Goal: Task Accomplishment & Management: Complete application form

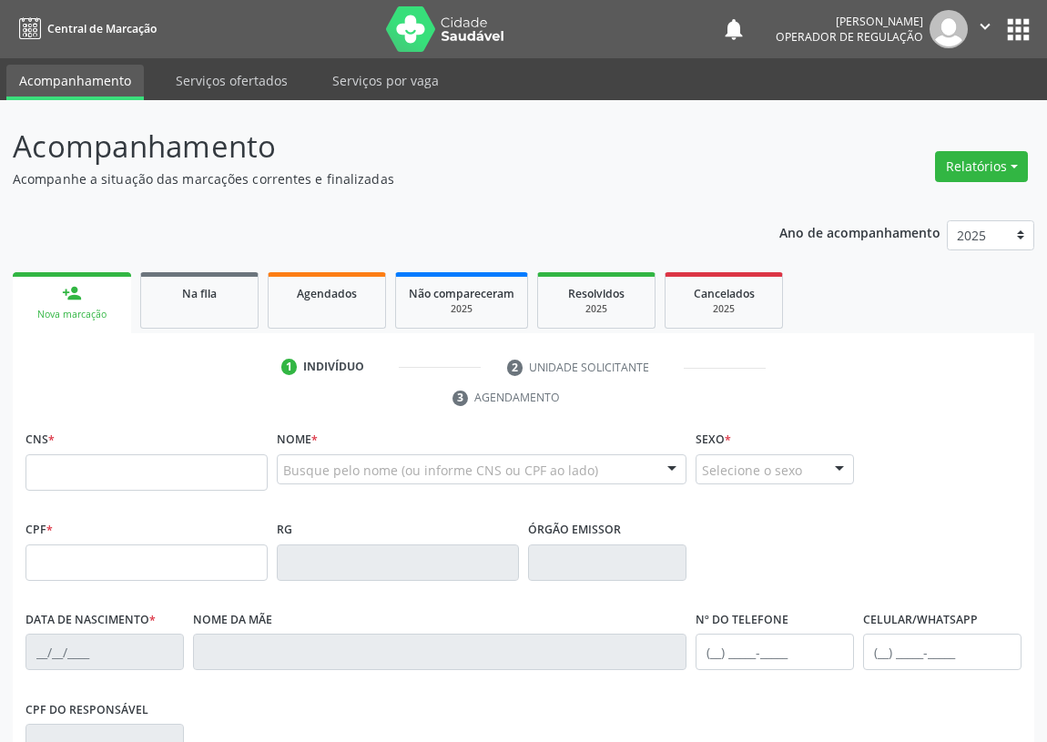
click at [50, 470] on input "text" at bounding box center [146, 472] width 242 height 36
type input "702 2051 4906 1610"
type input "116.740.497-14"
type input "16/07/1985"
type input "Severina do Ramo Tavares da Silva"
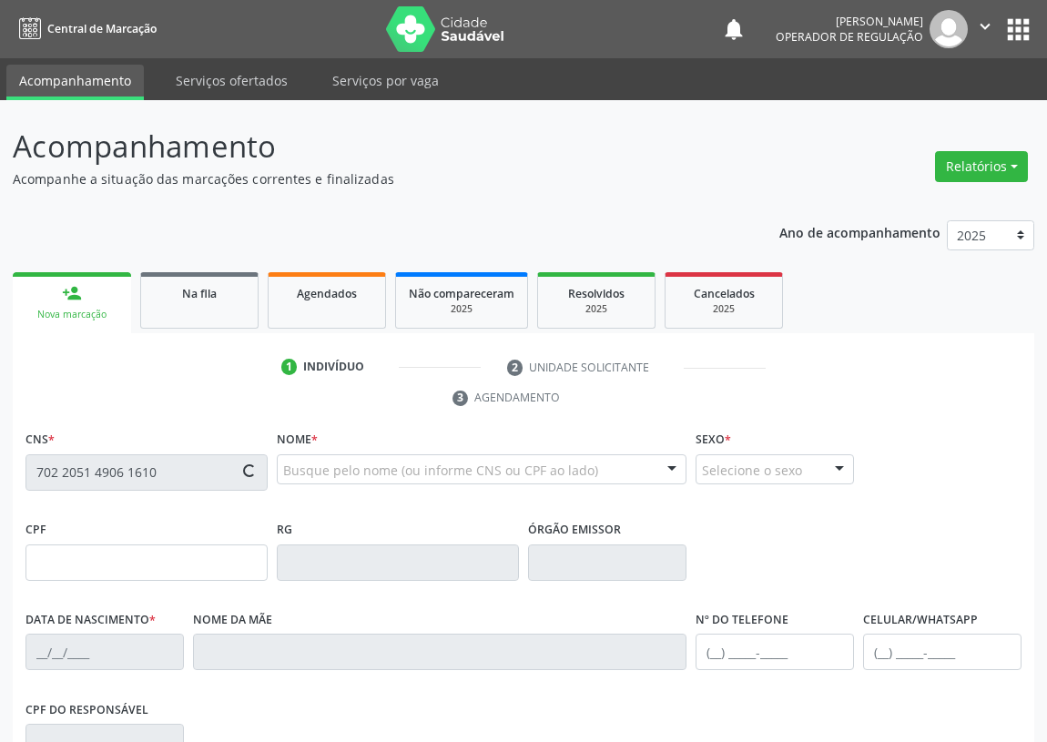
type input "(83) 99100-0779"
type input "834"
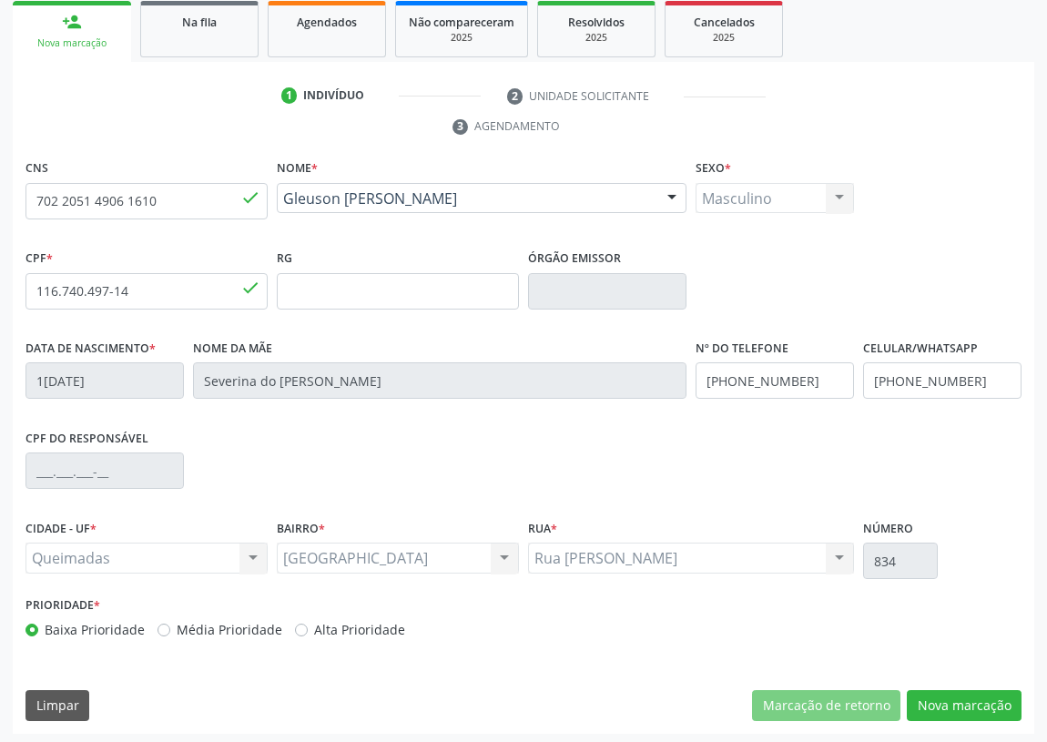
scroll to position [273, 0]
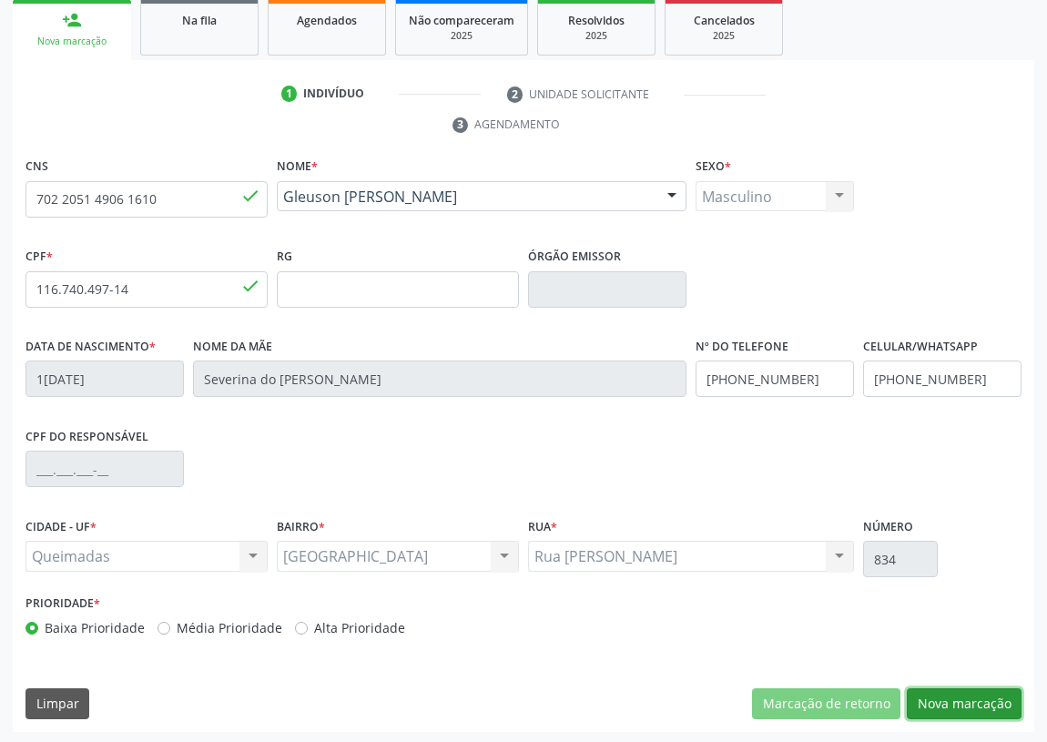
click at [967, 688] on button "Nova marcação" at bounding box center [963, 703] width 115 height 31
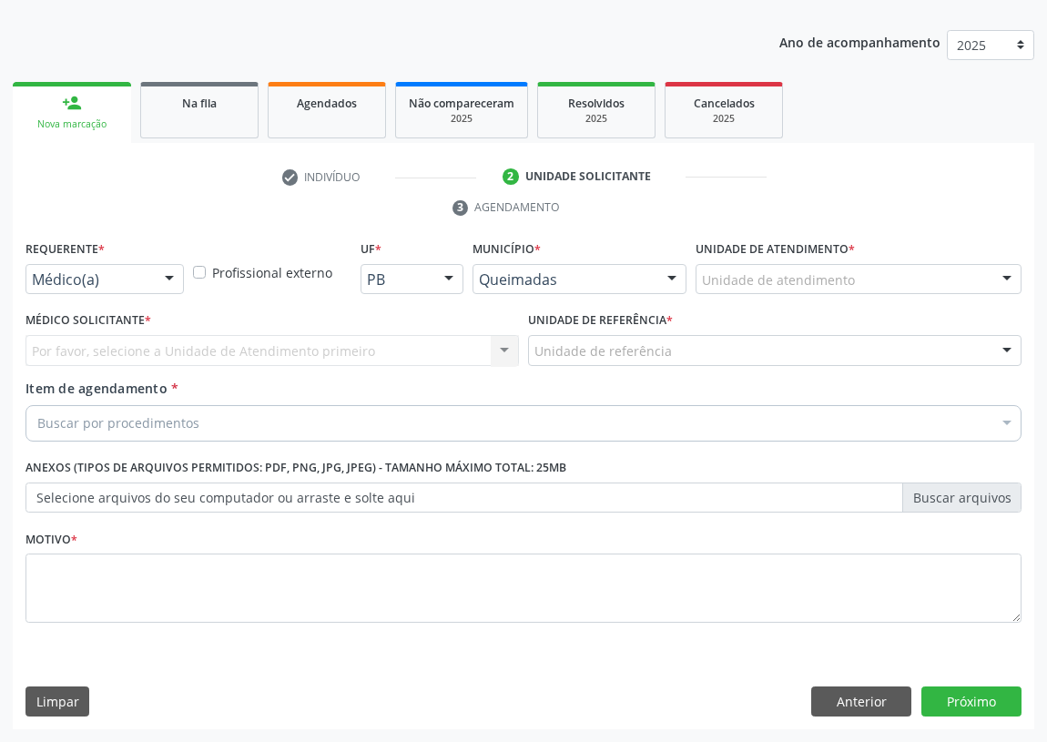
scroll to position [188, 0]
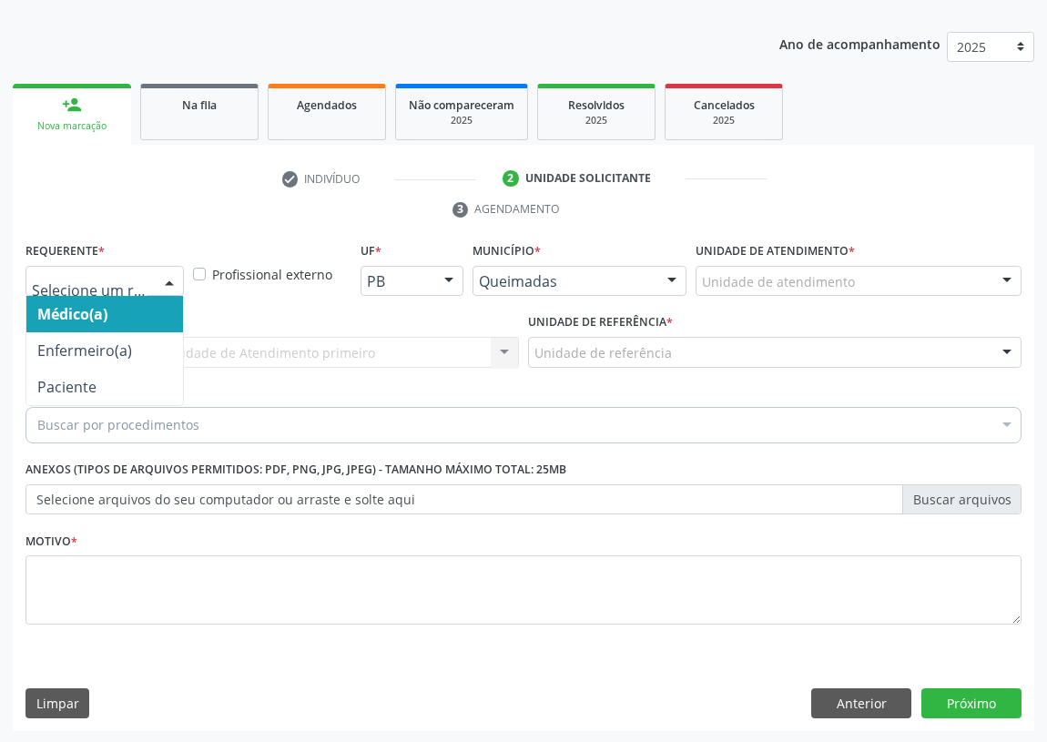
click at [170, 282] on div at bounding box center [169, 282] width 27 height 31
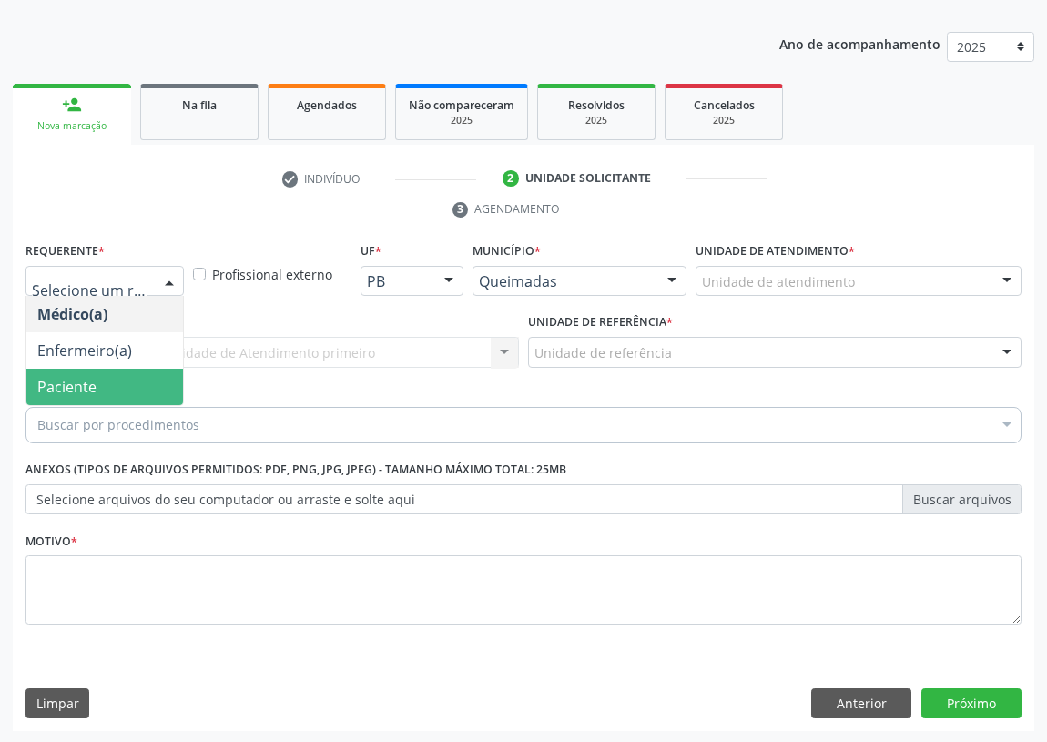
drag, startPoint x: 120, startPoint y: 379, endPoint x: 273, endPoint y: 367, distance: 153.4
click at [121, 379] on span "Paciente" at bounding box center [104, 387] width 157 height 36
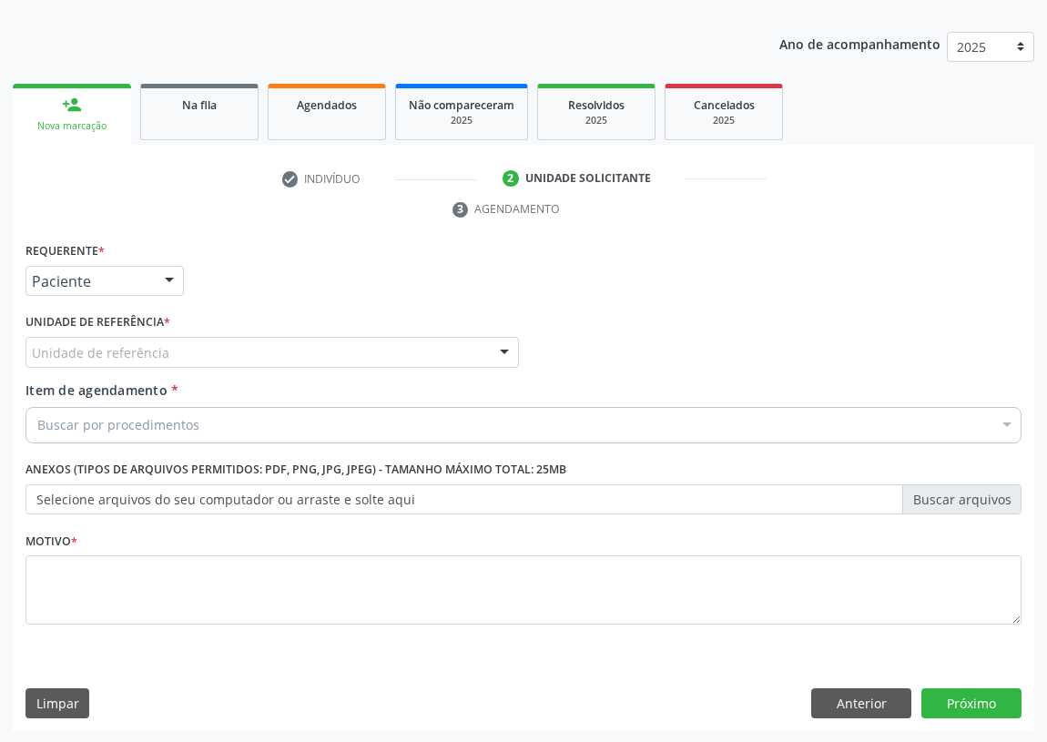
drag, startPoint x: 492, startPoint y: 345, endPoint x: 21, endPoint y: 511, distance: 499.7
click at [471, 351] on div "Unidade de referência UBSF Ligeiro II UBSF Saulo Leal [PERSON_NAME] UBSF Castan…" at bounding box center [271, 352] width 493 height 31
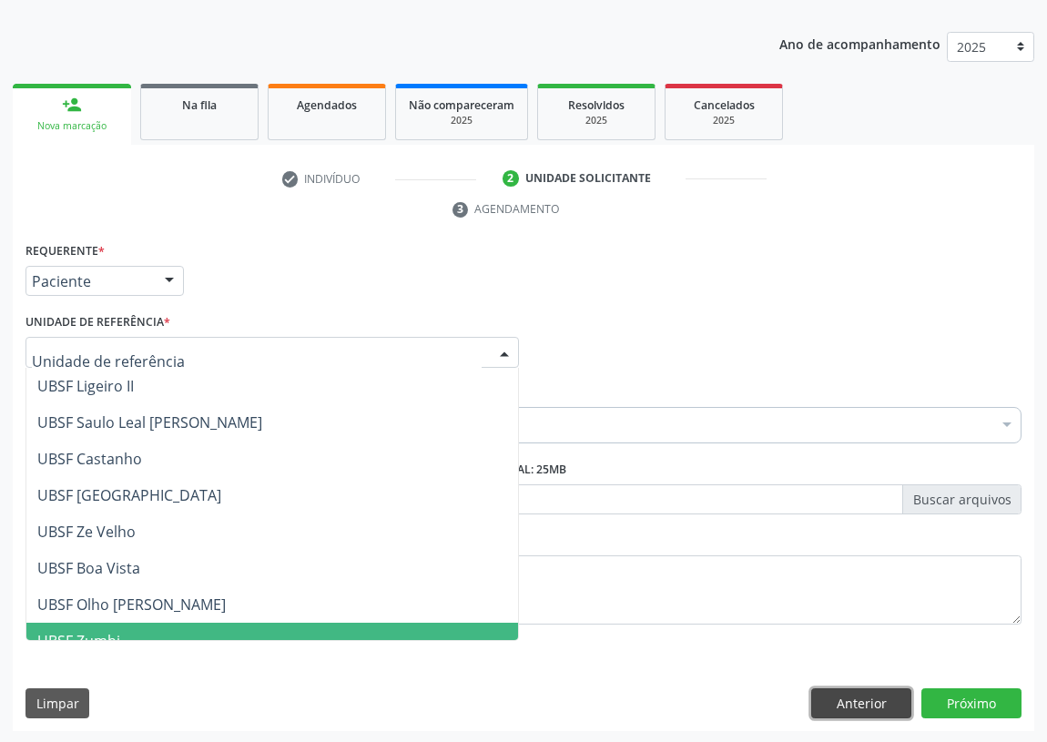
drag, startPoint x: 876, startPoint y: 705, endPoint x: 865, endPoint y: 701, distance: 11.8
click at [870, 702] on button "Anterior" at bounding box center [861, 703] width 100 height 31
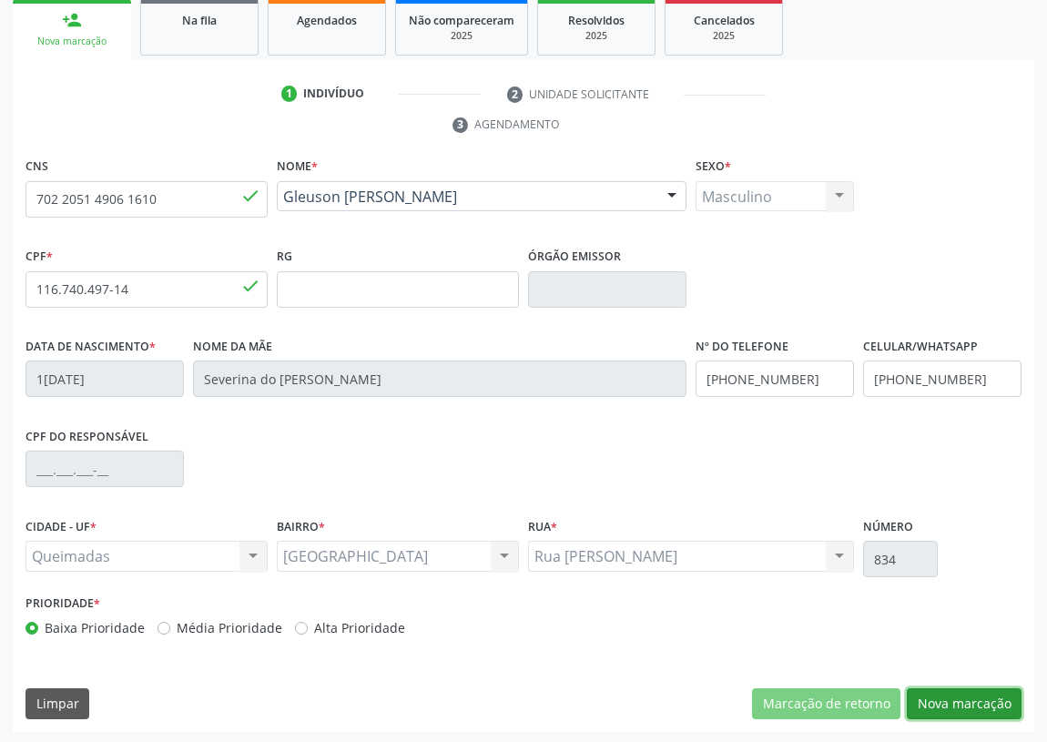
click at [955, 708] on button "Nova marcação" at bounding box center [963, 703] width 115 height 31
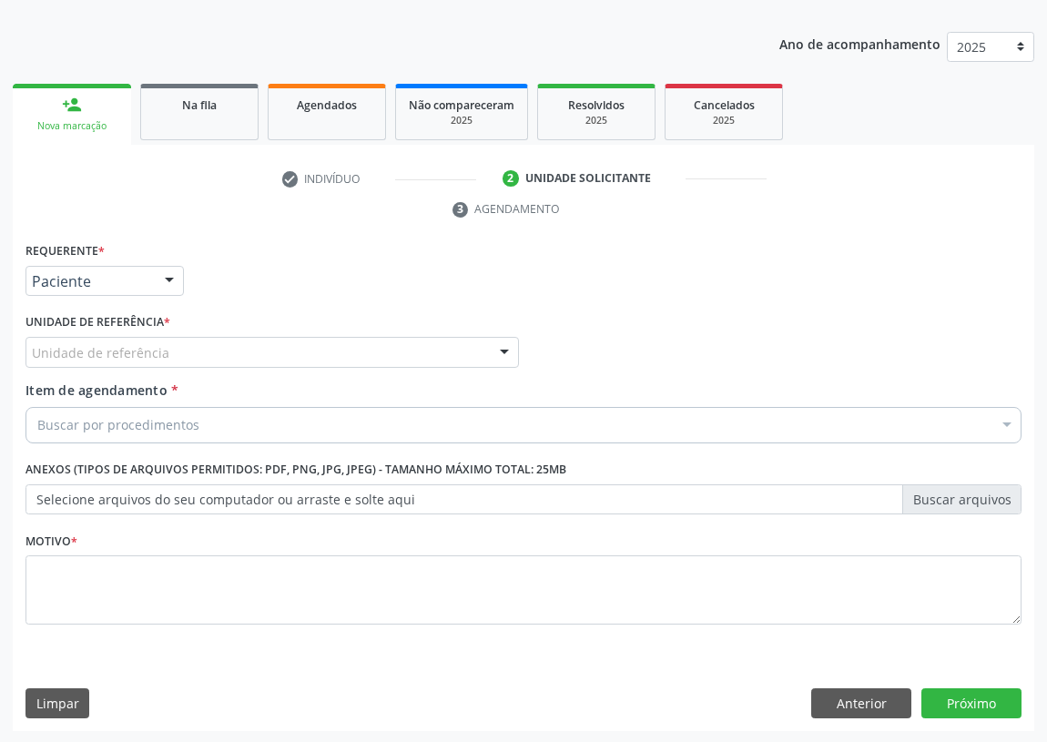
drag, startPoint x: 491, startPoint y: 349, endPoint x: 468, endPoint y: 349, distance: 22.8
click at [478, 348] on div "Unidade de referência UBSF Ligeiro II UBSF Saulo Leal [PERSON_NAME] UBSF Castan…" at bounding box center [271, 352] width 493 height 31
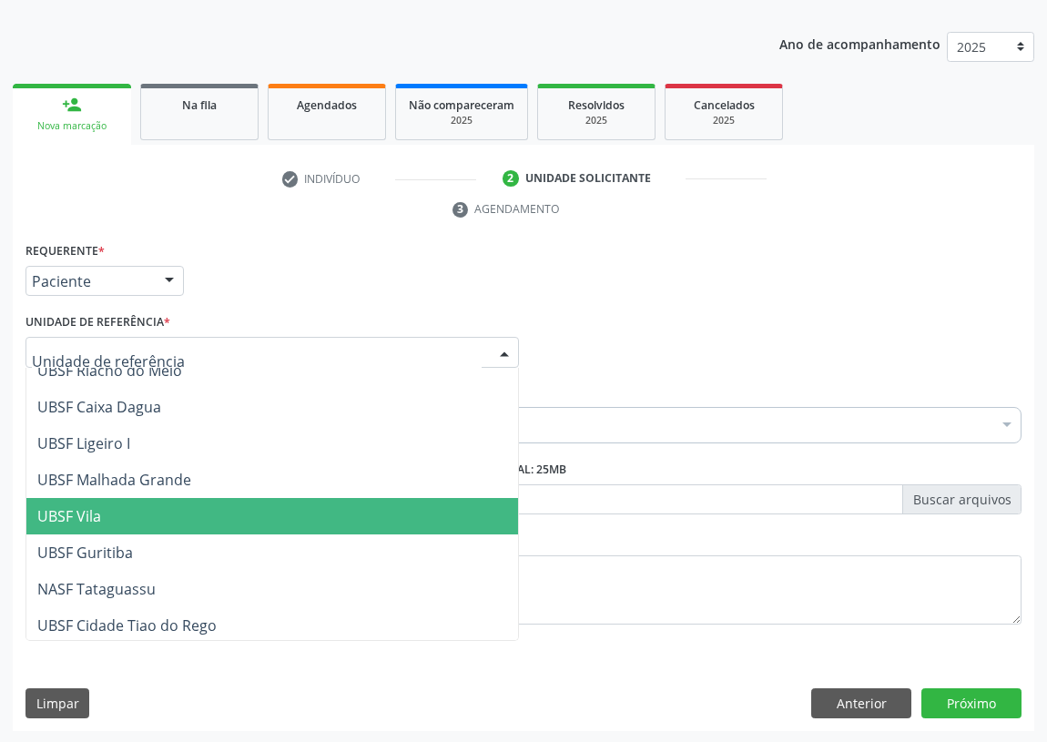
scroll to position [455, 0]
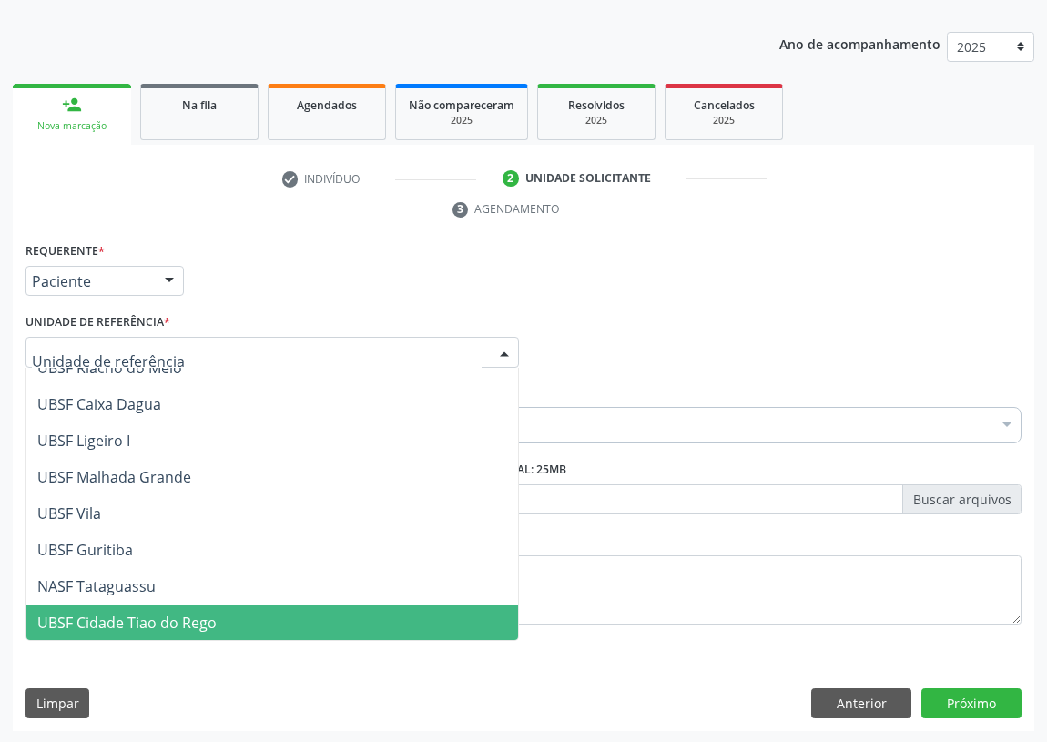
drag, startPoint x: 163, startPoint y: 616, endPoint x: 102, endPoint y: 587, distance: 67.6
click at [163, 614] on span "UBSF Cidade Tiao do Rego" at bounding box center [126, 622] width 179 height 20
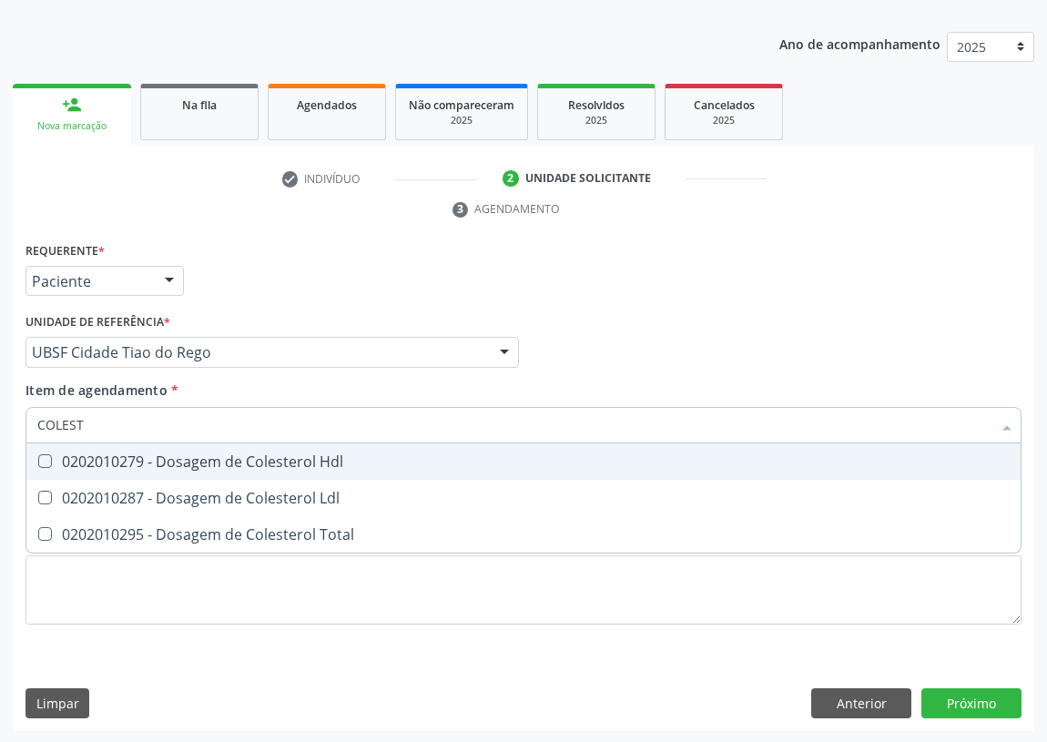
type input "COLESTE"
drag, startPoint x: 46, startPoint y: 456, endPoint x: 46, endPoint y: 501, distance: 44.6
click at [46, 465] on Hdl at bounding box center [45, 461] width 14 height 14
click at [38, 465] on Hdl "checkbox" at bounding box center [32, 461] width 12 height 12
checkbox Hdl "true"
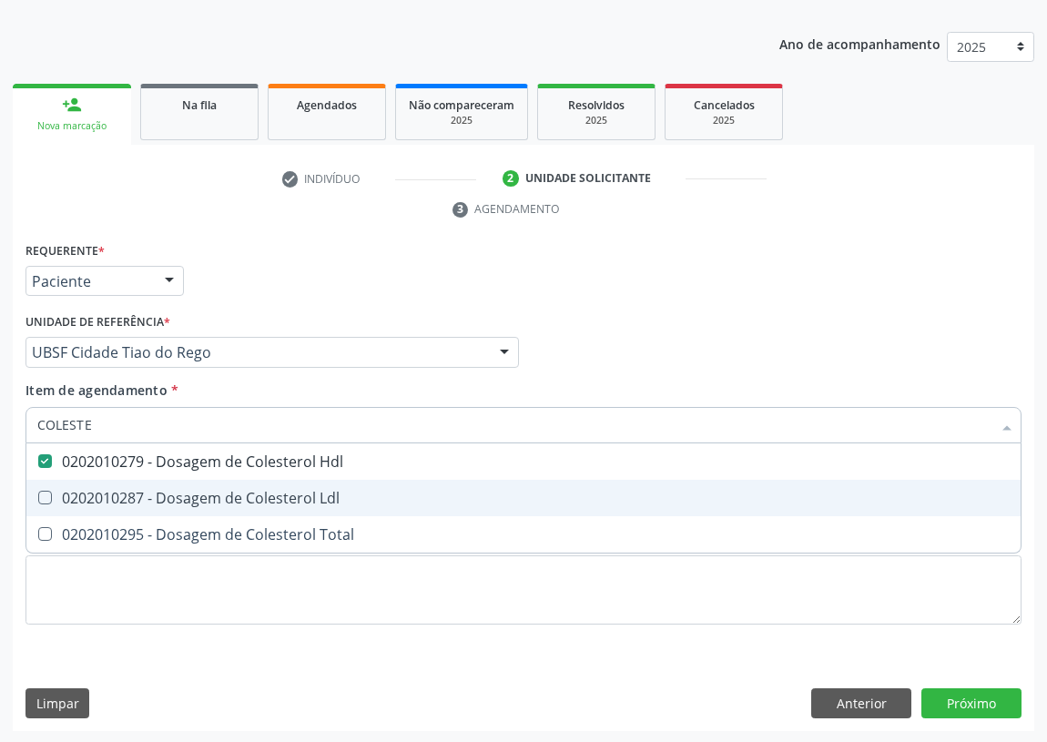
drag, startPoint x: 46, startPoint y: 504, endPoint x: 48, endPoint y: 465, distance: 39.2
click at [46, 496] on span "0202010287 - Dosagem de Colesterol Ldl" at bounding box center [523, 498] width 994 height 36
checkbox Ldl "true"
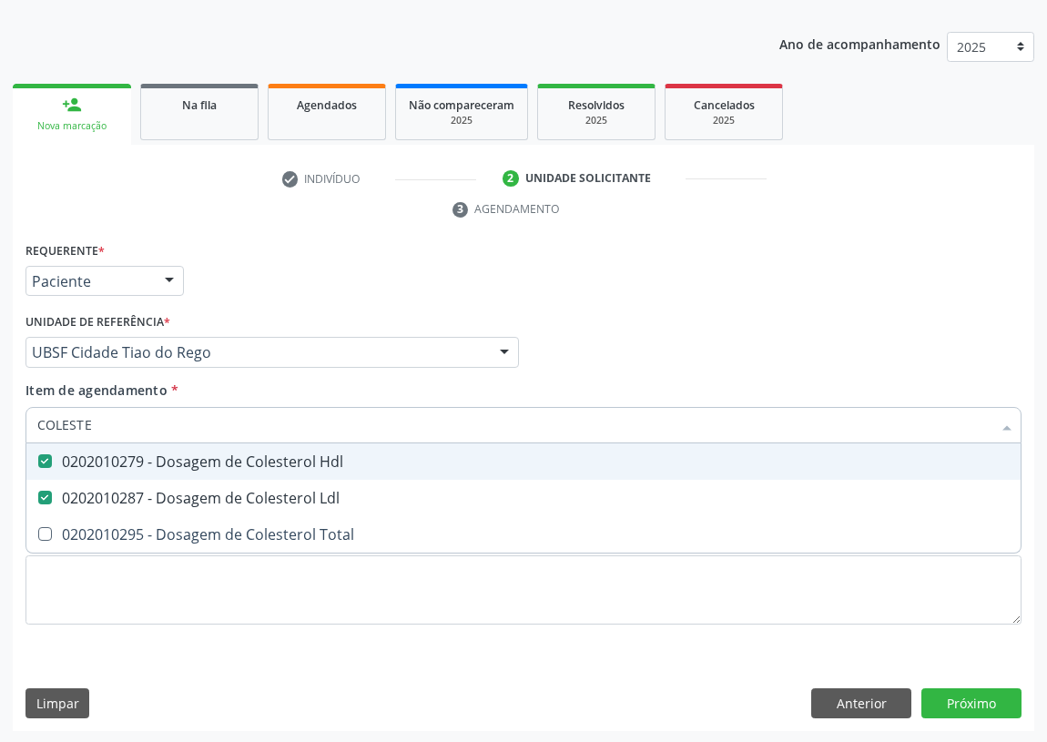
drag, startPoint x: 122, startPoint y: 420, endPoint x: 21, endPoint y: 392, distance: 104.6
click at [14, 397] on div "Requerente * Paciente Médico(a) Enfermeiro(a) Paciente Nenhum resultado encontr…" at bounding box center [523, 485] width 1021 height 494
type input "CR"
checkbox Hdl "false"
checkbox Ldl "false"
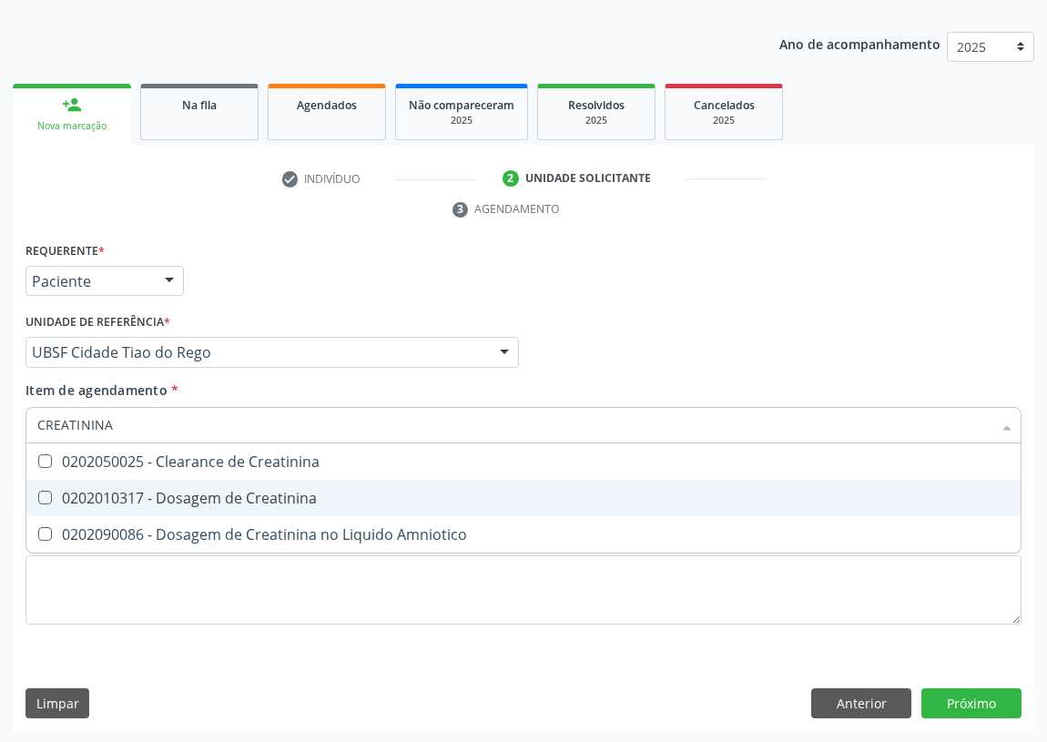
drag, startPoint x: 36, startPoint y: 498, endPoint x: 60, endPoint y: 453, distance: 50.5
click at [47, 472] on ul "Desfazer seleção 0202050025 - Clearance de Creatinina 0202010317 - Dosagem de C…" at bounding box center [523, 497] width 994 height 109
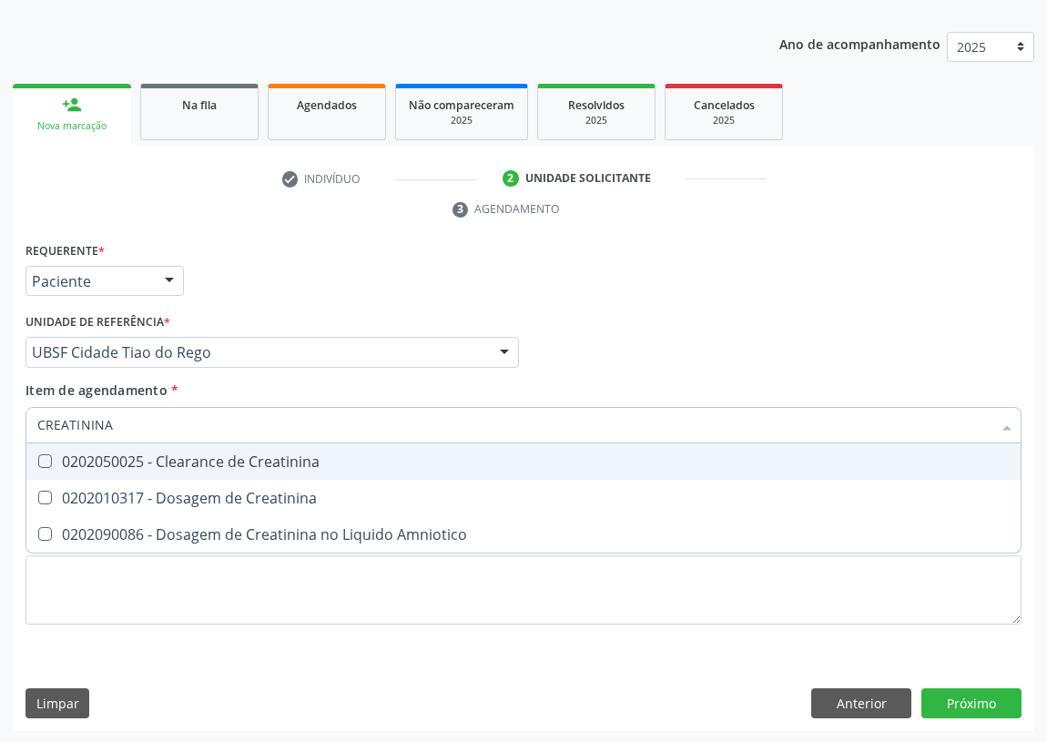
drag, startPoint x: 96, startPoint y: 436, endPoint x: 0, endPoint y: 436, distance: 95.6
click at [0, 436] on div "Acompanhamento Acompanhe a situação das marcações correntes e finalizadas Relat…" at bounding box center [523, 328] width 1047 height 832
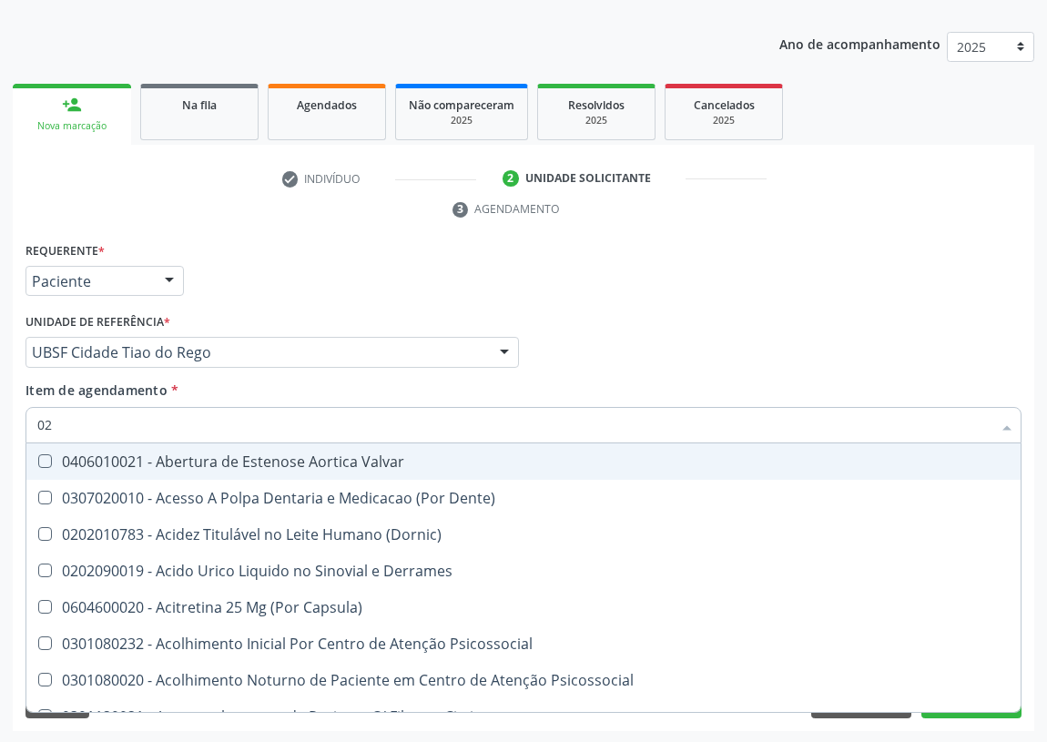
type input "020"
checkbox \(Pos-Pasteurização\) "true"
checkbox Debridamento "true"
checkbox Hdl "false"
checkbox Ldl "false"
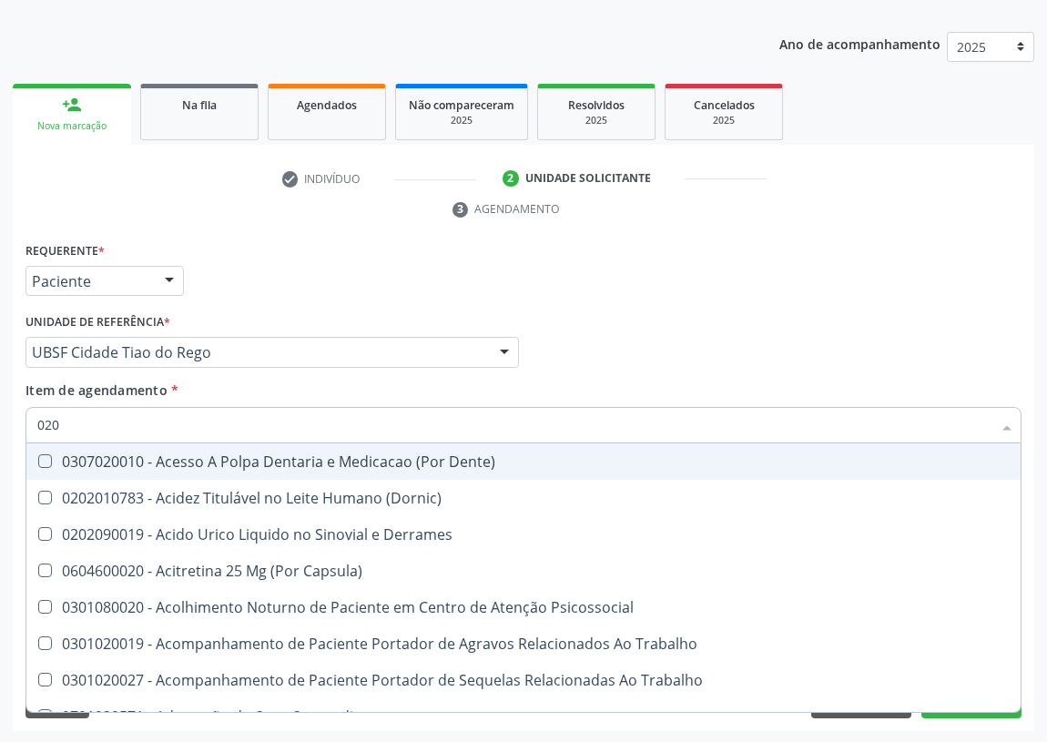
type input "0202"
checkbox Ocular "true"
checkbox Aberto\) "true"
checkbox Hdl "false"
checkbox Ldl "false"
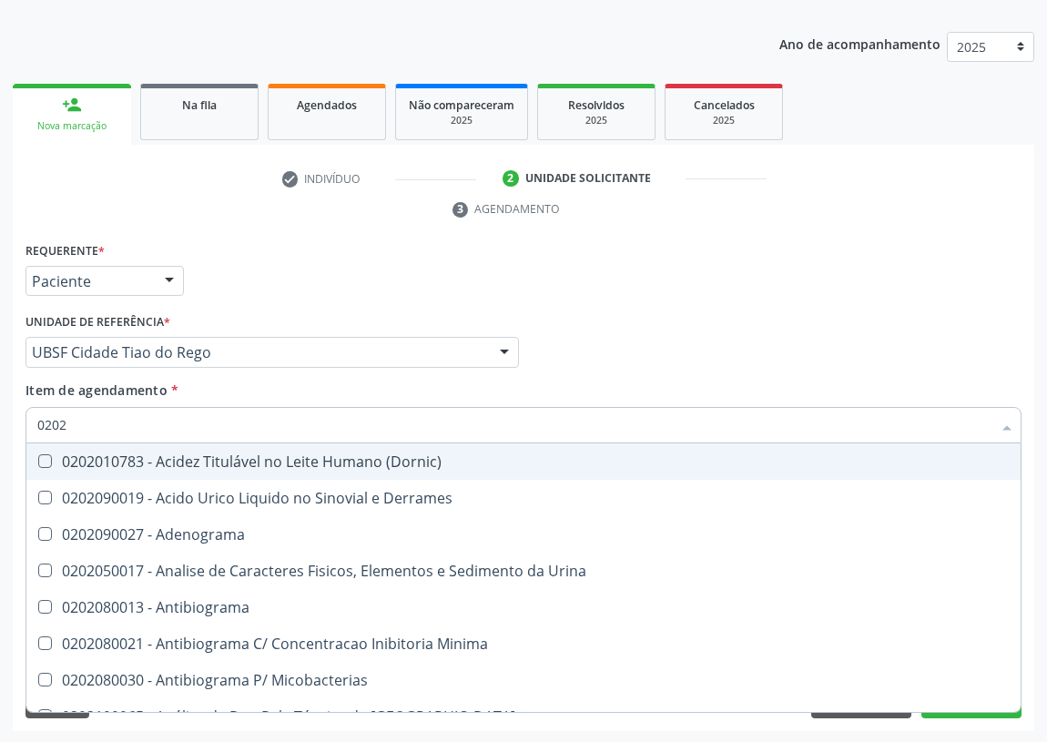
type input "02020"
checkbox Barbituratos "true"
checkbox Benzodiazepinicos "true"
checkbox Hdl "false"
checkbox Ldl "false"
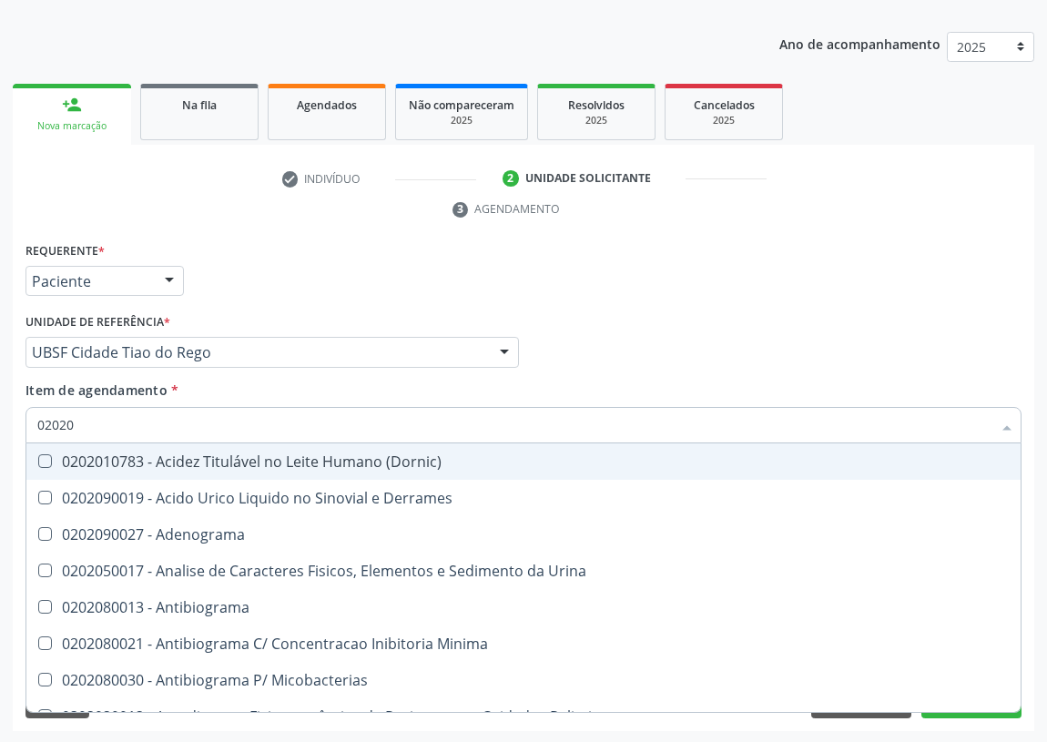
type input "020201"
checkbox \(Qualitativo\) "true"
checkbox Molecular "true"
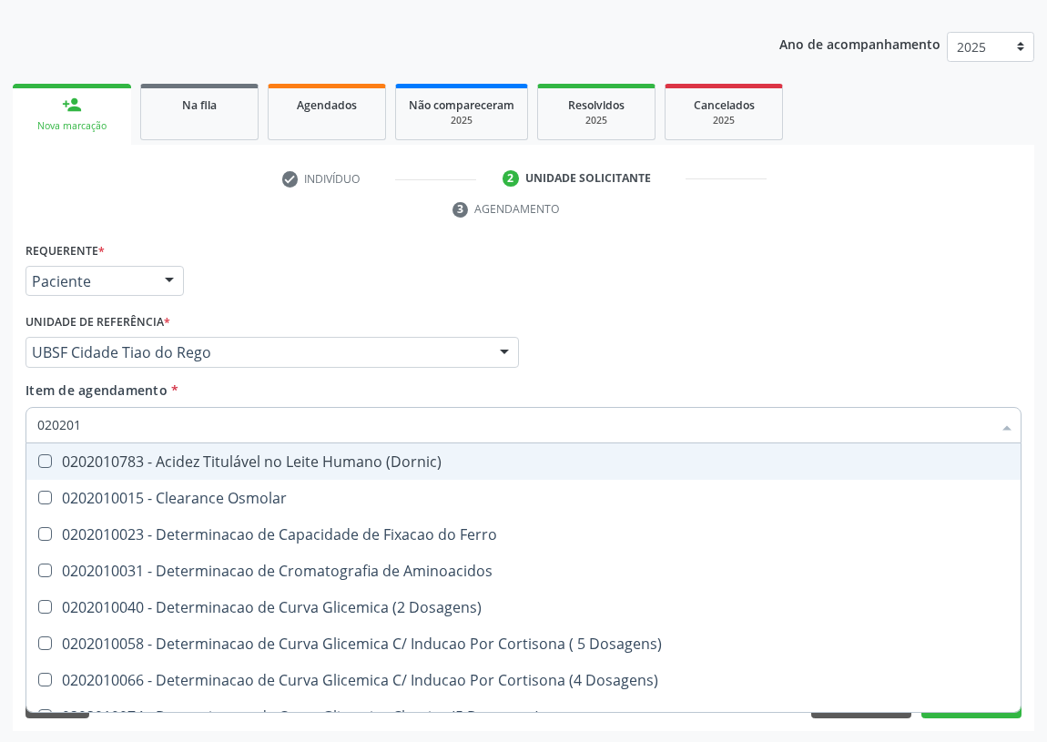
type input "0202010"
checkbox Fracoes "true"
checkbox Calcio "true"
checkbox Hdl "false"
checkbox Ldl "false"
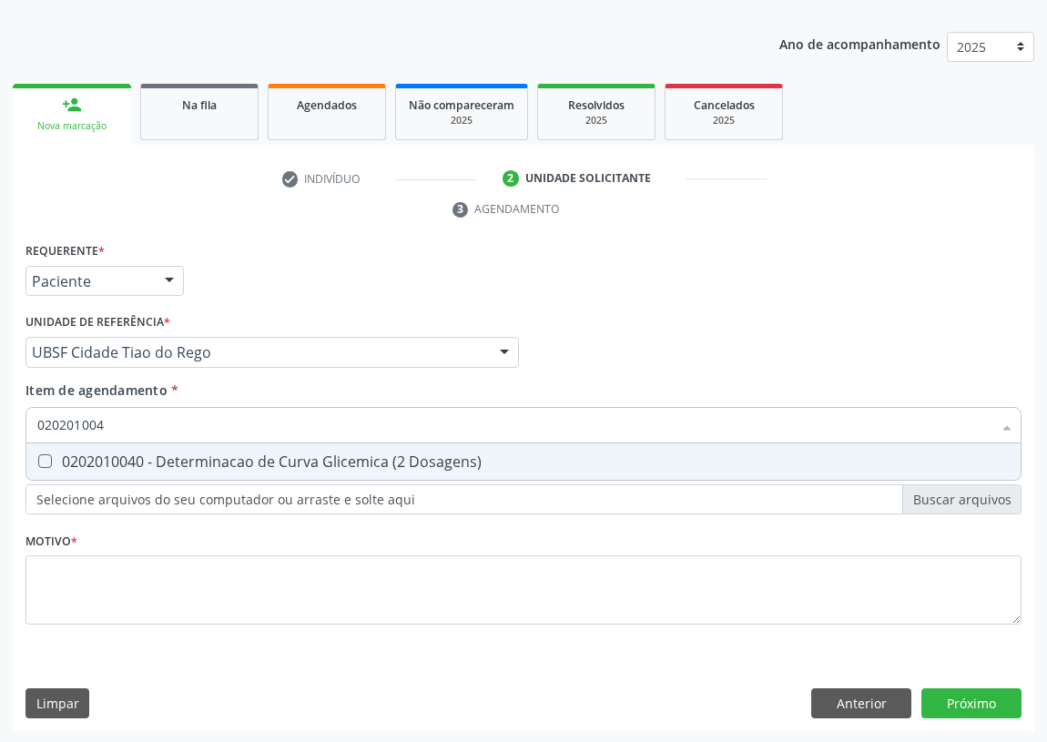
type input "0202010040"
drag, startPoint x: 45, startPoint y: 463, endPoint x: 93, endPoint y: 427, distance: 60.4
click at [55, 454] on div "0202010040 - Determinacao de Curva Glicemica (2 Dosagens)" at bounding box center [523, 461] width 972 height 15
checkbox Dosagens\) "true"
drag, startPoint x: 17, startPoint y: 425, endPoint x: 0, endPoint y: 418, distance: 18.8
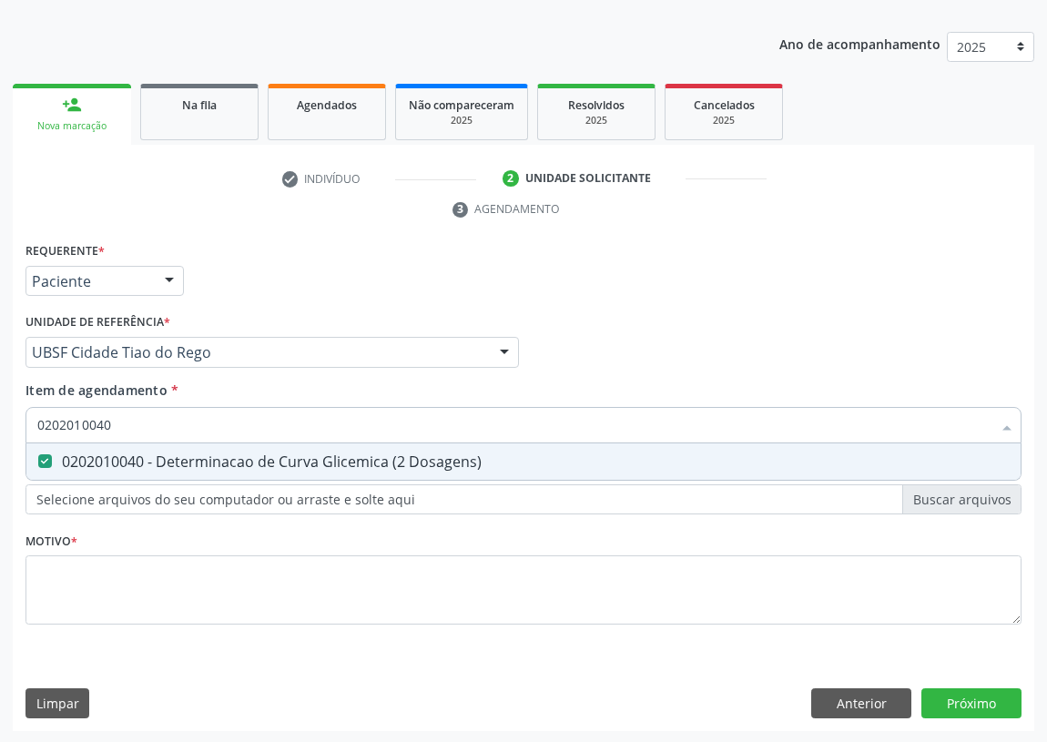
click at [0, 425] on div "Acompanhamento Acompanhe a situação das marcações correntes e finalizadas Relat…" at bounding box center [523, 328] width 1047 height 832
type input "PO"
checkbox Dosagens\) "false"
type input "POTASSIO"
drag, startPoint x: 44, startPoint y: 455, endPoint x: 127, endPoint y: 421, distance: 90.2
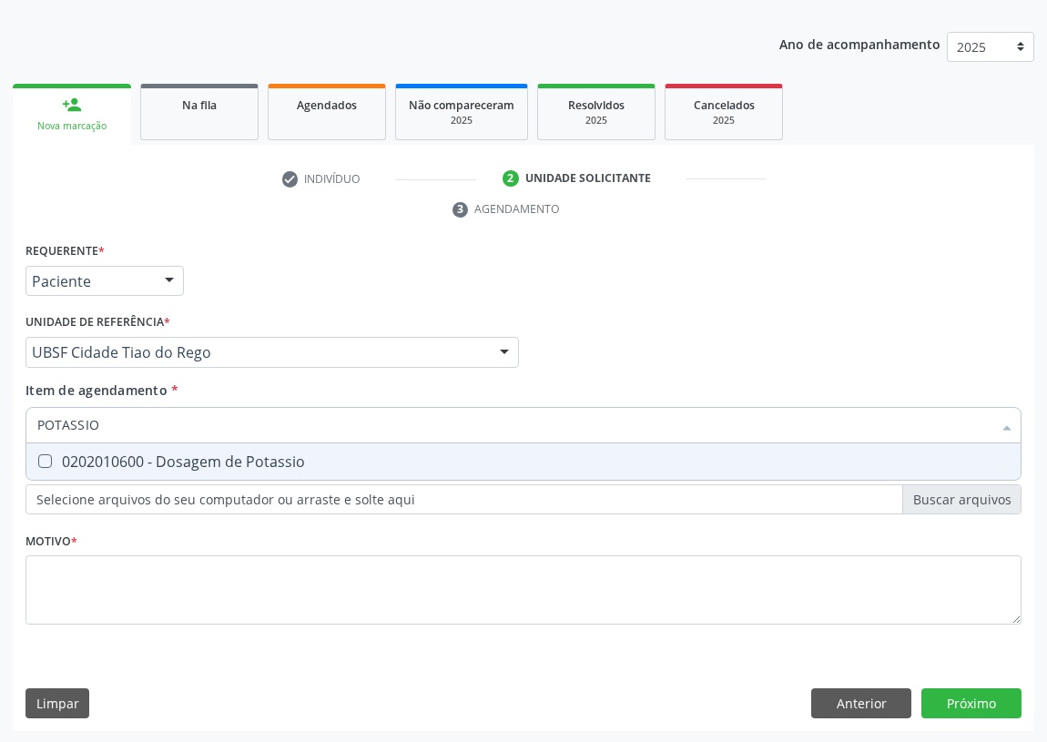
click at [42, 454] on Potassio at bounding box center [45, 461] width 14 height 14
click at [38, 455] on Potassio "checkbox" at bounding box center [32, 461] width 12 height 12
checkbox Potassio "true"
drag, startPoint x: 137, startPoint y: 419, endPoint x: 0, endPoint y: 396, distance: 138.4
click at [0, 419] on div "Acompanhamento Acompanhe a situação das marcações correntes e finalizadas Relat…" at bounding box center [523, 328] width 1047 height 832
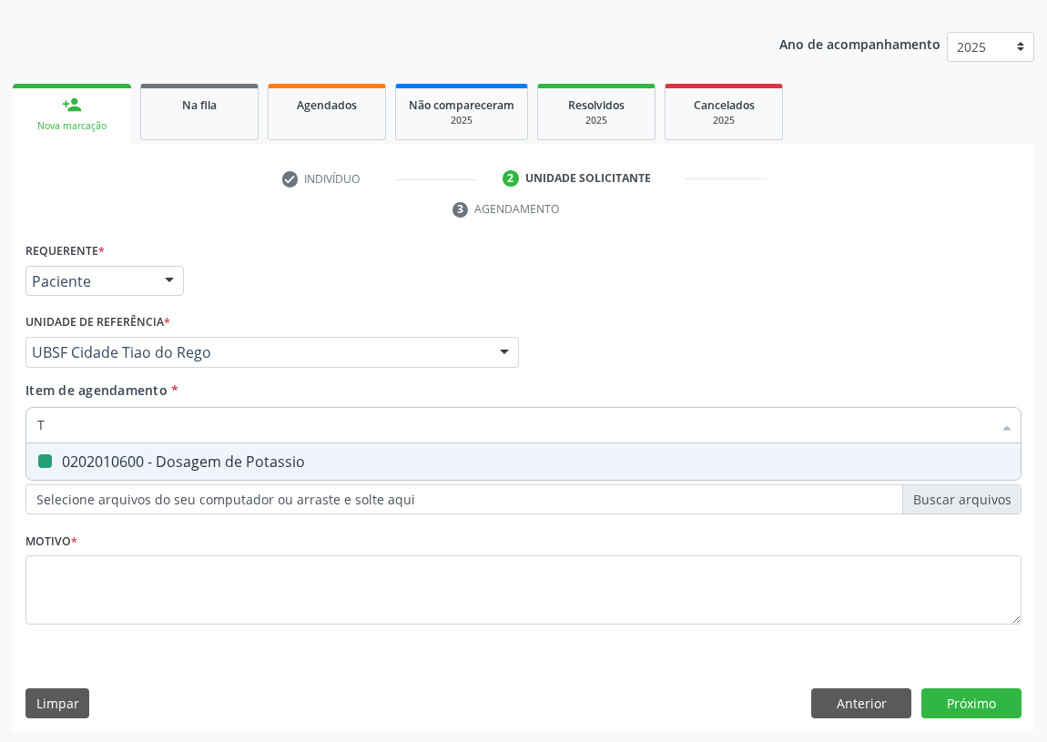
type input "TR"
checkbox Potassio "false"
type input "TRIGLI"
drag, startPoint x: 57, startPoint y: 461, endPoint x: 56, endPoint y: 445, distance: 16.5
click at [53, 461] on div "0202010678 - Dosagem de Triglicerideos" at bounding box center [523, 461] width 972 height 15
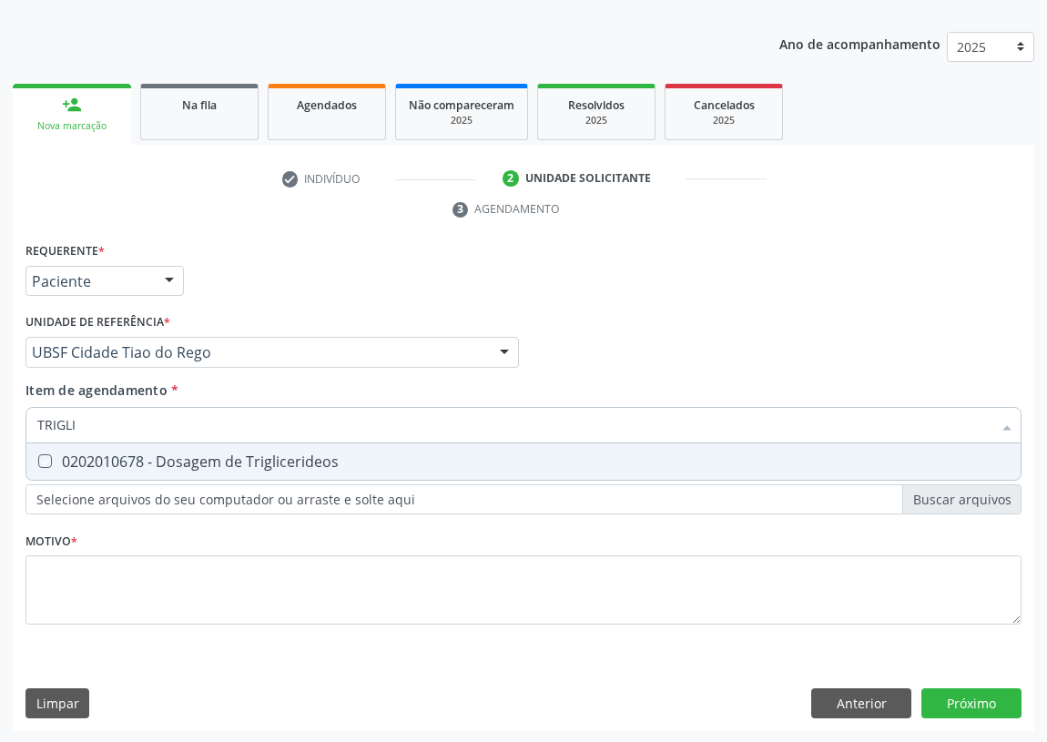
checkbox Triglicerideos "true"
drag, startPoint x: 82, startPoint y: 426, endPoint x: 0, endPoint y: 419, distance: 82.2
click at [0, 425] on div "Acompanhamento Acompanhe a situação das marcações correntes e finalizadas Relat…" at bounding box center [523, 328] width 1047 height 832
type input "0"
checkbox Triglicerideos "false"
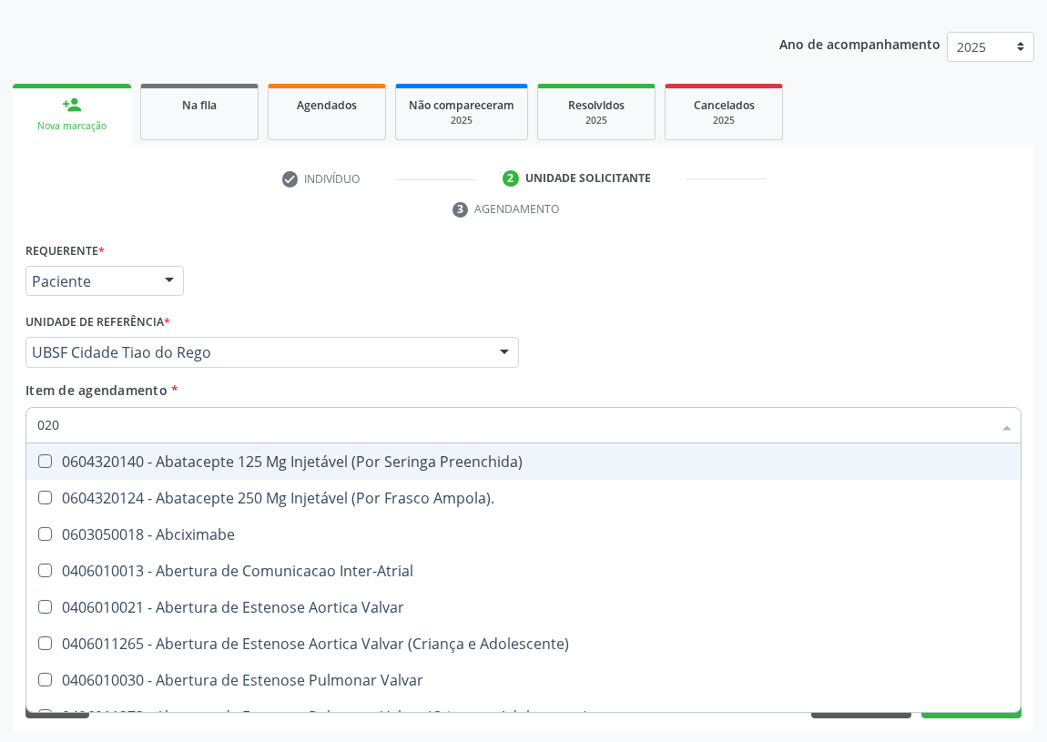
type input "0202"
checkbox Preenchida\) "true"
checkbox Punho "true"
checkbox Oncologia "true"
checkbox Dente\) "true"
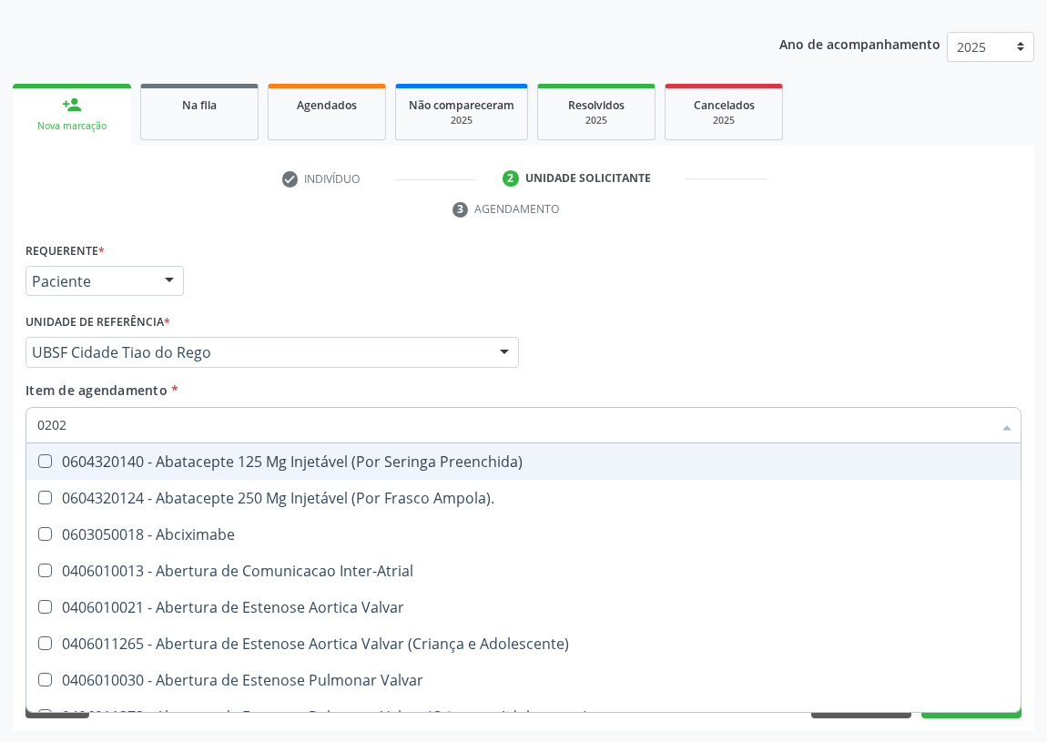
checkbox Níveis "true"
checkbox Livre "false"
checkbox Transplantado "false"
checkbox Mama "false"
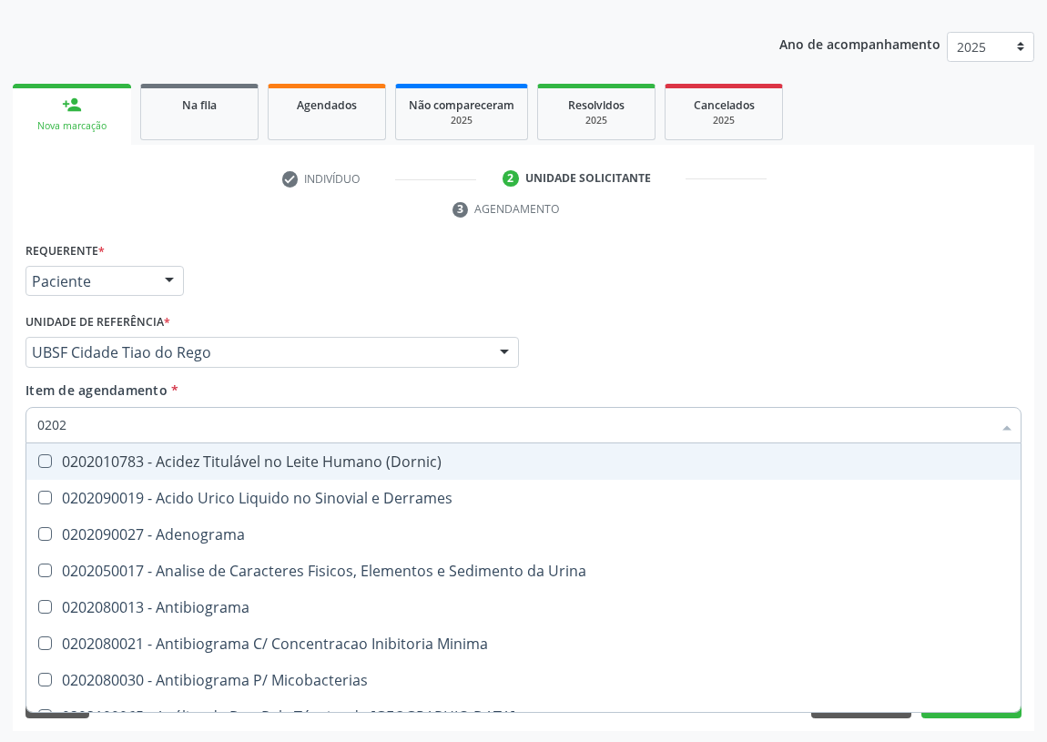
type input "02020"
checkbox Congênita "true"
checkbox Dosagens\) "false"
checkbox Barbituratos "true"
checkbox Benzodiazepinicos "true"
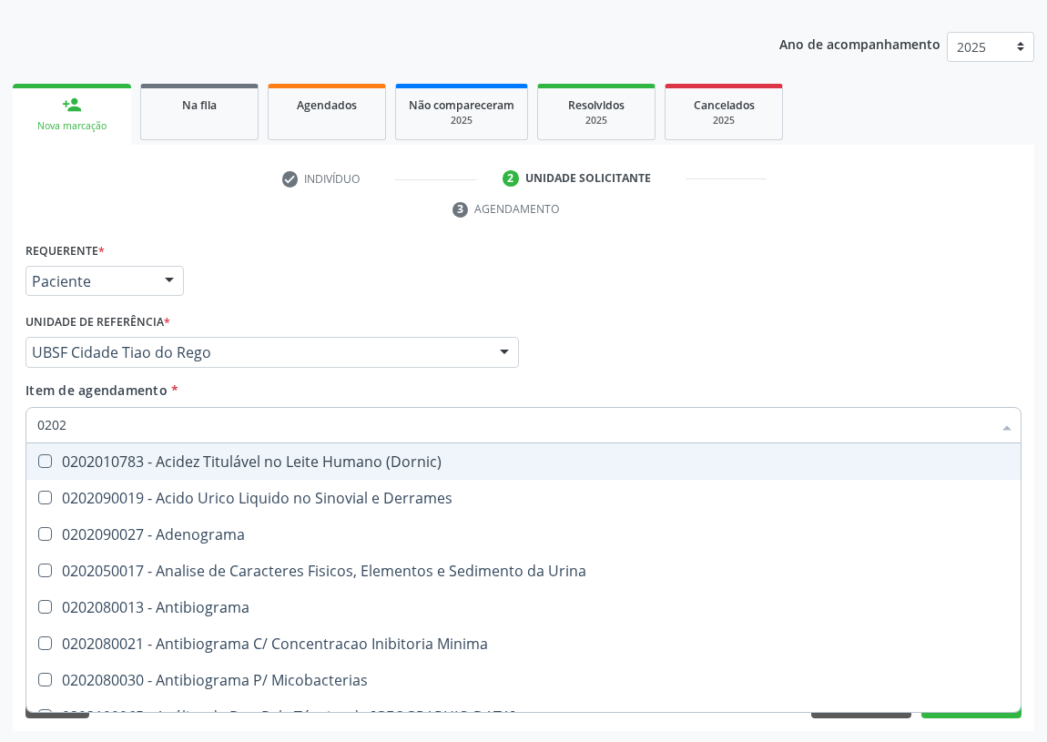
checkbox Hdl "false"
checkbox Ldl "false"
checkbox \(Igm\) "true"
checkbox Potassio "false"
checkbox Horas\) "true"
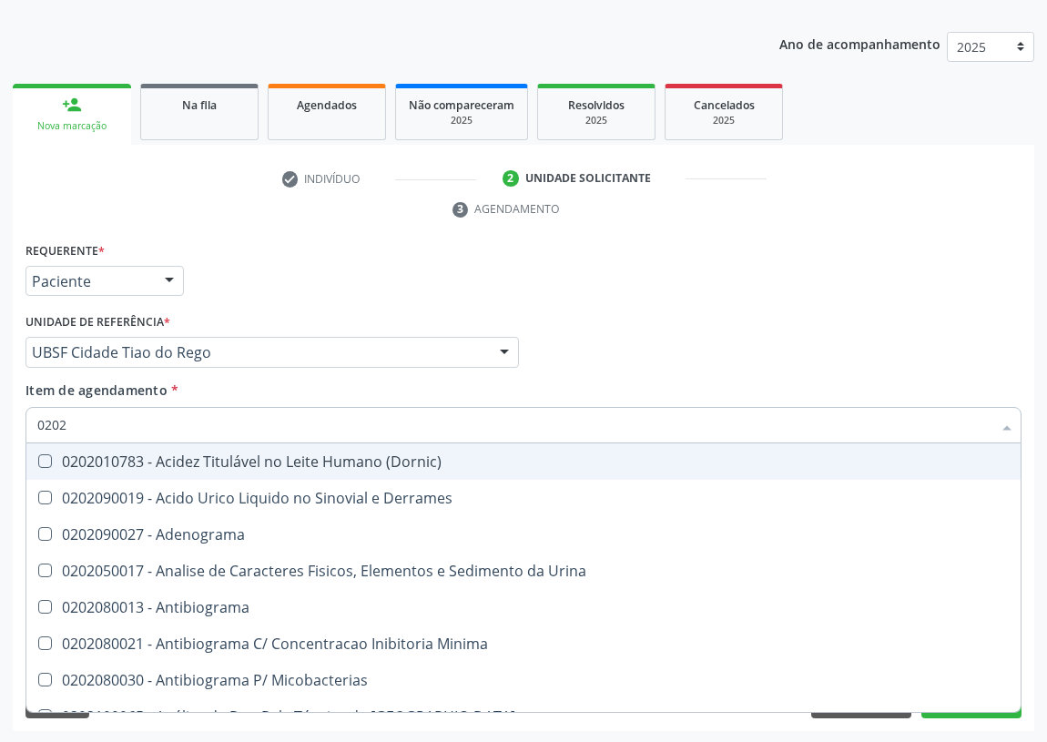
checkbox Triglicerideos "false"
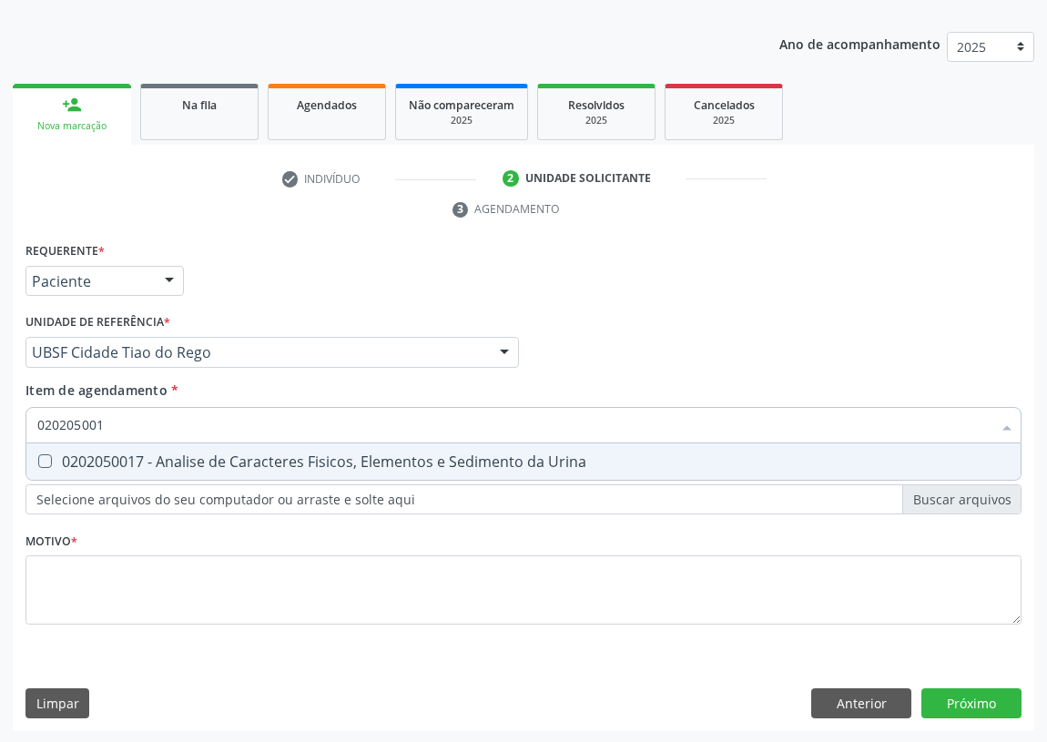
type input "0202050017"
click at [46, 455] on Urina at bounding box center [45, 461] width 14 height 14
click at [38, 455] on Urina "checkbox" at bounding box center [32, 461] width 12 height 12
checkbox Urina "true"
drag, startPoint x: 121, startPoint y: 423, endPoint x: 0, endPoint y: 419, distance: 121.1
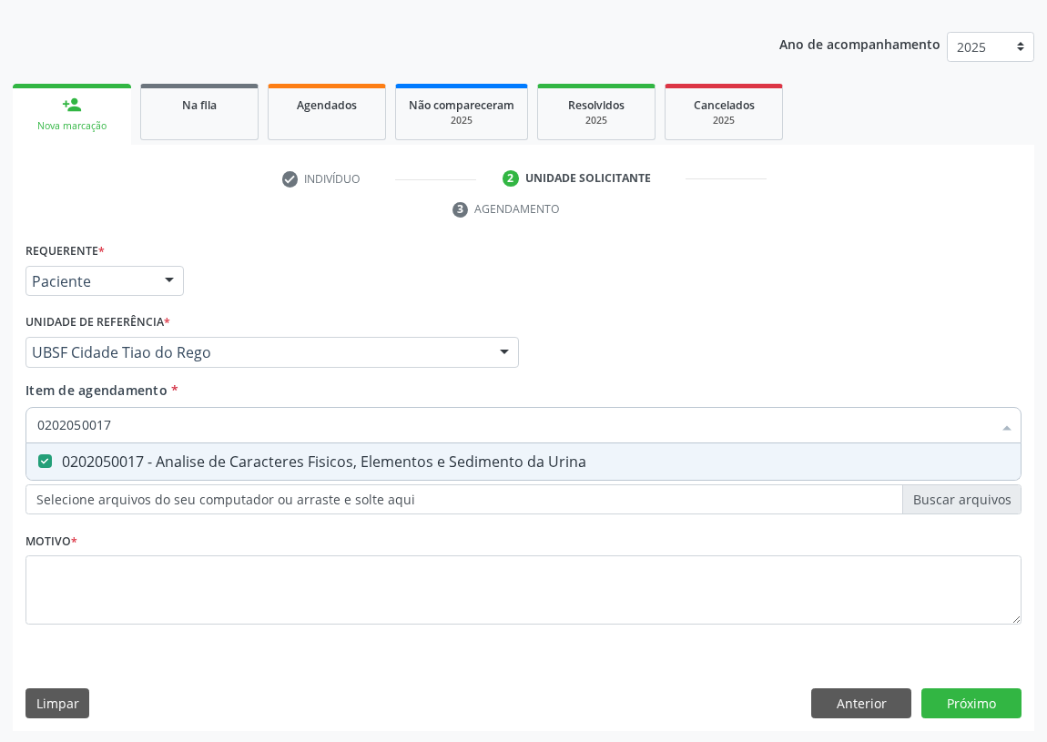
click at [0, 427] on div "Acompanhamento Acompanhe a situação das marcações correntes e finalizadas Relat…" at bounding box center [523, 328] width 1047 height 832
type input "G"
checkbox Urina "false"
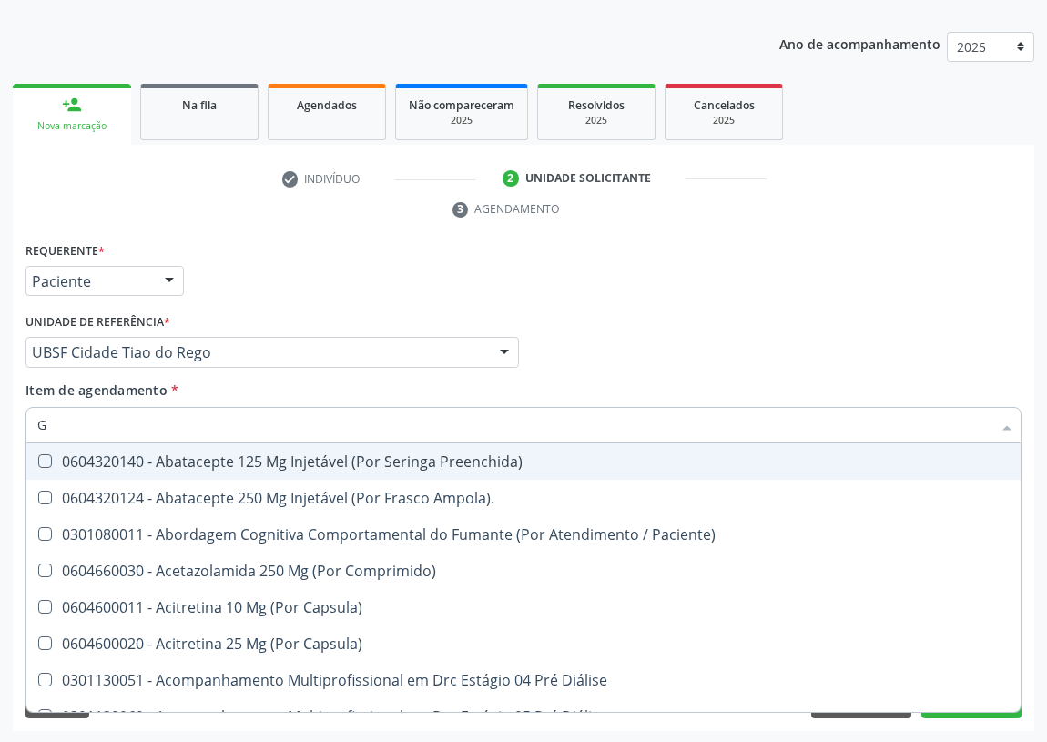
type input "GL"
checkbox Trabalho "true"
checkbox Bucomaxilofacial "true"
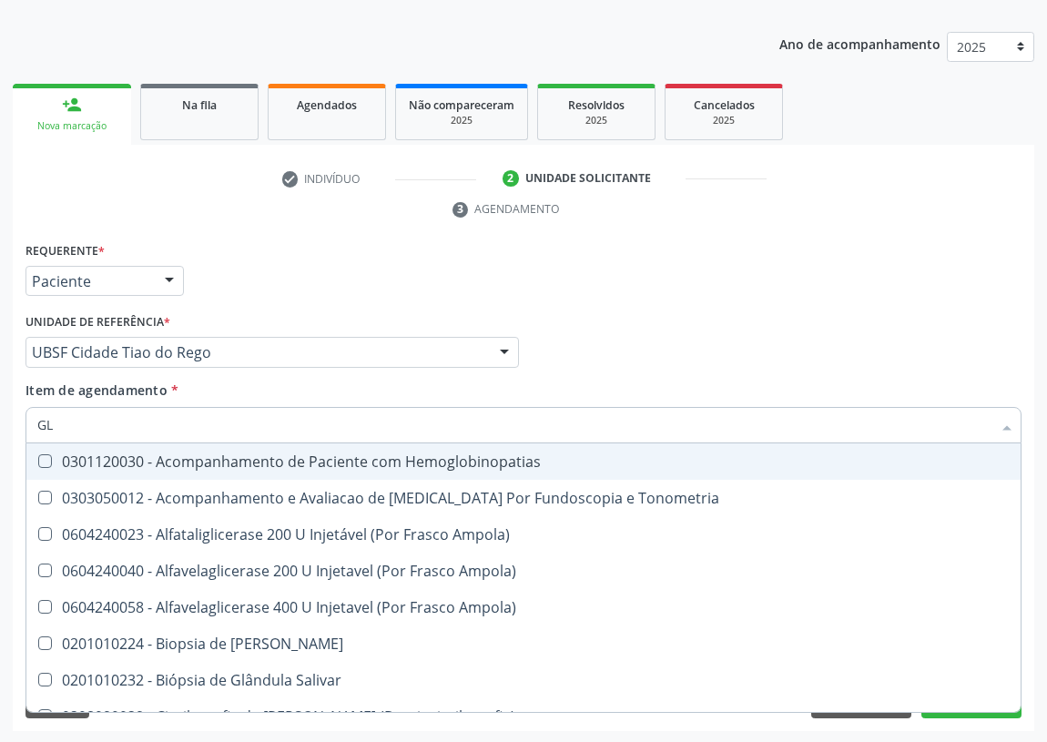
type input "GLI"
checkbox Ampola\) "true"
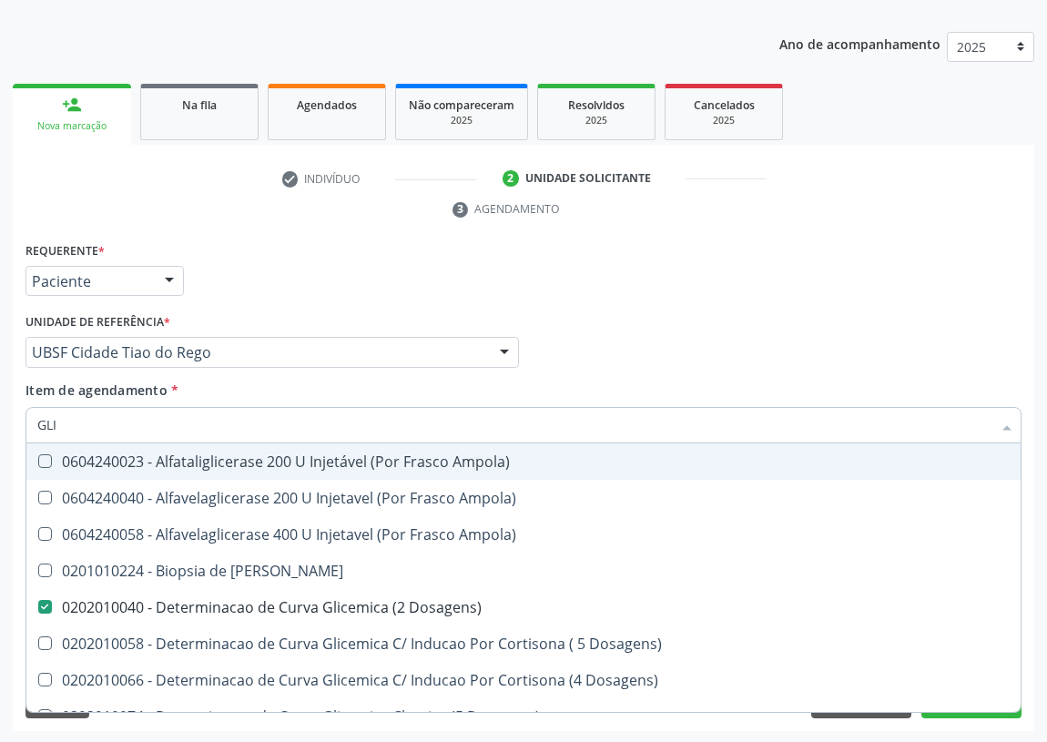
type input "GLIC"
checkbox Linfatico "true"
checkbox Dosagens\) "false"
checkbox Glicosilada "true"
checkbox Triglicerideos "false"
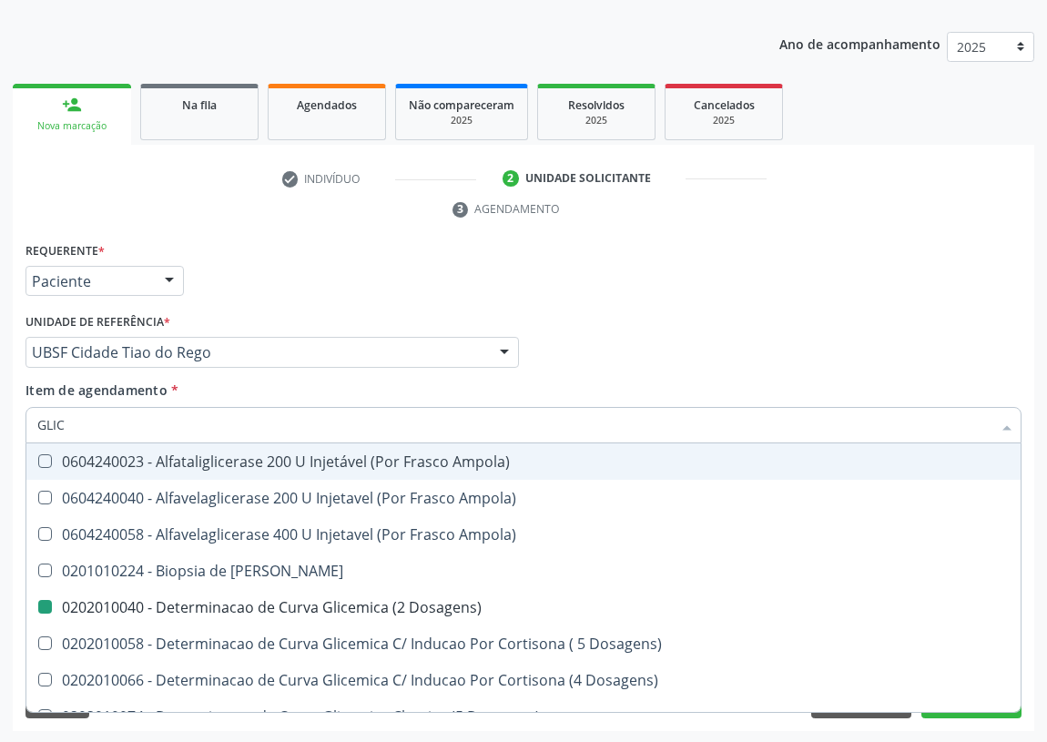
type input "GLICO"
checkbox Linfatico "false"
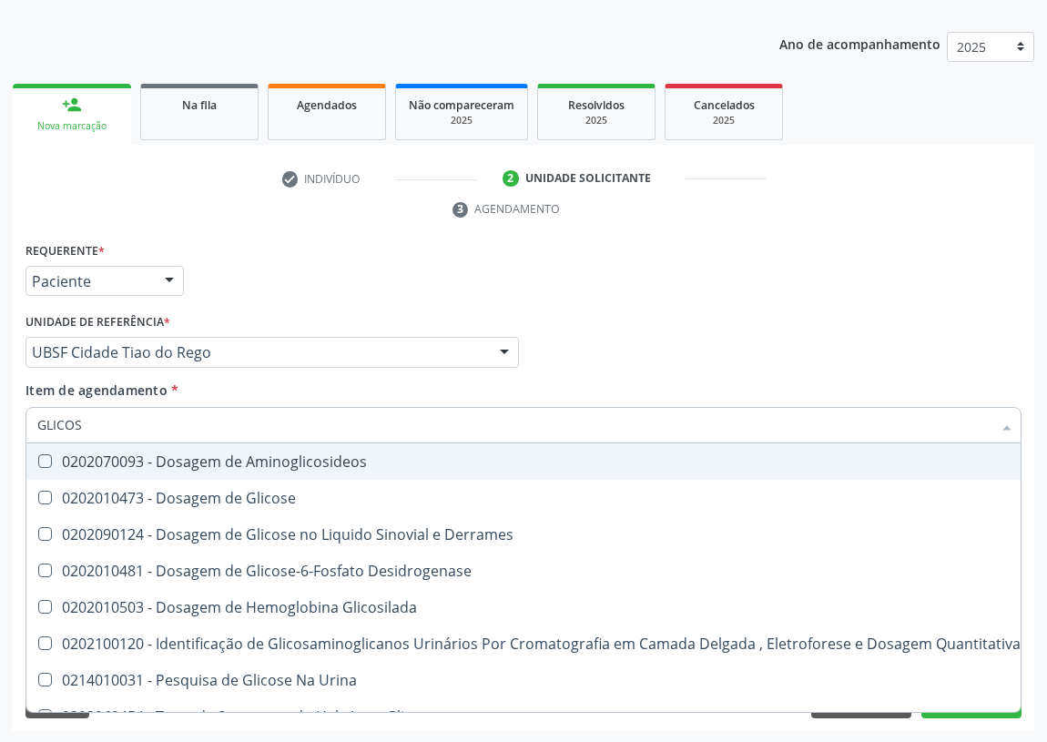
type input "GLICOSE"
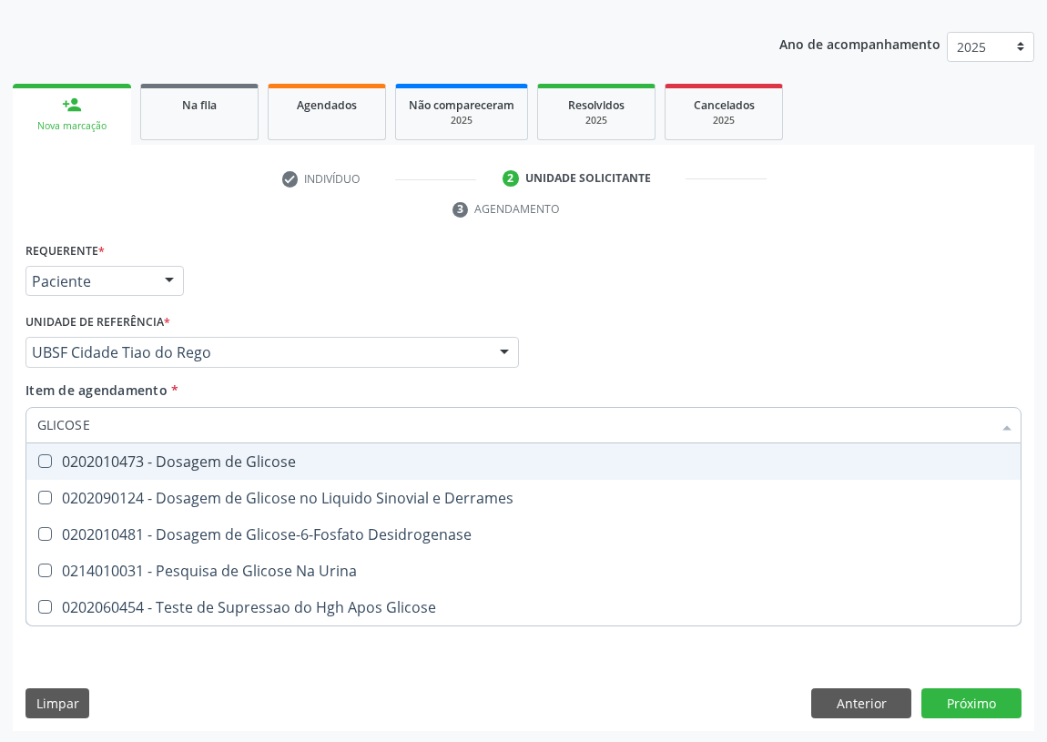
drag, startPoint x: 45, startPoint y: 458, endPoint x: 66, endPoint y: 441, distance: 26.6
click at [49, 454] on Glicose at bounding box center [45, 461] width 14 height 14
click at [38, 455] on Glicose "checkbox" at bounding box center [32, 461] width 12 height 12
checkbox Glicose "true"
drag, startPoint x: 89, startPoint y: 427, endPoint x: 0, endPoint y: 437, distance: 89.7
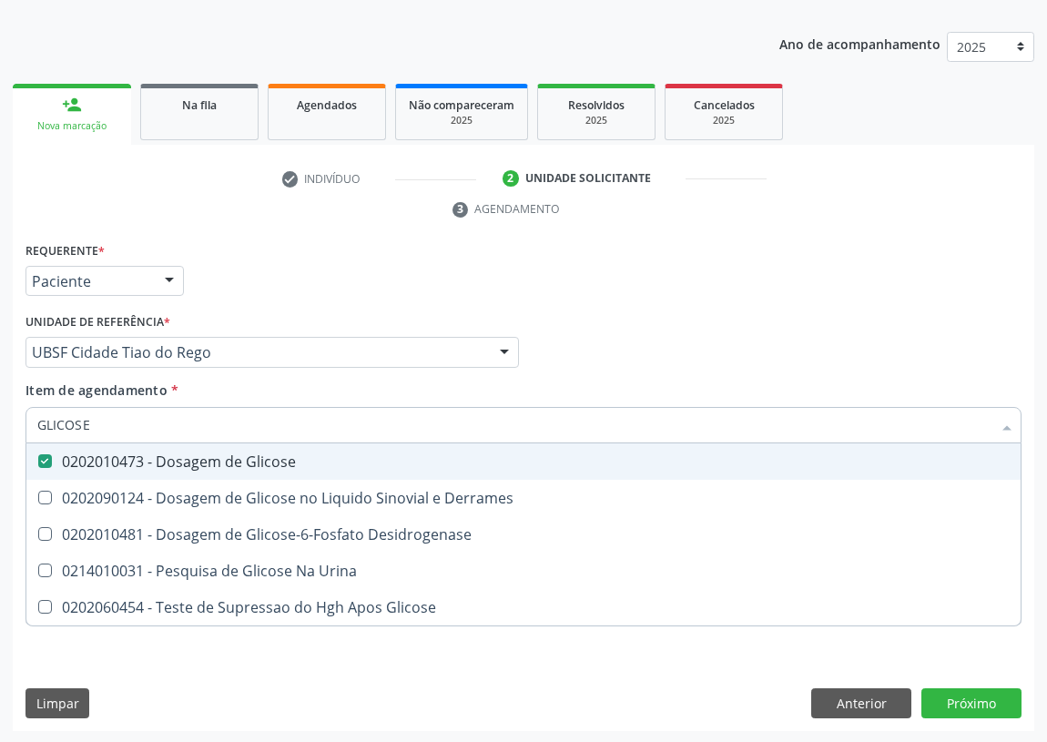
click at [0, 437] on div "Acompanhamento Acompanhe a situação das marcações correntes e finalizadas Relat…" at bounding box center [523, 328] width 1047 height 832
type input "C"
checkbox Glicose "false"
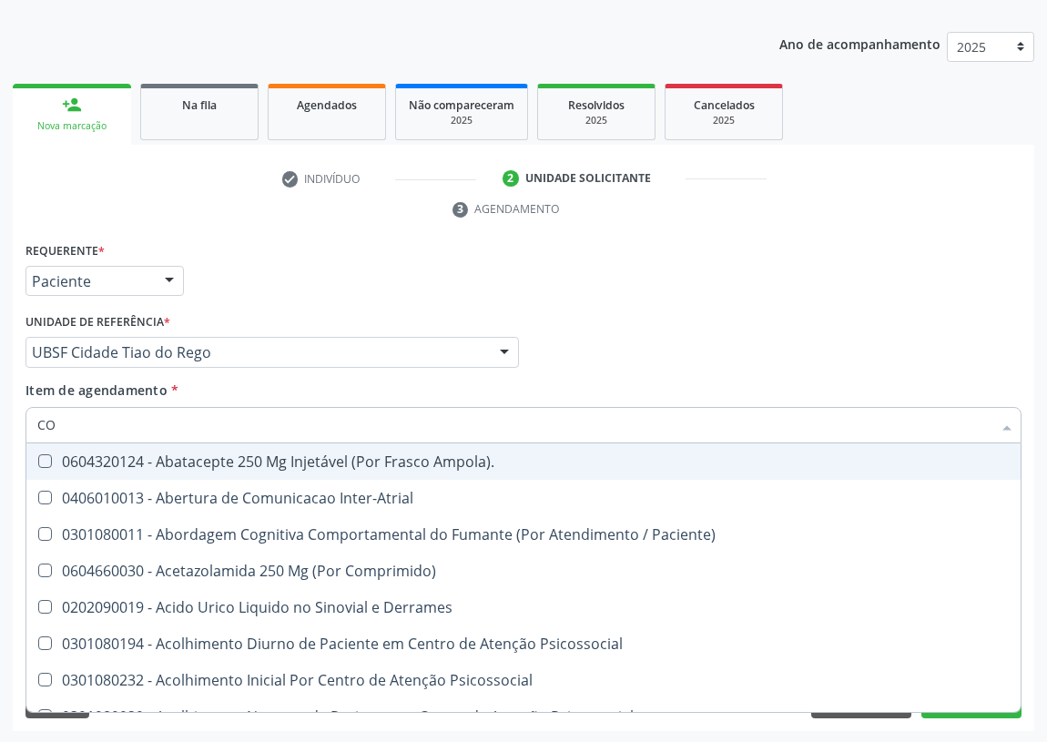
type input "COL"
checkbox Urina "false"
checkbox Vasos\) "true"
checkbox Aortico "true"
checkbox Cervico-Toracica "false"
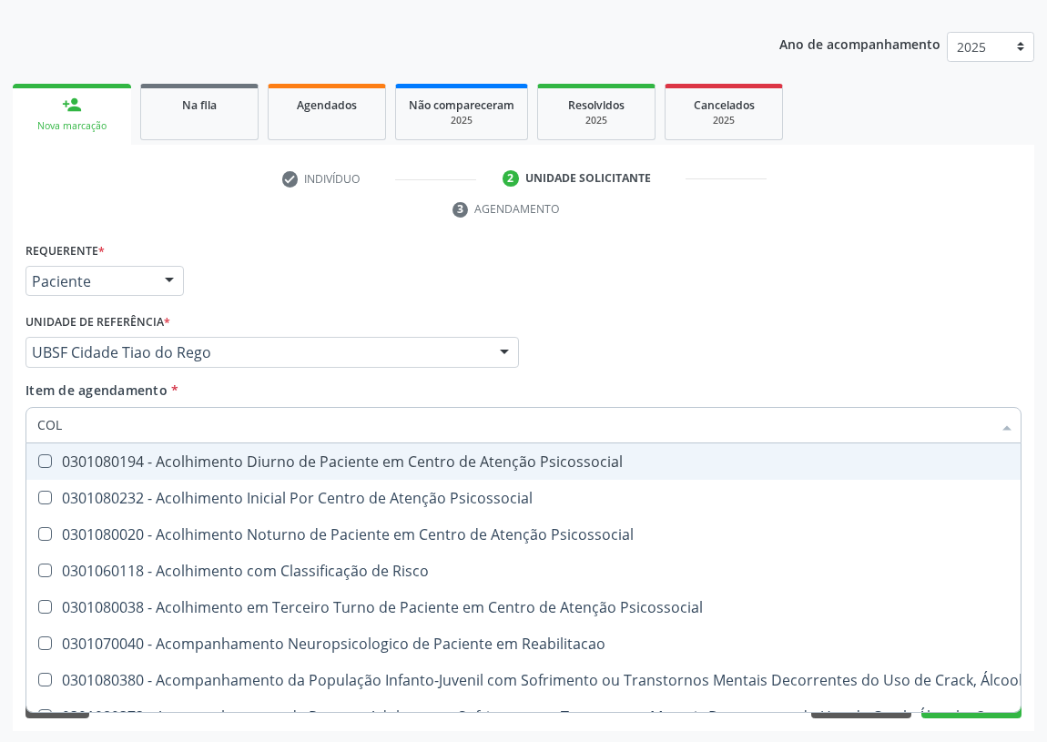
type input "COLE"
checkbox Mama "true"
checkbox Utero "true"
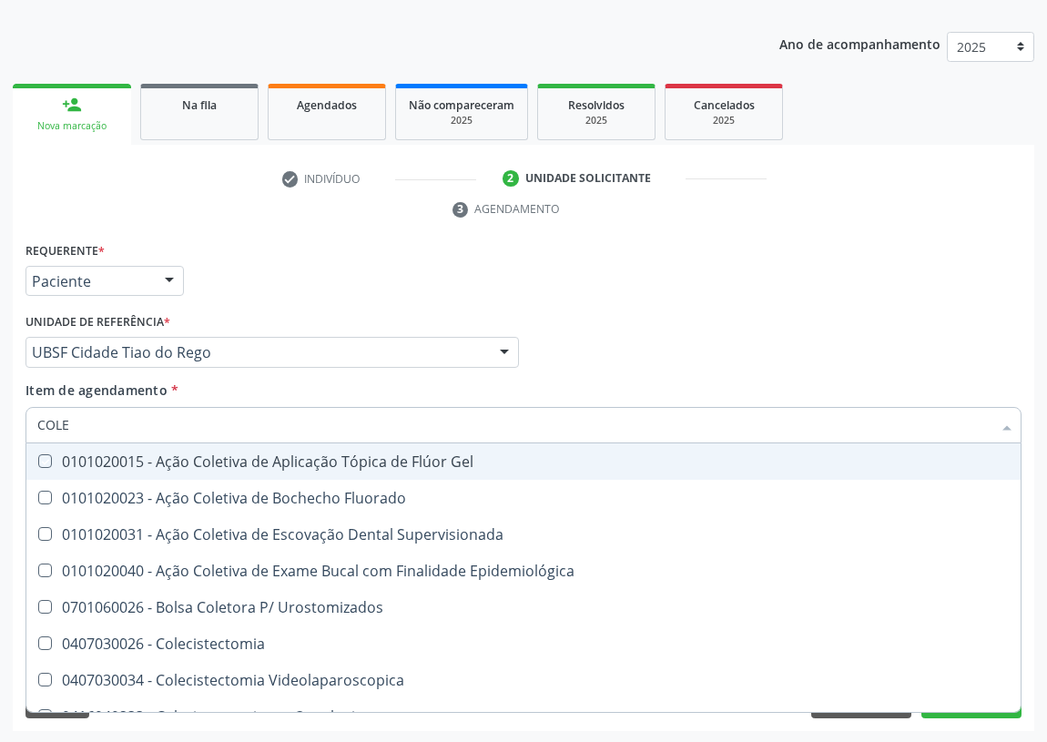
type input "COLES"
checkbox Gel "true"
checkbox Fluorado "true"
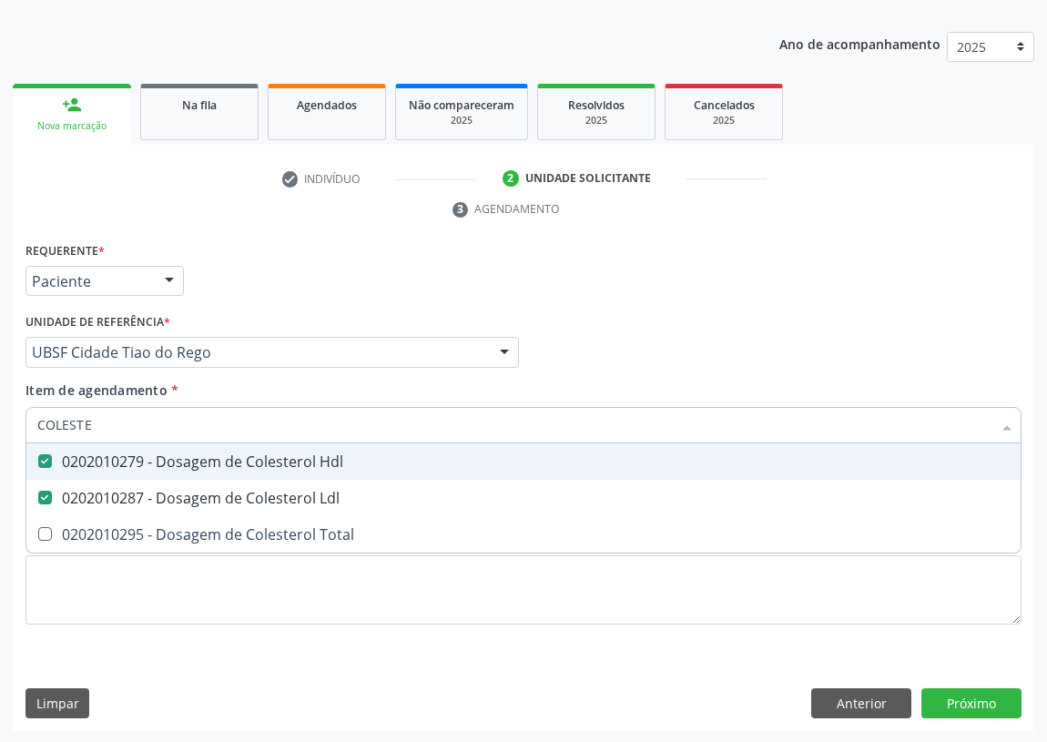
drag, startPoint x: 97, startPoint y: 420, endPoint x: 0, endPoint y: 445, distance: 100.4
click at [0, 450] on div "Acompanhamento Acompanhe a situação das marcações correntes e finalizadas Relat…" at bounding box center [523, 328] width 1047 height 832
type input "H"
checkbox Hdl "false"
checkbox Ldl "false"
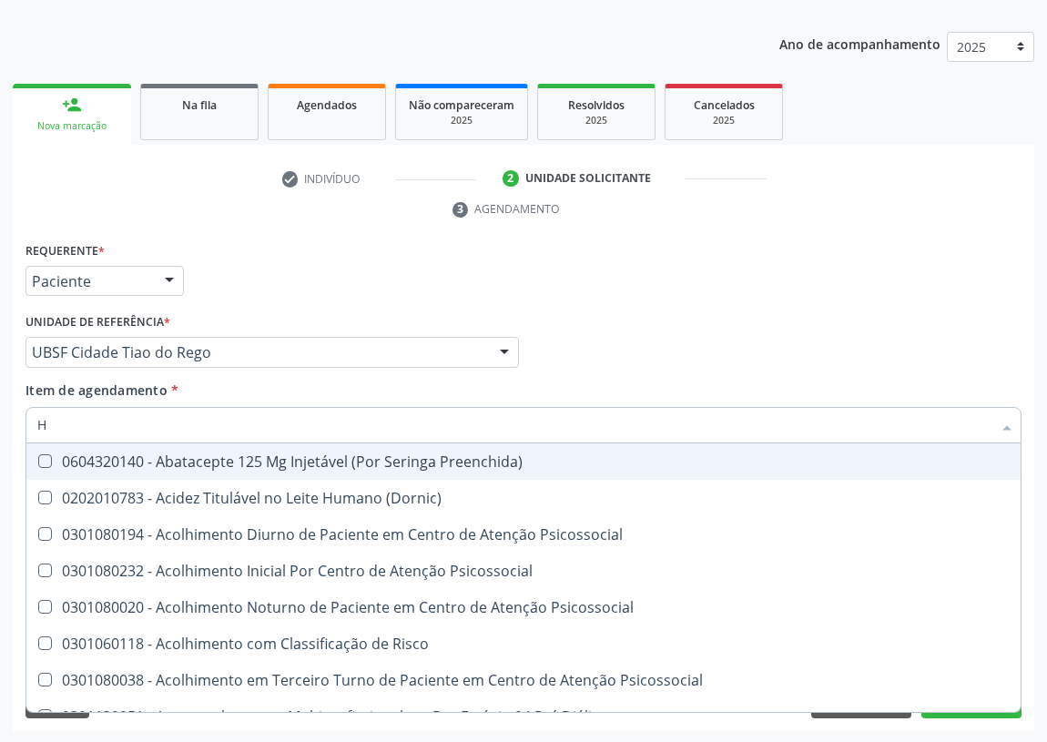
type input "HE"
checkbox Hdl "false"
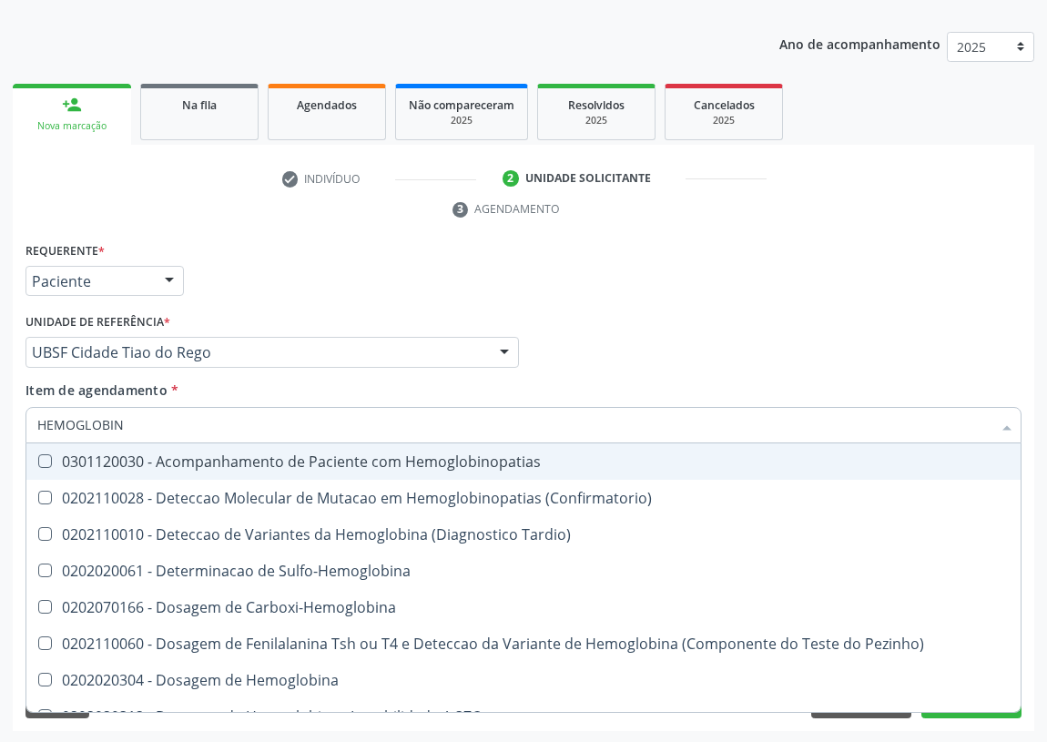
type input "HEMOGLOBINA"
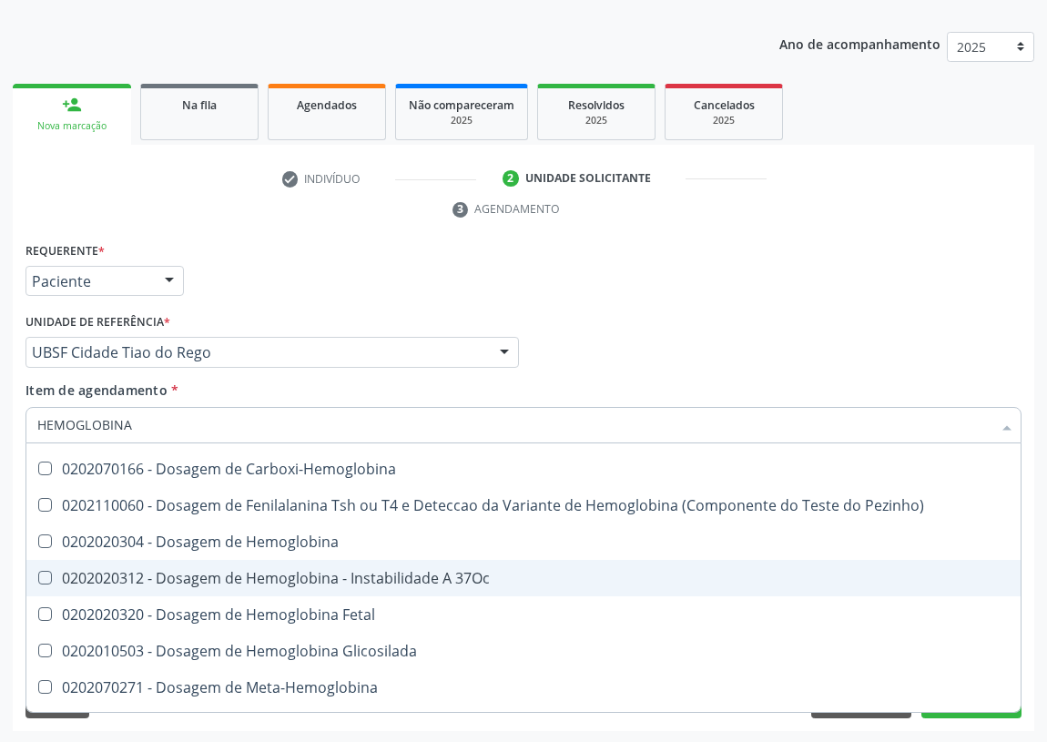
scroll to position [165, 0]
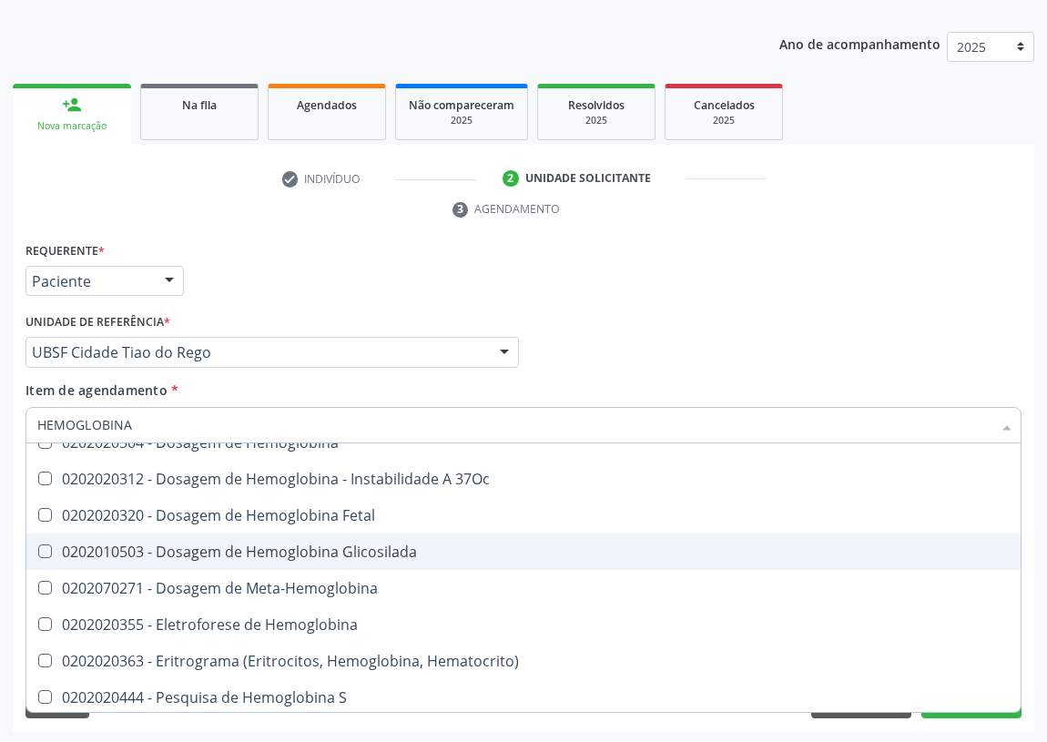
drag, startPoint x: 364, startPoint y: 551, endPoint x: 164, endPoint y: 495, distance: 207.8
click at [341, 546] on div "0202010503 - Dosagem de Hemoglobina Glicosilada" at bounding box center [523, 551] width 972 height 15
checkbox Glicosilada "true"
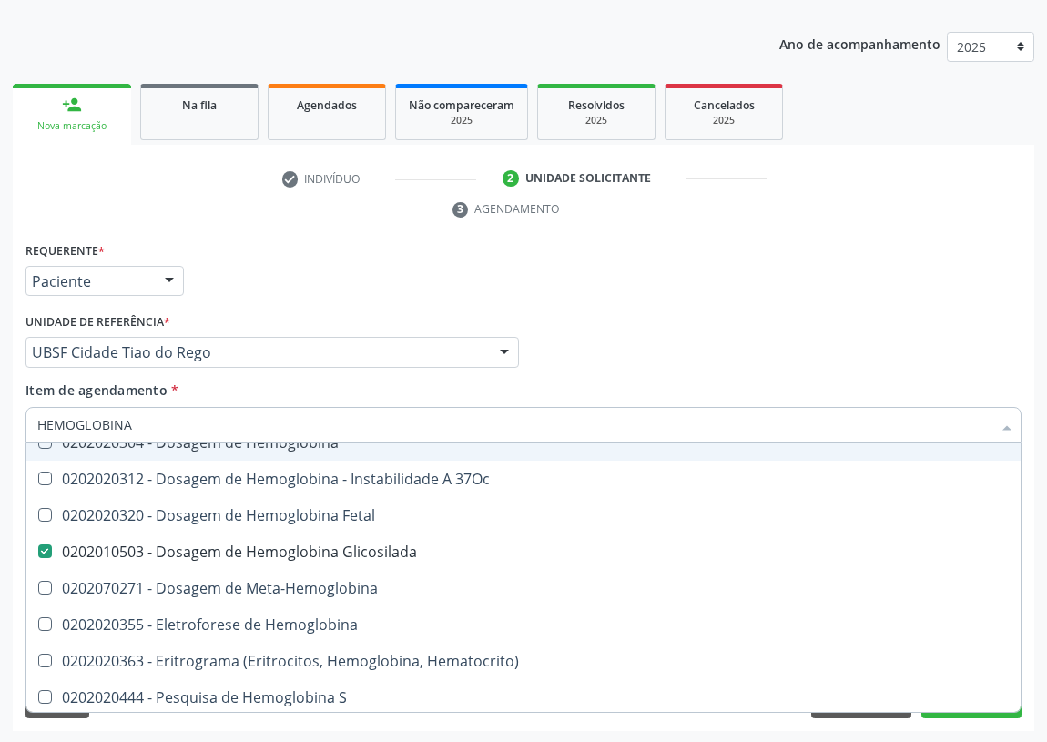
drag, startPoint x: 152, startPoint y: 418, endPoint x: 0, endPoint y: 445, distance: 154.4
click at [0, 445] on div "Acompanhamento Acompanhe a situação das marcações correntes e finalizadas Relat…" at bounding box center [523, 328] width 1047 height 832
type input "P"
checkbox Glicosilada "false"
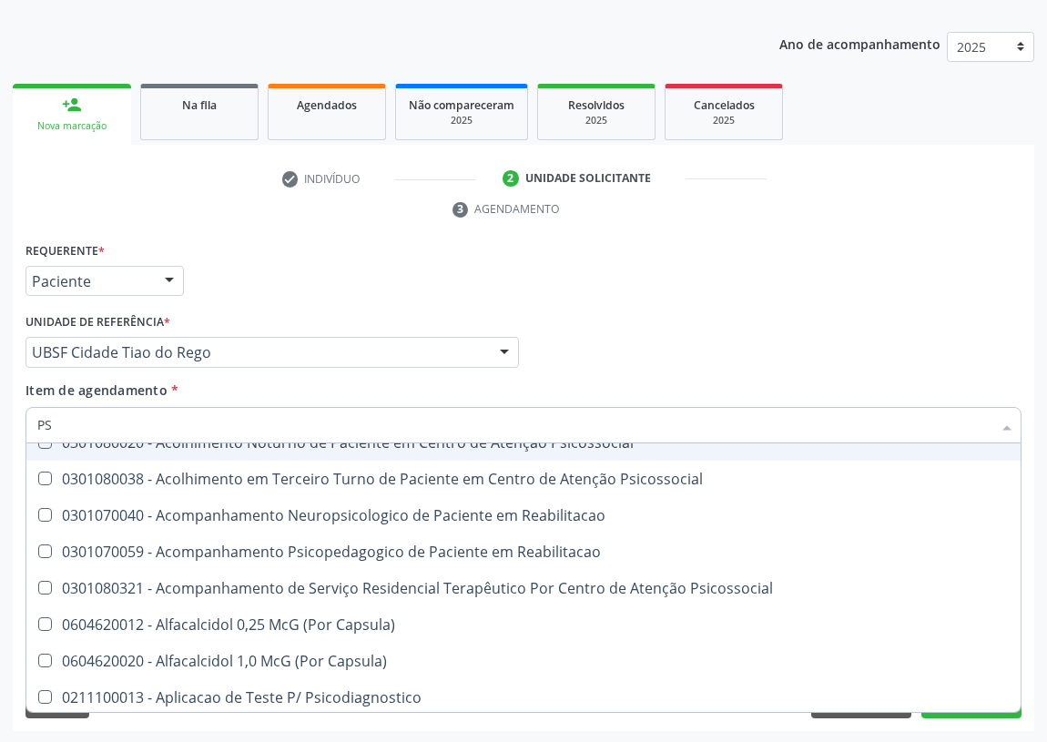
type input "PSA"
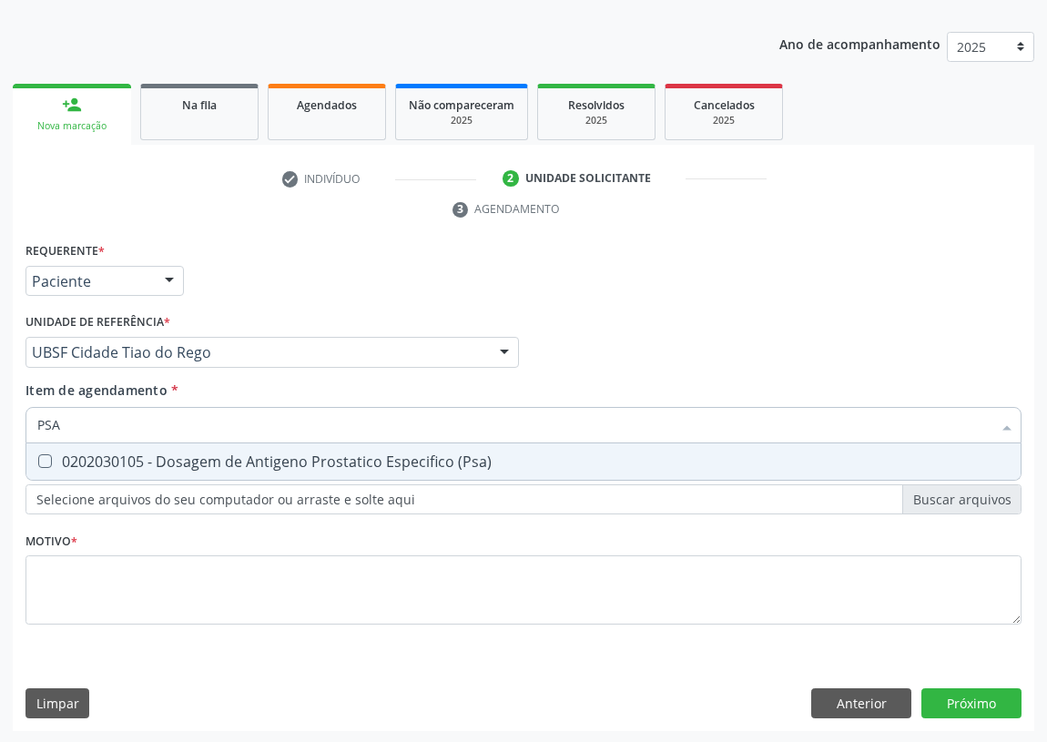
scroll to position [0, 0]
click at [48, 454] on \(Psa\) at bounding box center [45, 461] width 14 height 14
click at [38, 455] on \(Psa\) "checkbox" at bounding box center [32, 461] width 12 height 12
checkbox \(Psa\) "true"
drag, startPoint x: 73, startPoint y: 409, endPoint x: 0, endPoint y: 437, distance: 78.1
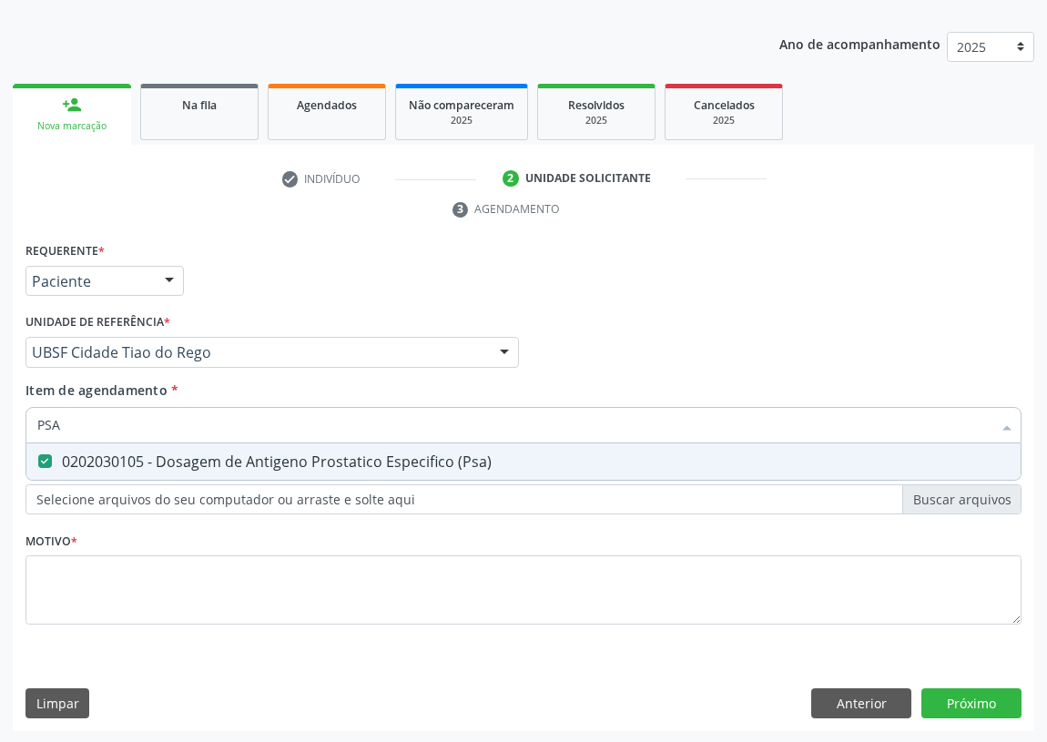
click at [0, 437] on div "Acompanhamento Acompanhe a situação das marcações correntes e finalizadas Relat…" at bounding box center [523, 328] width 1047 height 832
type input "02"
checkbox \(Psa\) "false"
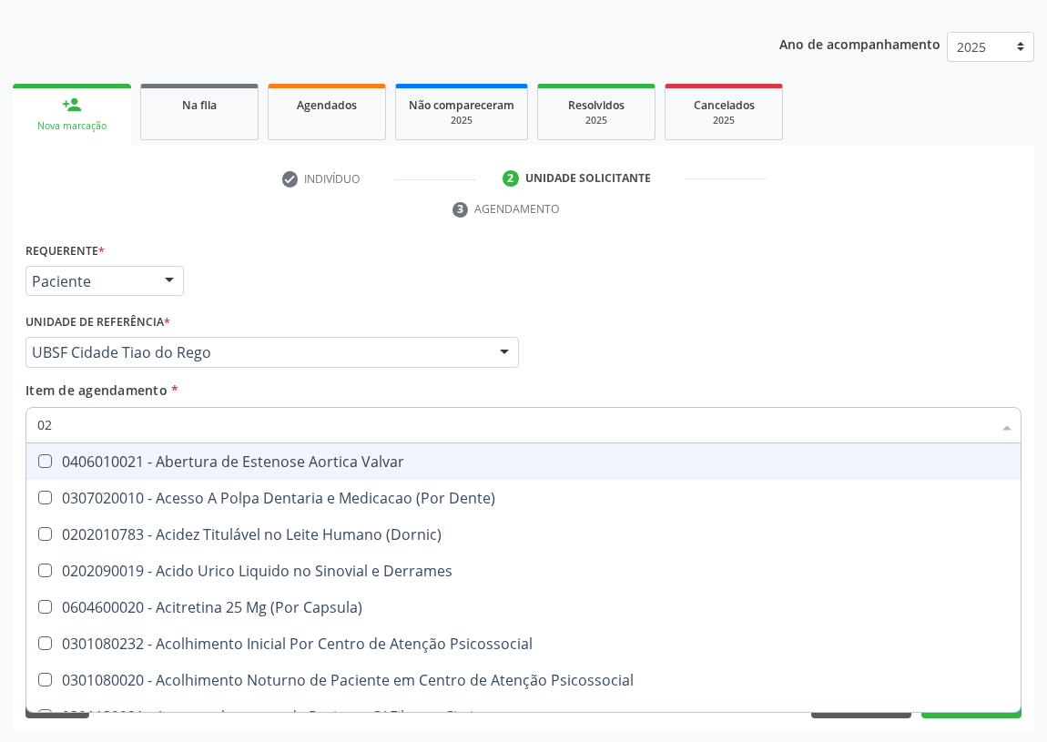
type input "020"
checkbox Frasco-Ampola\) "true"
checkbox Urina "false"
checkbox Tirofibana "true"
checkbox Direito "true"
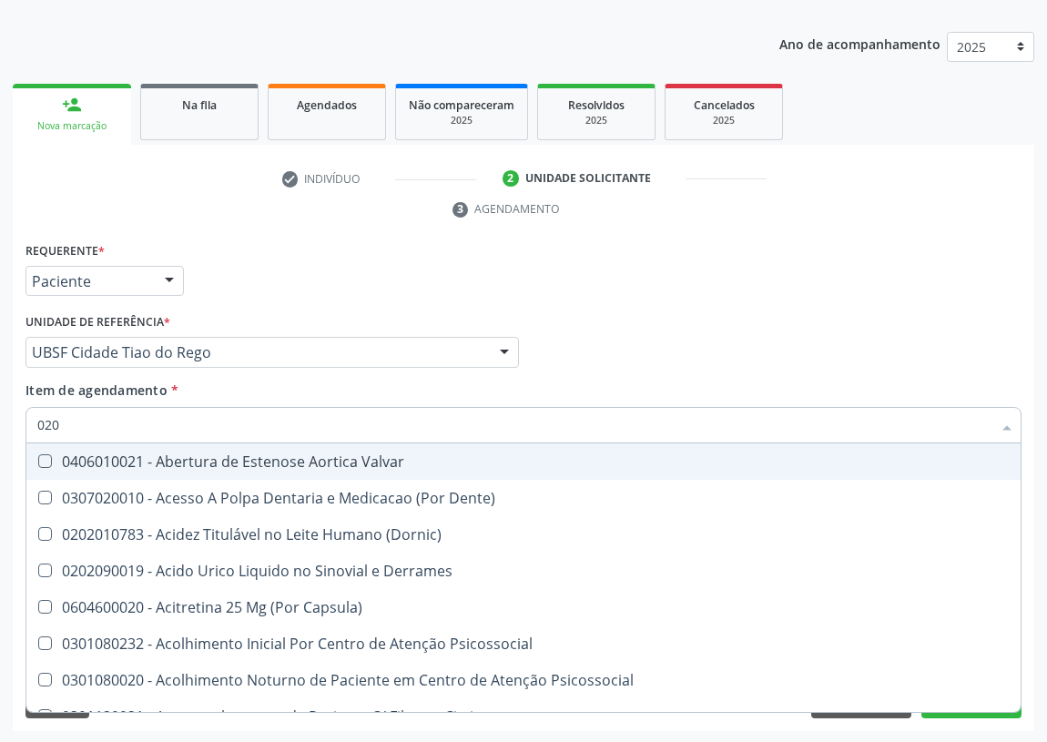
checkbox \(Pos-Pasteurização\) "true"
checkbox Debridamento "true"
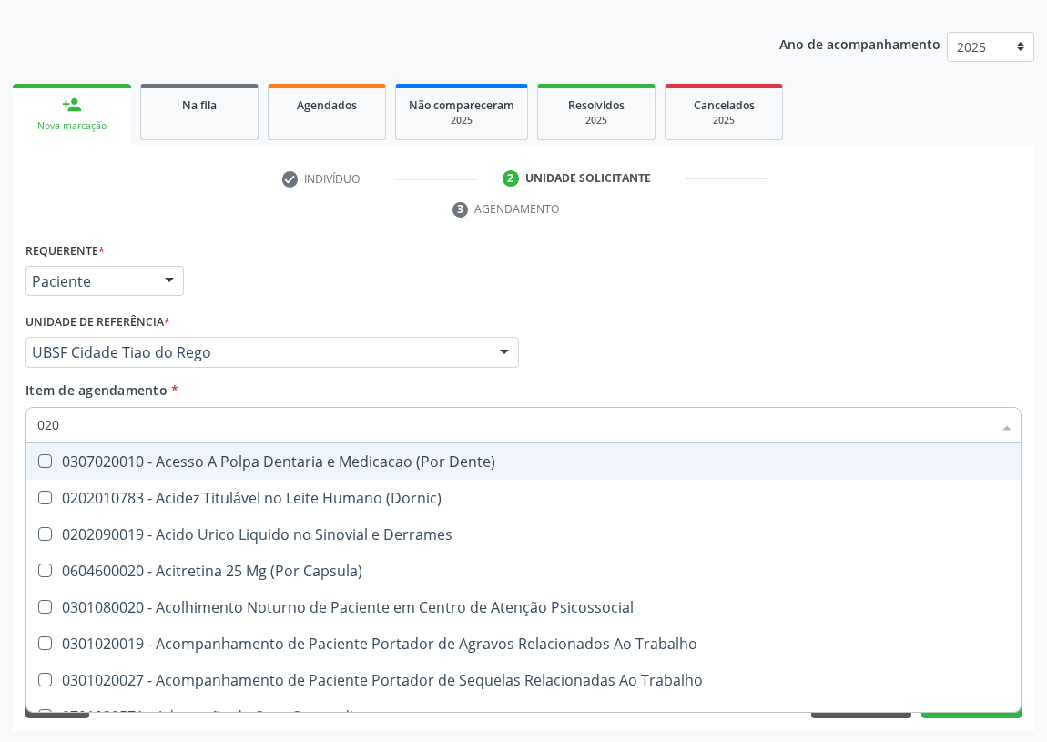
type input "0202"
checkbox Capsula\) "true"
checkbox Urina "false"
checkbox Coluna "true"
checkbox X "true"
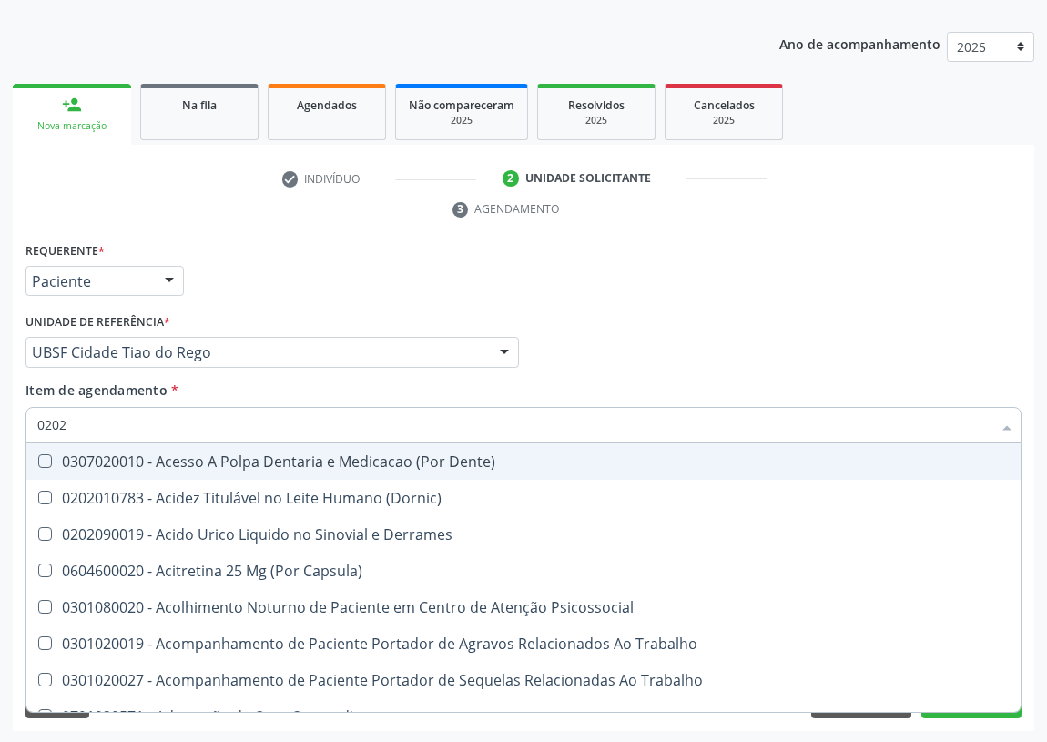
checkbox Ocular "true"
checkbox Aberto\) "true"
checkbox Cortante "true"
checkbox Drogas "true"
checkbox Gastro-Esofagico "true"
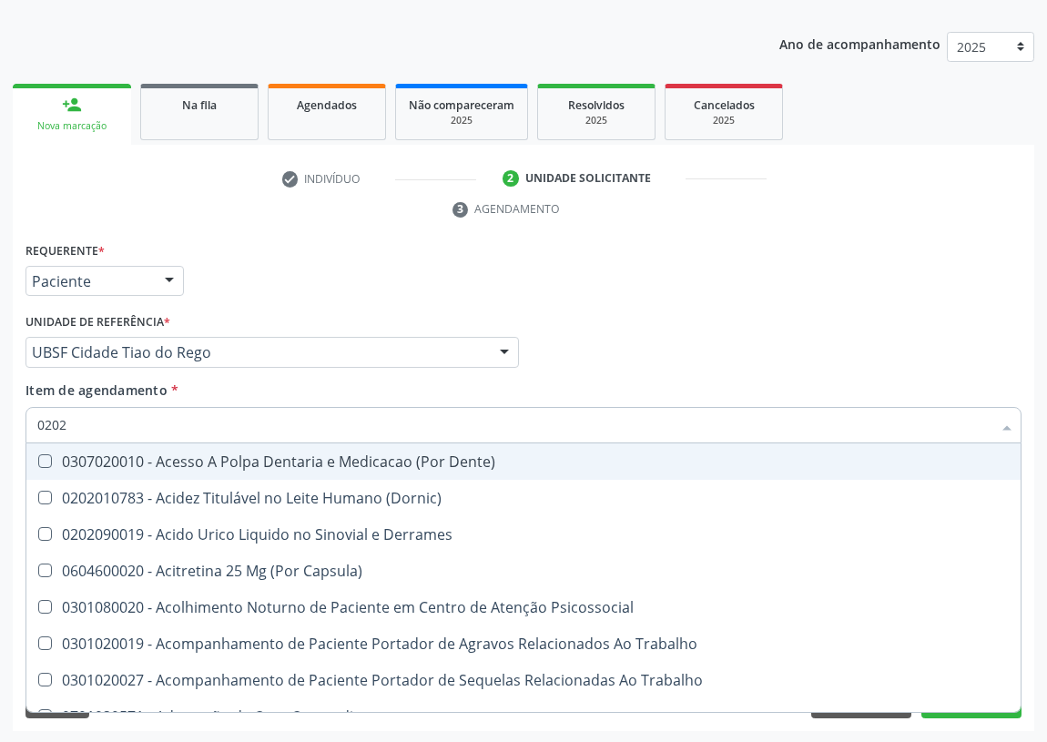
checkbox Projecoes\) "true"
checkbox Dosagens\) "false"
checkbox \(Psa\) "false"
checkbox Hdl "false"
checkbox Ldl "false"
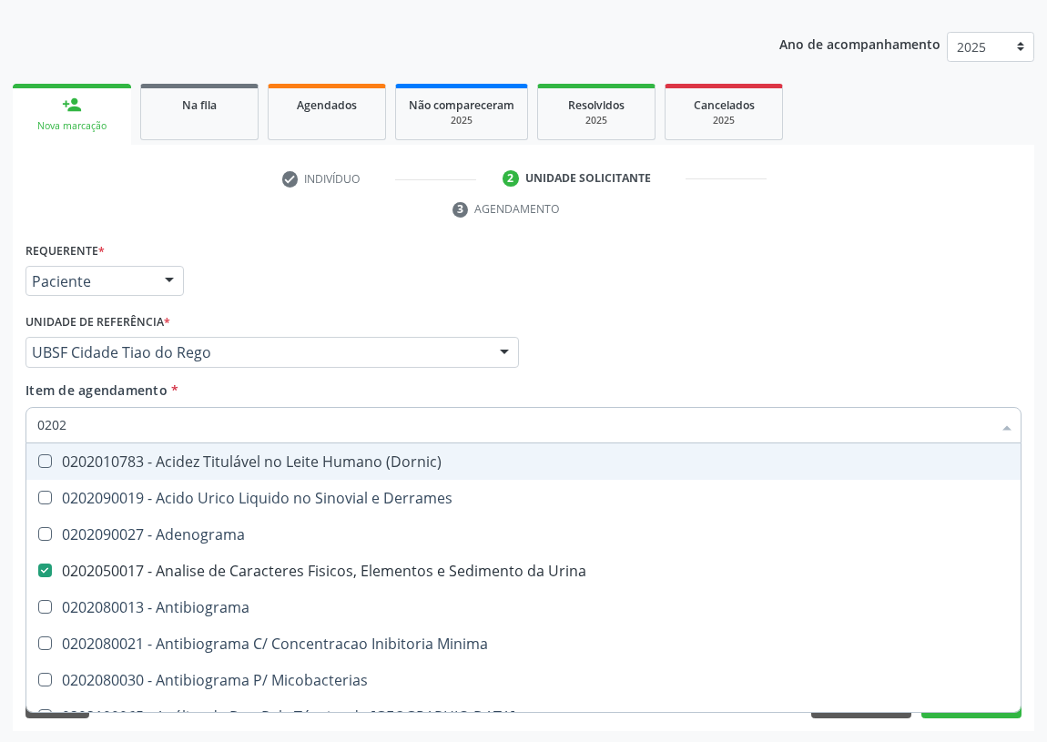
type input "02020"
checkbox Congênita "true"
checkbox Dosagens\) "false"
checkbox Ala-Desidratase "true"
checkbox \(Psa\) "false"
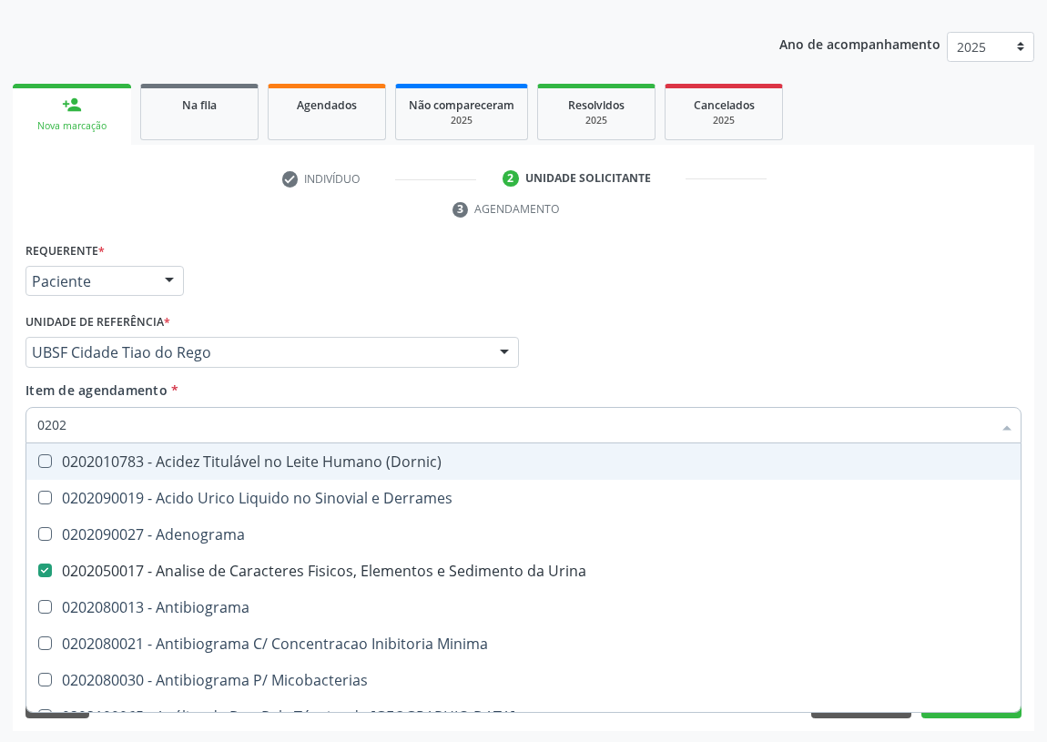
checkbox Barbituratos "true"
checkbox Benzodiazepinicos "true"
checkbox Hdl "false"
checkbox Ldl "false"
checkbox Xiii "true"
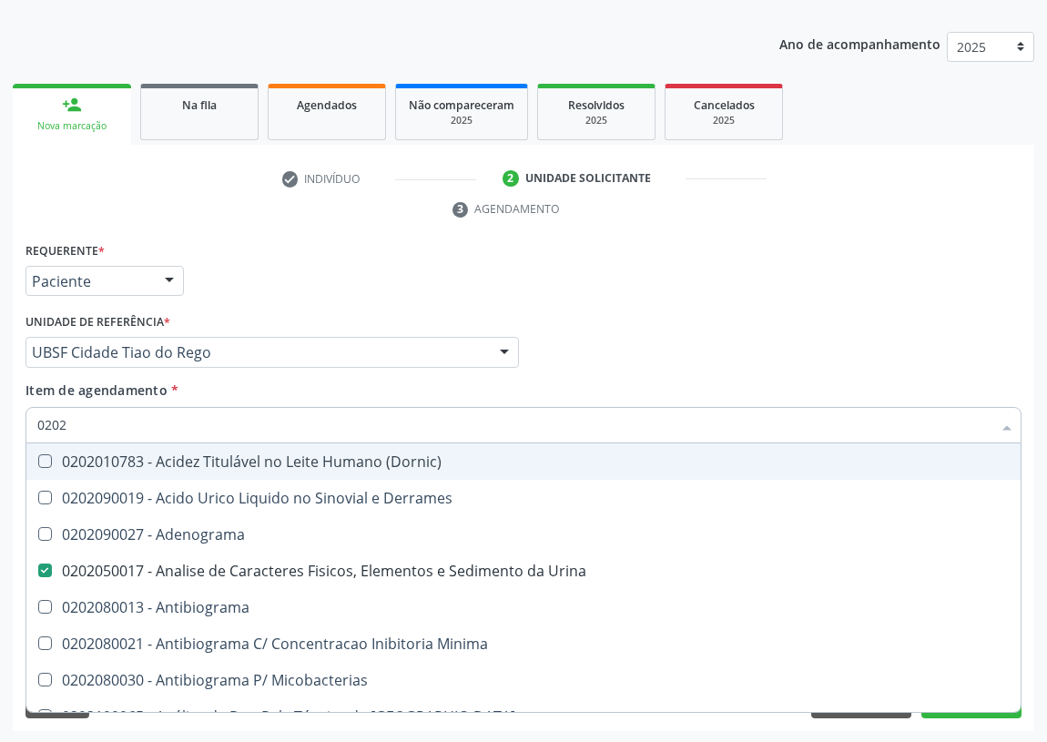
checkbox Formaldeido "true"
checkbox Glicose "false"
checkbox Glicosilada "false"
checkbox \(Igm\) "true"
checkbox Potassio "false"
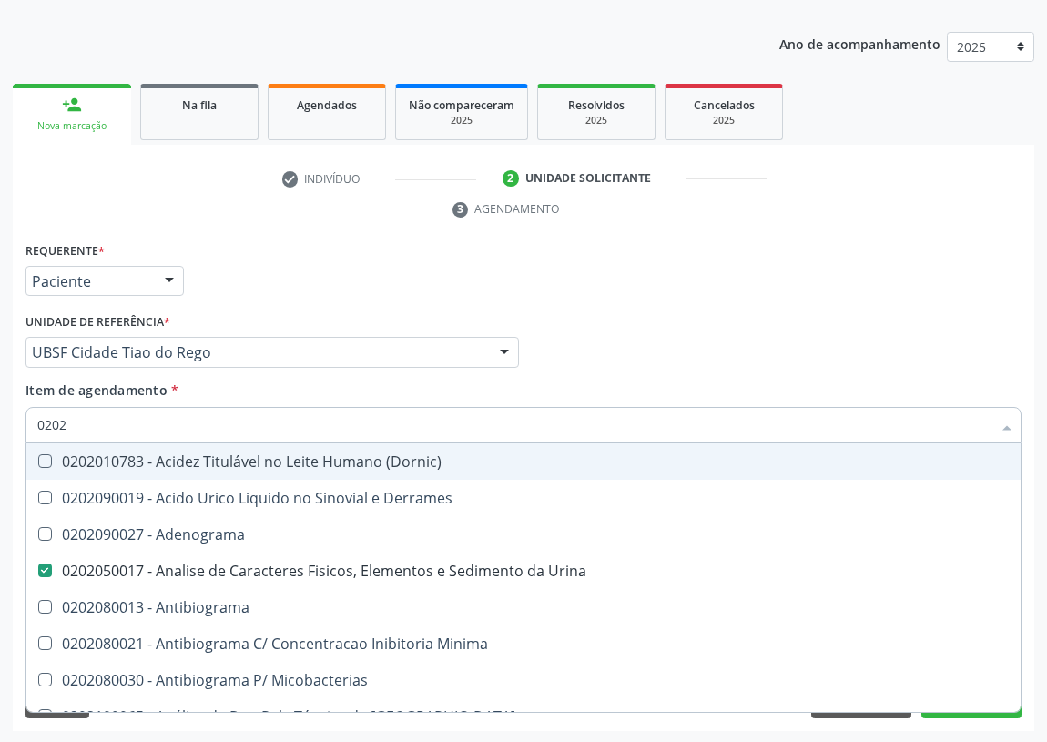
checkbox Horas\) "true"
checkbox Triglicerideos "false"
type input "020204"
checkbox Urina "false"
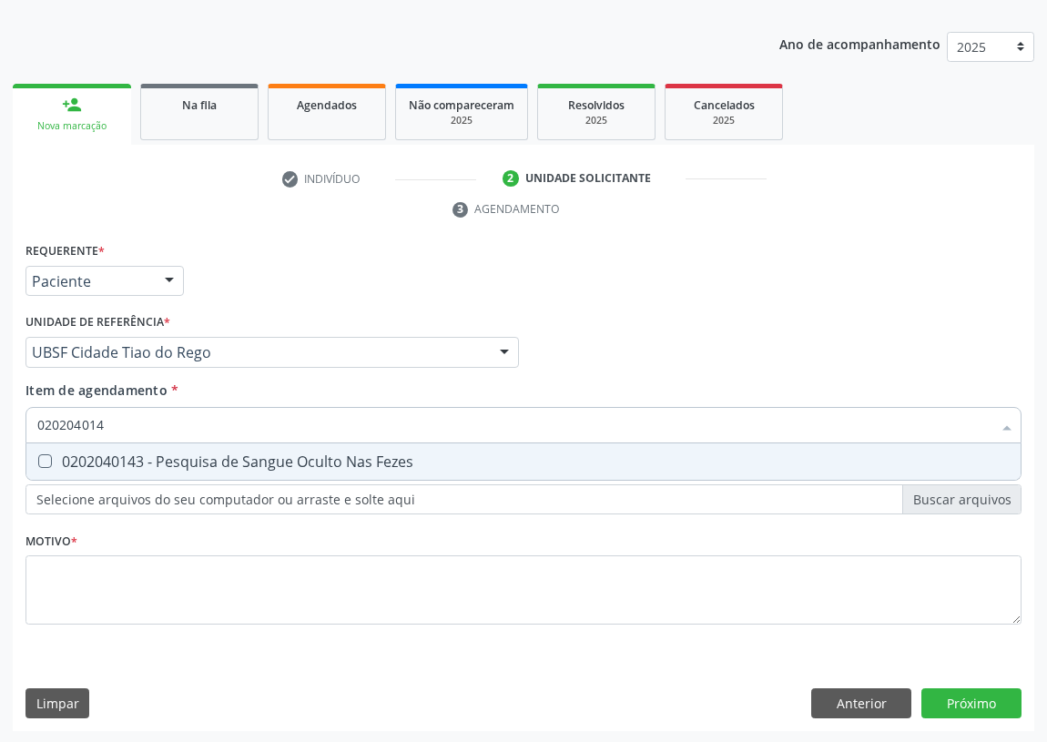
type input "0202040143"
drag, startPoint x: 50, startPoint y: 455, endPoint x: 54, endPoint y: 578, distance: 122.9
click at [45, 476] on span "0202040143 - Pesquisa de Sangue Oculto Nas Fezes" at bounding box center [523, 461] width 994 height 36
checkbox Fezes "true"
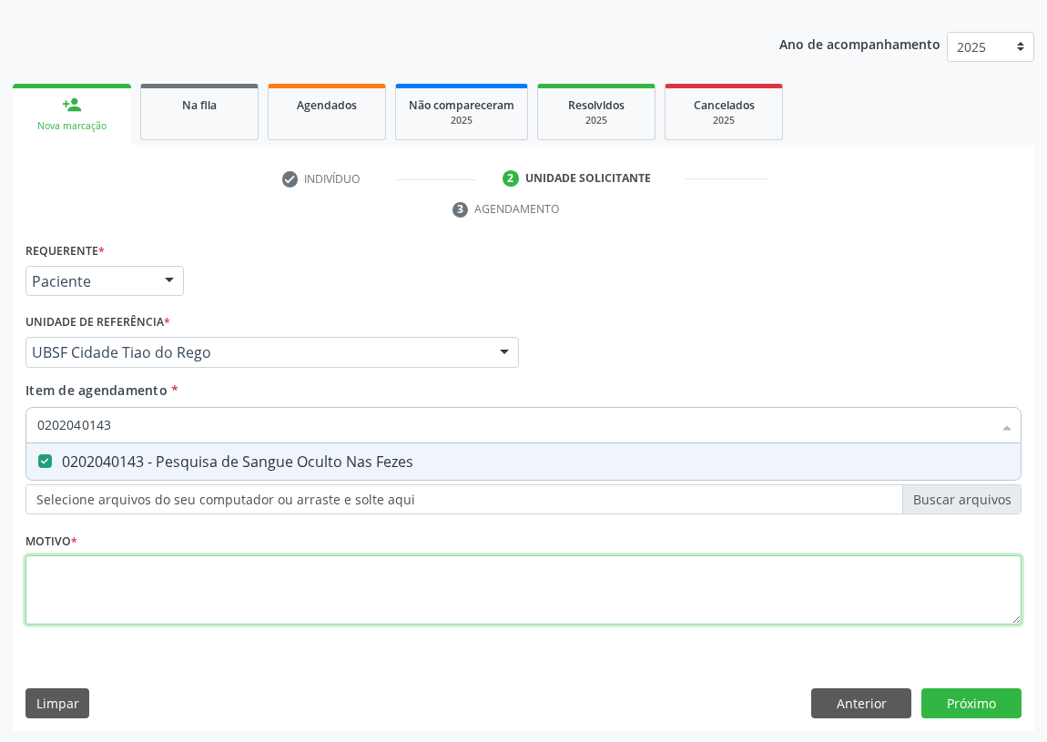
click at [54, 597] on div "Requerente * Paciente Médico(a) Enfermeiro(a) Paciente Nenhum resultado encontr…" at bounding box center [523, 444] width 996 height 412
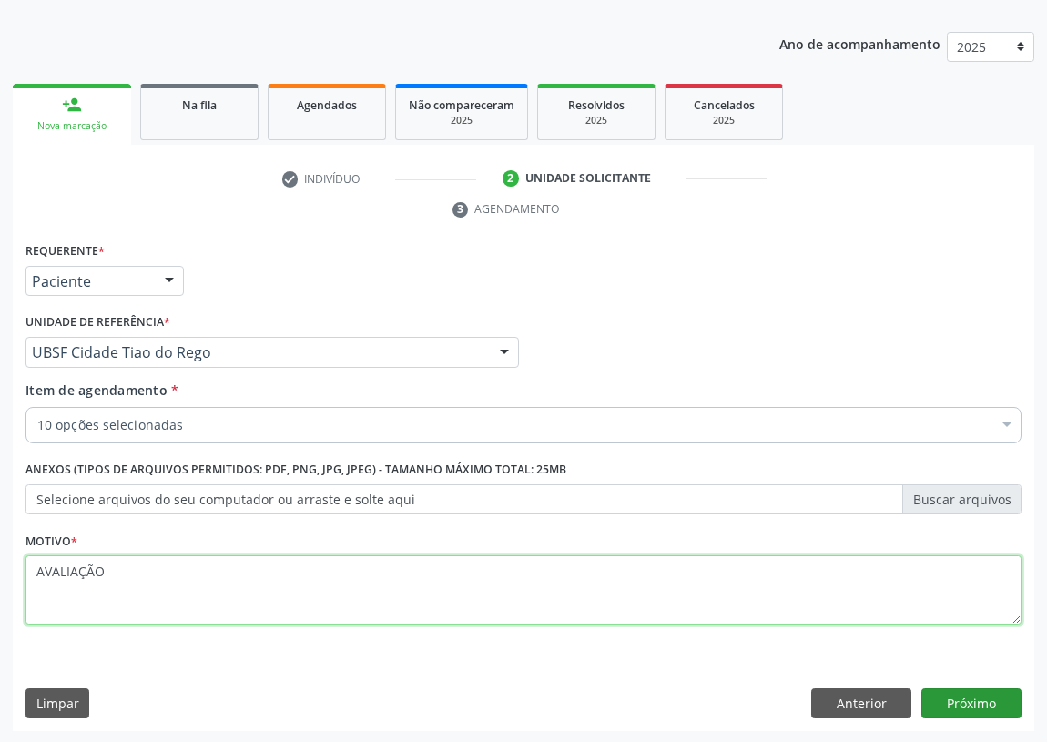
type textarea "AVALIAÇÃO"
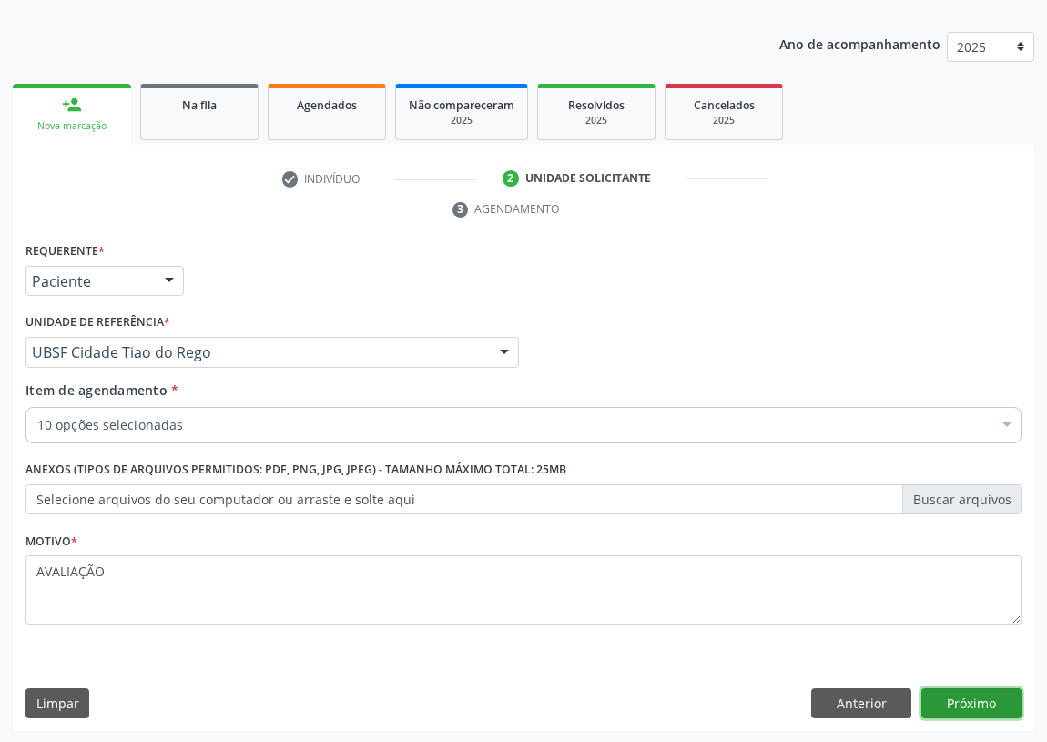
drag, startPoint x: 1001, startPoint y: 696, endPoint x: 72, endPoint y: 666, distance: 929.7
click at [1001, 695] on button "Próximo" at bounding box center [971, 703] width 100 height 31
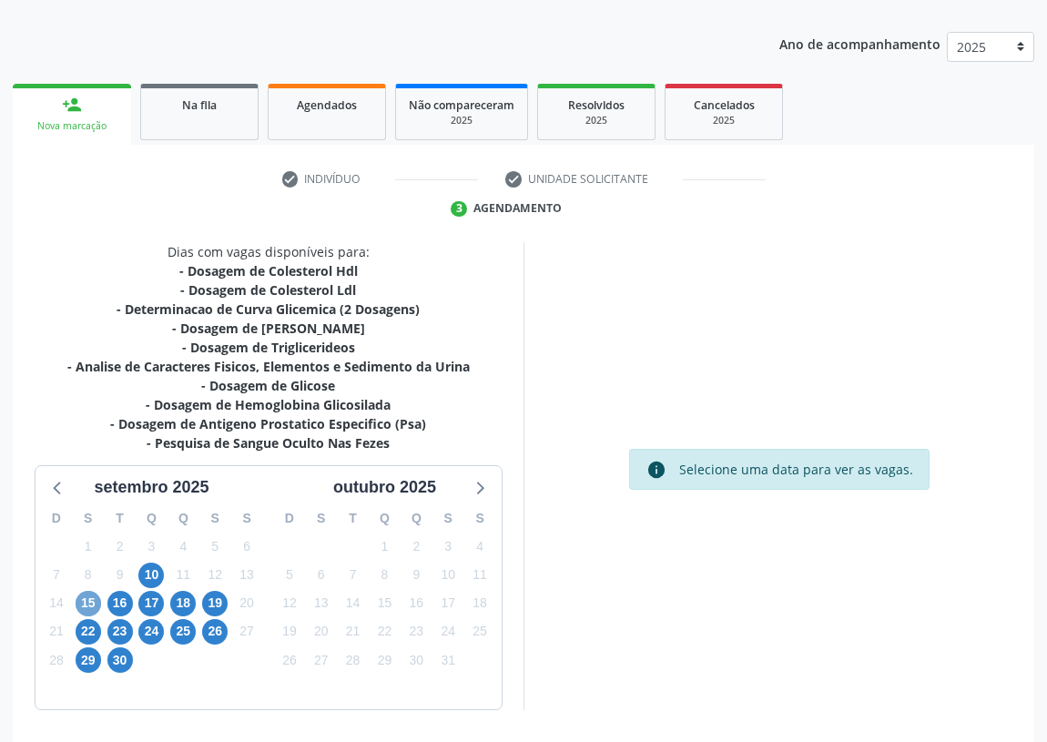
click at [86, 601] on span "15" at bounding box center [88, 603] width 25 height 25
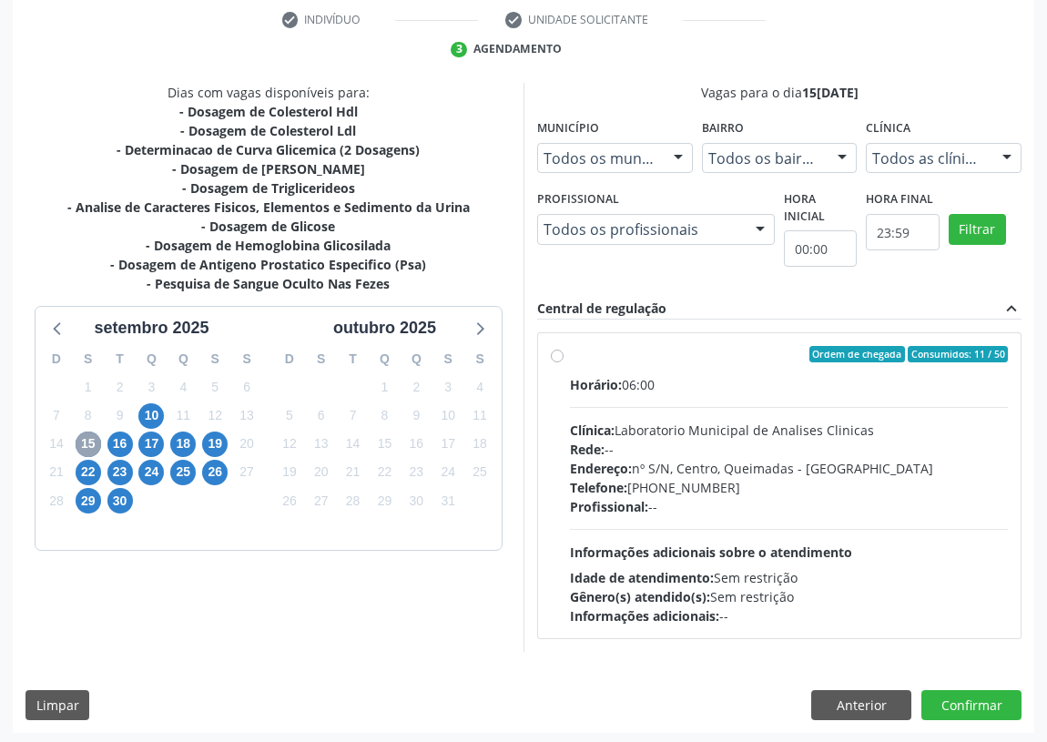
scroll to position [349, 0]
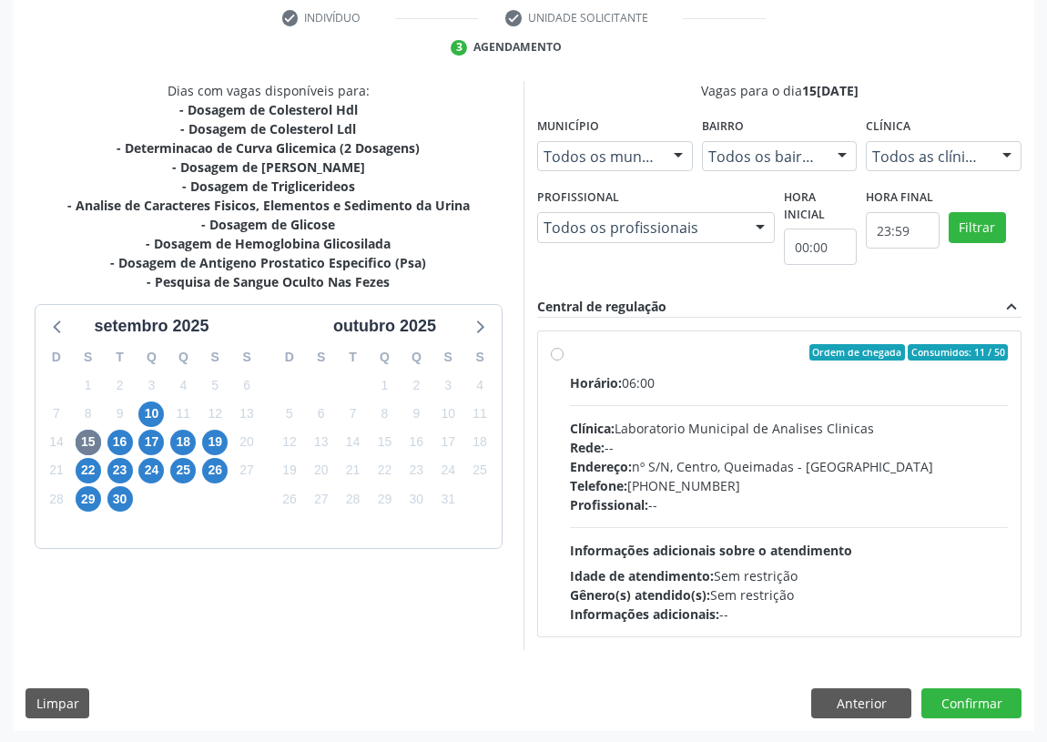
drag, startPoint x: 559, startPoint y: 355, endPoint x: 558, endPoint y: 435, distance: 80.1
click at [570, 354] on label "Ordem de chegada Consumidos: 11 / 50 Horário: 06:00 Clínica: Laboratorio Munici…" at bounding box center [789, 483] width 438 height 279
click at [559, 354] on input "Ordem de chegada Consumidos: 11 / 50 Horário: 06:00 Clínica: Laboratorio Munici…" at bounding box center [557, 352] width 13 height 16
radio input "true"
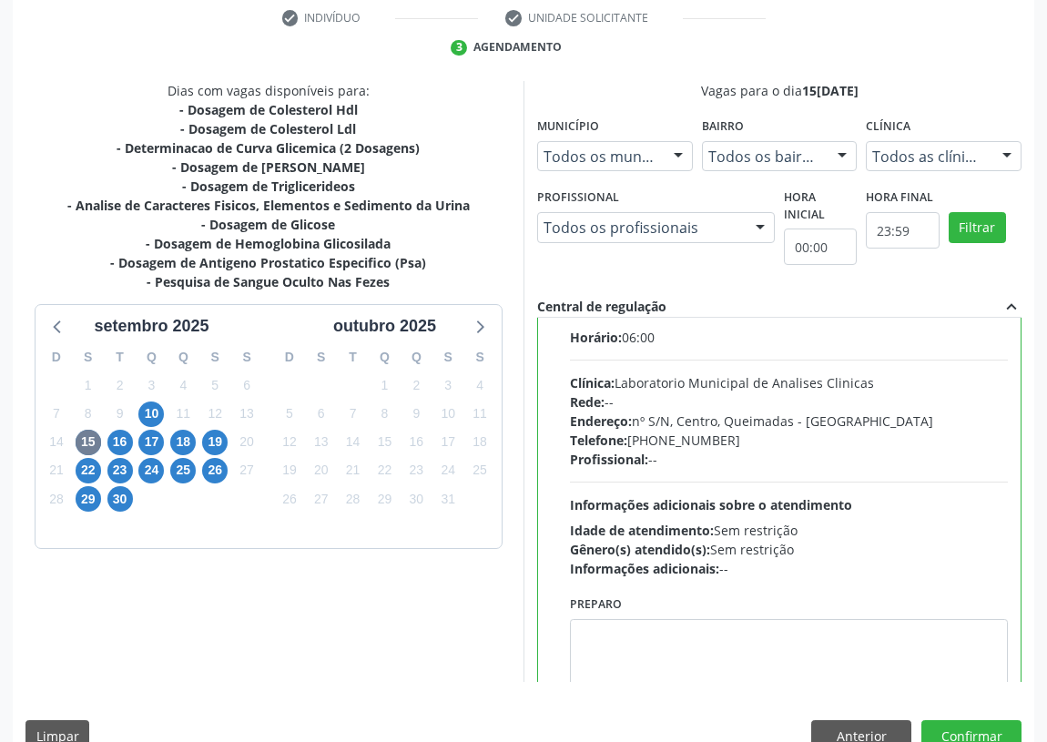
scroll to position [90, 0]
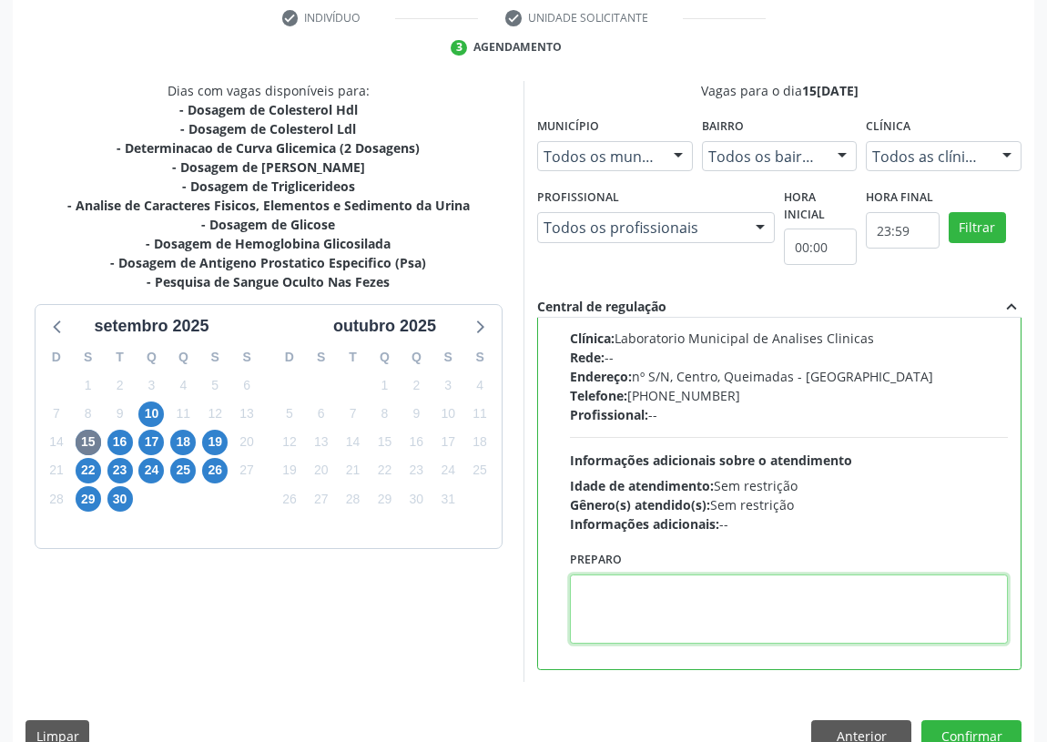
click at [631, 582] on textarea at bounding box center [789, 608] width 438 height 69
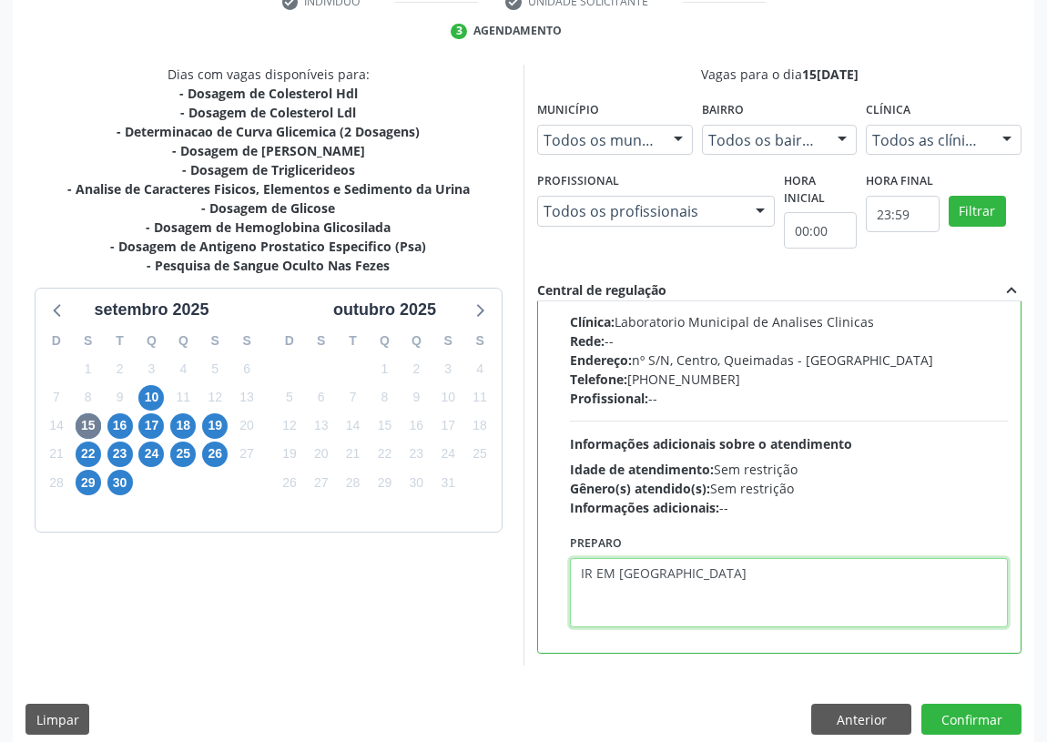
scroll to position [382, 0]
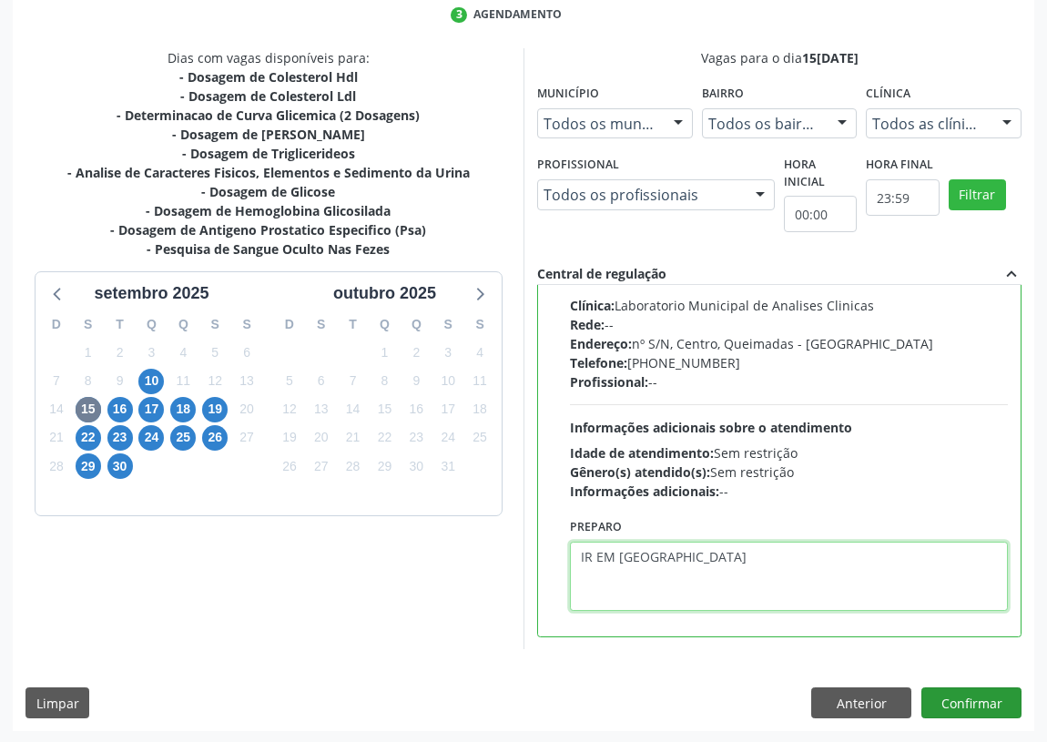
type textarea "IR EM [GEOGRAPHIC_DATA]"
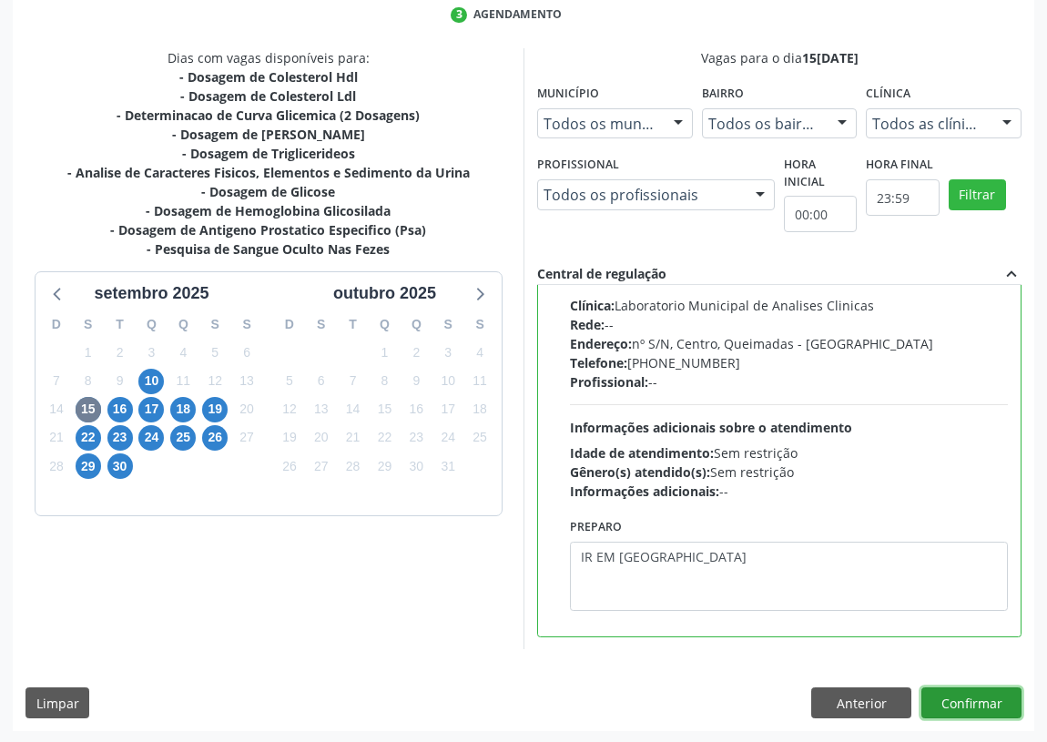
click at [978, 706] on button "Confirmar" at bounding box center [971, 702] width 100 height 31
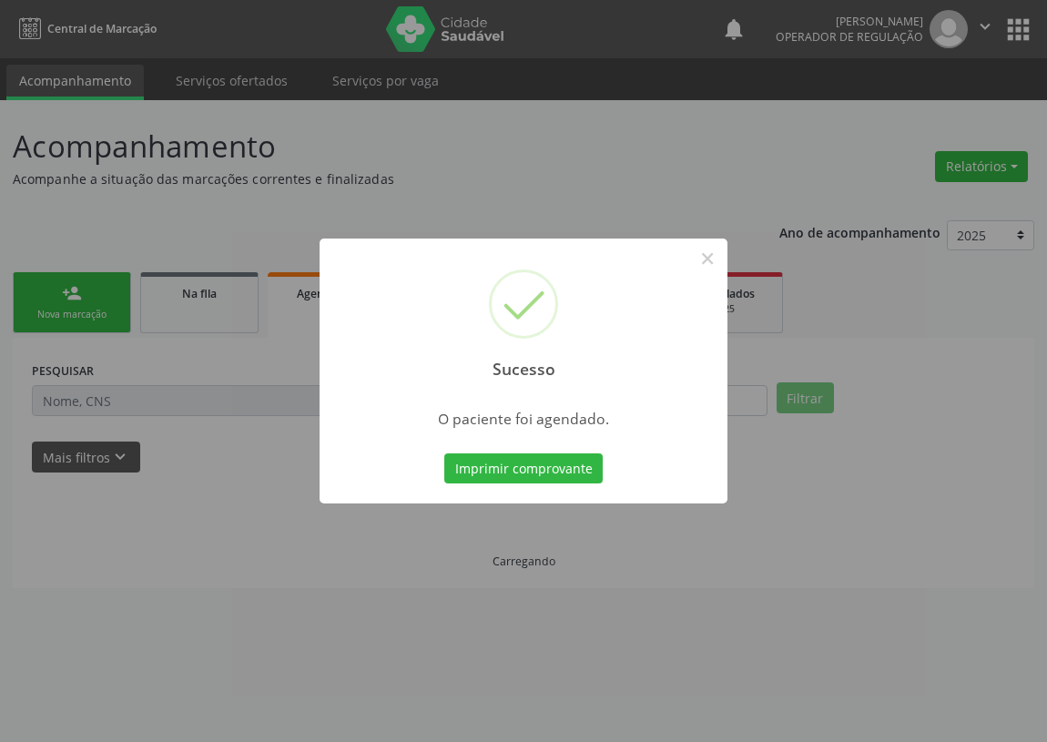
scroll to position [0, 0]
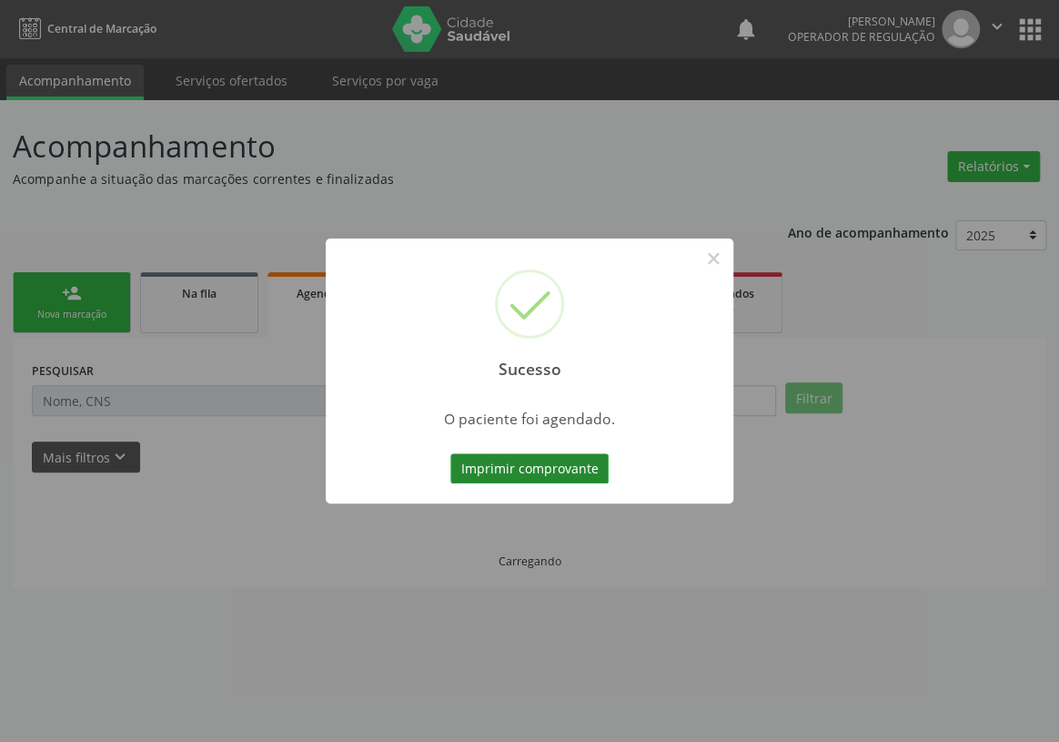
click at [561, 463] on button "Imprimir comprovante" at bounding box center [529, 468] width 158 height 31
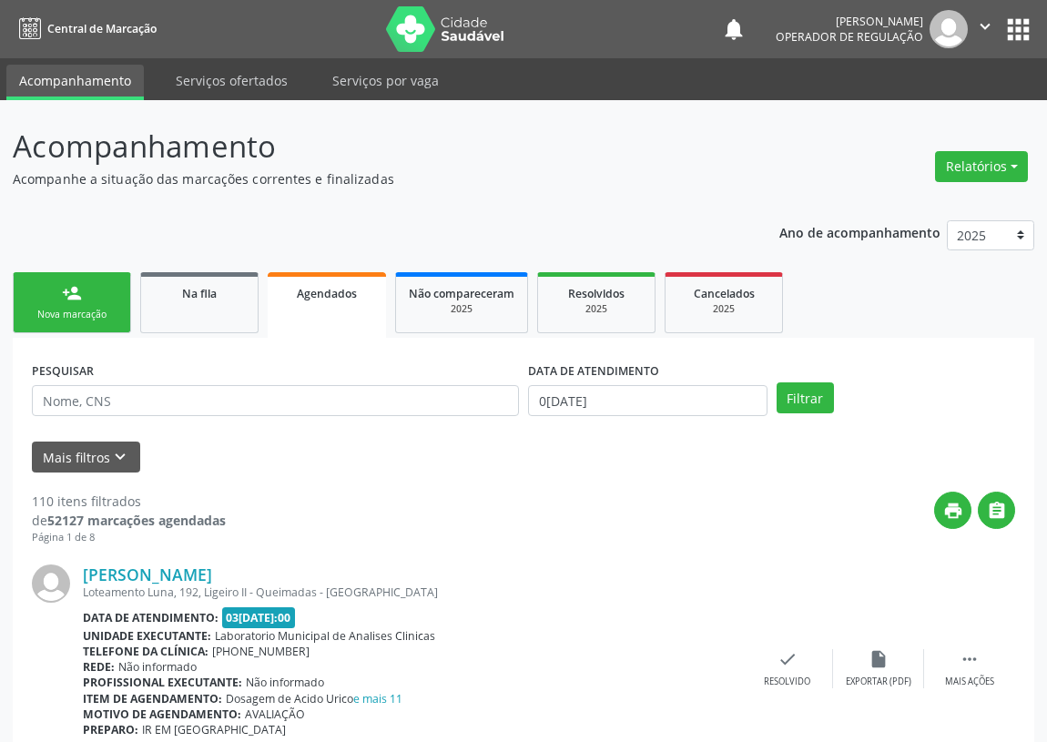
click at [49, 300] on link "person_add Nova marcação" at bounding box center [72, 302] width 118 height 61
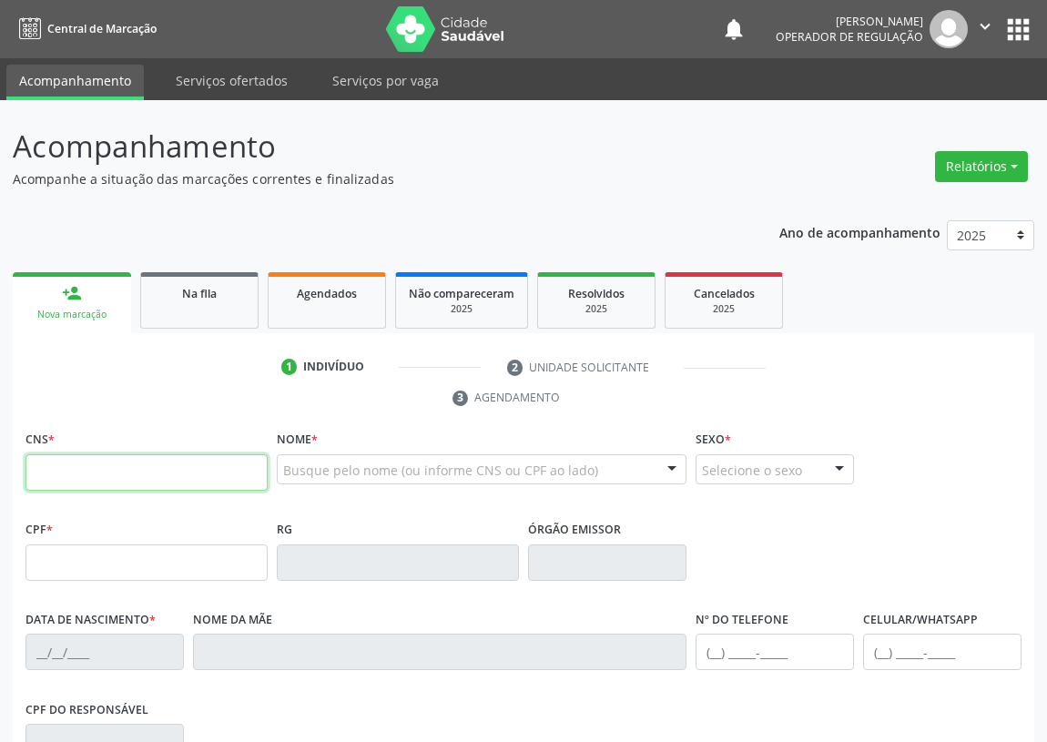
click at [51, 475] on input "text" at bounding box center [146, 472] width 242 height 36
click at [57, 479] on input "text" at bounding box center [146, 472] width 242 height 36
type input "700 5015 8595 3954"
type input "037.738.284-11"
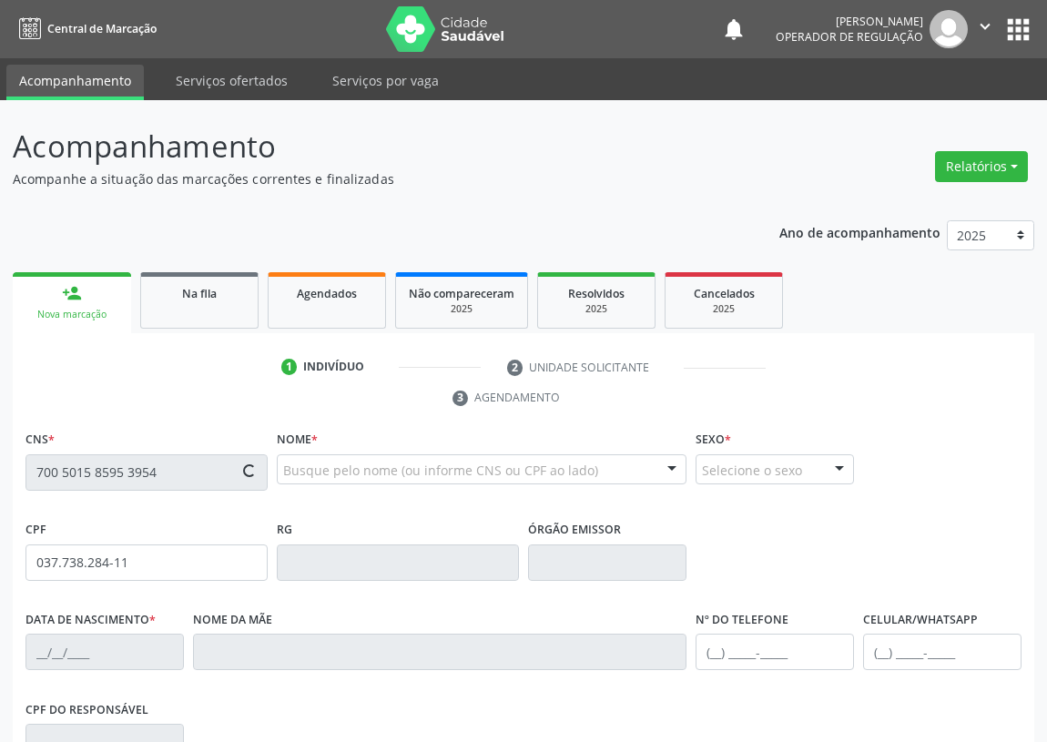
type input "09/07/1981"
type input "Iracema Batista Barbosa"
type input "(83) 99112-6356"
type input "(21) 97630-7891"
type input "S/N"
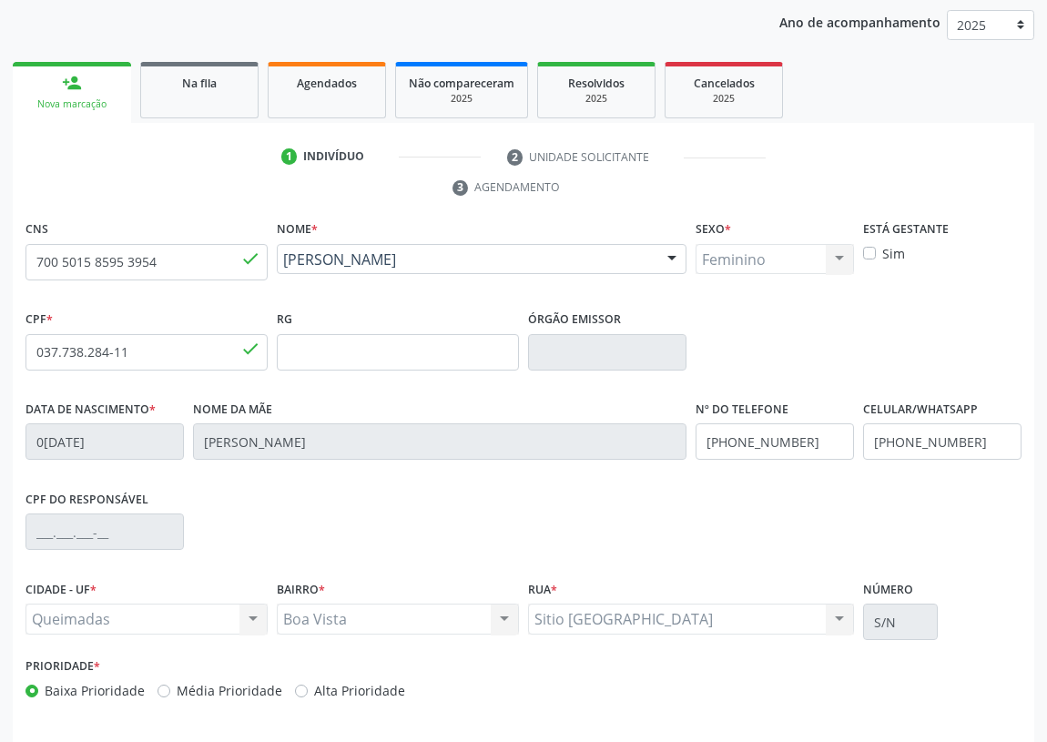
scroll to position [273, 0]
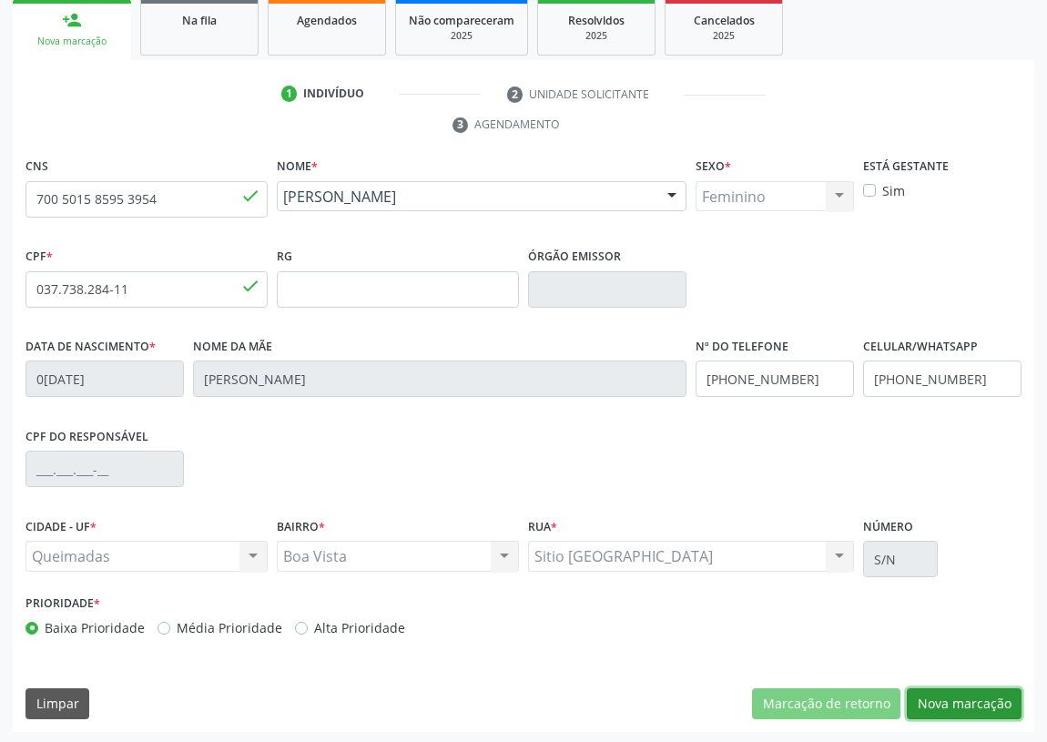
drag, startPoint x: 965, startPoint y: 694, endPoint x: 769, endPoint y: 689, distance: 195.7
click at [962, 694] on button "Nova marcação" at bounding box center [963, 703] width 115 height 31
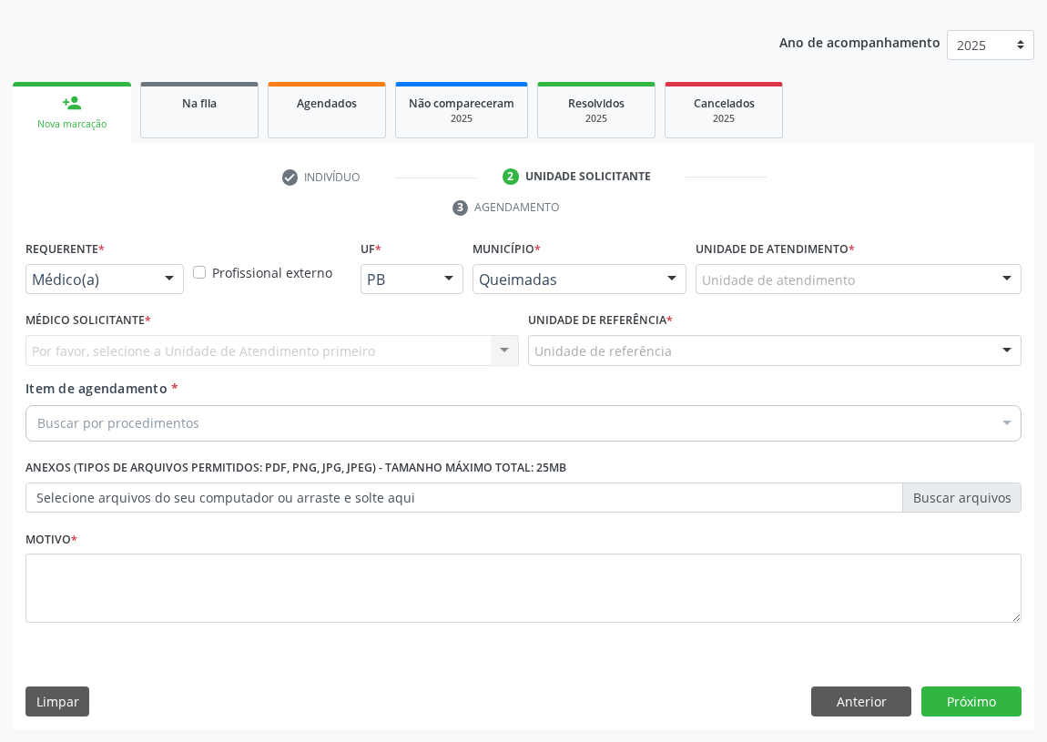
scroll to position [188, 0]
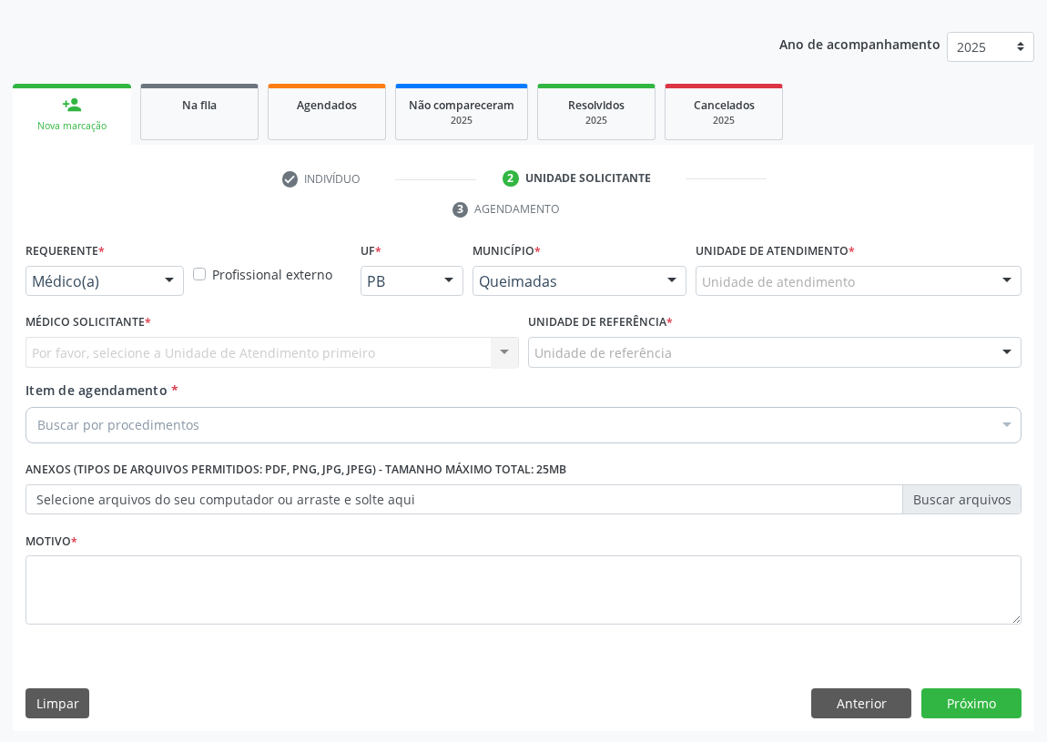
drag, startPoint x: 177, startPoint y: 284, endPoint x: 88, endPoint y: 377, distance: 128.1
click at [173, 287] on div at bounding box center [169, 282] width 27 height 31
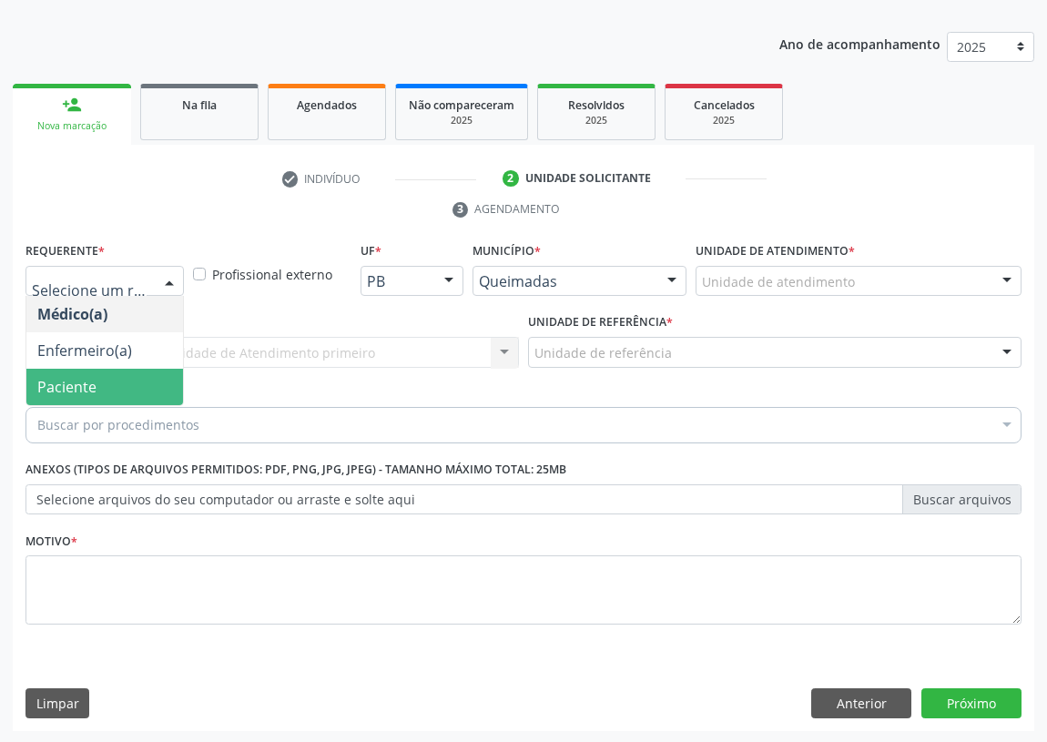
drag, startPoint x: 119, startPoint y: 385, endPoint x: 354, endPoint y: 369, distance: 235.3
click at [121, 383] on span "Paciente" at bounding box center [104, 387] width 157 height 36
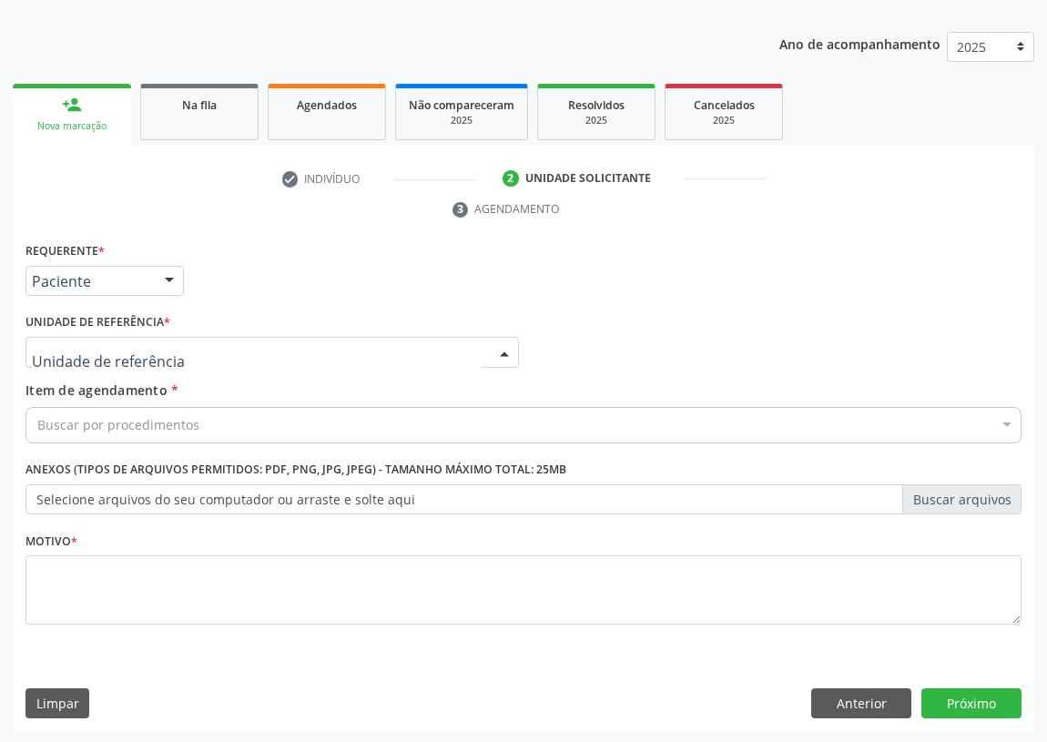
click at [431, 343] on div at bounding box center [271, 352] width 493 height 31
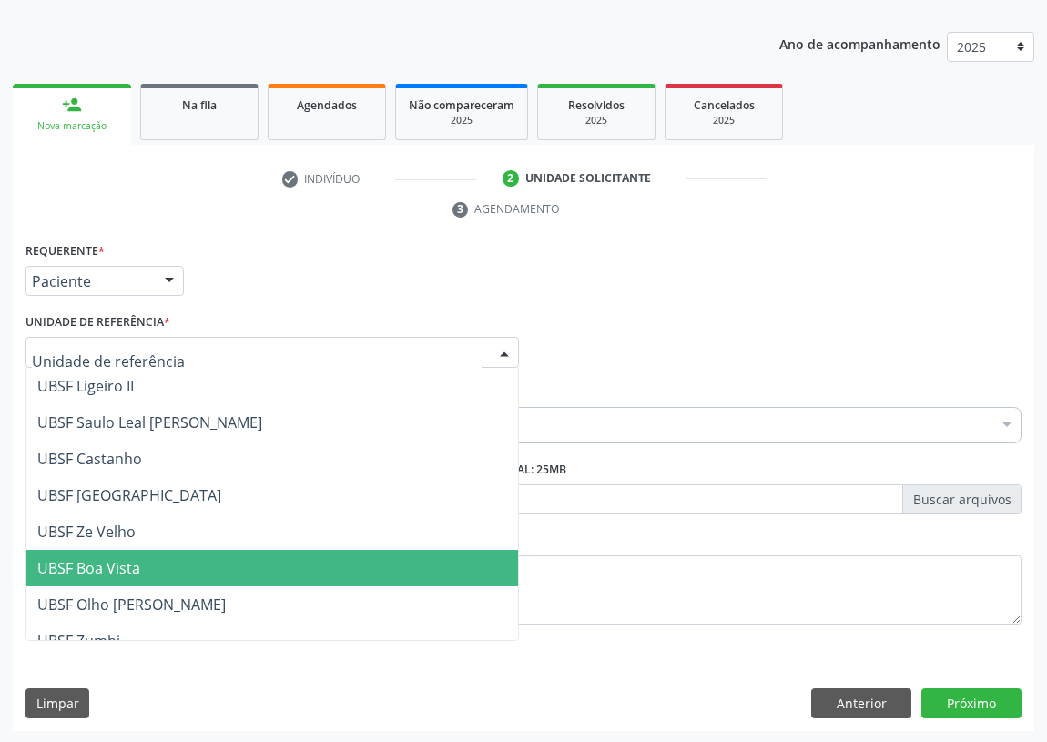
click at [121, 558] on span "UBSF Boa Vista" at bounding box center [88, 568] width 103 height 20
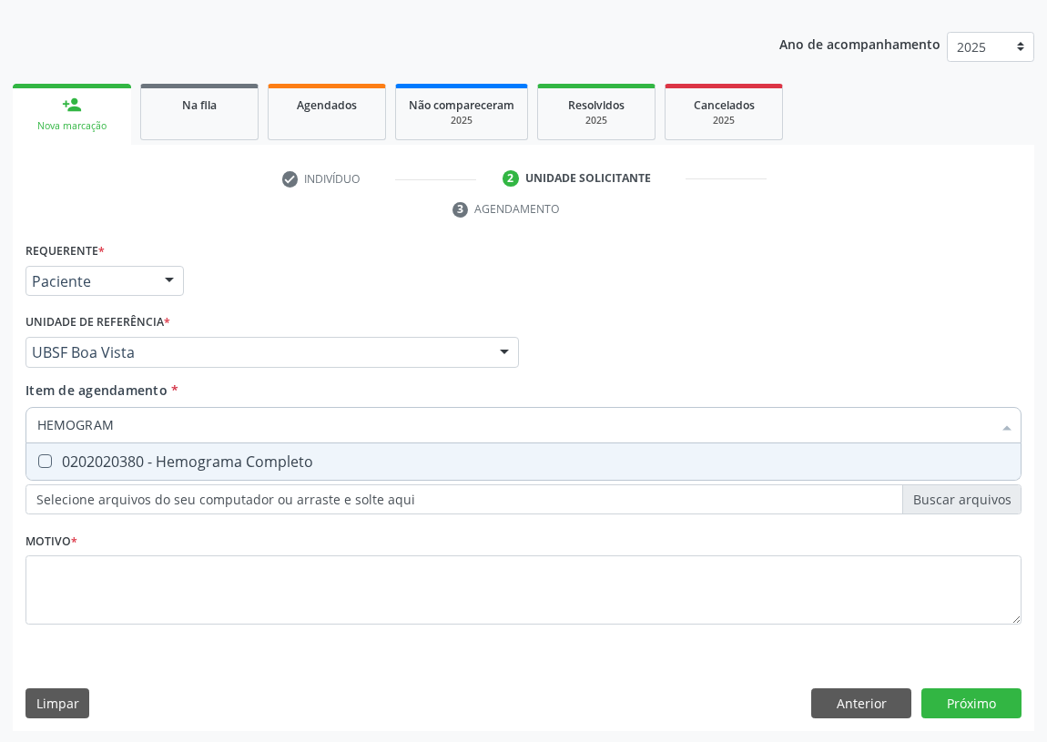
type input "HEMOGRAMA"
click at [47, 454] on Completo at bounding box center [45, 461] width 14 height 14
click at [38, 455] on Completo "checkbox" at bounding box center [32, 461] width 12 height 12
checkbox Completo "true"
drag, startPoint x: 144, startPoint y: 429, endPoint x: 0, endPoint y: 450, distance: 145.4
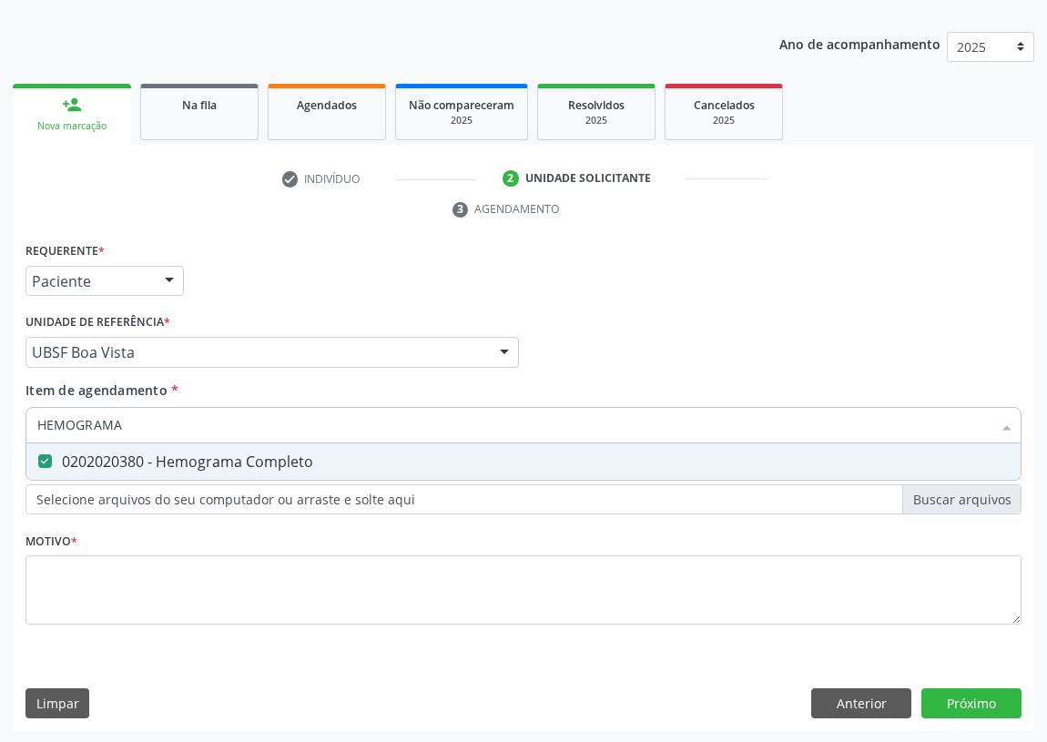
click at [0, 450] on div "Acompanhamento Acompanhe a situação das marcações correntes e finalizadas Relat…" at bounding box center [523, 328] width 1047 height 832
type input "H"
checkbox Completo "false"
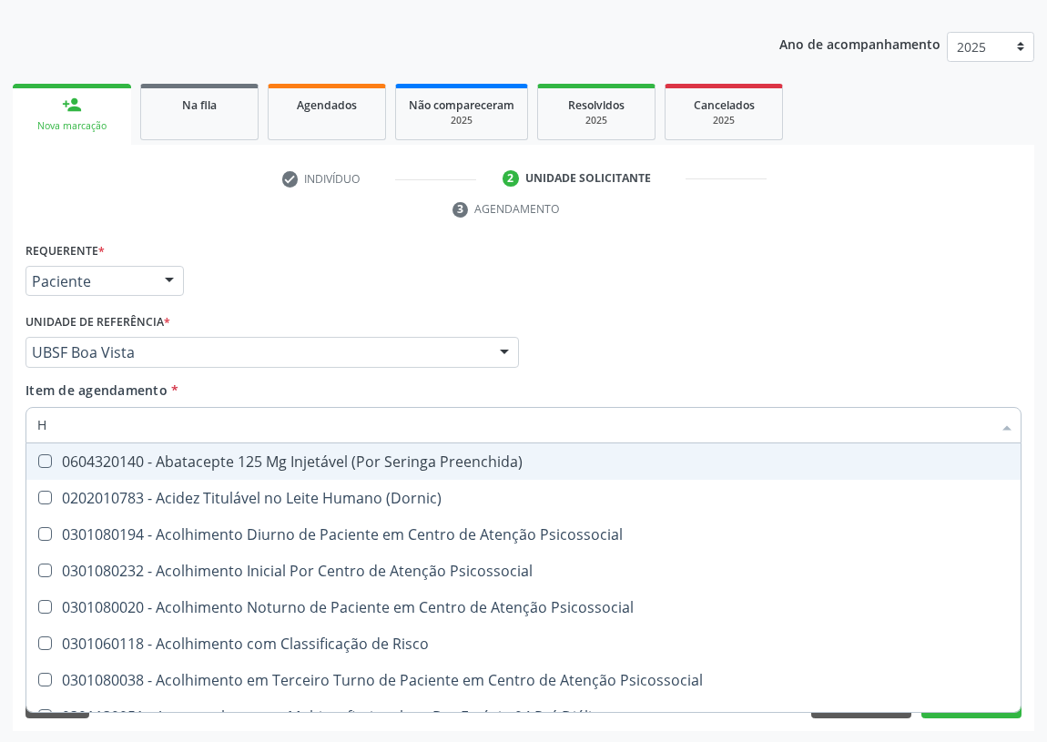
type input "HE"
checkbox C "true"
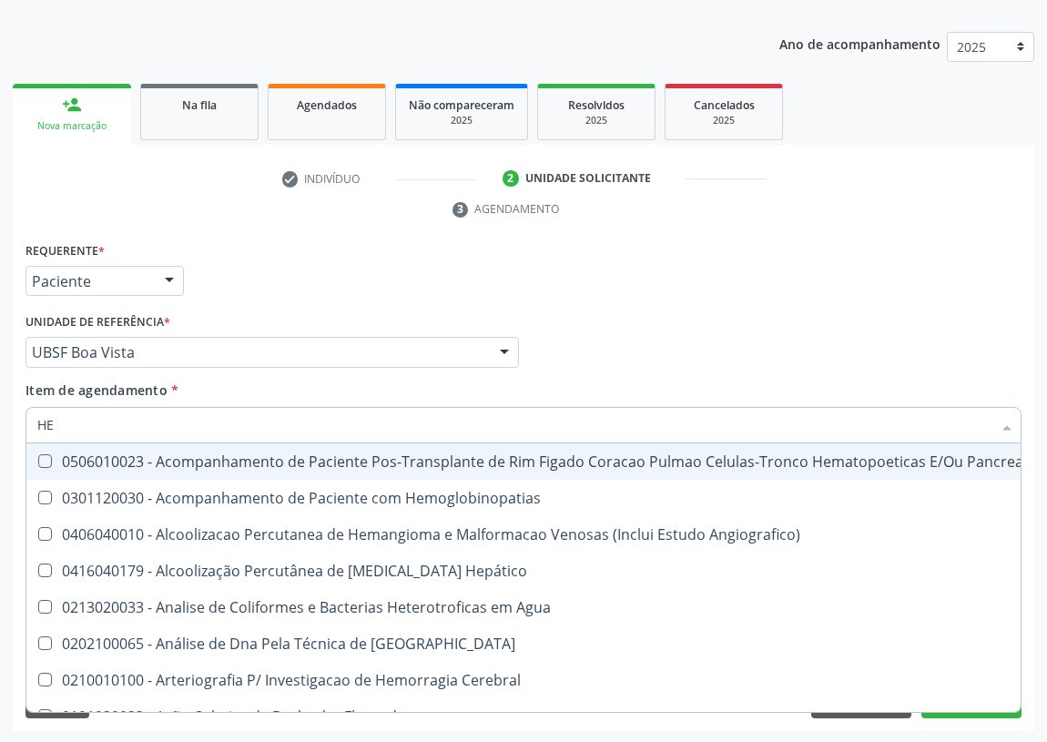
type input "HEM"
checkbox Transplante "true"
checkbox Completo "false"
type input "HEMO"
checkbox Retro-Retal "true"
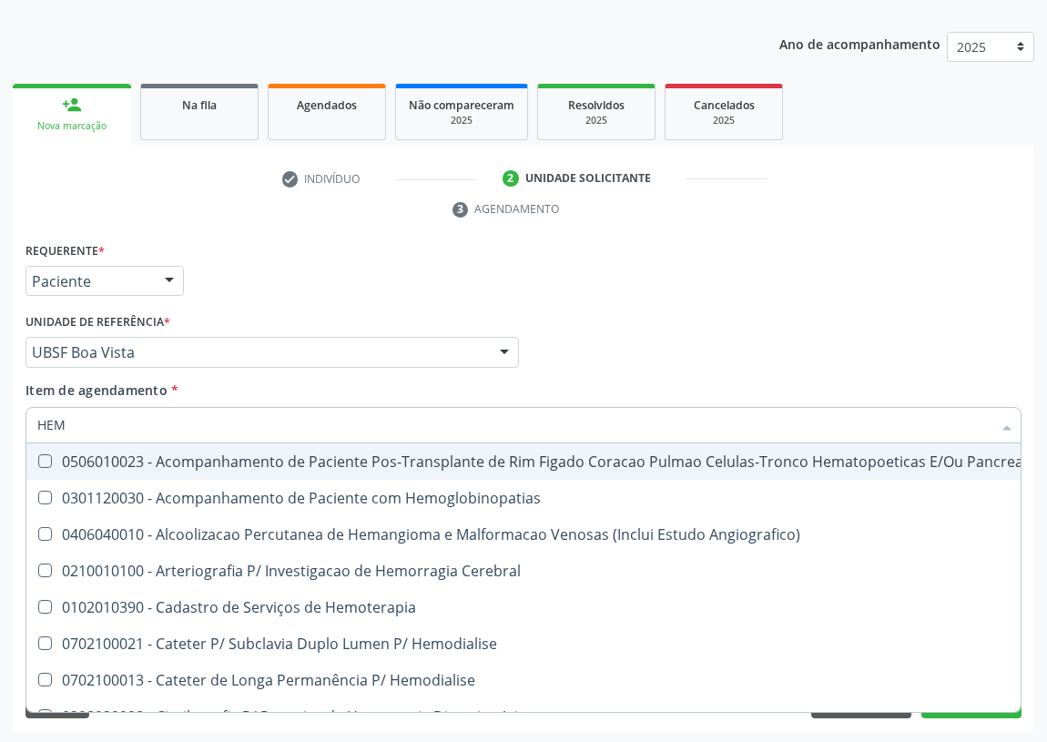
checkbox Completo "false"
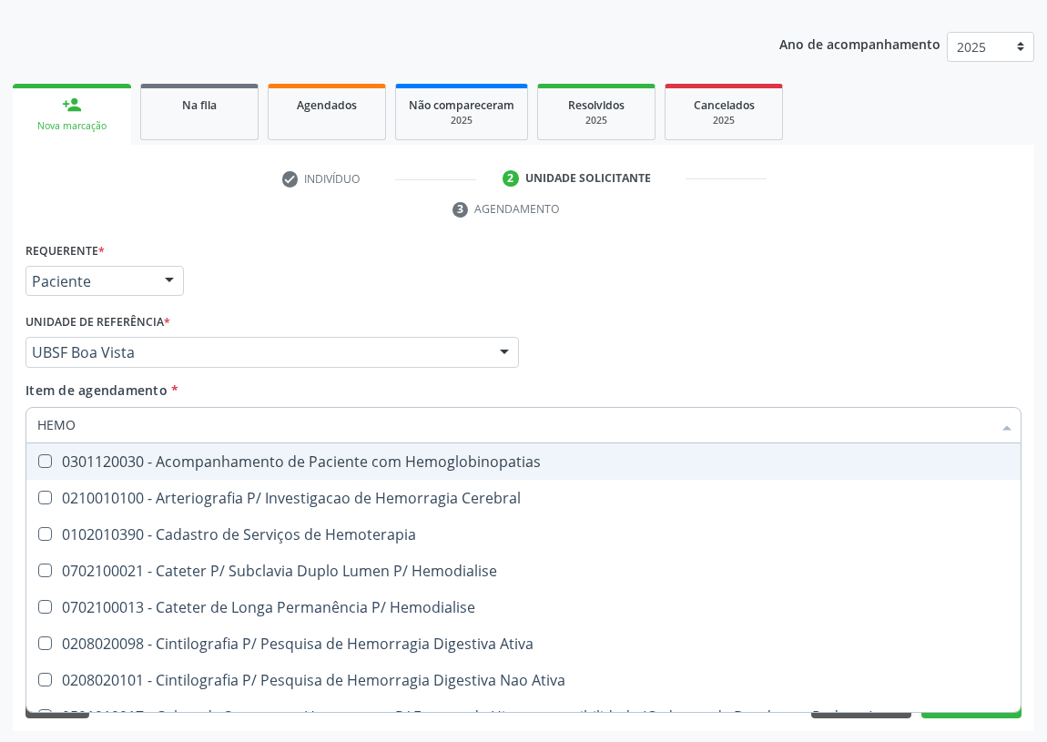
type input "HEMOG"
checkbox Carboxi-Hemoglobina "true"
type input "HEMOGL"
checkbox Carboxi-Hemoglobina "false"
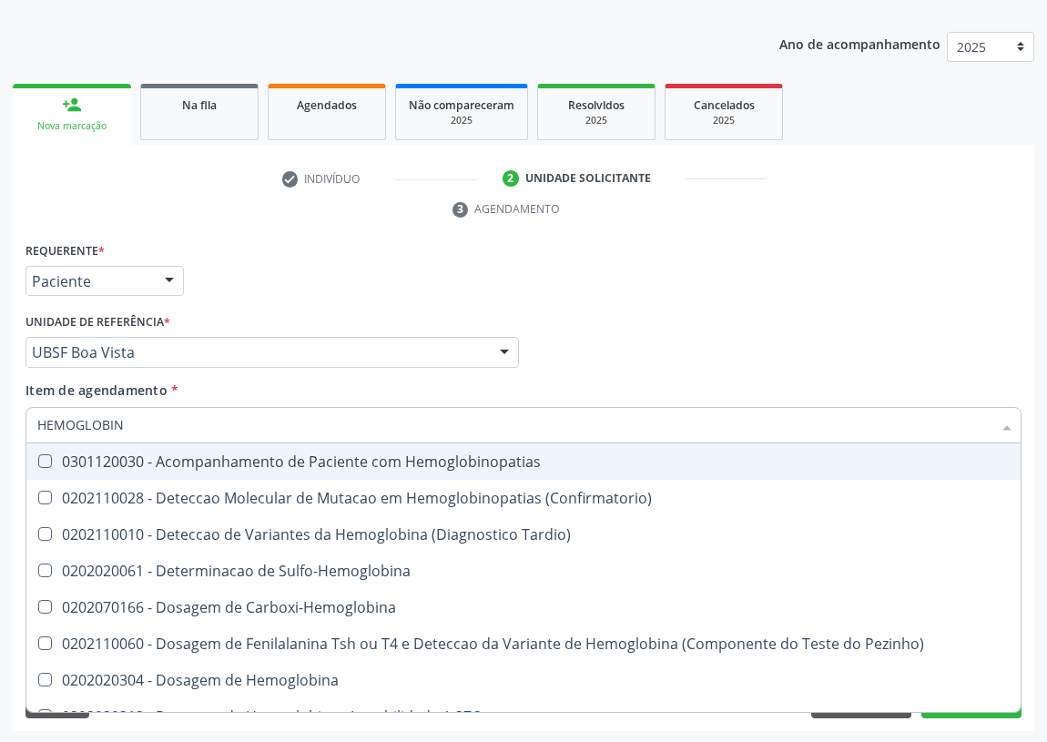
type input "HEMOGLOBINA"
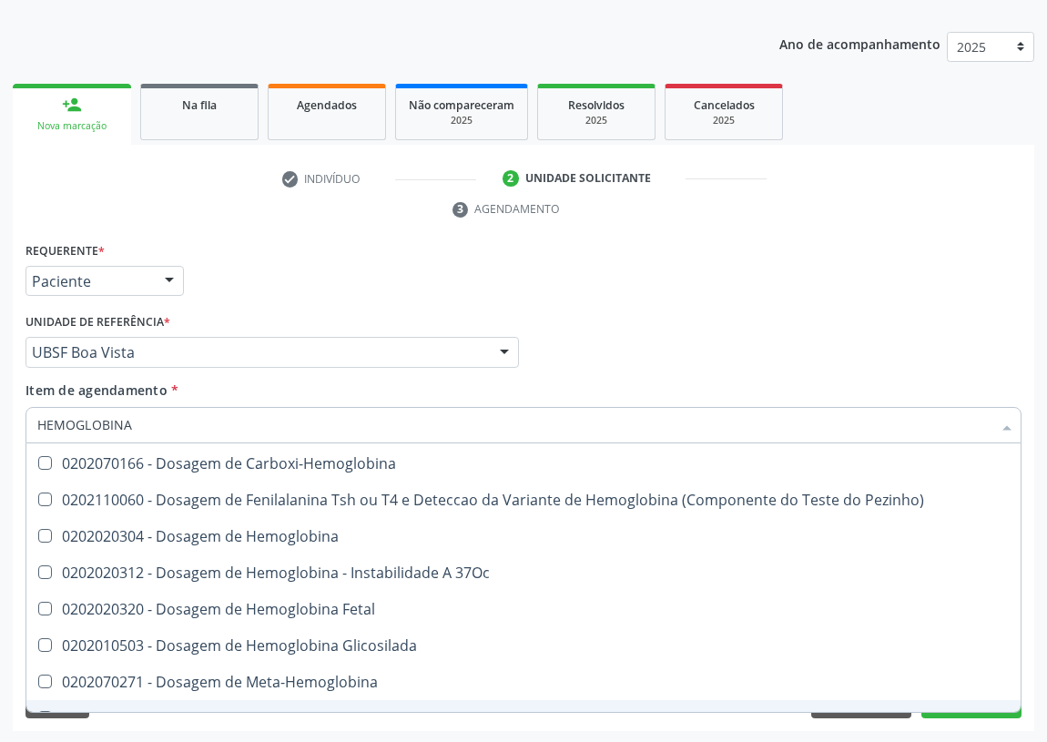
scroll to position [165, 0]
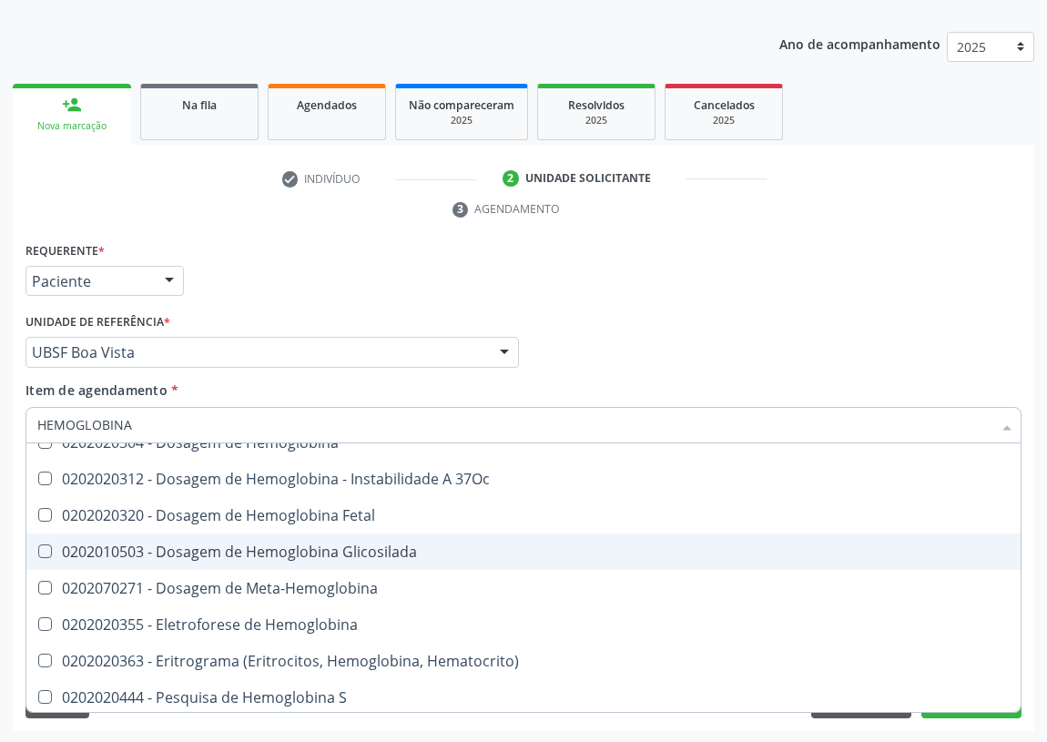
drag, startPoint x: 375, startPoint y: 552, endPoint x: 0, endPoint y: 510, distance: 377.4
click at [353, 546] on div "0202010503 - Dosagem de Hemoglobina Glicosilada" at bounding box center [523, 551] width 972 height 15
checkbox Glicosilada "true"
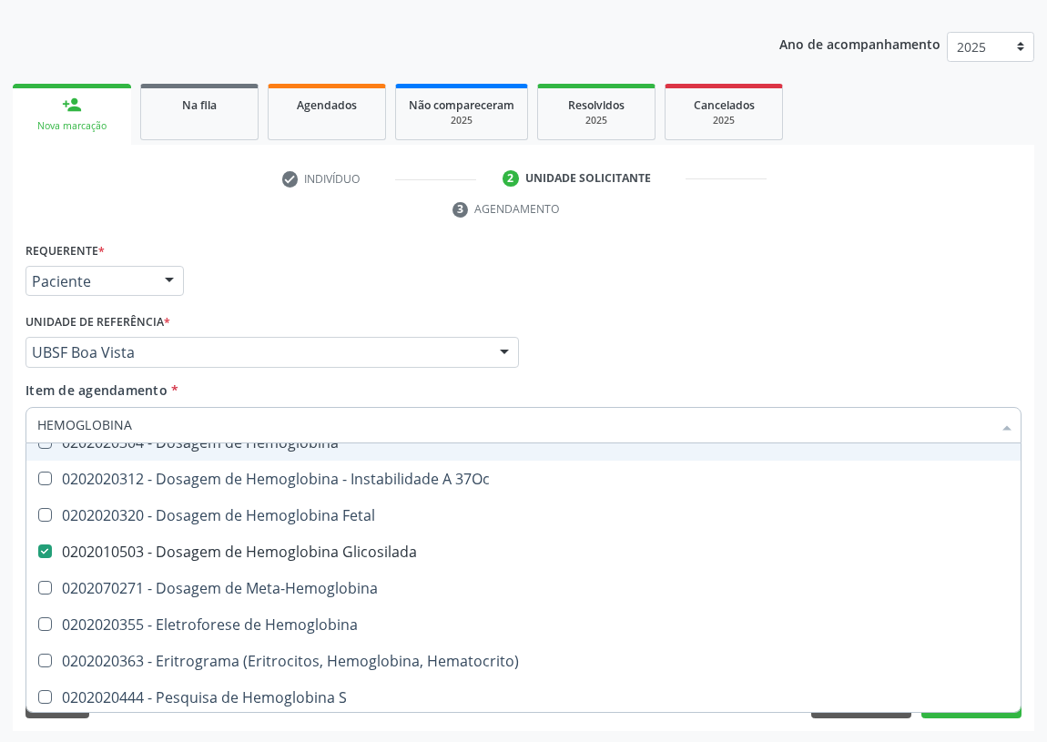
drag, startPoint x: 137, startPoint y: 424, endPoint x: 0, endPoint y: 427, distance: 136.5
click at [0, 428] on div "Acompanhamento Acompanhe a situação das marcações correntes e finalizadas Relat…" at bounding box center [523, 328] width 1047 height 832
type input "C"
checkbox Glicosilada "false"
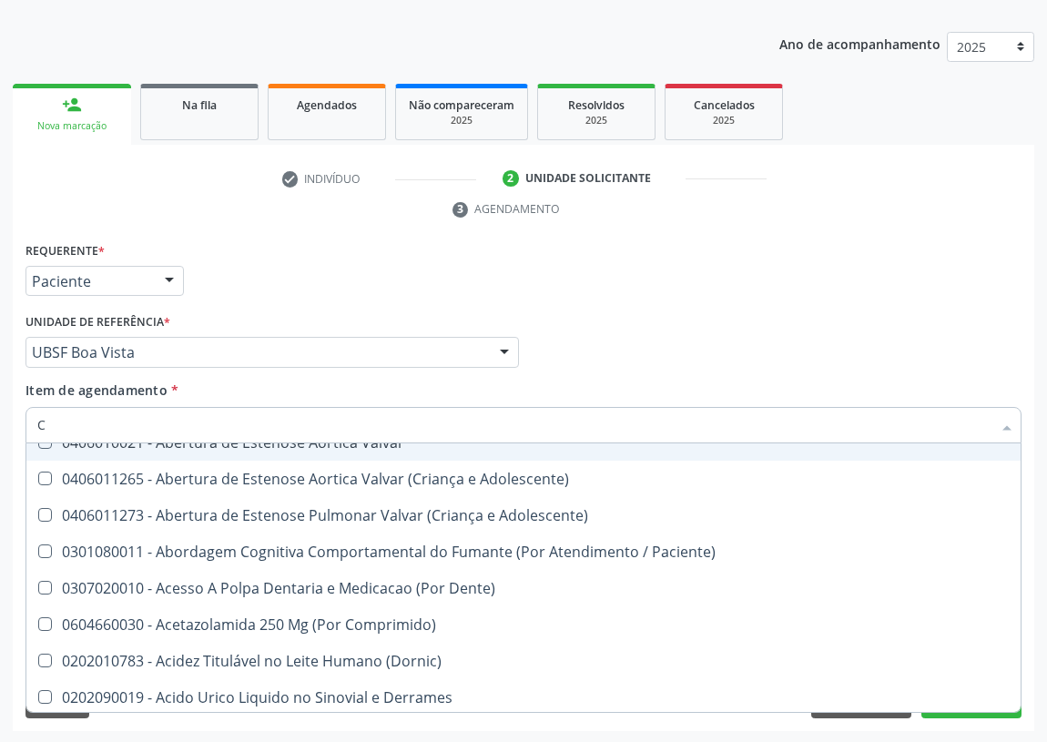
type input "CO"
checkbox Transcutanea "true"
checkbox Osseo "true"
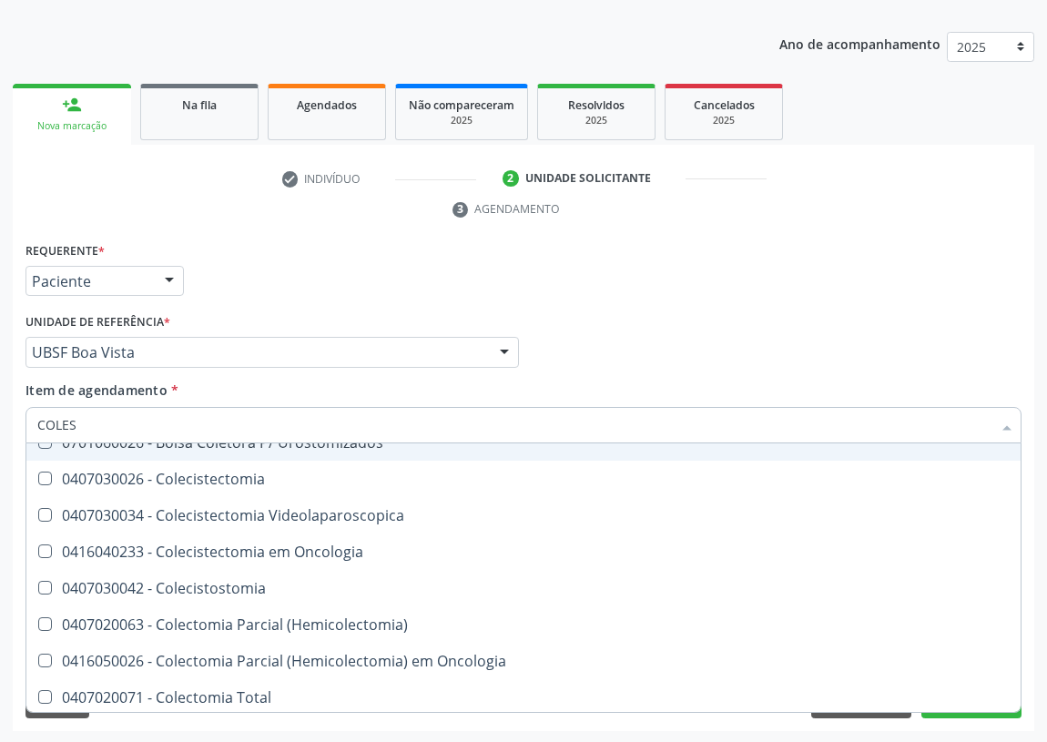
scroll to position [0, 0]
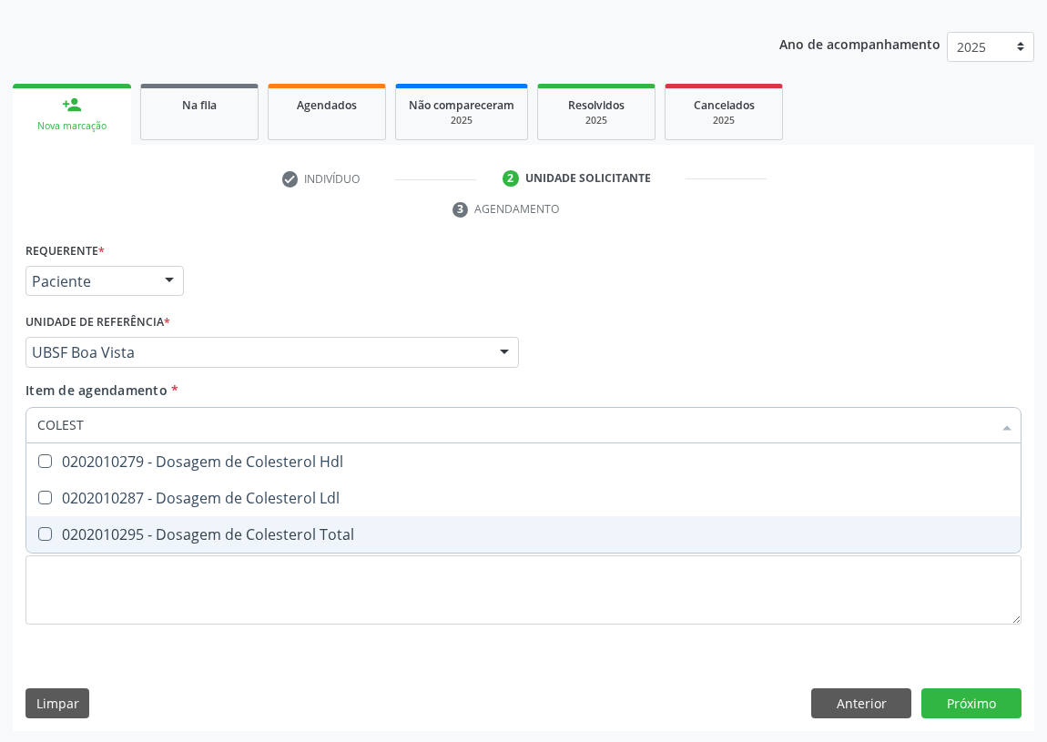
type input "COLESTE"
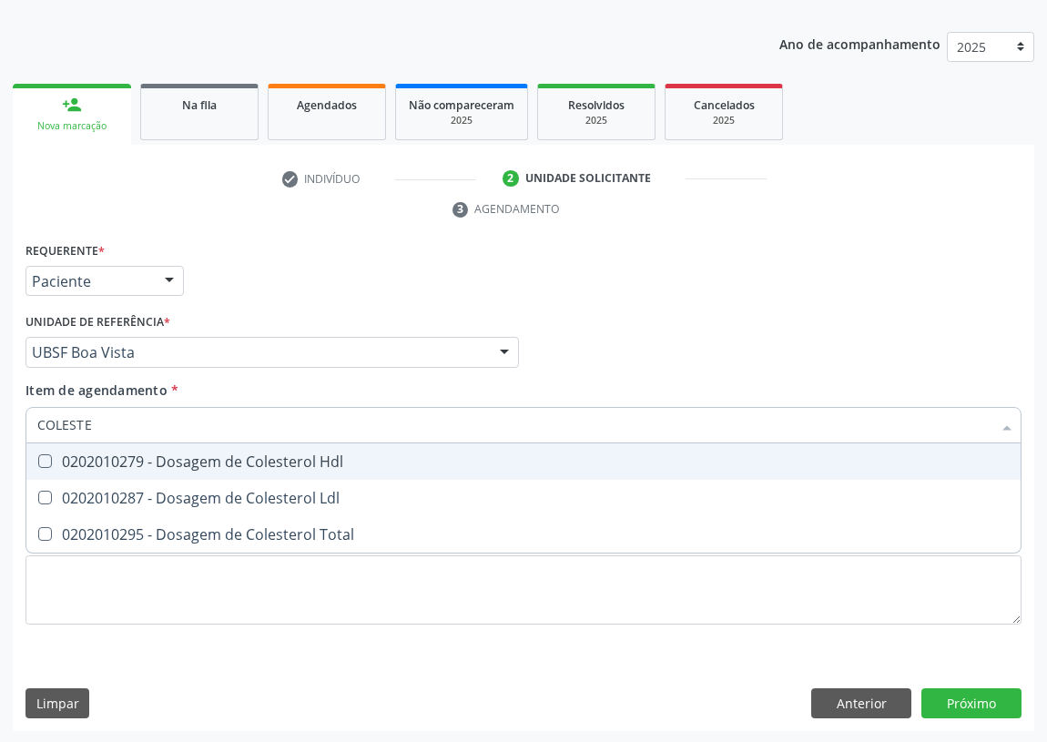
drag, startPoint x: 44, startPoint y: 456, endPoint x: 46, endPoint y: 479, distance: 22.8
click at [45, 471] on span "0202010279 - Dosagem de Colesterol Hdl" at bounding box center [523, 461] width 994 height 36
checkbox Hdl "true"
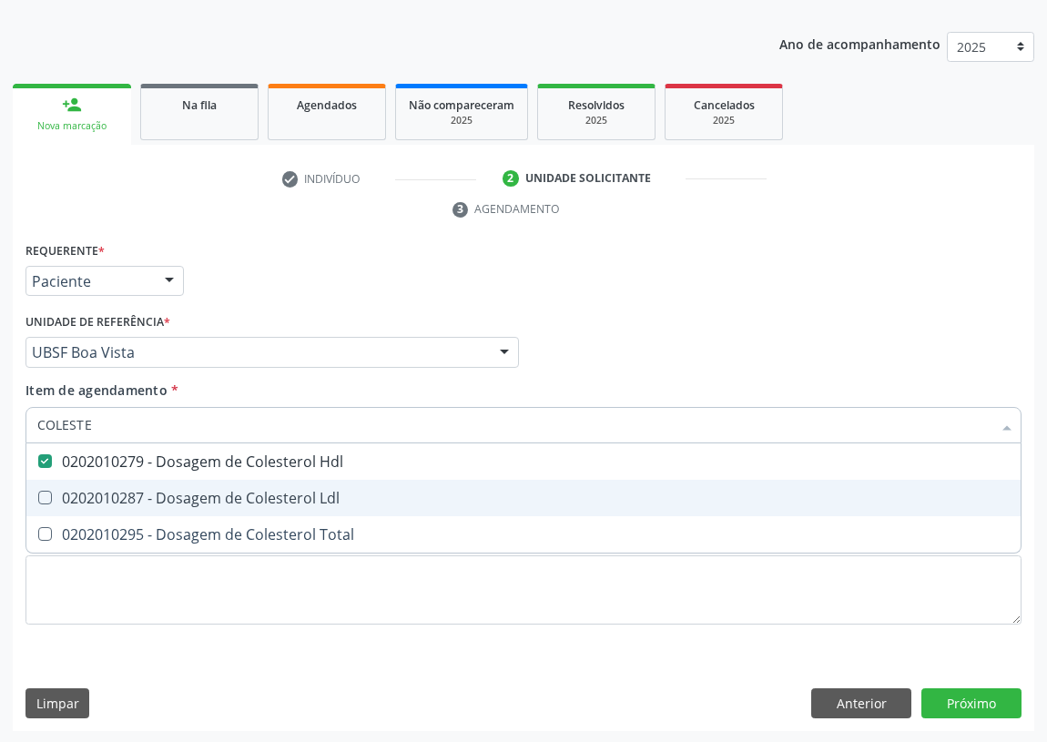
drag, startPoint x: 46, startPoint y: 494, endPoint x: 84, endPoint y: 445, distance: 61.7
click at [63, 482] on span "0202010287 - Dosagem de Colesterol Ldl" at bounding box center [523, 498] width 994 height 36
checkbox Ldl "true"
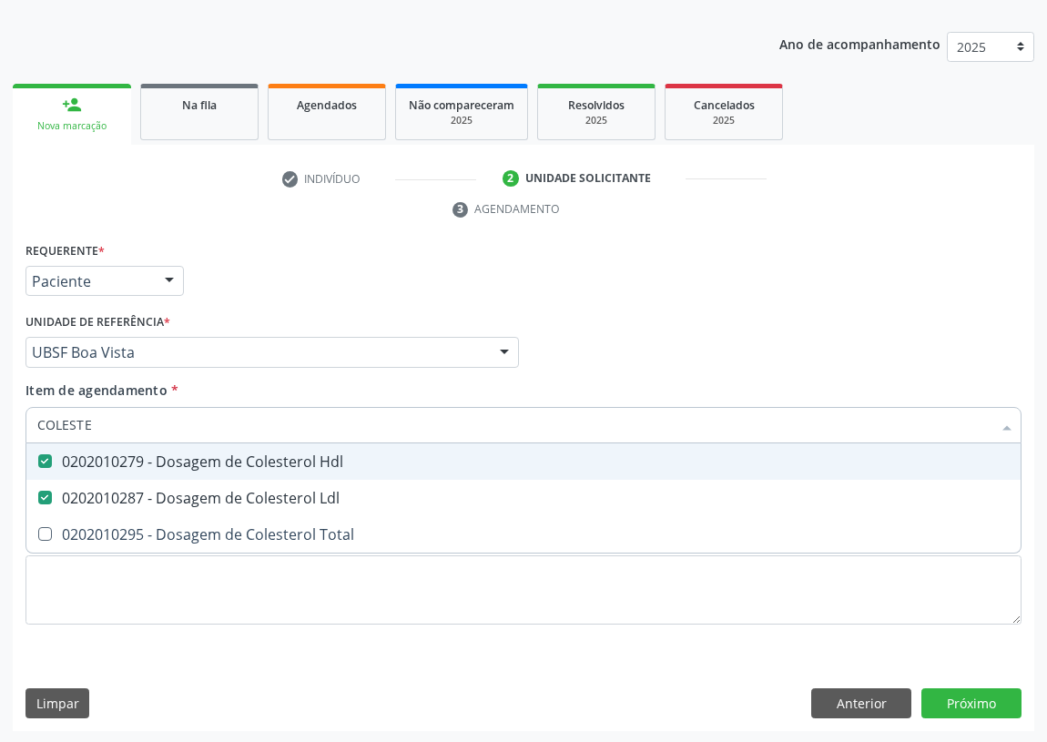
drag, startPoint x: 58, startPoint y: 421, endPoint x: 0, endPoint y: 433, distance: 59.4
click at [0, 436] on div "Acompanhamento Acompanhe a situação das marcações correntes e finalizadas Relat…" at bounding box center [523, 328] width 1047 height 832
drag, startPoint x: 96, startPoint y: 425, endPoint x: 0, endPoint y: 431, distance: 96.7
click at [0, 431] on div "Acompanhamento Acompanhe a situação das marcações correntes e finalizadas Relat…" at bounding box center [523, 328] width 1047 height 832
type input "TR"
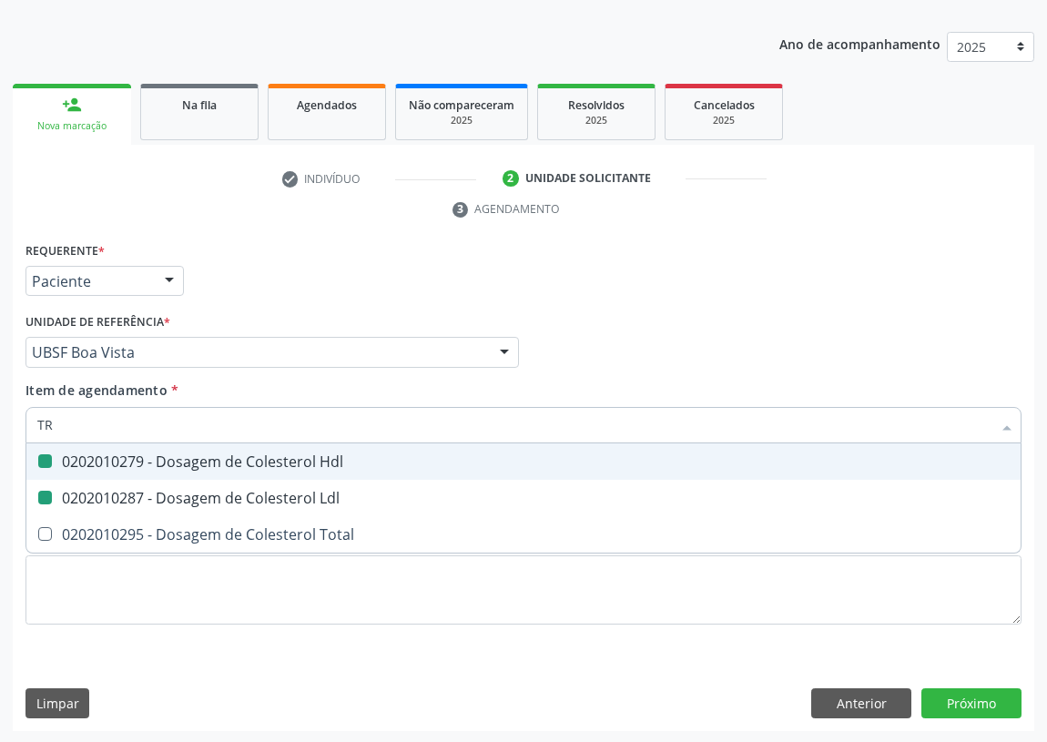
checkbox Hdl "false"
checkbox Ldl "false"
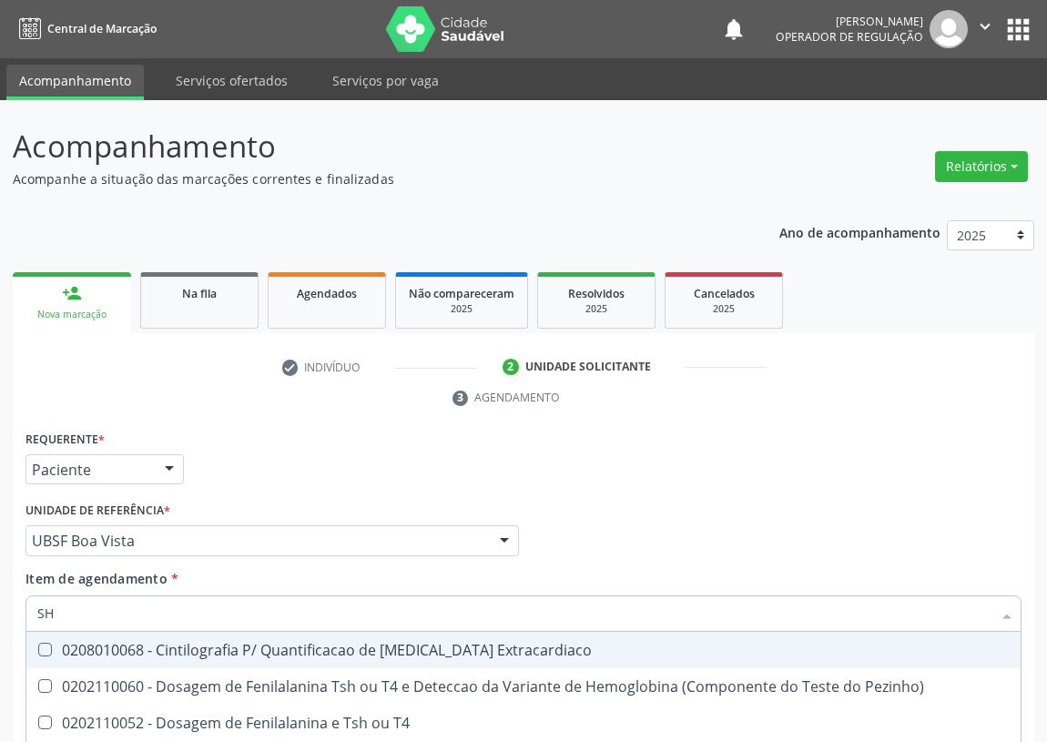
scroll to position [188, 0]
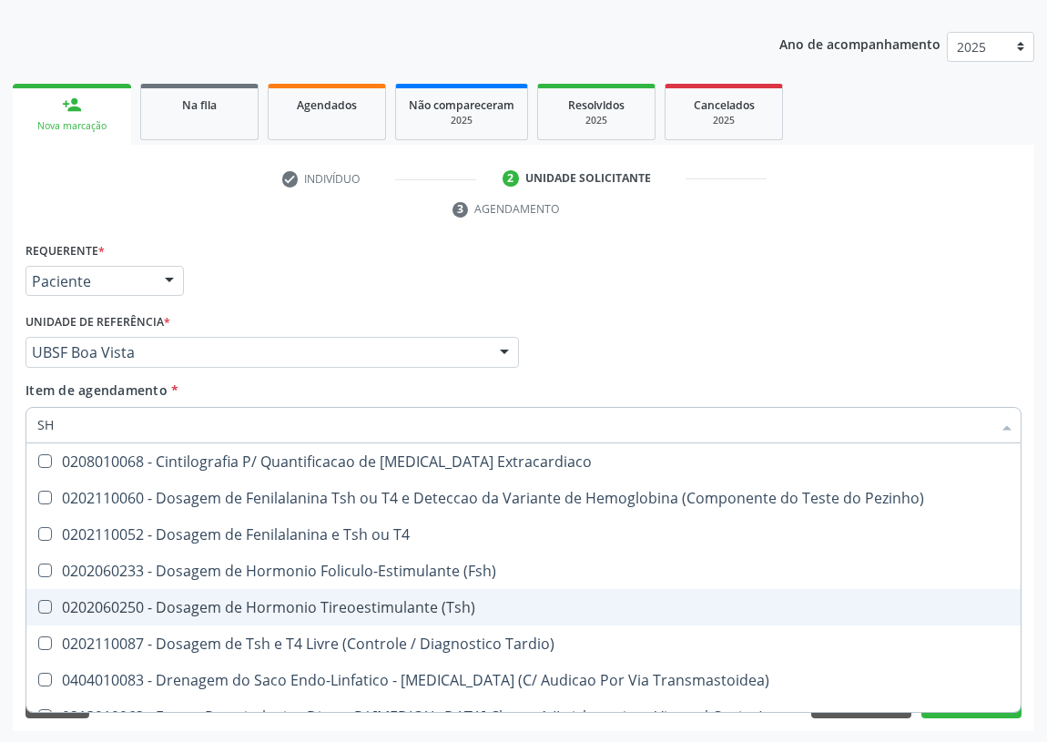
drag, startPoint x: 263, startPoint y: 605, endPoint x: 14, endPoint y: 548, distance: 255.9
click at [227, 600] on div "0202060250 - Dosagem de Hormonio Tireoestimulante (Tsh)" at bounding box center [523, 607] width 972 height 15
checkbox \(Tsh\) "true"
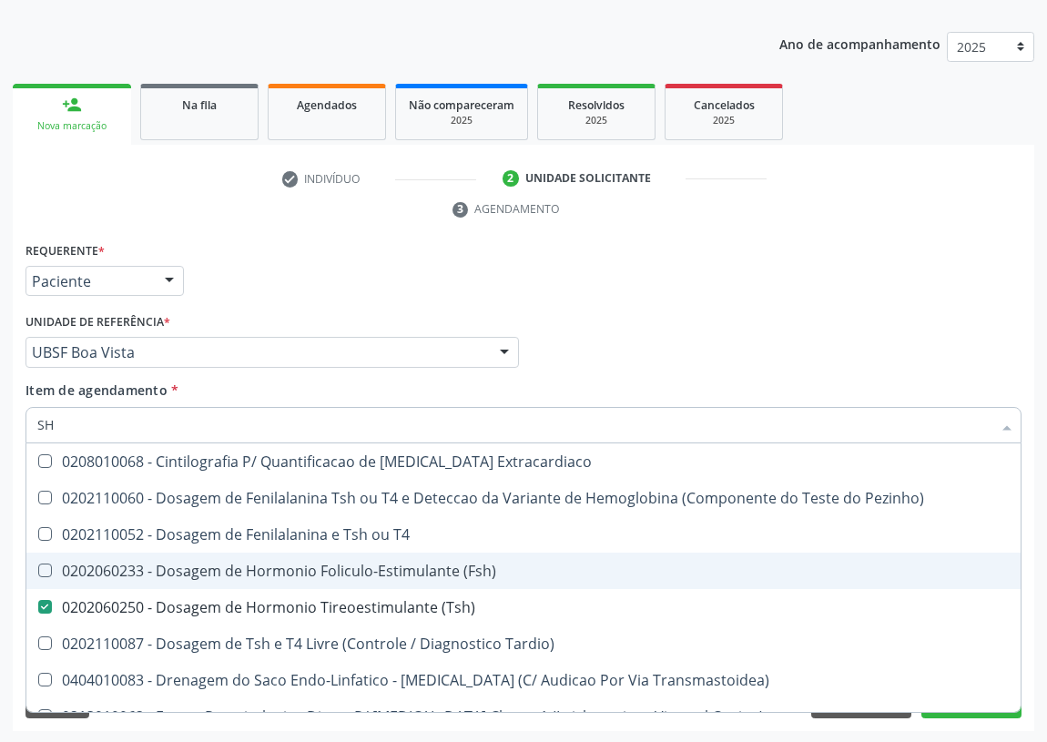
drag, startPoint x: 56, startPoint y: 420, endPoint x: 0, endPoint y: 430, distance: 56.6
click at [0, 430] on div "Acompanhamento Acompanhe a situação das marcações correntes e finalizadas Relat…" at bounding box center [523, 328] width 1047 height 832
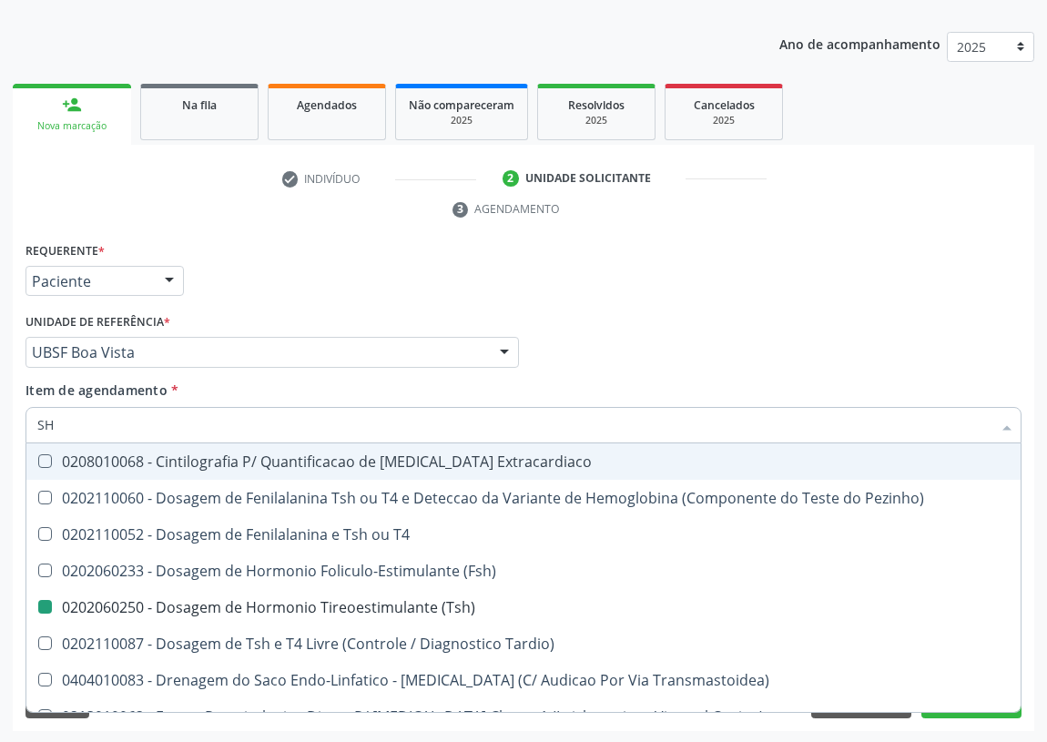
type input "T"
checkbox \(Tsh\) "false"
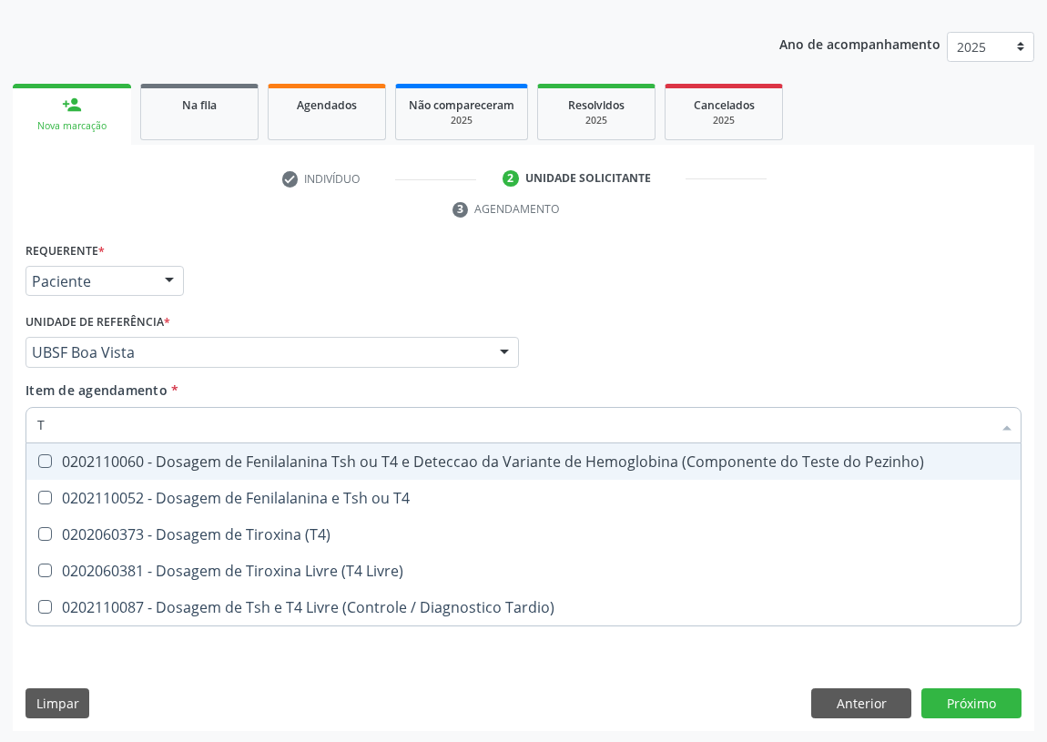
type input "T4"
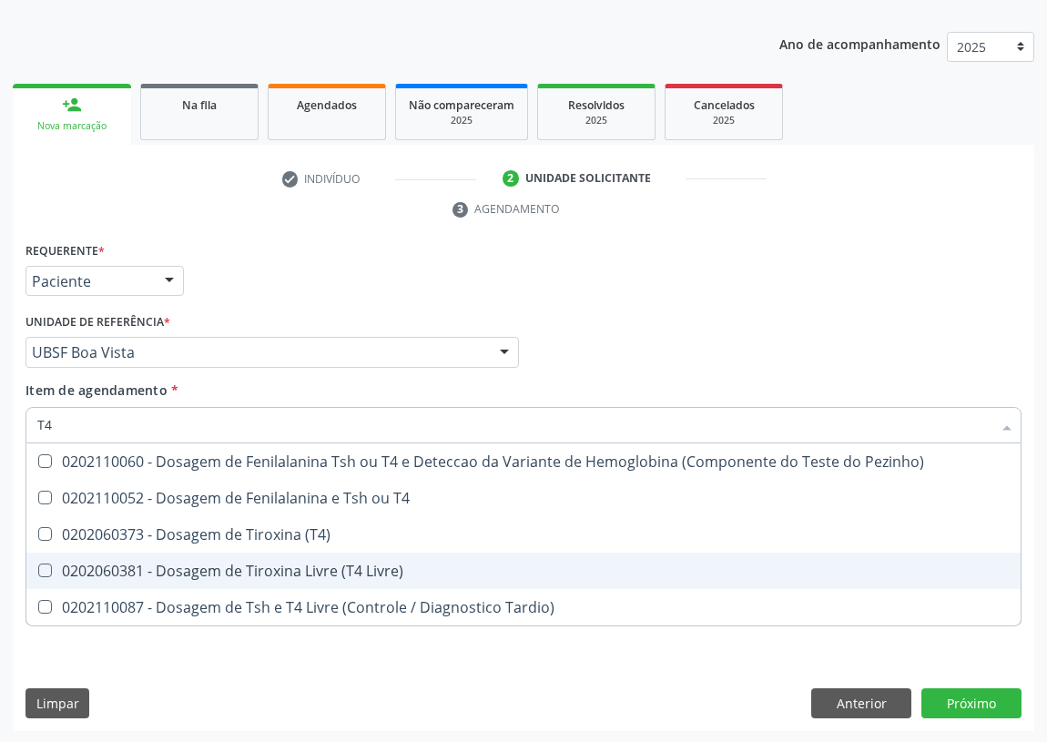
click at [37, 555] on span "0202060381 - Dosagem de Tiroxina Livre (T4 Livre)" at bounding box center [523, 570] width 994 height 36
checkbox Livre\) "true"
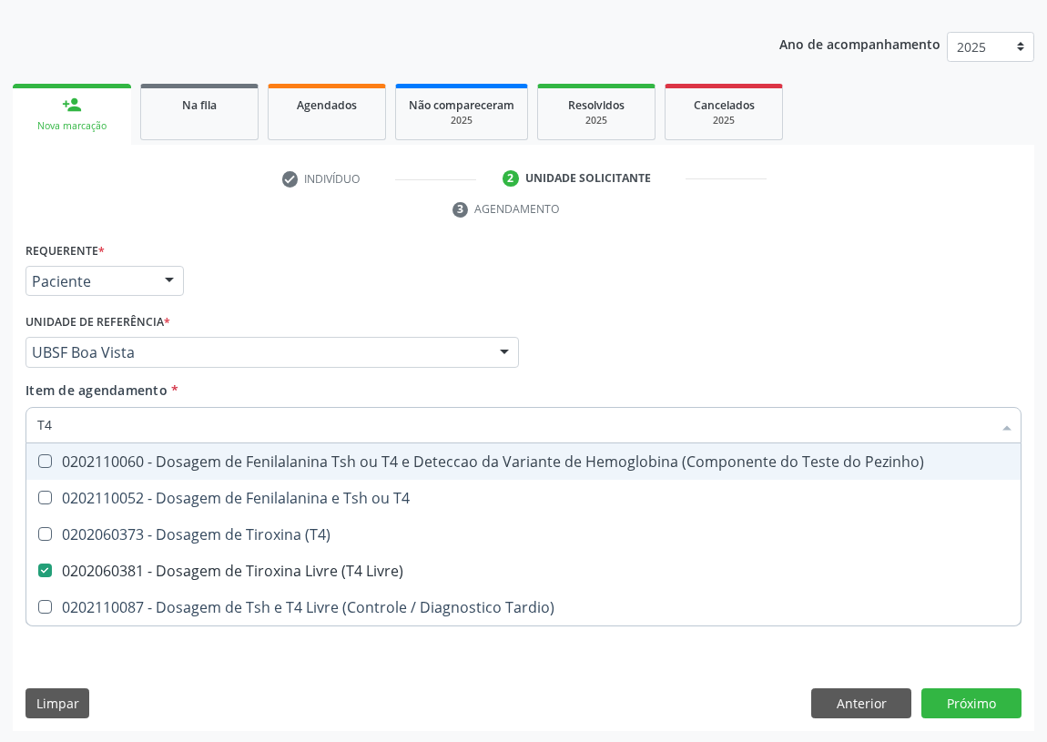
drag, startPoint x: 72, startPoint y: 424, endPoint x: 4, endPoint y: 414, distance: 69.0
click at [6, 415] on div "Acompanhamento Acompanhe a situação das marcações correntes e finalizadas Relat…" at bounding box center [523, 328] width 1047 height 832
type input "V"
checkbox Livre\) "false"
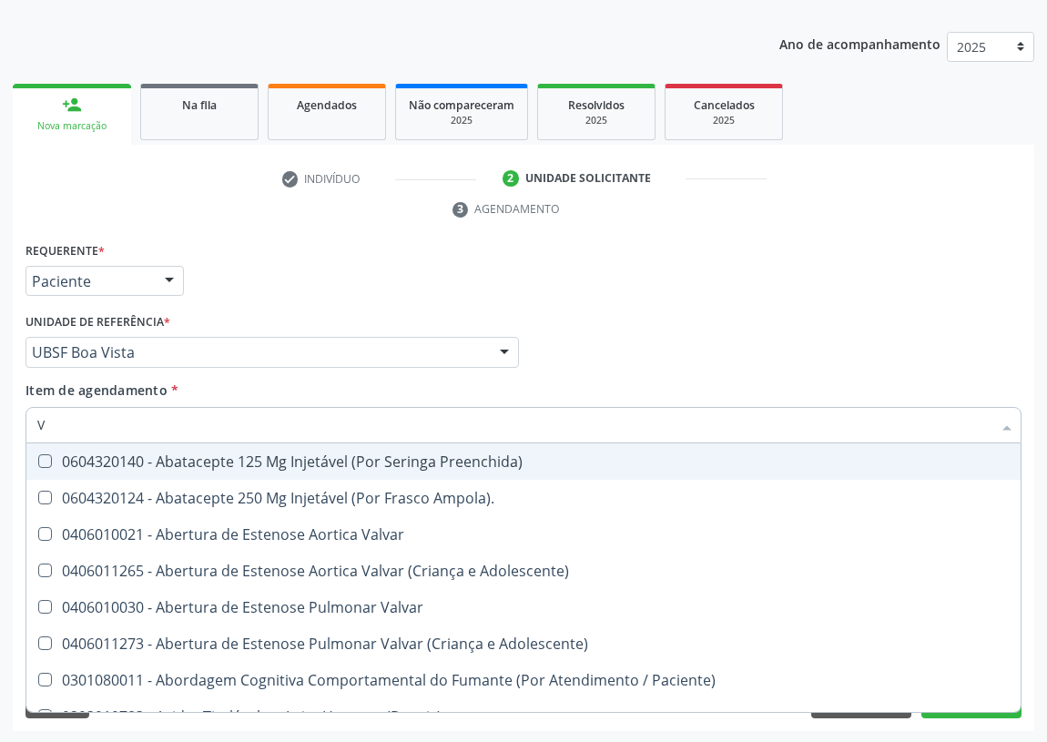
type input "VI"
checkbox Psicoterapia "true"
checkbox Livre\) "false"
checkbox \(Tgp\) "false"
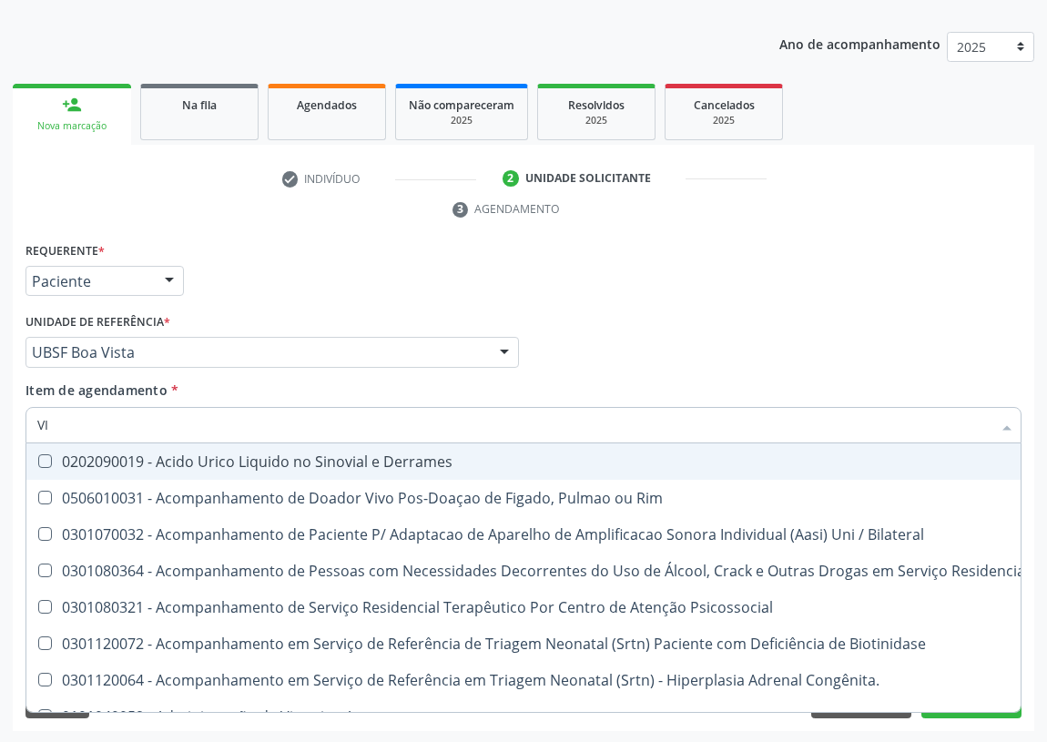
type input "VIT"
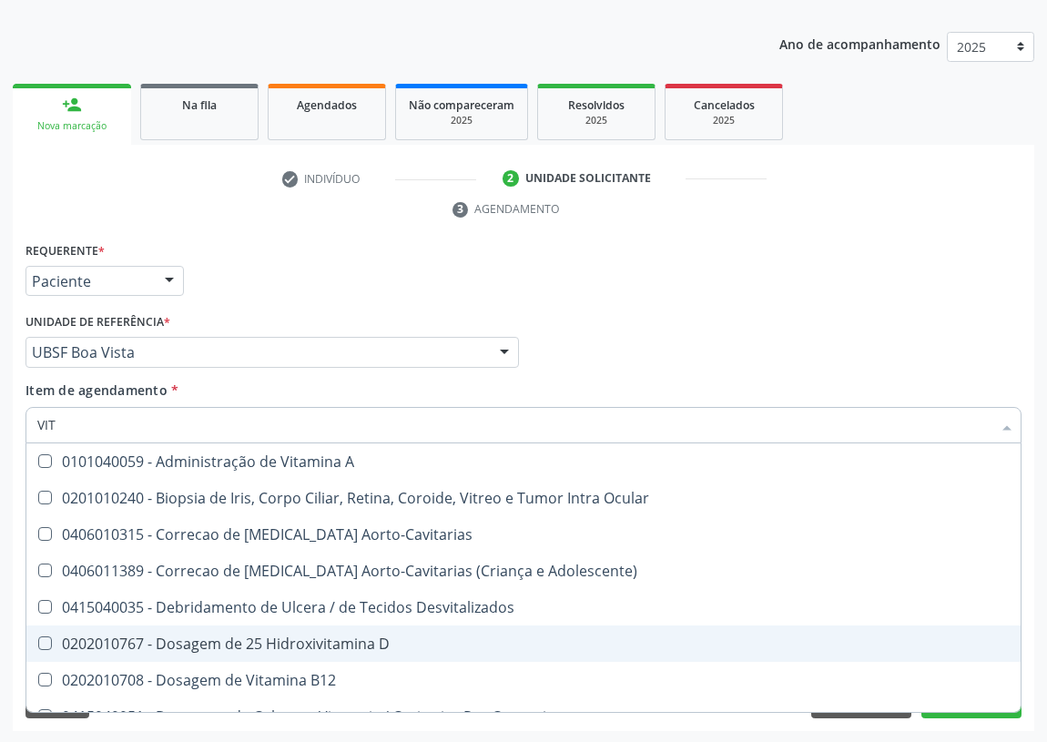
drag, startPoint x: 184, startPoint y: 646, endPoint x: 163, endPoint y: 703, distance: 60.2
click at [184, 648] on div "0202010767 - Dosagem de 25 Hidroxivitamina D" at bounding box center [523, 643] width 972 height 15
checkbox D "true"
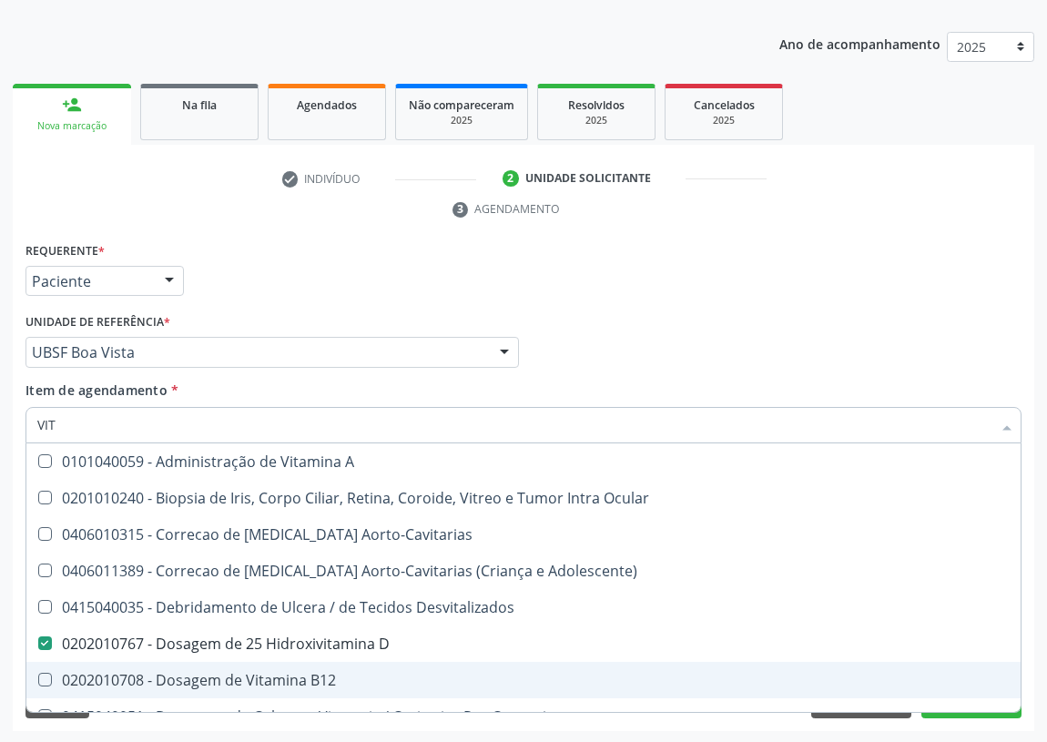
drag, startPoint x: 165, startPoint y: 675, endPoint x: 115, endPoint y: 582, distance: 105.5
click at [164, 673] on div "0202010708 - Dosagem de Vitamina B12" at bounding box center [523, 680] width 972 height 15
checkbox B12 "true"
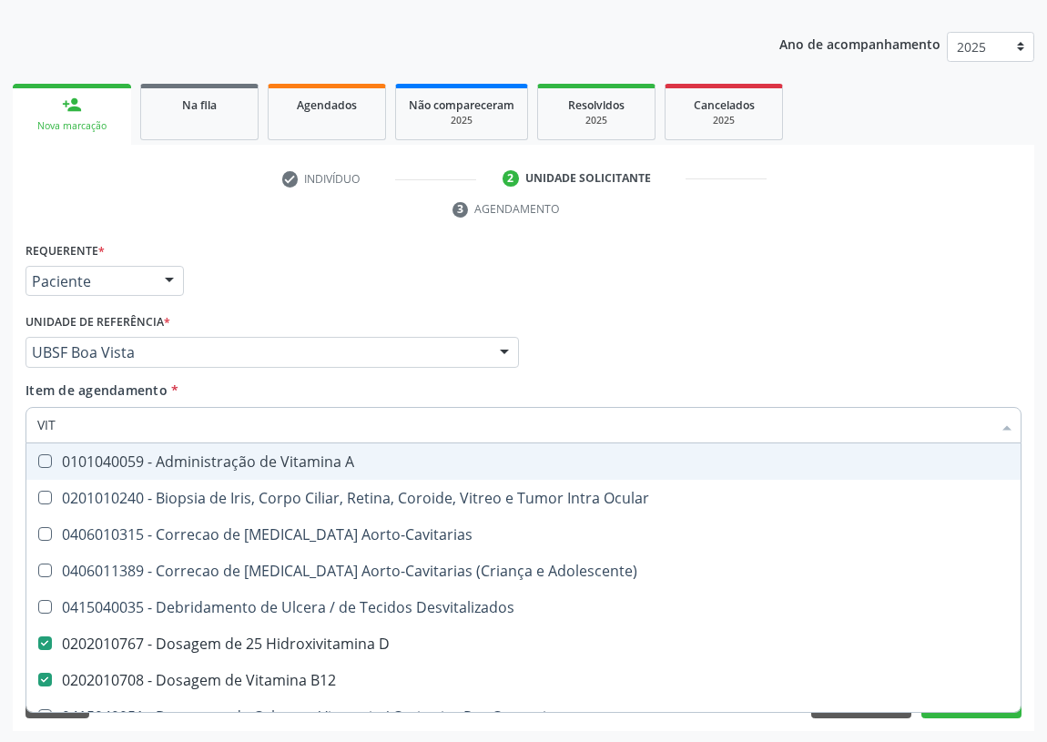
drag, startPoint x: 65, startPoint y: 420, endPoint x: 0, endPoint y: 420, distance: 64.6
click at [0, 420] on div "Acompanhamento Acompanhe a situação das marcações correntes e finalizadas Relat…" at bounding box center [523, 328] width 1047 height 832
type input "F"
checkbox D "false"
checkbox B12 "false"
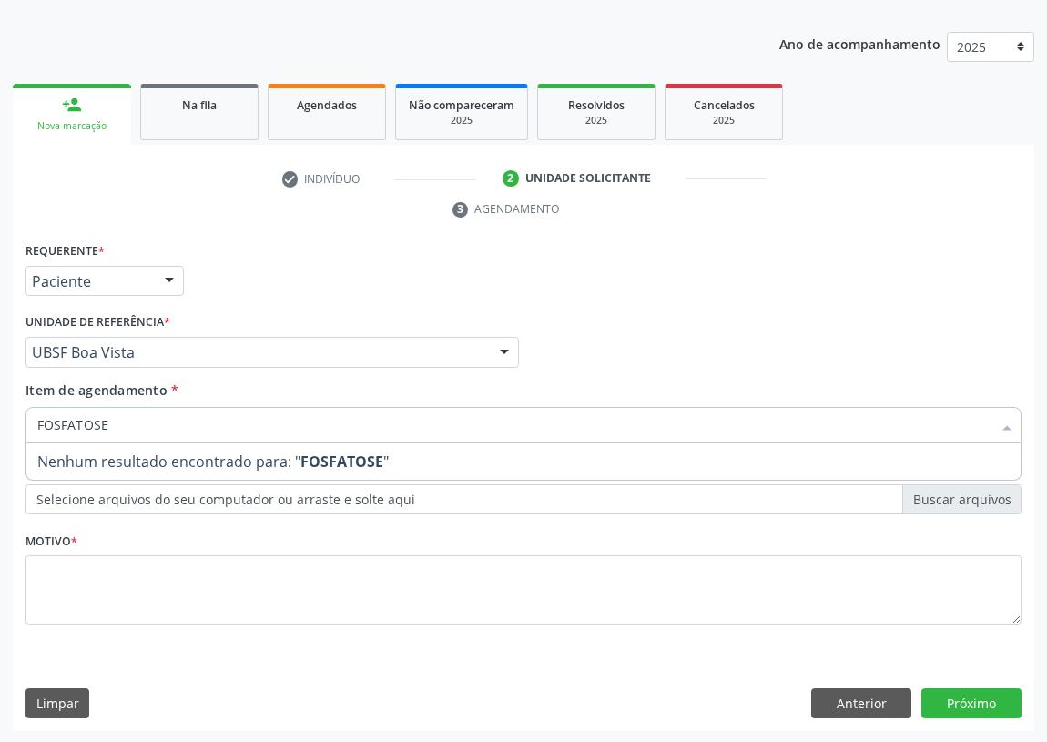
click at [110, 425] on input "FOSFATOSE" at bounding box center [514, 425] width 954 height 36
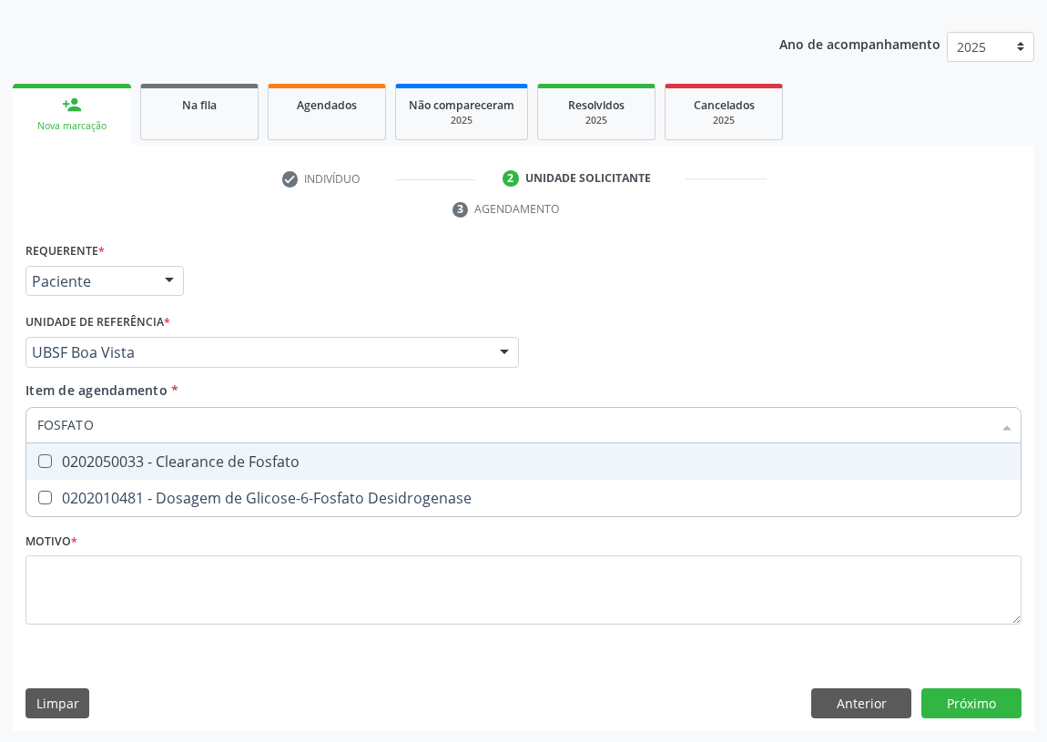
type input "FOSFAT"
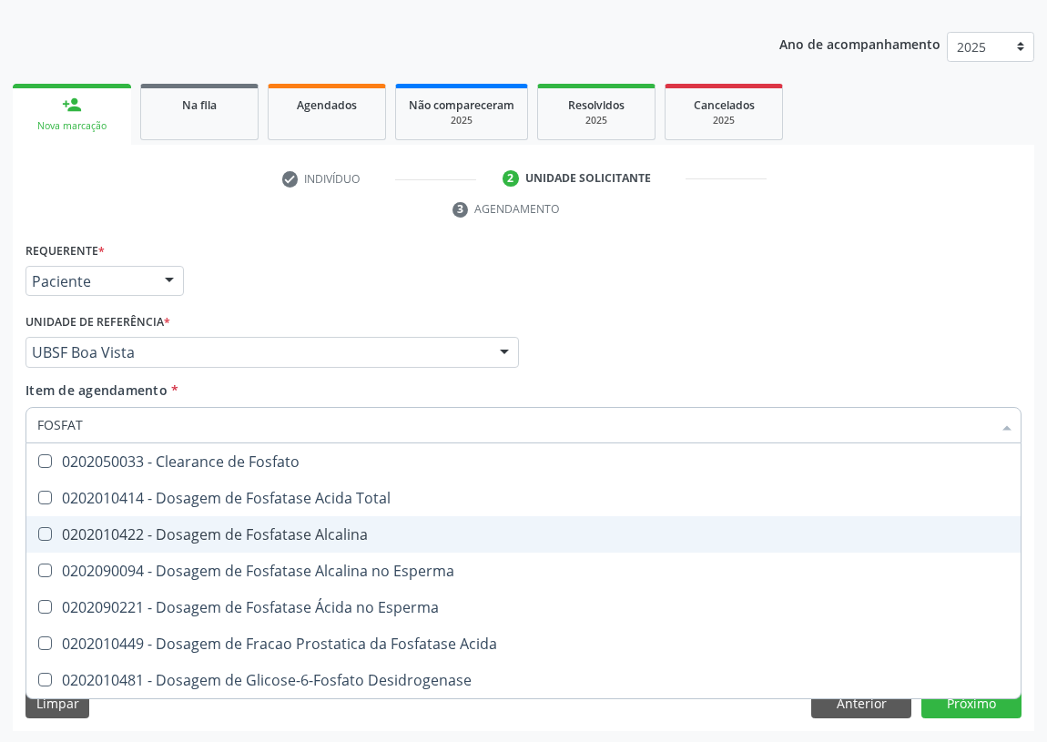
drag, startPoint x: 249, startPoint y: 531, endPoint x: 54, endPoint y: 474, distance: 203.6
click at [248, 529] on div "0202010422 - Dosagem de Fosfatase Alcalina" at bounding box center [523, 534] width 972 height 15
checkbox Alcalina "true"
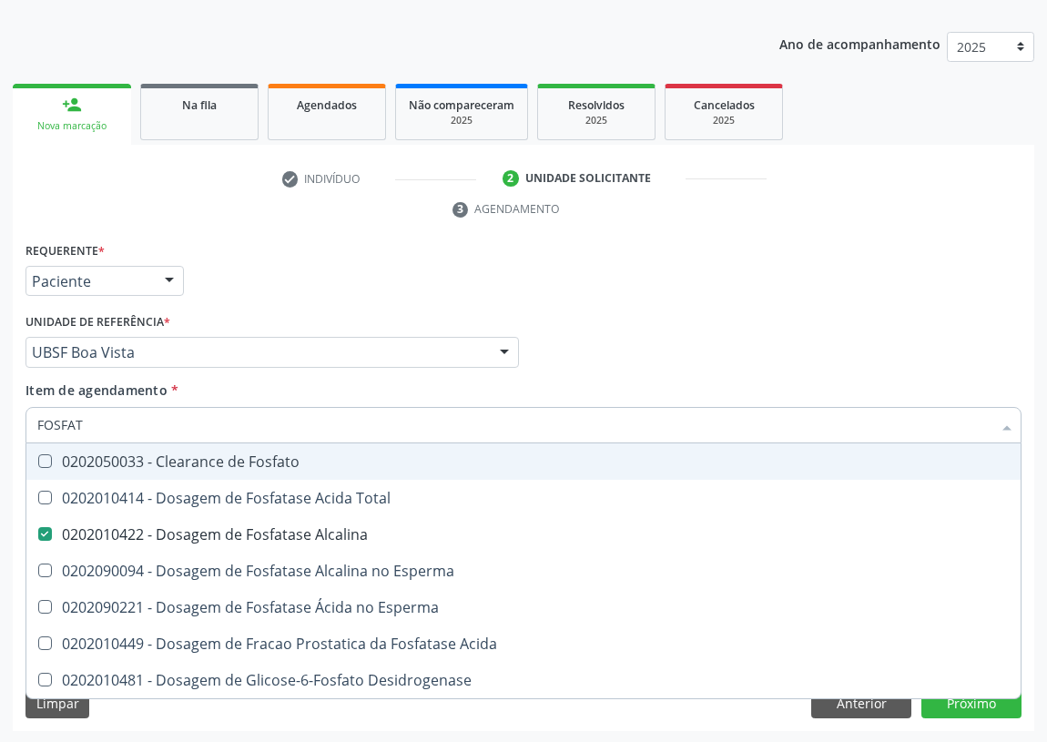
drag, startPoint x: 89, startPoint y: 426, endPoint x: 0, endPoint y: 411, distance: 90.4
click at [0, 413] on div "Acompanhamento Acompanhe a situação das marcações correntes e finalizadas Relat…" at bounding box center [523, 328] width 1047 height 832
type input "GA"
checkbox Alcalina "false"
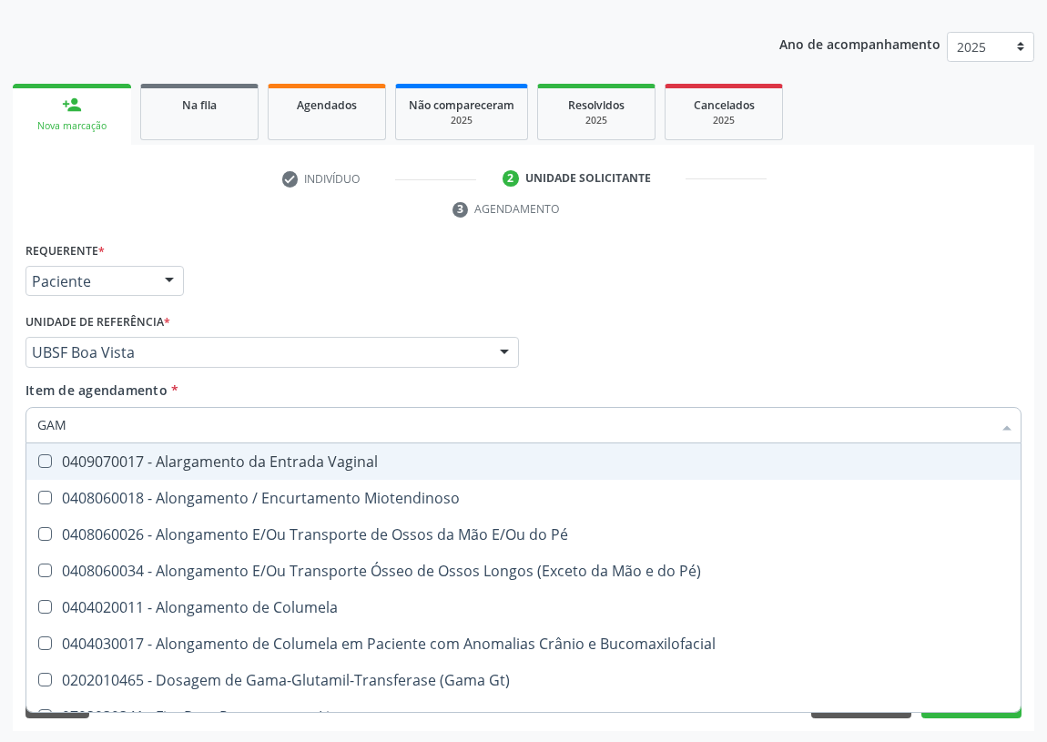
type input "GAMA"
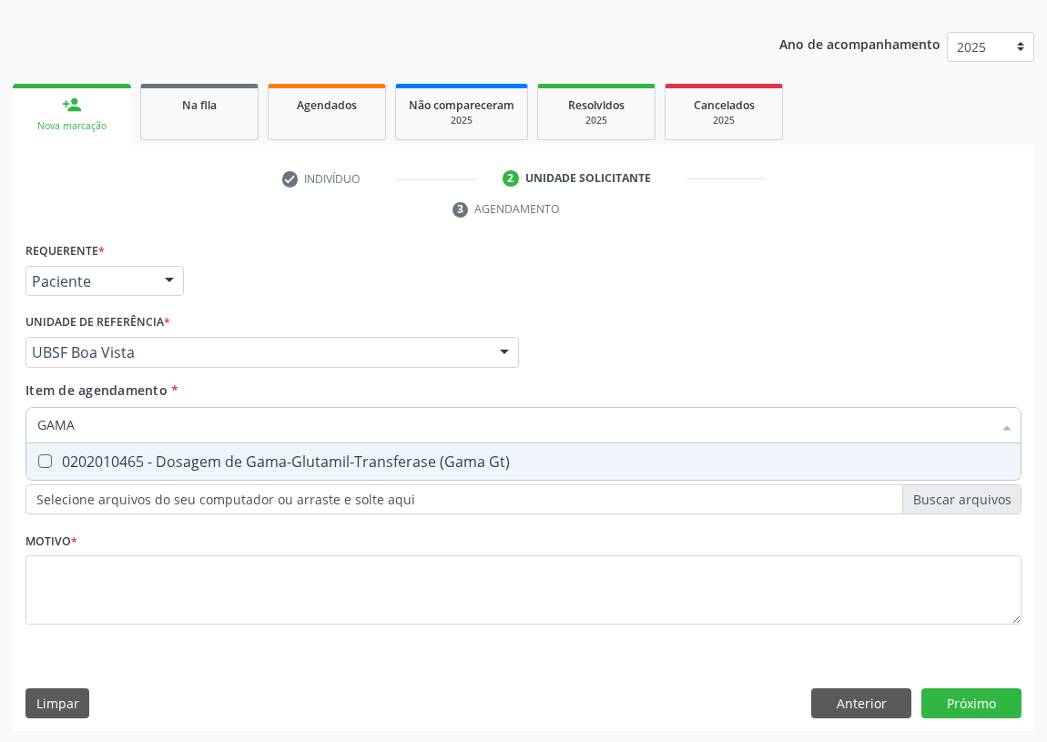
drag, startPoint x: 42, startPoint y: 452, endPoint x: 50, endPoint y: 501, distance: 49.8
click at [42, 461] on Gt\) at bounding box center [45, 461] width 14 height 14
click at [38, 461] on Gt\) "checkbox" at bounding box center [32, 461] width 12 height 12
checkbox Gt\) "true"
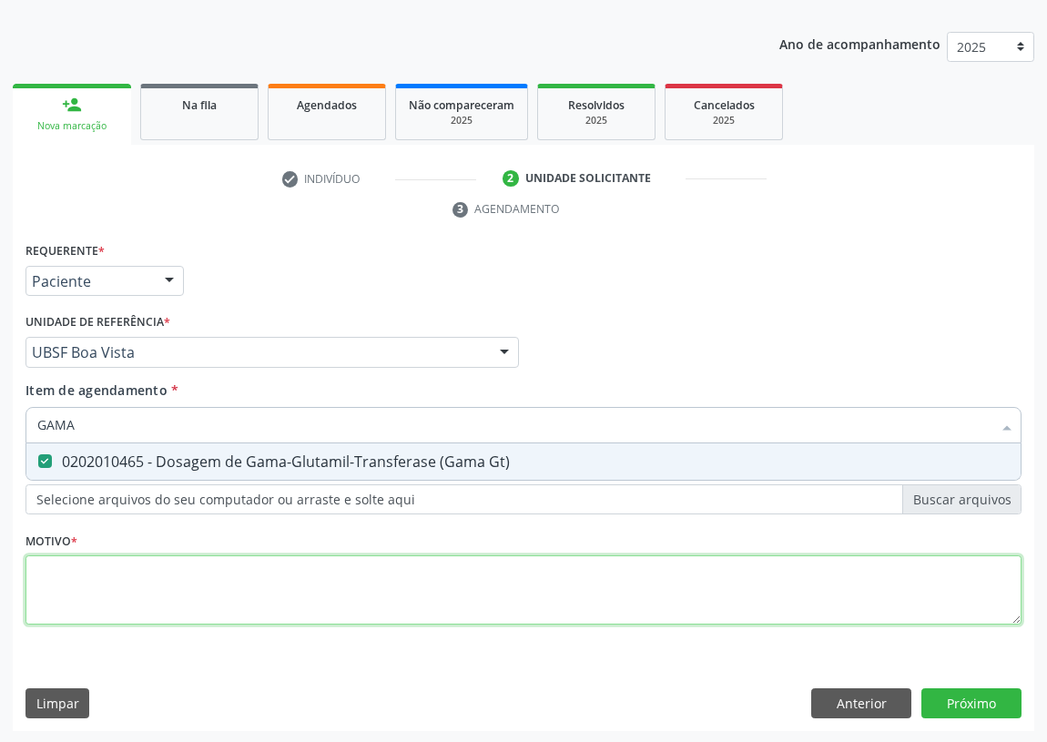
click at [59, 582] on div "Requerente * Paciente Médico(a) Enfermeiro(a) Paciente Nenhum resultado encontr…" at bounding box center [523, 444] width 996 height 412
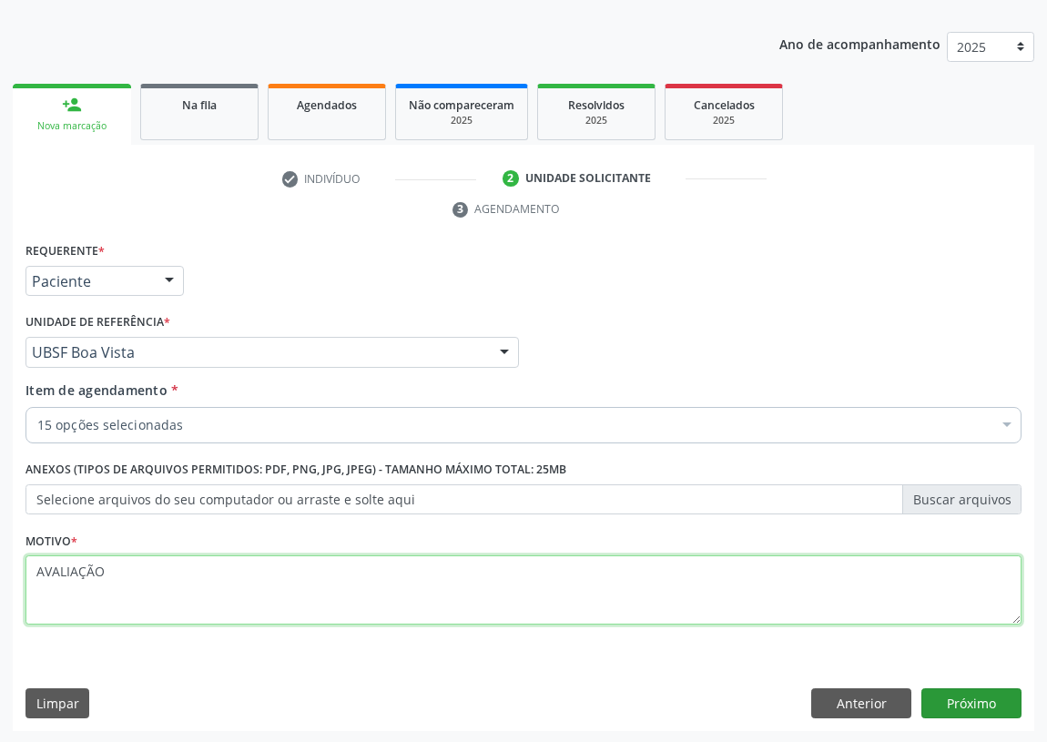
type textarea "AVALIAÇÃO"
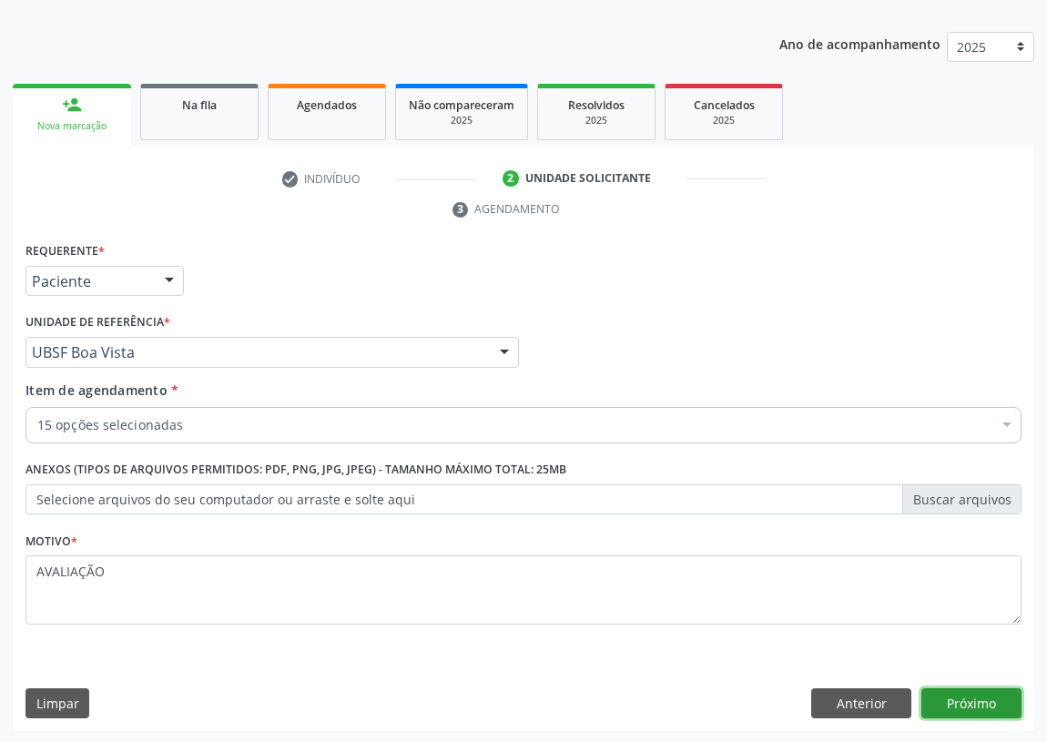
click at [965, 699] on button "Próximo" at bounding box center [971, 703] width 100 height 31
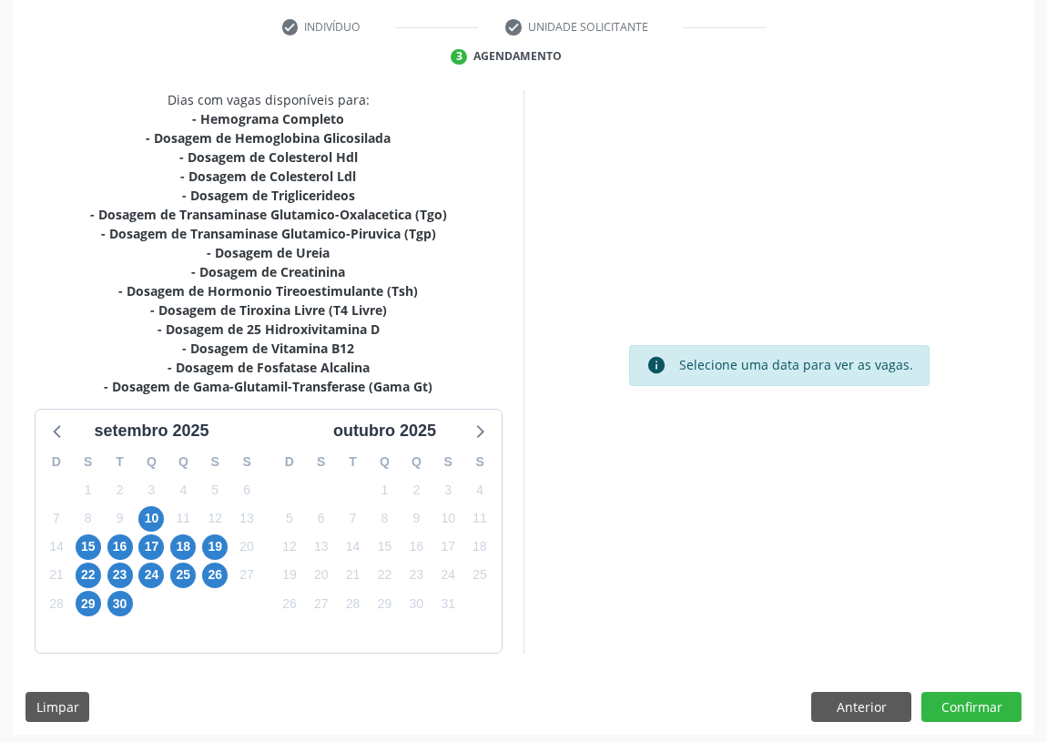
scroll to position [345, 0]
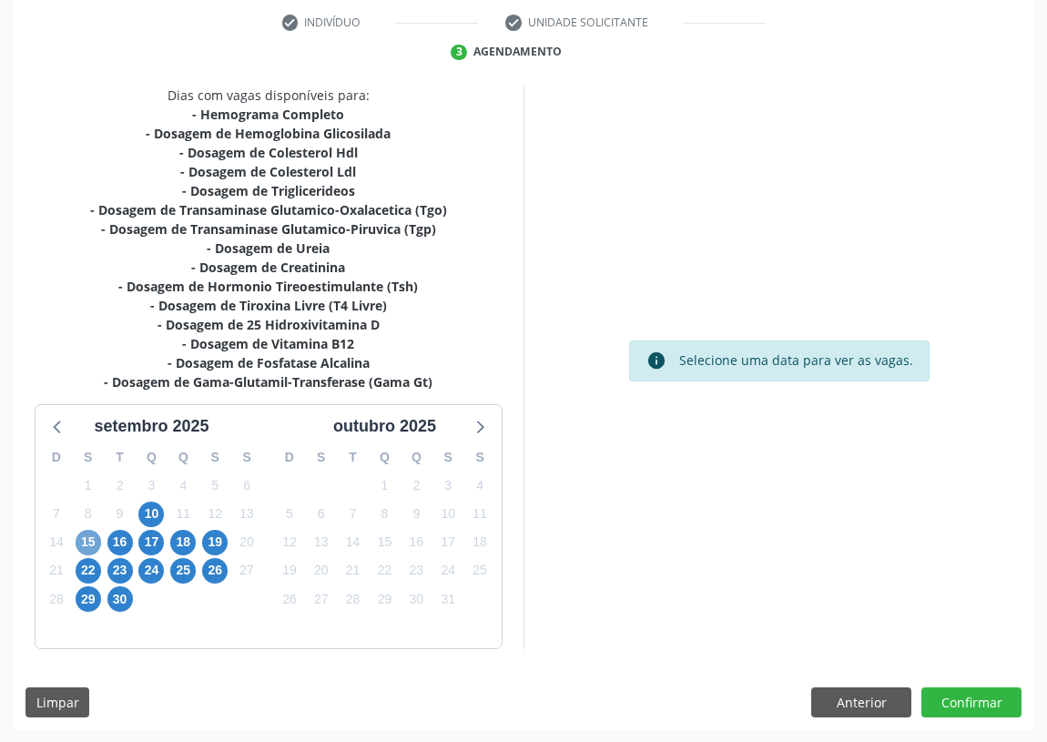
drag, startPoint x: 91, startPoint y: 534, endPoint x: 304, endPoint y: 418, distance: 242.7
click at [94, 531] on span "15" at bounding box center [88, 542] width 25 height 25
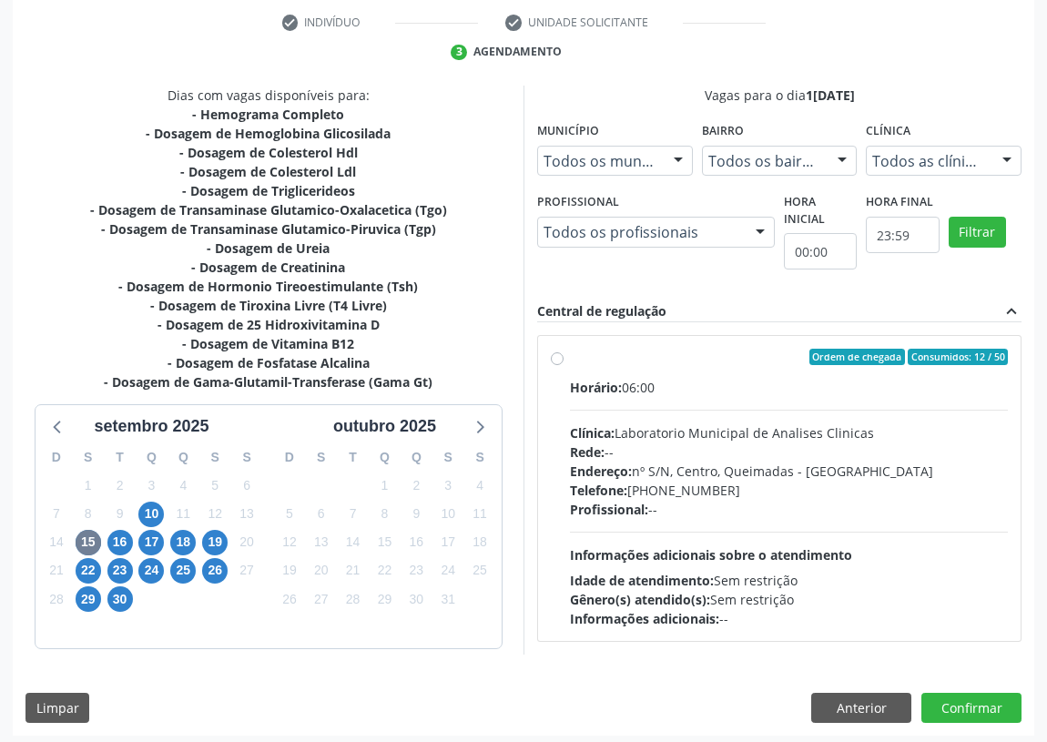
click at [570, 357] on label "Ordem de chegada Consumidos: 12 / 50 Horário: 06:00 Clínica: Laboratorio Munici…" at bounding box center [789, 488] width 438 height 279
click at [558, 357] on input "Ordem de chegada Consumidos: 12 / 50 Horário: 06:00 Clínica: Laboratorio Munici…" at bounding box center [557, 357] width 13 height 16
radio input "true"
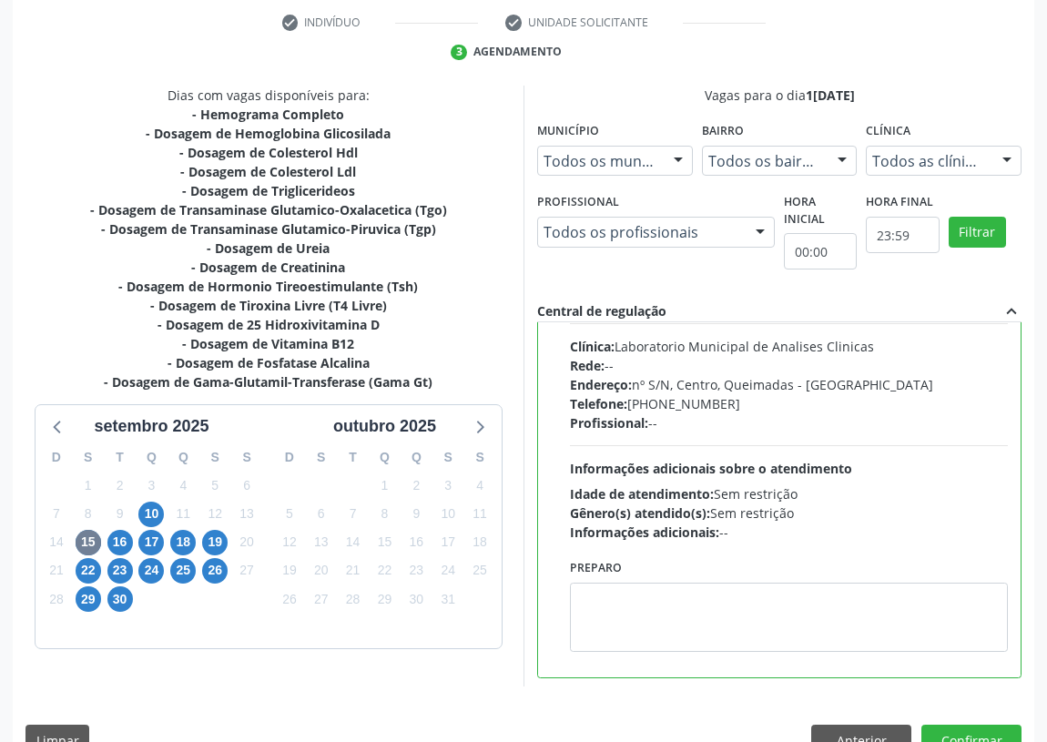
scroll to position [90, 0]
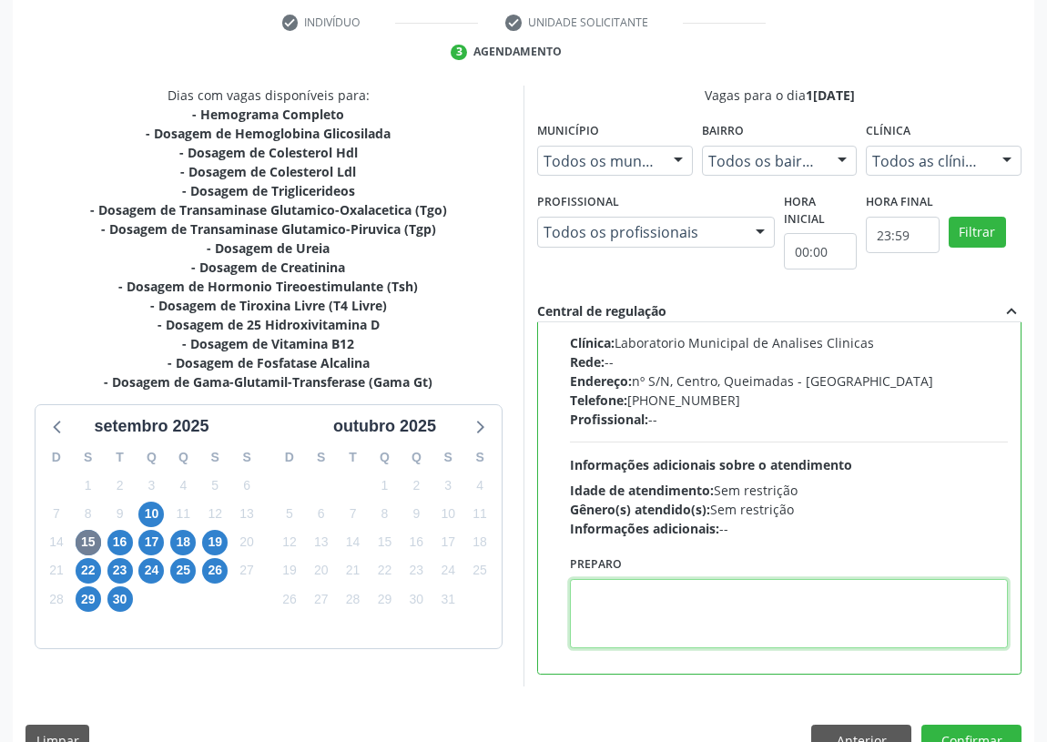
drag, startPoint x: 602, startPoint y: 628, endPoint x: 593, endPoint y: 622, distance: 11.1
click at [601, 626] on textarea at bounding box center [789, 613] width 438 height 69
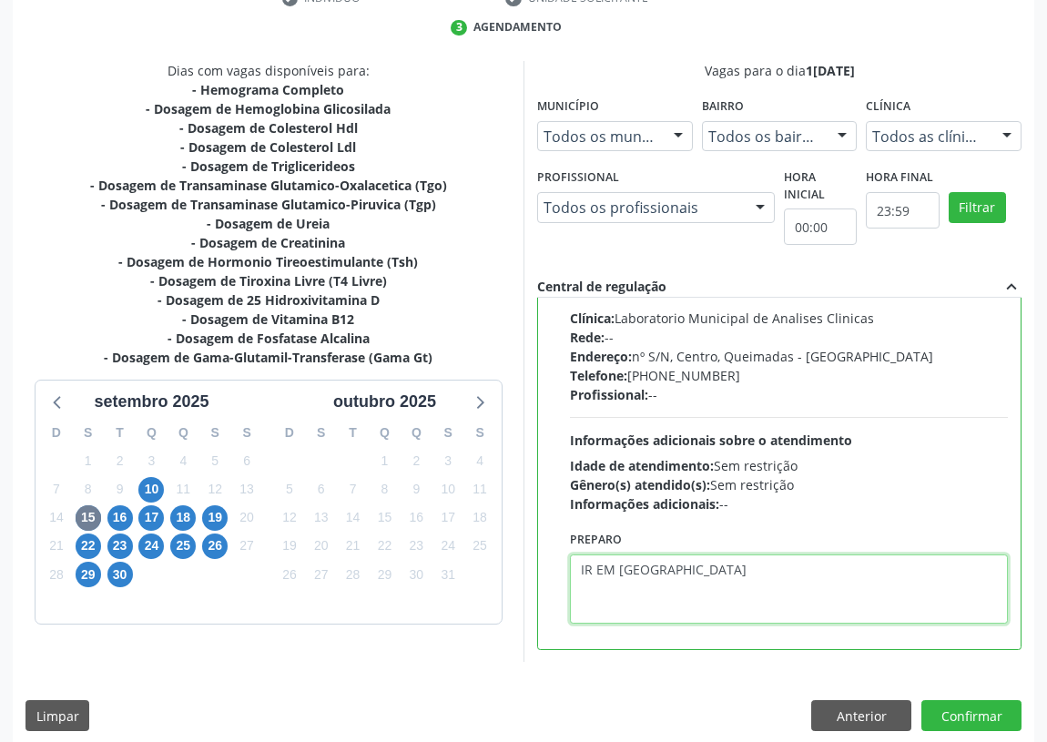
scroll to position [382, 0]
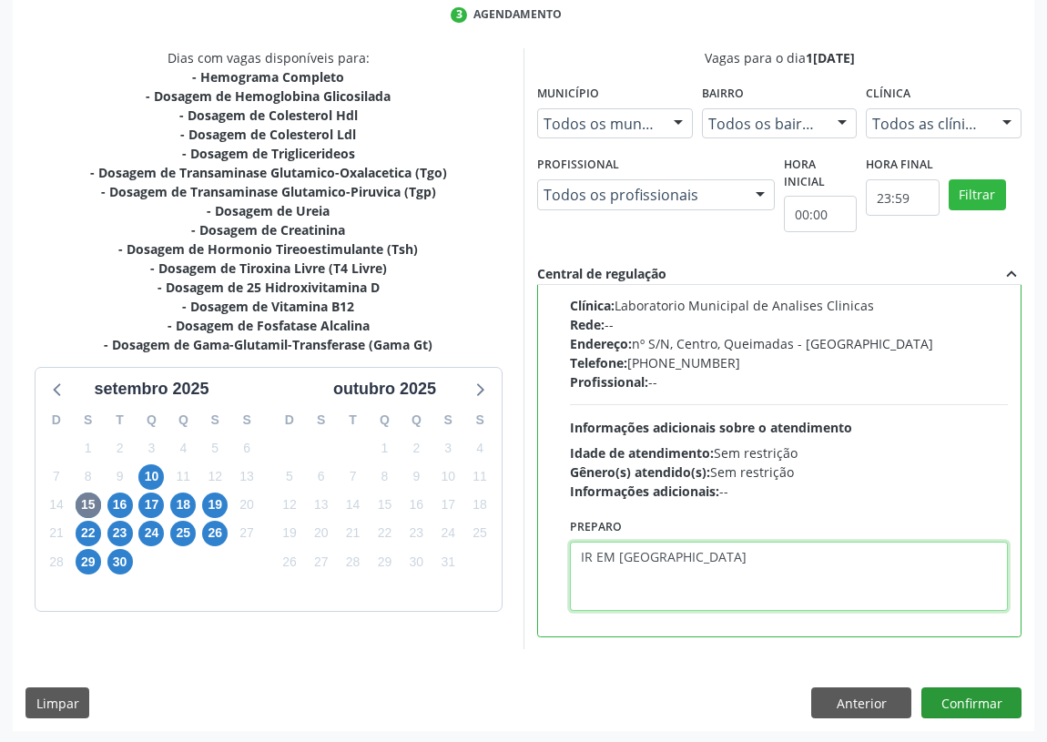
type textarea "IR EM [GEOGRAPHIC_DATA]"
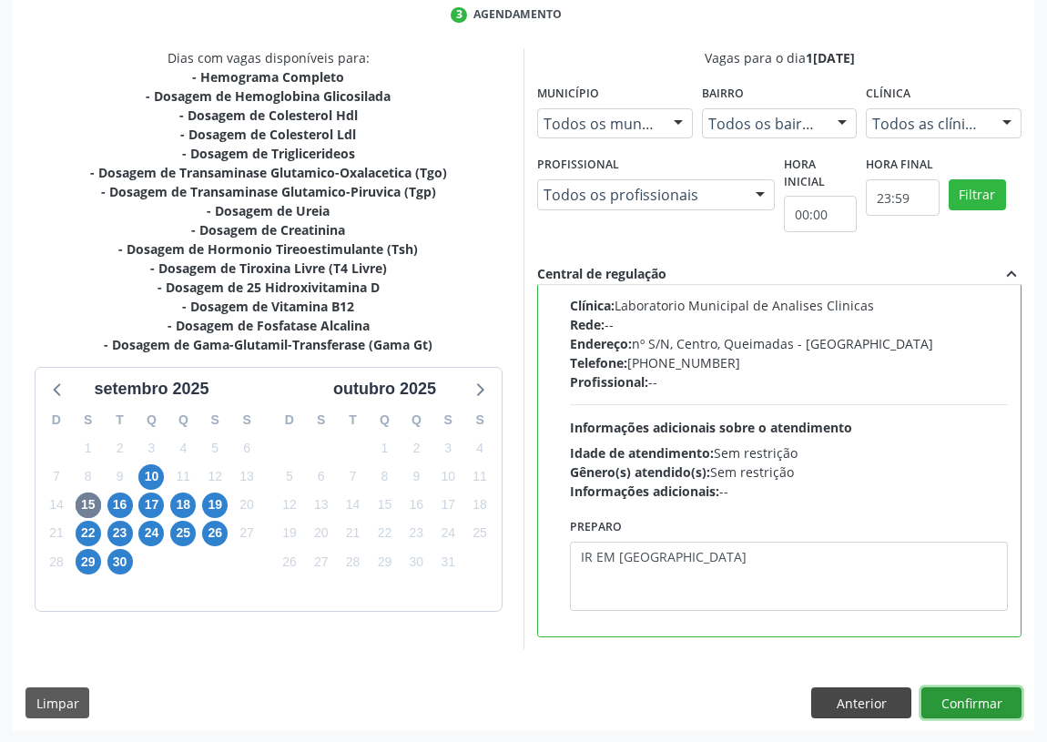
drag, startPoint x: 1001, startPoint y: 704, endPoint x: 855, endPoint y: 691, distance: 146.3
click at [991, 701] on button "Confirmar" at bounding box center [971, 702] width 100 height 31
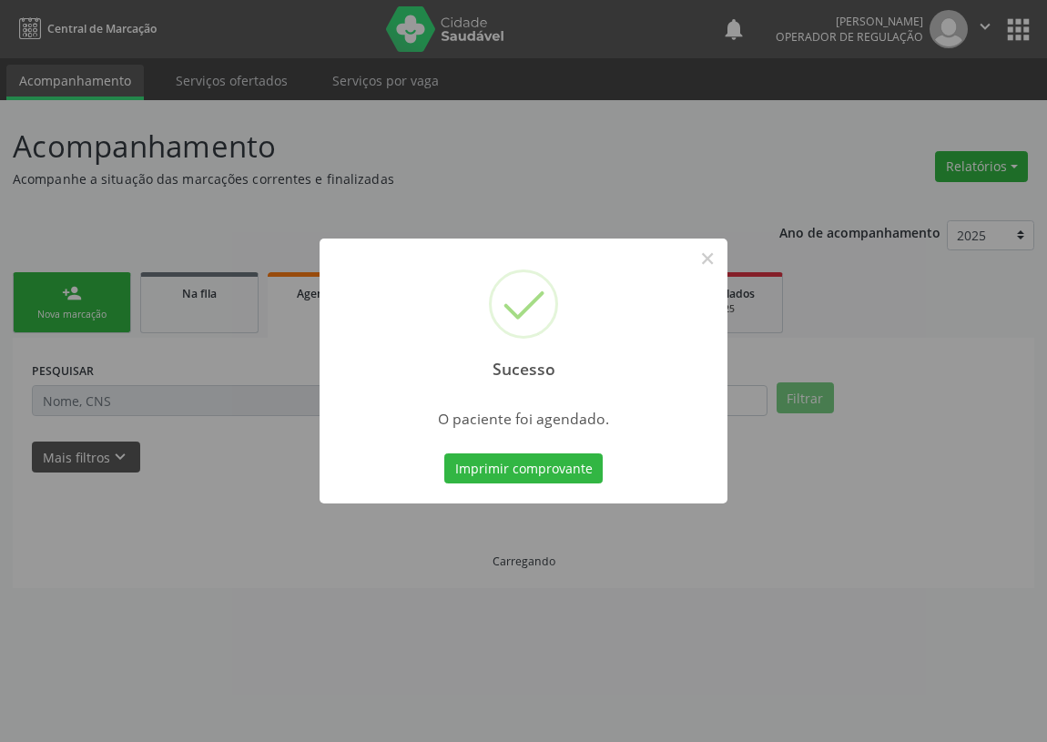
scroll to position [0, 0]
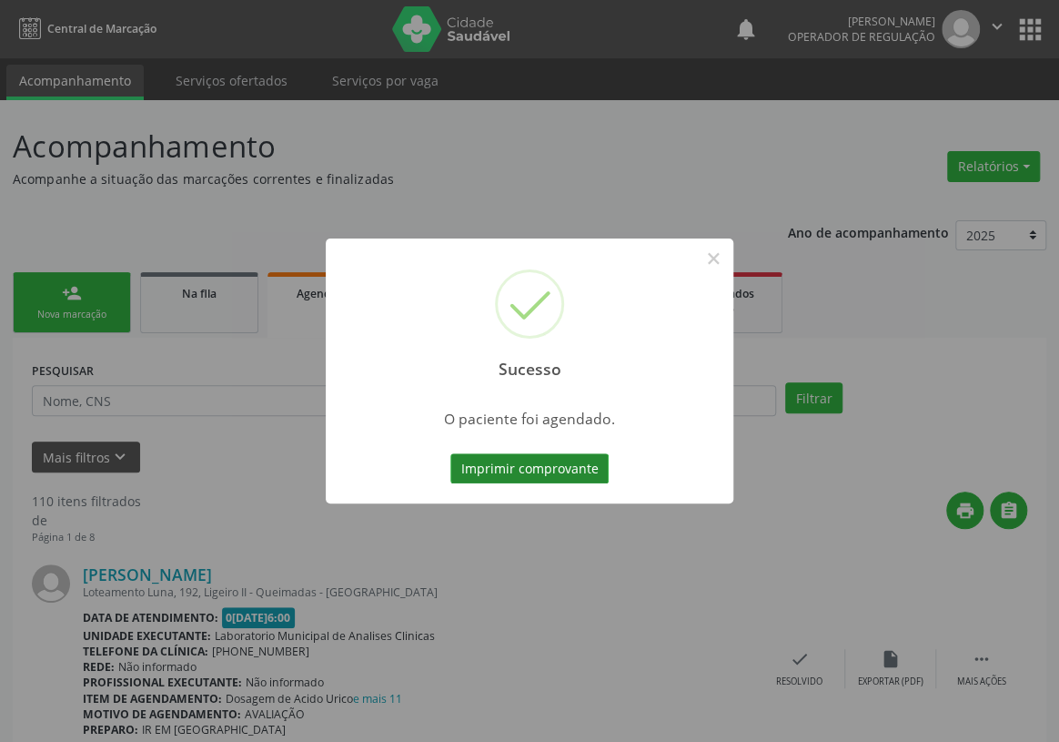
click at [538, 453] on button "Imprimir comprovante" at bounding box center [529, 468] width 158 height 31
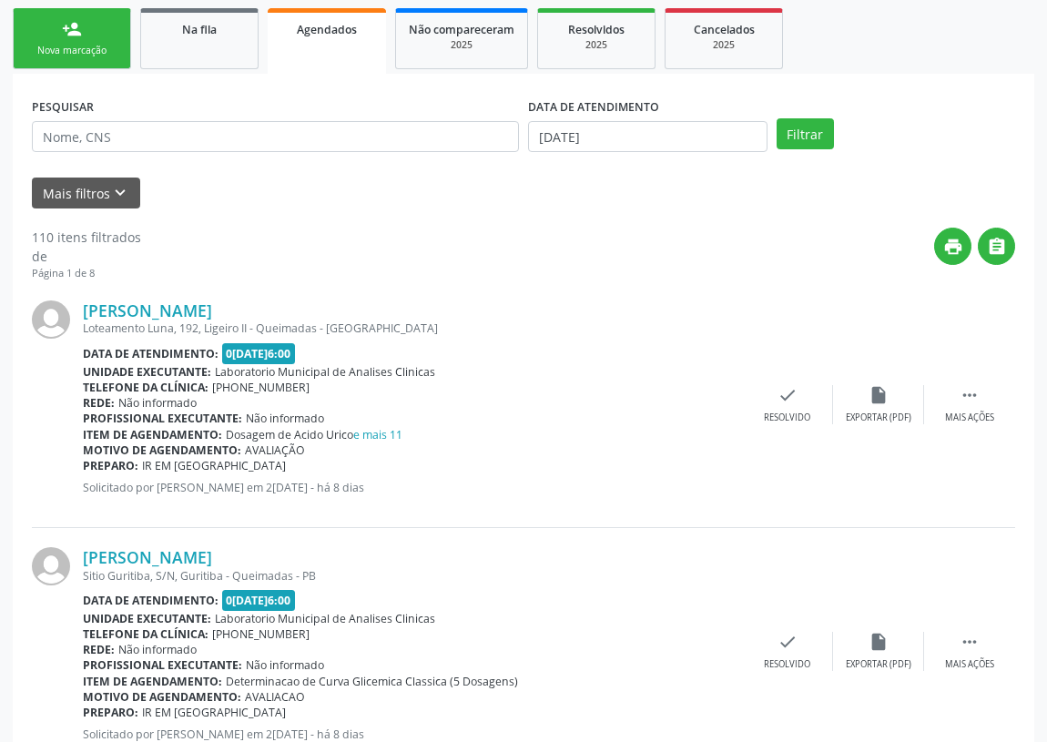
scroll to position [82, 0]
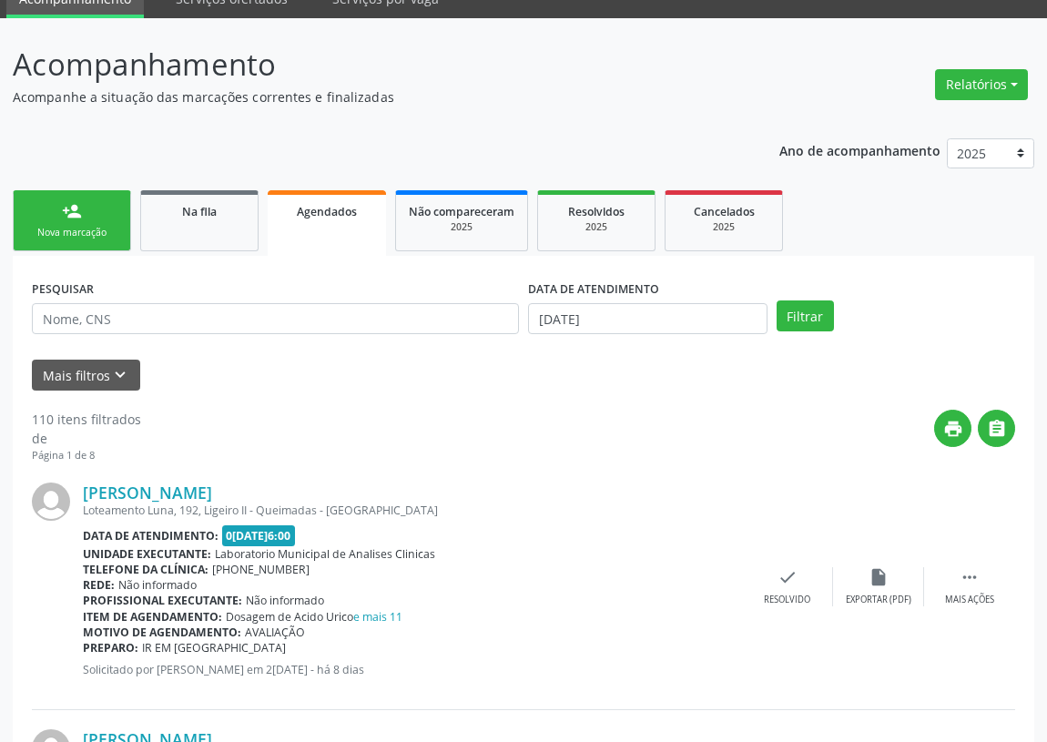
click at [54, 232] on div "Nova marcação" at bounding box center [71, 233] width 91 height 14
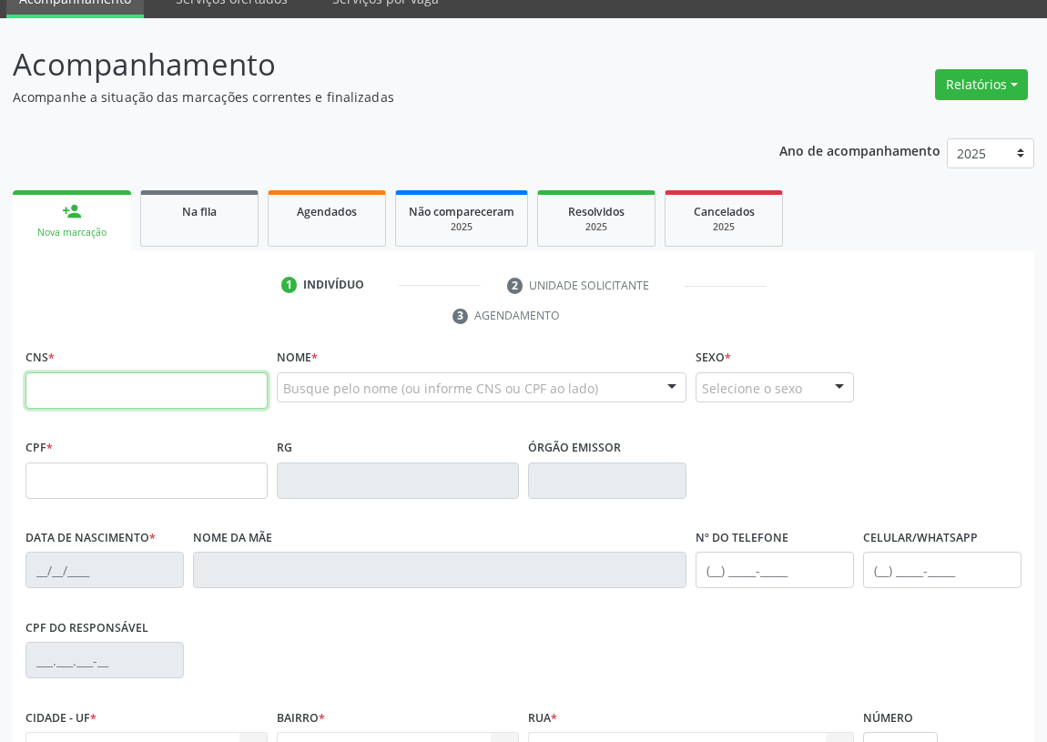
click at [64, 388] on input "text" at bounding box center [146, 390] width 242 height 36
type input "703 2066 9612 1398"
type input "079.760.174-03"
type input "29/06/1989"
type input "Eliete de Aguiar Pereira Silva"
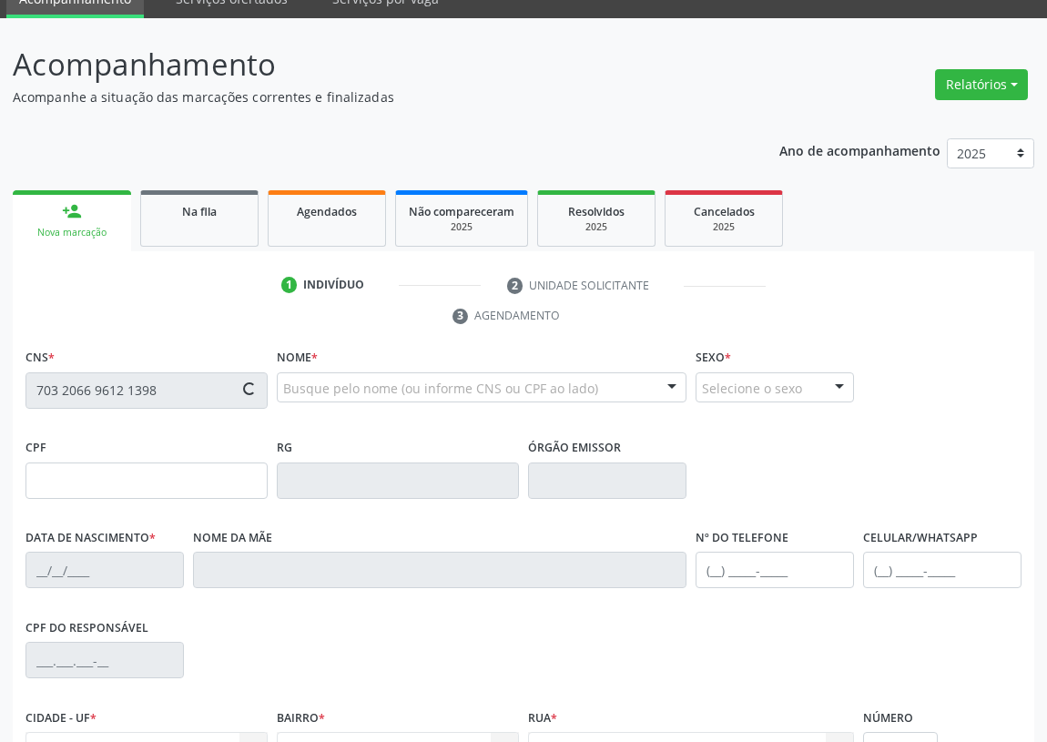
type input "(83) 99132-8622"
type input "953"
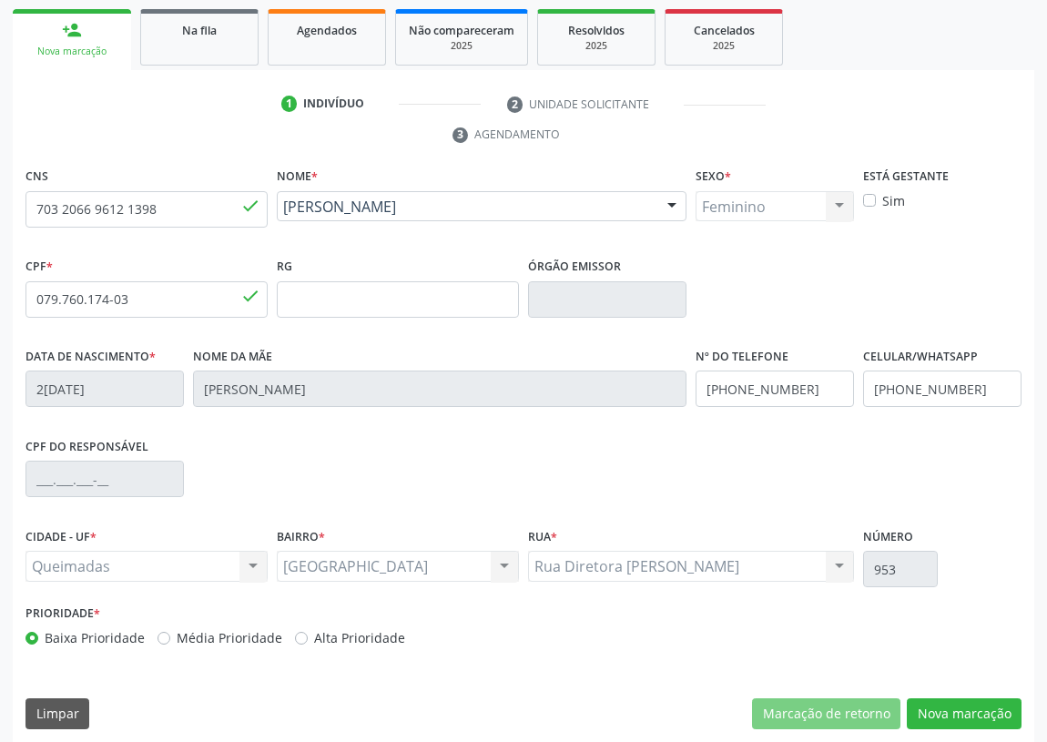
scroll to position [273, 0]
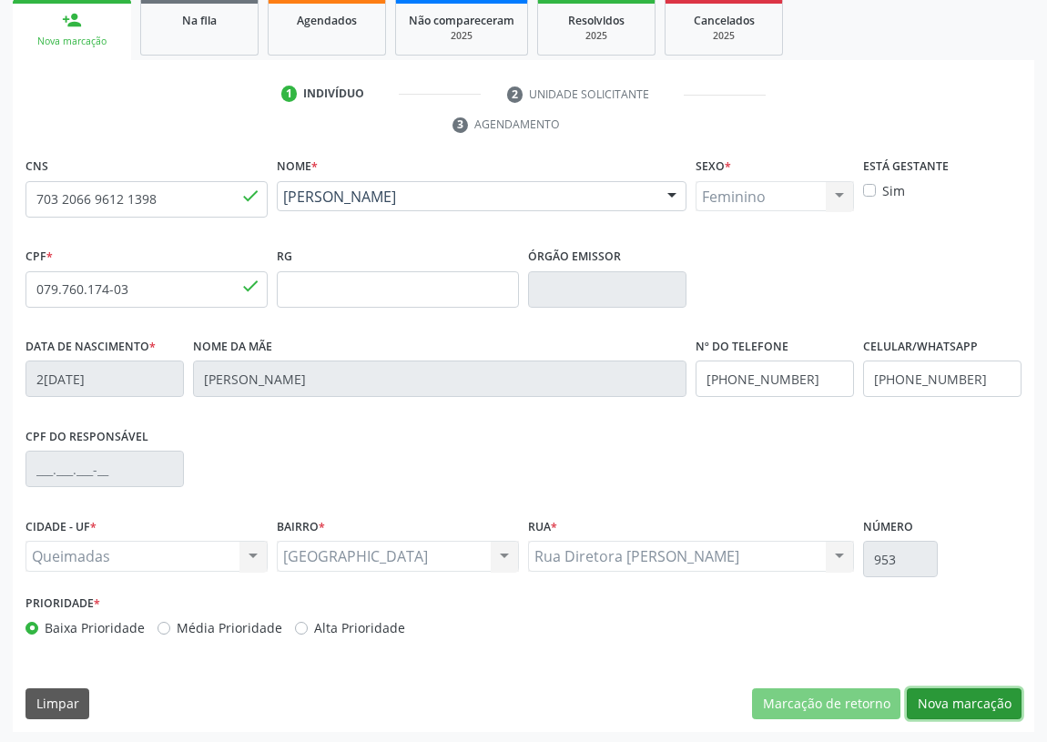
drag, startPoint x: 970, startPoint y: 693, endPoint x: 528, endPoint y: 615, distance: 449.0
click at [927, 693] on button "Nova marcação" at bounding box center [963, 703] width 115 height 31
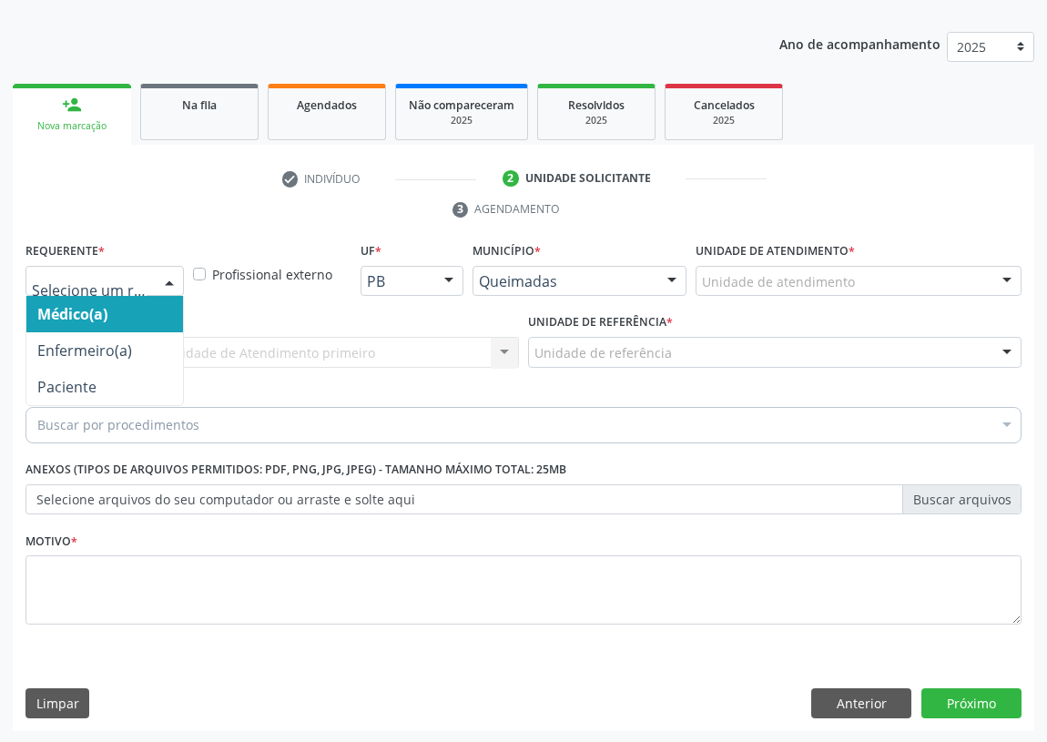
drag, startPoint x: 167, startPoint y: 282, endPoint x: 91, endPoint y: 445, distance: 179.6
click at [157, 297] on div "Médico(a) Enfermeiro(a) Paciente Nenhum resultado encontrado para: " " Não há n…" at bounding box center [104, 281] width 158 height 31
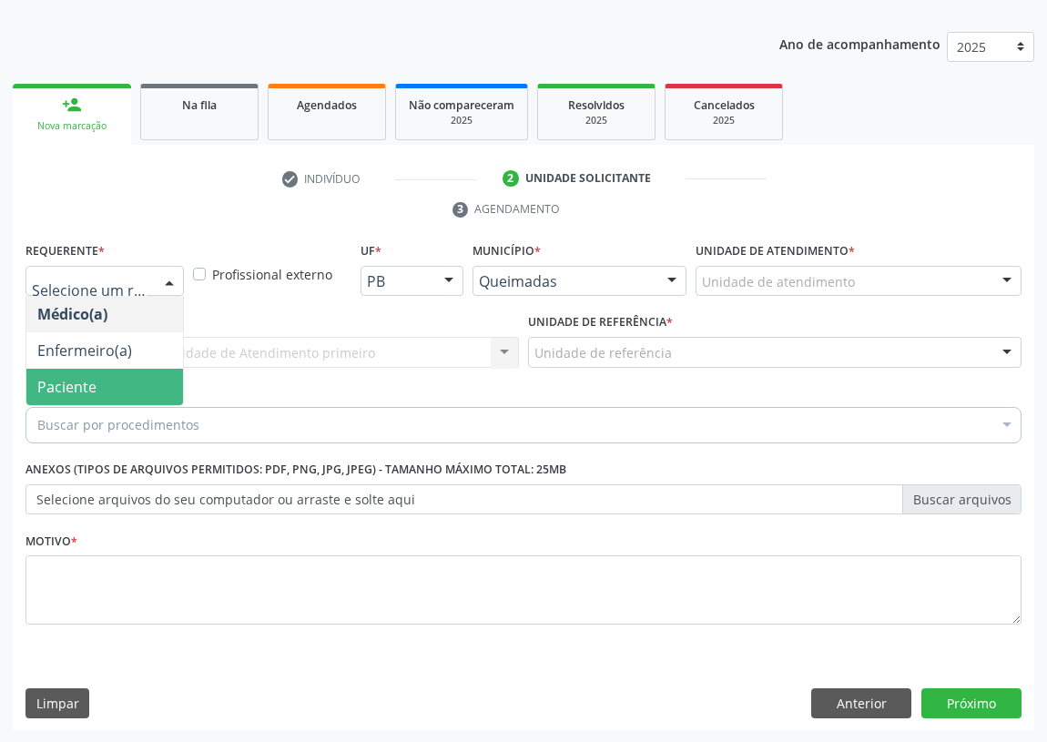
click at [112, 393] on span "Paciente" at bounding box center [104, 387] width 157 height 36
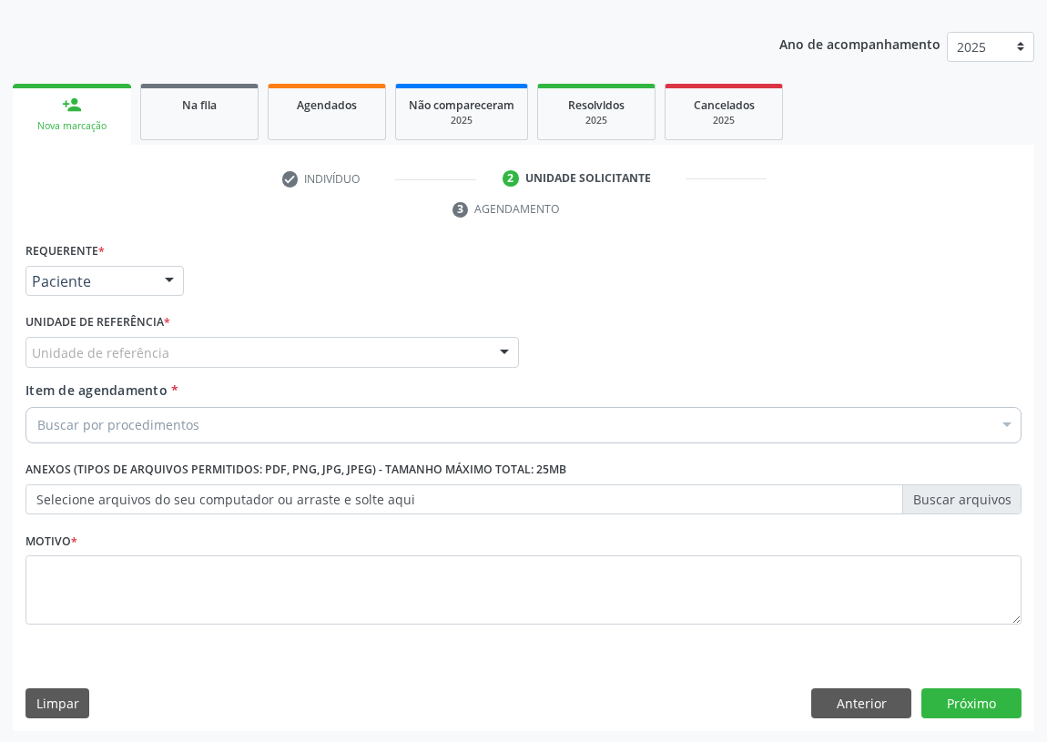
drag, startPoint x: 444, startPoint y: 352, endPoint x: 250, endPoint y: 356, distance: 193.9
click at [432, 348] on div "Unidade de referência" at bounding box center [271, 352] width 493 height 31
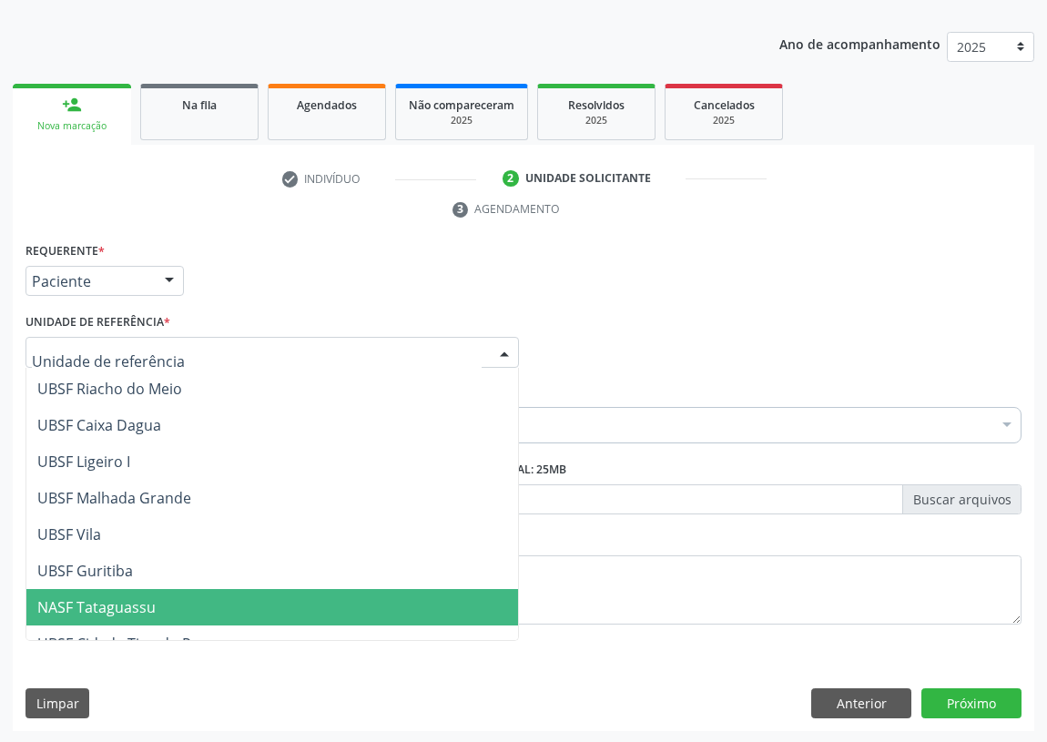
scroll to position [455, 0]
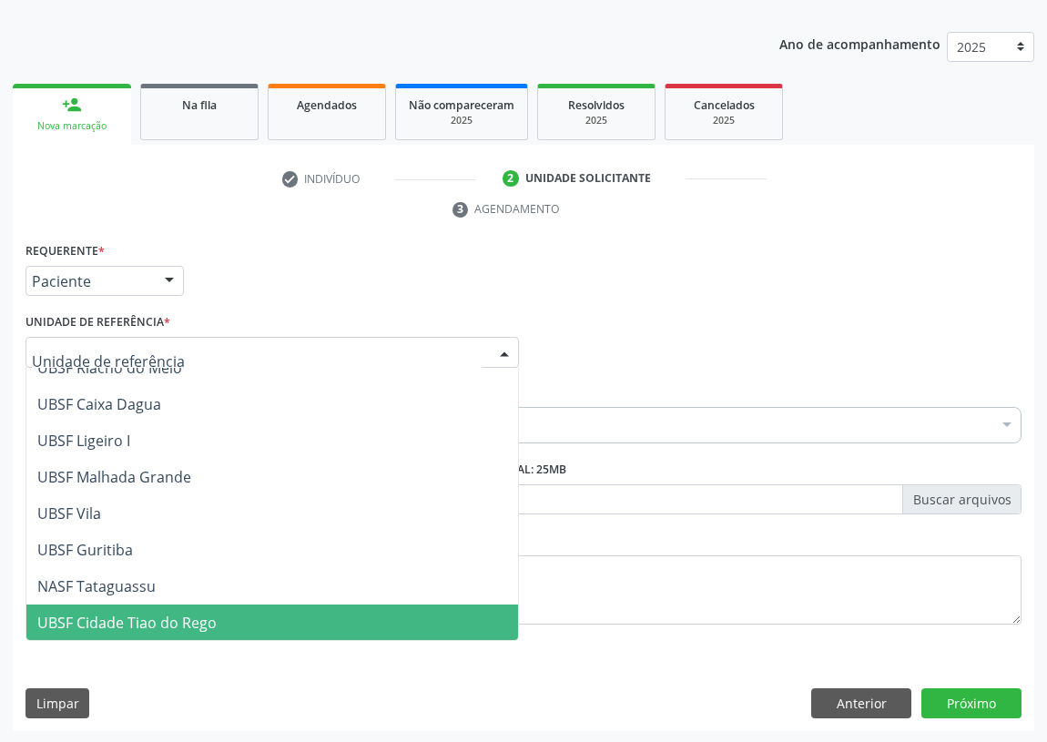
drag, startPoint x: 147, startPoint y: 621, endPoint x: 0, endPoint y: 560, distance: 159.5
click at [136, 615] on span "UBSF Cidade Tiao do Rego" at bounding box center [126, 622] width 179 height 20
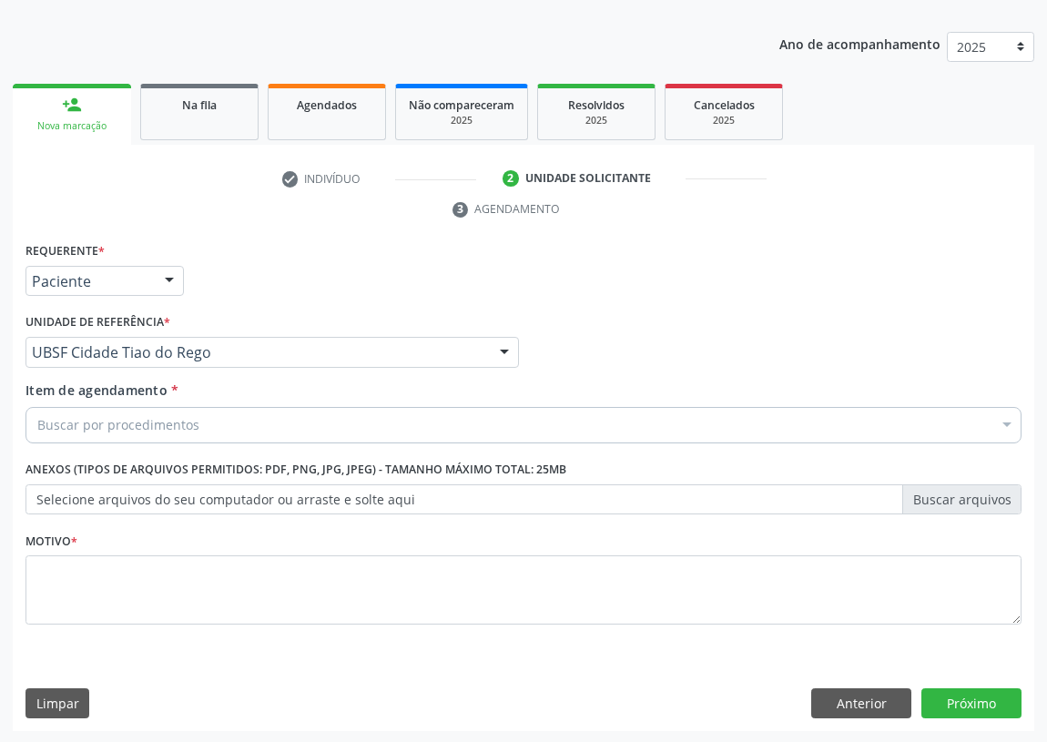
drag, startPoint x: 57, startPoint y: 423, endPoint x: 46, endPoint y: 420, distance: 12.4
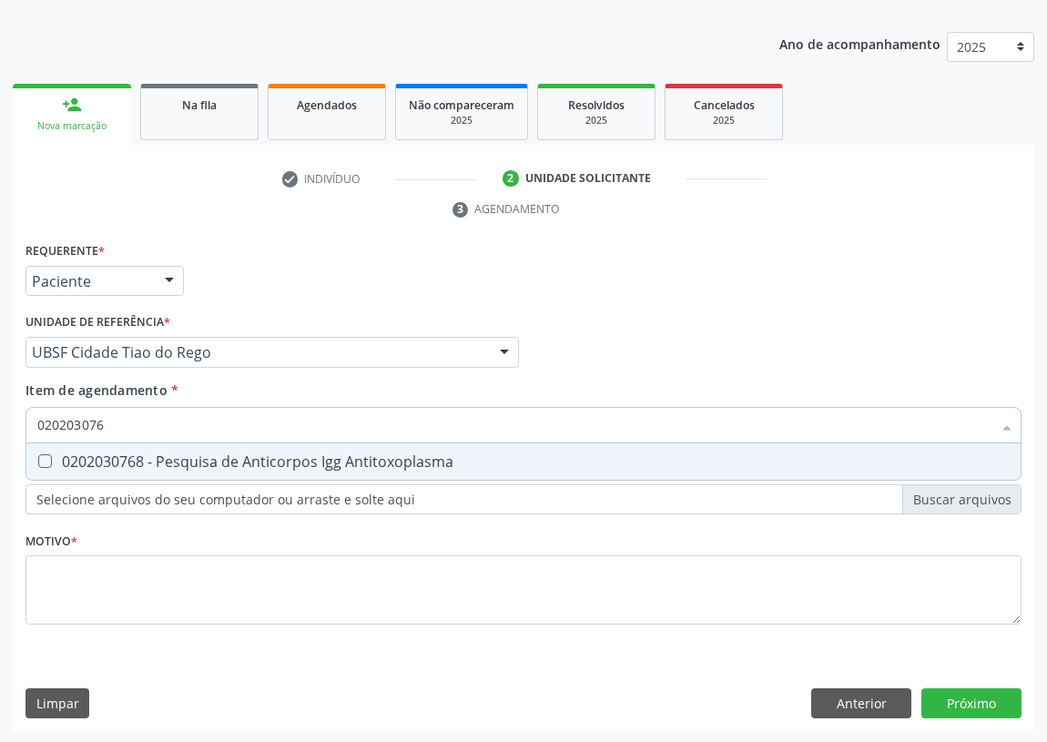
type input "0202030768"
drag, startPoint x: 49, startPoint y: 460, endPoint x: 75, endPoint y: 425, distance: 43.0
click at [50, 460] on Antitoxoplasma at bounding box center [45, 461] width 14 height 14
click at [38, 460] on Antitoxoplasma "checkbox" at bounding box center [32, 461] width 12 height 12
checkbox Antitoxoplasma "true"
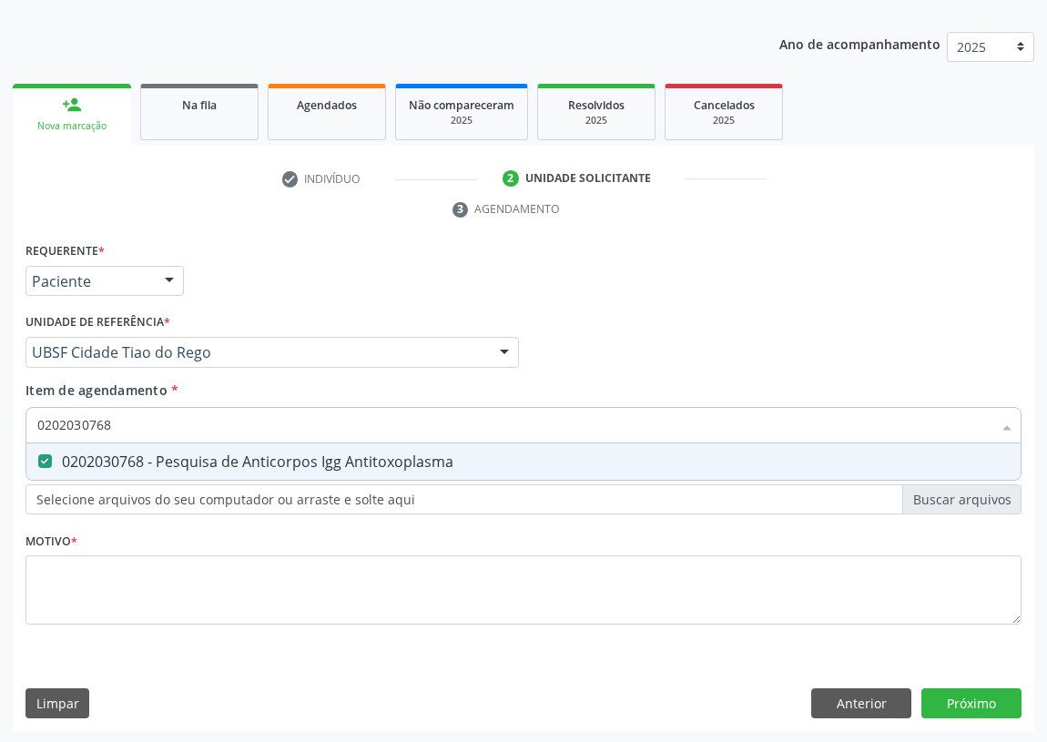
drag, startPoint x: 112, startPoint y: 418, endPoint x: 0, endPoint y: 435, distance: 113.3
click at [0, 435] on div "Acompanhamento Acompanhe a situação das marcações correntes e finalizadas Relat…" at bounding box center [523, 328] width 1047 height 832
type input "0"
checkbox Antitoxoplasma "false"
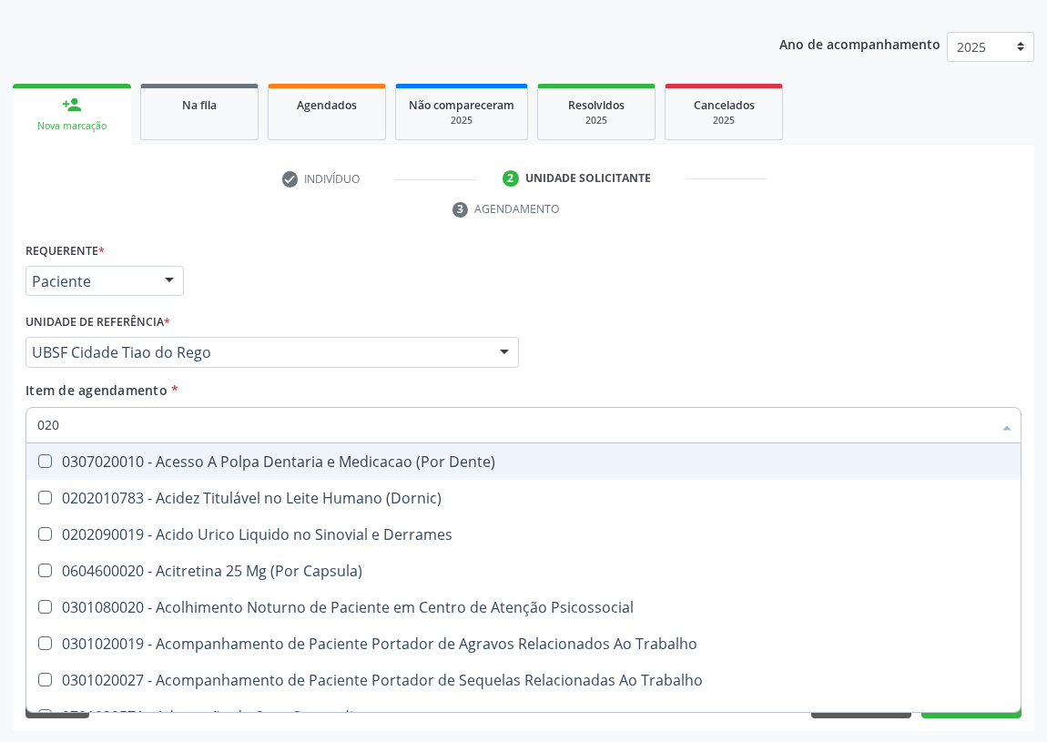
type input "0202"
checkbox Bandas\) "true"
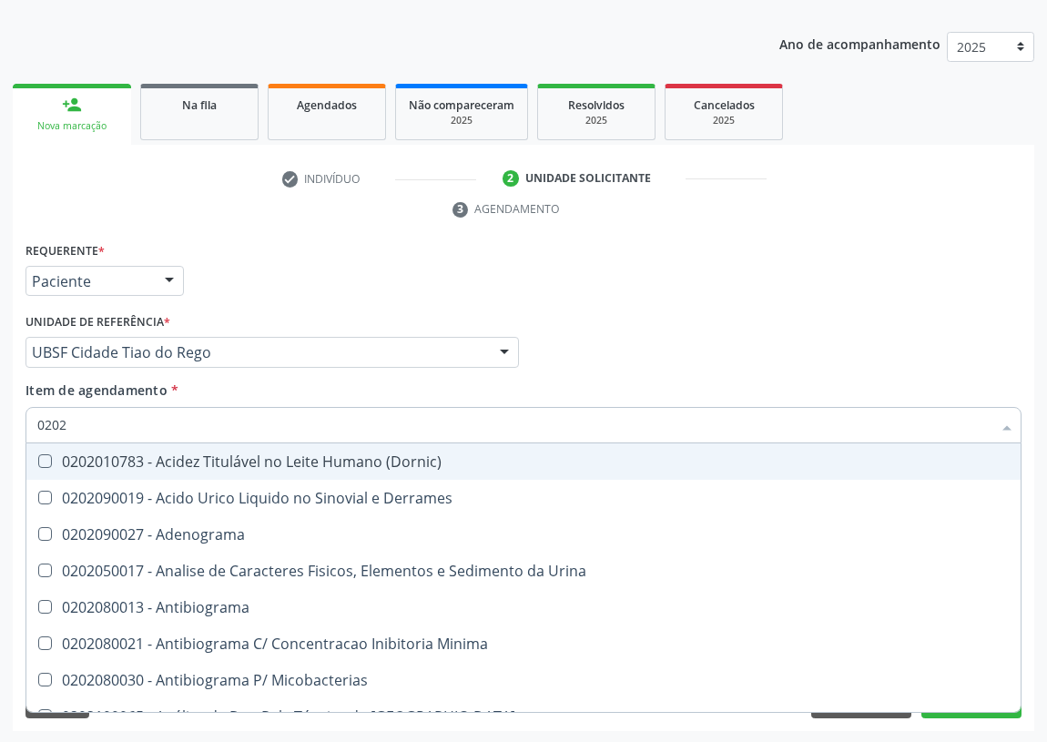
type input "02020"
checkbox Oncologia "true"
checkbox Antitoxoplasma "false"
type input "020203"
checkbox Aluminio "true"
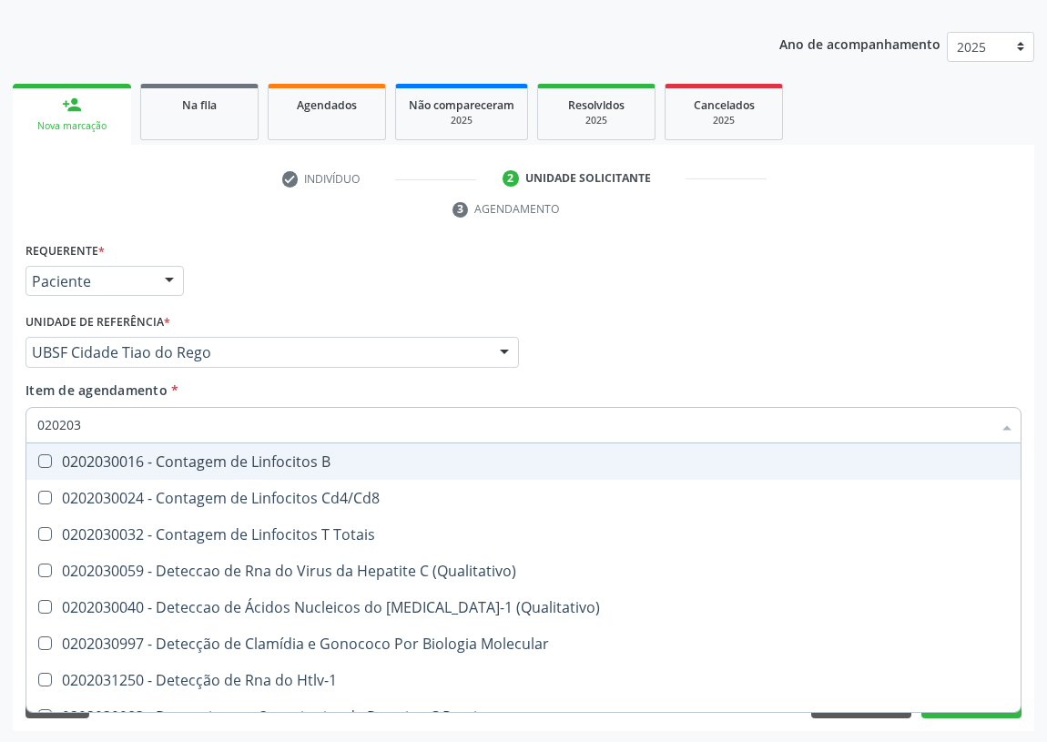
type input "0202030"
checkbox Liso "true"
checkbox Antitoxoplasma "false"
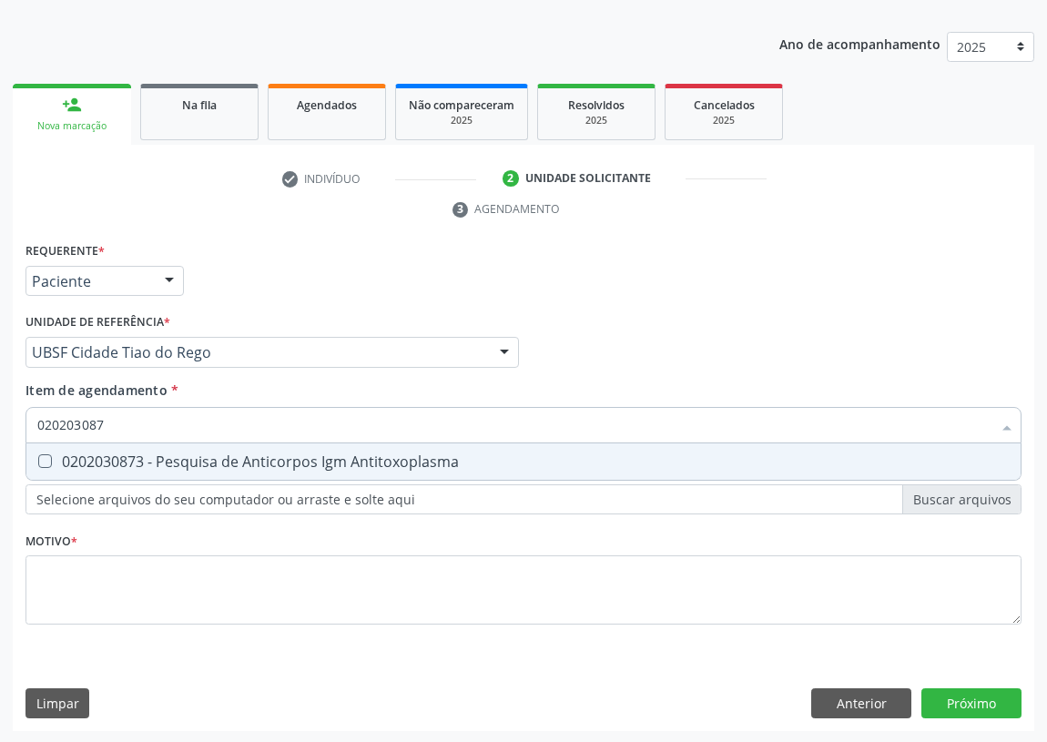
type input "0202030873"
drag, startPoint x: 41, startPoint y: 458, endPoint x: 56, endPoint y: 453, distance: 16.1
click at [46, 459] on Antitoxoplasma at bounding box center [45, 461] width 14 height 14
click at [38, 459] on Antitoxoplasma "checkbox" at bounding box center [32, 461] width 12 height 12
checkbox Antitoxoplasma "true"
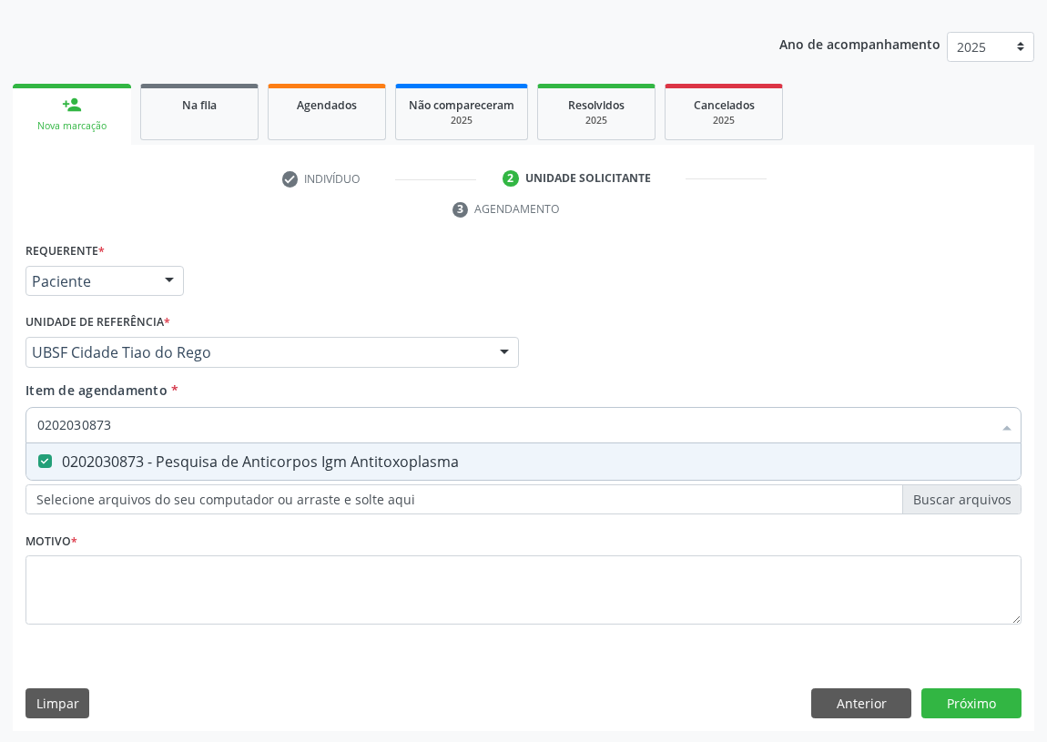
drag, startPoint x: 89, startPoint y: 427, endPoint x: 0, endPoint y: 443, distance: 90.7
click at [0, 443] on div "Acompanhamento Acompanhe a situação das marcações correntes e finalizadas Relat…" at bounding box center [523, 328] width 1047 height 832
type input "0"
checkbox Antitoxoplasma "false"
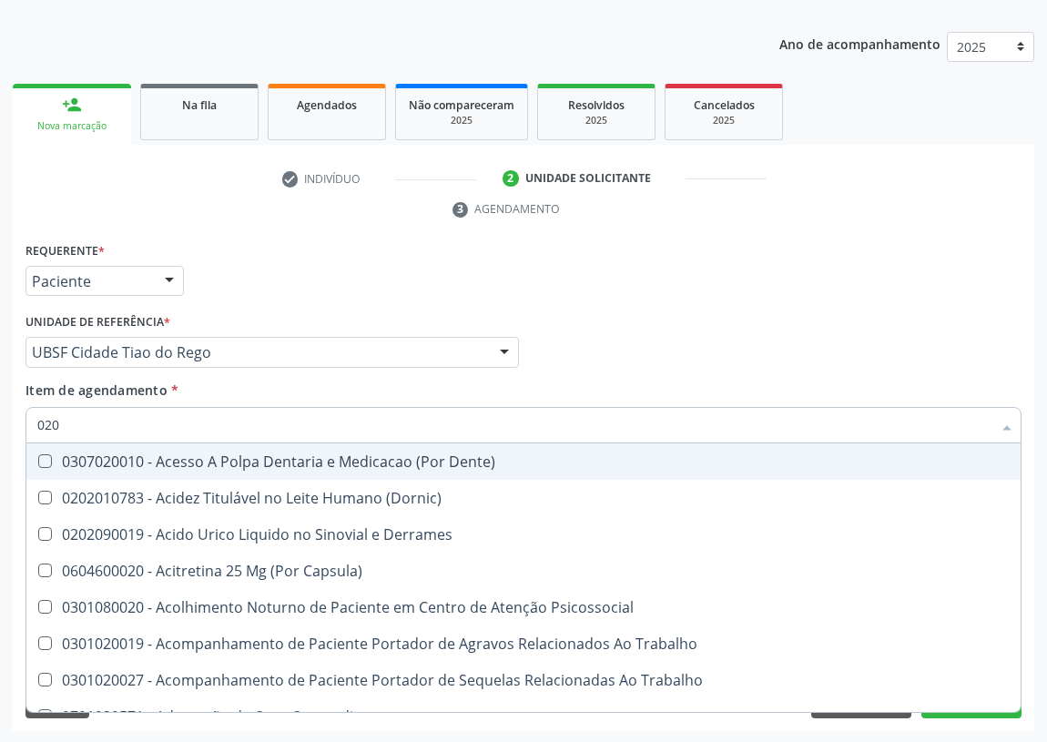
type input "0202"
checkbox Bandas\) "true"
checkbox Glomerular "true"
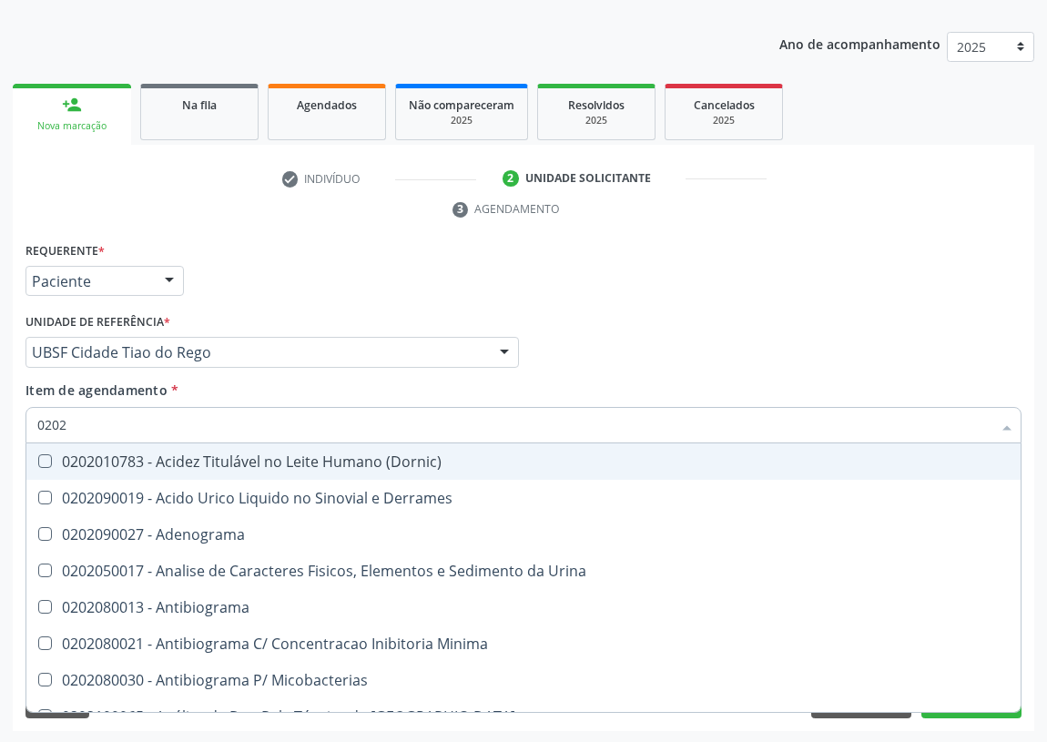
type input "02020"
checkbox Oncologia "true"
checkbox Anticardiolipina "true"
checkbox Antitoxoplasma "false"
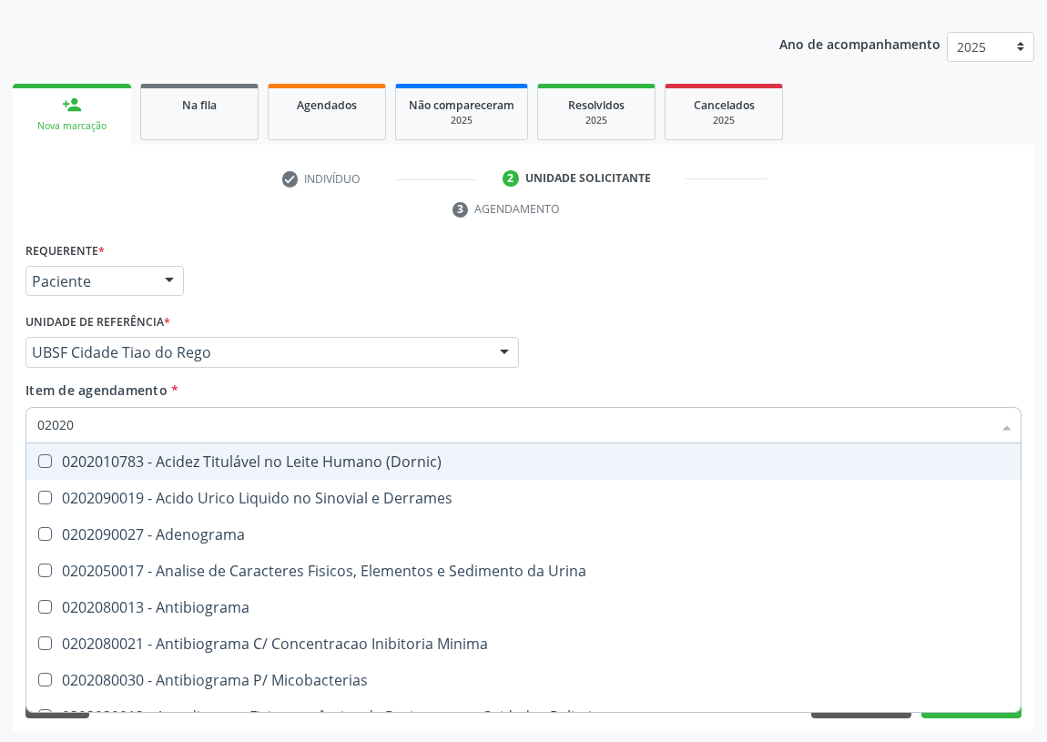
type input "020203"
checkbox Aluminio "true"
checkbox III "true"
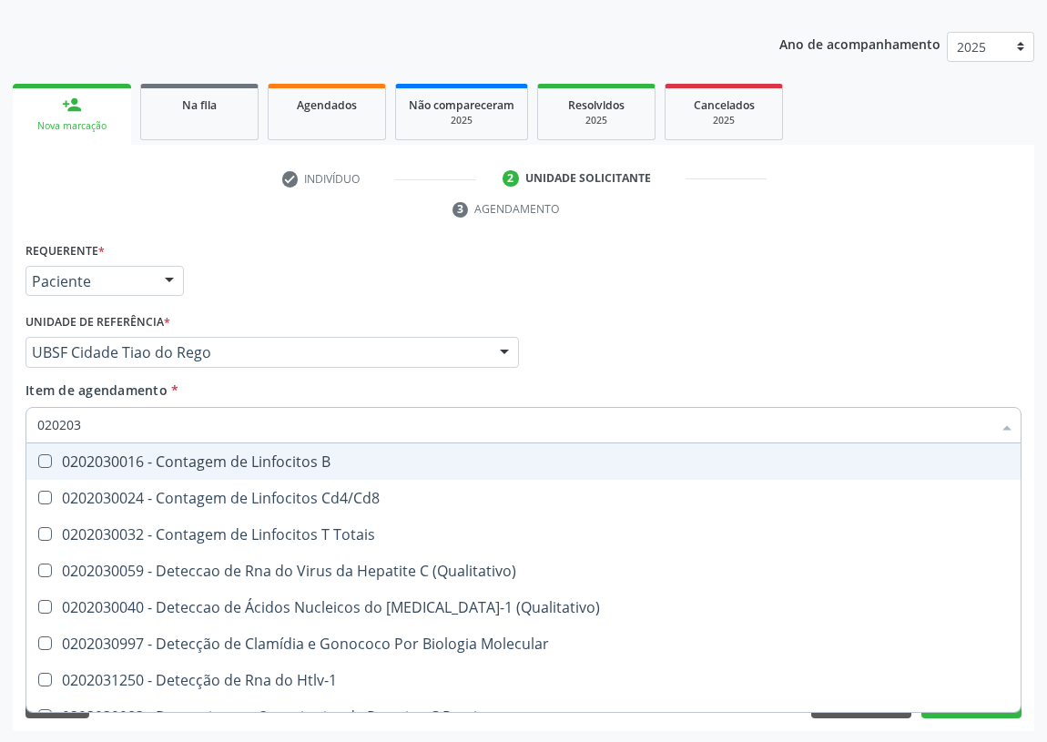
type input "0202030"
checkbox Liso "true"
checkbox \(Anti-Hdv\) "true"
checkbox Antitoxoplasma "false"
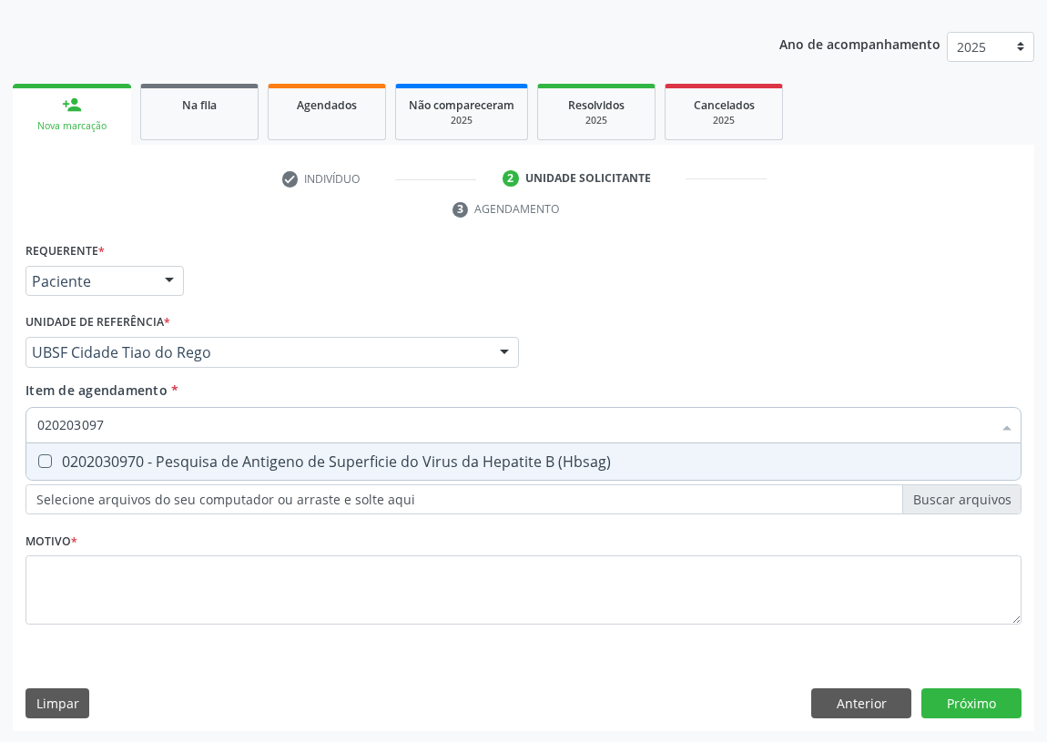
type input "0202030970"
drag, startPoint x: 46, startPoint y: 459, endPoint x: 142, endPoint y: 435, distance: 99.3
click at [52, 454] on div "0202030970 - Pesquisa de Antigeno de Superficie do Virus da Hepatite B (Hbsag)" at bounding box center [523, 461] width 972 height 15
checkbox \(Hbsag\) "true"
drag, startPoint x: 140, startPoint y: 431, endPoint x: 0, endPoint y: 434, distance: 140.2
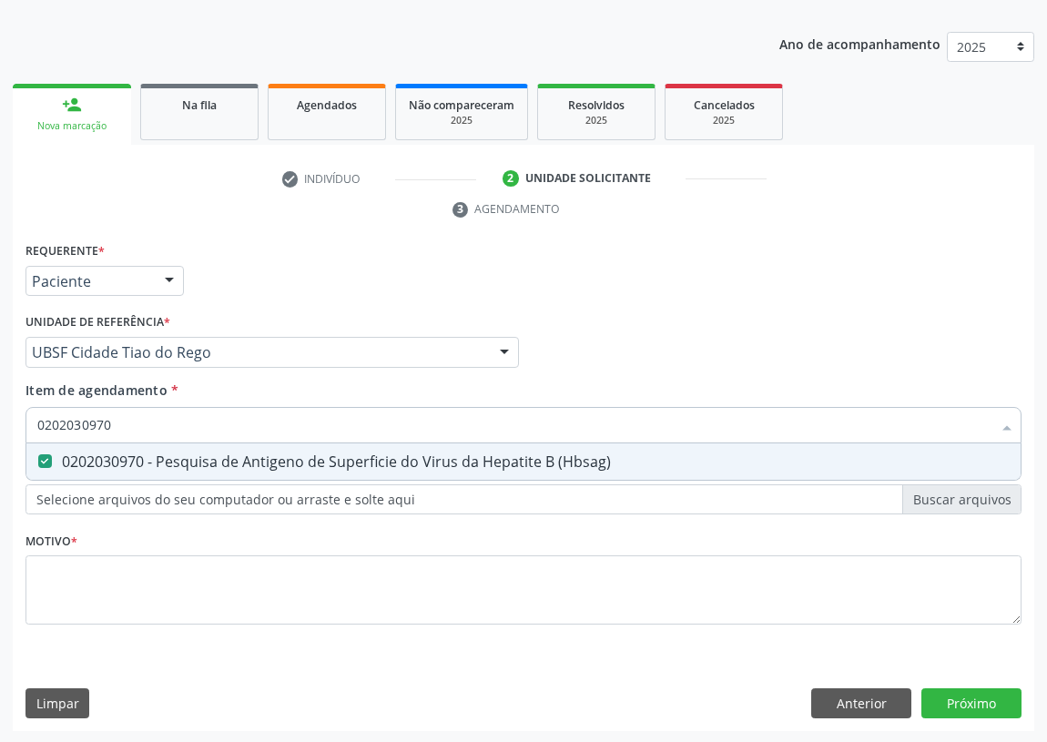
click at [0, 434] on div "Acompanhamento Acompanhe a situação das marcações correntes e finalizadas Relat…" at bounding box center [523, 328] width 1047 height 832
type input "0"
checkbox \(Hbsag\) "false"
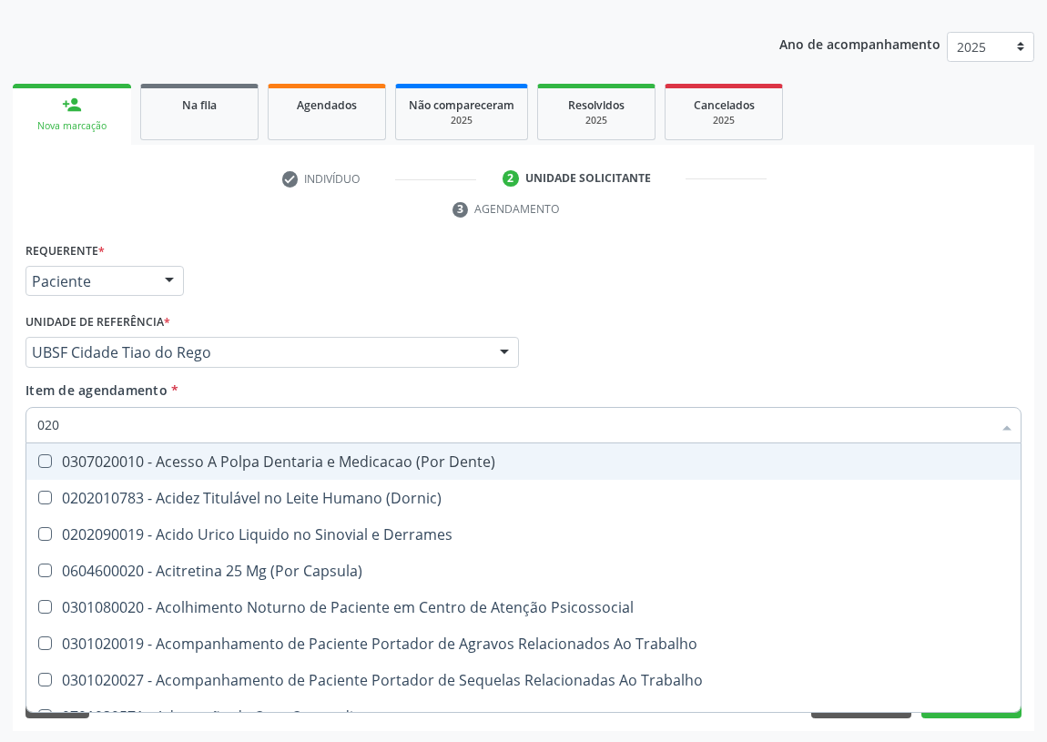
type input "0202"
checkbox Bandas\) "true"
checkbox Glomerular "true"
checkbox Euglobulina "true"
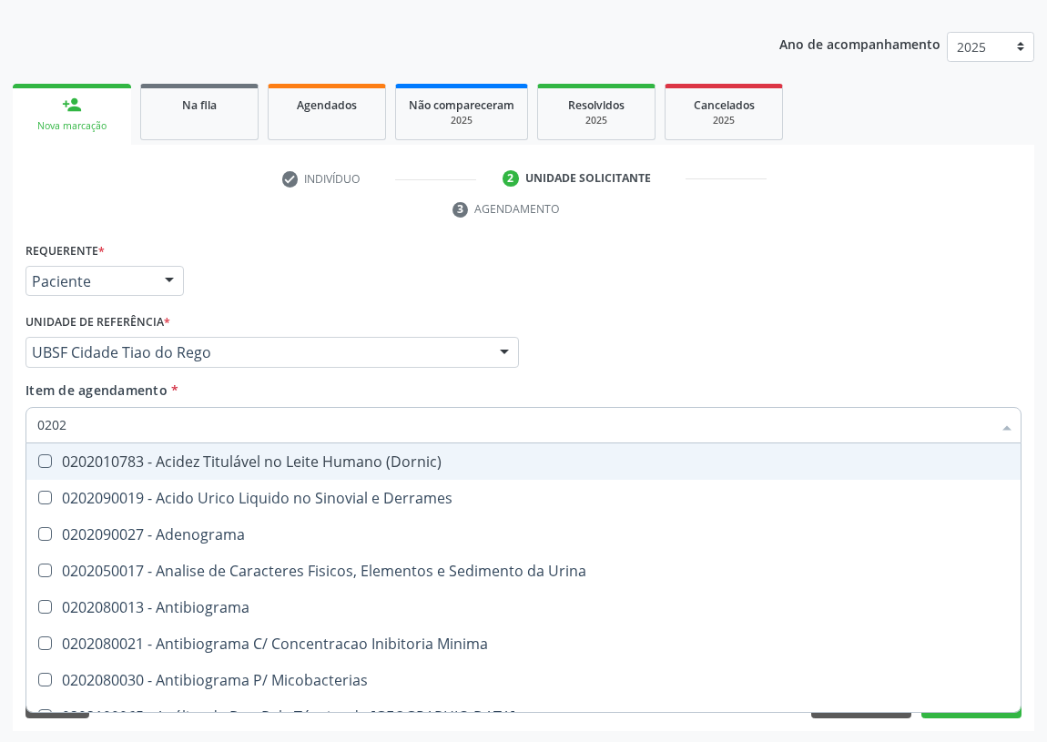
type input "02020"
checkbox Oncologia "true"
checkbox Anticardiolipina "true"
checkbox \(Ro\) "true"
checkbox Antitoxoplasma "false"
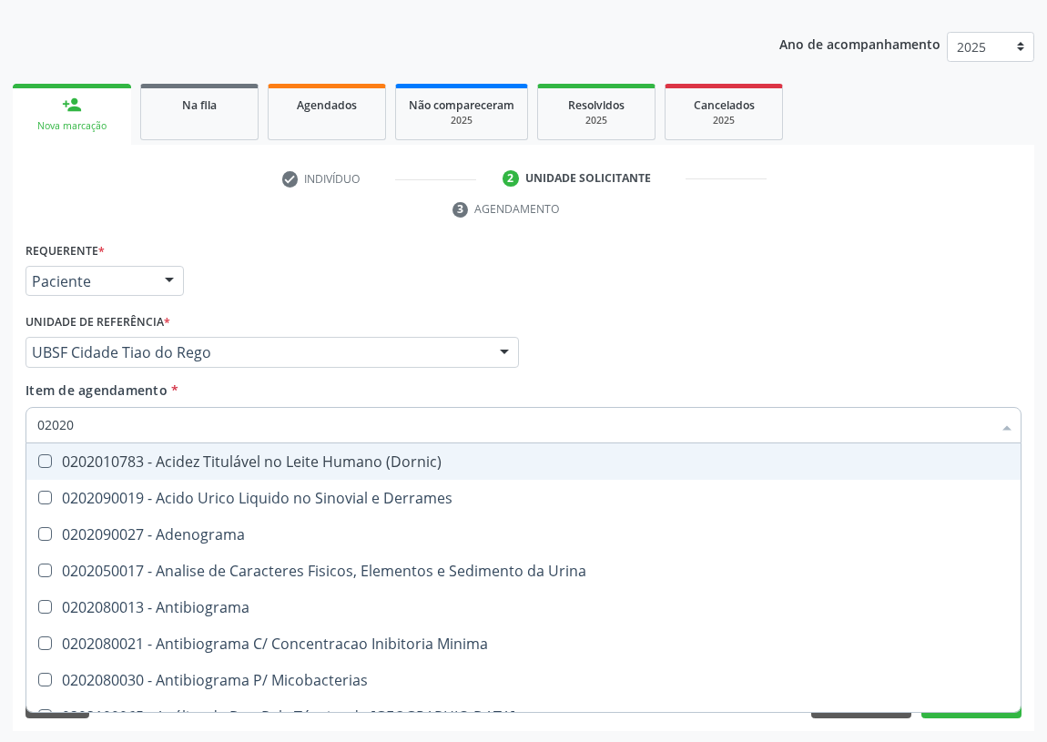
checkbox Antitoxoplasma "false"
checkbox \(Hbsag\) "false"
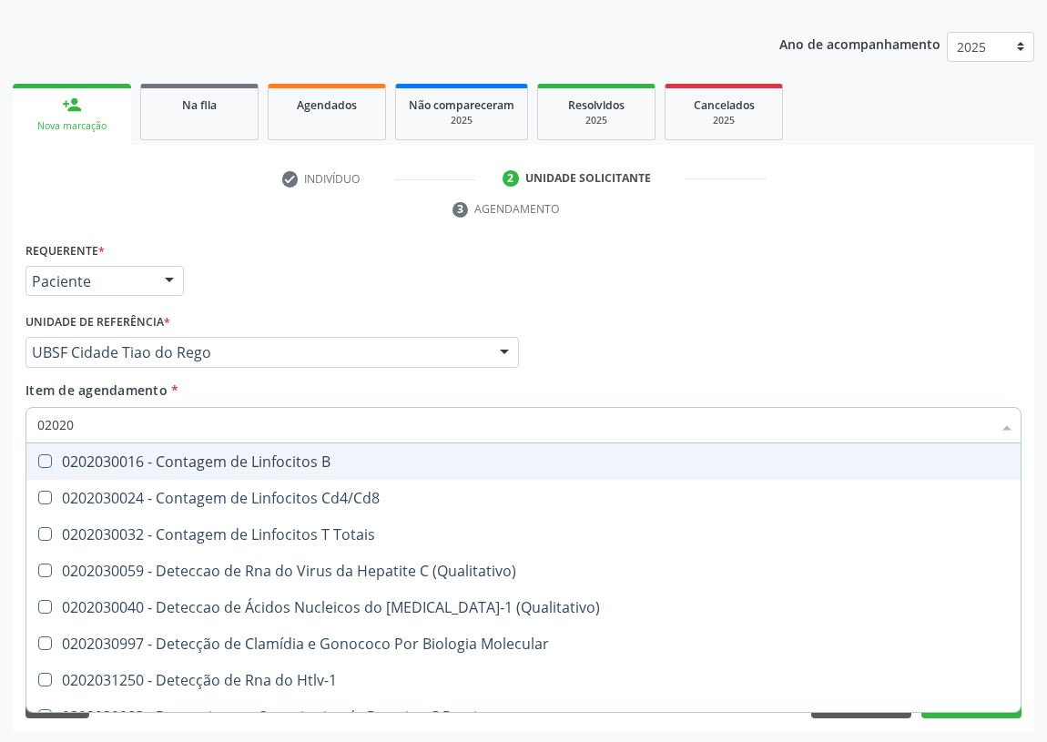
type input "020203"
checkbox Antitoxoplasma "true"
checkbox \(Hbsag\) "true"
type input "0202030"
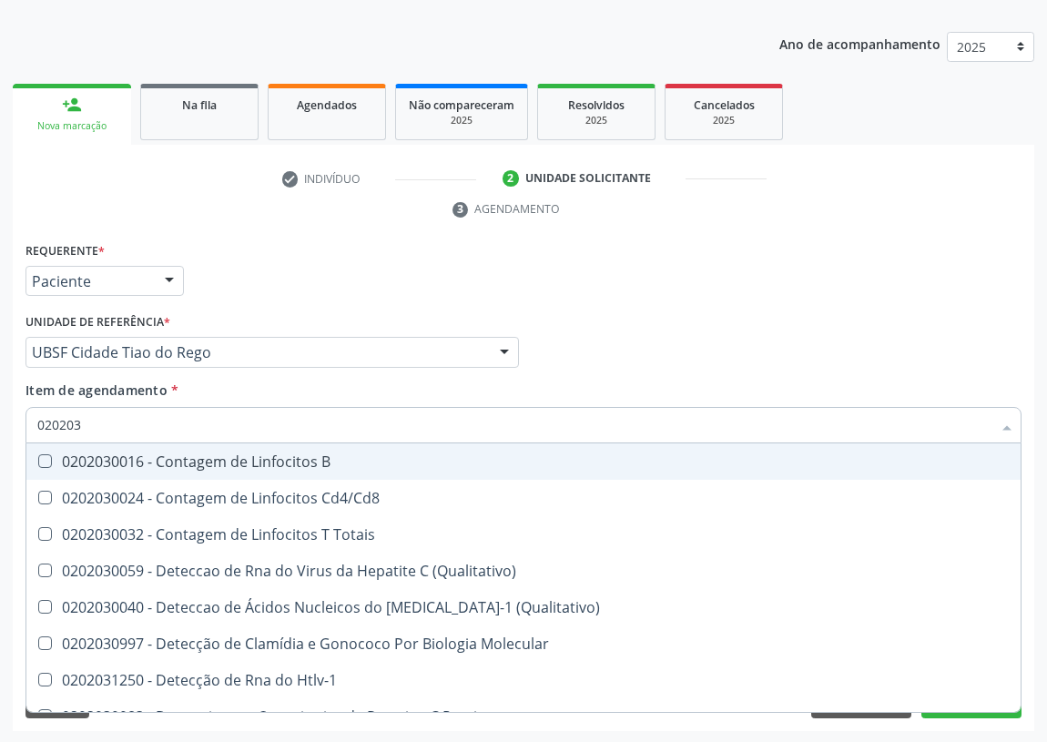
checkbox Liso "true"
checkbox \(Anti-Hdv\) "true"
checkbox Antitoxoplasma "false"
checkbox Epstein-Barr "true"
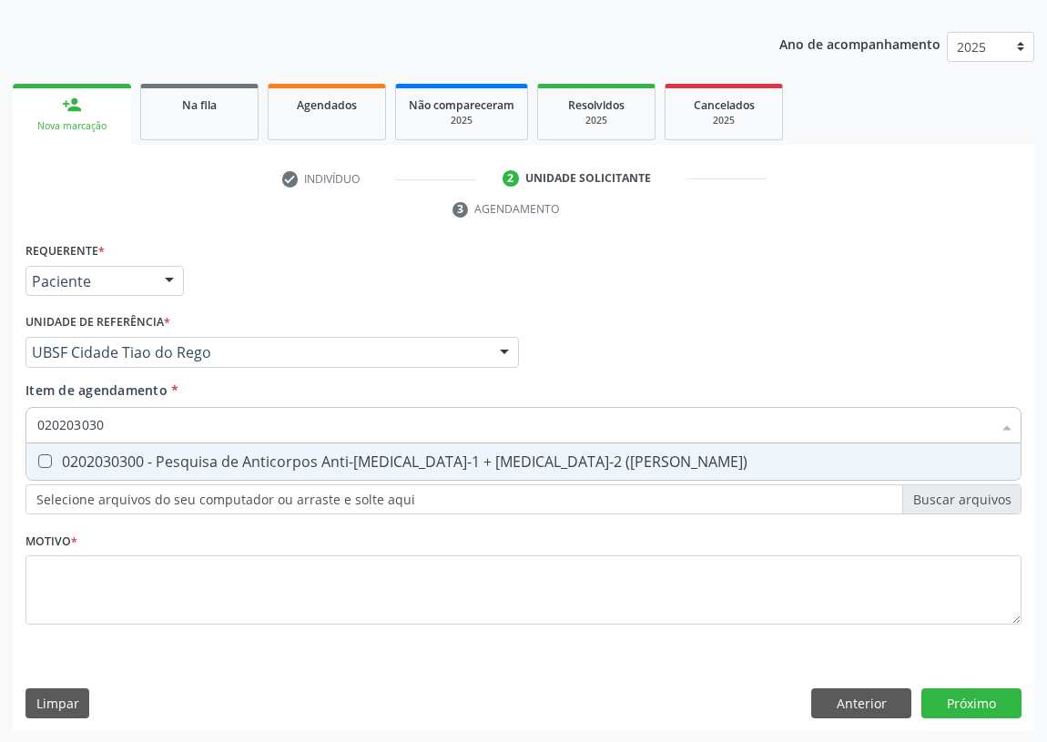
type input "0202030300"
drag, startPoint x: 48, startPoint y: 458, endPoint x: 81, endPoint y: 424, distance: 47.0
click at [49, 457] on \(Elisa\) at bounding box center [45, 461] width 14 height 14
click at [38, 457] on \(Elisa\) "checkbox" at bounding box center [32, 461] width 12 height 12
checkbox \(Elisa\) "true"
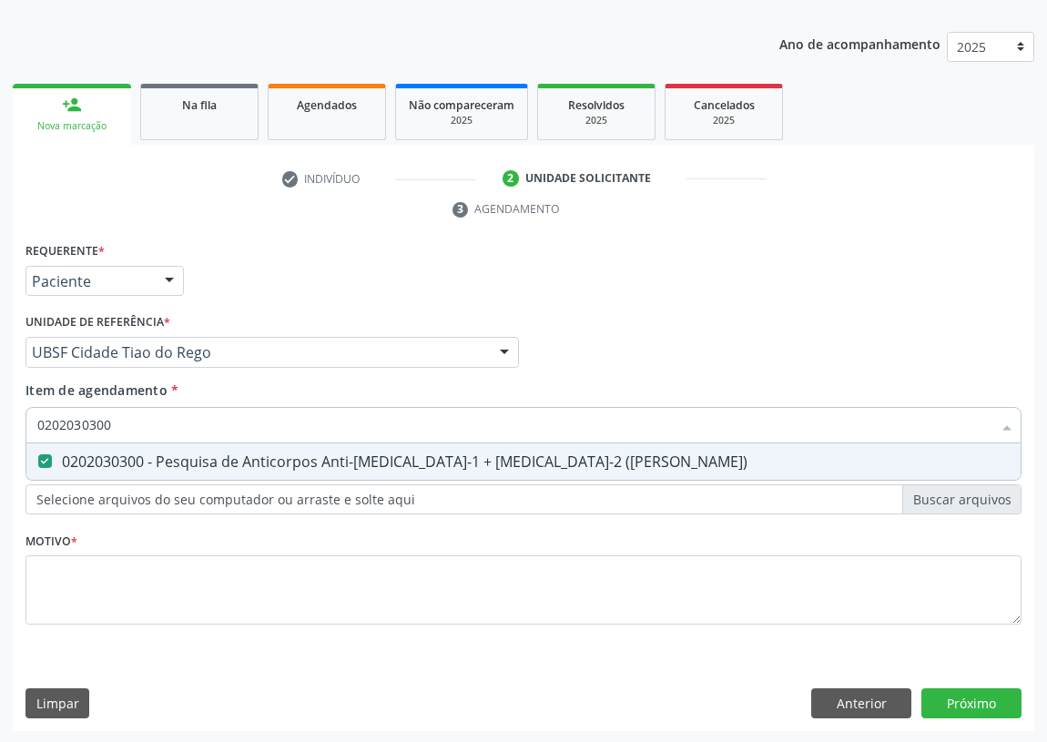
drag, startPoint x: 124, startPoint y: 427, endPoint x: 0, endPoint y: 450, distance: 126.0
click at [0, 452] on div "Acompanhamento Acompanhe a situação das marcações correntes e finalizadas Relat…" at bounding box center [523, 328] width 1047 height 832
type input "0"
checkbox \(Elisa\) "false"
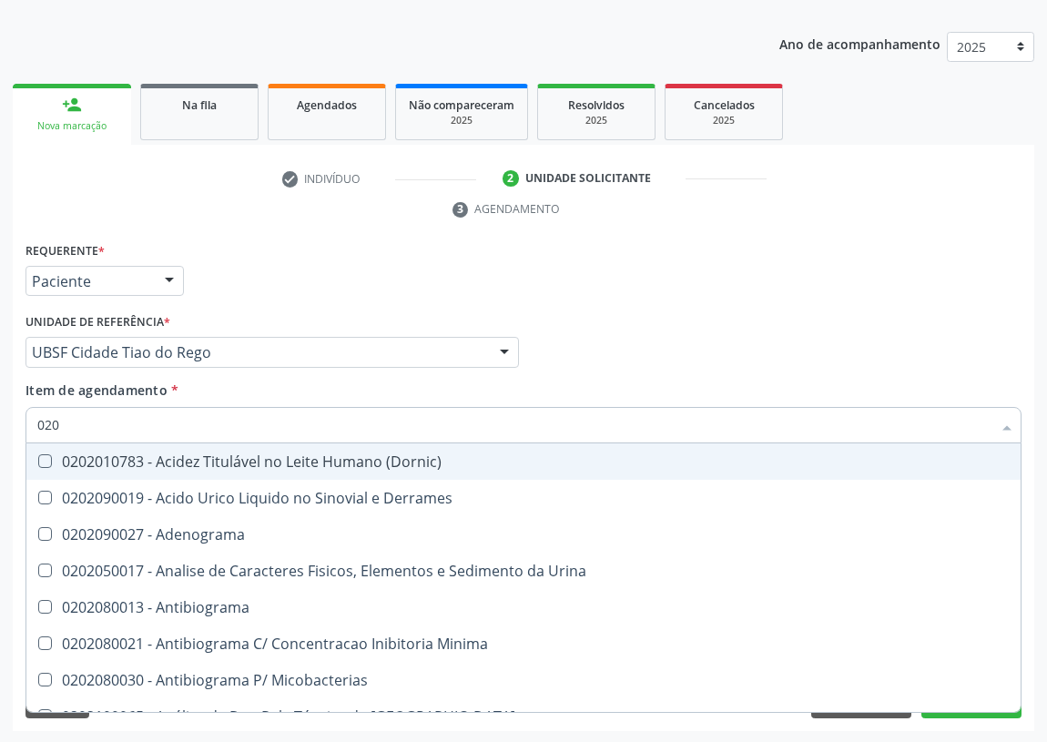
type input "0202"
checkbox \(Elisa\) "true"
checkbox Antitoxoplasma "true"
checkbox \(Hbsag\) "true"
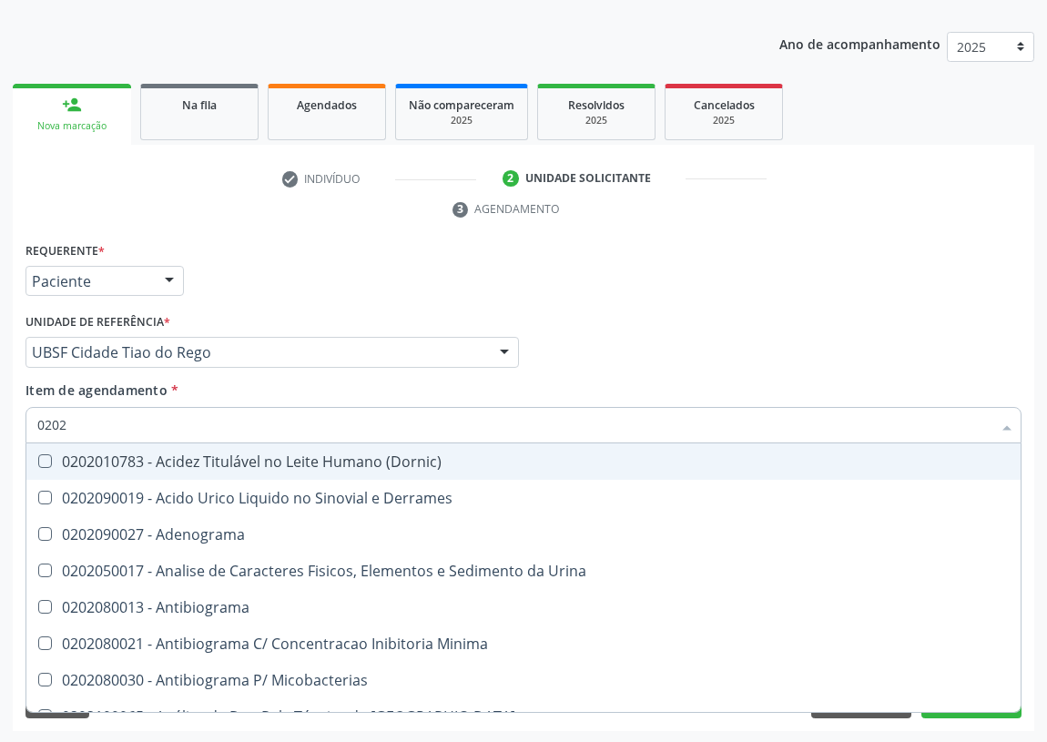
type input "02020"
checkbox Reto "true"
checkbox Oncologia "true"
checkbox Anticardiolipina "true"
checkbox \(Elisa\) "false"
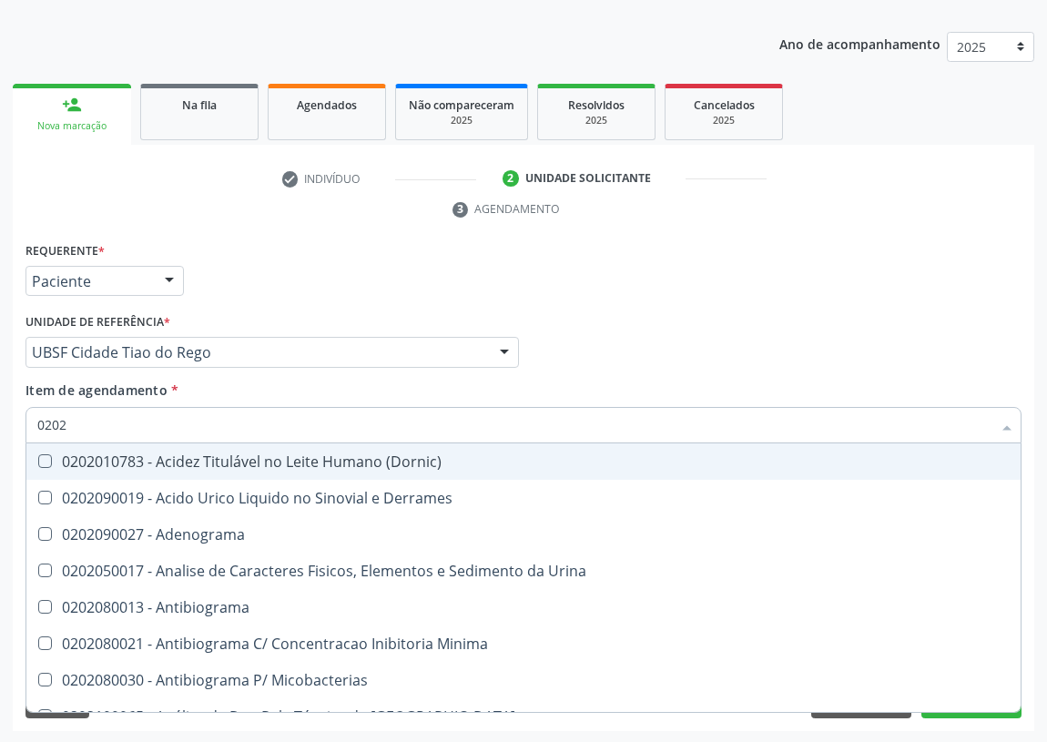
checkbox \(Ro\) "true"
checkbox Antitoxoplasma "false"
checkbox \(Hbsag\) "false"
type input "020203"
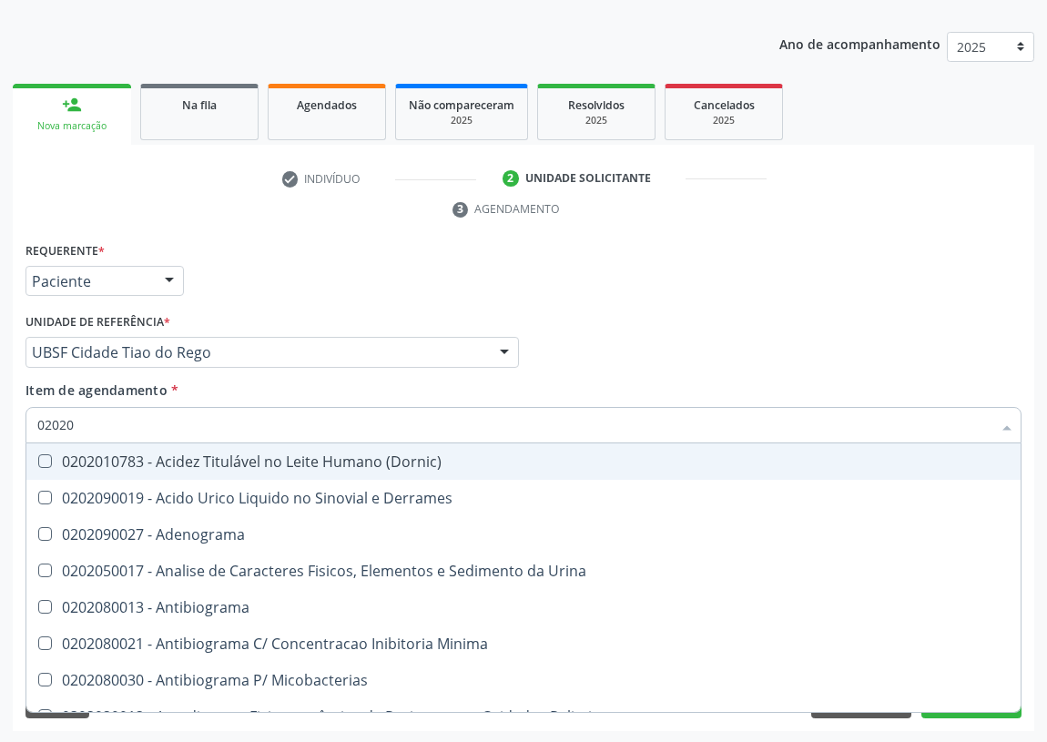
checkbox Globular "true"
checkbox Aluminio "true"
checkbox III "true"
checkbox Carboxi-Hemoglobina "true"
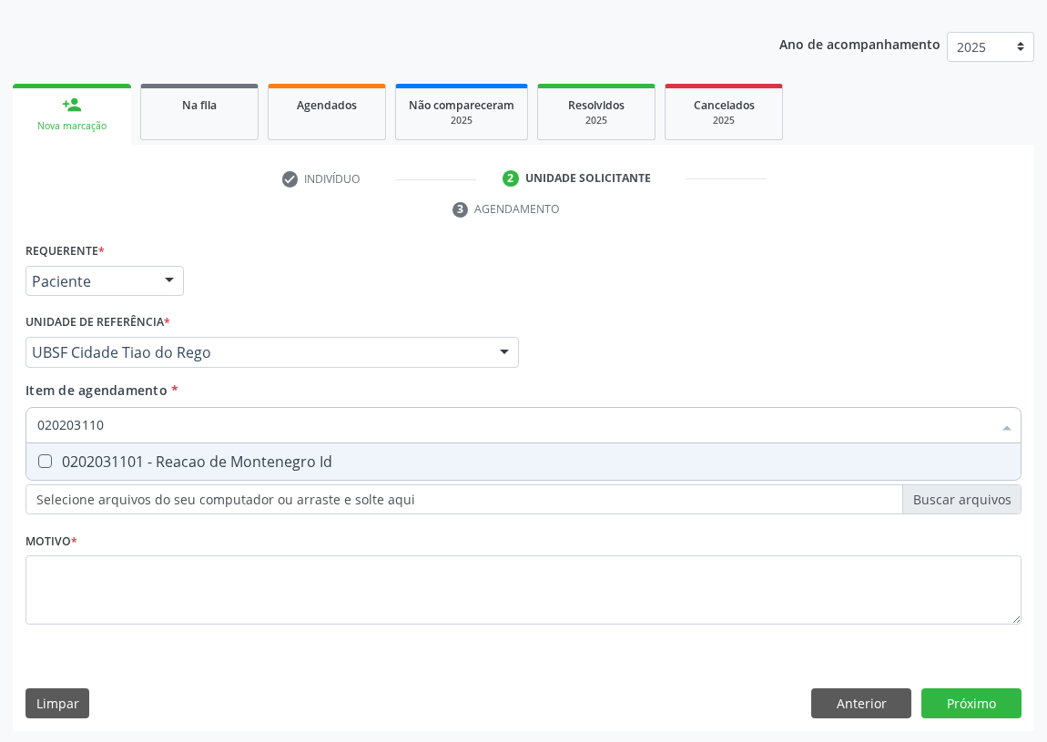
click at [91, 420] on input "020203110" at bounding box center [514, 425] width 954 height 36
type input "0202031110"
drag, startPoint x: 49, startPoint y: 454, endPoint x: 57, endPoint y: 580, distance: 125.9
click at [46, 467] on span "0202031110 - Teste Não Treponemico P/ Detecção de Sifilis" at bounding box center [523, 461] width 994 height 36
checkbox Sifilis "true"
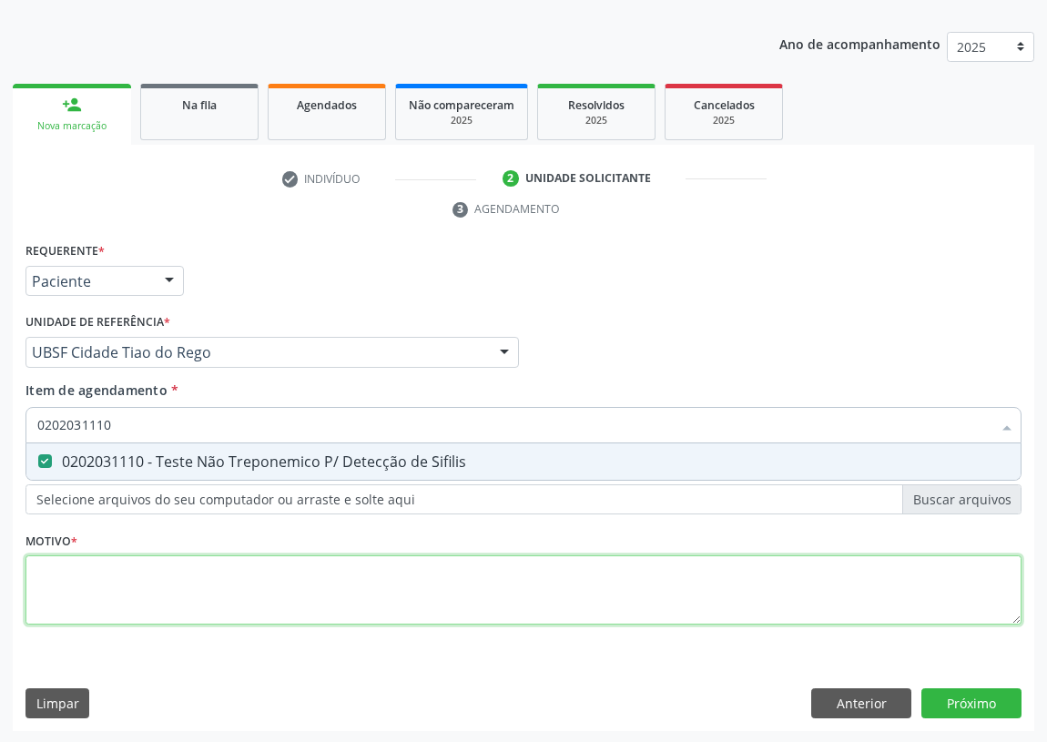
click at [80, 594] on div "Requerente * Paciente Médico(a) Enfermeiro(a) Paciente Nenhum resultado encontr…" at bounding box center [523, 444] width 996 height 412
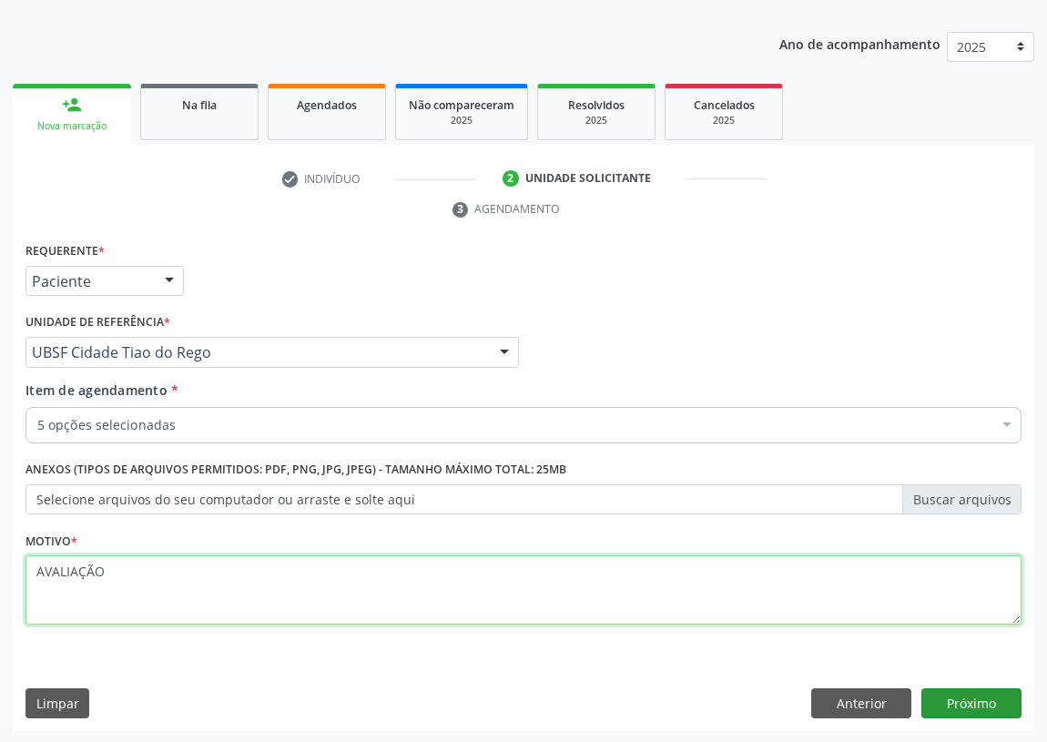
type textarea "AVALIAÇÃO"
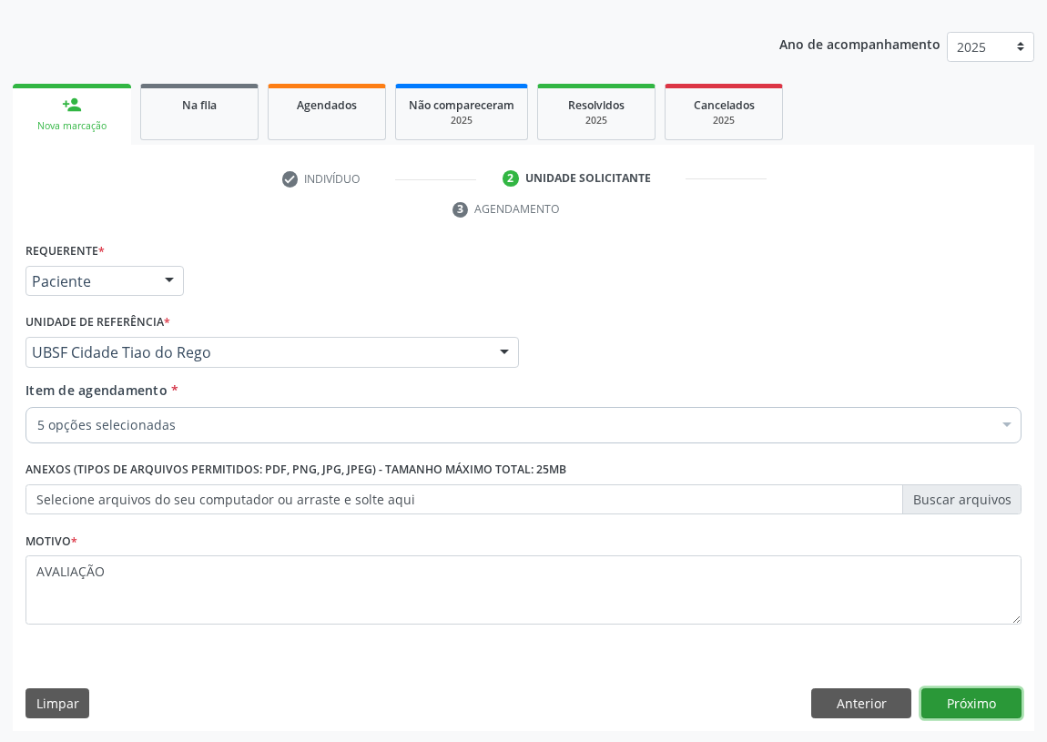
click at [960, 694] on button "Próximo" at bounding box center [971, 703] width 100 height 31
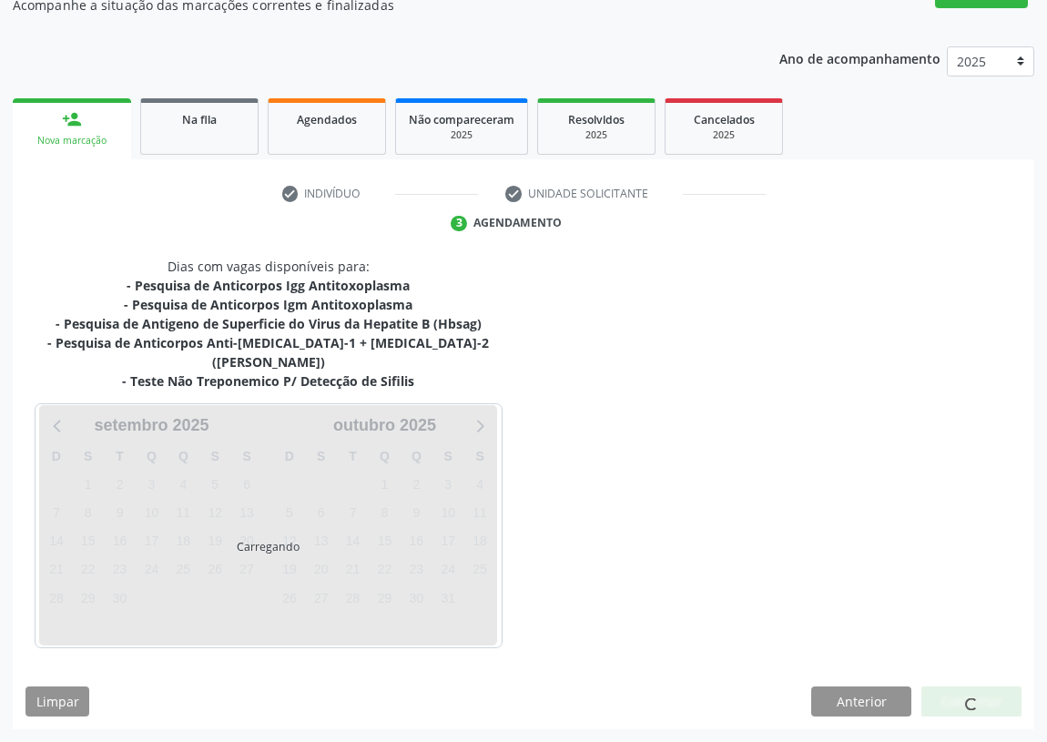
scroll to position [154, 0]
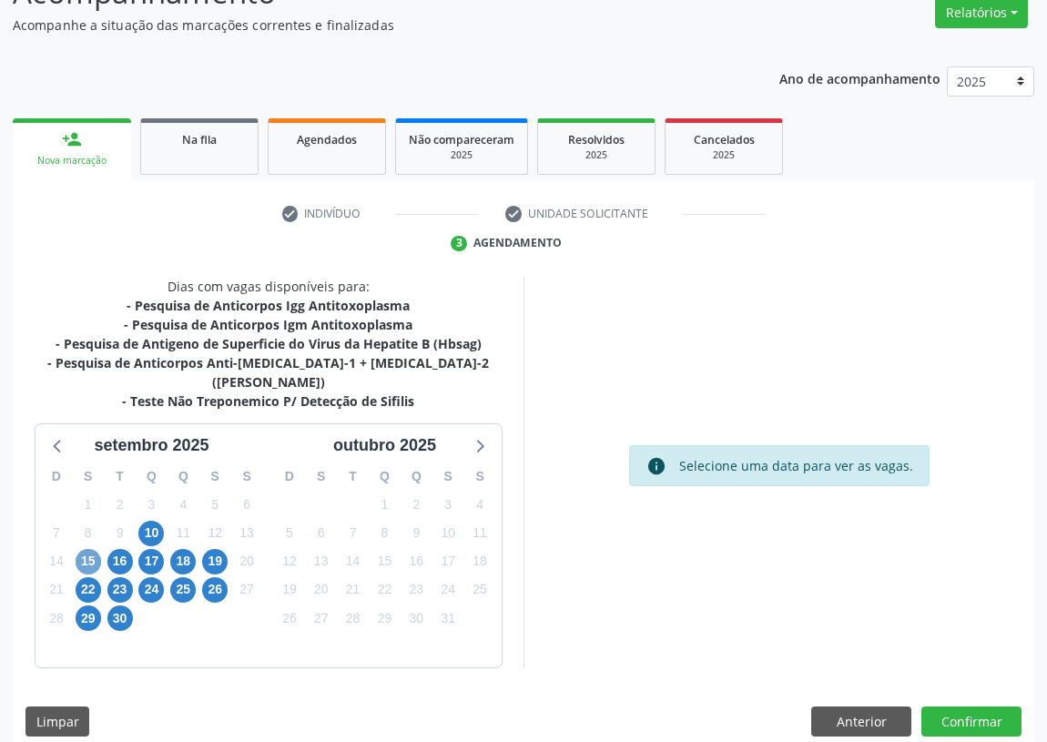
drag, startPoint x: 86, startPoint y: 537, endPoint x: 353, endPoint y: 437, distance: 285.7
click at [102, 547] on div "15" at bounding box center [88, 561] width 32 height 28
click at [88, 549] on span "15" at bounding box center [88, 561] width 25 height 25
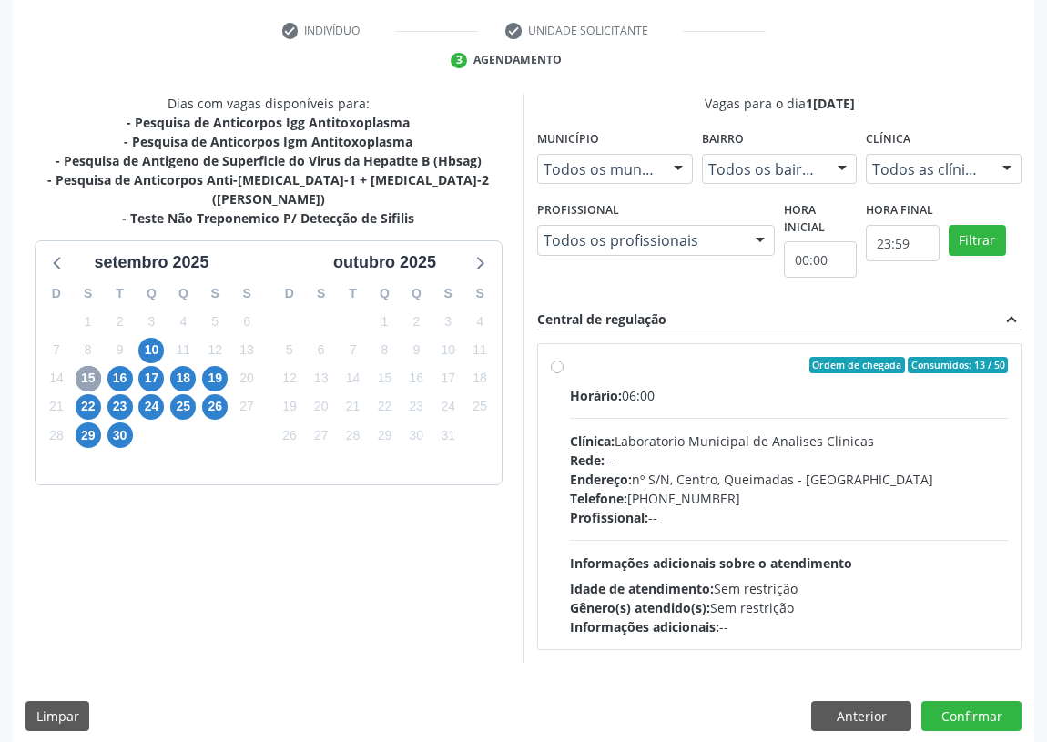
scroll to position [349, 0]
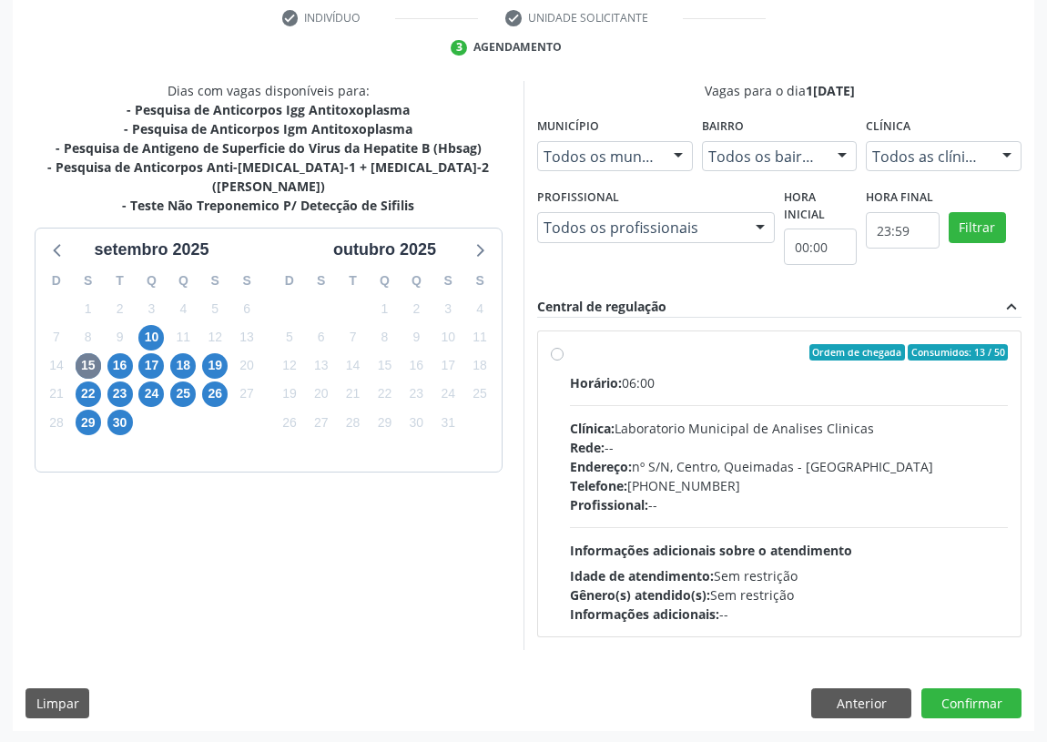
drag, startPoint x: 554, startPoint y: 351, endPoint x: 613, endPoint y: 407, distance: 81.1
click at [570, 352] on label "Ordem de chegada Consumidos: 13 / 50 Horário: 06:00 Clínica: Laboratorio Munici…" at bounding box center [789, 483] width 438 height 279
click at [554, 352] on input "Ordem de chegada Consumidos: 13 / 50 Horário: 06:00 Clínica: Laboratorio Munici…" at bounding box center [557, 352] width 13 height 16
radio input "true"
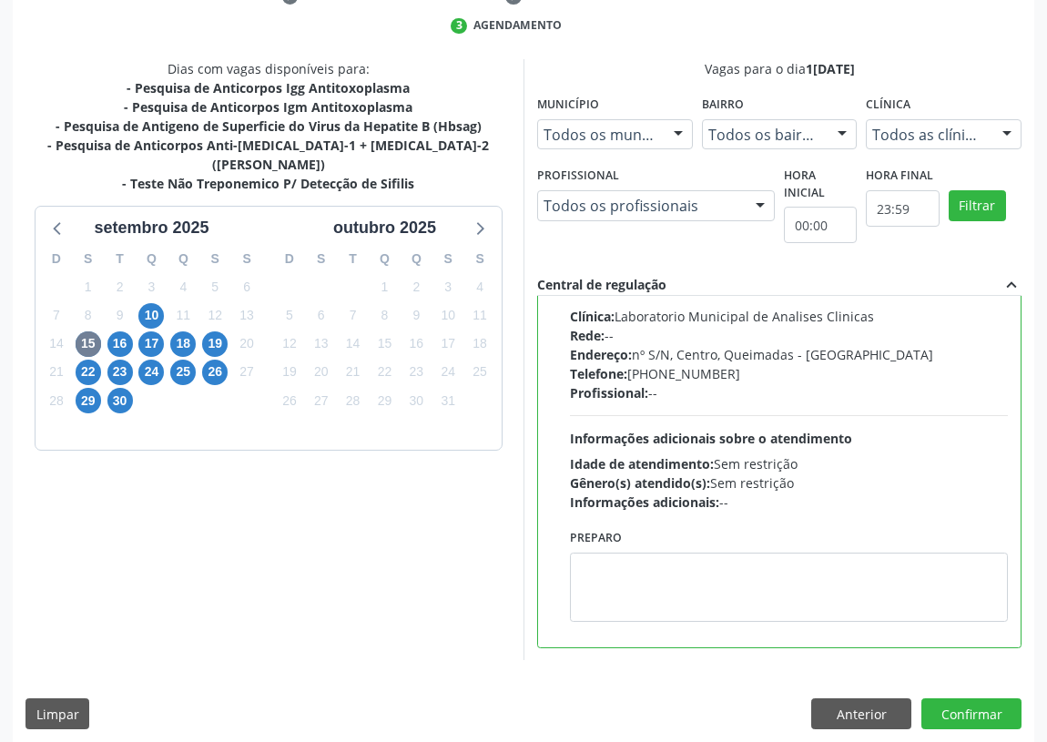
scroll to position [382, 0]
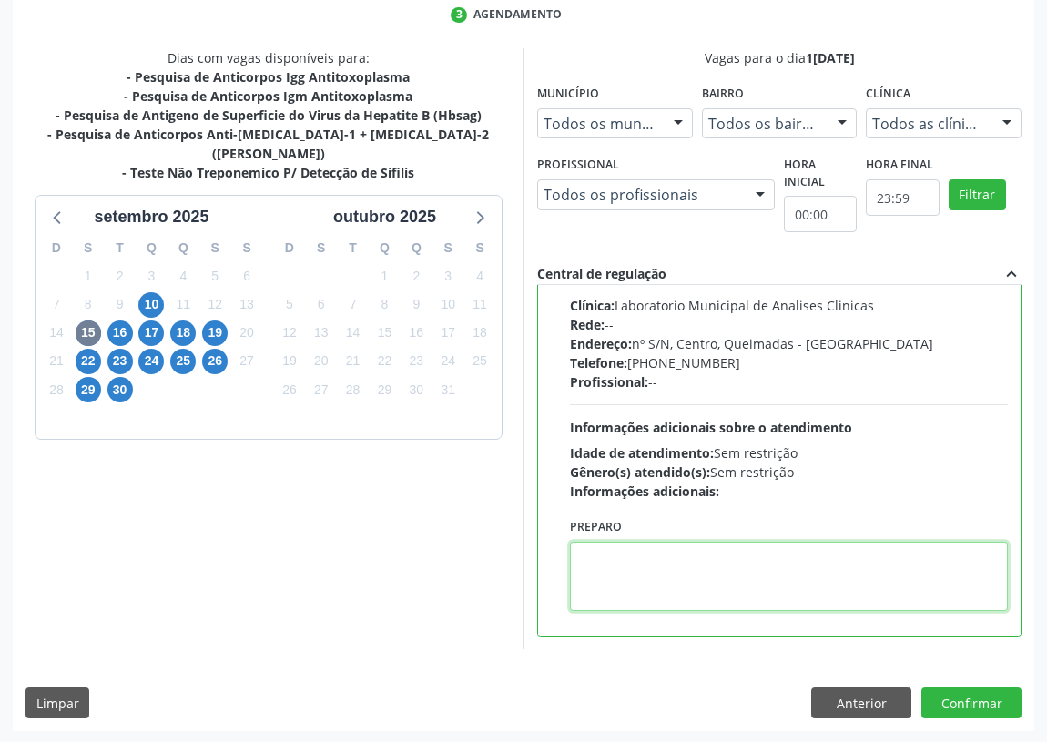
drag, startPoint x: 610, startPoint y: 566, endPoint x: 609, endPoint y: 555, distance: 11.0
click at [612, 557] on textarea at bounding box center [789, 576] width 438 height 69
type textarea "IR EM [GEOGRAPHIC_DATA]"
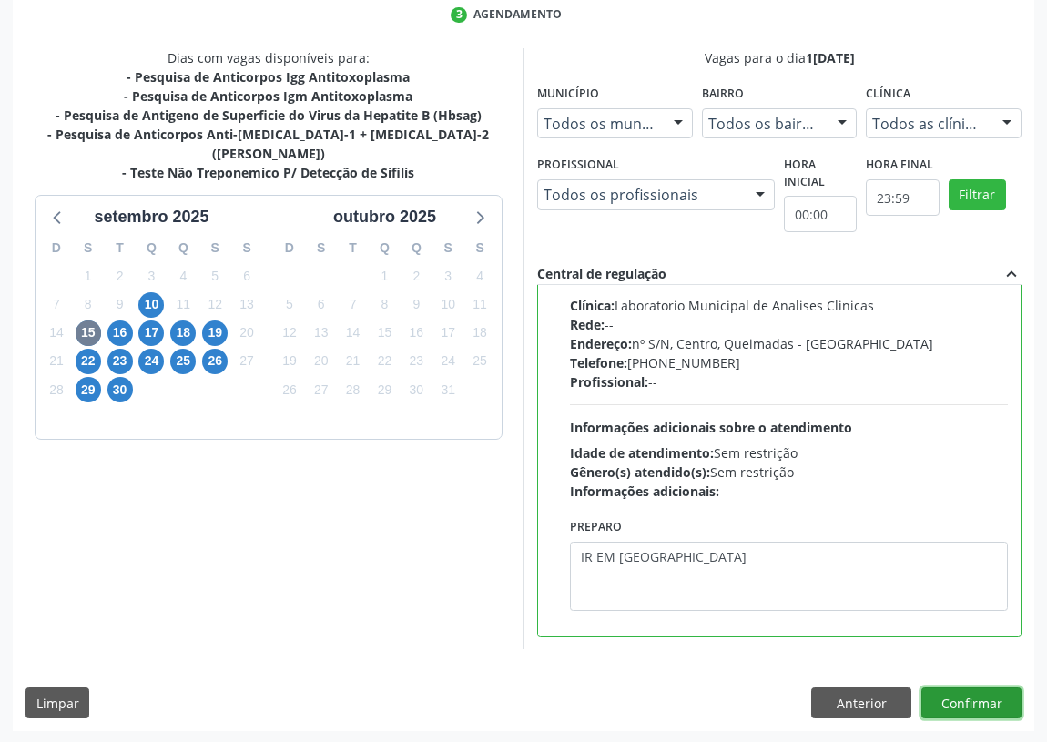
click at [973, 699] on button "Confirmar" at bounding box center [971, 702] width 100 height 31
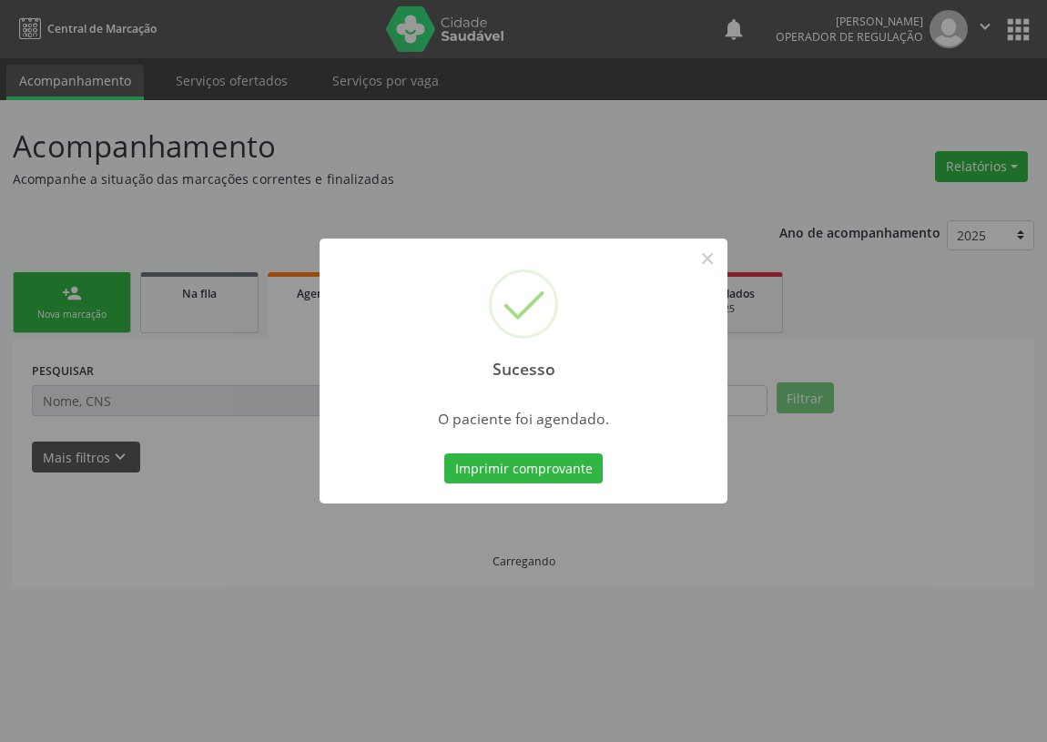
scroll to position [0, 0]
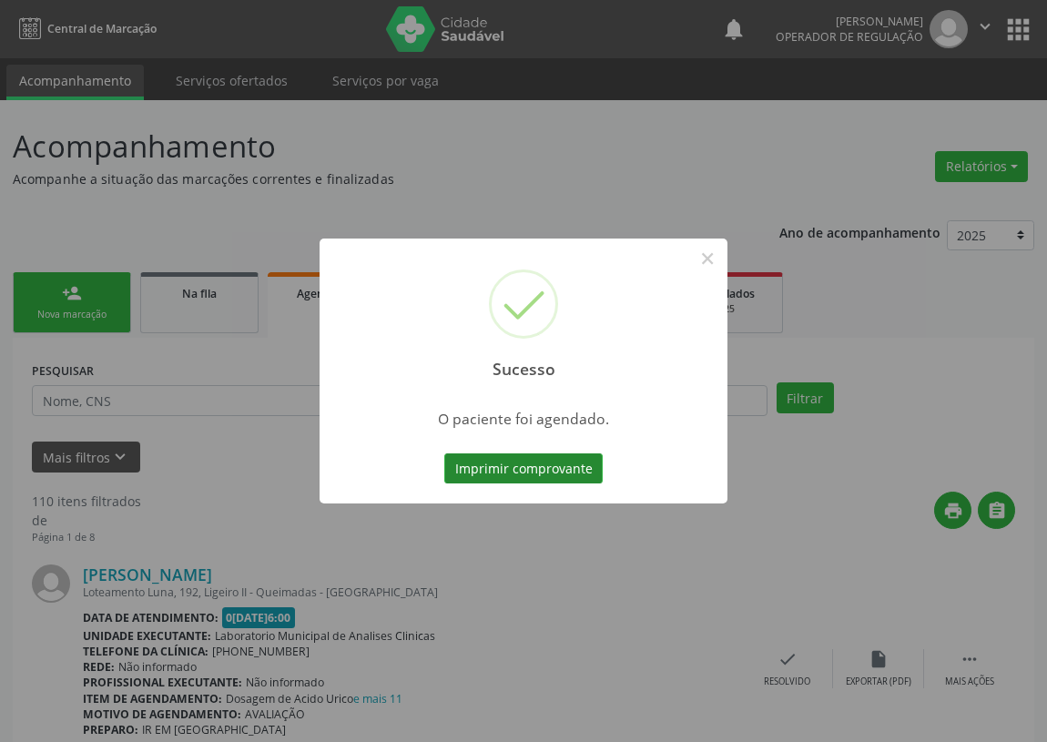
click at [497, 461] on button "Imprimir comprovante" at bounding box center [523, 468] width 158 height 31
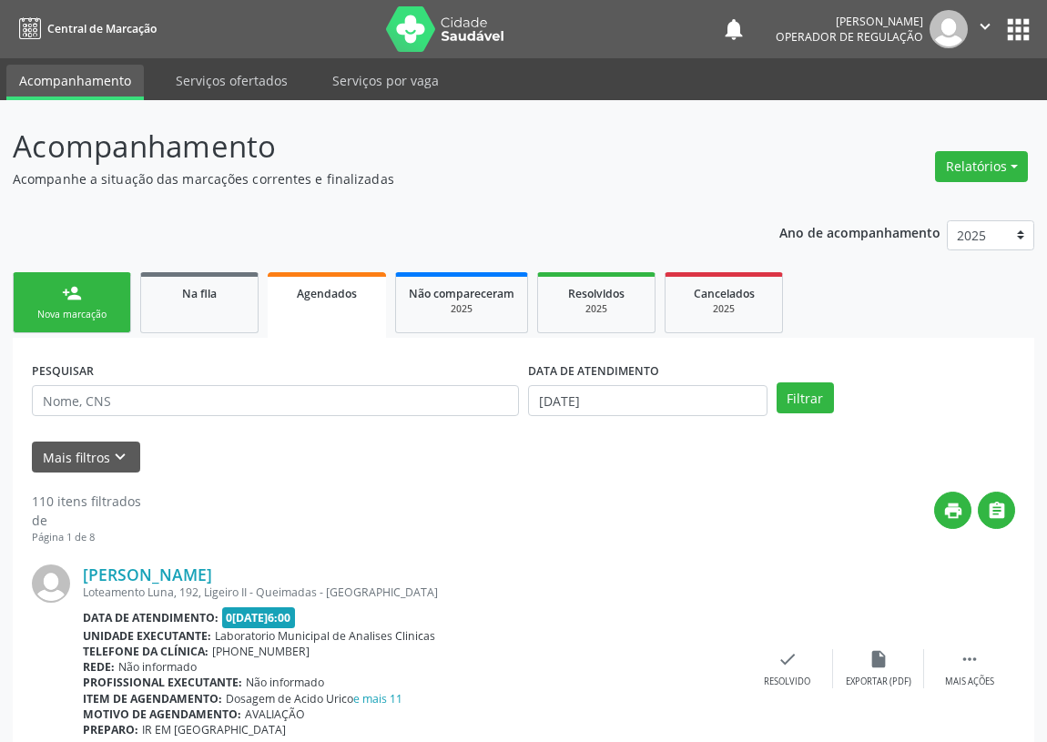
drag, startPoint x: 89, startPoint y: 303, endPoint x: 68, endPoint y: 325, distance: 30.3
click at [86, 303] on link "person_add Nova marcação" at bounding box center [72, 302] width 118 height 61
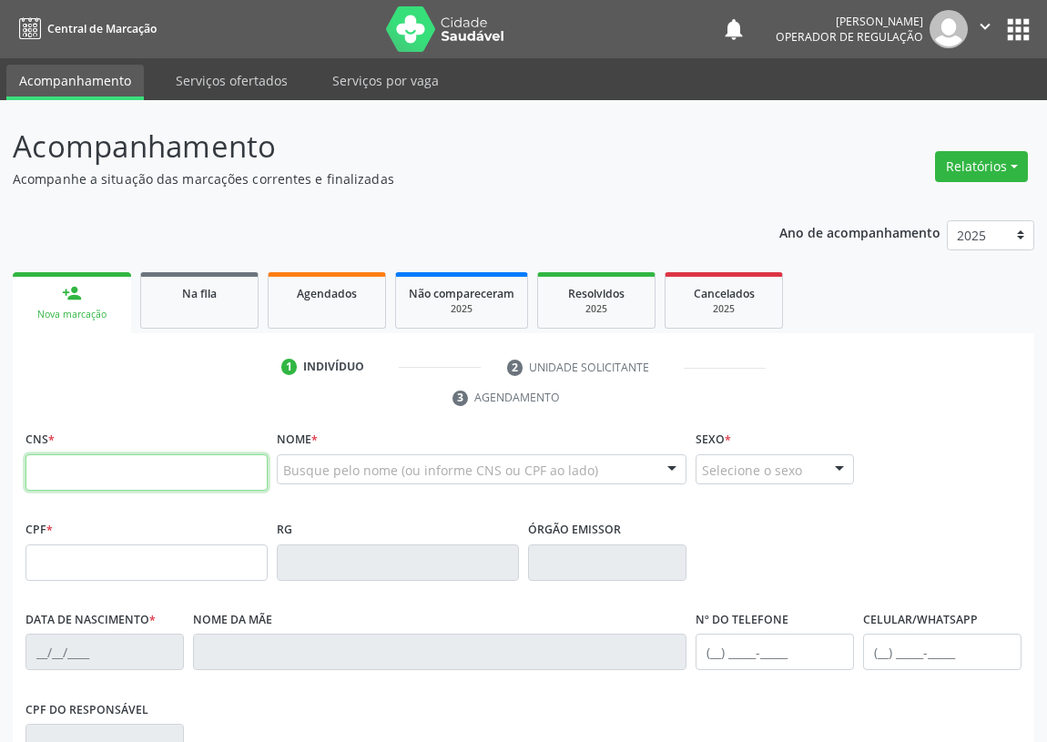
drag, startPoint x: 64, startPoint y: 481, endPoint x: 32, endPoint y: 478, distance: 32.0
click at [39, 479] on input "text" at bounding box center [146, 472] width 242 height 36
click at [127, 470] on input "text" at bounding box center [146, 472] width 242 height 36
type input "700 0078 1367 3004"
type input "083.154.054-03"
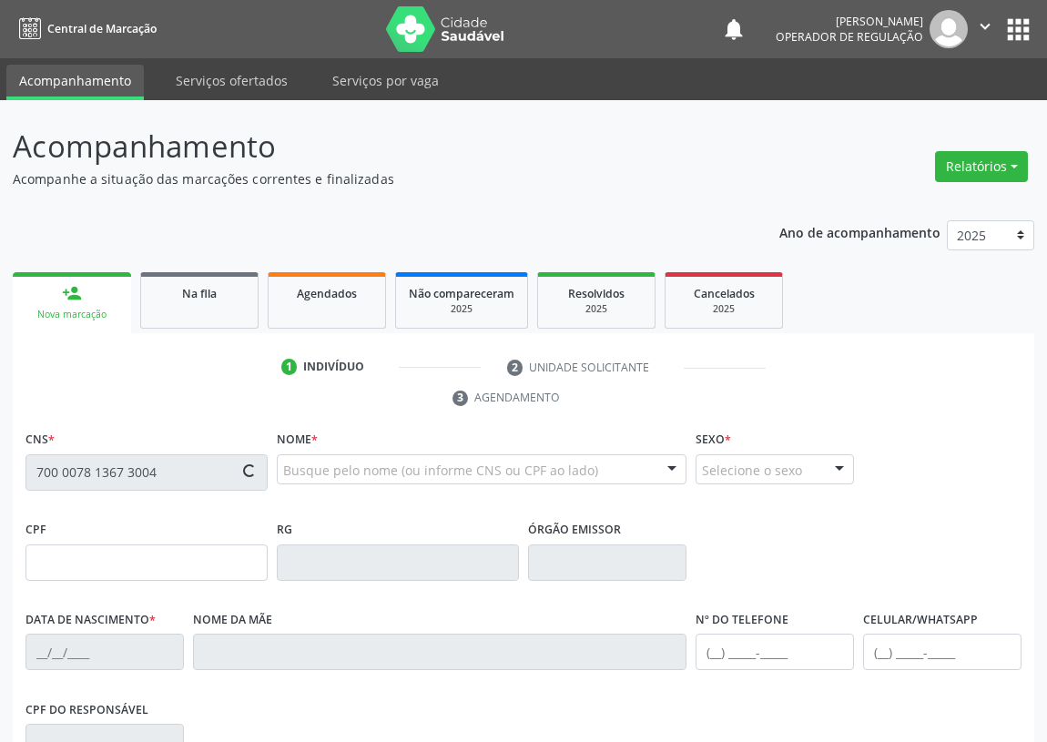
type input "21/05/1989"
type input "Maria Mendes da Costa"
type input "(83) 99331-5056"
type input "1285"
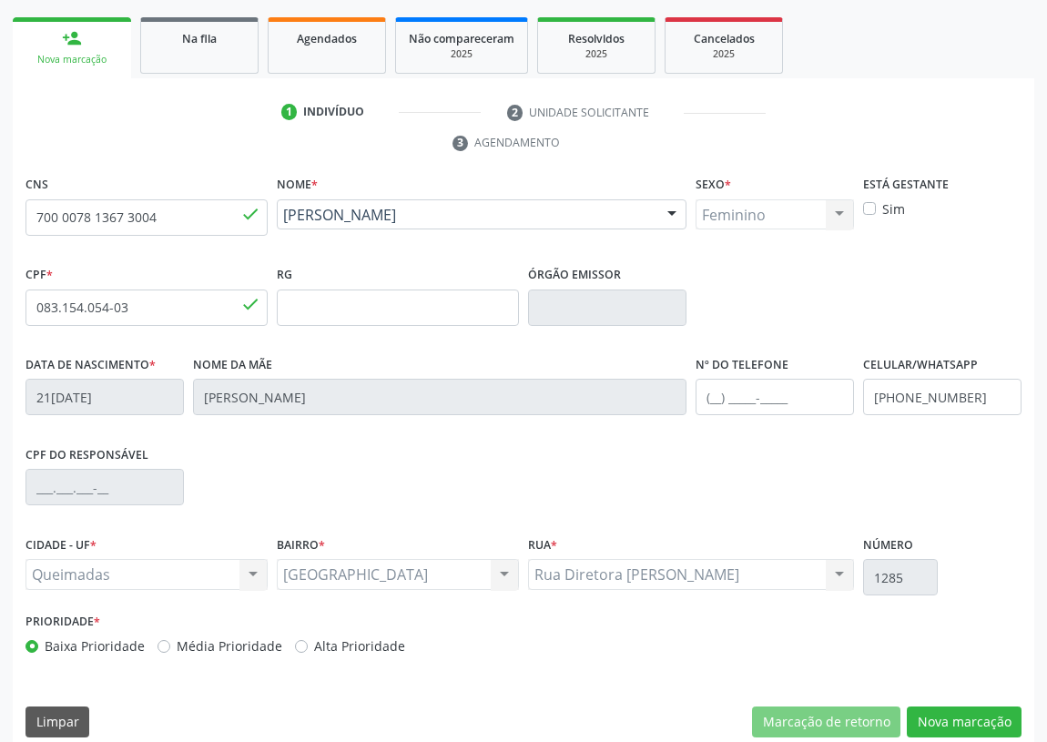
scroll to position [273, 0]
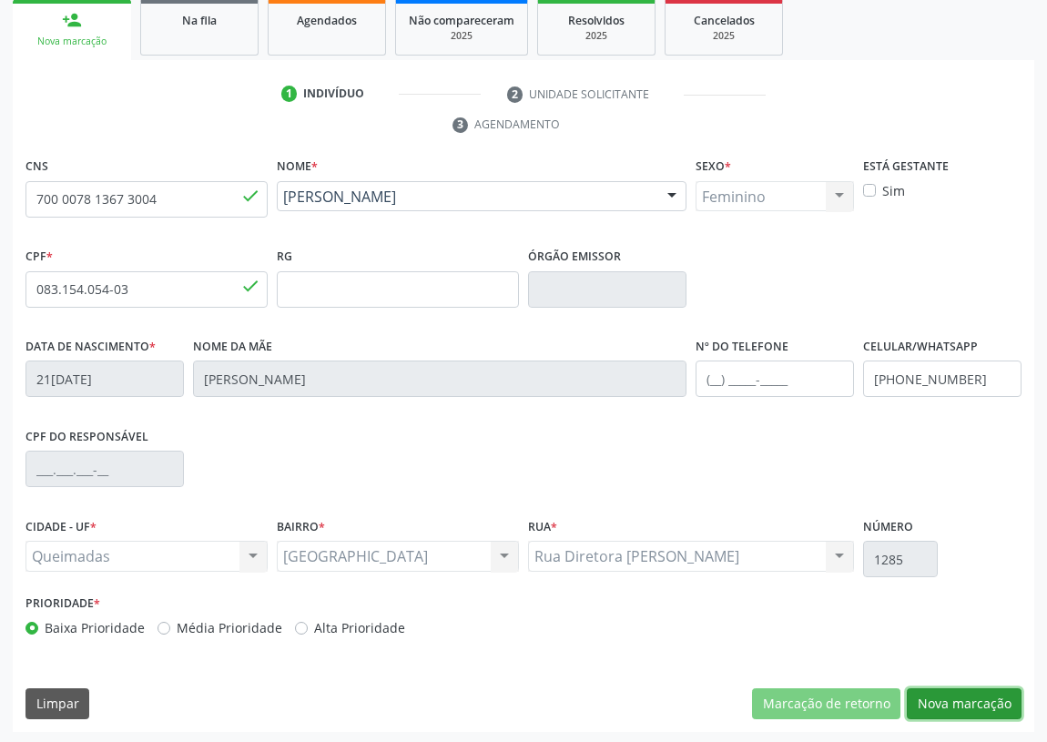
drag, startPoint x: 965, startPoint y: 700, endPoint x: 432, endPoint y: 493, distance: 571.1
click at [954, 694] on button "Nova marcação" at bounding box center [963, 703] width 115 height 31
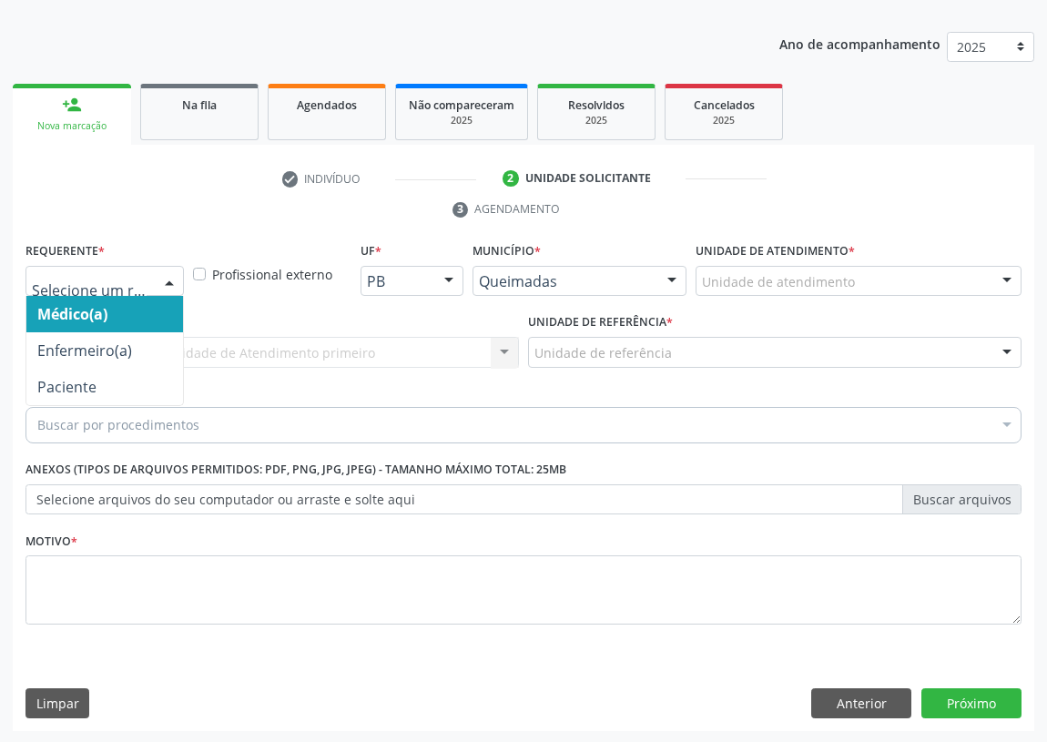
drag, startPoint x: 173, startPoint y: 277, endPoint x: 114, endPoint y: 384, distance: 122.6
click at [173, 276] on div at bounding box center [169, 282] width 27 height 31
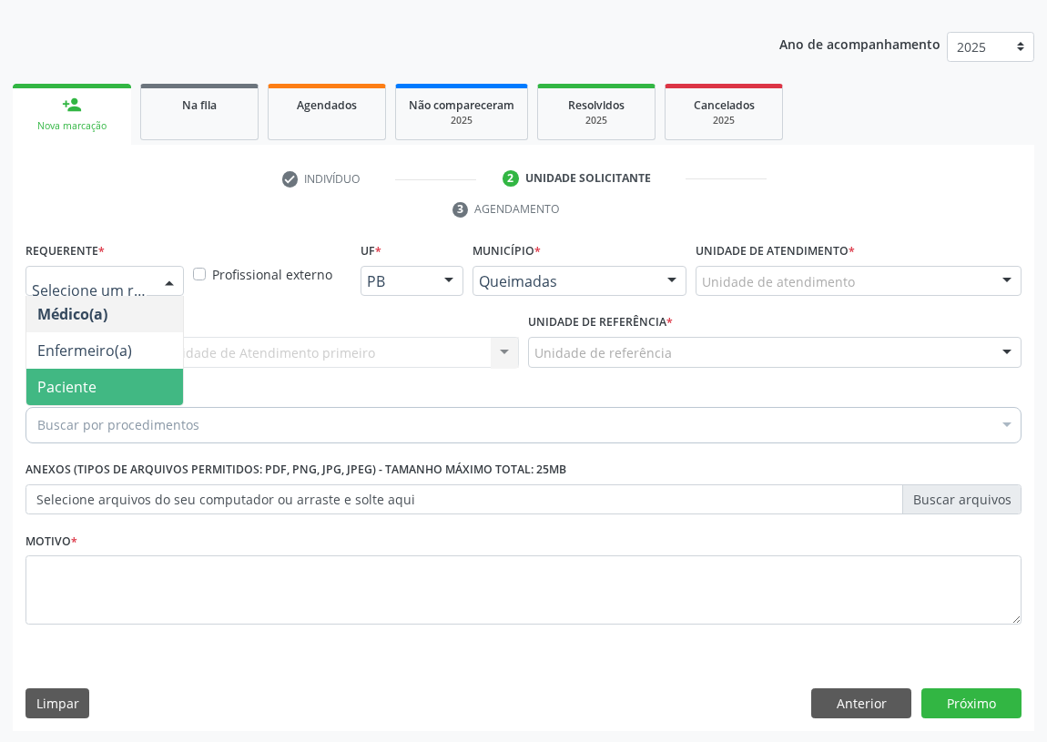
click at [137, 384] on span "Paciente" at bounding box center [104, 387] width 157 height 36
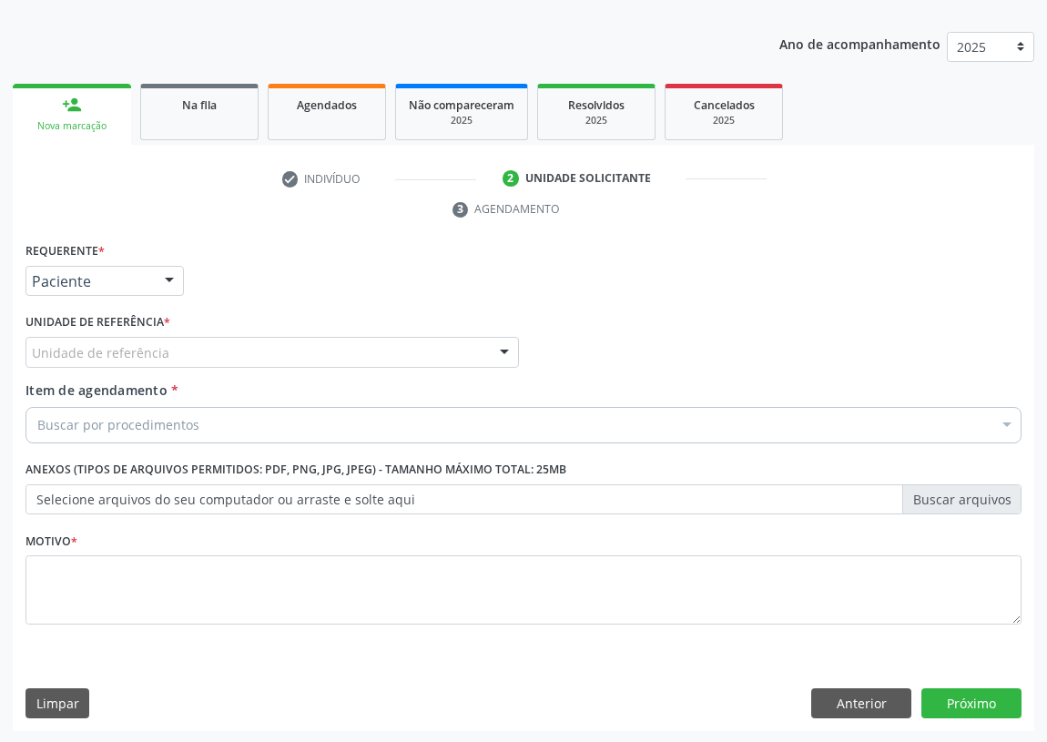
drag, startPoint x: 497, startPoint y: 346, endPoint x: 479, endPoint y: 346, distance: 18.2
click at [496, 346] on div at bounding box center [504, 353] width 27 height 31
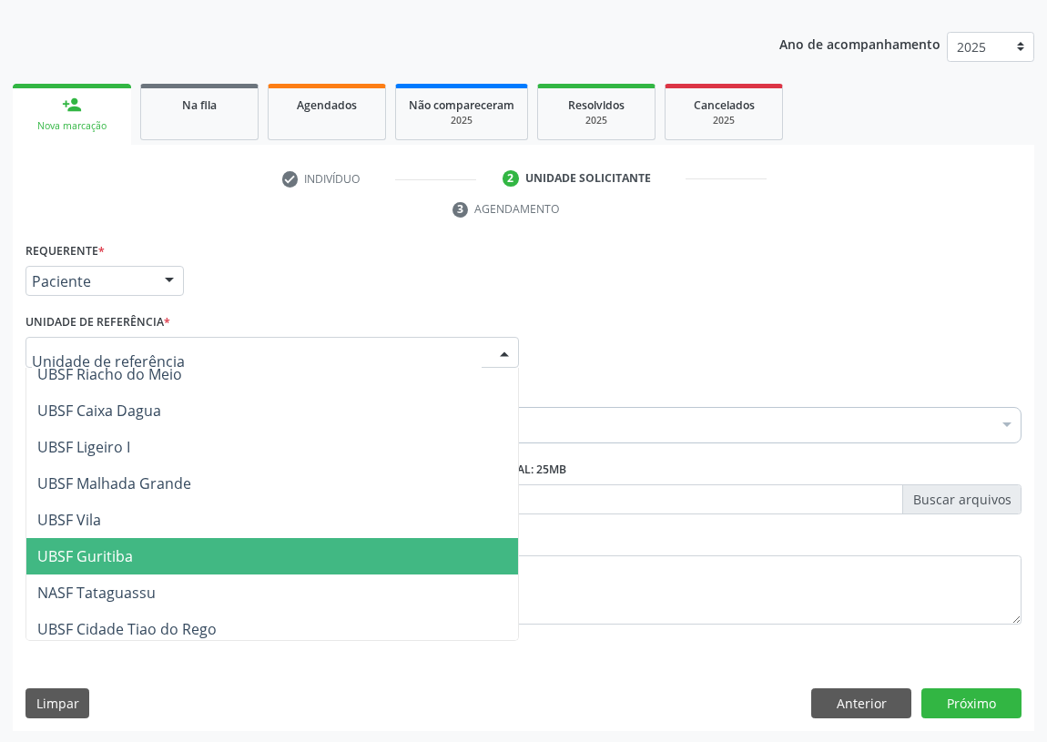
scroll to position [455, 0]
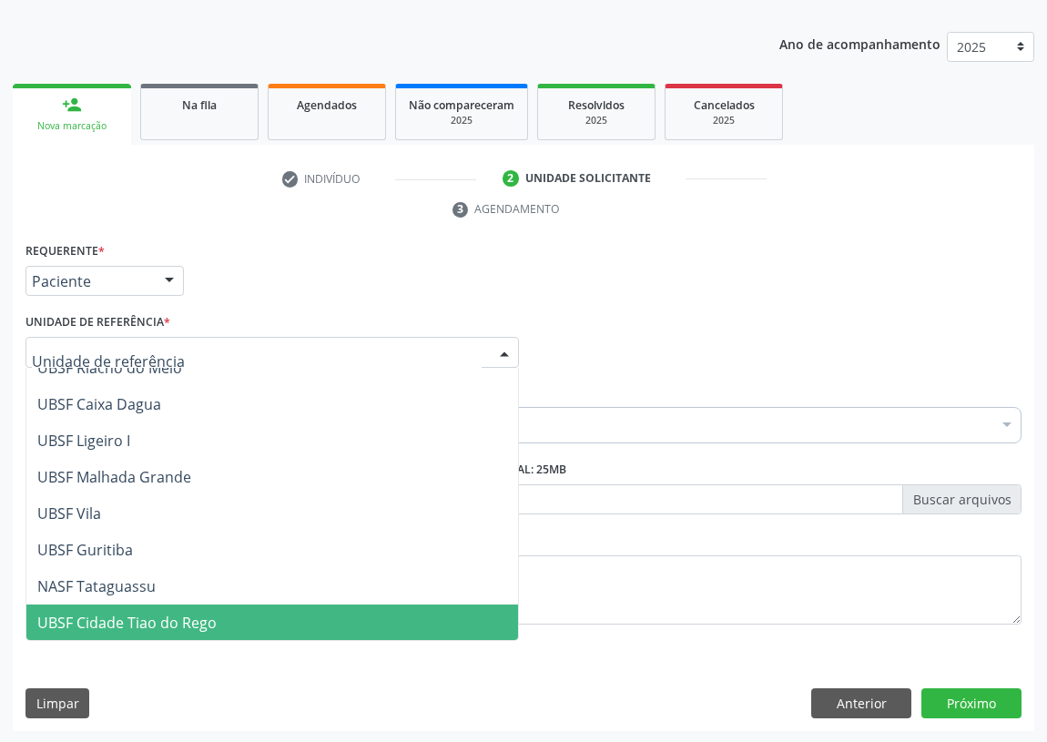
drag, startPoint x: 148, startPoint y: 614, endPoint x: 0, endPoint y: 588, distance: 150.7
click at [127, 612] on span "UBSF Cidade Tiao do Rego" at bounding box center [126, 622] width 179 height 20
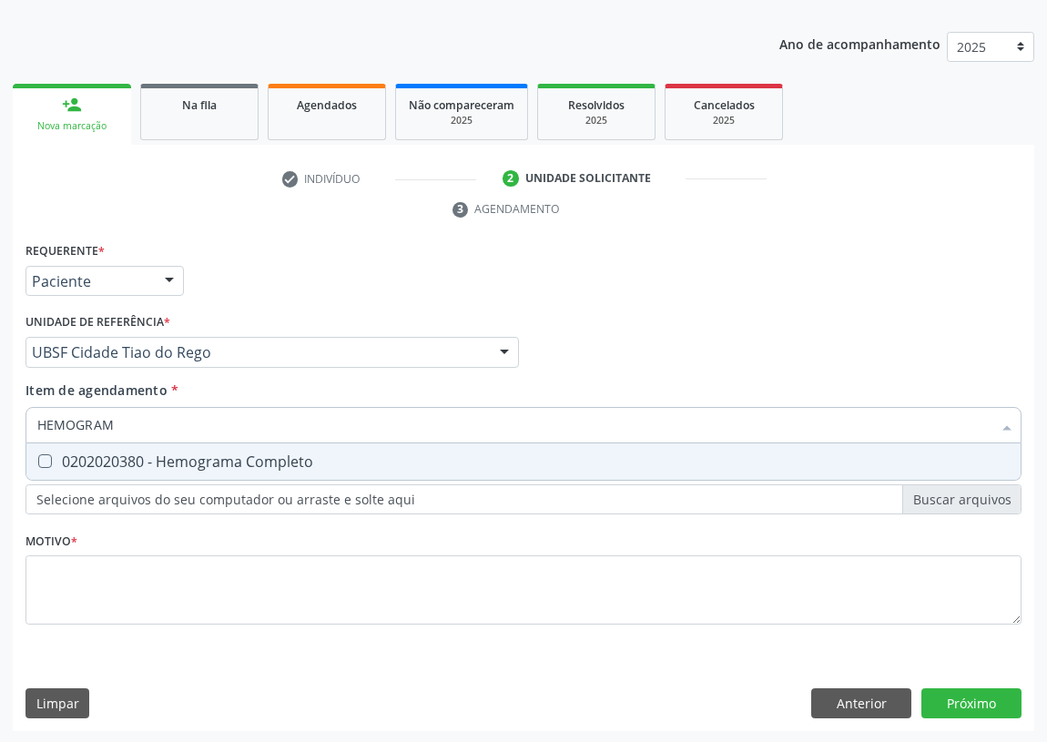
type input "HEMOGRAMA"
drag, startPoint x: 37, startPoint y: 457, endPoint x: 114, endPoint y: 430, distance: 81.2
click at [49, 455] on Completo at bounding box center [45, 461] width 14 height 14
click at [38, 455] on Completo "checkbox" at bounding box center [32, 461] width 12 height 12
checkbox Completo "true"
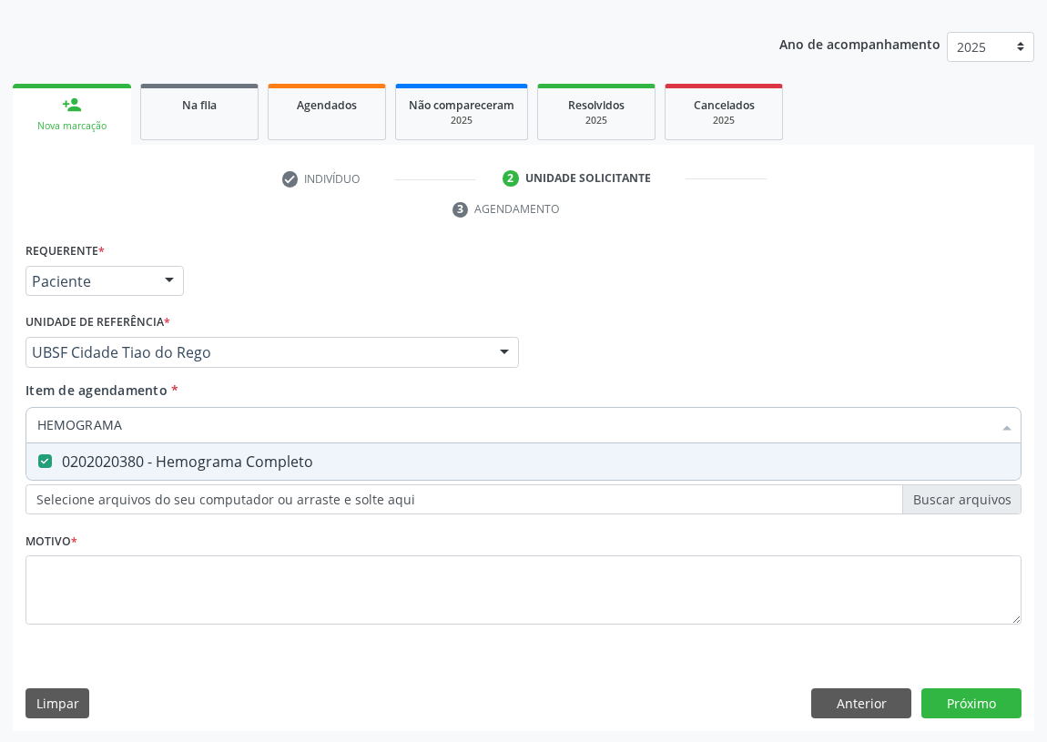
drag, startPoint x: 121, startPoint y: 420, endPoint x: 19, endPoint y: 439, distance: 103.7
click at [23, 440] on div "Item de agendamento * HEMOGRAMA Desfazer seleção 0202020380 - Hemograma Complet…" at bounding box center [523, 415] width 1005 height 70
type input "G"
checkbox Completo "false"
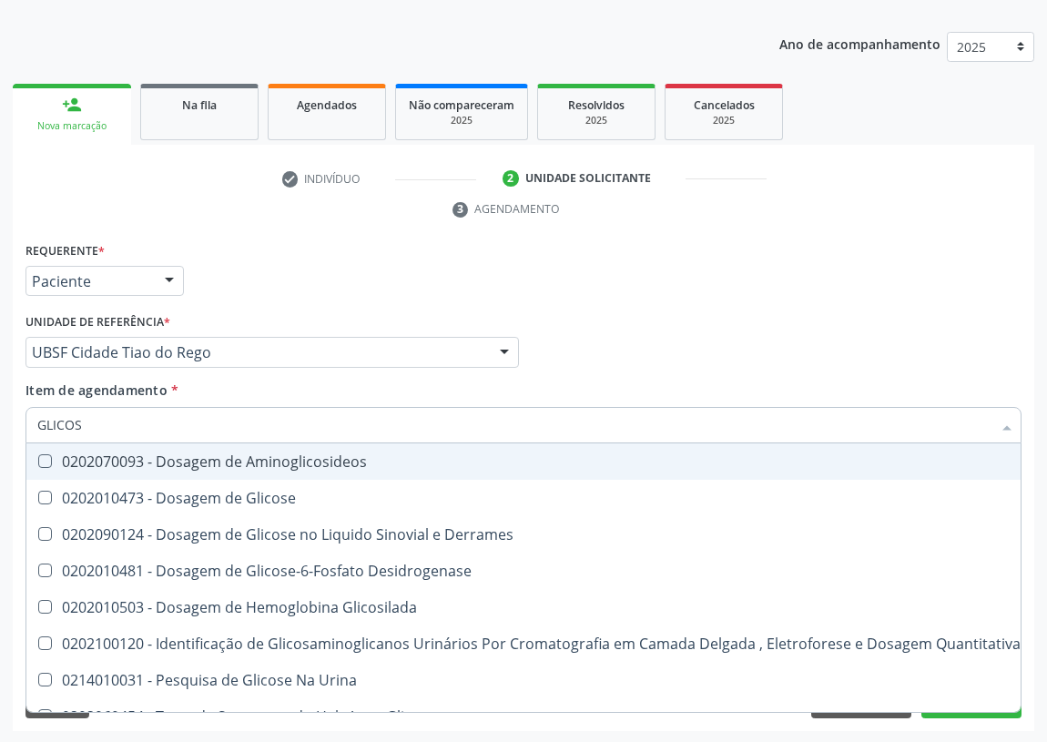
type input "GLICOSE"
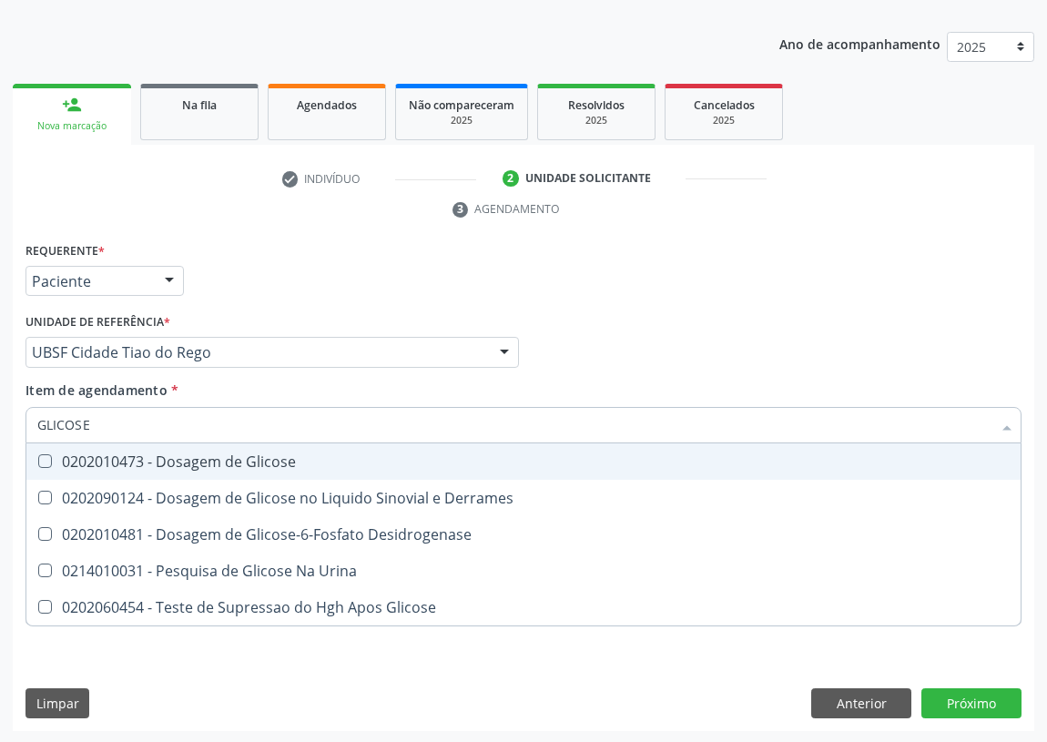
drag, startPoint x: 50, startPoint y: 463, endPoint x: 73, endPoint y: 437, distance: 34.8
click at [49, 457] on Glicose at bounding box center [45, 461] width 14 height 14
click at [38, 457] on Glicose "checkbox" at bounding box center [32, 461] width 12 height 12
checkbox Glicose "true"
drag, startPoint x: 97, startPoint y: 420, endPoint x: 4, endPoint y: 417, distance: 93.8
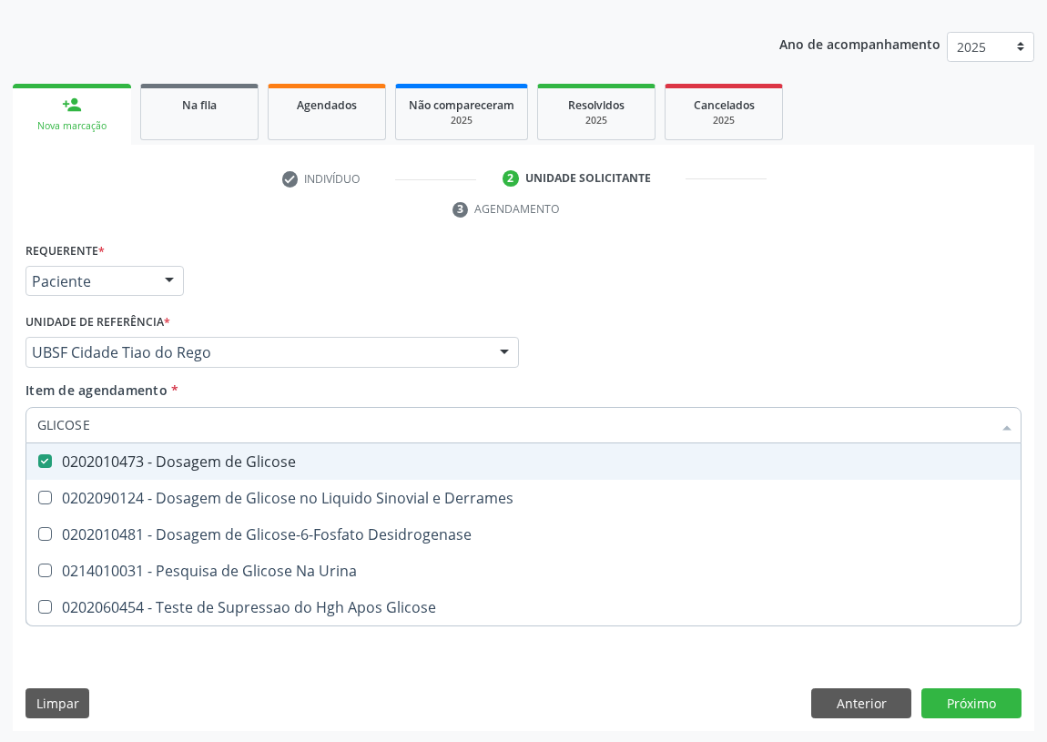
click at [9, 419] on div "Acompanhamento Acompanhe a situação das marcações correntes e finalizadas Relat…" at bounding box center [523, 328] width 1047 height 832
type input "H"
checkbox Glicose "false"
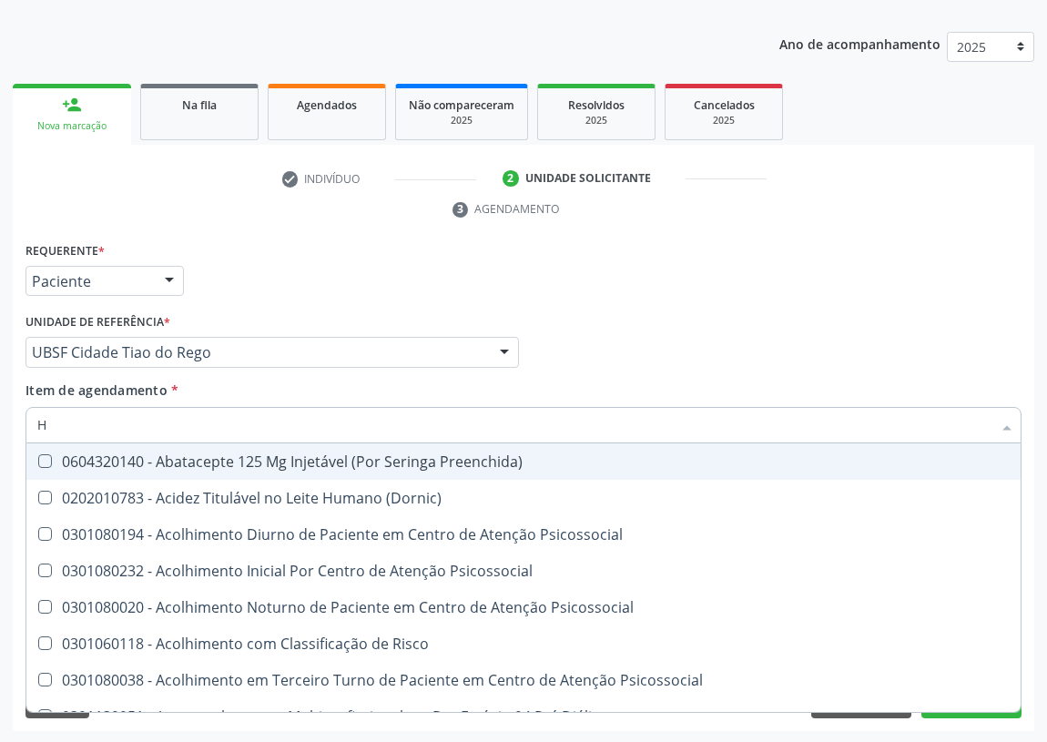
type input "HE"
checkbox C "true"
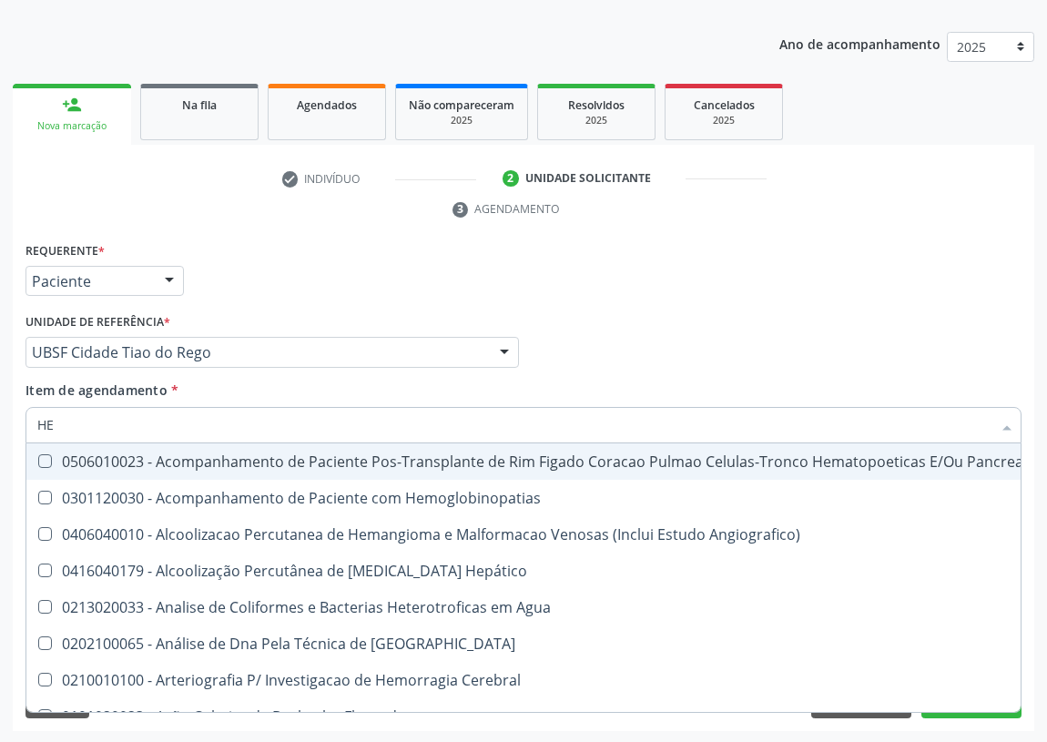
type input "HEM"
checkbox Transplante "true"
checkbox Completo "false"
type input "HEMO"
checkbox Retro-Retal "true"
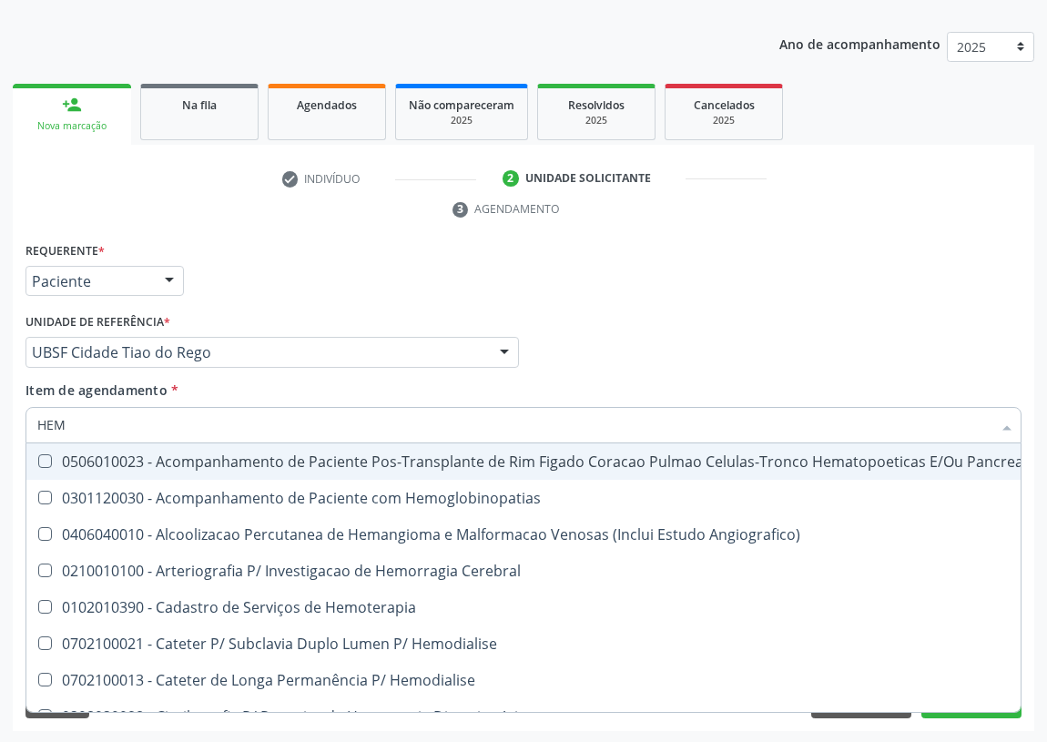
checkbox Completo "false"
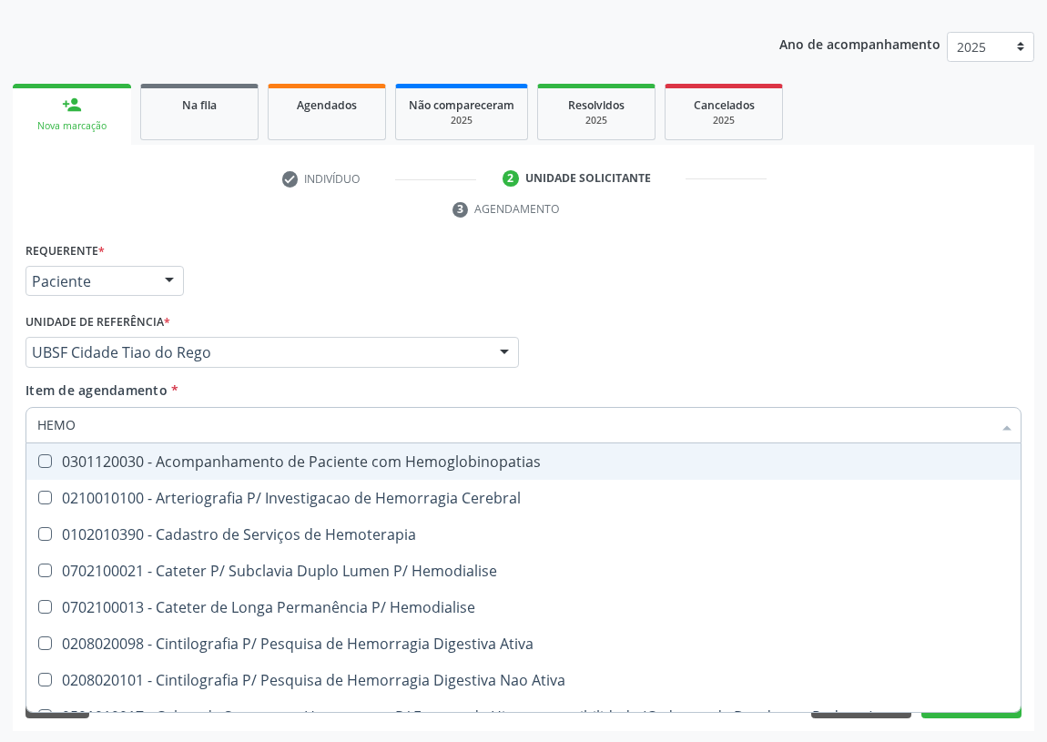
type input "HEMOG"
checkbox Carboxi-Hemoglobina "true"
type input "HEMOGL"
checkbox Carboxi-Hemoglobina "false"
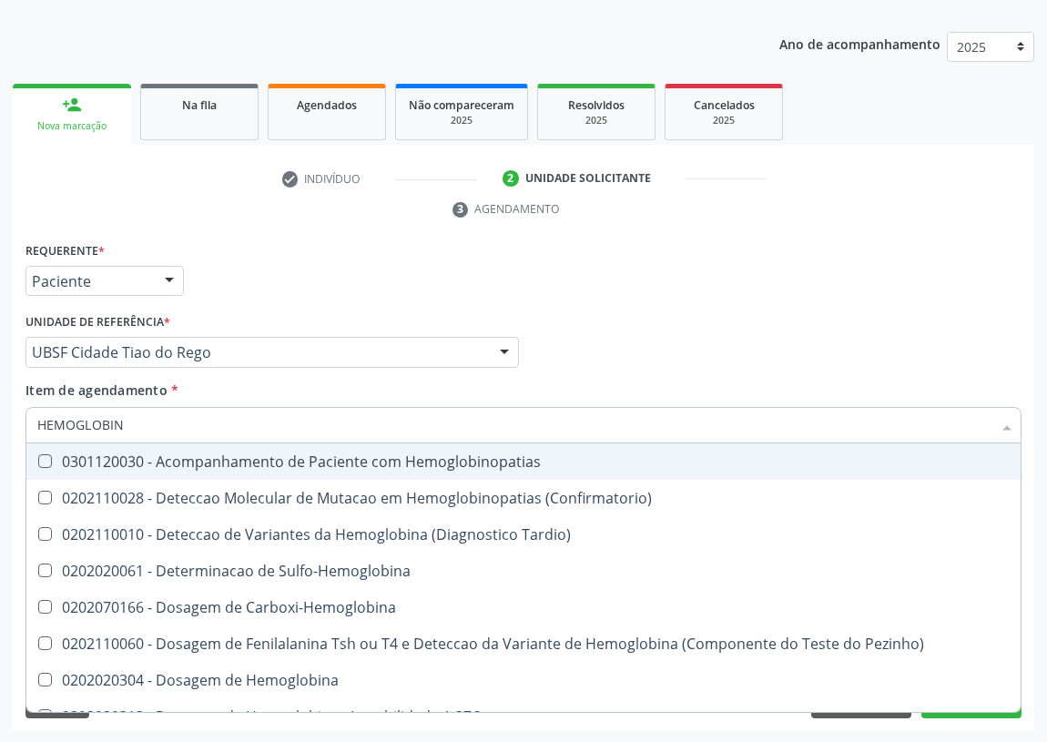
type input "HEMOGLOBINA"
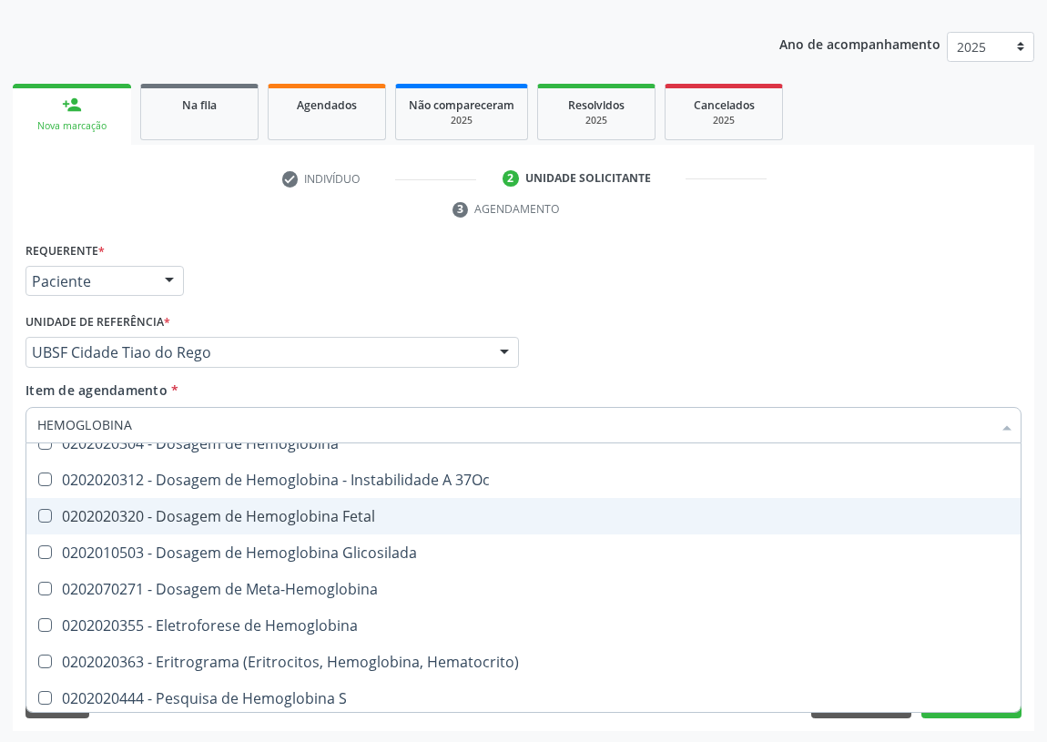
scroll to position [165, 0]
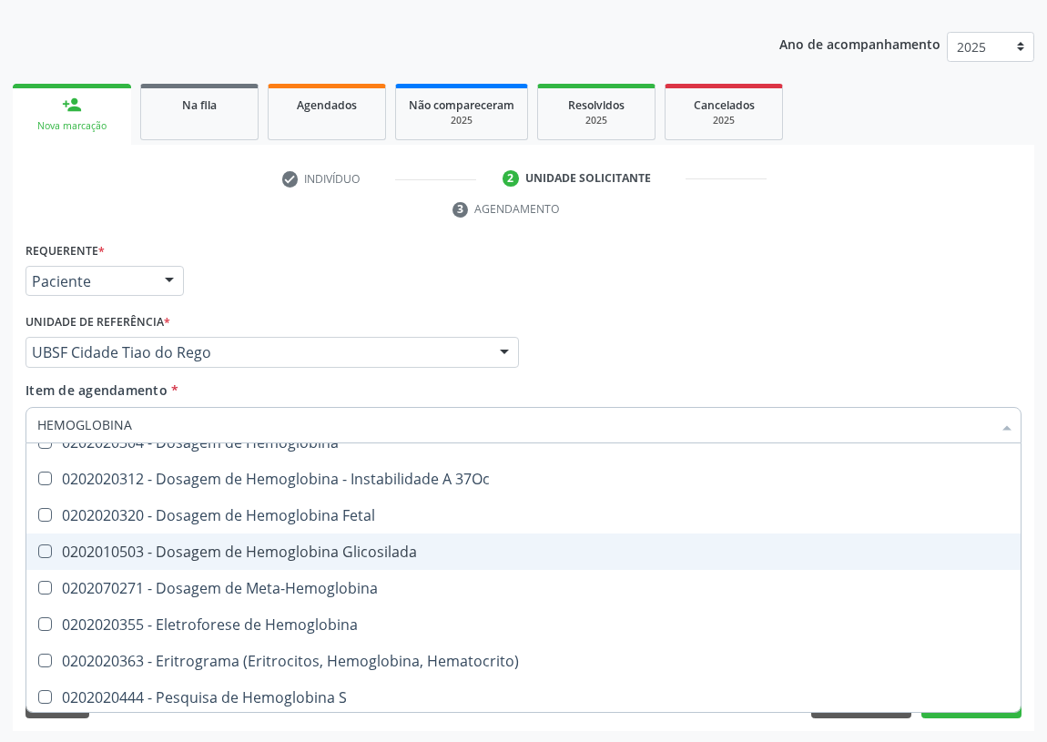
drag, startPoint x: 282, startPoint y: 543, endPoint x: 137, endPoint y: 526, distance: 145.7
click at [277, 544] on div "0202010503 - Dosagem de Hemoglobina Glicosilada" at bounding box center [523, 551] width 972 height 15
checkbox Glicosilada "true"
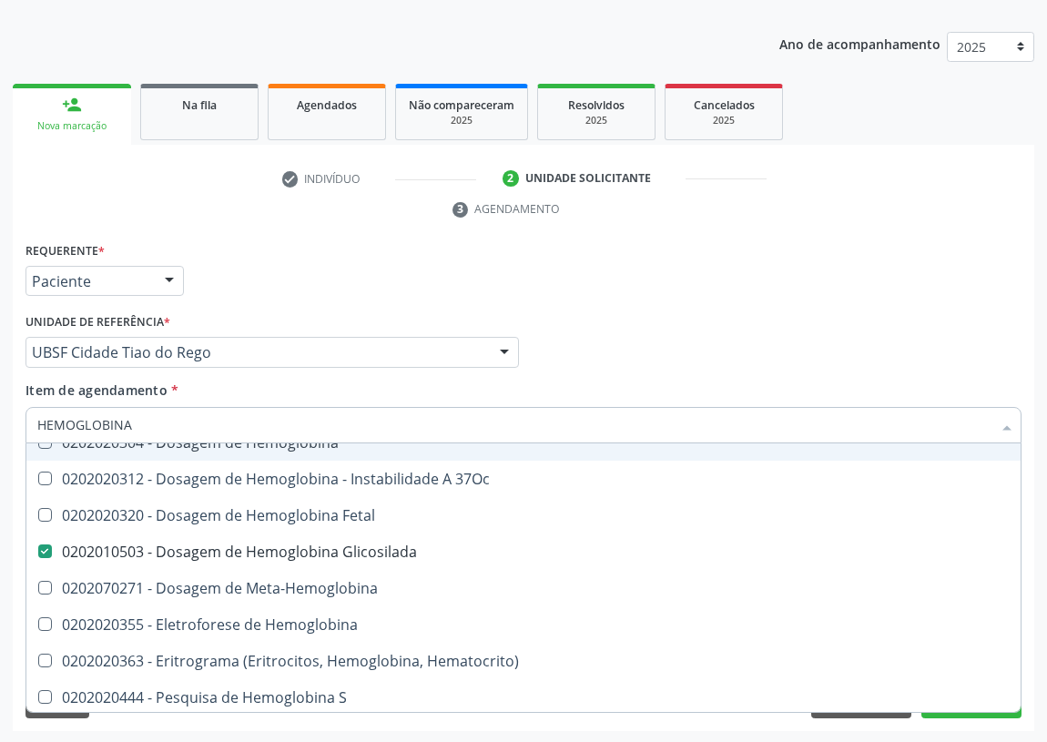
drag, startPoint x: 145, startPoint y: 424, endPoint x: 0, endPoint y: 419, distance: 144.8
click at [0, 422] on div "Acompanhamento Acompanhe a situação das marcações correntes e finalizadas Relat…" at bounding box center [523, 328] width 1047 height 832
type input "CO"
checkbox Glicosilada "false"
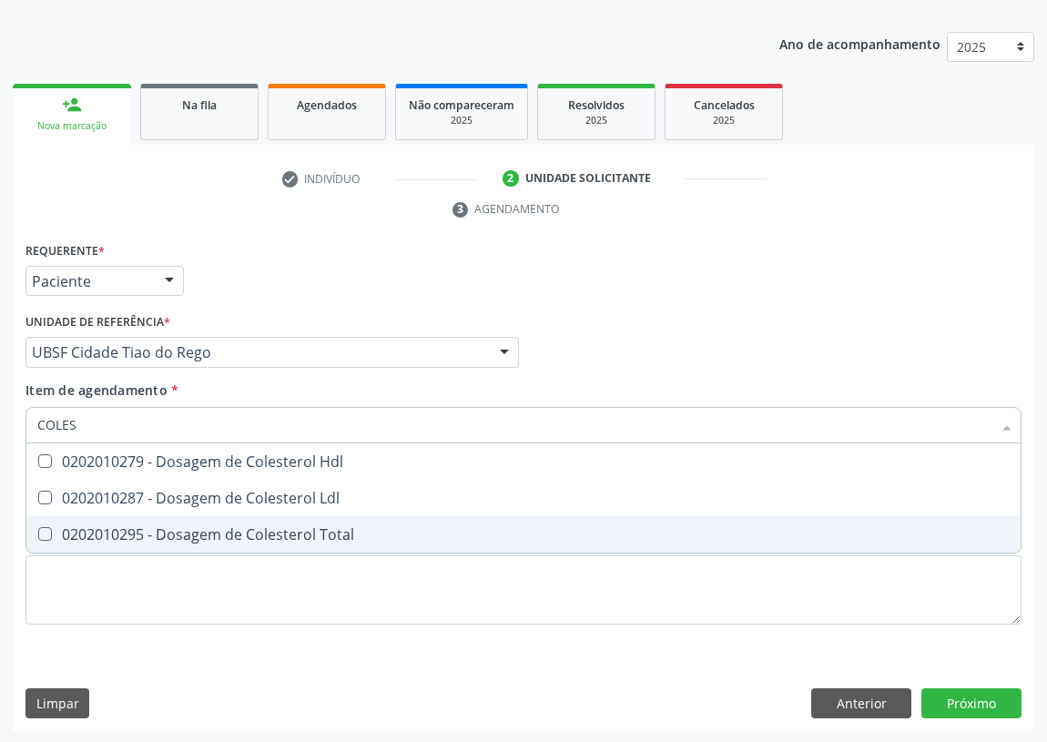
scroll to position [0, 0]
type input "COLEST"
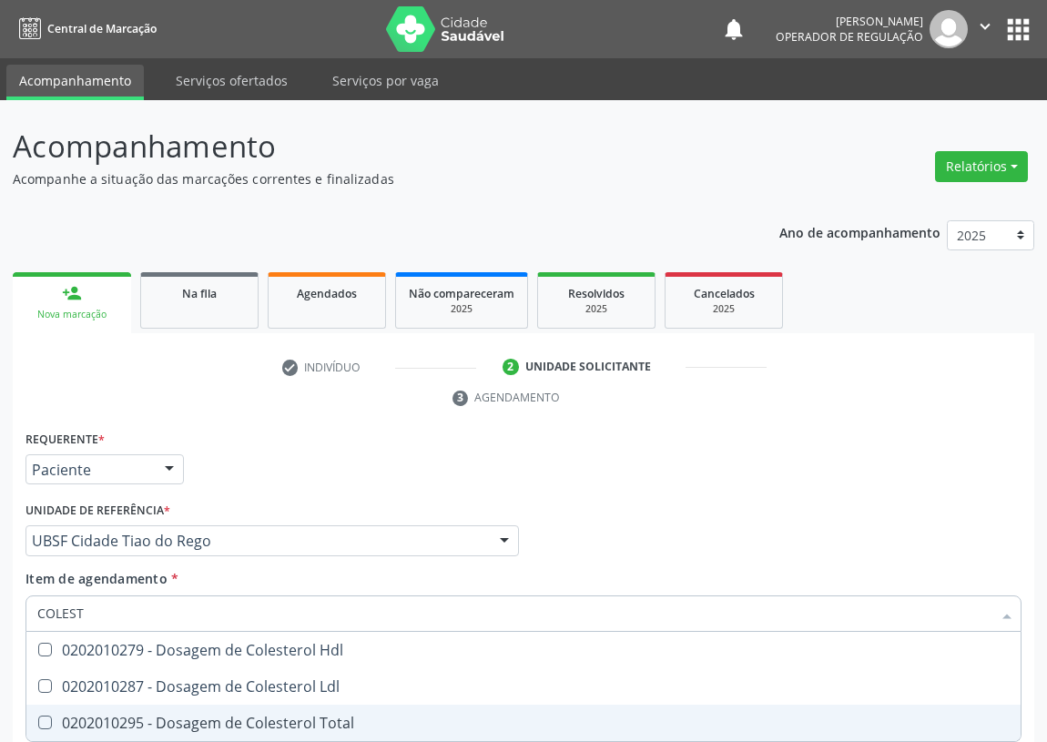
scroll to position [188, 0]
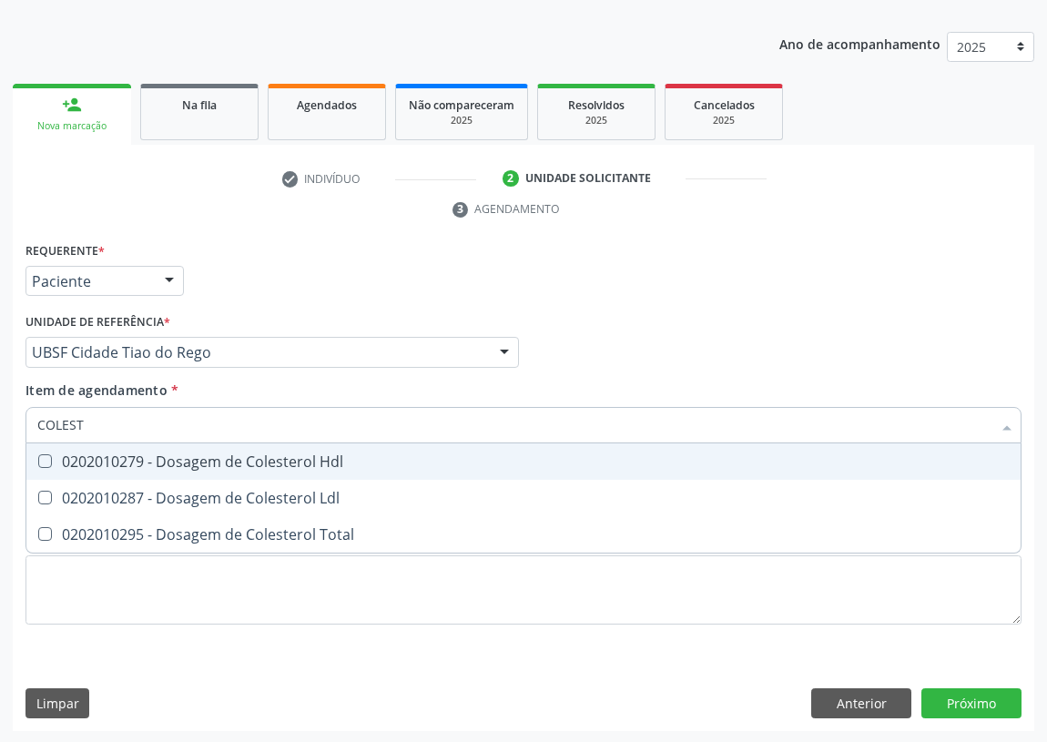
drag, startPoint x: 49, startPoint y: 455, endPoint x: 40, endPoint y: 485, distance: 31.4
click at [45, 461] on Hdl at bounding box center [45, 461] width 14 height 14
click at [38, 461] on Hdl "checkbox" at bounding box center [32, 461] width 12 height 12
checkbox Hdl "true"
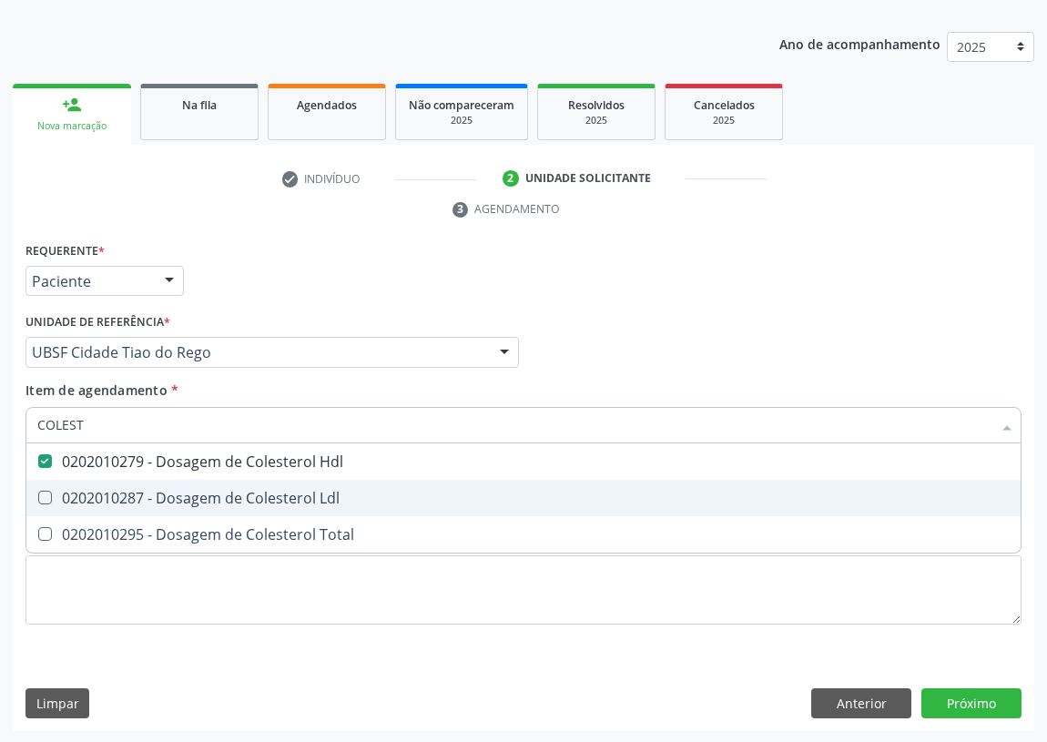
drag, startPoint x: 42, startPoint y: 489, endPoint x: 60, endPoint y: 479, distance: 20.8
click at [51, 487] on span "0202010287 - Dosagem de Colesterol Ldl" at bounding box center [523, 498] width 994 height 36
checkbox Ldl "true"
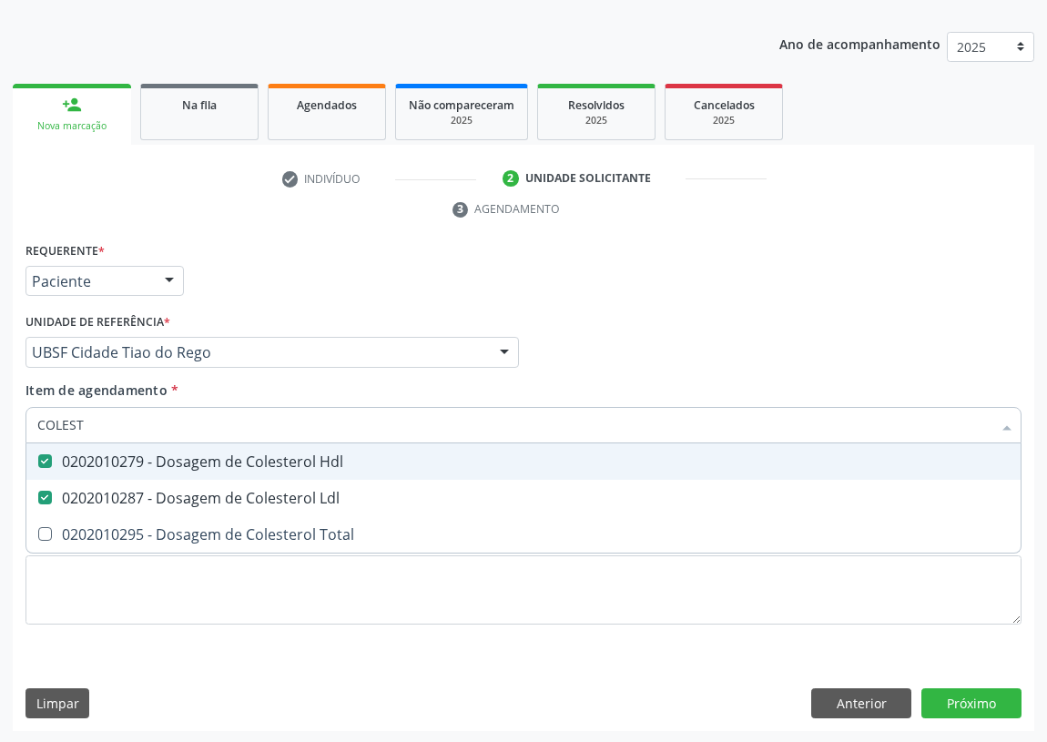
drag, startPoint x: 64, startPoint y: 418, endPoint x: 0, endPoint y: 405, distance: 65.0
click at [0, 409] on div "Acompanhamento Acompanhe a situação das marcações correntes e finalizadas Relat…" at bounding box center [523, 328] width 1047 height 832
type input "TR"
checkbox Hdl "false"
checkbox Ldl "false"
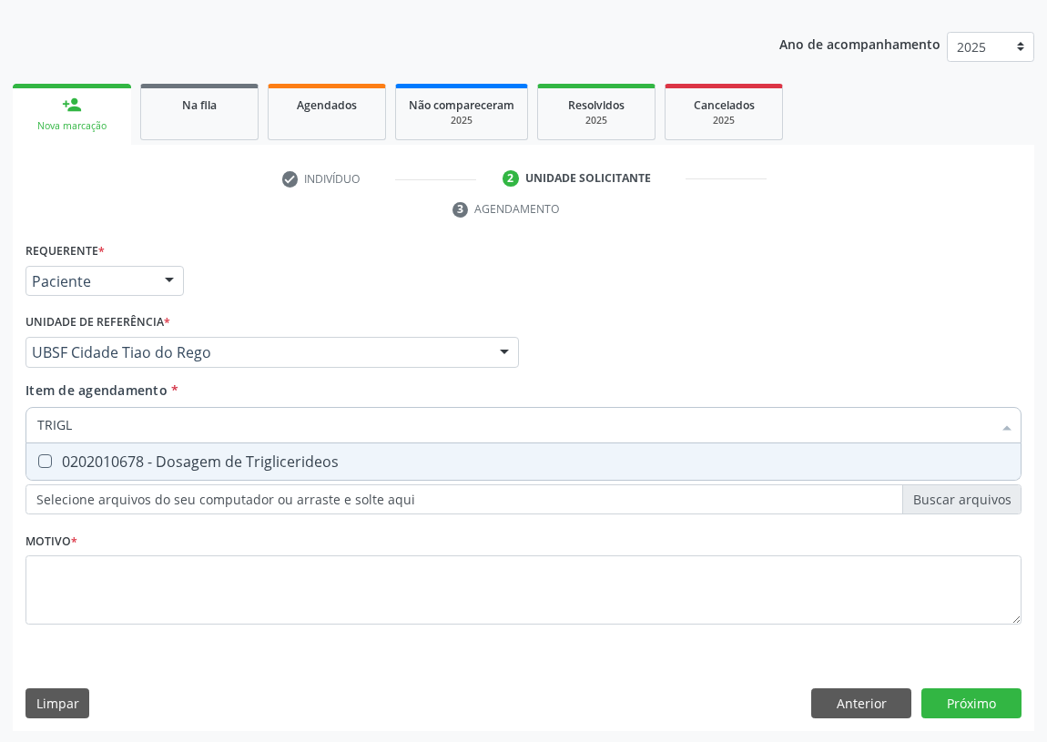
type input "TRIGLI"
drag, startPoint x: 41, startPoint y: 461, endPoint x: 86, endPoint y: 427, distance: 56.6
click at [47, 455] on Triglicerideos at bounding box center [45, 461] width 14 height 14
click at [38, 455] on Triglicerideos "checkbox" at bounding box center [32, 461] width 12 height 12
checkbox Triglicerideos "true"
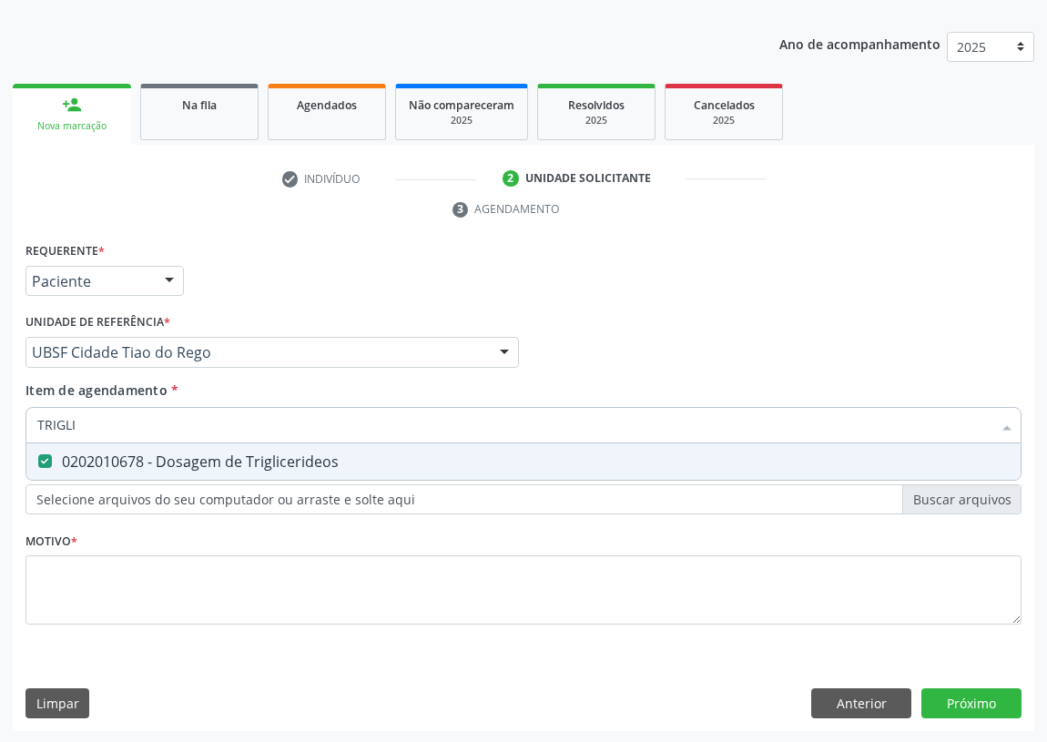
drag, startPoint x: 44, startPoint y: 421, endPoint x: 0, endPoint y: 409, distance: 45.5
click at [0, 413] on div "Acompanhamento Acompanhe a situação das marcações correntes e finalizadas Relat…" at bounding box center [523, 328] width 1047 height 832
type input "TG"
checkbox Triglicerideos "false"
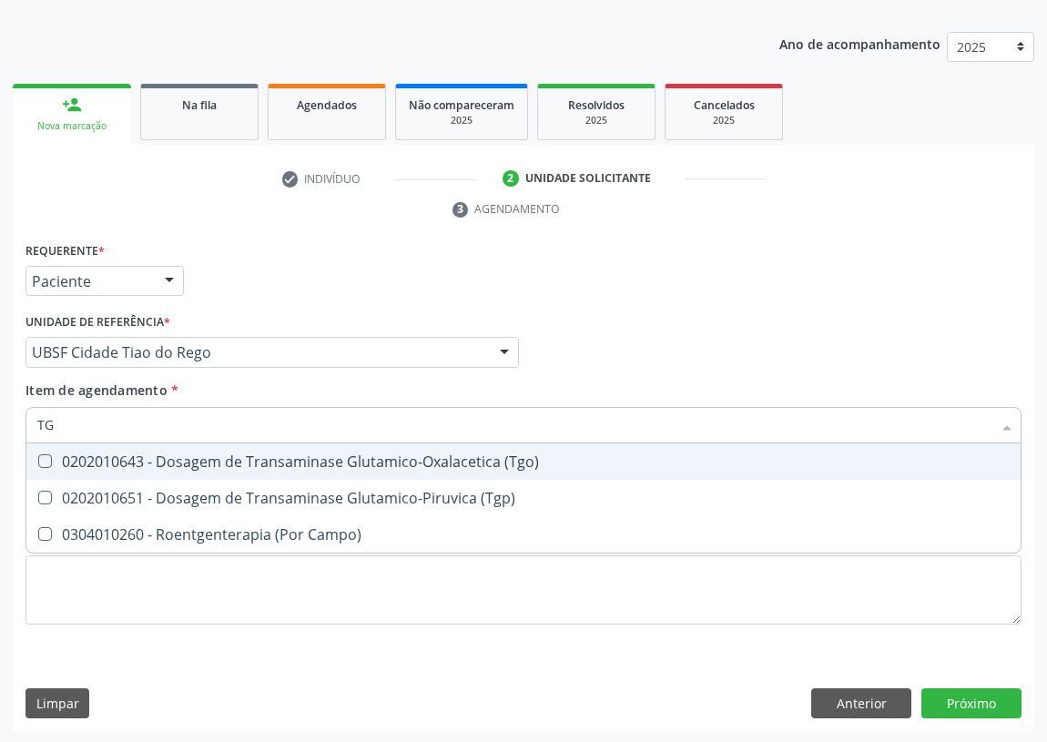
type input "TGO"
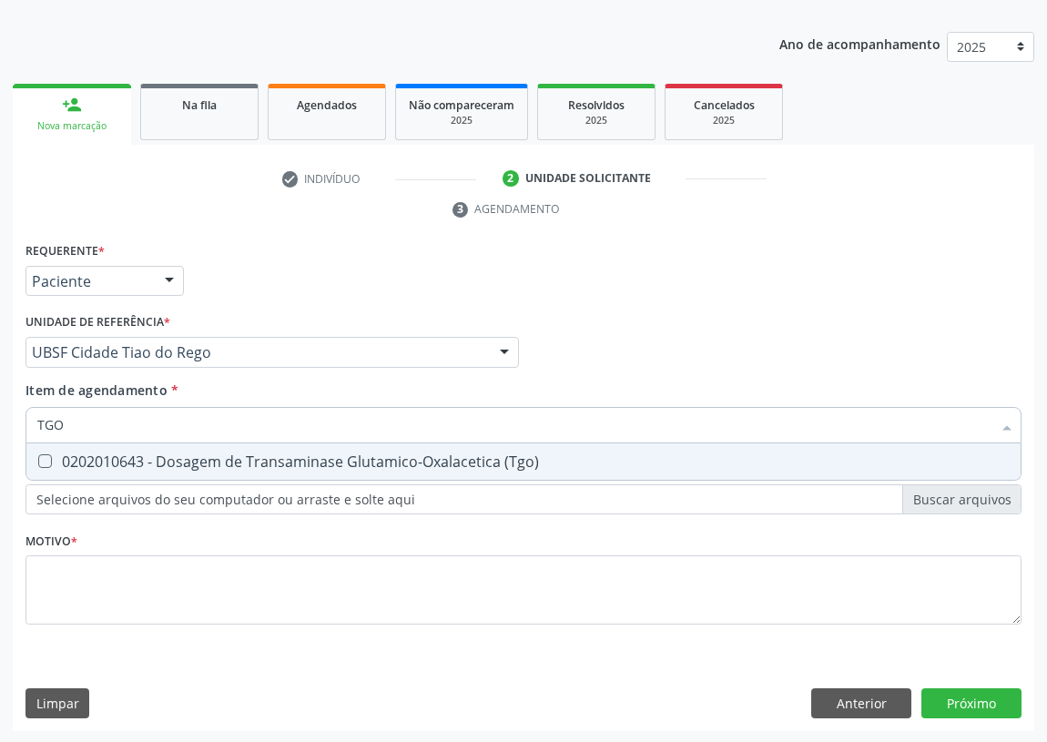
drag, startPoint x: 44, startPoint y: 456, endPoint x: 78, endPoint y: 428, distance: 44.6
click at [53, 454] on div "0202010643 - Dosagem de Transaminase Glutamico-Oxalacetica (Tgo)" at bounding box center [523, 461] width 972 height 15
checkbox \(Tgo\) "true"
drag, startPoint x: 79, startPoint y: 428, endPoint x: 0, endPoint y: 422, distance: 79.4
click at [0, 422] on div "Acompanhamento Acompanhe a situação das marcações correntes e finalizadas Relat…" at bounding box center [523, 328] width 1047 height 832
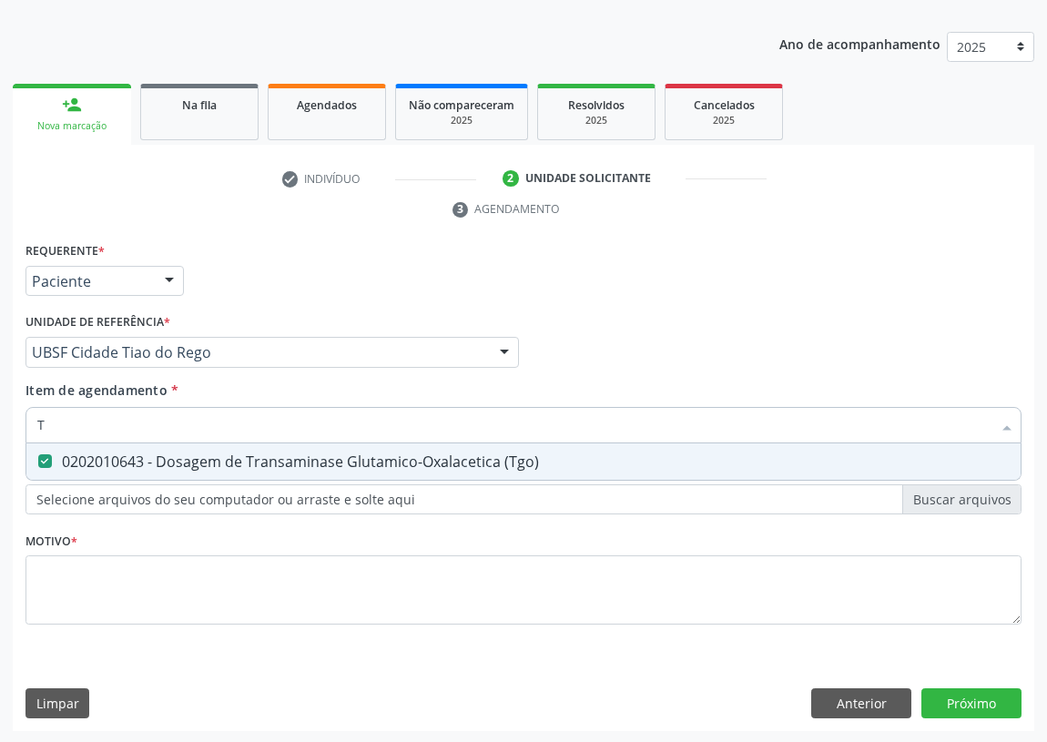
type input "TG"
checkbox \(Tgo\) "true"
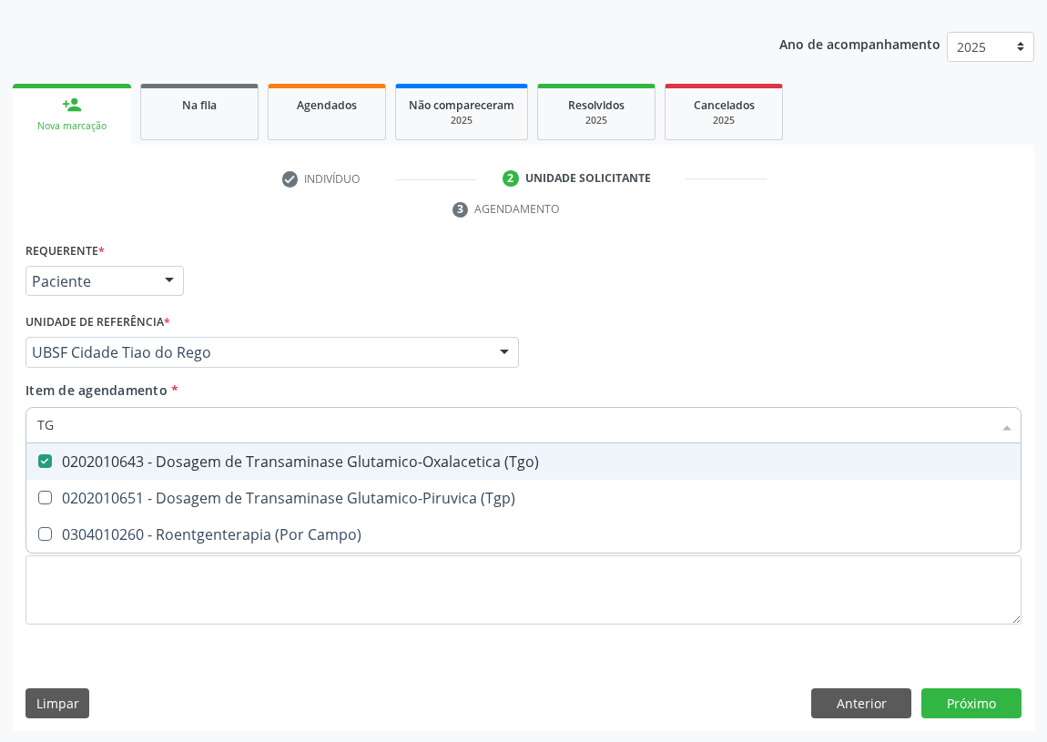
type input "TGP"
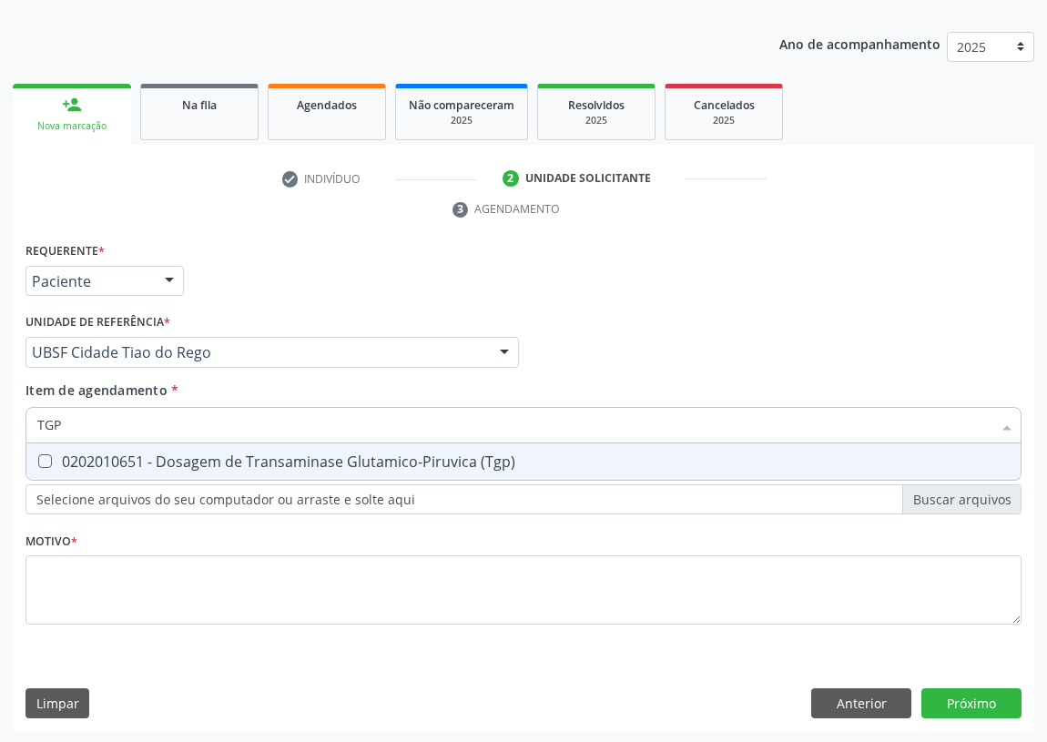
drag, startPoint x: 57, startPoint y: 461, endPoint x: 44, endPoint y: 459, distance: 13.8
click at [51, 460] on div "0202010651 - Dosagem de Transaminase Glutamico-Piruvica (Tgp)" at bounding box center [523, 461] width 972 height 15
checkbox \(Tgp\) "true"
drag, startPoint x: 44, startPoint y: 418, endPoint x: 0, endPoint y: 407, distance: 45.0
click at [0, 410] on div "Acompanhamento Acompanhe a situação das marcações correntes e finalizadas Relat…" at bounding box center [523, 328] width 1047 height 832
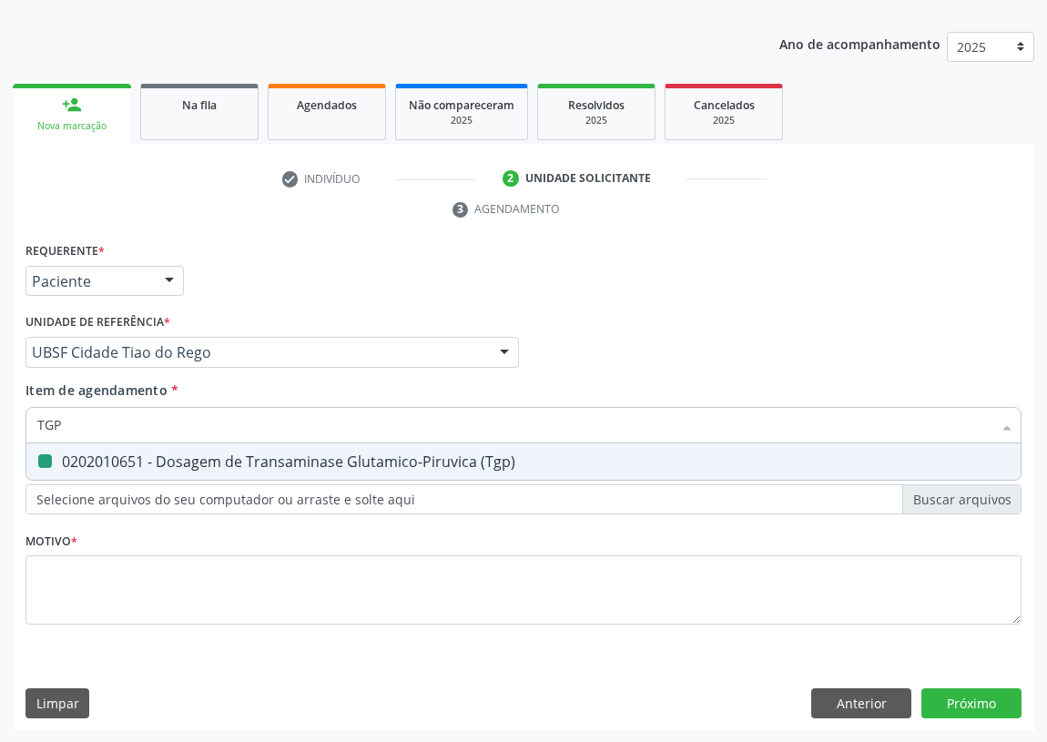
type input "T"
checkbox \(Tgp\) "false"
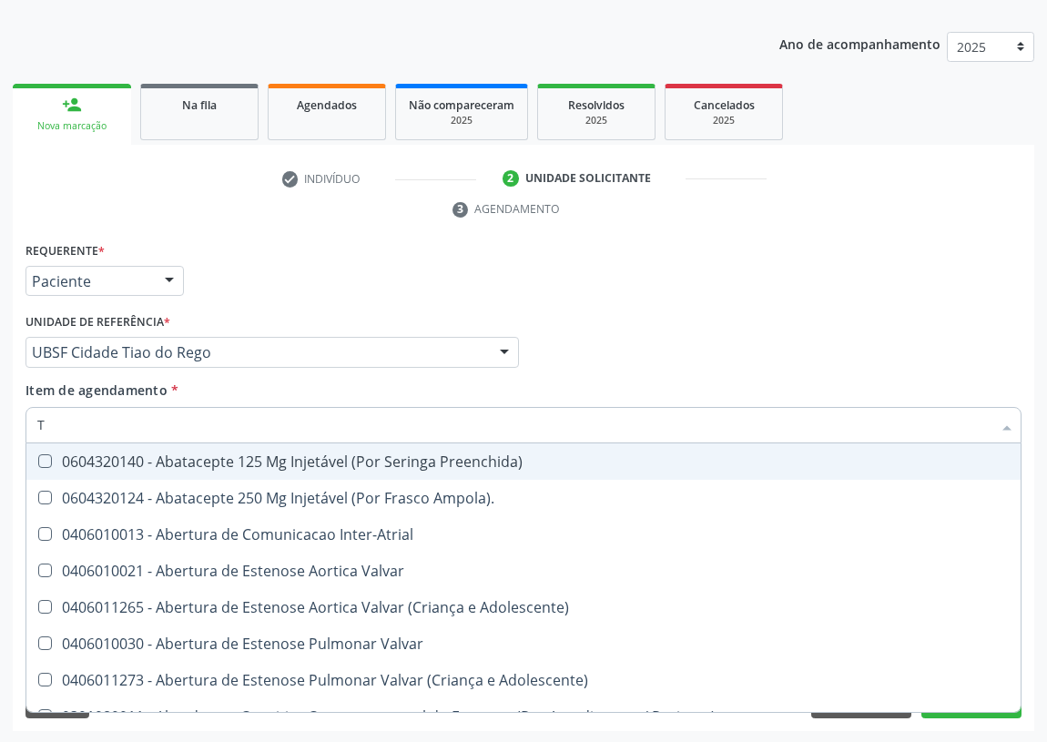
type input "T4"
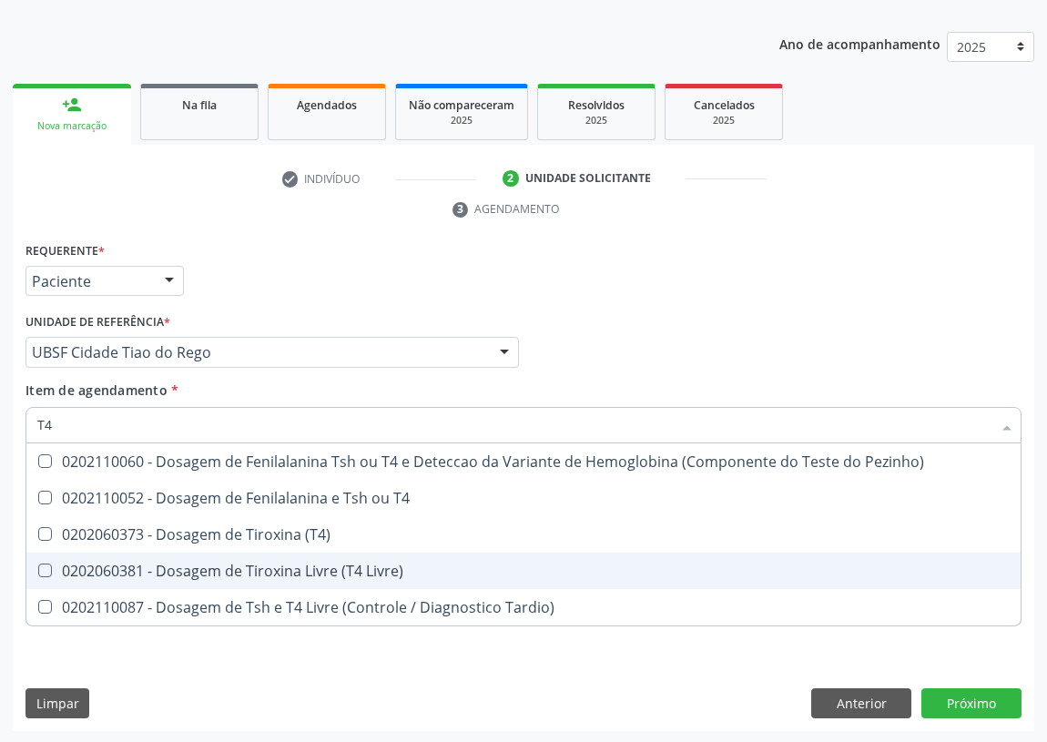
click at [49, 563] on Livre\) at bounding box center [45, 570] width 14 height 14
click at [38, 564] on Livre\) "checkbox" at bounding box center [32, 570] width 12 height 12
checkbox Livre\) "true"
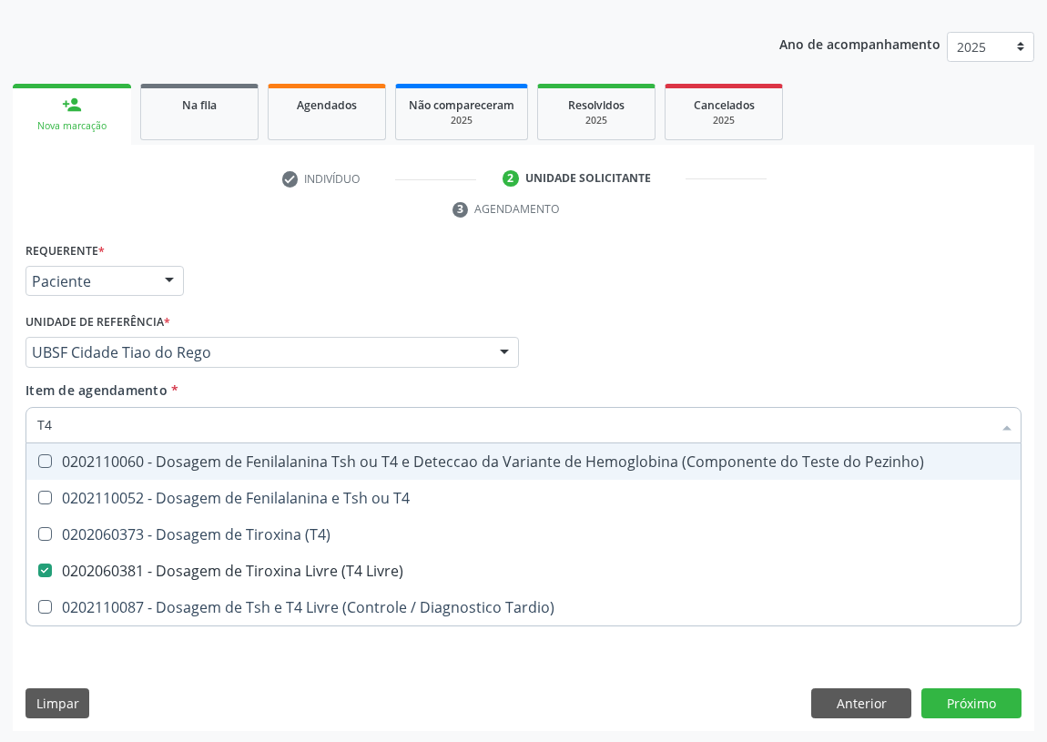
drag, startPoint x: 70, startPoint y: 429, endPoint x: 0, endPoint y: 421, distance: 70.5
click at [0, 424] on div "Acompanhamento Acompanhe a situação das marcações correntes e finalizadas Relat…" at bounding box center [523, 328] width 1047 height 832
type input "U"
checkbox Livre\) "false"
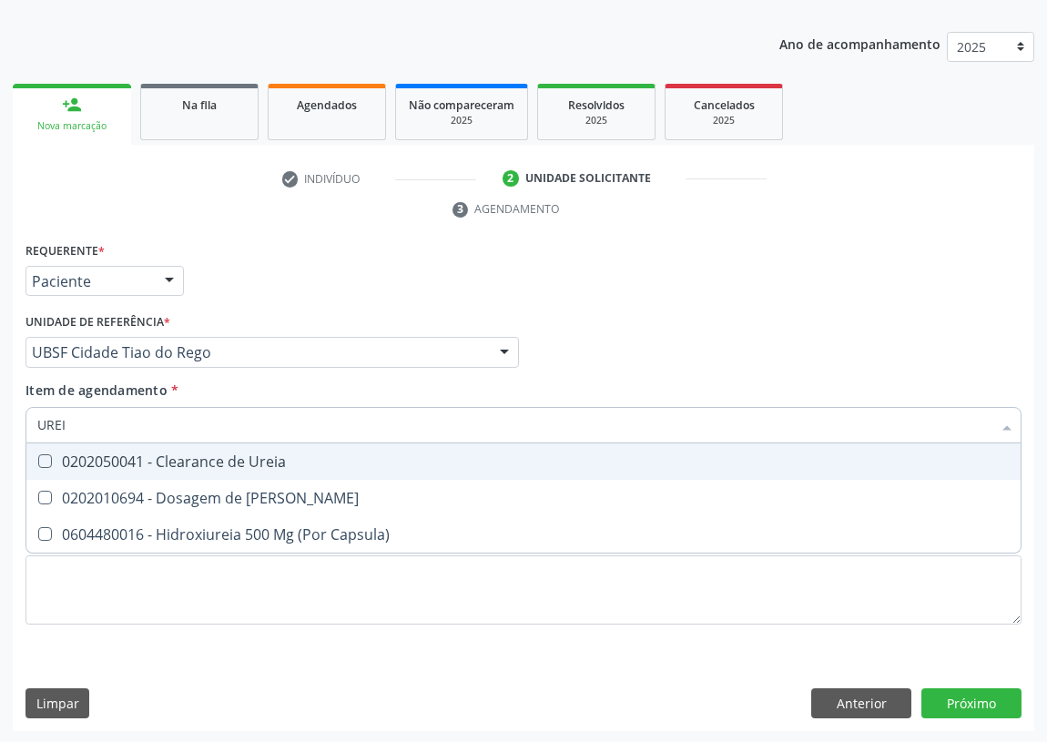
type input "UREIA"
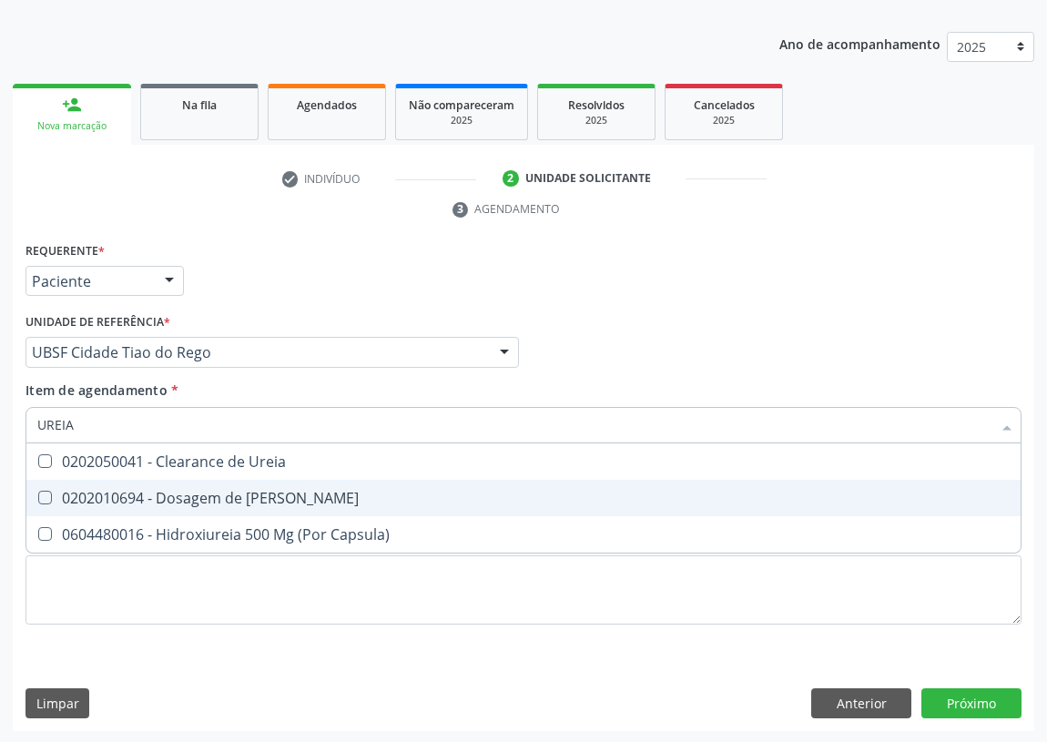
drag, startPoint x: 46, startPoint y: 499, endPoint x: 35, endPoint y: 491, distance: 13.9
click at [43, 496] on Ureia at bounding box center [45, 498] width 14 height 14
click at [38, 496] on Ureia "checkbox" at bounding box center [32, 497] width 12 height 12
checkbox Ureia "true"
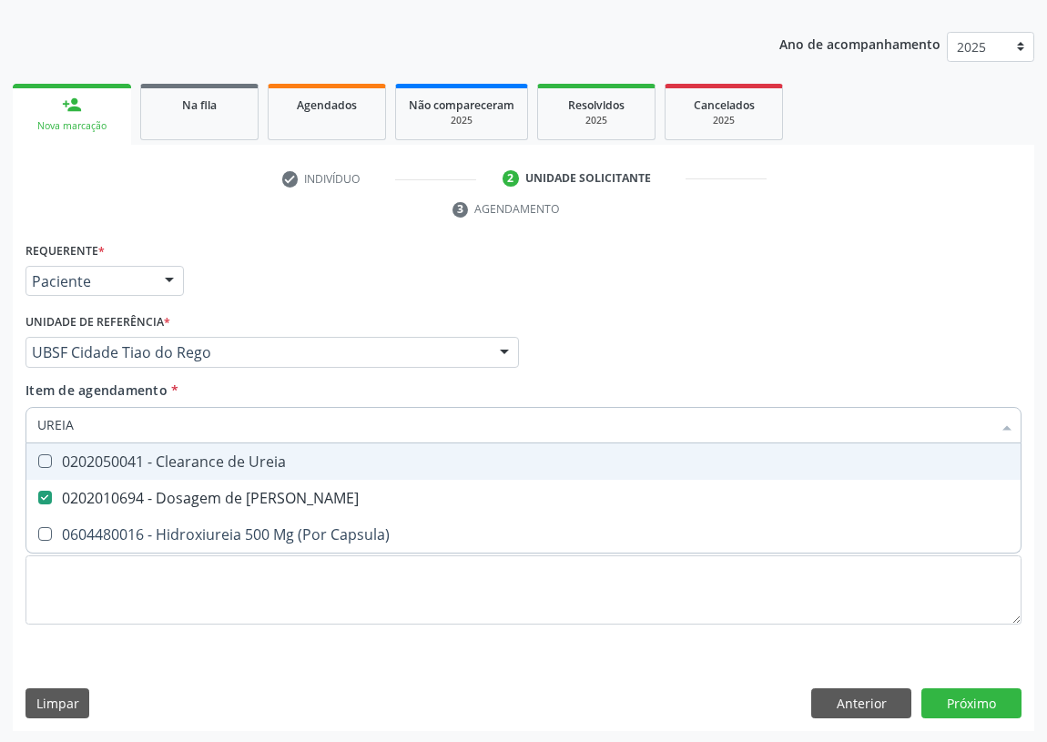
drag, startPoint x: 86, startPoint y: 426, endPoint x: 0, endPoint y: 422, distance: 85.6
click at [0, 422] on div "Acompanhamento Acompanhe a situação das marcações correntes e finalizadas Relat…" at bounding box center [523, 328] width 1047 height 832
type input "CR"
checkbox Ureia "false"
type input "CREATININA"
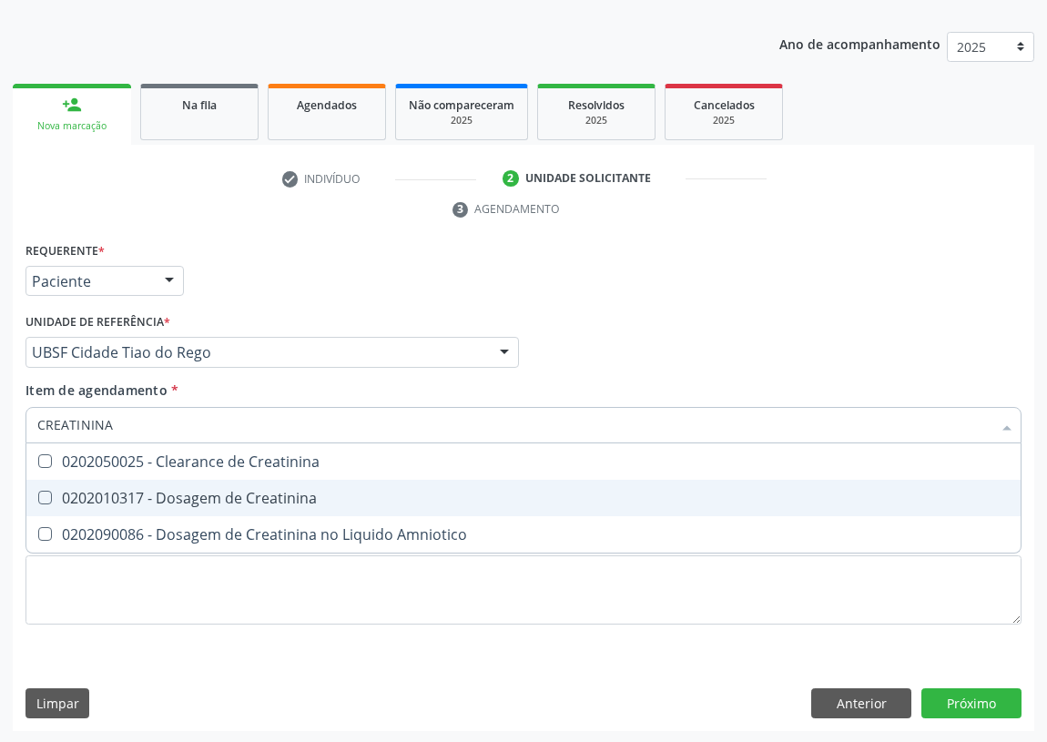
drag, startPoint x: 36, startPoint y: 494, endPoint x: 55, endPoint y: 478, distance: 24.5
click at [40, 491] on div at bounding box center [33, 498] width 14 height 15
checkbox Creatinina "true"
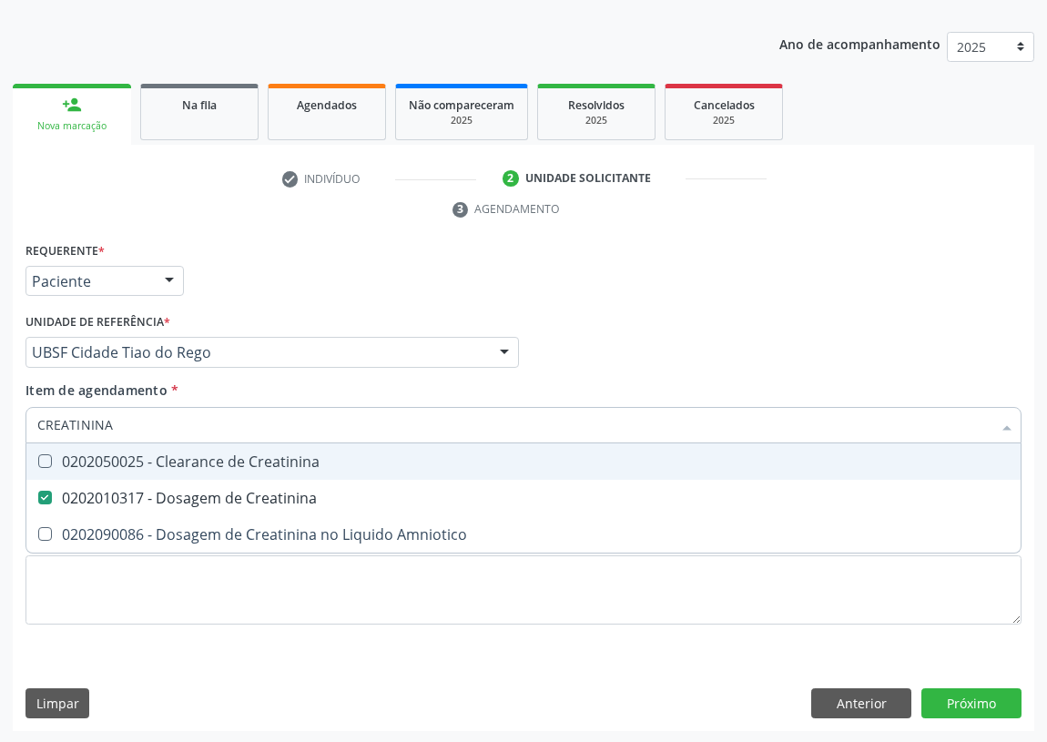
drag, startPoint x: 136, startPoint y: 422, endPoint x: 0, endPoint y: 436, distance: 136.3
click at [0, 436] on div "Acompanhamento Acompanhe a situação das marcações correntes e finalizadas Relat…" at bounding box center [523, 328] width 1047 height 832
type input "02"
checkbox Creatinina "false"
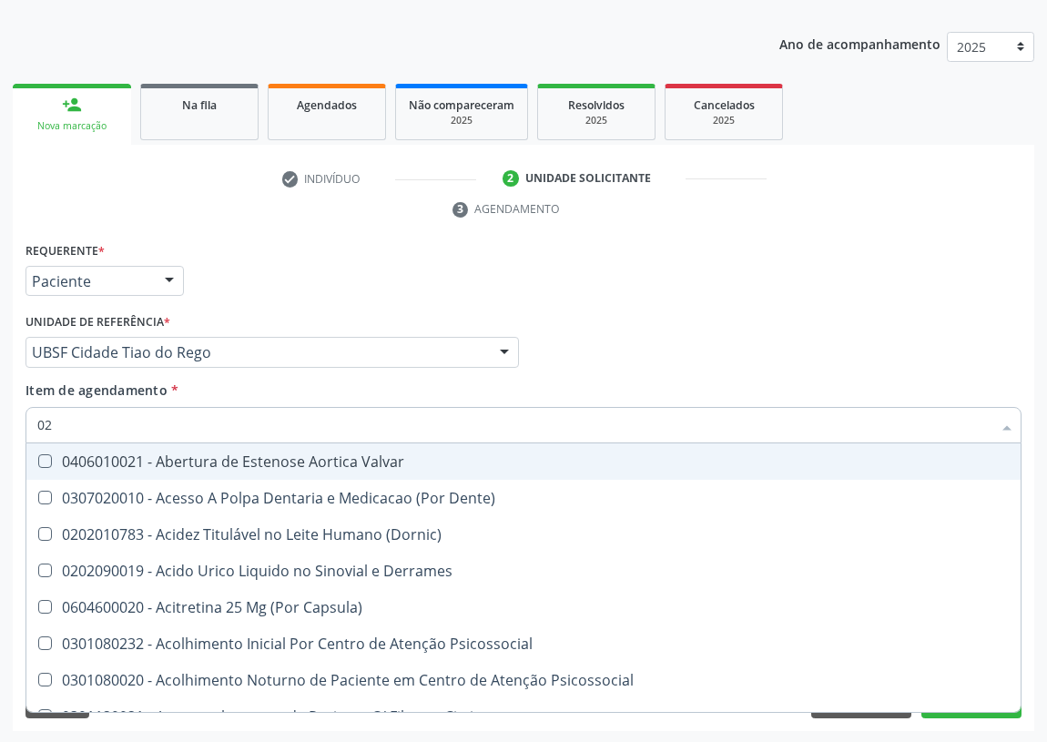
type input "020"
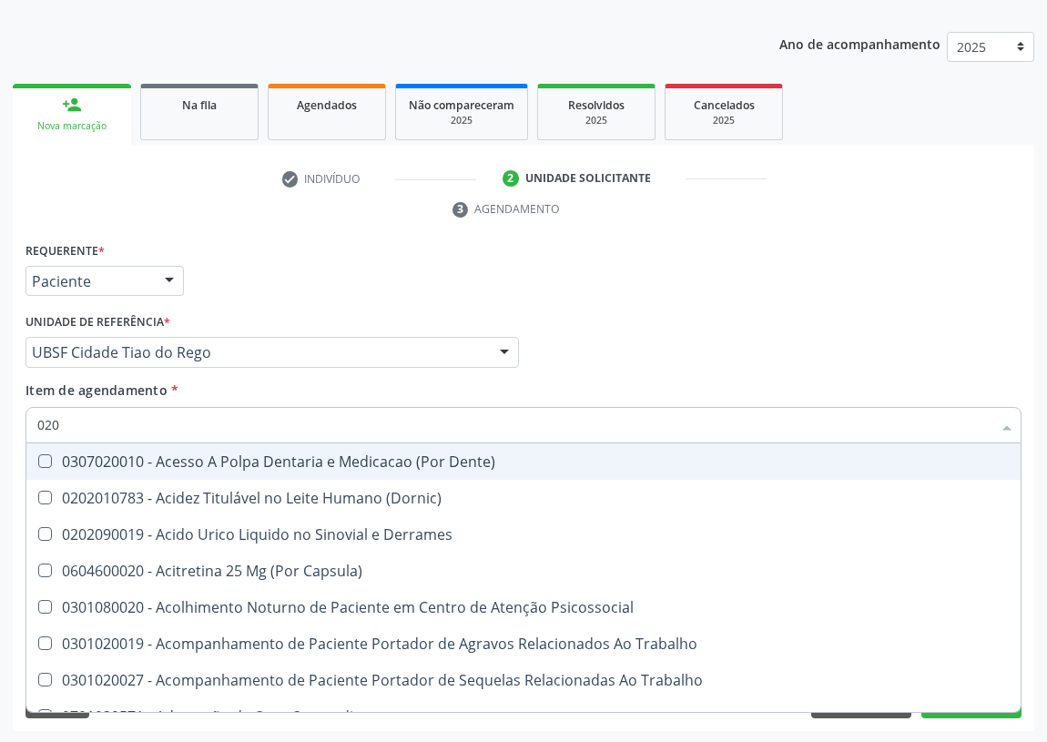
checkbox Hdl "true"
checkbox Ldl "true"
checkbox Creatinina "true"
checkbox Glicose "true"
checkbox Glicosilada "true"
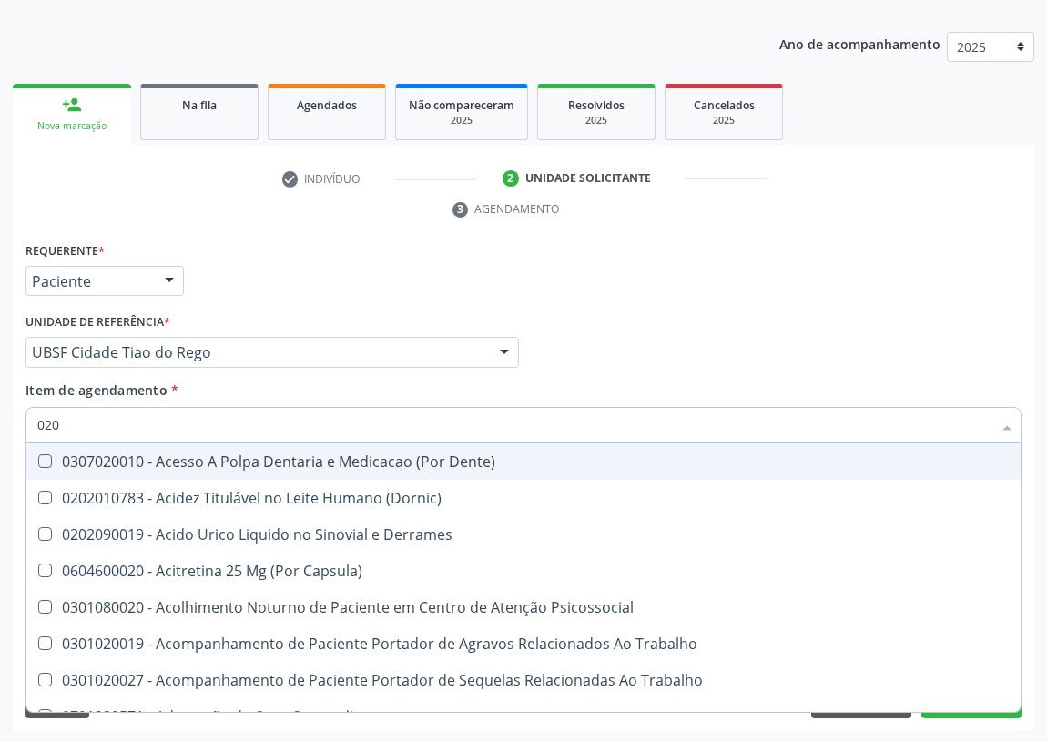
checkbox Livre\) "true"
checkbox \(Tgo\) "true"
checkbox \(Tgp\) "true"
checkbox Triglicerideos "true"
checkbox Ureia "true"
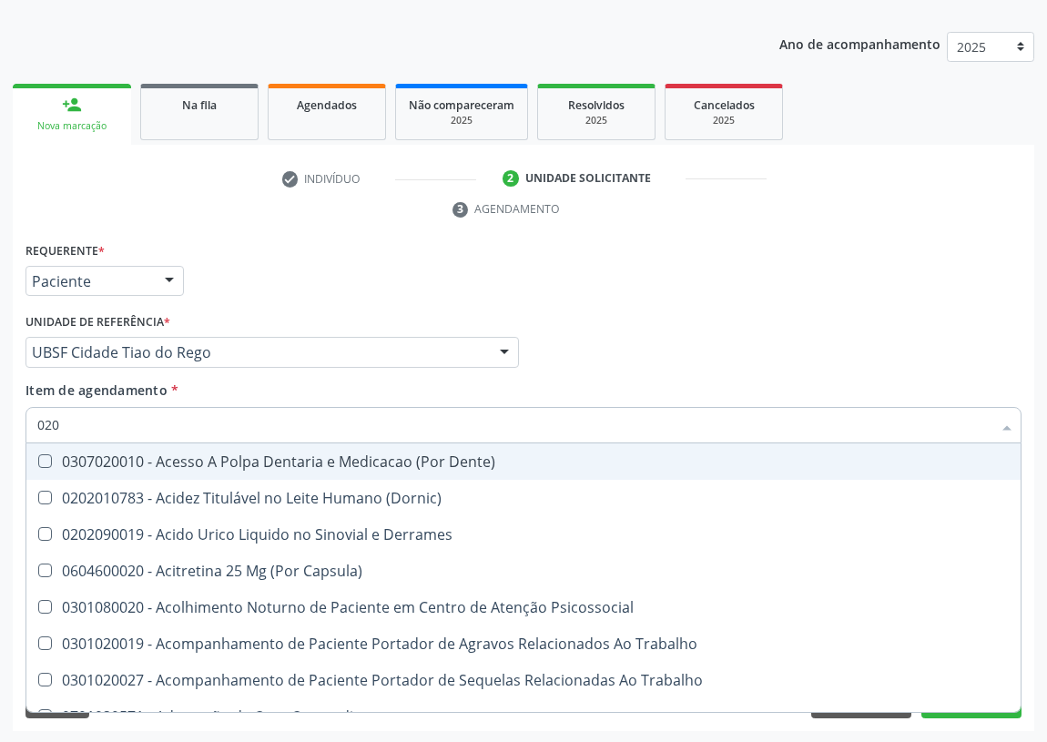
checkbox Segmento\) "false"
checkbox Anvisa "false"
checkbox Organico "false"
checkbox Salivar "false"
checkbox Sextante "false"
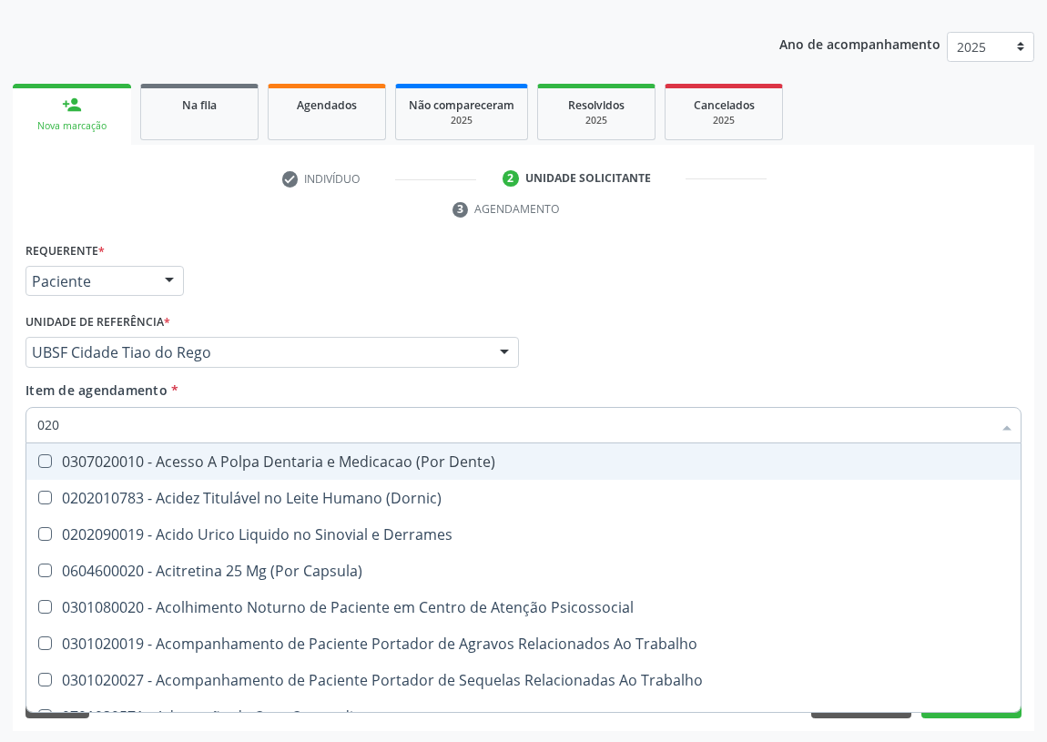
checkbox Dentais "false"
checkbox Intraluminal "false"
checkbox Linear "false"
checkbox Grampo "false"
checkbox Parafusos\) "false"
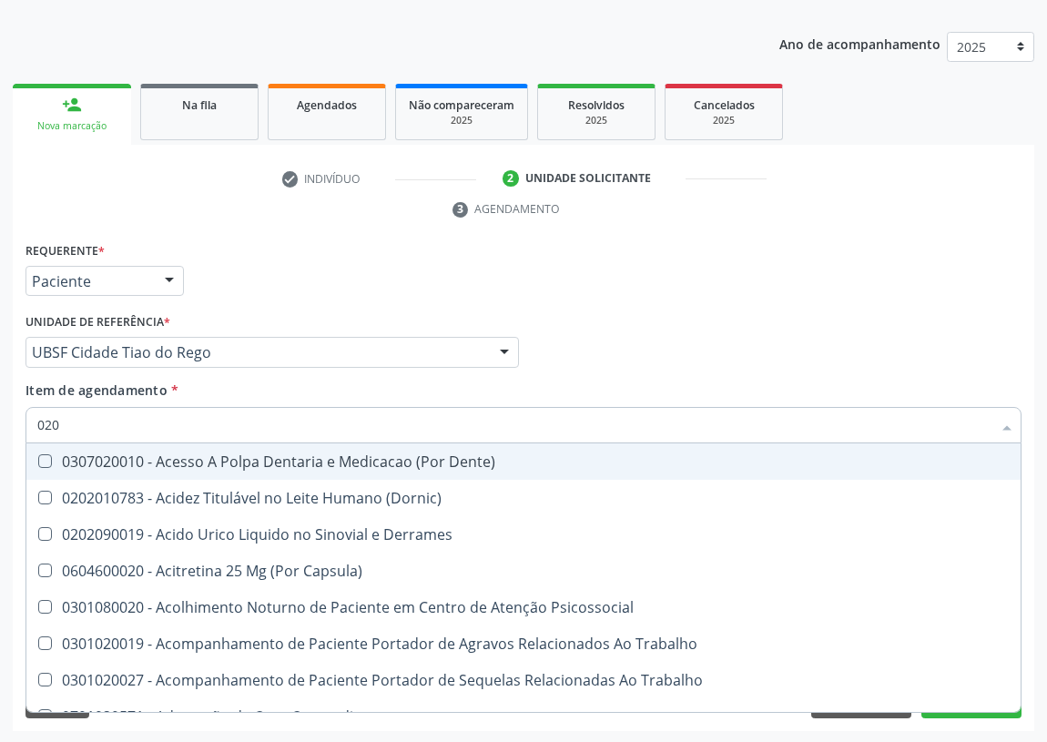
checkbox Completo "true"
type input "0202"
checkbox Ocular "true"
checkbox Aberto\) "true"
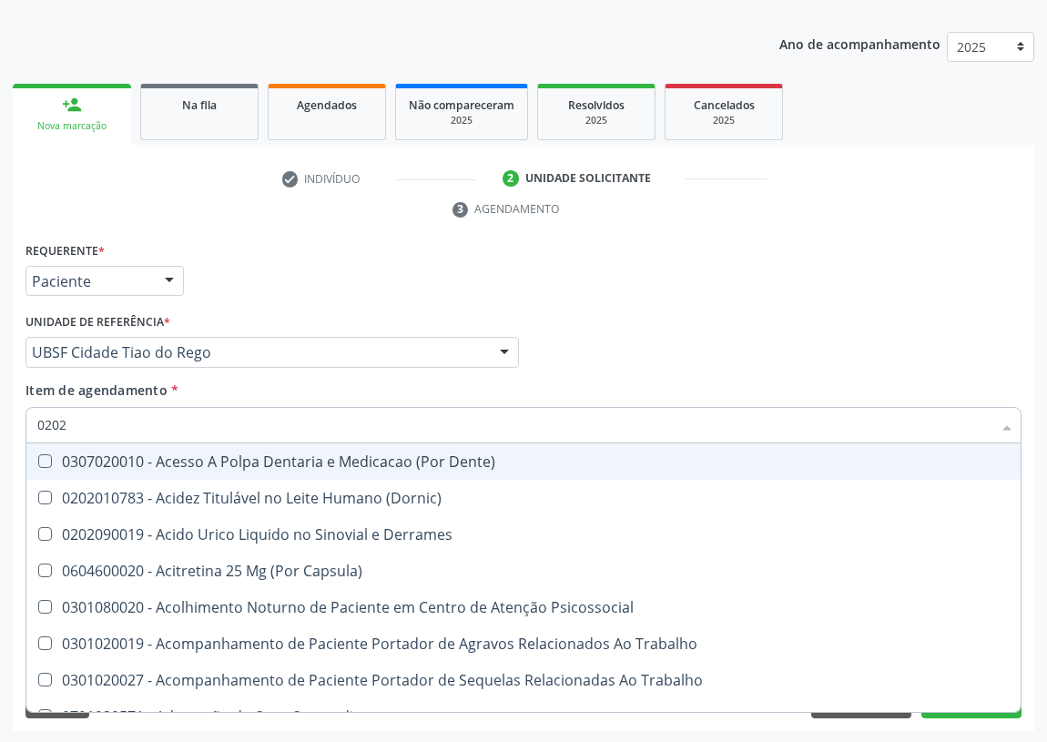
checkbox Cortante "true"
checkbox Drogas "true"
checkbox \(Spcto\) "true"
checkbox 67 "true"
checkbox Aspiracao "true"
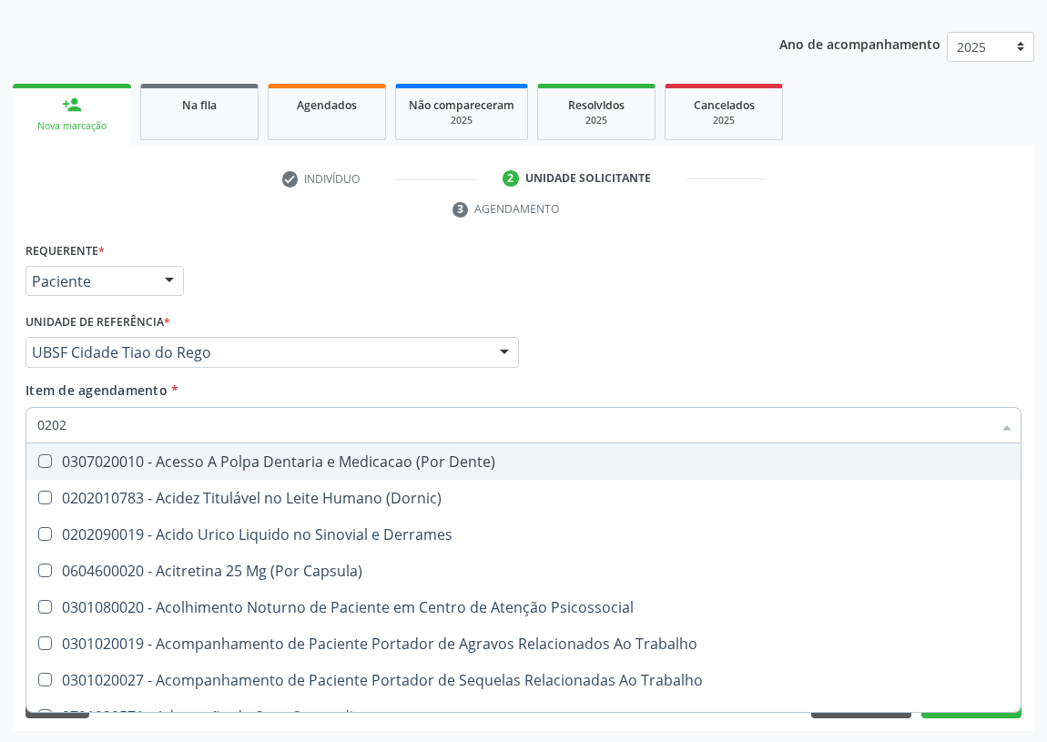
checkbox Projecoes\) "true"
checkbox Captacao "true"
checkbox Revisao "true"
checkbox Hdl "false"
checkbox Ldl "false"
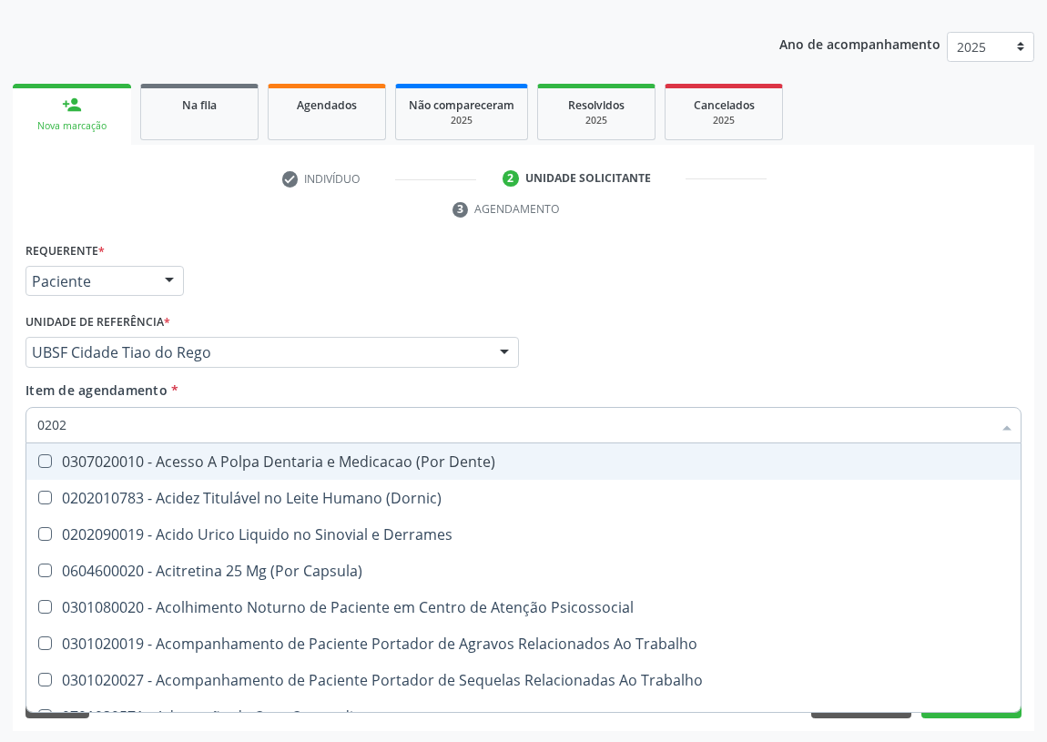
checkbox Creatinina "false"
type input "02020"
checkbox Anal "true"
checkbox Aspiracao "true"
checkbox Cornea "true"
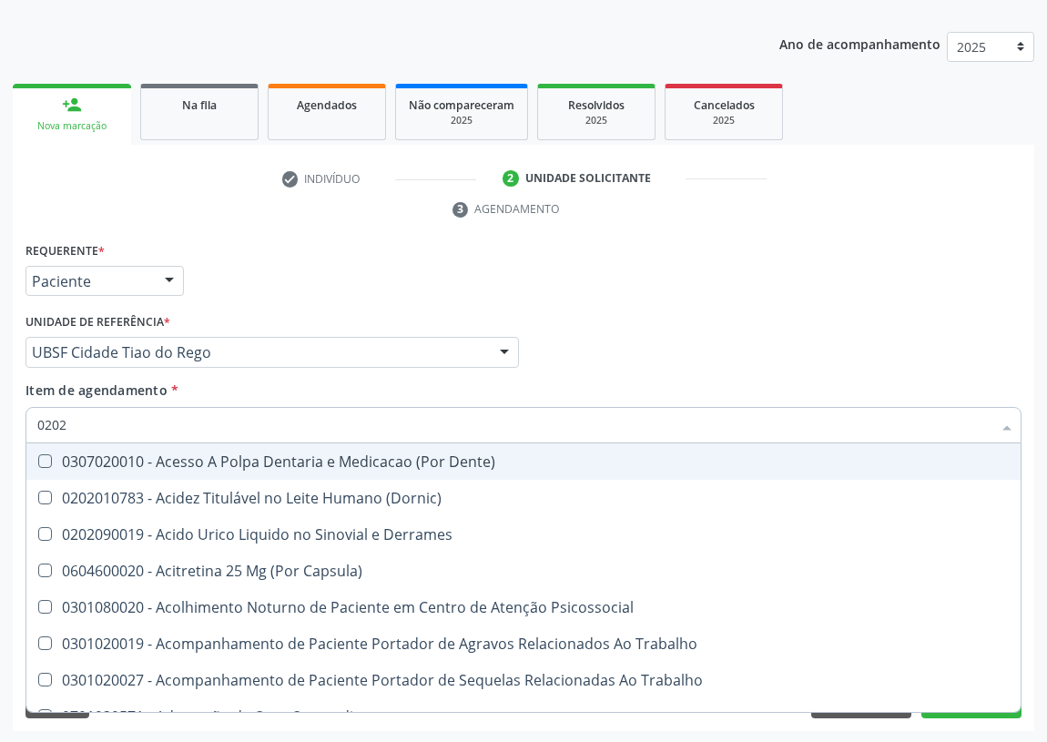
checkbox Ocular "false"
checkbox Aberto\) "false"
checkbox Assistida "true"
checkbox Criança "true"
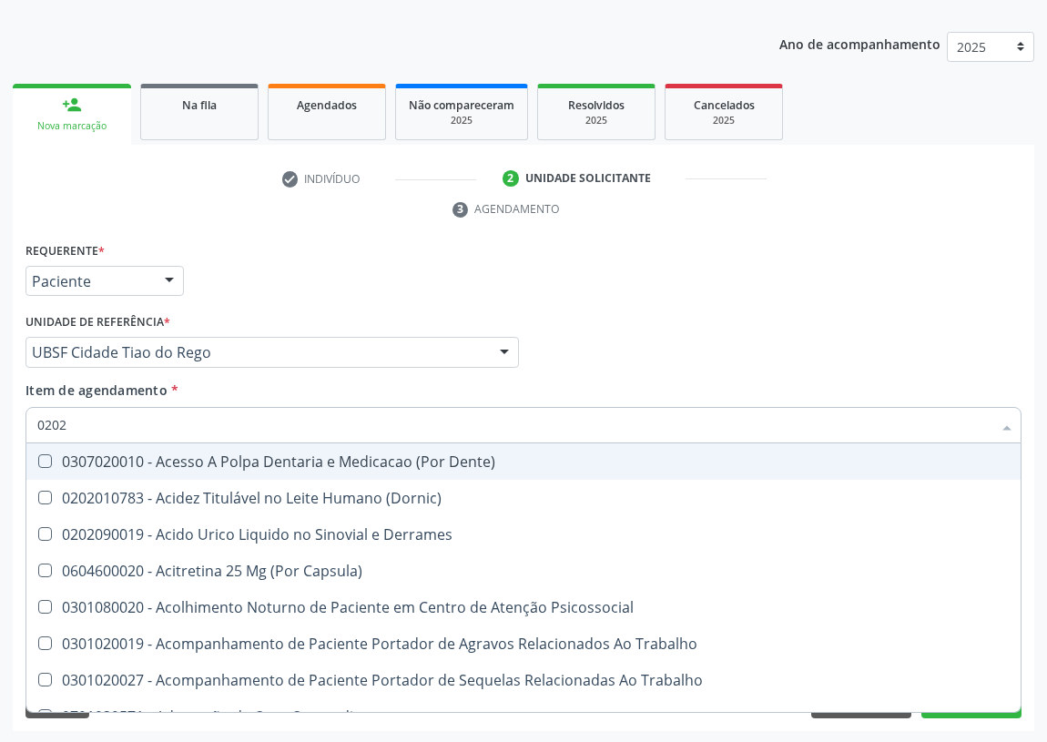
checkbox Cortante "false"
checkbox Drogas "false"
checkbox Gastro-Esofagico "true"
checkbox Inteiro "true"
checkbox Vesico-Ureteral "true"
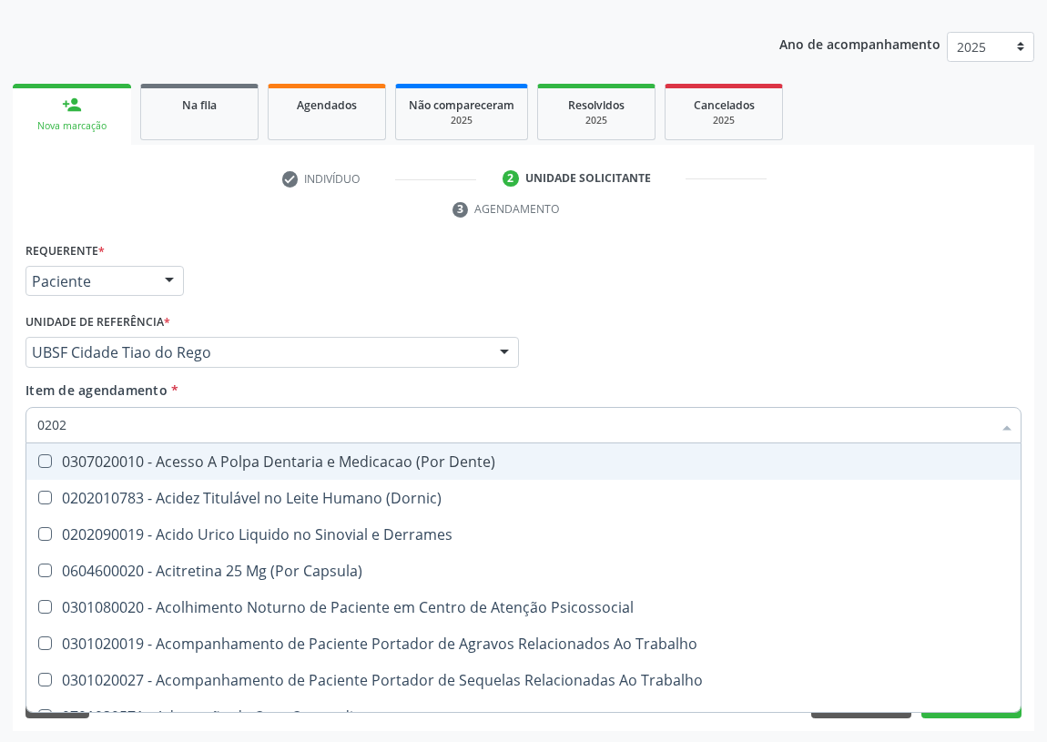
checkbox Quantitativa\) "true"
checkbox 67 "true"
checkbox \(Spcto\) "false"
checkbox 67 "false"
checkbox Aspiracao "false"
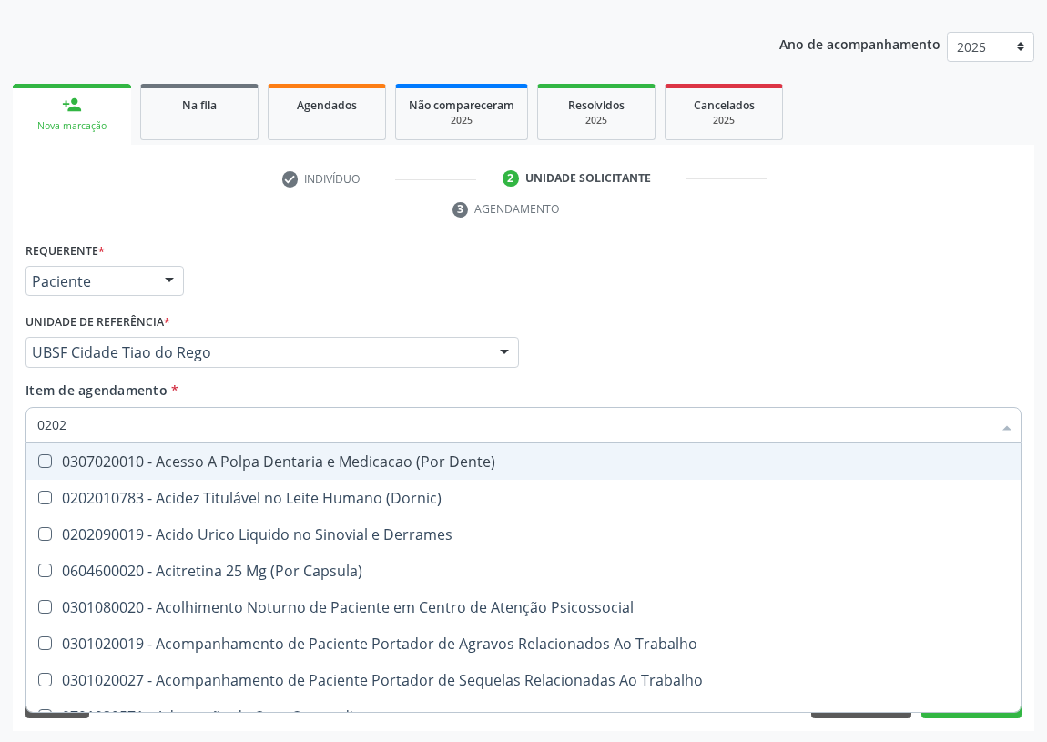
checkbox Projecoes\) "false"
checkbox Captacao "false"
checkbox Liquorico\) "true"
checkbox Revisao "false"
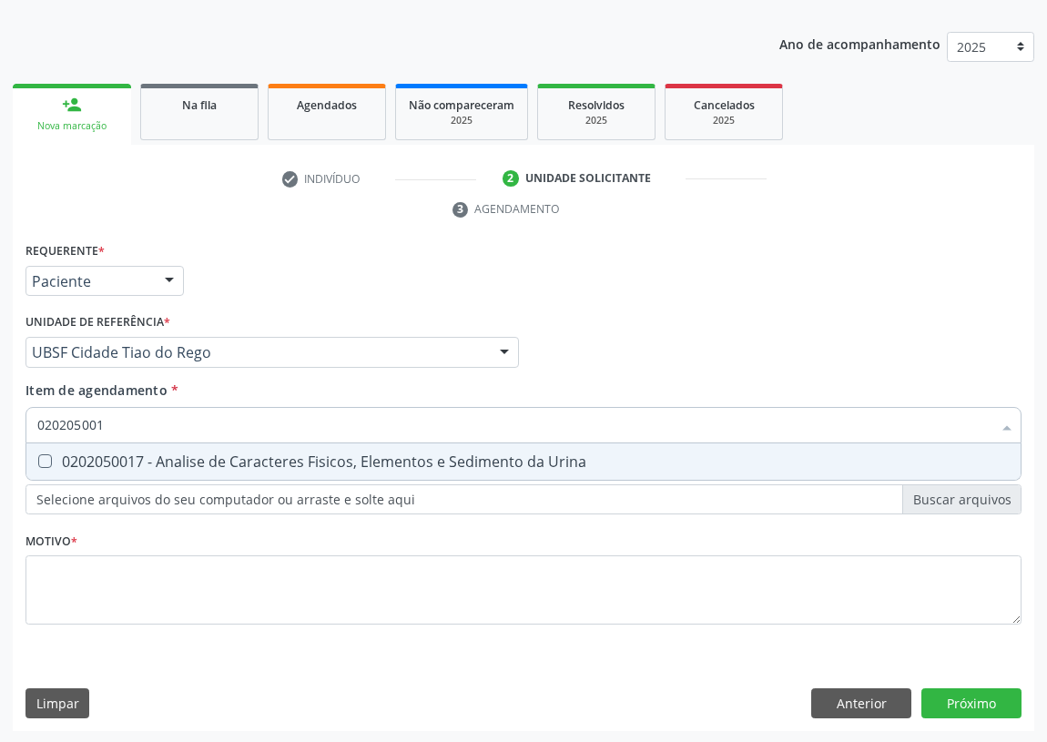
type input "0202050017"
drag, startPoint x: 51, startPoint y: 453, endPoint x: 90, endPoint y: 438, distance: 42.1
click at [52, 450] on span "0202050017 - Analise de Caracteres Fisicos, Elementos e Sedimento da Urina" at bounding box center [523, 461] width 994 height 36
checkbox Urina "true"
drag, startPoint x: 102, startPoint y: 424, endPoint x: 0, endPoint y: 416, distance: 102.3
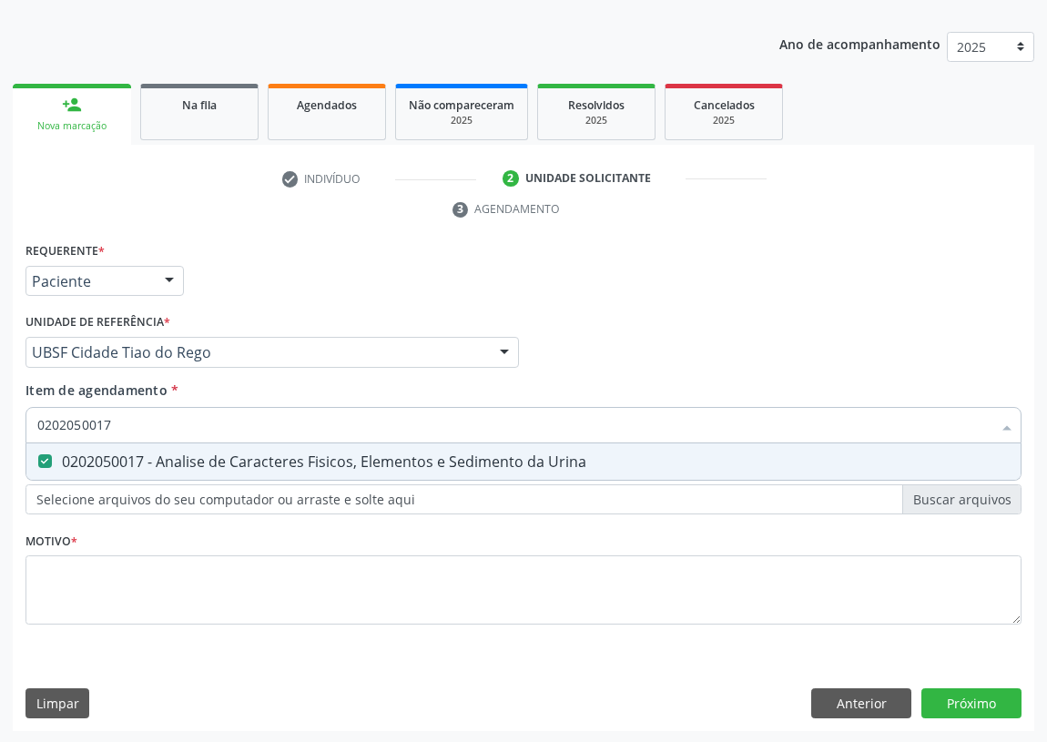
click at [0, 425] on div "Acompanhamento Acompanhe a situação das marcações correntes e finalizadas Relat…" at bounding box center [523, 328] width 1047 height 832
type input "VI"
checkbox Urina "false"
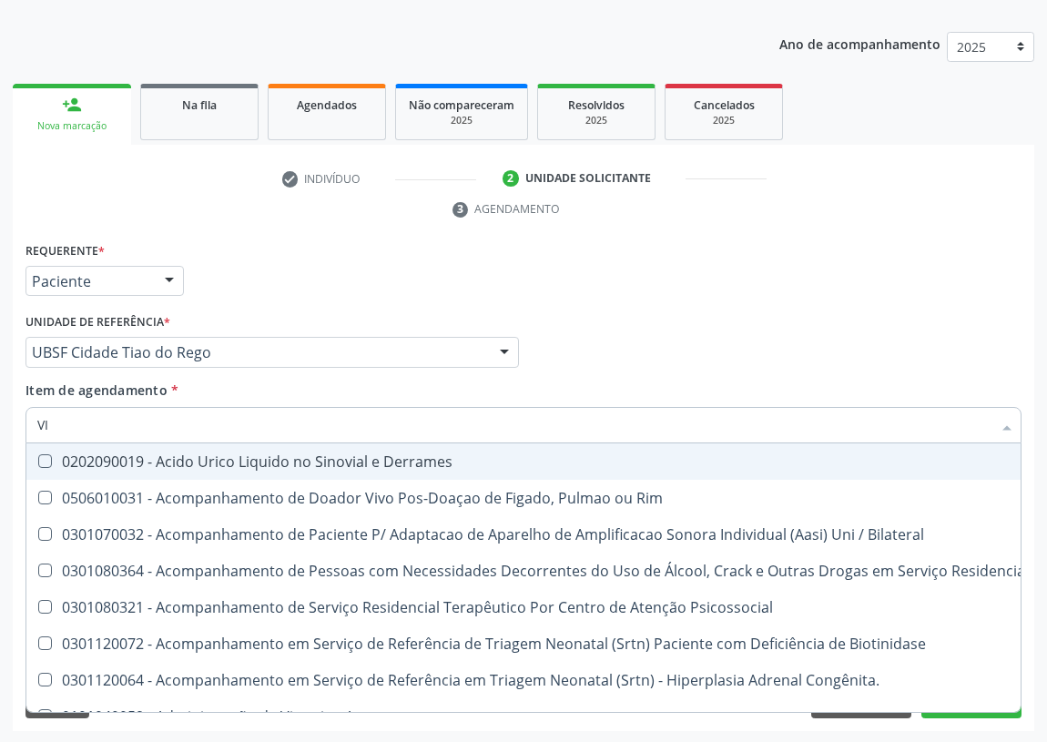
type input "VIT"
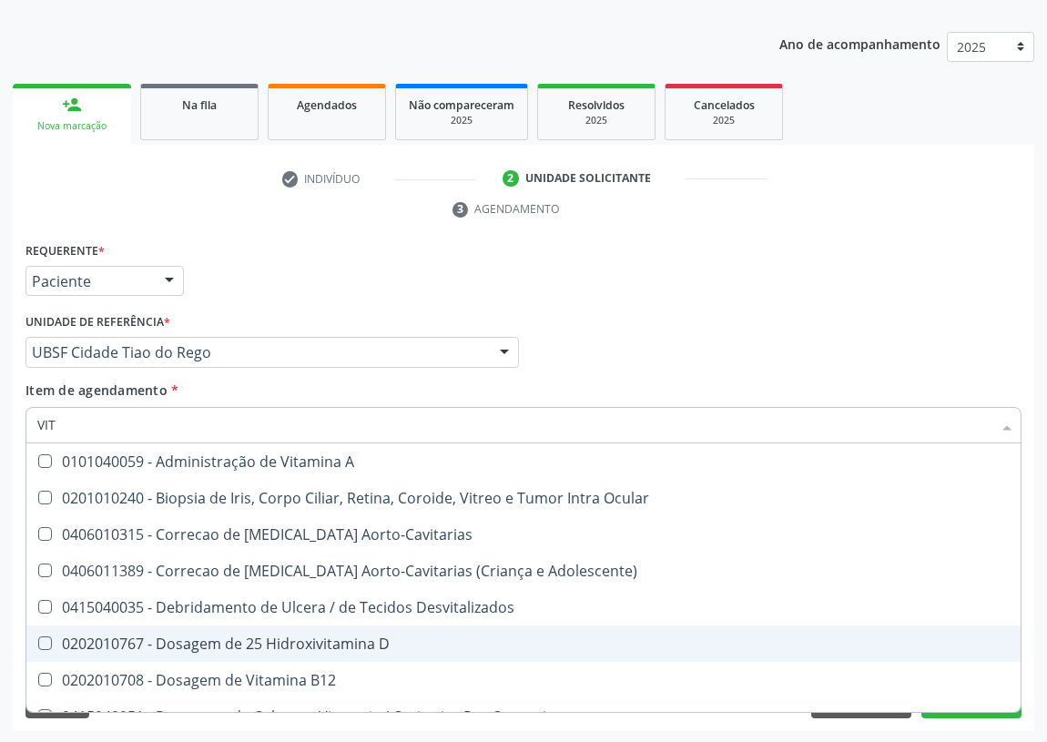
drag, startPoint x: 351, startPoint y: 647, endPoint x: 293, endPoint y: 682, distance: 67.7
click at [348, 648] on div "0202010767 - Dosagem de 25 Hidroxivitamina D" at bounding box center [523, 643] width 972 height 15
checkbox D "true"
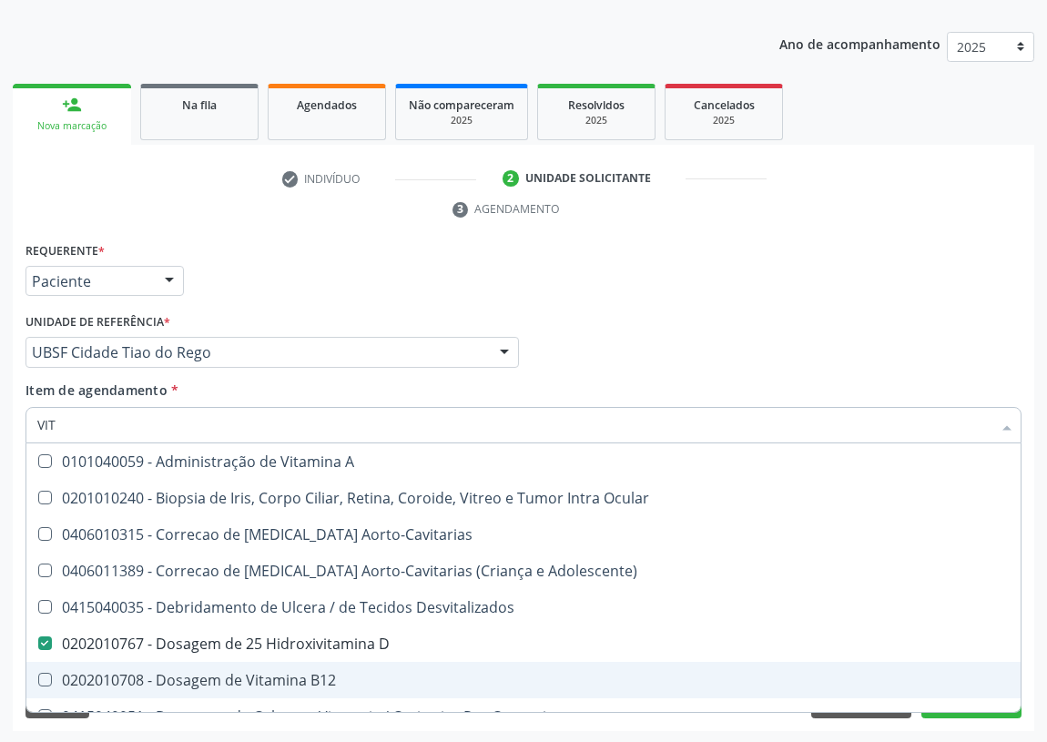
drag, startPoint x: 293, startPoint y: 683, endPoint x: 222, endPoint y: 666, distance: 72.9
click at [294, 683] on div "0202010708 - Dosagem de Vitamina B12" at bounding box center [523, 680] width 972 height 15
checkbox B12 "true"
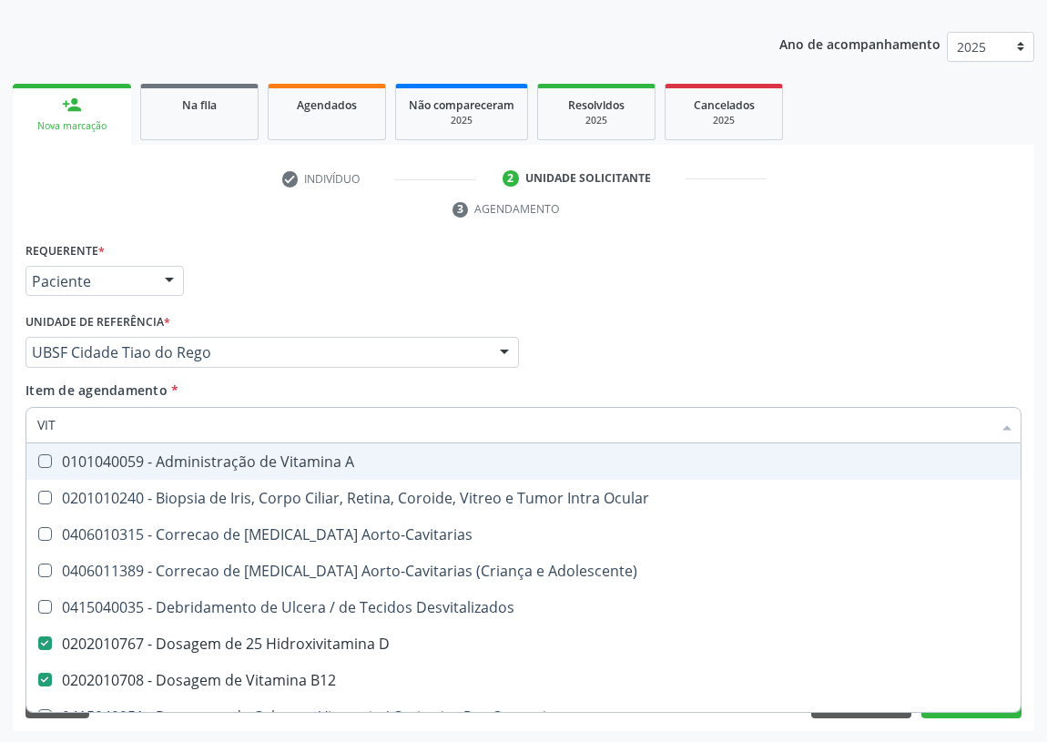
drag, startPoint x: 76, startPoint y: 425, endPoint x: 0, endPoint y: 418, distance: 76.8
click at [0, 422] on div "Acompanhamento Acompanhe a situação das marcações correntes e finalizadas Relat…" at bounding box center [523, 328] width 1047 height 832
type input "FE"
checkbox D "false"
checkbox B12 "false"
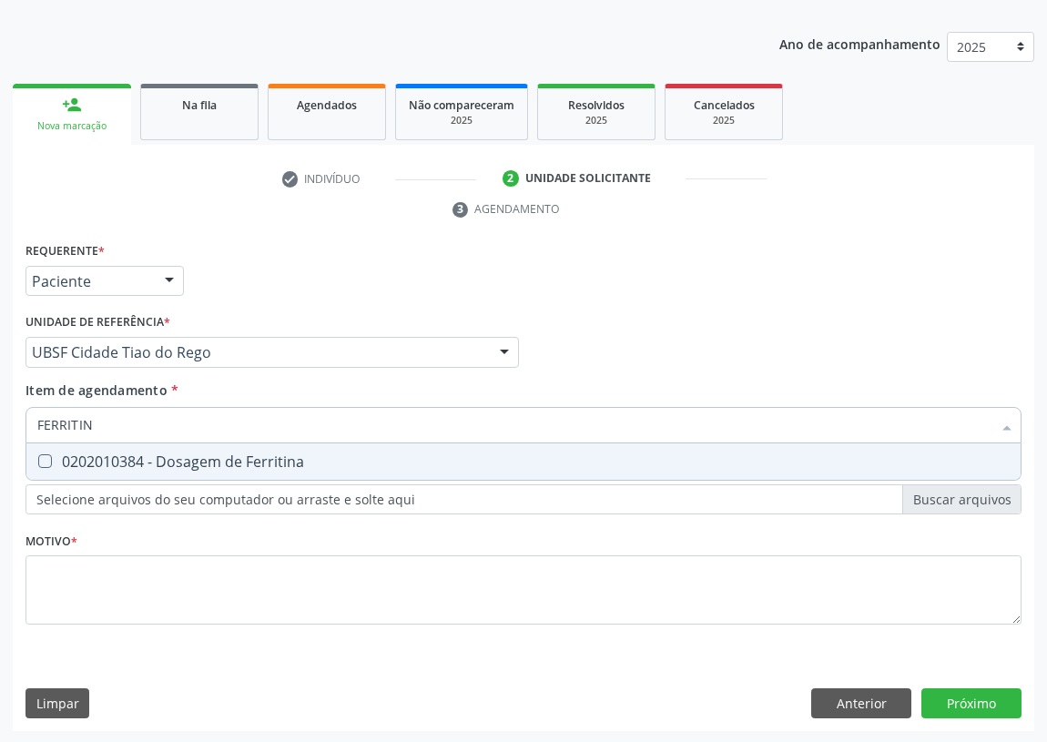
type input "FERRITINA"
drag, startPoint x: 51, startPoint y: 463, endPoint x: 42, endPoint y: 556, distance: 93.3
click at [46, 463] on Ferritina at bounding box center [45, 461] width 14 height 14
click at [38, 463] on Ferritina "checkbox" at bounding box center [32, 461] width 12 height 12
checkbox Ferritina "true"
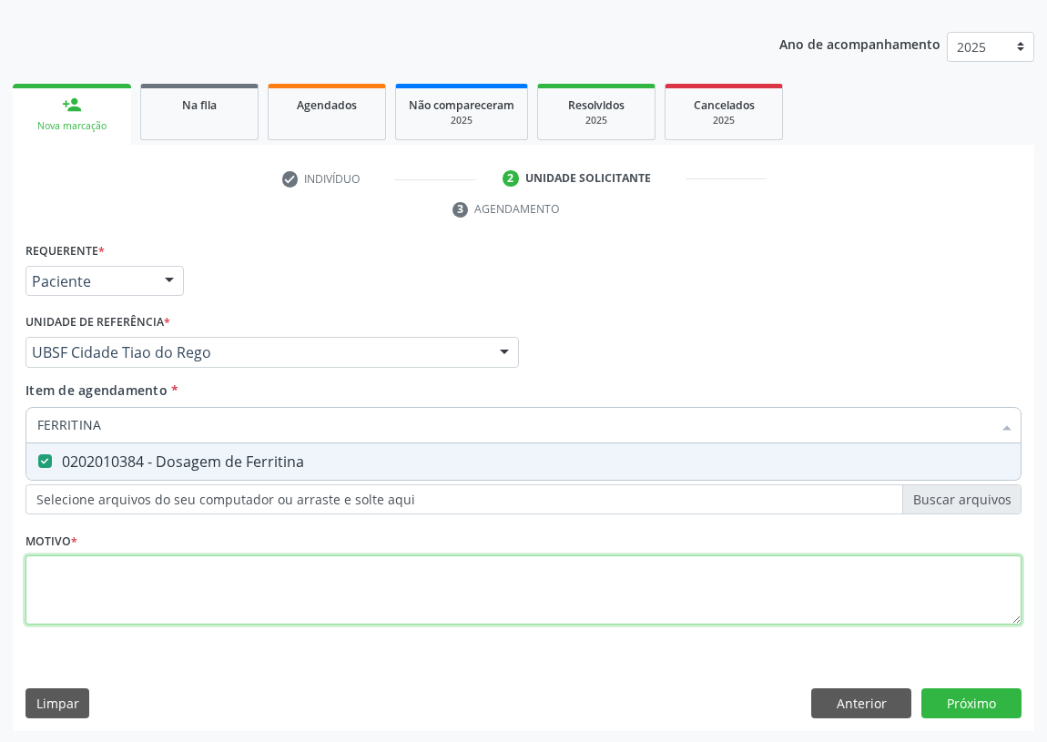
click at [61, 586] on div "Requerente * Paciente Médico(a) Enfermeiro(a) Paciente Nenhum resultado encontr…" at bounding box center [523, 444] width 996 height 412
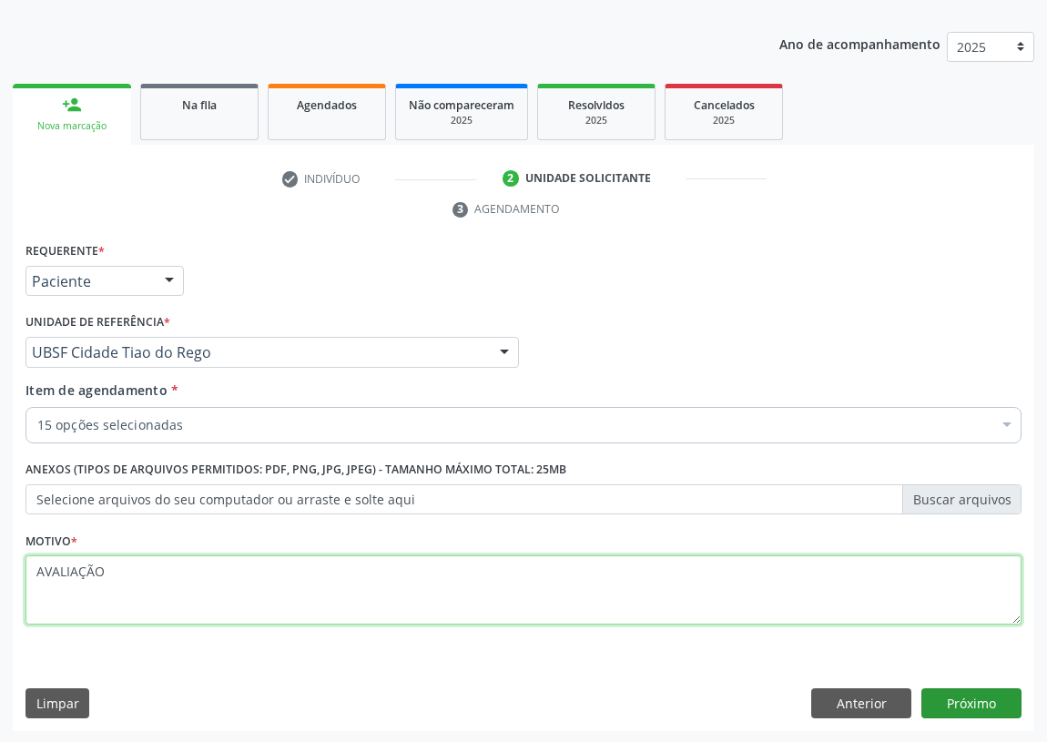
type textarea "AVALIAÇÃO"
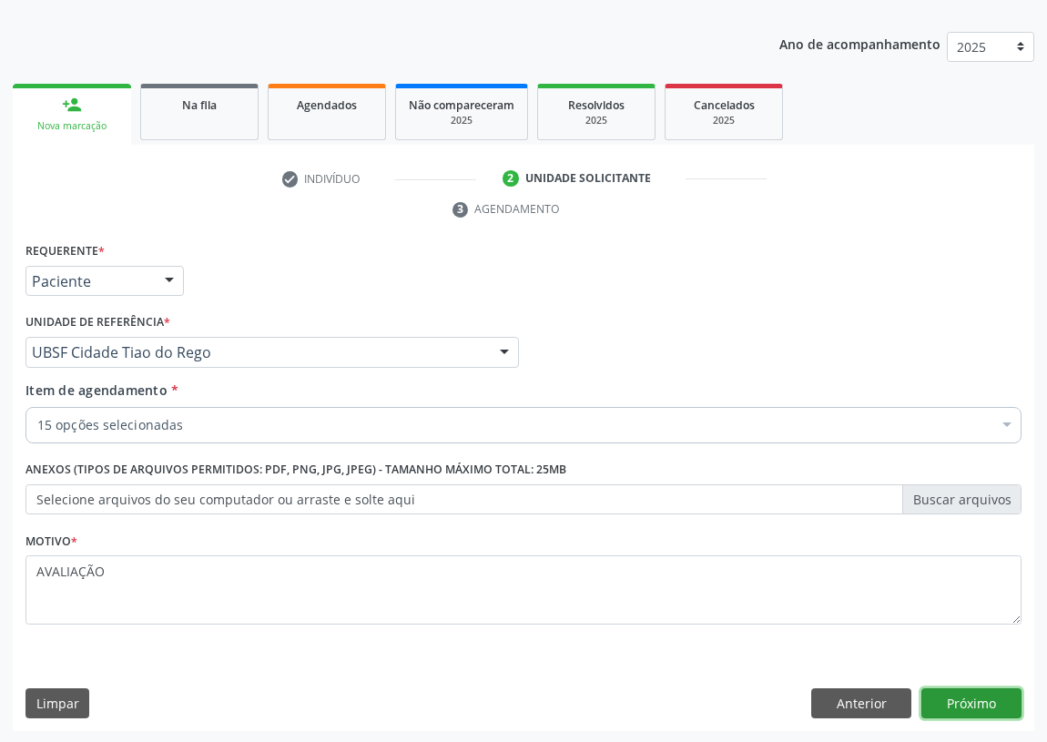
drag, startPoint x: 1001, startPoint y: 695, endPoint x: 992, endPoint y: 694, distance: 9.1
click at [992, 694] on button "Próximo" at bounding box center [971, 703] width 100 height 31
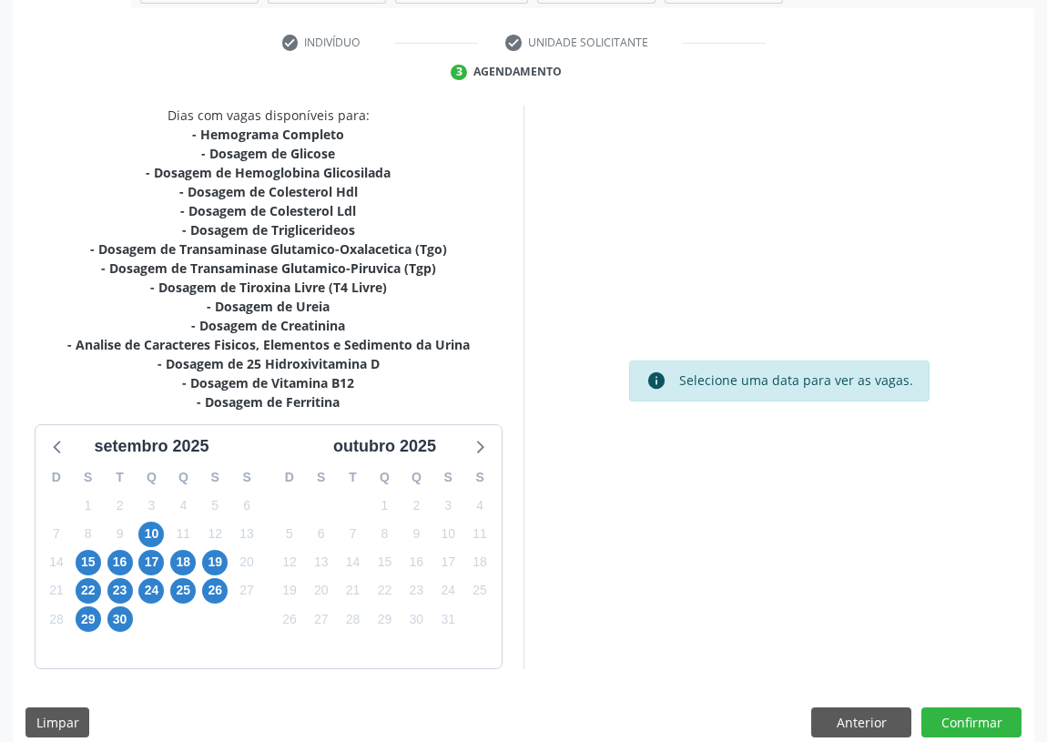
scroll to position [345, 0]
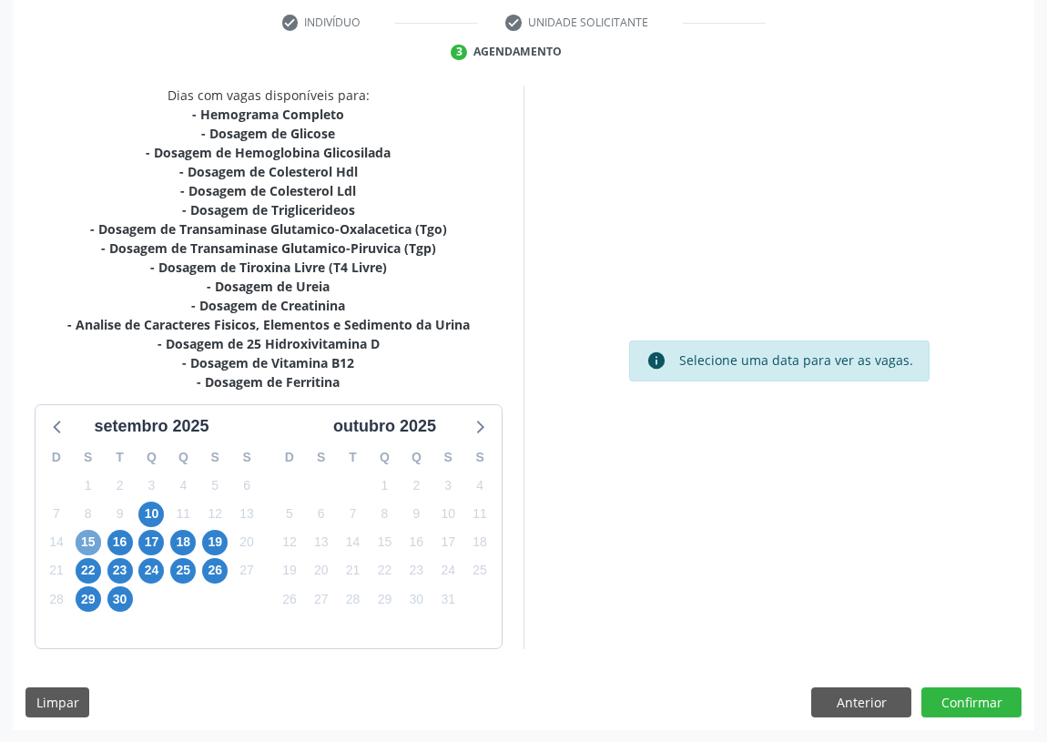
click at [80, 538] on span "15" at bounding box center [88, 542] width 25 height 25
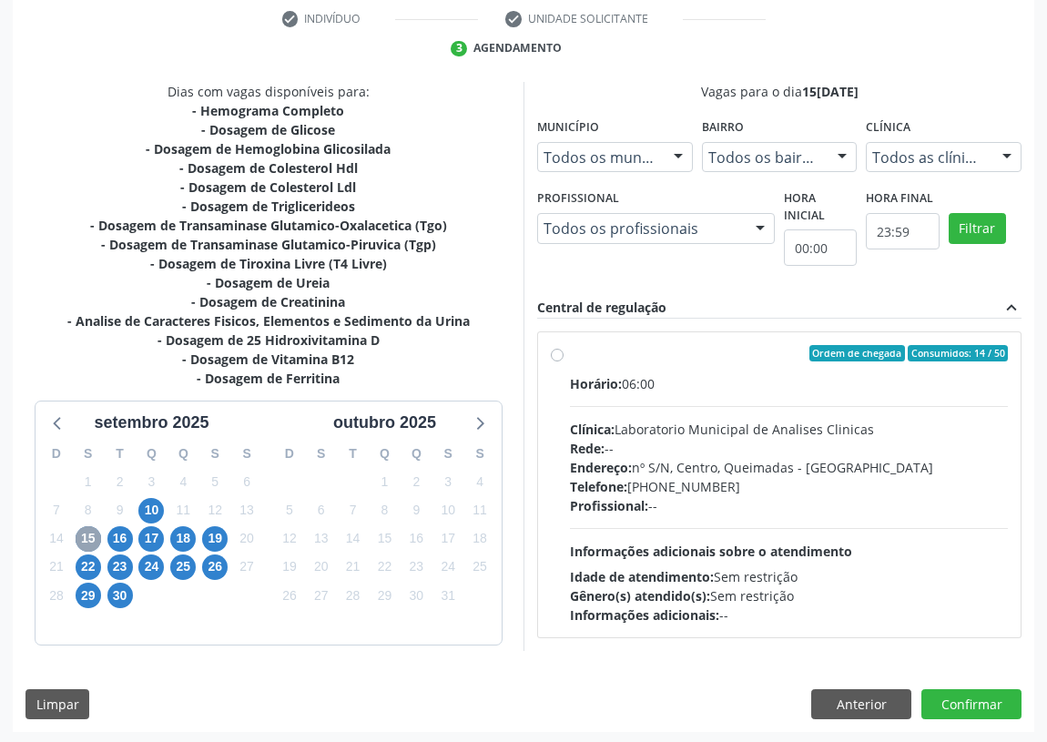
scroll to position [349, 0]
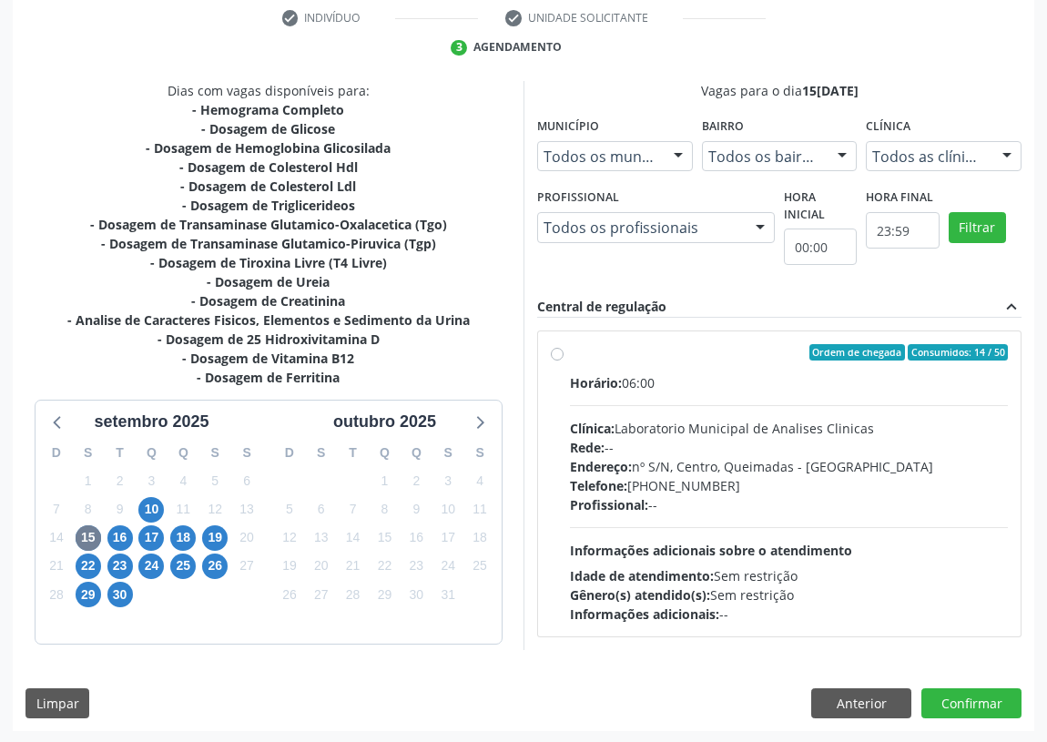
drag, startPoint x: 558, startPoint y: 346, endPoint x: 522, endPoint y: 454, distance: 114.0
click at [557, 345] on div "Ordem de chegada Consumidos: 14 / 50 Horário: 06:00 Clínica: Laboratorio Munici…" at bounding box center [779, 483] width 457 height 279
radio input "true"
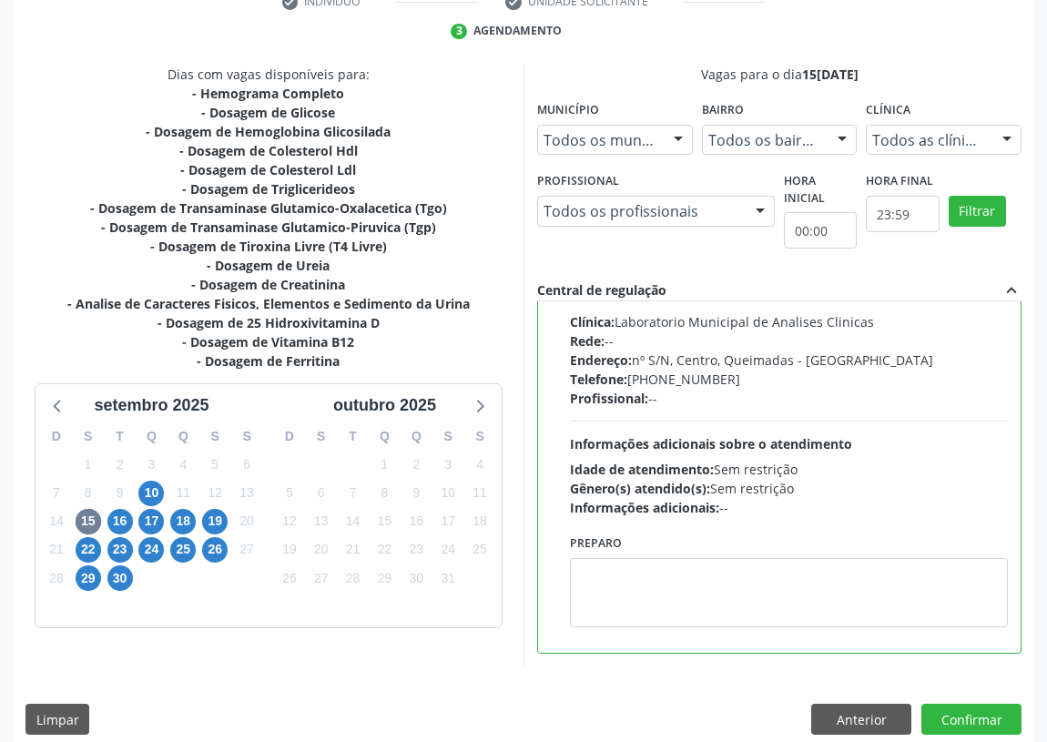
scroll to position [382, 0]
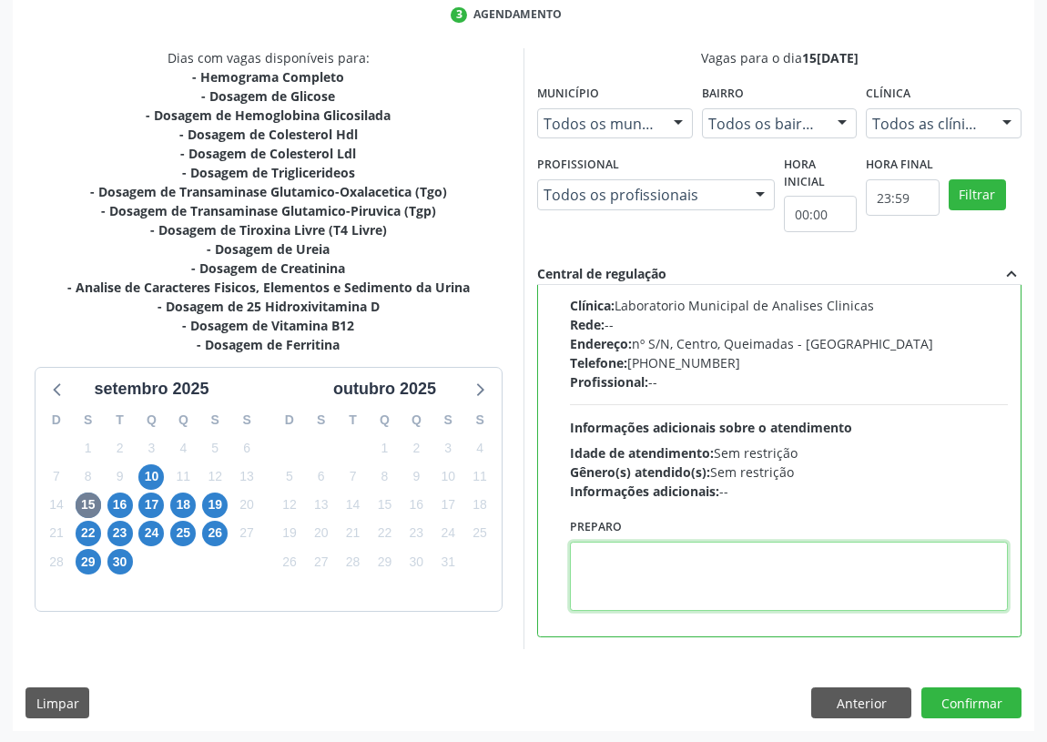
click at [600, 569] on textarea at bounding box center [789, 576] width 438 height 69
type textarea "IR EM [GEOGRAPHIC_DATA]"
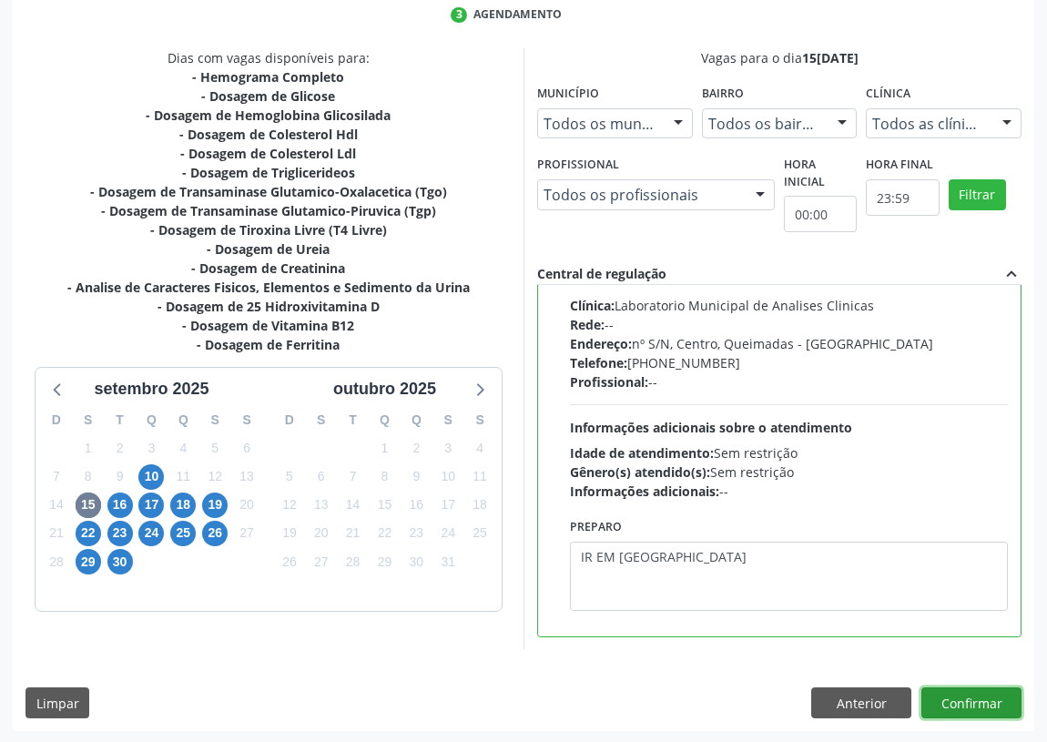
drag, startPoint x: 939, startPoint y: 702, endPoint x: 733, endPoint y: 693, distance: 206.8
click at [936, 701] on button "Confirmar" at bounding box center [971, 702] width 100 height 31
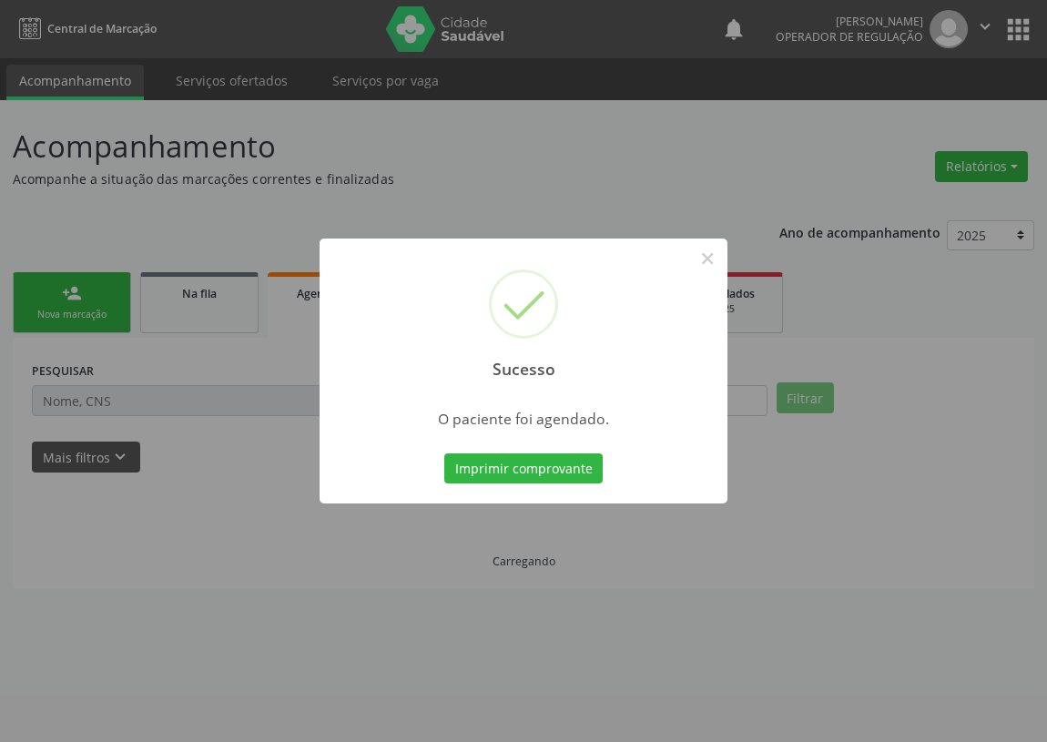
scroll to position [0, 0]
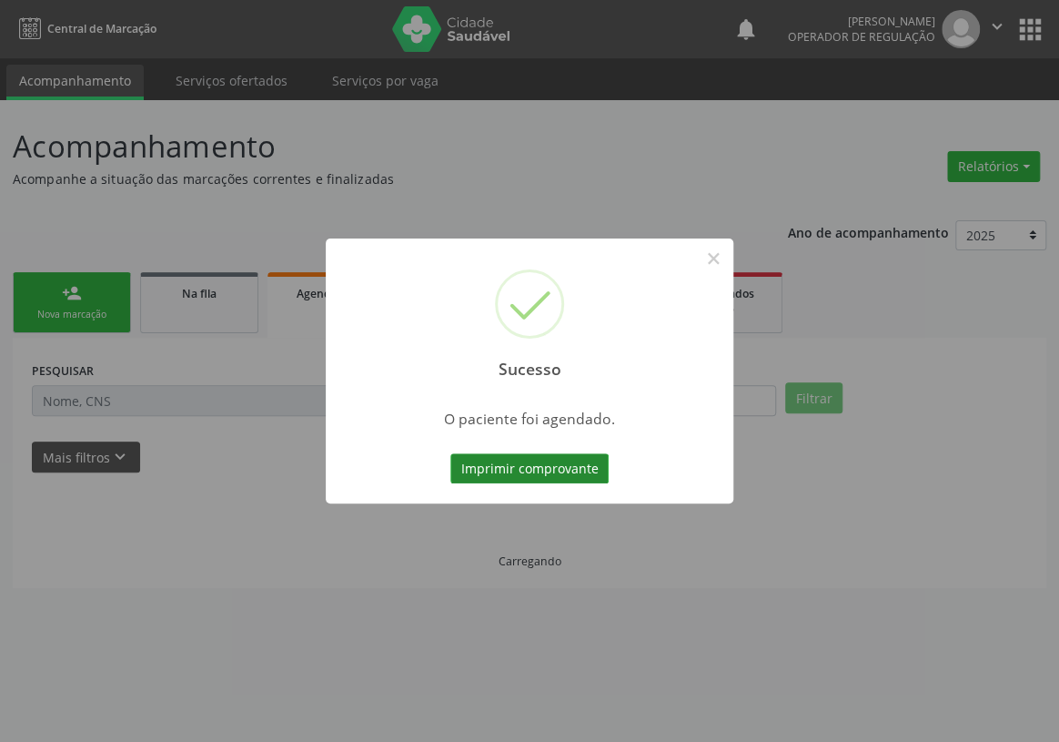
click at [485, 471] on button "Imprimir comprovante" at bounding box center [529, 468] width 158 height 31
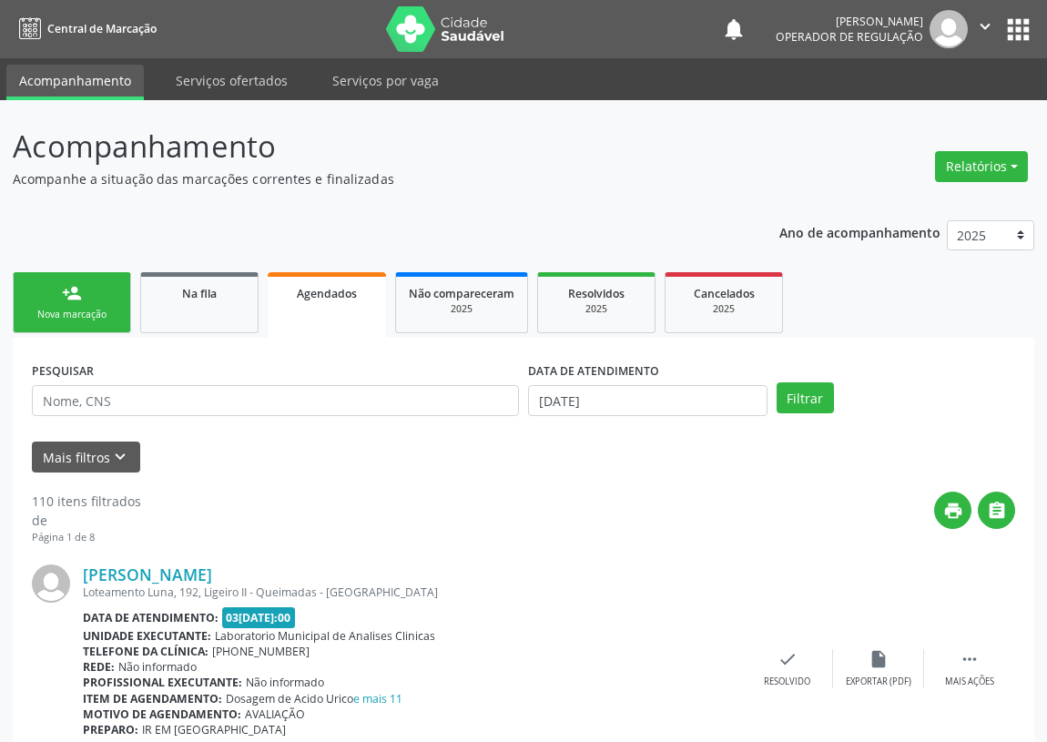
click at [62, 304] on link "person_add Nova marcação" at bounding box center [72, 302] width 118 height 61
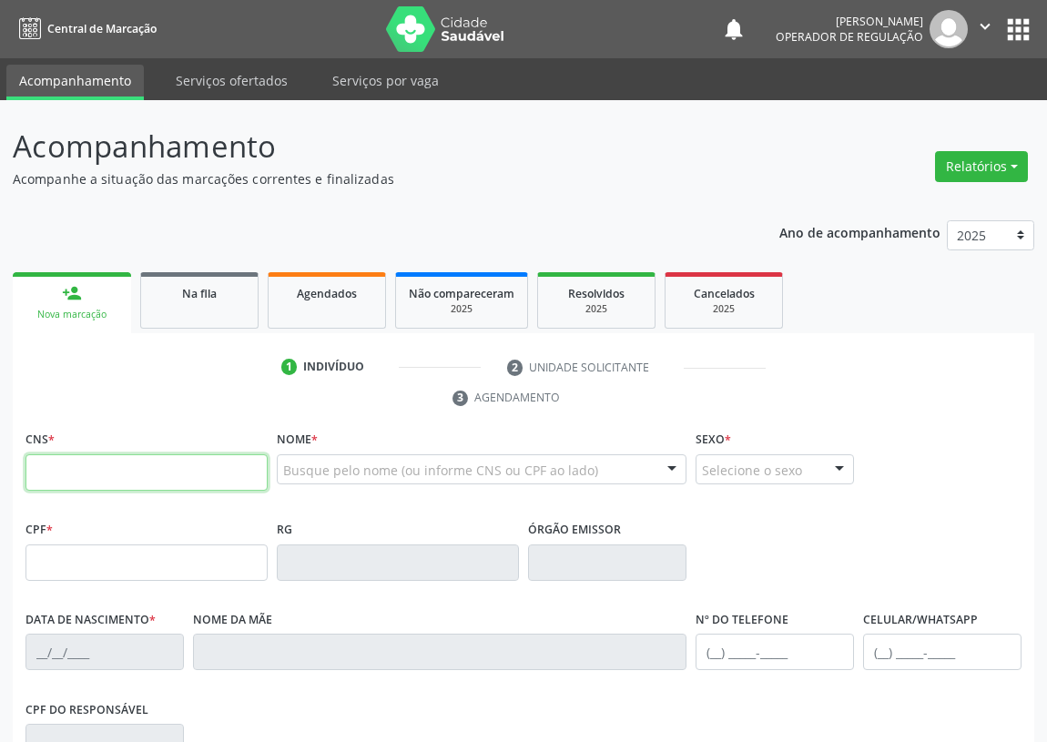
click at [46, 463] on input "text" at bounding box center [146, 472] width 242 height 36
click at [80, 470] on input "text" at bounding box center [146, 472] width 242 height 36
type input "709 2022 0686 2030"
type input "127.588.074-67"
type input "23/04/2008"
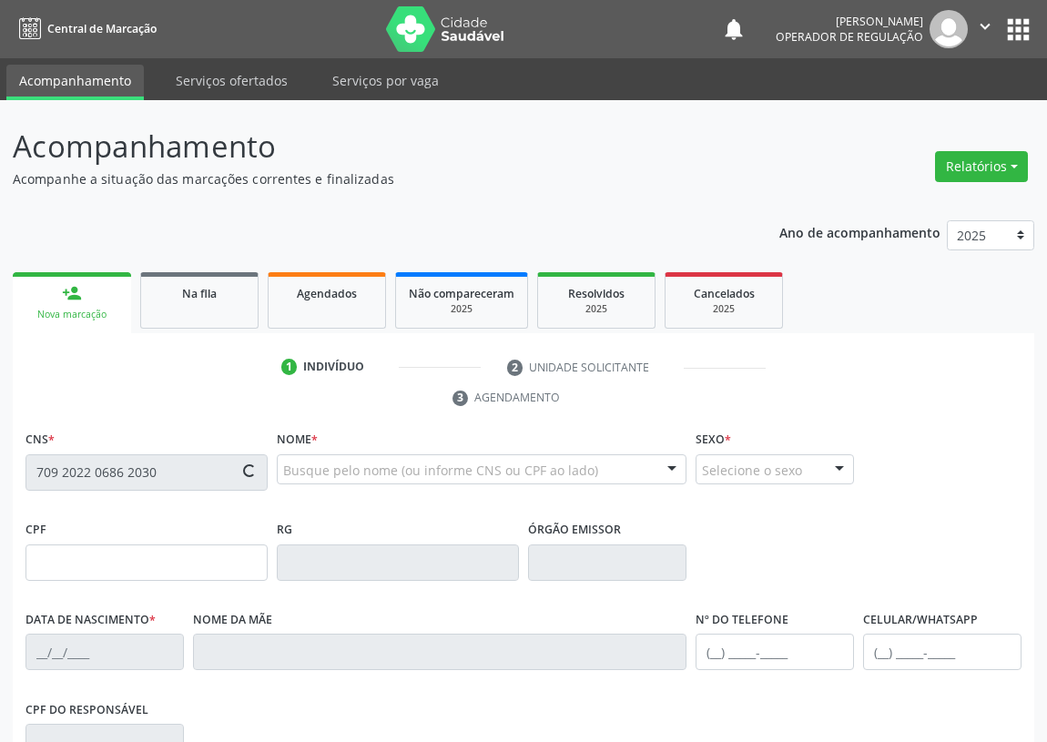
type input "Janeide Paulino de Souza"
type input "(83) 99178-7600"
type input "107.569.954-18"
type input "S/N"
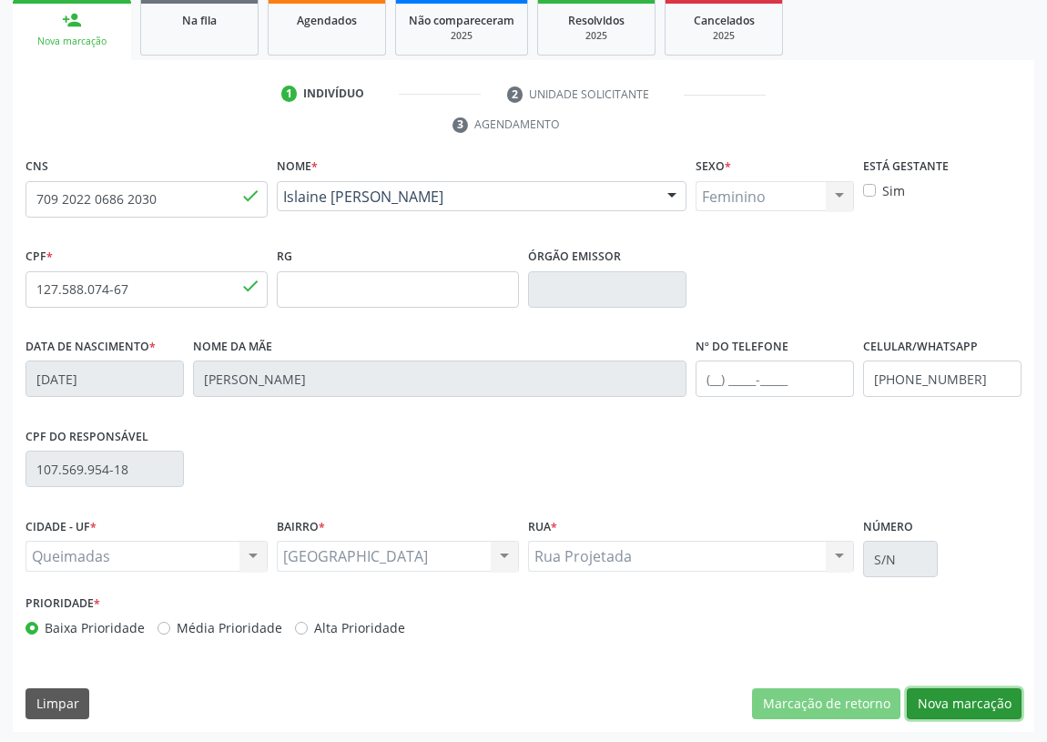
drag, startPoint x: 980, startPoint y: 694, endPoint x: 319, endPoint y: 673, distance: 661.1
click at [946, 692] on button "Nova marcação" at bounding box center [963, 703] width 115 height 31
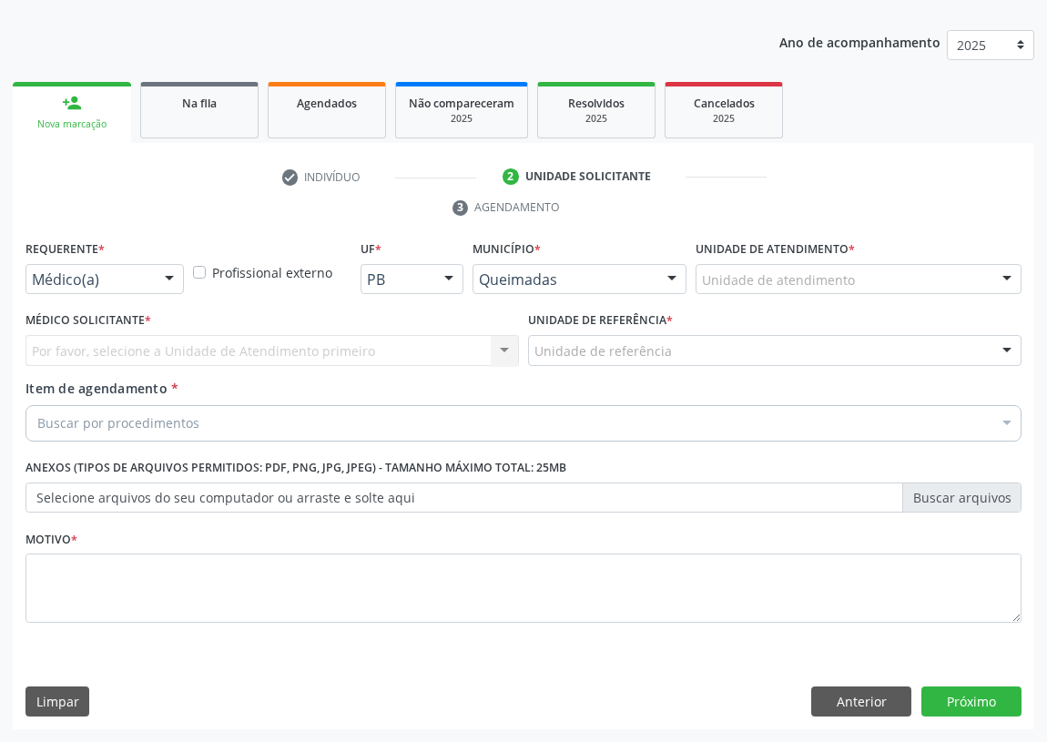
scroll to position [188, 0]
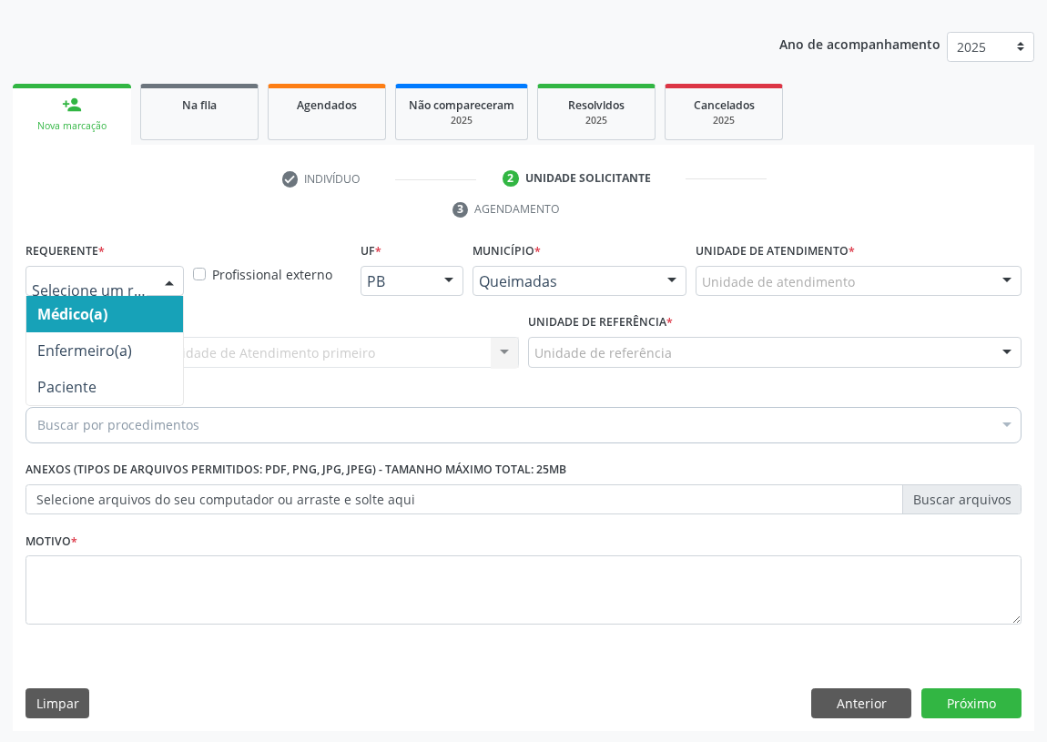
drag, startPoint x: 179, startPoint y: 278, endPoint x: 108, endPoint y: 350, distance: 101.7
click at [172, 278] on div at bounding box center [169, 282] width 27 height 31
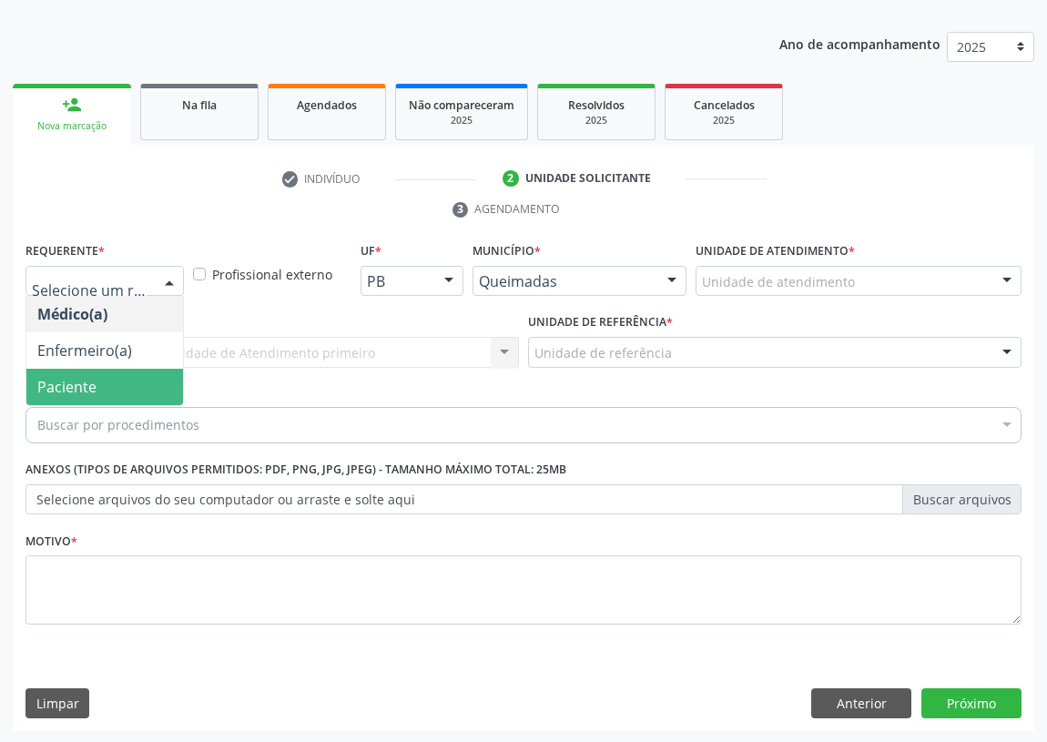
click at [133, 389] on span "Paciente" at bounding box center [104, 387] width 157 height 36
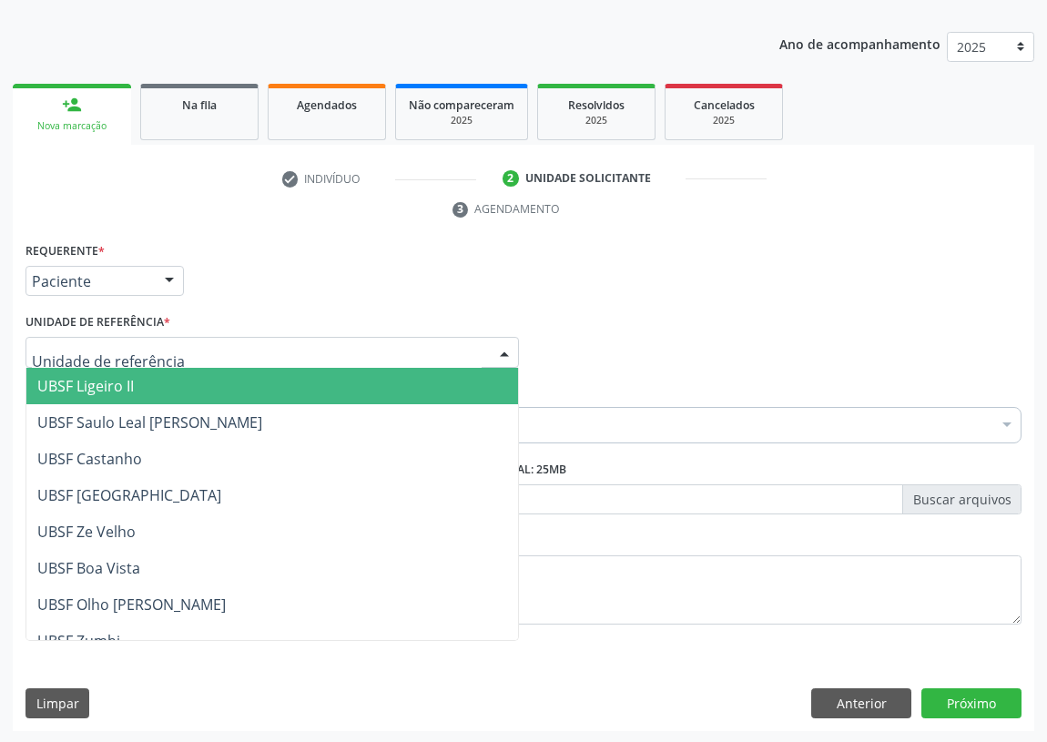
drag, startPoint x: 482, startPoint y: 335, endPoint x: 263, endPoint y: 487, distance: 266.8
click at [481, 333] on div "Unidade de referência * UBSF Ligeiro II UBSF Saulo Leal Ernesto de Melo UBSF Ca…" at bounding box center [271, 338] width 493 height 58
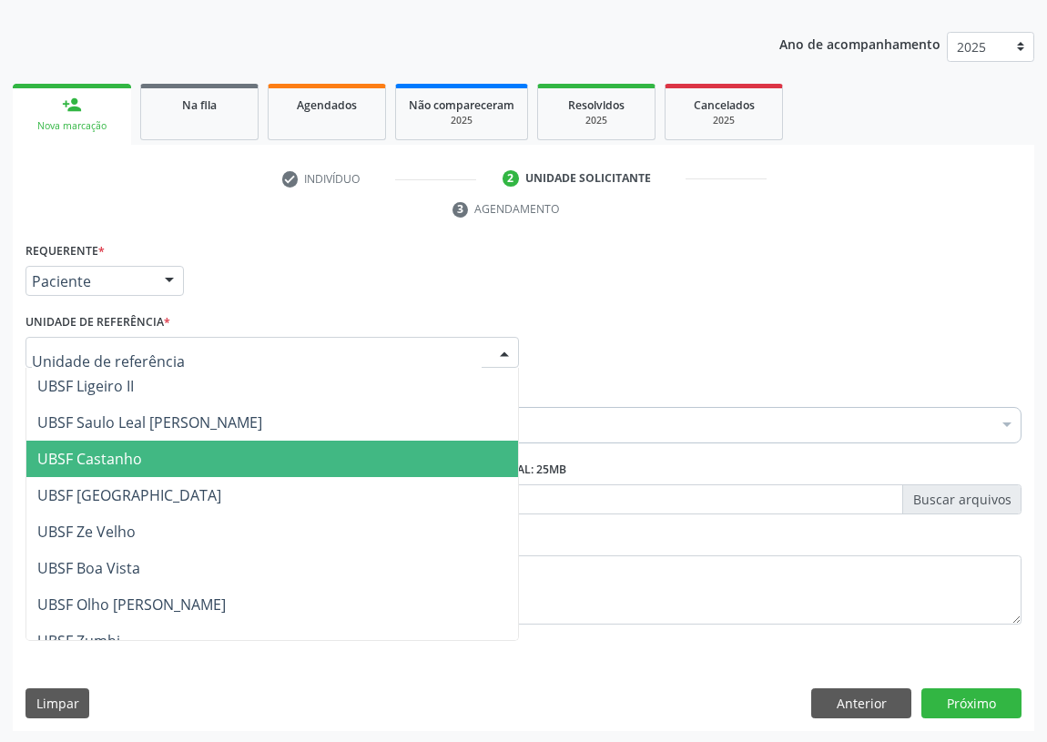
click at [278, 274] on div "Requerente * Paciente Médico(a) Enfermeiro(a) Paciente Nenhum resultado encontr…" at bounding box center [523, 273] width 1005 height 71
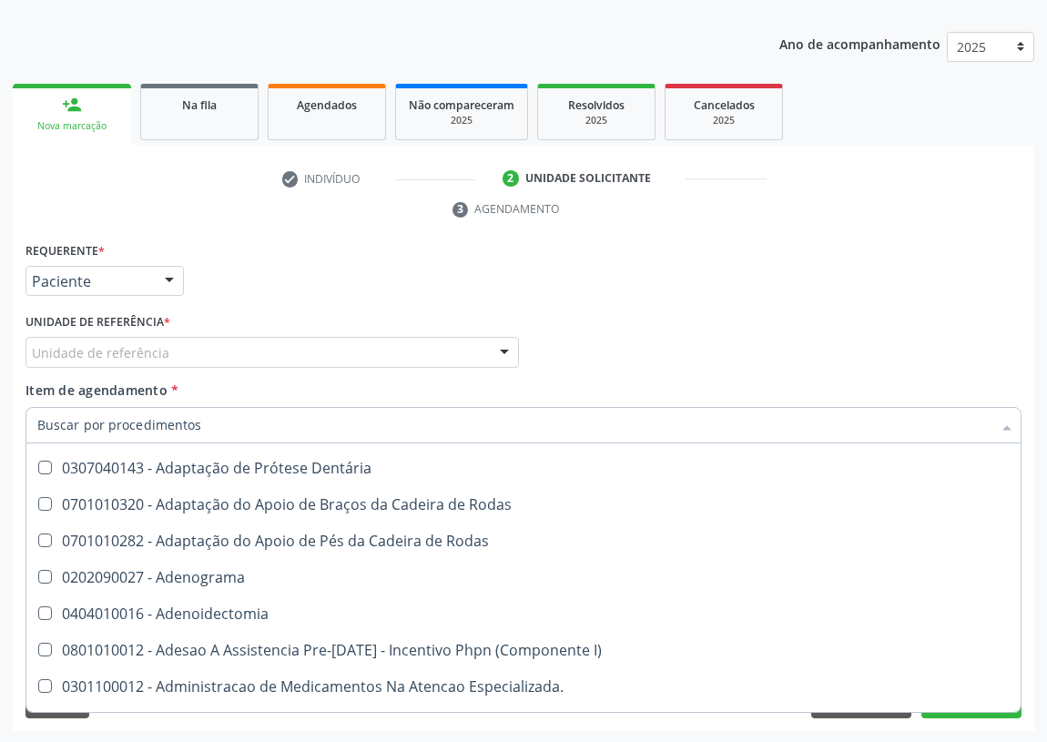
scroll to position [2895, 0]
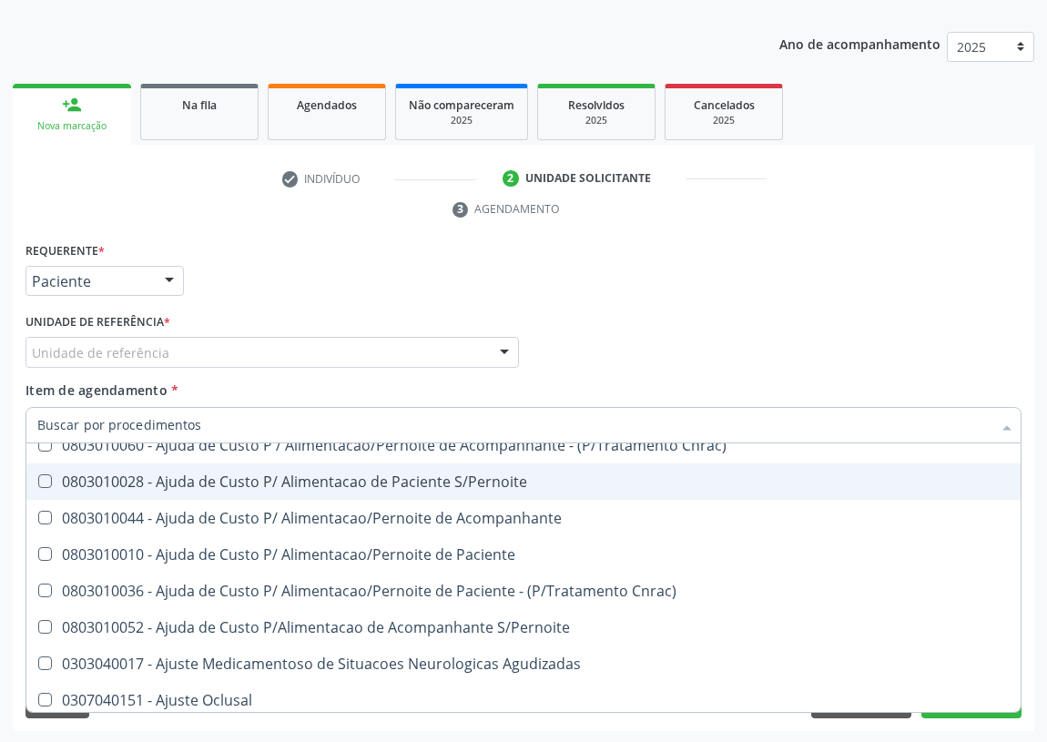
drag, startPoint x: 842, startPoint y: 178, endPoint x: 842, endPoint y: 231, distance: 52.8
click at [842, 189] on ul "check Indivíduo 2 Unidade solicitante 3 Agendamento" at bounding box center [523, 194] width 1021 height 61
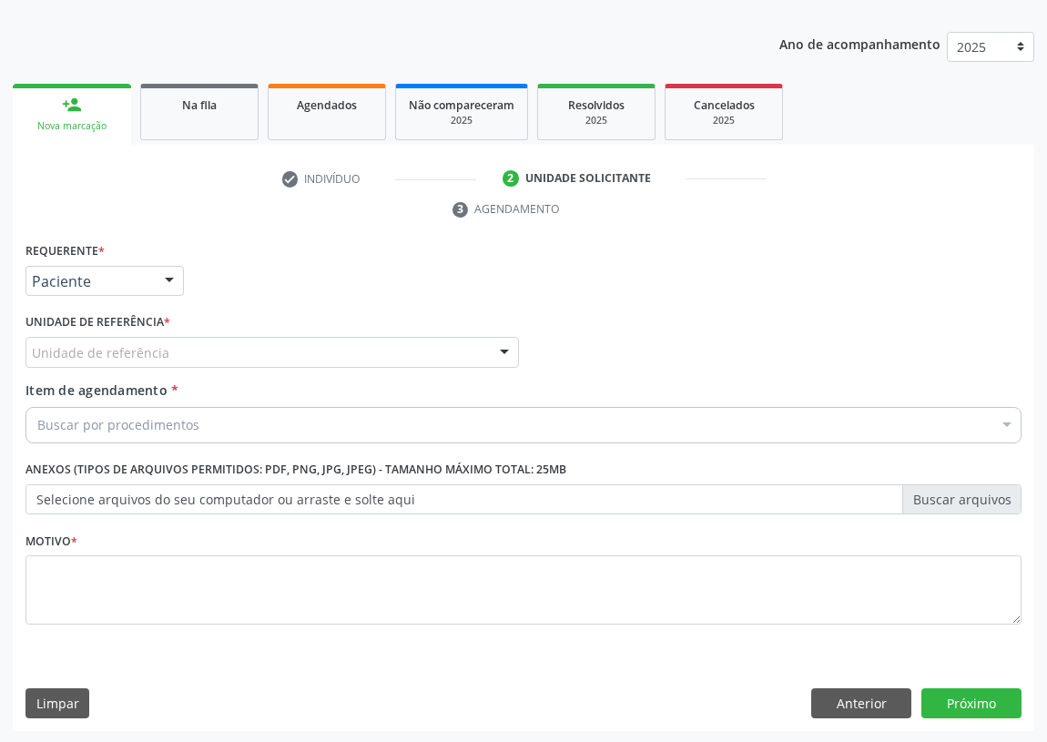
scroll to position [0, 0]
drag, startPoint x: 852, startPoint y: 699, endPoint x: 329, endPoint y: 637, distance: 526.9
click at [836, 698] on button "Anterior" at bounding box center [861, 703] width 100 height 31
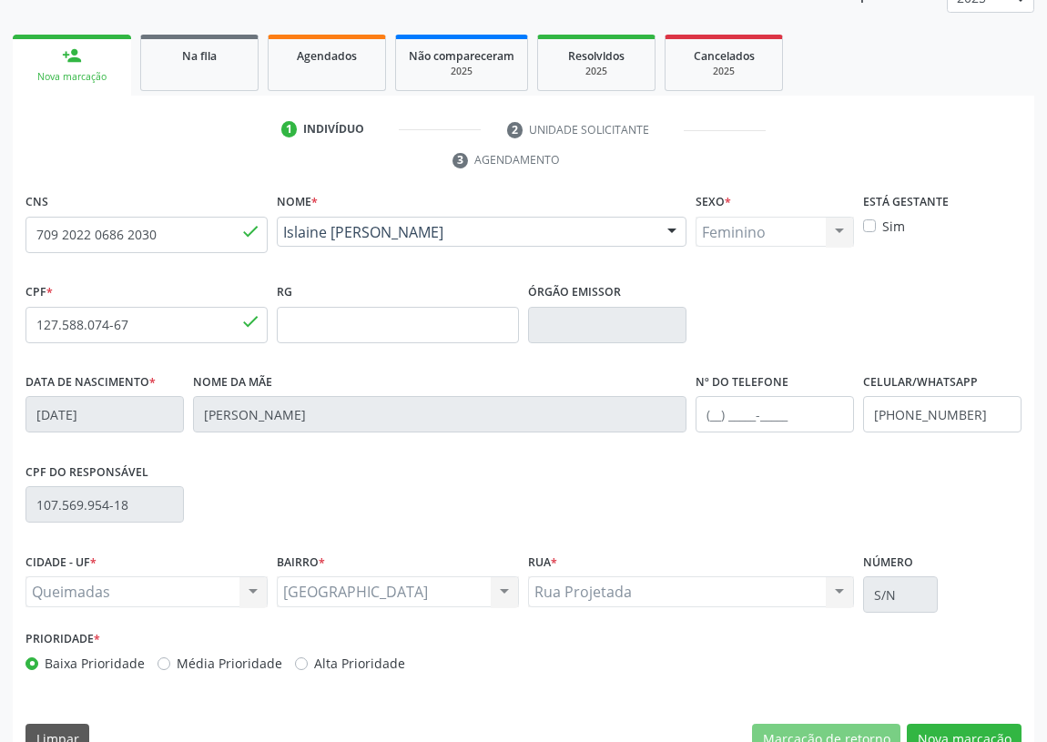
scroll to position [273, 0]
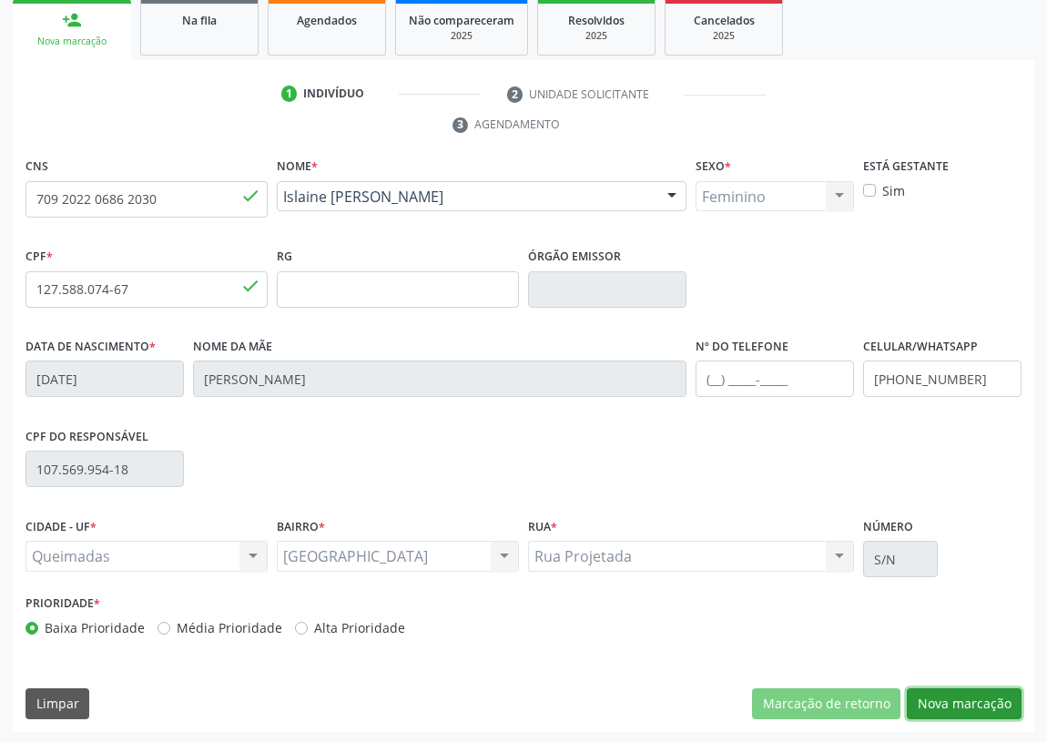
drag, startPoint x: 977, startPoint y: 702, endPoint x: 776, endPoint y: 690, distance: 200.6
click at [956, 702] on button "Nova marcação" at bounding box center [963, 703] width 115 height 31
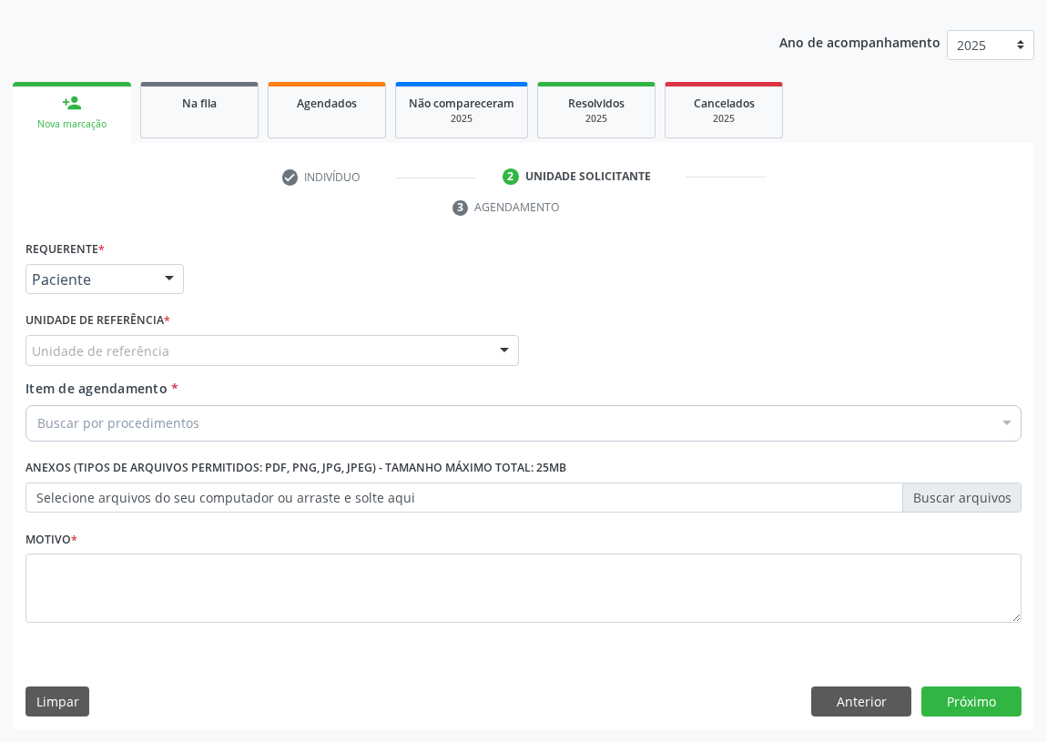
scroll to position [188, 0]
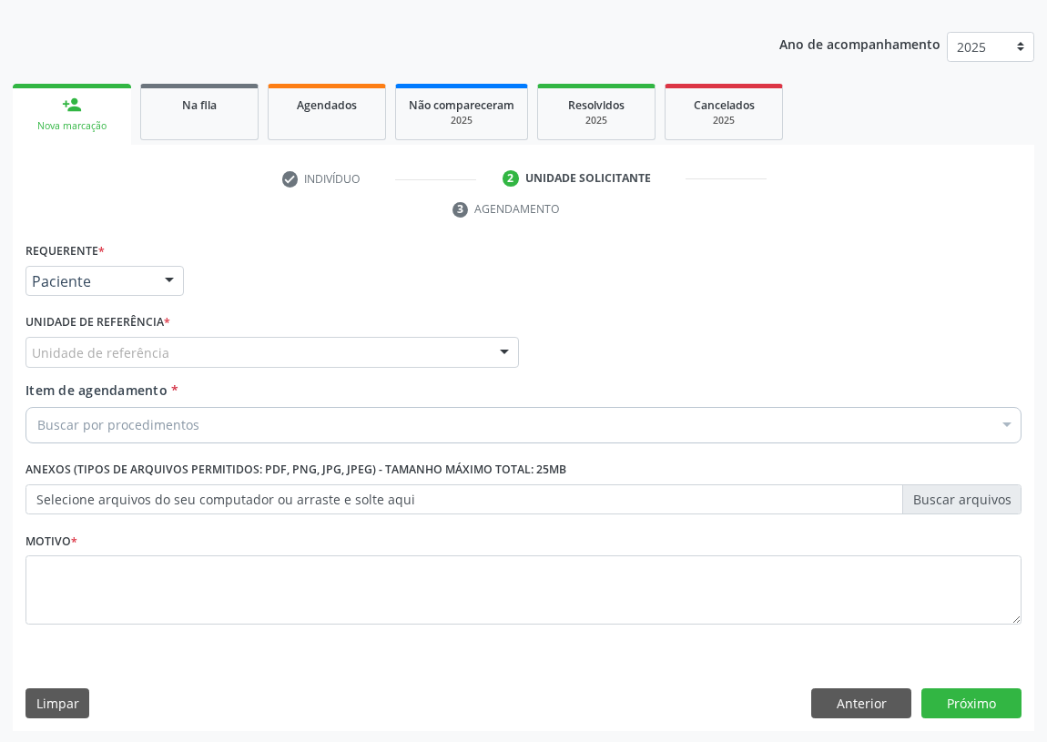
drag, startPoint x: 174, startPoint y: 282, endPoint x: 155, endPoint y: 289, distance: 20.5
click at [167, 283] on div at bounding box center [169, 282] width 27 height 31
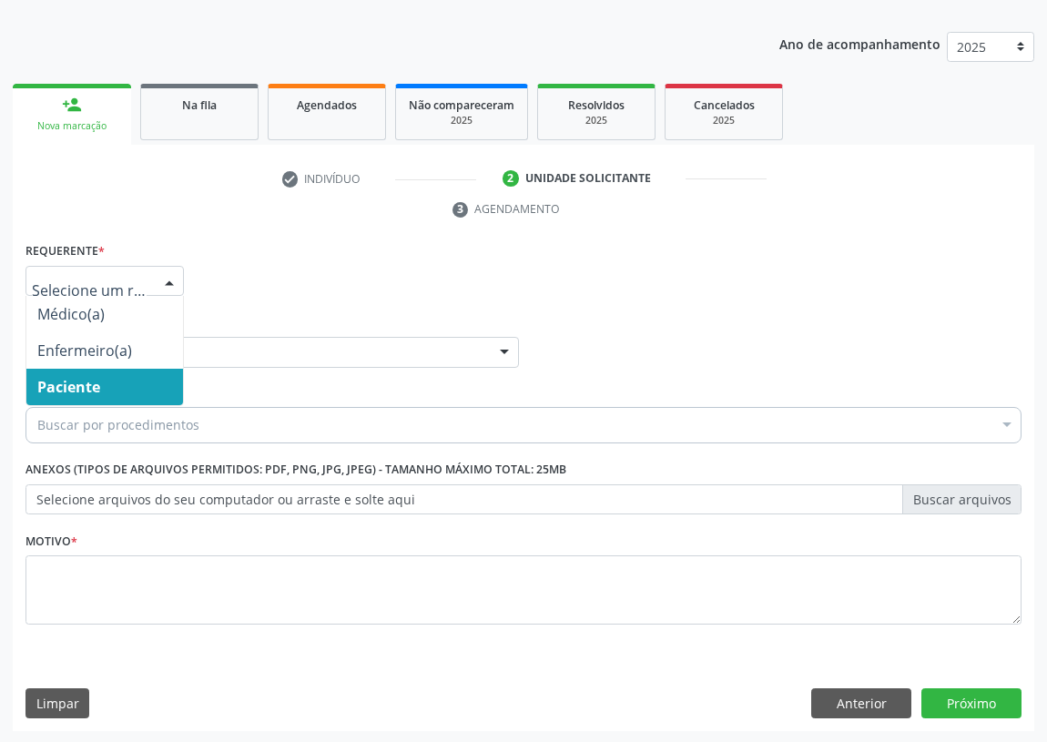
drag, startPoint x: 126, startPoint y: 385, endPoint x: 334, endPoint y: 383, distance: 208.4
click at [162, 385] on span "Paciente" at bounding box center [104, 387] width 157 height 36
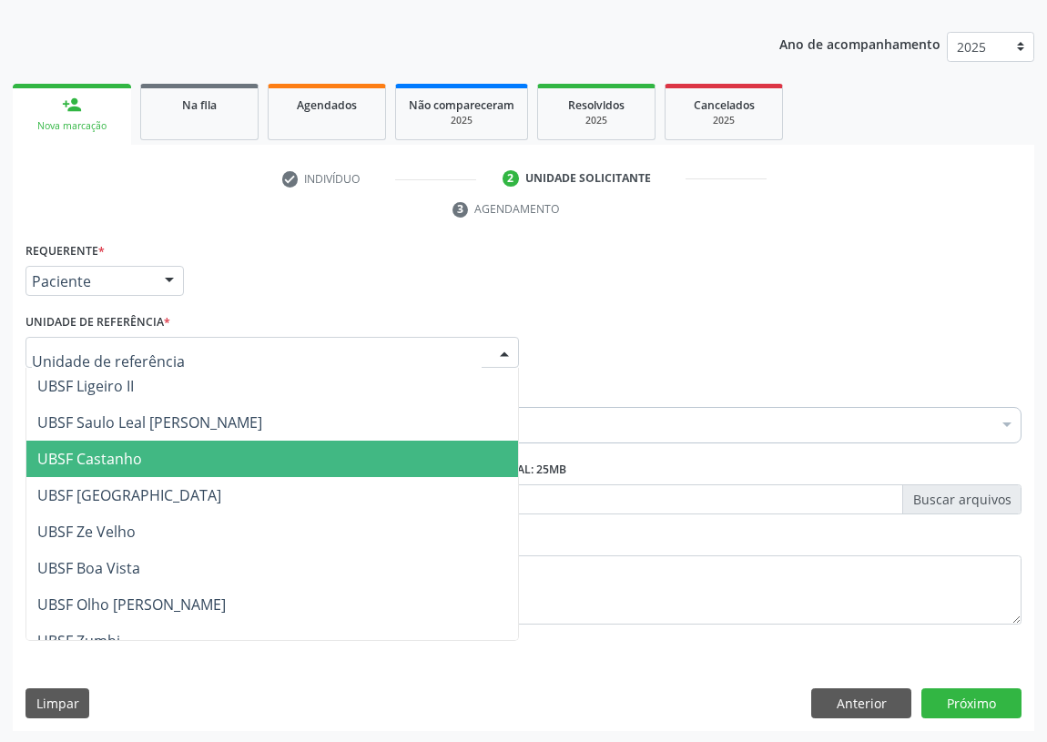
drag, startPoint x: 488, startPoint y: 352, endPoint x: 297, endPoint y: 424, distance: 204.2
click at [483, 351] on div at bounding box center [271, 352] width 493 height 31
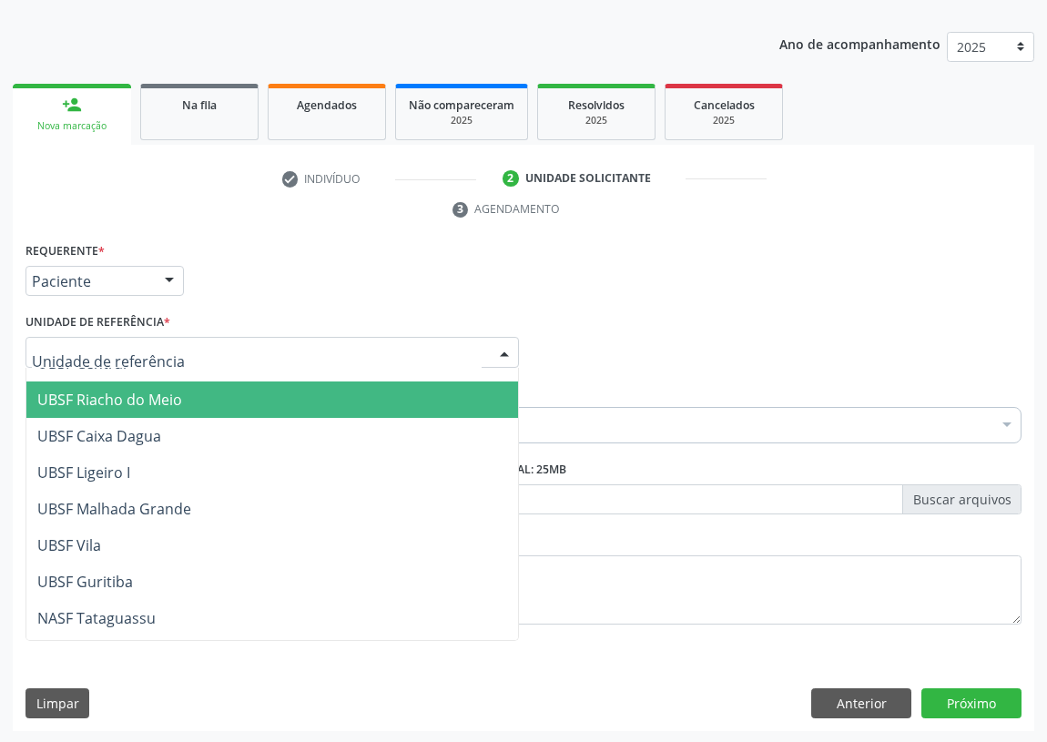
scroll to position [455, 0]
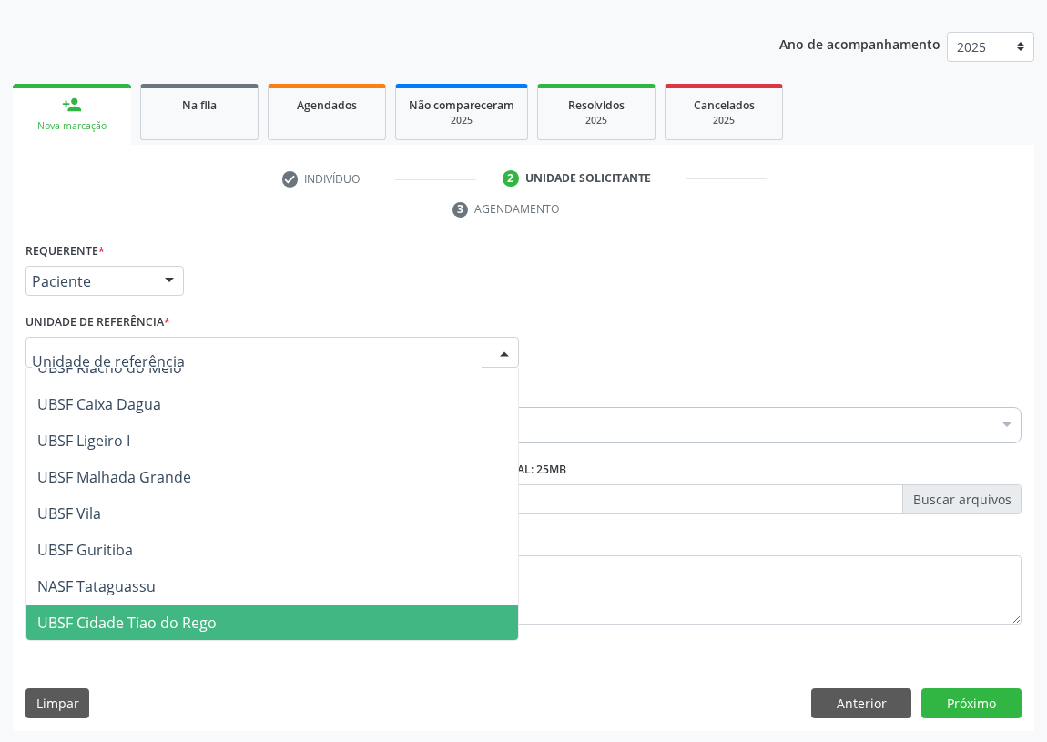
drag, startPoint x: 173, startPoint y: 616, endPoint x: 1, endPoint y: 582, distance: 175.3
click at [163, 615] on span "UBSF Cidade Tiao do Rego" at bounding box center [126, 622] width 179 height 20
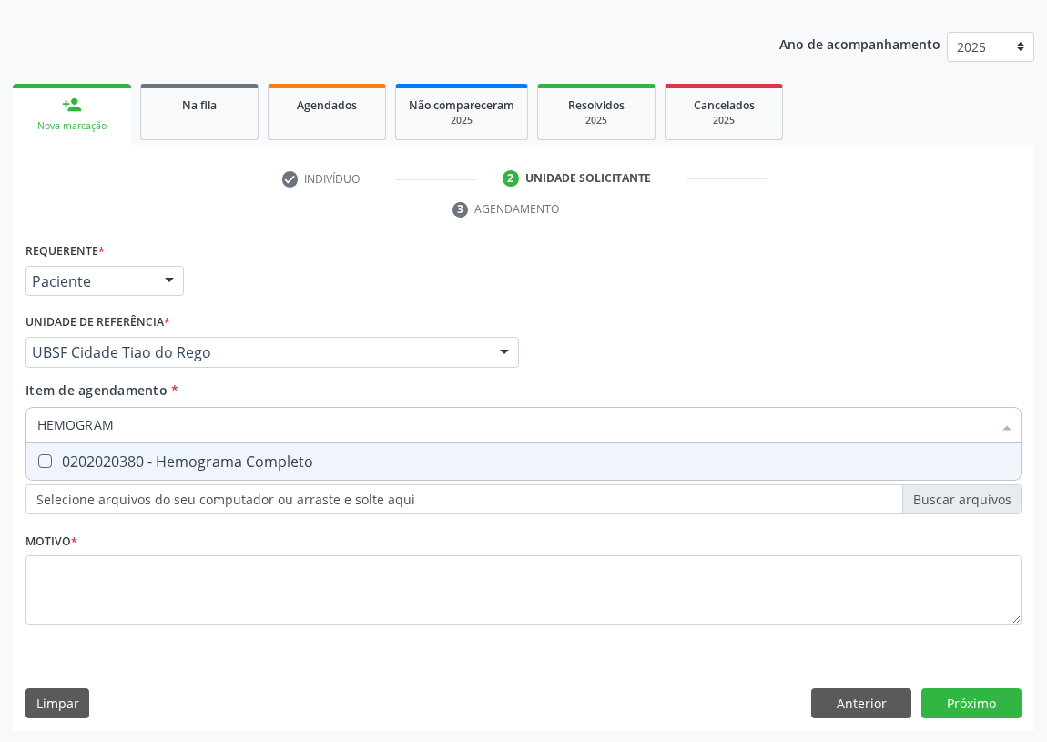
type input "HEMOGRAMA"
drag, startPoint x: 37, startPoint y: 456, endPoint x: 106, endPoint y: 410, distance: 82.8
click at [43, 455] on Completo at bounding box center [45, 461] width 14 height 14
click at [38, 455] on Completo "checkbox" at bounding box center [32, 461] width 12 height 12
checkbox Completo "true"
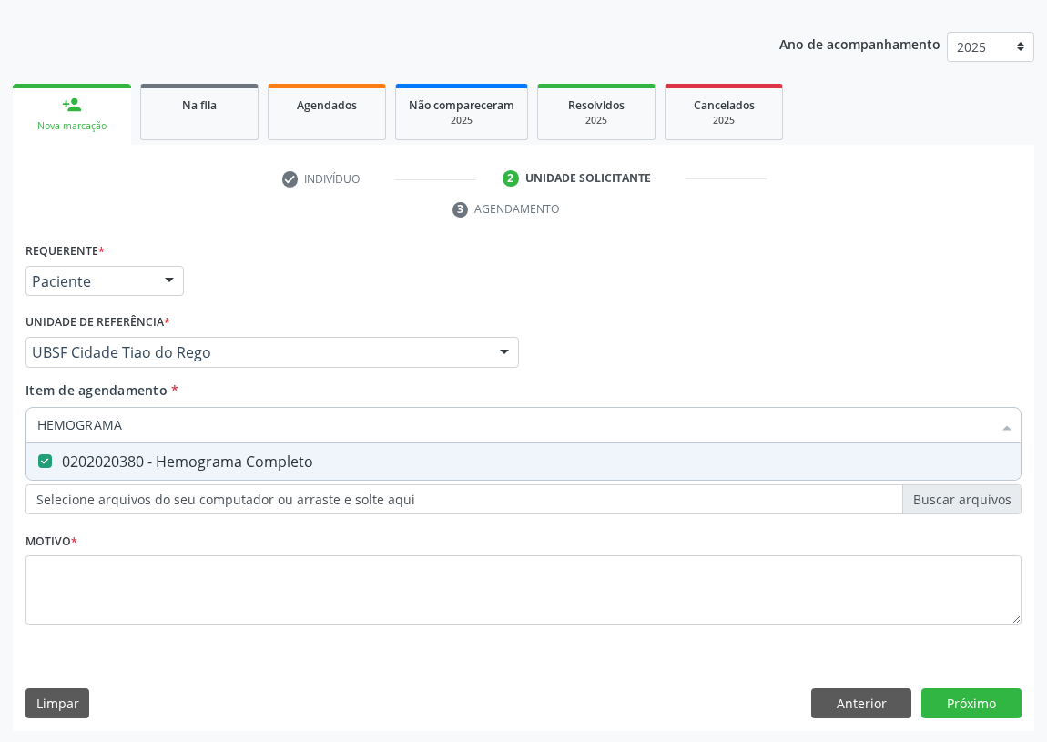
drag, startPoint x: 88, startPoint y: 429, endPoint x: 0, endPoint y: 439, distance: 88.8
click at [0, 441] on div "Acompanhamento Acompanhe a situação das marcações correntes e finalizadas Relat…" at bounding box center [523, 328] width 1047 height 832
type input "LI"
checkbox Completo "false"
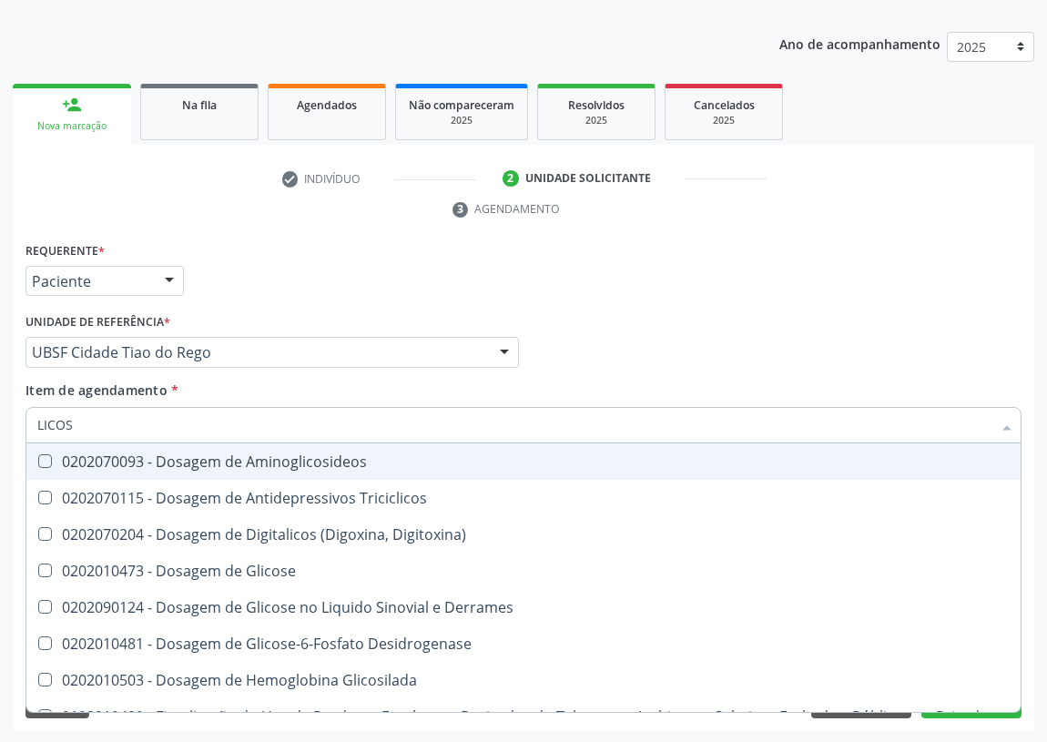
type input "LICOSE"
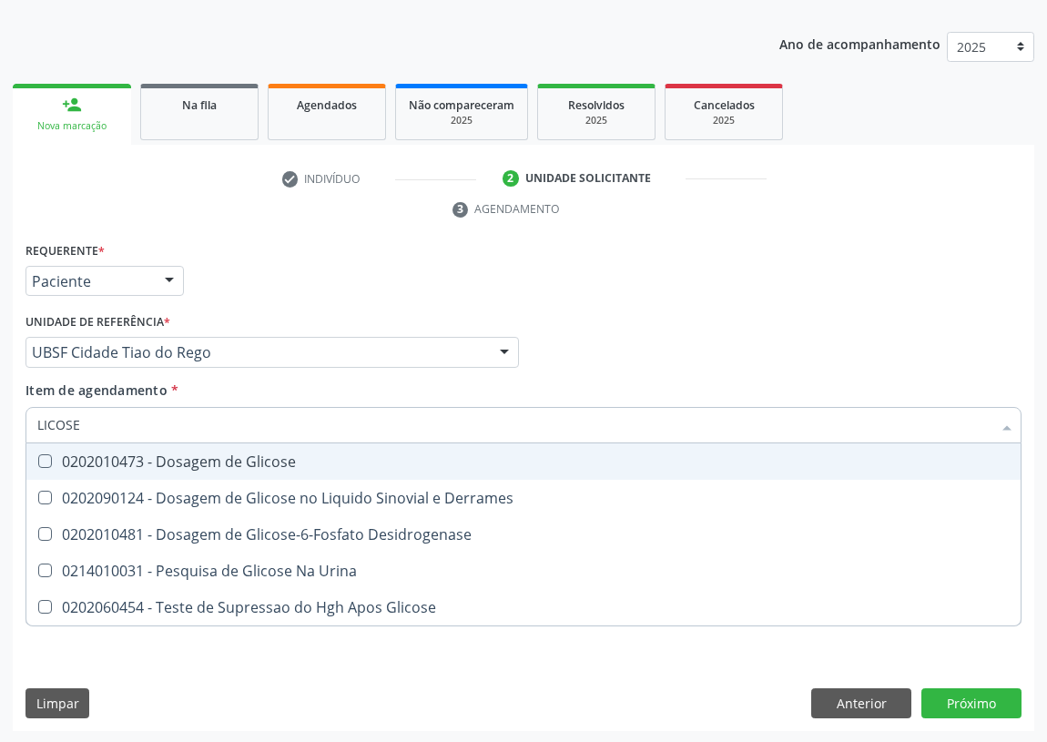
drag, startPoint x: 43, startPoint y: 458, endPoint x: 86, endPoint y: 445, distance: 45.5
click at [54, 461] on div "0202010473 - Dosagem de Glicose" at bounding box center [523, 461] width 972 height 15
checkbox Glicose "true"
drag, startPoint x: 102, startPoint y: 425, endPoint x: 0, endPoint y: 430, distance: 102.1
click at [0, 430] on div "Acompanhamento Acompanhe a situação das marcações correntes e finalizadas Relat…" at bounding box center [523, 328] width 1047 height 832
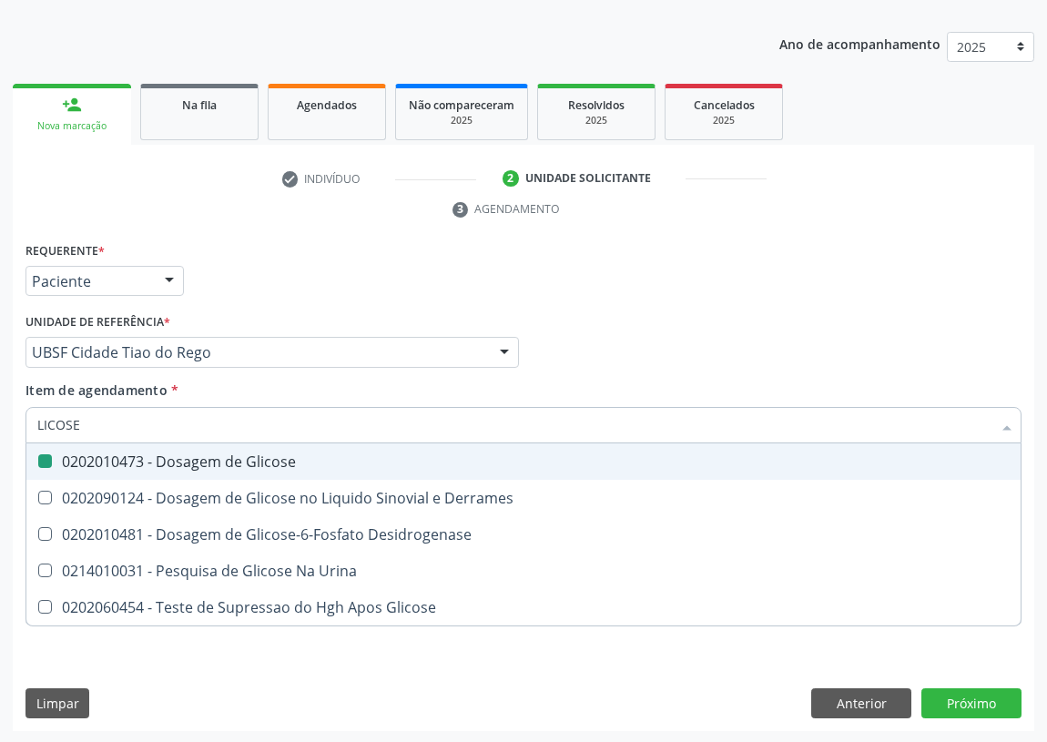
type input "H"
checkbox Glicose "false"
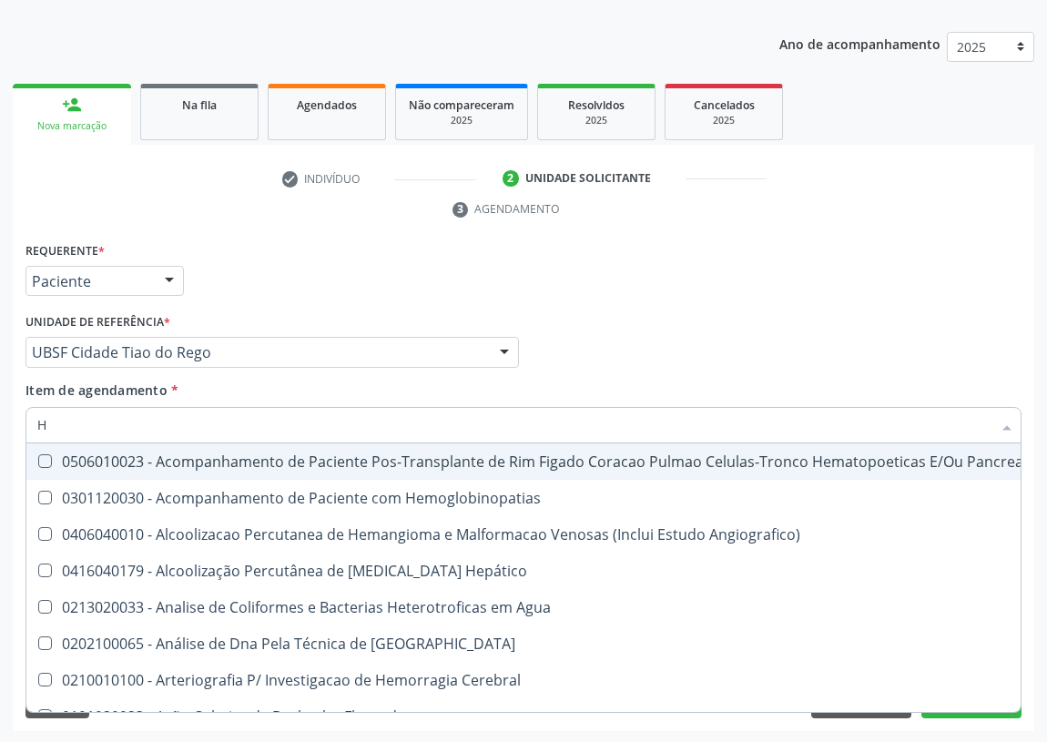
type input "HE"
checkbox Completo "true"
type input "HEM"
checkbox Transplante "true"
checkbox Completo "false"
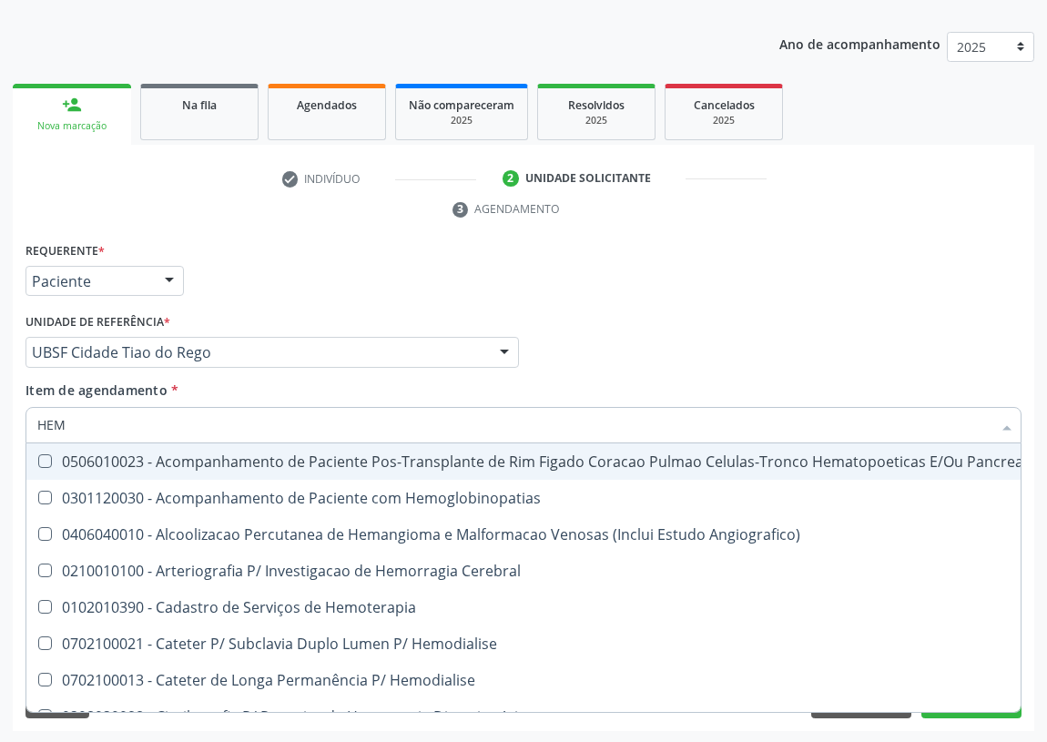
type input "HEMO"
checkbox Retro-Retal "true"
checkbox Completo "false"
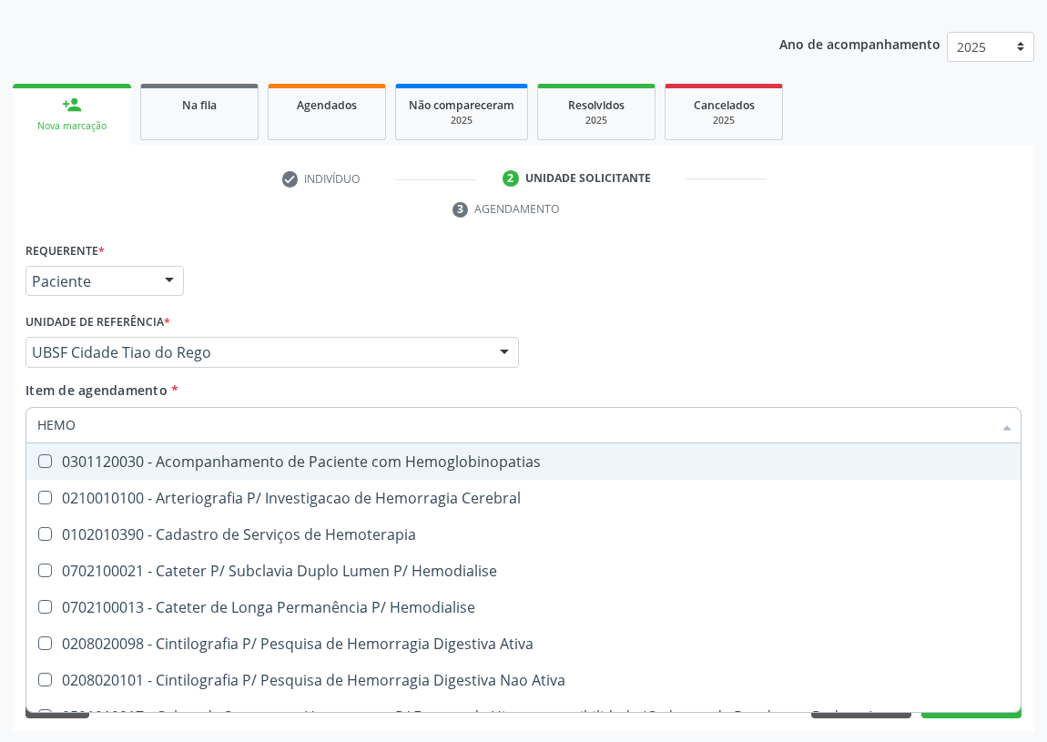
type input "HEMOG"
checkbox Carboxi-Hemoglobina "true"
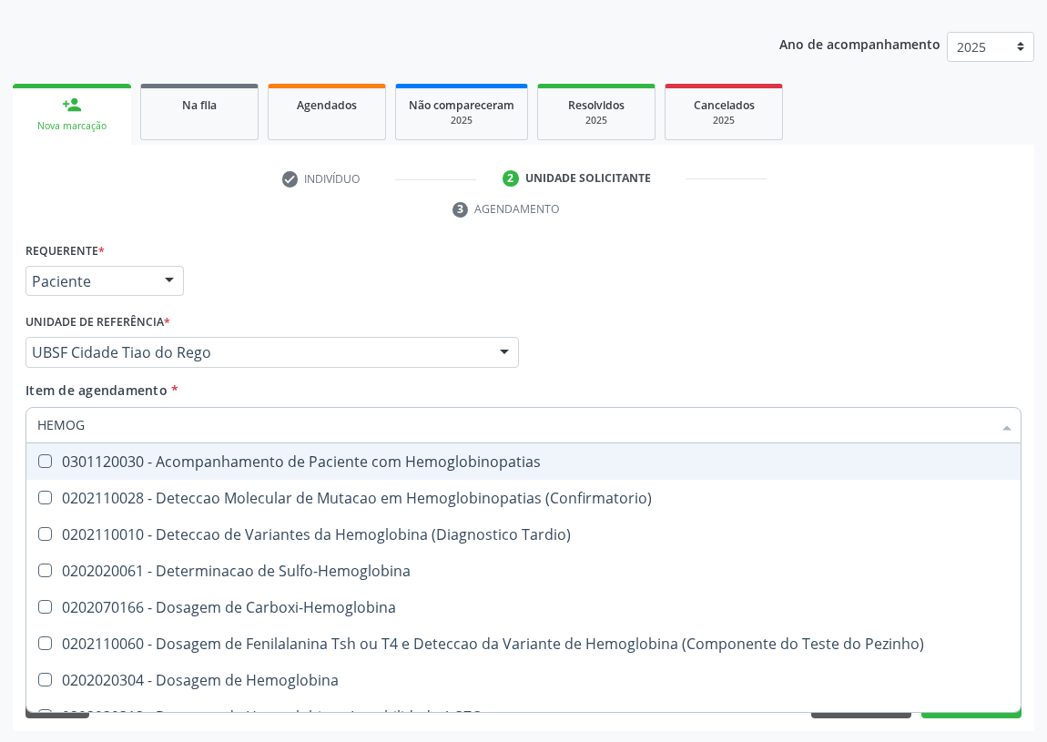
type input "HEMOGL"
checkbox Completo "false"
type input "HEMOGLOBINA"
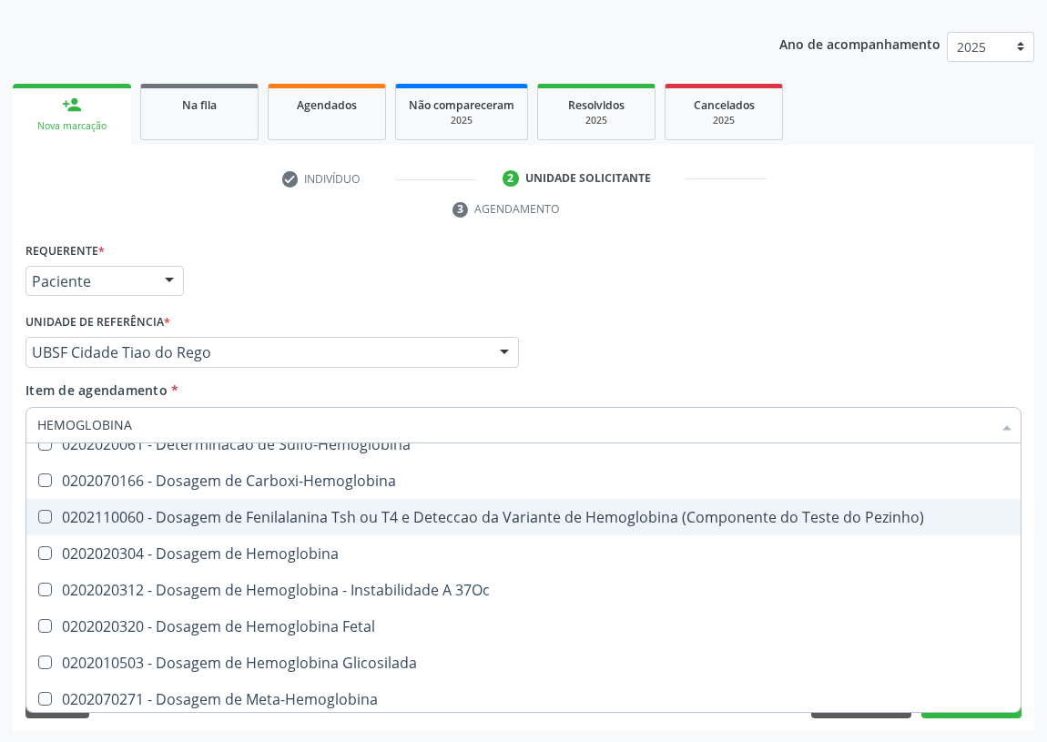
scroll to position [82, 0]
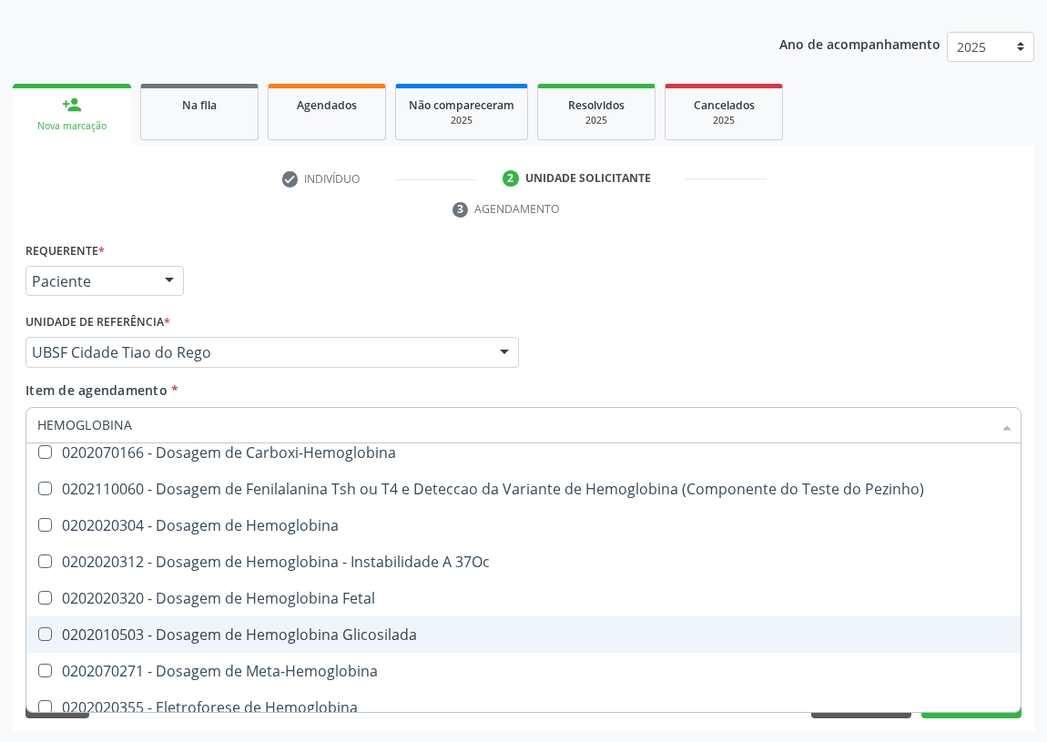
drag, startPoint x: 281, startPoint y: 623, endPoint x: 215, endPoint y: 606, distance: 68.6
click at [280, 627] on div "0202010503 - Dosagem de Hemoglobina Glicosilada" at bounding box center [523, 634] width 972 height 15
checkbox Glicosilada "true"
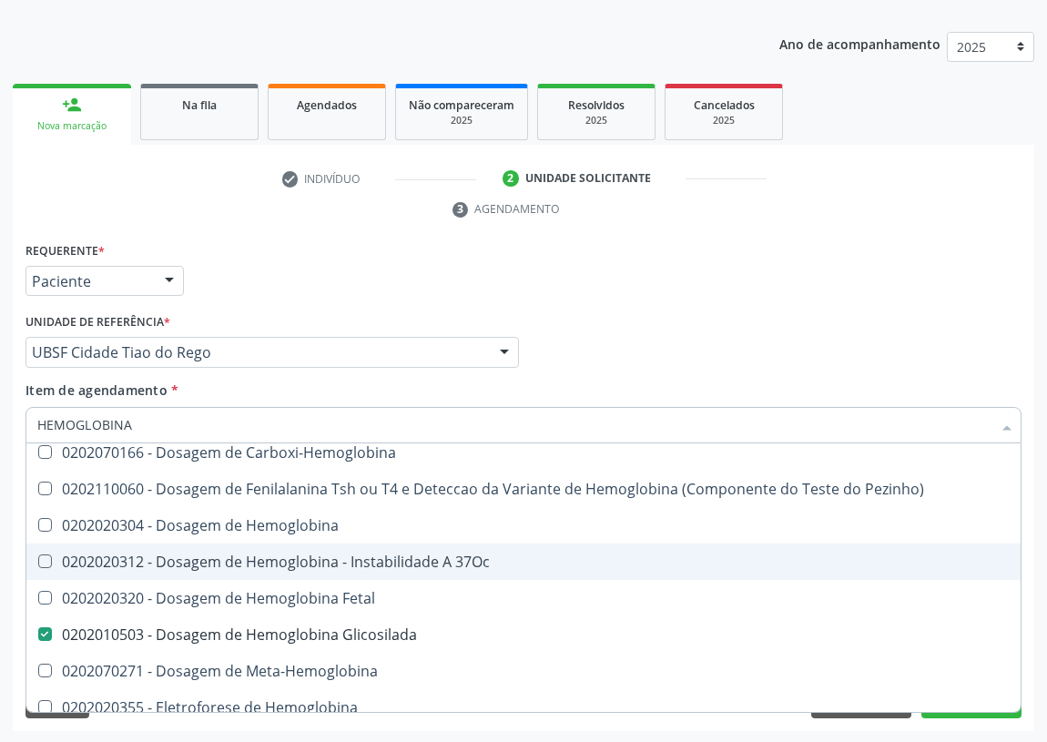
drag, startPoint x: 56, startPoint y: 423, endPoint x: 0, endPoint y: 421, distance: 56.5
click at [0, 427] on div "Acompanhamento Acompanhe a situação das marcações correntes e finalizadas Relat…" at bounding box center [523, 328] width 1047 height 832
type input "CO"
checkbox Glicosilada "false"
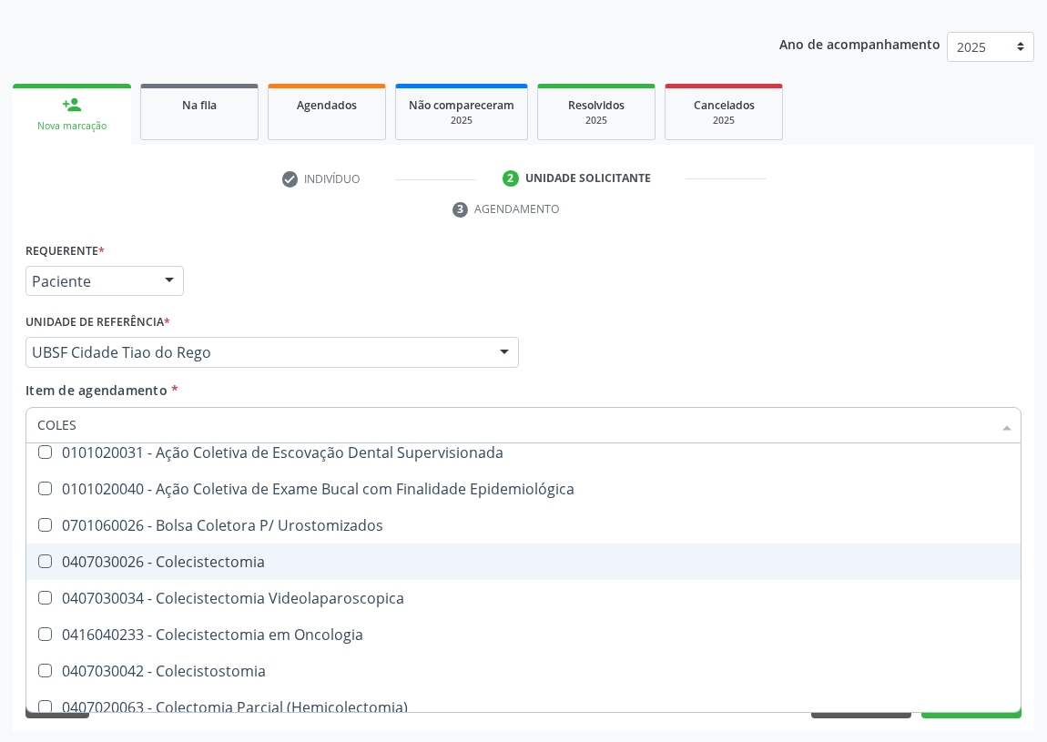
scroll to position [0, 0]
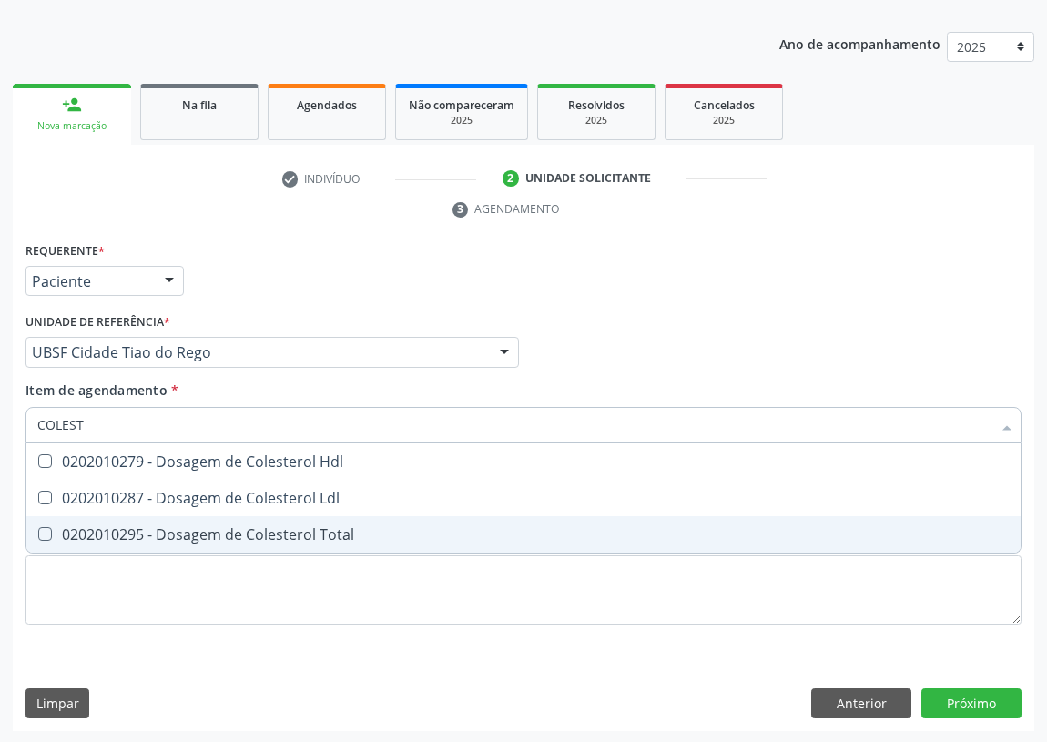
type input "COLESTE"
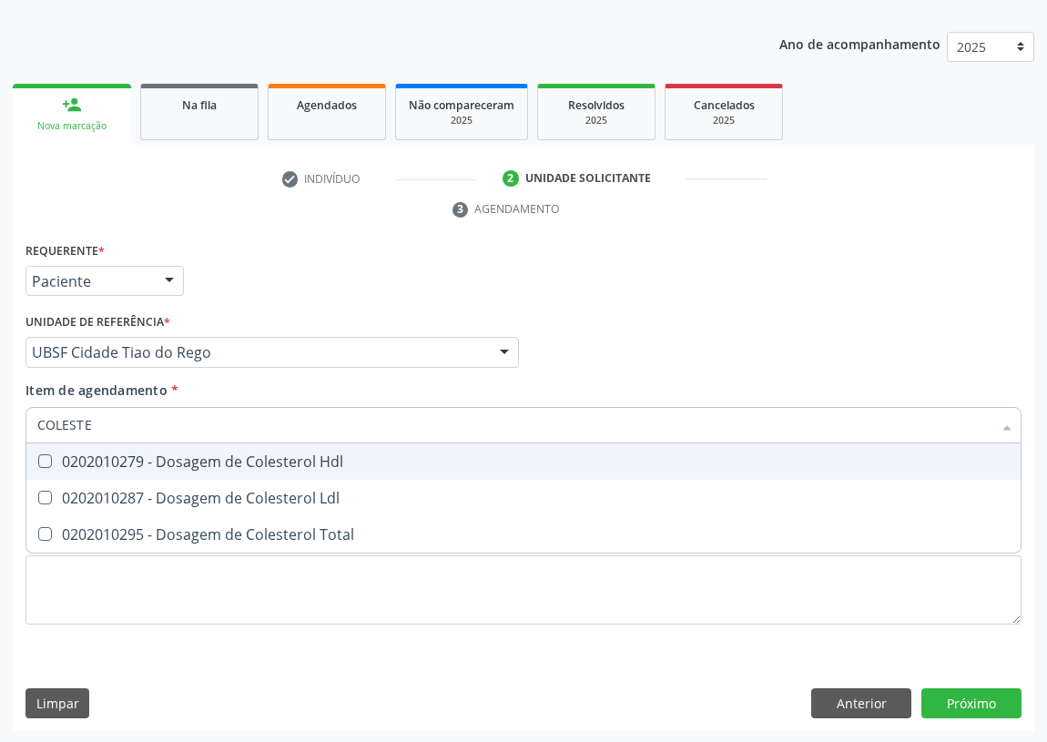
drag, startPoint x: 52, startPoint y: 456, endPoint x: 35, endPoint y: 483, distance: 31.8
click at [45, 460] on div "0202010279 - Dosagem de Colesterol Hdl" at bounding box center [523, 461] width 972 height 15
checkbox Hdl "true"
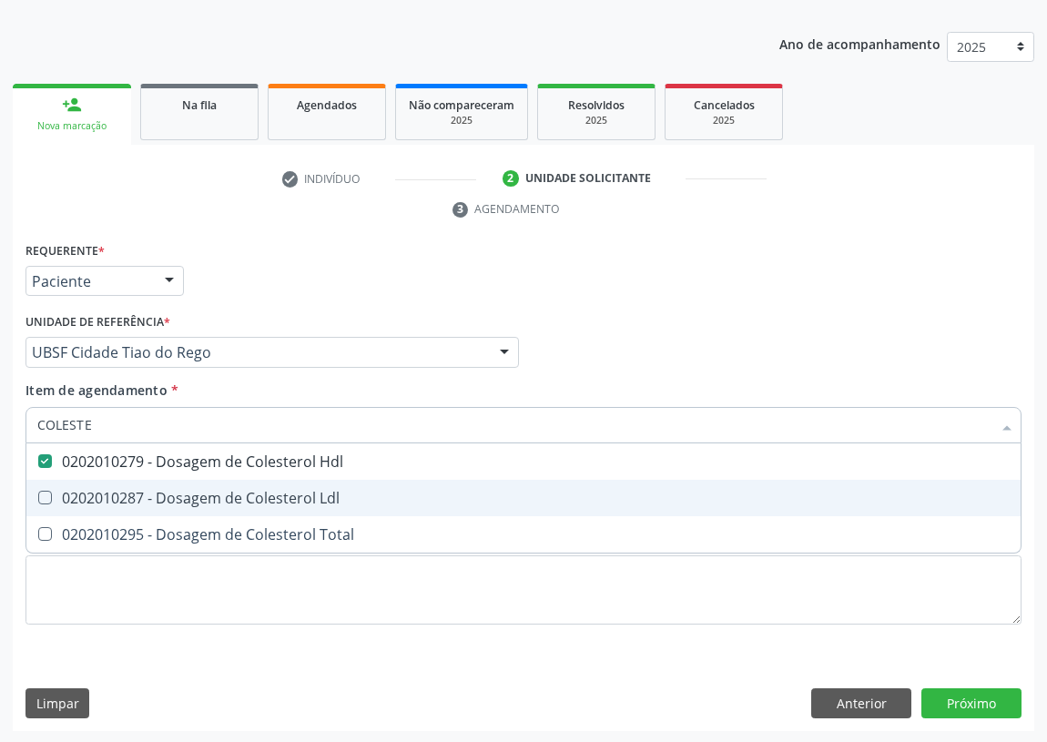
drag, startPoint x: 46, startPoint y: 500, endPoint x: 73, endPoint y: 433, distance: 71.8
click at [47, 488] on span "0202010287 - Dosagem de Colesterol Ldl" at bounding box center [523, 498] width 994 height 36
checkbox Ldl "true"
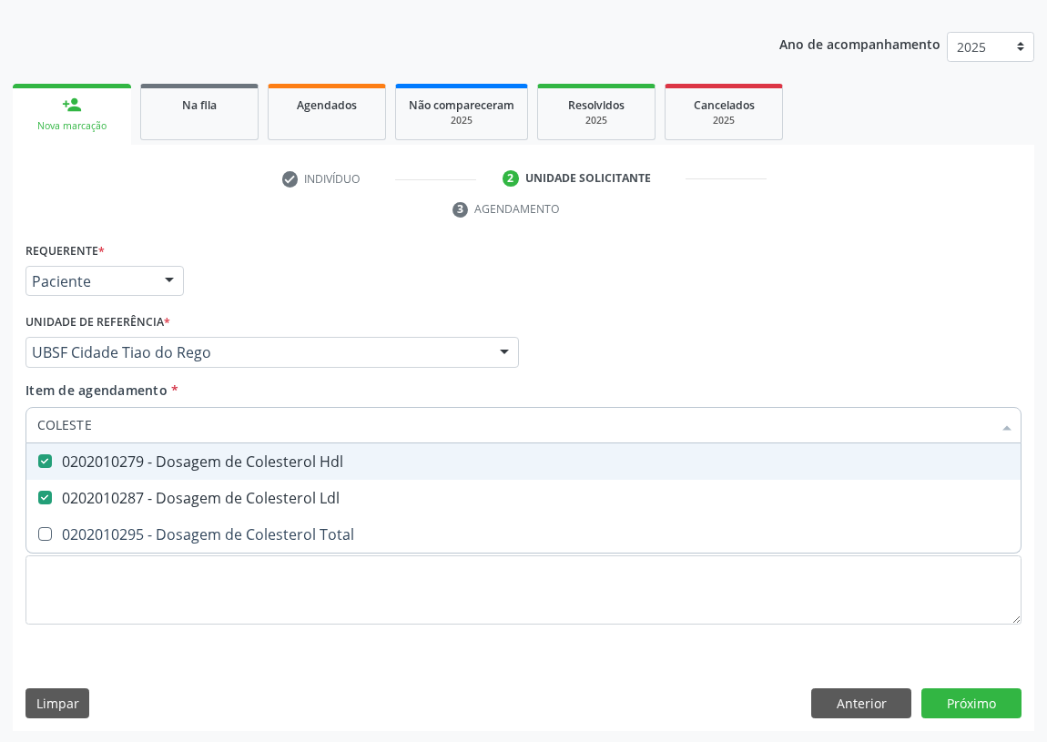
drag, startPoint x: 91, startPoint y: 422, endPoint x: 0, endPoint y: 418, distance: 91.1
click at [0, 419] on div "Acompanhamento Acompanhe a situação das marcações correntes e finalizadas Relat…" at bounding box center [523, 328] width 1047 height 832
type input "T"
checkbox Hdl "false"
checkbox Ldl "false"
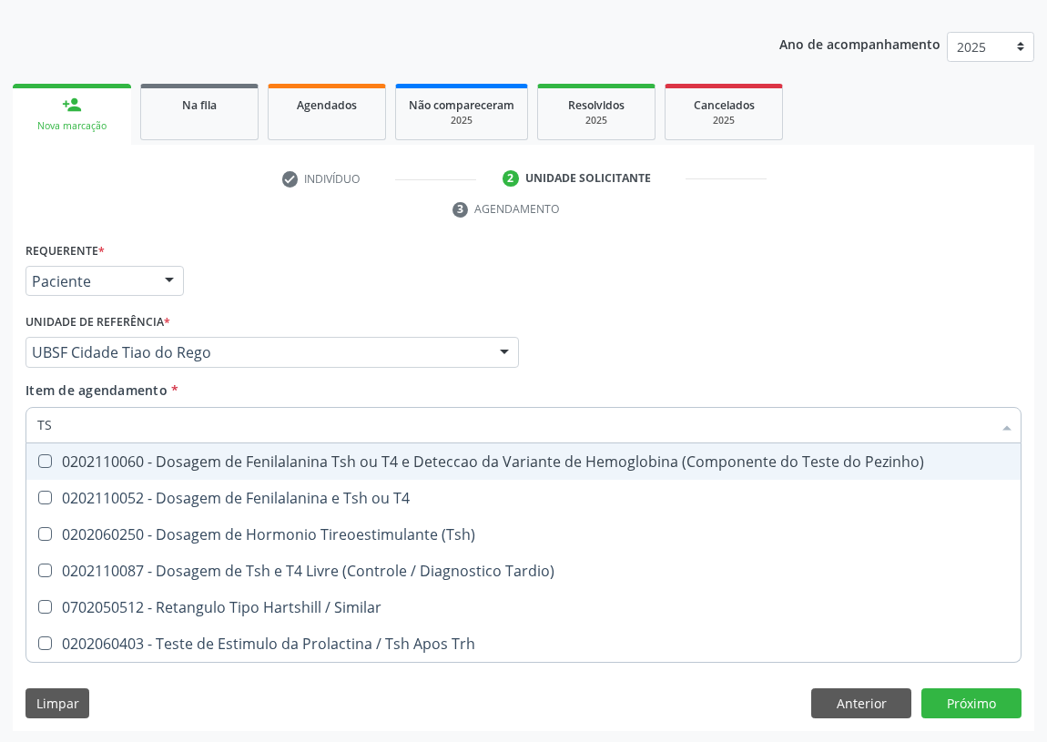
type input "TSH"
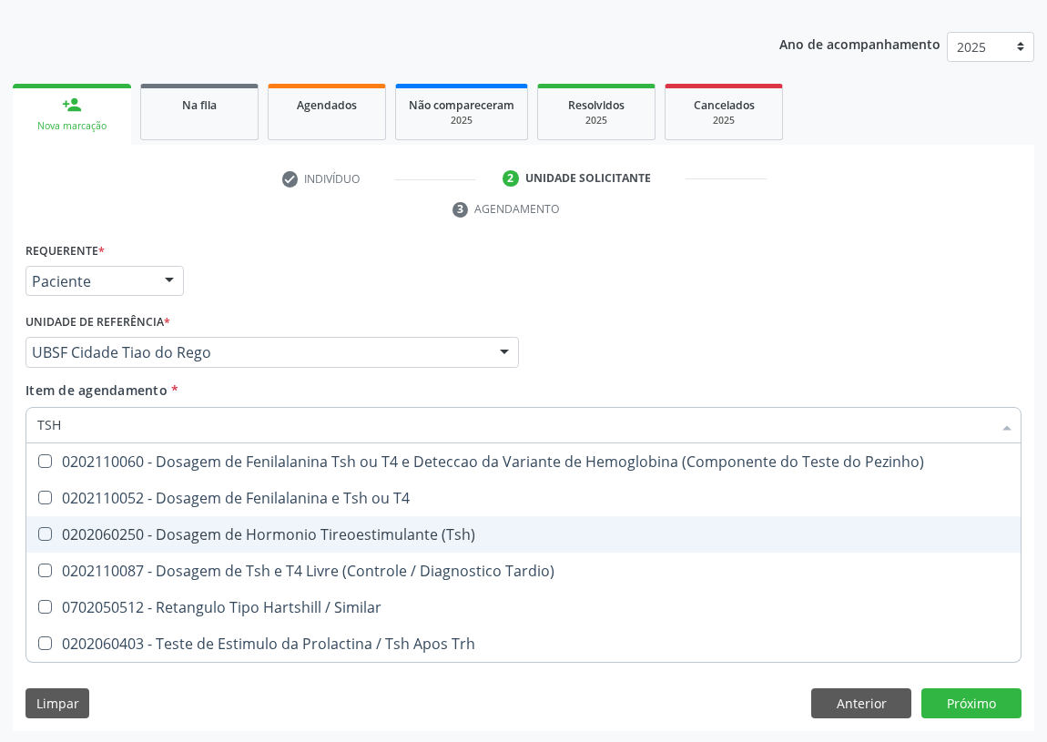
drag, startPoint x: 47, startPoint y: 537, endPoint x: 19, endPoint y: 488, distance: 56.7
click at [46, 533] on \(Tsh\) at bounding box center [45, 534] width 14 height 14
click at [38, 533] on \(Tsh\) "checkbox" at bounding box center [32, 534] width 12 height 12
checkbox \(Tsh\) "true"
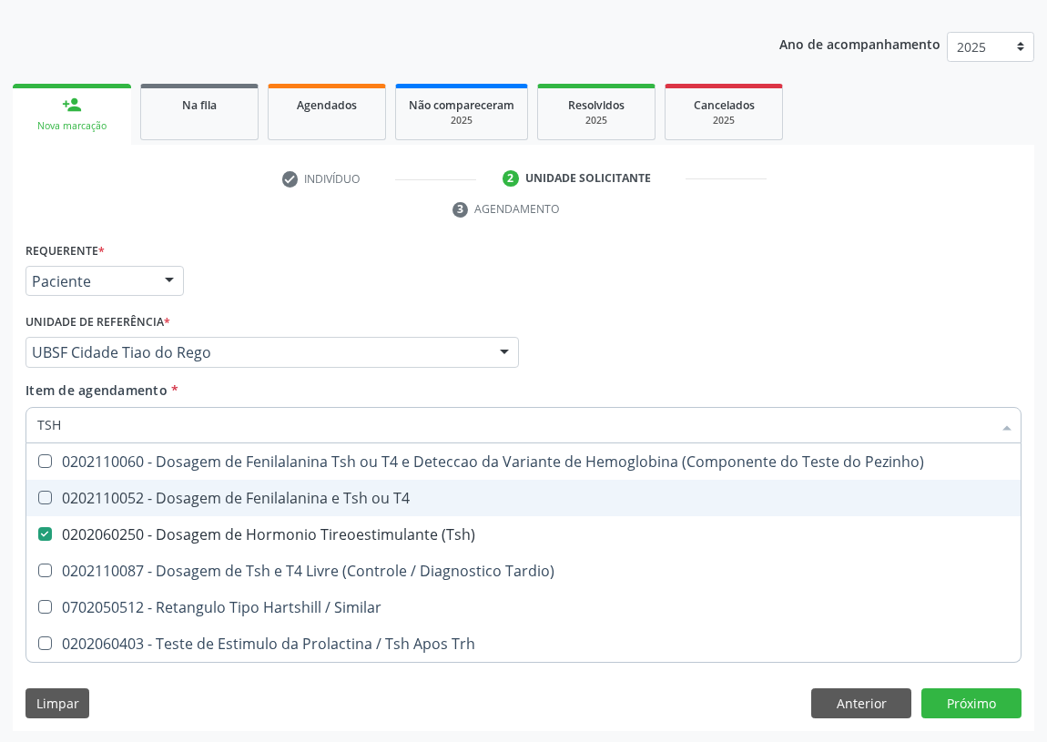
drag, startPoint x: 66, startPoint y: 426, endPoint x: 0, endPoint y: 441, distance: 68.2
click at [0, 441] on div "Acompanhamento Acompanhe a situação das marcações correntes e finalizadas Relat…" at bounding box center [523, 328] width 1047 height 832
type input "T"
checkbox \(Tsh\) "false"
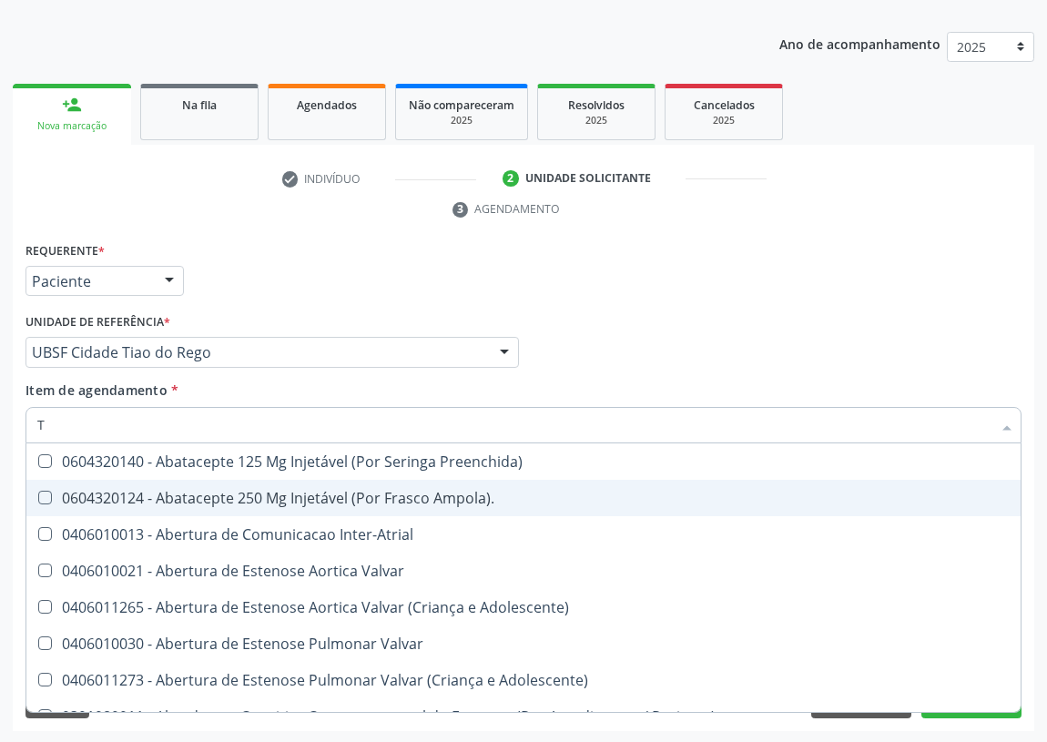
type input "T4"
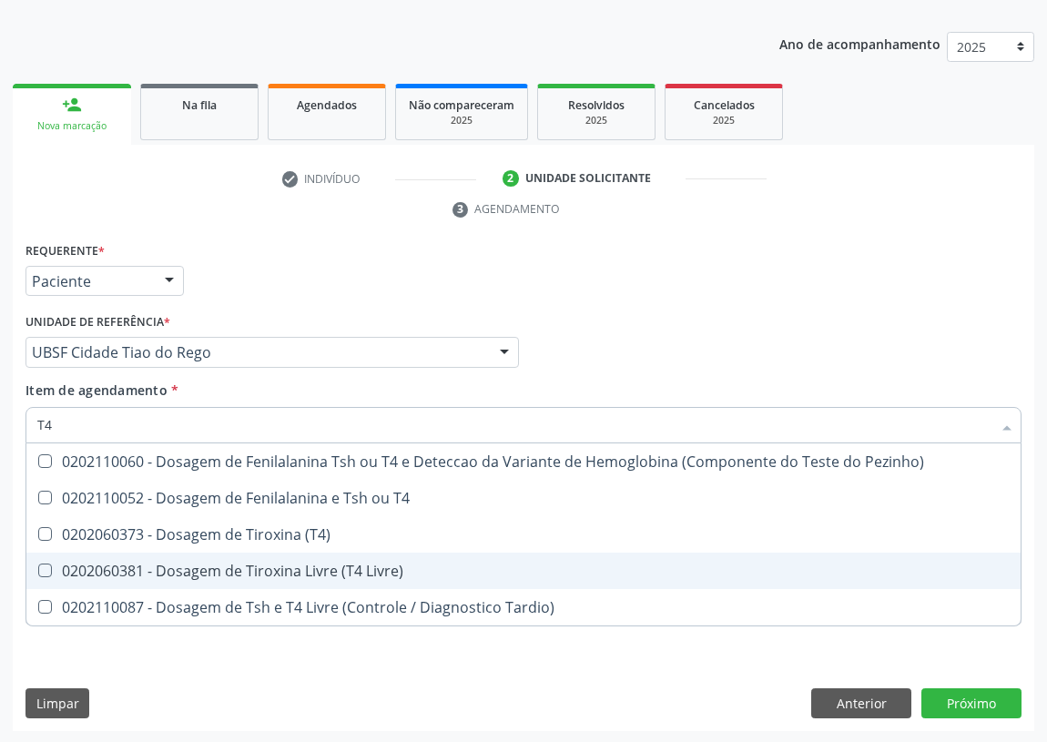
drag, startPoint x: 36, startPoint y: 566, endPoint x: 66, endPoint y: 492, distance: 79.3
click at [35, 563] on div at bounding box center [33, 570] width 14 height 15
checkbox Livre\) "true"
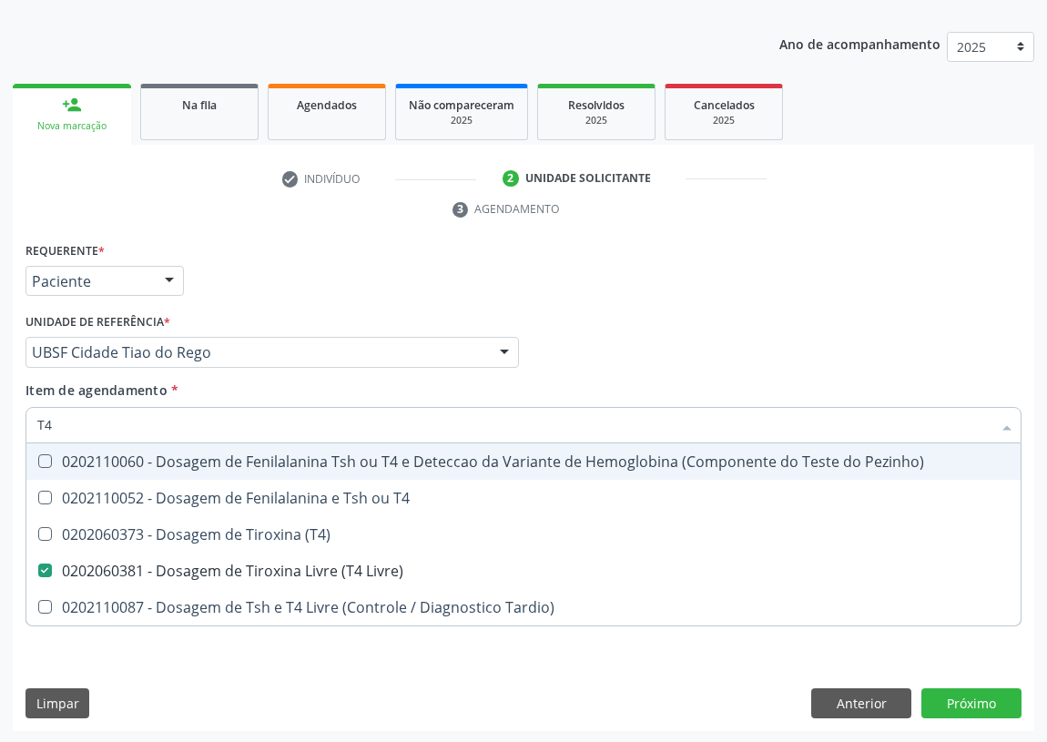
drag, startPoint x: 66, startPoint y: 429, endPoint x: 0, endPoint y: 425, distance: 65.6
click at [0, 425] on div "Acompanhamento Acompanhe a situação das marcações correntes e finalizadas Relat…" at bounding box center [523, 328] width 1047 height 832
type input "FE"
checkbox Livre\) "false"
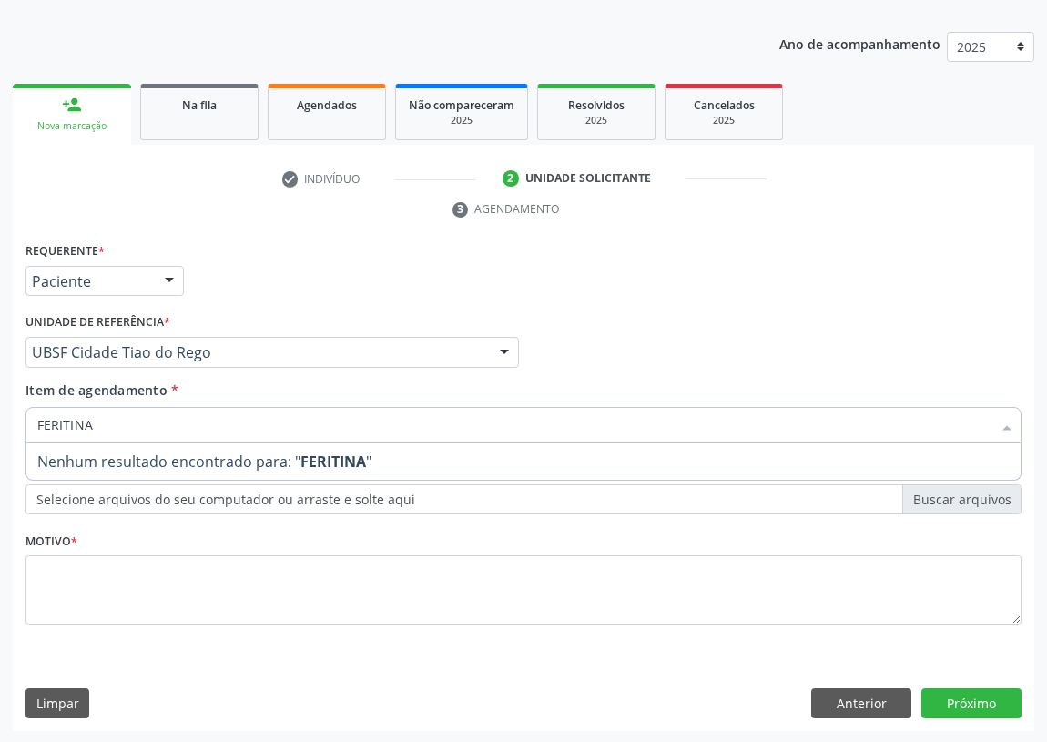
click at [56, 421] on input "FERITINA" at bounding box center [514, 425] width 954 height 36
type input "FERRITINA"
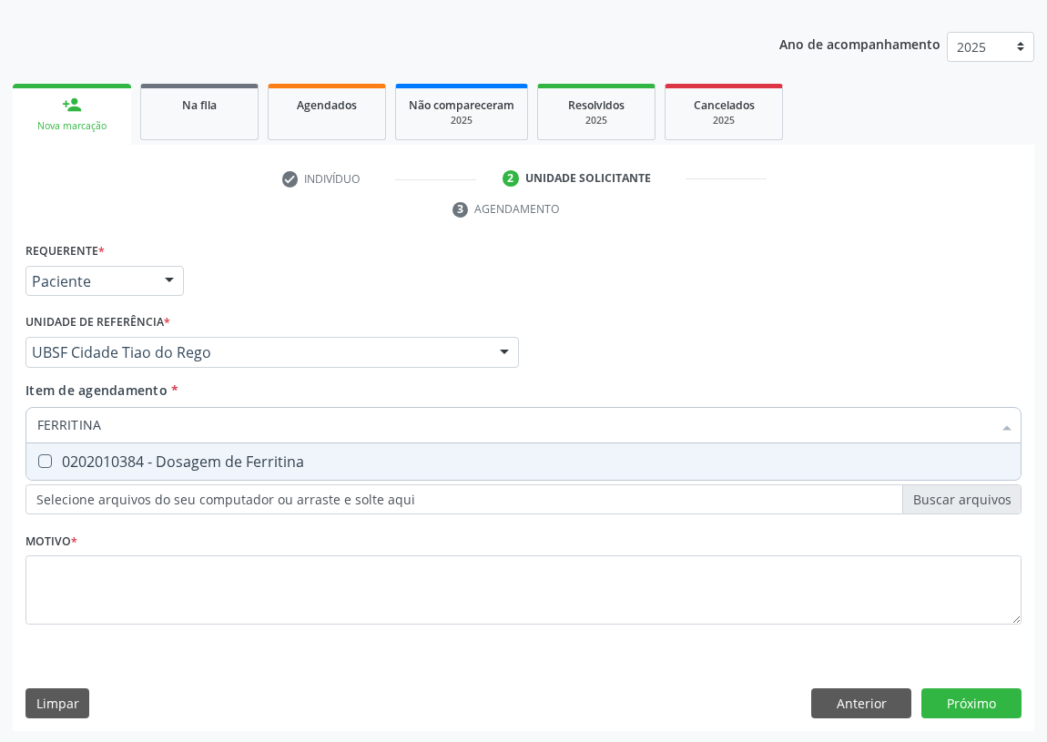
drag, startPoint x: 39, startPoint y: 459, endPoint x: 114, endPoint y: 401, distance: 94.1
click at [41, 455] on Ferritina at bounding box center [45, 461] width 14 height 14
click at [38, 455] on Ferritina "checkbox" at bounding box center [32, 461] width 12 height 12
checkbox Ferritina "true"
drag, startPoint x: 112, startPoint y: 420, endPoint x: 0, endPoint y: 430, distance: 112.4
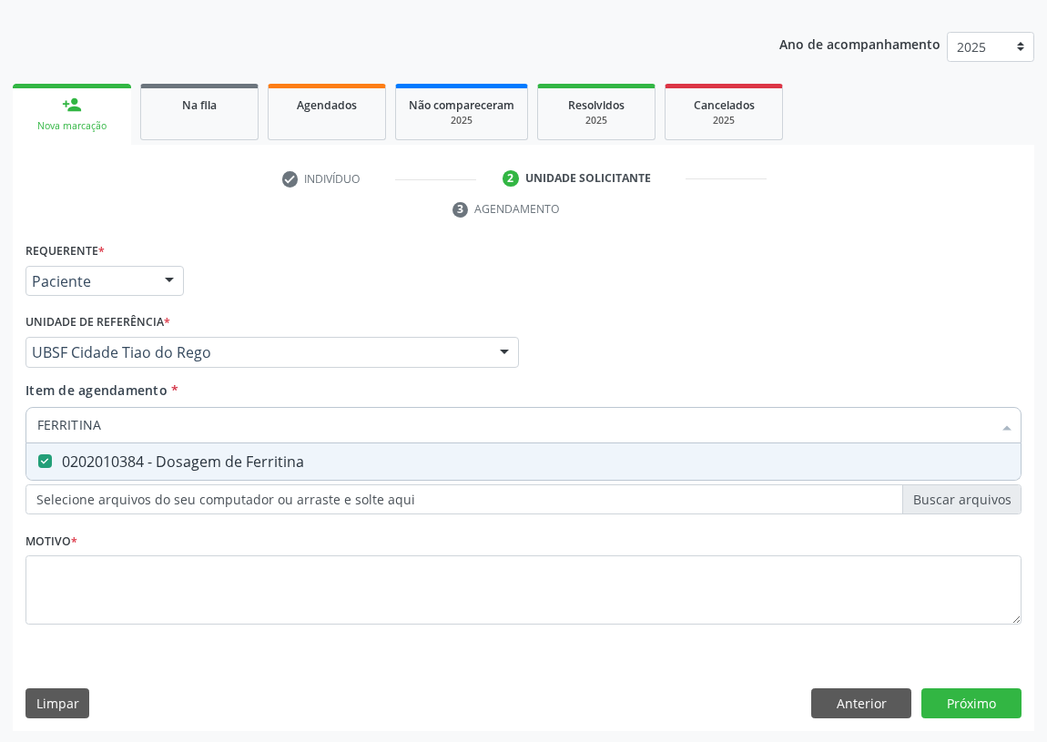
click at [0, 434] on div "Acompanhamento Acompanhe a situação das marcações correntes e finalizadas Relat…" at bounding box center [523, 328] width 1047 height 832
type input "F"
checkbox Ferritina "false"
type input "FSH"
click at [45, 456] on \(Fsh\) at bounding box center [45, 461] width 14 height 14
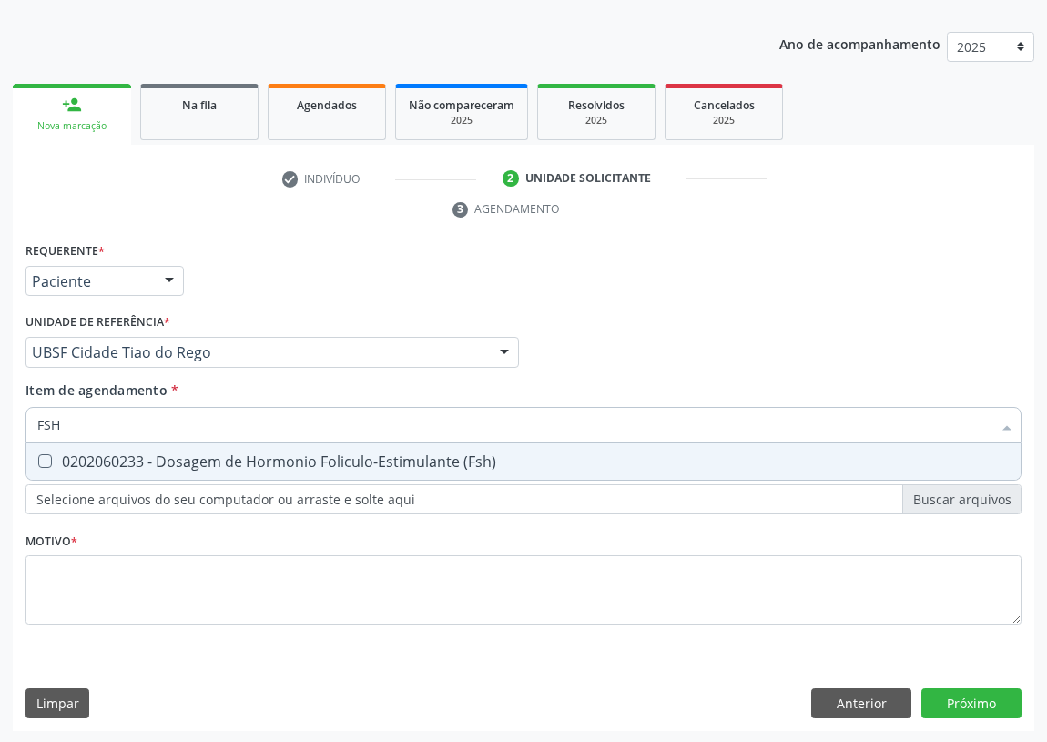
click at [38, 456] on \(Fsh\) "checkbox" at bounding box center [32, 461] width 12 height 12
checkbox \(Fsh\) "true"
drag, startPoint x: 65, startPoint y: 420, endPoint x: 0, endPoint y: 417, distance: 64.7
click at [0, 418] on div "Acompanhamento Acompanhe a situação das marcações correntes e finalizadas Relat…" at bounding box center [523, 328] width 1047 height 832
type input "P"
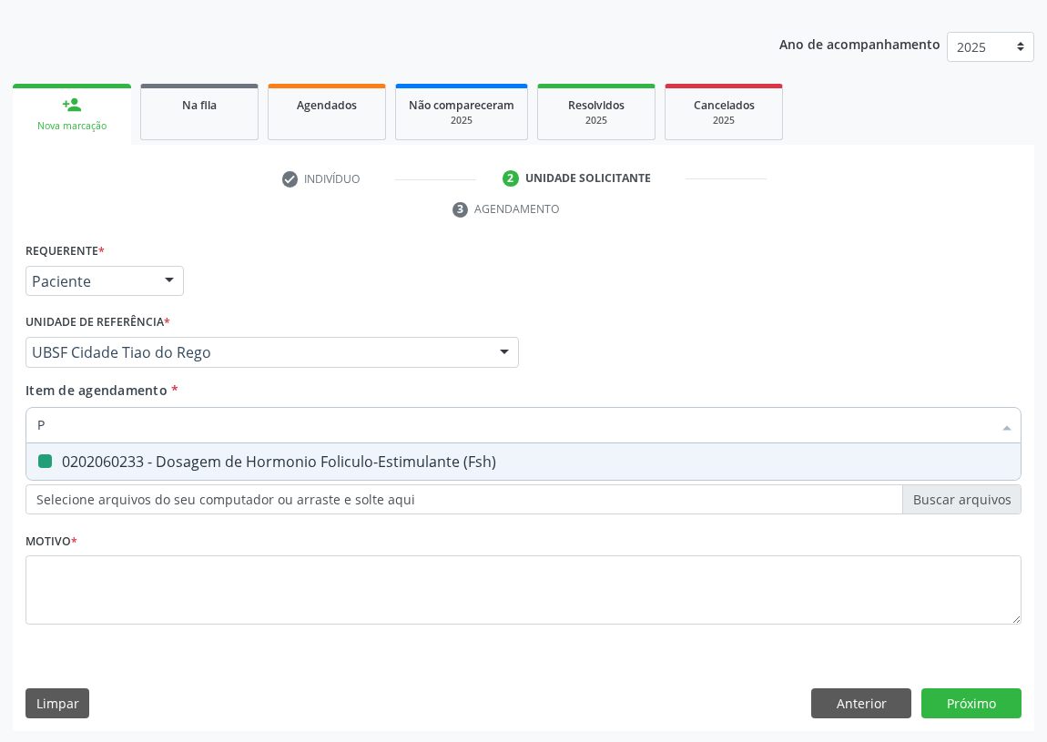
checkbox \(Fsh\) "false"
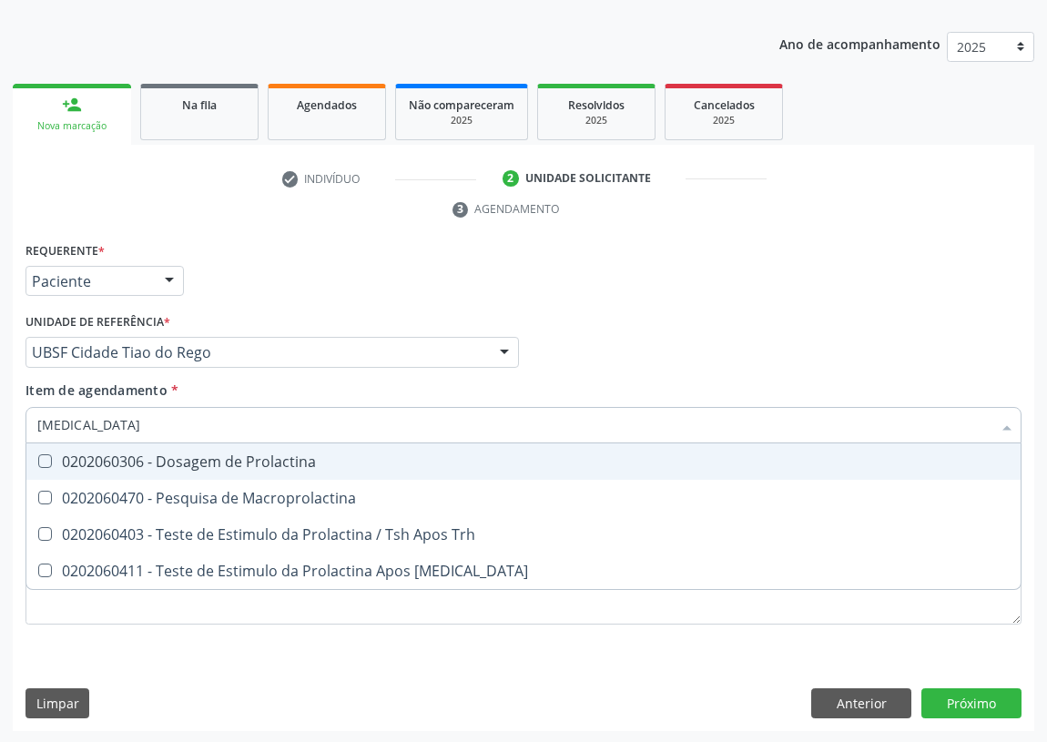
type input "PROLACTINA"
drag, startPoint x: 165, startPoint y: 456, endPoint x: 140, endPoint y: 456, distance: 24.6
click at [163, 455] on div "0202060306 - Dosagem de Prolactina" at bounding box center [523, 461] width 972 height 15
checkbox Prolactina "true"
drag, startPoint x: 86, startPoint y: 427, endPoint x: 0, endPoint y: 415, distance: 87.3
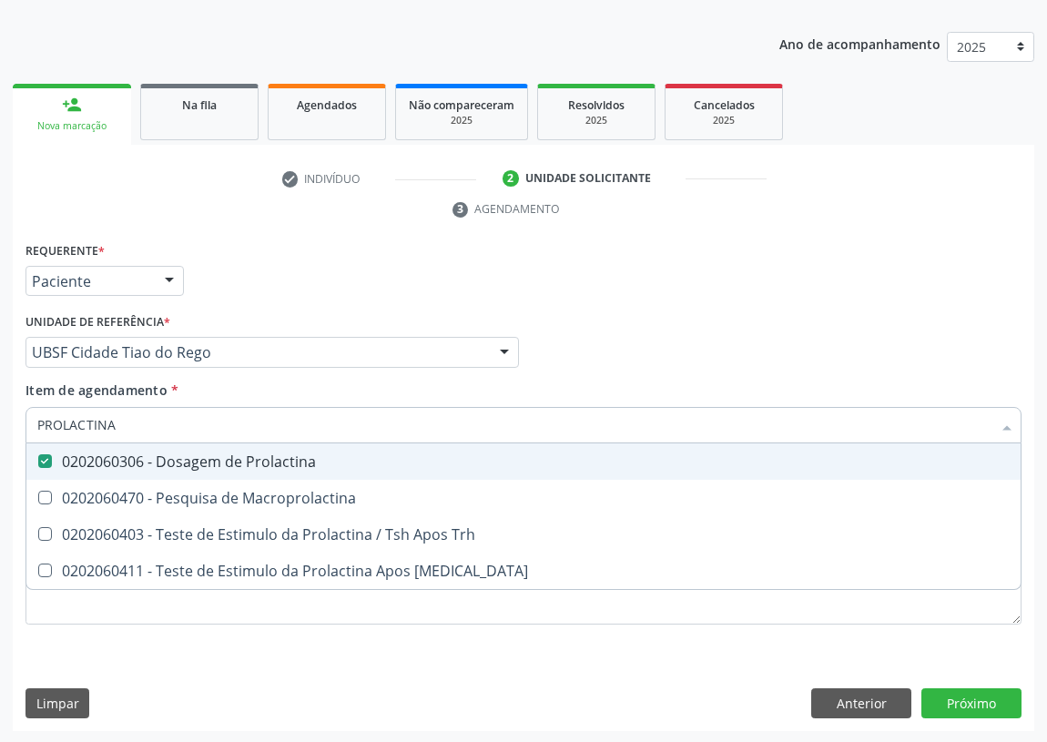
click at [0, 417] on div "Acompanhamento Acompanhe a situação das marcações correntes e finalizadas Relat…" at bounding box center [523, 328] width 1047 height 832
type input "T"
checkbox Prolactina "false"
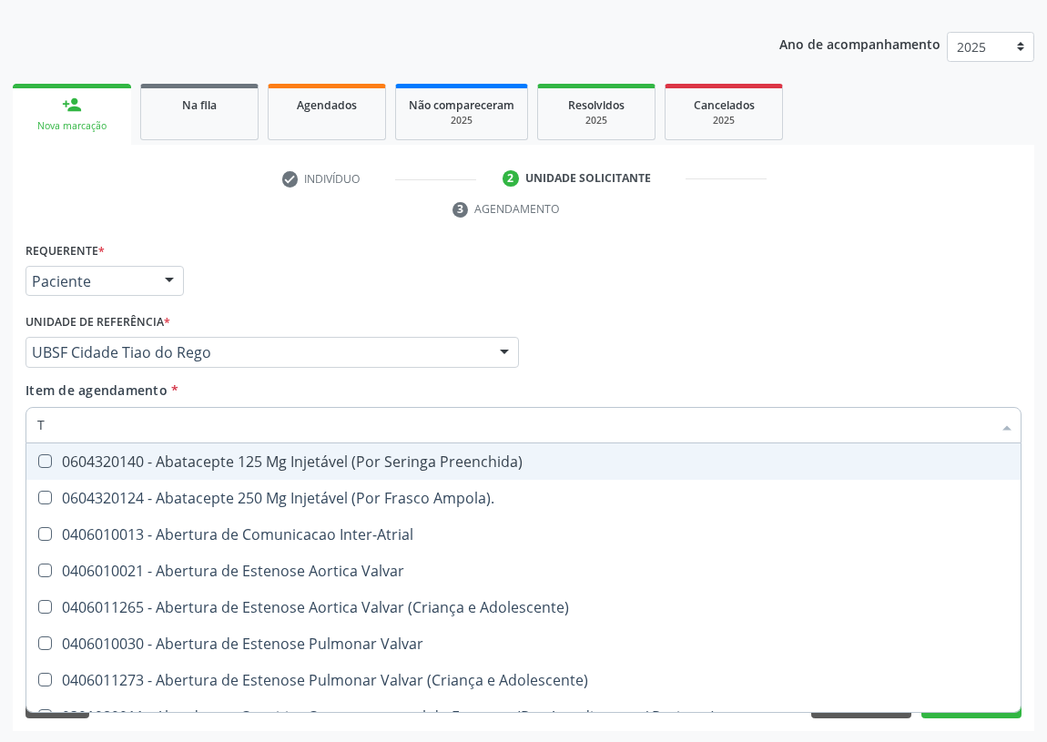
type input "TE"
checkbox Aspiracao "true"
checkbox Projecoes\) "true"
checkbox Comprimido\) "true"
checkbox Videolaparoscopia "true"
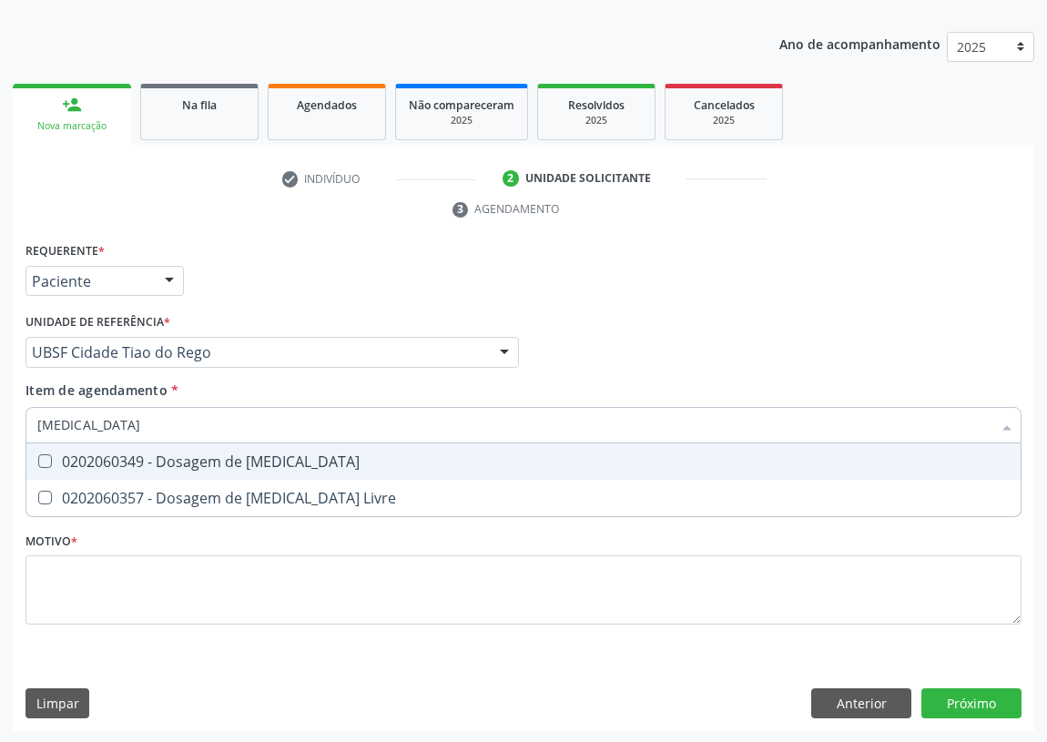
type input "TESTOSTERONA"
drag, startPoint x: 40, startPoint y: 459, endPoint x: 169, endPoint y: 445, distance: 130.0
click at [73, 458] on div "0202060349 - Dosagem de Testosterona" at bounding box center [523, 461] width 972 height 15
checkbox Testosterona "true"
drag, startPoint x: 164, startPoint y: 426, endPoint x: 0, endPoint y: 426, distance: 163.8
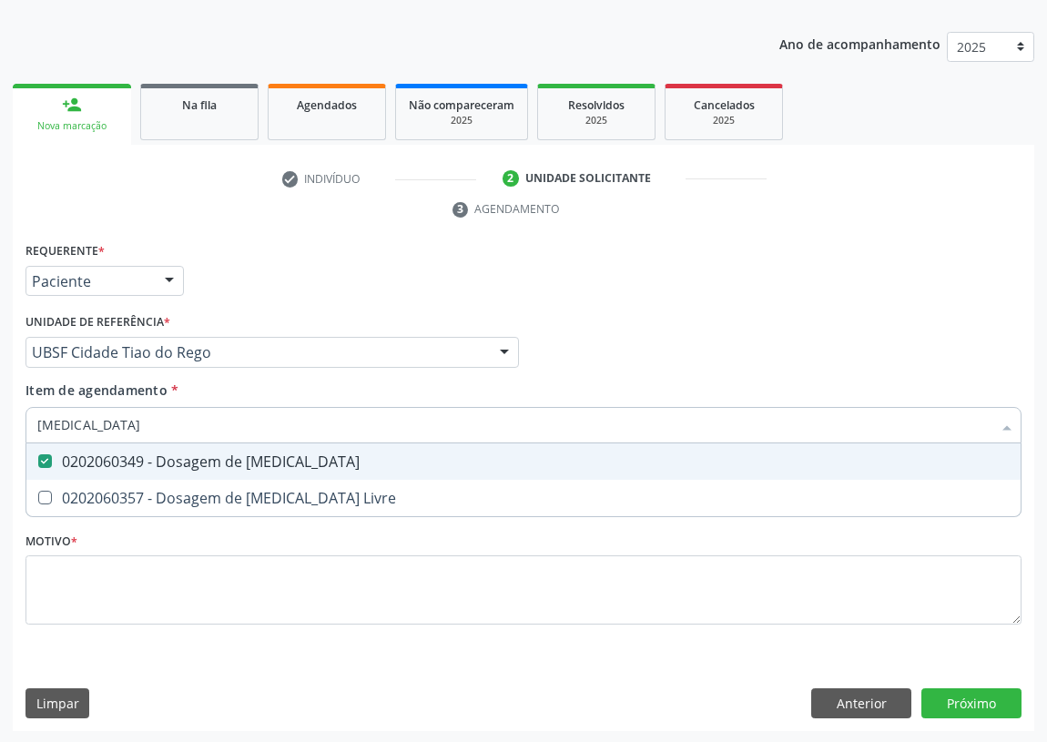
click at [0, 426] on div "Acompanhamento Acompanhe a situação das marcações correntes e finalizadas Relat…" at bounding box center [523, 328] width 1047 height 832
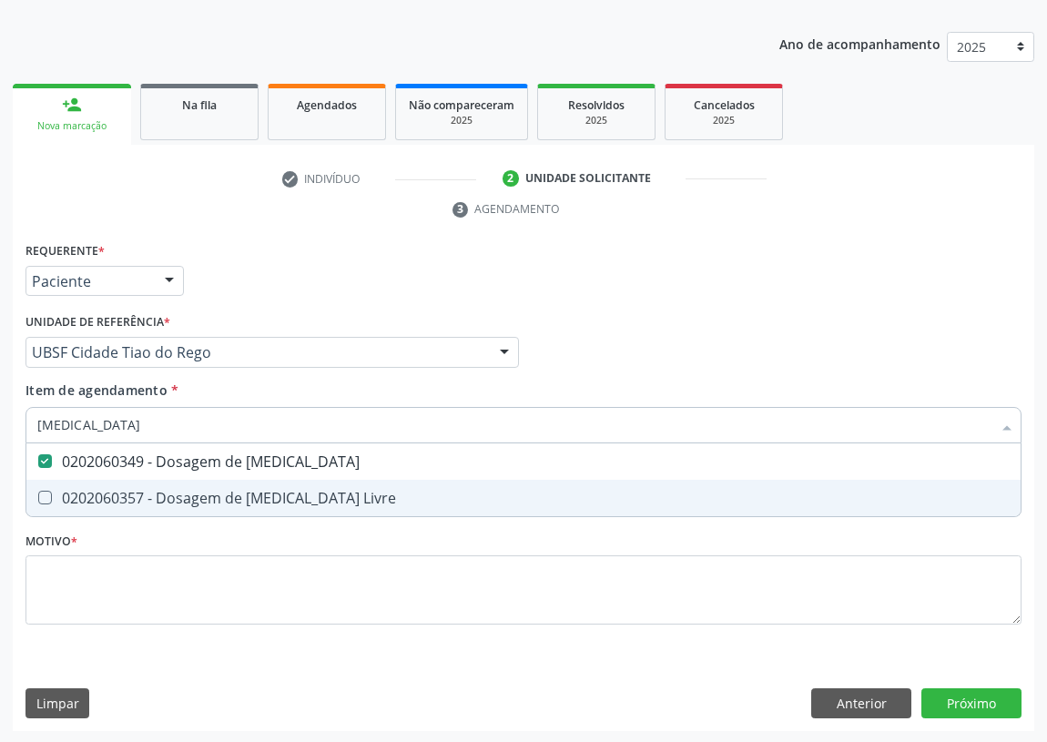
click at [46, 501] on Livre at bounding box center [45, 498] width 14 height 14
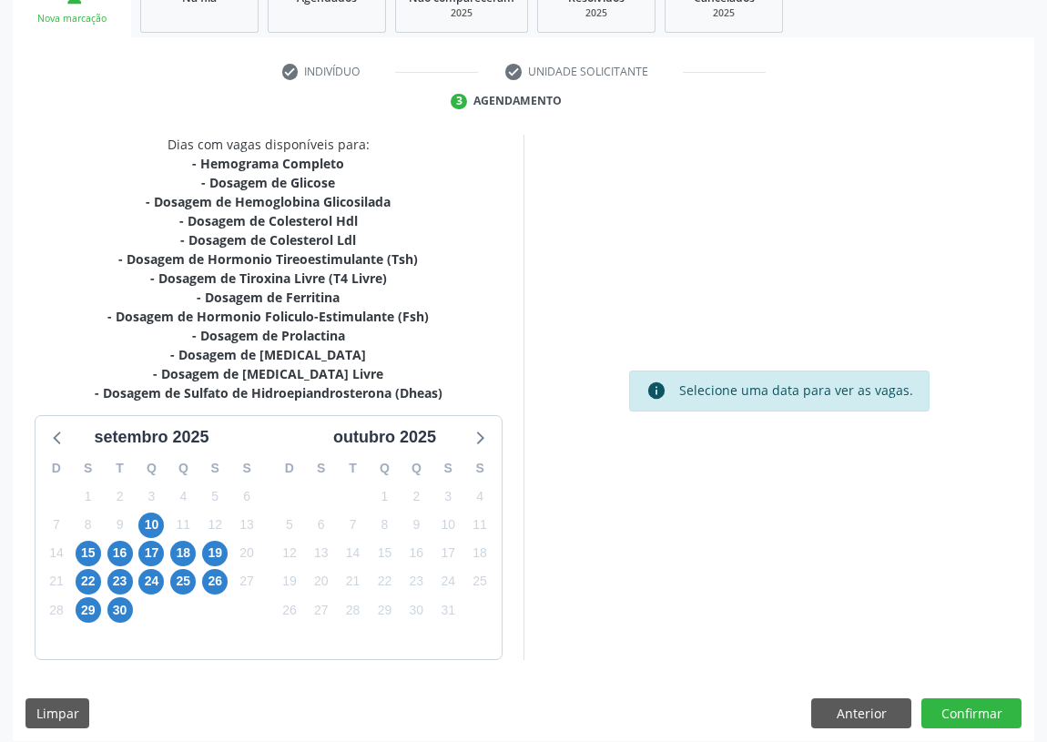
scroll to position [307, 0]
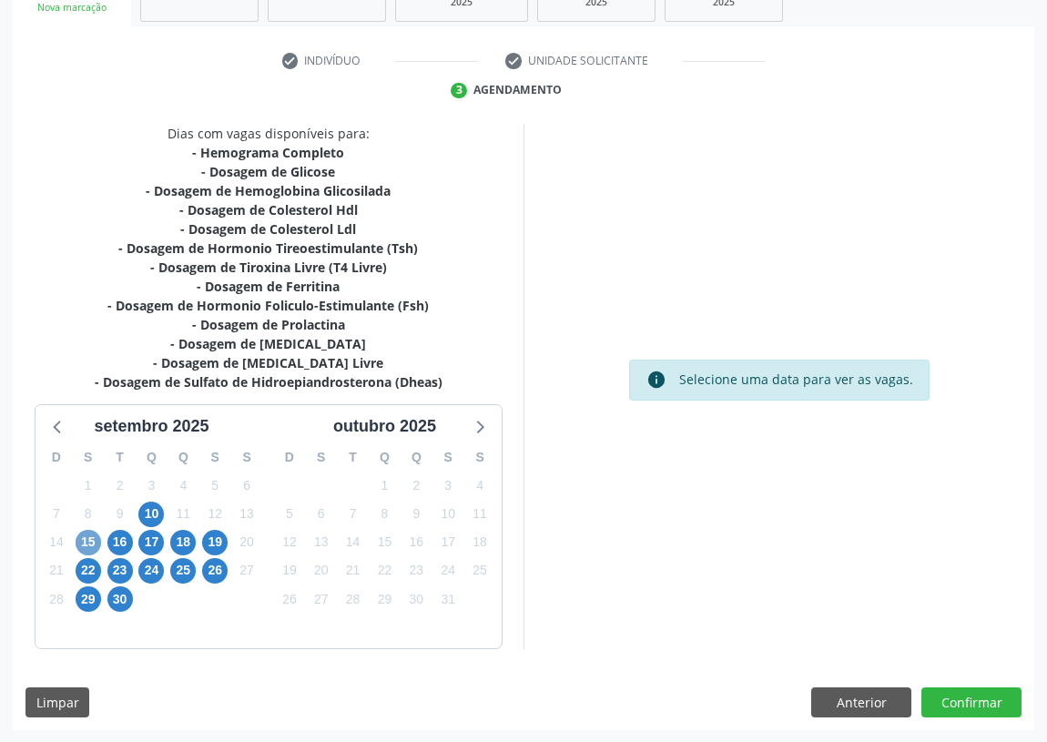
drag, startPoint x: 82, startPoint y: 540, endPoint x: 164, endPoint y: 514, distance: 85.8
click at [86, 540] on span "15" at bounding box center [88, 542] width 25 height 25
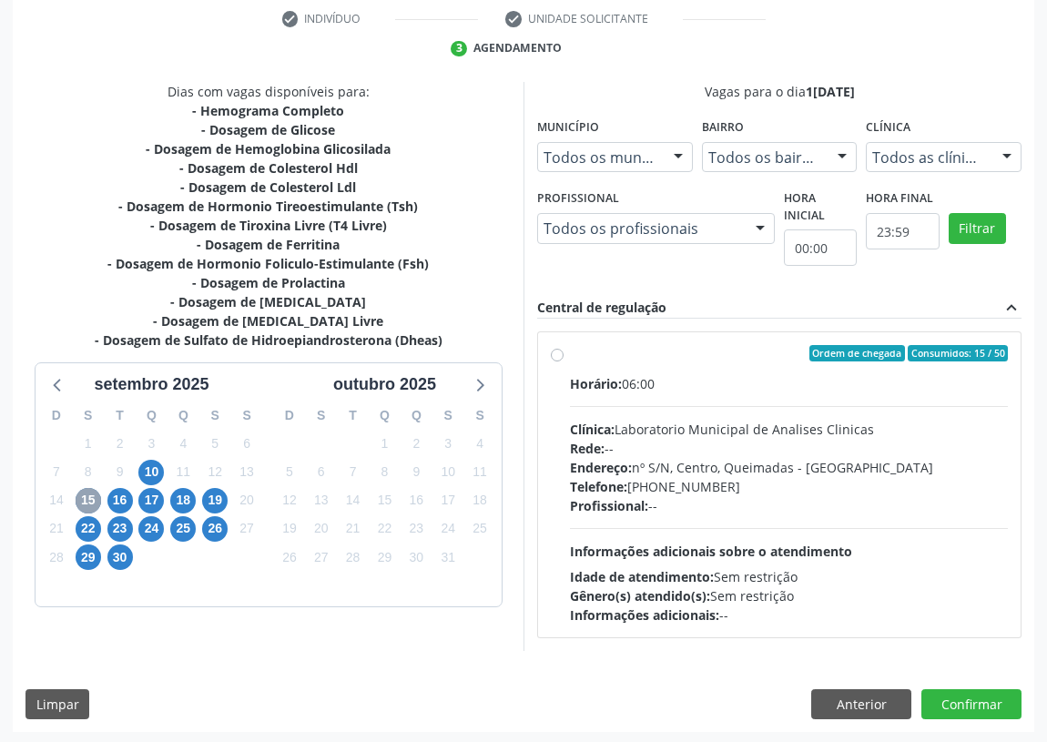
scroll to position [349, 0]
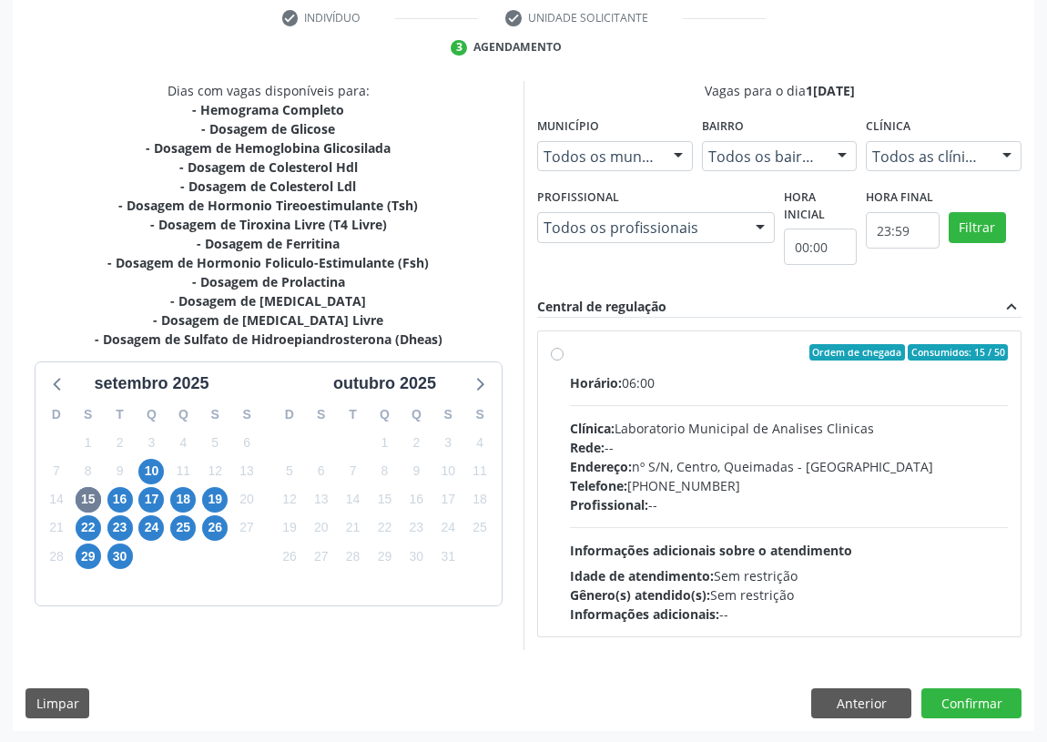
click at [570, 348] on label "Ordem de chegada Consumidos: 15 / 50 Horário: 06:00 Clínica: Laboratorio Munici…" at bounding box center [789, 483] width 438 height 279
click at [551, 348] on input "Ordem de chegada Consumidos: 15 / 50 Horário: 06:00 Clínica: Laboratorio Munici…" at bounding box center [557, 352] width 13 height 16
radio input "true"
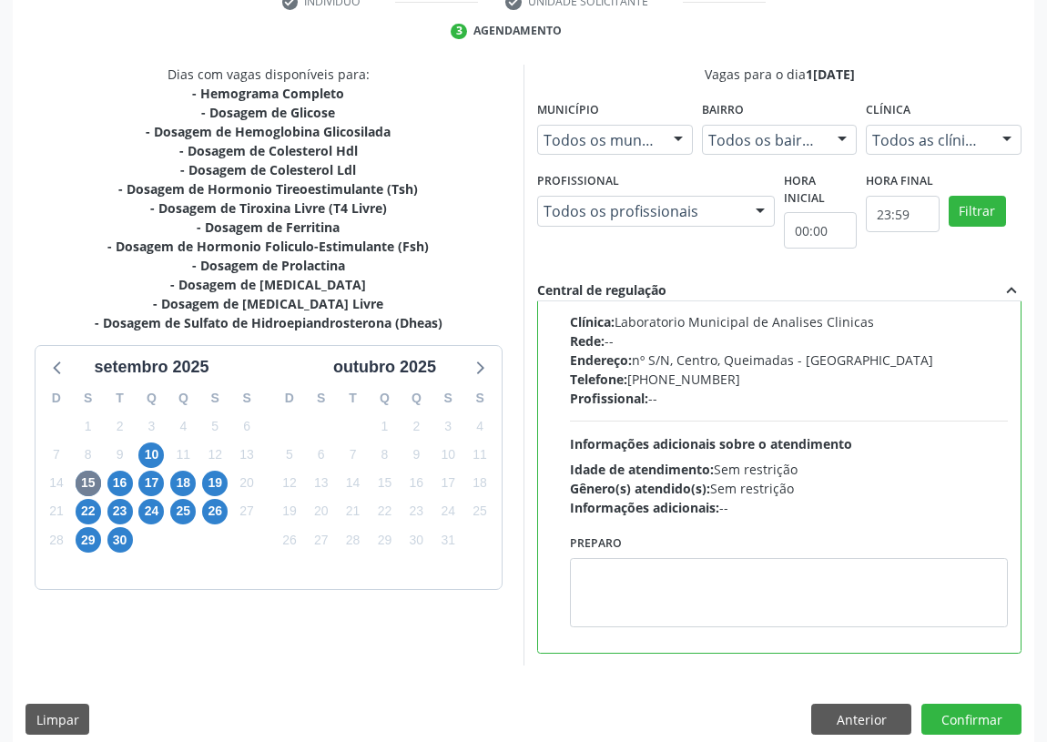
scroll to position [382, 0]
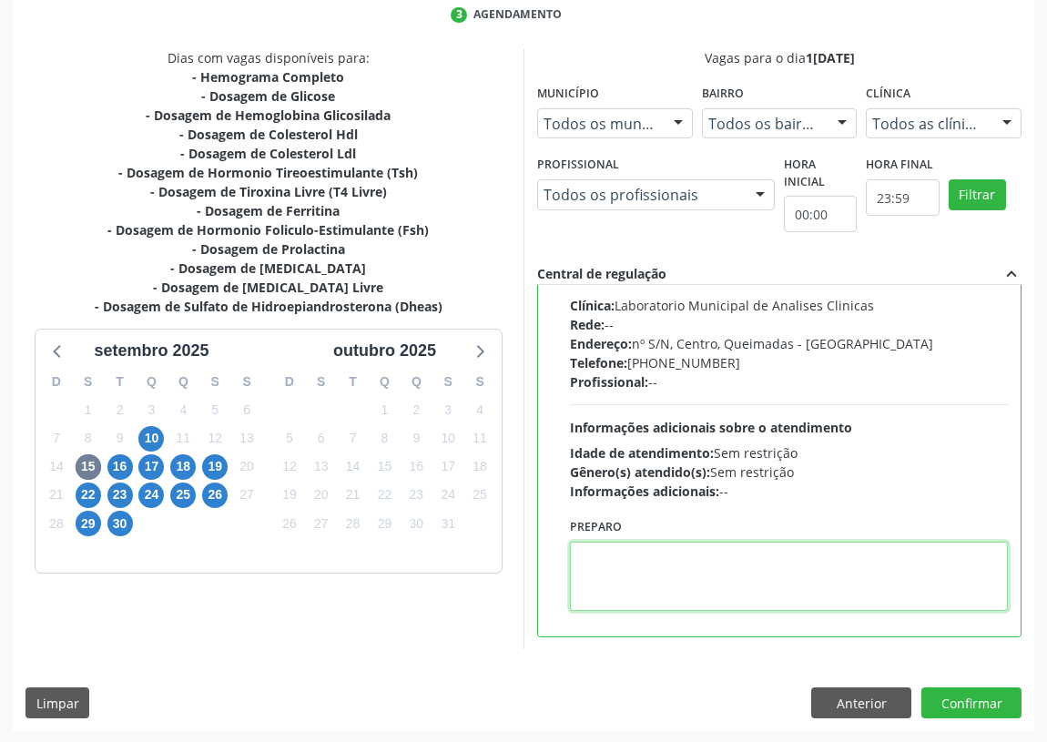
click at [643, 582] on textarea at bounding box center [789, 576] width 438 height 69
click at [620, 554] on textarea "IR EMNJEJUM" at bounding box center [789, 576] width 438 height 69
type textarea "IR EM [GEOGRAPHIC_DATA]"
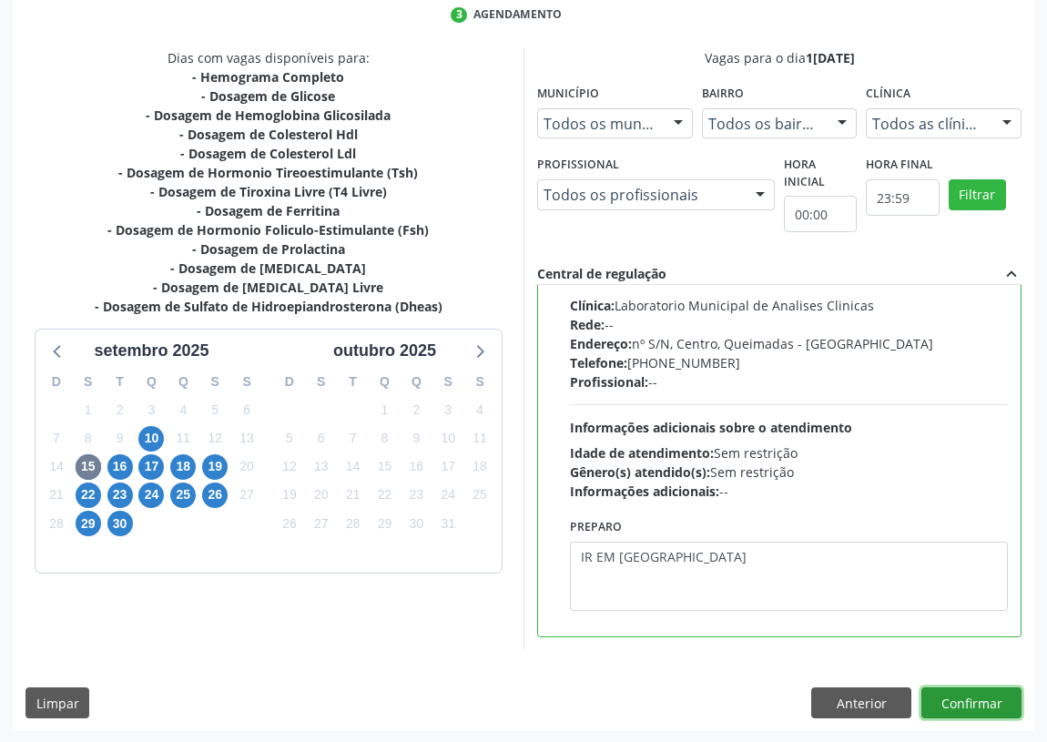
drag, startPoint x: 983, startPoint y: 703, endPoint x: 639, endPoint y: 630, distance: 351.6
click at [962, 696] on button "Confirmar" at bounding box center [971, 702] width 100 height 31
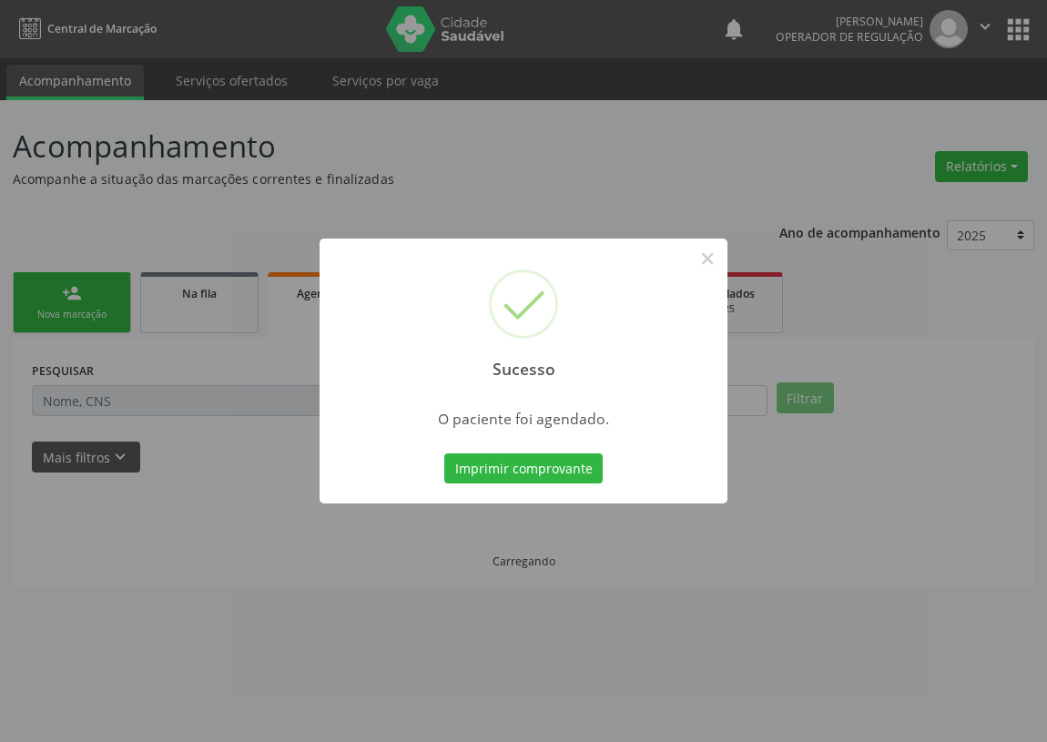
scroll to position [0, 0]
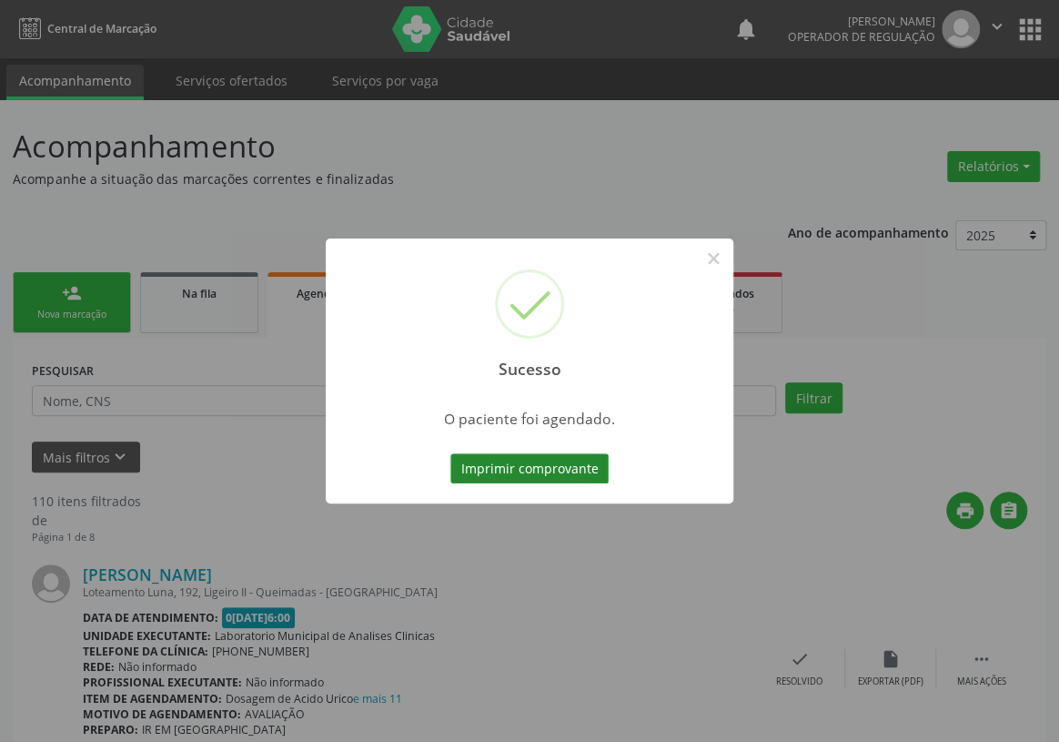
click at [538, 464] on button "Imprimir comprovante" at bounding box center [529, 468] width 158 height 31
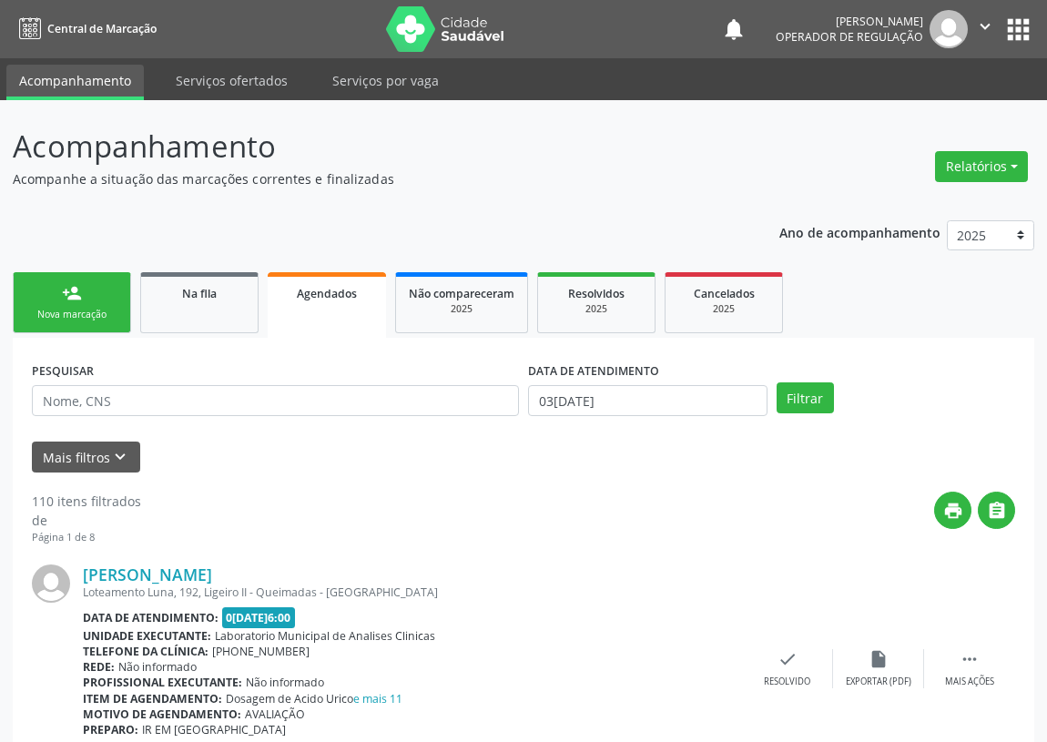
click at [95, 297] on link "person_add Nova marcação" at bounding box center [72, 302] width 118 height 61
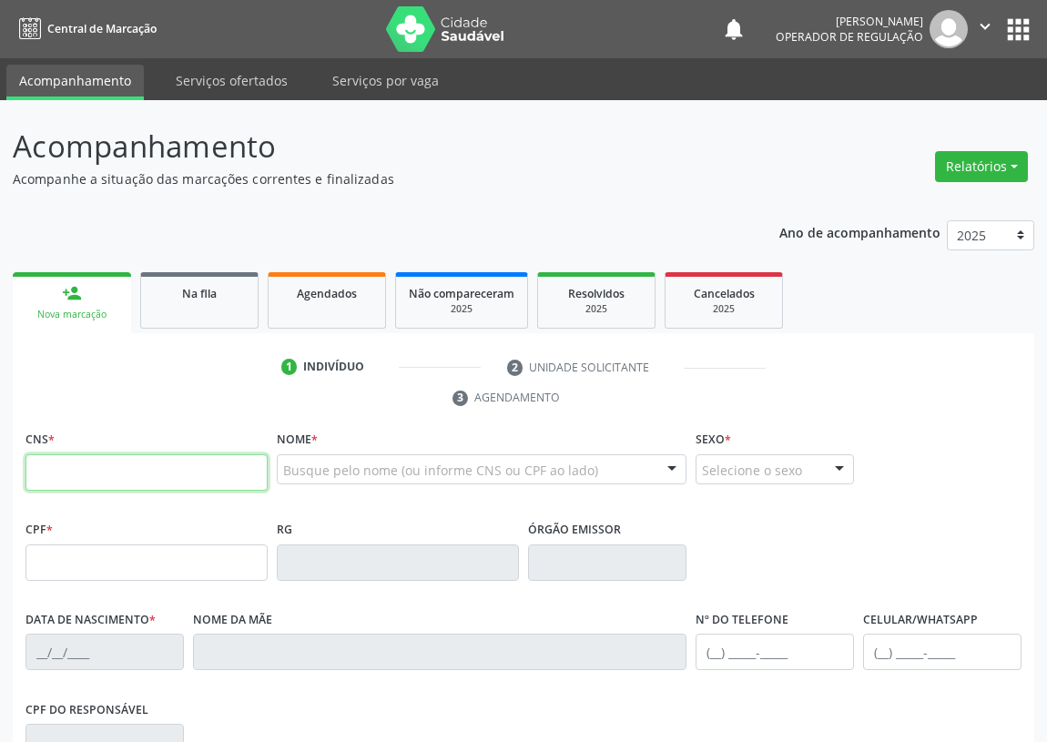
click at [56, 470] on input "text" at bounding box center [146, 472] width 242 height 36
click at [52, 472] on input "text" at bounding box center [146, 472] width 242 height 36
type input "705 8014 4631 5434"
type input "058.084.494-30"
type input "23/03/1980"
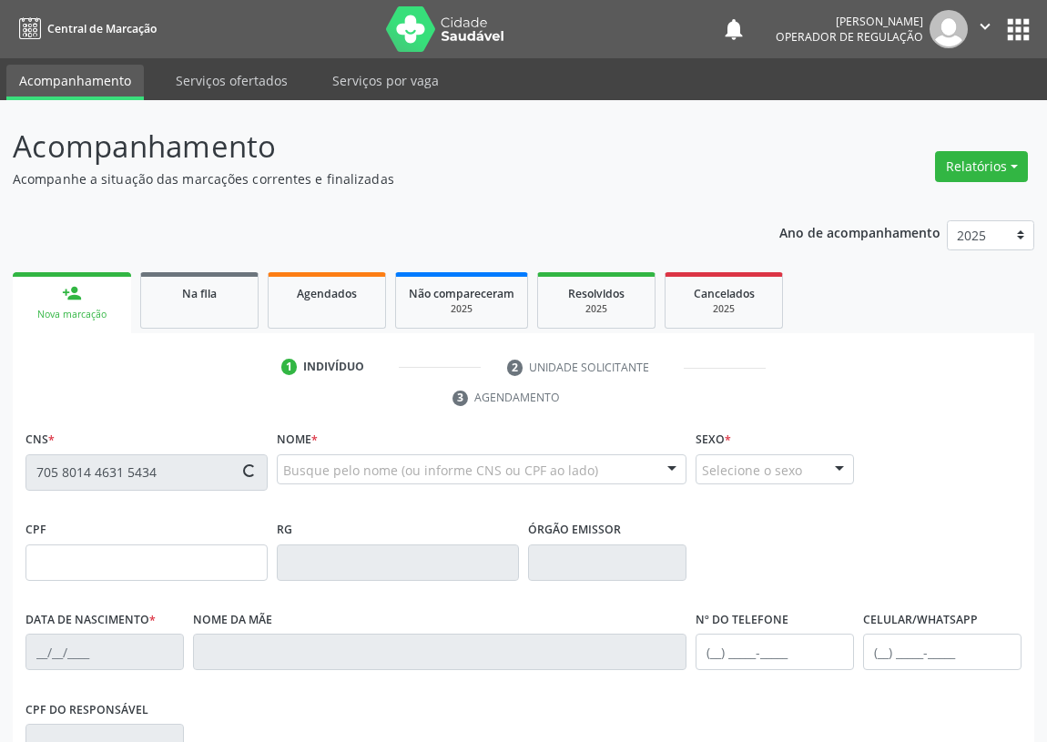
type input "Maria Valentim da Conceição"
type input "(83) 98719-1204"
type input "052.152.714-70"
type input "1321"
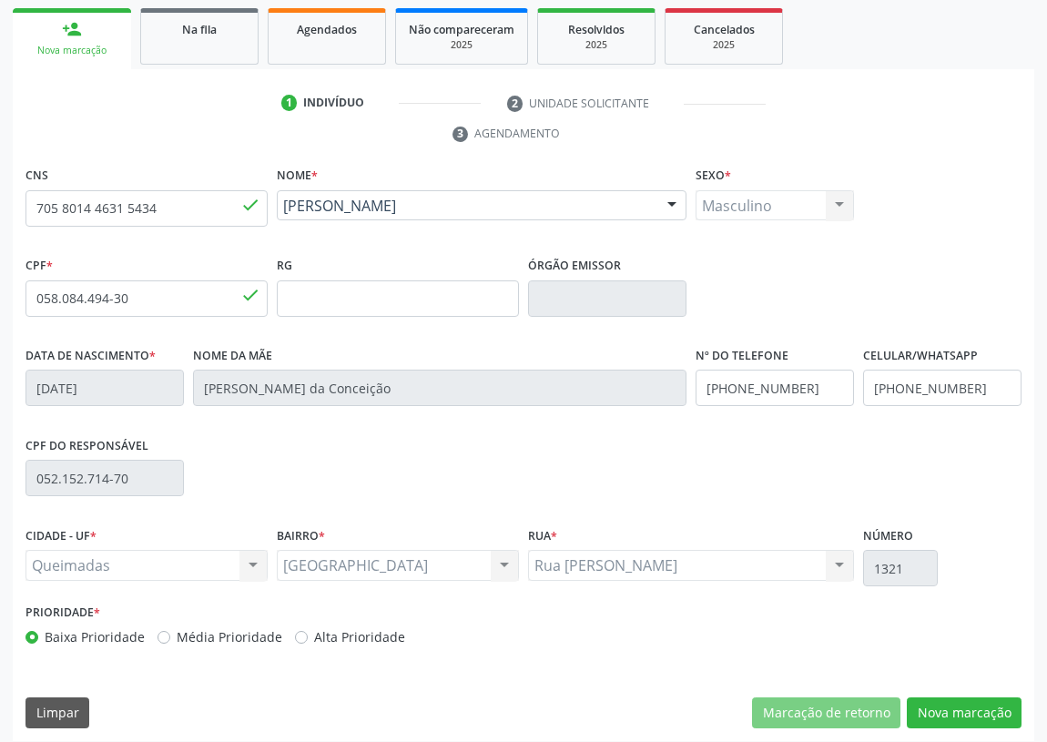
scroll to position [273, 0]
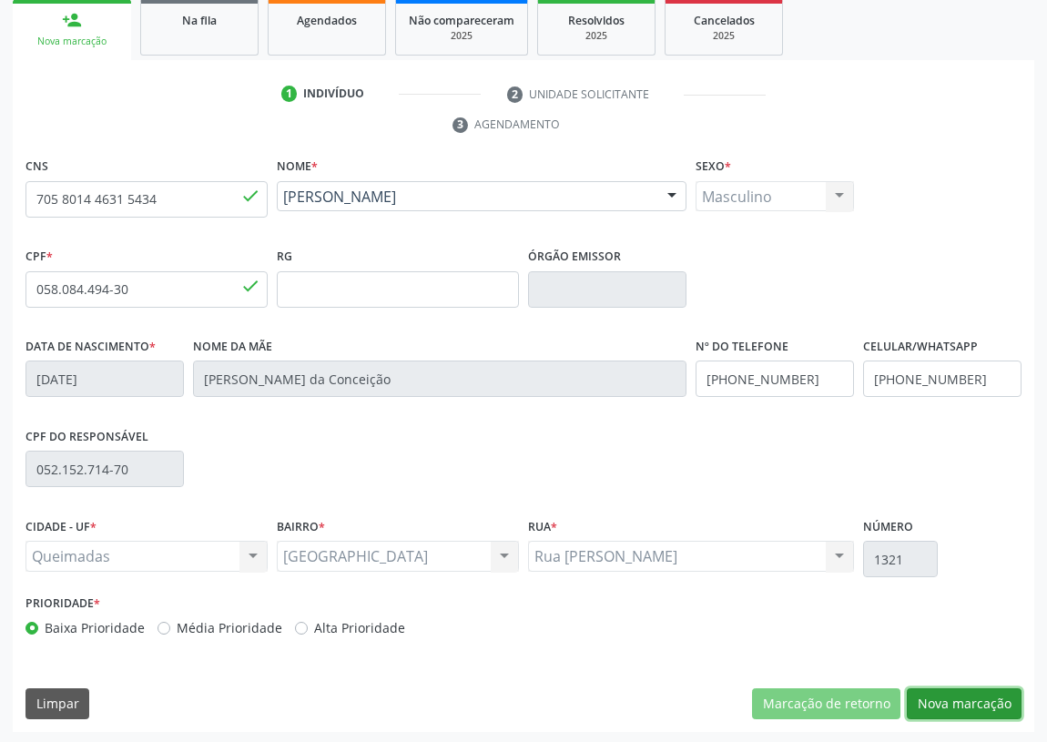
drag, startPoint x: 965, startPoint y: 703, endPoint x: 582, endPoint y: 668, distance: 384.8
click at [962, 702] on button "Nova marcação" at bounding box center [963, 703] width 115 height 31
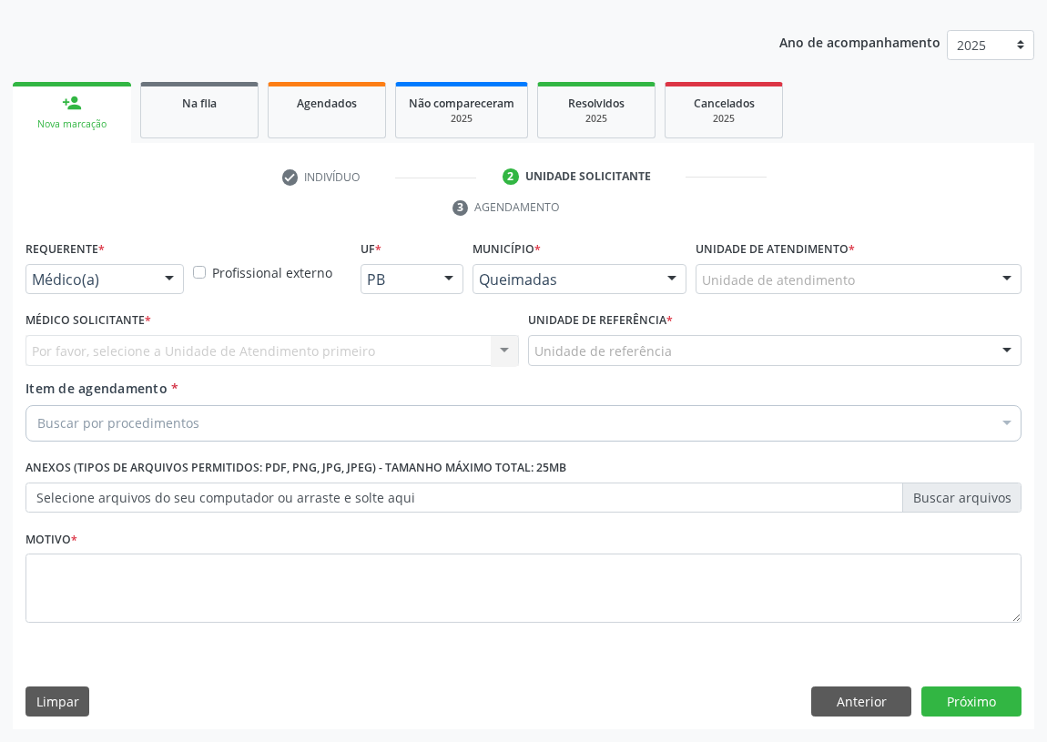
scroll to position [188, 0]
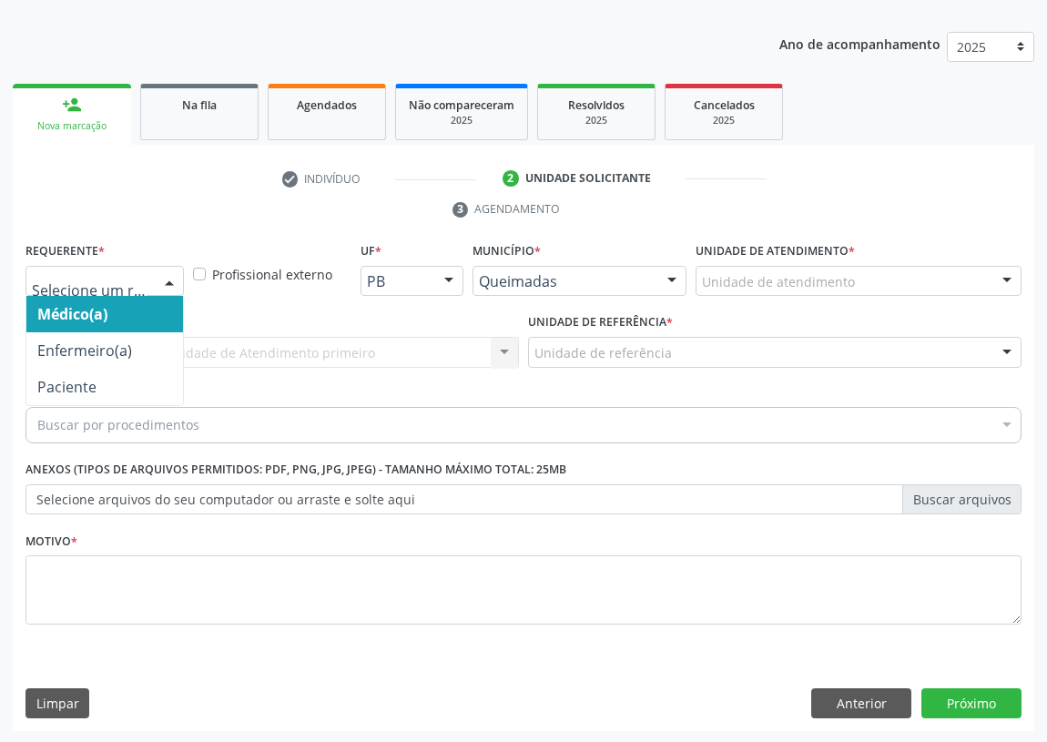
drag, startPoint x: 173, startPoint y: 278, endPoint x: 76, endPoint y: 428, distance: 178.5
click at [168, 283] on div at bounding box center [169, 282] width 27 height 31
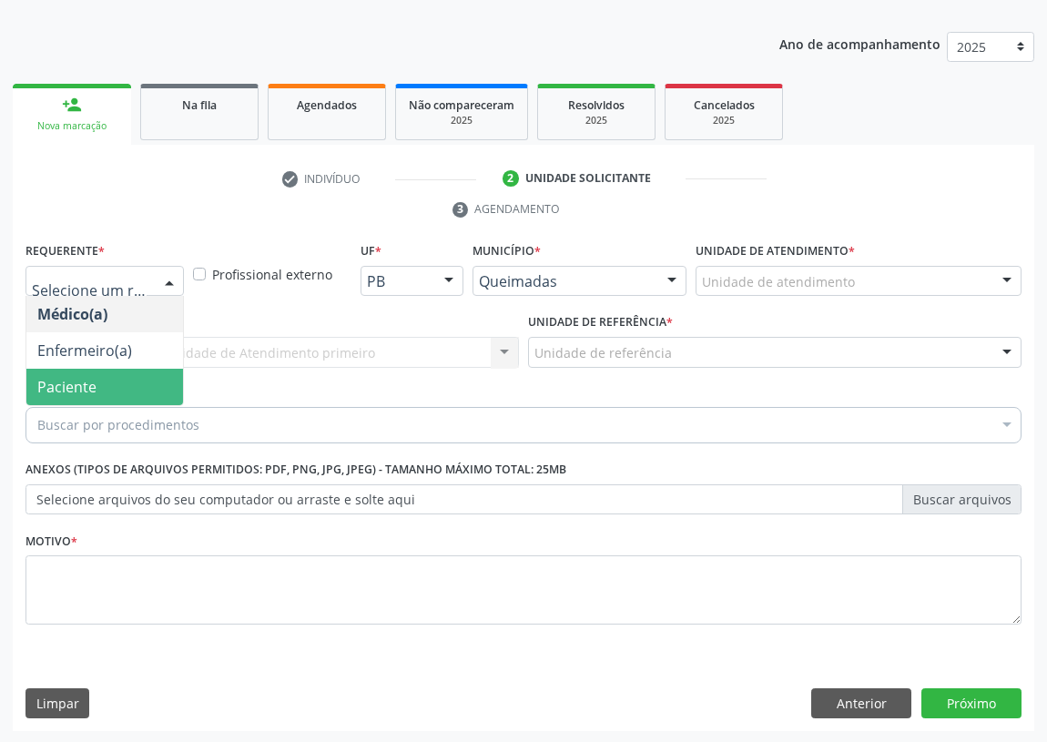
click at [123, 380] on span "Paciente" at bounding box center [104, 387] width 157 height 36
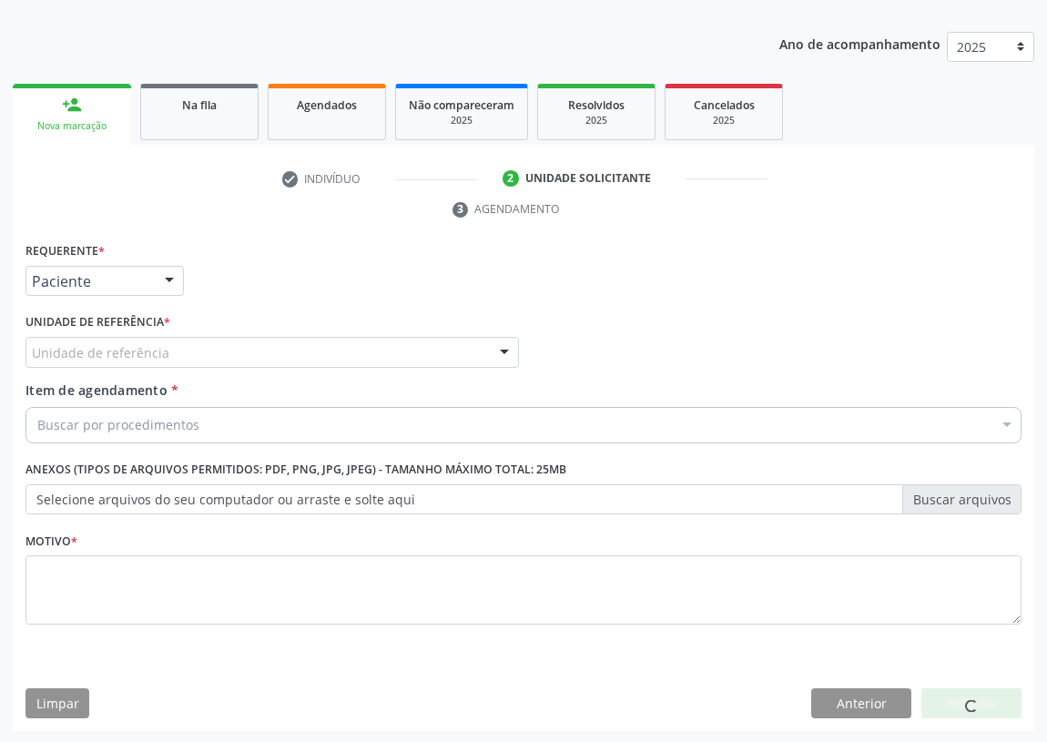
drag, startPoint x: 473, startPoint y: 353, endPoint x: 260, endPoint y: 448, distance: 233.0
click at [471, 352] on div "Unidade de referência" at bounding box center [271, 352] width 493 height 31
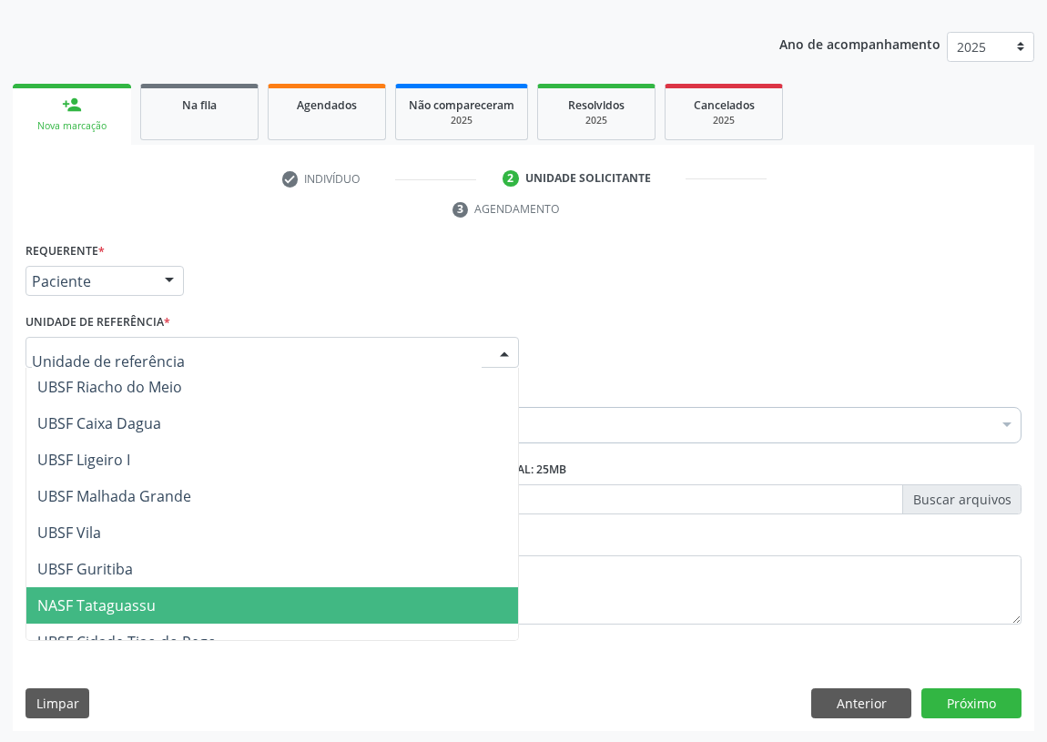
scroll to position [455, 0]
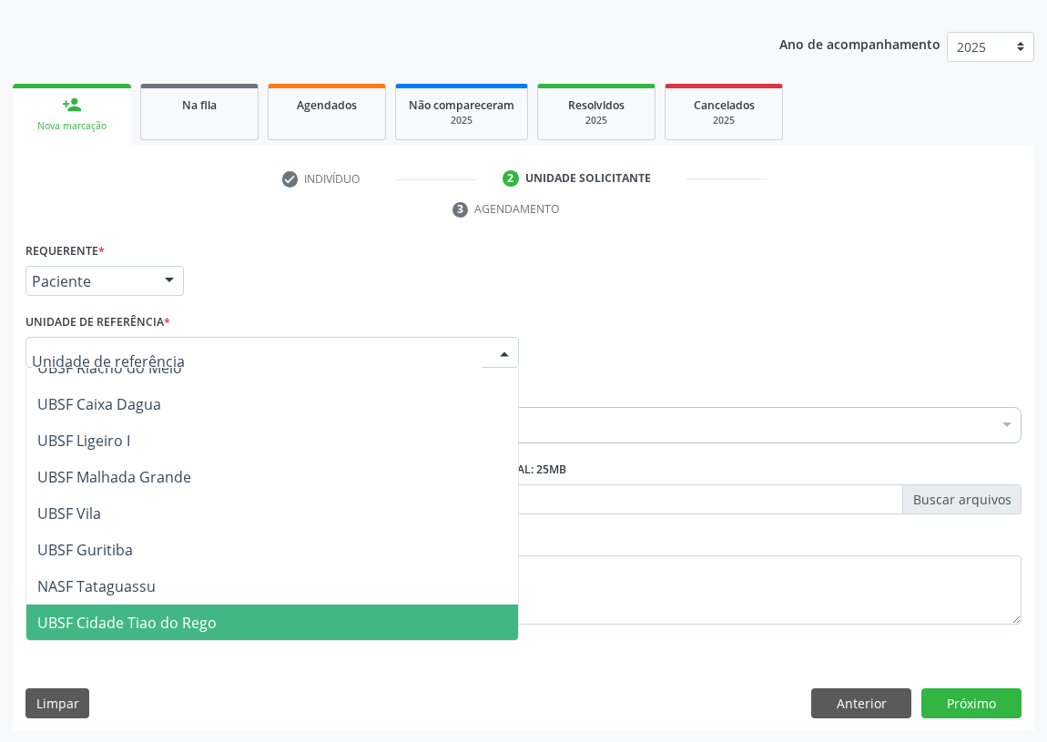
drag, startPoint x: 132, startPoint y: 611, endPoint x: 108, endPoint y: 601, distance: 25.7
click at [131, 612] on span "UBSF Cidade Tiao do Rego" at bounding box center [126, 622] width 179 height 20
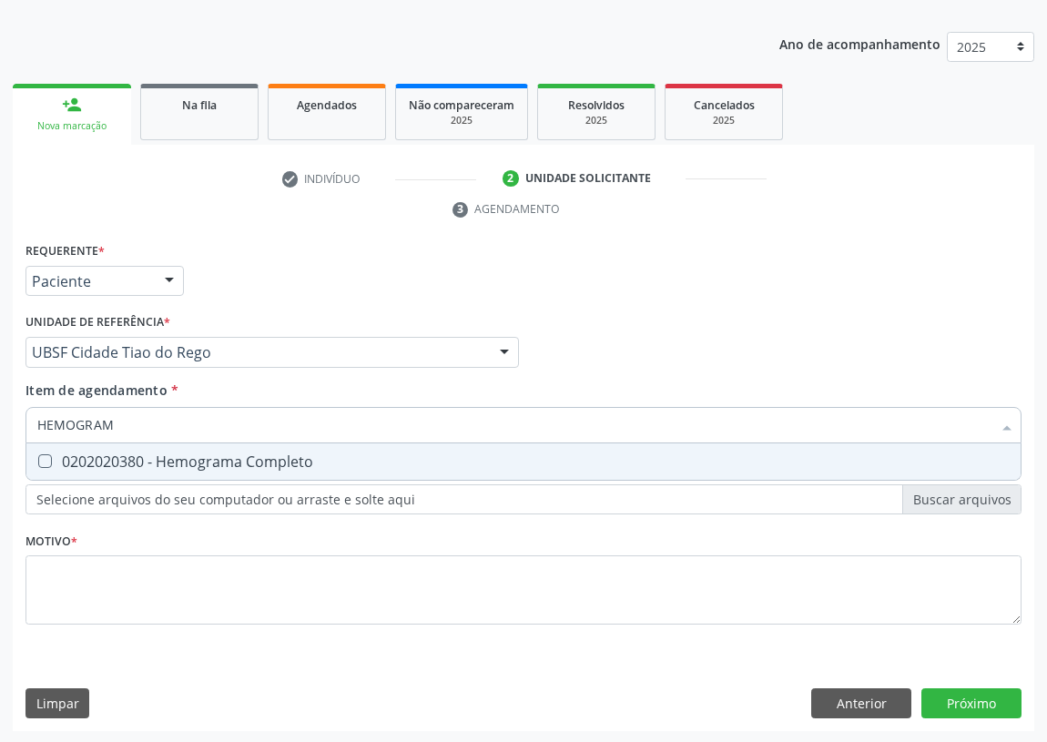
type input "HEMOGRAMA"
click at [53, 456] on div "0202020380 - Hemograma Completo" at bounding box center [523, 461] width 972 height 15
checkbox Completo "true"
drag, startPoint x: 84, startPoint y: 434, endPoint x: 0, endPoint y: 452, distance: 85.7
click at [0, 452] on div "Acompanhamento Acompanhe a situação das marcações correntes e finalizadas Relat…" at bounding box center [523, 328] width 1047 height 832
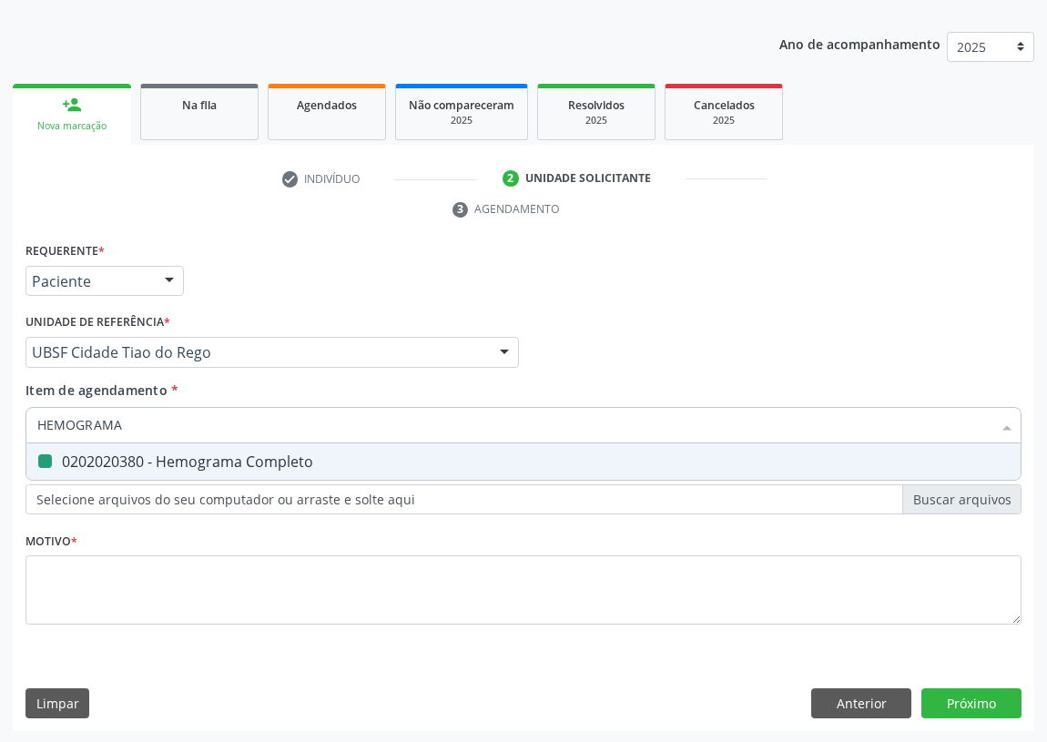
type input "G"
checkbox Completo "false"
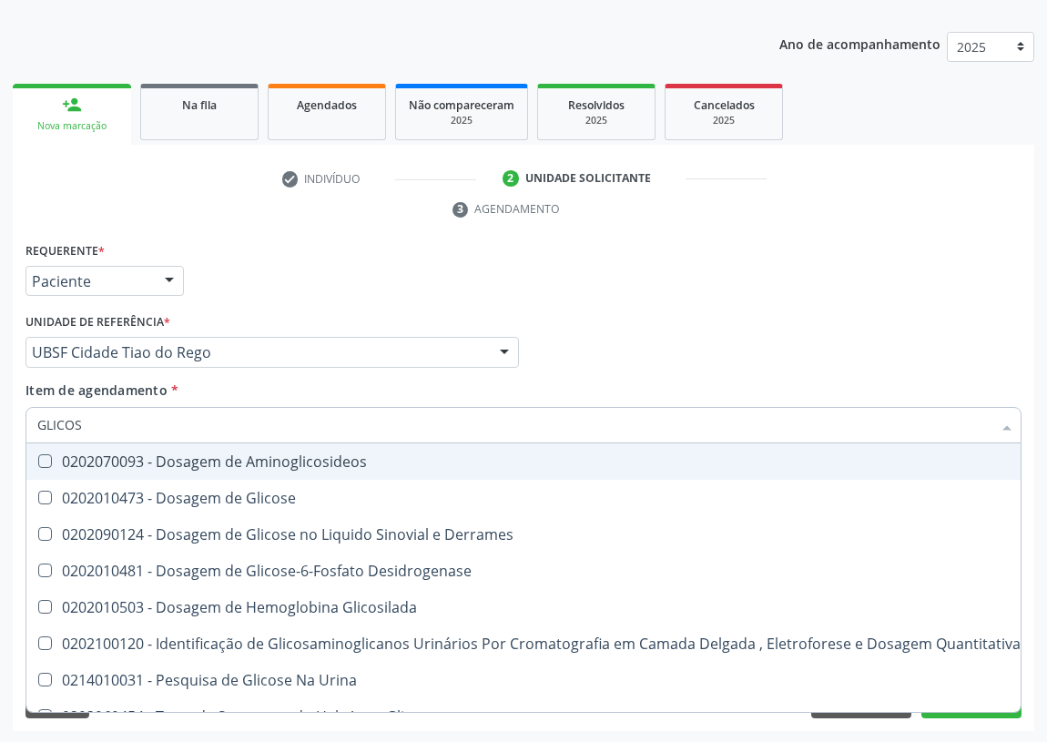
type input "GLICOSE"
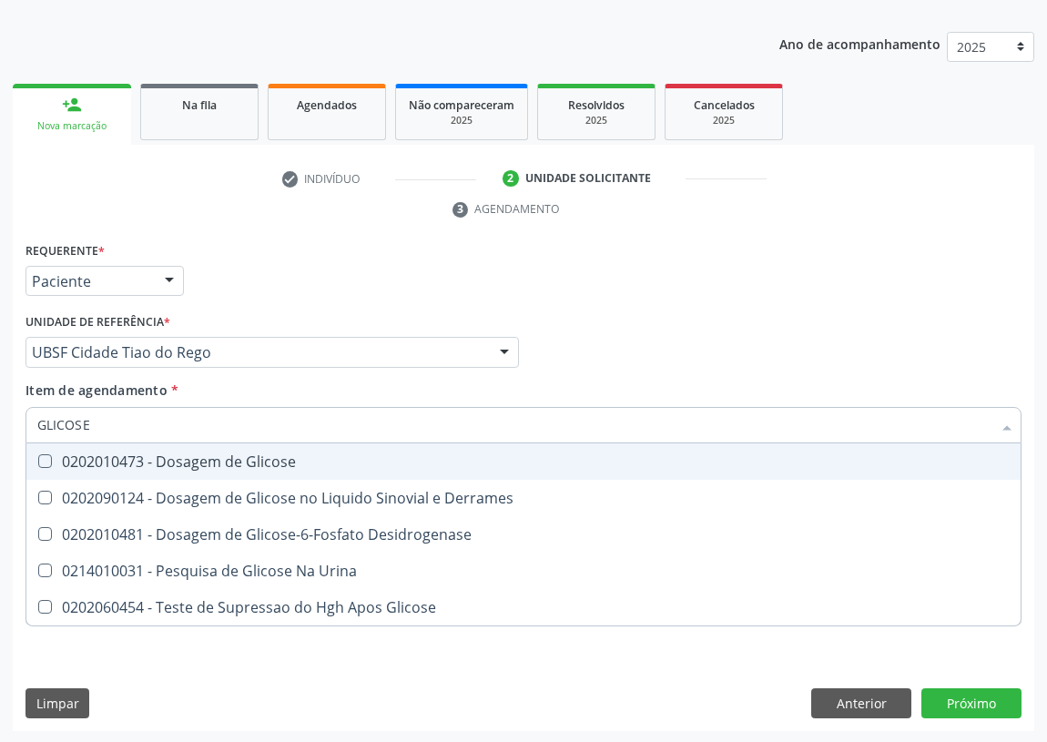
drag, startPoint x: 45, startPoint y: 457, endPoint x: 82, endPoint y: 430, distance: 45.7
click at [46, 457] on Glicose at bounding box center [45, 461] width 14 height 14
click at [38, 457] on Glicose "checkbox" at bounding box center [32, 461] width 12 height 12
checkbox Glicose "true"
drag, startPoint x: 106, startPoint y: 425, endPoint x: 0, endPoint y: 422, distance: 106.5
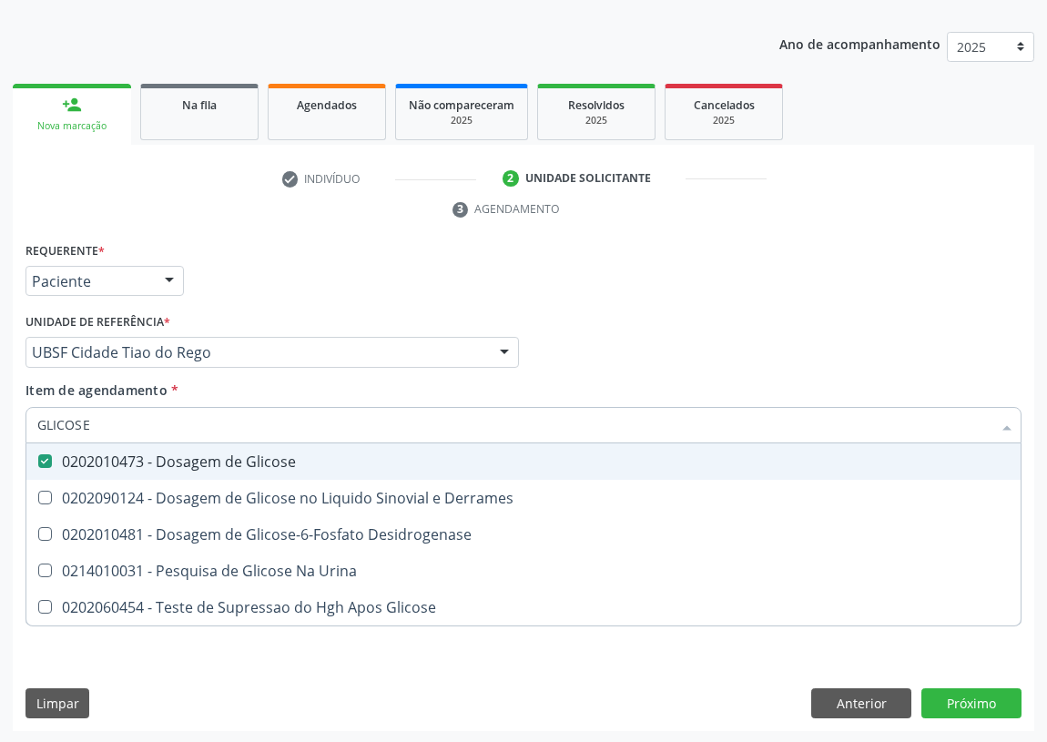
click at [0, 423] on div "Acompanhamento Acompanhe a situação das marcações correntes e finalizadas Relat…" at bounding box center [523, 328] width 1047 height 832
type input "H"
checkbox Glicose "false"
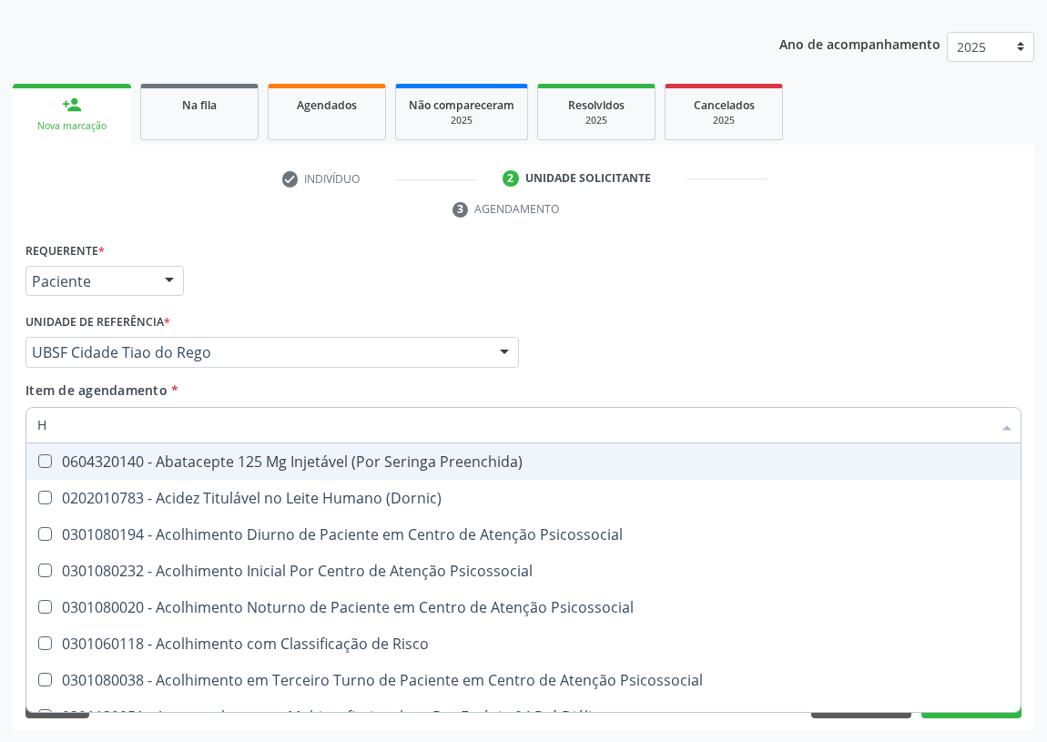
type input "HE"
checkbox C "true"
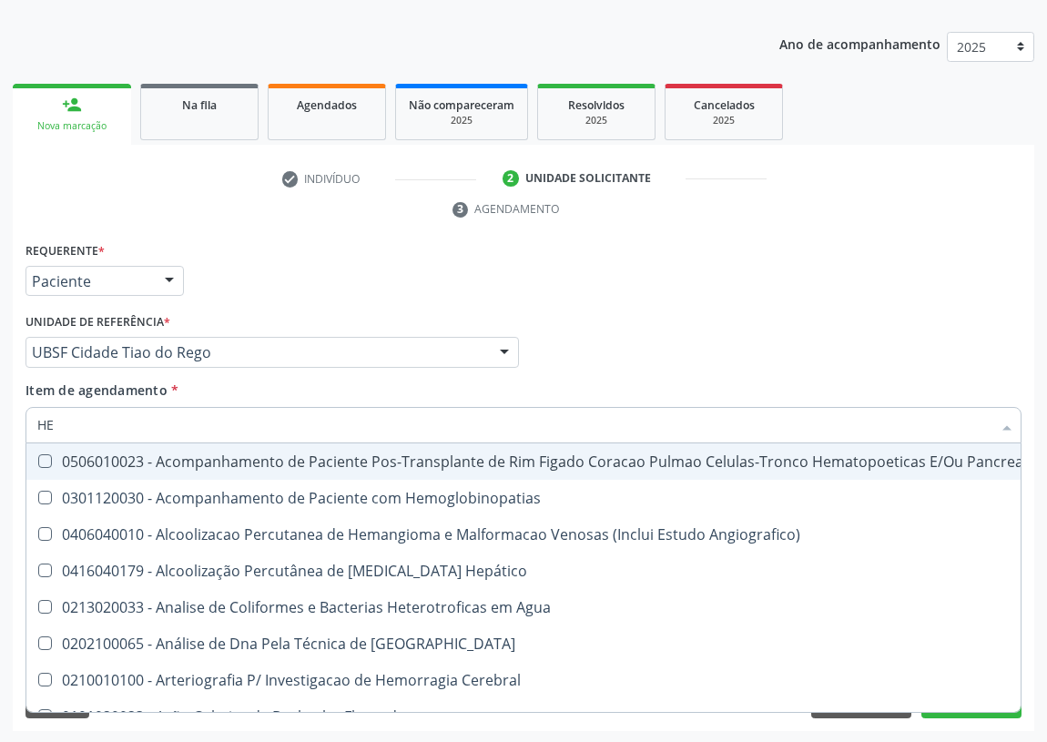
type input "HEM"
checkbox Transplante "true"
checkbox Completo "false"
type input "HEMO"
checkbox Retro-Retal "true"
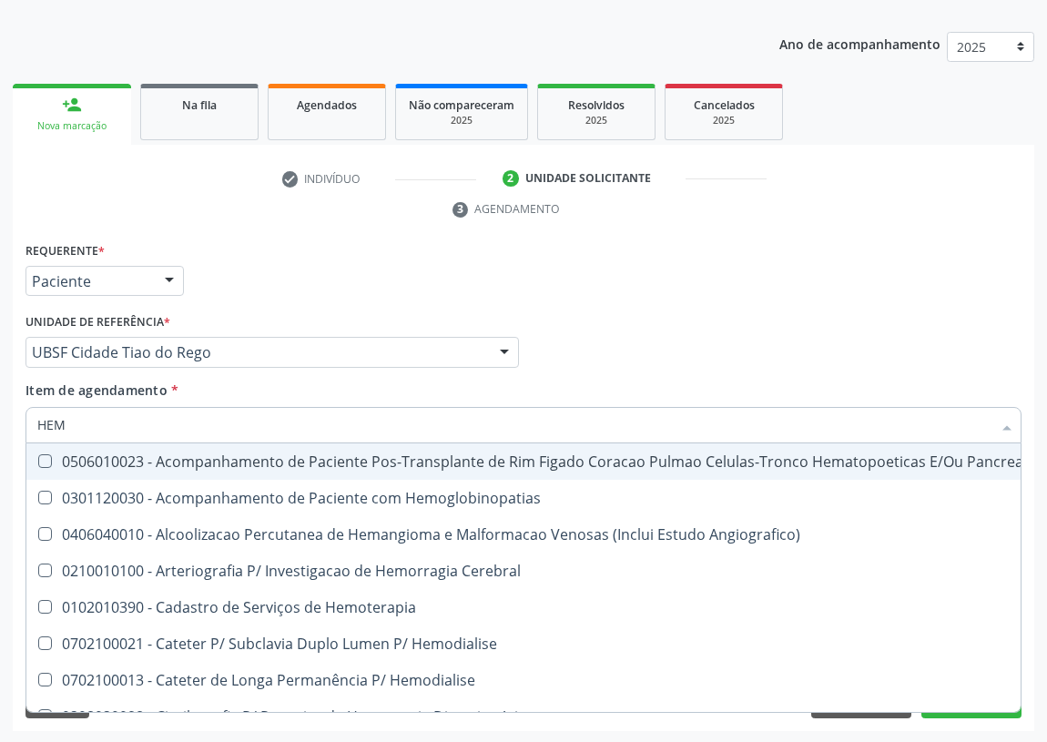
checkbox Completo "false"
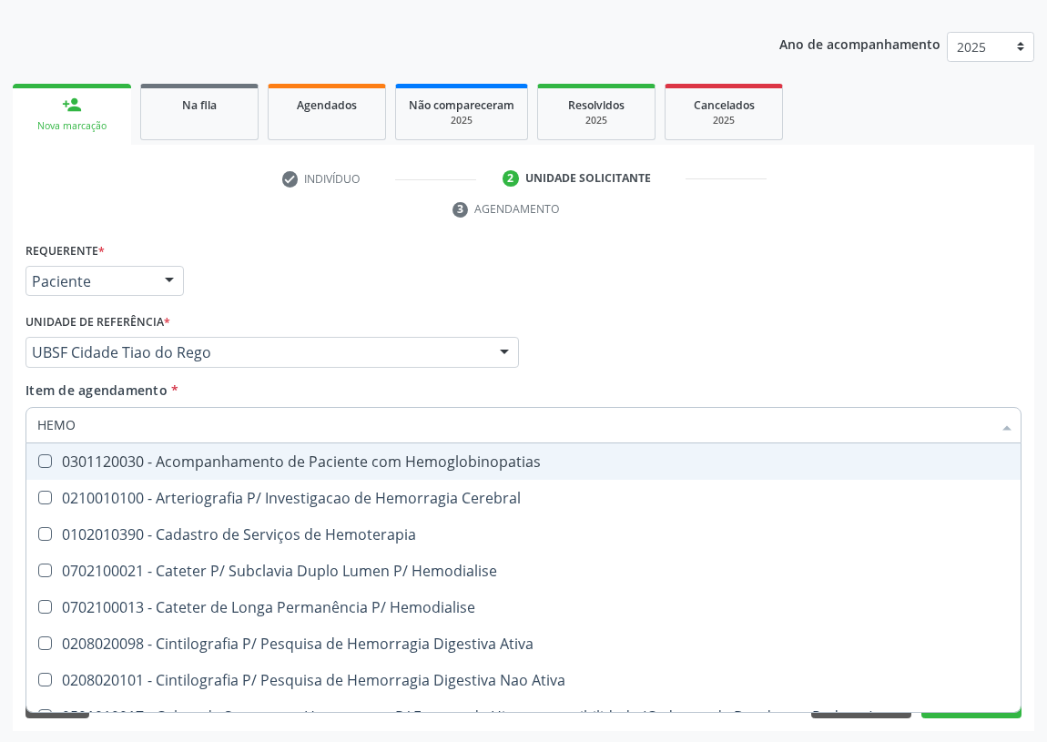
type input "HEMOG"
checkbox Carboxi-Hemoglobina "true"
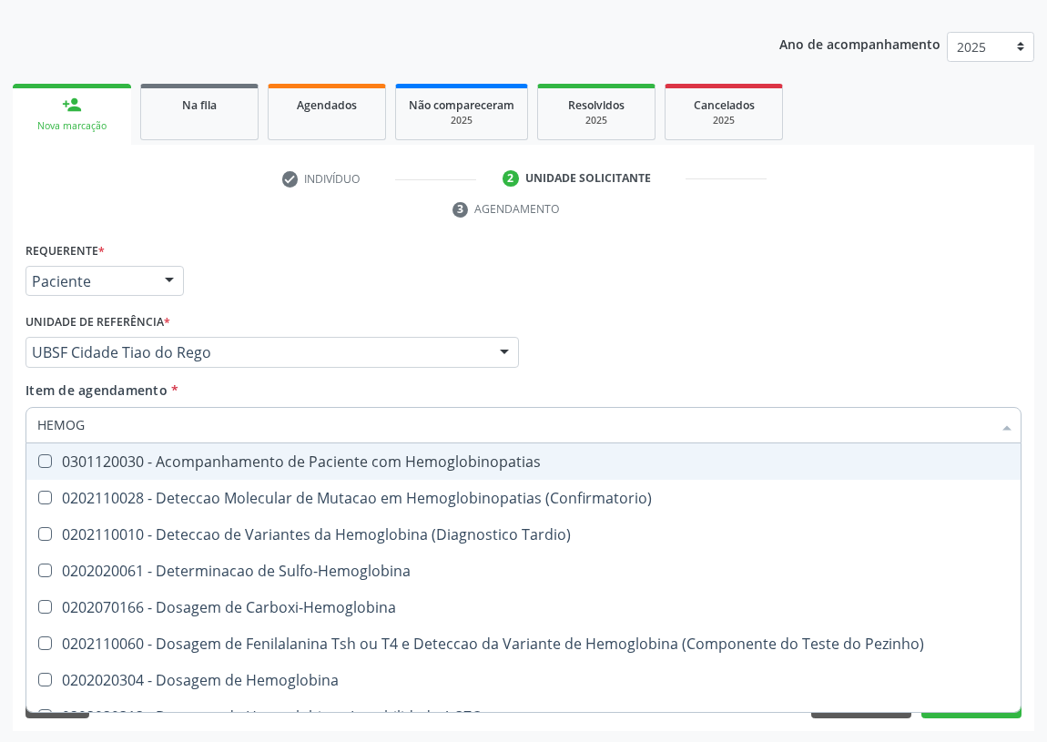
type input "HEMOGL"
checkbox Completo "false"
type input "HEMOGLOBINA"
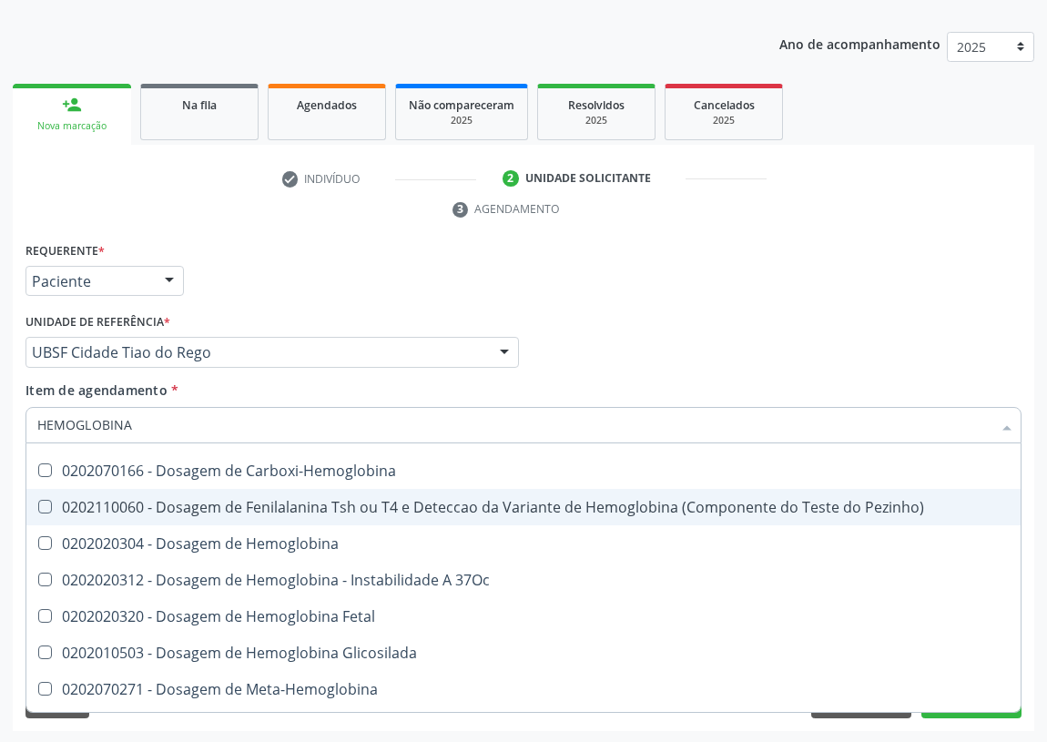
scroll to position [165, 0]
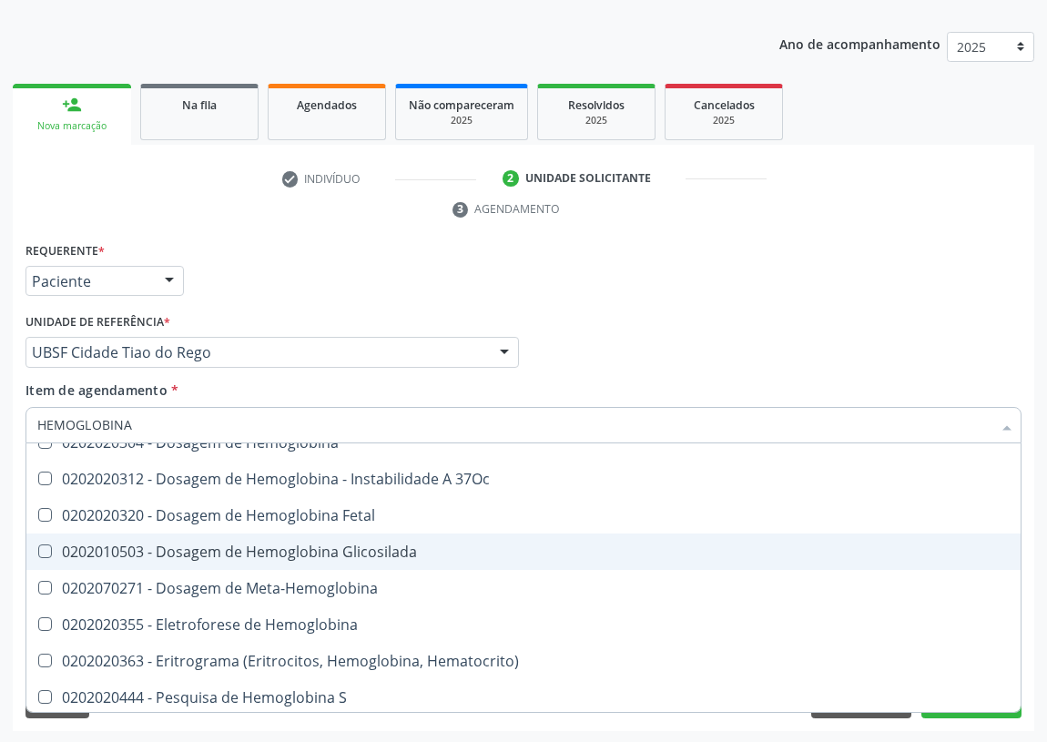
drag, startPoint x: 294, startPoint y: 549, endPoint x: 153, endPoint y: 520, distance: 144.0
click at [293, 547] on div "0202010503 - Dosagem de Hemoglobina Glicosilada" at bounding box center [523, 551] width 972 height 15
checkbox Glicosilada "true"
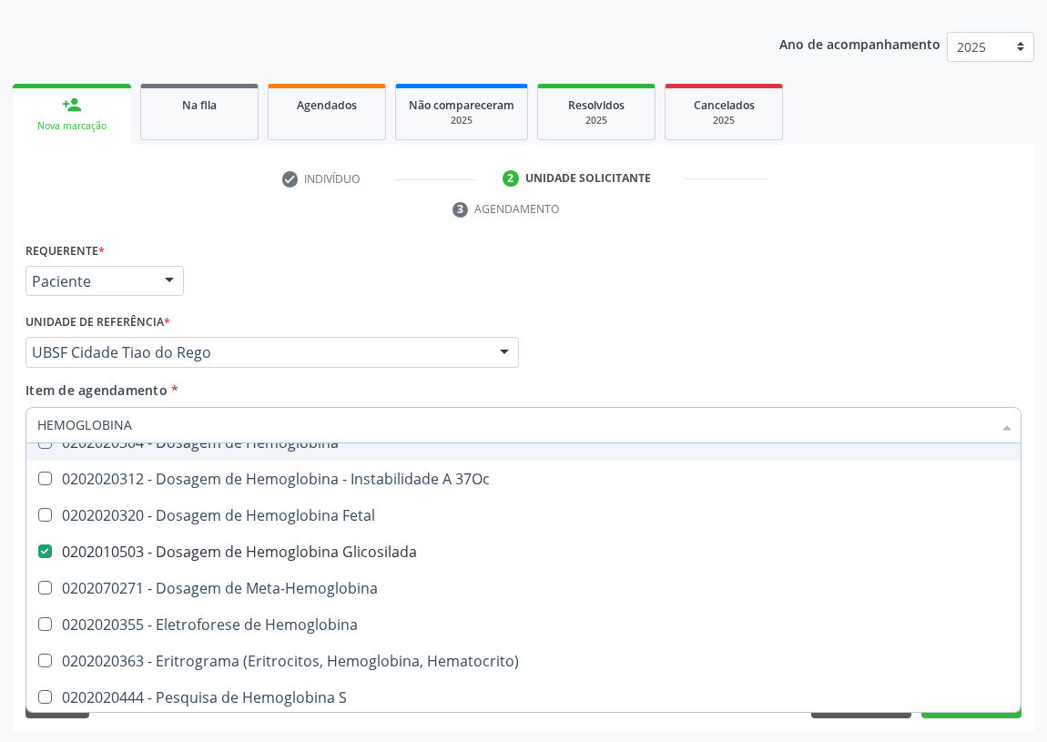
drag, startPoint x: 147, startPoint y: 417, endPoint x: 0, endPoint y: 428, distance: 146.9
click at [0, 428] on div "Acompanhamento Acompanhe a situação das marcações correntes e finalizadas Relat…" at bounding box center [523, 328] width 1047 height 832
type input "C"
checkbox Glicosilada "false"
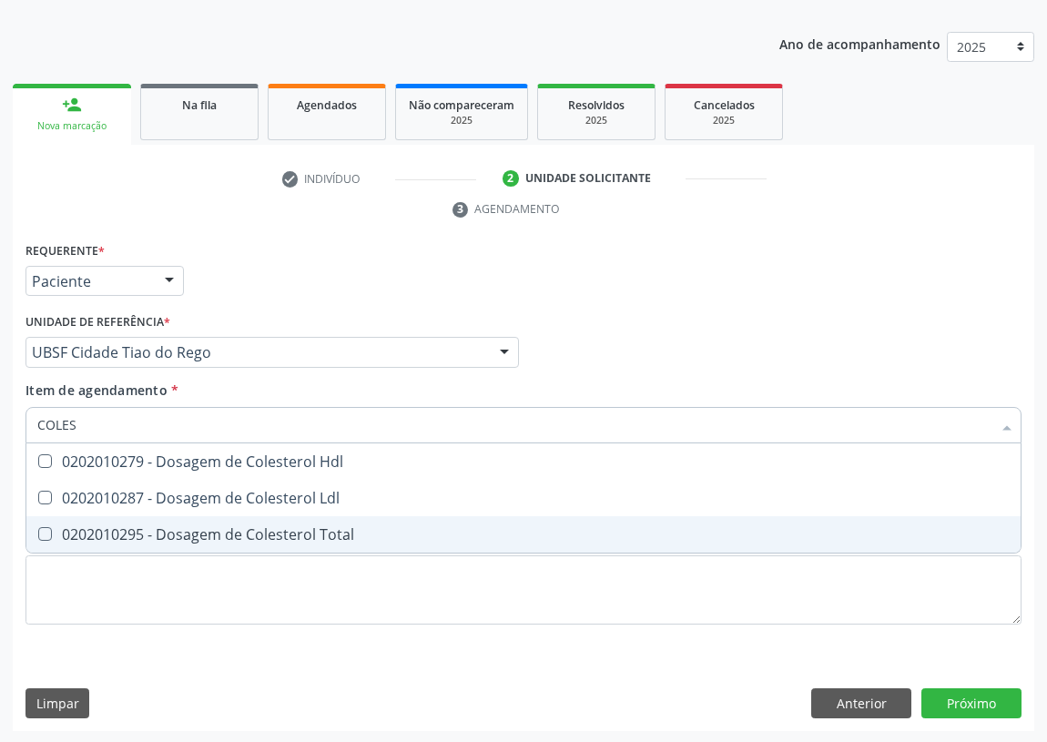
scroll to position [0, 0]
type input "COLESTE"
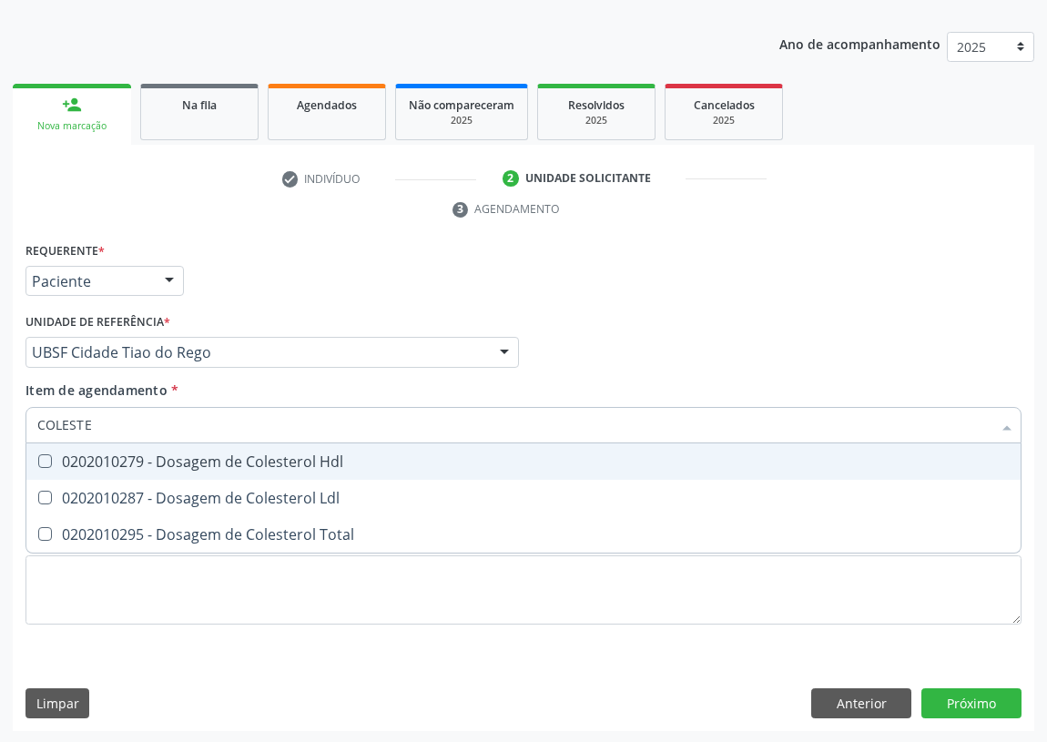
drag, startPoint x: 51, startPoint y: 460, endPoint x: 42, endPoint y: 469, distance: 12.9
click at [45, 468] on span "0202010279 - Dosagem de Colesterol Hdl" at bounding box center [523, 461] width 994 height 36
checkbox Hdl "true"
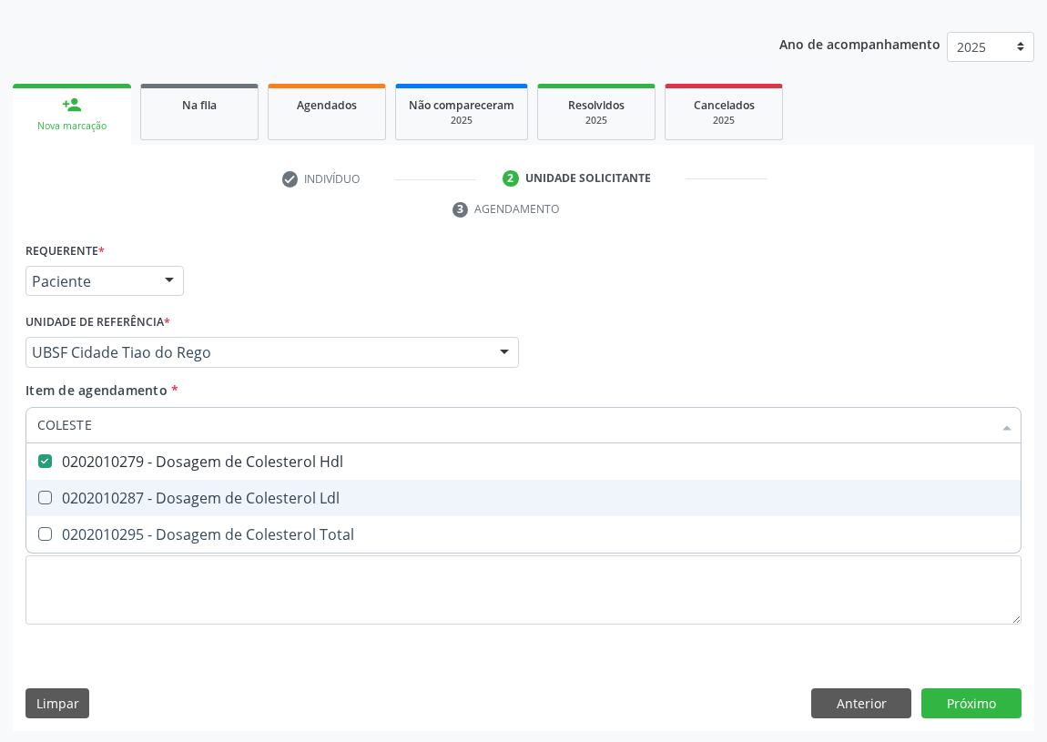
drag, startPoint x: 51, startPoint y: 488, endPoint x: 46, endPoint y: 497, distance: 10.6
click at [46, 497] on span "0202010287 - Dosagem de Colesterol Ldl" at bounding box center [523, 498] width 994 height 36
checkbox Ldl "true"
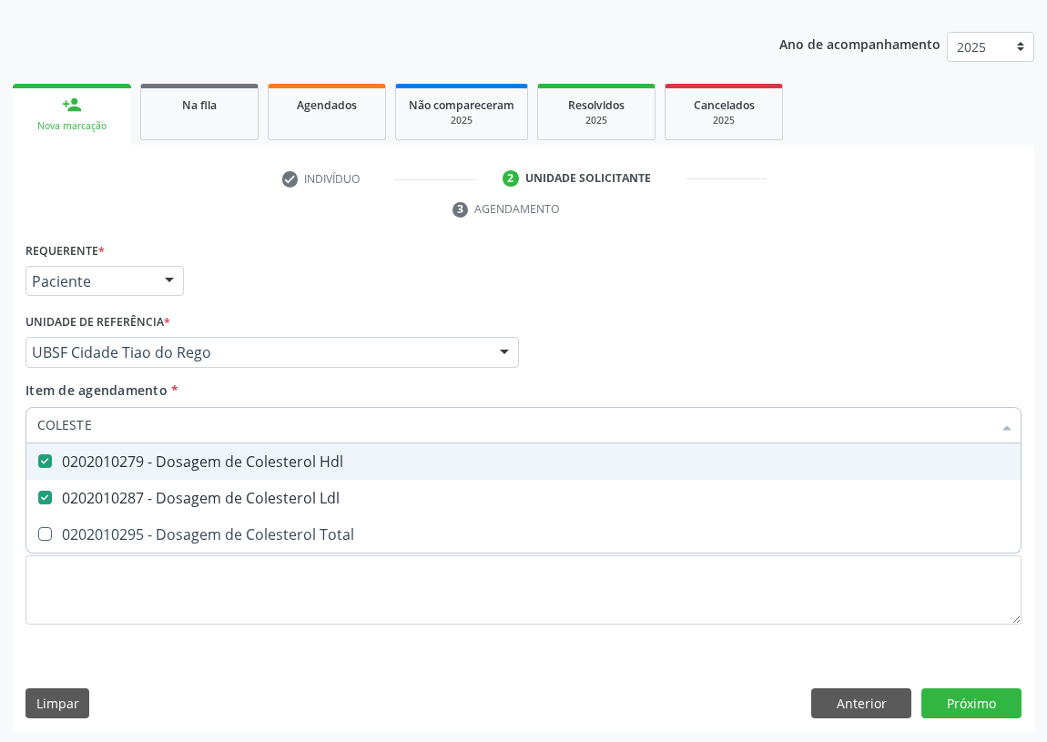
drag, startPoint x: 39, startPoint y: 423, endPoint x: 0, endPoint y: 410, distance: 41.2
click at [0, 417] on div "Acompanhamento Acompanhe a situação das marcações correntes e finalizadas Relat…" at bounding box center [523, 328] width 1047 height 832
drag, startPoint x: 96, startPoint y: 421, endPoint x: 11, endPoint y: 415, distance: 85.8
click at [22, 419] on div "Item de agendamento * COLESTE Desfazer seleção 0202010279 - Dosagem de Colester…" at bounding box center [523, 415] width 1005 height 70
type input "TR"
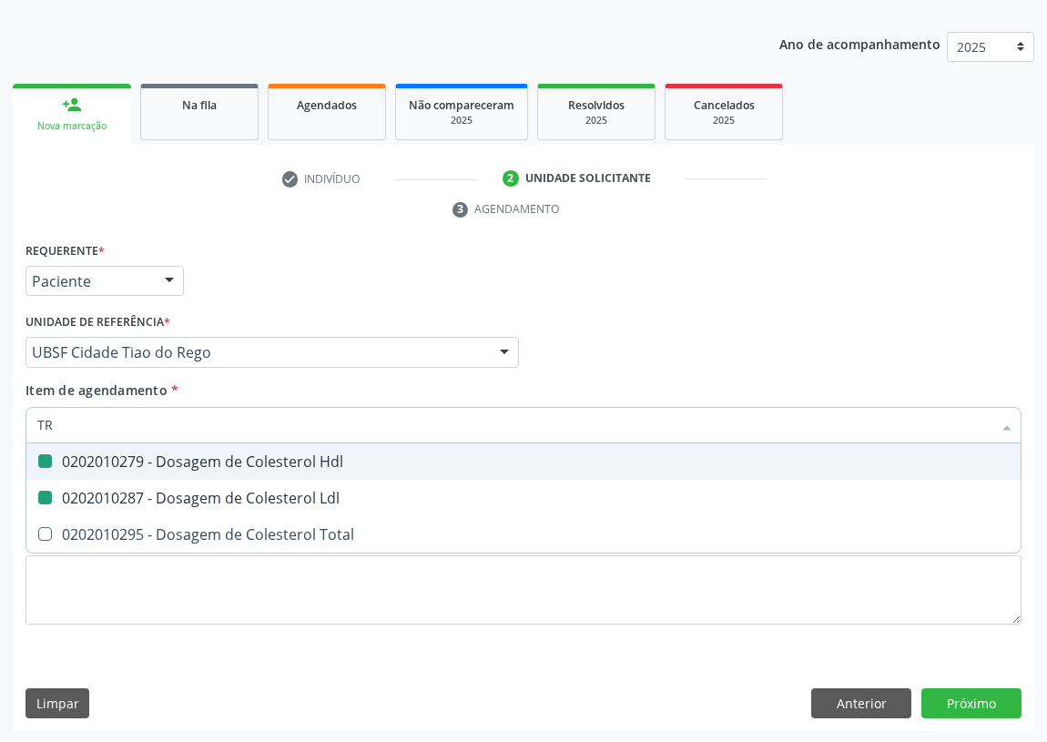
checkbox Hdl "false"
checkbox Ldl "false"
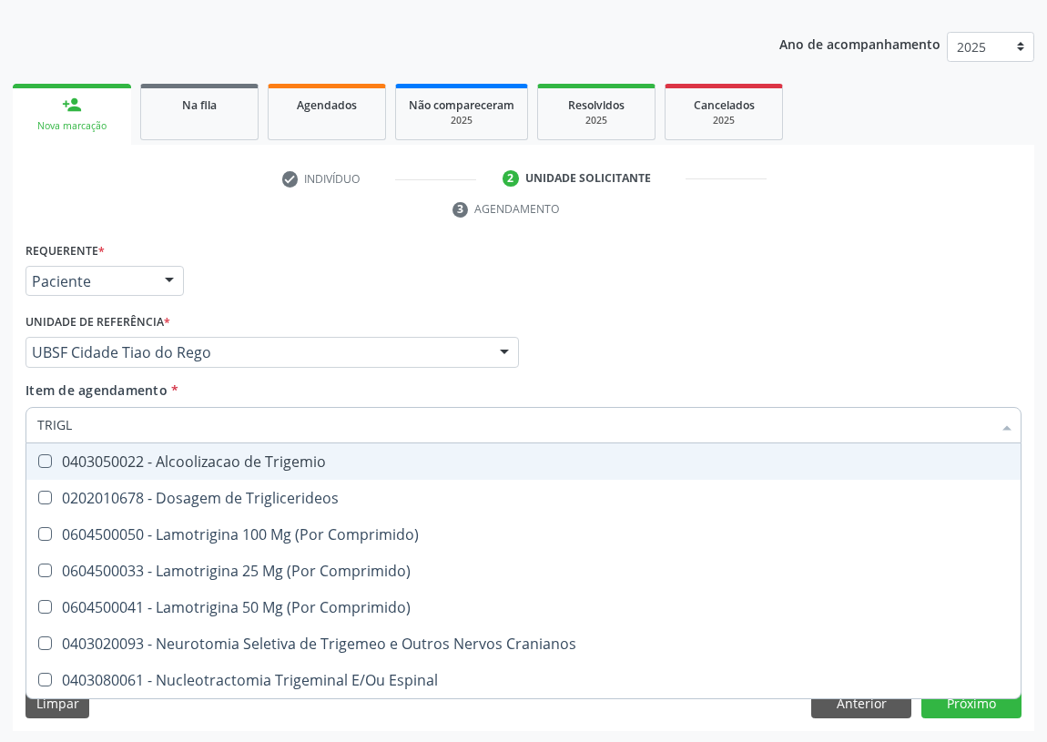
type input "TRIGLI"
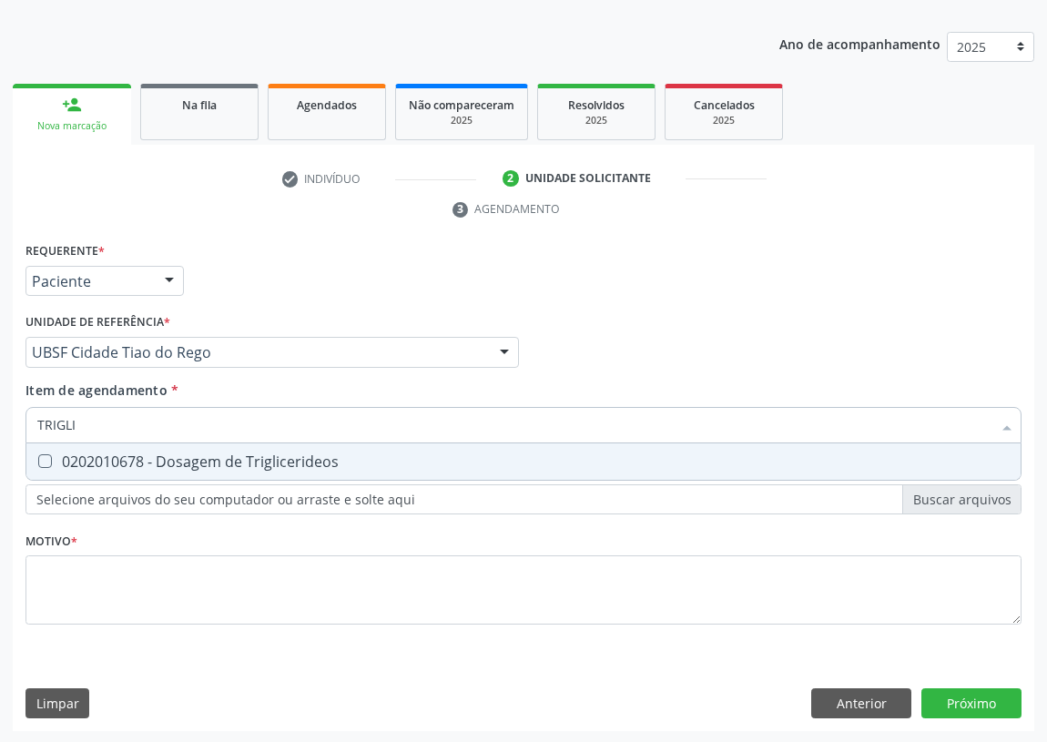
drag, startPoint x: 44, startPoint y: 461, endPoint x: 76, endPoint y: 434, distance: 41.4
click at [47, 460] on Triglicerideos at bounding box center [45, 461] width 14 height 14
click at [38, 460] on Triglicerideos "checkbox" at bounding box center [32, 461] width 12 height 12
checkbox Triglicerideos "true"
drag, startPoint x: 85, startPoint y: 428, endPoint x: 0, endPoint y: 397, distance: 90.1
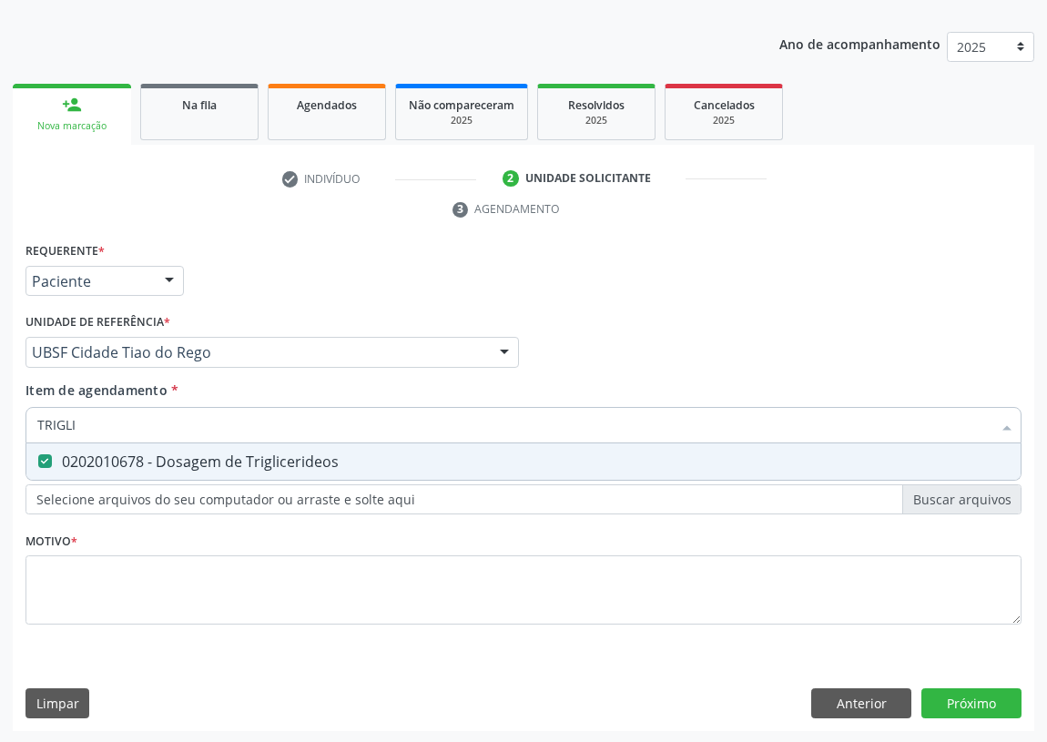
click at [0, 399] on div "Acompanhamento Acompanhe a situação das marcações correntes e finalizadas Relat…" at bounding box center [523, 328] width 1047 height 832
type input "TG"
checkbox Triglicerideos "false"
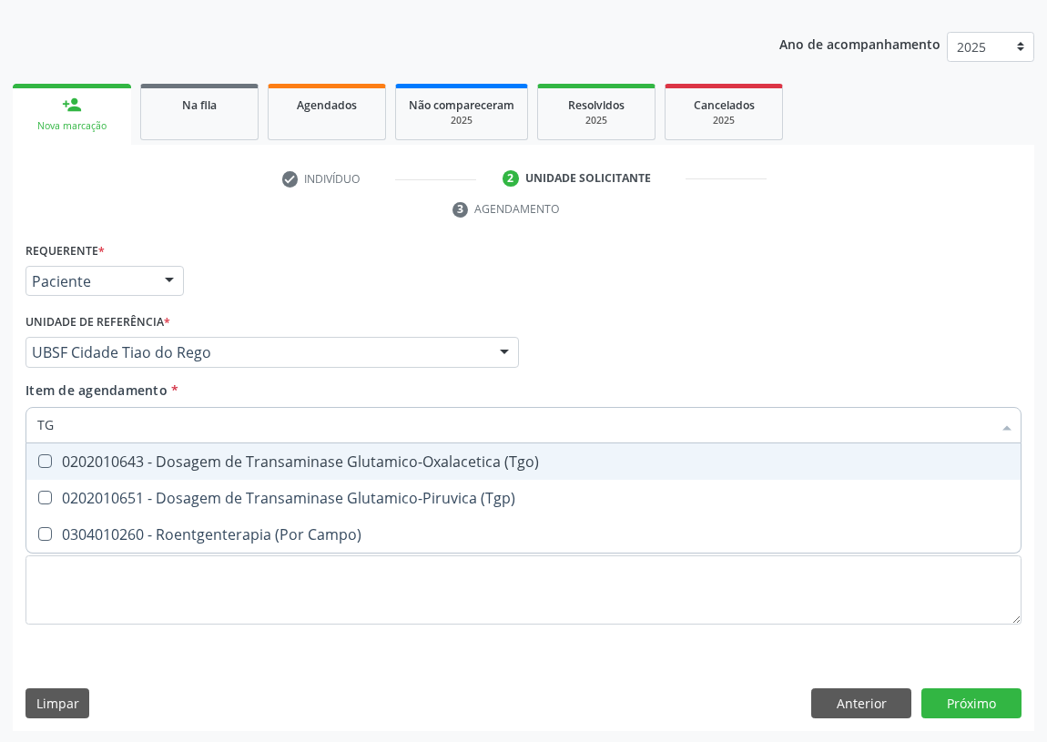
type input "TGO"
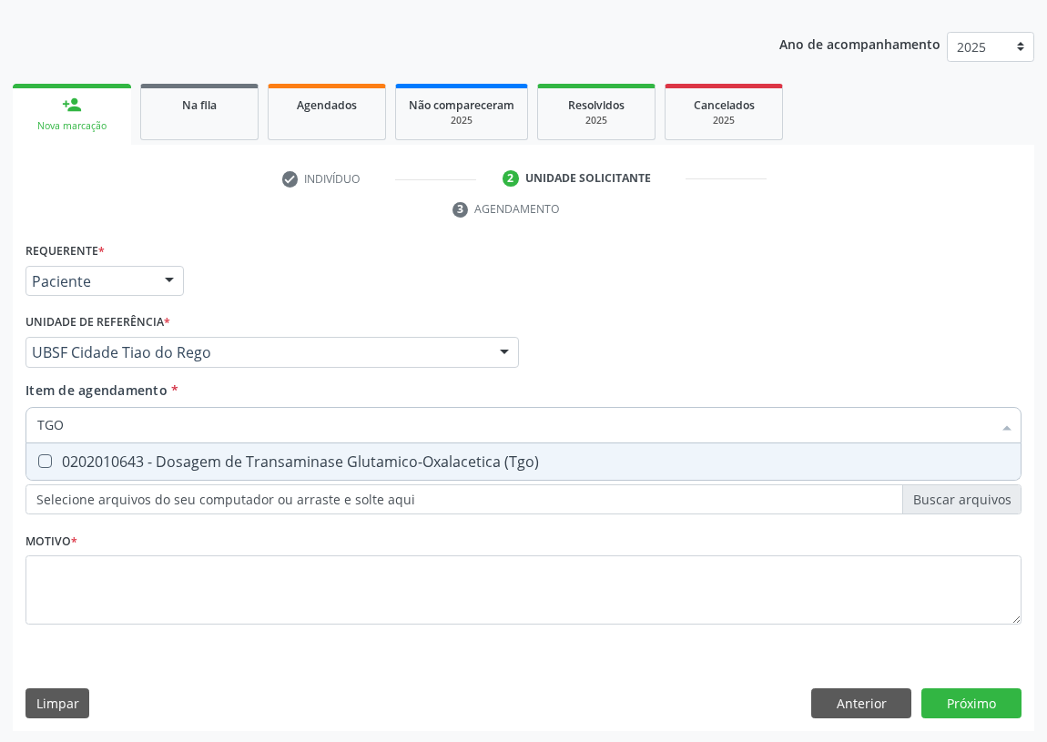
click at [46, 454] on \(Tgo\) at bounding box center [45, 461] width 14 height 14
click at [38, 455] on \(Tgo\) "checkbox" at bounding box center [32, 461] width 12 height 12
checkbox \(Tgo\) "true"
drag, startPoint x: 63, startPoint y: 418, endPoint x: 0, endPoint y: 425, distance: 63.2
click at [0, 425] on div "Acompanhamento Acompanhe a situação das marcações correntes e finalizadas Relat…" at bounding box center [523, 328] width 1047 height 832
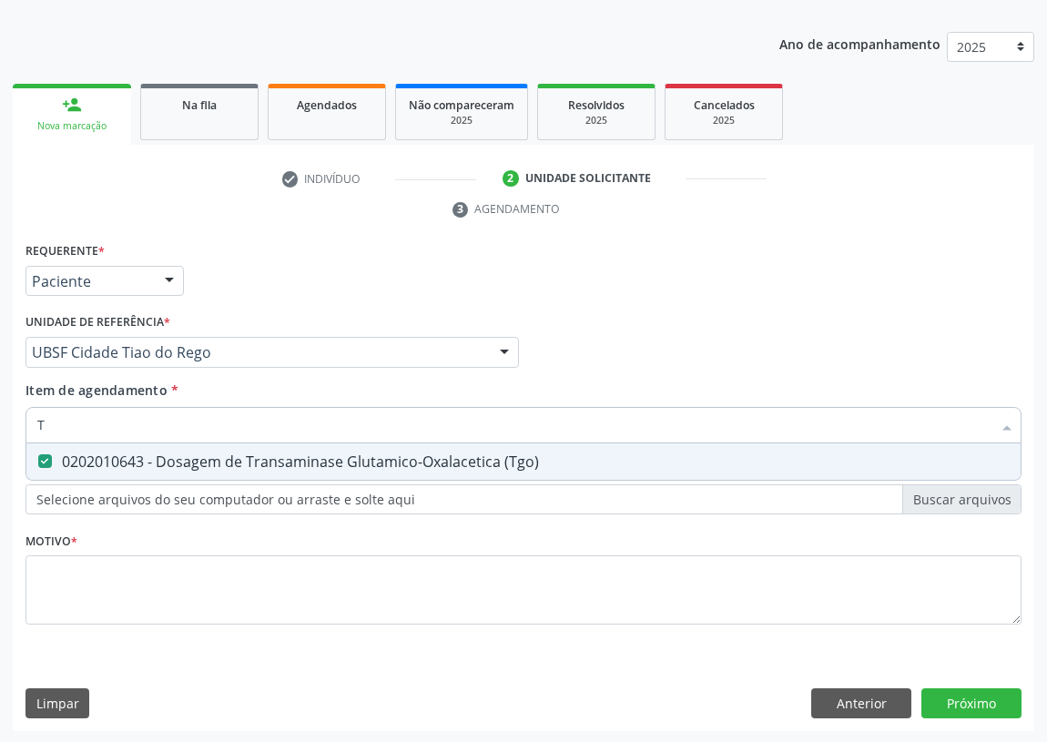
type input "TG"
checkbox \(Tgo\) "true"
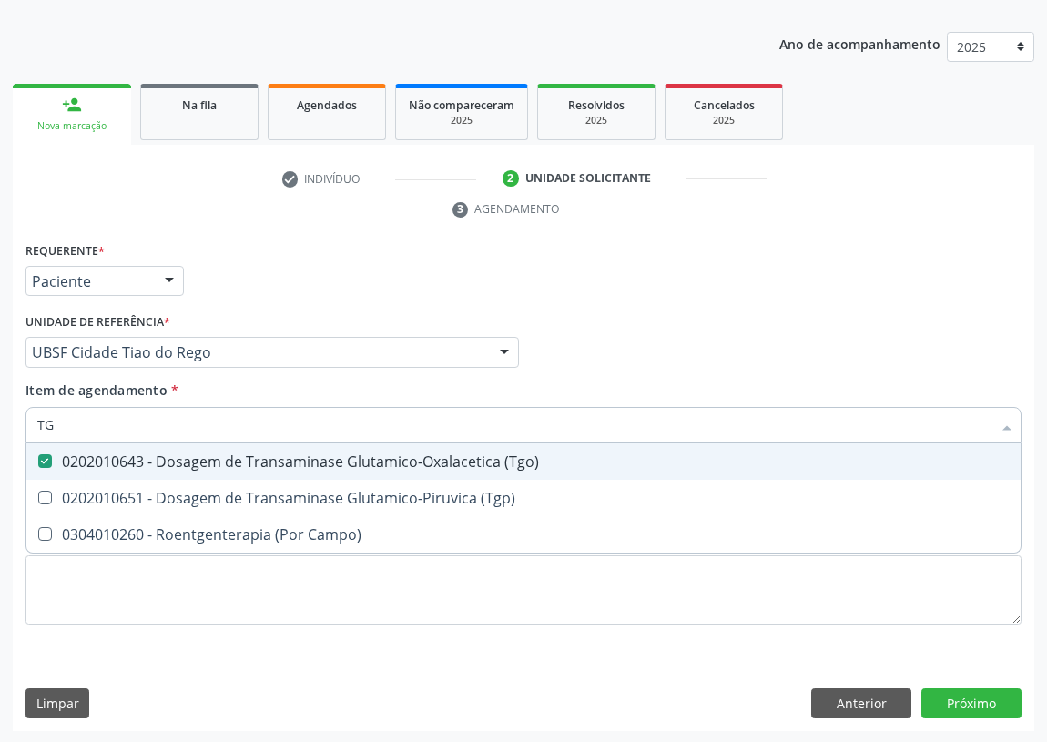
type input "TGP"
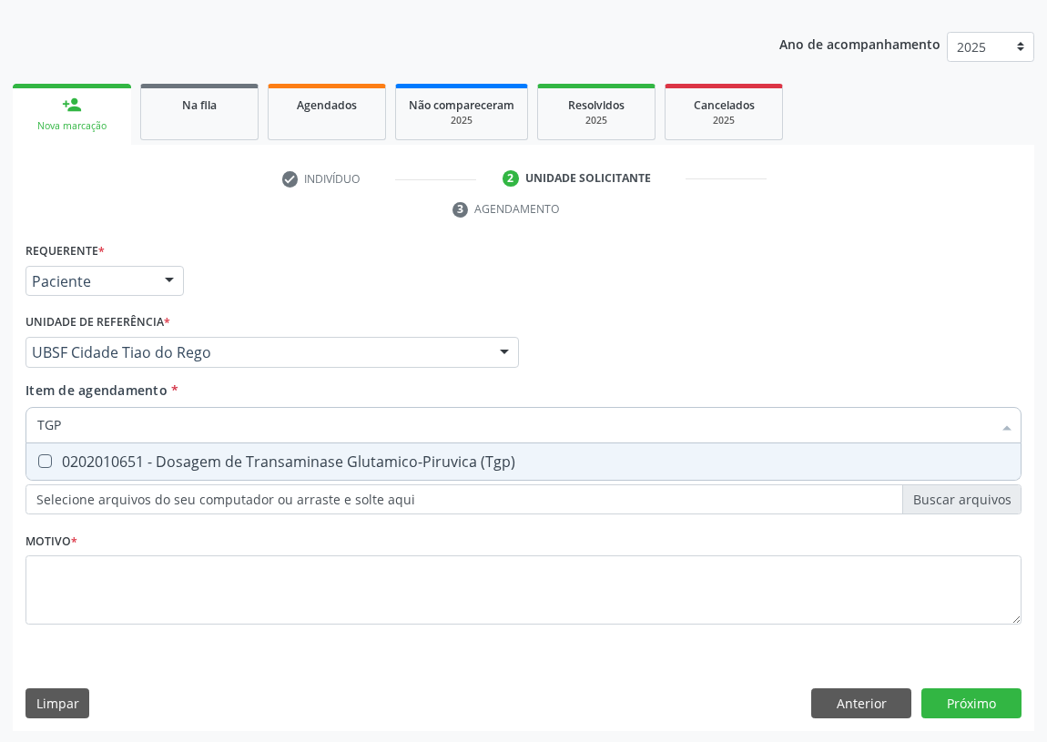
drag, startPoint x: 51, startPoint y: 464, endPoint x: 35, endPoint y: 454, distance: 18.4
click at [44, 459] on \(Tgp\) at bounding box center [45, 461] width 14 height 14
click at [38, 459] on \(Tgp\) "checkbox" at bounding box center [32, 461] width 12 height 12
checkbox \(Tgp\) "true"
drag, startPoint x: 28, startPoint y: 438, endPoint x: 0, endPoint y: 439, distance: 28.2
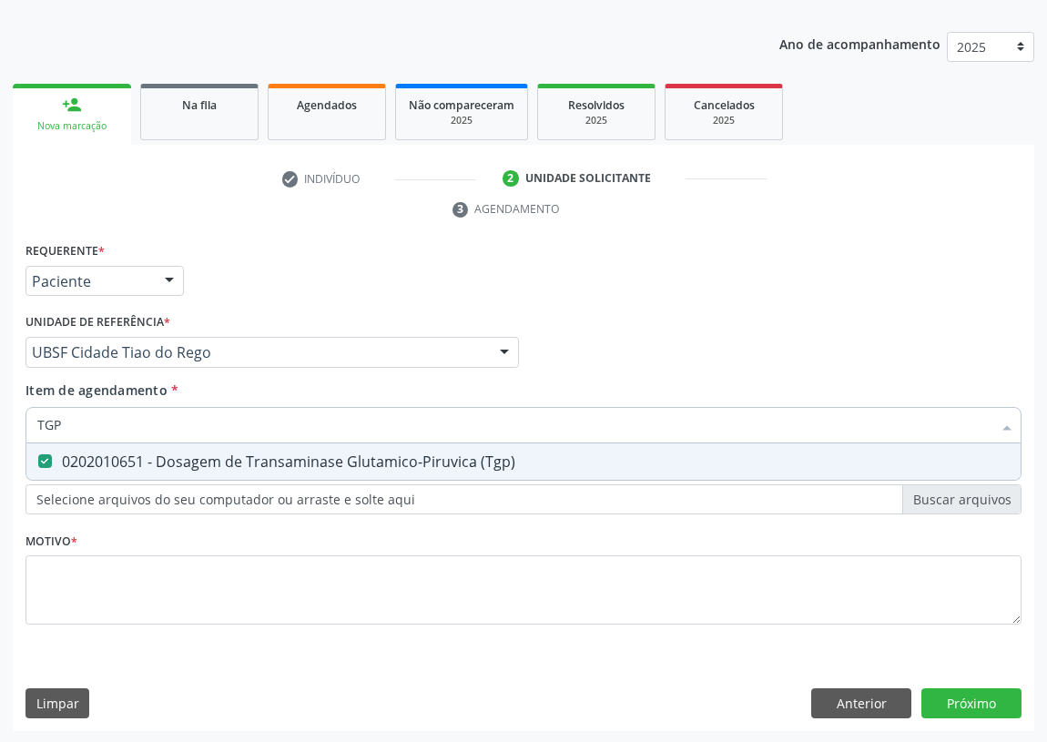
click at [0, 439] on div "Acompanhamento Acompanhe a situação das marcações correntes e finalizadas Relat…" at bounding box center [523, 328] width 1047 height 832
type input "U"
checkbox \(Tgp\) "false"
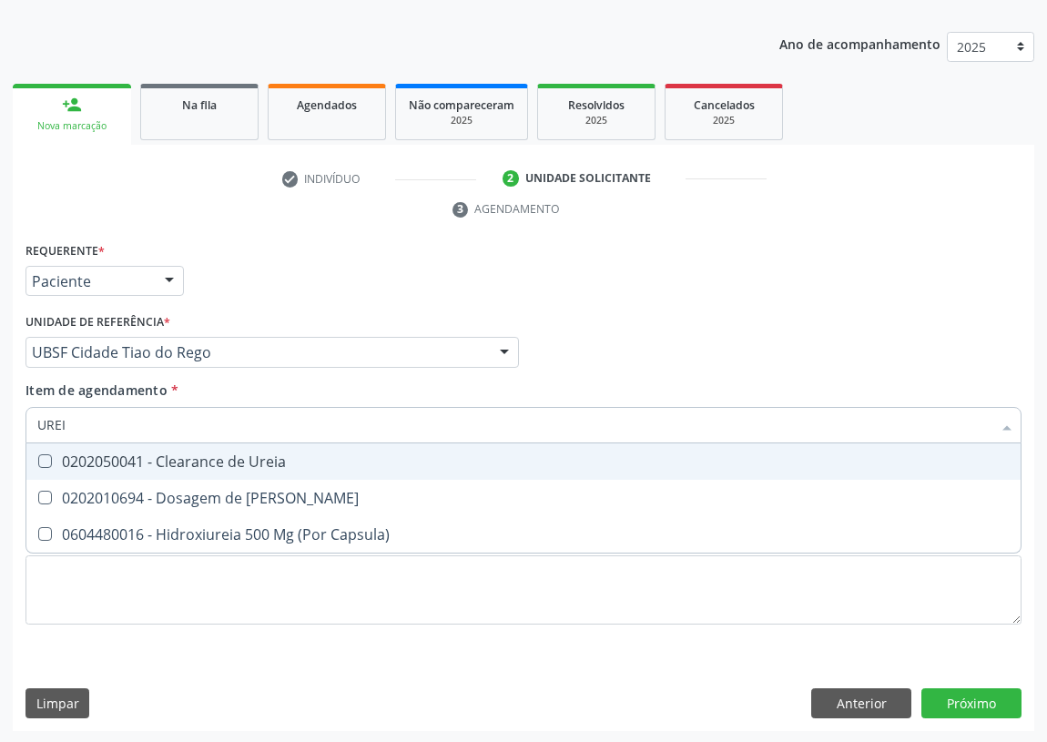
type input "UREIA"
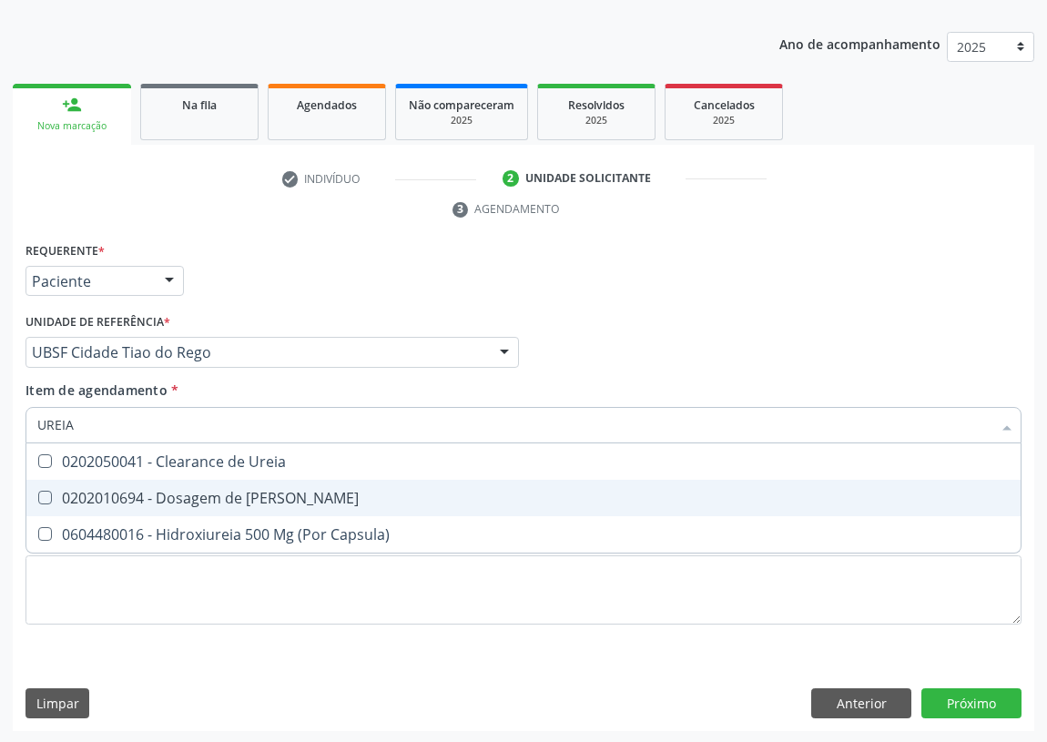
drag, startPoint x: 42, startPoint y: 495, endPoint x: 76, endPoint y: 450, distance: 55.9
click at [46, 492] on Ureia at bounding box center [45, 498] width 14 height 14
click at [38, 492] on Ureia "checkbox" at bounding box center [32, 497] width 12 height 12
checkbox Ureia "true"
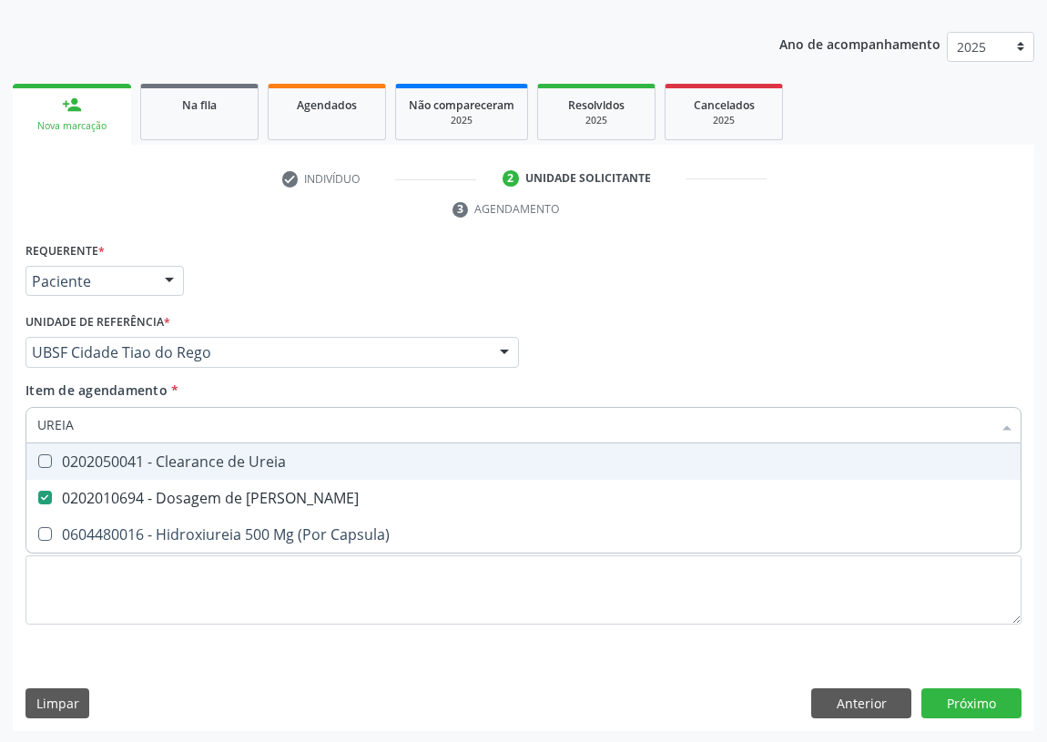
drag, startPoint x: 80, startPoint y: 424, endPoint x: 28, endPoint y: 419, distance: 52.2
click at [31, 420] on div "UREIA" at bounding box center [523, 425] width 996 height 36
type input "C"
checkbox Ureia "false"
type input "CREATININA"
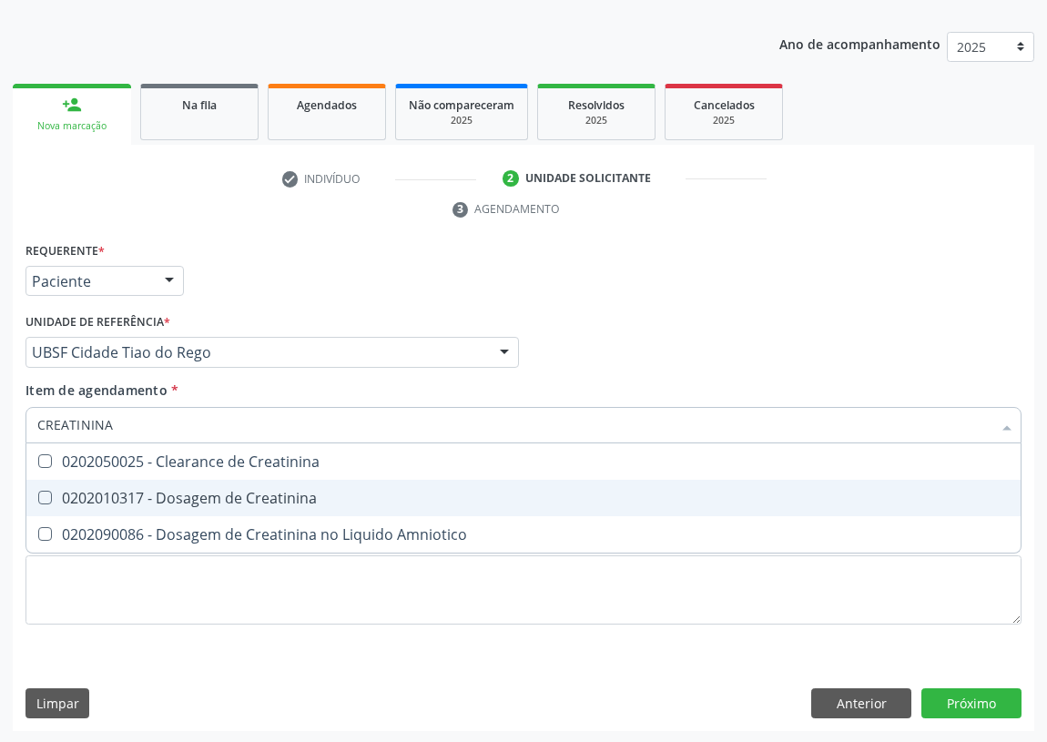
click at [44, 492] on Creatinina at bounding box center [45, 498] width 14 height 14
click at [38, 492] on Creatinina "checkbox" at bounding box center [32, 497] width 12 height 12
checkbox Creatinina "true"
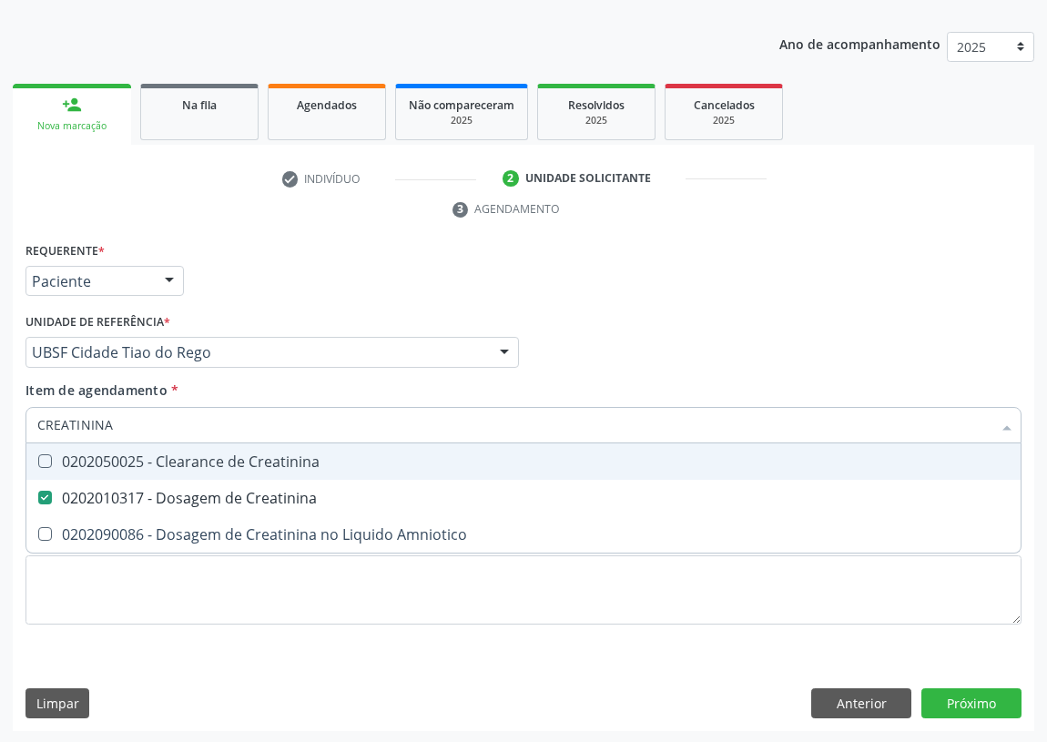
drag, startPoint x: 117, startPoint y: 423, endPoint x: 0, endPoint y: 414, distance: 117.8
click at [0, 415] on div "Acompanhamento Acompanhe a situação das marcações correntes e finalizadas Relat…" at bounding box center [523, 328] width 1047 height 832
type input "T"
checkbox Creatinina "false"
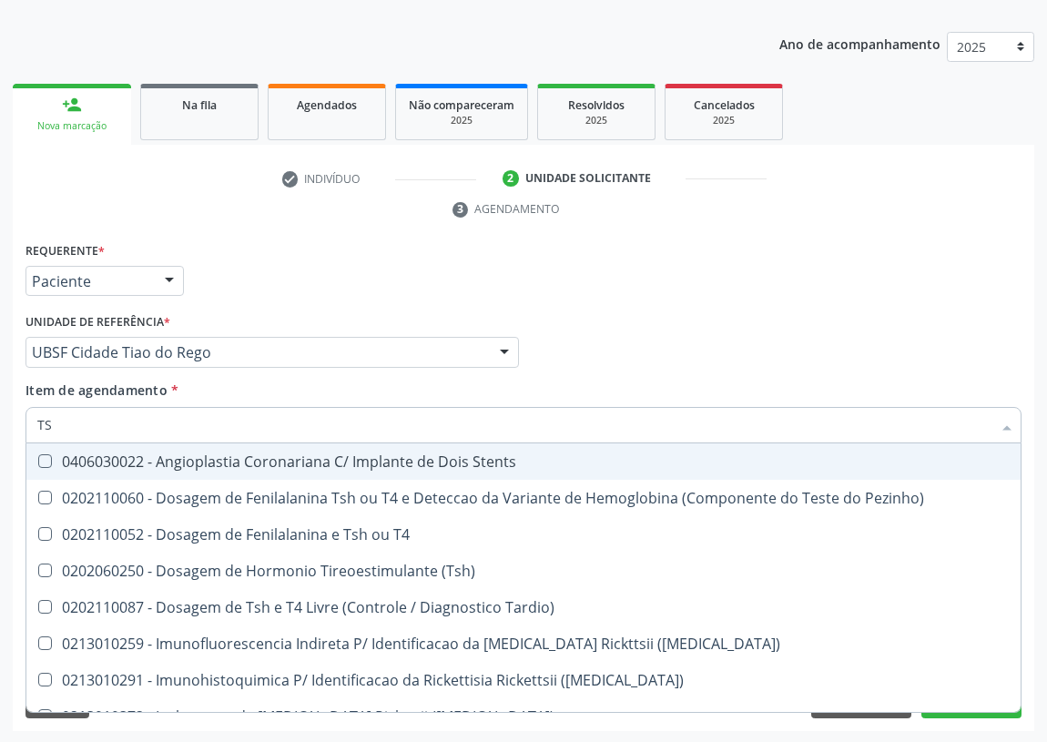
type input "TSH"
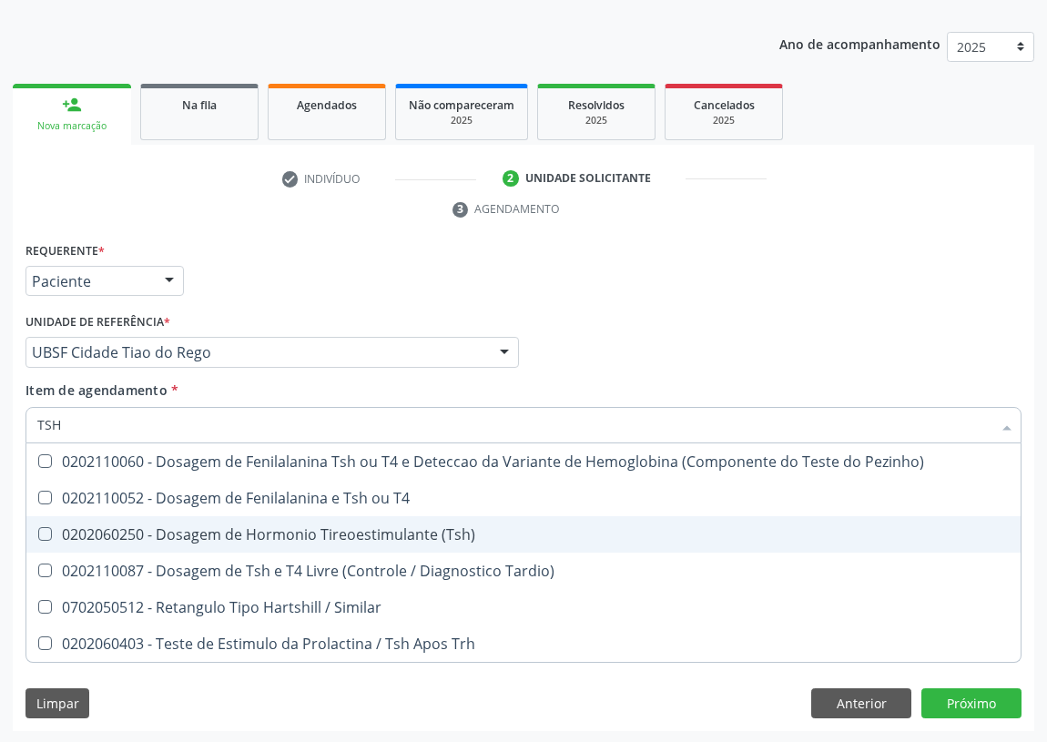
drag, startPoint x: 39, startPoint y: 531, endPoint x: 43, endPoint y: 489, distance: 42.0
click at [41, 527] on \(Tsh\) at bounding box center [45, 534] width 14 height 14
click at [38, 528] on \(Tsh\) "checkbox" at bounding box center [32, 534] width 12 height 12
checkbox \(Tsh\) "true"
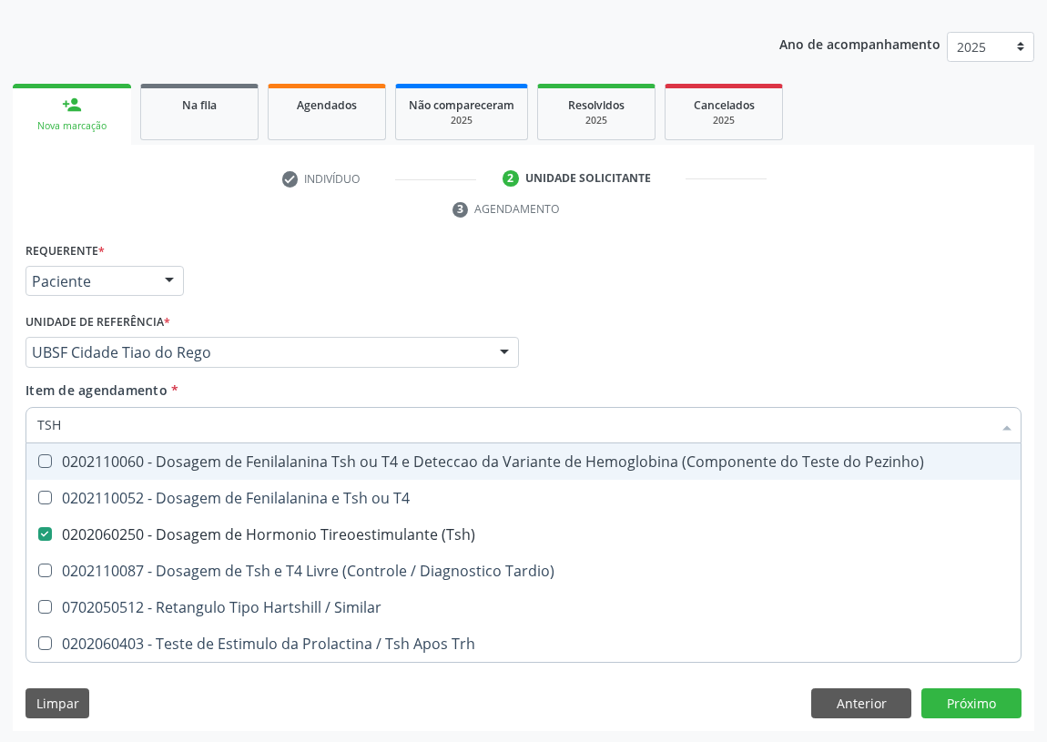
drag, startPoint x: 25, startPoint y: 432, endPoint x: 0, endPoint y: 428, distance: 25.9
click at [0, 430] on div "Acompanhamento Acompanhe a situação das marcações correntes e finalizadas Relat…" at bounding box center [523, 328] width 1047 height 832
type input "T"
checkbox \(Tsh\) "false"
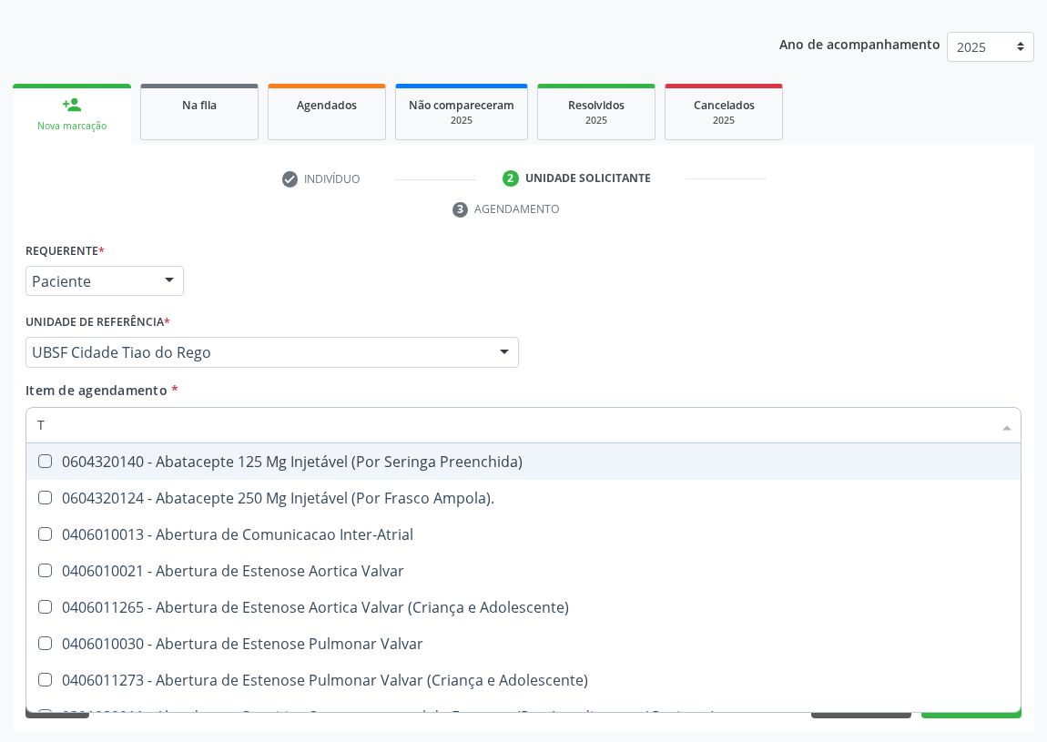
type input "T4"
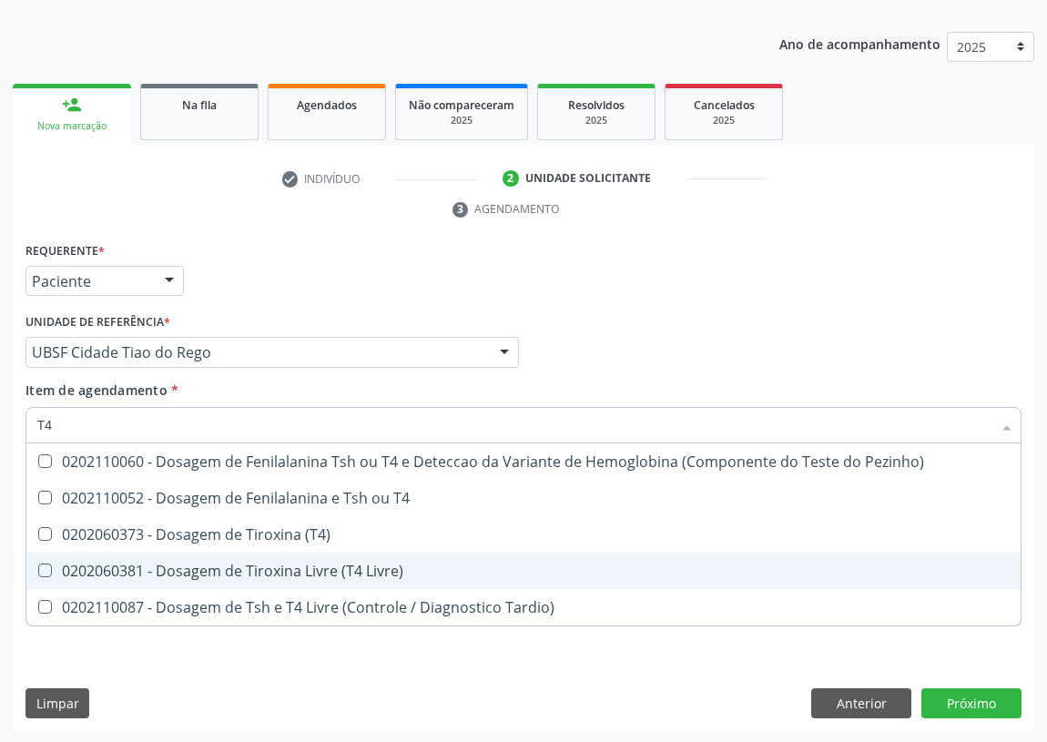
click at [51, 561] on span "0202060381 - Dosagem de Tiroxina Livre (T4 Livre)" at bounding box center [523, 570] width 994 height 36
checkbox Livre\) "true"
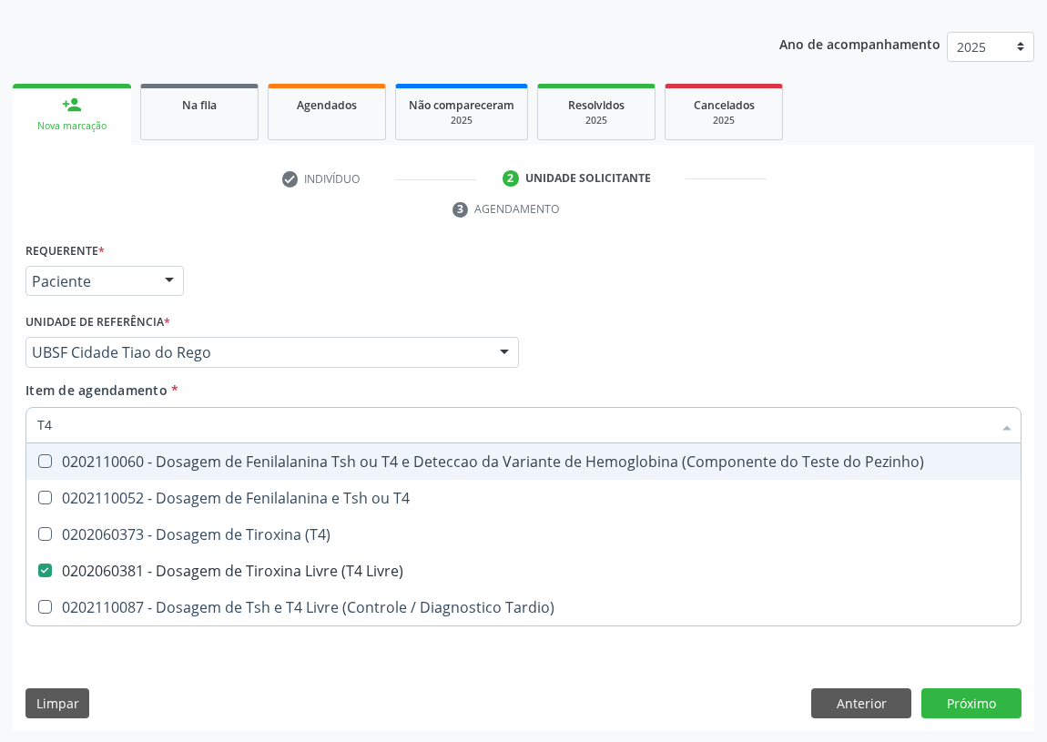
drag, startPoint x: 52, startPoint y: 424, endPoint x: 0, endPoint y: 418, distance: 52.3
click at [0, 420] on div "Acompanhamento Acompanhe a situação das marcações correntes e finalizadas Relat…" at bounding box center [523, 328] width 1047 height 832
type input "0"
checkbox Livre\) "false"
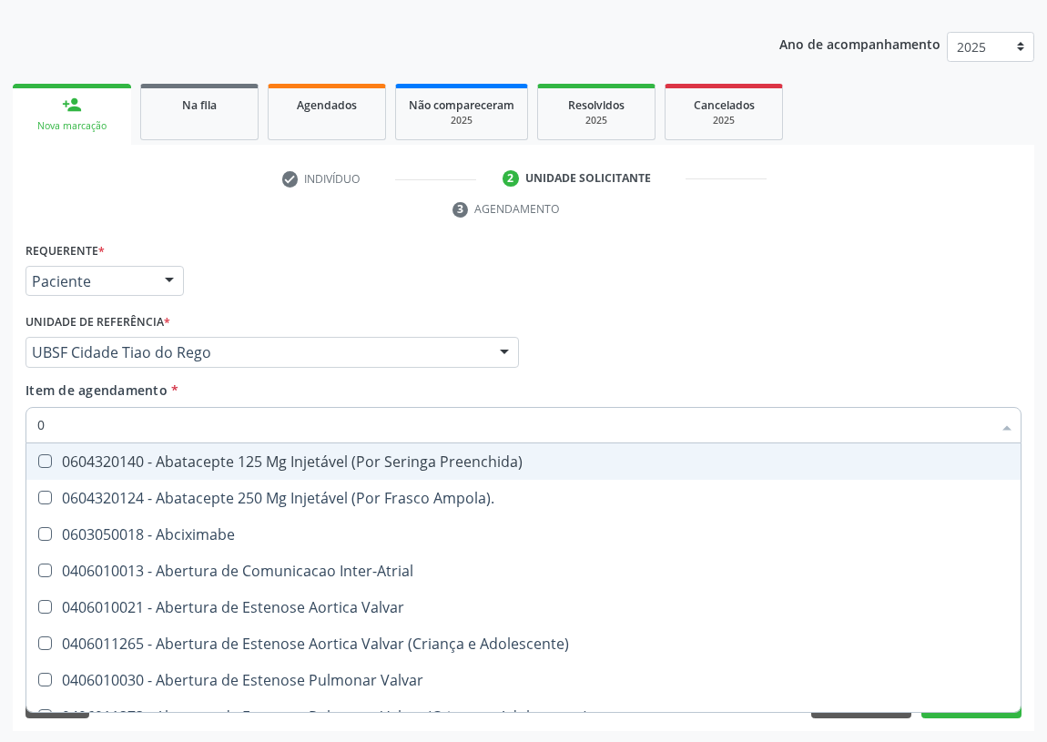
type input "02"
checkbox Pancreas "true"
checkbox Paratireoides "true"
checkbox 67 "true"
checkbox Comprimido\) "true"
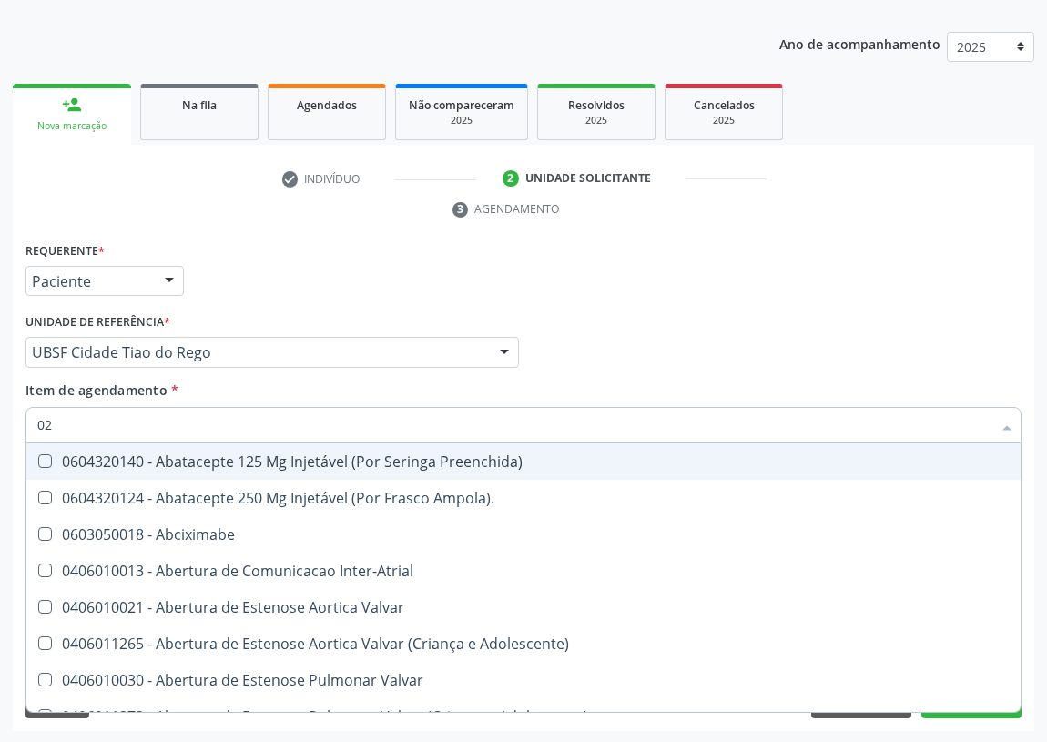
checkbox Ml\) "true"
checkbox Per-Operatoria "true"
checkbox Posterior "true"
checkbox Colo "true"
checkbox Posterior "true"
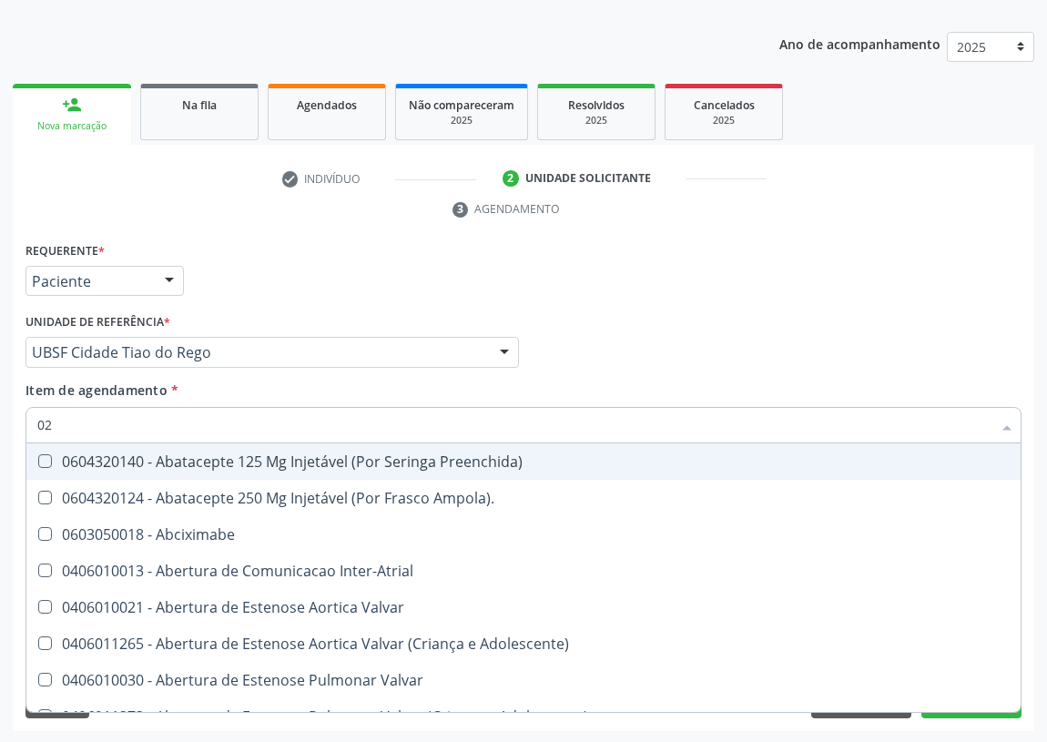
checkbox Anterior "true"
checkbox Revisao "true"
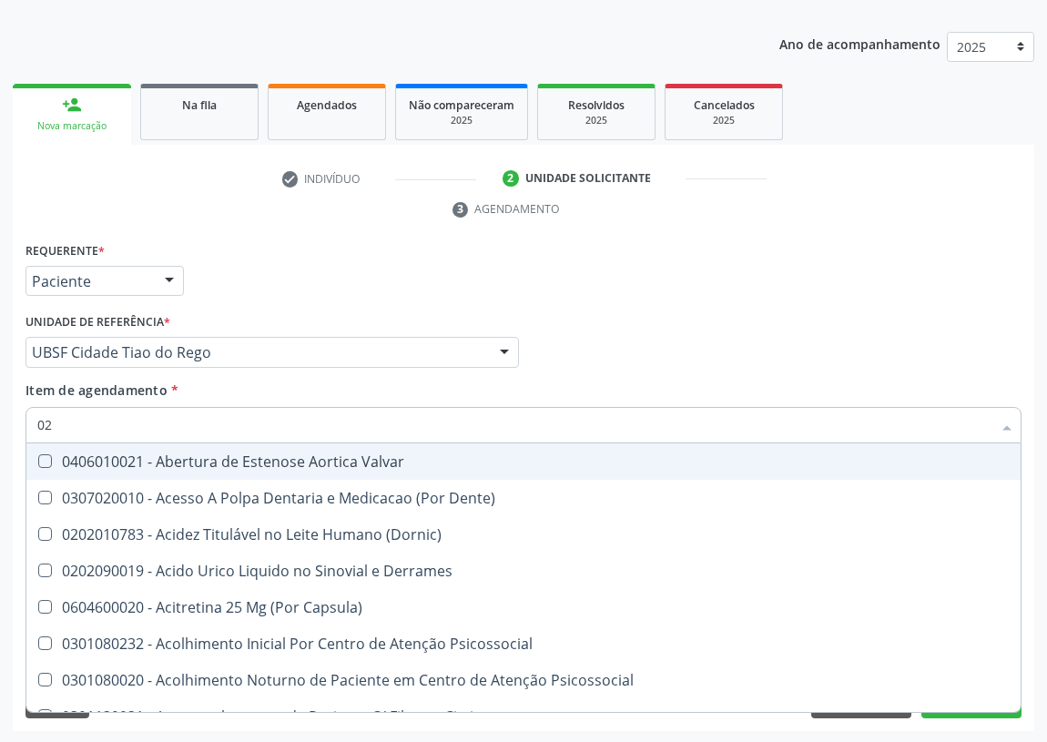
type input "020"
checkbox \(Pos-Pasteurização\) "true"
checkbox Debridamento "true"
checkbox Dacriocistografia "true"
checkbox Osmolaridade "true"
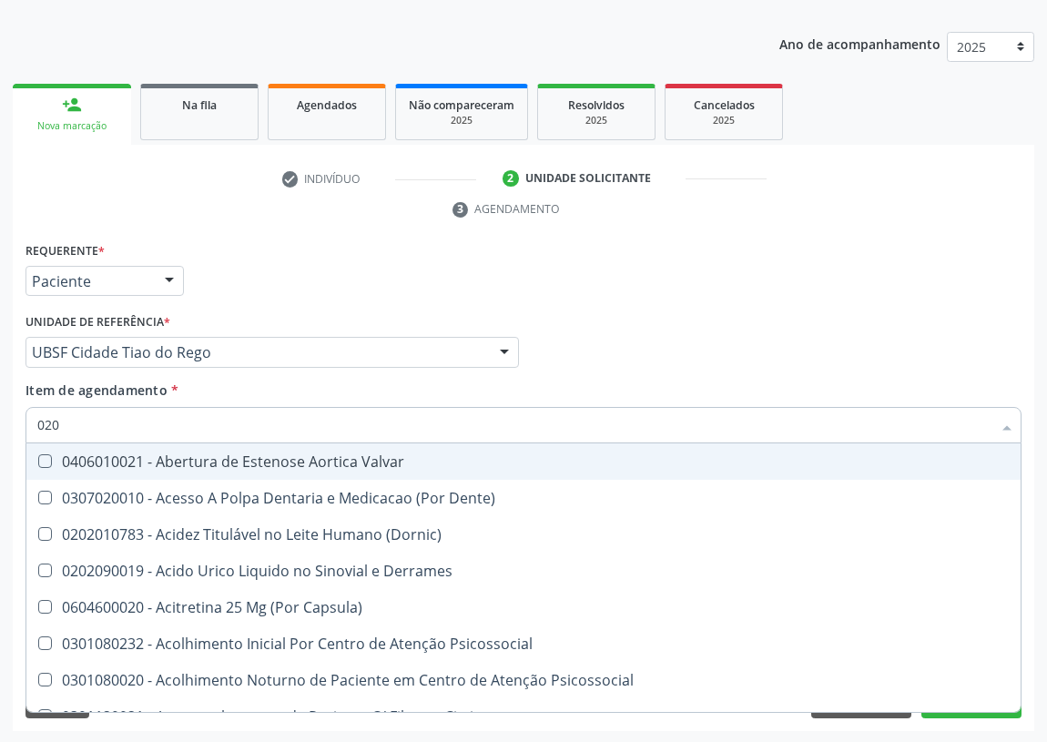
checkbox Ivy "true"
checkbox \(Vhs\) "true"
checkbox Totais "true"
checkbox 17-Hidroxicorticosteroides "true"
checkbox D "true"
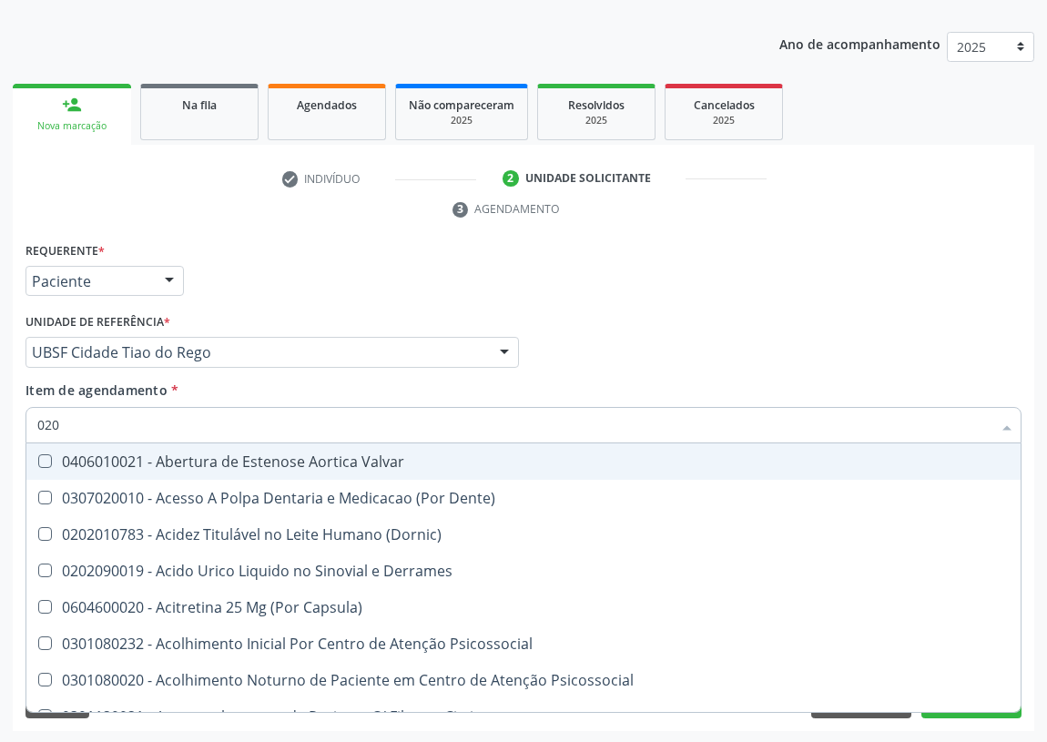
checkbox Acetona "true"
checkbox Metil-Hipurico "true"
checkbox Hdl "false"
checkbox Ldl "false"
checkbox Creatinina "false"
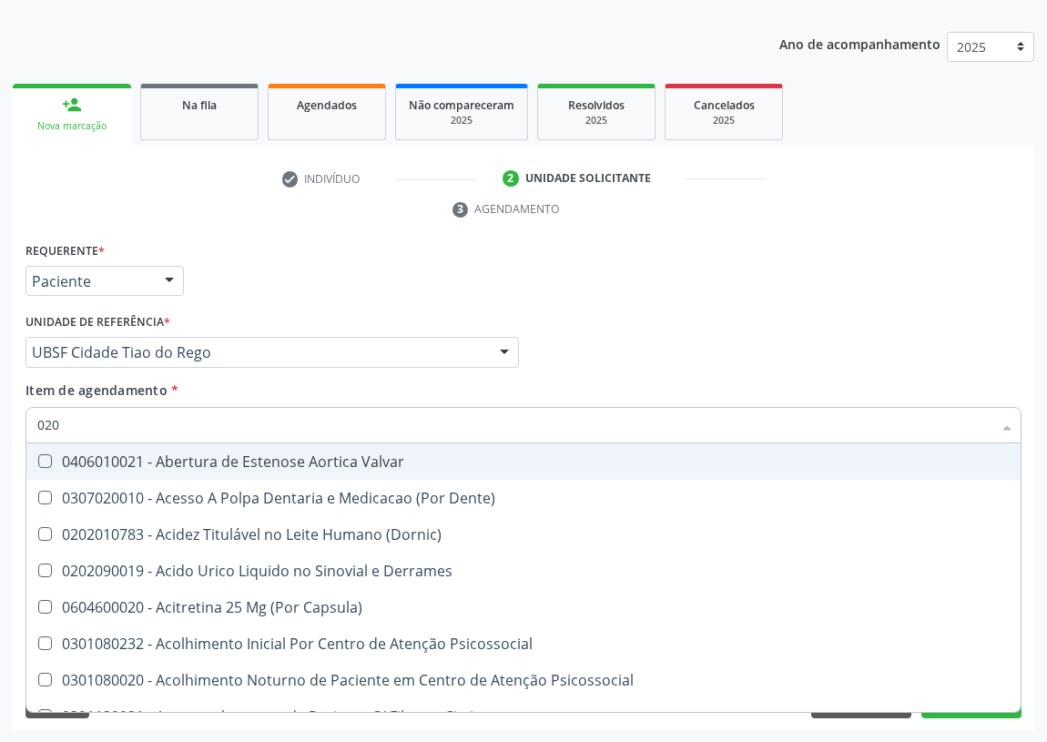
checkbox Glicose "false"
checkbox Glicosilada "false"
checkbox \(Tsh\) "false"
checkbox Livre\) "false"
checkbox \(Tgo\) "false"
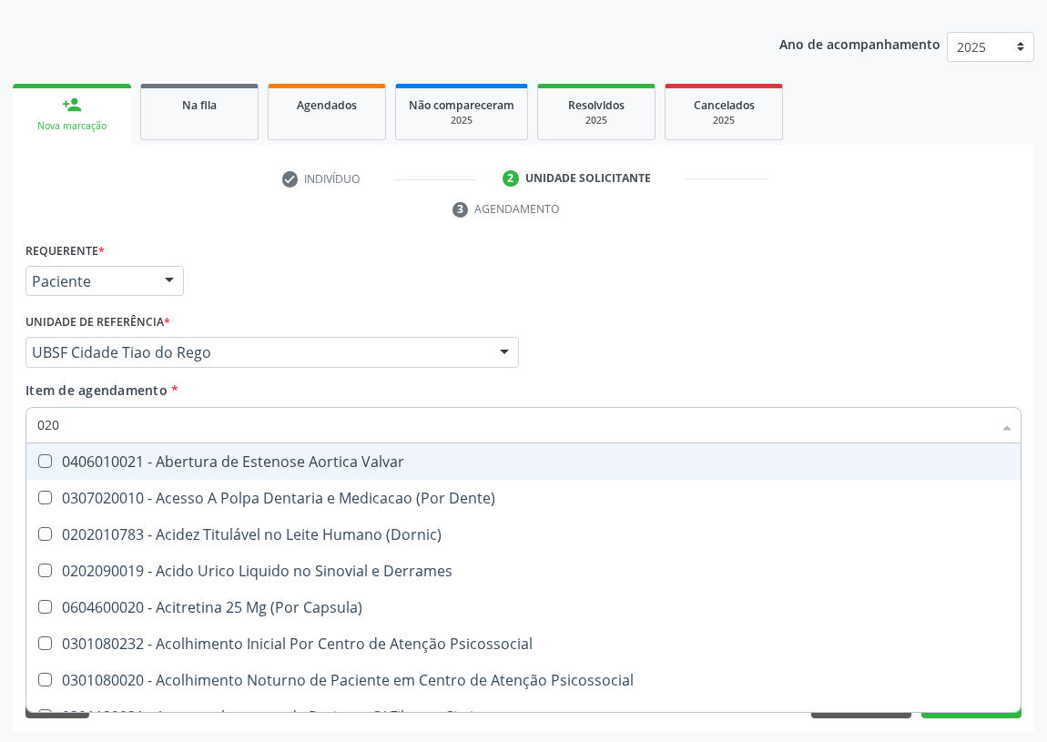
checkbox \(Tgp\) "false"
checkbox Triglicerideos "false"
checkbox Ureia "false"
checkbox Eletro-Oculografia "true"
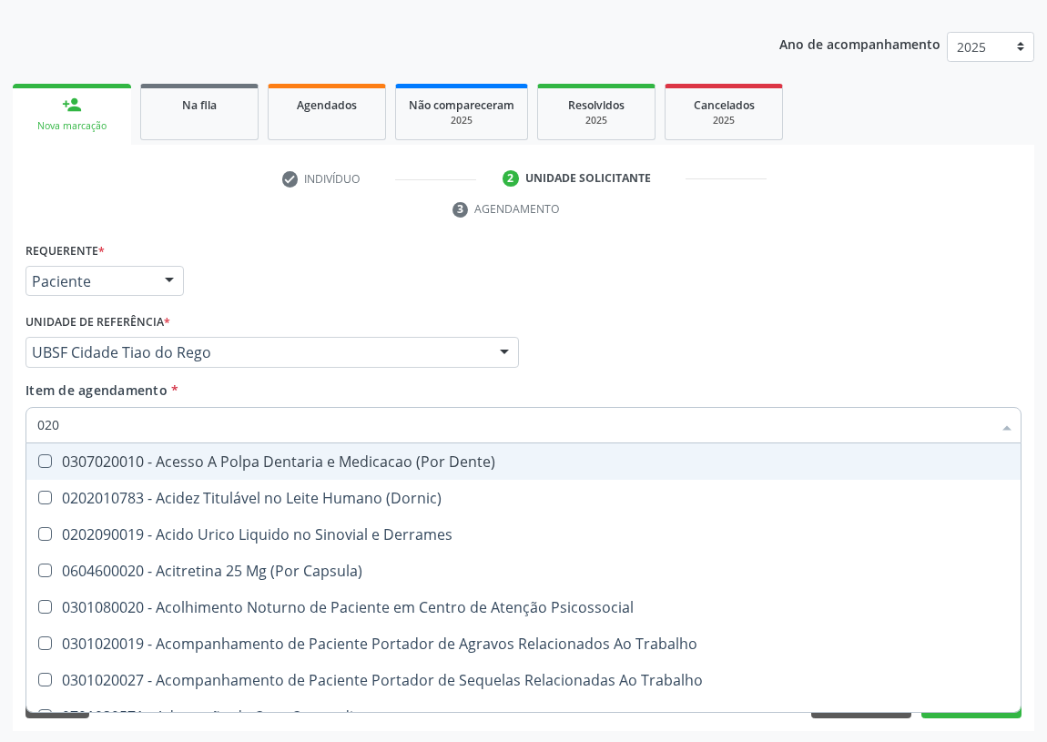
type input "0202"
checkbox Ocular "true"
checkbox Aberto\) "true"
checkbox Cortante "true"
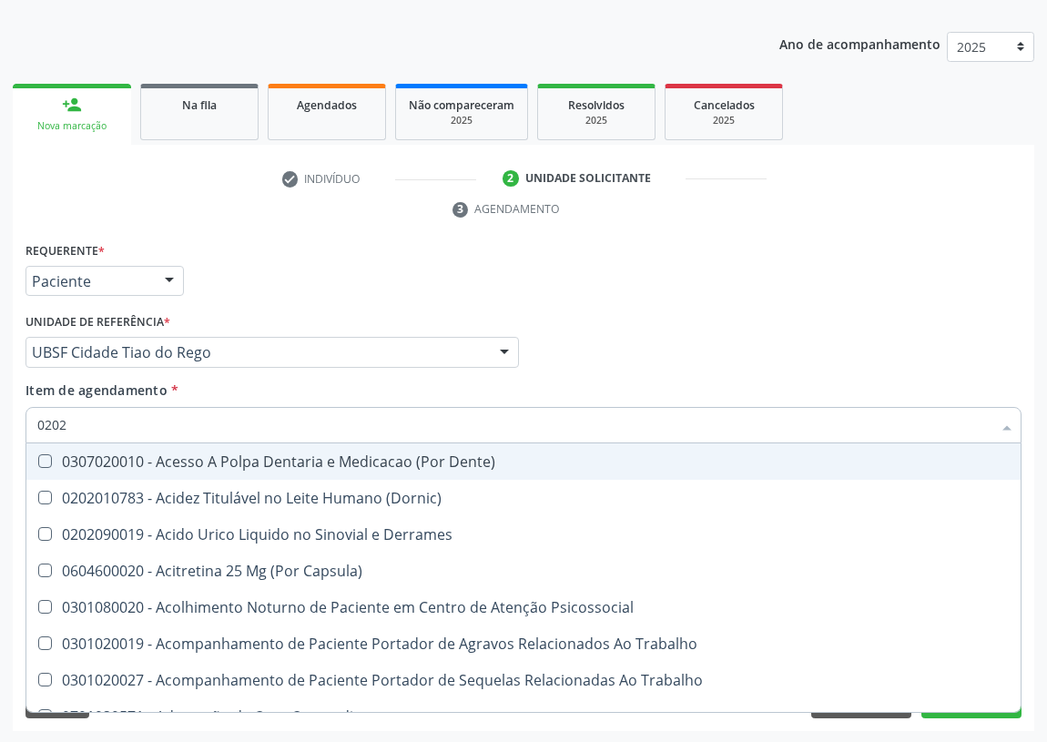
checkbox Drogas "true"
checkbox Reservatorio "true"
checkbox \(Spcto\) "true"
checkbox 67 "true"
checkbox Aspiracao "true"
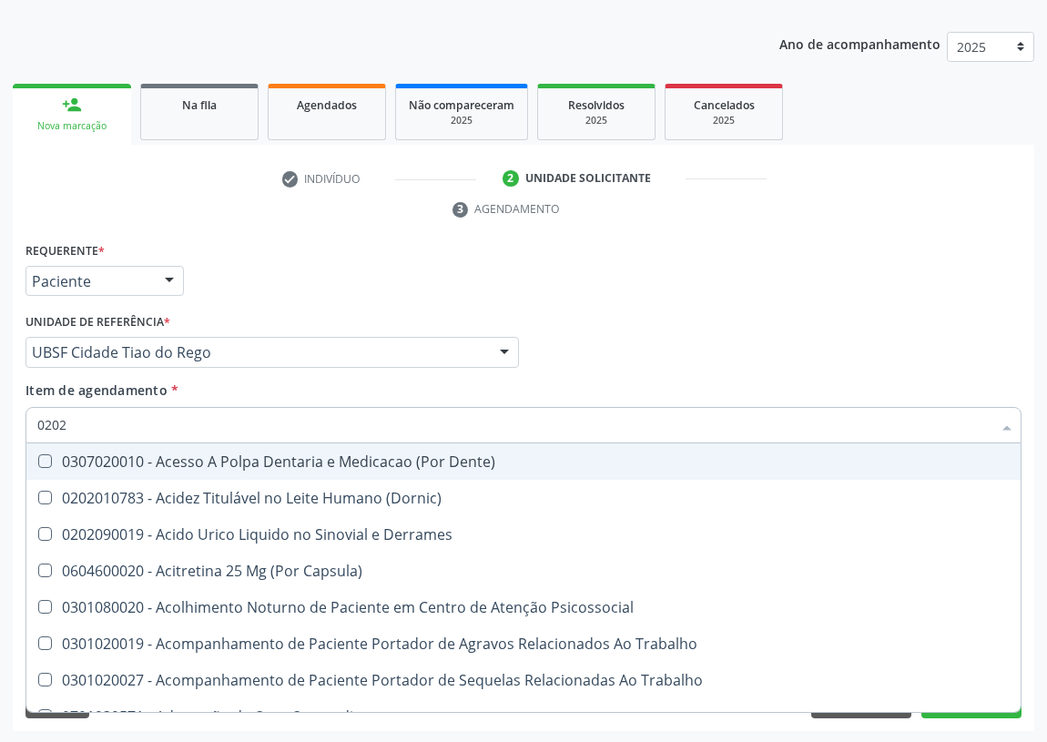
checkbox Projecoes\) "true"
checkbox Captacao "true"
checkbox Revisao "true"
checkbox Hdl "false"
checkbox Ldl "false"
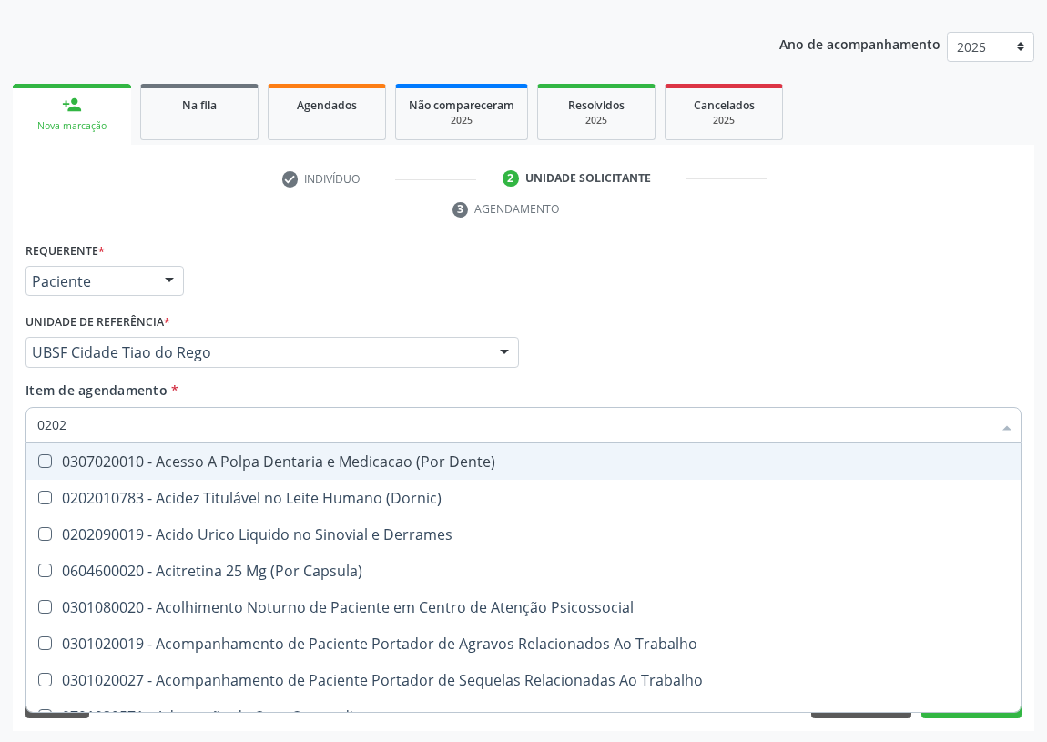
checkbox Creatinina "false"
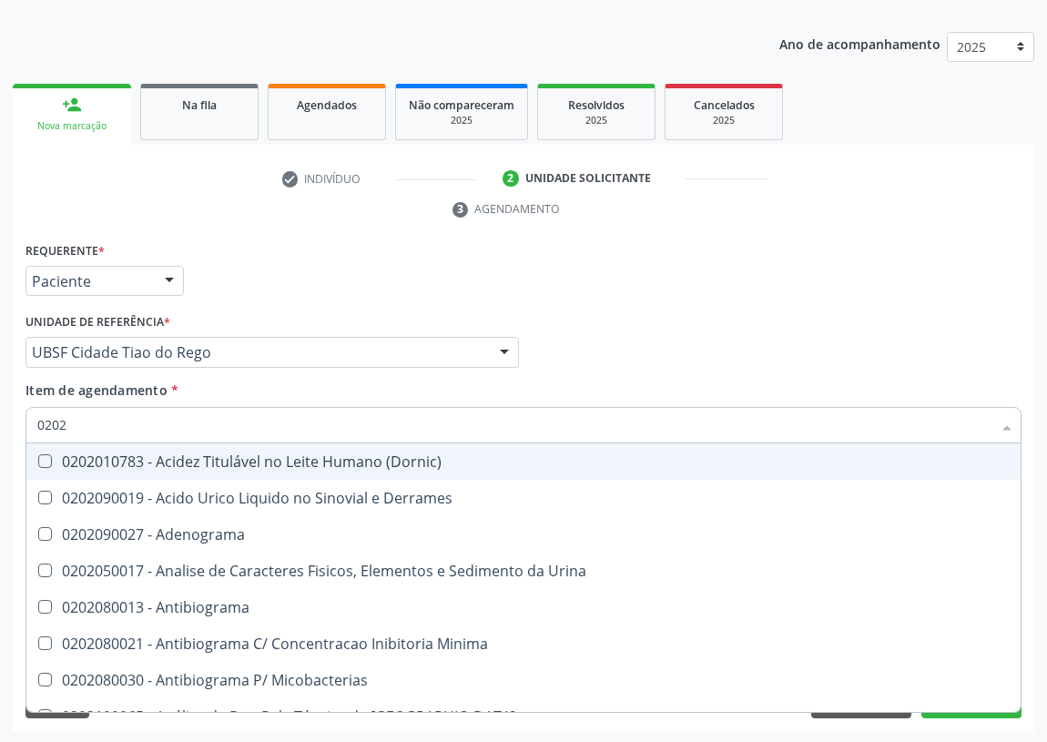
type input "02020"
checkbox Barbituratos "true"
checkbox Benzodiazepinicos "true"
checkbox Calcitonina "true"
checkbox Hdl "false"
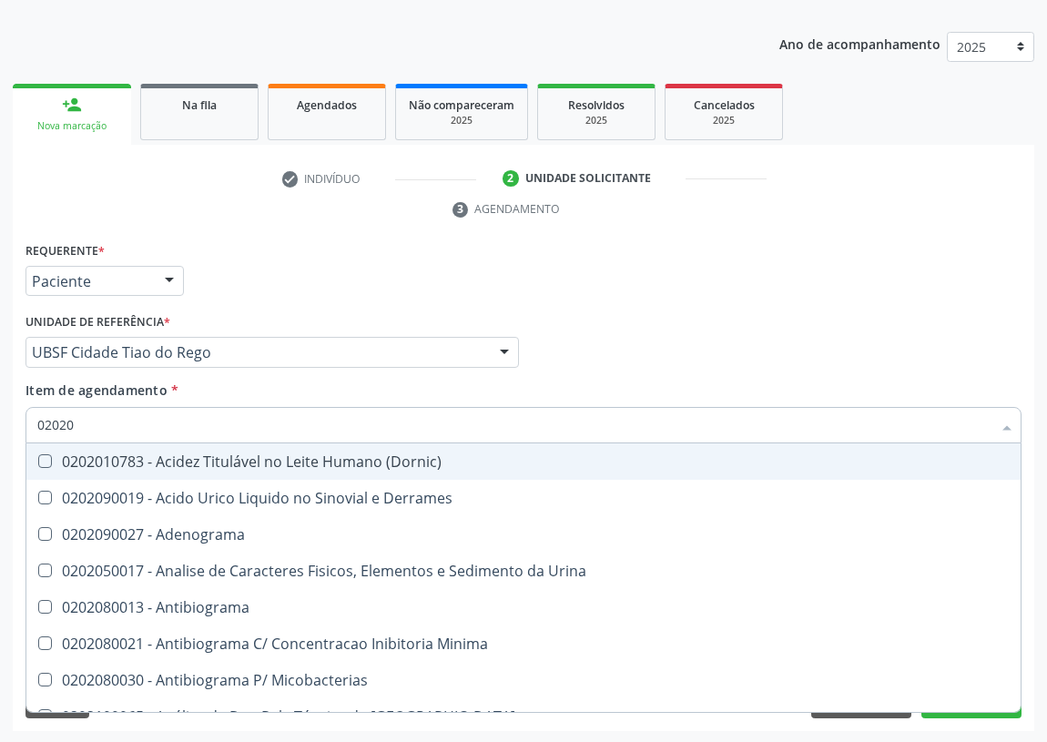
checkbox Ldl "false"
checkbox Creatinina "false"
checkbox Xiii "true"
checkbox Formaldeido "true"
checkbox Fosforo "true"
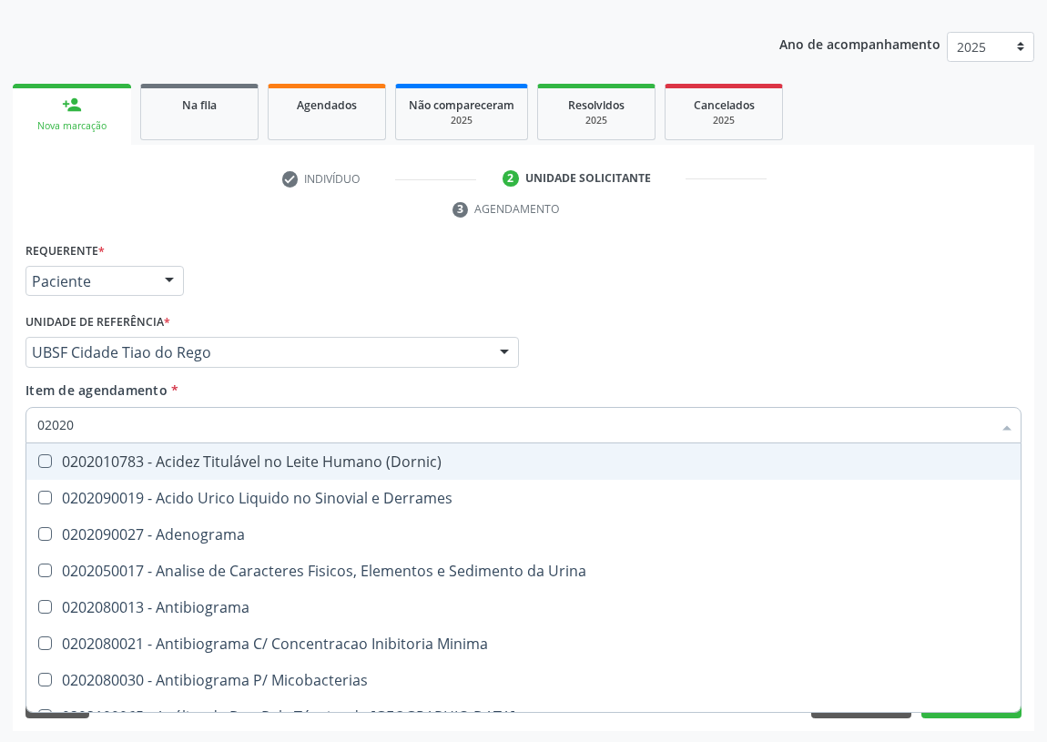
checkbox Glicose "false"
checkbox Glicosilada "false"
checkbox \(Tsh\) "false"
checkbox Potassio "true"
checkbox Progesterona "true"
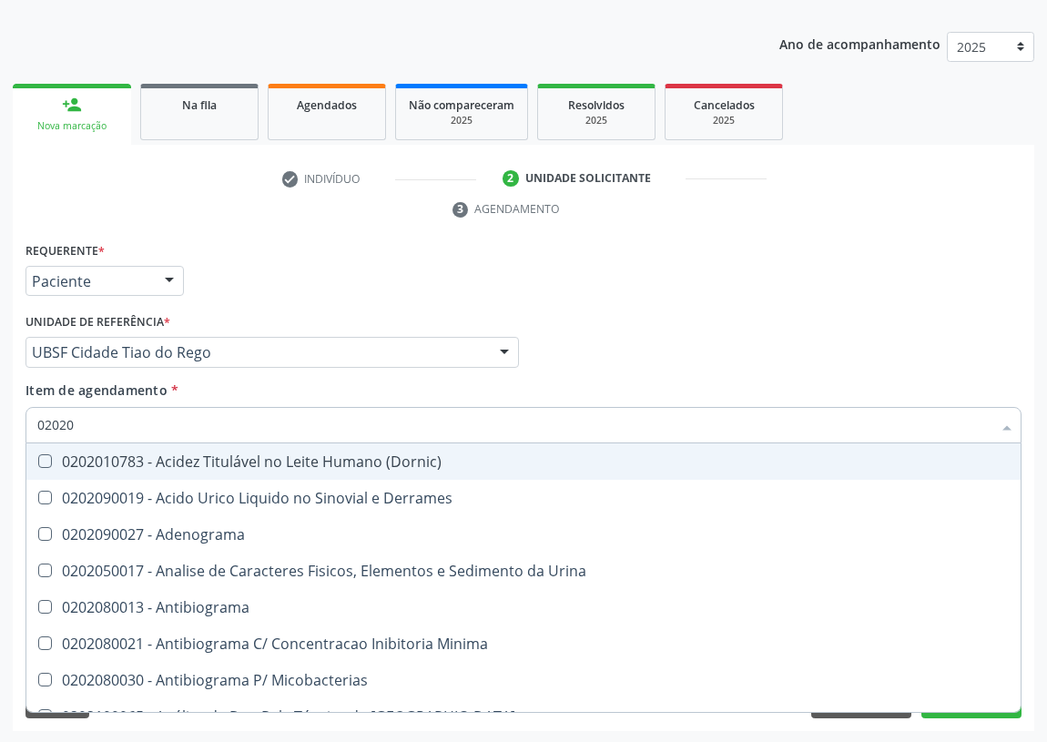
checkbox Prolactina "true"
checkbox Horas\) "true"
checkbox Quinidina "true"
checkbox Livre\) "false"
checkbox \(Tgo\) "false"
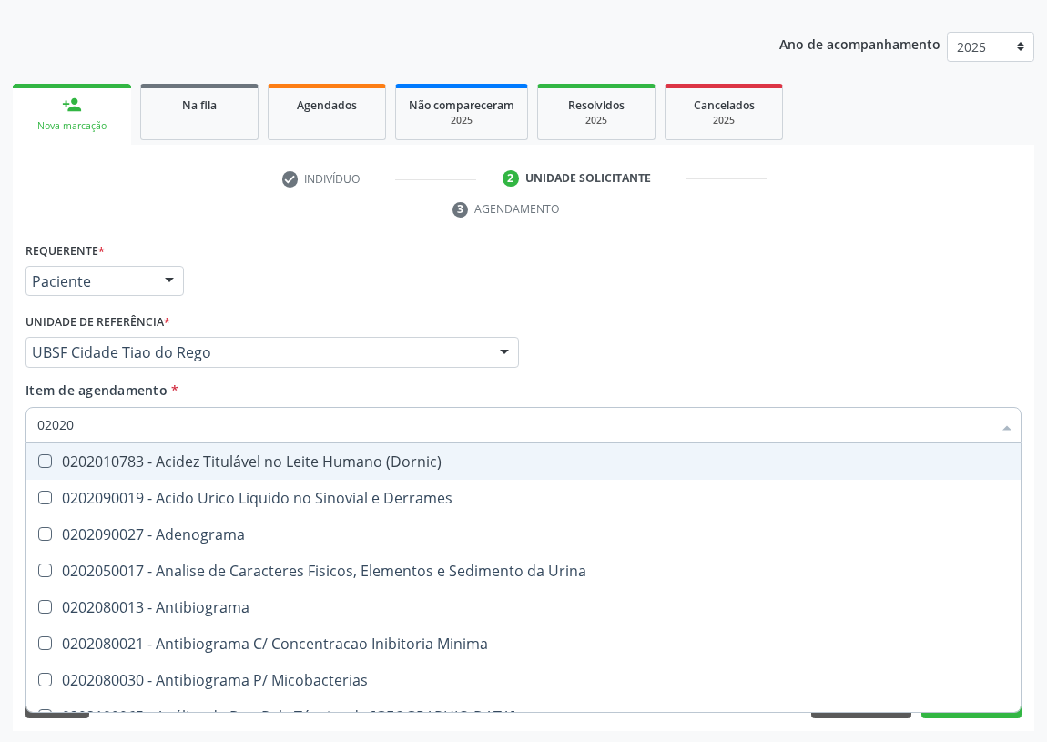
checkbox \(Tgp\) "false"
checkbox Triglicerideos "false"
checkbox Ureia "false"
checkbox Zinco "true"
checkbox Completo "false"
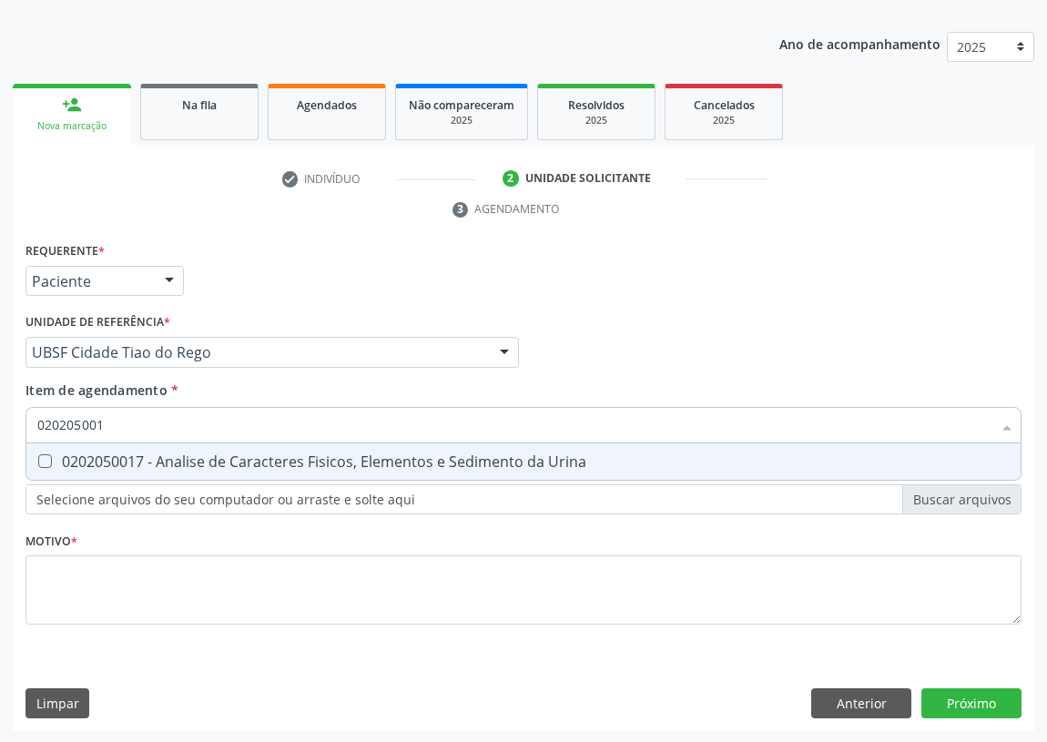
type input "0202050017"
drag, startPoint x: 46, startPoint y: 463, endPoint x: 66, endPoint y: 418, distance: 49.7
click at [50, 443] on span "0202050017 - Analise de Caracteres Fisicos, Elementos e Sedimento da Urina" at bounding box center [523, 461] width 994 height 36
checkbox Urina "true"
drag, startPoint x: 112, startPoint y: 429, endPoint x: 0, endPoint y: 415, distance: 112.8
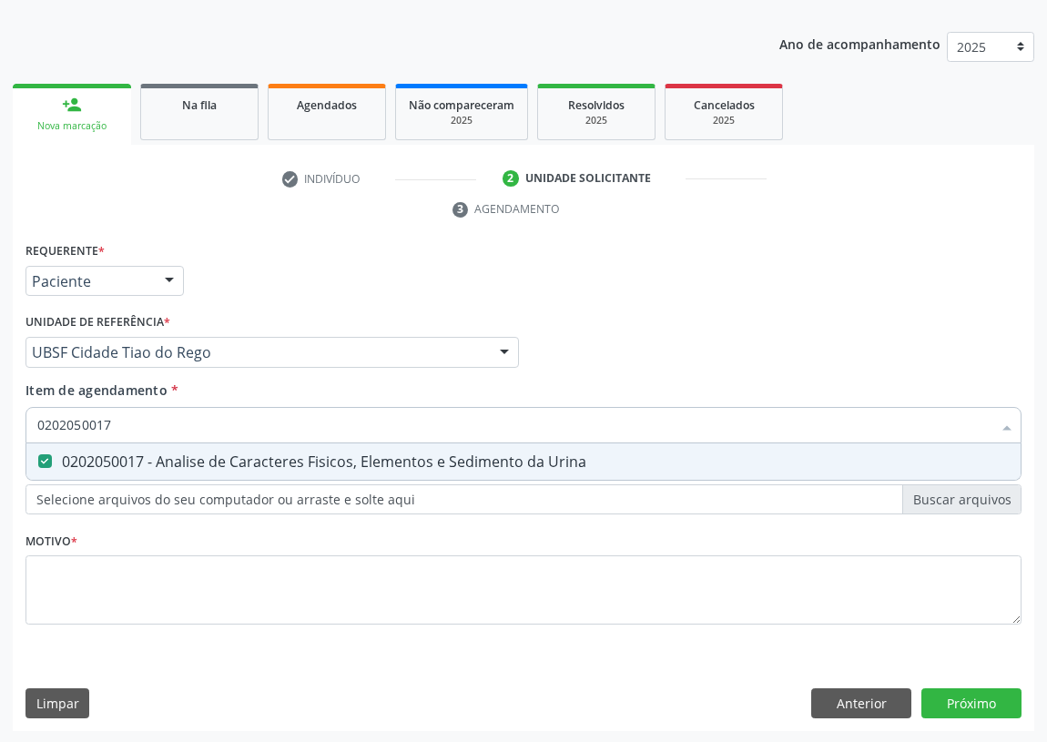
click at [0, 417] on div "Acompanhamento Acompanhe a situação das marcações correntes e finalizadas Relat…" at bounding box center [523, 328] width 1047 height 832
type input "0"
checkbox Urina "false"
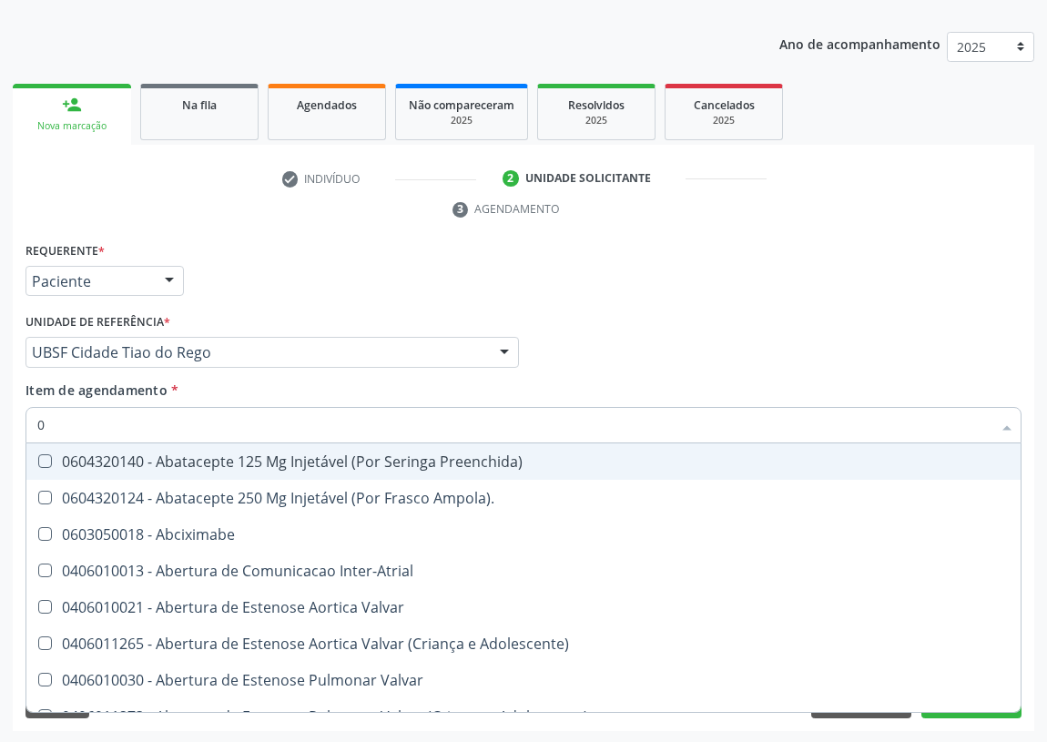
type input "02"
checkbox Psicossocial "true"
checkbox Urina "false"
checkbox Pancreas "true"
checkbox Paratireoides "true"
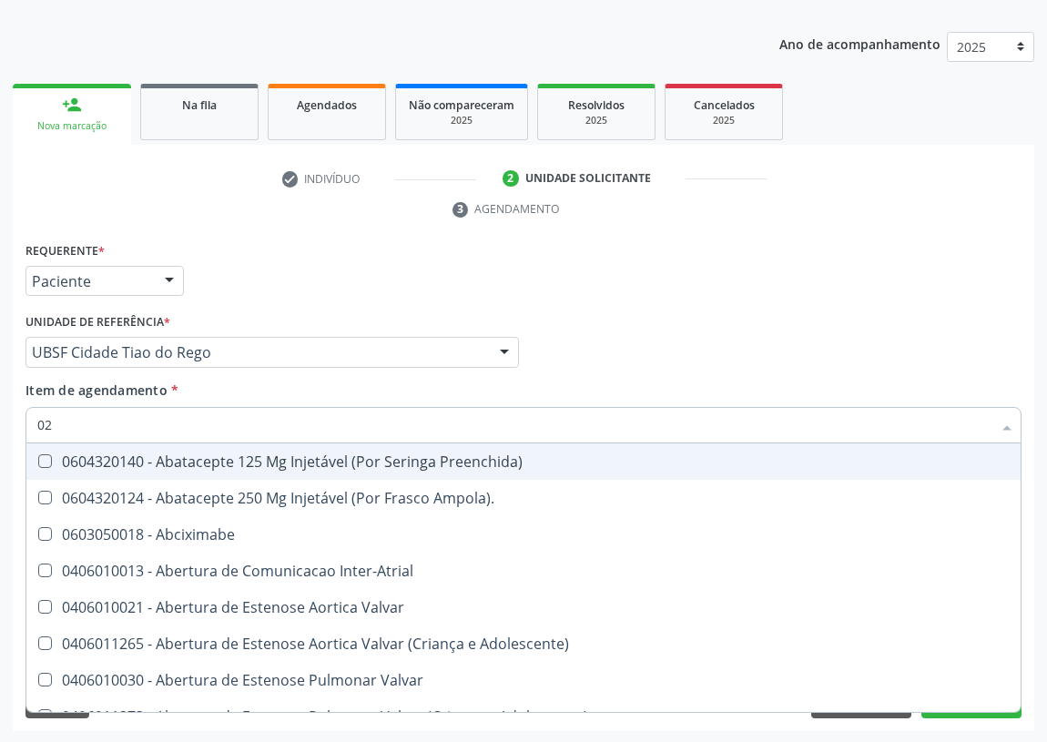
checkbox 67 "true"
checkbox Comprimido\) "true"
checkbox Ml\) "true"
checkbox Per-Operatoria "true"
checkbox Posterior "true"
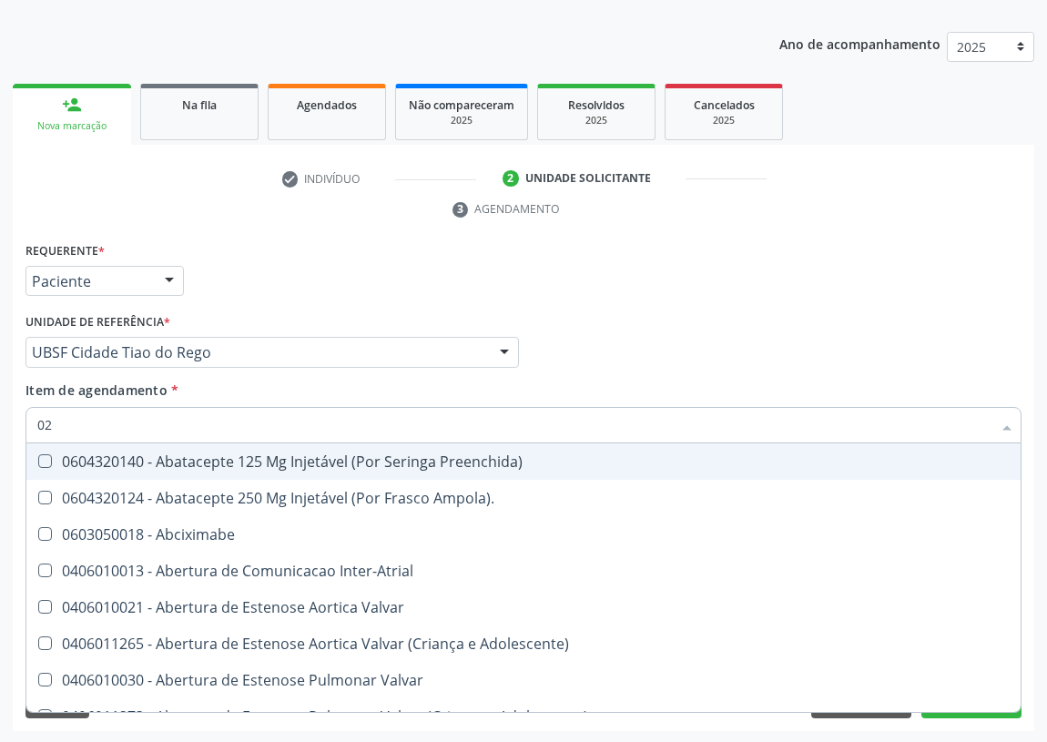
checkbox Colo "true"
checkbox Posterior "true"
checkbox Anterior "true"
checkbox Revisao "true"
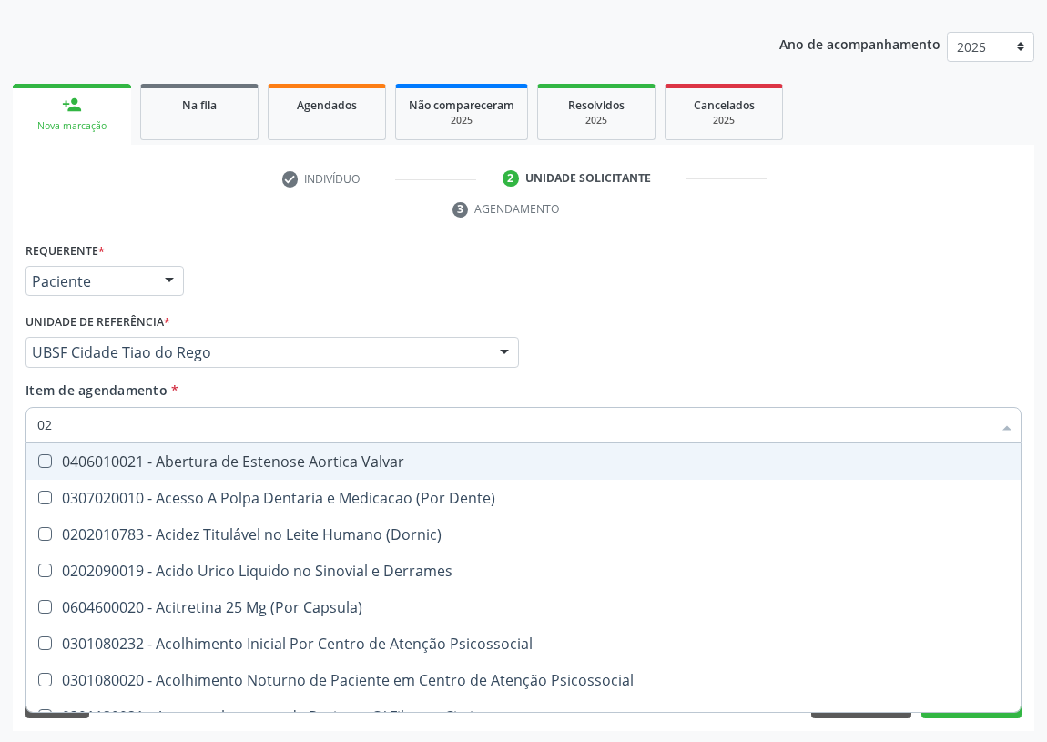
type input "022"
checkbox Urina "false"
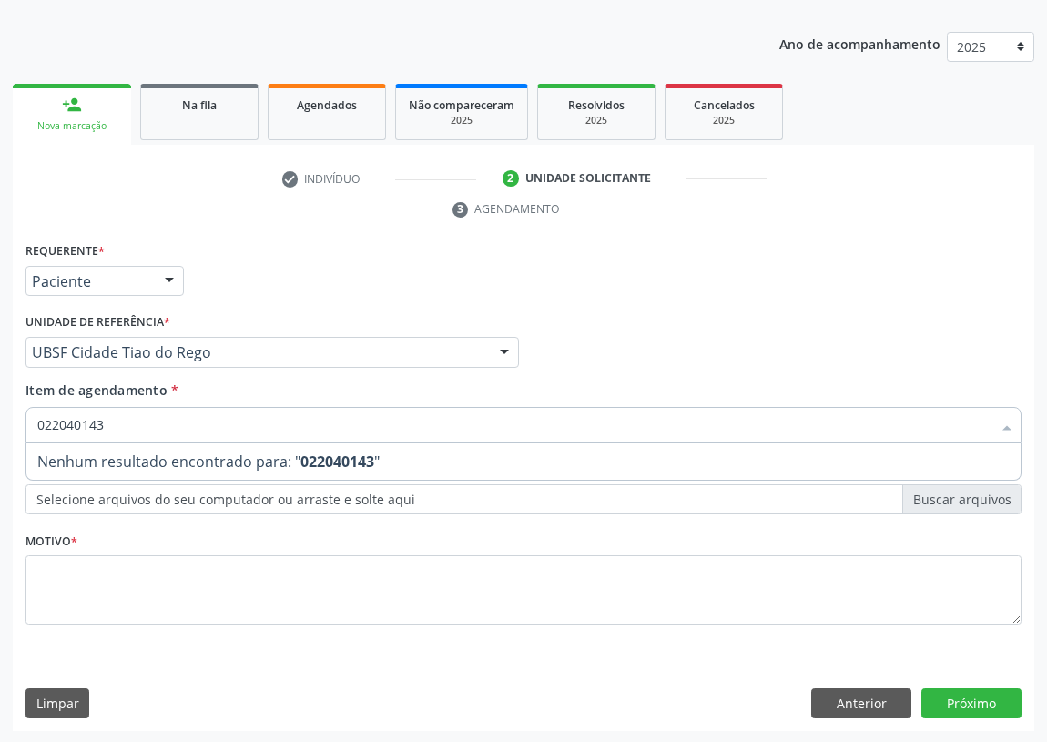
click at [50, 423] on input "022040143" at bounding box center [514, 425] width 954 height 36
type input "0202040143"
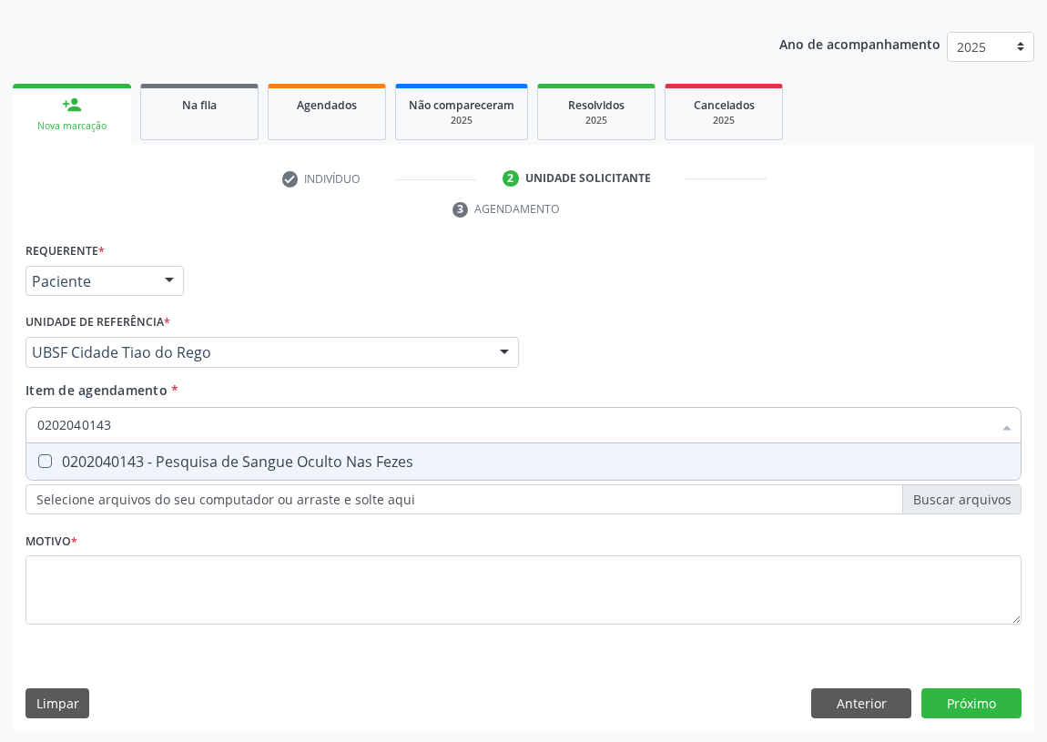
drag, startPoint x: 46, startPoint y: 460, endPoint x: 98, endPoint y: 420, distance: 65.5
click at [55, 456] on div "0202040143 - Pesquisa de Sangue Oculto Nas Fezes" at bounding box center [523, 461] width 972 height 15
checkbox Fezes "true"
drag, startPoint x: 116, startPoint y: 417, endPoint x: 0, endPoint y: 420, distance: 116.5
click at [0, 425] on div "Acompanhamento Acompanhe a situação das marcações correntes e finalizadas Relat…" at bounding box center [523, 328] width 1047 height 832
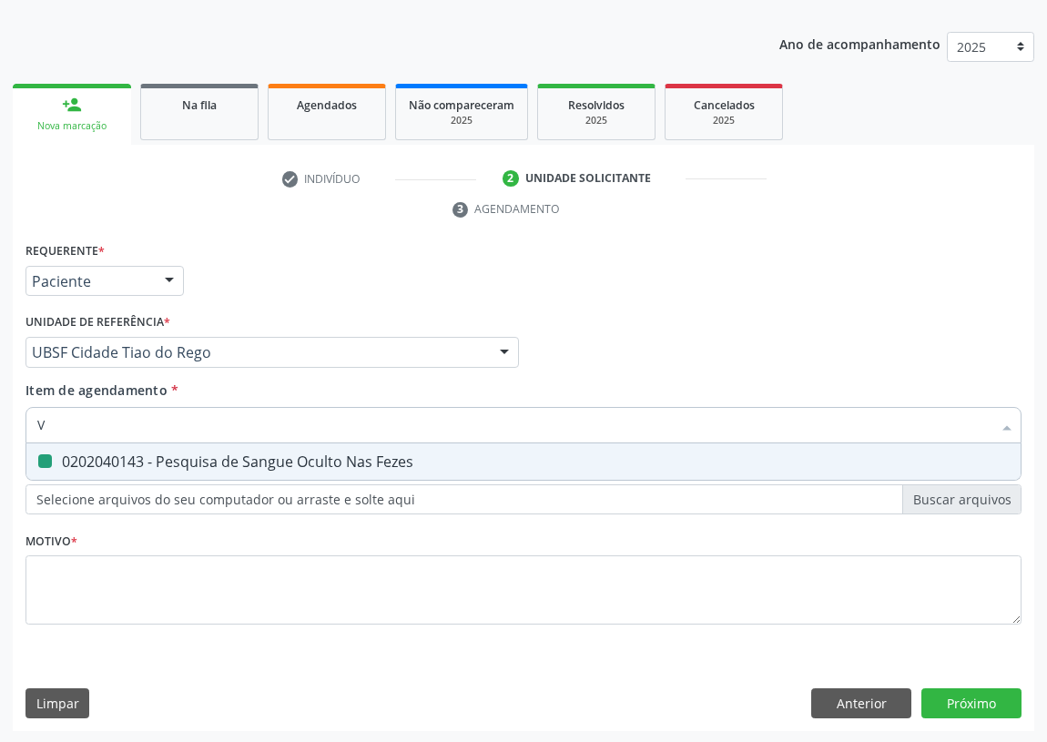
type input "VI"
checkbox Fezes "false"
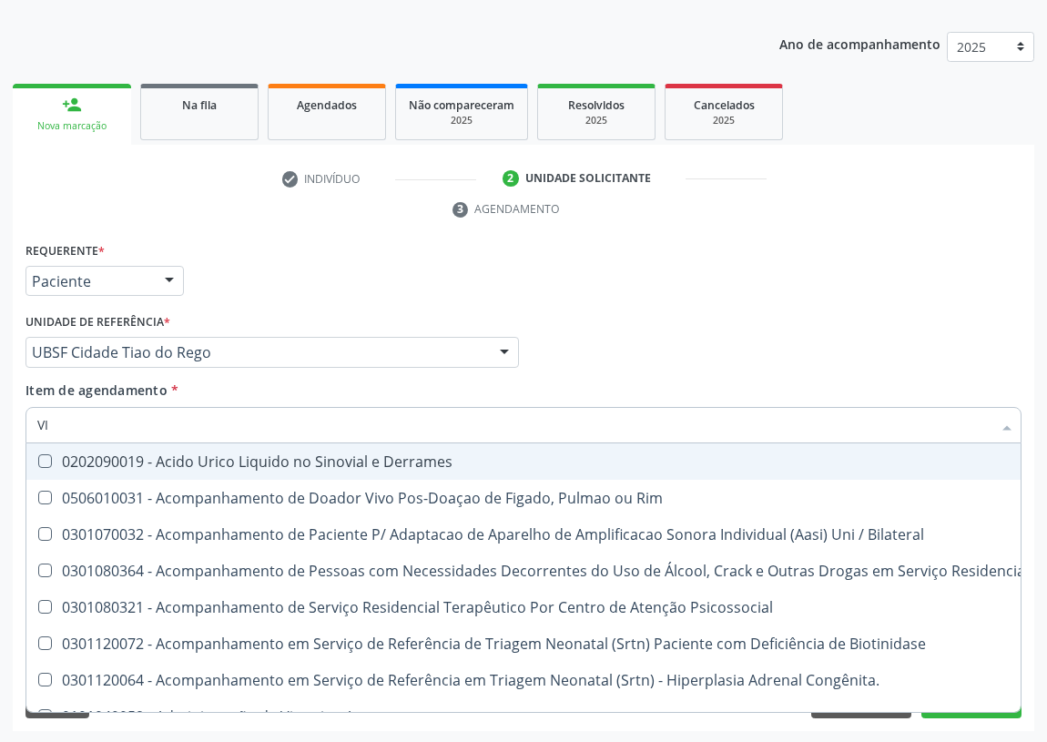
type input "VIT"
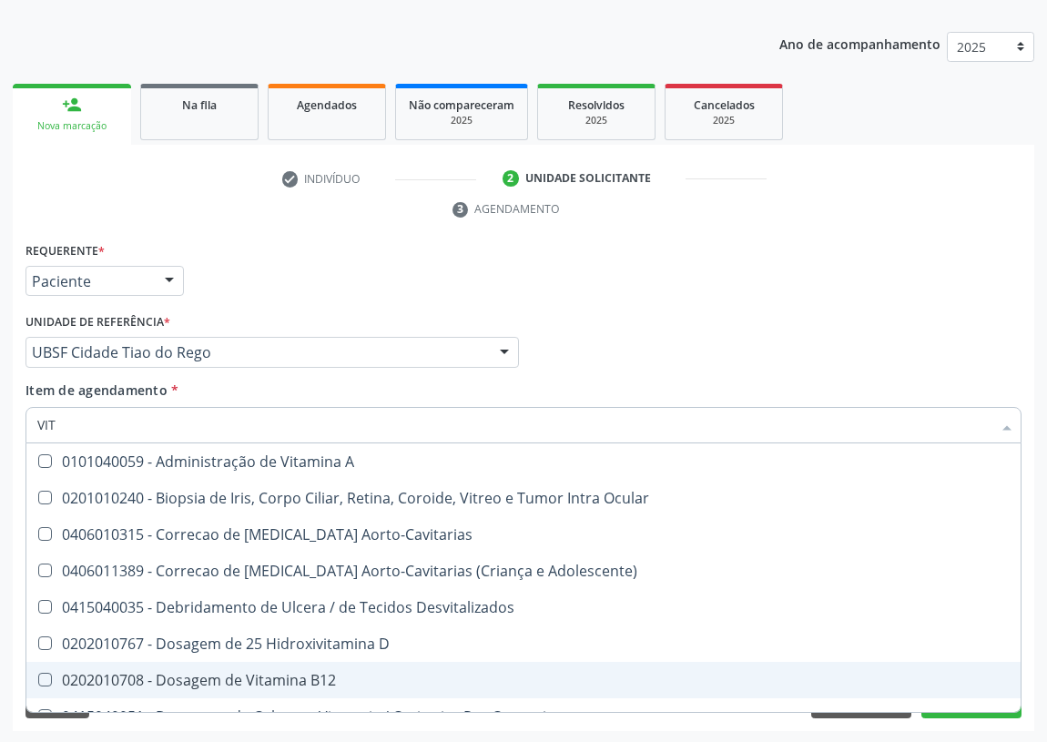
drag, startPoint x: 258, startPoint y: 681, endPoint x: 263, endPoint y: 654, distance: 26.8
click at [259, 676] on div "0202010708 - Dosagem de Vitamina B12" at bounding box center [523, 680] width 972 height 15
checkbox B12 "true"
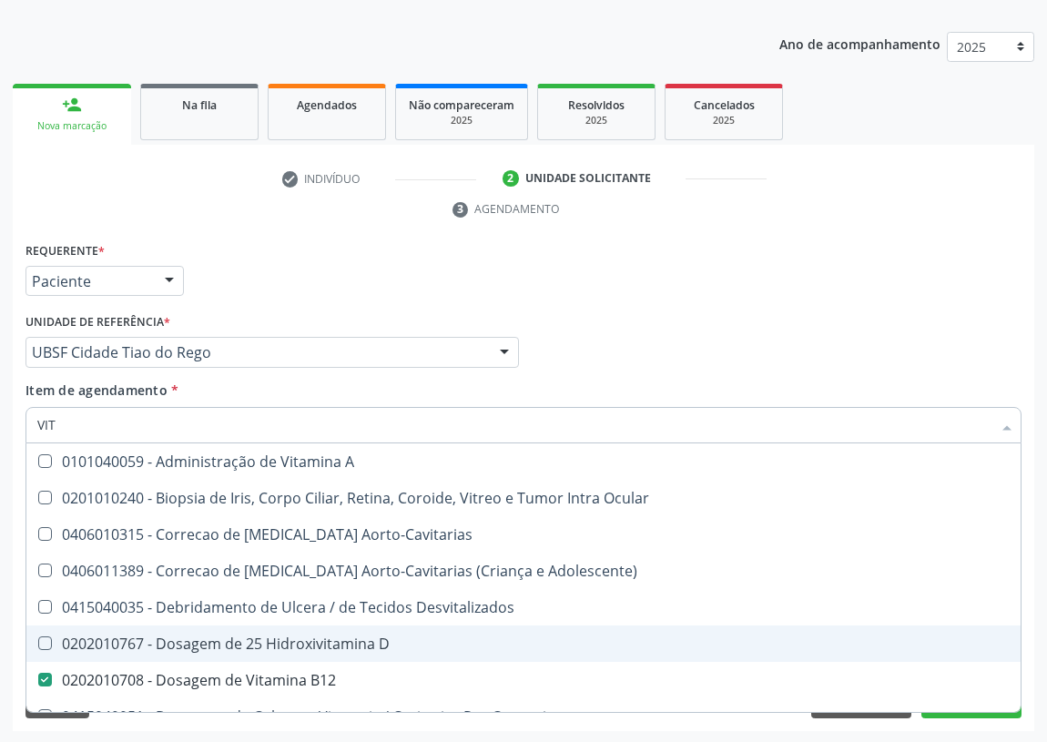
drag, startPoint x: 268, startPoint y: 639, endPoint x: 151, endPoint y: 617, distance: 119.4
click at [260, 638] on div "0202010767 - Dosagem de 25 Hidroxivitamina D" at bounding box center [523, 643] width 972 height 15
checkbox D "true"
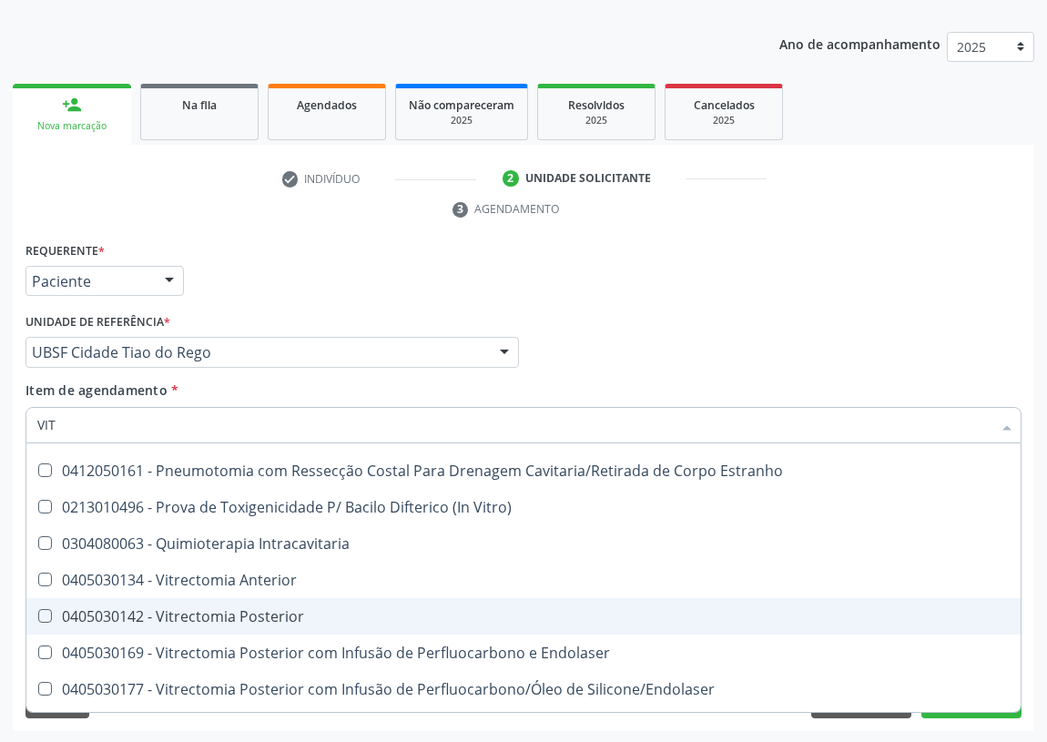
scroll to position [422, 0]
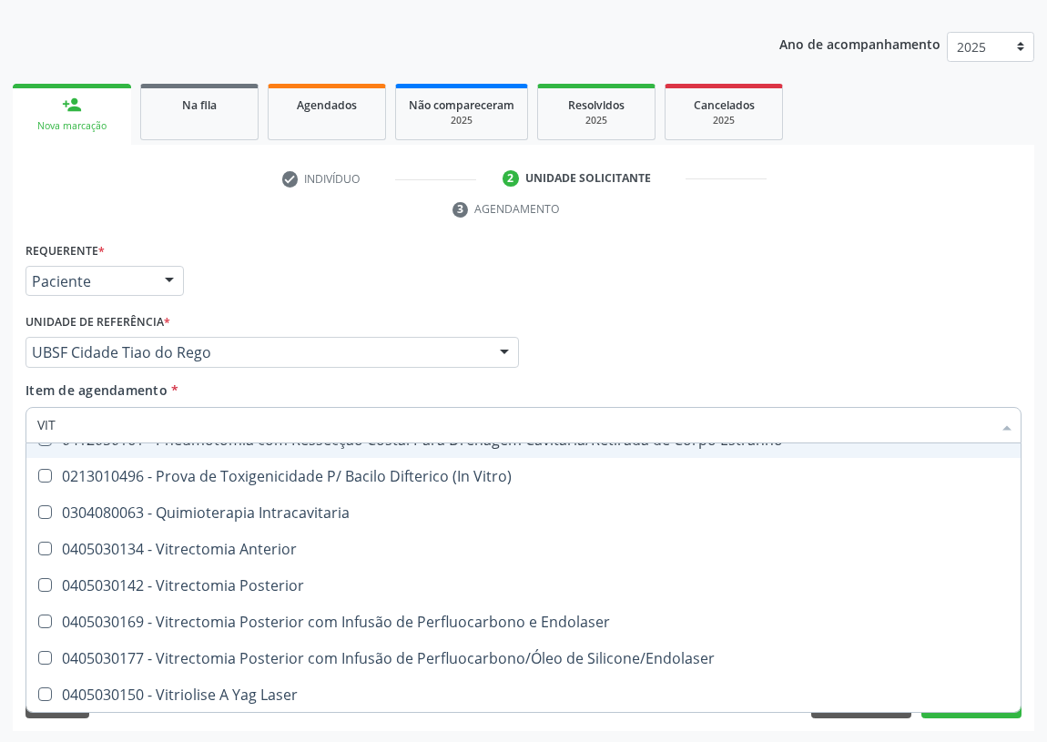
drag, startPoint x: 66, startPoint y: 421, endPoint x: 0, endPoint y: 430, distance: 67.1
click at [0, 430] on div "Acompanhamento Acompanhe a situação das marcações correntes e finalizadas Relat…" at bounding box center [523, 328] width 1047 height 832
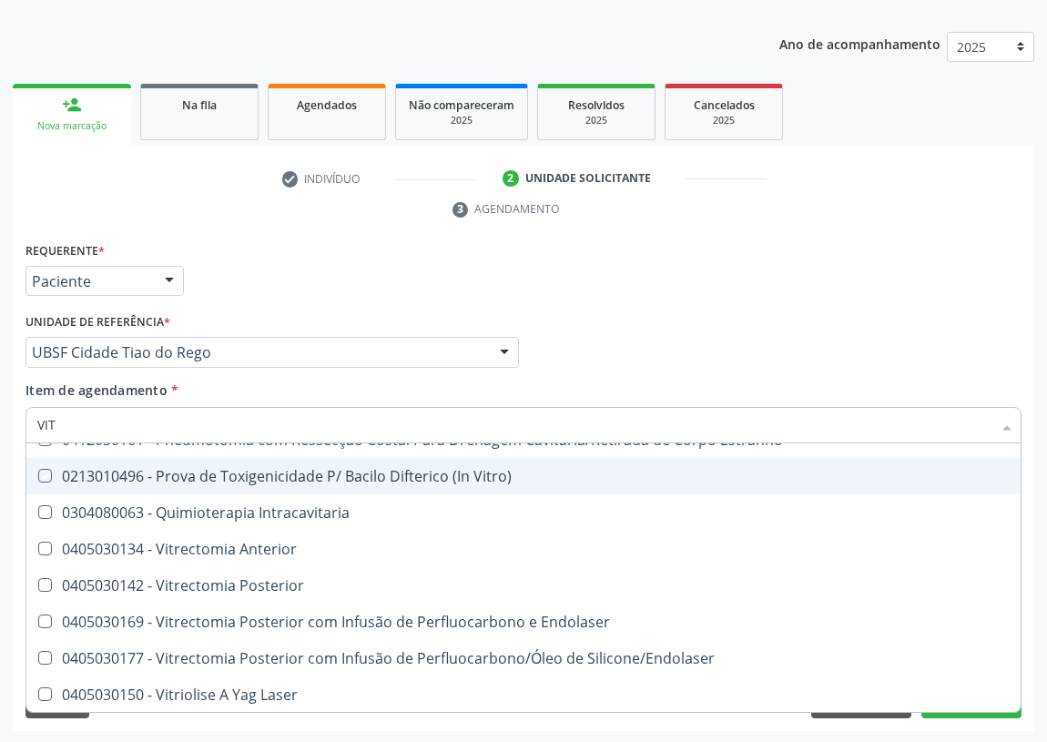
drag, startPoint x: 851, startPoint y: 333, endPoint x: 0, endPoint y: 580, distance: 886.0
click at [832, 339] on div "Médico Solicitante Por favor, selecione a Unidade de Atendimento primeiro Nenhu…" at bounding box center [523, 344] width 1005 height 71
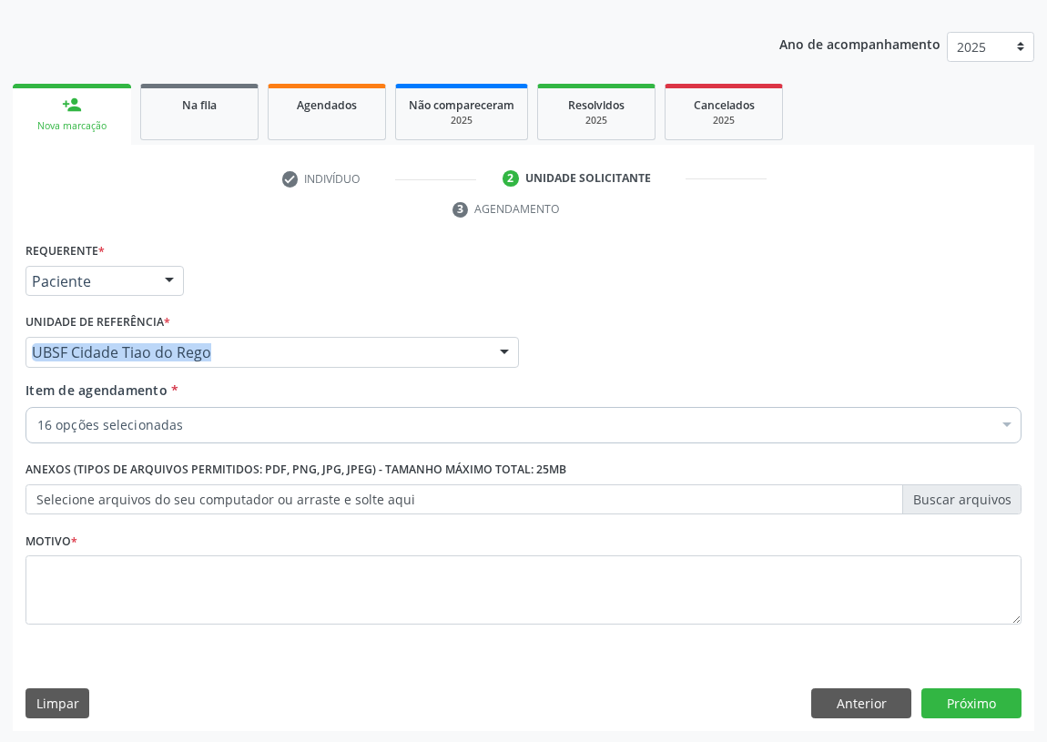
scroll to position [0, 0]
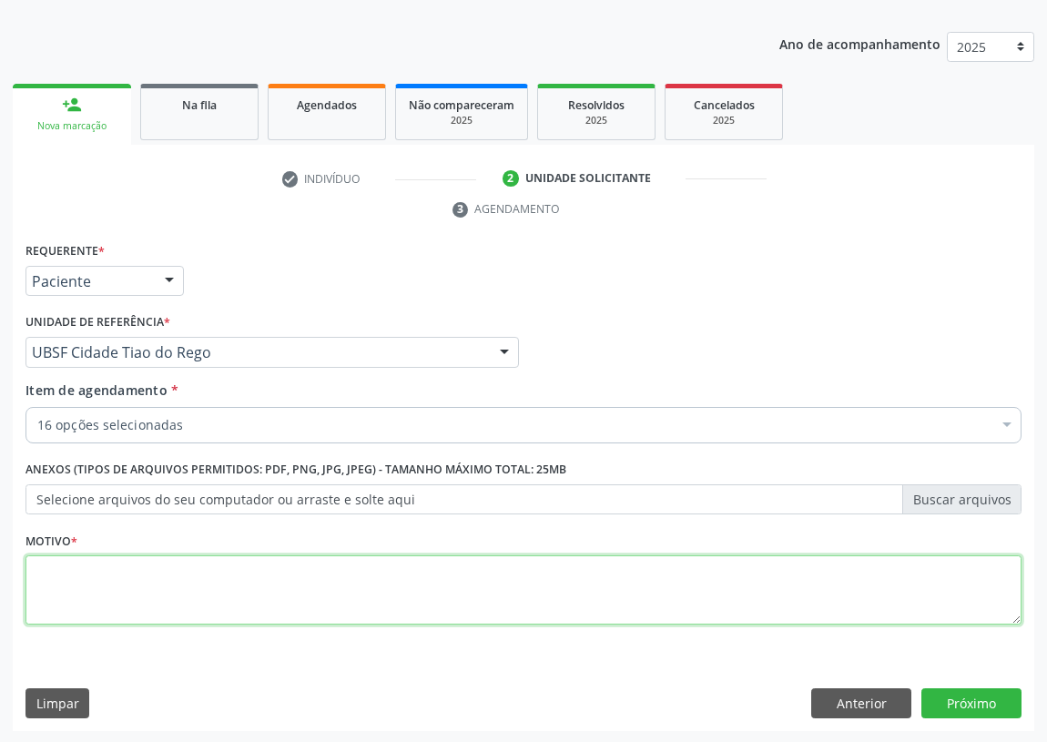
click at [73, 580] on textarea at bounding box center [523, 589] width 996 height 69
type textarea "AVALIAÇÃO"
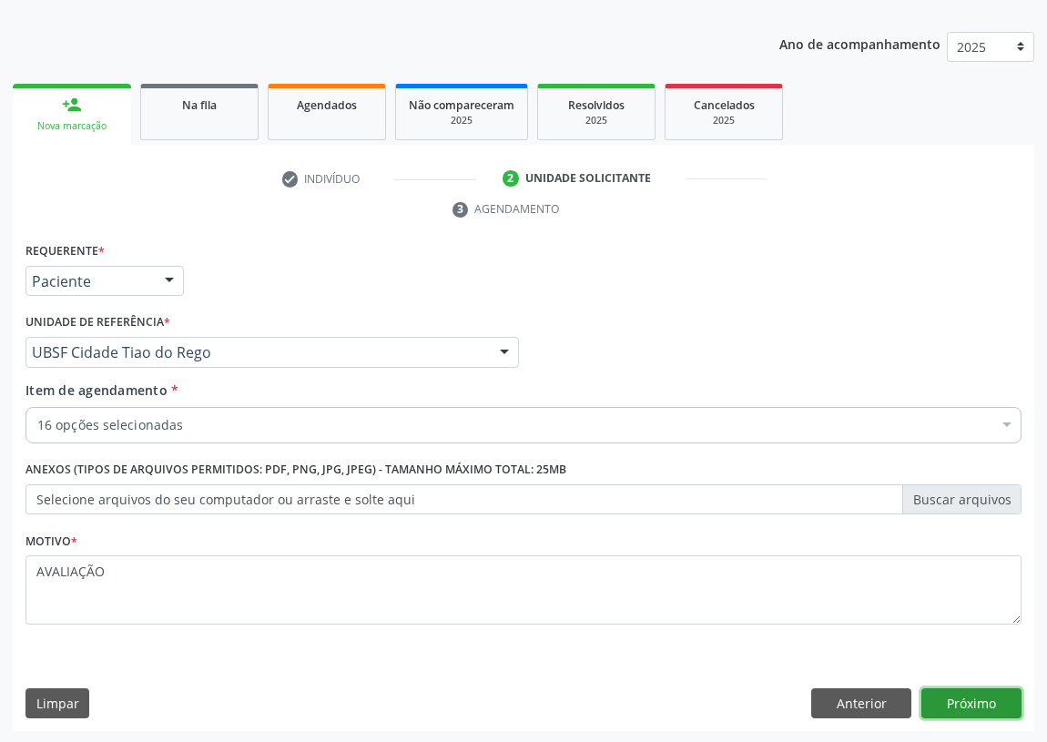
click at [966, 699] on button "Próximo" at bounding box center [971, 703] width 100 height 31
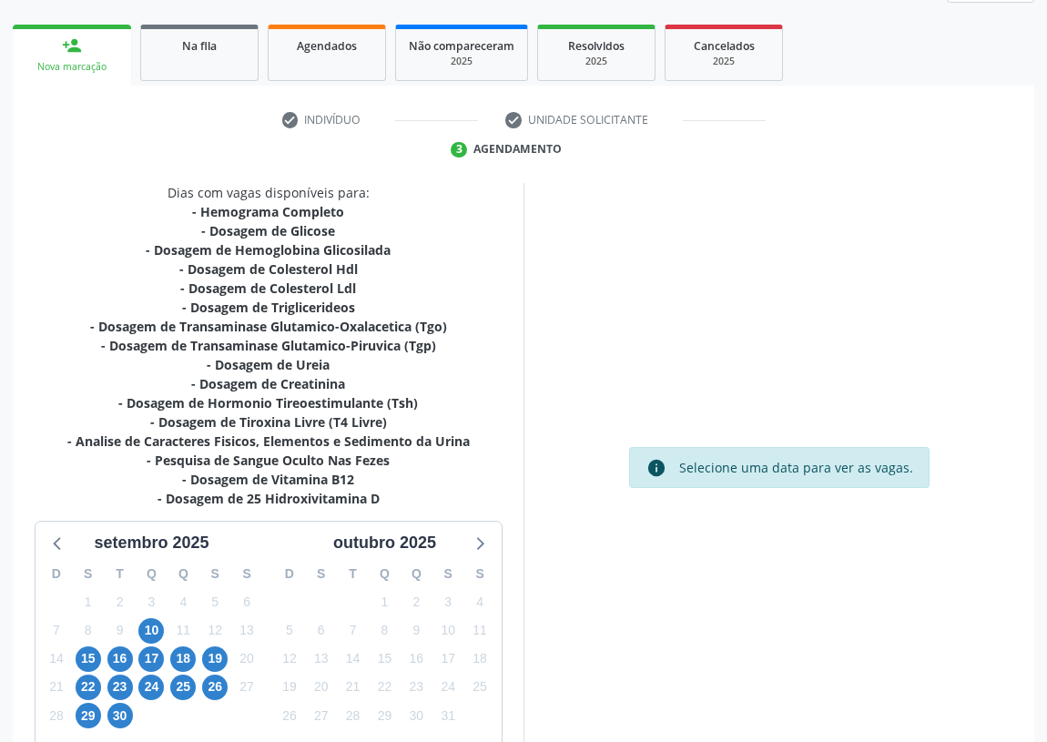
scroll to position [364, 0]
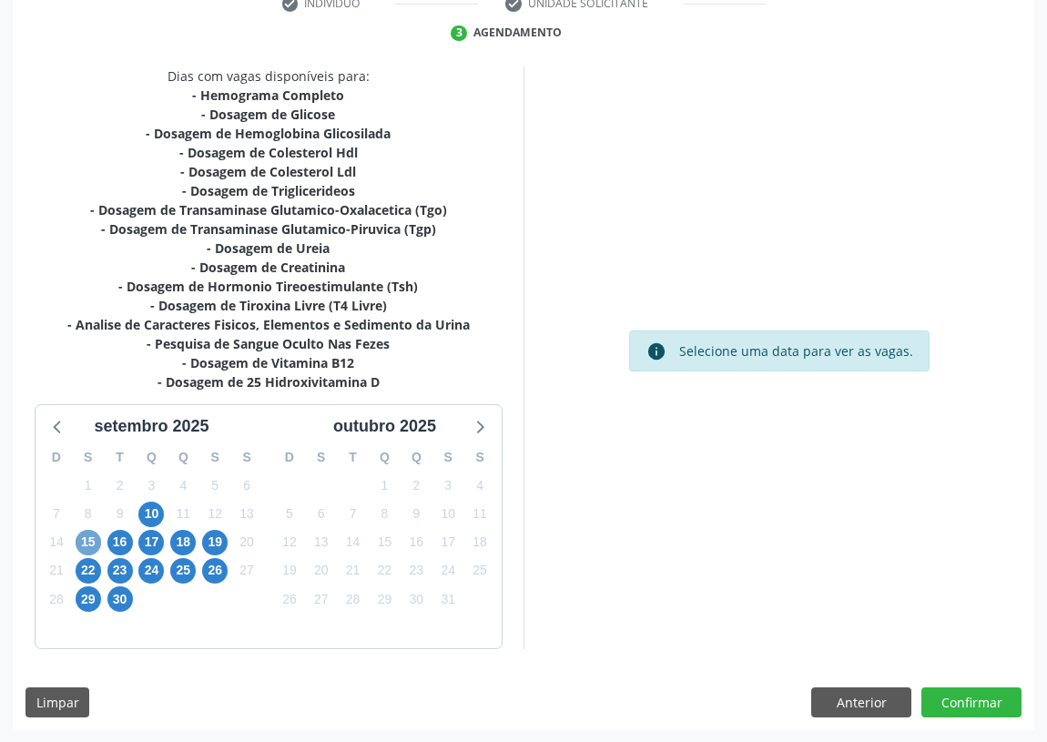
click at [86, 540] on span "15" at bounding box center [88, 542] width 25 height 25
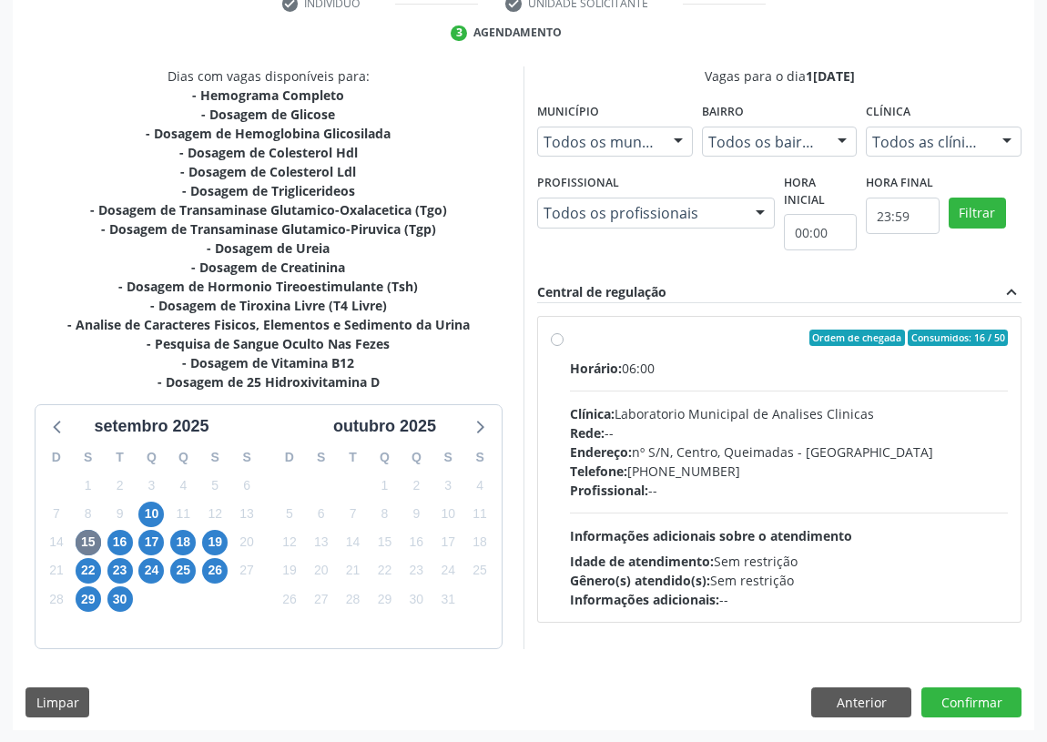
click at [570, 341] on label "Ordem de chegada Consumidos: 16 / 50 Horário: 06:00 Clínica: Laboratorio Munici…" at bounding box center [789, 468] width 438 height 279
click at [560, 341] on input "Ordem de chegada Consumidos: 16 / 50 Horário: 06:00 Clínica: Laboratorio Munici…" at bounding box center [557, 337] width 13 height 16
radio input "true"
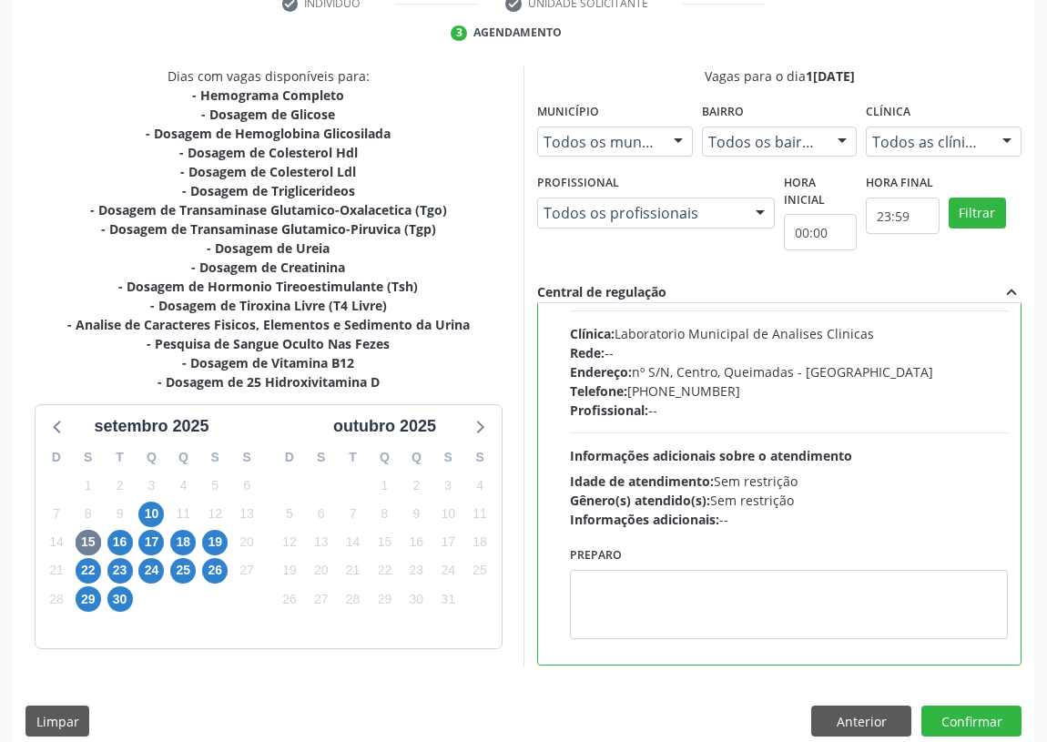
scroll to position [90, 0]
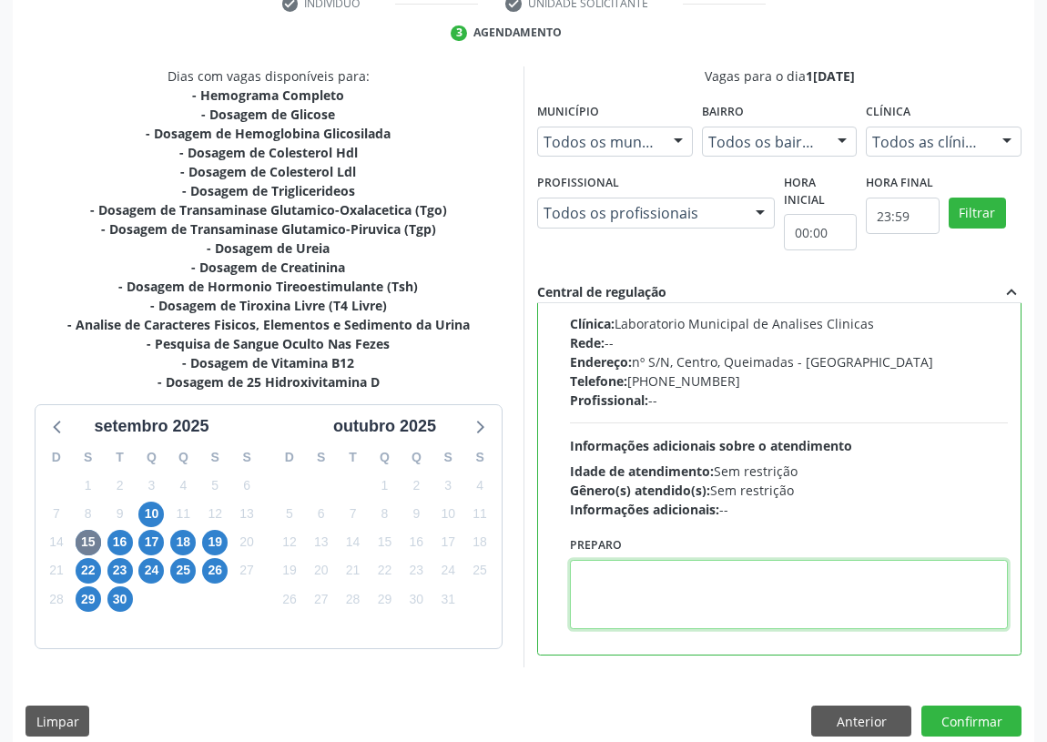
drag, startPoint x: 627, startPoint y: 588, endPoint x: 618, endPoint y: 581, distance: 11.7
click at [626, 587] on textarea at bounding box center [789, 594] width 438 height 69
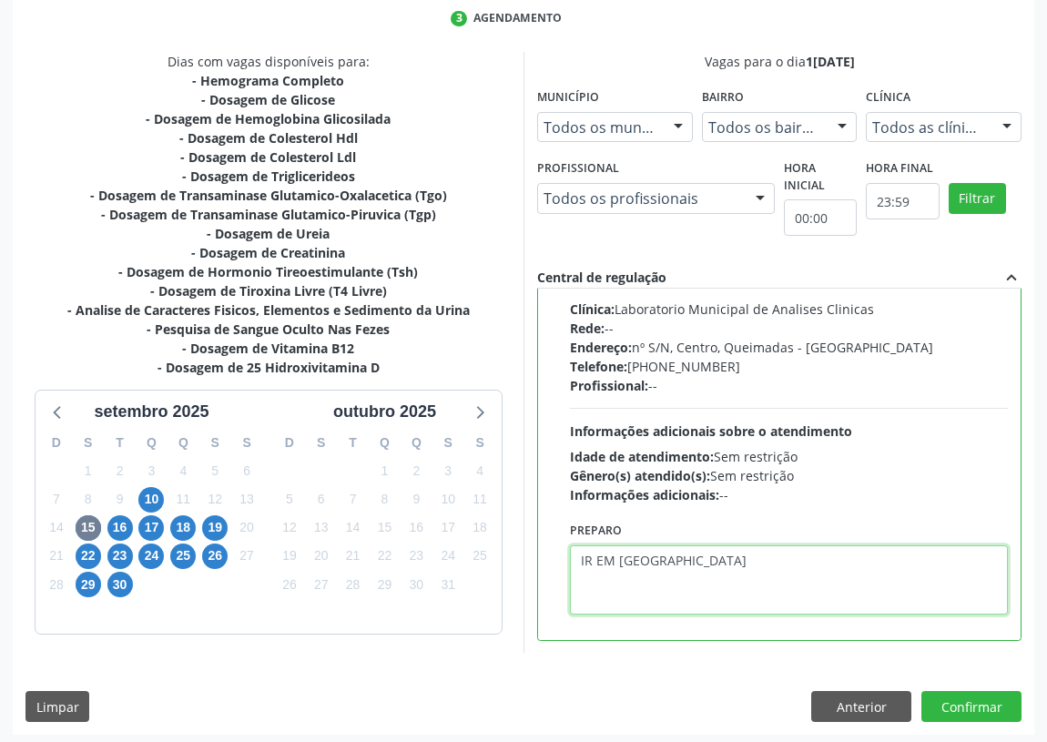
scroll to position [382, 0]
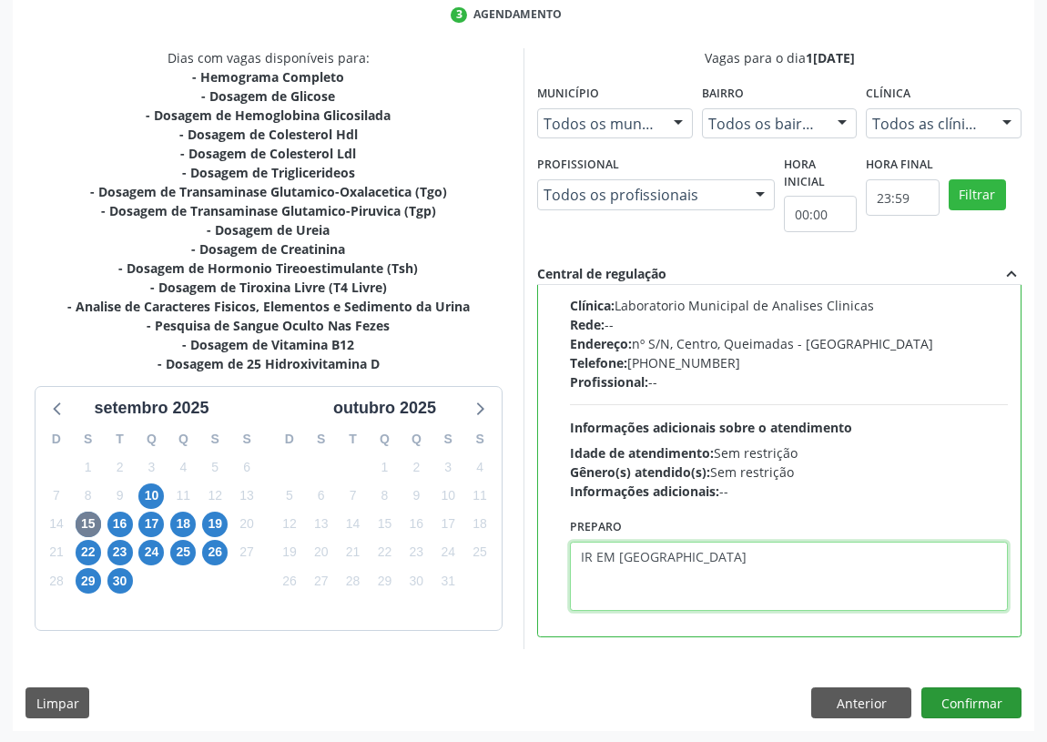
type textarea "IR EM [GEOGRAPHIC_DATA]"
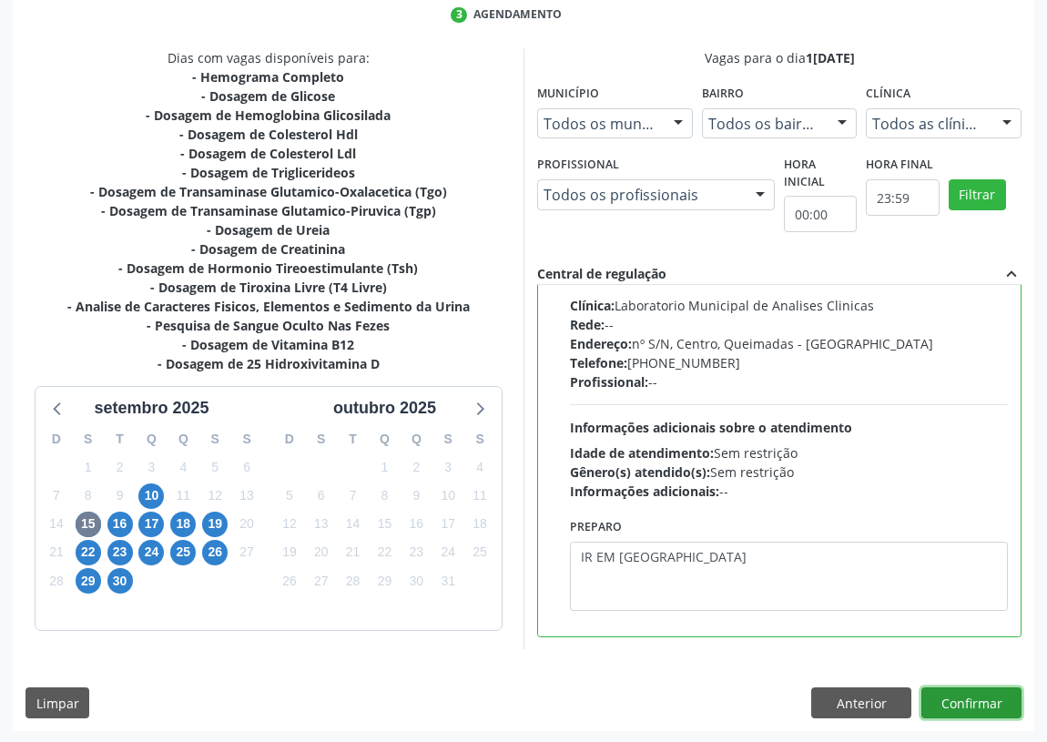
click at [965, 702] on button "Confirmar" at bounding box center [971, 702] width 100 height 31
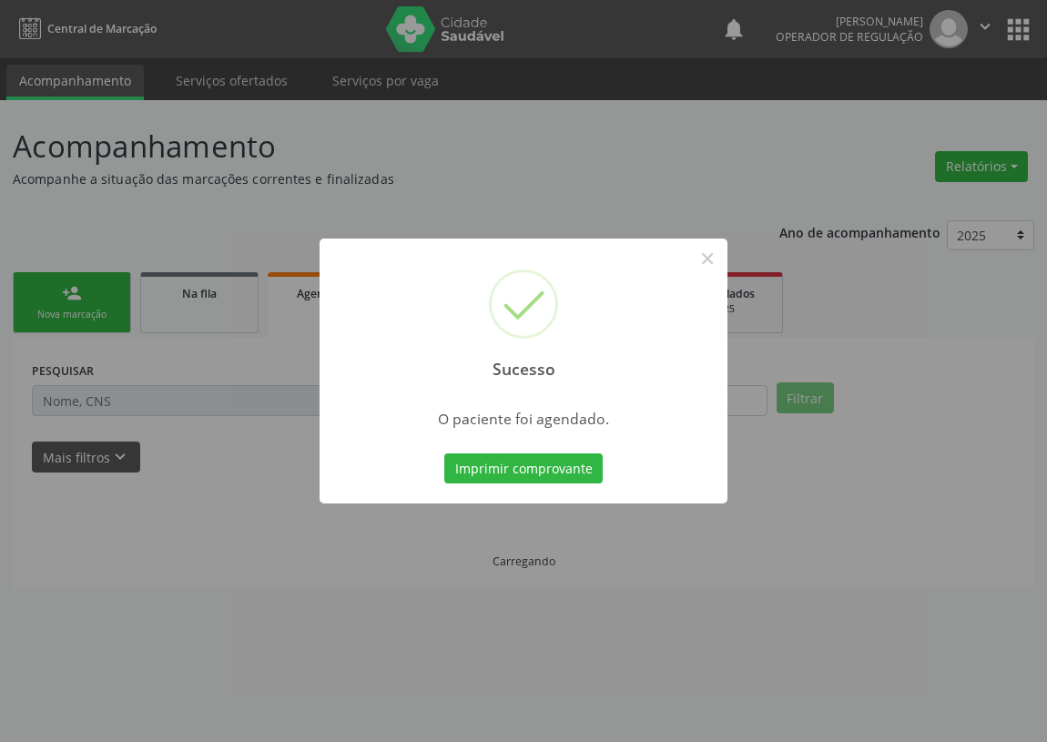
scroll to position [0, 0]
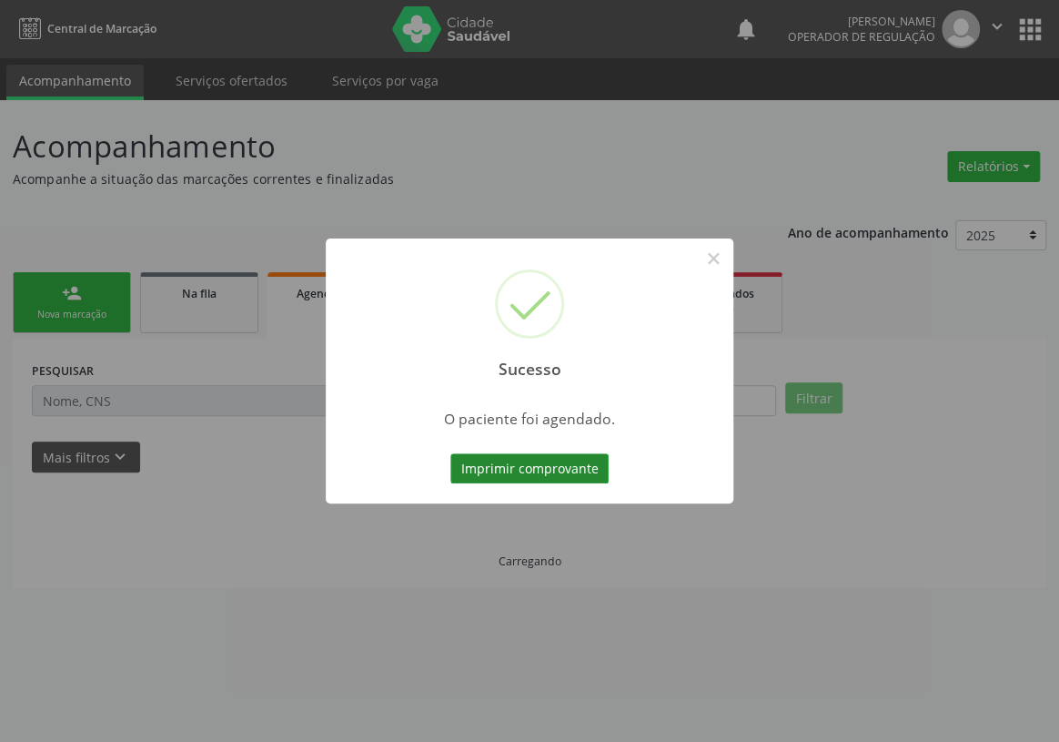
click at [511, 462] on button "Imprimir comprovante" at bounding box center [529, 468] width 158 height 31
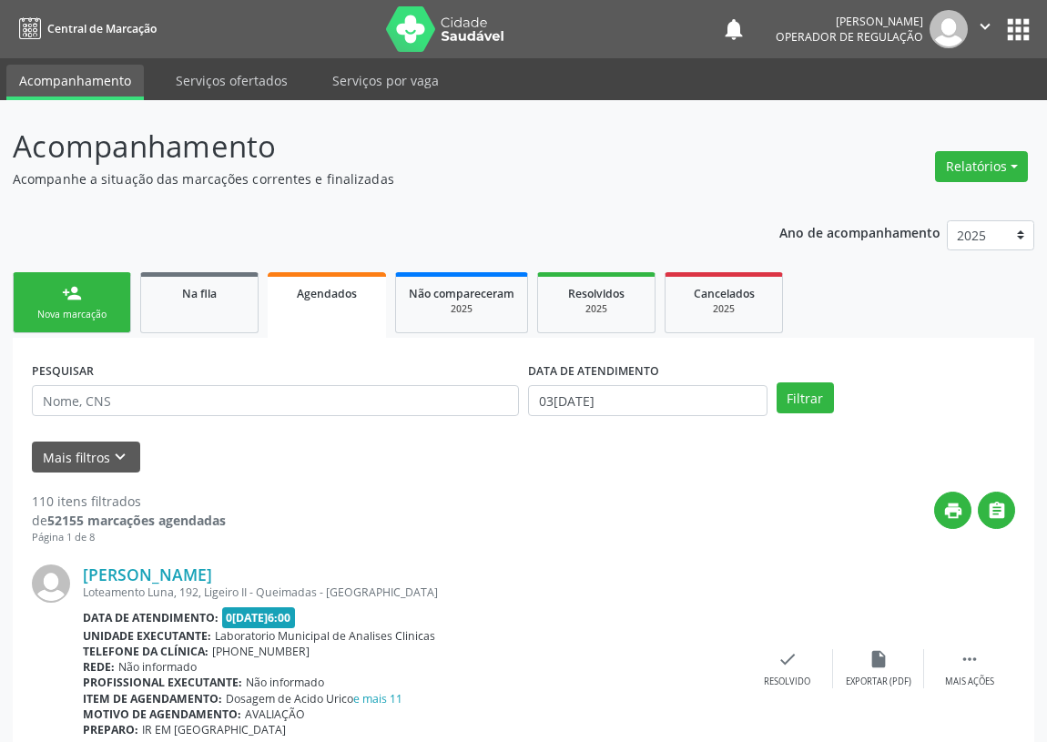
click at [89, 301] on link "person_add Nova marcação" at bounding box center [72, 302] width 118 height 61
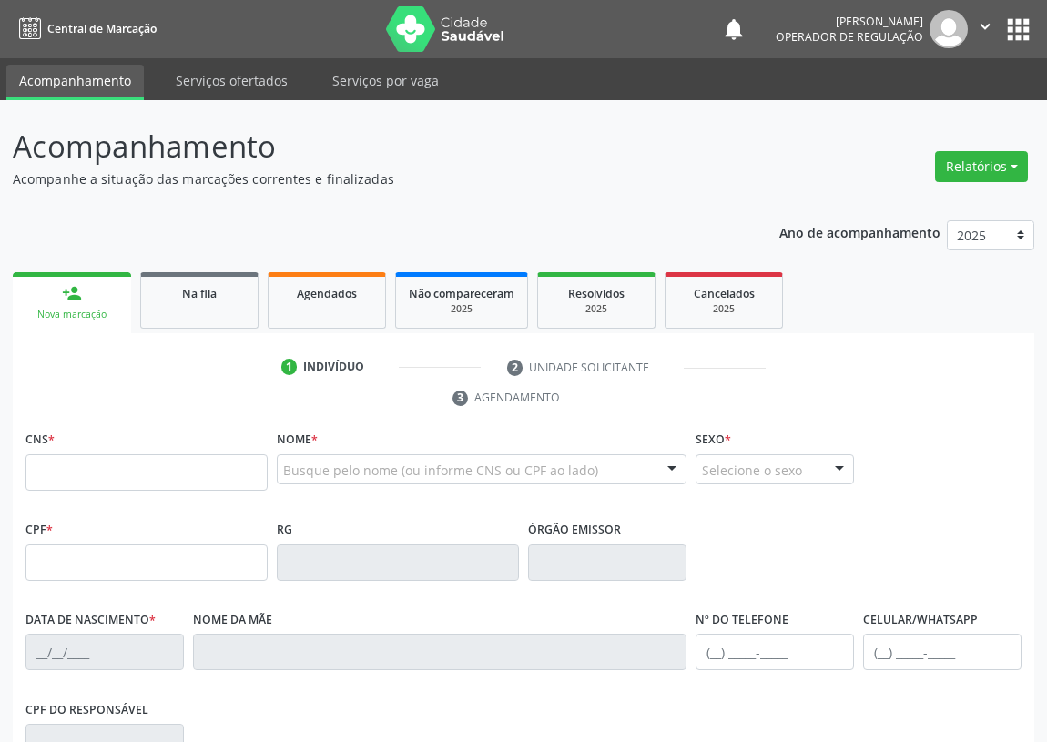
click at [25, 471] on div "CNS *" at bounding box center [146, 471] width 251 height 90
click at [50, 461] on input "text" at bounding box center [146, 472] width 242 height 36
type input "700 2089 3230 4125"
type input "203.174.174-87"
type input "03/07/1947"
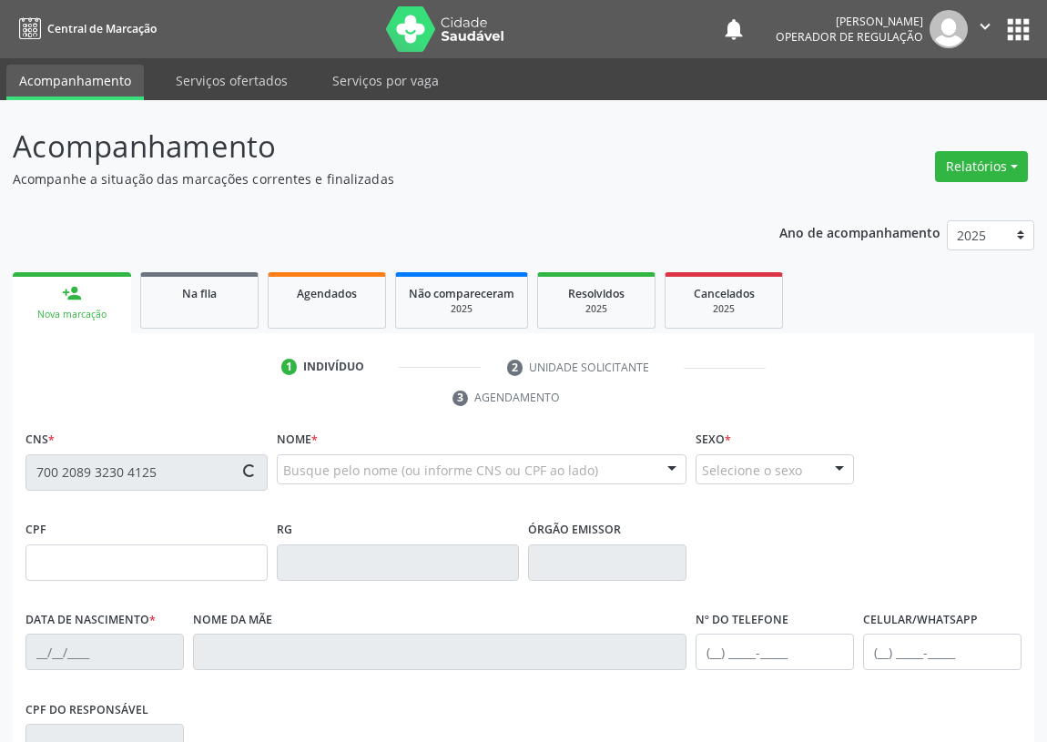
type input "Odete Jorge da Silva"
type input "(83) 99311-3512"
type input "S/N"
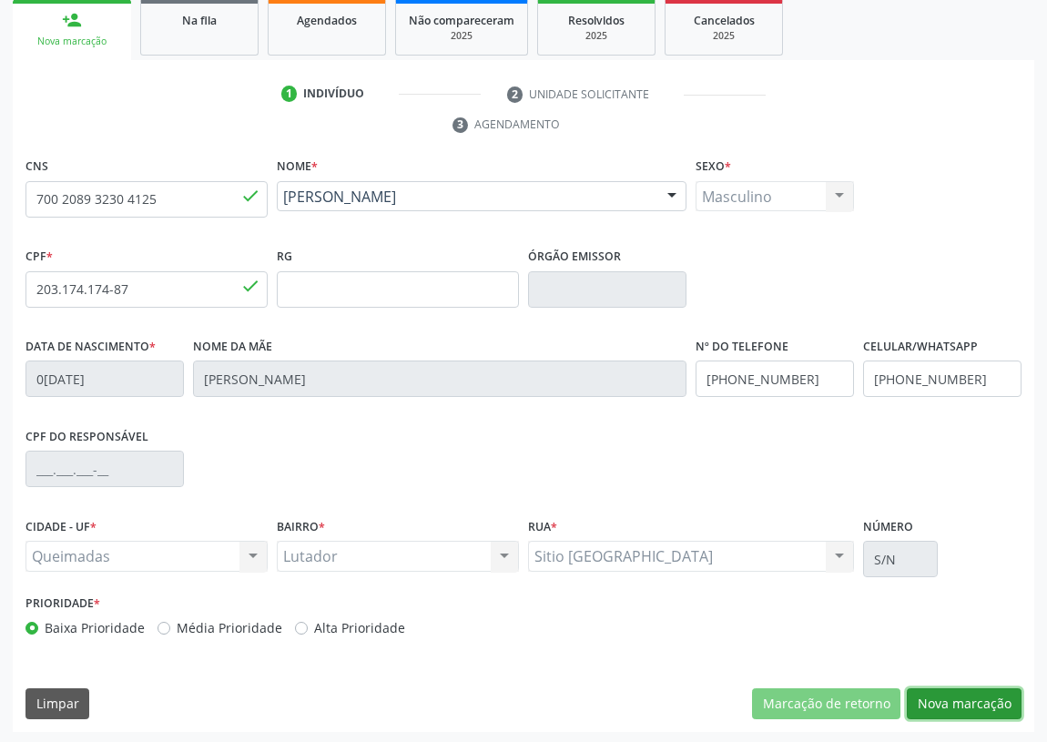
drag, startPoint x: 974, startPoint y: 702, endPoint x: 468, endPoint y: 603, distance: 515.5
click at [963, 700] on button "Nova marcação" at bounding box center [963, 703] width 115 height 31
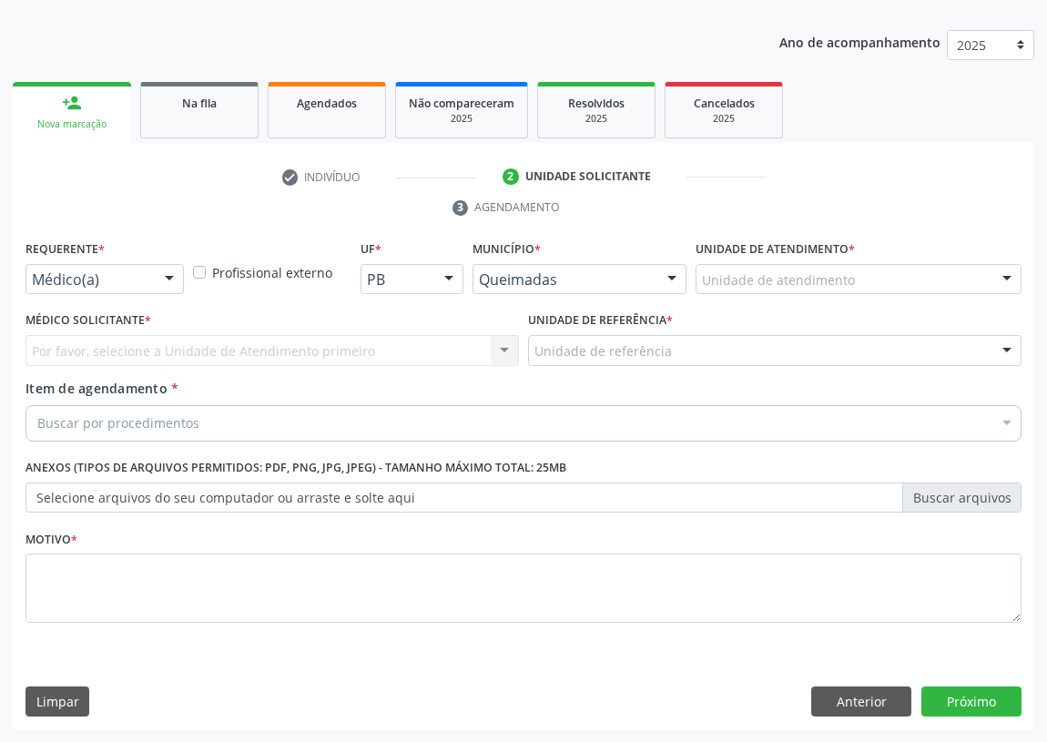
scroll to position [188, 0]
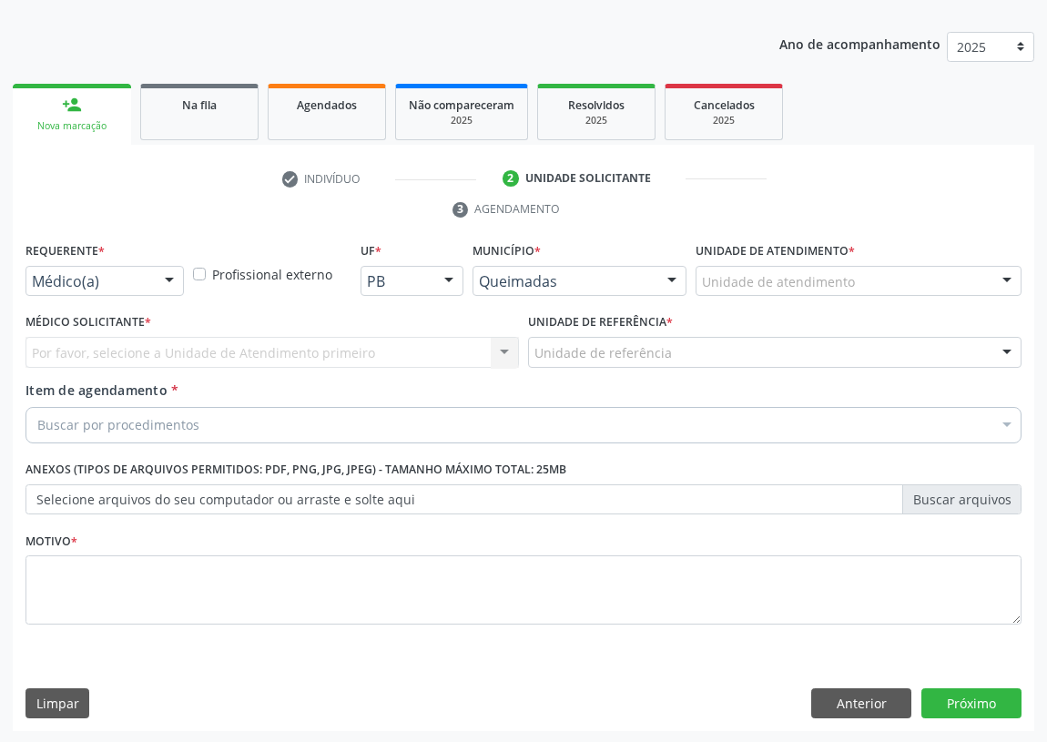
click at [174, 278] on div at bounding box center [169, 282] width 27 height 31
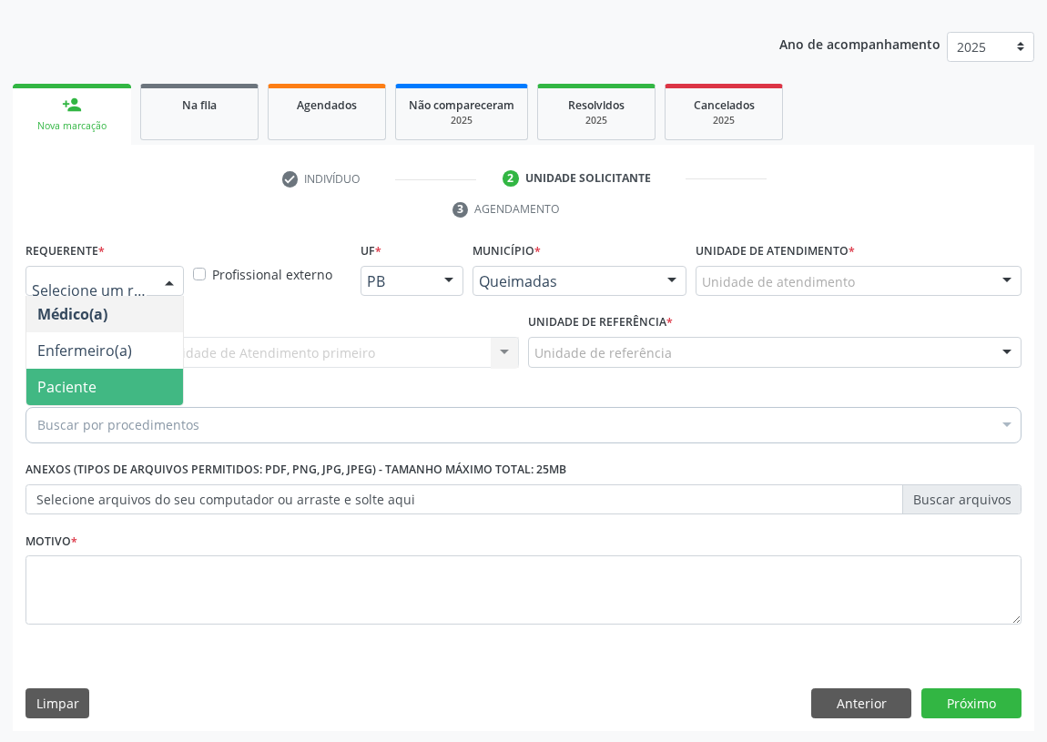
drag, startPoint x: 155, startPoint y: 382, endPoint x: 450, endPoint y: 360, distance: 296.6
click at [164, 382] on span "Paciente" at bounding box center [104, 387] width 157 height 36
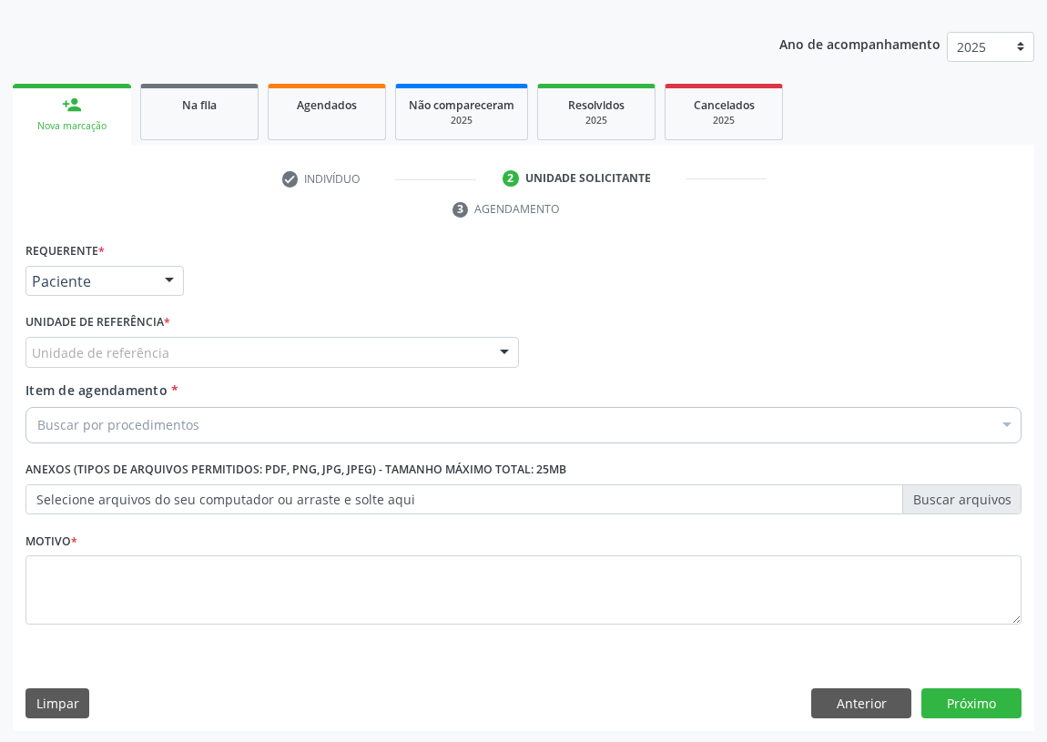
drag, startPoint x: 478, startPoint y: 352, endPoint x: 394, endPoint y: 400, distance: 96.6
click at [474, 349] on div "Unidade de referência" at bounding box center [271, 352] width 493 height 31
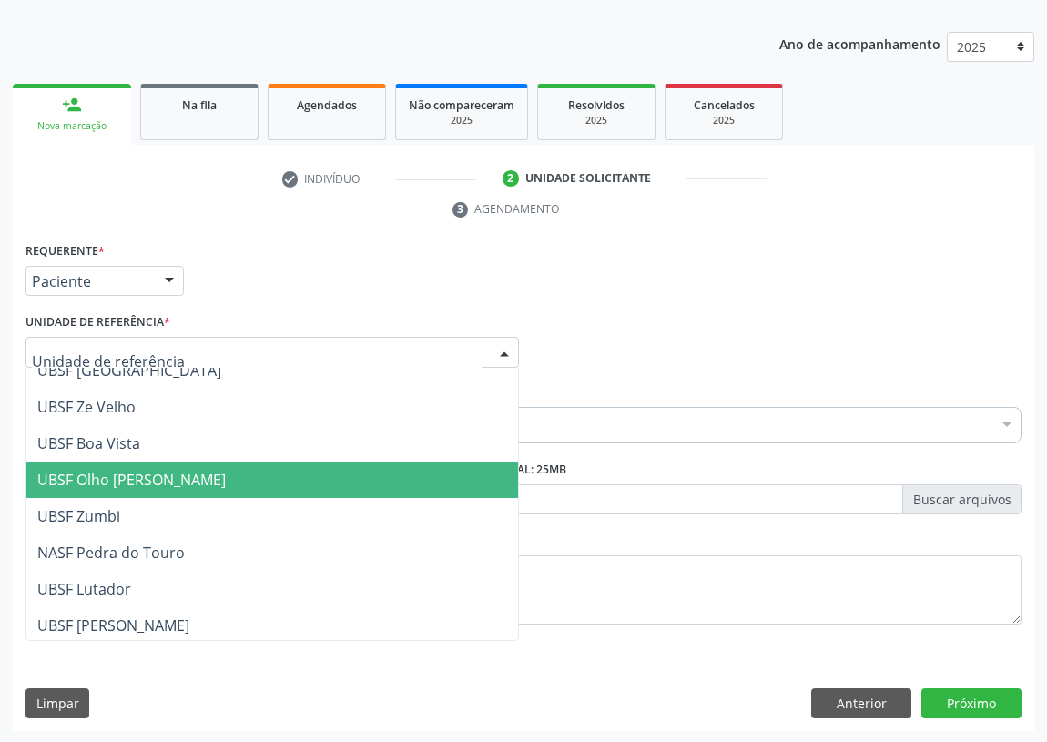
scroll to position [42, 0]
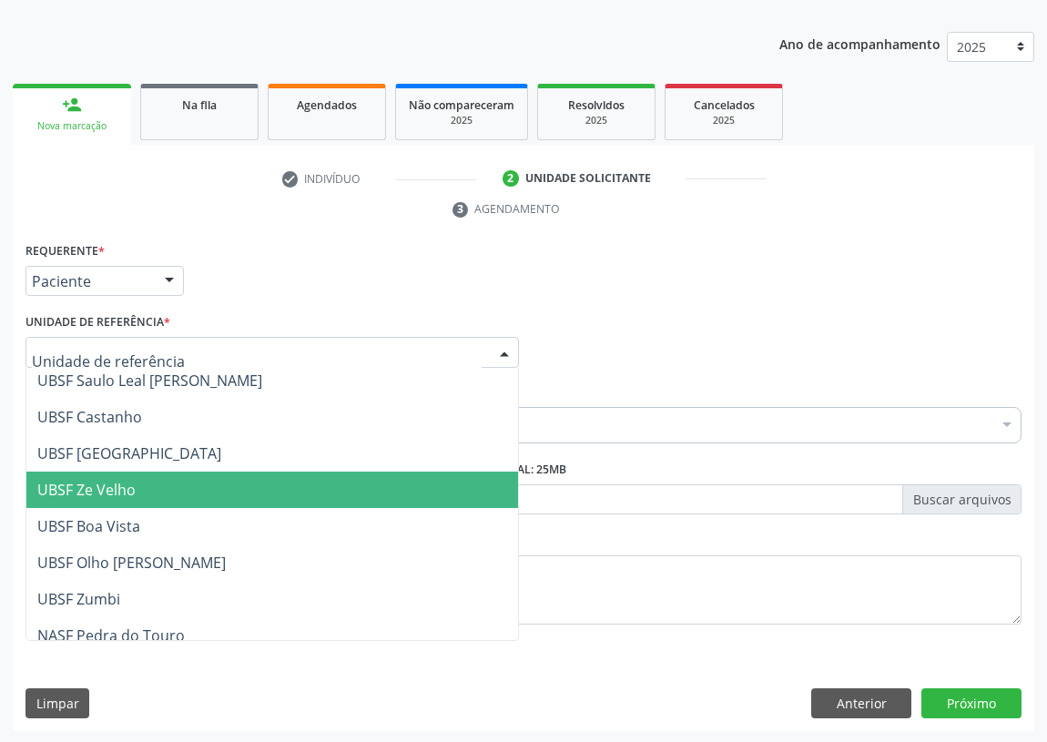
drag, startPoint x: 122, startPoint y: 487, endPoint x: 72, endPoint y: 485, distance: 50.1
click at [111, 489] on span "UBSF Ze Velho" at bounding box center [86, 490] width 98 height 20
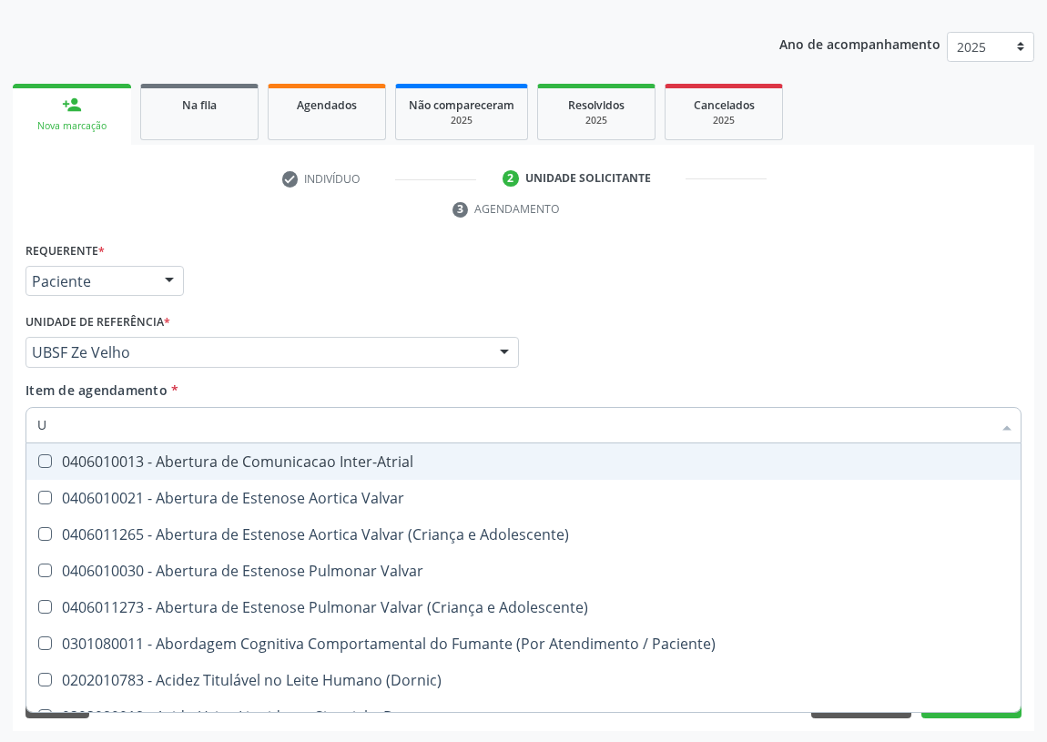
type input "US"
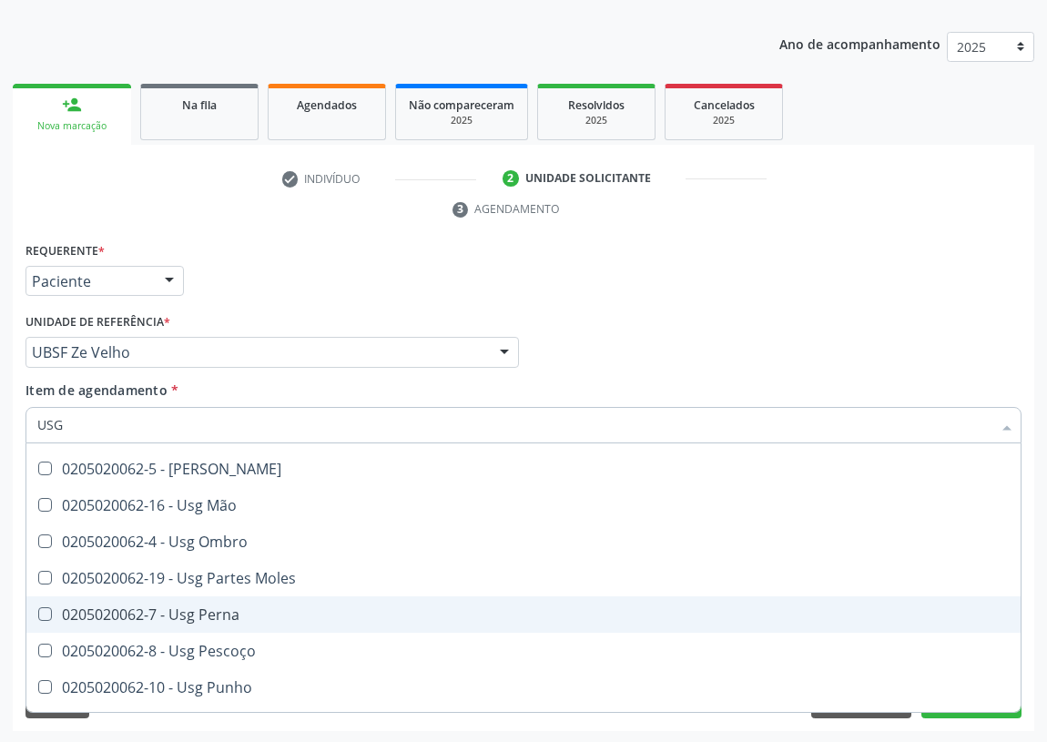
scroll to position [165, 0]
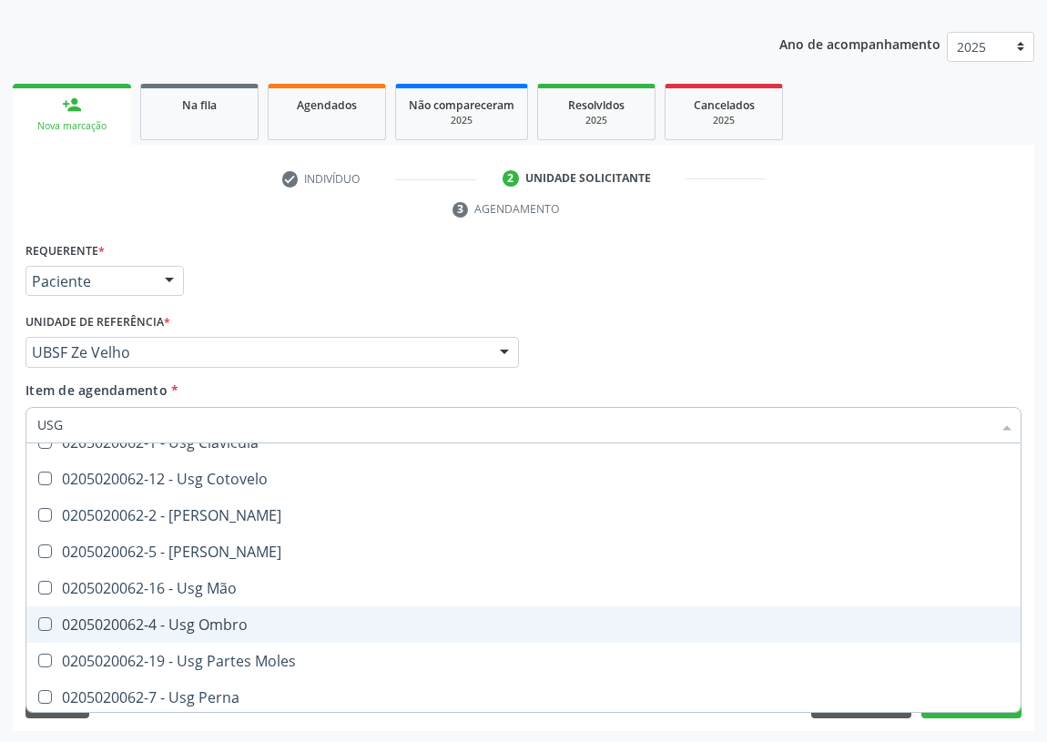
drag, startPoint x: 208, startPoint y: 612, endPoint x: 188, endPoint y: 604, distance: 21.3
click at [207, 617] on div "0205020062-4 - Usg Ombro" at bounding box center [523, 624] width 972 height 15
checkbox Ombro "true"
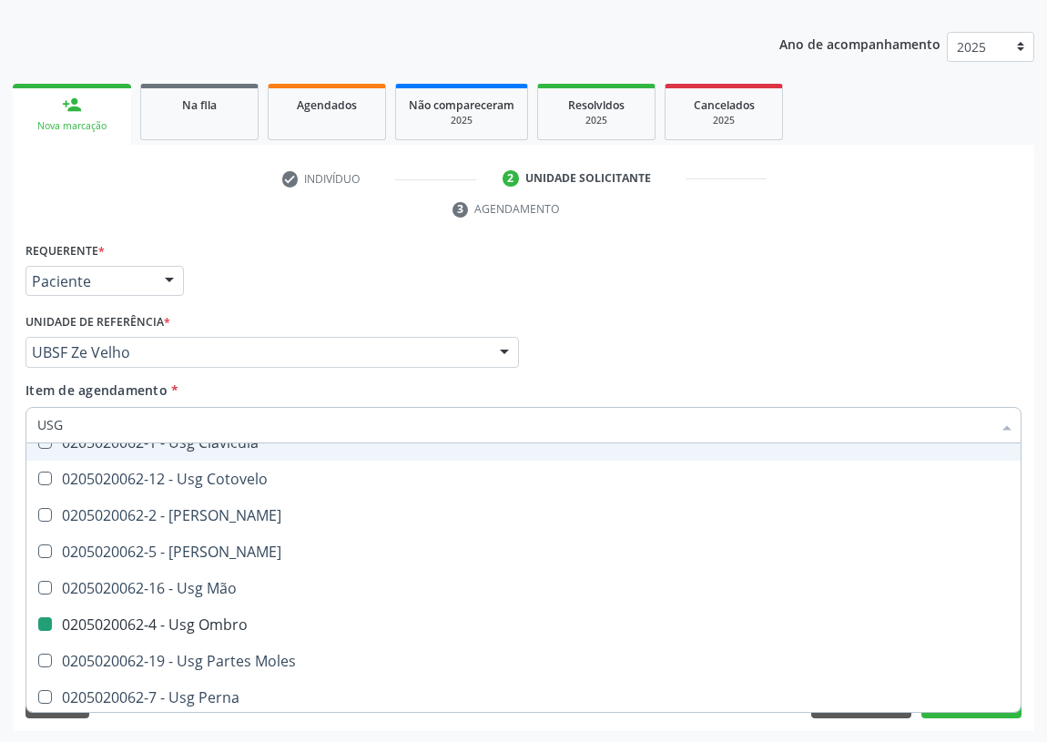
drag, startPoint x: 827, startPoint y: 287, endPoint x: 0, endPoint y: 395, distance: 834.3
click at [819, 287] on div "Requerente * Paciente Médico(a) Enfermeiro(a) Paciente Nenhum resultado encontr…" at bounding box center [523, 273] width 1005 height 71
checkbox Braço "true"
checkbox Ombro "false"
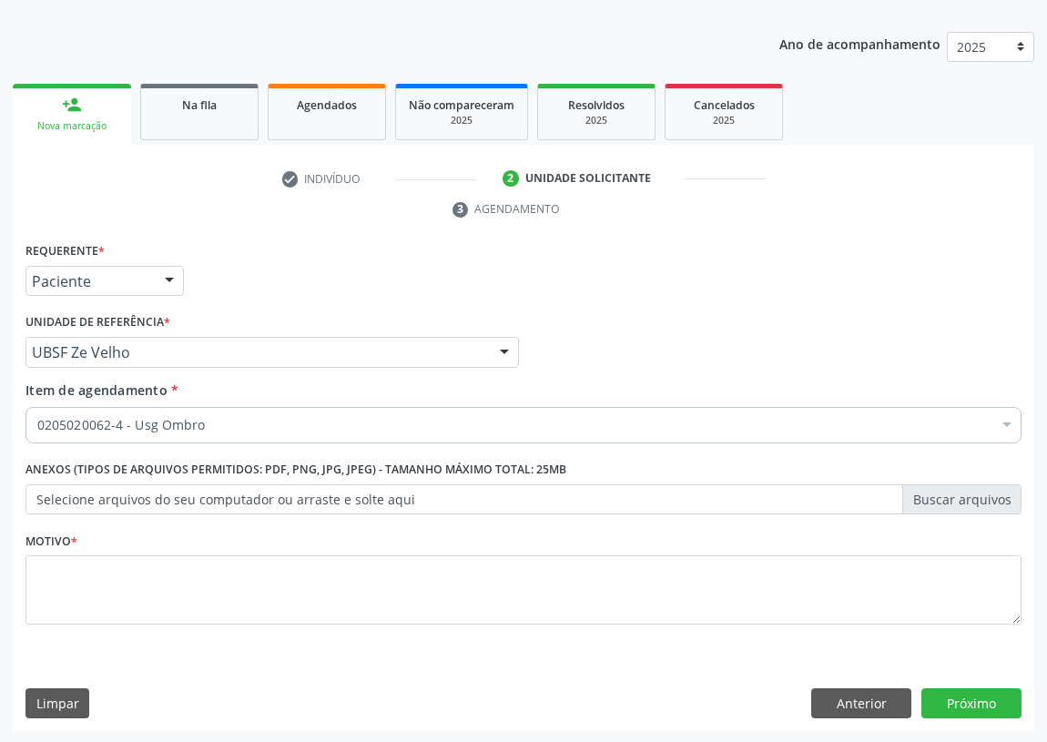
scroll to position [0, 0]
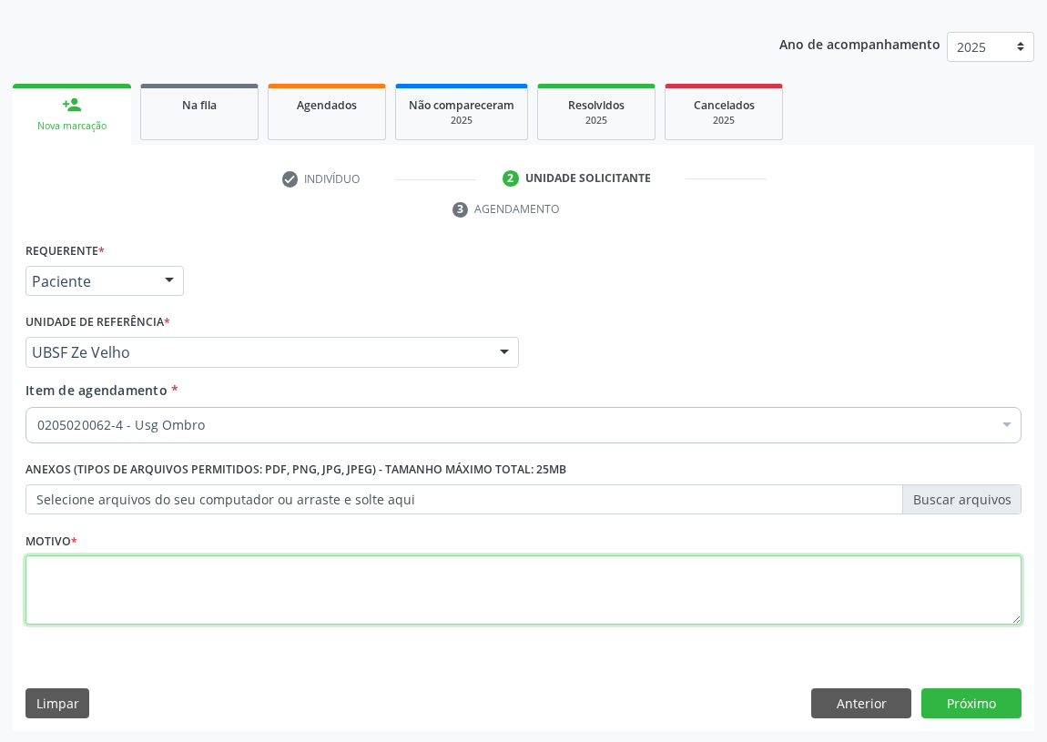
click at [78, 572] on textarea at bounding box center [523, 589] width 996 height 69
type textarea "AVALIAÇÃO"
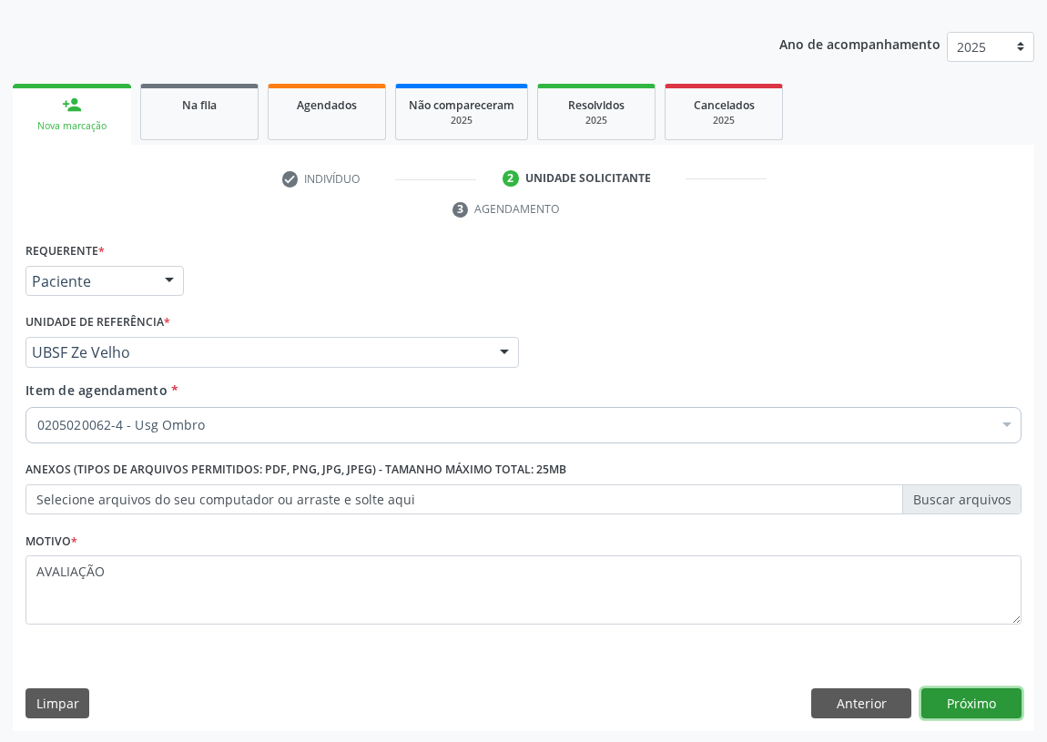
drag, startPoint x: 990, startPoint y: 703, endPoint x: 968, endPoint y: 700, distance: 22.0
click at [968, 700] on button "Próximo" at bounding box center [971, 703] width 100 height 31
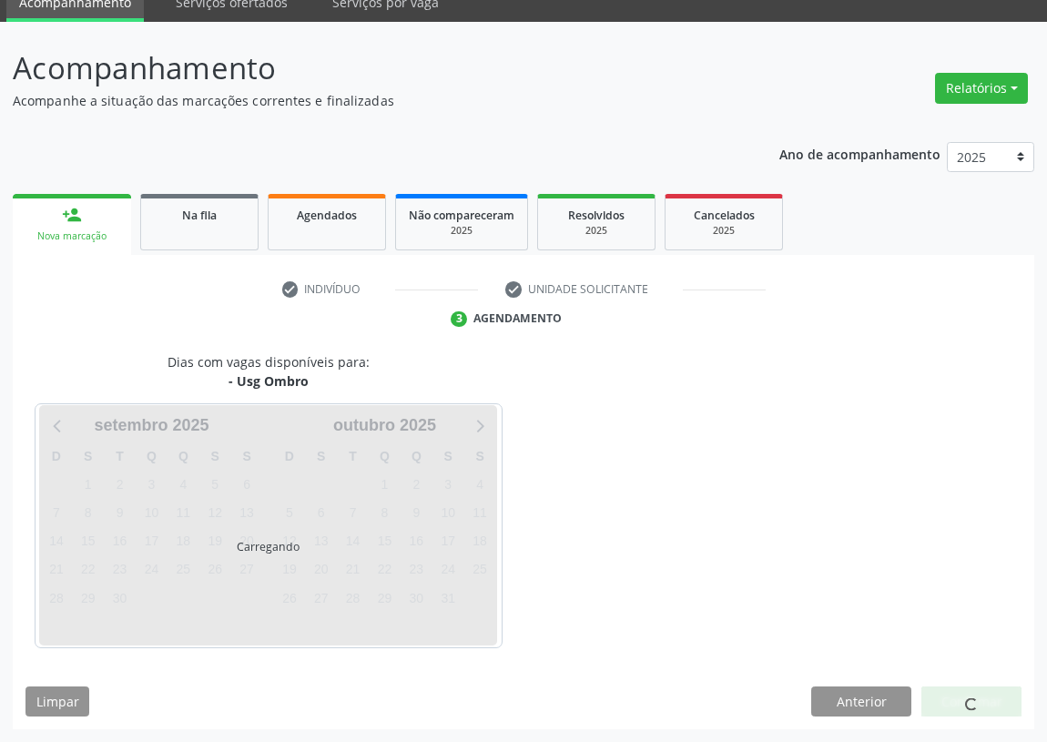
scroll to position [76, 0]
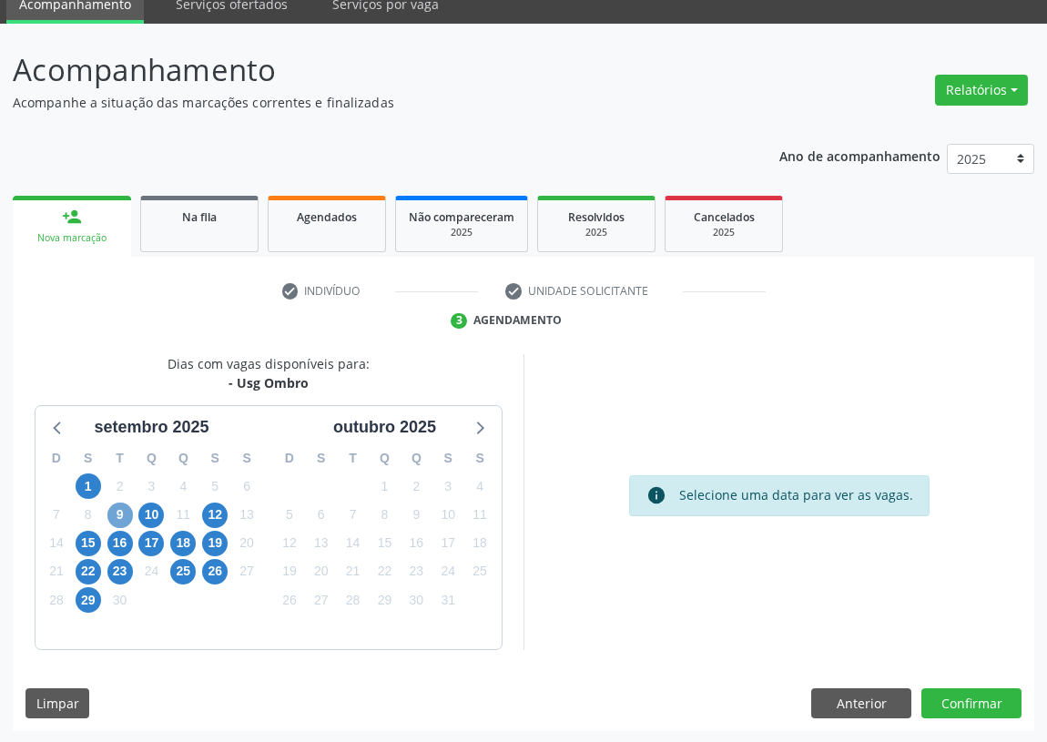
click at [115, 511] on span "9" at bounding box center [119, 514] width 25 height 25
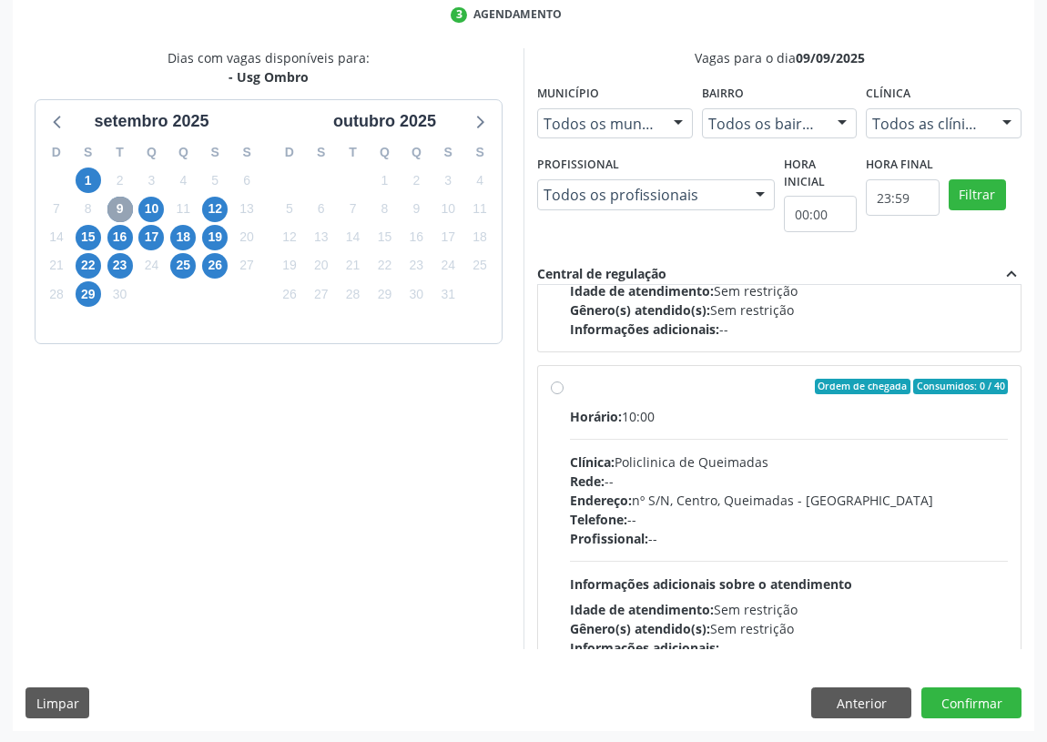
scroll to position [285, 0]
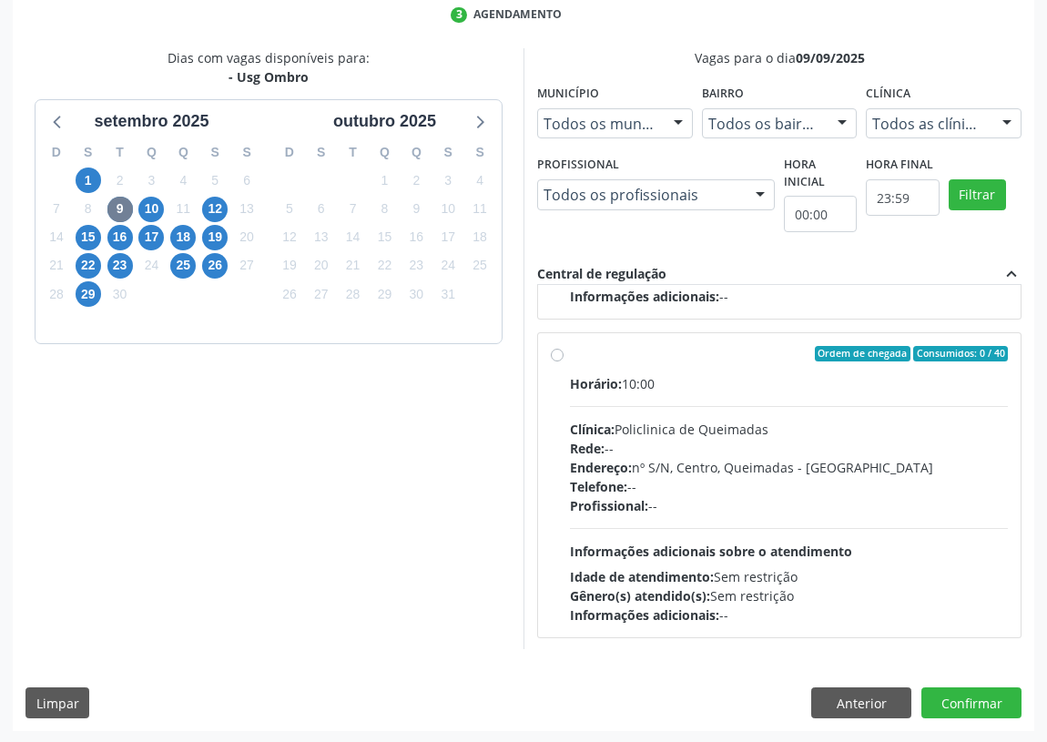
click at [570, 352] on label "Ordem de chegada Consumidos: 0 / 40 Horário: 10:00 Clínica: Policlinica de Quei…" at bounding box center [789, 485] width 438 height 279
click at [555, 352] on input "Ordem de chegada Consumidos: 0 / 40 Horário: 10:00 Clínica: Policlinica de Quei…" at bounding box center [557, 354] width 13 height 16
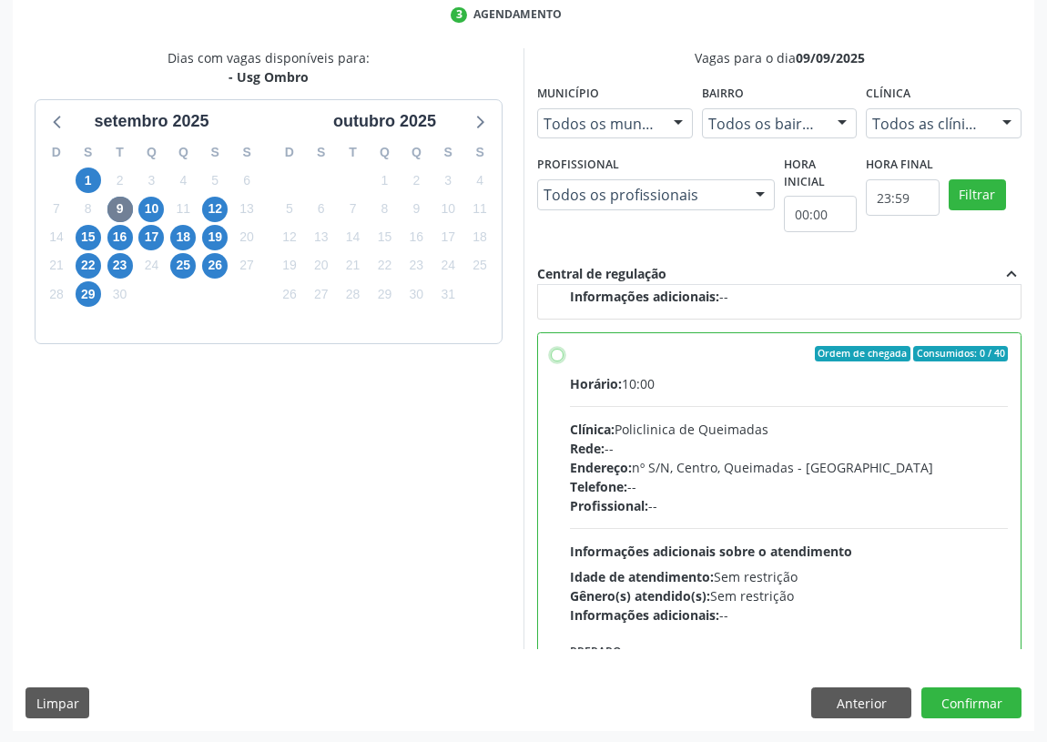
radio input "true"
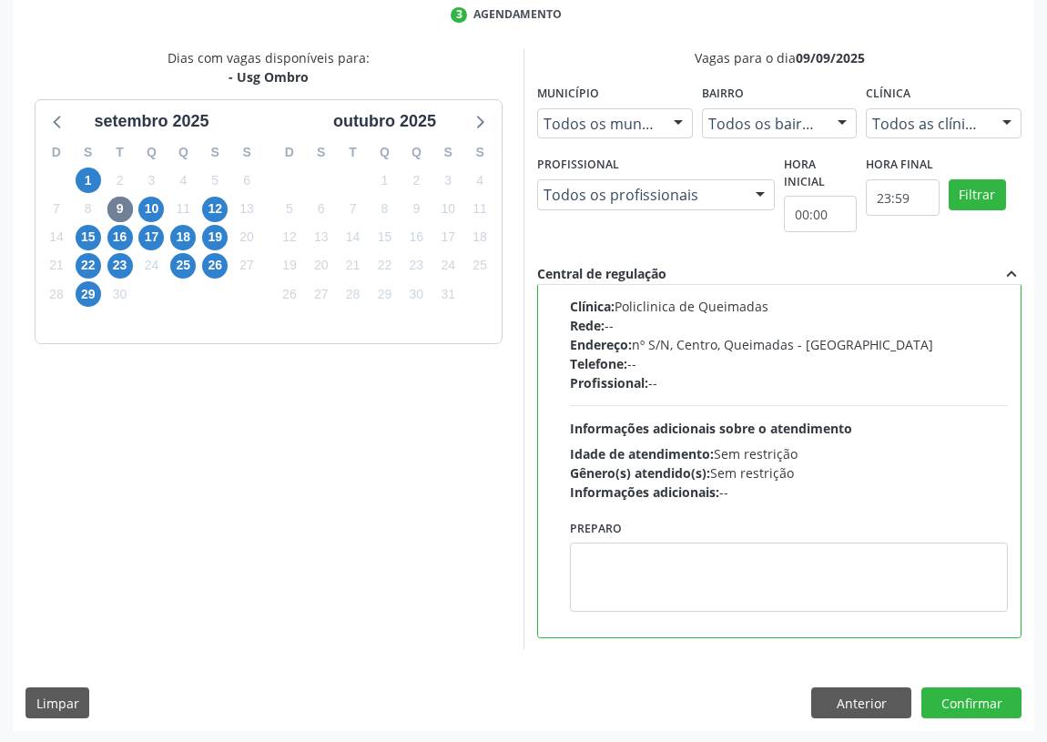
scroll to position [409, 0]
drag, startPoint x: 962, startPoint y: 701, endPoint x: 858, endPoint y: 679, distance: 106.0
click at [954, 696] on button "Confirmar" at bounding box center [971, 702] width 100 height 31
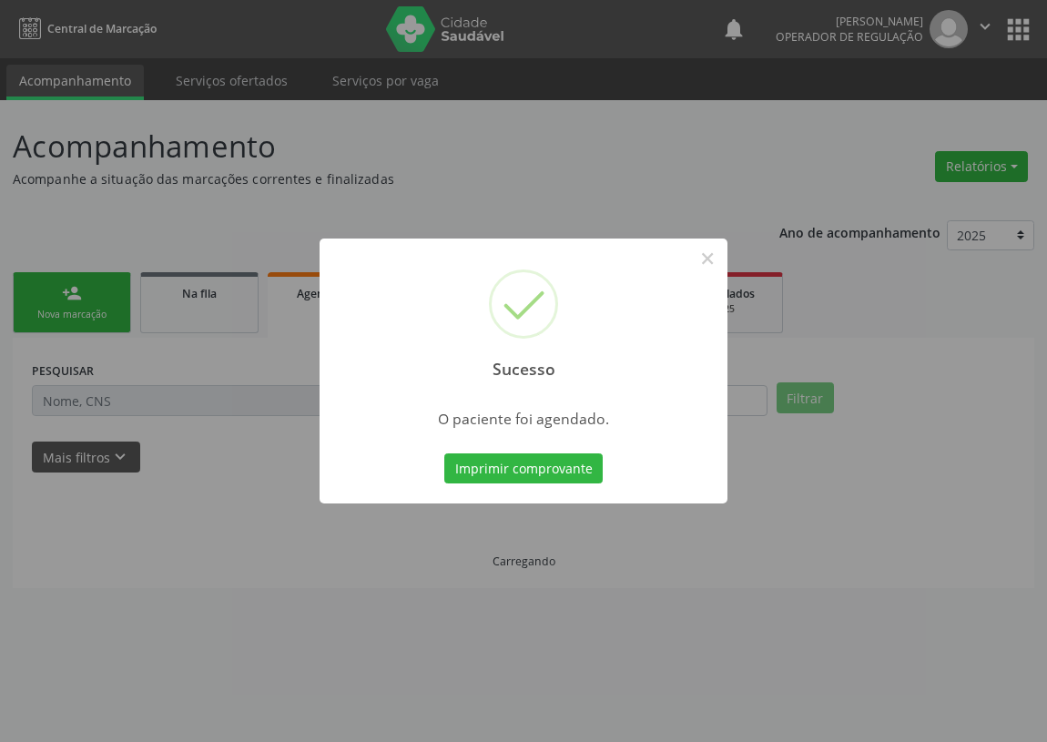
scroll to position [0, 0]
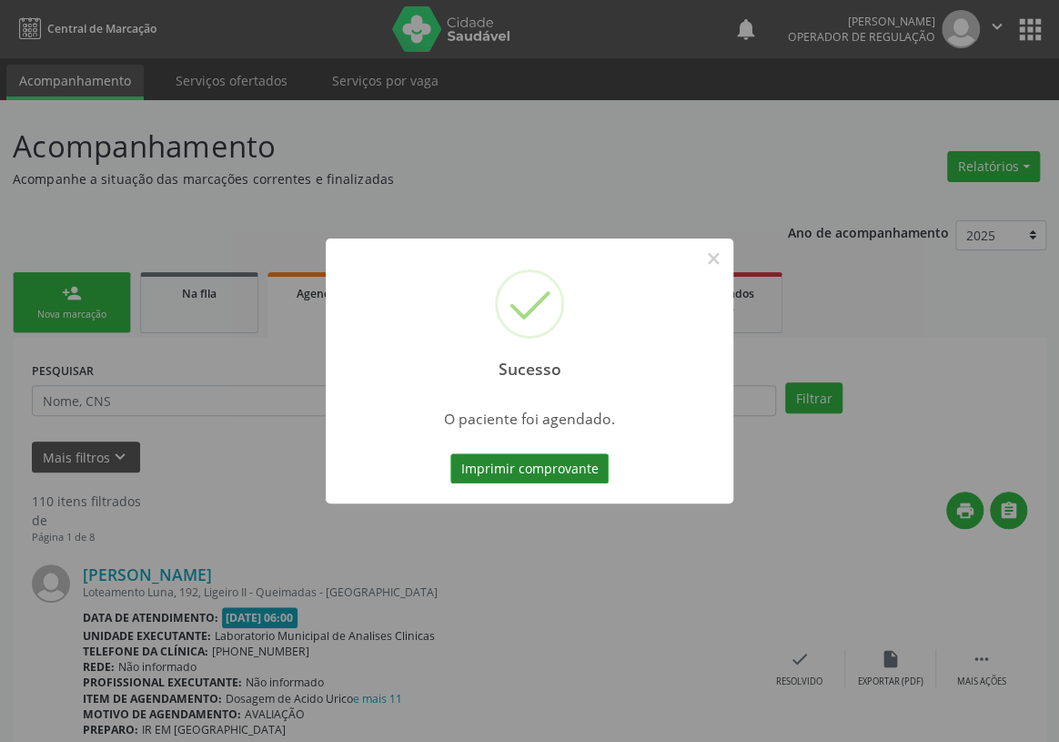
click at [509, 465] on button "Imprimir comprovante" at bounding box center [529, 468] width 158 height 31
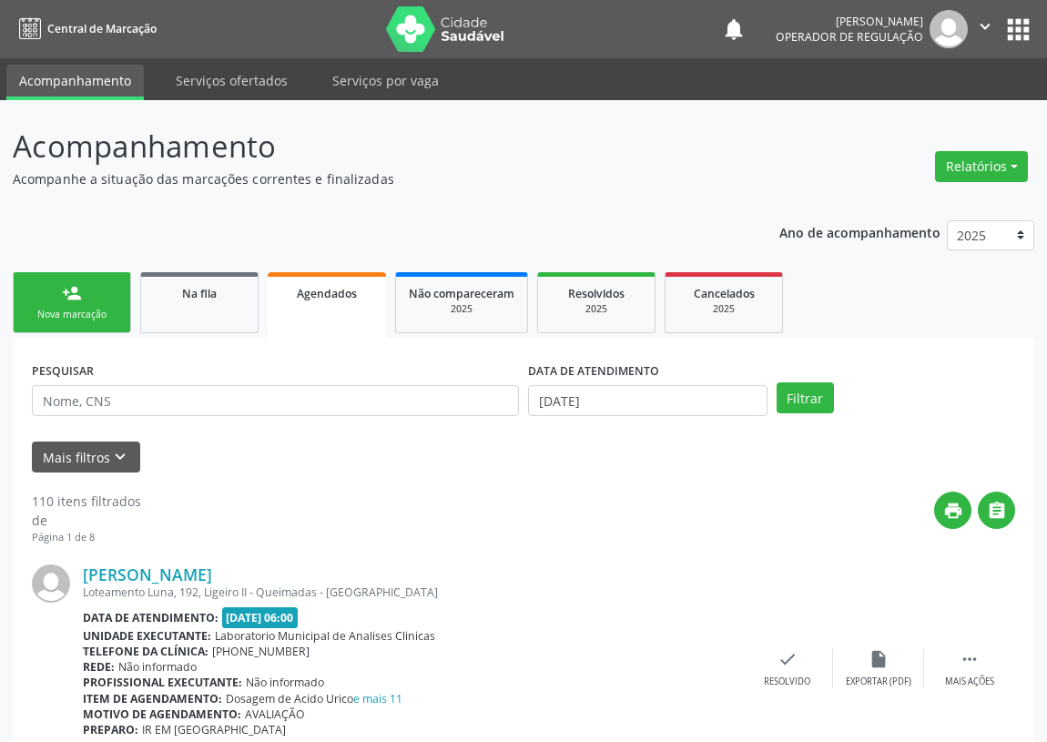
click at [80, 305] on link "person_add Nova marcação" at bounding box center [72, 302] width 118 height 61
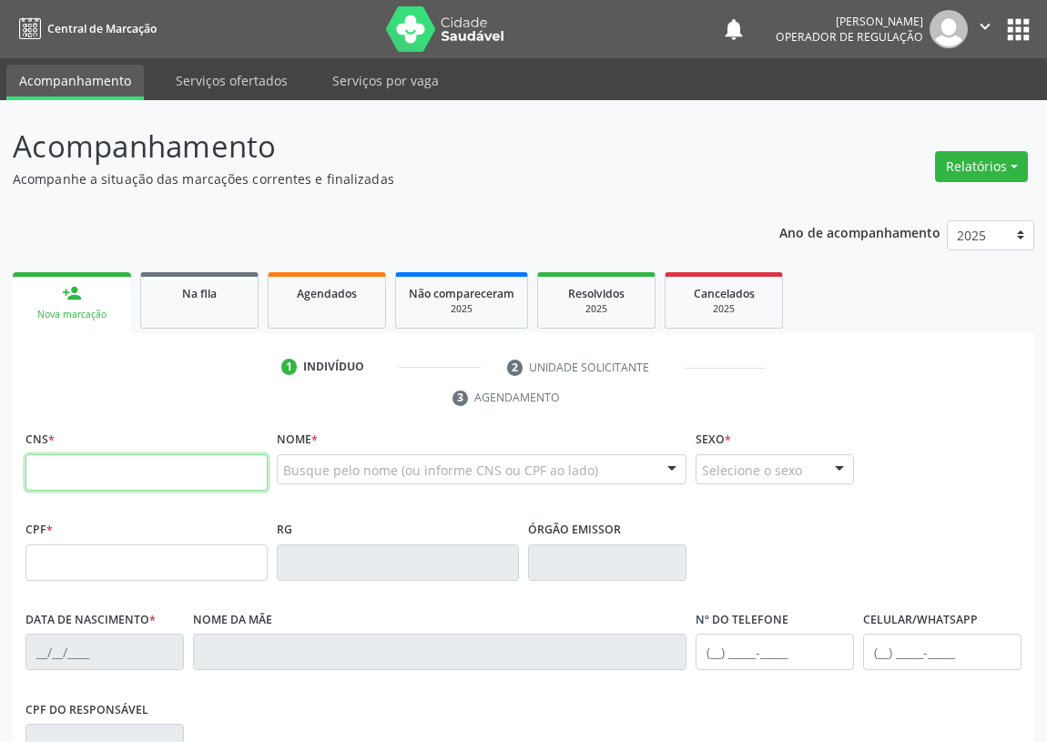
click at [61, 474] on input "text" at bounding box center [146, 472] width 242 height 36
click at [46, 464] on input "text" at bounding box center [146, 472] width 242 height 36
type input "701 1018 0756 2680"
type input "978.298.204-06"
type input "[DATE]"
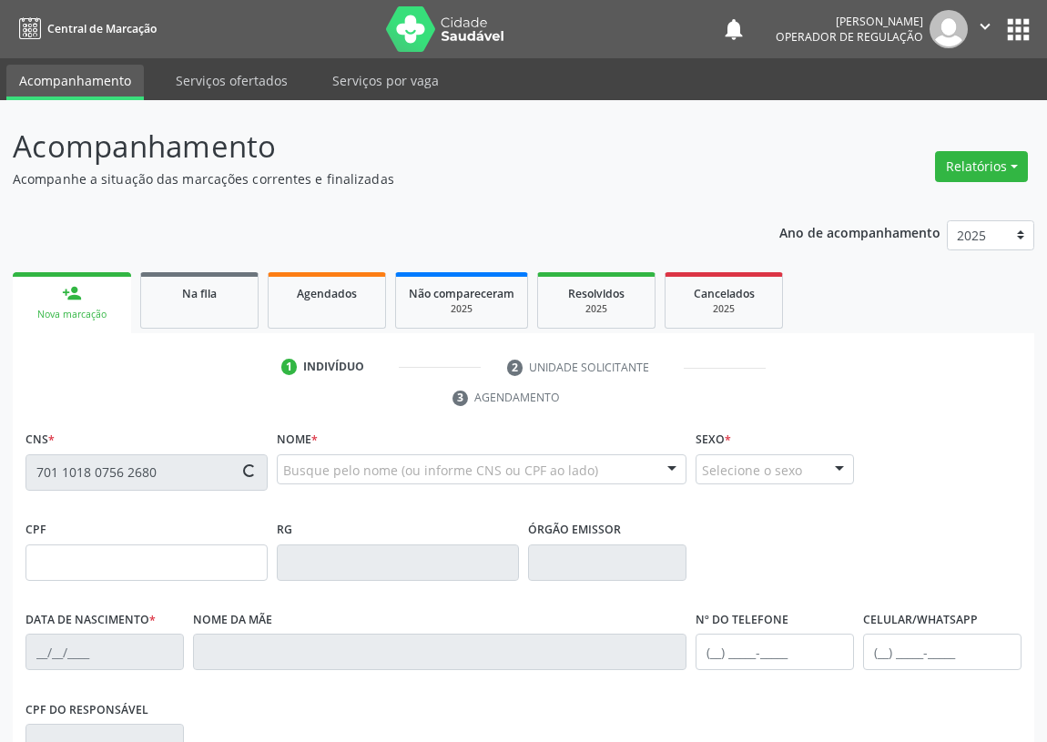
type input "[PERSON_NAME]"
type input "[PHONE_NUMBER]"
type input "71"
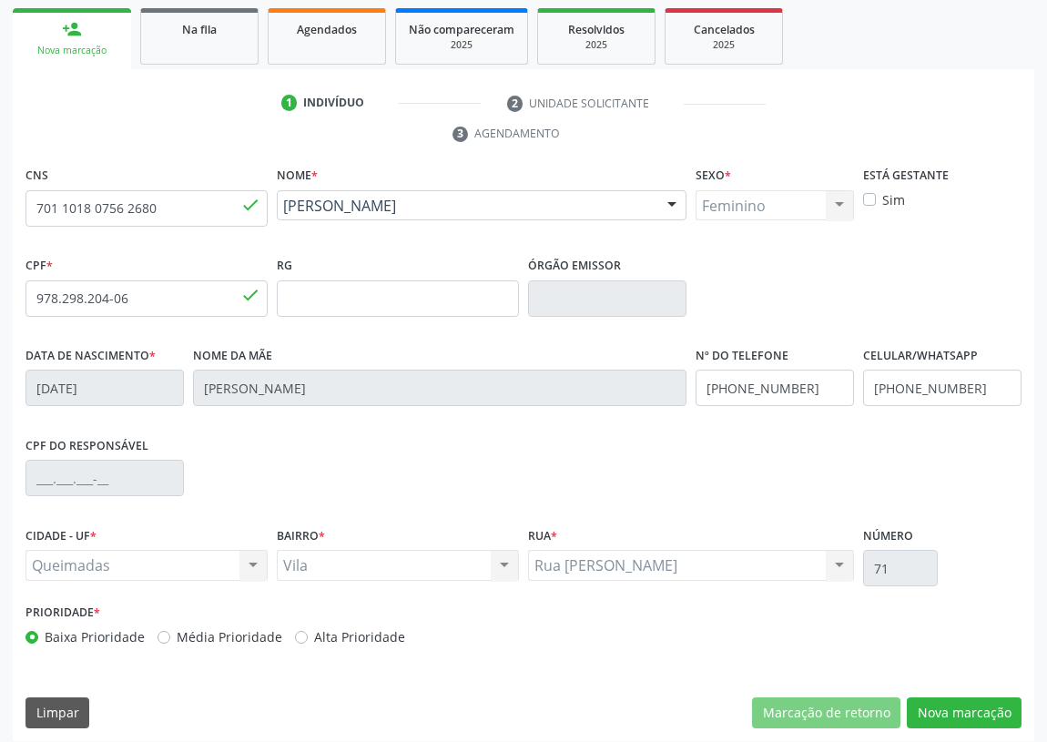
scroll to position [273, 0]
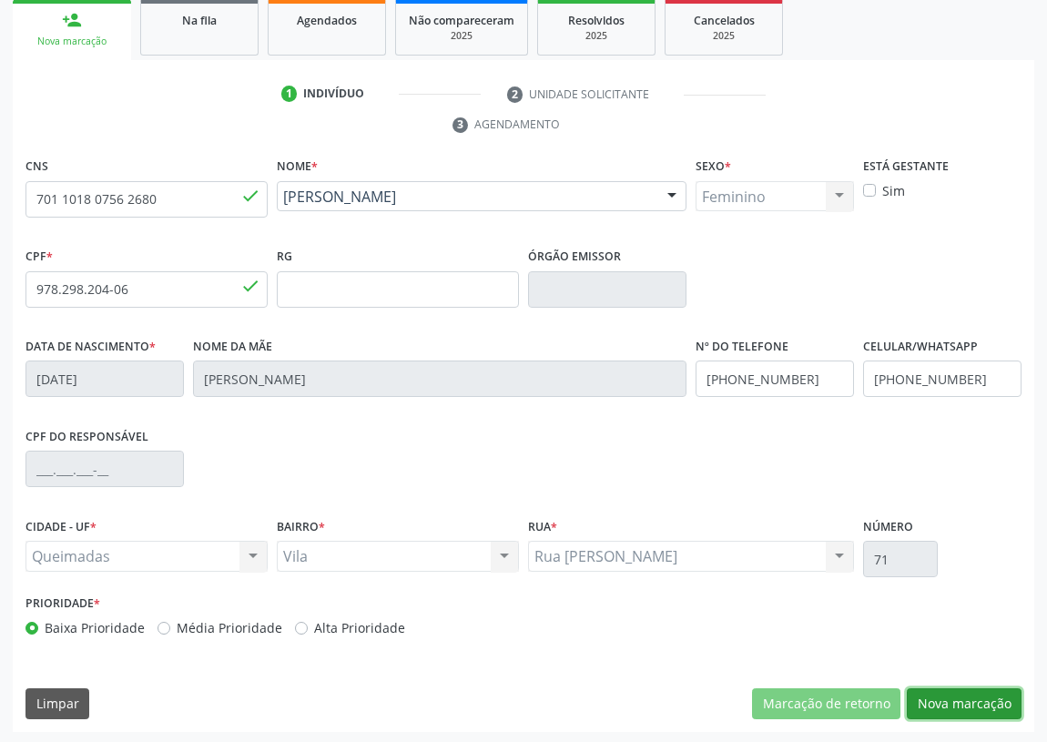
drag, startPoint x: 950, startPoint y: 699, endPoint x: 206, endPoint y: 473, distance: 777.9
click at [937, 695] on button "Nova marcação" at bounding box center [963, 703] width 115 height 31
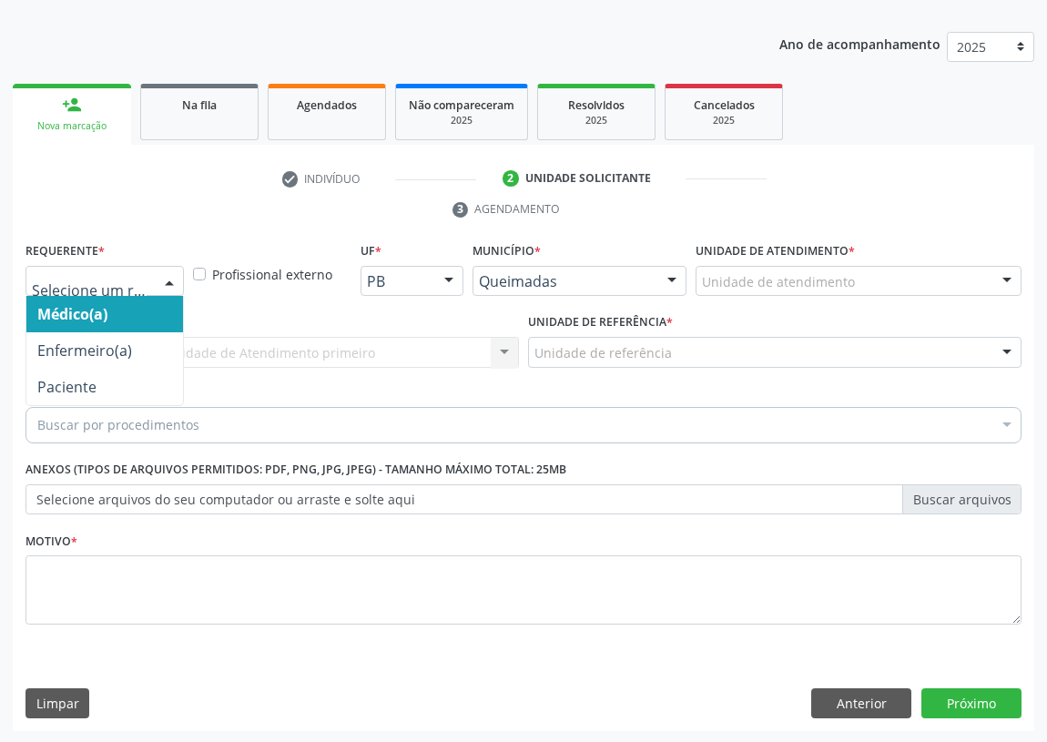
click at [165, 278] on div at bounding box center [169, 282] width 27 height 31
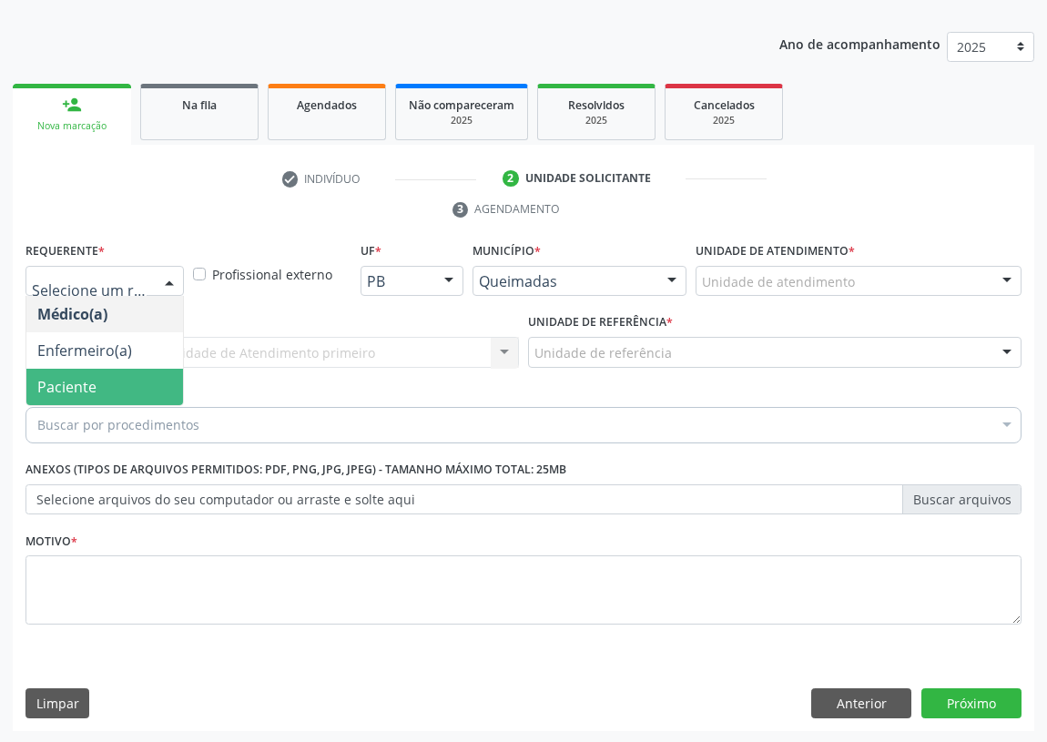
drag, startPoint x: 139, startPoint y: 385, endPoint x: 400, endPoint y: 332, distance: 265.6
click at [150, 385] on span "Paciente" at bounding box center [104, 387] width 157 height 36
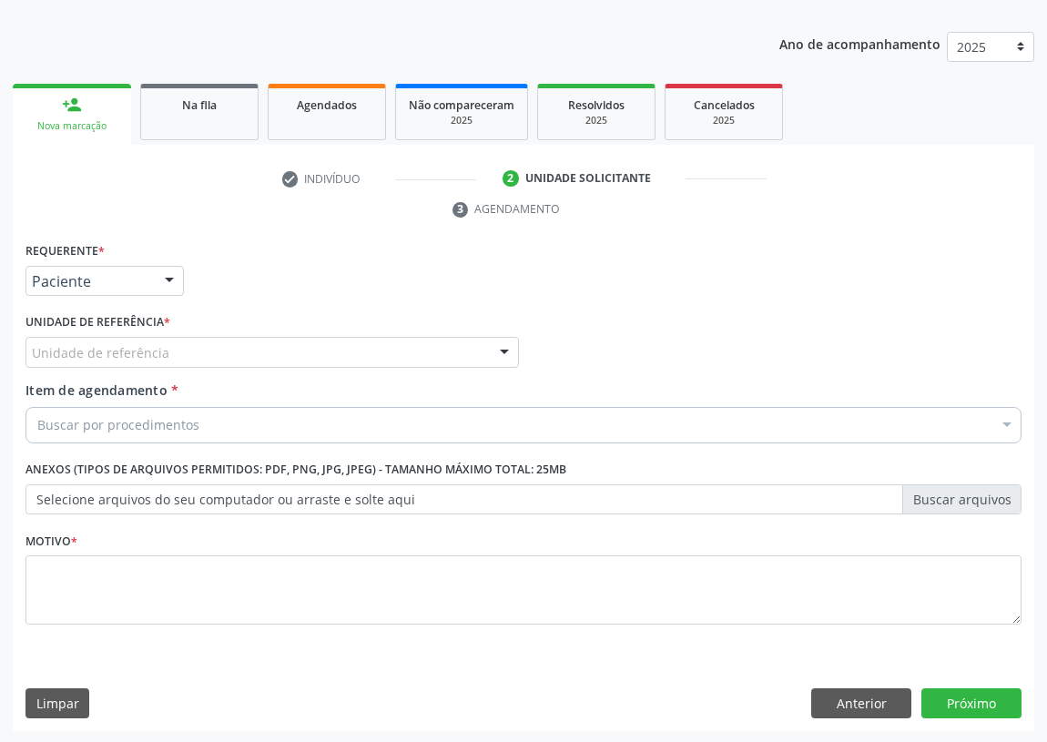
drag, startPoint x: 513, startPoint y: 349, endPoint x: 408, endPoint y: 368, distance: 107.3
click at [497, 346] on div at bounding box center [504, 353] width 27 height 31
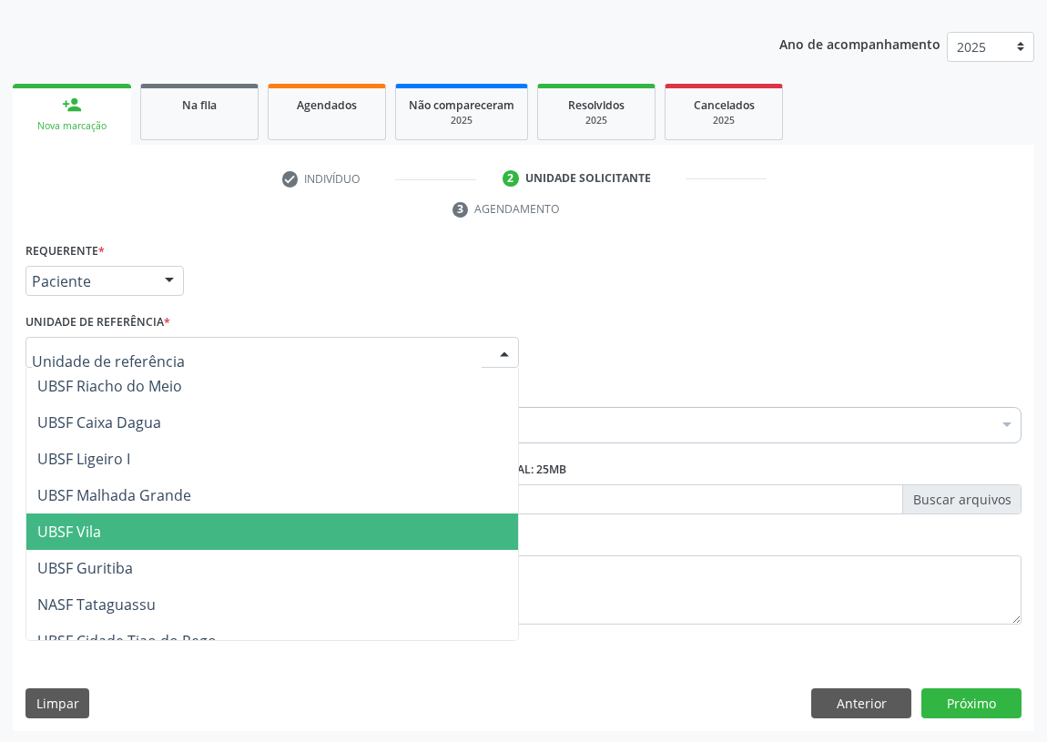
scroll to position [455, 0]
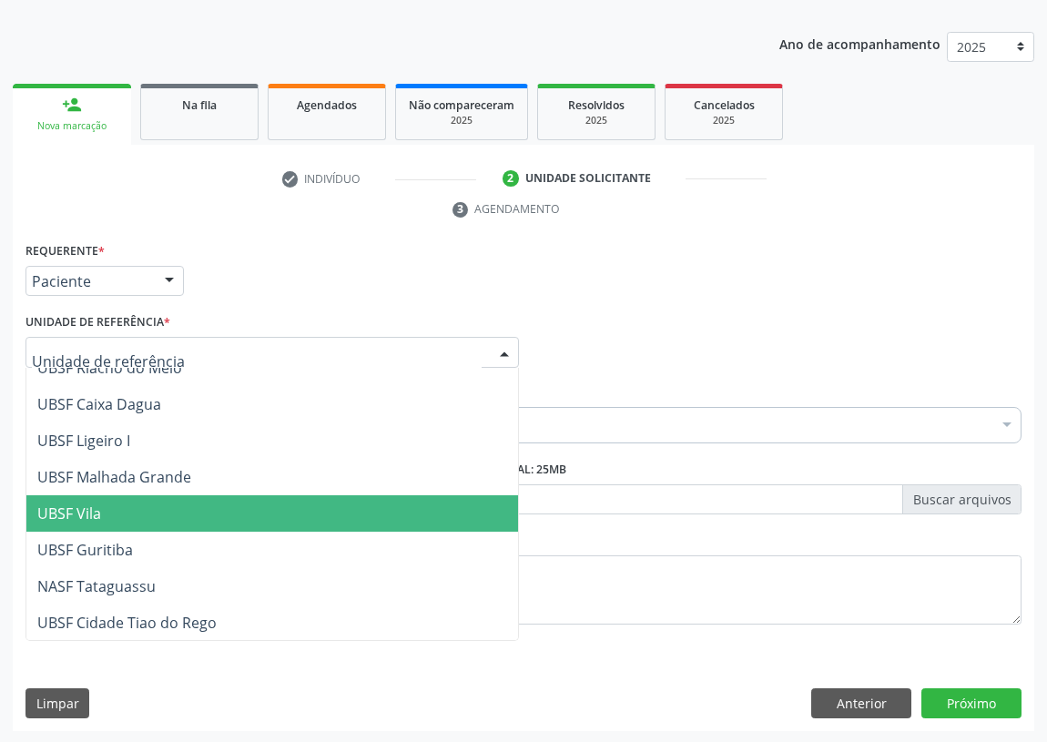
click at [91, 521] on span "UBSF Vila" at bounding box center [271, 513] width 491 height 36
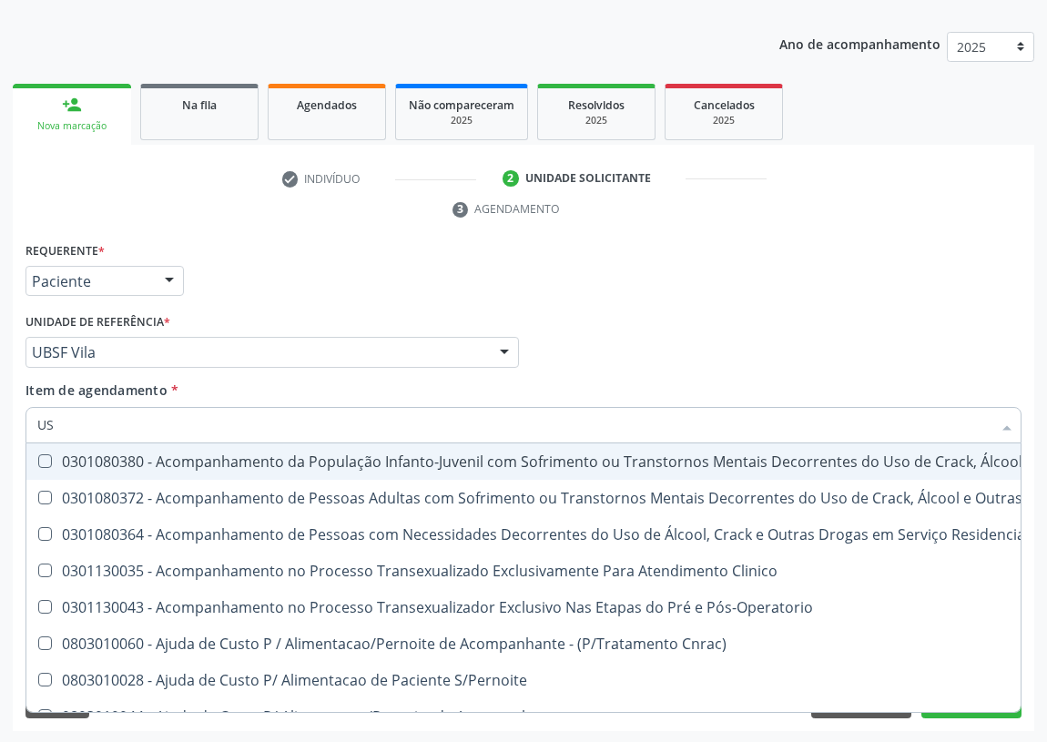
type input "USG"
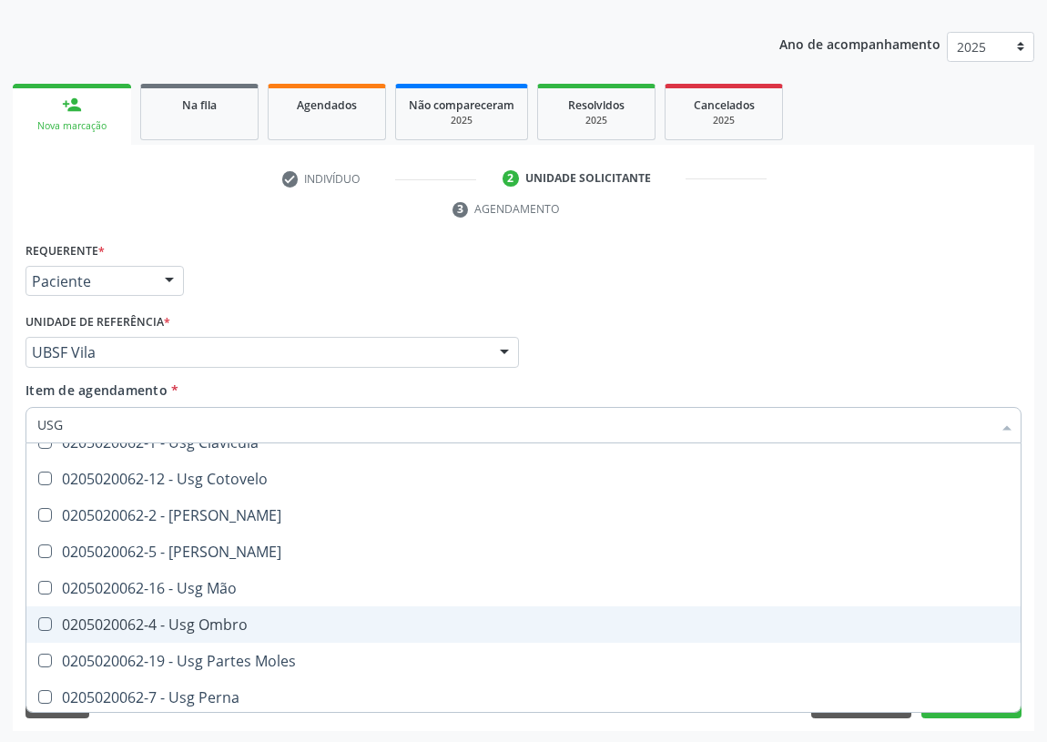
scroll to position [248, 0]
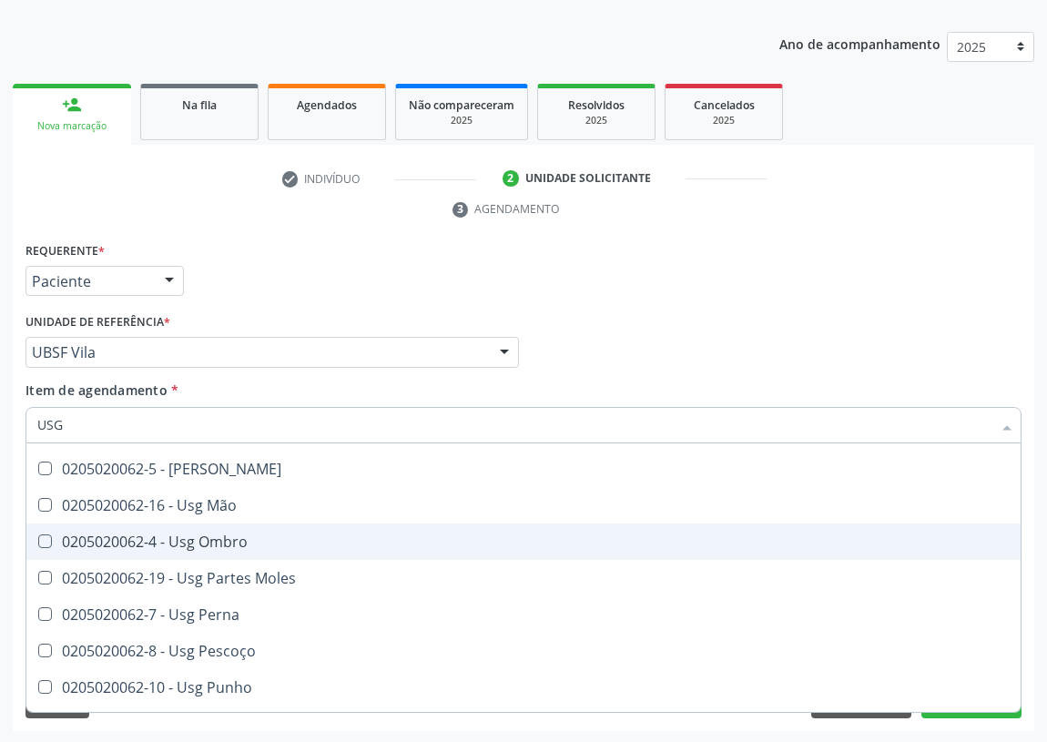
drag, startPoint x: 237, startPoint y: 539, endPoint x: 0, endPoint y: 525, distance: 237.0
click at [218, 538] on div "0205020062-4 - Usg Ombro" at bounding box center [523, 541] width 972 height 15
checkbox Ombro "true"
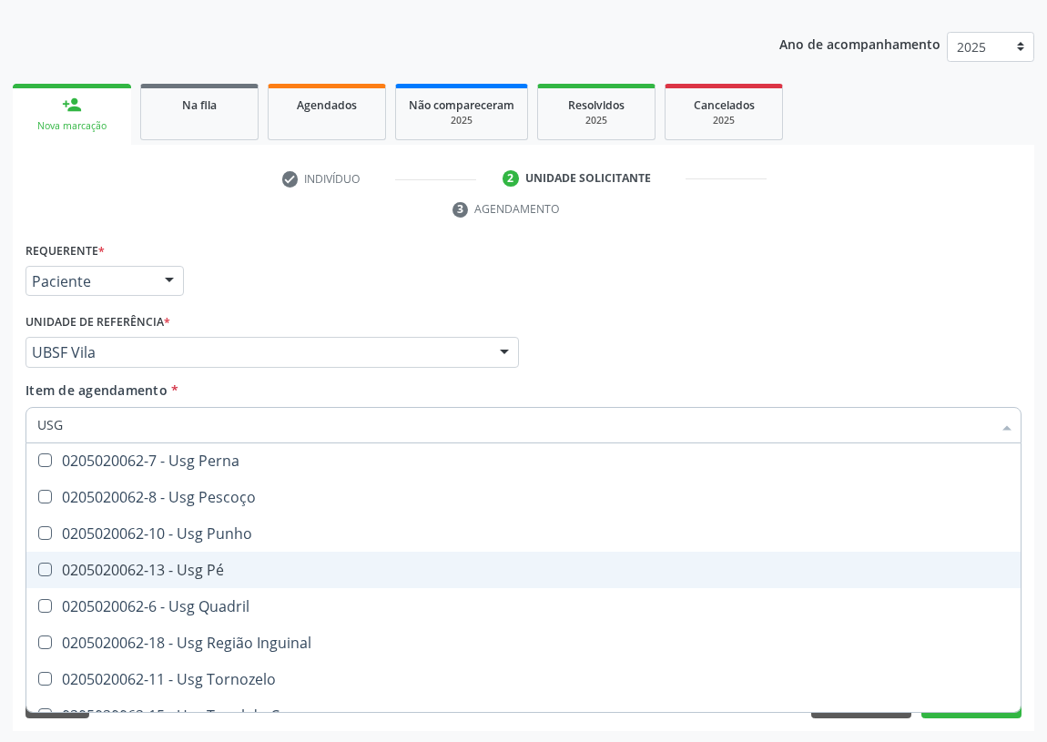
scroll to position [422, 0]
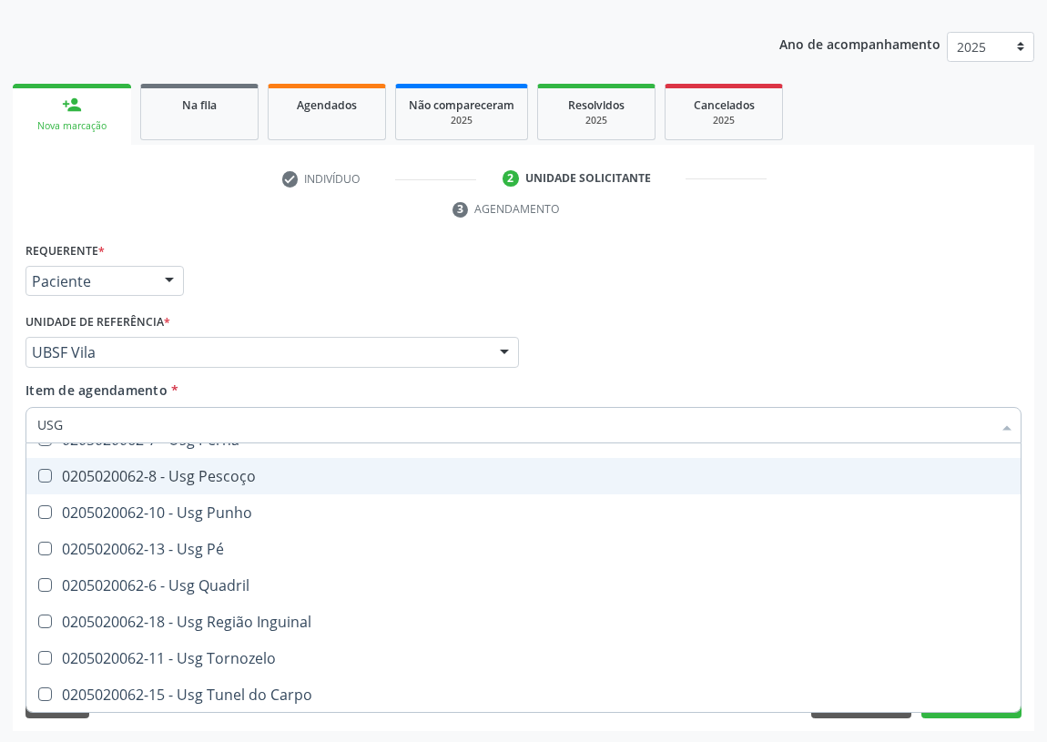
drag, startPoint x: 680, startPoint y: 315, endPoint x: 0, endPoint y: 471, distance: 697.4
click at [664, 321] on div "Médico Solicitante Por favor, selecione a Unidade de Atendimento primeiro Nenhu…" at bounding box center [523, 344] width 1005 height 71
checkbox Braço "true"
checkbox Ombro "false"
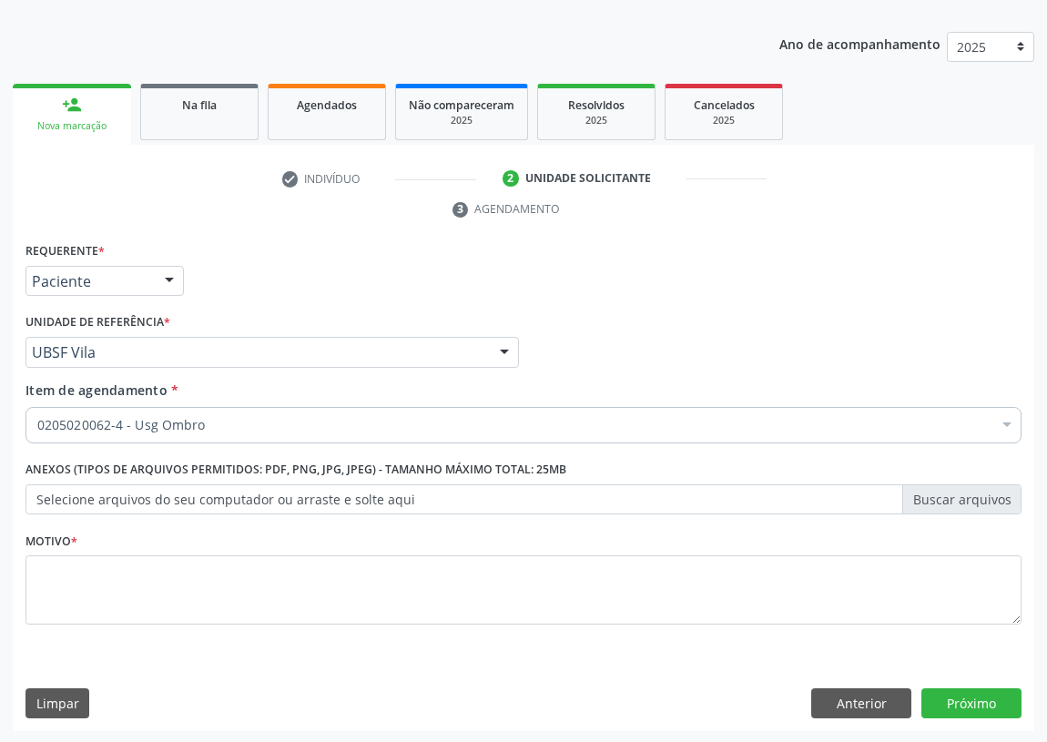
scroll to position [0, 0]
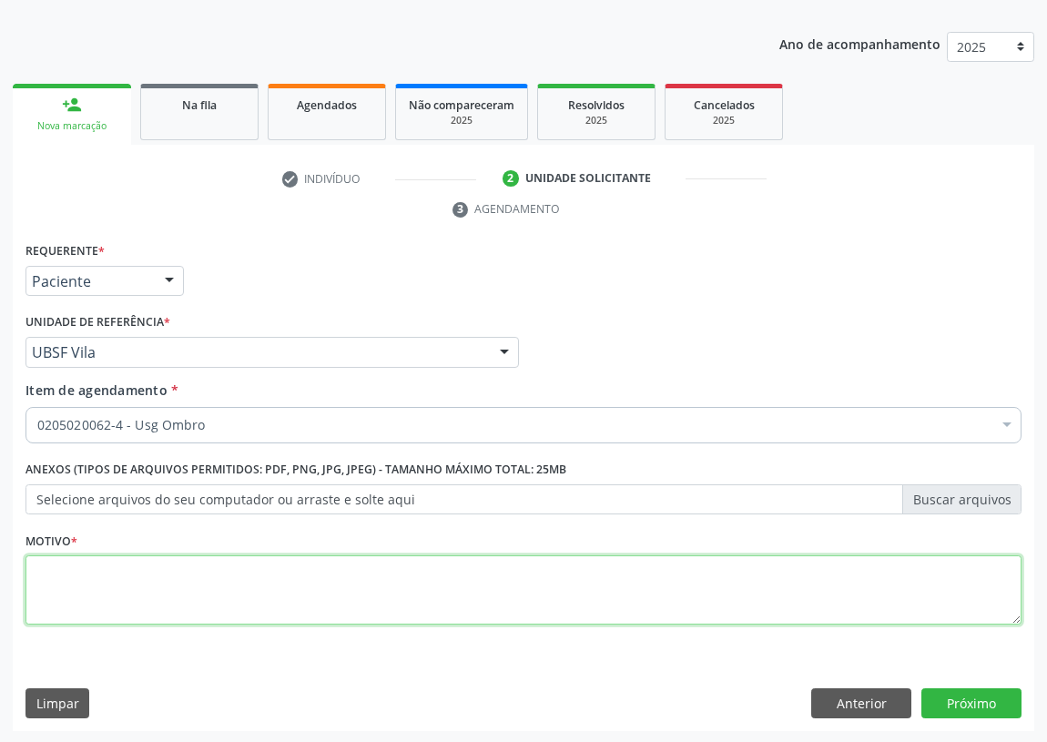
drag, startPoint x: 65, startPoint y: 572, endPoint x: 49, endPoint y: 558, distance: 20.6
click at [58, 564] on textarea at bounding box center [523, 589] width 996 height 69
type textarea "AVALIAÇÃO"
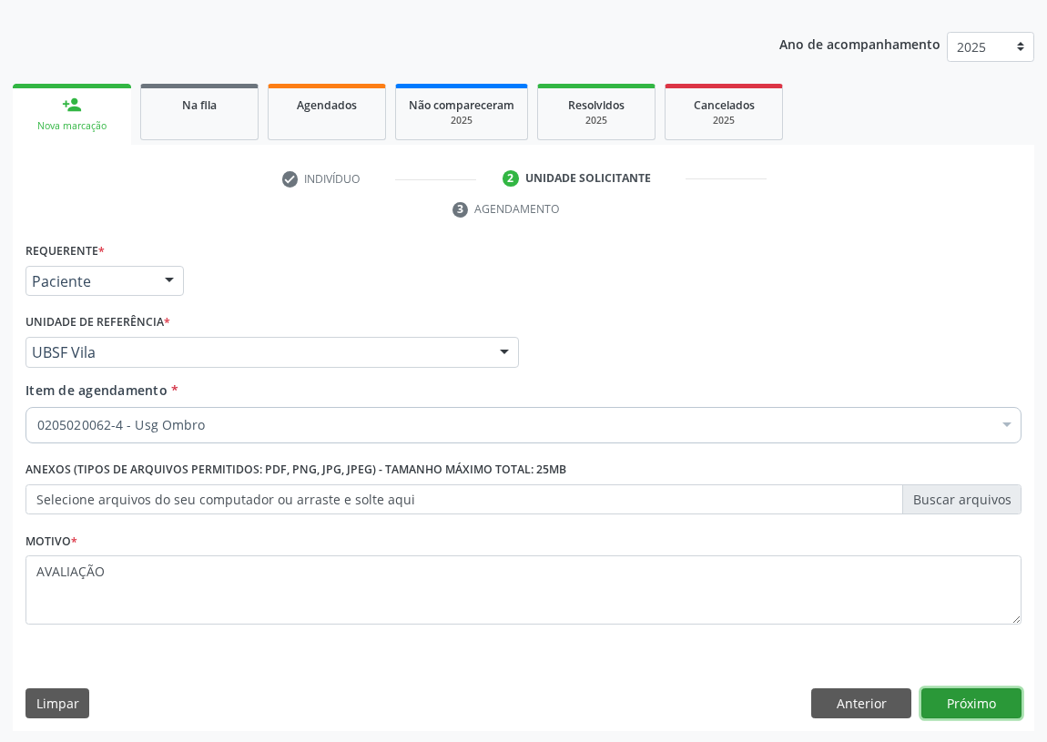
click at [965, 695] on button "Próximo" at bounding box center [971, 703] width 100 height 31
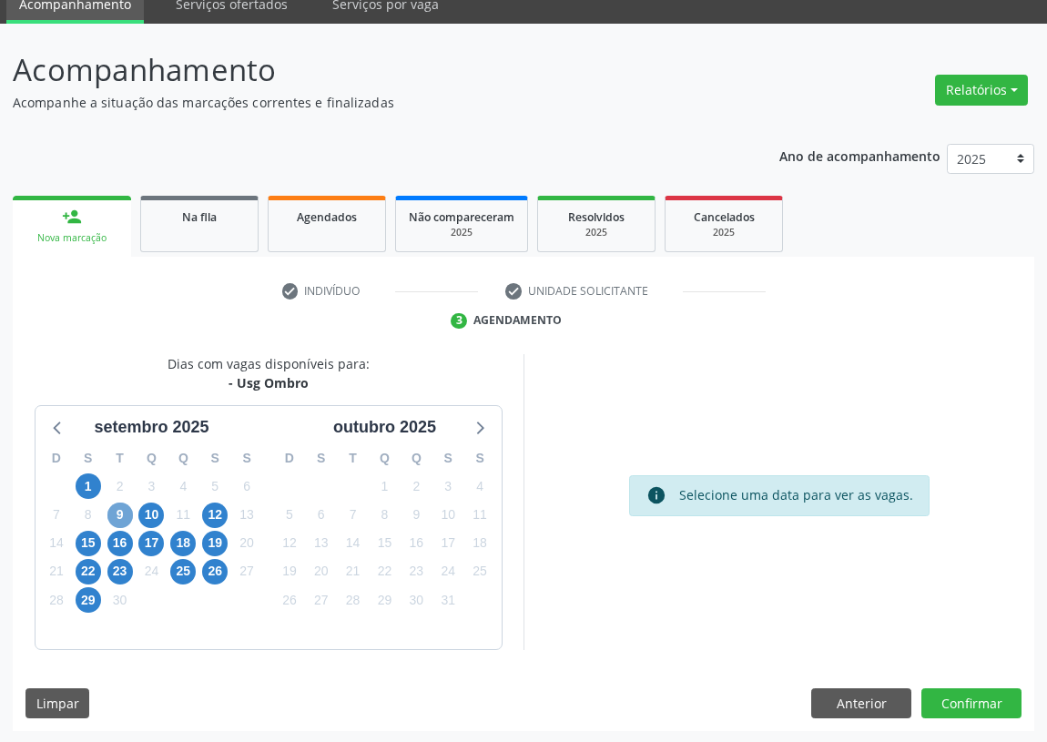
click at [120, 513] on span "9" at bounding box center [119, 514] width 25 height 25
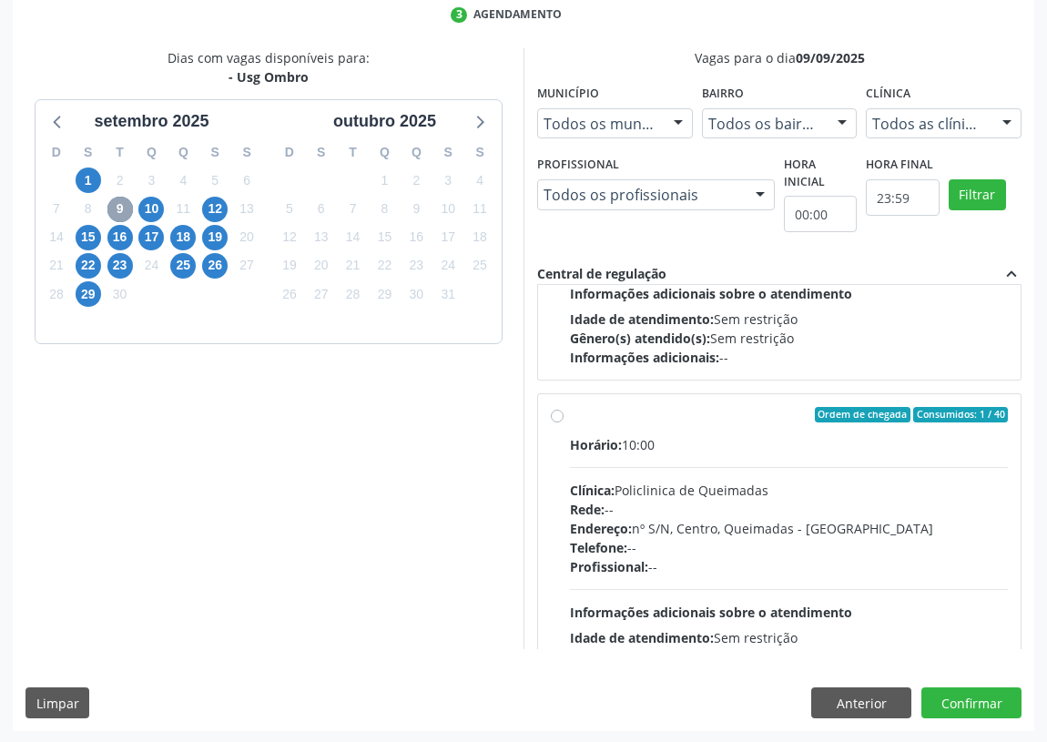
scroll to position [285, 0]
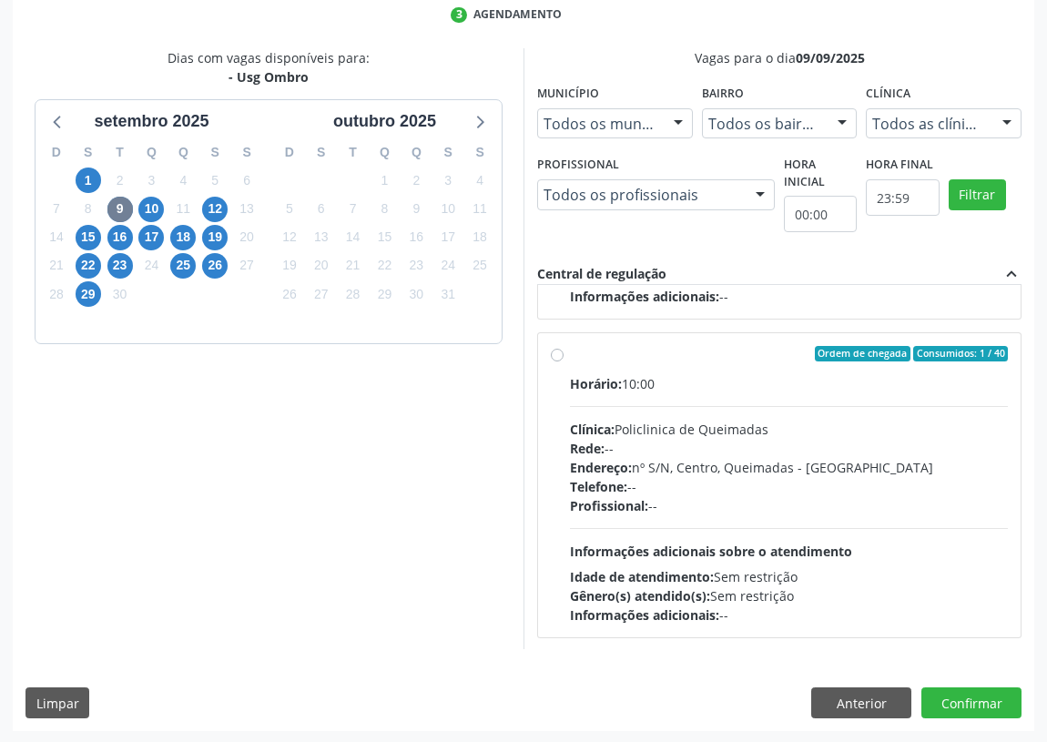
click at [570, 351] on label "Ordem de chegada Consumidos: 1 / 40 Horário: 10:00 Clínica: Policlinica de Quei…" at bounding box center [789, 485] width 438 height 279
click at [561, 351] on input "Ordem de chegada Consumidos: 1 / 40 Horário: 10:00 Clínica: Policlinica de Quei…" at bounding box center [557, 354] width 13 height 16
radio input "true"
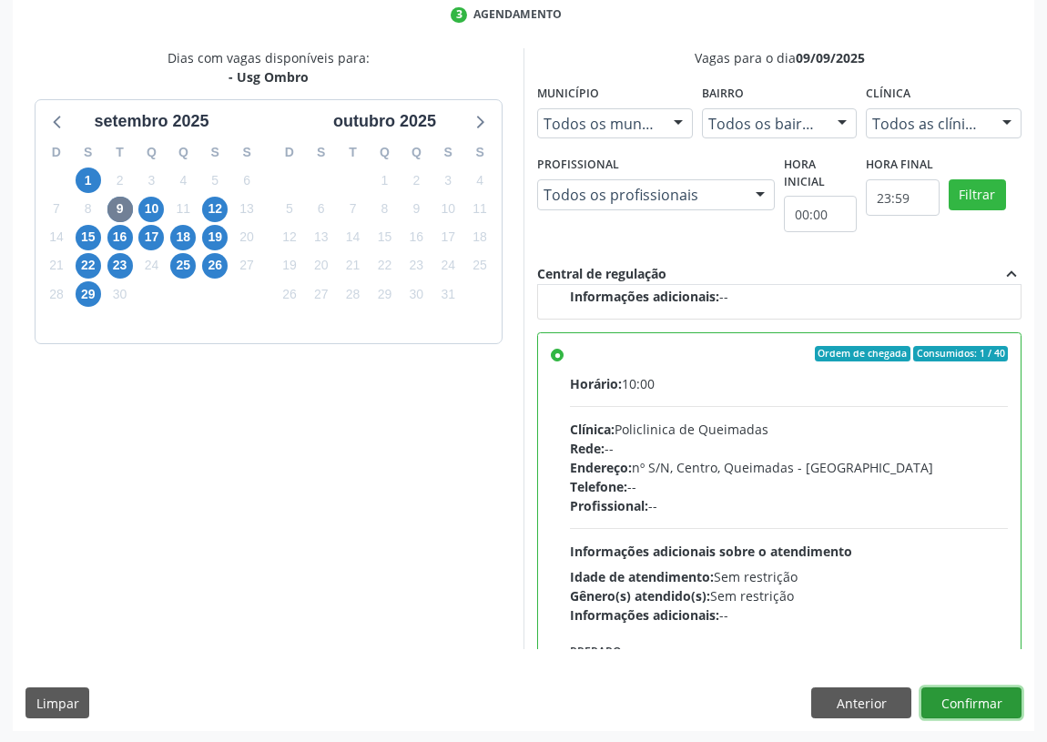
drag, startPoint x: 988, startPoint y: 702, endPoint x: 744, endPoint y: 656, distance: 248.1
click at [984, 701] on button "Confirmar" at bounding box center [971, 702] width 100 height 31
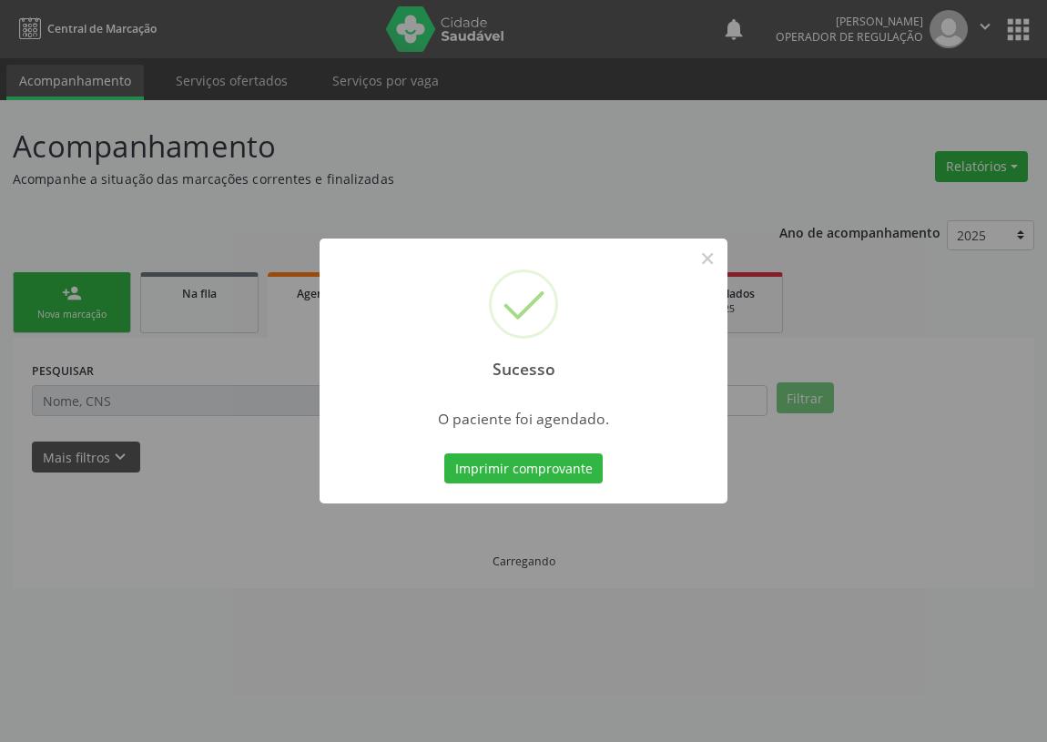
scroll to position [0, 0]
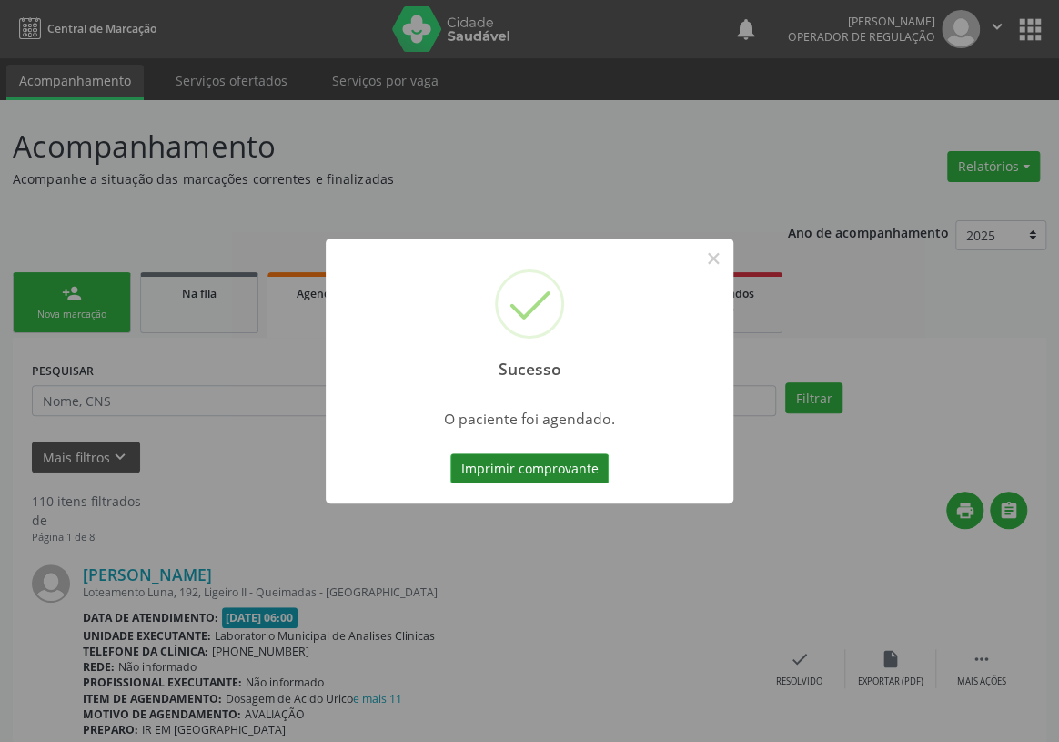
click at [501, 459] on button "Imprimir comprovante" at bounding box center [529, 468] width 158 height 31
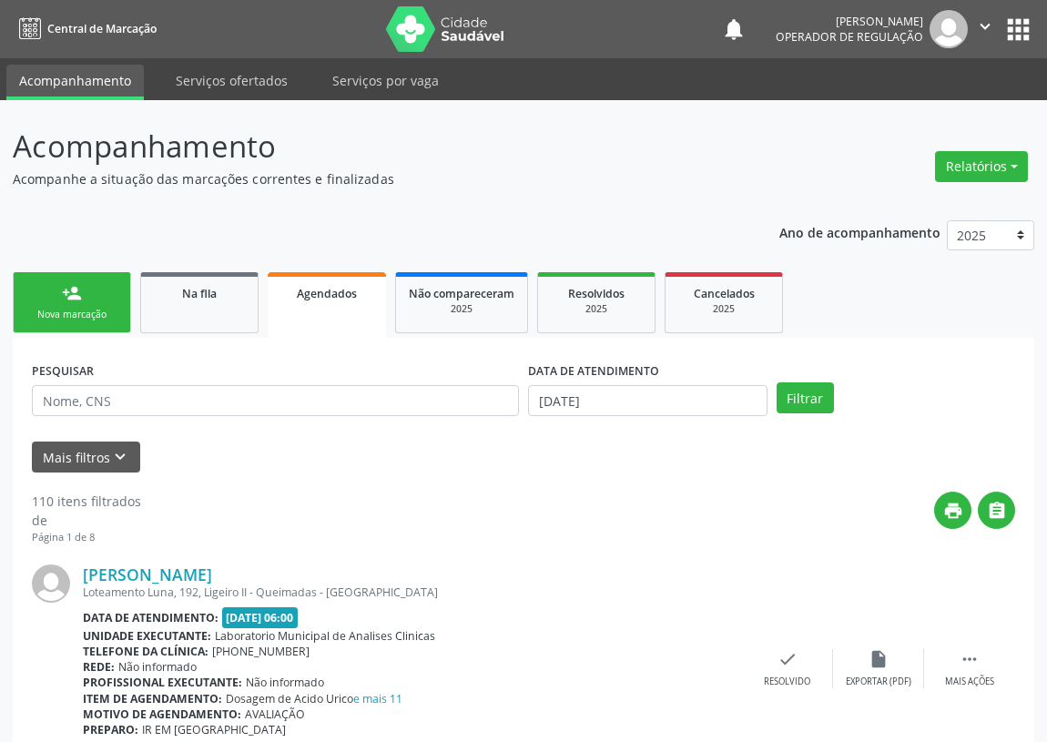
click at [54, 296] on link "person_add Nova marcação" at bounding box center [72, 302] width 118 height 61
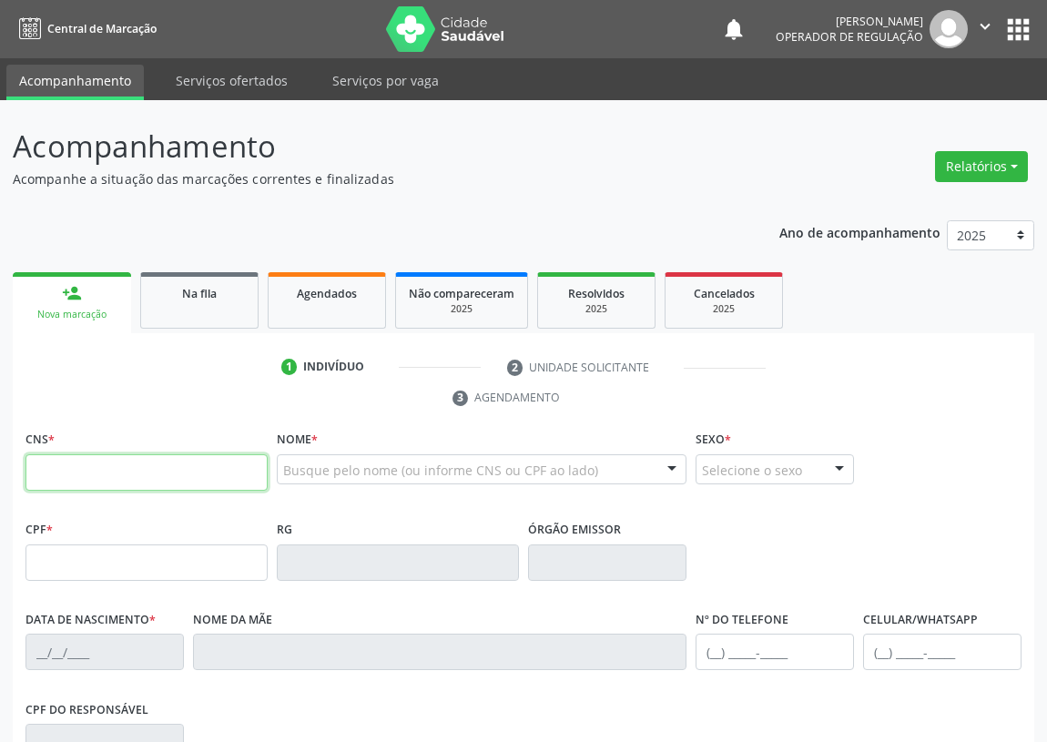
click at [56, 468] on input "text" at bounding box center [146, 472] width 242 height 36
click at [64, 467] on input "text" at bounding box center [146, 472] width 242 height 36
type input "700 0040 6141 9204"
type input "518.638.804-10"
type input "06/11/1966"
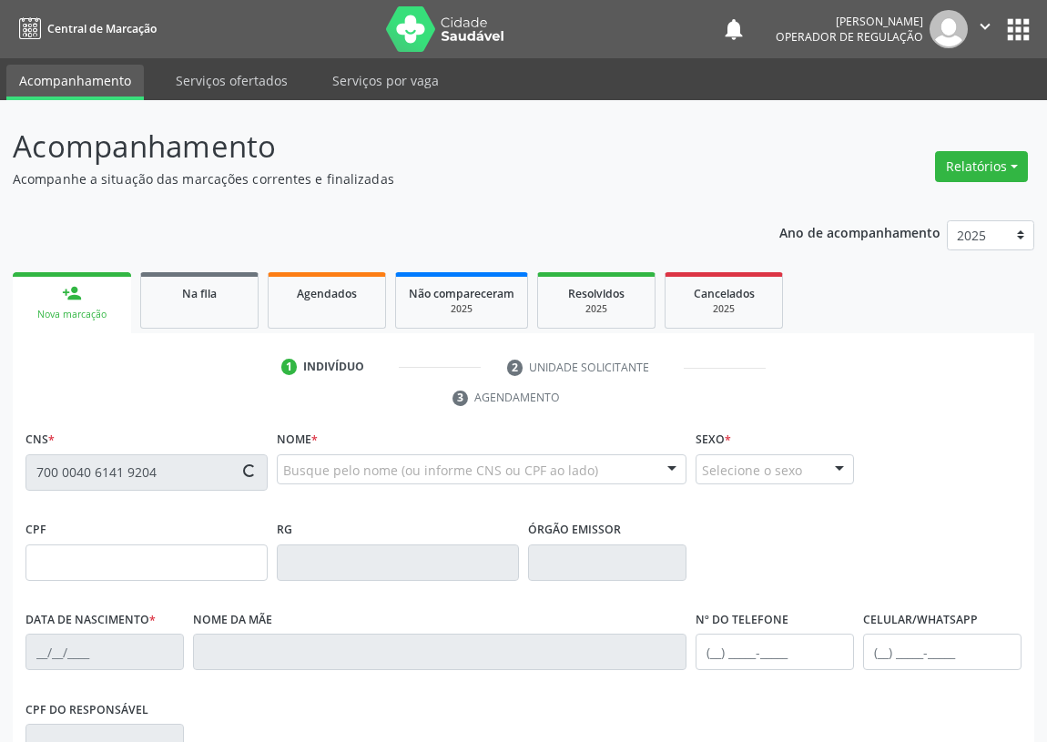
type input "Laurita de Luna Silva"
type input "(83) 99124-9740"
type input "238"
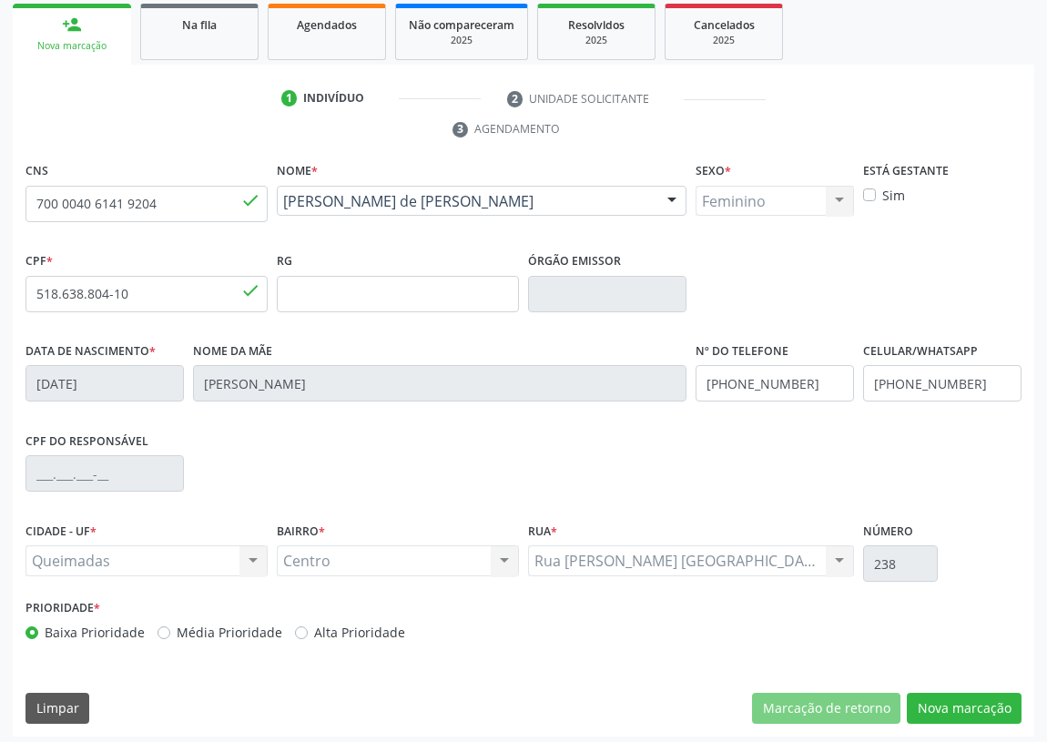
scroll to position [273, 0]
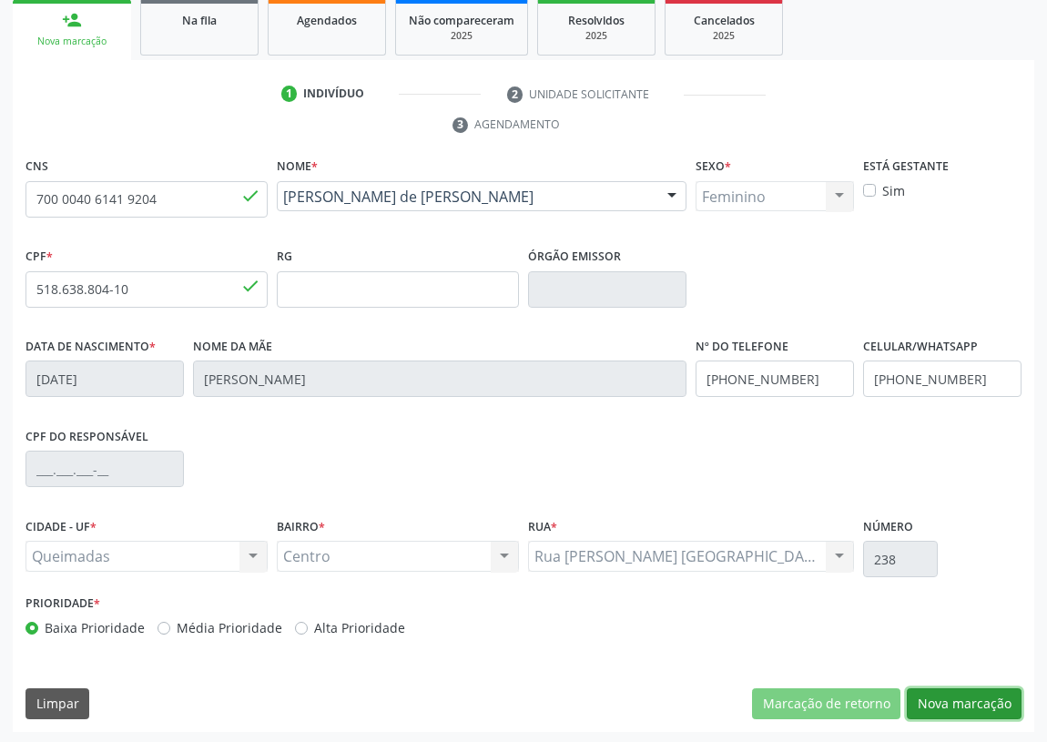
drag, startPoint x: 977, startPoint y: 702, endPoint x: 696, endPoint y: 690, distance: 280.6
click at [974, 701] on button "Nova marcação" at bounding box center [963, 703] width 115 height 31
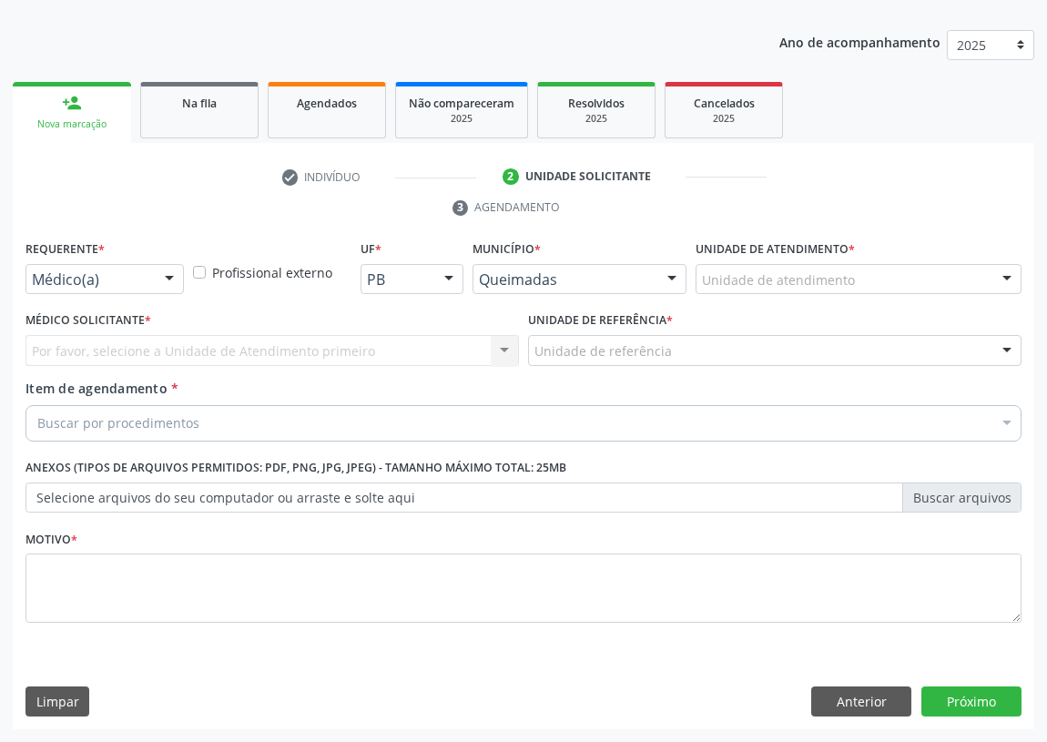
scroll to position [188, 0]
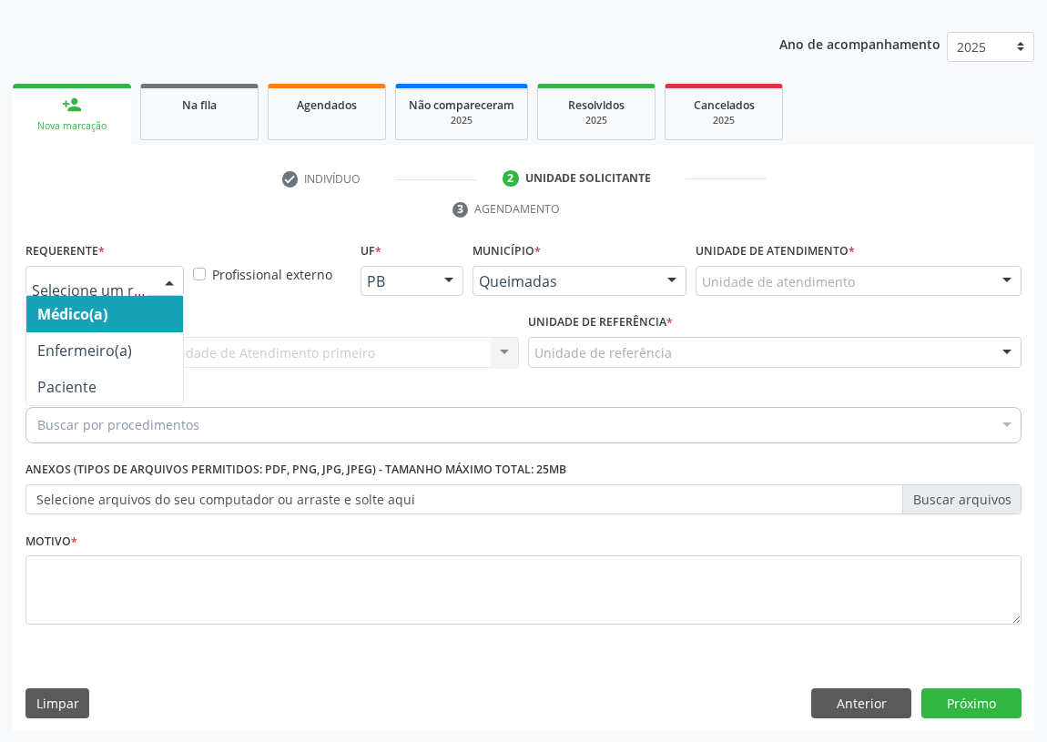
drag, startPoint x: 165, startPoint y: 279, endPoint x: 128, endPoint y: 386, distance: 112.5
click at [162, 279] on div at bounding box center [169, 282] width 27 height 31
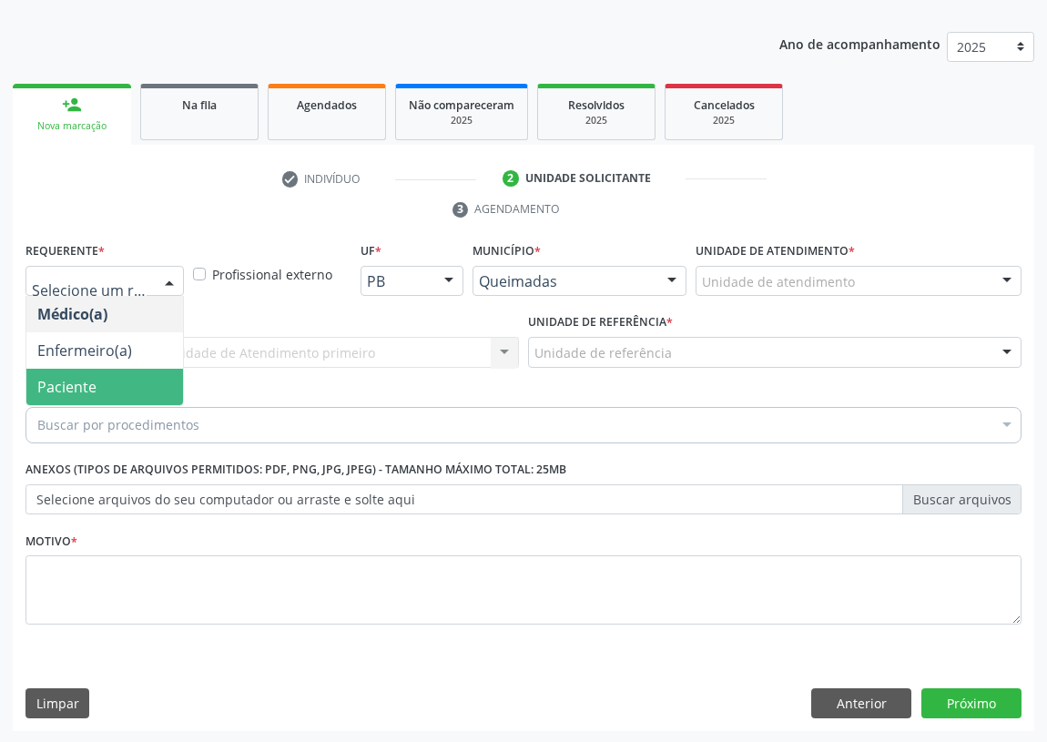
click at [140, 373] on span "Paciente" at bounding box center [104, 387] width 157 height 36
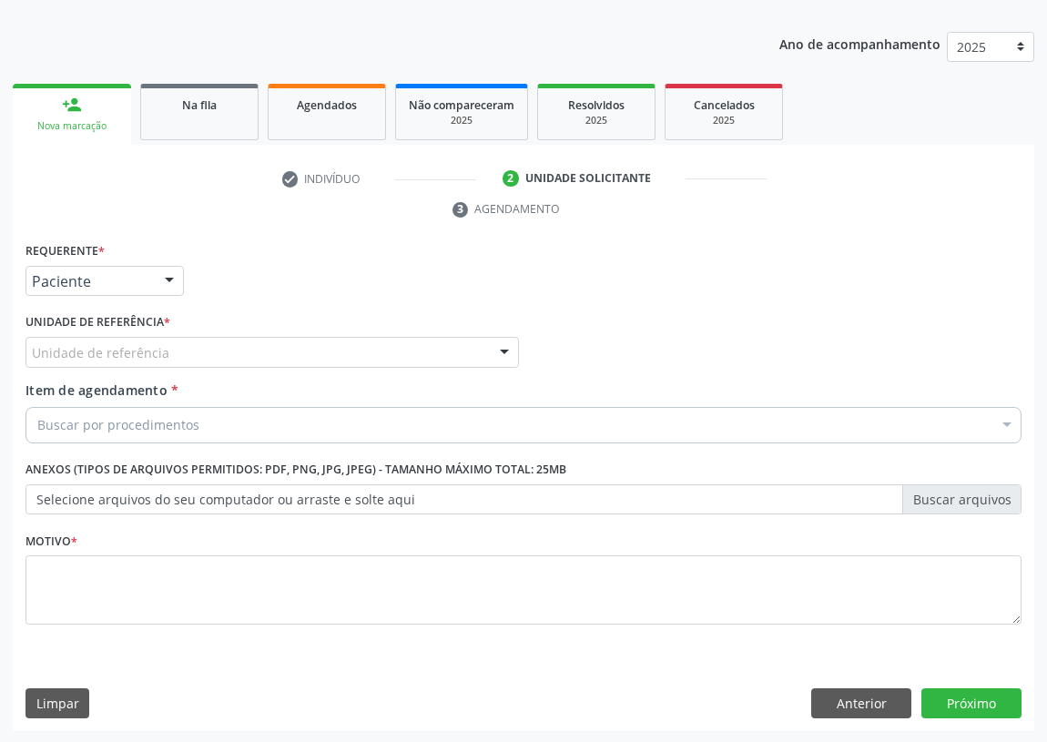
drag, startPoint x: 482, startPoint y: 355, endPoint x: 261, endPoint y: 504, distance: 266.8
click at [481, 355] on div "Unidade de referência" at bounding box center [271, 352] width 493 height 31
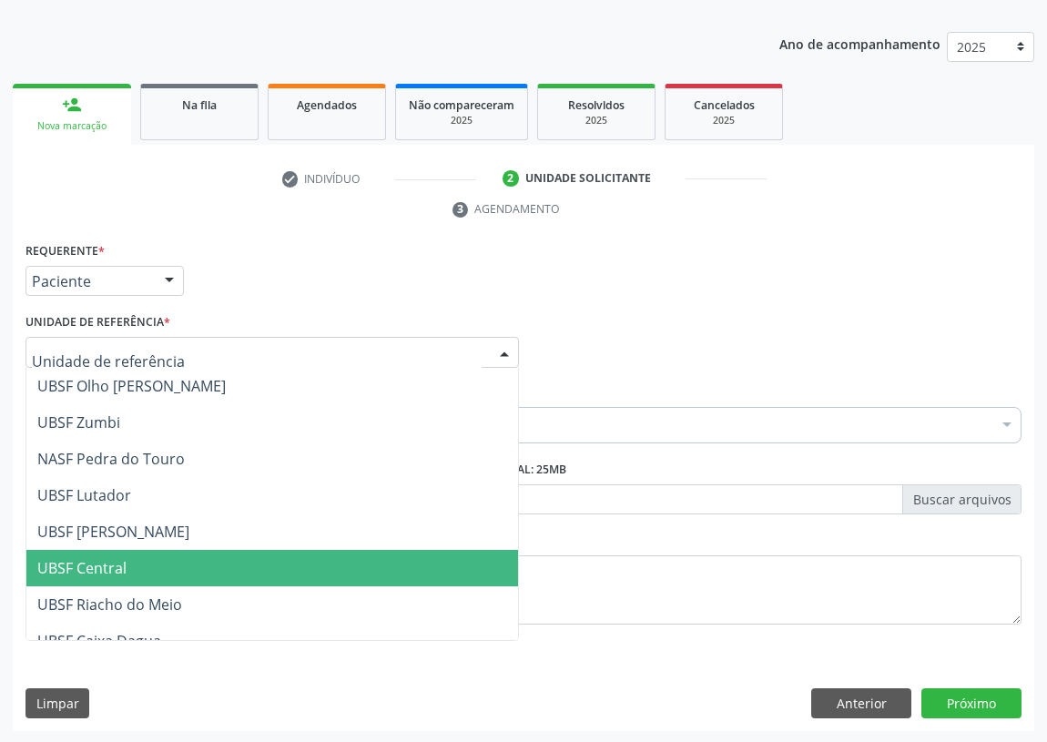
scroll to position [248, 0]
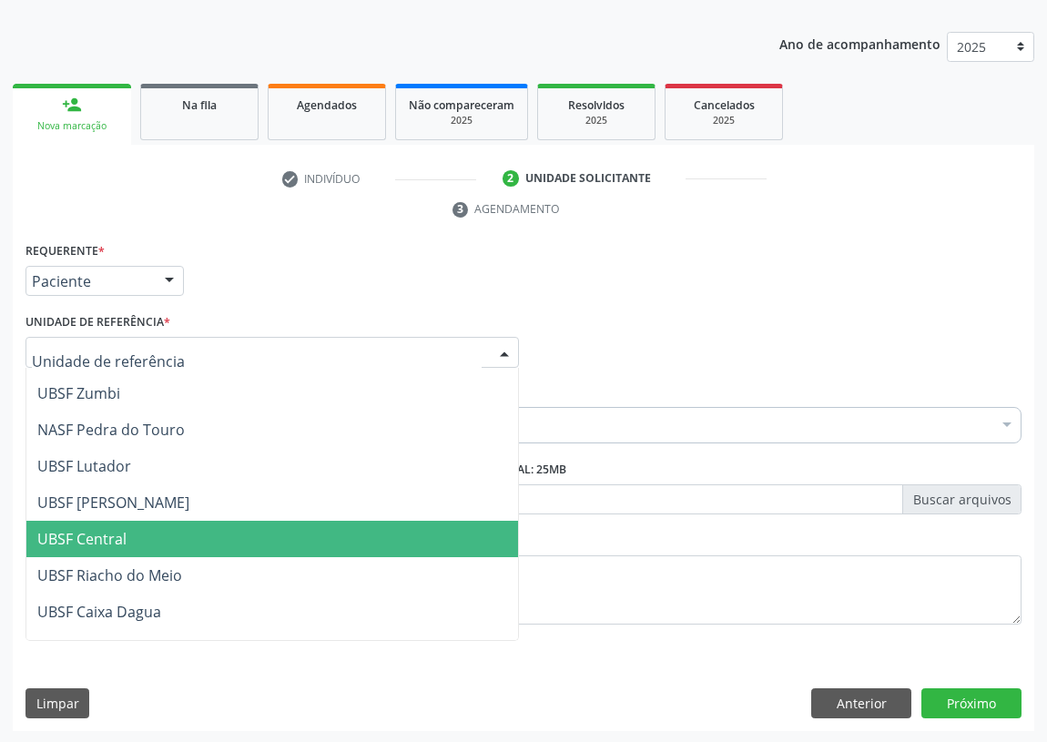
drag, startPoint x: 118, startPoint y: 523, endPoint x: 0, endPoint y: 474, distance: 128.1
click at [116, 523] on span "UBSF Central" at bounding box center [271, 539] width 491 height 36
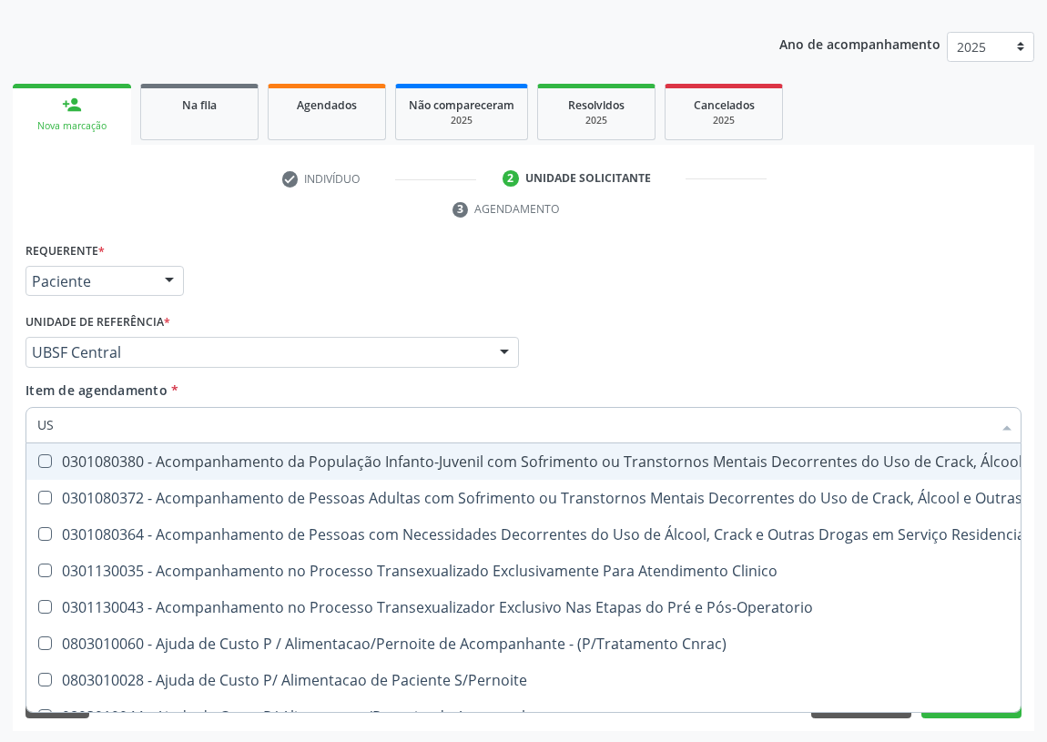
type input "USG"
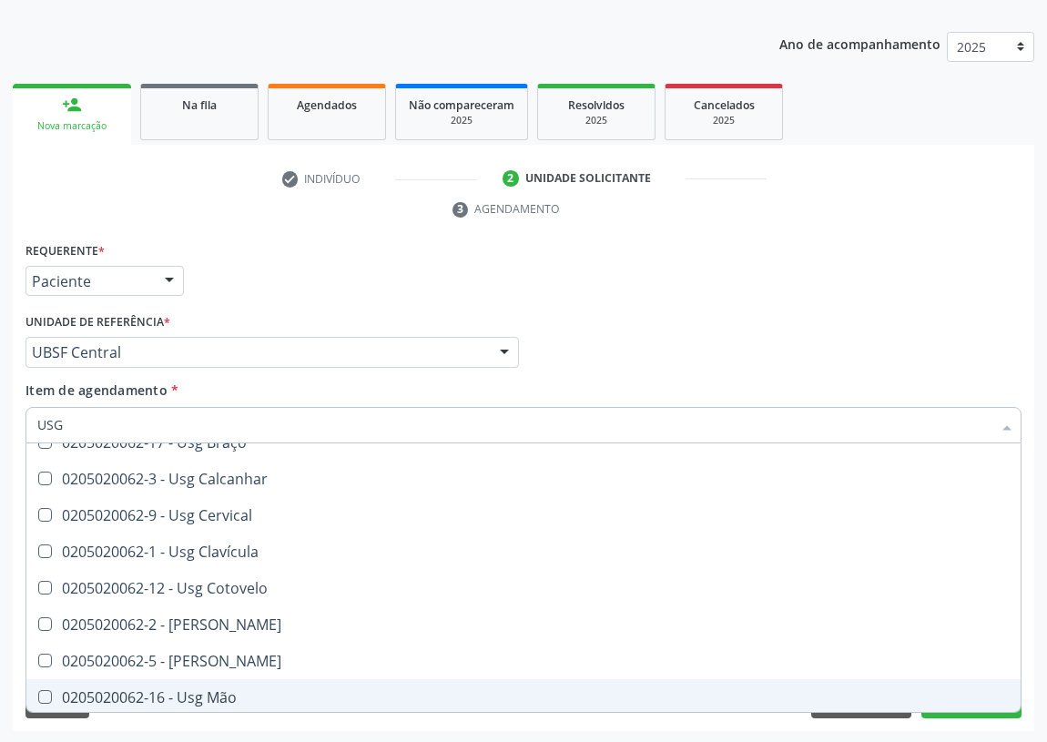
scroll to position [165, 0]
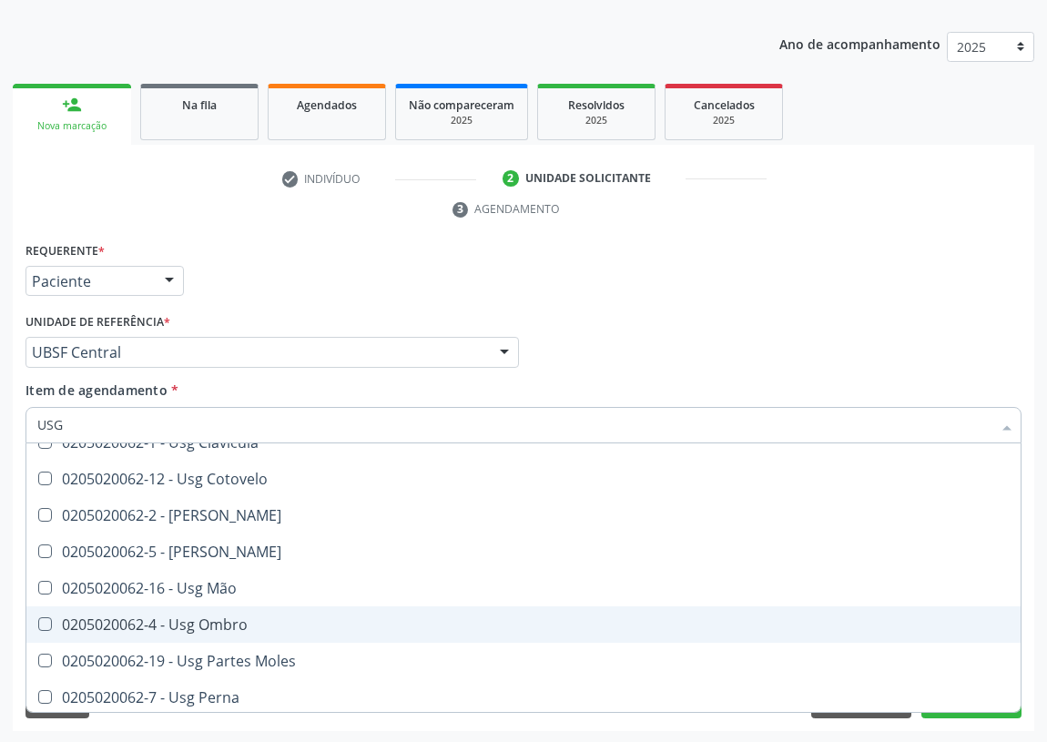
click at [218, 619] on div "0205020062-4 - Usg Ombro" at bounding box center [523, 624] width 972 height 15
checkbox Ombro "true"
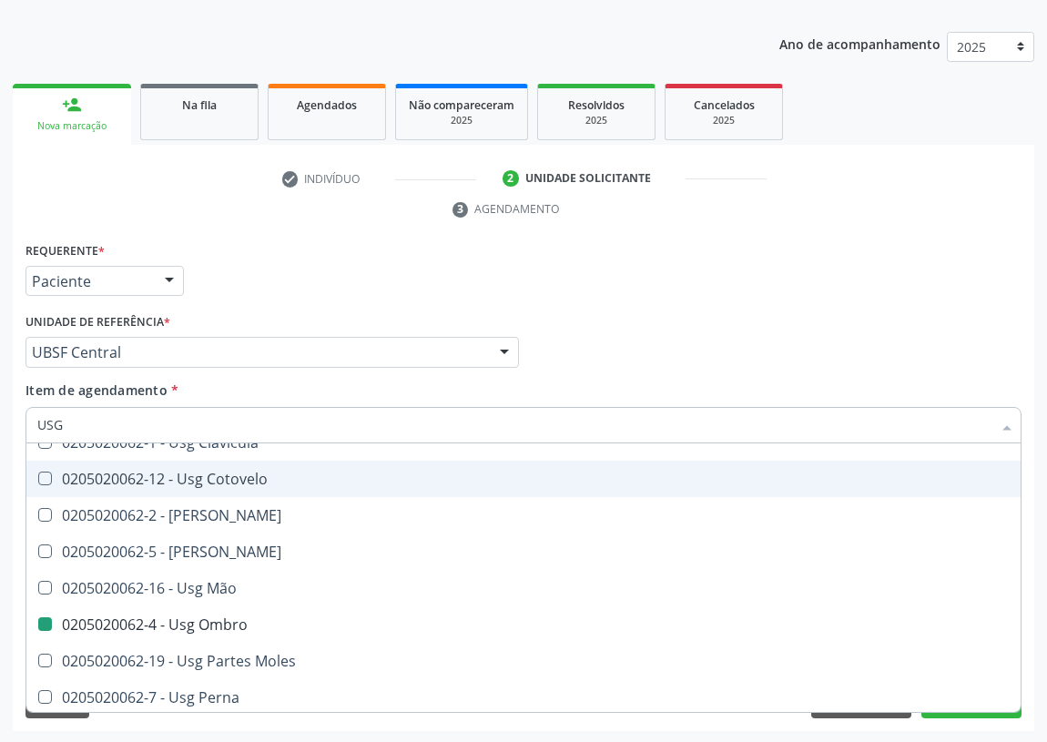
drag, startPoint x: 733, startPoint y: 326, endPoint x: 0, endPoint y: 486, distance: 749.9
click at [714, 327] on div "Médico Solicitante Por favor, selecione a Unidade de Atendimento primeiro Nenhu…" at bounding box center [523, 344] width 1005 height 71
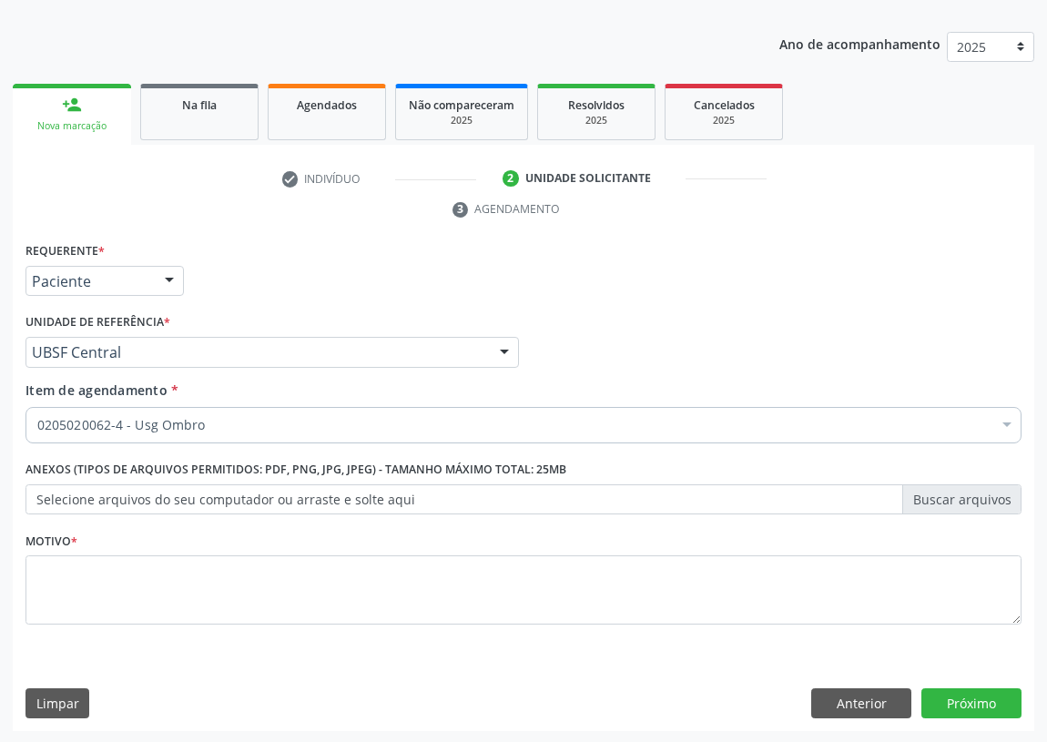
scroll to position [0, 0]
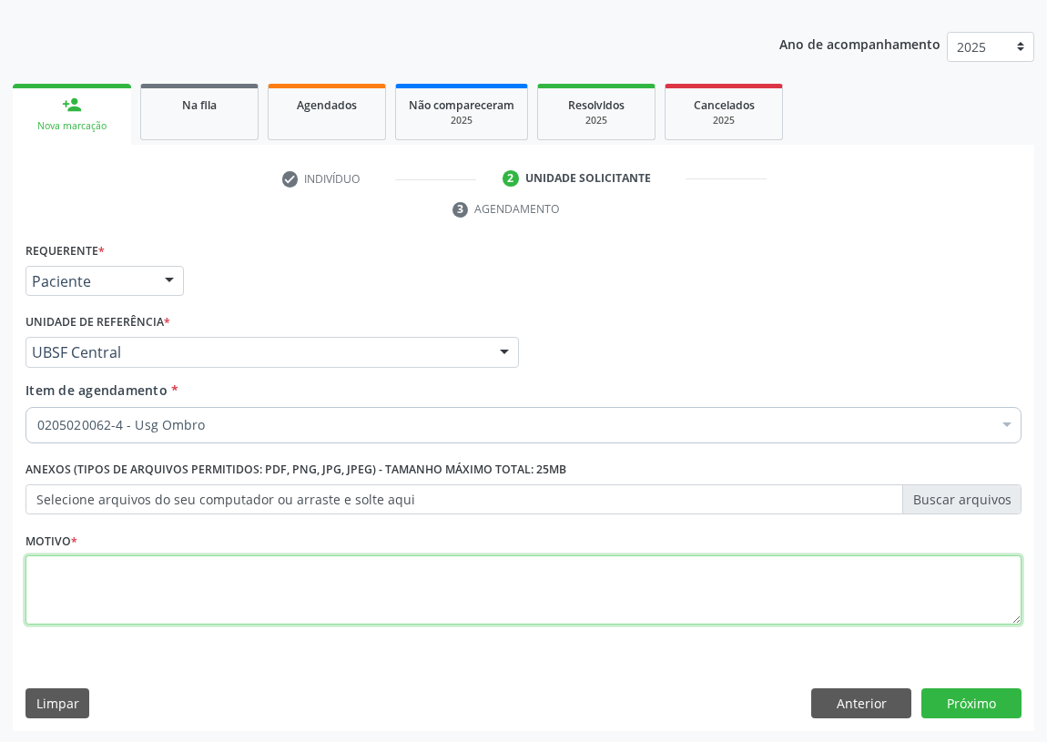
drag, startPoint x: 53, startPoint y: 569, endPoint x: 49, endPoint y: 560, distance: 9.8
click at [49, 560] on textarea at bounding box center [523, 589] width 996 height 69
type textarea "AVALIAÇÃO"
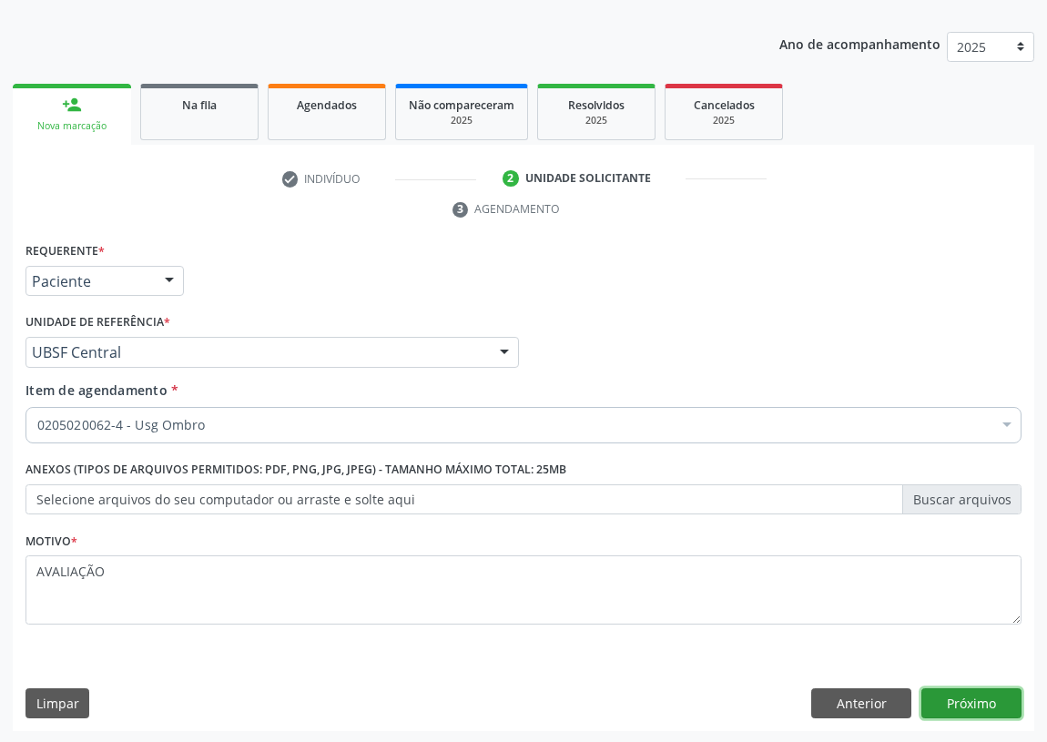
click at [957, 703] on button "Próximo" at bounding box center [971, 703] width 100 height 31
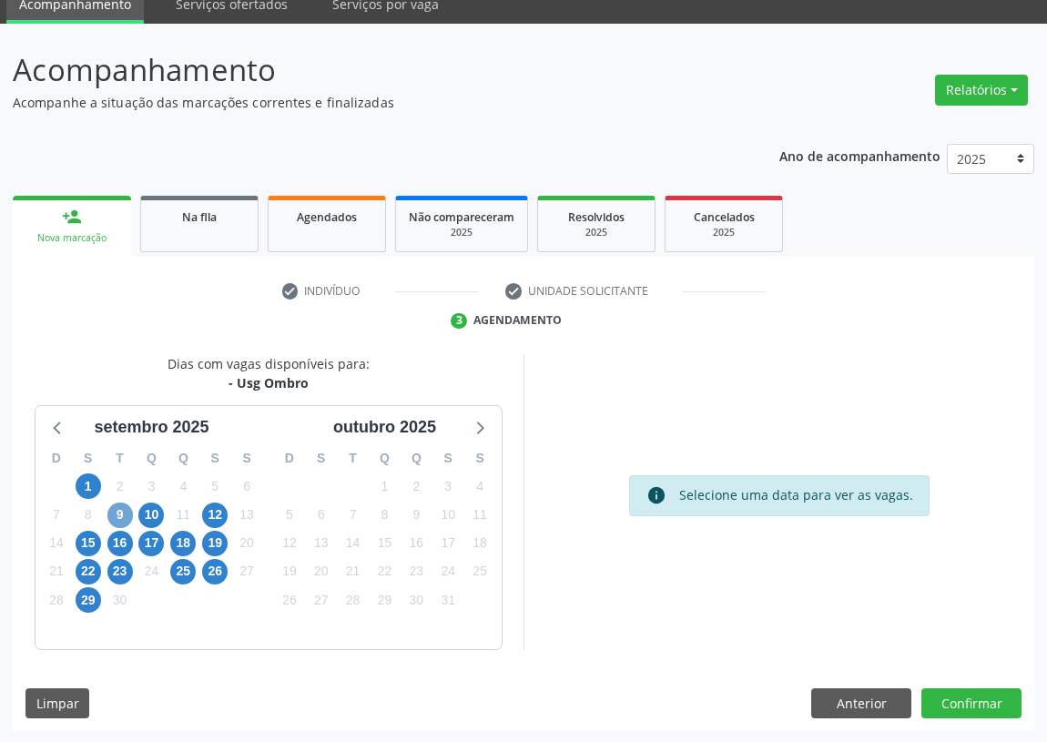
click at [117, 514] on span "9" at bounding box center [119, 514] width 25 height 25
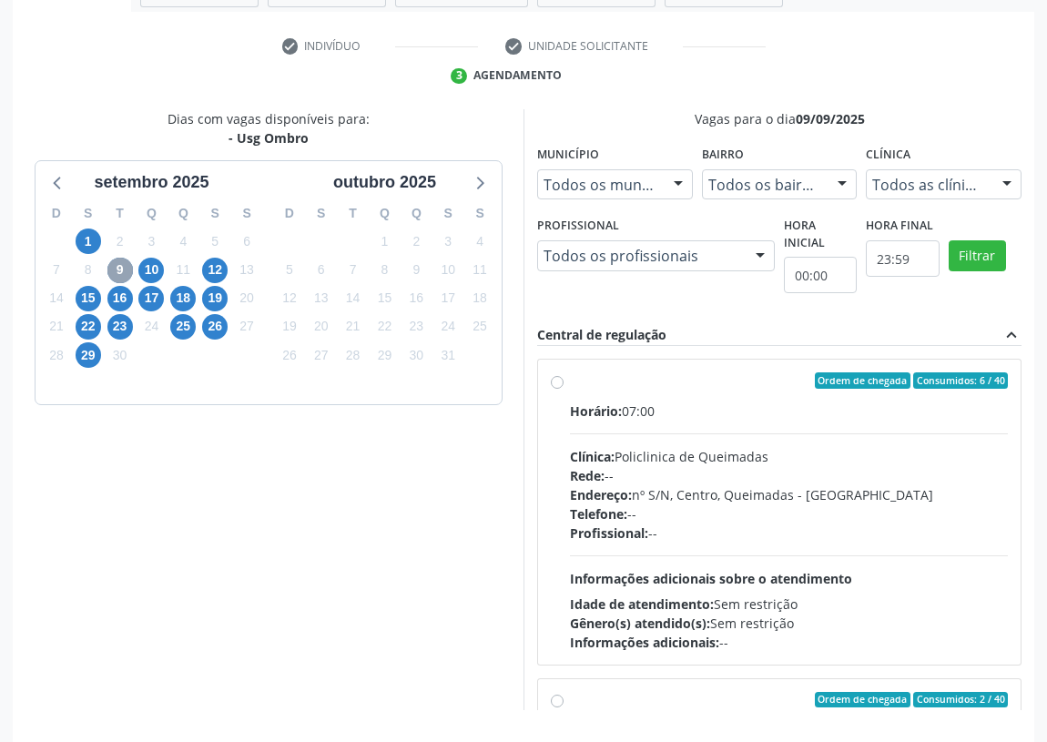
scroll to position [325, 0]
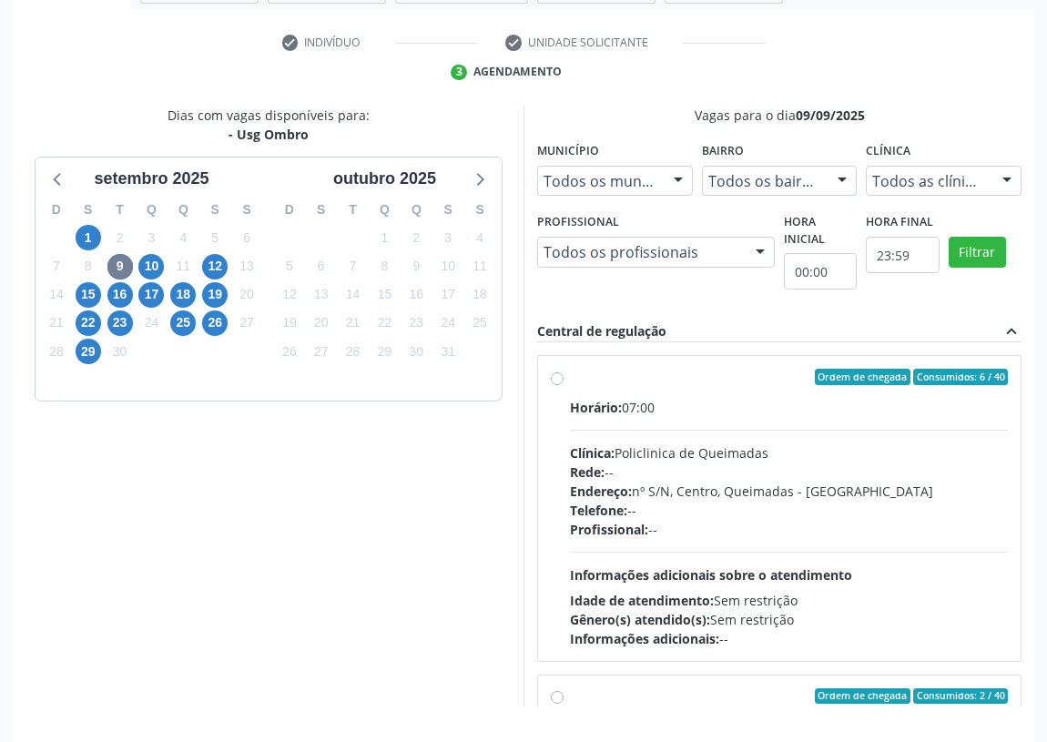
click at [570, 373] on label "Ordem de chegada Consumidos: 6 / 40 Horário: 07:00 Clínica: Policlinica de Quei…" at bounding box center [789, 508] width 438 height 279
click at [555, 373] on input "Ordem de chegada Consumidos: 6 / 40 Horário: 07:00 Clínica: Policlinica de Quei…" at bounding box center [557, 377] width 13 height 16
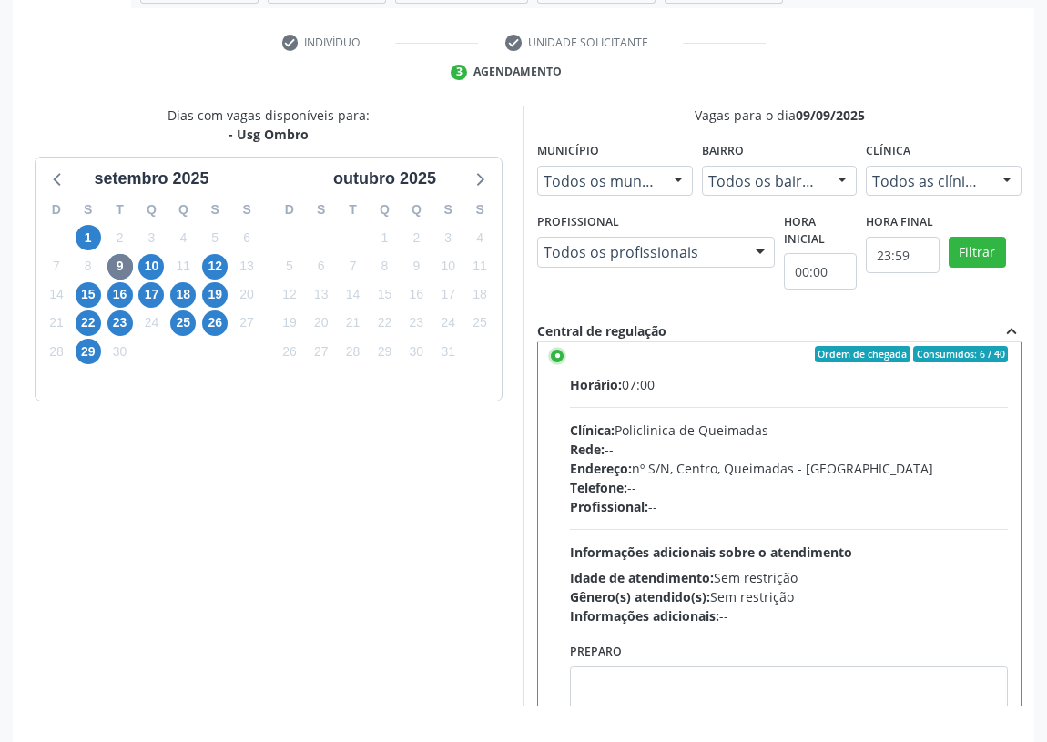
scroll to position [0, 0]
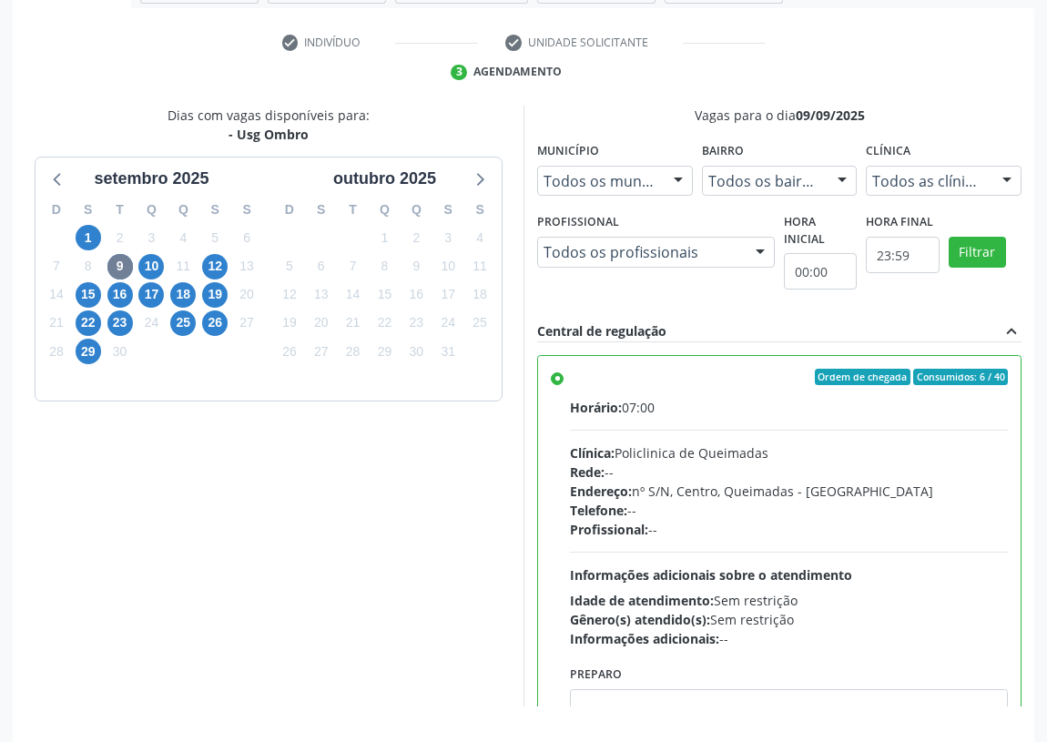
click at [570, 374] on label "Ordem de chegada Consumidos: 6 / 40 Horário: 07:00 Clínica: Policlinica de Quei…" at bounding box center [789, 508] width 438 height 279
click at [553, 374] on input "Ordem de chegada Consumidos: 6 / 40 Horário: 07:00 Clínica: Policlinica de Quei…" at bounding box center [557, 377] width 13 height 16
click at [556, 366] on div "Ordem de chegada Consumidos: 6 / 40 Horário: 07:00 Clínica: Policlinica de Quei…" at bounding box center [779, 569] width 482 height 427
click at [570, 375] on label "Ordem de chegada Consumidos: 6 / 40 Horário: 07:00 Clínica: Policlinica de Quei…" at bounding box center [789, 508] width 438 height 279
click at [555, 375] on input "Ordem de chegada Consumidos: 6 / 40 Horário: 07:00 Clínica: Policlinica de Quei…" at bounding box center [557, 377] width 13 height 16
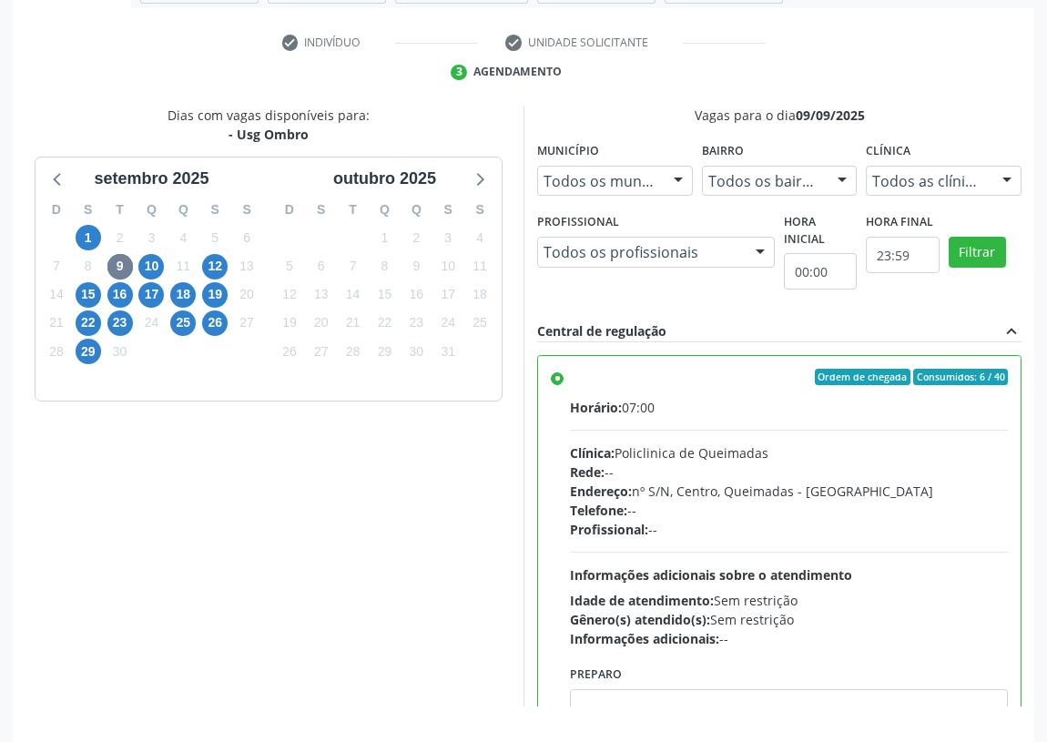
click at [570, 375] on label "Ordem de chegada Consumidos: 6 / 40 Horário: 07:00 Clínica: Policlinica de Quei…" at bounding box center [789, 508] width 438 height 279
click at [555, 375] on input "Ordem de chegada Consumidos: 6 / 40 Horário: 07:00 Clínica: Policlinica de Quei…" at bounding box center [557, 377] width 13 height 16
click at [570, 375] on label "Ordem de chegada Consumidos: 6 / 40 Horário: 07:00 Clínica: Policlinica de Quei…" at bounding box center [789, 508] width 438 height 279
click at [555, 375] on input "Ordem de chegada Consumidos: 6 / 40 Horário: 07:00 Clínica: Policlinica de Quei…" at bounding box center [557, 377] width 13 height 16
click at [570, 375] on label "Ordem de chegada Consumidos: 6 / 40 Horário: 07:00 Clínica: Policlinica de Quei…" at bounding box center [789, 508] width 438 height 279
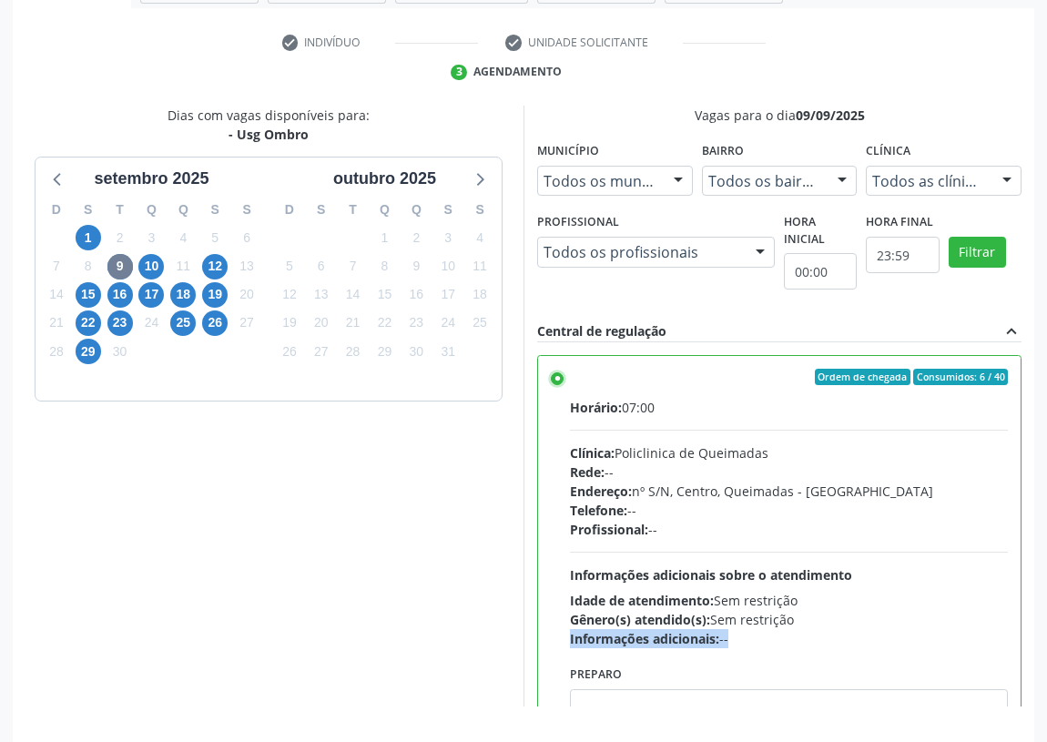
click at [555, 375] on input "Ordem de chegada Consumidos: 6 / 40 Horário: 07:00 Clínica: Policlinica de Quei…" at bounding box center [557, 377] width 13 height 16
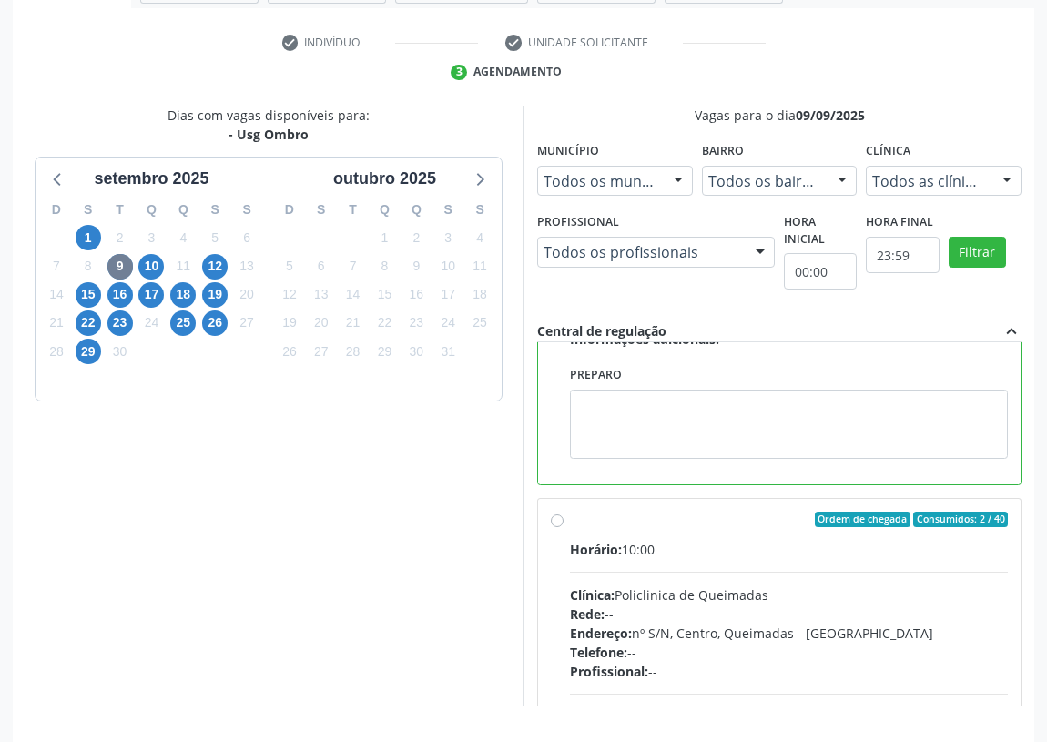
scroll to position [330, 0]
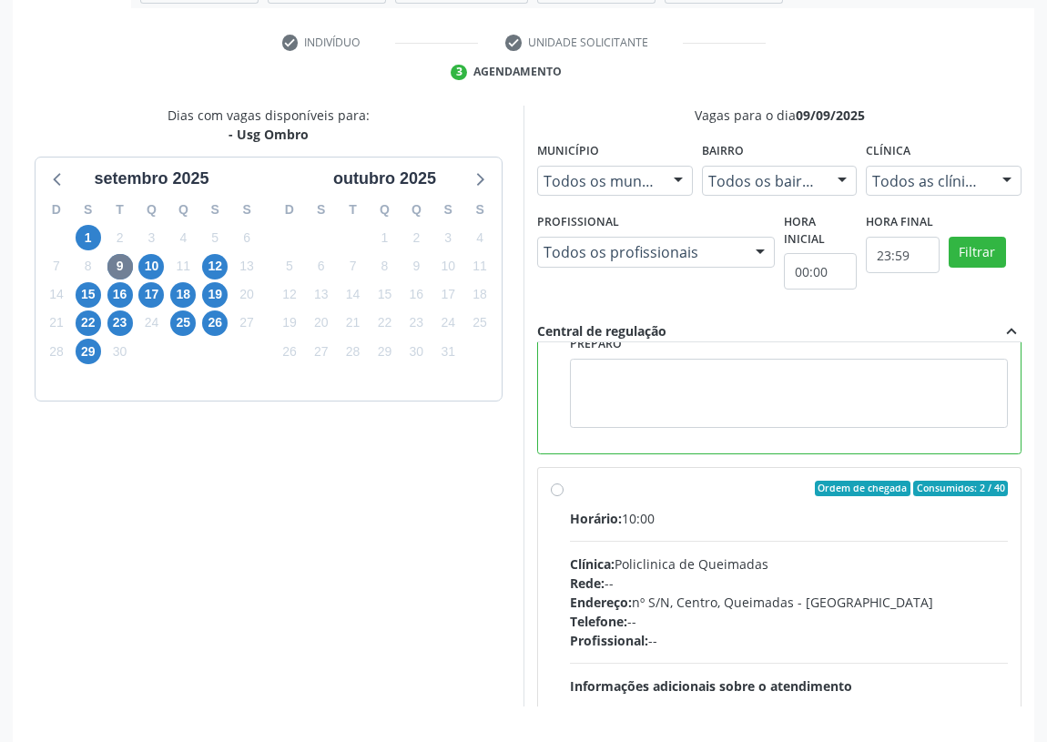
click at [570, 489] on label "Ordem de chegada Consumidos: 2 / 40 Horário: 10:00 Clínica: Policlinica de Quei…" at bounding box center [789, 620] width 438 height 279
click at [552, 489] on input "Ordem de chegada Consumidos: 2 / 40 Horário: 10:00 Clínica: Policlinica de Quei…" at bounding box center [557, 489] width 13 height 16
radio input "false"
radio input "true"
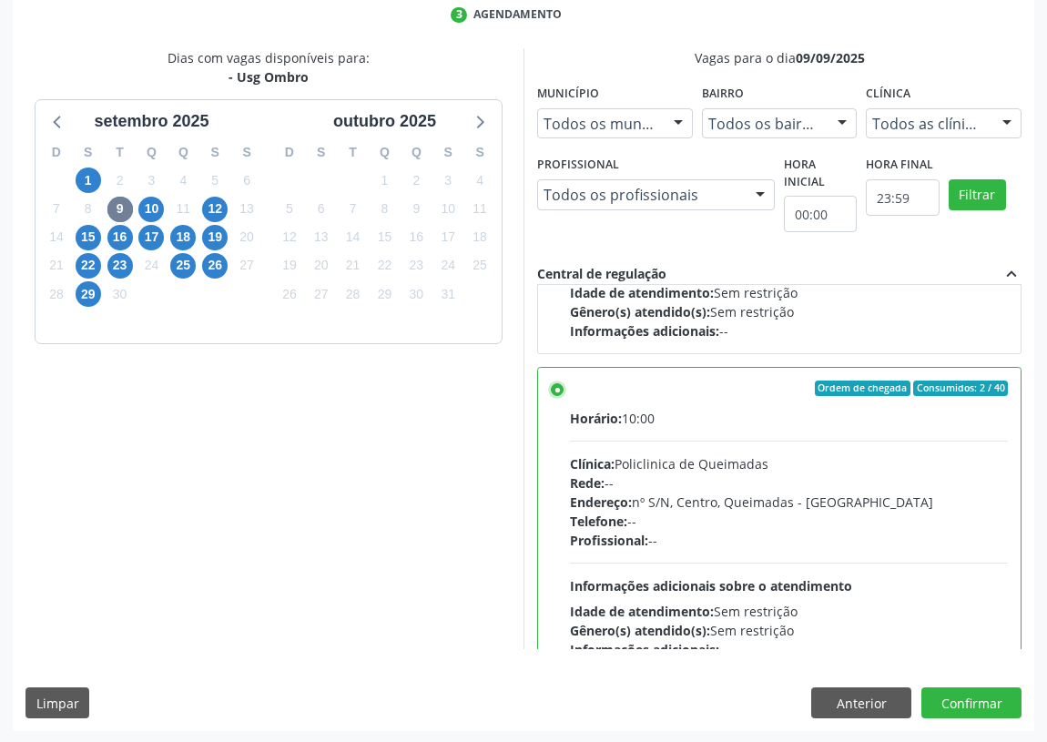
scroll to position [409, 0]
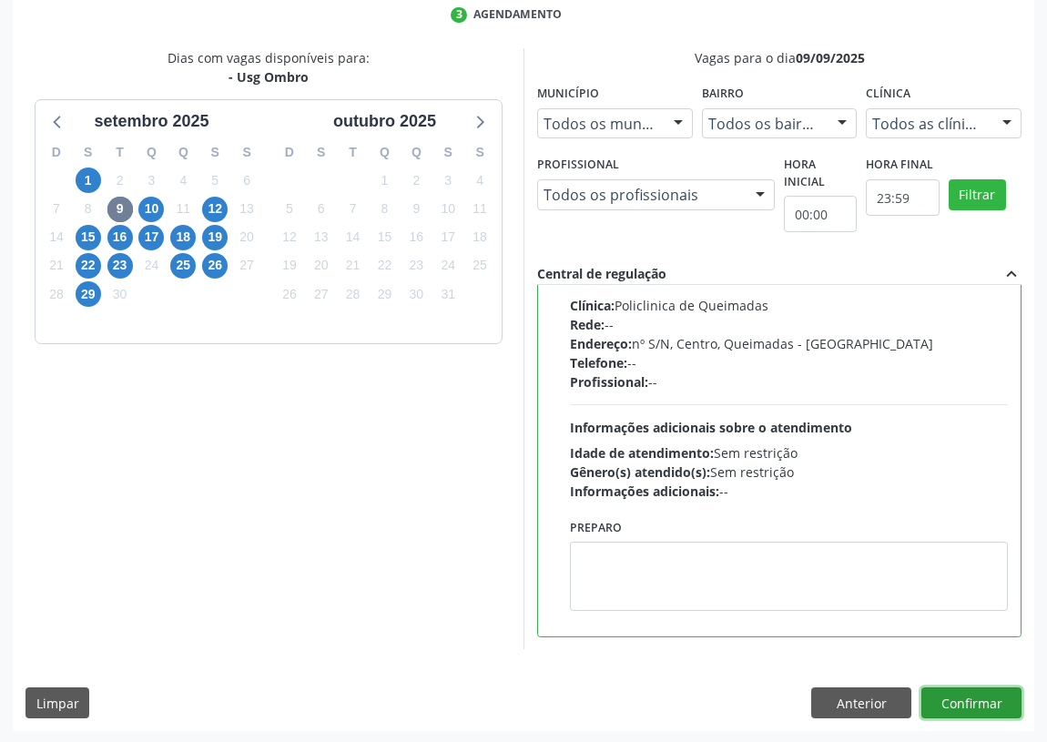
drag, startPoint x: 965, startPoint y: 701, endPoint x: 784, endPoint y: 673, distance: 182.3
click at [959, 700] on button "Confirmar" at bounding box center [971, 702] width 100 height 31
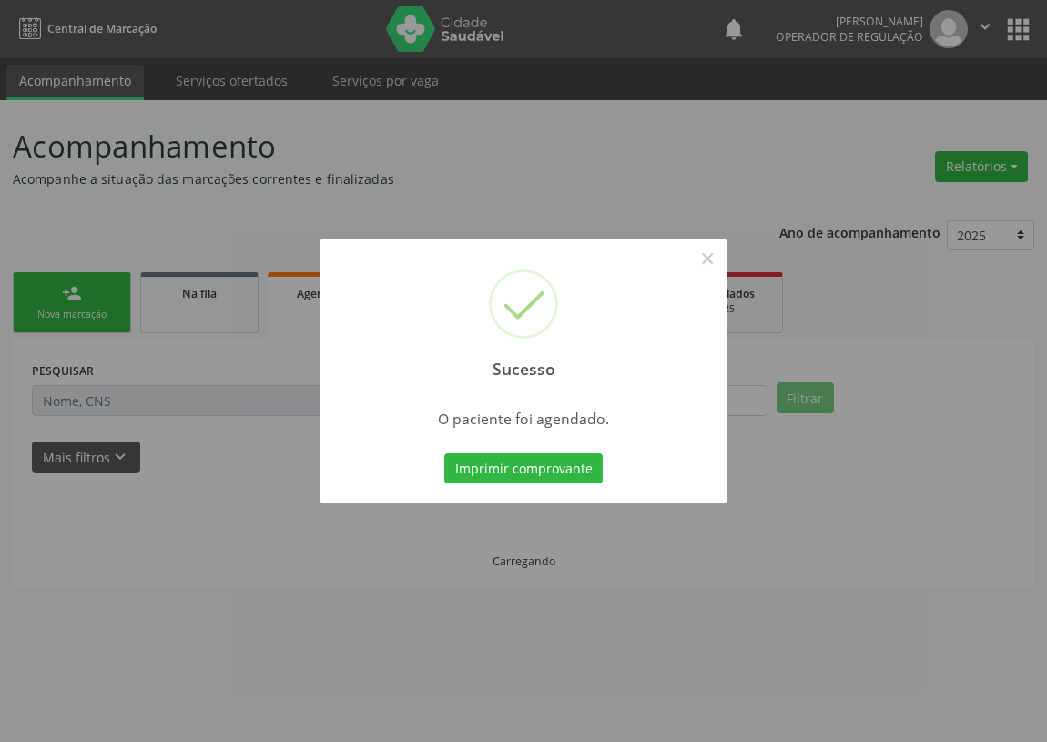
scroll to position [0, 0]
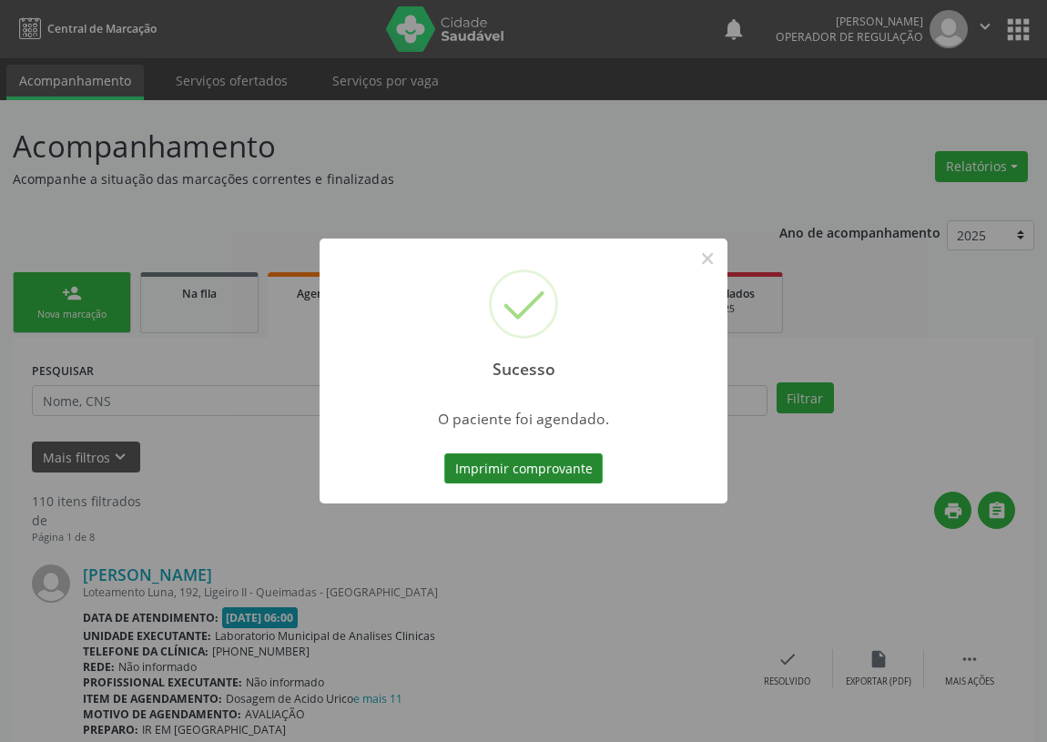
click at [473, 465] on button "Imprimir comprovante" at bounding box center [523, 468] width 158 height 31
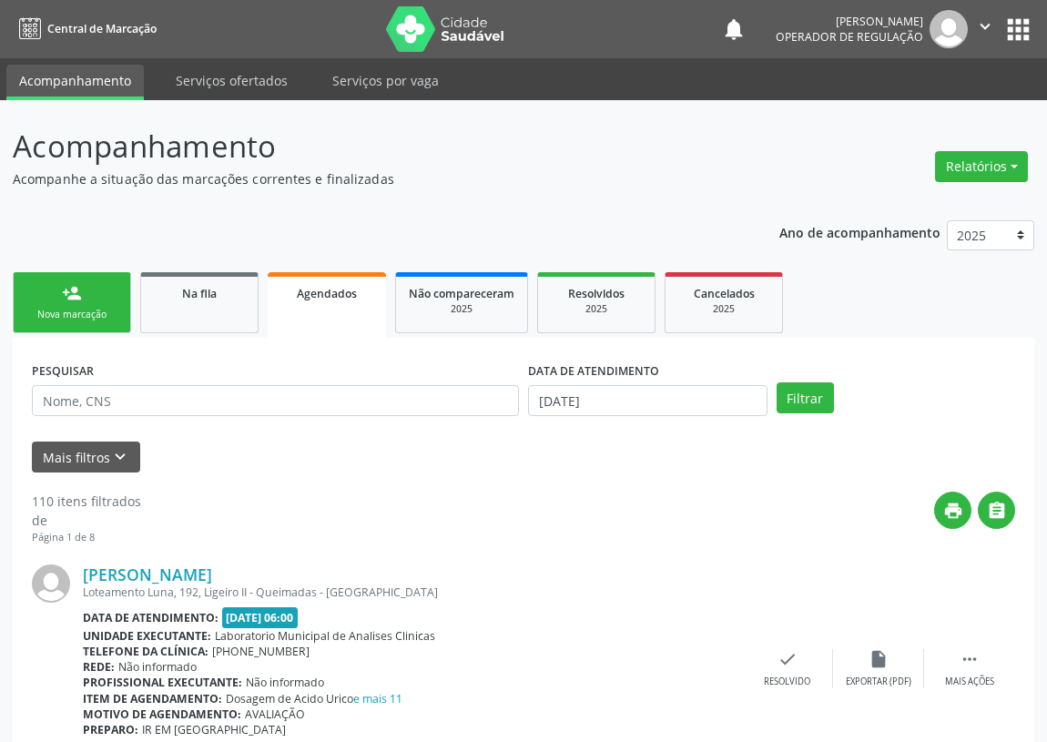
click at [94, 299] on link "person_add Nova marcação" at bounding box center [72, 302] width 118 height 61
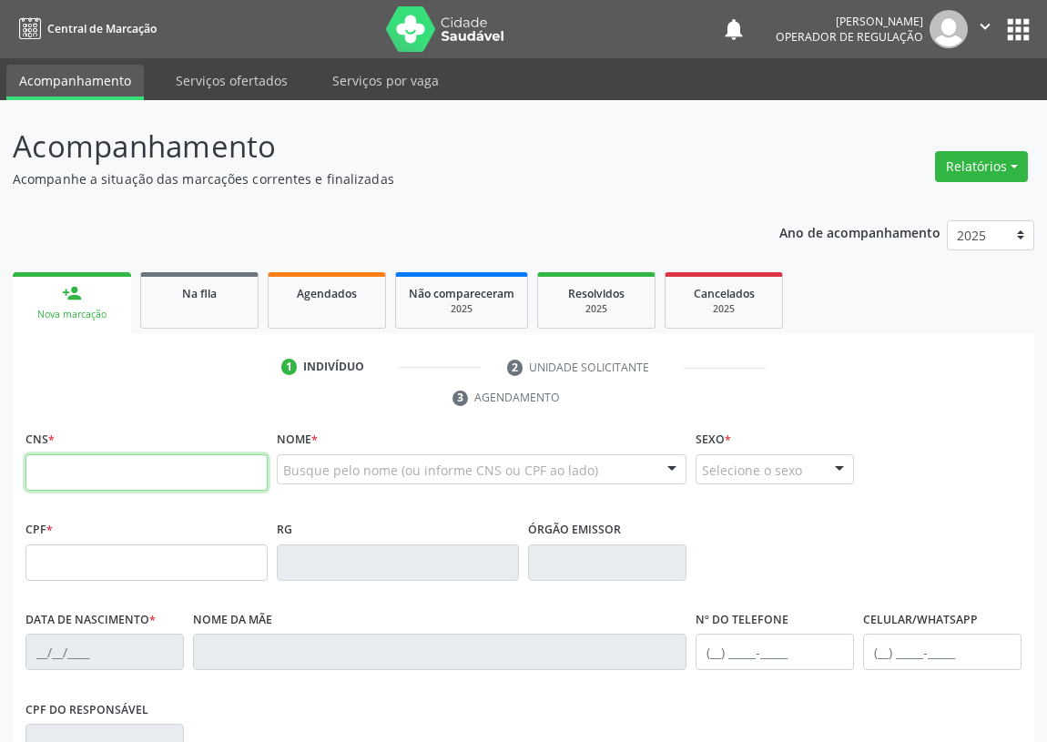
click at [48, 464] on input "text" at bounding box center [146, 472] width 242 height 36
click at [30, 471] on input "text" at bounding box center [146, 472] width 242 height 36
type input "700 0001 8778 3203"
type input "046.620.514-79"
type input "16/05/1960"
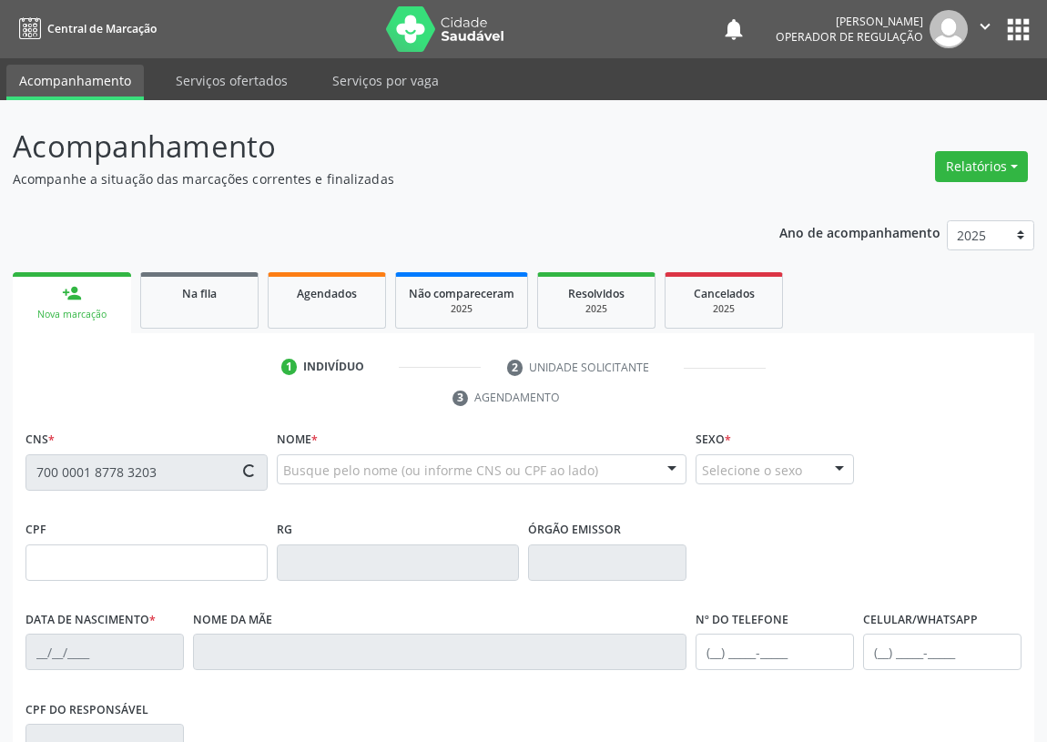
type input "Terezinha Antoninho da Silva"
type input "(83) 99311-3512"
type input "203.174.174-87"
type input "S/N"
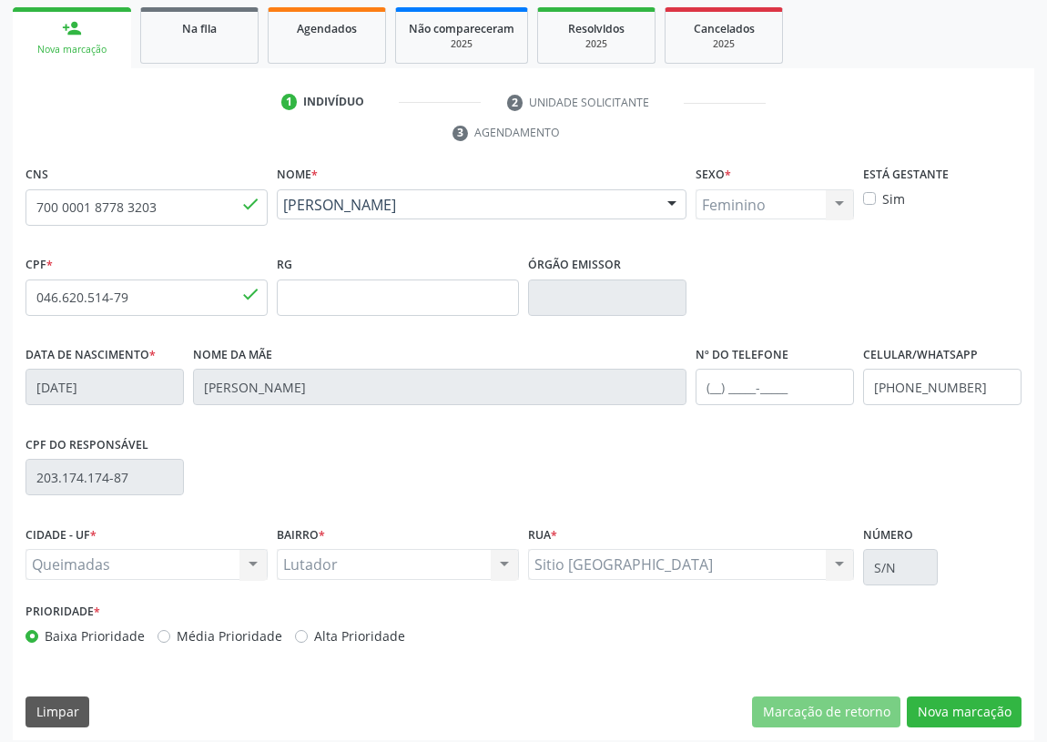
scroll to position [273, 0]
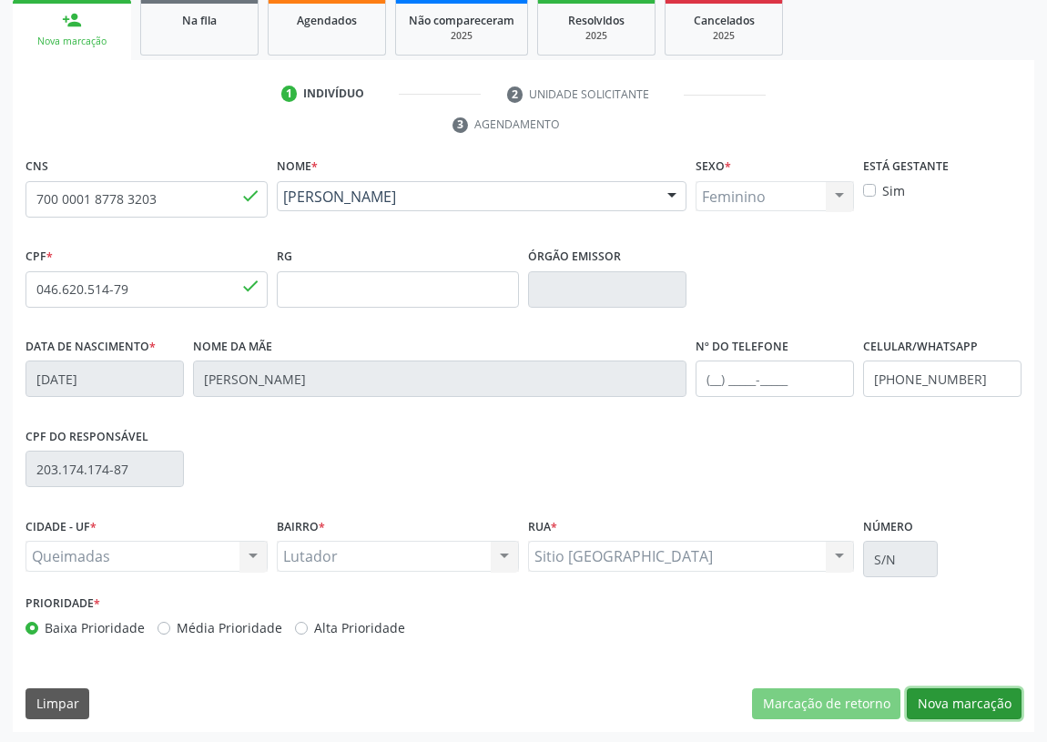
drag, startPoint x: 964, startPoint y: 692, endPoint x: 616, endPoint y: 645, distance: 350.7
click at [927, 692] on button "Nova marcação" at bounding box center [963, 703] width 115 height 31
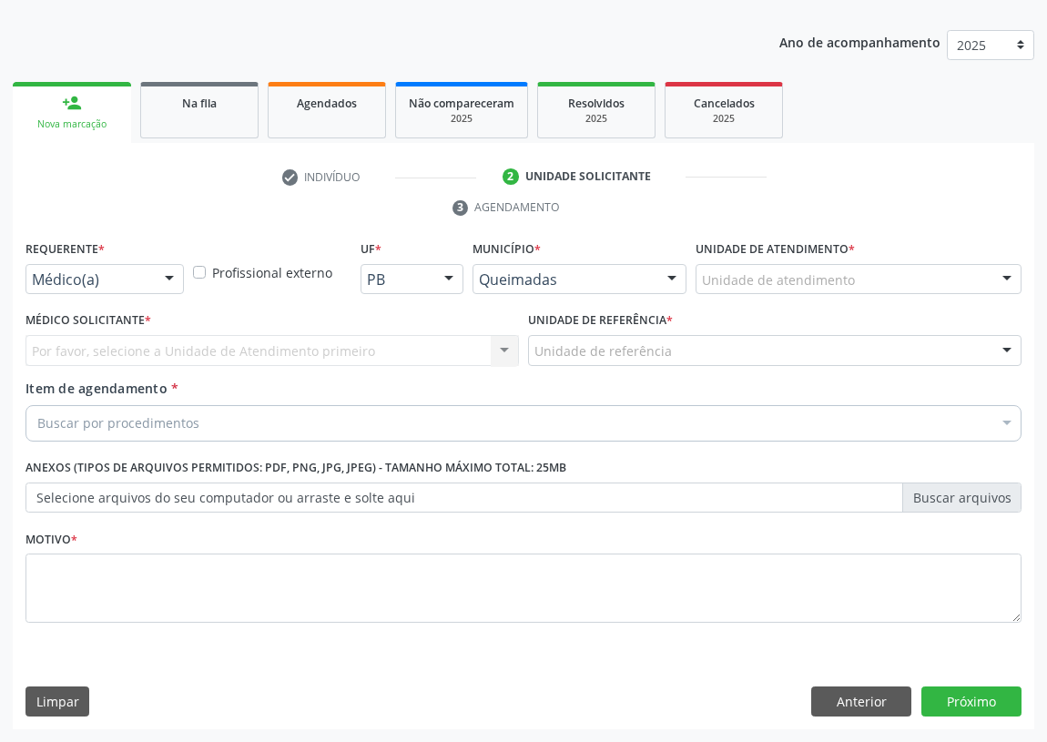
scroll to position [188, 0]
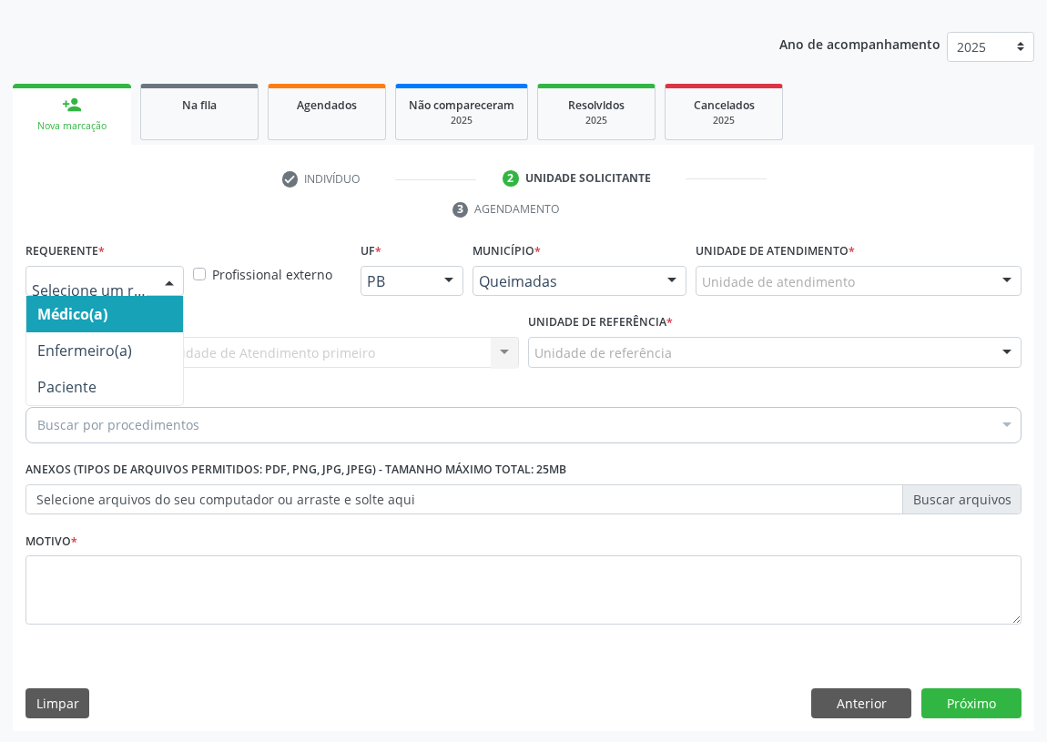
drag, startPoint x: 170, startPoint y: 283, endPoint x: 131, endPoint y: 371, distance: 96.6
click at [159, 297] on div "Médico(a) Enfermeiro(a) Paciente Nenhum resultado encontrado para: " " Não há n…" at bounding box center [104, 281] width 158 height 31
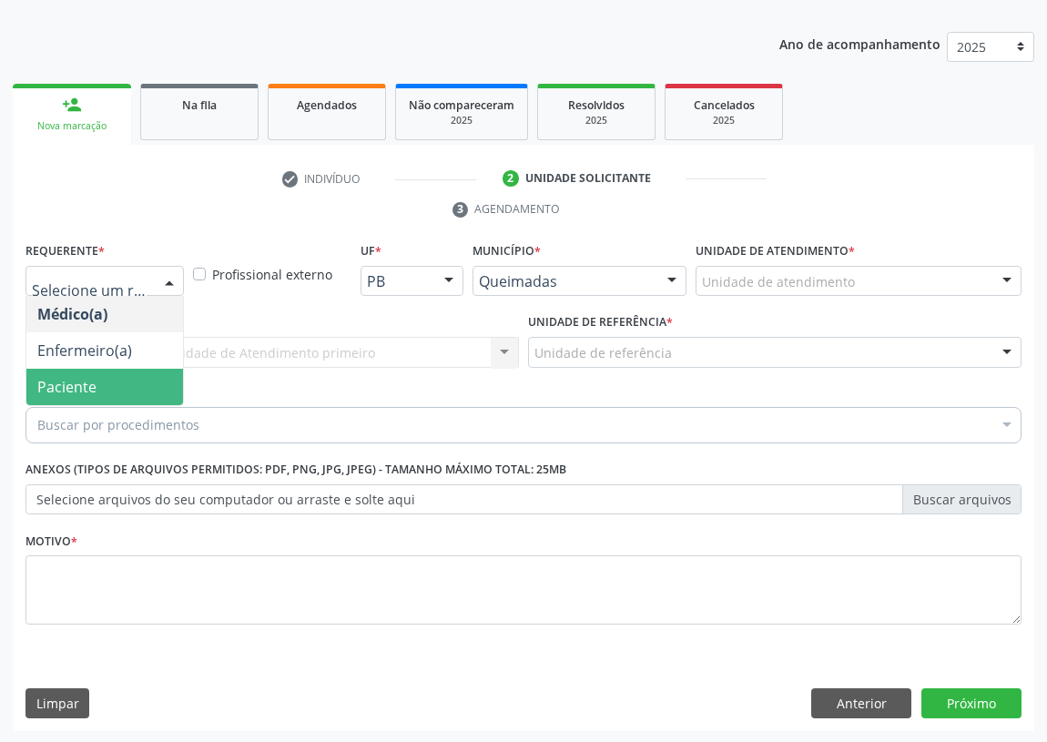
drag, startPoint x: 147, startPoint y: 385, endPoint x: 359, endPoint y: 363, distance: 213.2
click at [149, 382] on span "Paciente" at bounding box center [104, 387] width 157 height 36
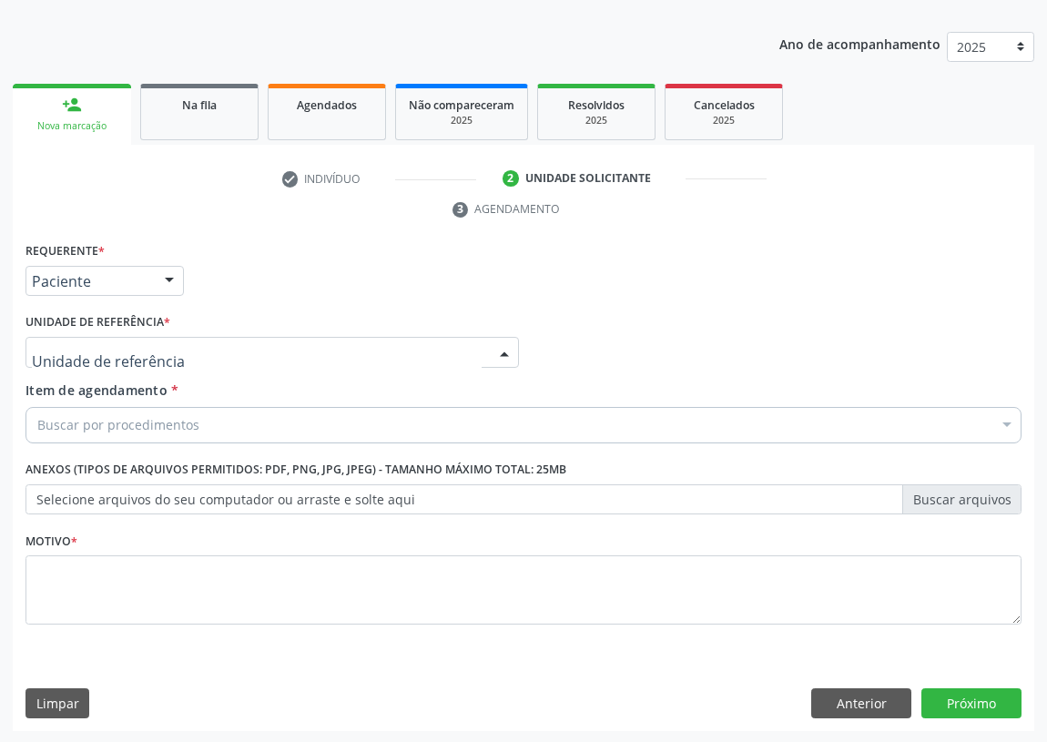
click at [460, 356] on div at bounding box center [271, 352] width 493 height 31
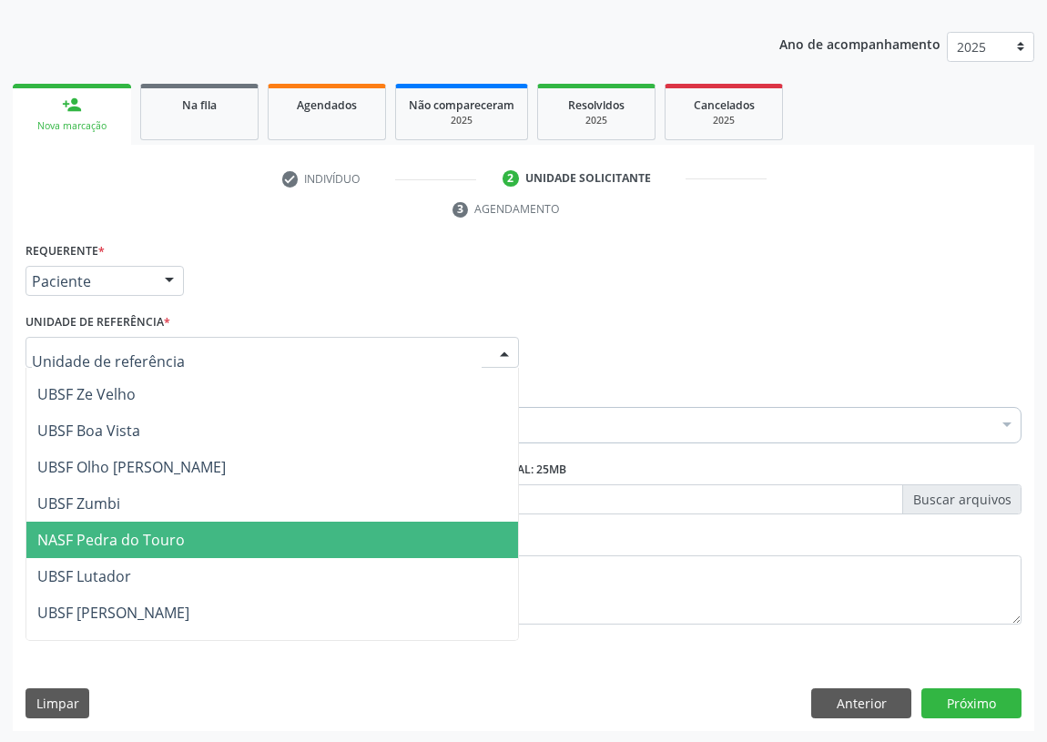
scroll to position [165, 0]
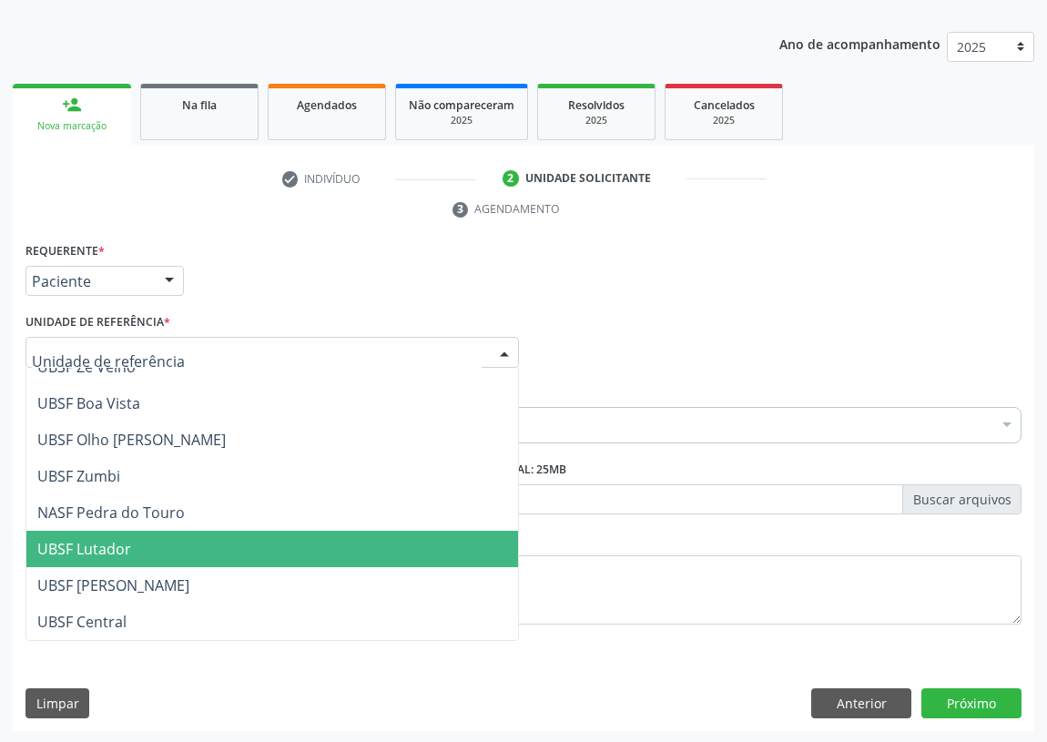
drag, startPoint x: 116, startPoint y: 547, endPoint x: 0, endPoint y: 489, distance: 129.4
click at [104, 542] on span "UBSF Lutador" at bounding box center [84, 549] width 94 height 20
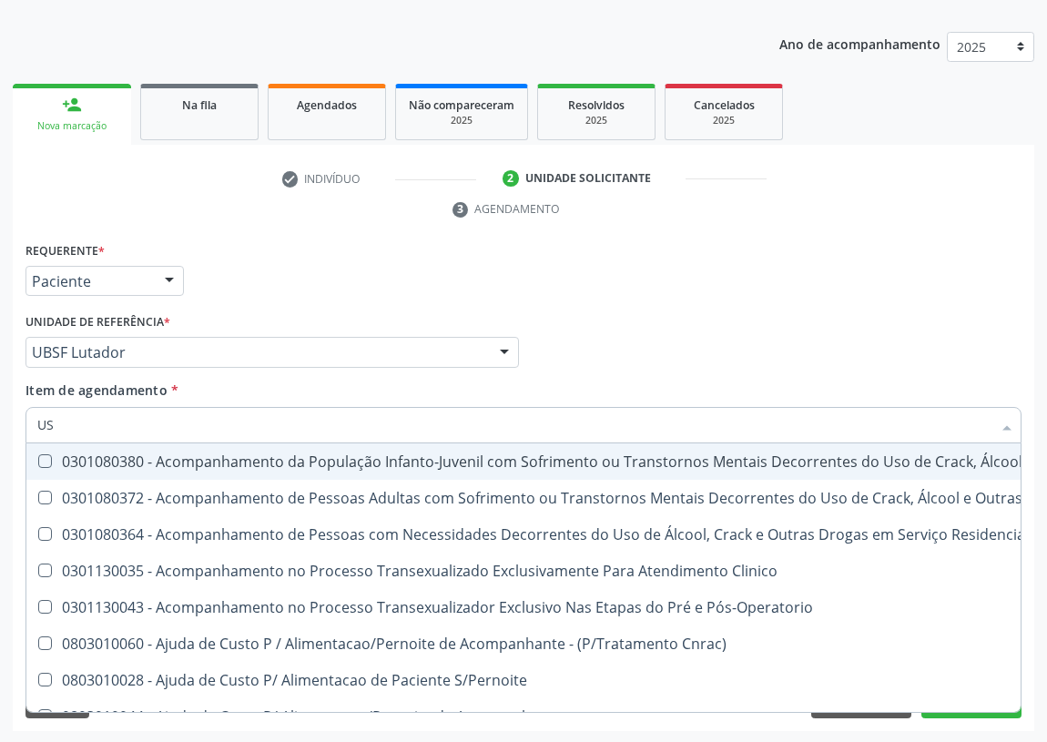
type input "USG"
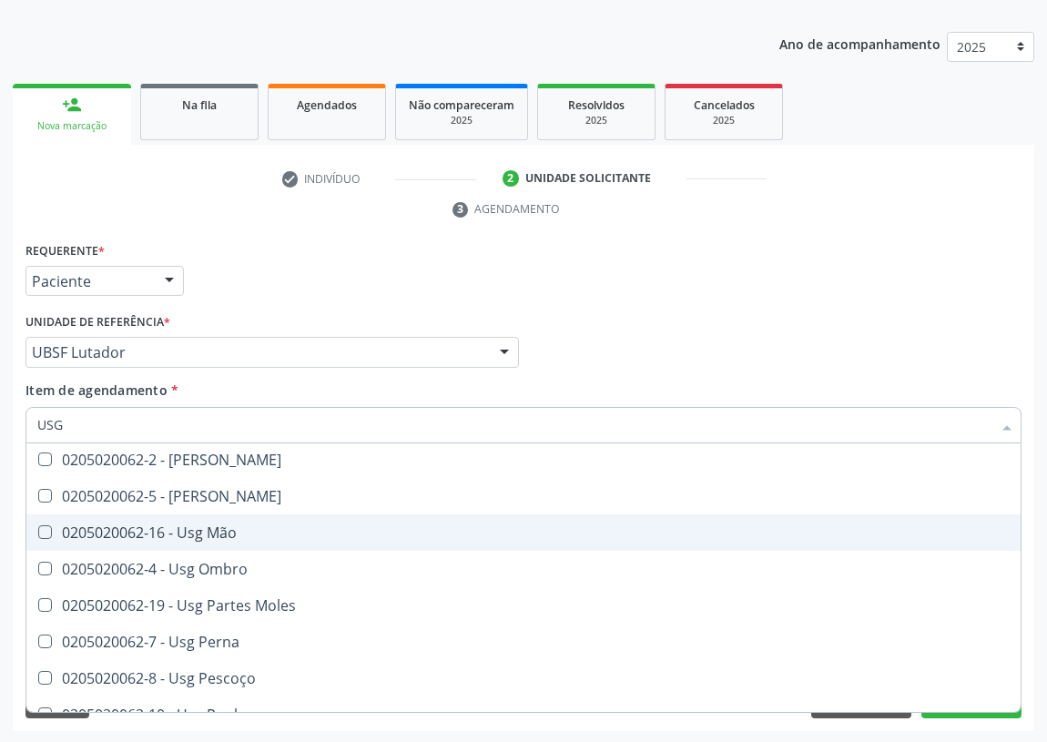
scroll to position [248, 0]
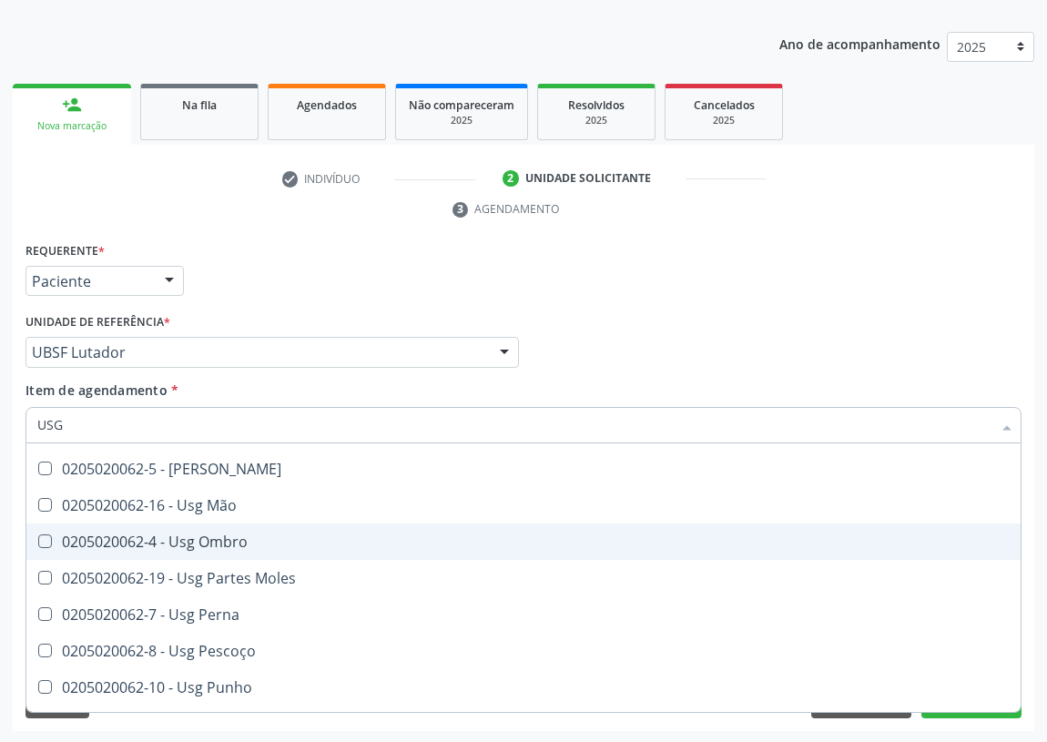
drag, startPoint x: 216, startPoint y: 542, endPoint x: 58, endPoint y: 531, distance: 157.8
click at [208, 537] on div "0205020062-4 - Usg Ombro" at bounding box center [523, 541] width 972 height 15
checkbox Ombro "true"
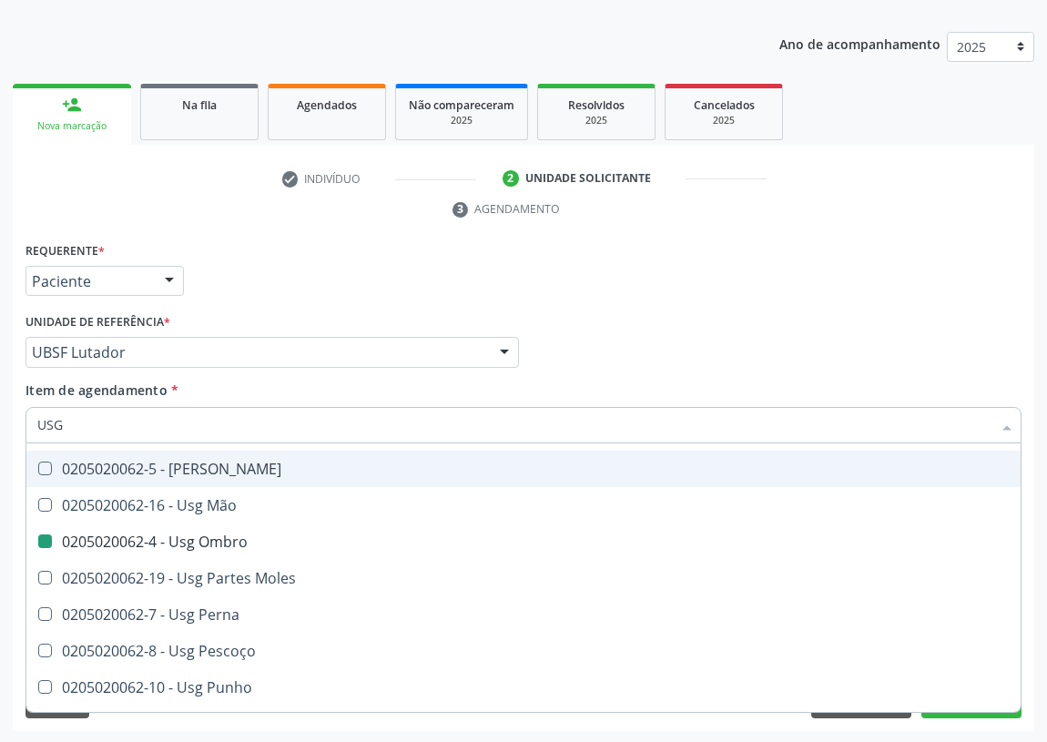
drag, startPoint x: 713, startPoint y: 274, endPoint x: 16, endPoint y: 491, distance: 729.4
click at [713, 275] on div "Requerente * Paciente Médico(a) Enfermeiro(a) Paciente Nenhum resultado encontr…" at bounding box center [523, 273] width 1005 height 71
checkbox Braço "true"
checkbox Ombro "false"
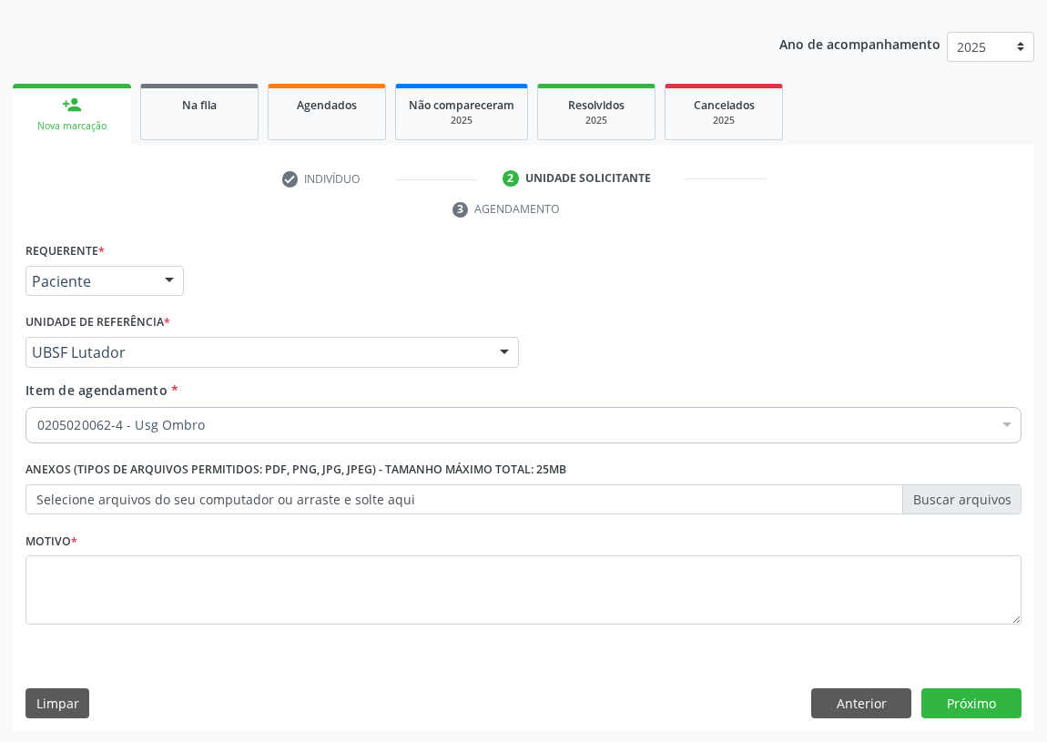
scroll to position [0, 0]
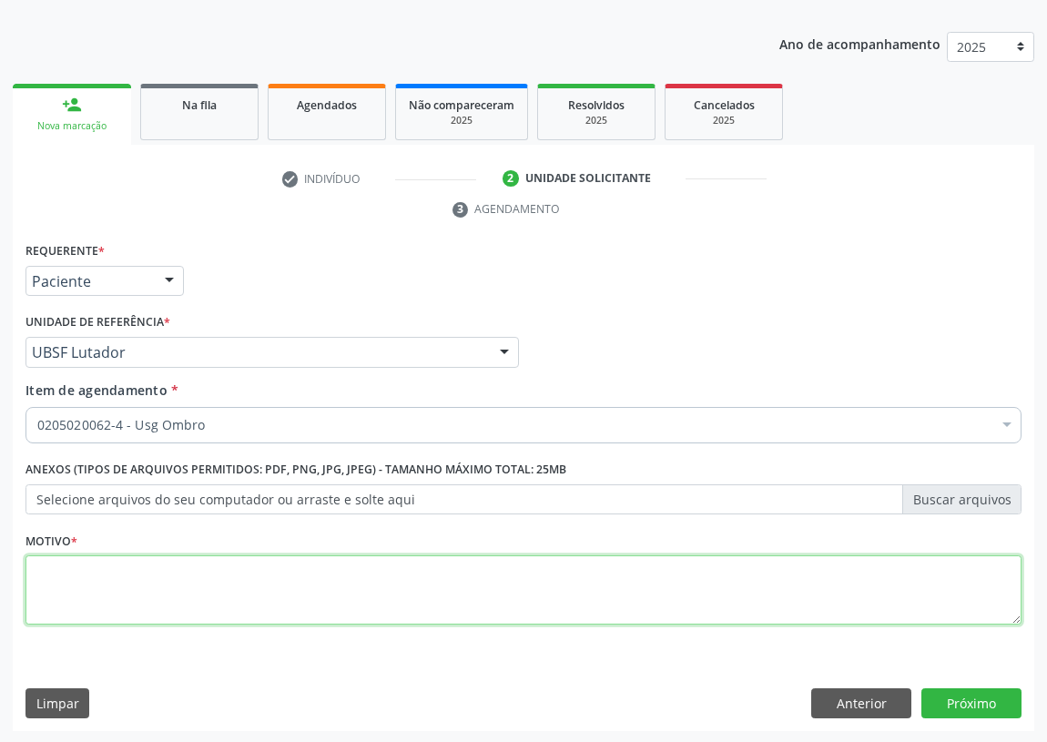
click at [54, 564] on textarea at bounding box center [523, 589] width 996 height 69
type textarea "AVALIAÇÃO"
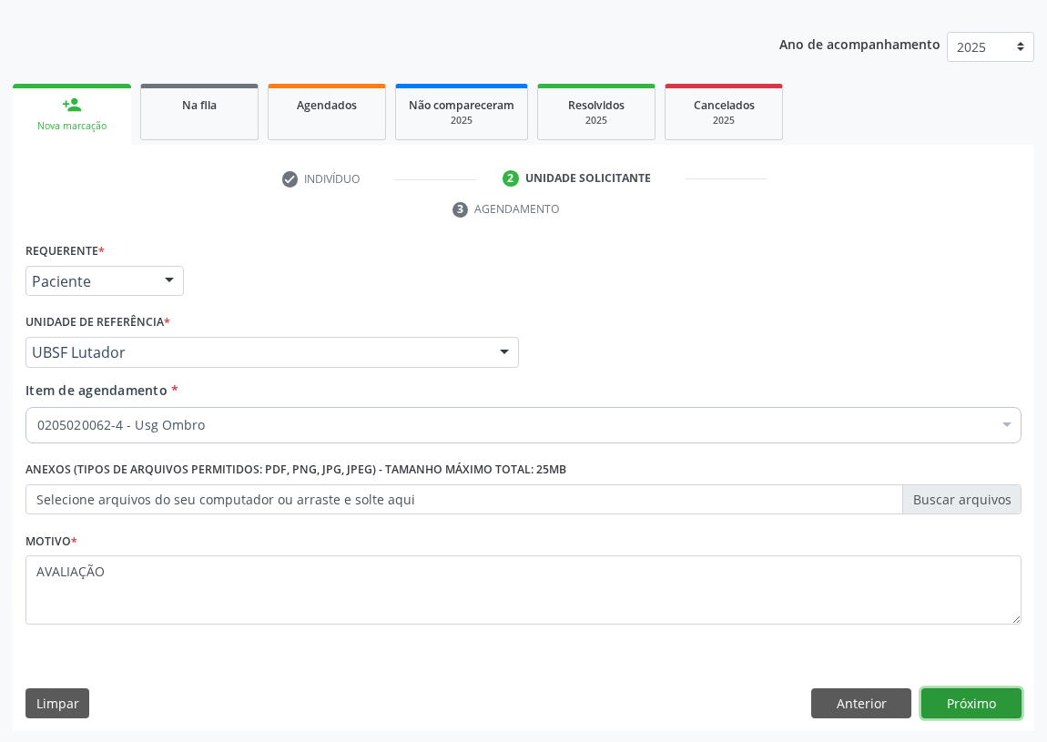
click at [977, 697] on button "Próximo" at bounding box center [971, 703] width 100 height 31
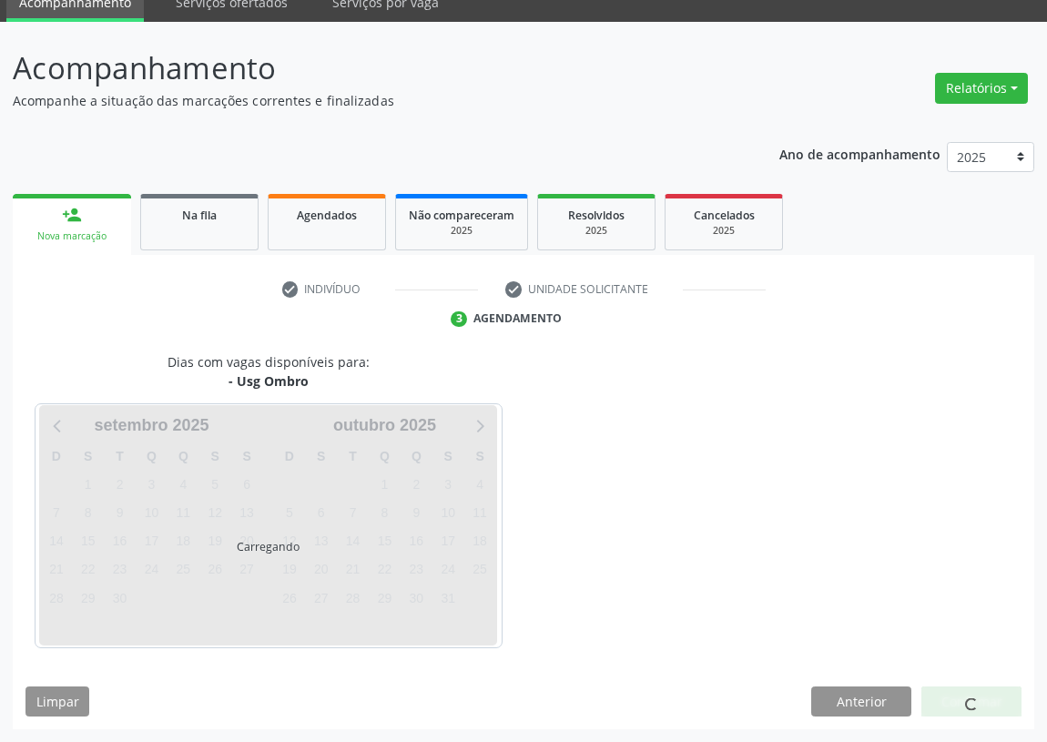
scroll to position [76, 0]
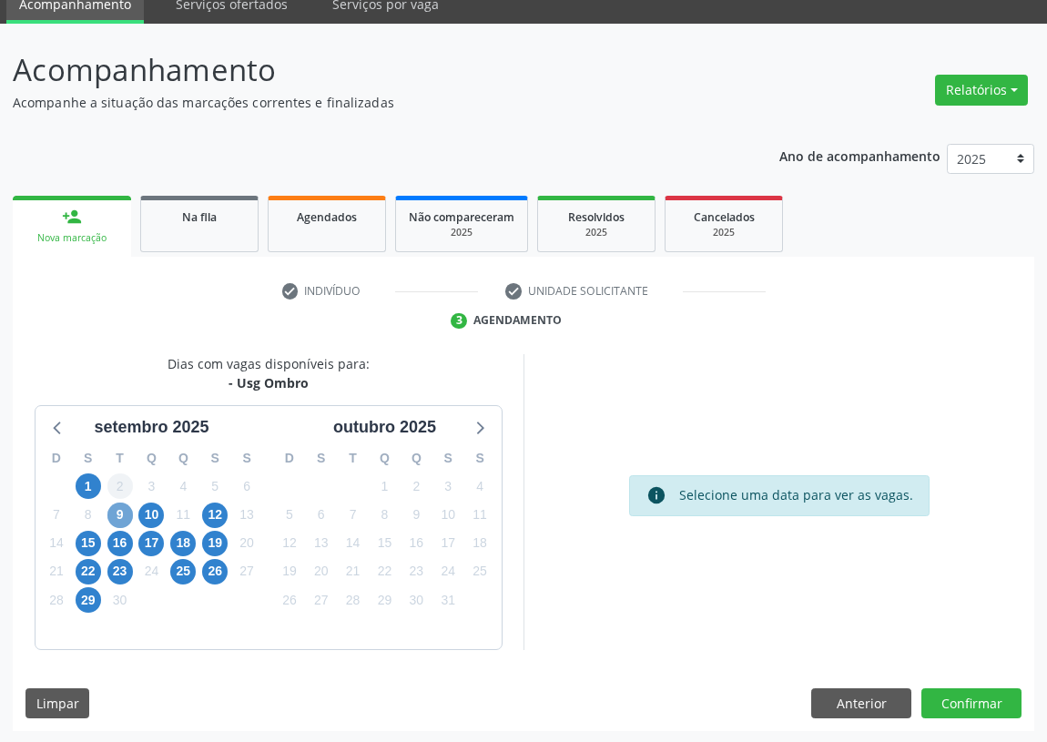
drag, startPoint x: 122, startPoint y: 508, endPoint x: 117, endPoint y: 481, distance: 27.7
click at [121, 506] on span "9" at bounding box center [119, 514] width 25 height 25
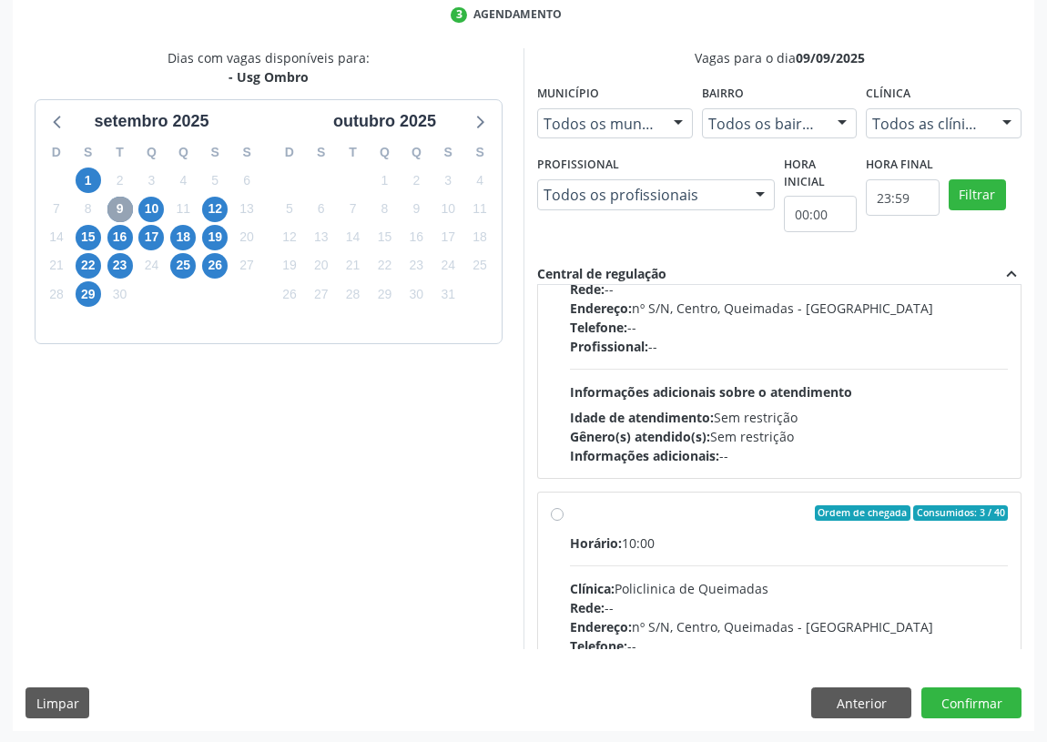
scroll to position [285, 0]
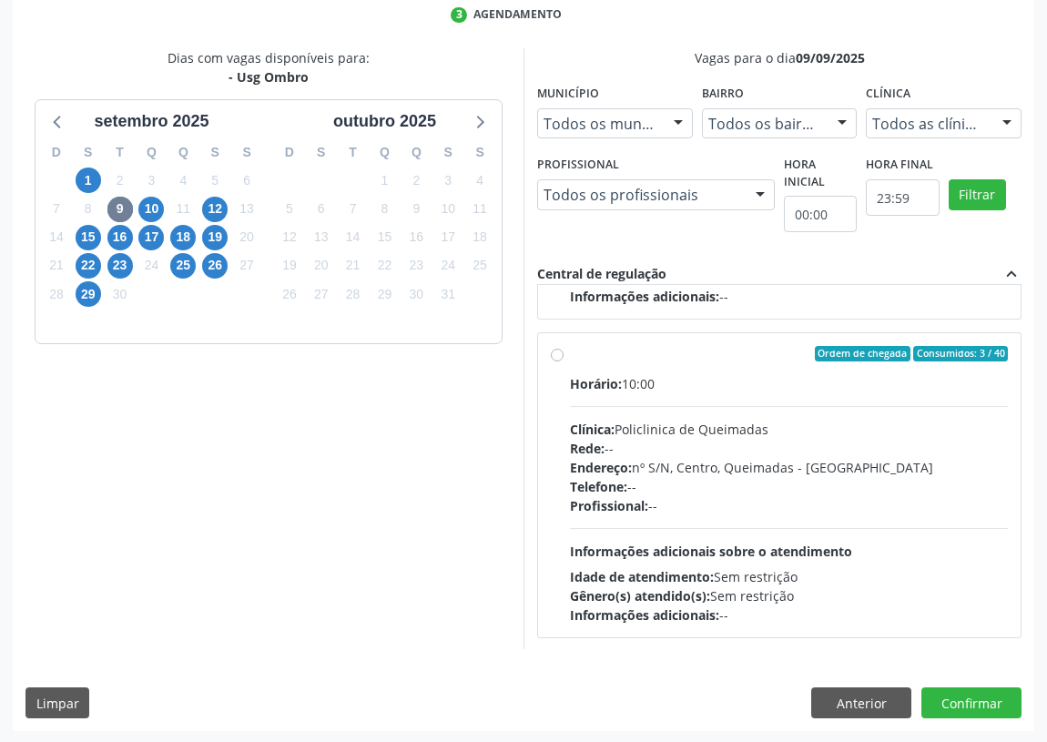
click at [570, 354] on label "Ordem de chegada Consumidos: 3 / 40 Horário: 10:00 Clínica: Policlinica de Quei…" at bounding box center [789, 485] width 438 height 279
click at [555, 354] on input "Ordem de chegada Consumidos: 3 / 40 Horário: 10:00 Clínica: Policlinica de Quei…" at bounding box center [557, 354] width 13 height 16
radio input "true"
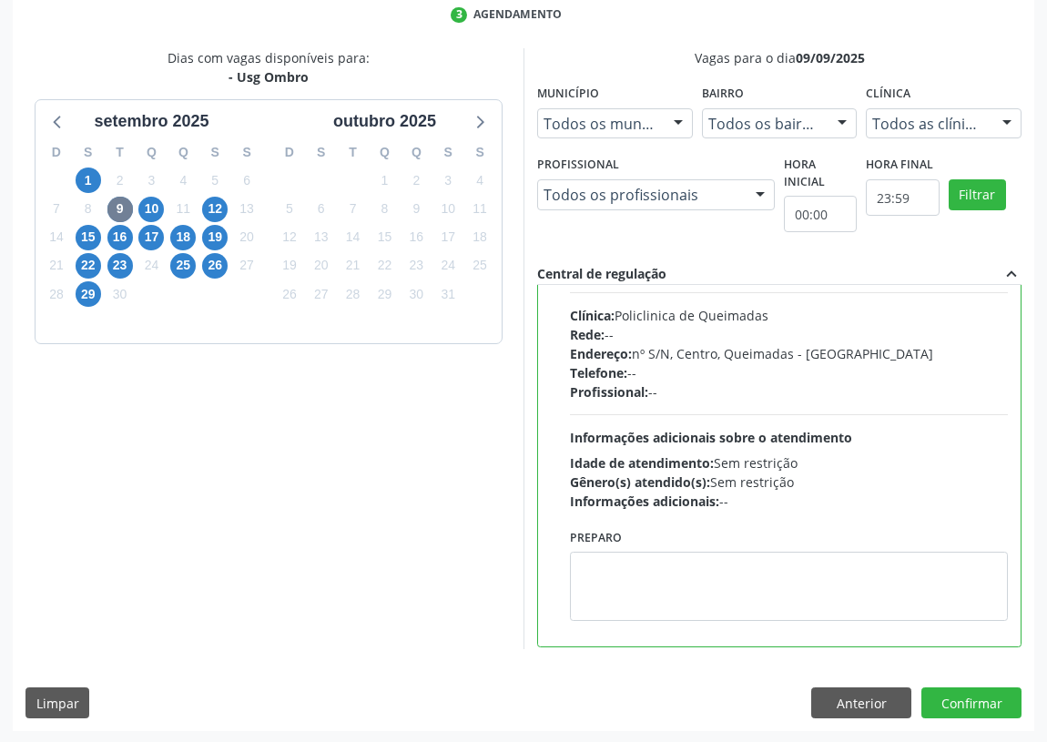
scroll to position [409, 0]
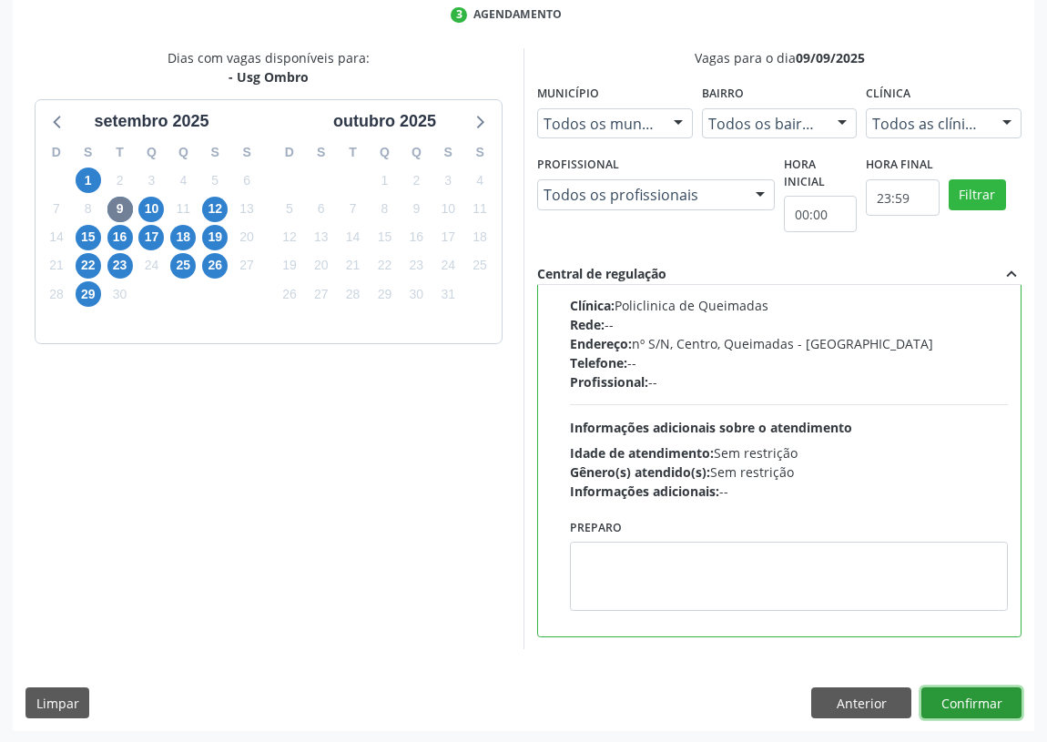
drag, startPoint x: 980, startPoint y: 694, endPoint x: 916, endPoint y: 700, distance: 64.8
click at [980, 693] on button "Confirmar" at bounding box center [971, 702] width 100 height 31
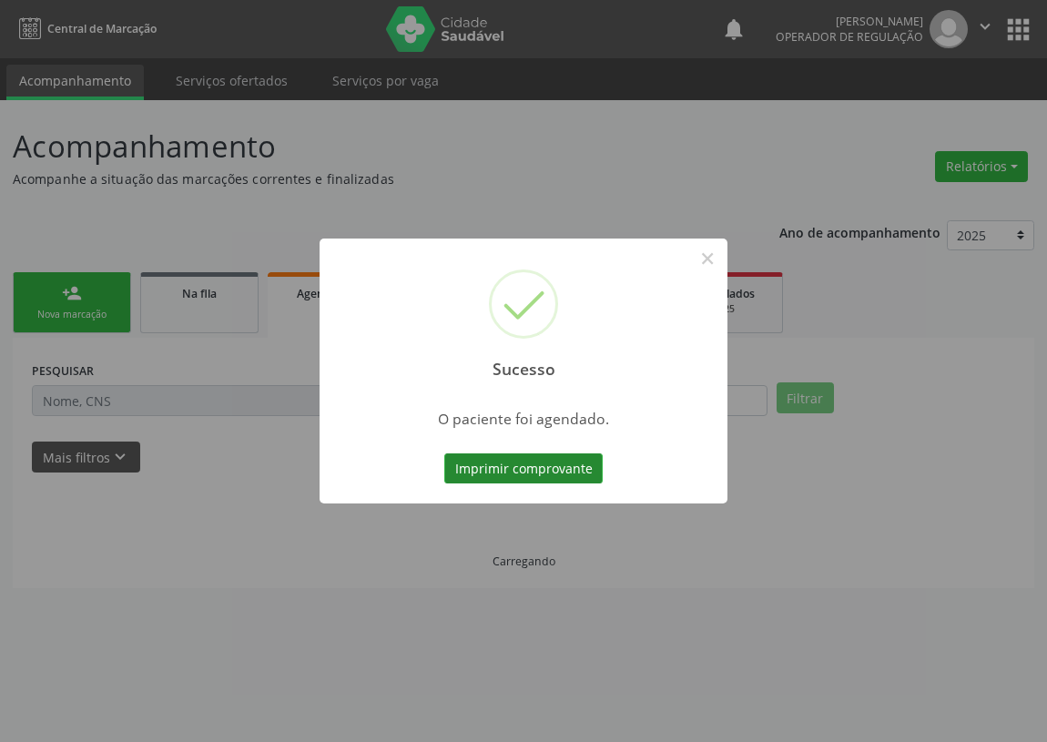
scroll to position [0, 0]
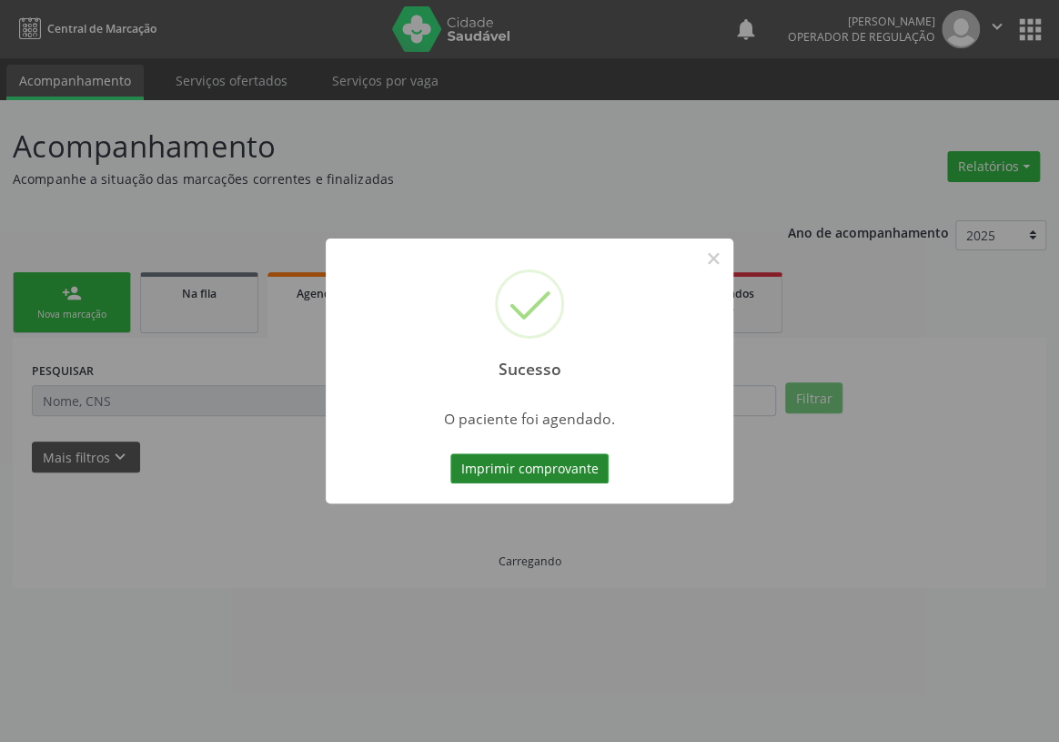
click at [511, 469] on button "Imprimir comprovante" at bounding box center [529, 468] width 158 height 31
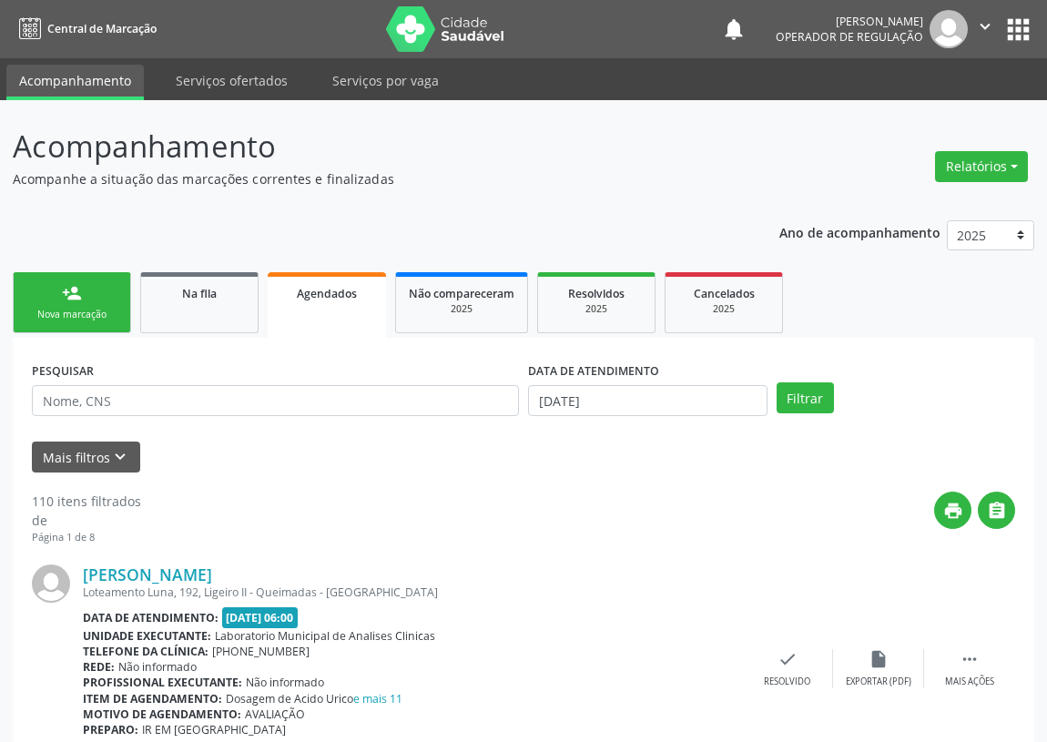
click at [75, 295] on div "person_add" at bounding box center [72, 293] width 20 height 20
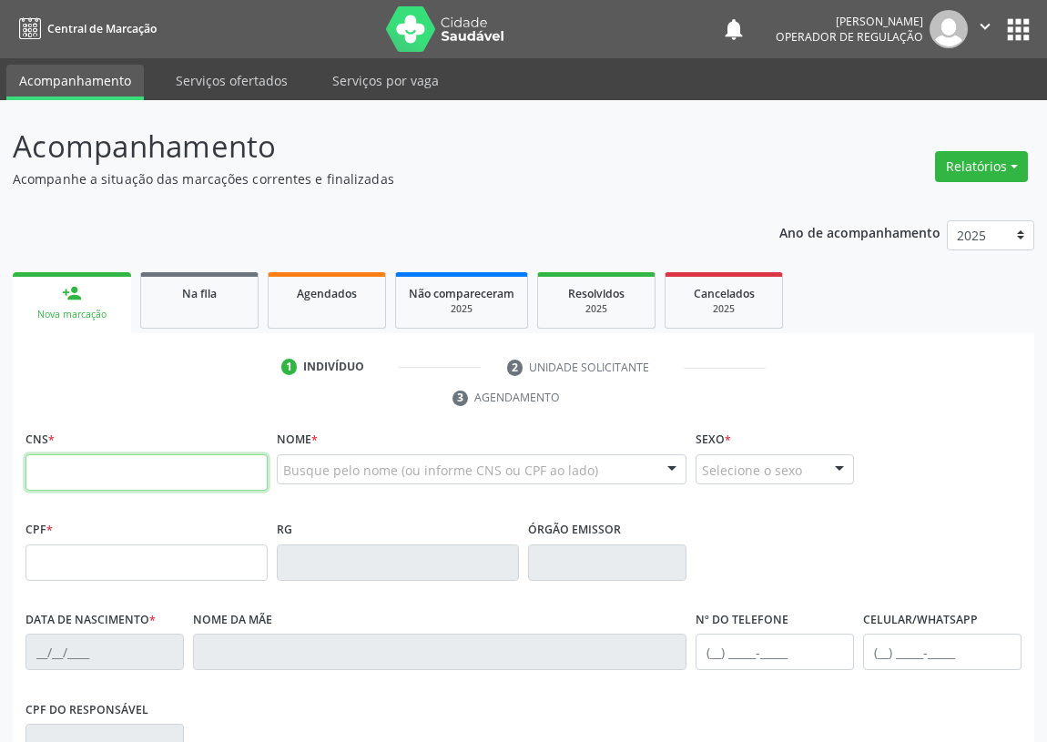
click at [59, 471] on input "text" at bounding box center [146, 472] width 242 height 36
type input "700 0001 8778 3203"
type input "046.620.514-79"
type input "16/05/1960"
type input "Terezinha Antoninho da Silva"
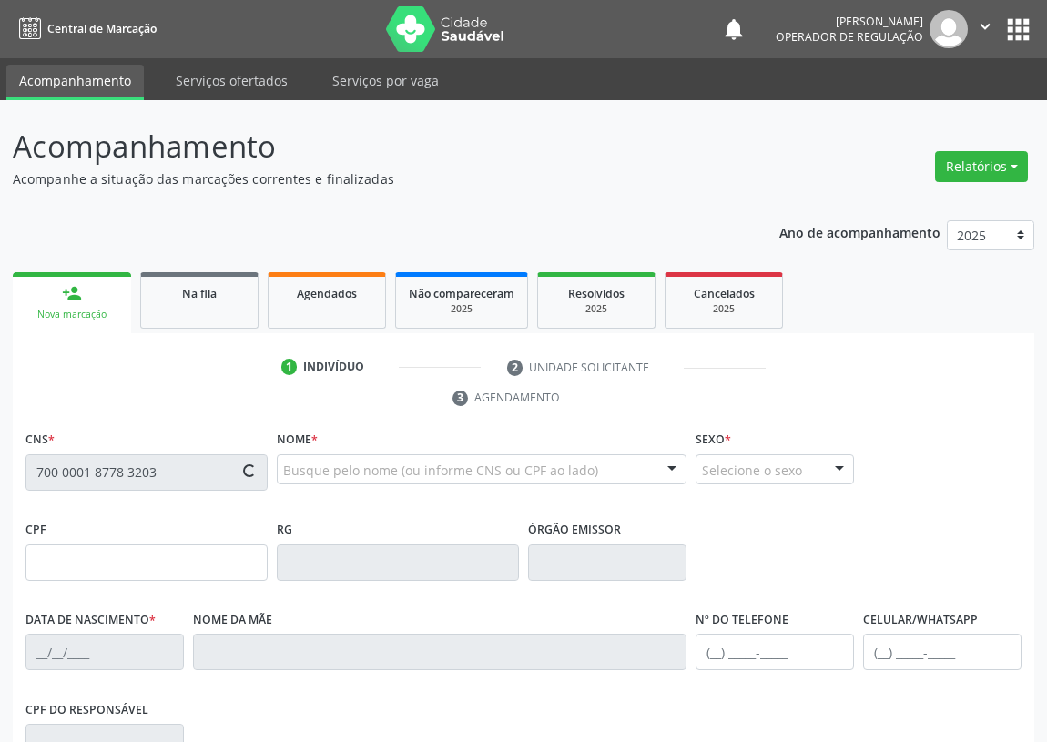
type input "(83) 99311-3512"
type input "203.174.174-87"
type input "S/N"
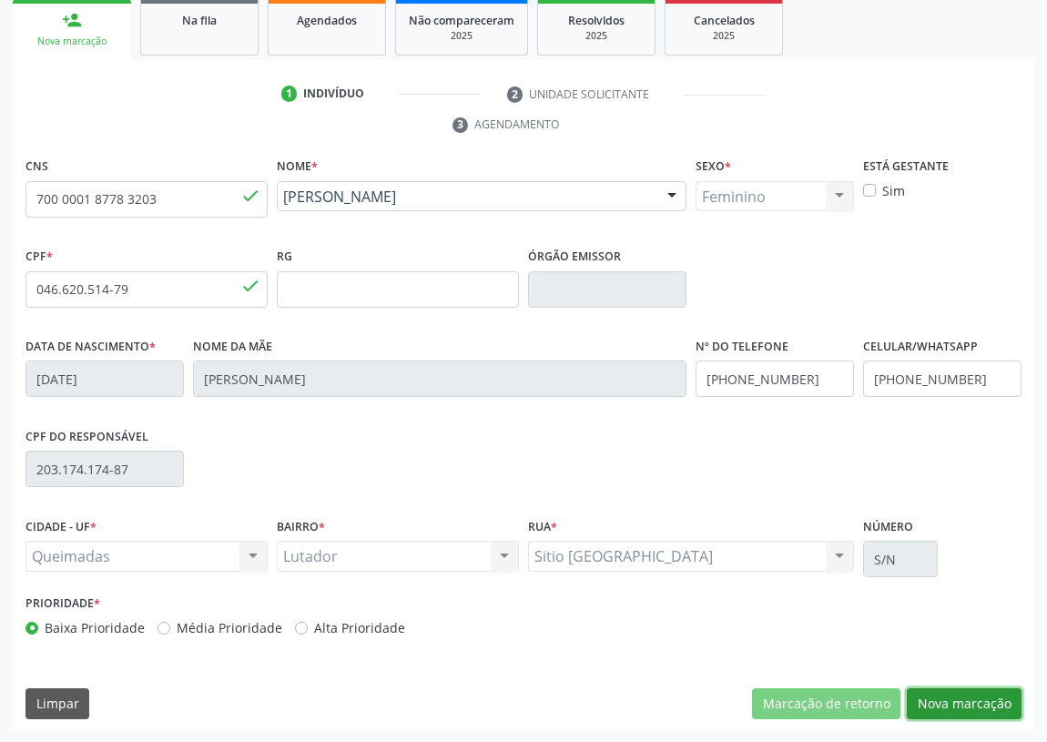
click at [946, 700] on button "Nova marcação" at bounding box center [963, 703] width 115 height 31
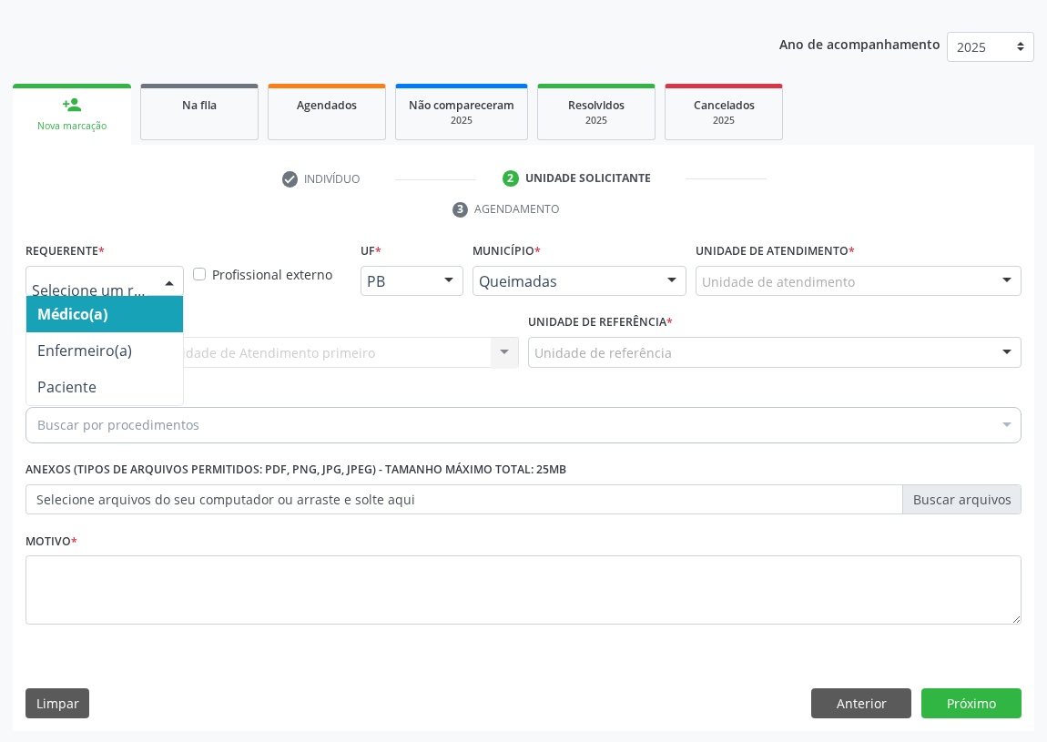
drag, startPoint x: 172, startPoint y: 277, endPoint x: 137, endPoint y: 368, distance: 97.7
click at [167, 284] on div at bounding box center [169, 282] width 27 height 31
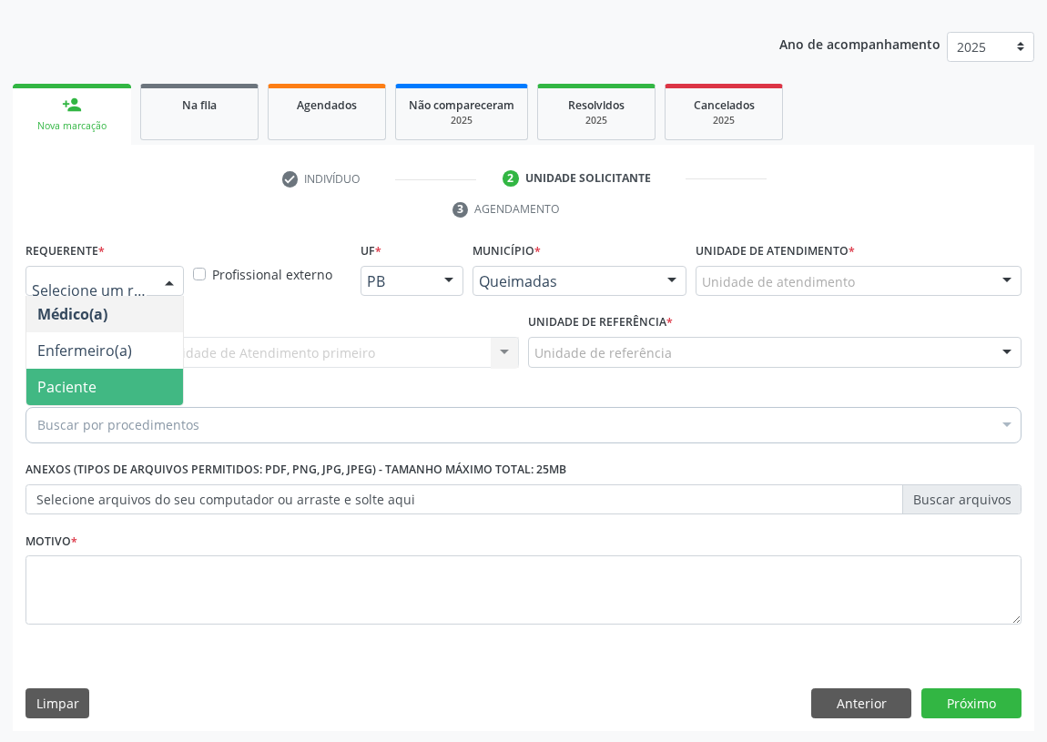
click at [140, 375] on span "Paciente" at bounding box center [104, 387] width 157 height 36
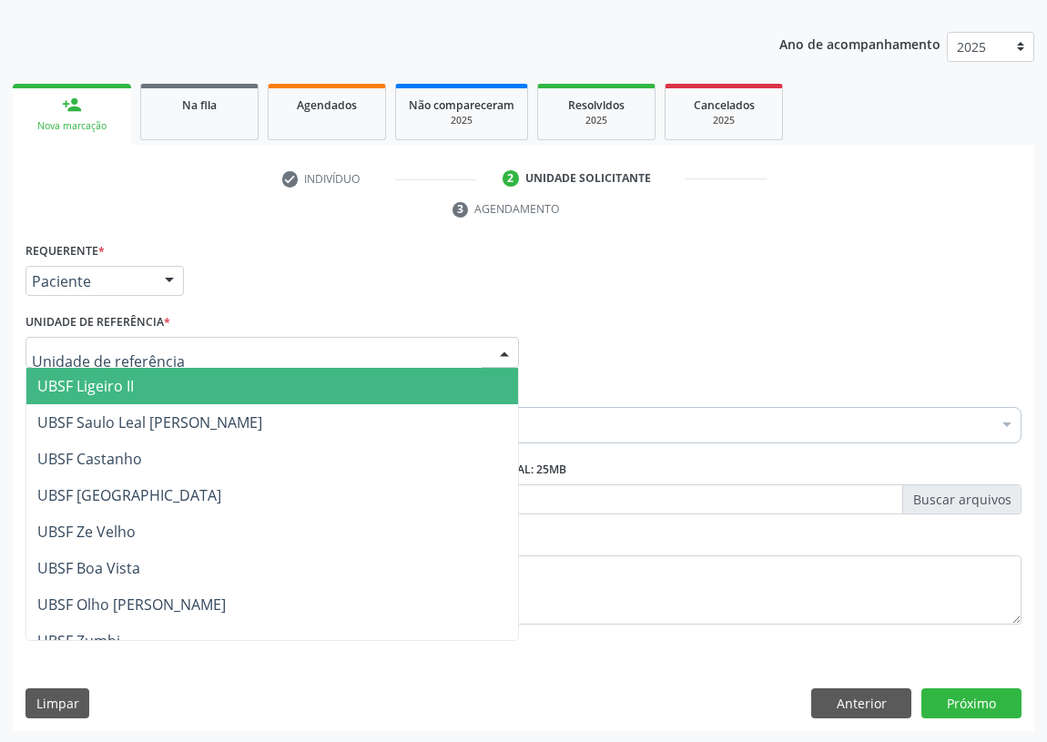
click at [446, 346] on div at bounding box center [271, 352] width 493 height 31
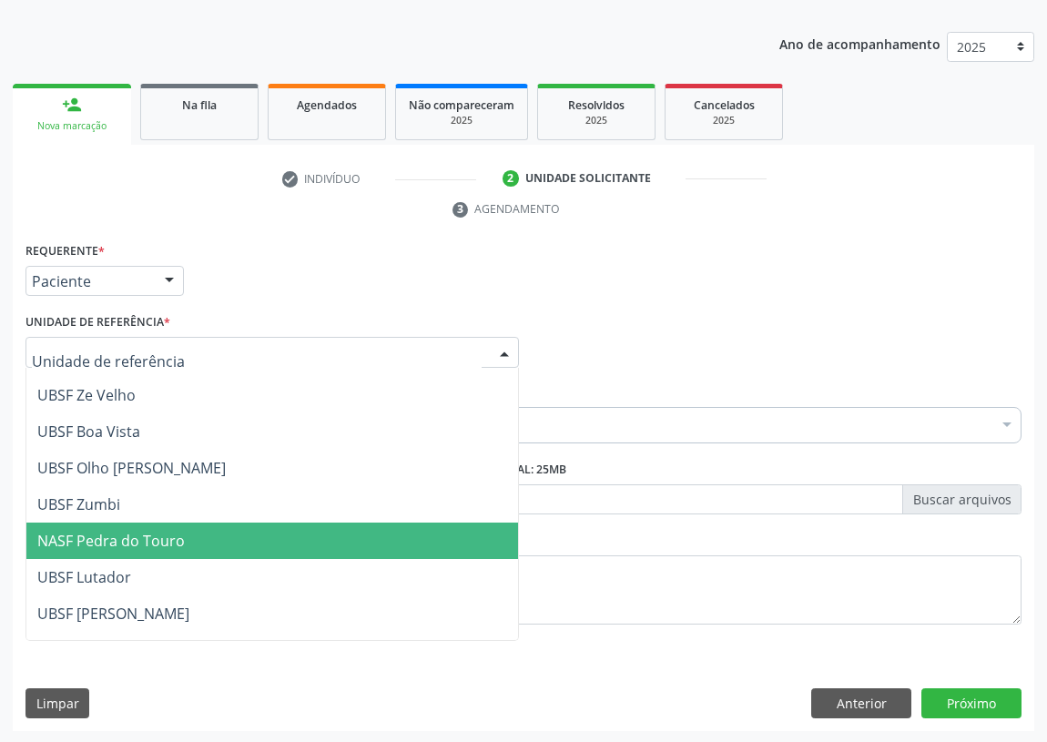
scroll to position [165, 0]
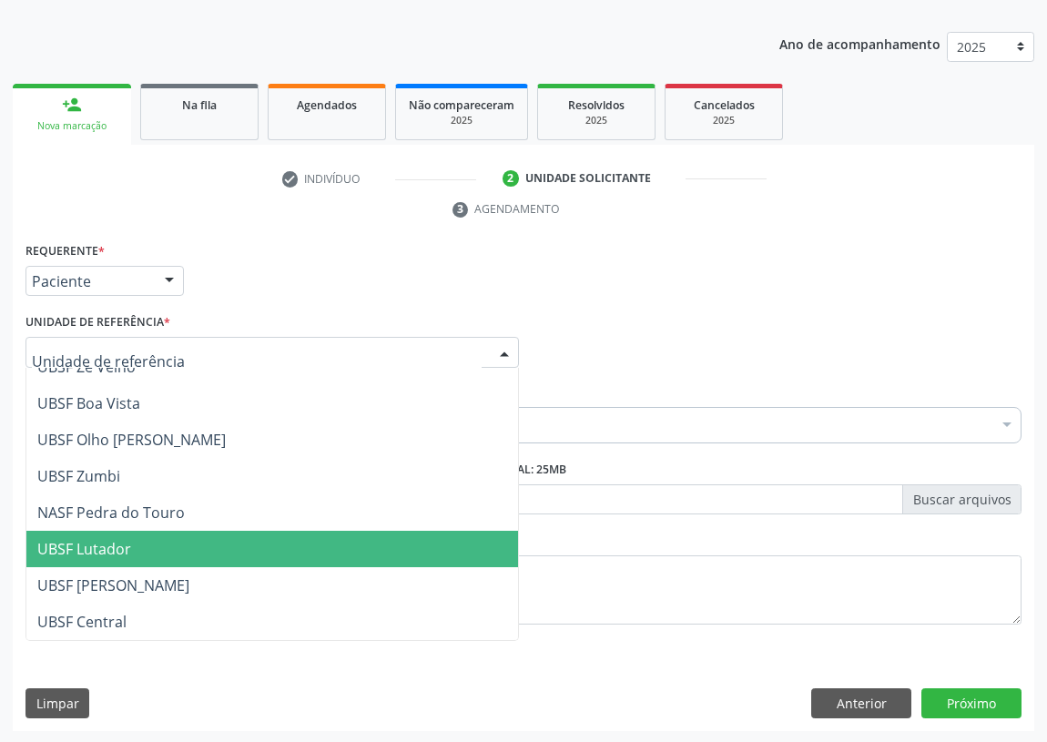
drag, startPoint x: 125, startPoint y: 534, endPoint x: 20, endPoint y: 523, distance: 105.2
click at [112, 535] on span "UBSF Lutador" at bounding box center [271, 549] width 491 height 36
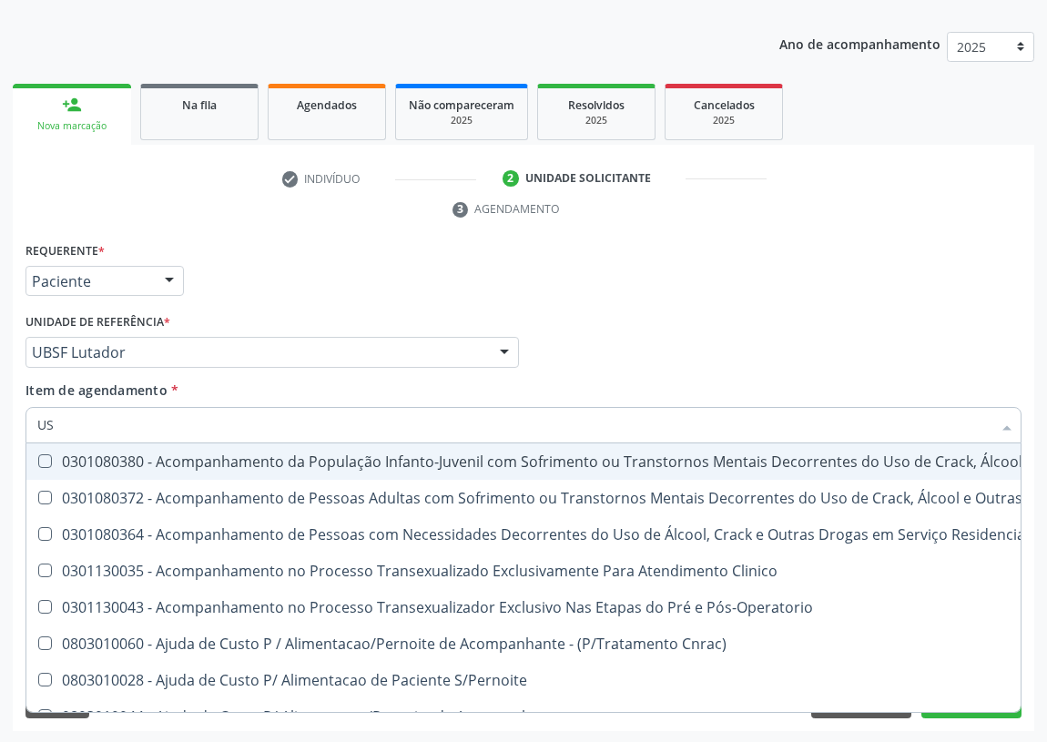
type input "USG"
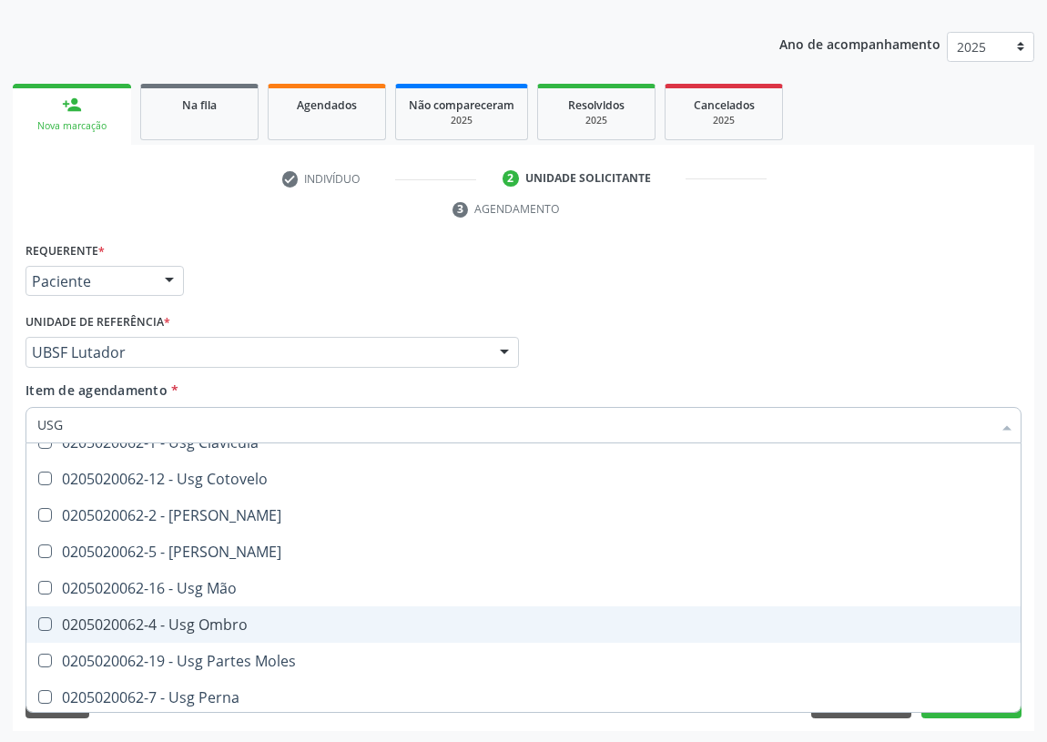
drag, startPoint x: 228, startPoint y: 619, endPoint x: 3, endPoint y: 590, distance: 227.6
click at [224, 619] on div "0205020062-4 - Usg Ombro" at bounding box center [523, 624] width 972 height 15
checkbox Ombro "true"
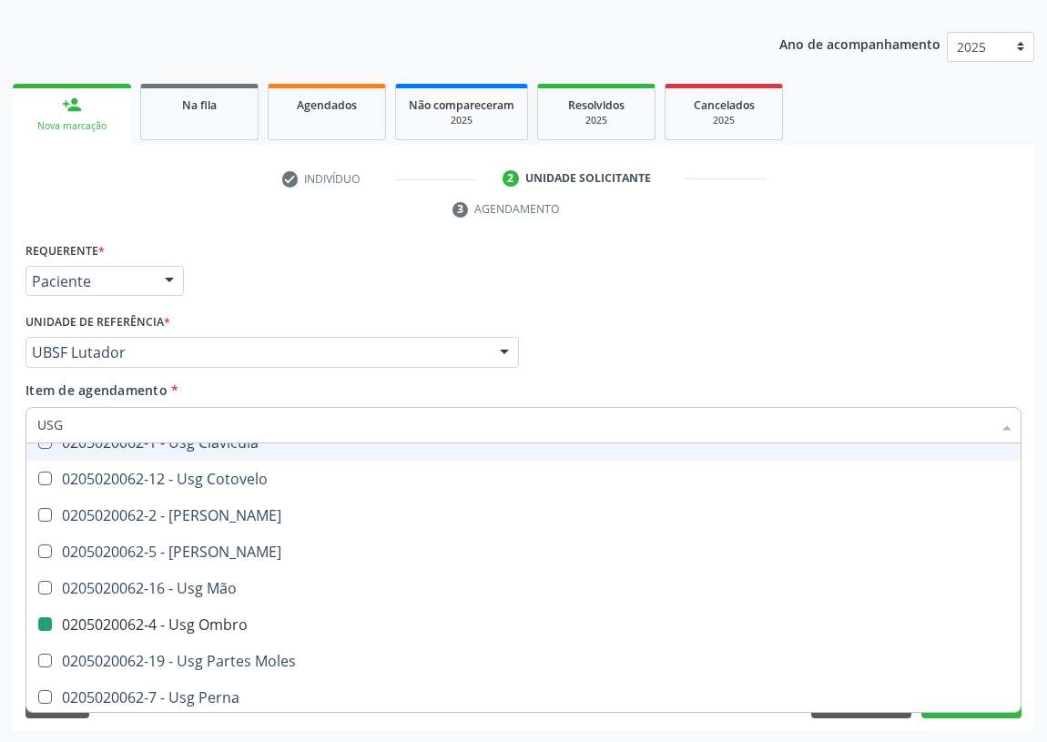
drag, startPoint x: 657, startPoint y: 334, endPoint x: 0, endPoint y: 537, distance: 687.7
click at [646, 336] on div "Médico Solicitante Por favor, selecione a Unidade de Atendimento primeiro Nenhu…" at bounding box center [523, 344] width 1005 height 71
checkbox Braço "true"
checkbox Ombro "false"
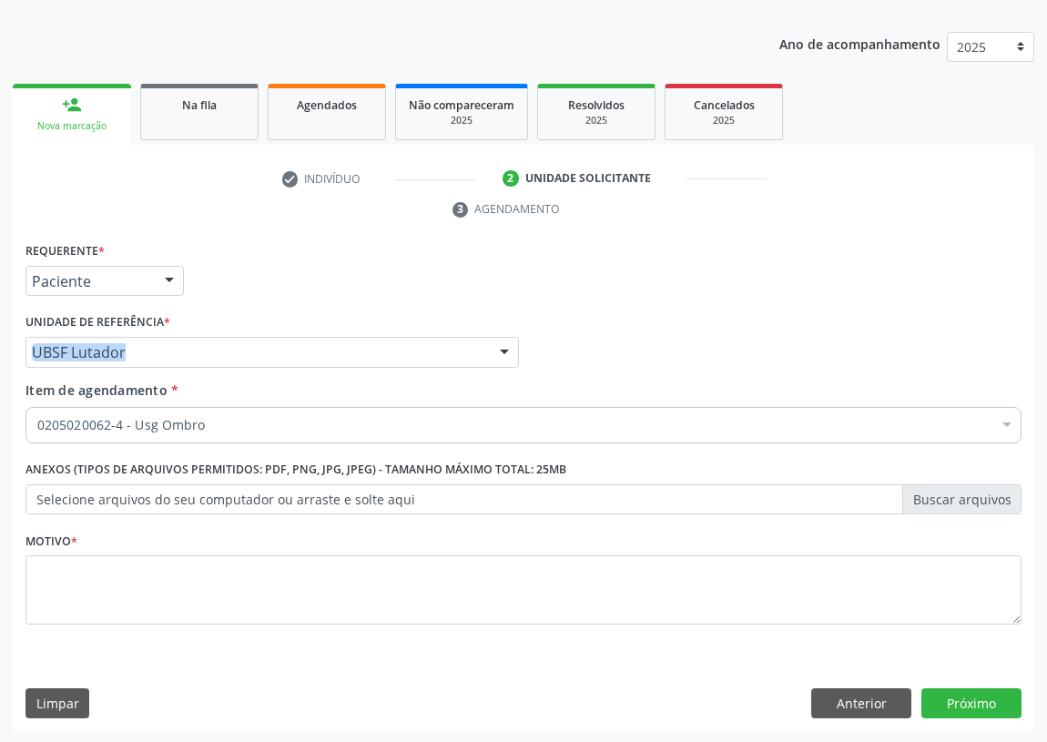
scroll to position [0, 0]
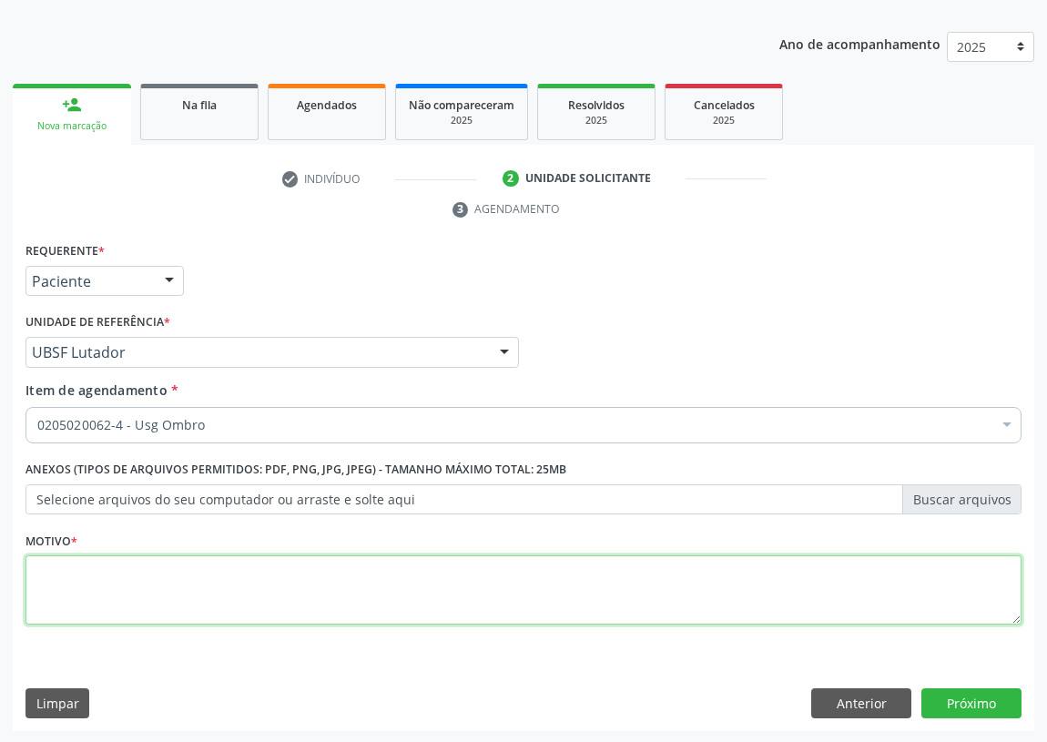
click at [123, 594] on textarea at bounding box center [523, 589] width 996 height 69
type textarea "AVALIAÇÃO"
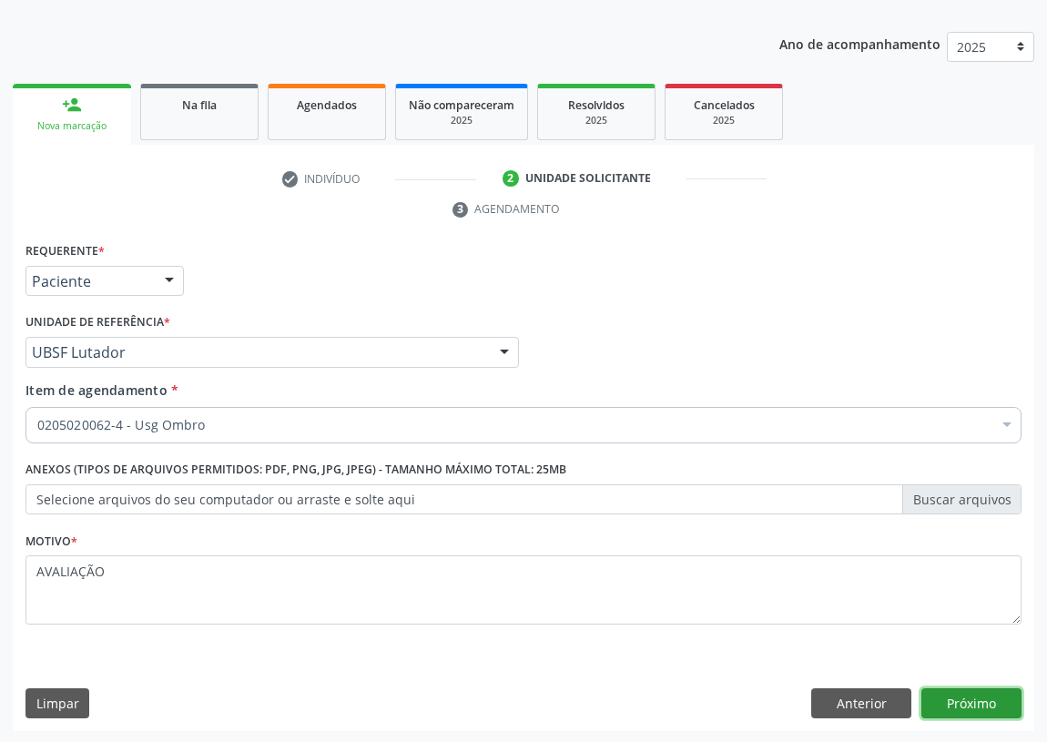
click at [942, 703] on button "Próximo" at bounding box center [971, 703] width 100 height 31
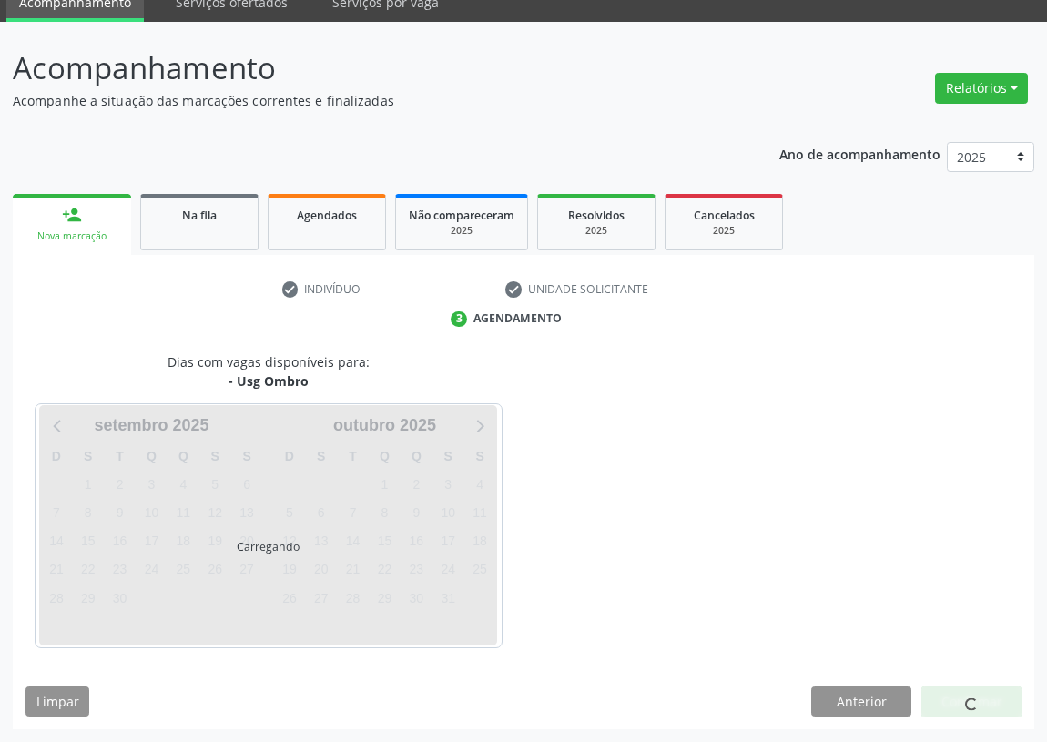
scroll to position [76, 0]
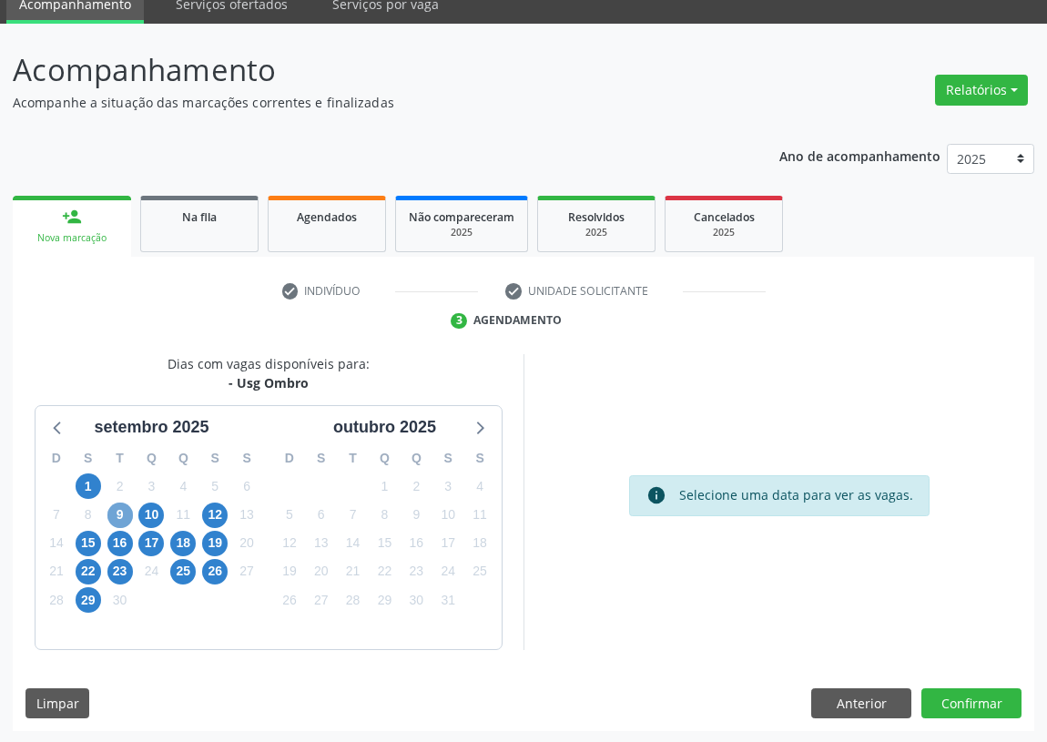
click at [118, 502] on span "9" at bounding box center [119, 514] width 25 height 25
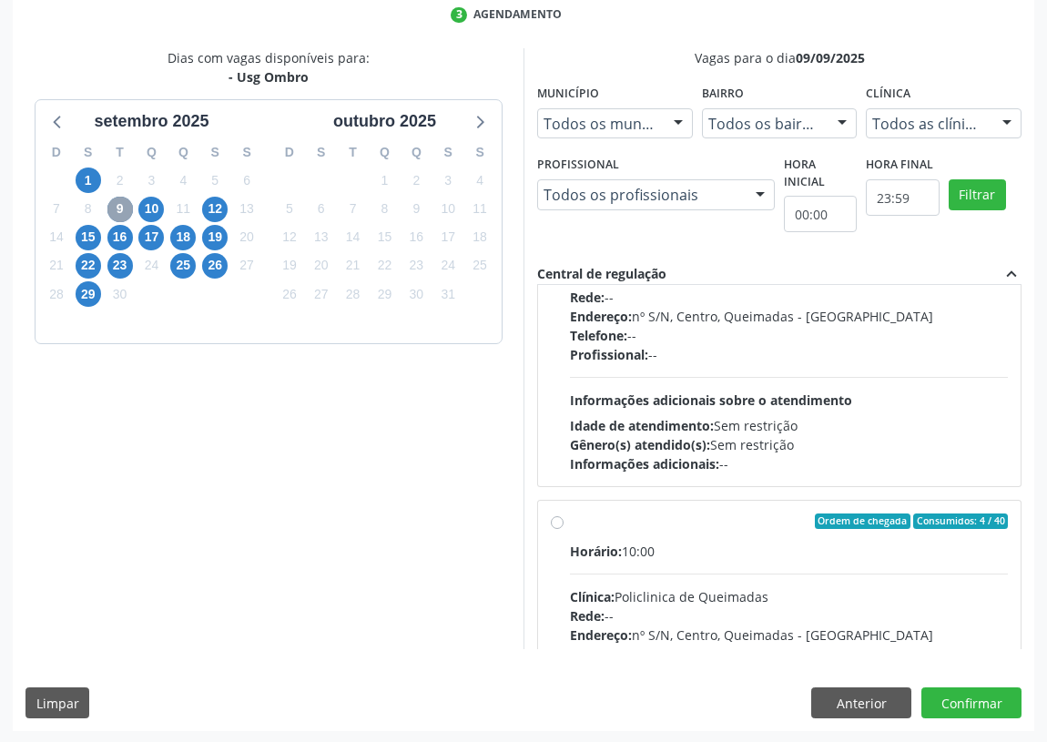
scroll to position [285, 0]
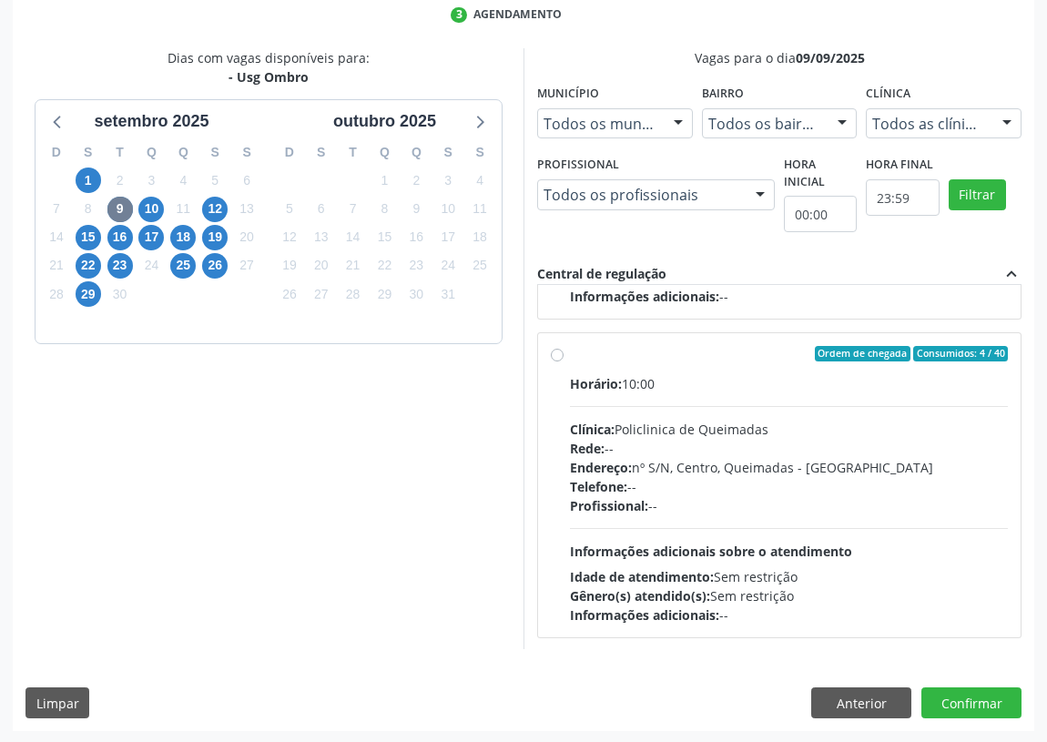
click at [570, 349] on label "Ordem de chegada Consumidos: 4 / 40 Horário: 10:00 Clínica: Policlinica de Quei…" at bounding box center [789, 485] width 438 height 279
click at [555, 349] on input "Ordem de chegada Consumidos: 4 / 40 Horário: 10:00 Clínica: Policlinica de Quei…" at bounding box center [557, 354] width 13 height 16
radio input "true"
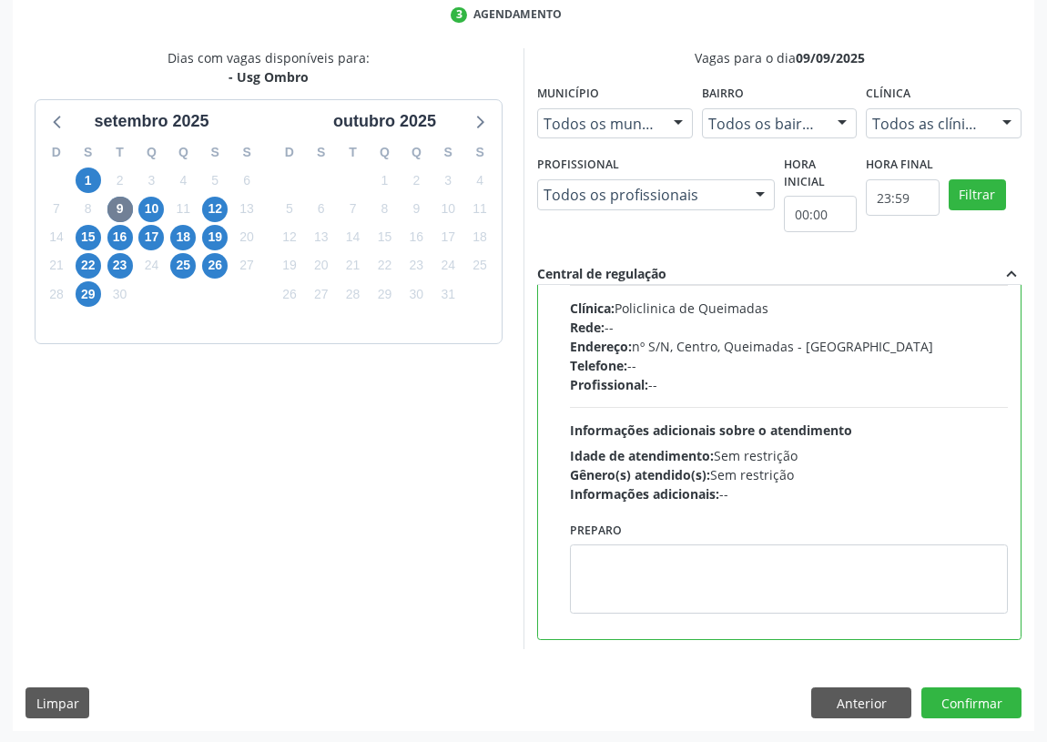
scroll to position [409, 0]
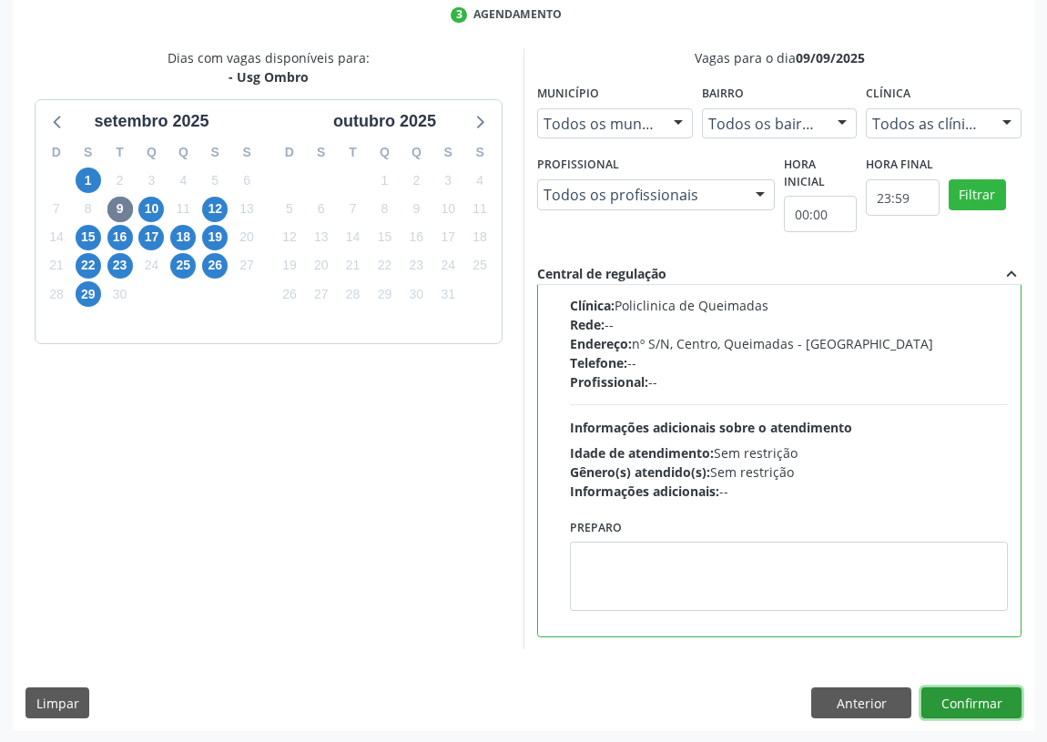
click at [962, 693] on button "Confirmar" at bounding box center [971, 702] width 100 height 31
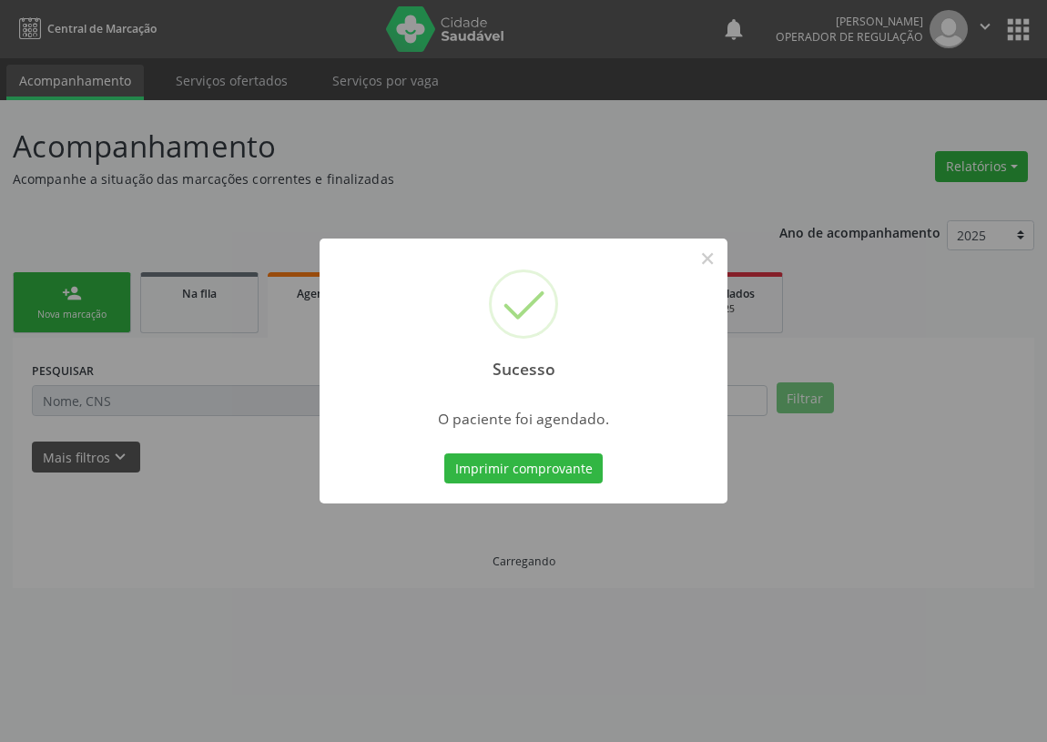
scroll to position [0, 0]
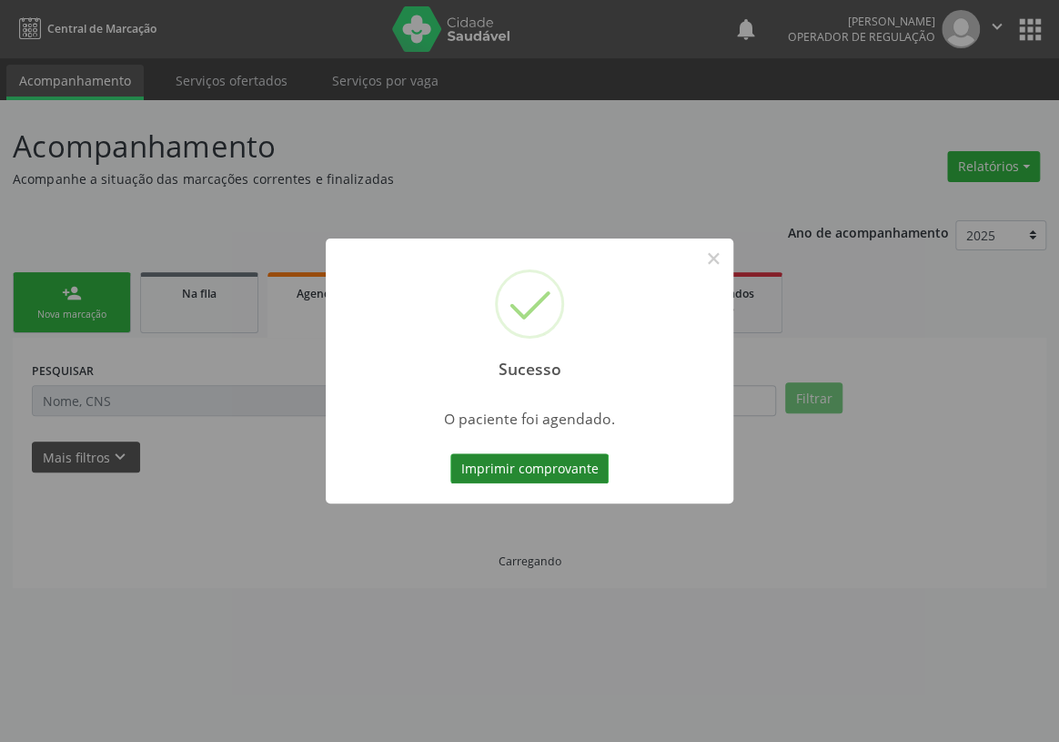
click at [497, 463] on button "Imprimir comprovante" at bounding box center [529, 468] width 158 height 31
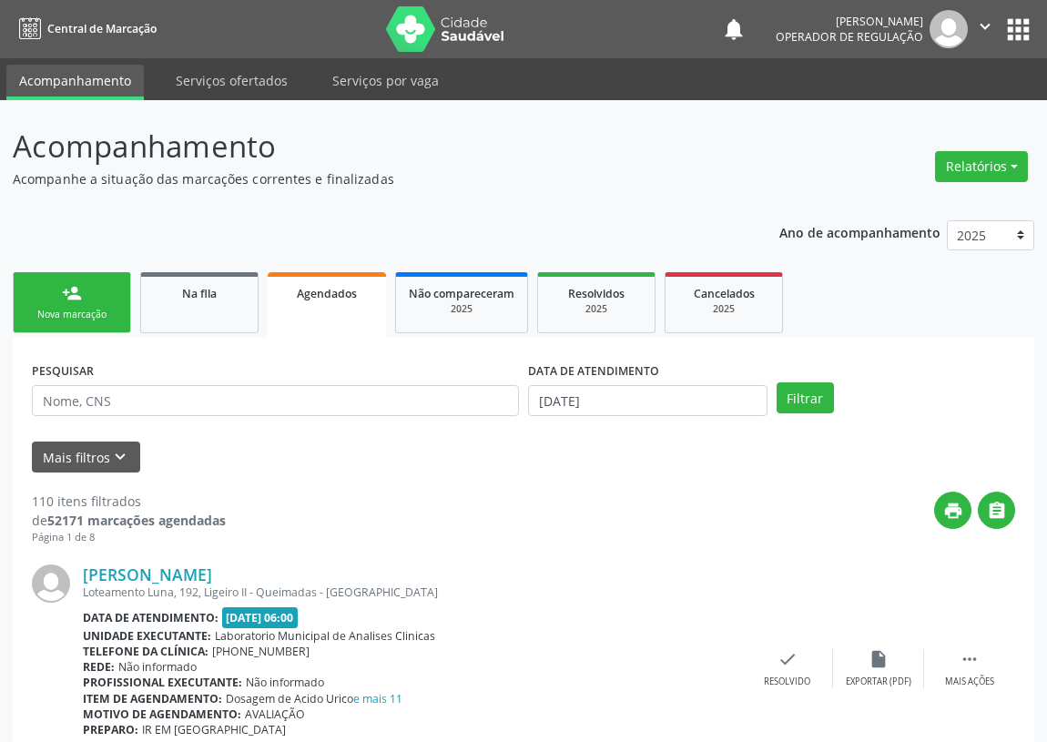
click at [73, 310] on div "Nova marcação" at bounding box center [71, 315] width 91 height 14
click at [76, 309] on div "Nova marcação" at bounding box center [71, 315] width 91 height 14
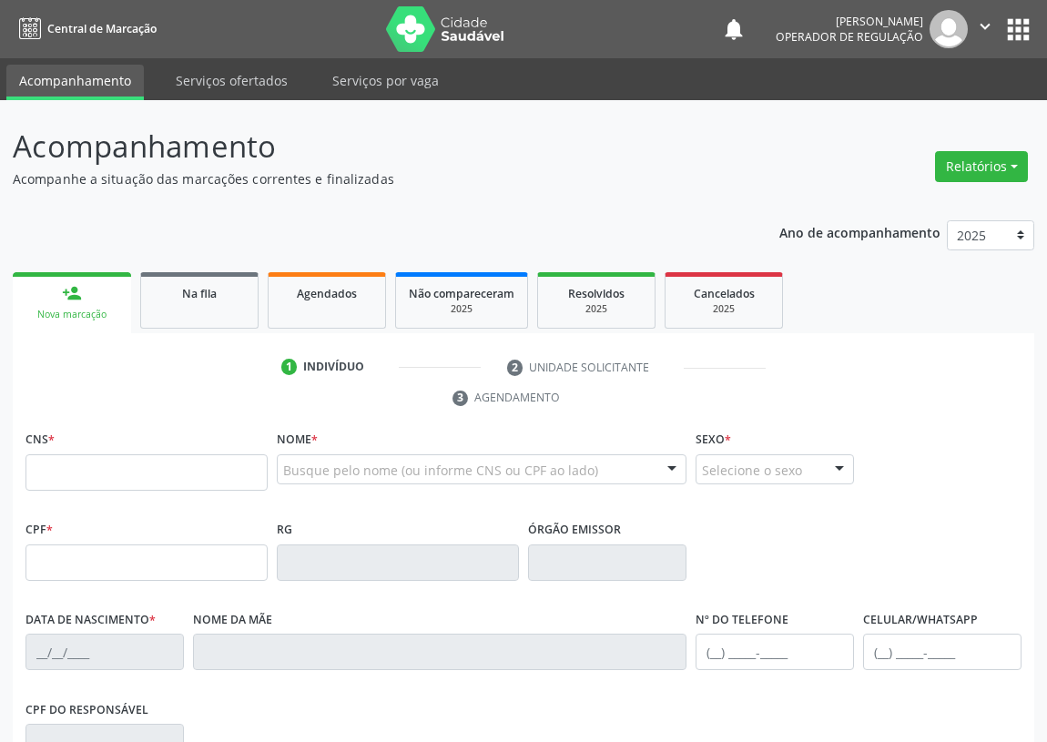
click at [64, 311] on div "Nova marcação" at bounding box center [71, 315] width 93 height 14
click at [49, 462] on input "text" at bounding box center [146, 472] width 242 height 36
type input "707 8046 1948 1313"
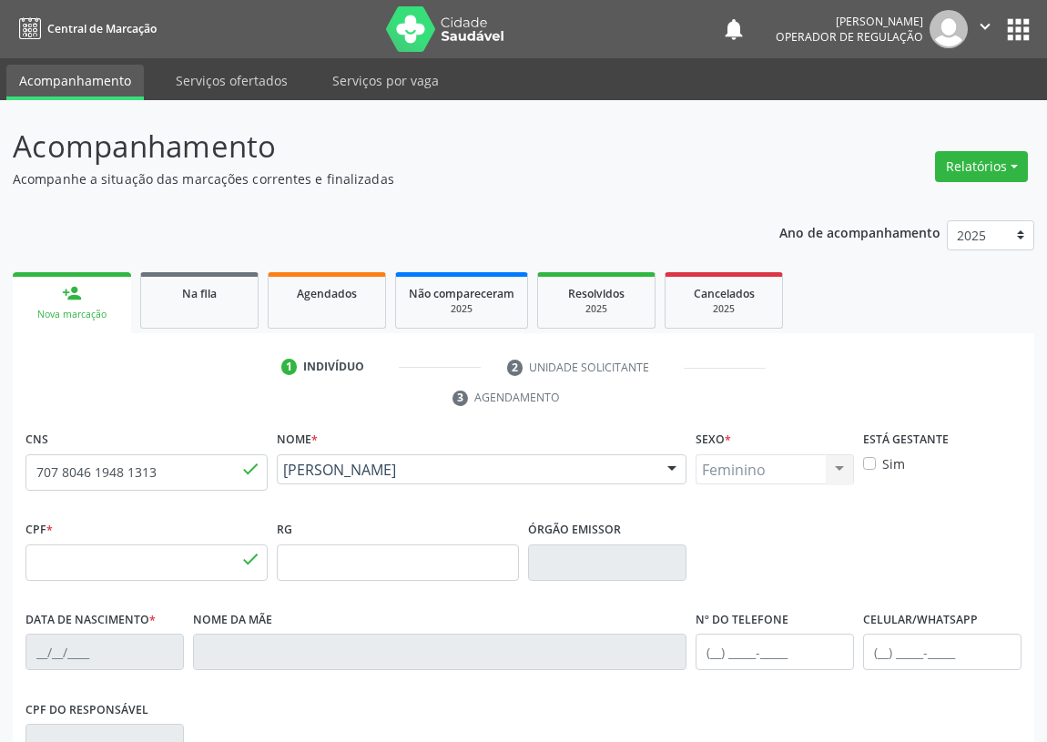
type input "062.930.844-62"
type input "[DATE]"
type input "[PERSON_NAME]"
type input "[PHONE_NUMBER]"
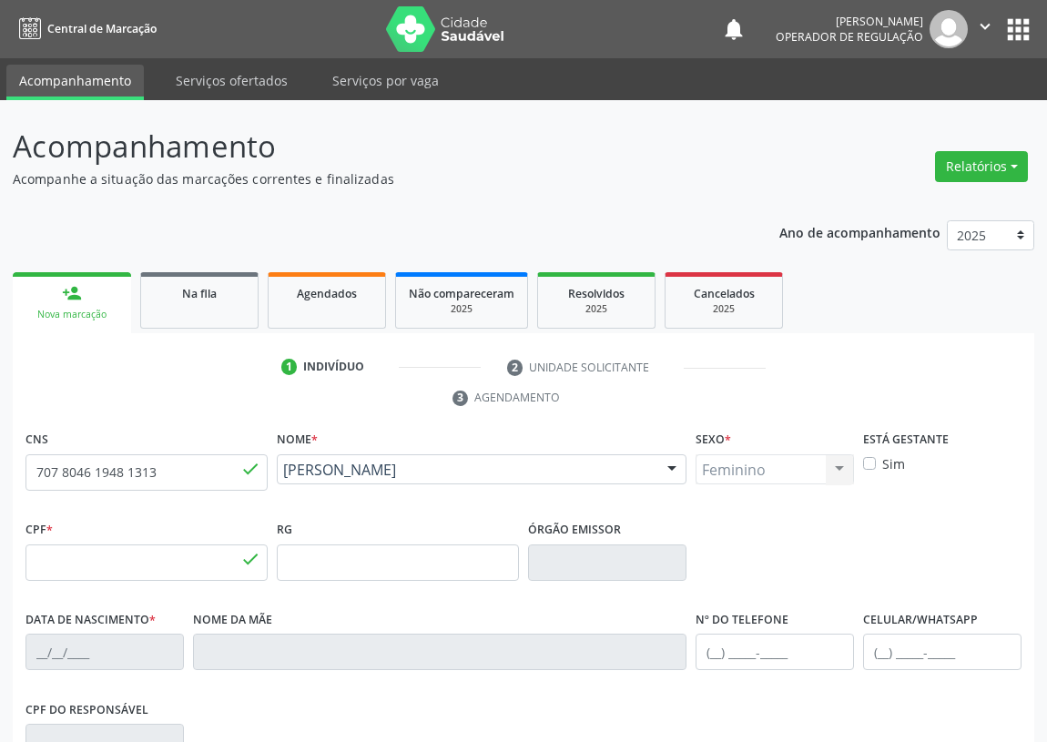
type input "213"
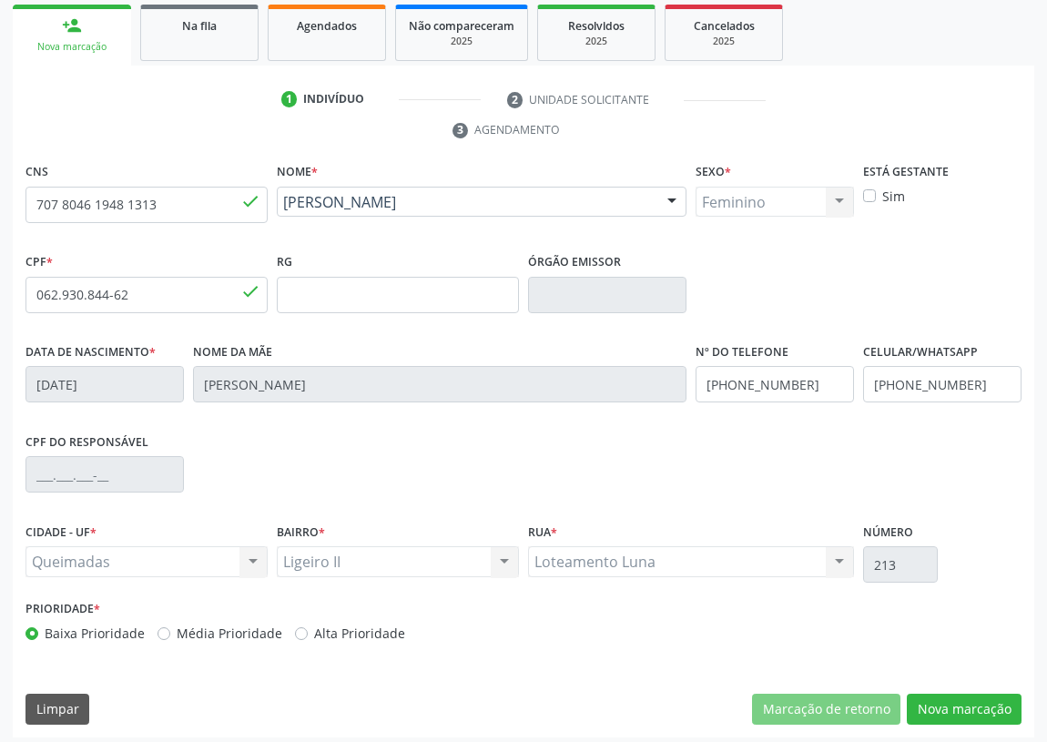
scroll to position [273, 0]
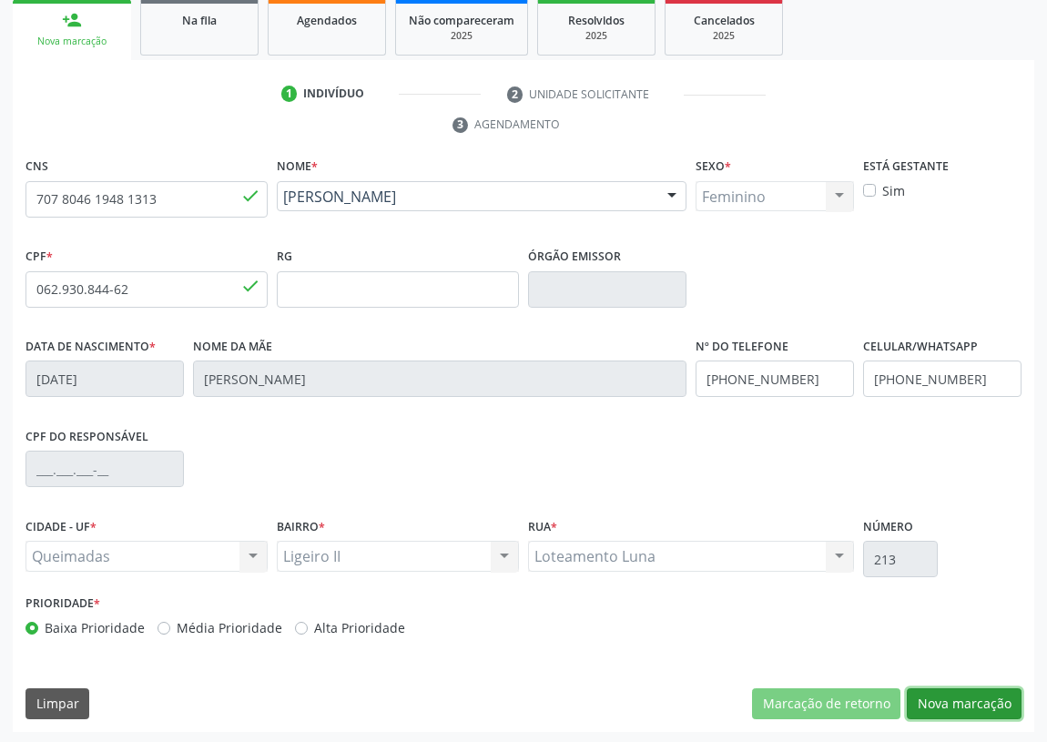
drag, startPoint x: 965, startPoint y: 697, endPoint x: 255, endPoint y: 501, distance: 736.6
click at [938, 693] on button "Nova marcação" at bounding box center [963, 703] width 115 height 31
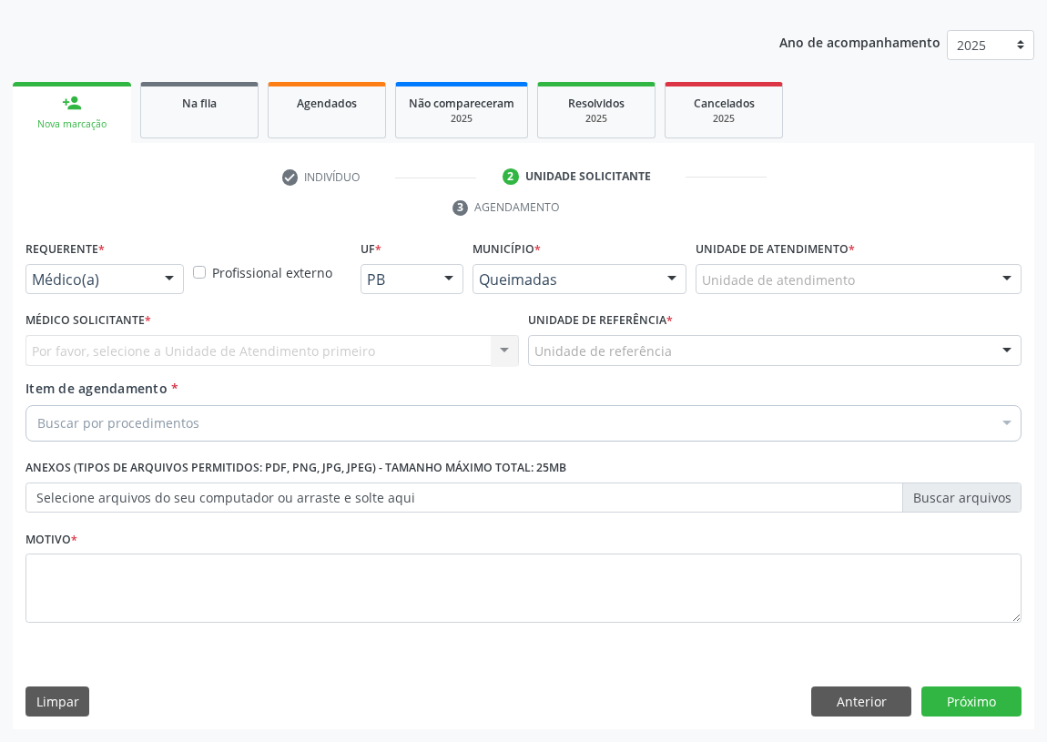
scroll to position [188, 0]
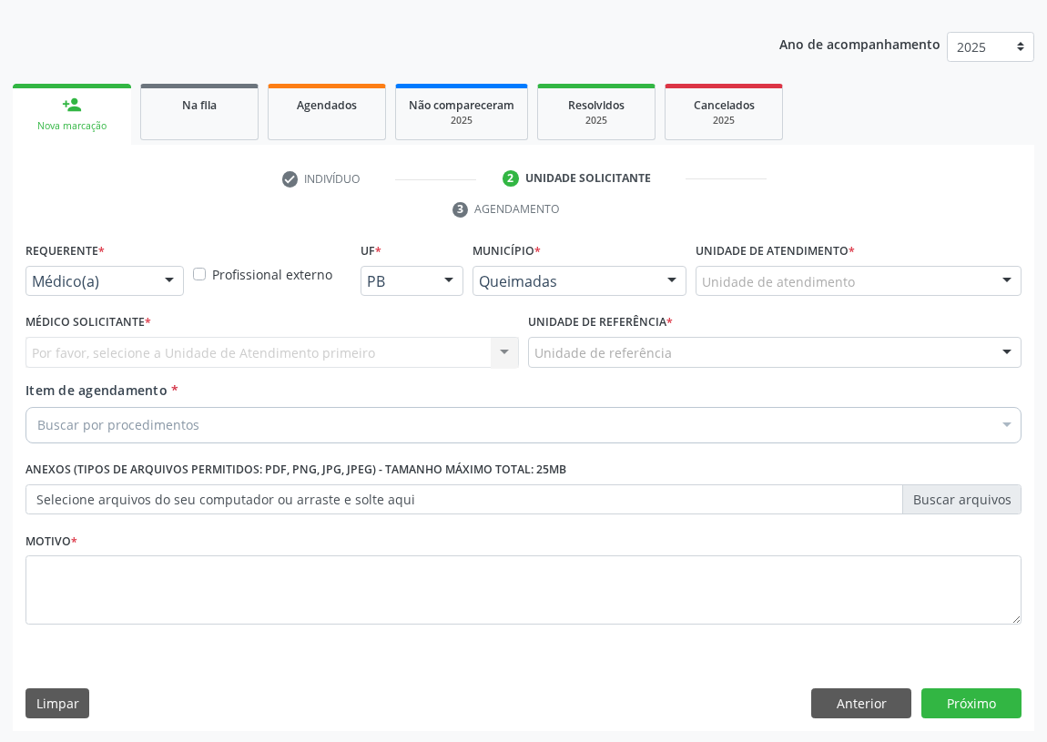
click at [162, 274] on div at bounding box center [169, 282] width 27 height 31
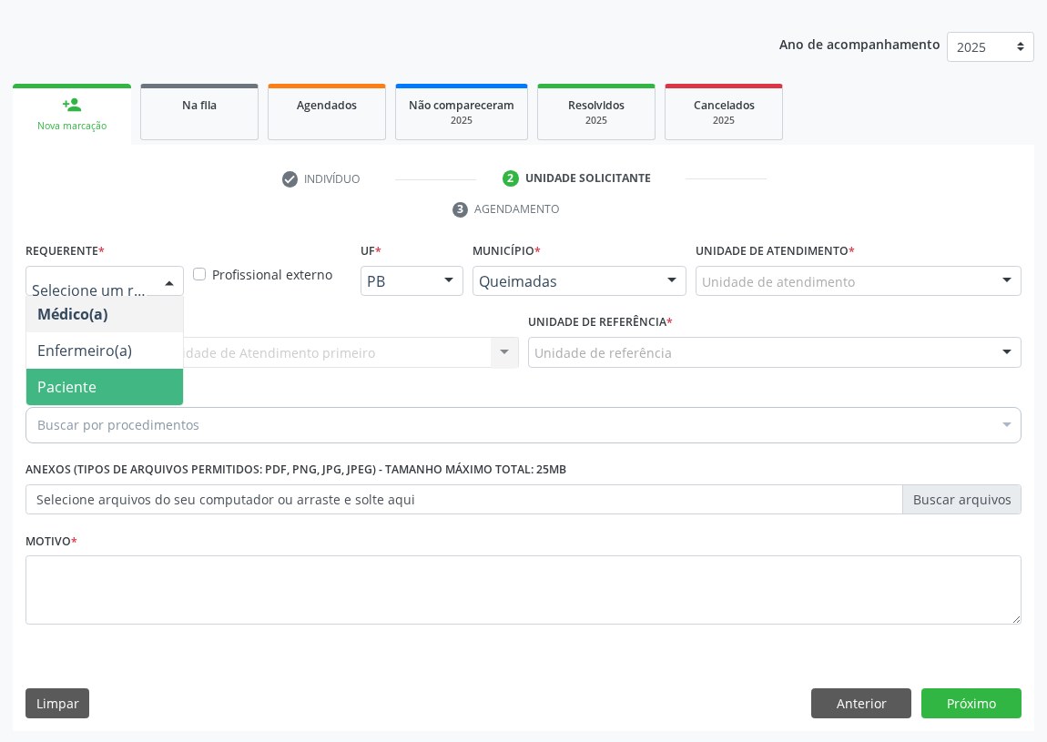
drag, startPoint x: 145, startPoint y: 376, endPoint x: 287, endPoint y: 361, distance: 142.7
click at [145, 377] on span "Paciente" at bounding box center [104, 387] width 157 height 36
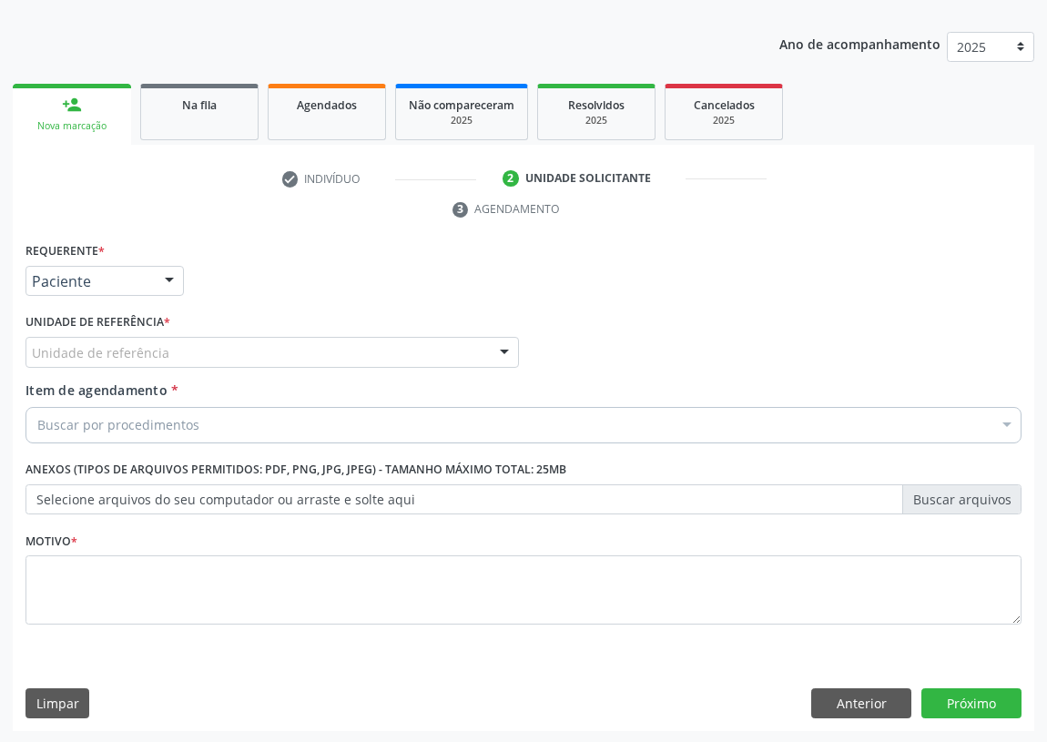
click at [501, 357] on div at bounding box center [504, 353] width 27 height 31
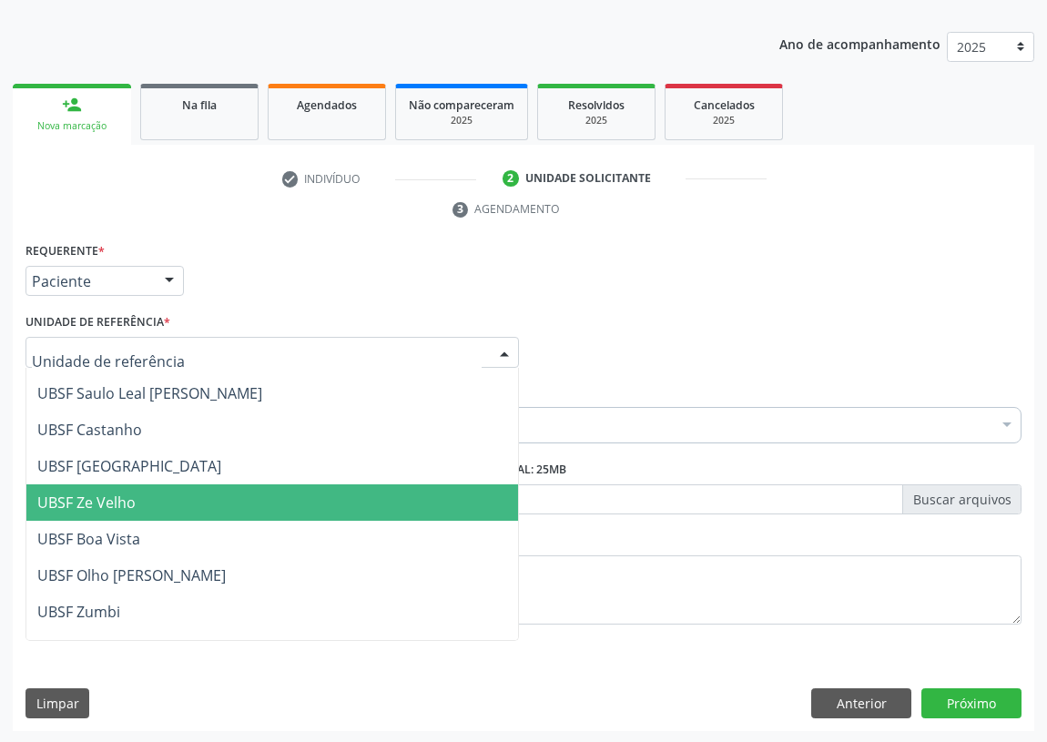
scroll to position [0, 0]
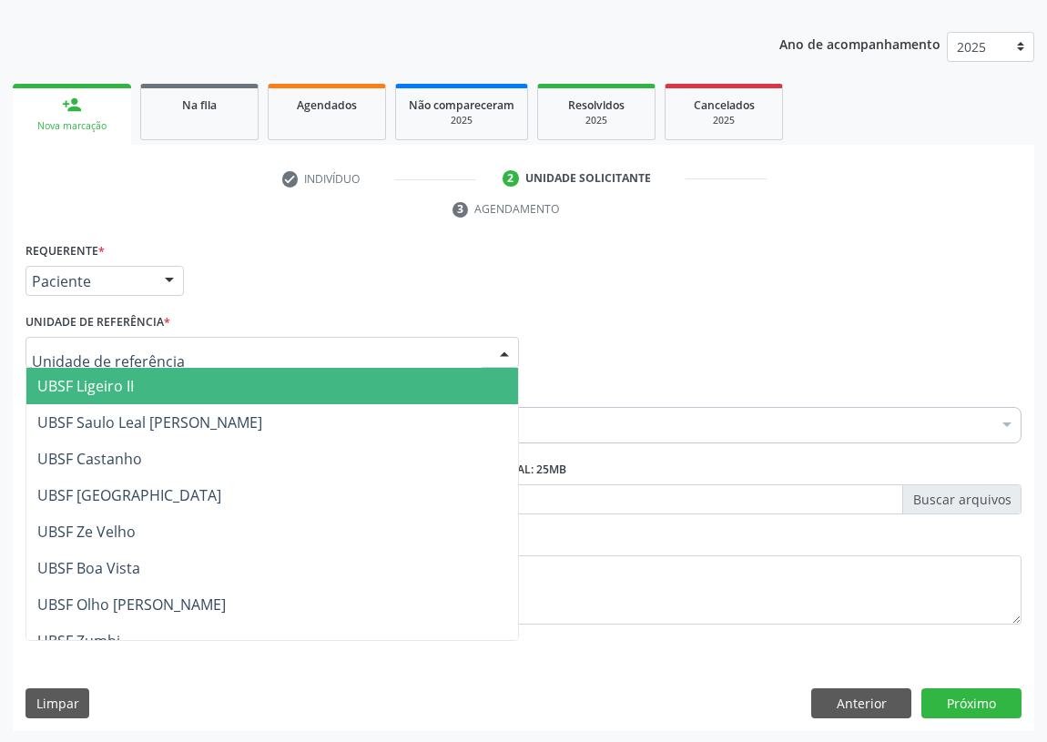
drag, startPoint x: 135, startPoint y: 390, endPoint x: 0, endPoint y: 469, distance: 155.8
click at [99, 404] on ul "UBSF Ligeiro II UBSF Saulo Leal Ernesto de Melo UBSF Castanho UBSF Baixa Verde …" at bounding box center [271, 732] width 491 height 728
drag, startPoint x: 139, startPoint y: 387, endPoint x: 103, endPoint y: 395, distance: 37.3
click at [137, 387] on span "UBSF Ligeiro II" at bounding box center [271, 386] width 491 height 36
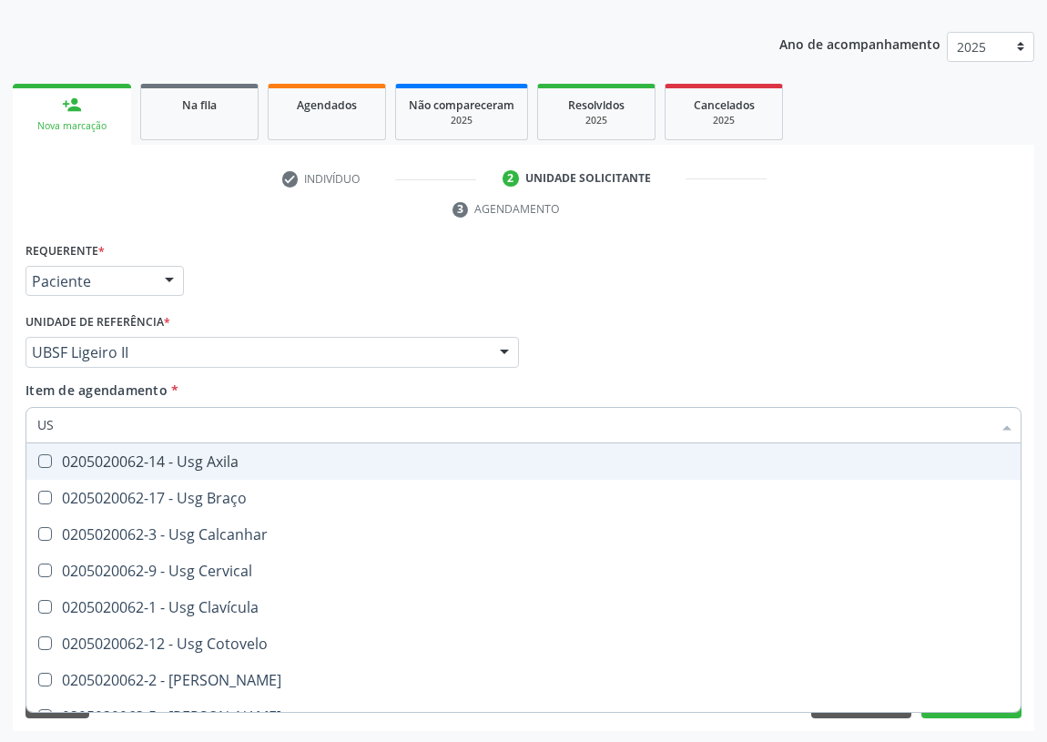
type input "USG"
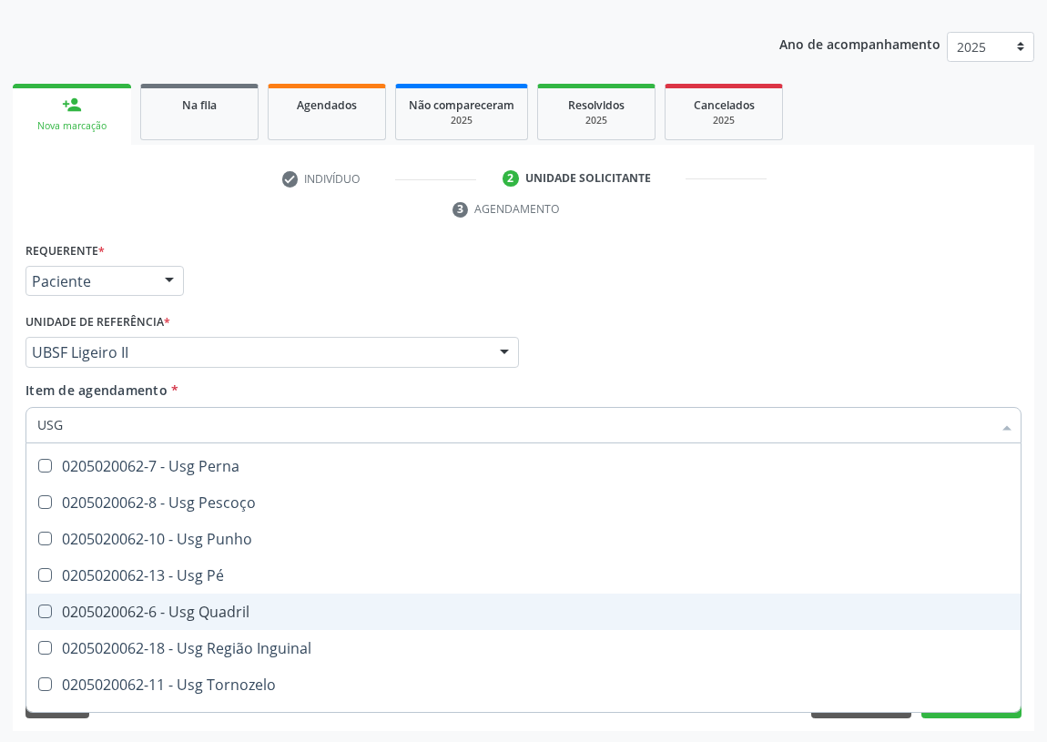
scroll to position [413, 0]
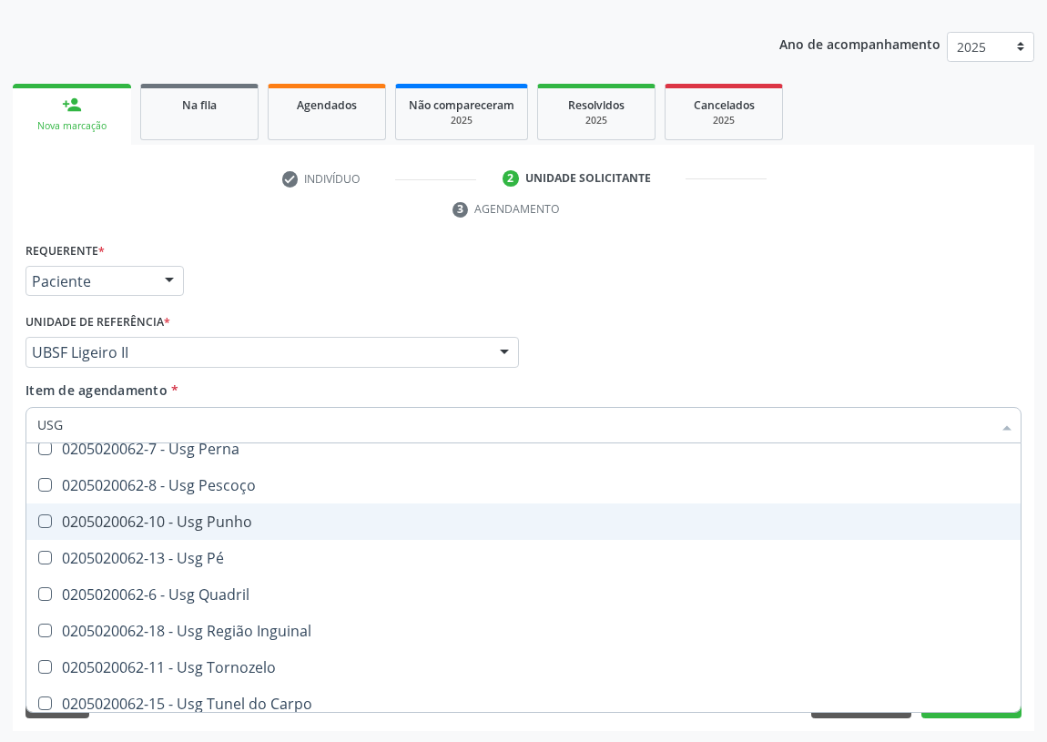
drag, startPoint x: 246, startPoint y: 512, endPoint x: 216, endPoint y: 521, distance: 31.4
click at [235, 518] on div "0205020062-10 - Usg Punho" at bounding box center [523, 521] width 972 height 15
checkbox Punho "true"
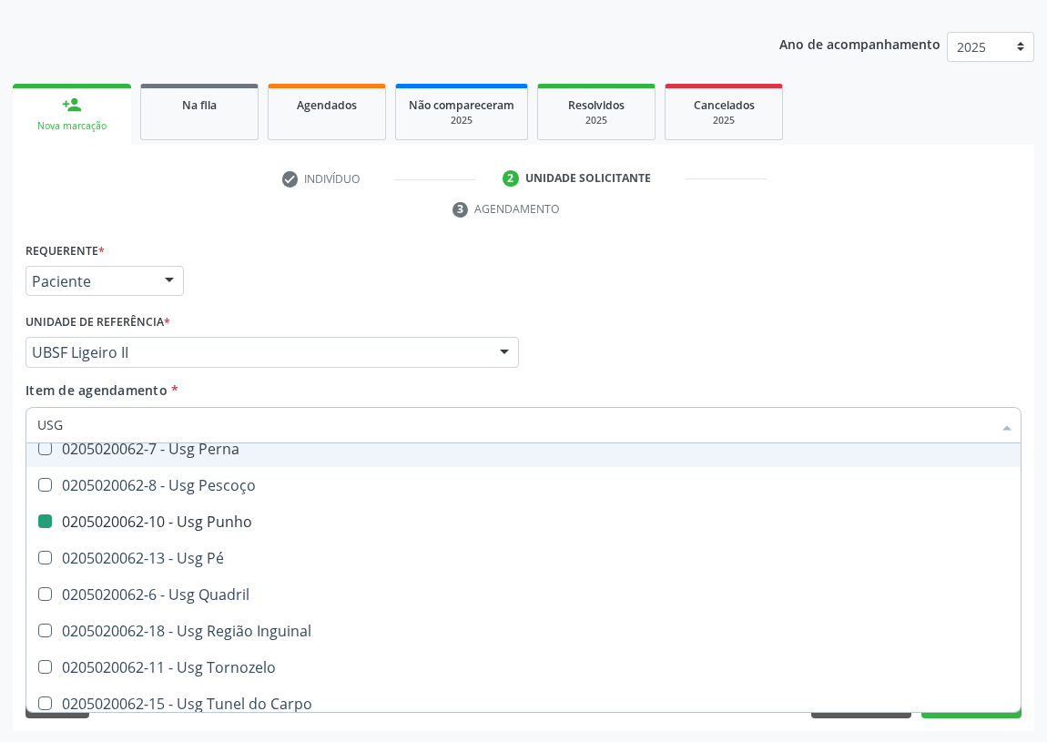
drag, startPoint x: 838, startPoint y: 280, endPoint x: 165, endPoint y: 436, distance: 691.2
click at [836, 280] on div "Requerente * Paciente Médico(a) Enfermeiro(a) Paciente Nenhum resultado encontr…" at bounding box center [523, 273] width 1005 height 71
checkbox Braço "true"
checkbox Punho "false"
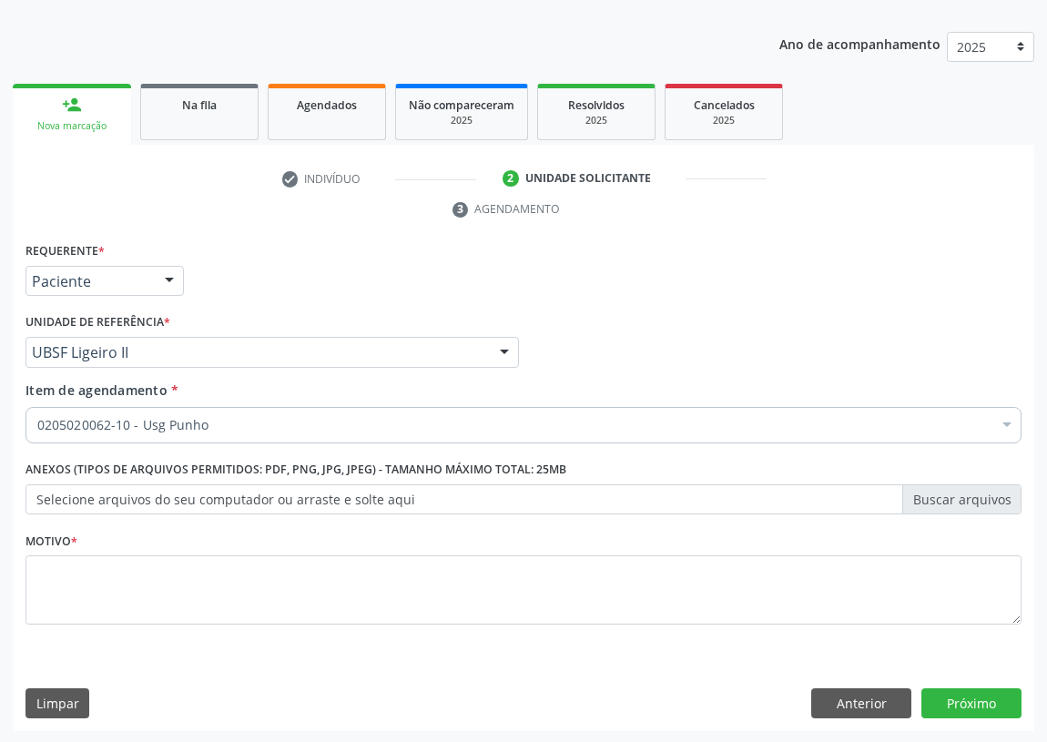
scroll to position [0, 0]
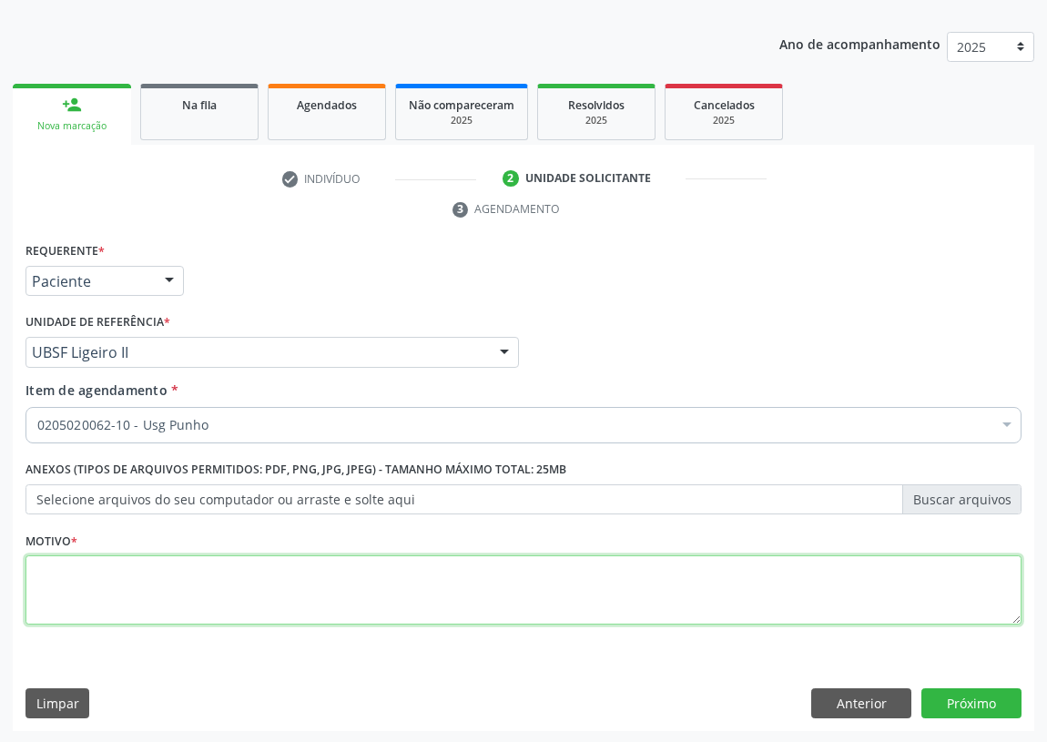
click at [80, 586] on textarea at bounding box center [523, 589] width 996 height 69
type textarea "AVALIAÇÃO"
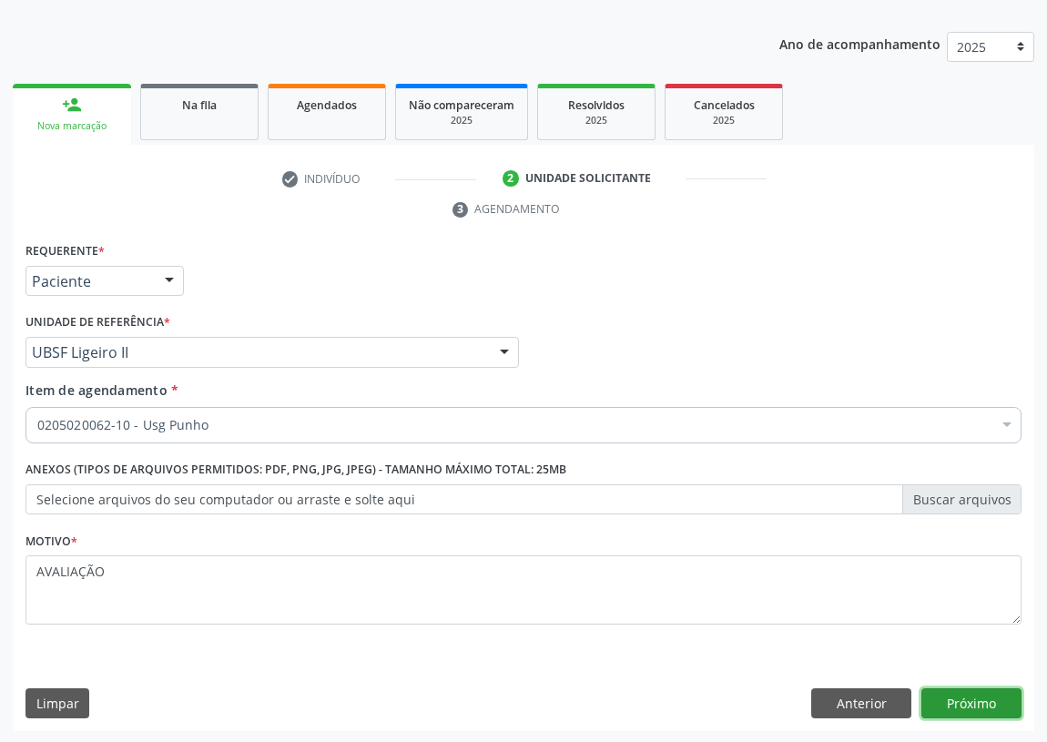
click at [965, 708] on button "Próximo" at bounding box center [971, 703] width 100 height 31
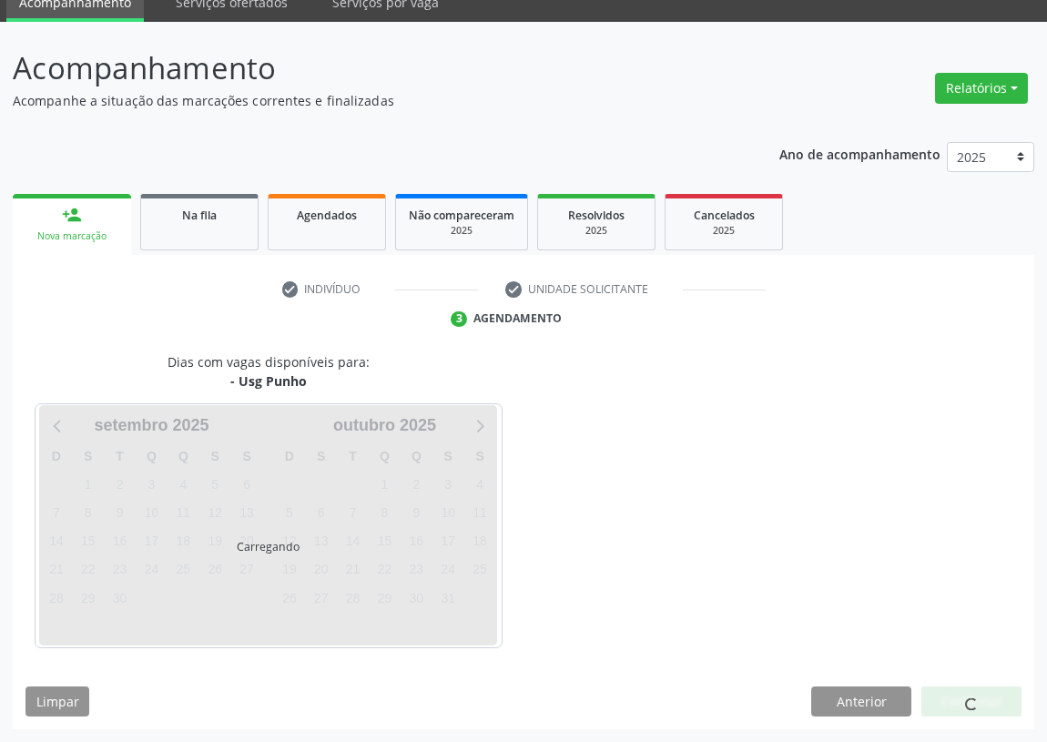
scroll to position [76, 0]
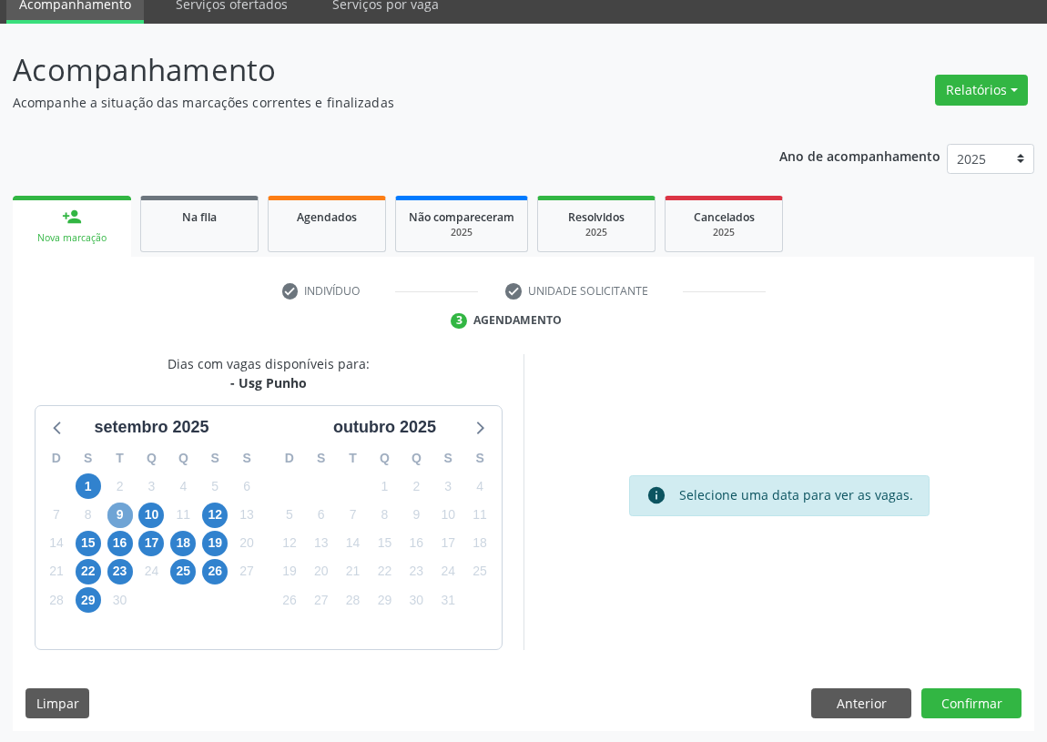
click at [109, 511] on span "9" at bounding box center [119, 514] width 25 height 25
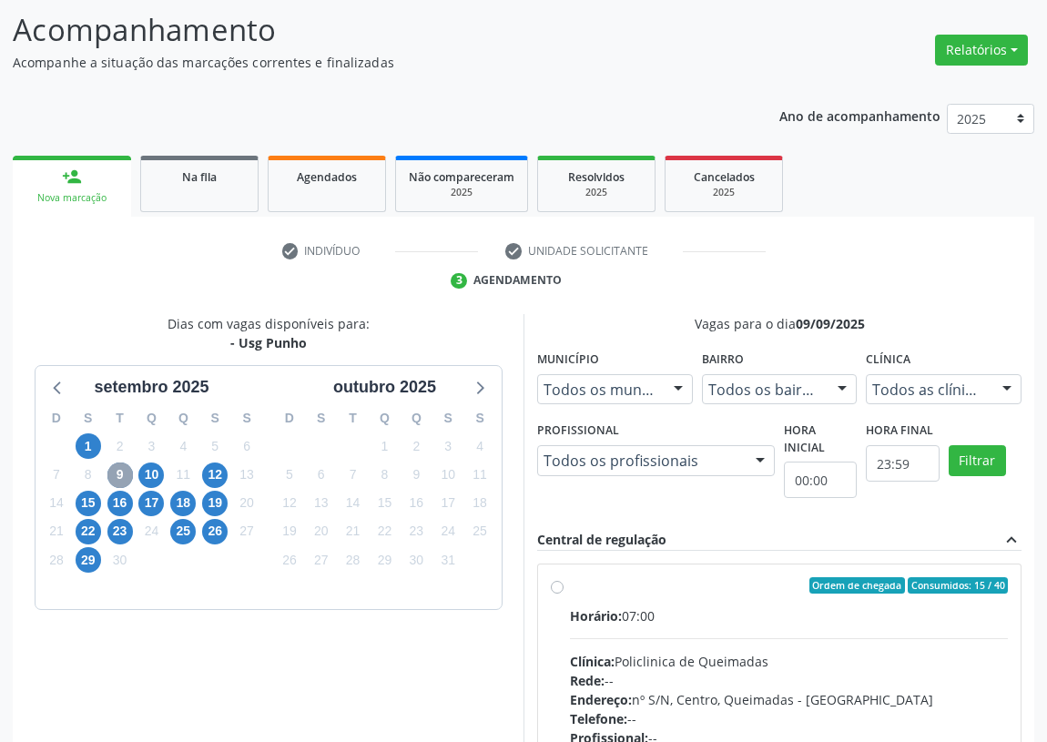
scroll to position [159, 0]
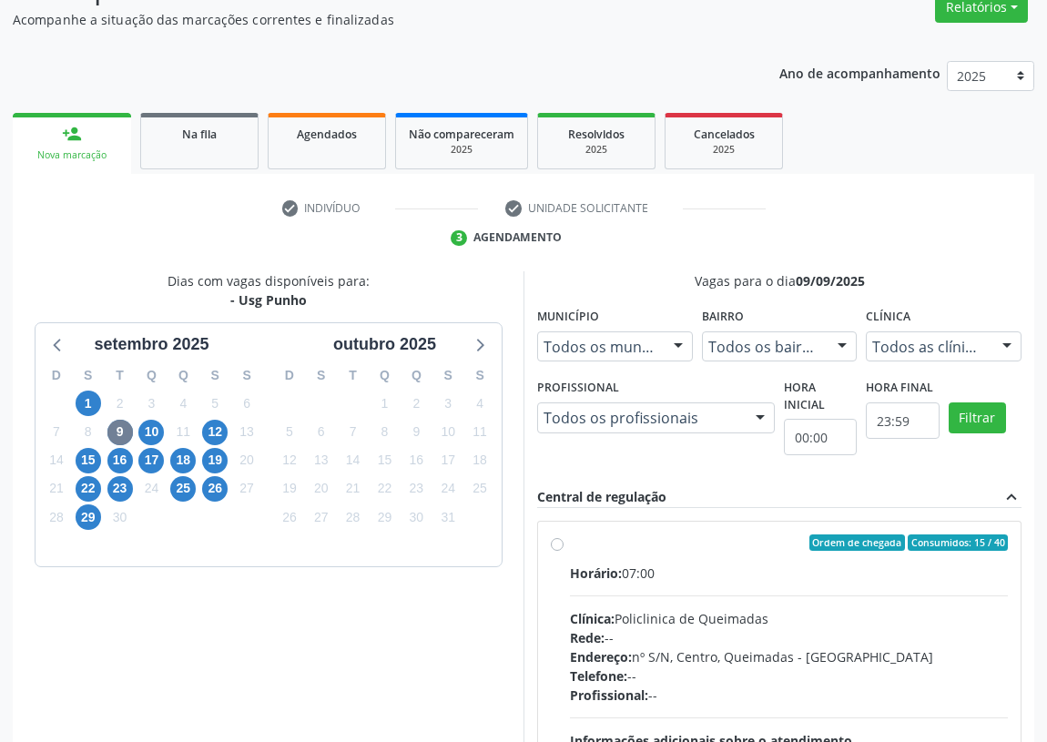
click at [570, 542] on label "Ordem de chegada Consumidos: 15 / 40 Horário: 07:00 Clínica: Policlinica de Que…" at bounding box center [789, 673] width 438 height 279
click at [555, 542] on input "Ordem de chegada Consumidos: 15 / 40 Horário: 07:00 Clínica: Policlinica de Que…" at bounding box center [557, 542] width 13 height 16
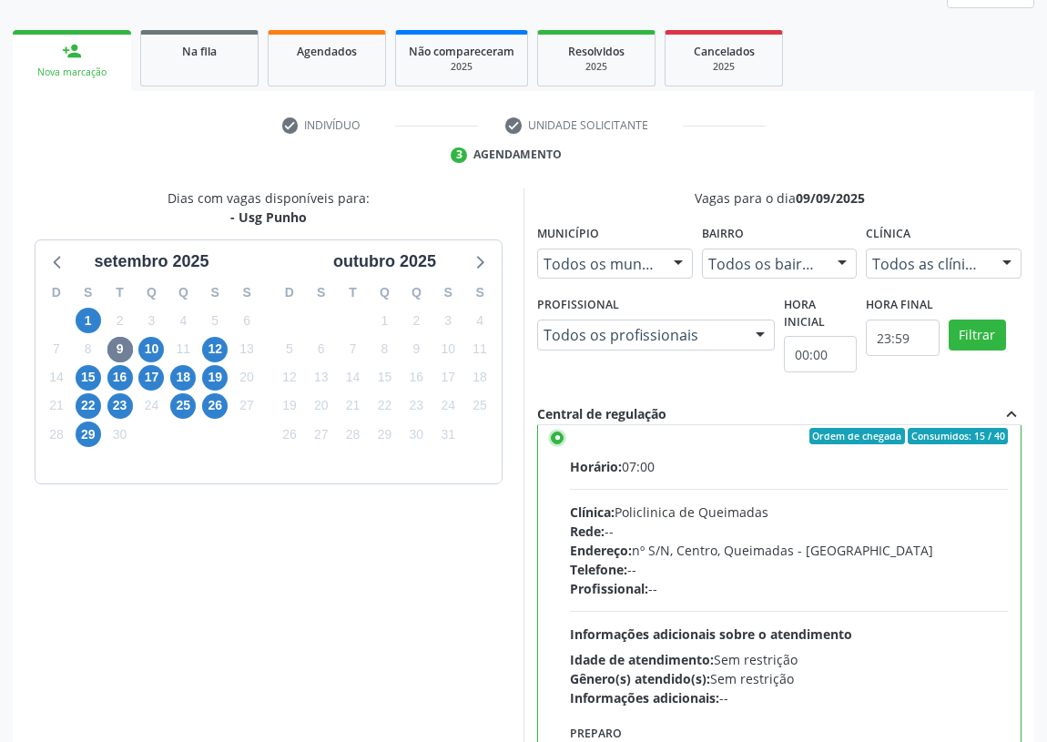
scroll to position [0, 0]
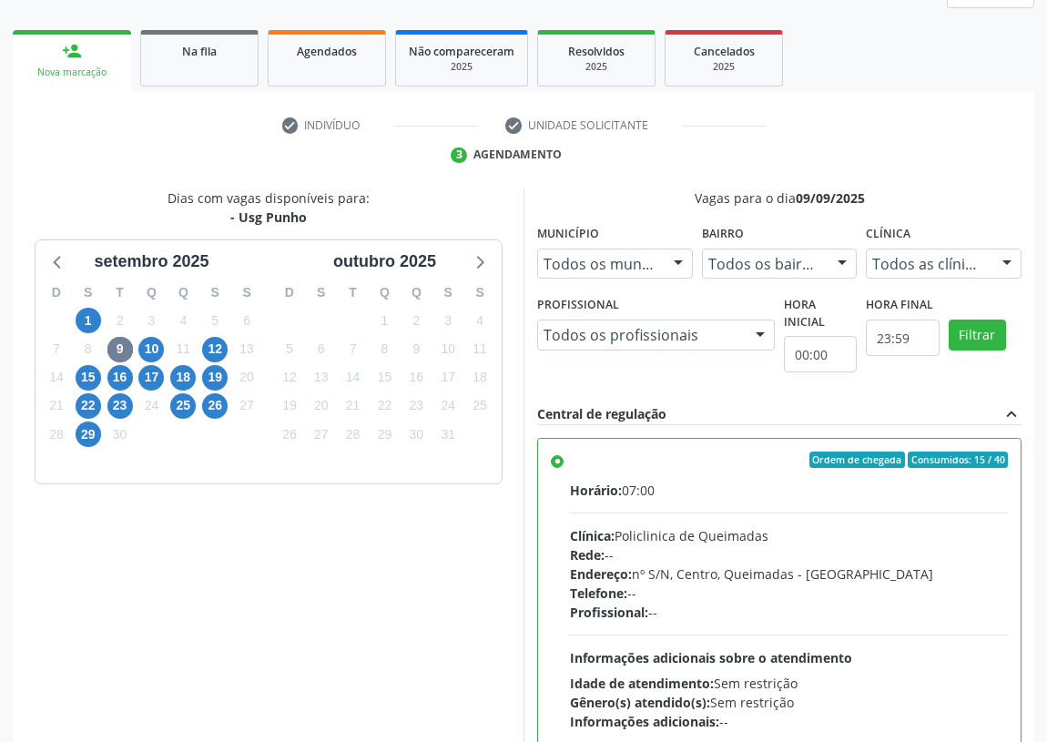
click at [570, 460] on label "Ordem de chegada Consumidos: 15 / 40 Horário: 07:00 Clínica: Policlinica de Que…" at bounding box center [789, 590] width 438 height 279
click at [560, 460] on input "Ordem de chegada Consumidos: 15 / 40 Horário: 07:00 Clínica: Policlinica de Que…" at bounding box center [557, 459] width 13 height 16
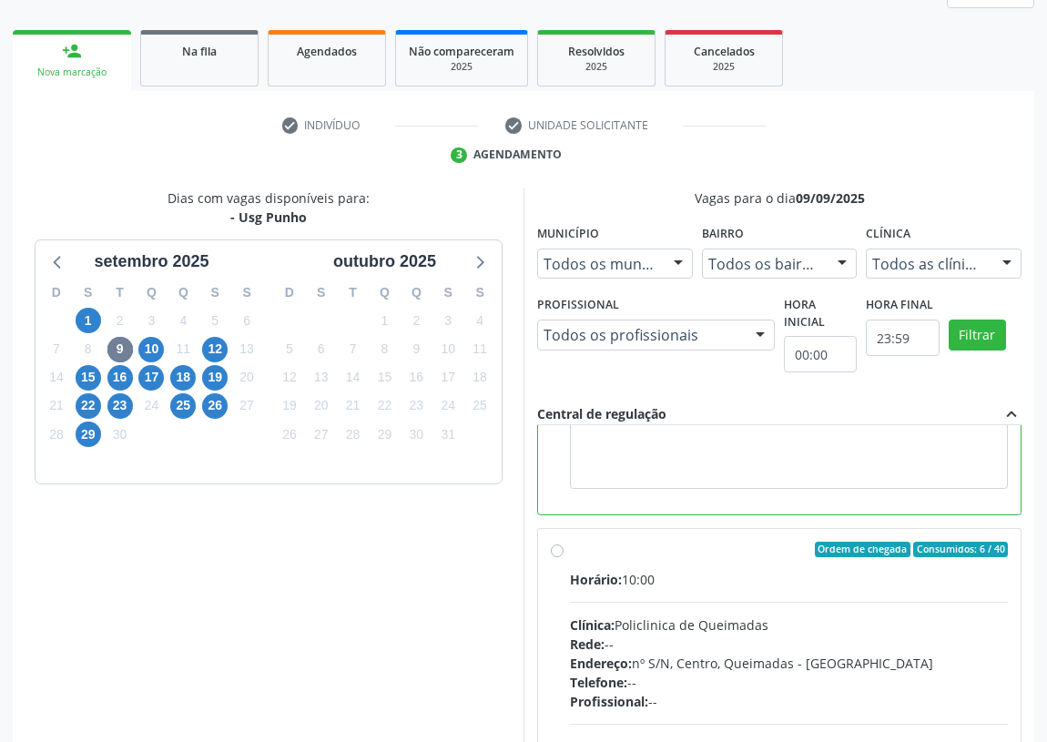
scroll to position [409, 0]
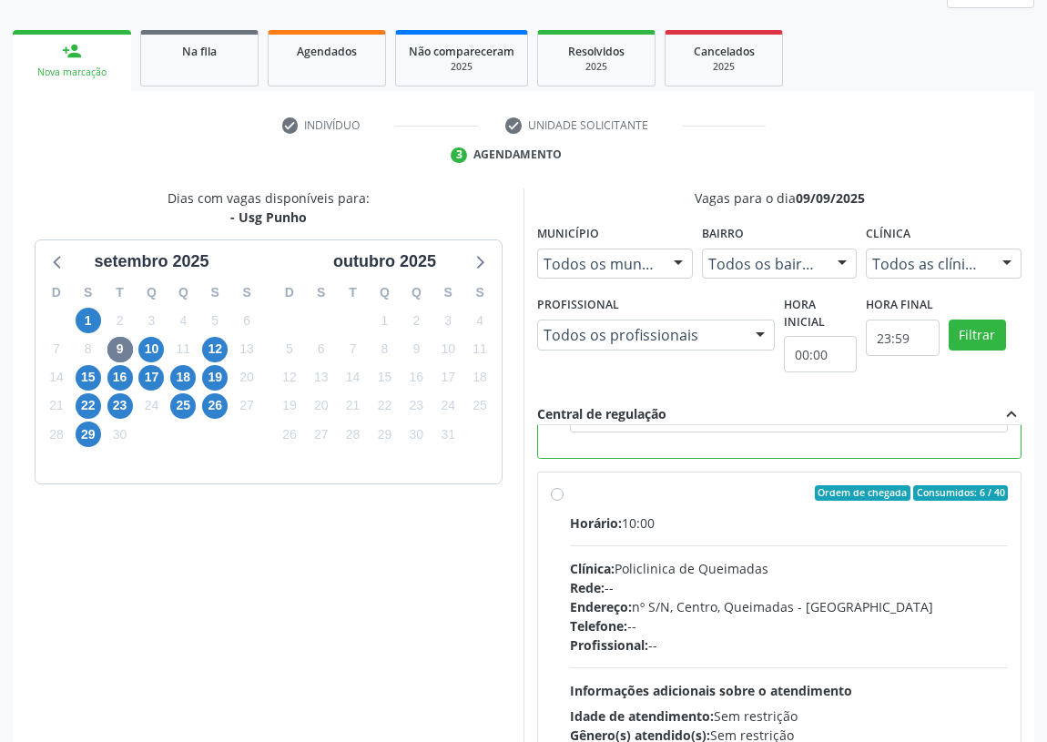
click at [570, 491] on label "Ordem de chegada Consumidos: 6 / 40 Horário: 10:00 Clínica: Policlinica de Quei…" at bounding box center [789, 624] width 438 height 279
click at [555, 491] on input "Ordem de chegada Consumidos: 6 / 40 Horário: 10:00 Clínica: Policlinica de Quei…" at bounding box center [557, 493] width 13 height 16
radio input "false"
radio input "true"
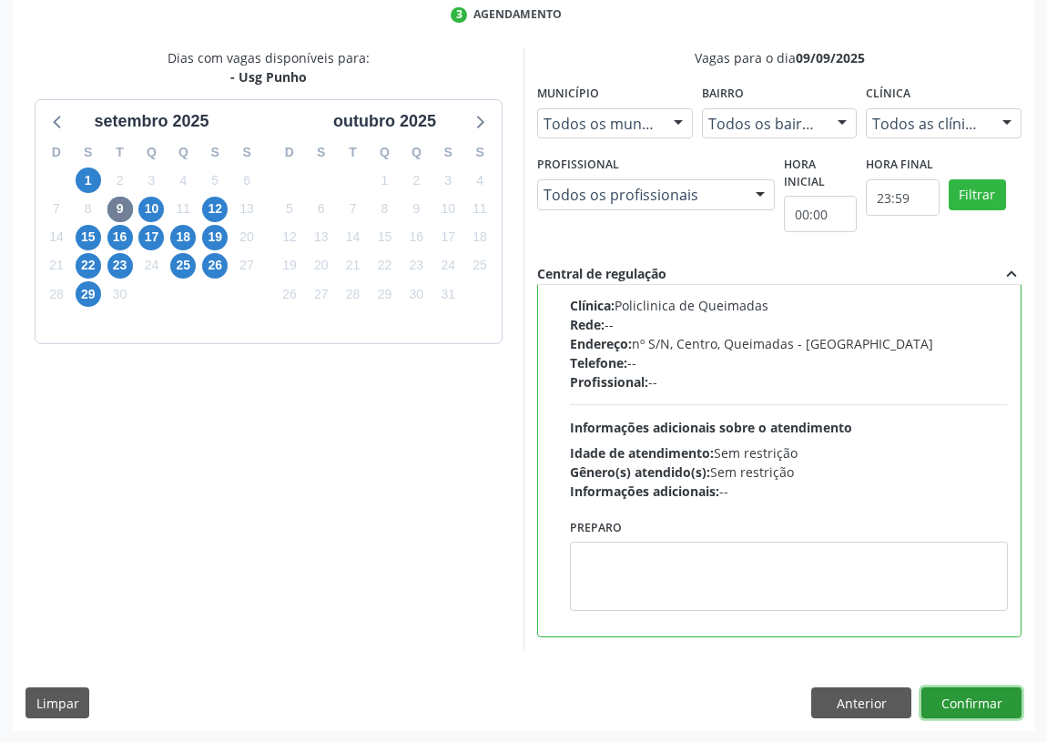
drag, startPoint x: 982, startPoint y: 705, endPoint x: 296, endPoint y: 482, distance: 721.5
click at [980, 704] on button "Confirmar" at bounding box center [971, 702] width 100 height 31
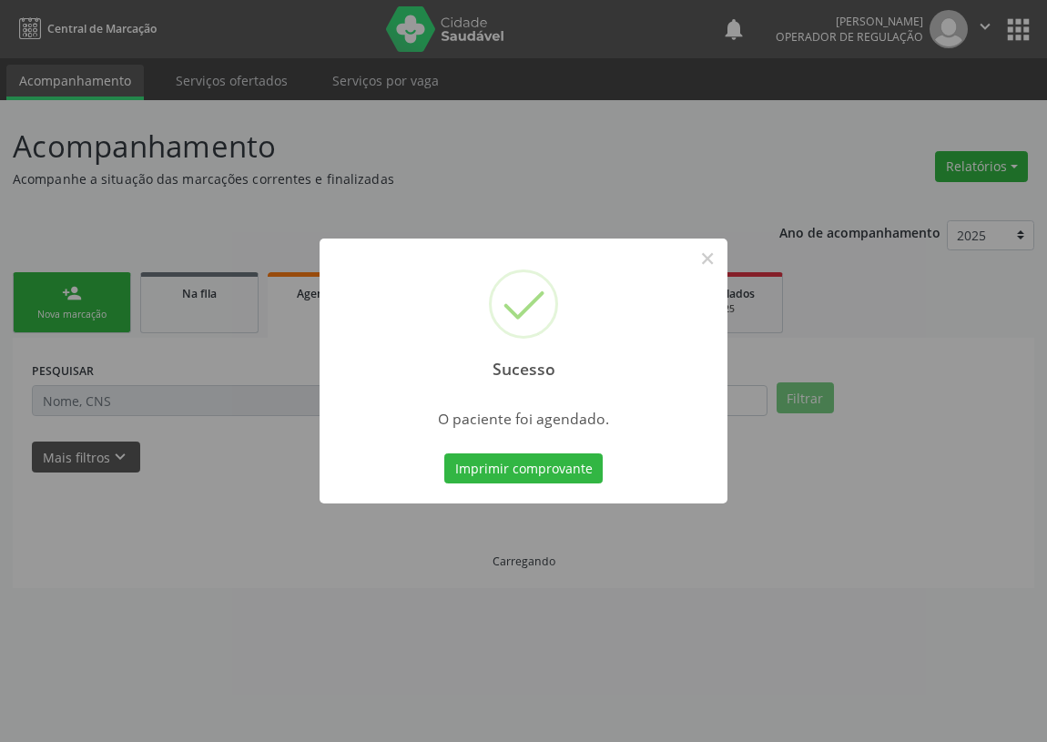
scroll to position [0, 0]
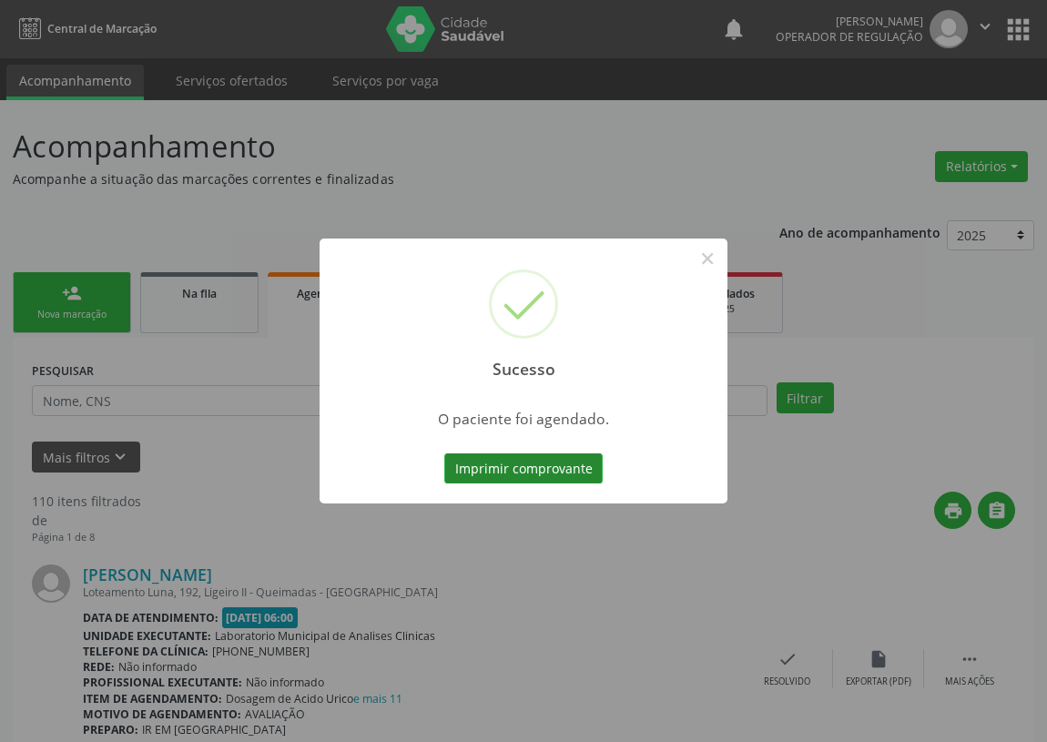
click at [542, 470] on button "Imprimir comprovante" at bounding box center [523, 468] width 158 height 31
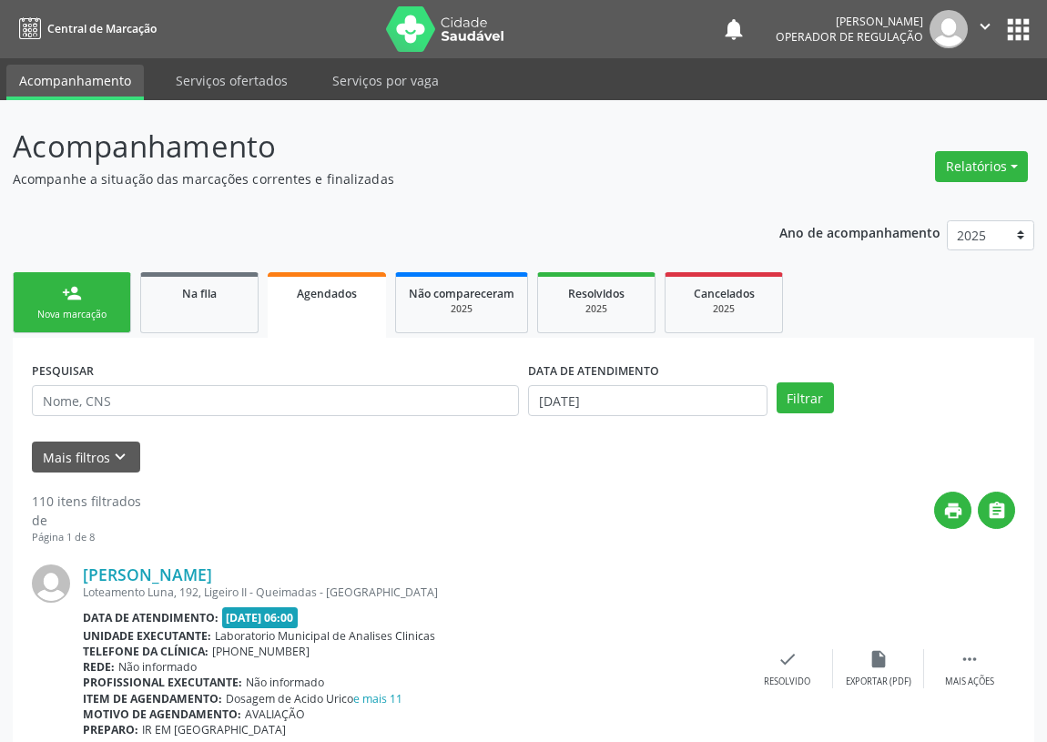
click at [78, 304] on link "person_add Nova marcação" at bounding box center [72, 302] width 118 height 61
click at [86, 314] on div "Nova marcação" at bounding box center [71, 315] width 91 height 14
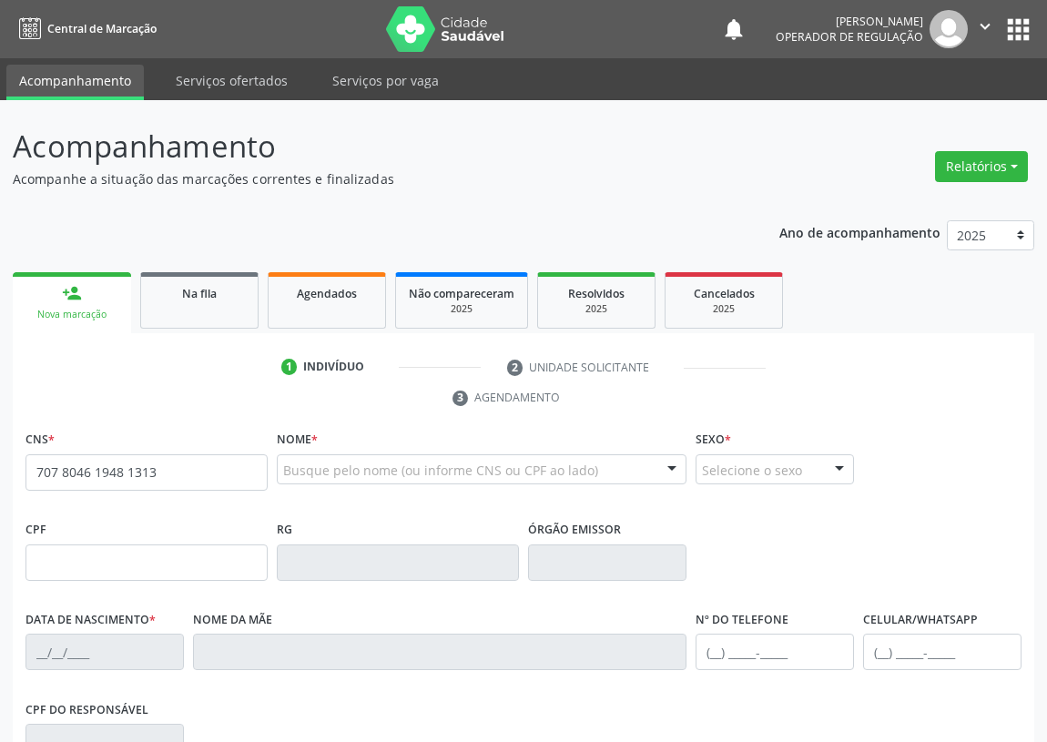
type input "707 8046 1948 1313"
type input "062.930.844-62"
type input "[DATE]"
type input "[PERSON_NAME]"
type input "[PHONE_NUMBER]"
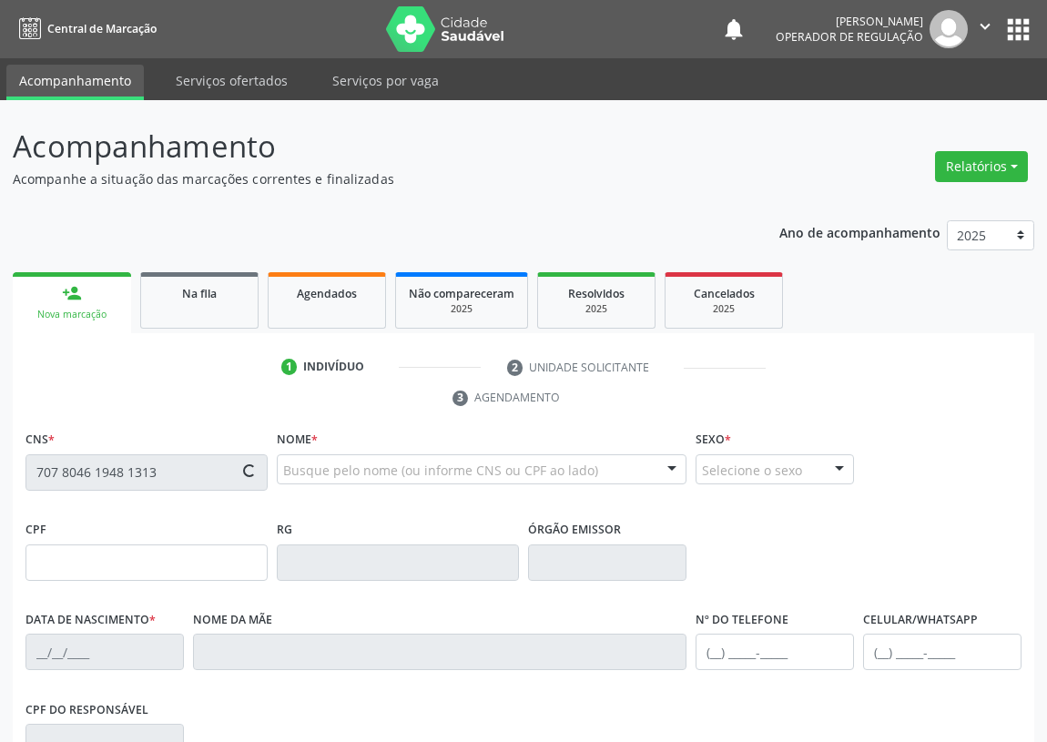
type input "[PHONE_NUMBER]"
type input "213"
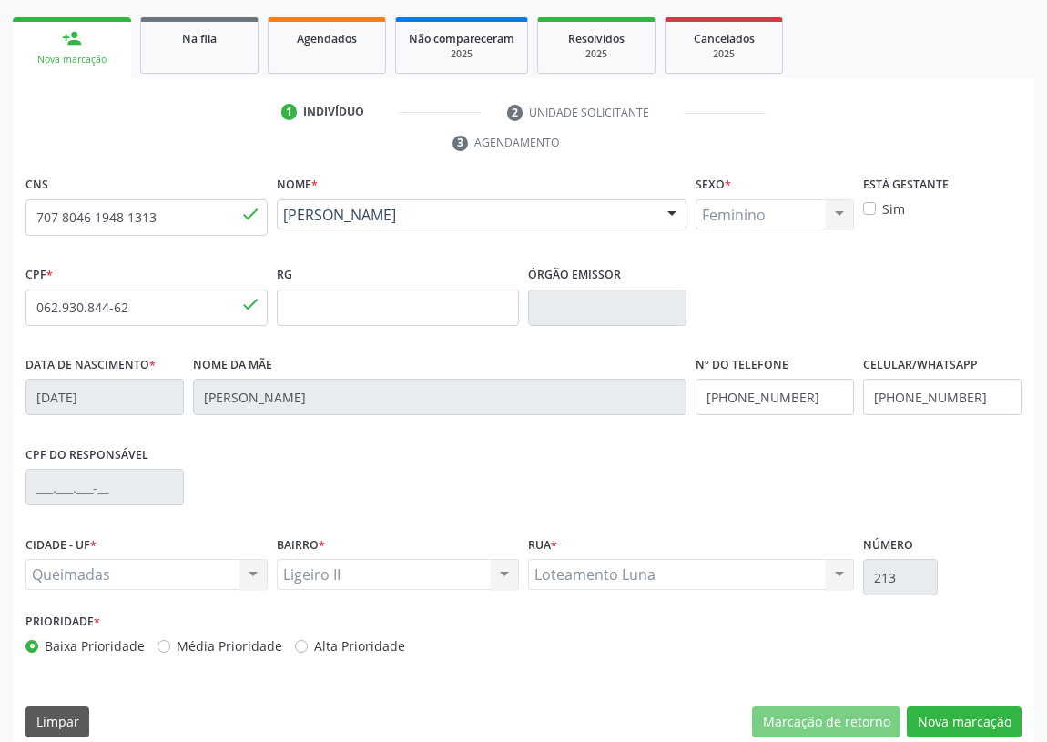
scroll to position [273, 0]
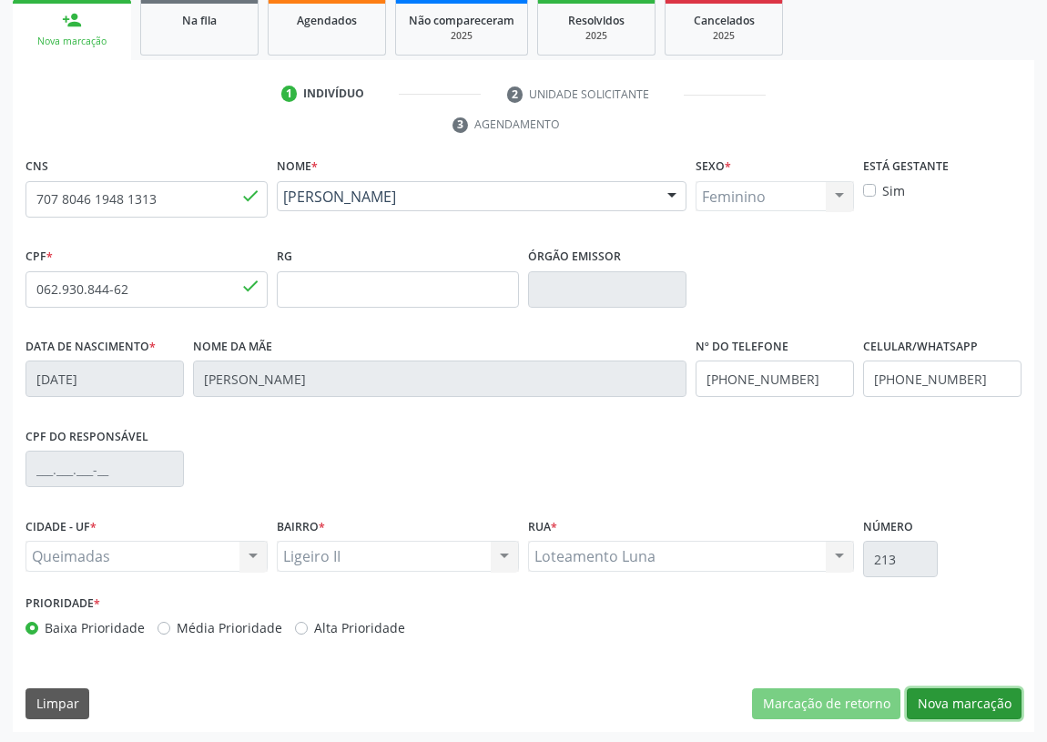
drag, startPoint x: 958, startPoint y: 697, endPoint x: 726, endPoint y: 590, distance: 255.7
click at [957, 697] on button "Nova marcação" at bounding box center [963, 703] width 115 height 31
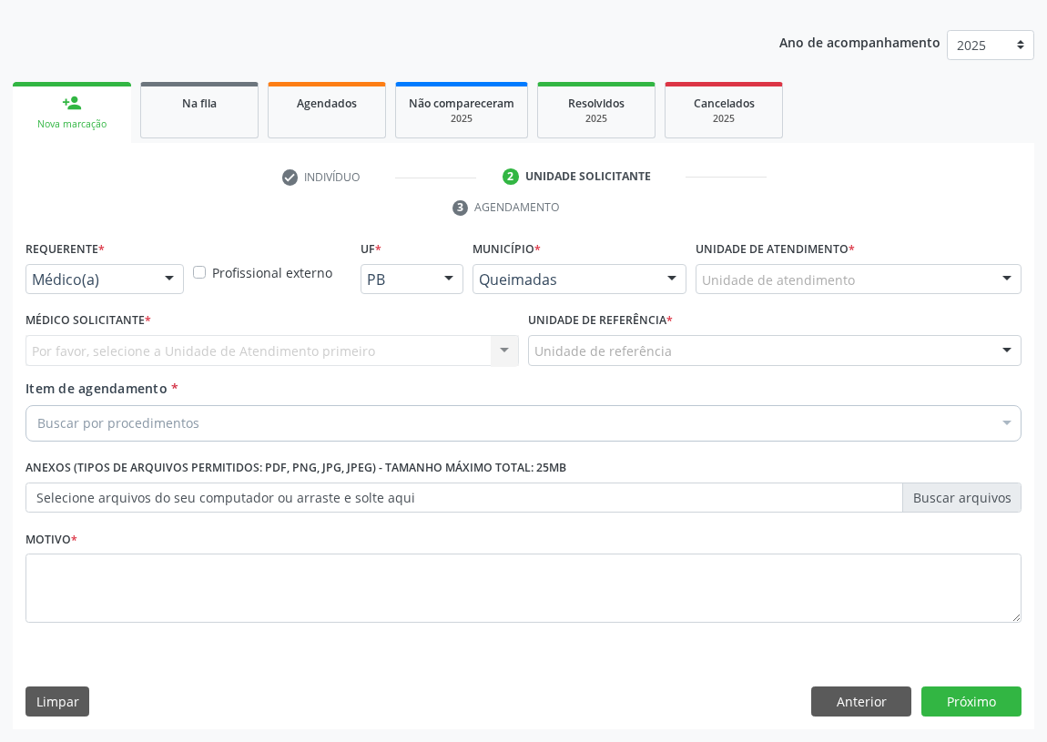
scroll to position [188, 0]
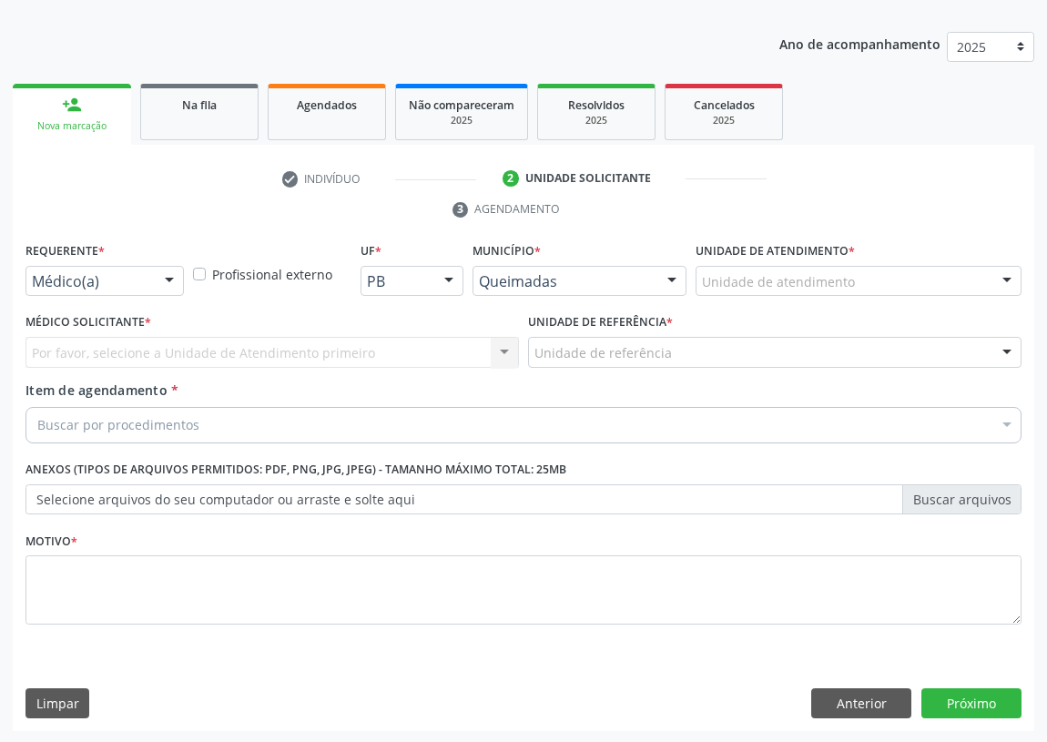
drag, startPoint x: 157, startPoint y: 272, endPoint x: 177, endPoint y: 344, distance: 74.4
click at [168, 280] on div at bounding box center [169, 282] width 27 height 31
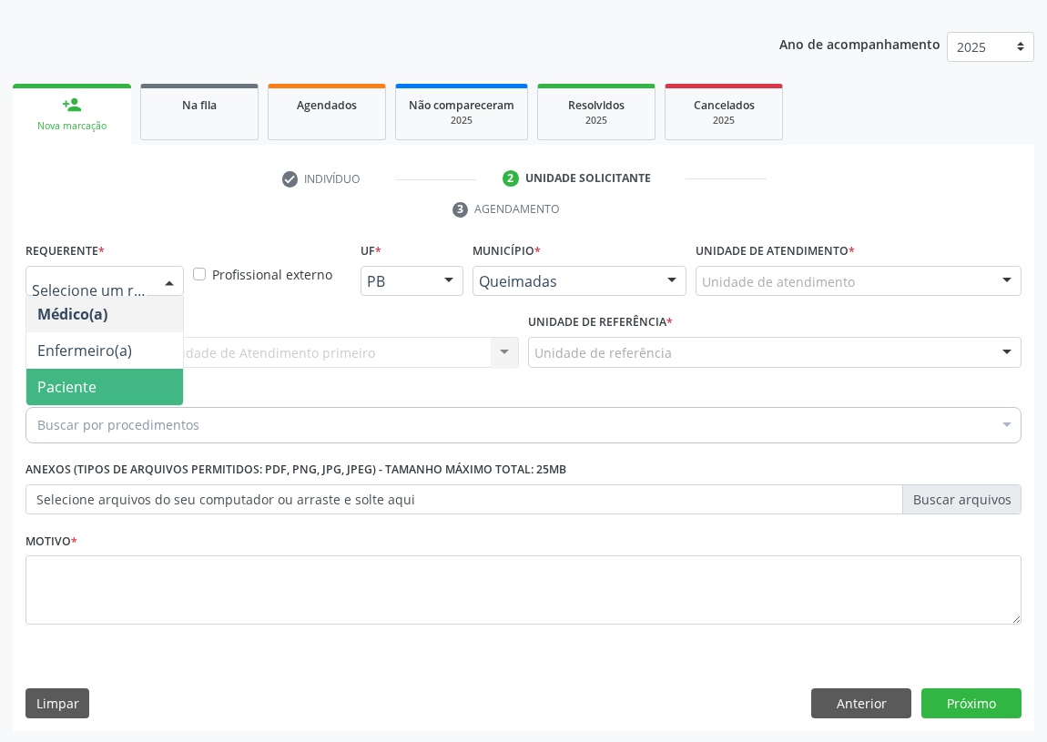
drag, startPoint x: 164, startPoint y: 381, endPoint x: 400, endPoint y: 323, distance: 243.7
click at [177, 378] on span "Paciente" at bounding box center [104, 387] width 157 height 36
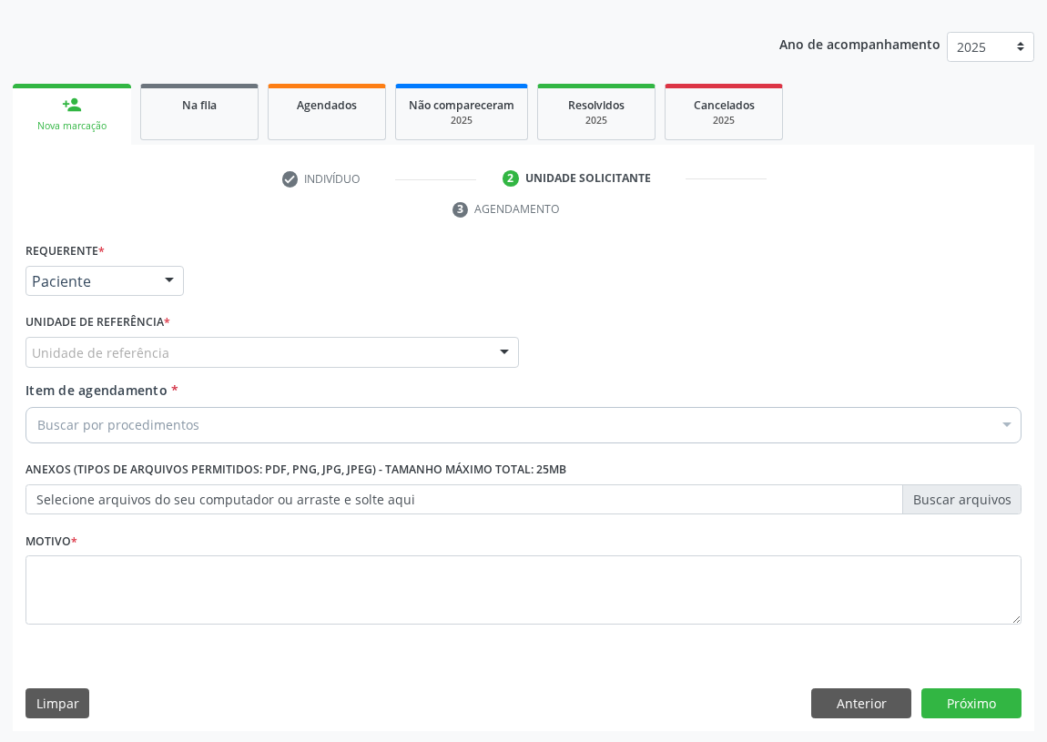
click at [452, 359] on div "Unidade de referência" at bounding box center [271, 352] width 493 height 31
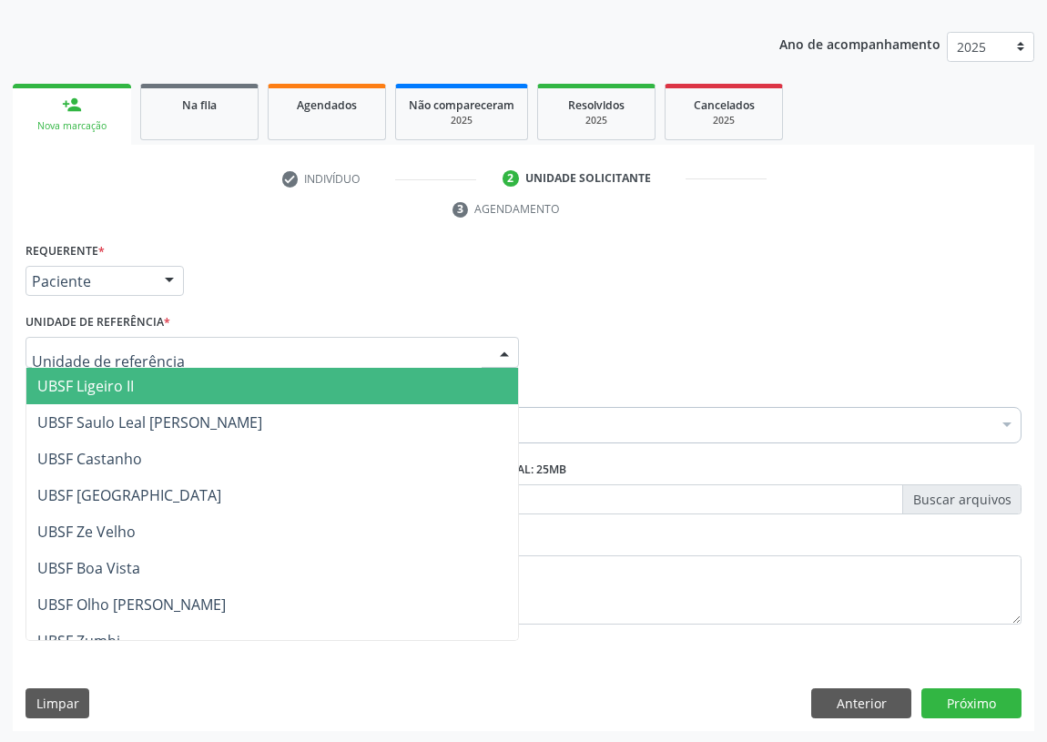
drag, startPoint x: 136, startPoint y: 387, endPoint x: 0, endPoint y: 366, distance: 137.2
click at [114, 390] on span "UBSF Ligeiro II" at bounding box center [271, 386] width 491 height 36
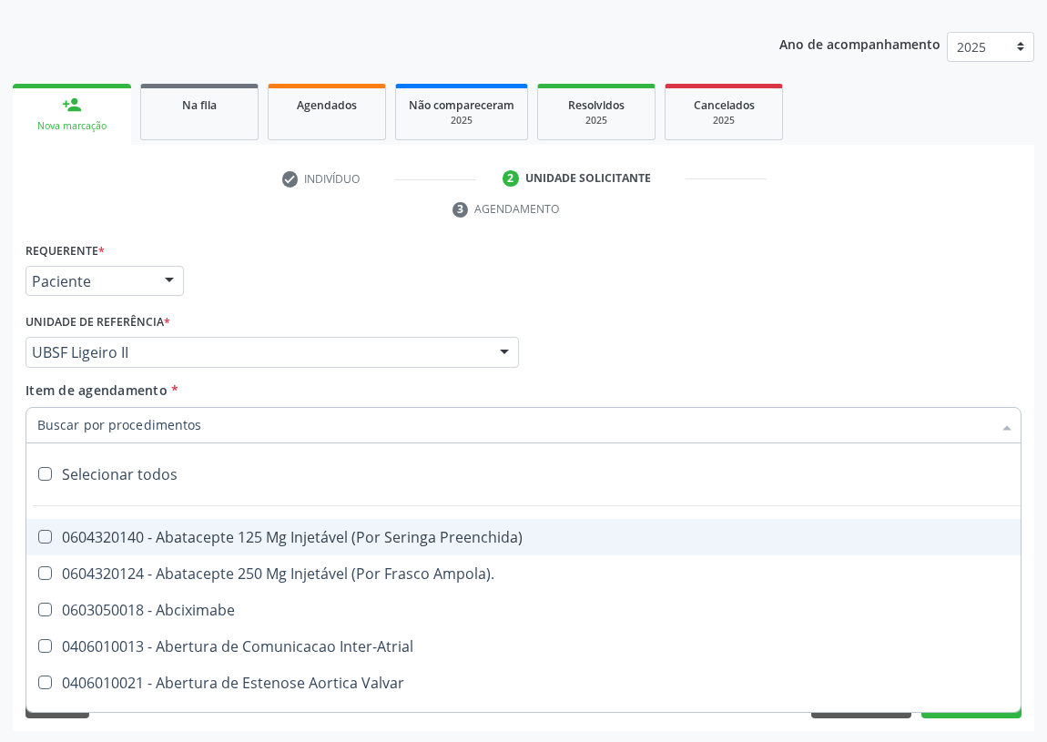
click at [77, 432] on input "Item de agendamento *" at bounding box center [514, 425] width 954 height 36
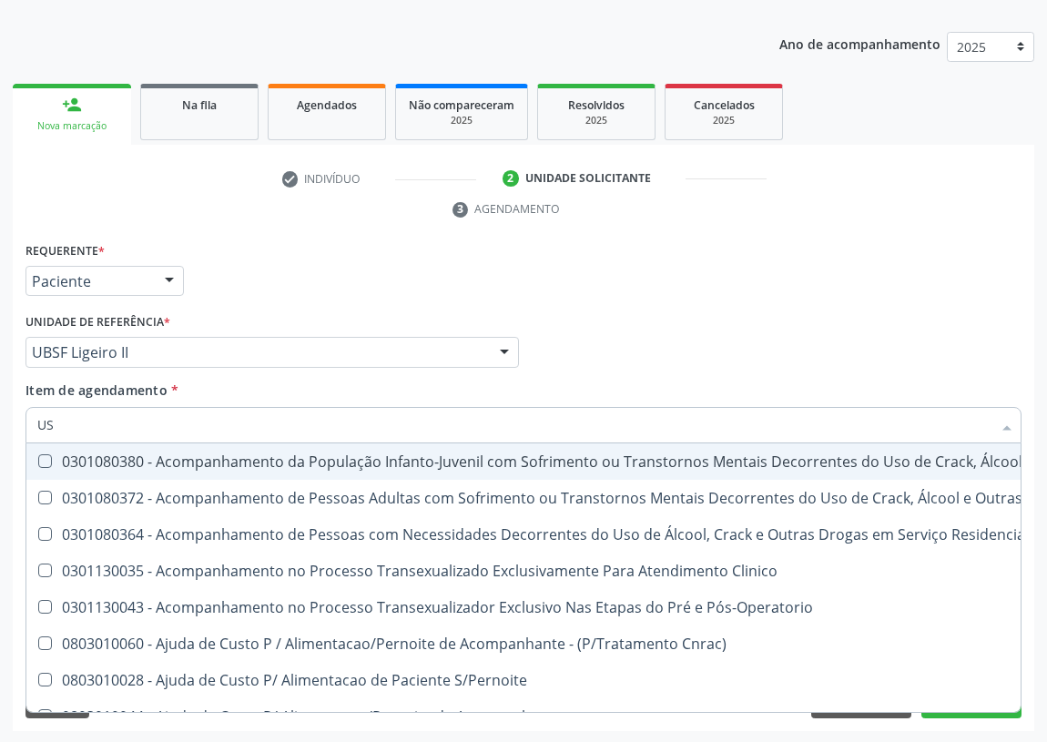
type input "USG"
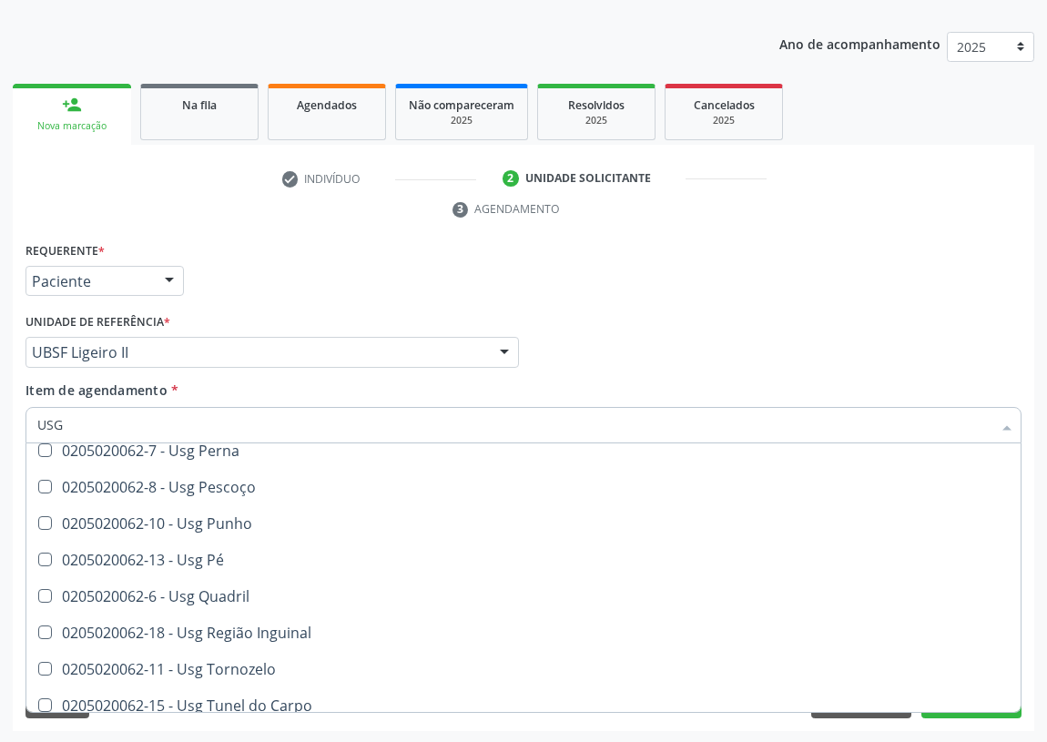
scroll to position [413, 0]
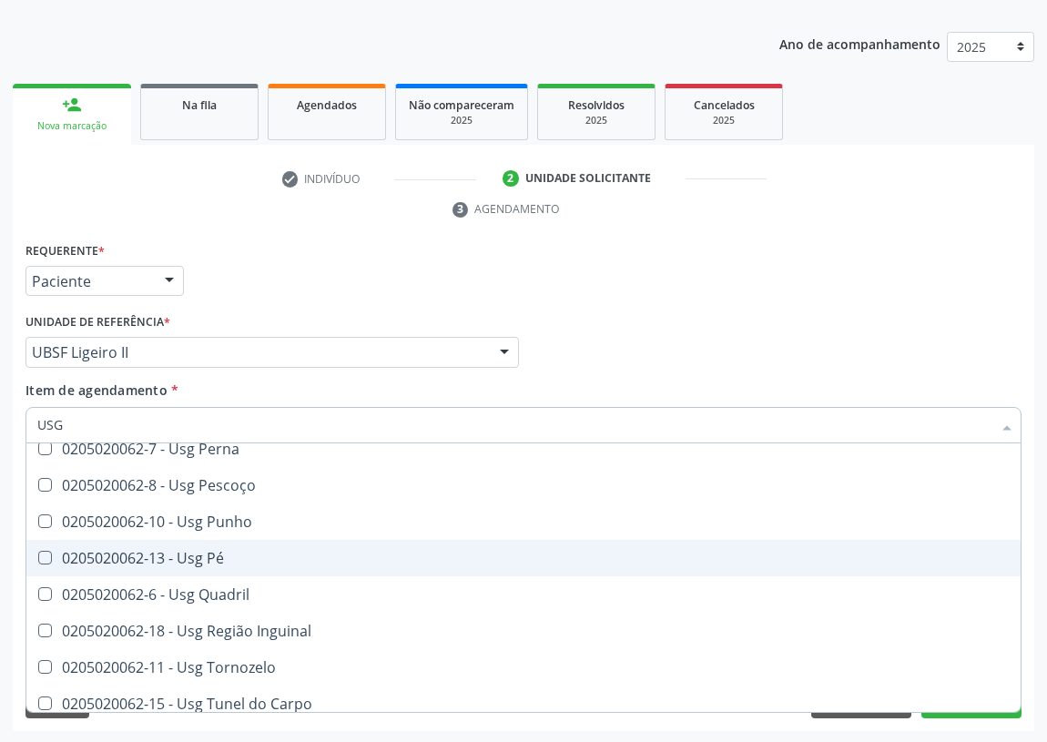
drag, startPoint x: 208, startPoint y: 557, endPoint x: 0, endPoint y: 458, distance: 230.8
click at [207, 556] on div "0205020062-13 - Usg Pé" at bounding box center [523, 558] width 972 height 15
checkbox Pé "true"
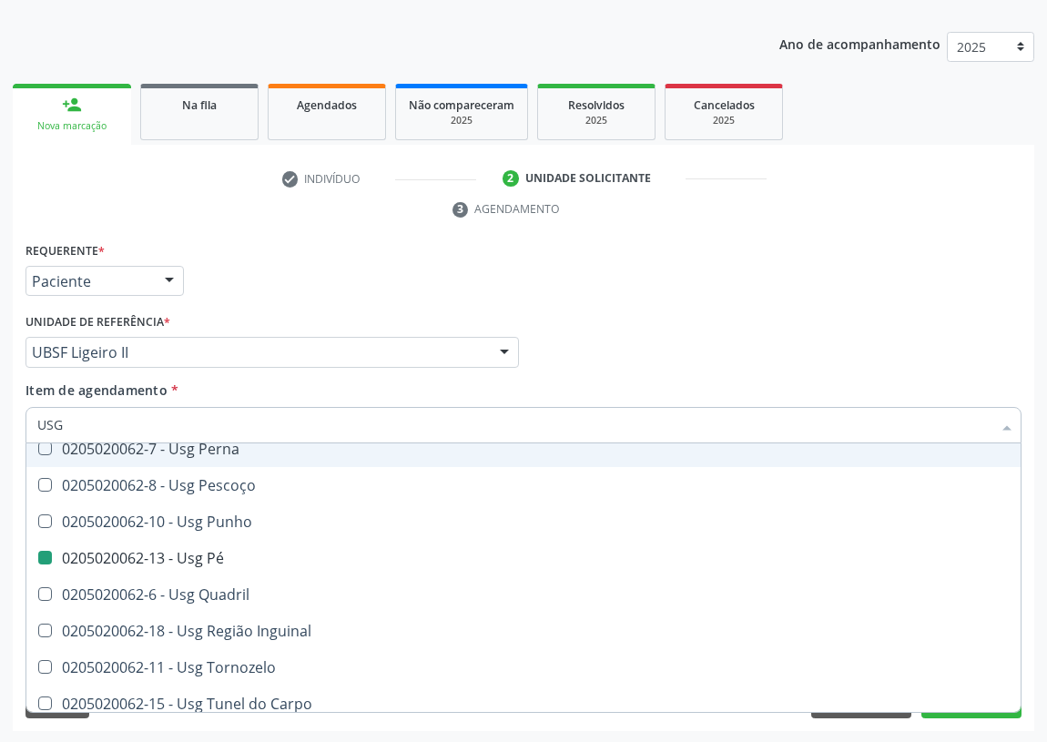
drag, startPoint x: 779, startPoint y: 273, endPoint x: 392, endPoint y: 540, distance: 469.8
click at [776, 278] on div "Requerente * Paciente Médico(a) Enfermeiro(a) Paciente Nenhum resultado encontr…" at bounding box center [523, 273] width 1005 height 71
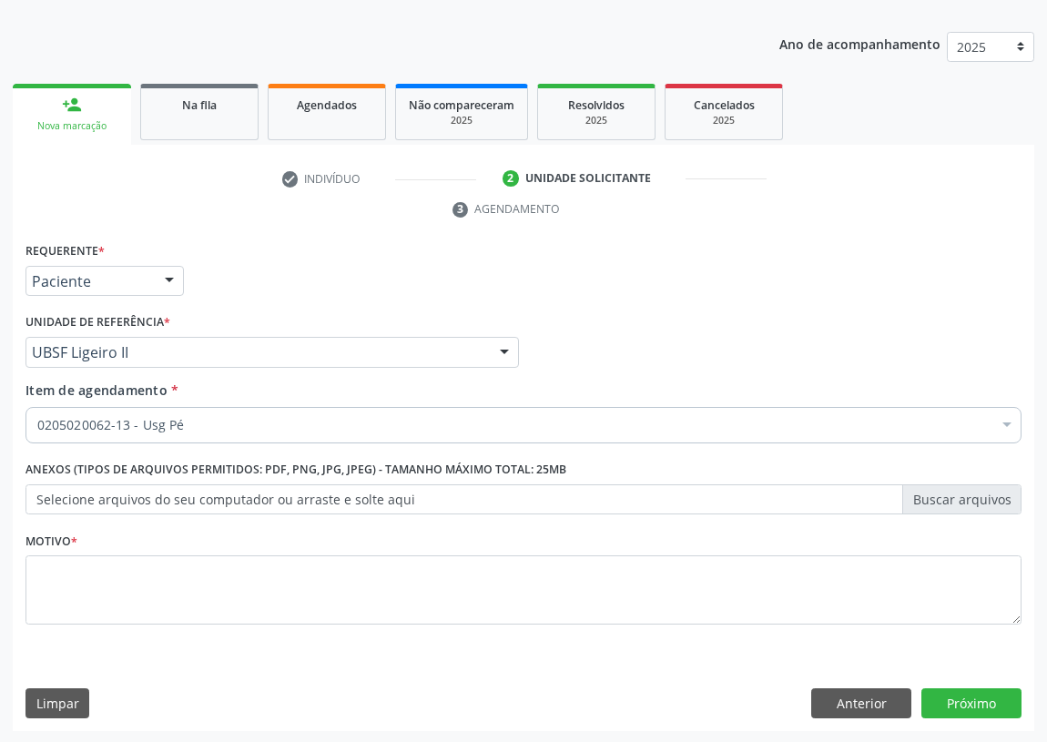
scroll to position [0, 0]
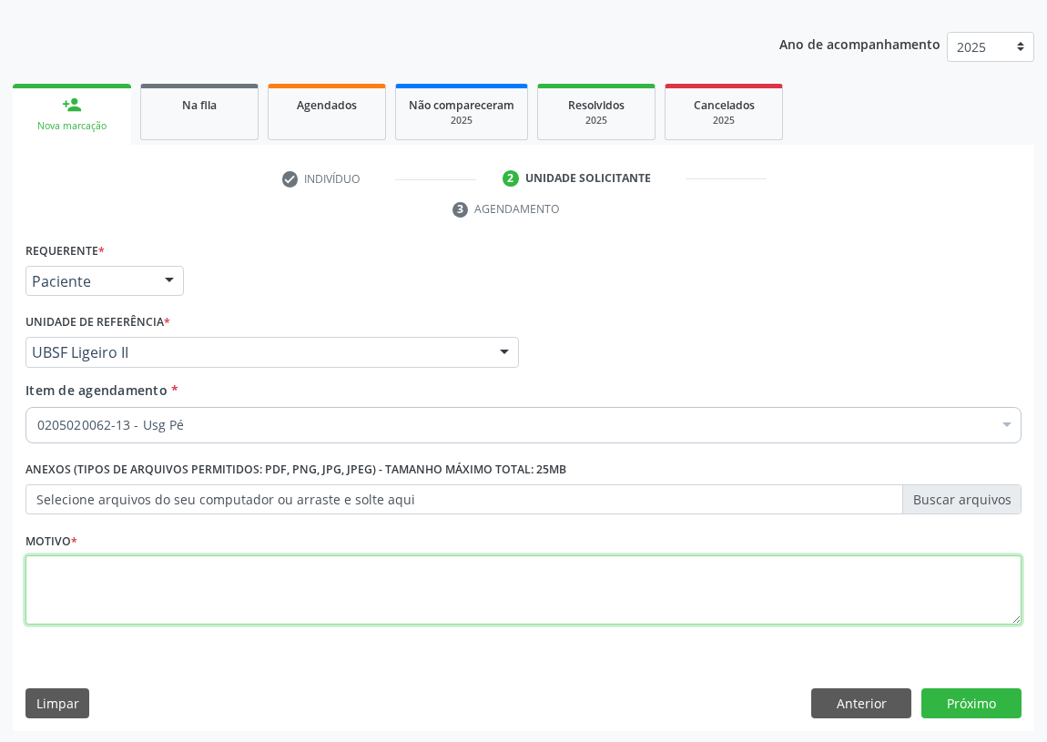
click at [118, 582] on textarea at bounding box center [523, 589] width 996 height 69
type textarea "AVALIAÇÃO"
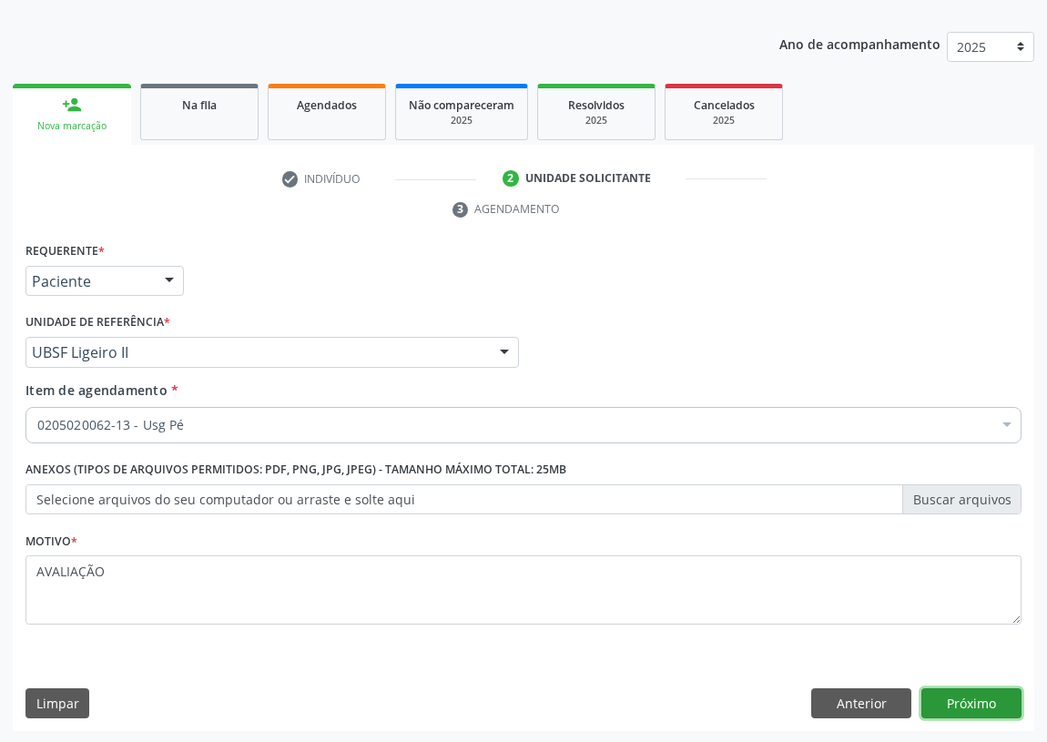
click at [968, 694] on button "Próximo" at bounding box center [971, 703] width 100 height 31
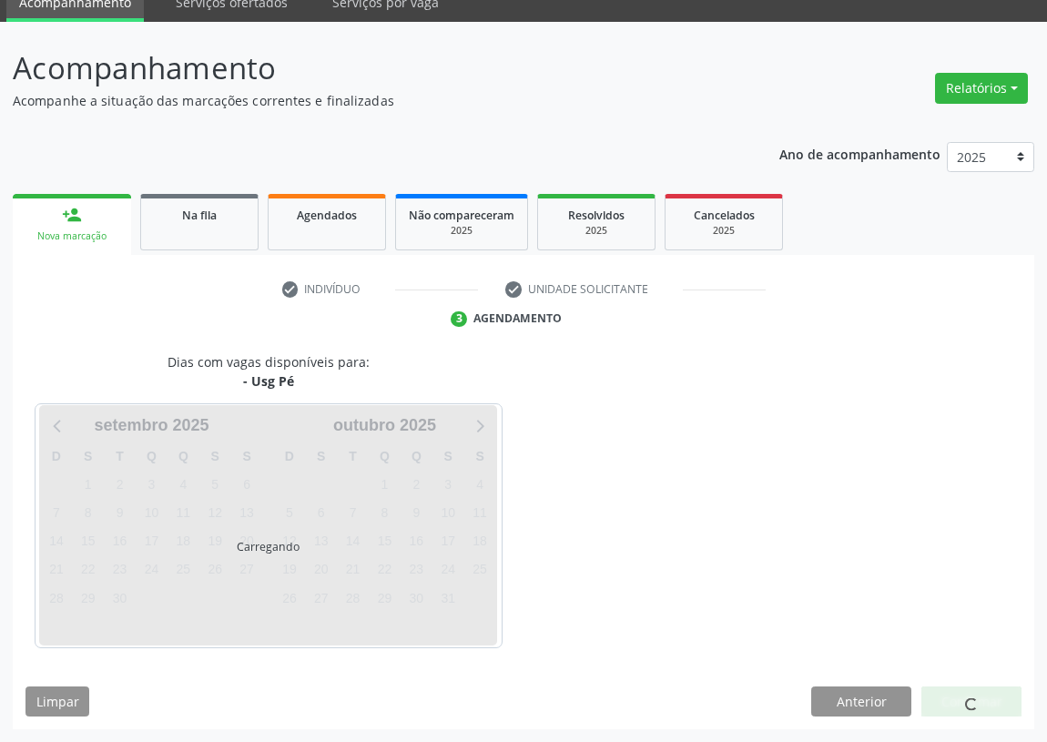
scroll to position [76, 0]
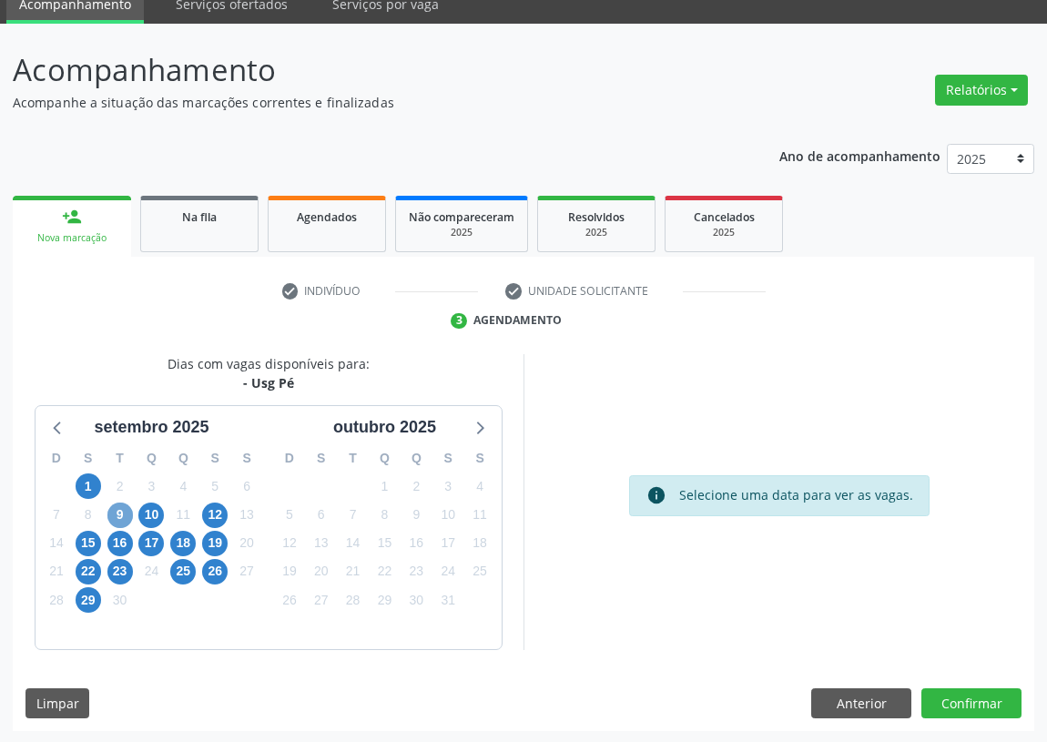
click at [116, 511] on span "9" at bounding box center [119, 514] width 25 height 25
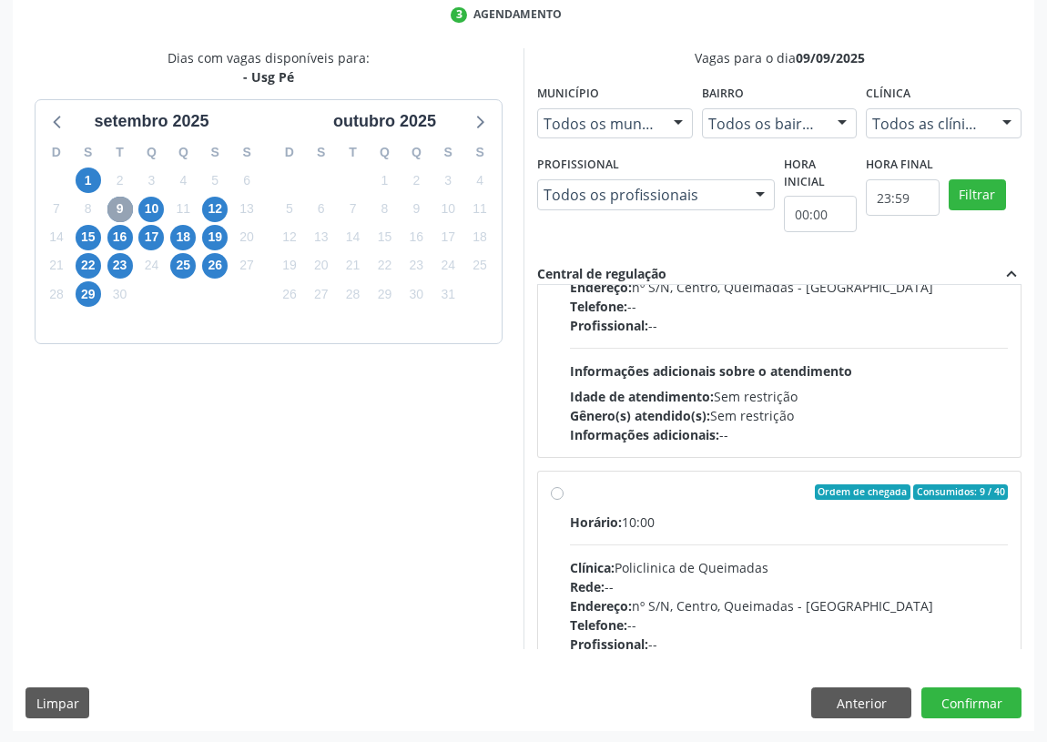
scroll to position [285, 0]
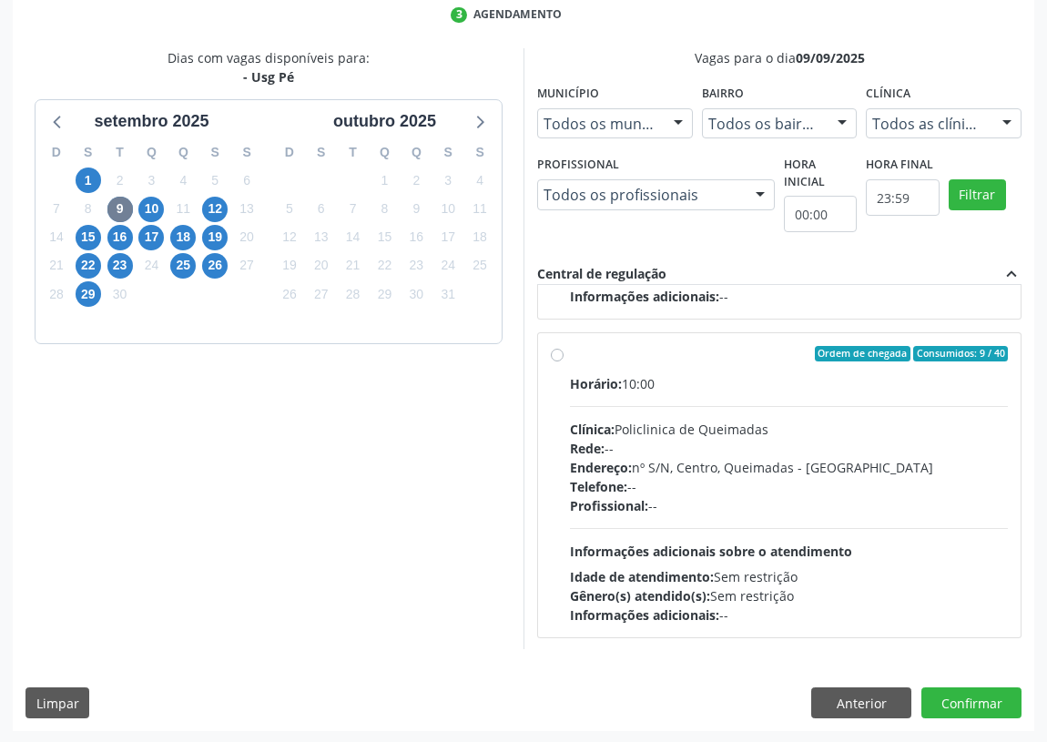
drag, startPoint x: 554, startPoint y: 347, endPoint x: 549, endPoint y: 499, distance: 152.1
click at [570, 355] on label "Ordem de chegada Consumidos: 9 / 40 Horário: 10:00 Clínica: Policlinica de Quei…" at bounding box center [789, 485] width 438 height 279
click at [552, 355] on input "Ordem de chegada Consumidos: 9 / 40 Horário: 10:00 Clínica: Policlinica de Quei…" at bounding box center [557, 354] width 13 height 16
radio input "true"
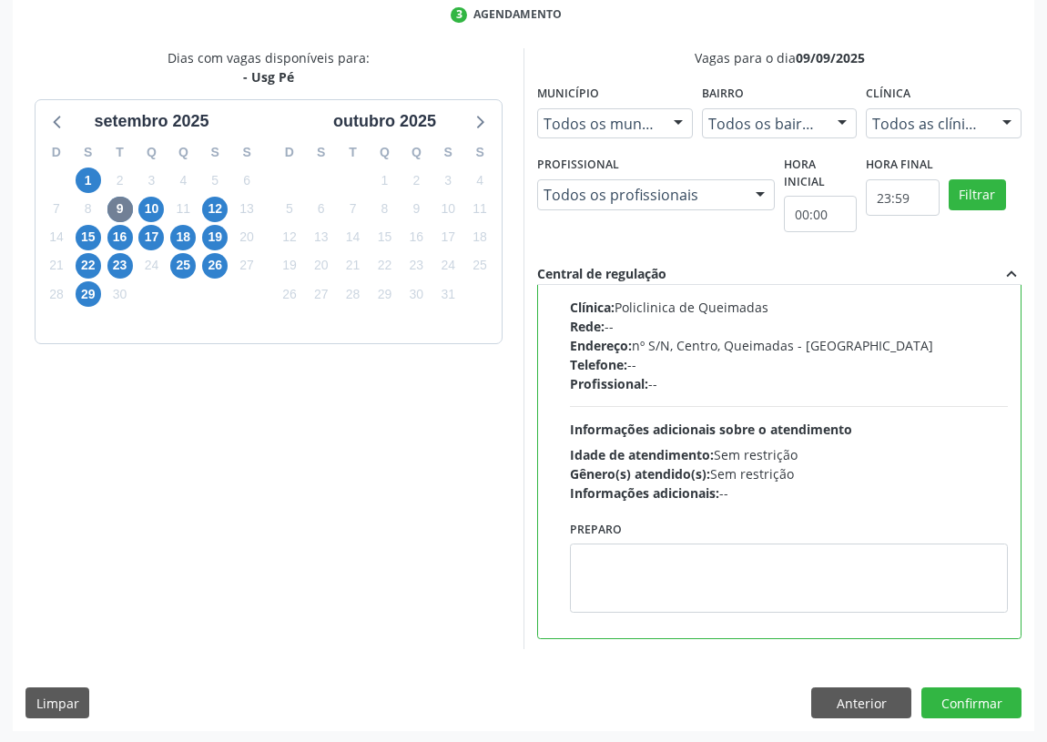
scroll to position [409, 0]
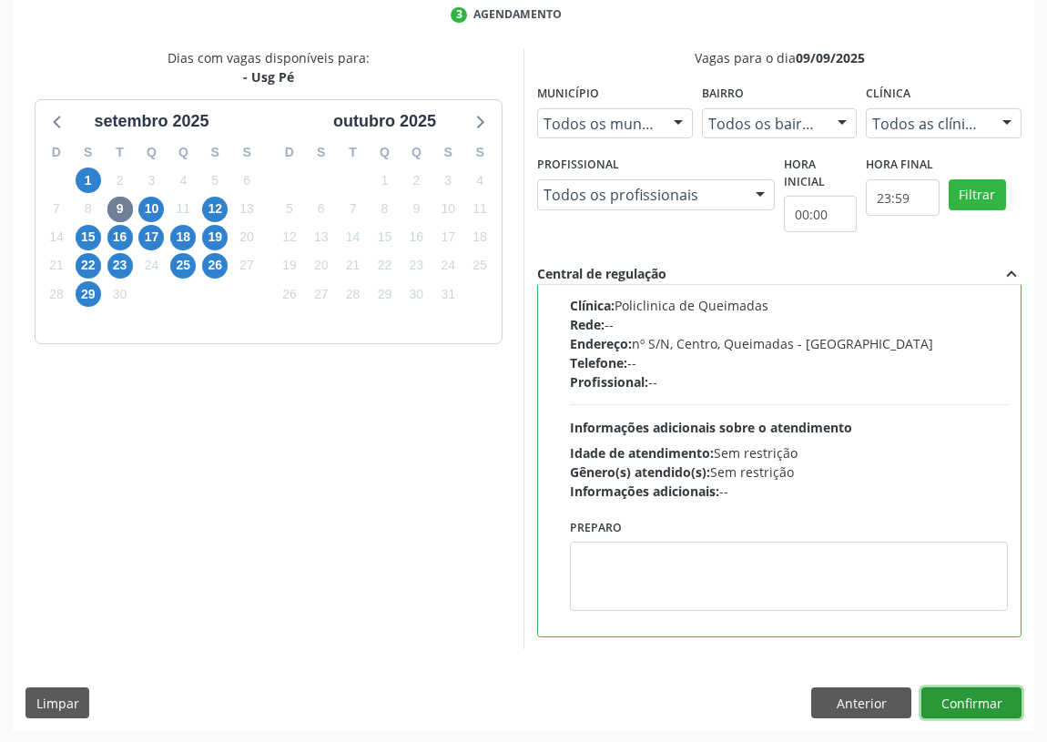
drag, startPoint x: 959, startPoint y: 698, endPoint x: 525, endPoint y: 606, distance: 443.7
click at [956, 697] on button "Confirmar" at bounding box center [971, 702] width 100 height 31
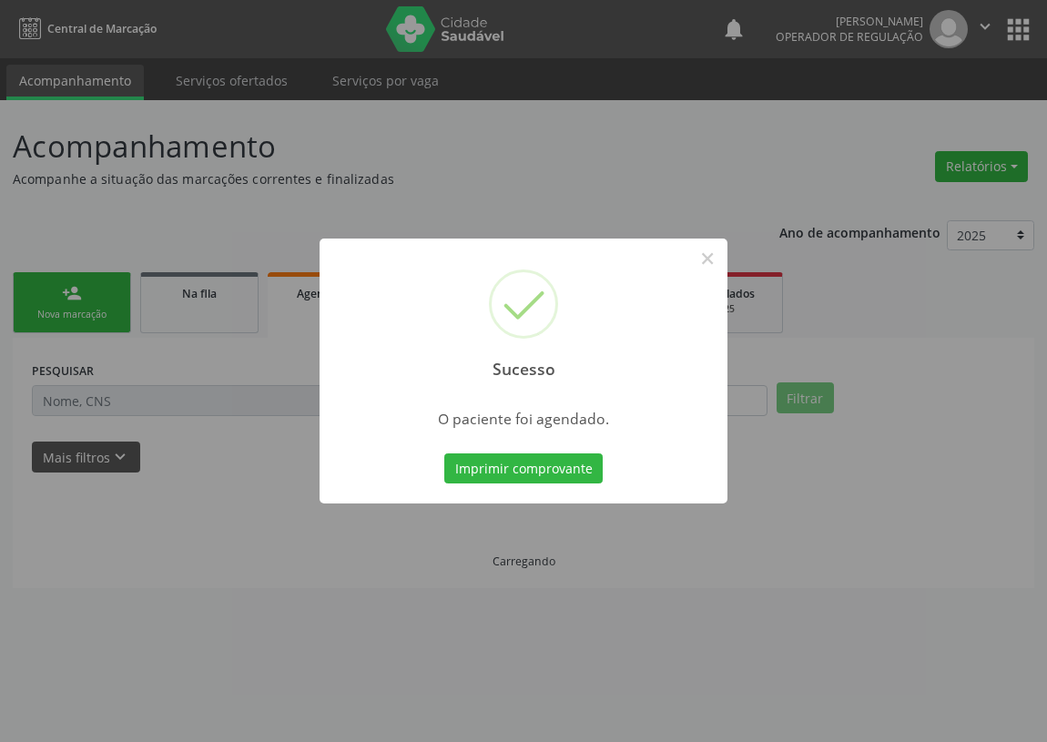
scroll to position [0, 0]
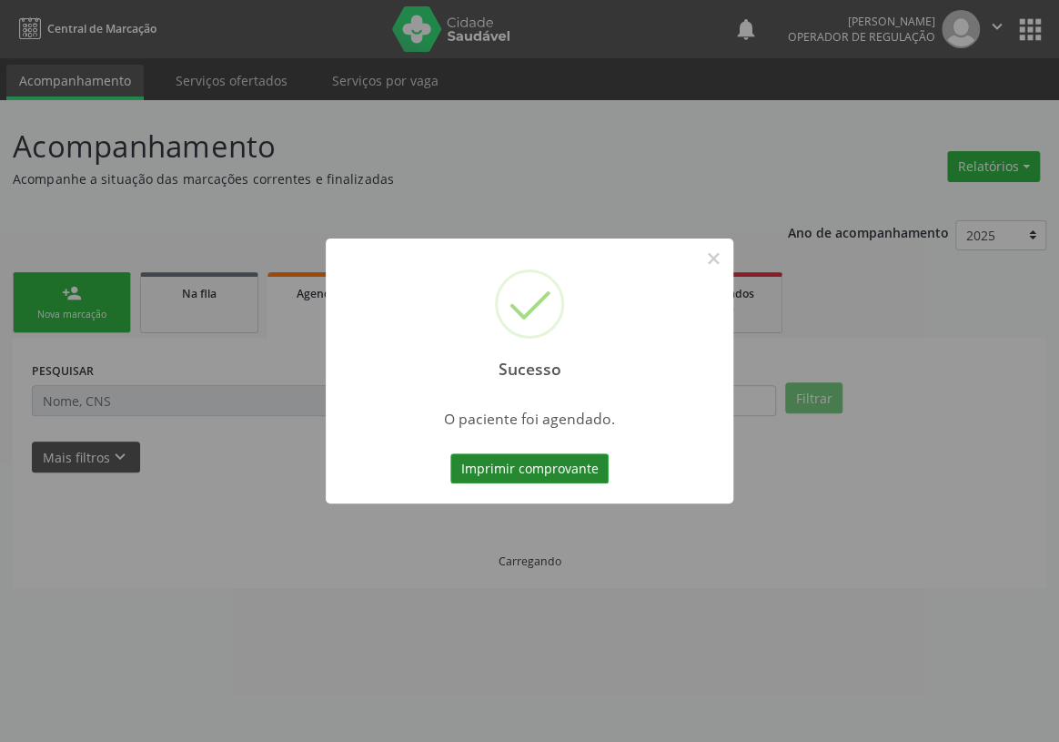
click at [457, 472] on button "Imprimir comprovante" at bounding box center [529, 468] width 158 height 31
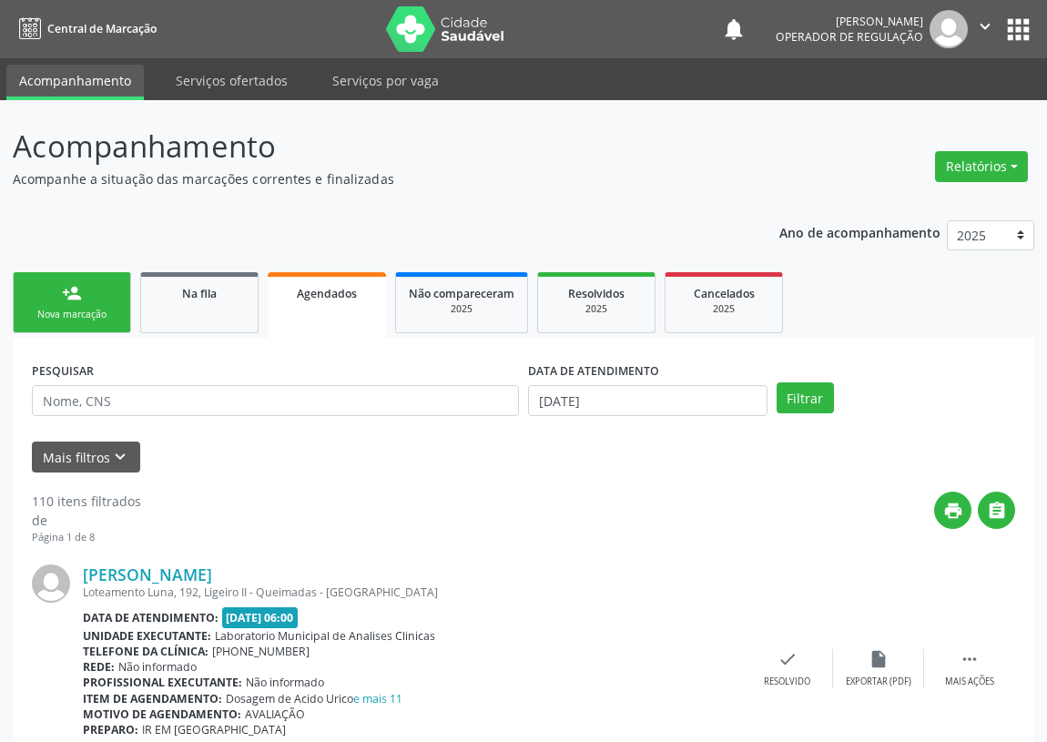
click at [92, 291] on link "person_add Nova marcação" at bounding box center [72, 302] width 118 height 61
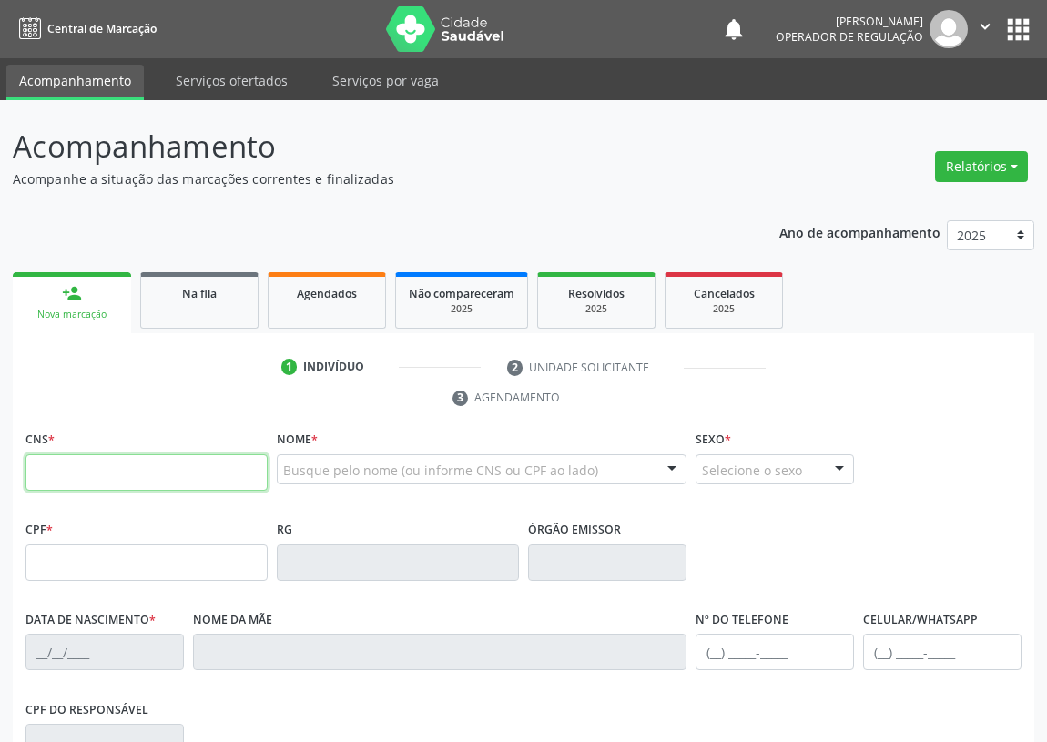
click at [52, 469] on input "text" at bounding box center [146, 472] width 242 height 36
type input "706 8062 1409 8828"
type input "030.051.014-44"
type input "[DATE]"
type input "[PERSON_NAME]"
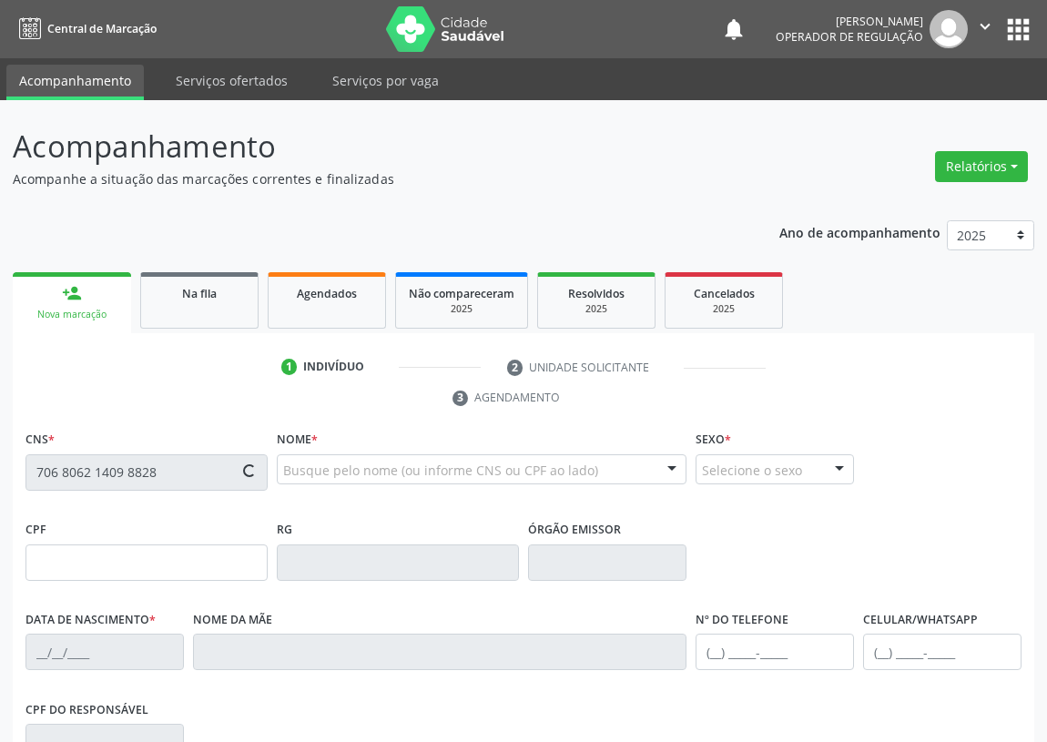
type input "[PHONE_NUMBER]"
type input "S/N"
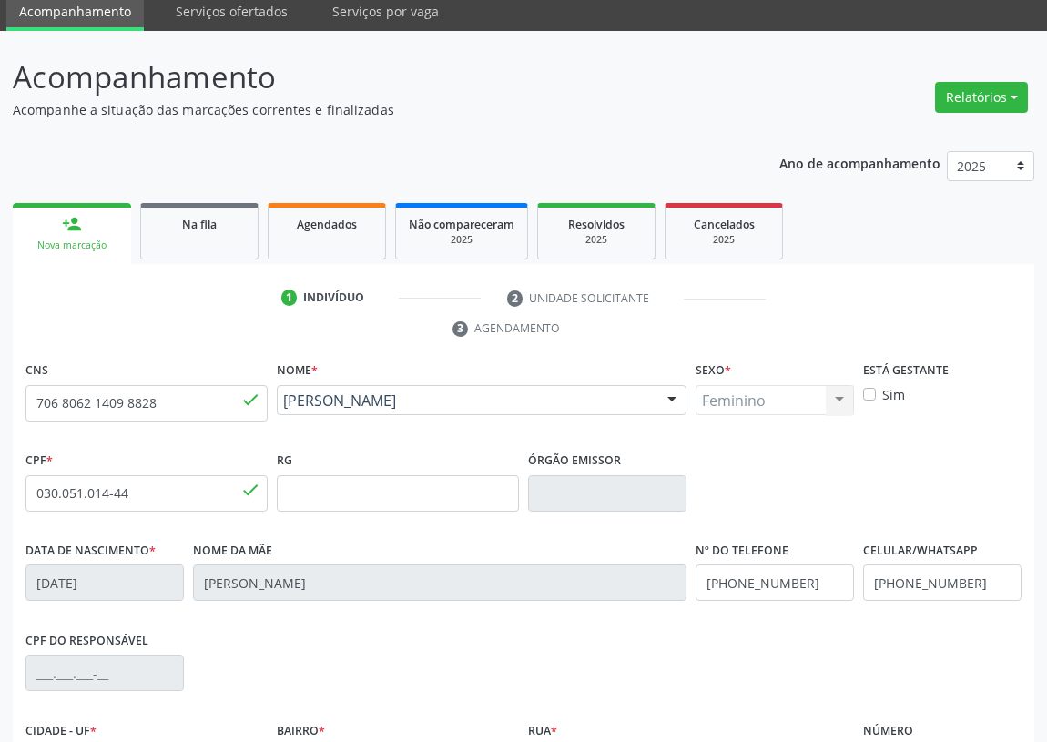
scroll to position [273, 0]
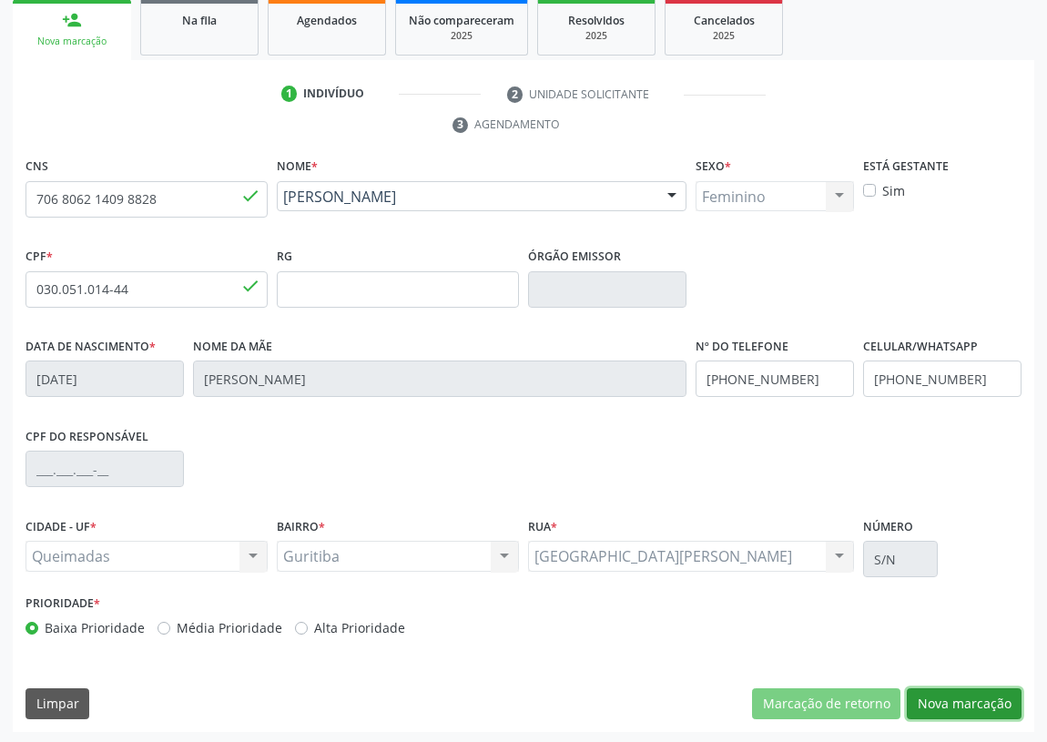
drag, startPoint x: 947, startPoint y: 692, endPoint x: 257, endPoint y: 493, distance: 718.7
click at [913, 683] on div "CNS 706 8062 1409 8828 done Nome * [PERSON_NAME] [PERSON_NAME] CNS: 706 8062 14…" at bounding box center [523, 442] width 1021 height 579
drag, startPoint x: 975, startPoint y: 692, endPoint x: 514, endPoint y: 621, distance: 465.9
click at [962, 688] on button "Nova marcação" at bounding box center [963, 703] width 115 height 31
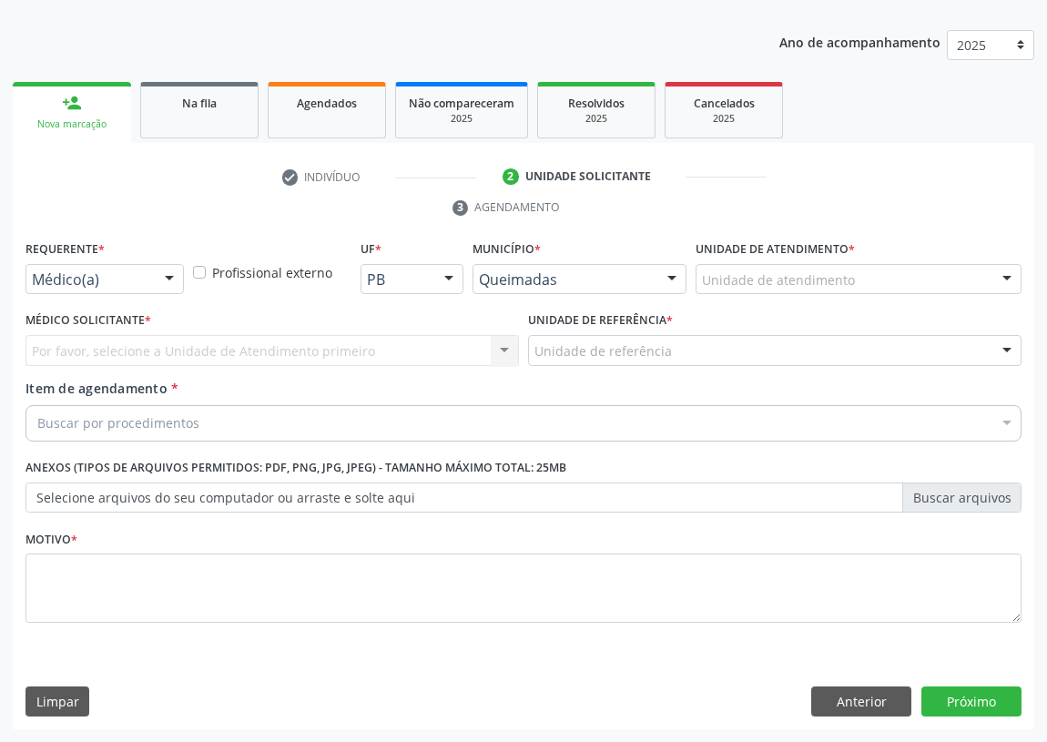
scroll to position [188, 0]
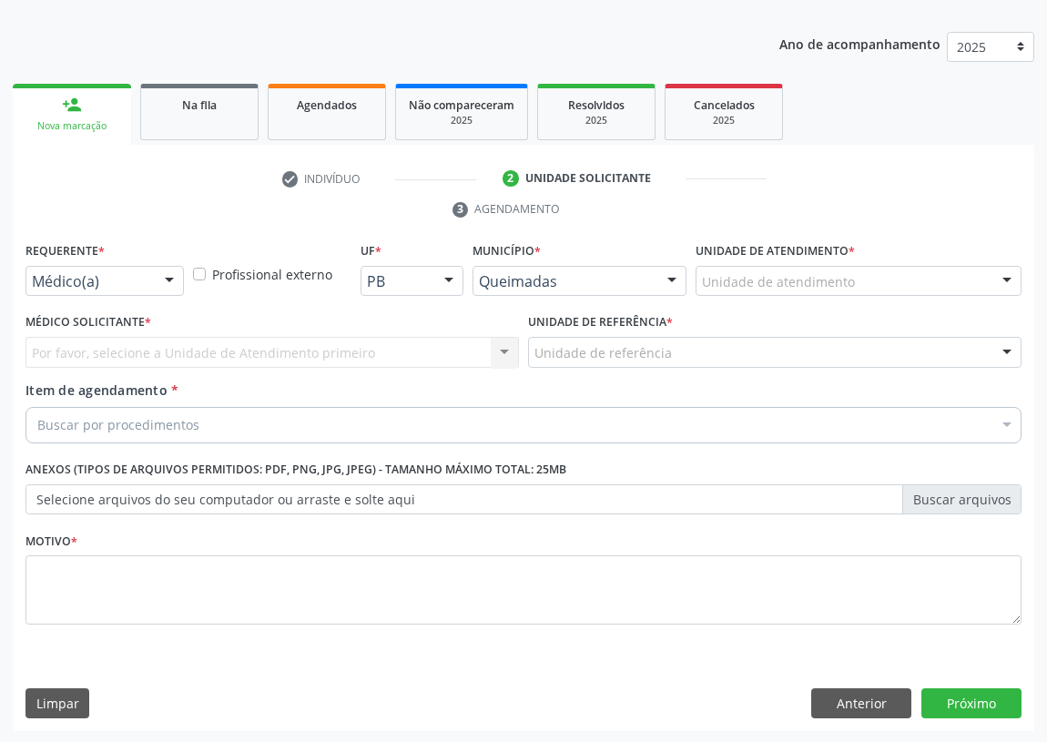
drag, startPoint x: 170, startPoint y: 282, endPoint x: 128, endPoint y: 373, distance: 100.2
click at [158, 294] on div "Médico(a) Médico(a) Enfermeiro(a) Paciente Nenhum resultado encontrado para: " …" at bounding box center [104, 281] width 158 height 31
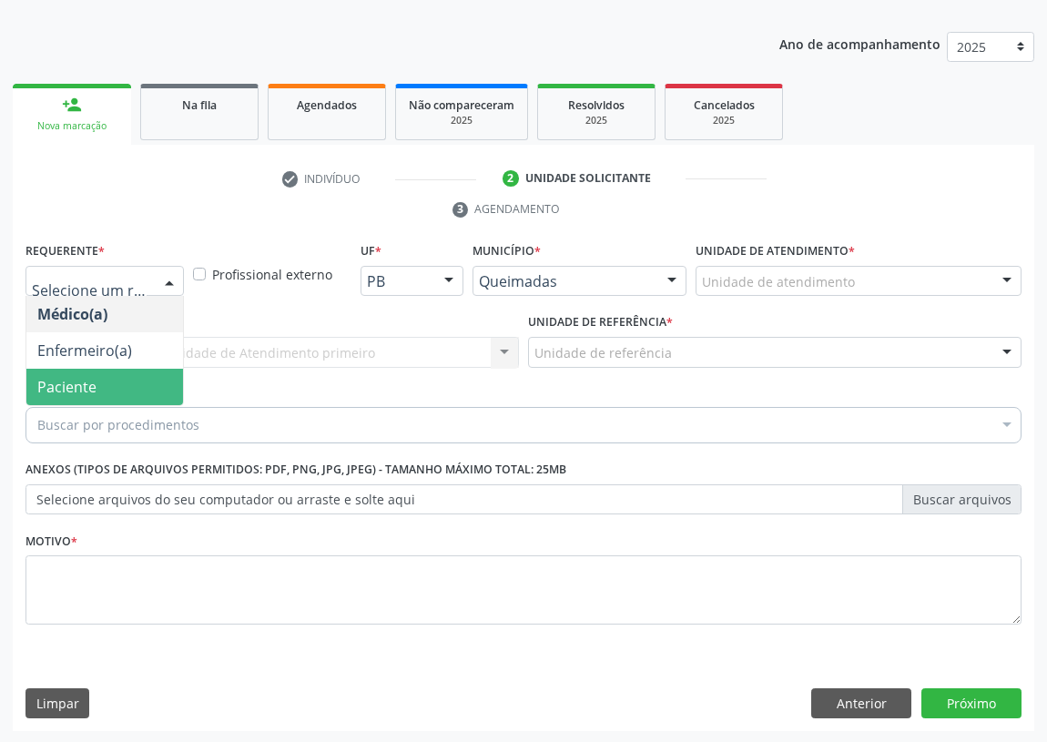
click at [174, 371] on span "Paciente" at bounding box center [104, 387] width 157 height 36
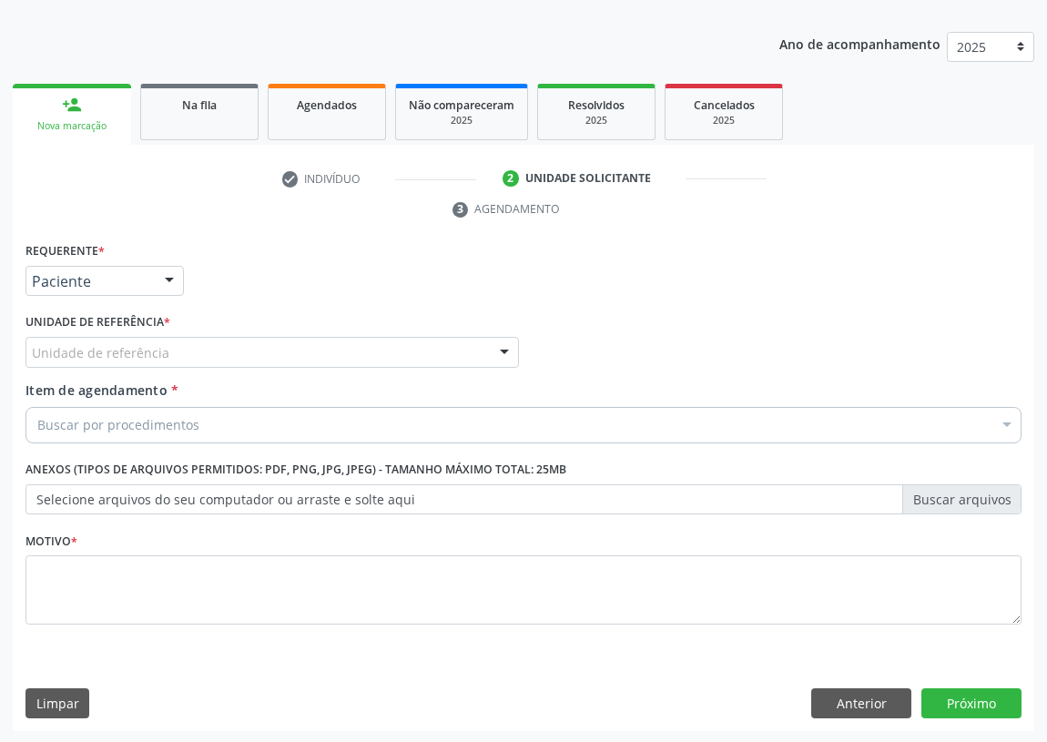
click at [492, 355] on div at bounding box center [504, 353] width 27 height 31
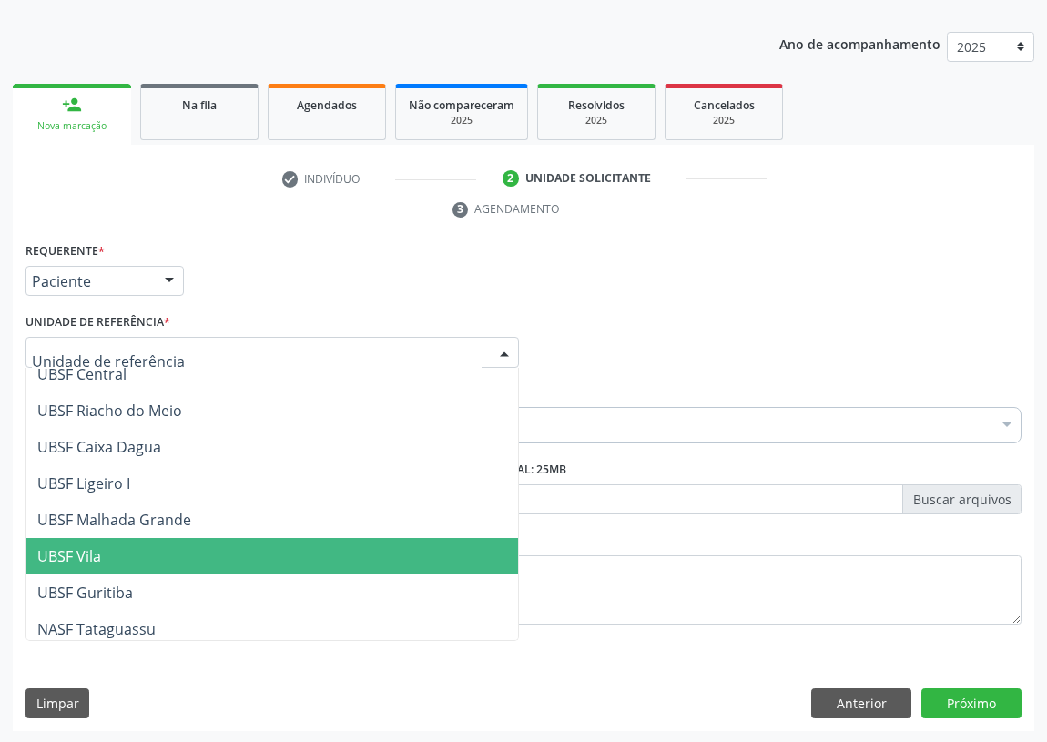
scroll to position [413, 0]
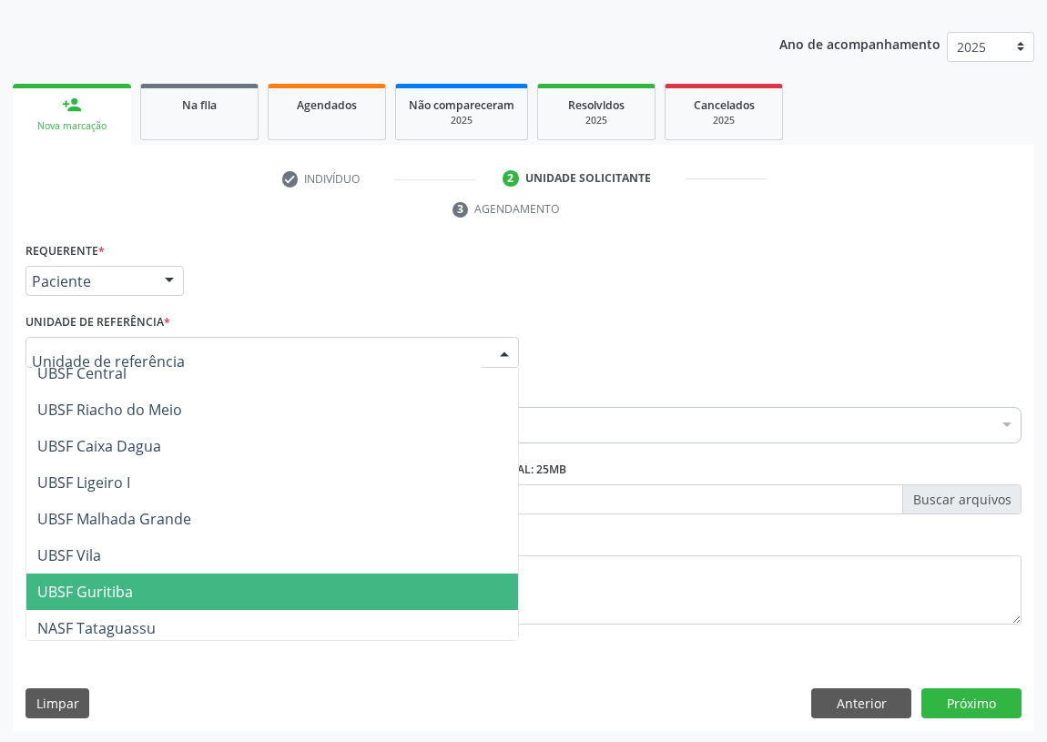
click at [75, 582] on span "UBSF Guritiba" at bounding box center [85, 592] width 96 height 20
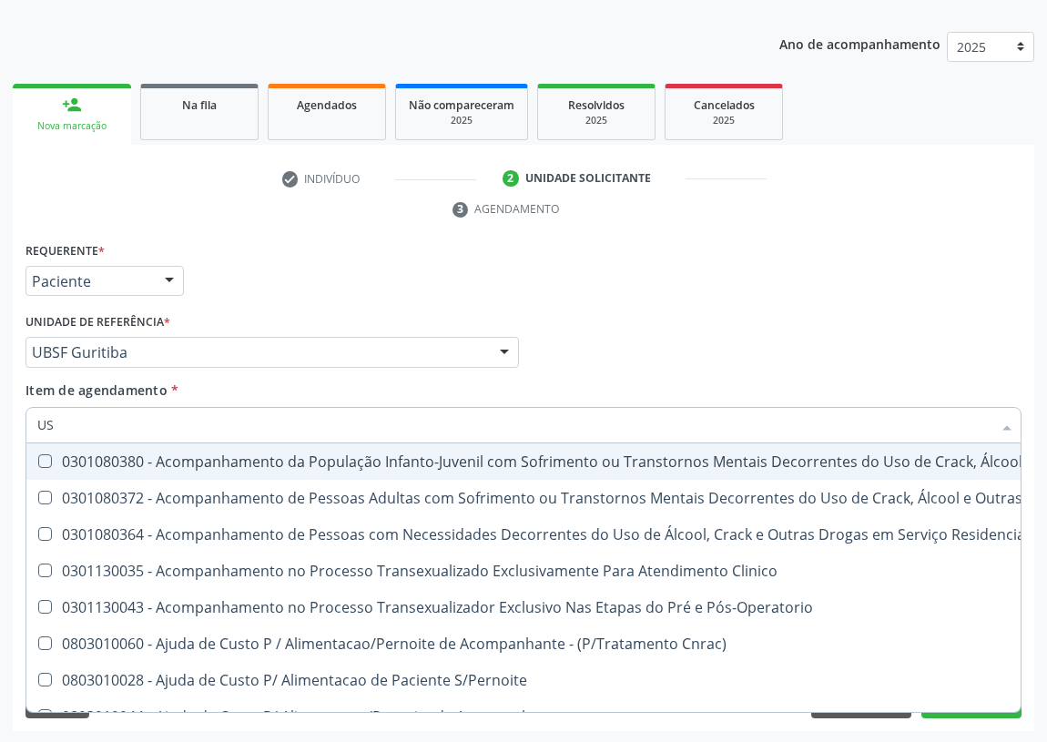
type input "USG"
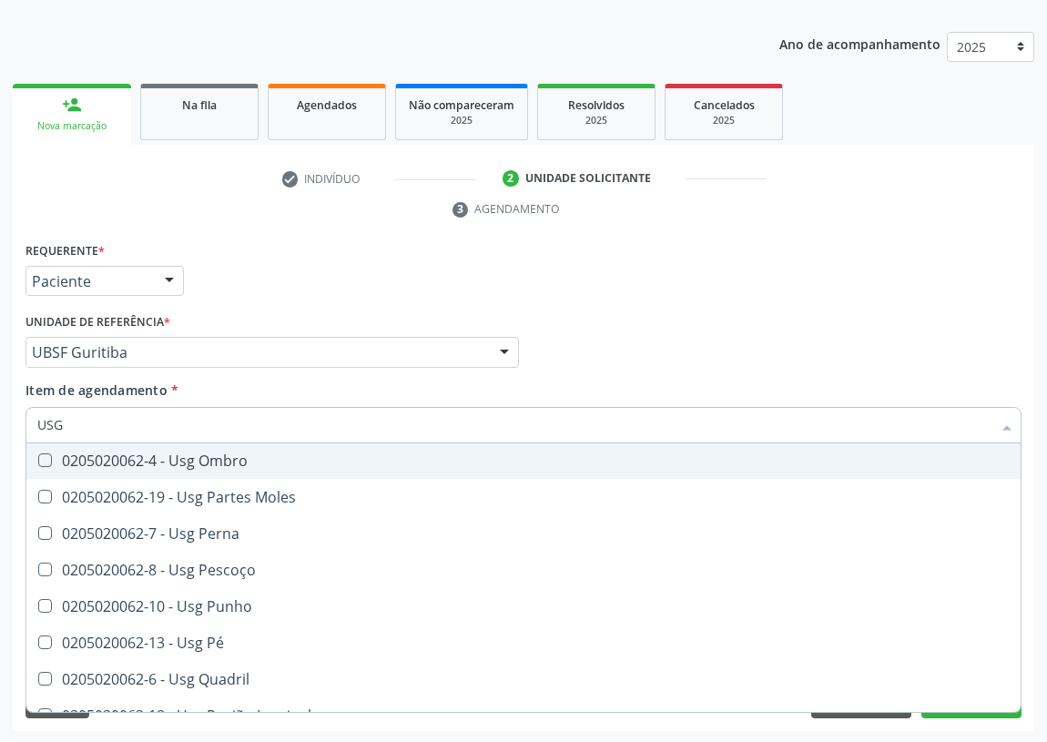
scroll to position [330, 0]
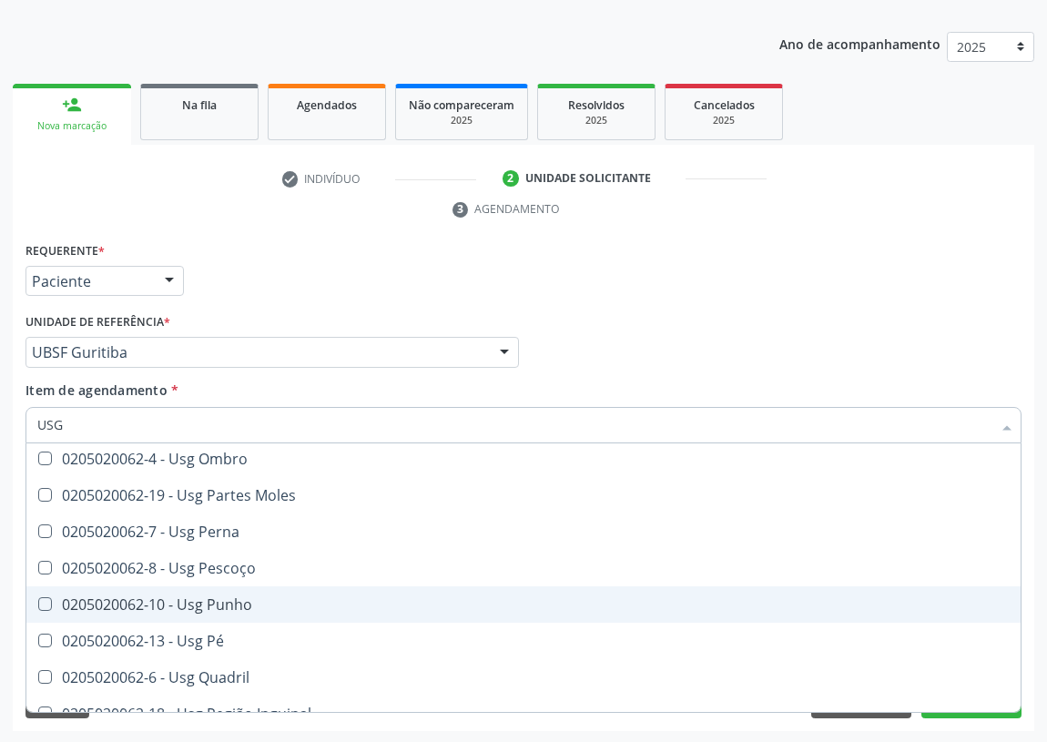
drag, startPoint x: 255, startPoint y: 610, endPoint x: 0, endPoint y: 583, distance: 256.2
click at [253, 610] on span "0205020062-10 - Usg Punho" at bounding box center [523, 604] width 994 height 36
checkbox Punho "true"
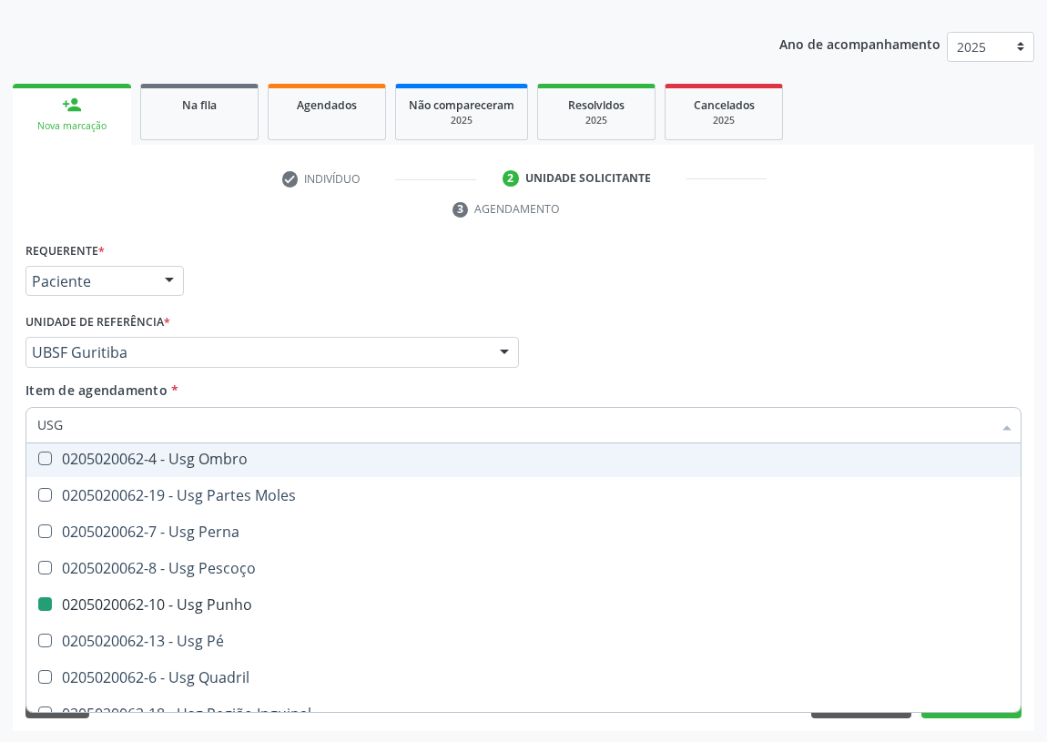
drag, startPoint x: 633, startPoint y: 338, endPoint x: 158, endPoint y: 610, distance: 547.5
click at [623, 346] on div "Médico Solicitante Por favor, selecione a Unidade de Atendimento primeiro Nenhu…" at bounding box center [523, 344] width 1005 height 71
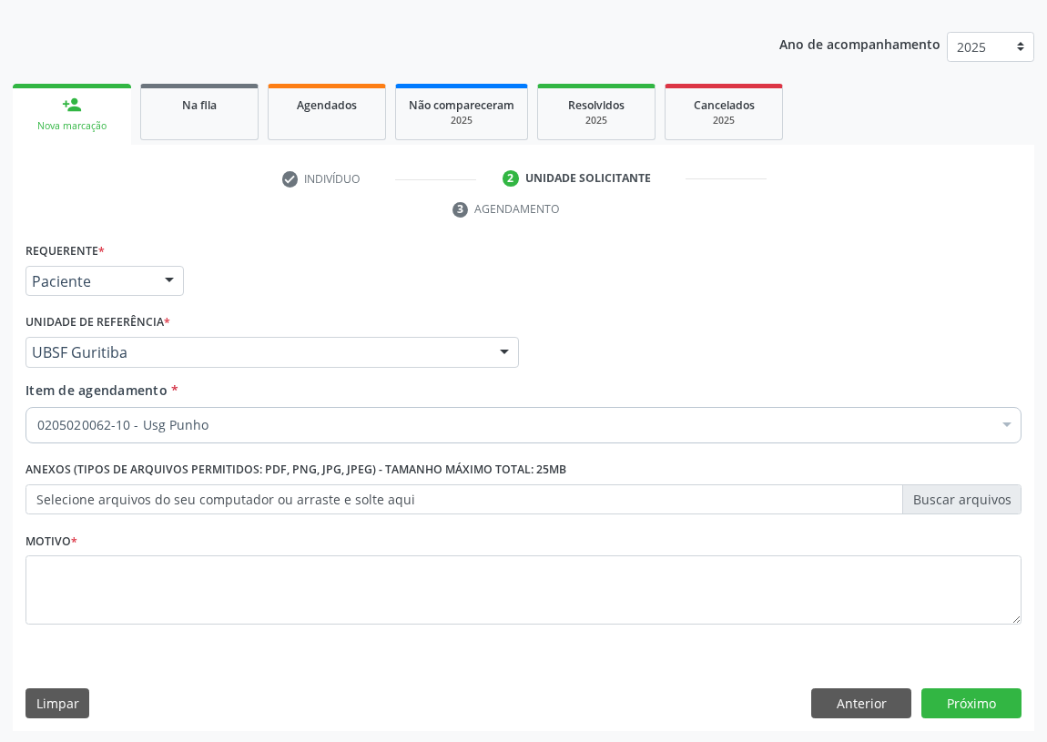
checkbox Punho "true"
checkbox Comprimido\) "false"
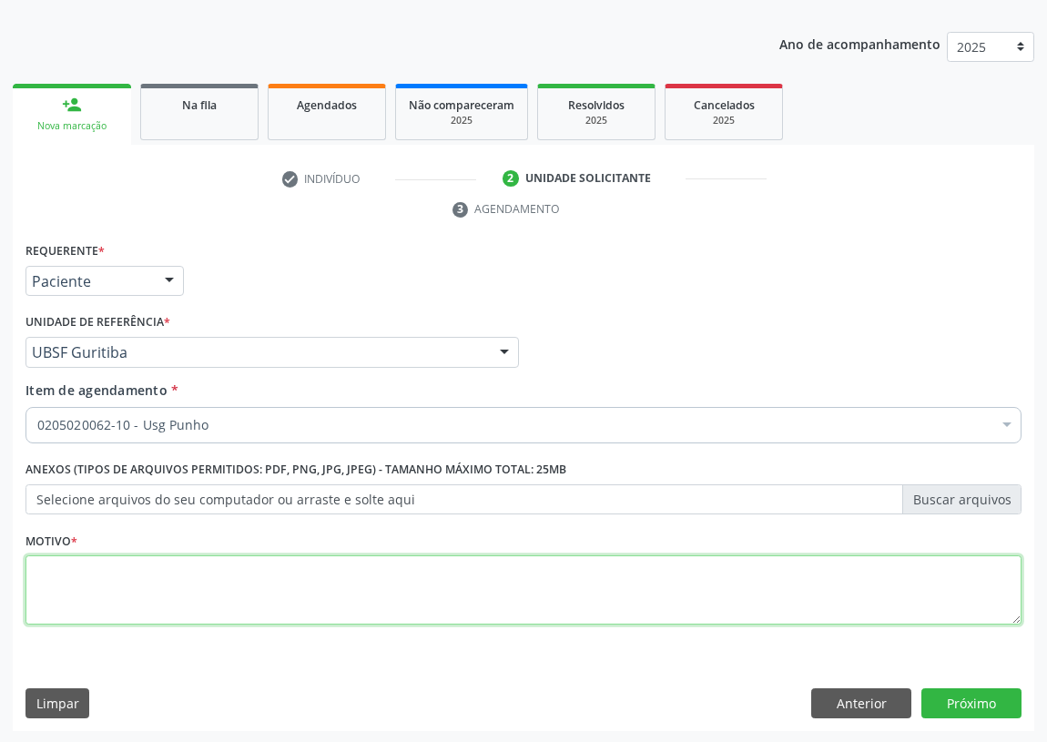
click at [81, 587] on textarea at bounding box center [523, 589] width 996 height 69
type textarea "AVALIAÇÃO"
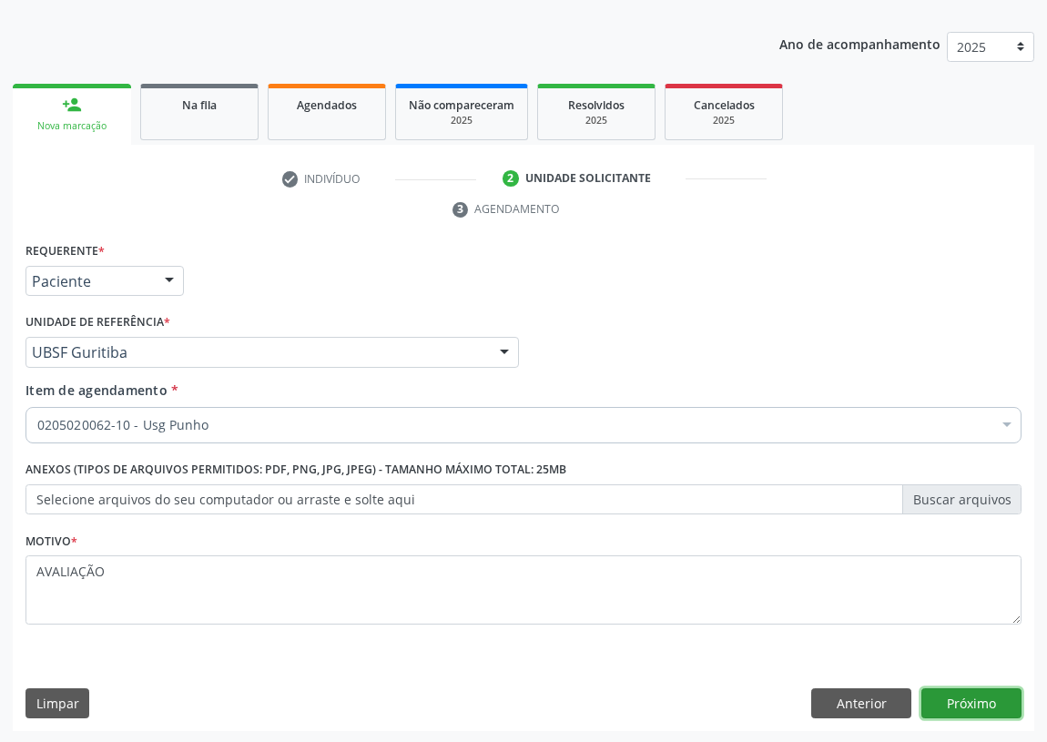
drag, startPoint x: 976, startPoint y: 694, endPoint x: 954, endPoint y: 697, distance: 22.0
click at [954, 697] on button "Próximo" at bounding box center [971, 703] width 100 height 31
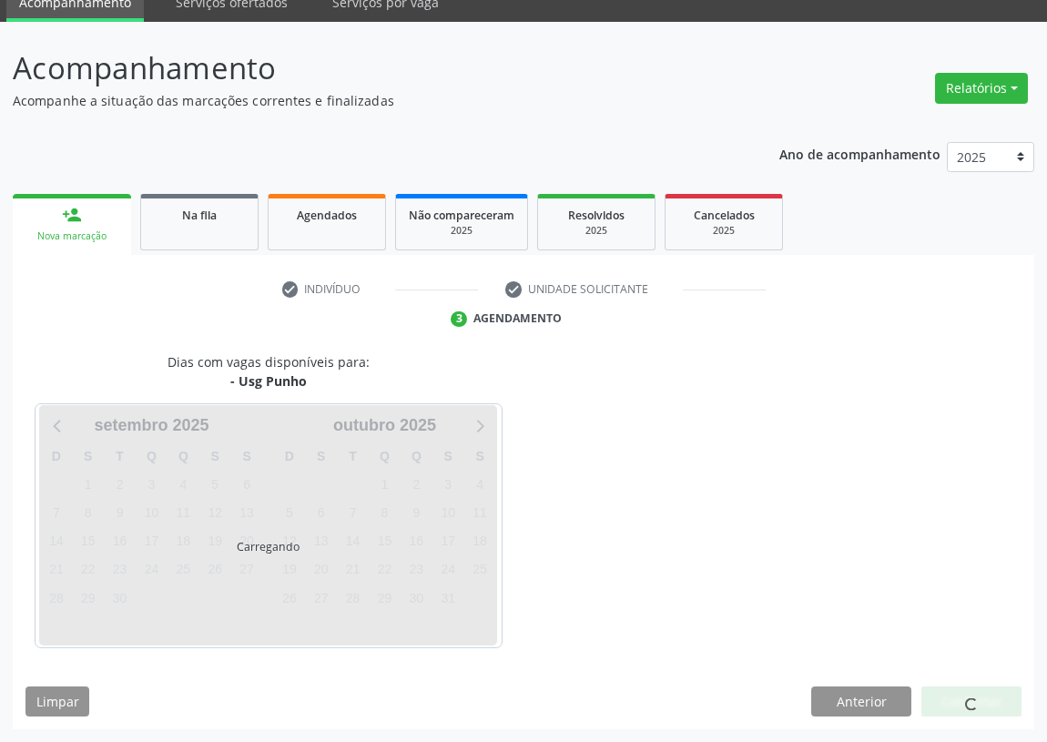
scroll to position [76, 0]
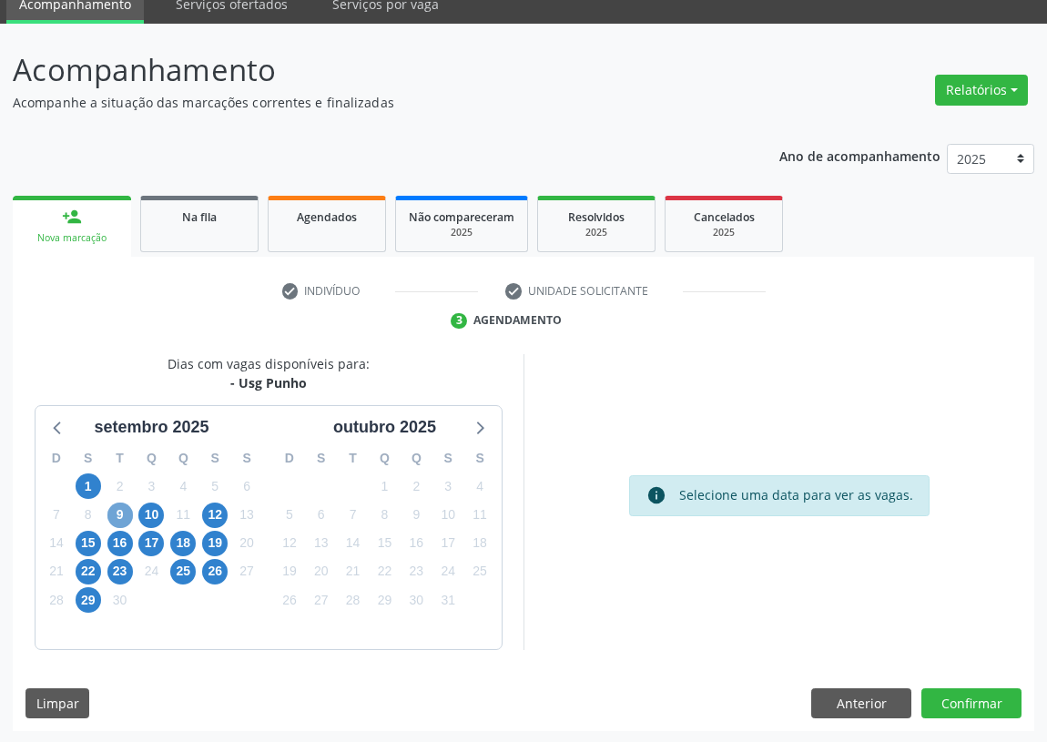
click at [114, 511] on span "9" at bounding box center [119, 514] width 25 height 25
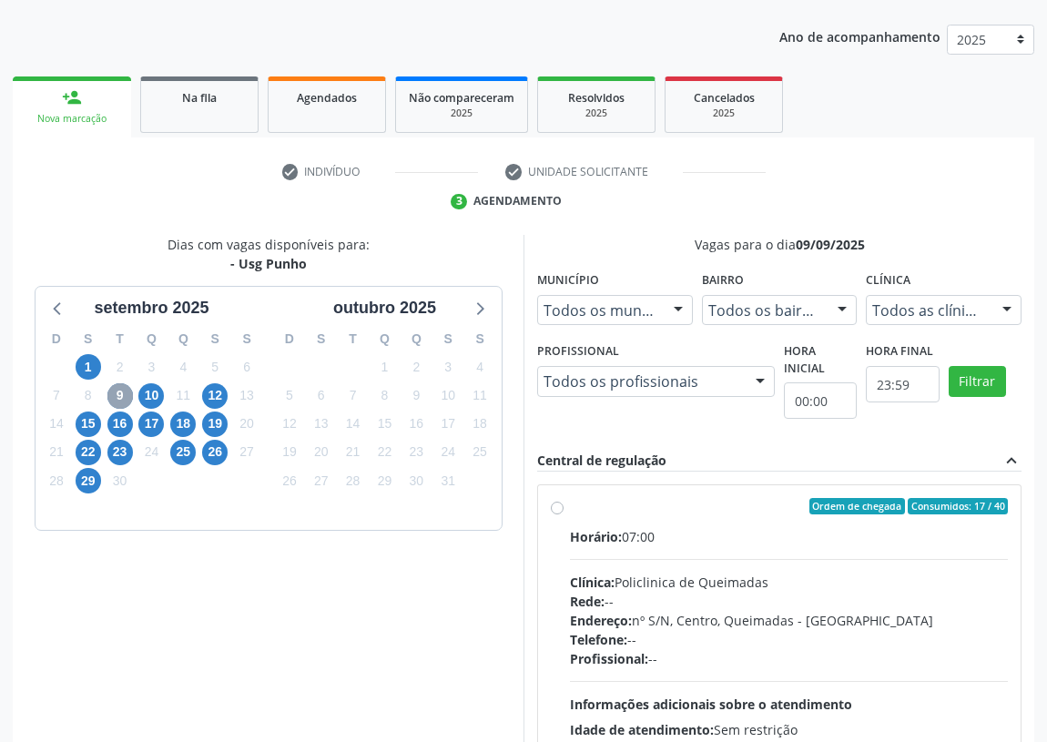
scroll to position [242, 0]
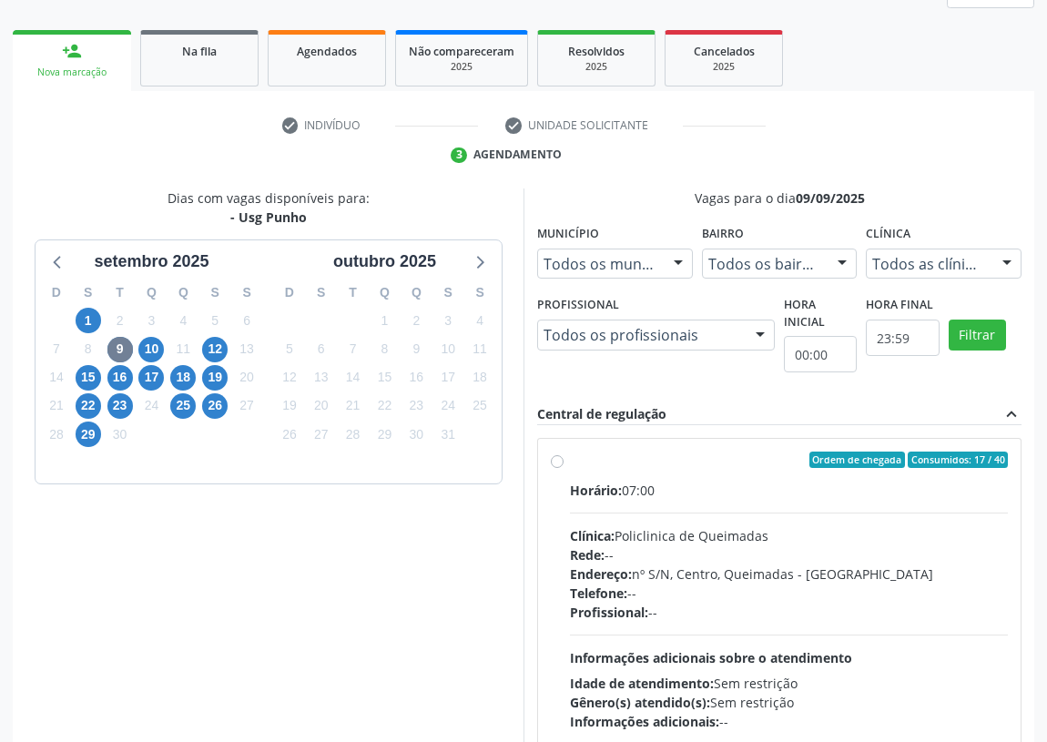
click at [570, 459] on label "Ordem de chegada Consumidos: 17 / 40 Horário: 07:00 Clínica: Policlinica de Que…" at bounding box center [789, 590] width 438 height 279
click at [562, 459] on input "Ordem de chegada Consumidos: 17 / 40 Horário: 07:00 Clínica: Policlinica de Que…" at bounding box center [557, 459] width 13 height 16
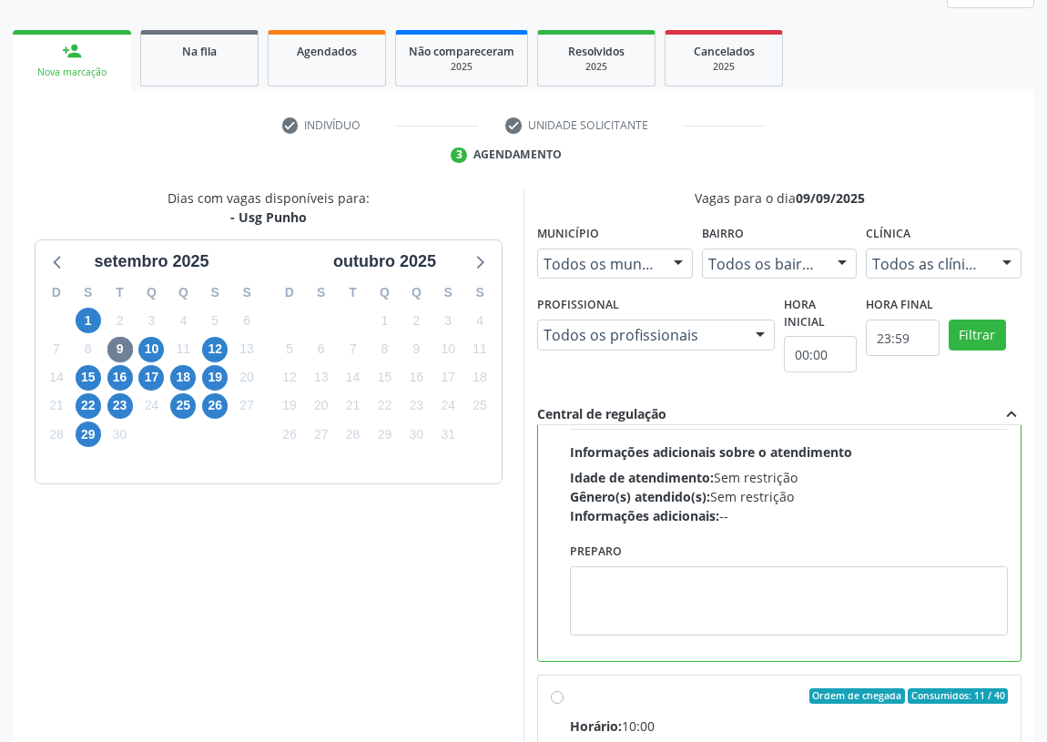
scroll to position [0, 0]
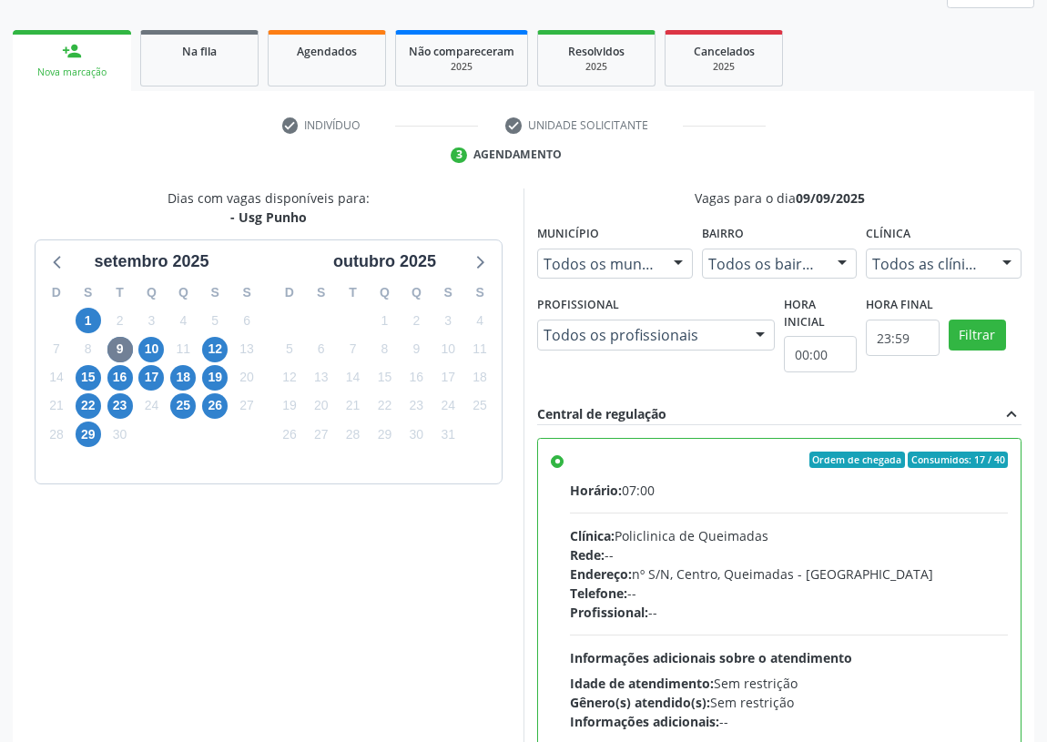
click at [570, 463] on label "Ordem de chegada Consumidos: 17 / 40 Horário: 07:00 Clínica: Policlinica de Que…" at bounding box center [789, 590] width 438 height 279
click at [555, 463] on input "Ordem de chegada Consumidos: 17 / 40 Horário: 07:00 Clínica: Policlinica de Que…" at bounding box center [557, 459] width 13 height 16
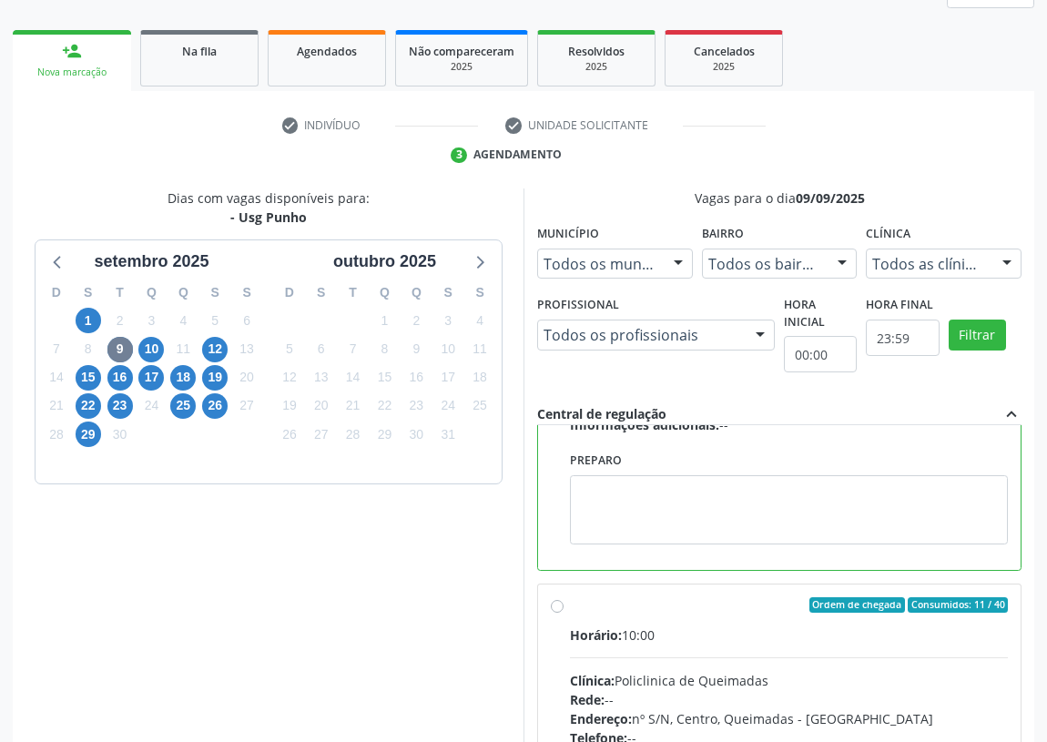
scroll to position [409, 0]
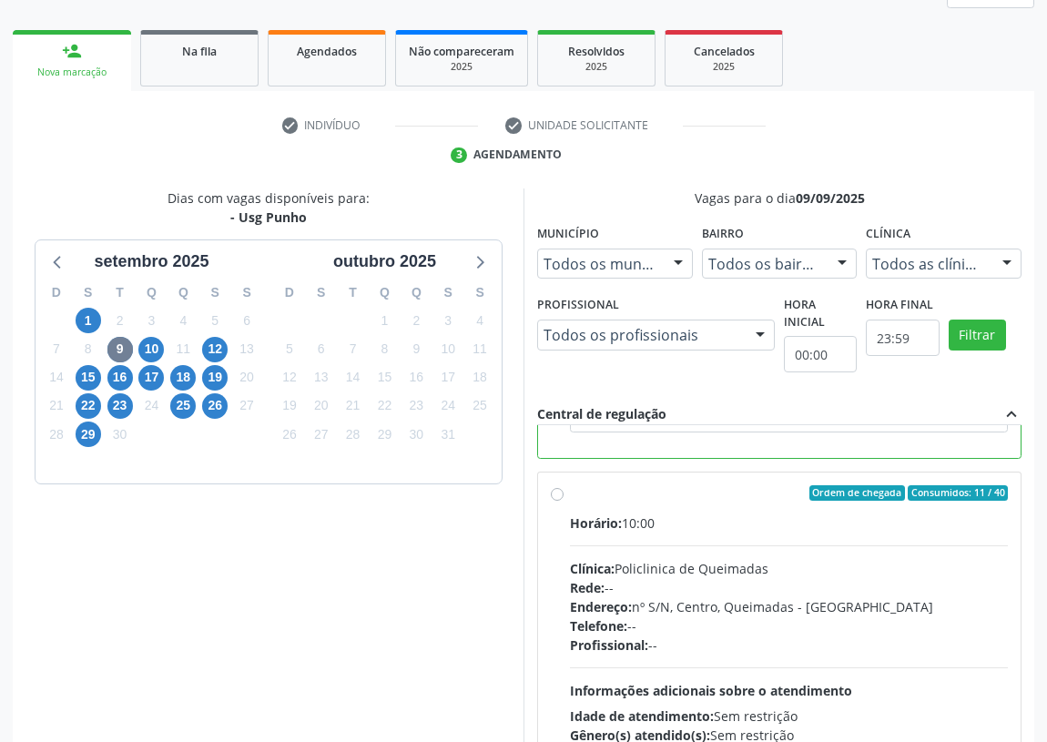
drag, startPoint x: 558, startPoint y: 492, endPoint x: 589, endPoint y: 508, distance: 34.6
click at [570, 492] on label "Ordem de chegada Consumidos: 11 / 40 Horário: 10:00 Clínica: Policlinica de Que…" at bounding box center [789, 624] width 438 height 279
click at [557, 492] on input "Ordem de chegada Consumidos: 11 / 40 Horário: 10:00 Clínica: Policlinica de Que…" at bounding box center [557, 493] width 13 height 16
radio input "false"
radio input "true"
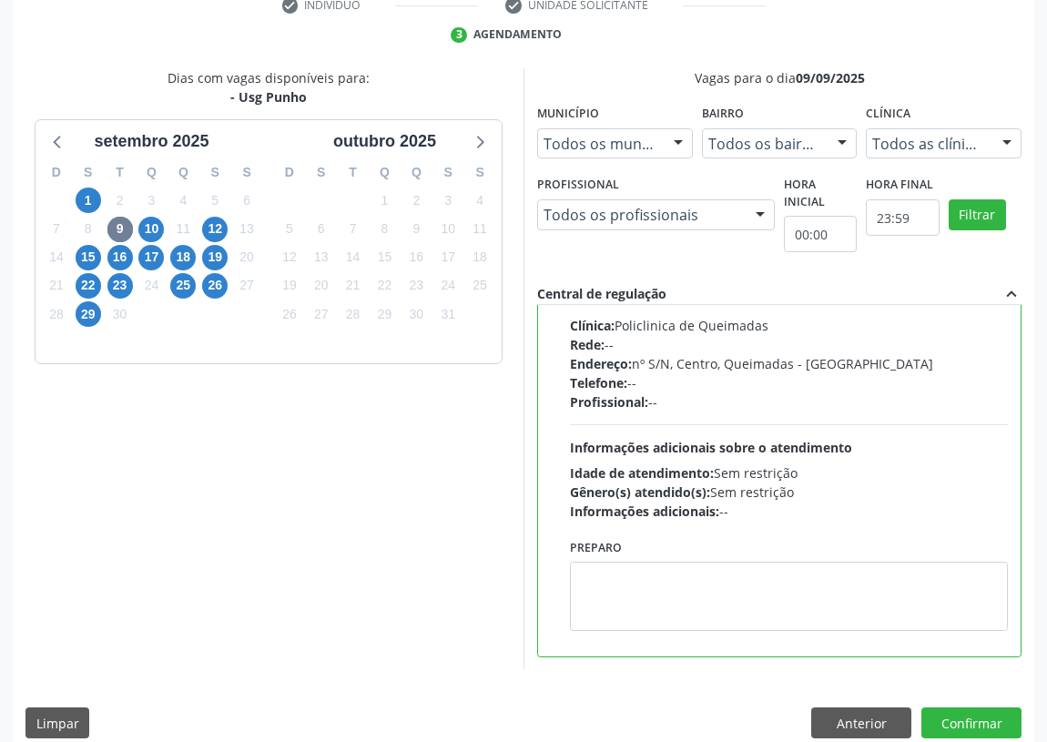
scroll to position [382, 0]
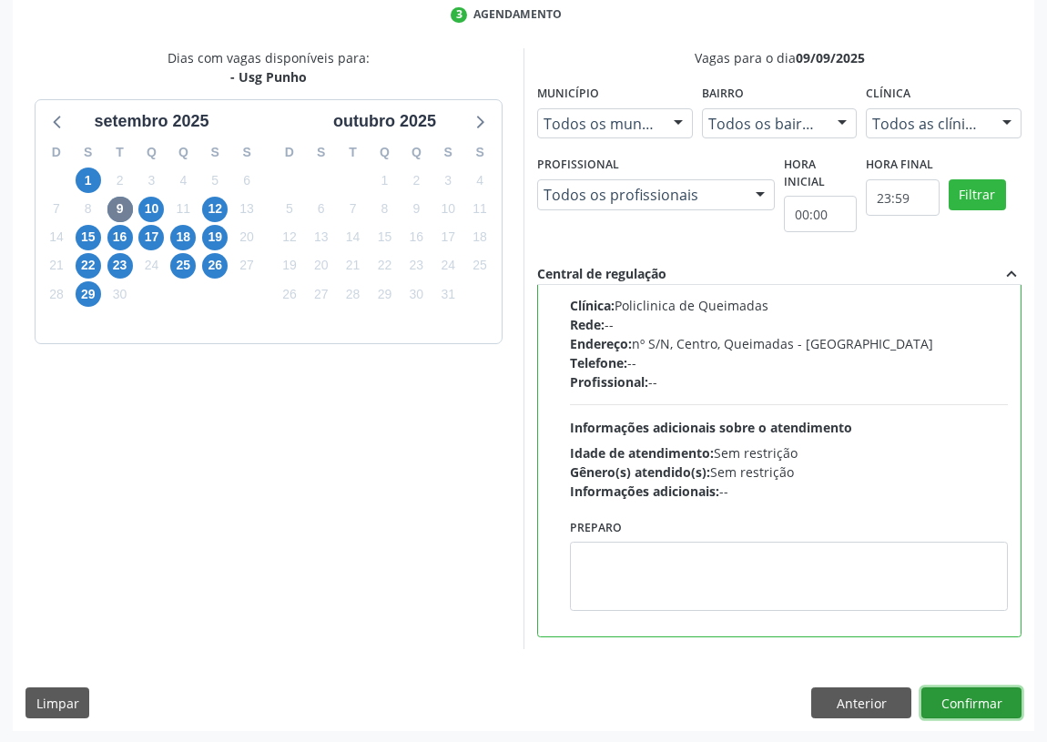
drag, startPoint x: 961, startPoint y: 693, endPoint x: 793, endPoint y: 688, distance: 168.4
click at [957, 690] on button "Confirmar" at bounding box center [971, 702] width 100 height 31
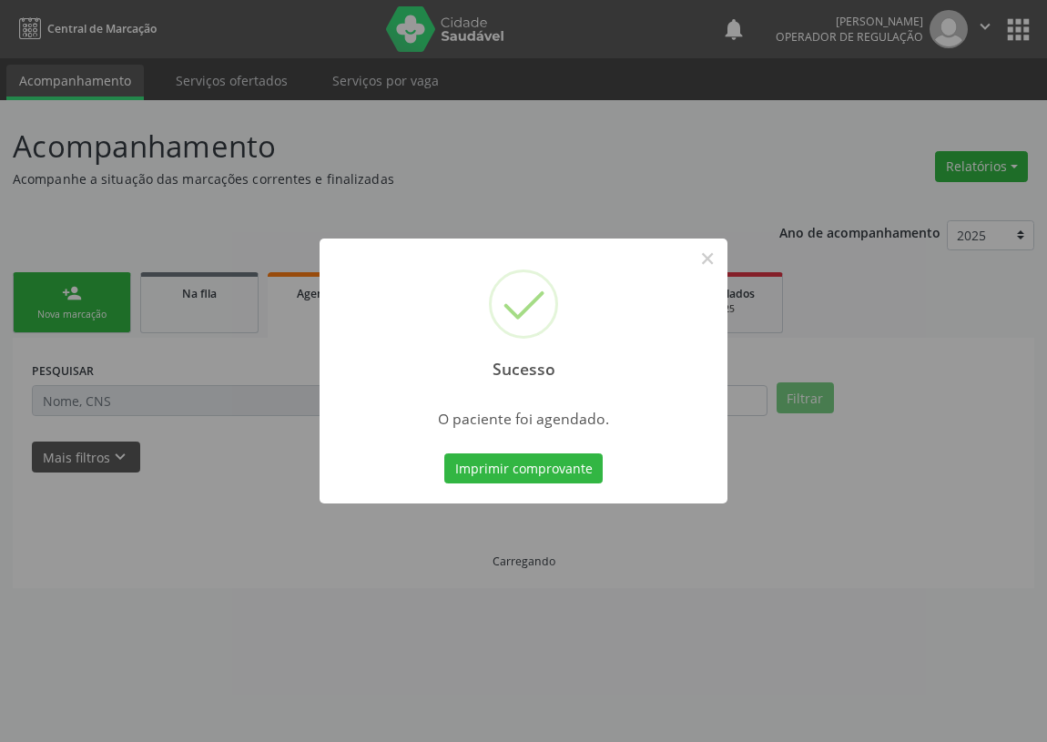
scroll to position [0, 0]
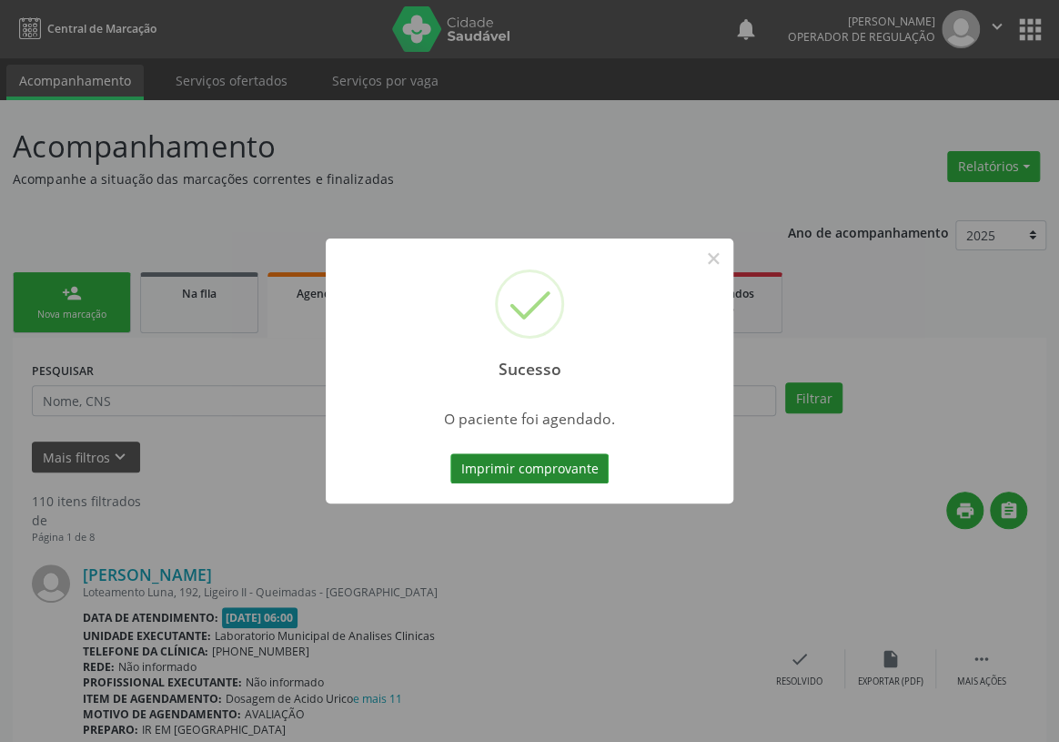
click at [529, 454] on button "Imprimir comprovante" at bounding box center [529, 468] width 158 height 31
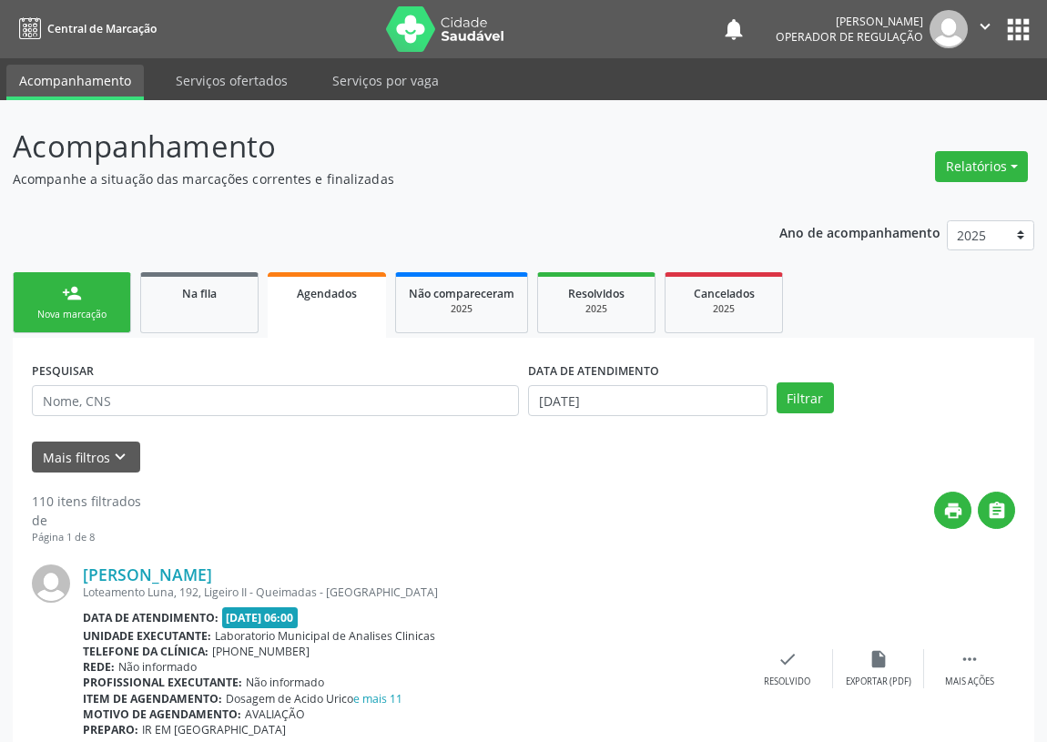
click at [98, 300] on link "person_add Nova marcação" at bounding box center [72, 302] width 118 height 61
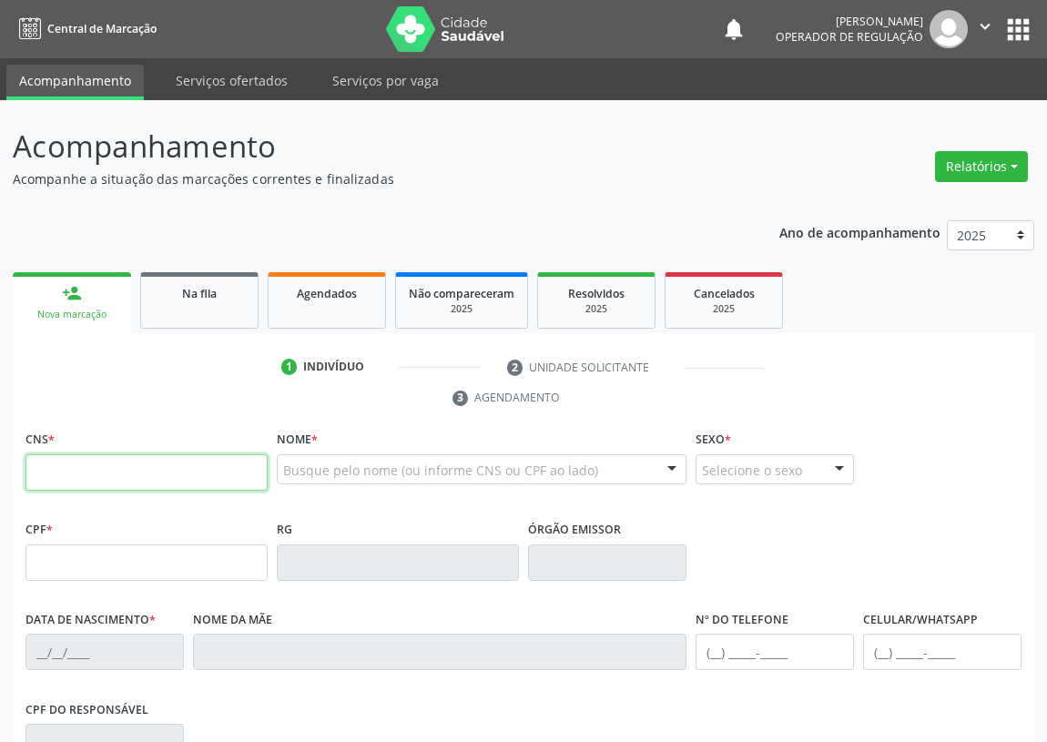
click at [66, 471] on input "text" at bounding box center [146, 472] width 242 height 36
click at [47, 481] on input "text" at bounding box center [146, 472] width 242 height 36
type input "703 4002 4497 7912"
type input "443.199.404-15"
type input "[DATE]"
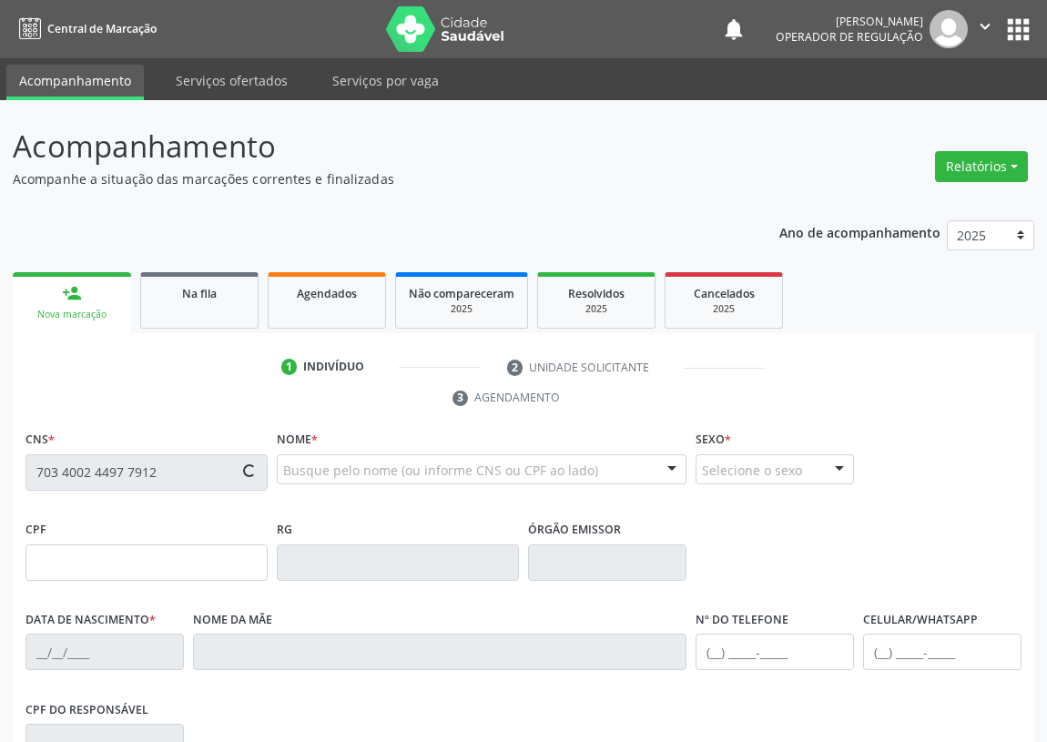
type input "[PERSON_NAME]"
type input "[PHONE_NUMBER]"
type input "63"
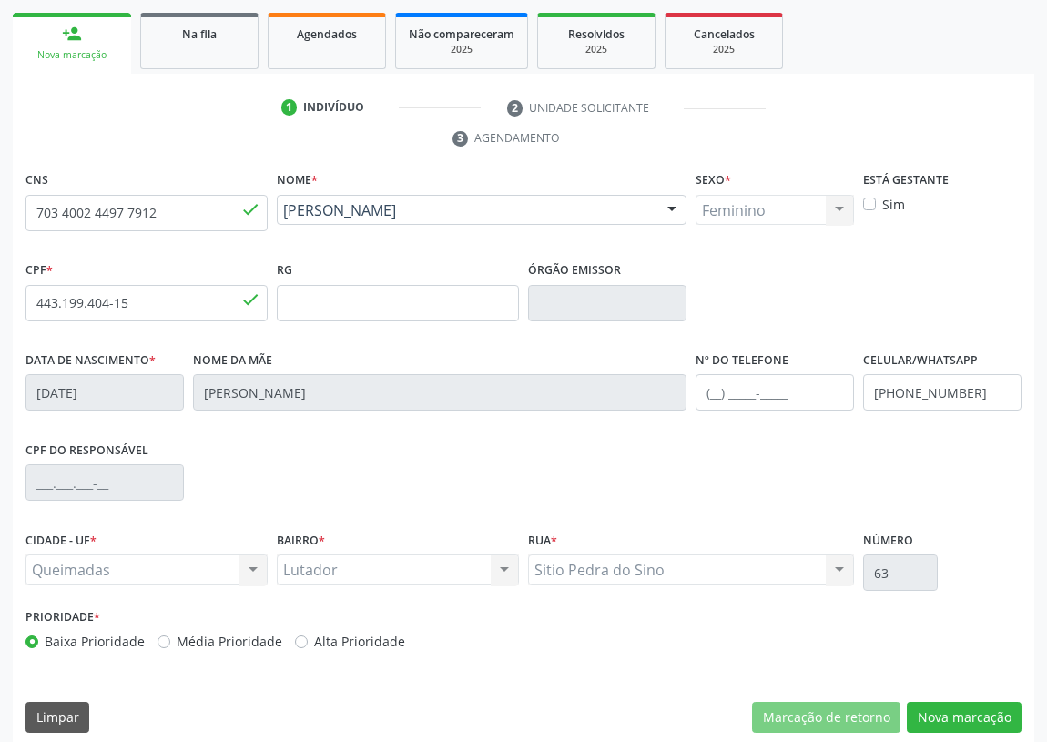
scroll to position [273, 0]
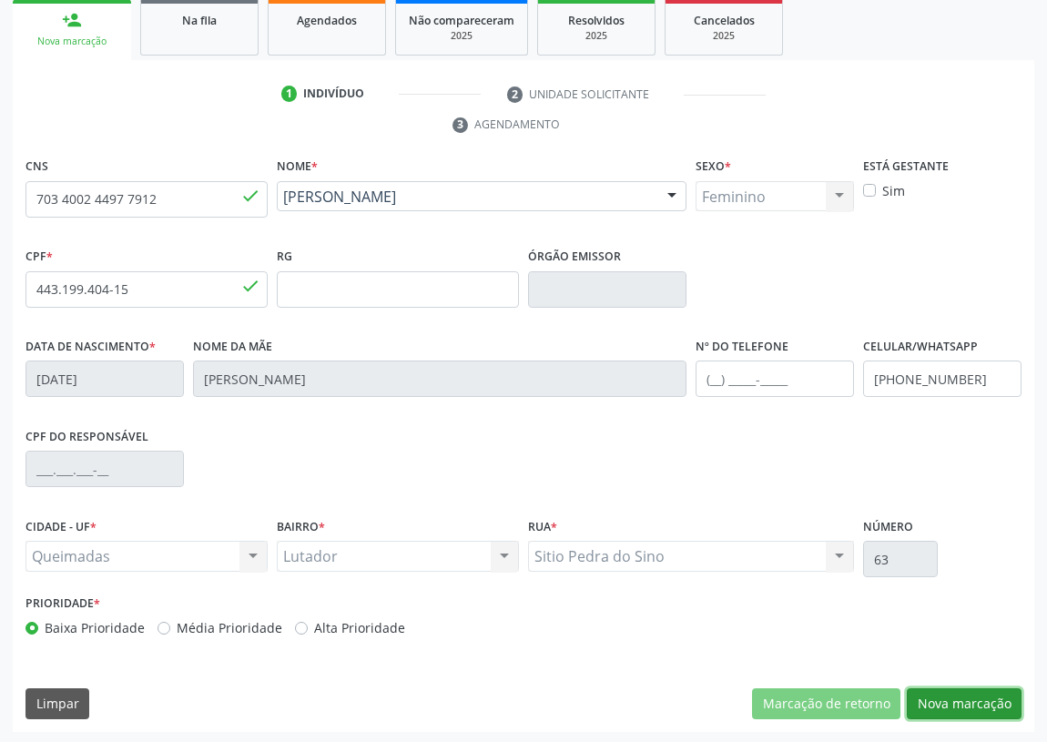
click at [939, 693] on button "Nova marcação" at bounding box center [963, 703] width 115 height 31
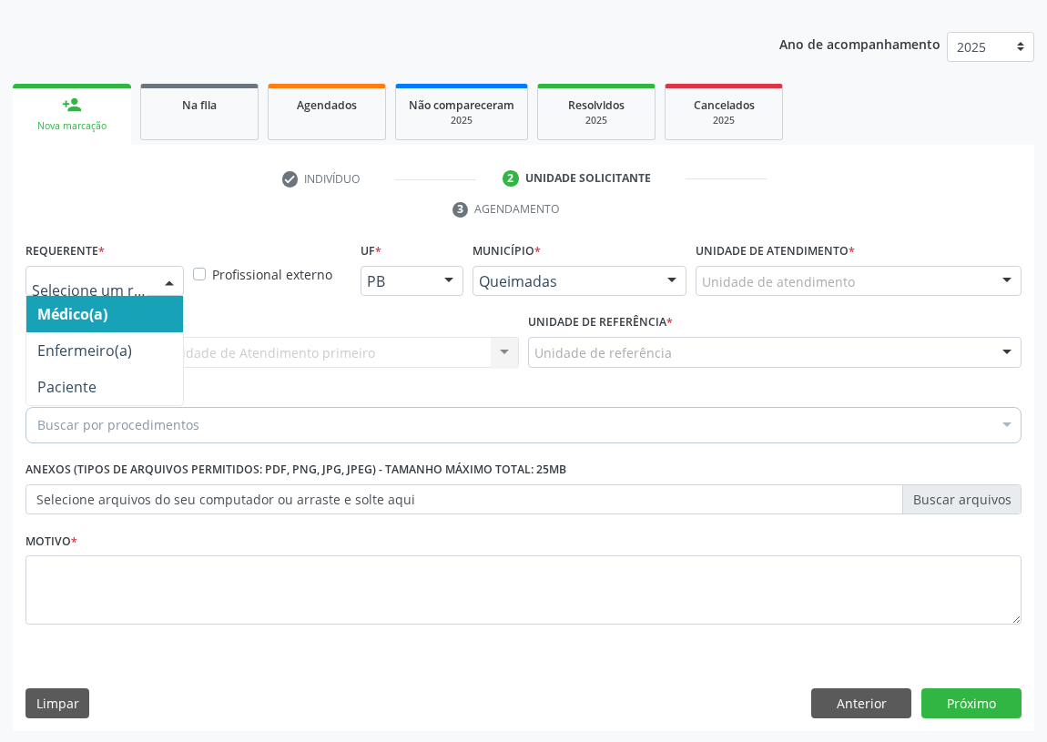
drag, startPoint x: 175, startPoint y: 272, endPoint x: 143, endPoint y: 406, distance: 137.5
click at [173, 276] on div at bounding box center [169, 282] width 27 height 31
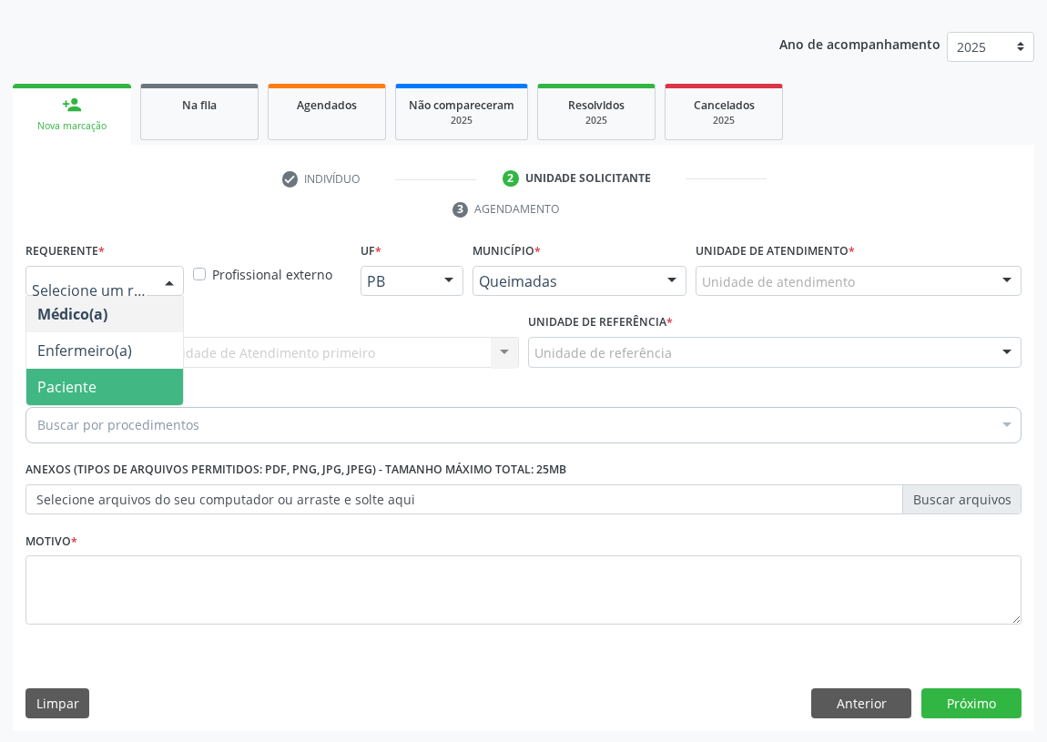
drag, startPoint x: 148, startPoint y: 383, endPoint x: 288, endPoint y: 373, distance: 140.5
click at [148, 384] on span "Paciente" at bounding box center [104, 387] width 157 height 36
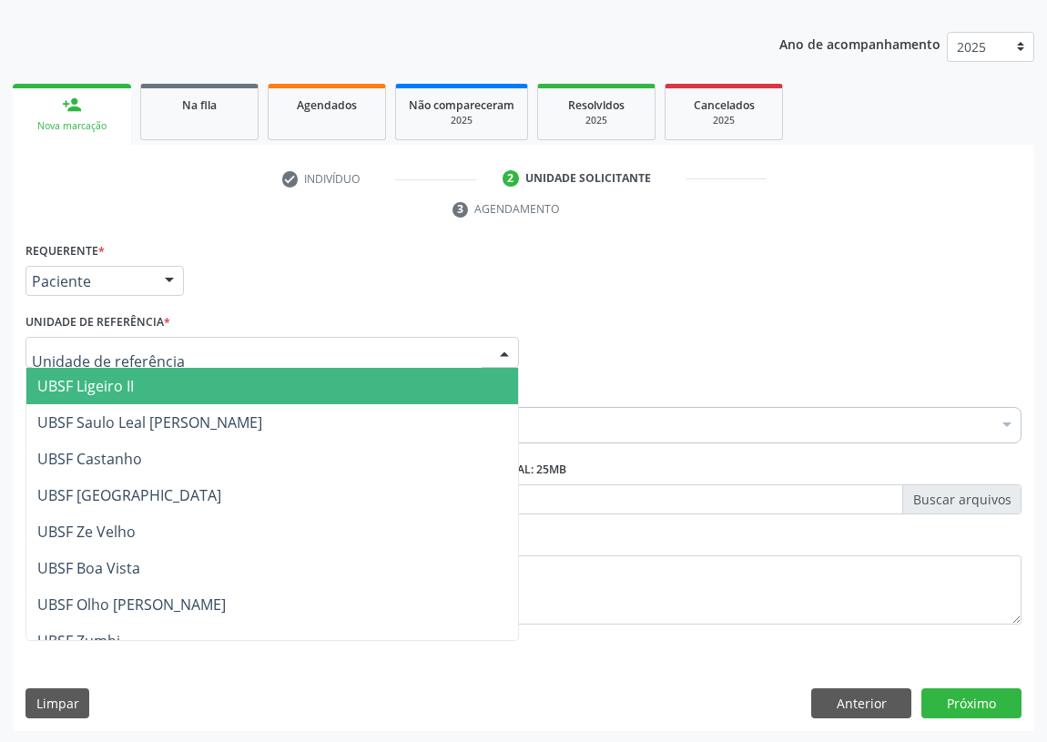
click at [455, 356] on div at bounding box center [271, 352] width 493 height 31
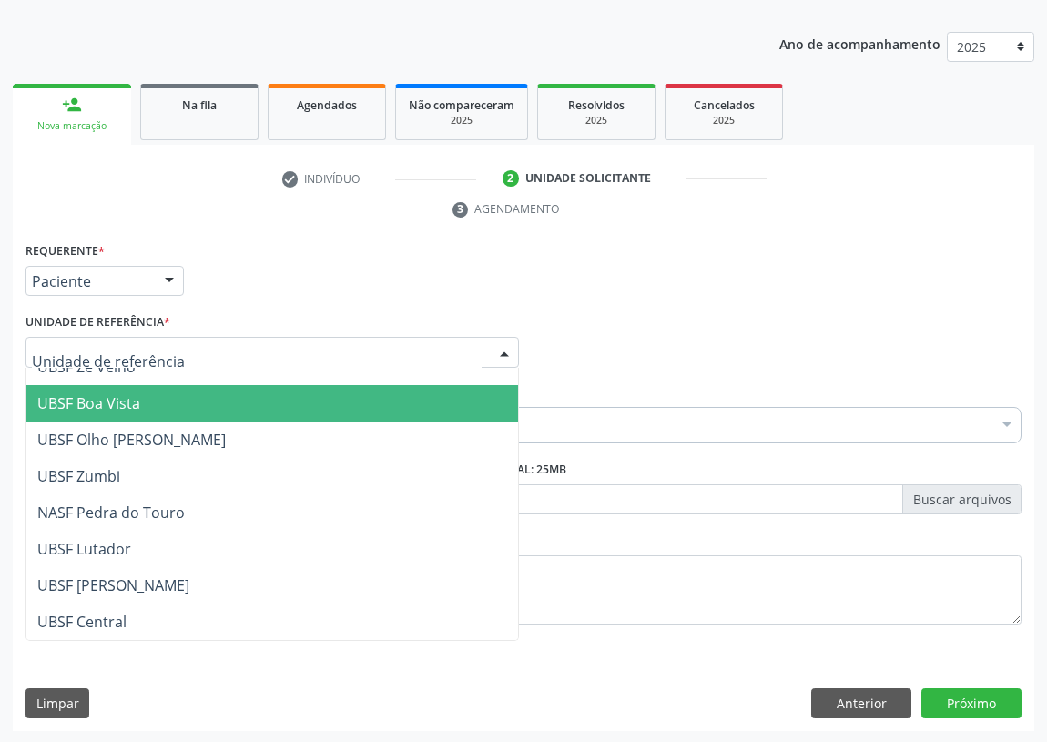
scroll to position [248, 0]
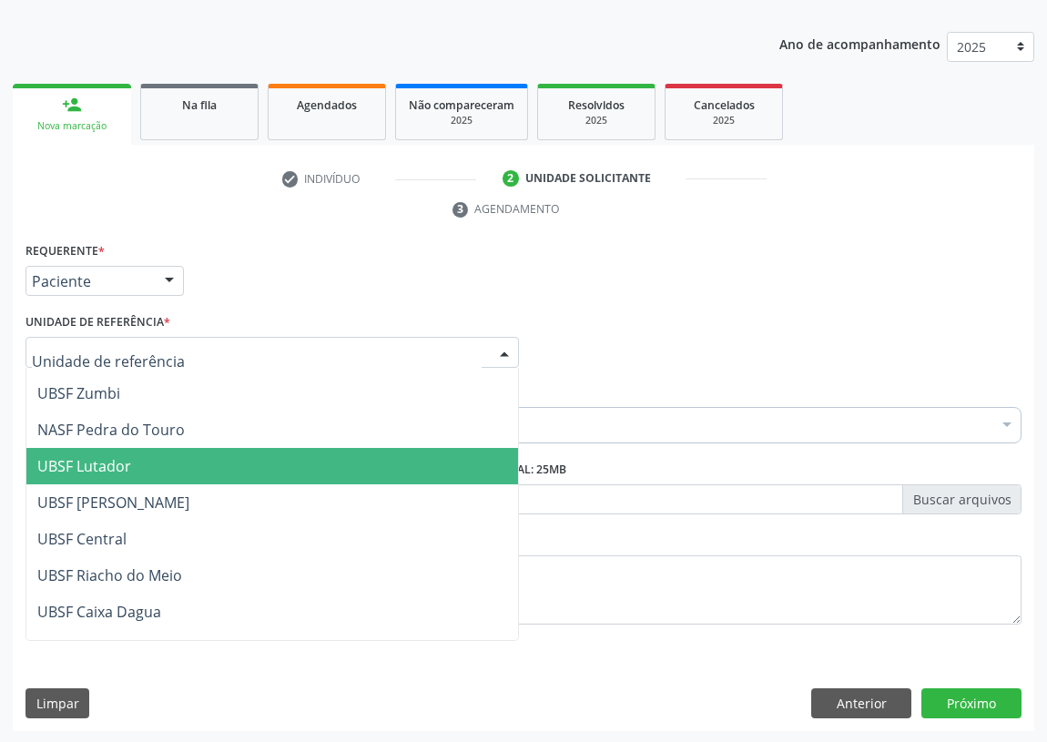
click at [118, 461] on span "UBSF Lutador" at bounding box center [84, 466] width 94 height 20
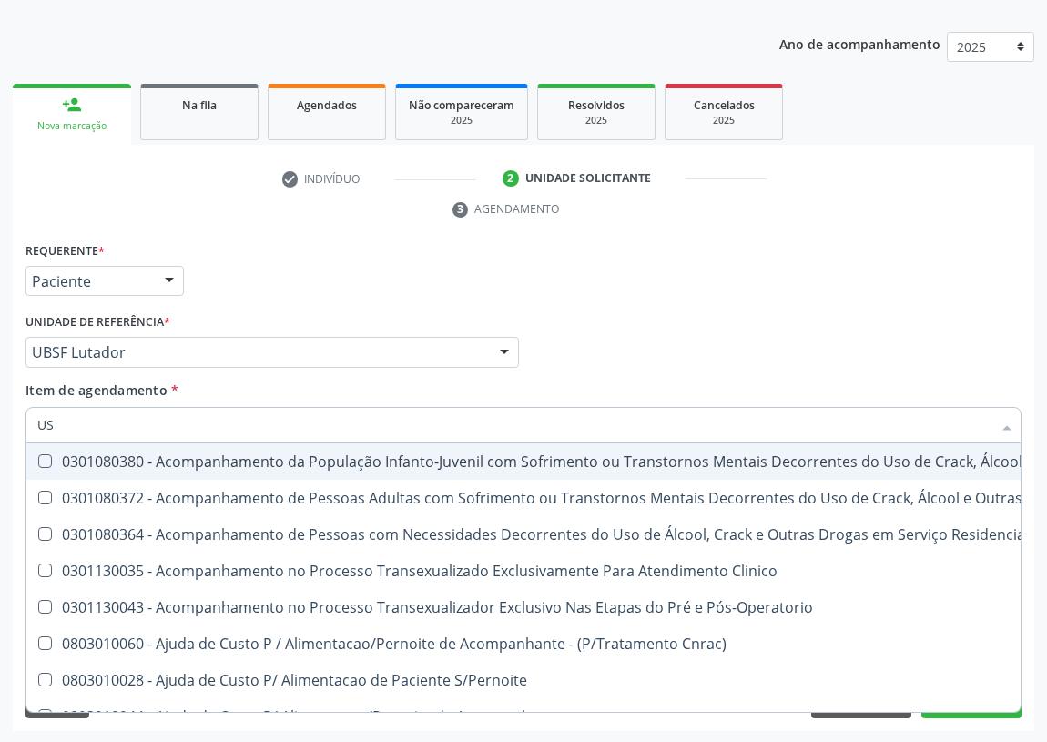
type input "USG"
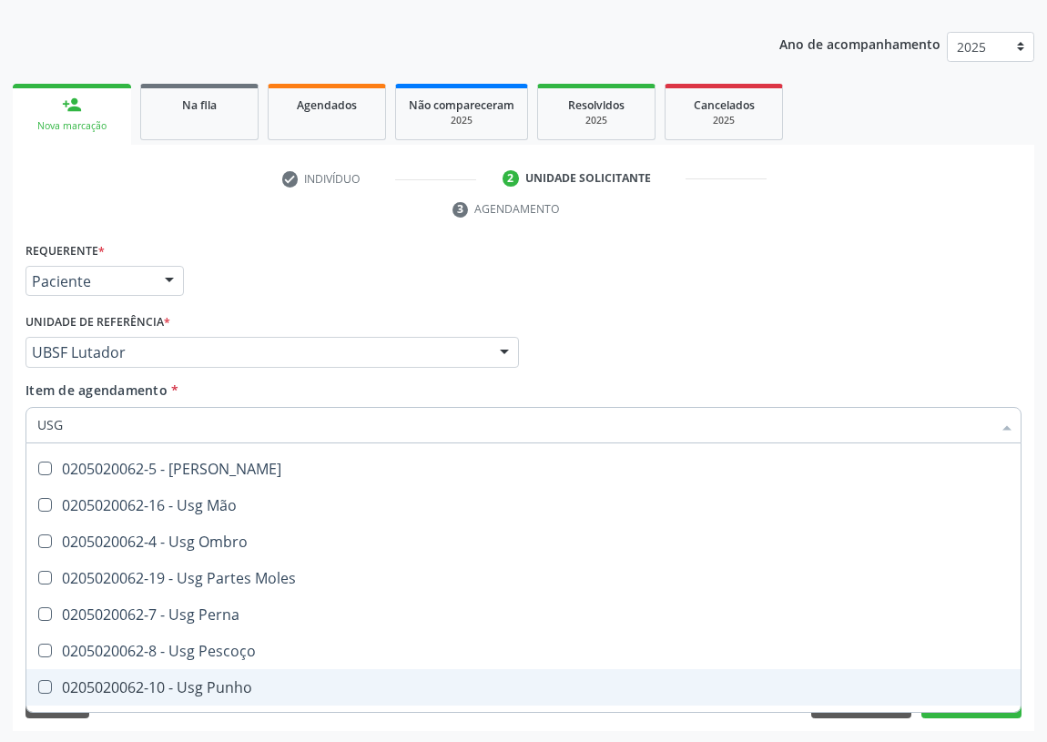
drag, startPoint x: 233, startPoint y: 682, endPoint x: 129, endPoint y: 662, distance: 105.7
click at [231, 681] on div "0205020062-10 - Usg Punho" at bounding box center [523, 687] width 972 height 15
checkbox Punho "true"
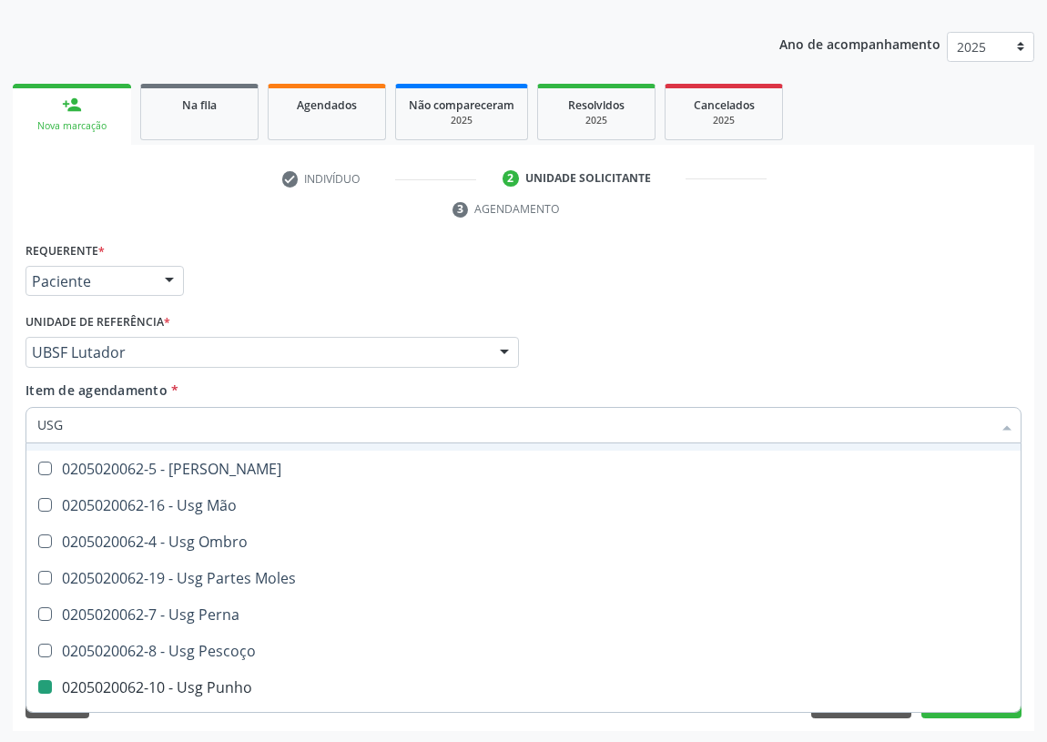
drag, startPoint x: 814, startPoint y: 316, endPoint x: 36, endPoint y: 500, distance: 798.7
click at [802, 319] on div "Médico Solicitante Por favor, selecione a Unidade de Atendimento primeiro Nenhu…" at bounding box center [523, 344] width 1005 height 71
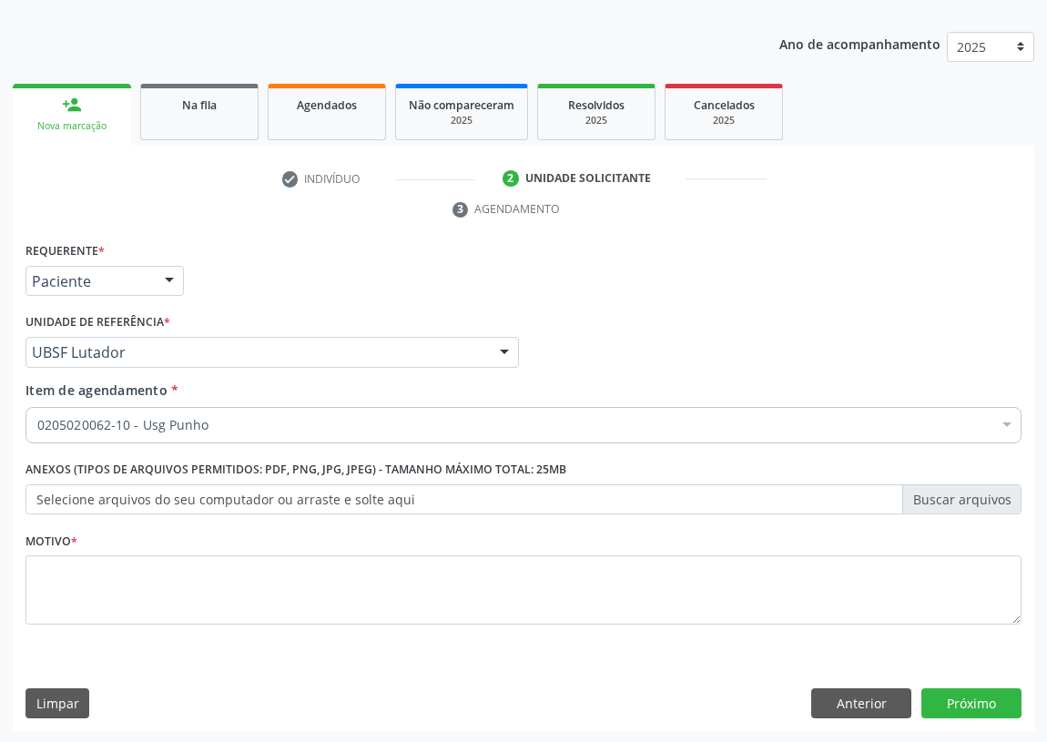
scroll to position [0, 0]
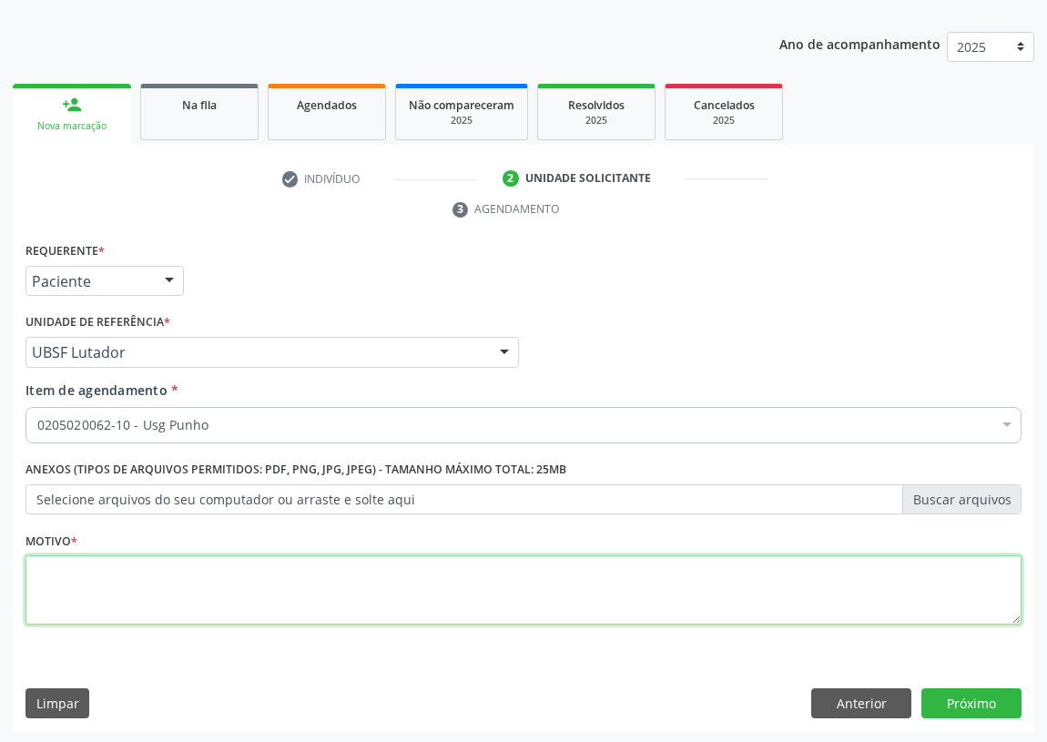
click at [93, 589] on textarea at bounding box center [523, 589] width 996 height 69
type textarea "AVALIAÇÃO"
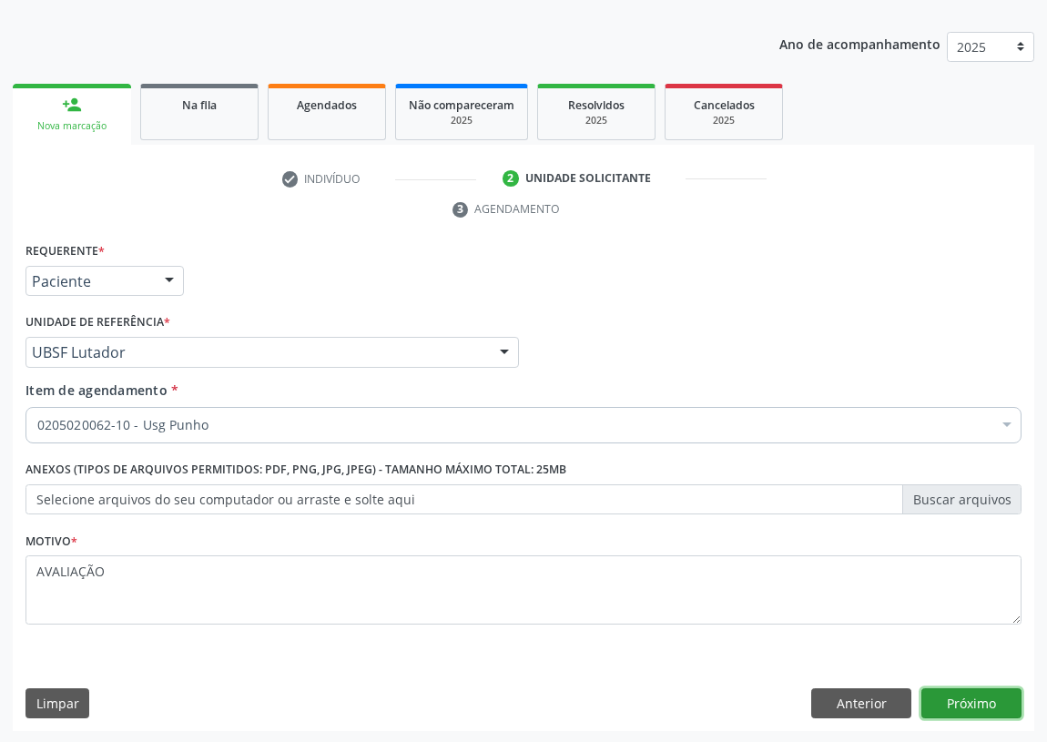
click at [950, 690] on button "Próximo" at bounding box center [971, 703] width 100 height 31
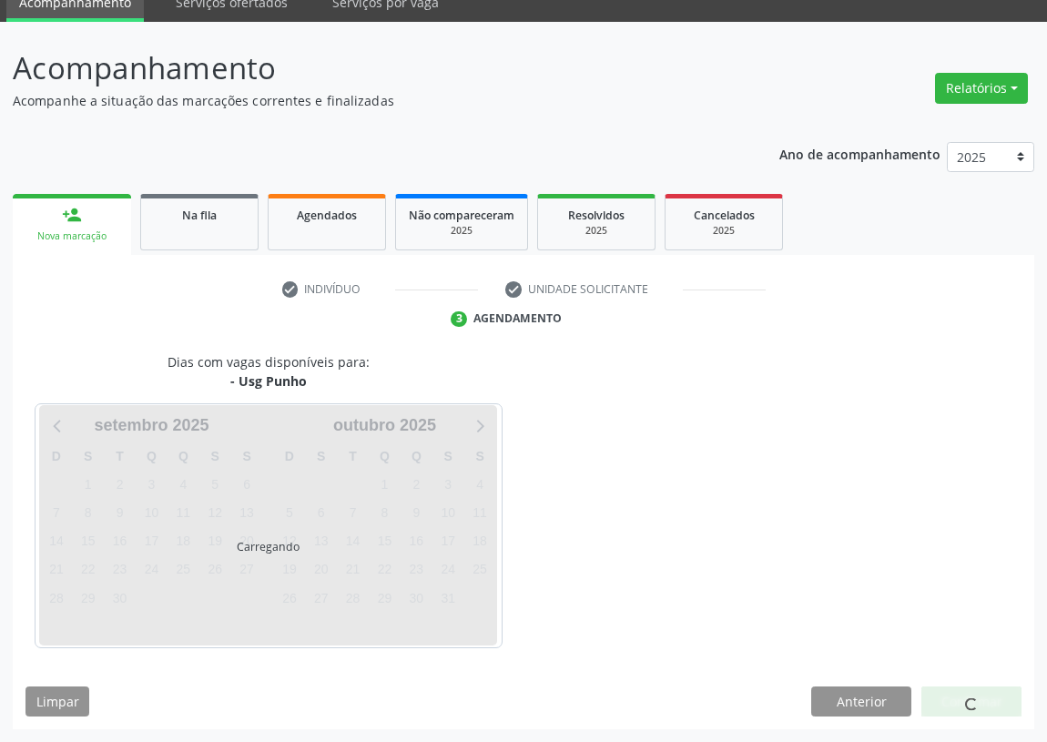
scroll to position [76, 0]
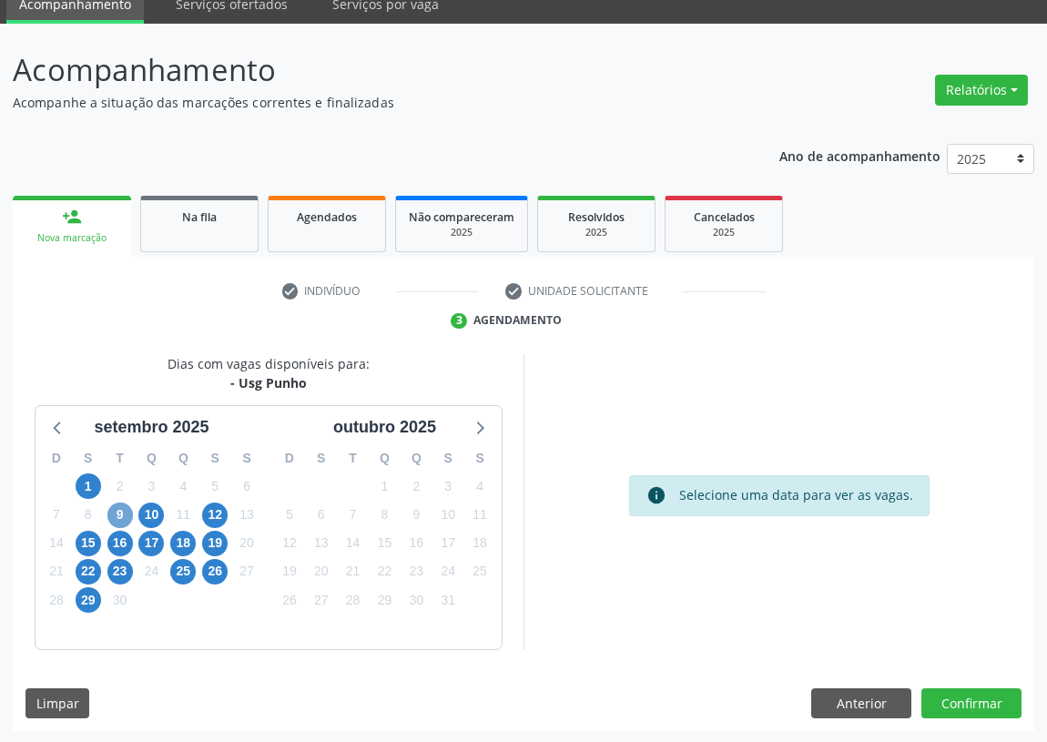
drag, startPoint x: 118, startPoint y: 509, endPoint x: 552, endPoint y: 393, distance: 449.2
click at [119, 509] on span "9" at bounding box center [119, 514] width 25 height 25
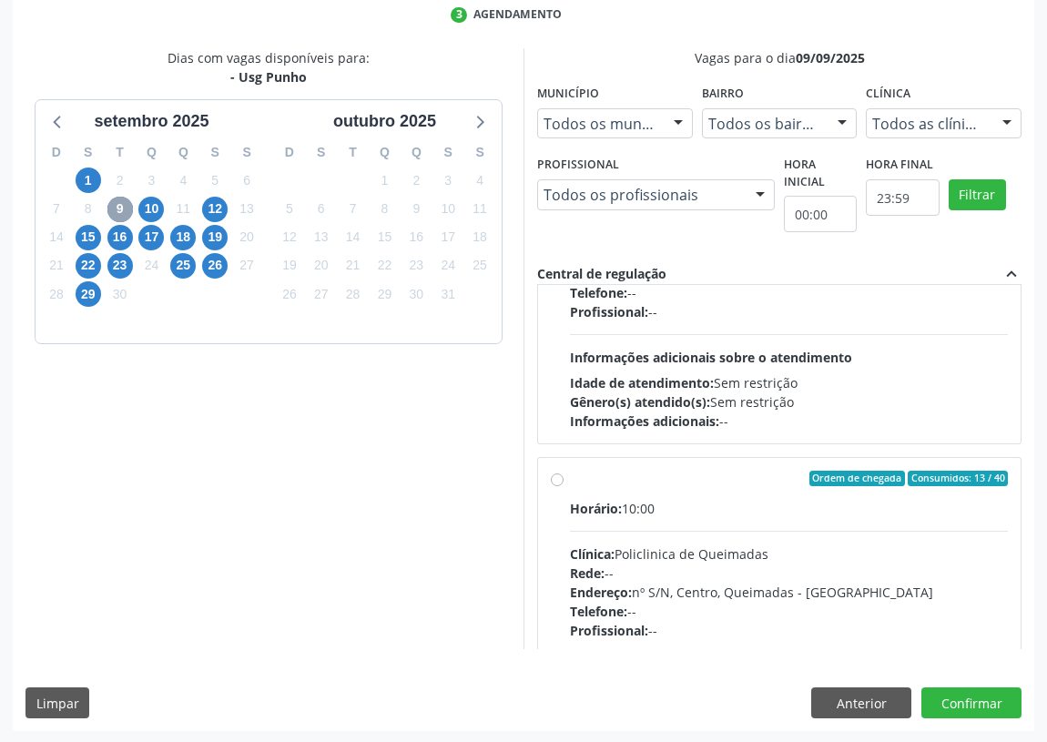
scroll to position [119, 0]
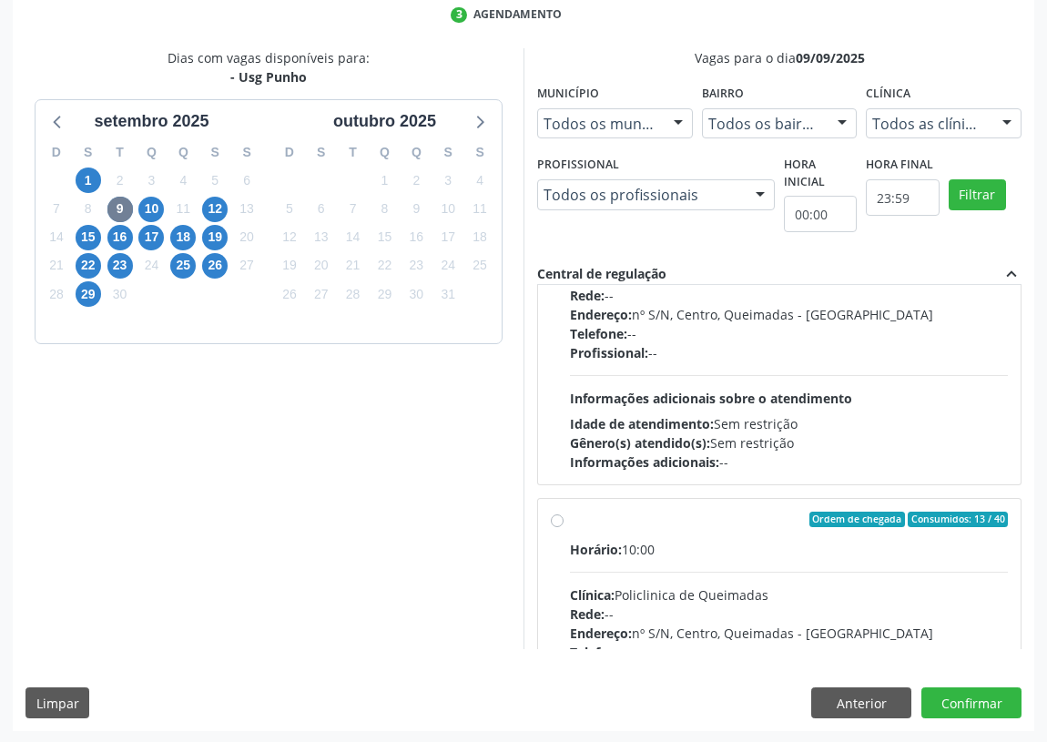
click at [570, 517] on label "Ordem de chegada Consumidos: 13 / 40 Horário: 10:00 Clínica: Policlinica de Que…" at bounding box center [789, 650] width 438 height 279
click at [556, 517] on input "Ordem de chegada Consumidos: 13 / 40 Horário: 10:00 Clínica: Policlinica de Que…" at bounding box center [557, 519] width 13 height 16
radio input "true"
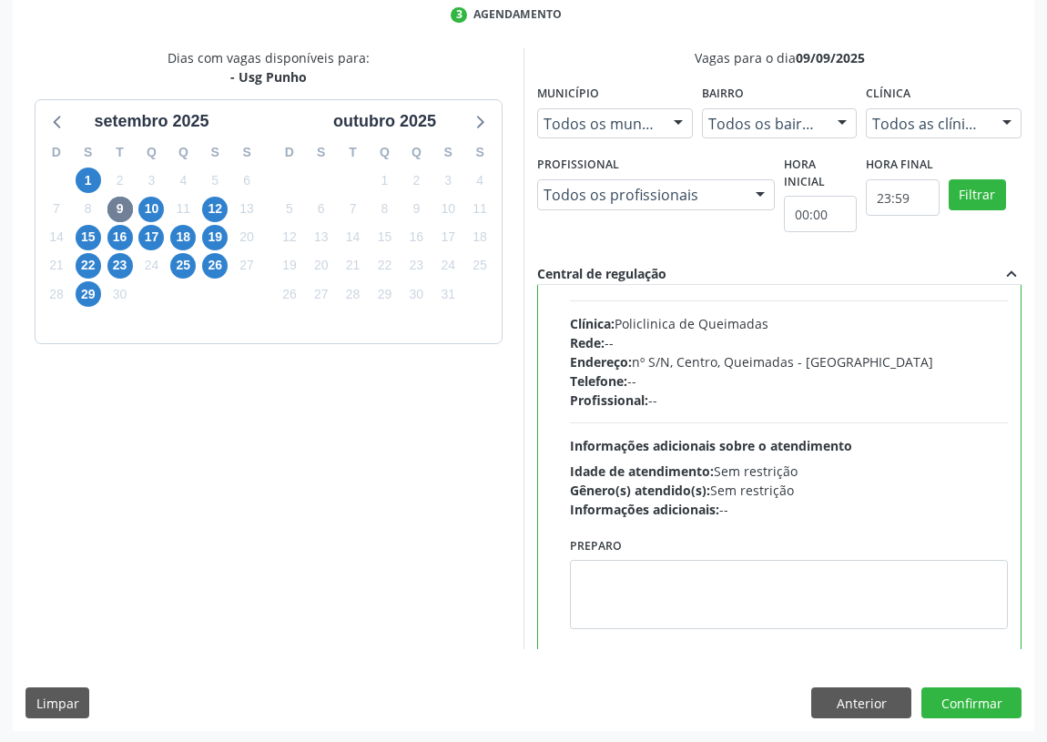
scroll to position [409, 0]
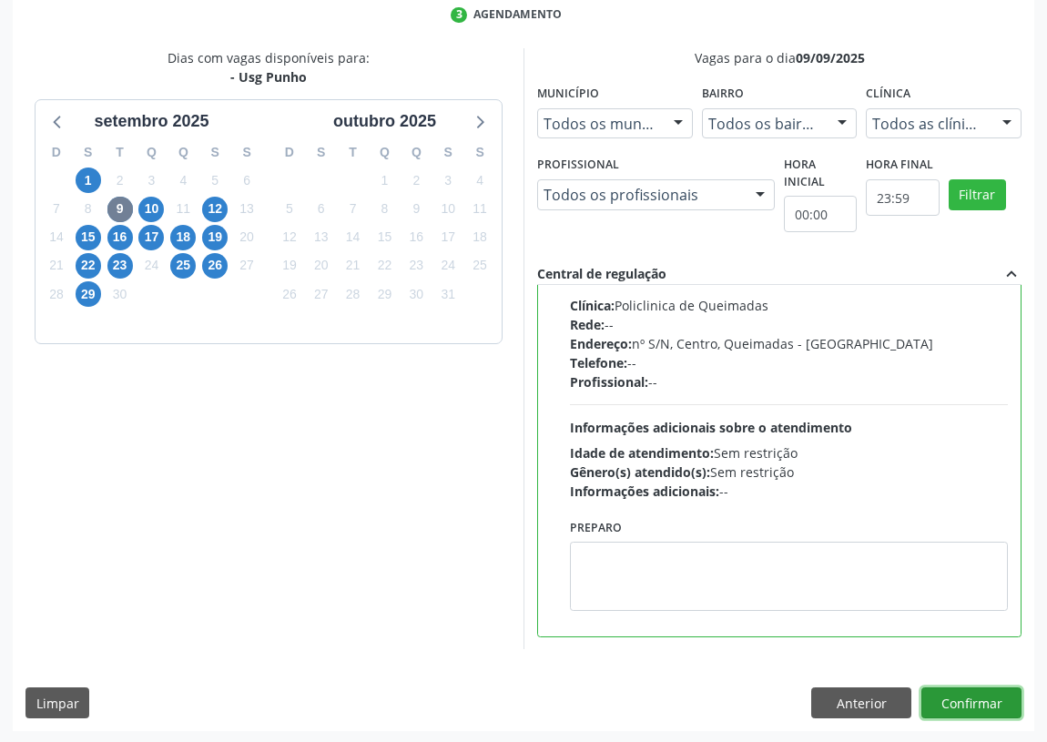
drag, startPoint x: 980, startPoint y: 692, endPoint x: 571, endPoint y: 645, distance: 412.2
click at [965, 691] on button "Confirmar" at bounding box center [971, 702] width 100 height 31
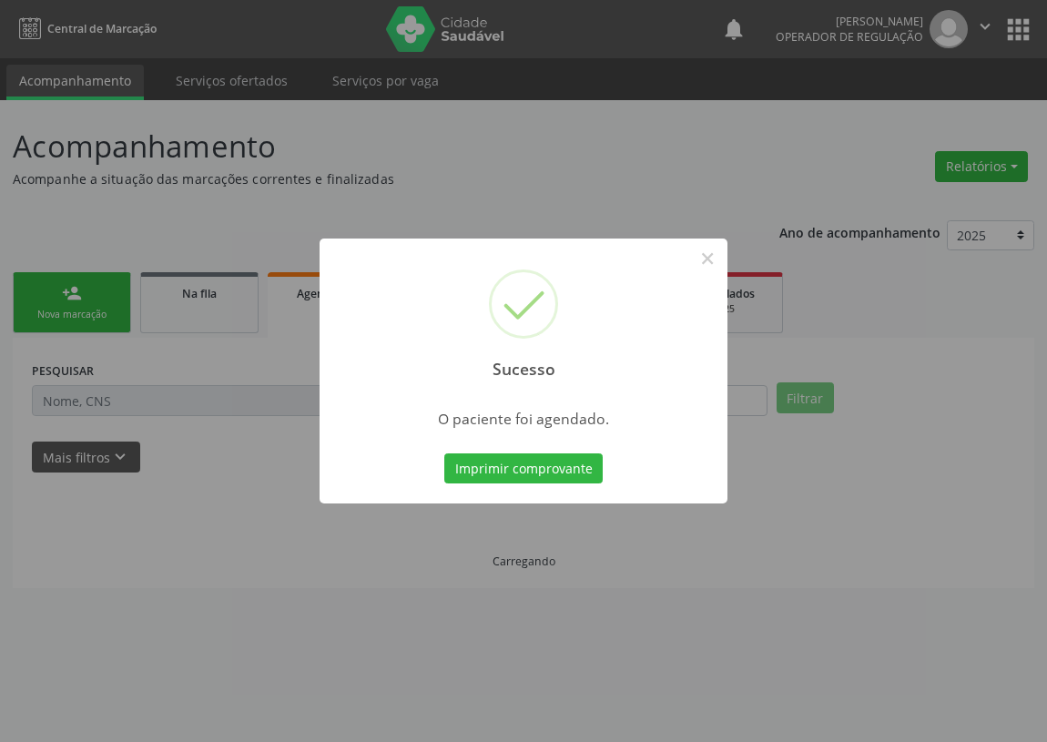
scroll to position [0, 0]
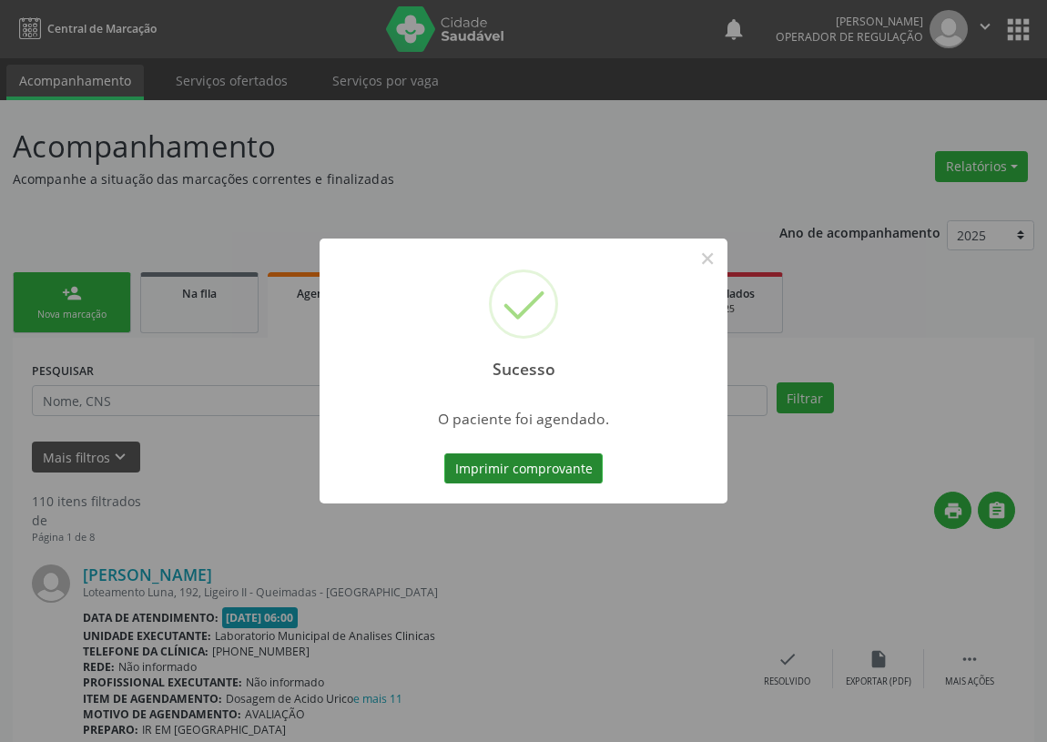
click at [562, 457] on button "Imprimir comprovante" at bounding box center [523, 468] width 158 height 31
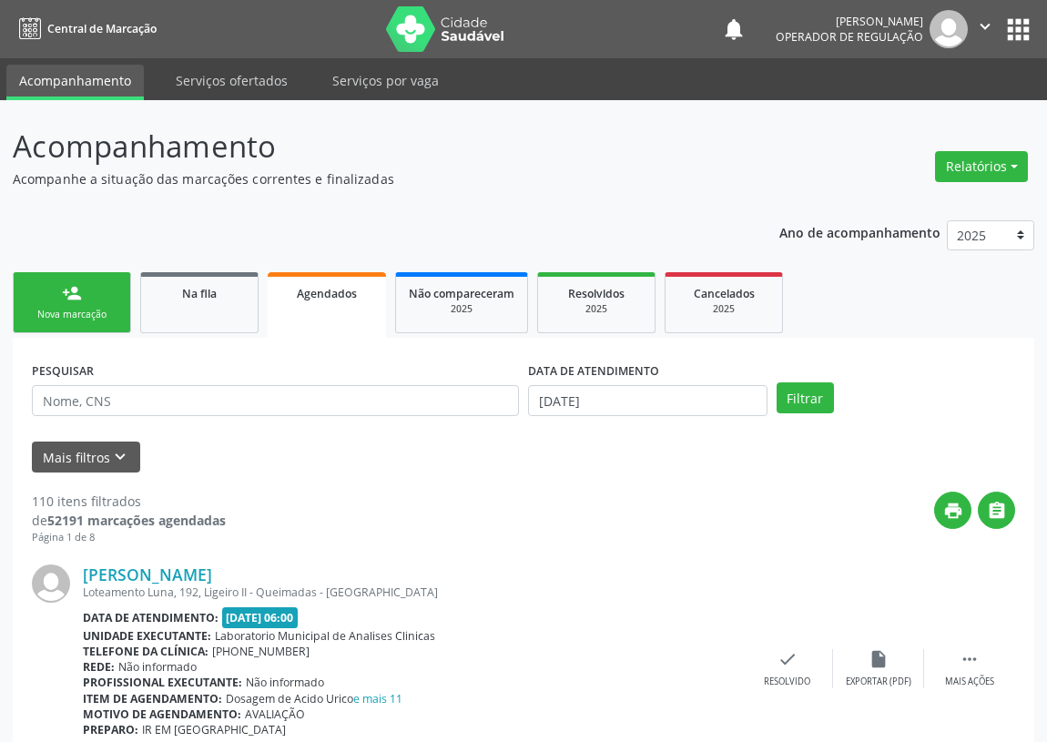
click at [102, 308] on div "Nova marcação" at bounding box center [71, 315] width 91 height 14
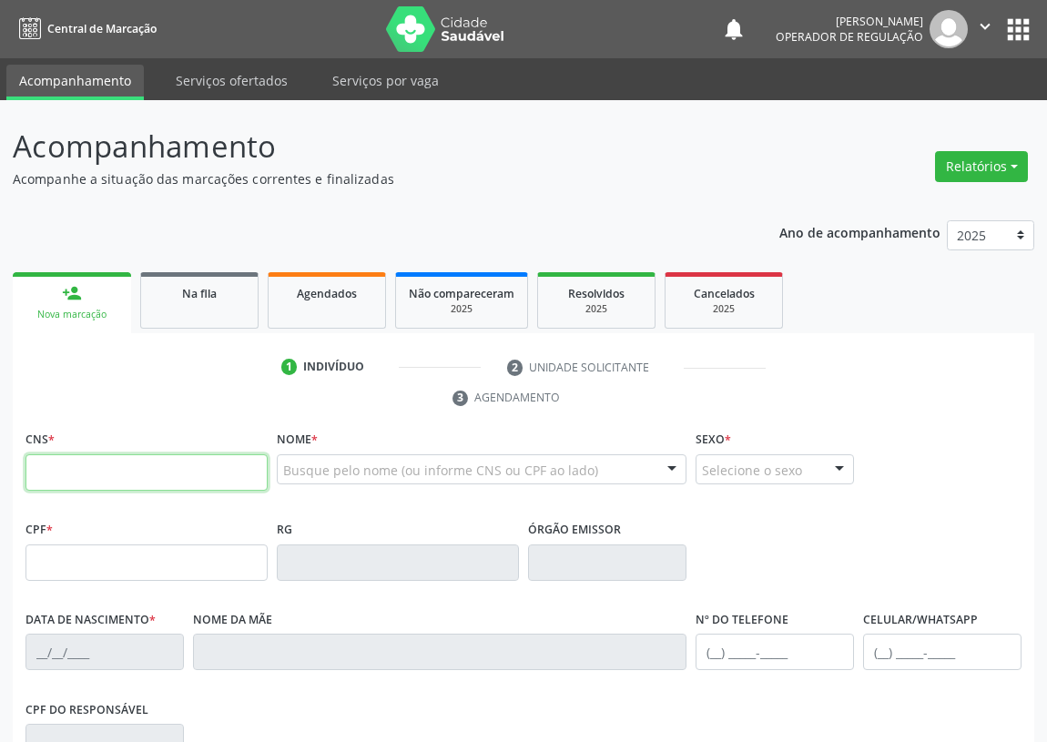
click at [50, 472] on input "text" at bounding box center [146, 472] width 242 height 36
type input "703 4002 4497 7912"
type input "443.199.404-15"
type input "[DATE]"
type input "[PERSON_NAME]"
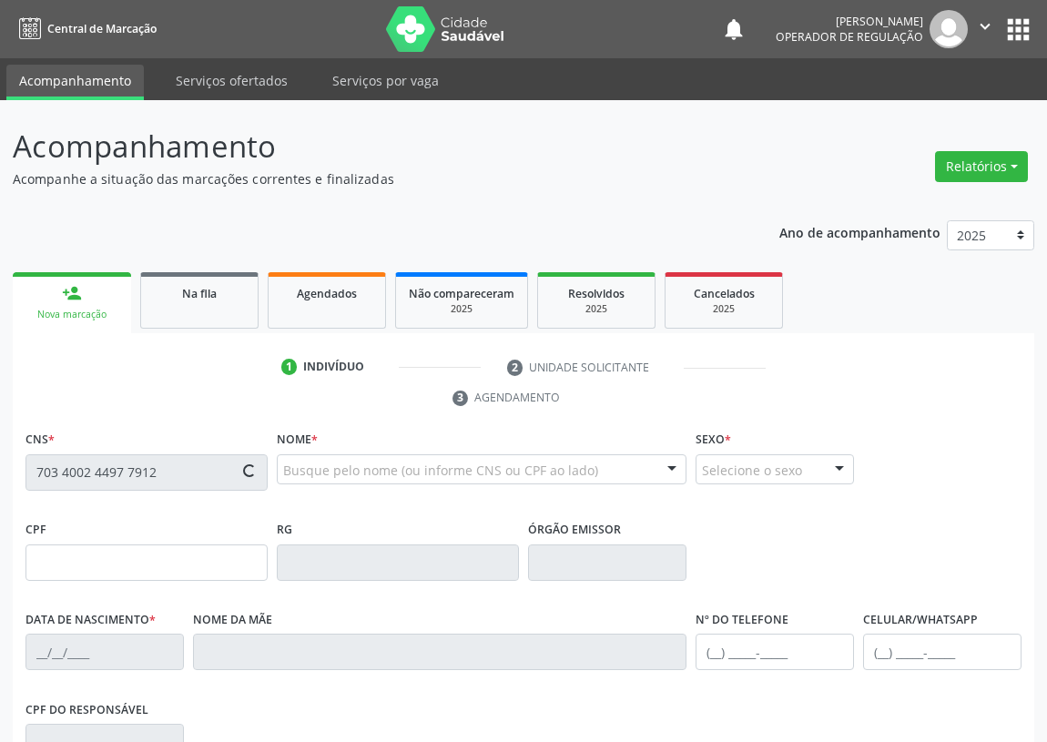
type input "[PHONE_NUMBER]"
type input "63"
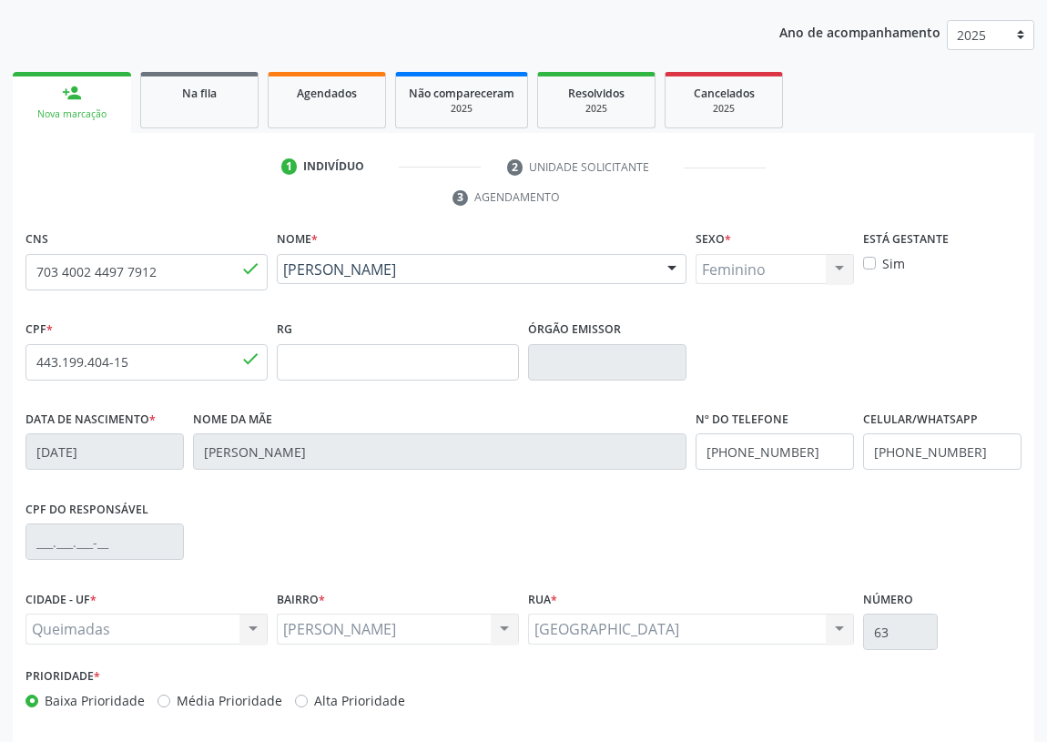
scroll to position [273, 0]
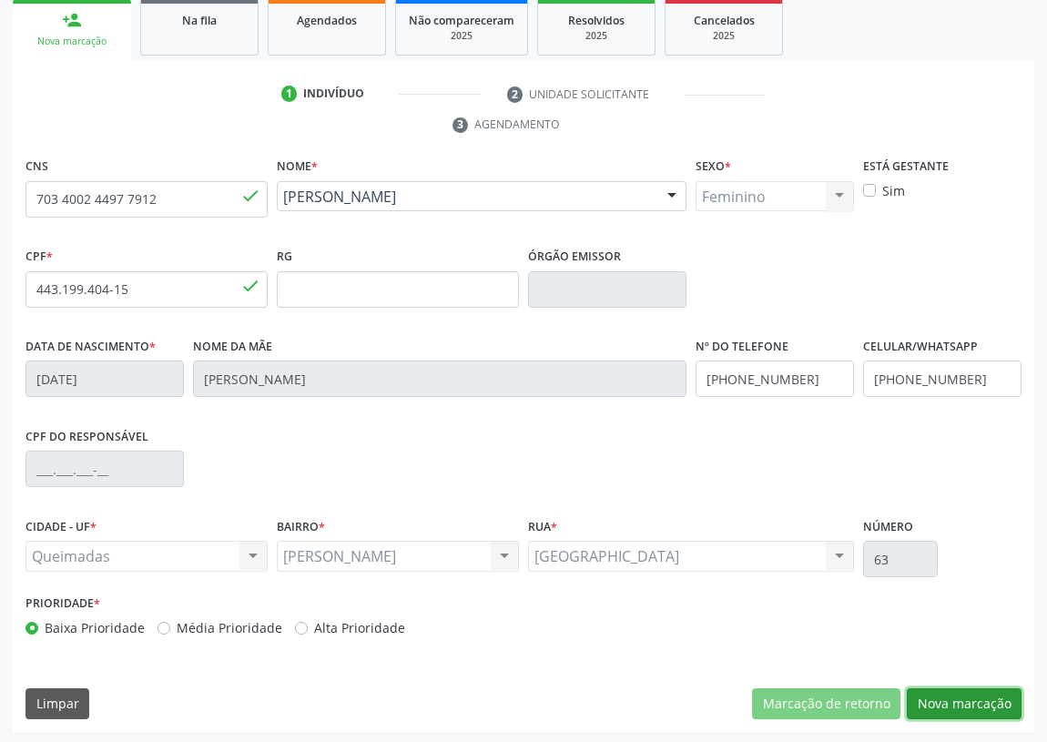
drag, startPoint x: 960, startPoint y: 692, endPoint x: 886, endPoint y: 665, distance: 79.2
click at [955, 688] on button "Nova marcação" at bounding box center [963, 703] width 115 height 31
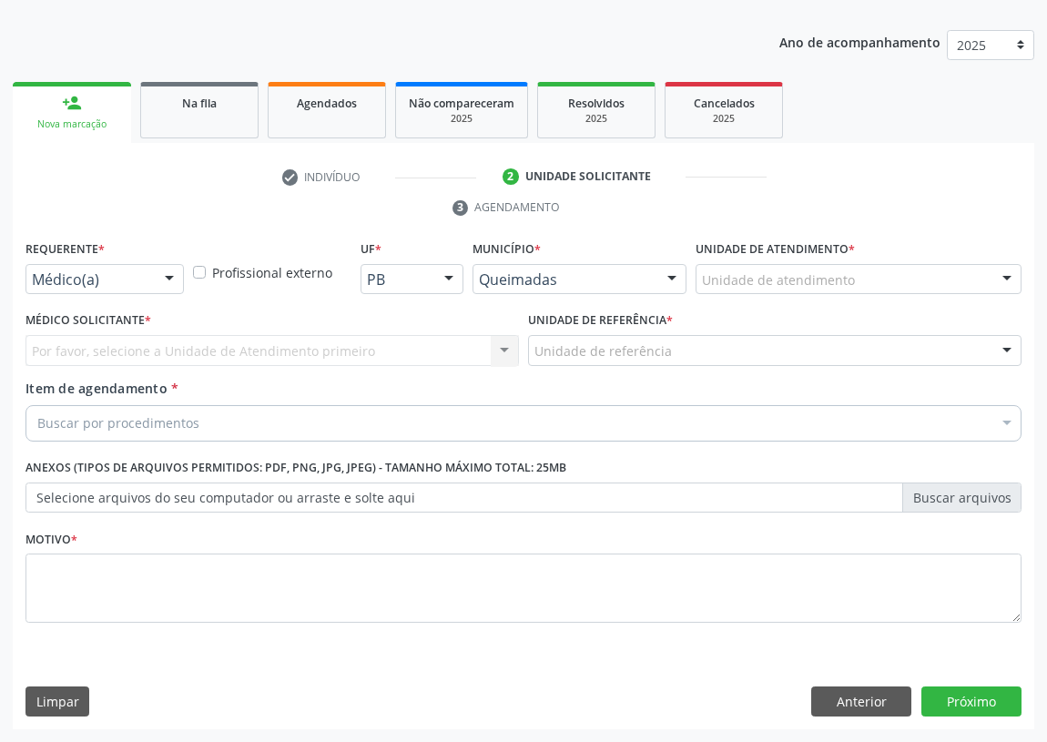
scroll to position [188, 0]
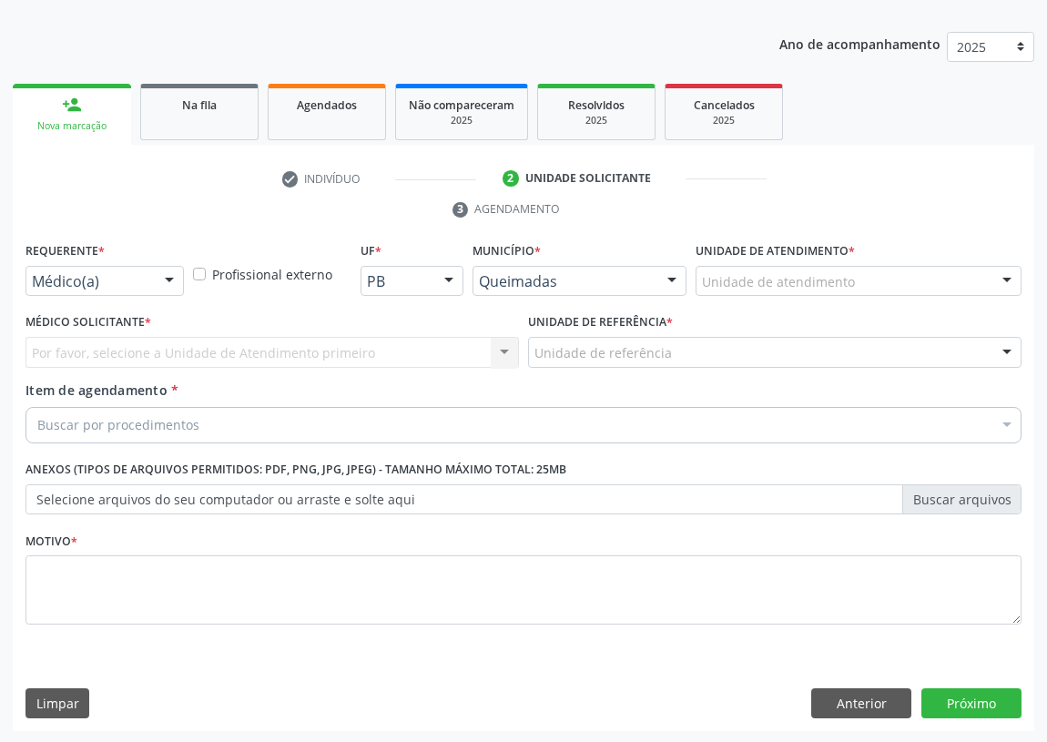
drag, startPoint x: 171, startPoint y: 280, endPoint x: 146, endPoint y: 407, distance: 129.0
click at [167, 296] on div "Médico(a) Médico(a) Enfermeiro(a) Paciente Nenhum resultado encontrado para: " …" at bounding box center [104, 281] width 158 height 31
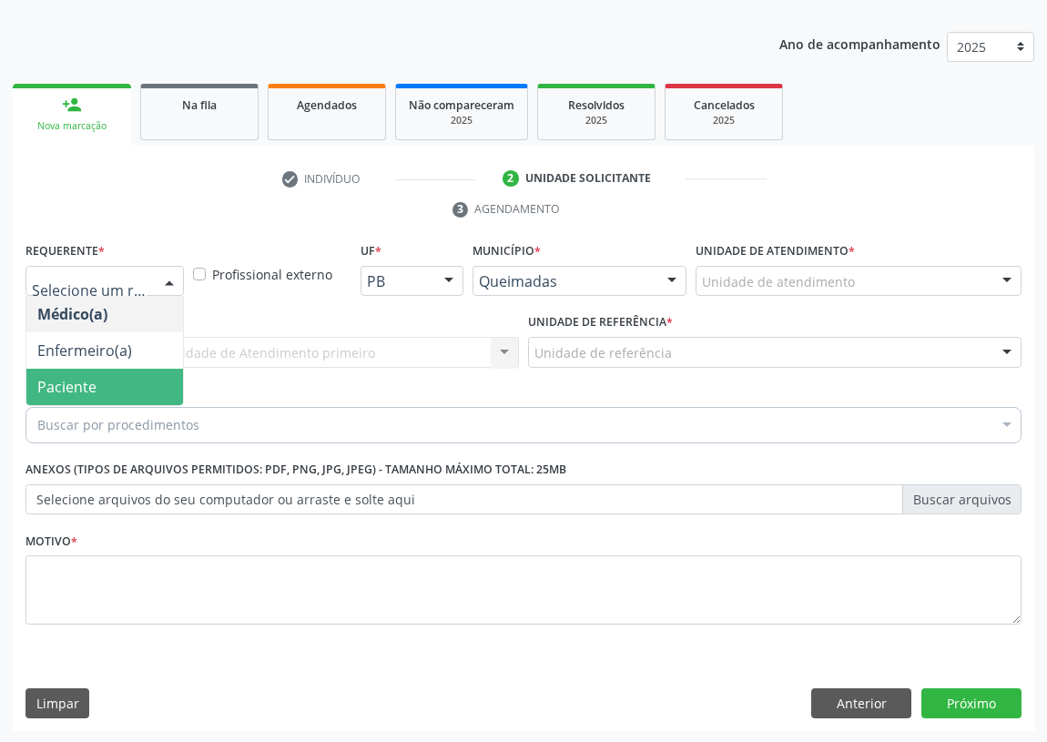
click at [157, 400] on span "Paciente" at bounding box center [104, 387] width 157 height 36
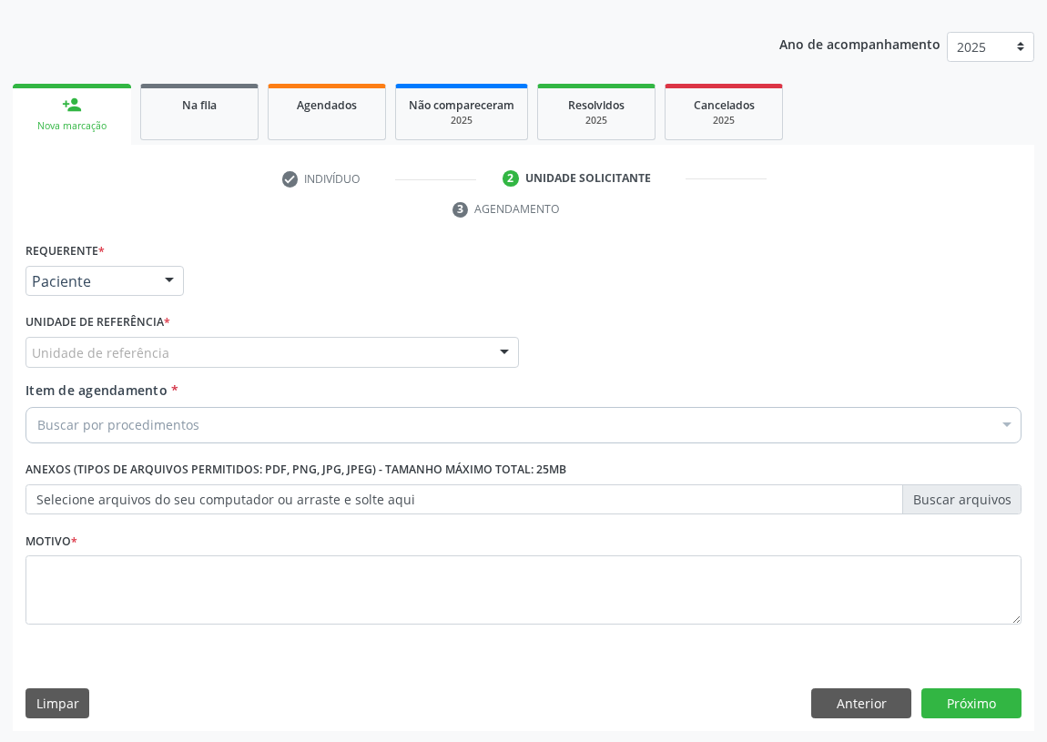
drag, startPoint x: 482, startPoint y: 339, endPoint x: 345, endPoint y: 396, distance: 148.9
click at [477, 342] on div "Unidade de referência" at bounding box center [271, 352] width 493 height 31
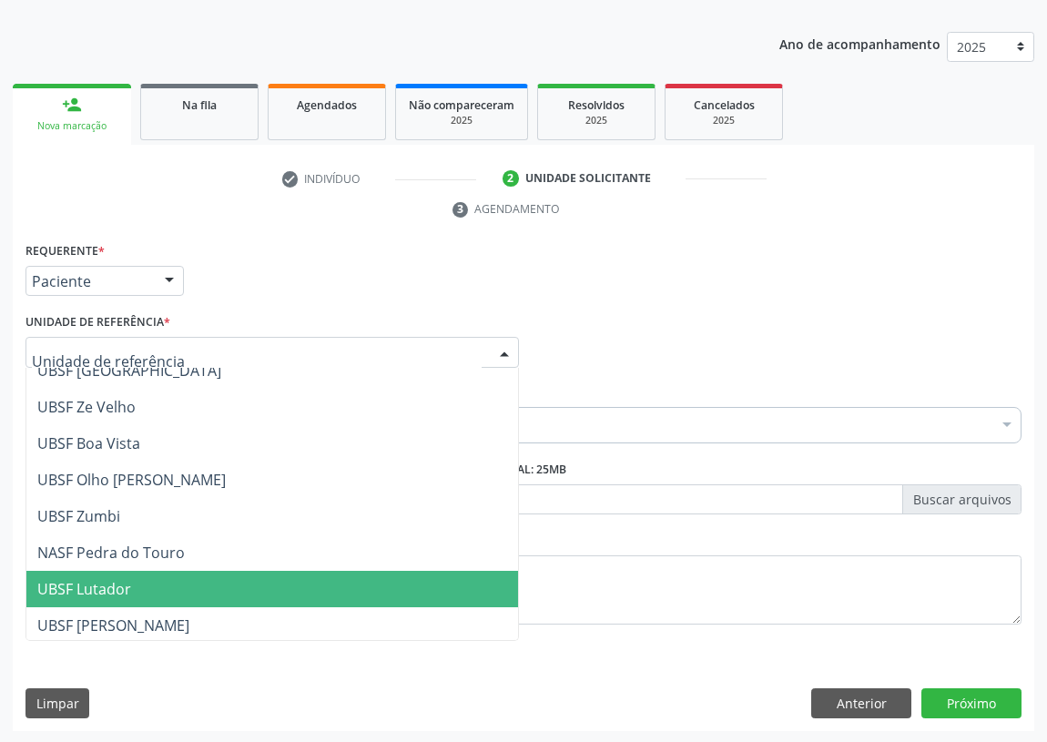
scroll to position [165, 0]
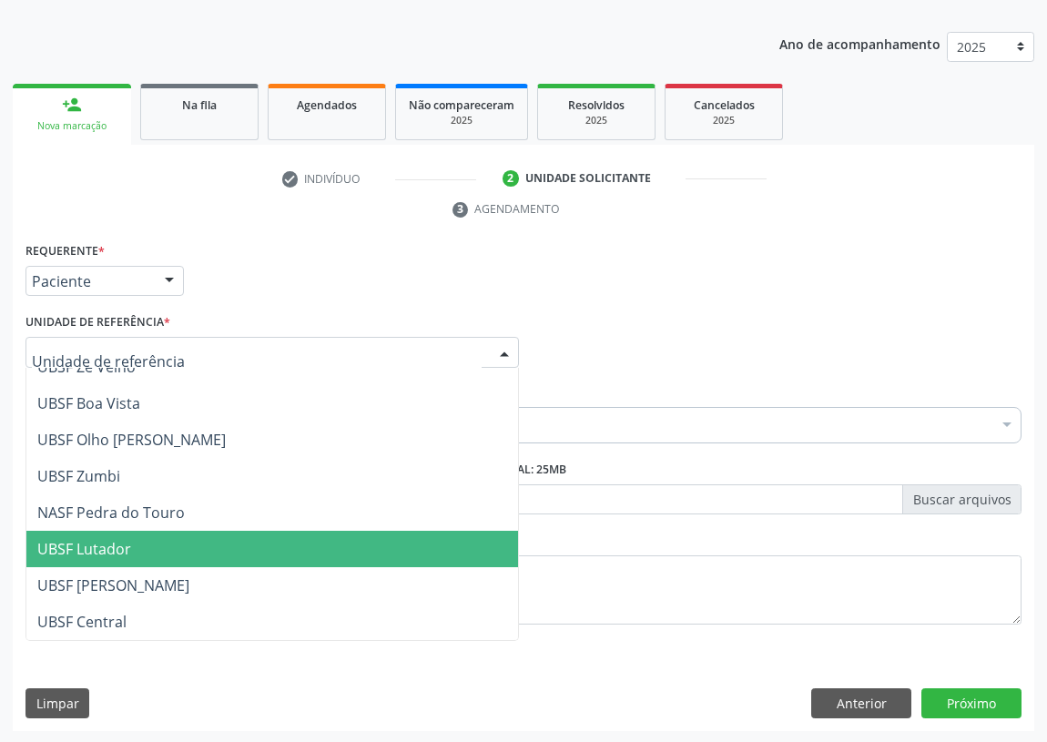
drag, startPoint x: 110, startPoint y: 548, endPoint x: 27, endPoint y: 547, distance: 82.8
click at [108, 547] on span "UBSF Lutador" at bounding box center [84, 549] width 94 height 20
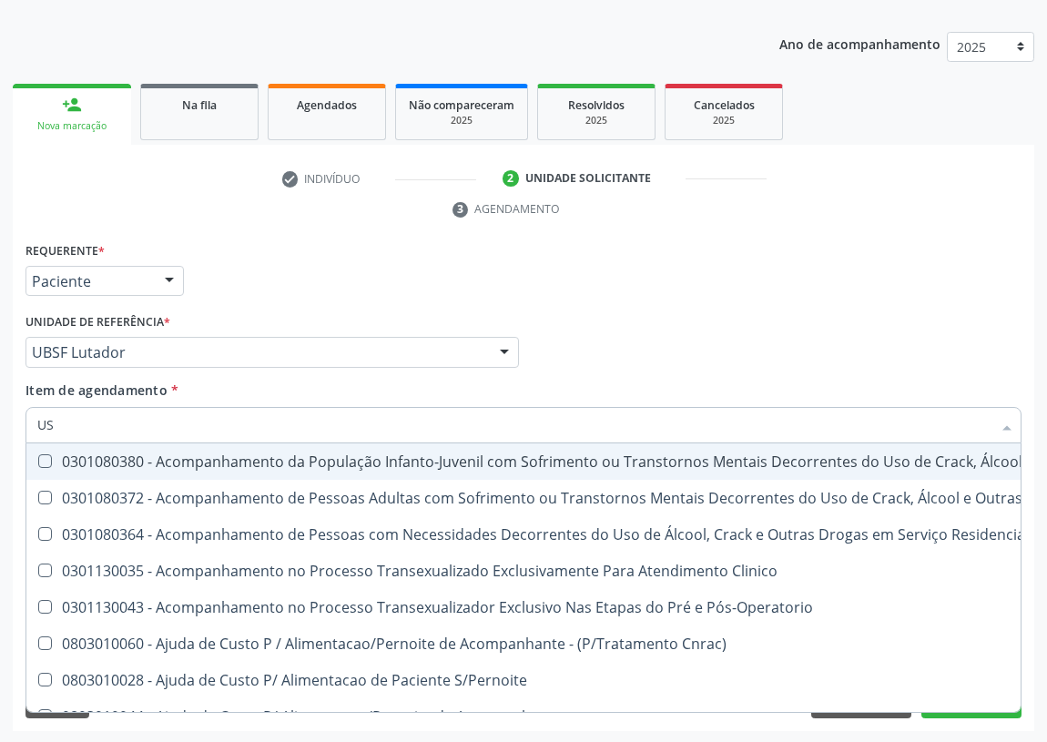
type input "USG"
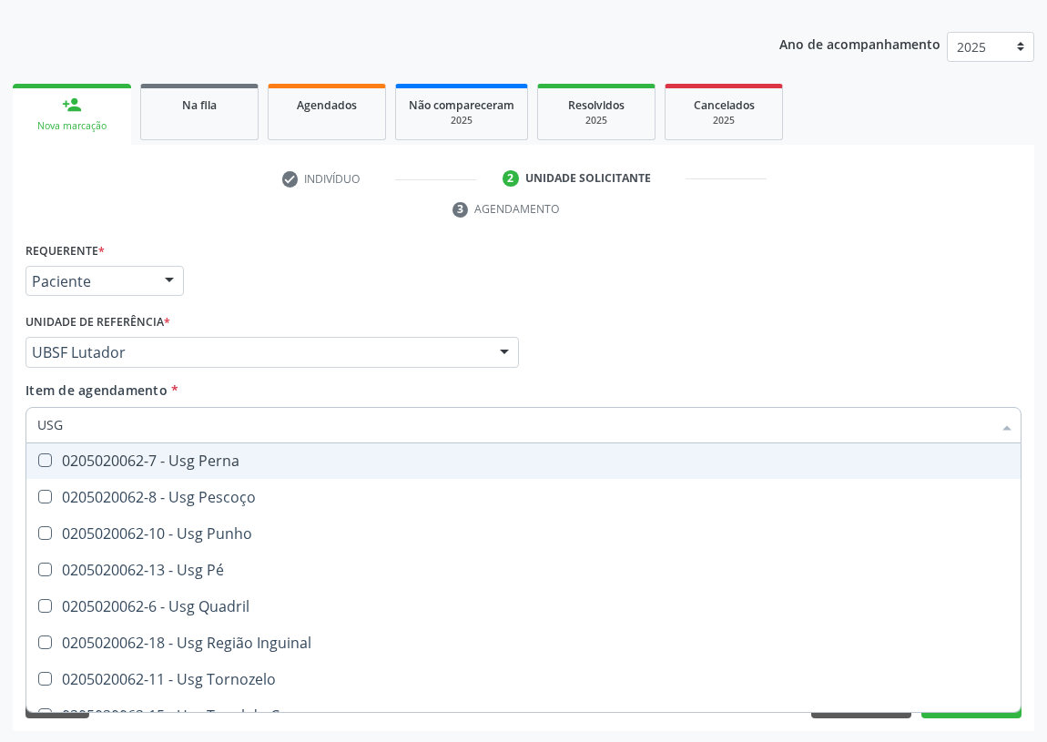
scroll to position [413, 0]
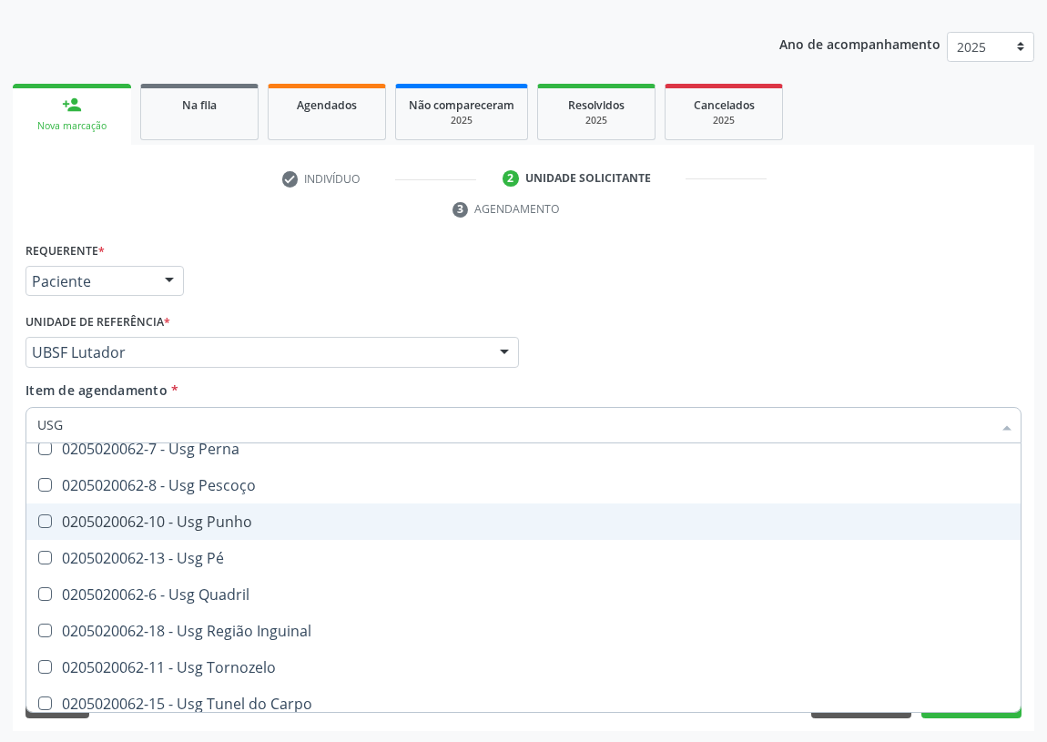
drag, startPoint x: 245, startPoint y: 517, endPoint x: 0, endPoint y: 552, distance: 247.4
click at [226, 525] on div "0205020062-10 - Usg Punho" at bounding box center [523, 521] width 972 height 15
checkbox Punho "true"
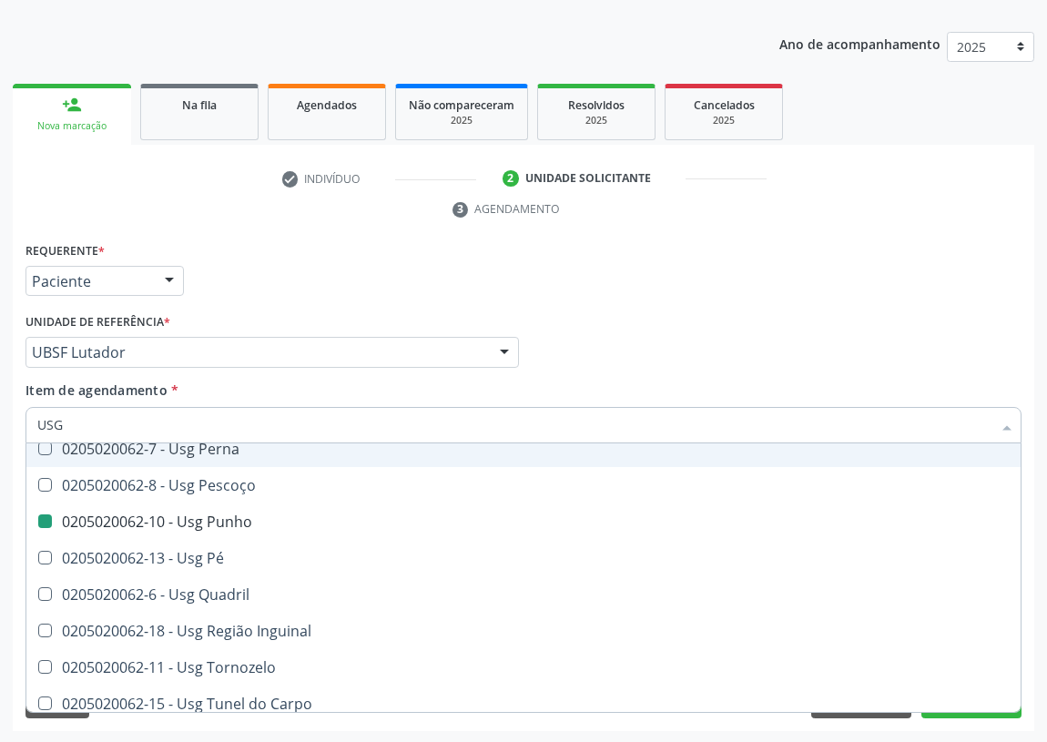
click at [599, 339] on div "Médico Solicitante Por favor, selecione a Unidade de Atendimento primeiro Nenhu…" at bounding box center [523, 344] width 1005 height 71
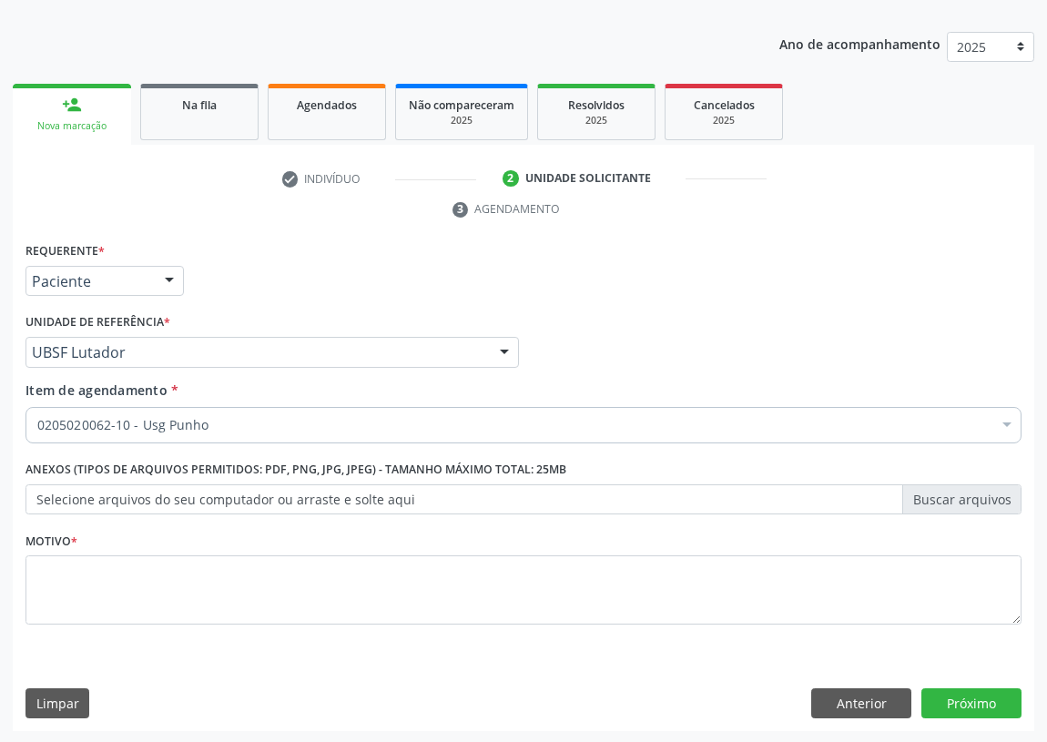
checkbox Punho "true"
checkbox Comprimido\) "false"
drag, startPoint x: 653, startPoint y: 332, endPoint x: 330, endPoint y: 427, distance: 336.7
click at [647, 334] on div "Médico Solicitante Por favor, selecione a Unidade de Atendimento primeiro Nenhu…" at bounding box center [523, 344] width 1005 height 71
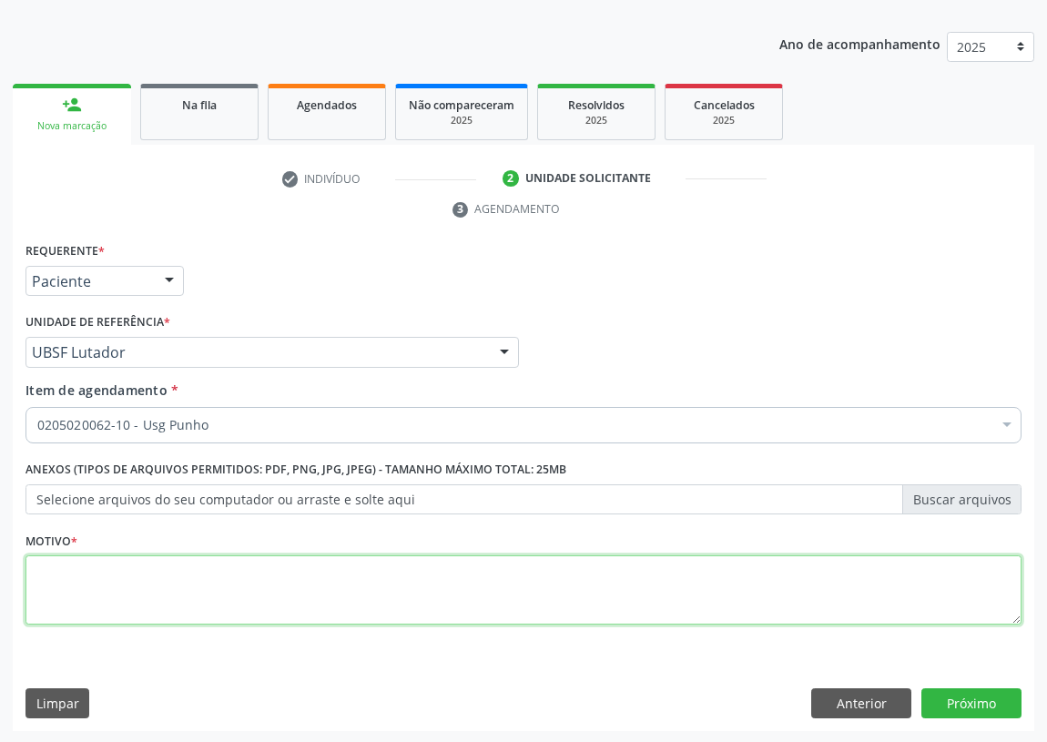
click at [48, 580] on textarea at bounding box center [523, 589] width 996 height 69
type textarea "AVALIAÇÃO"
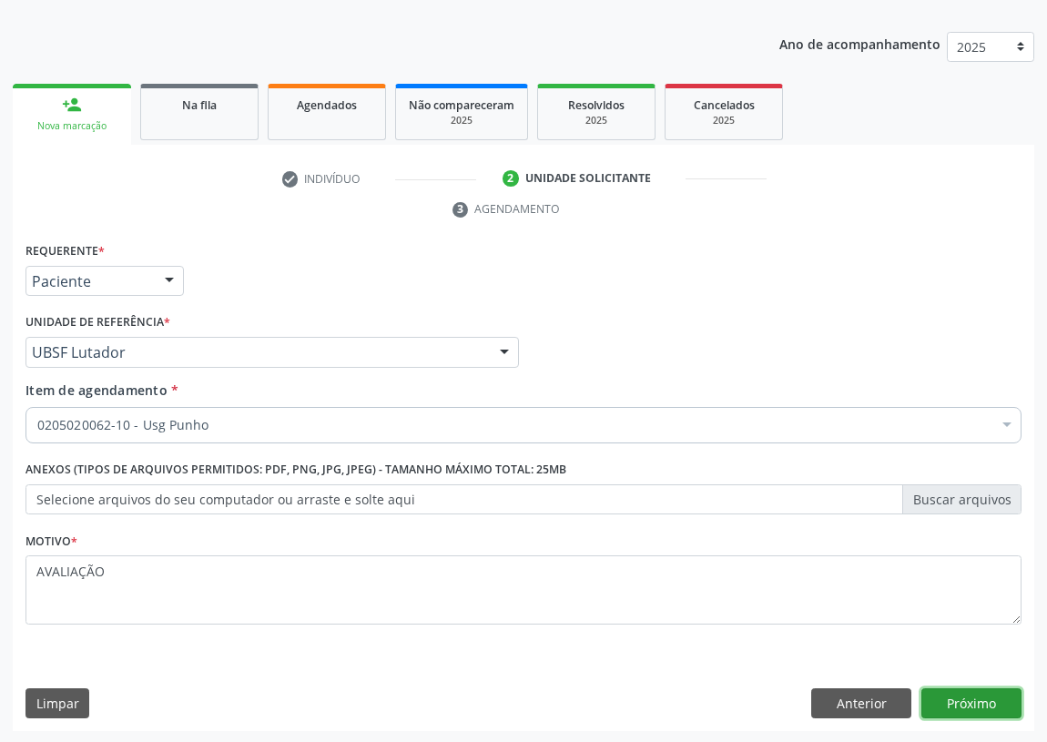
drag, startPoint x: 981, startPoint y: 697, endPoint x: 964, endPoint y: 697, distance: 17.3
click at [964, 697] on button "Próximo" at bounding box center [971, 703] width 100 height 31
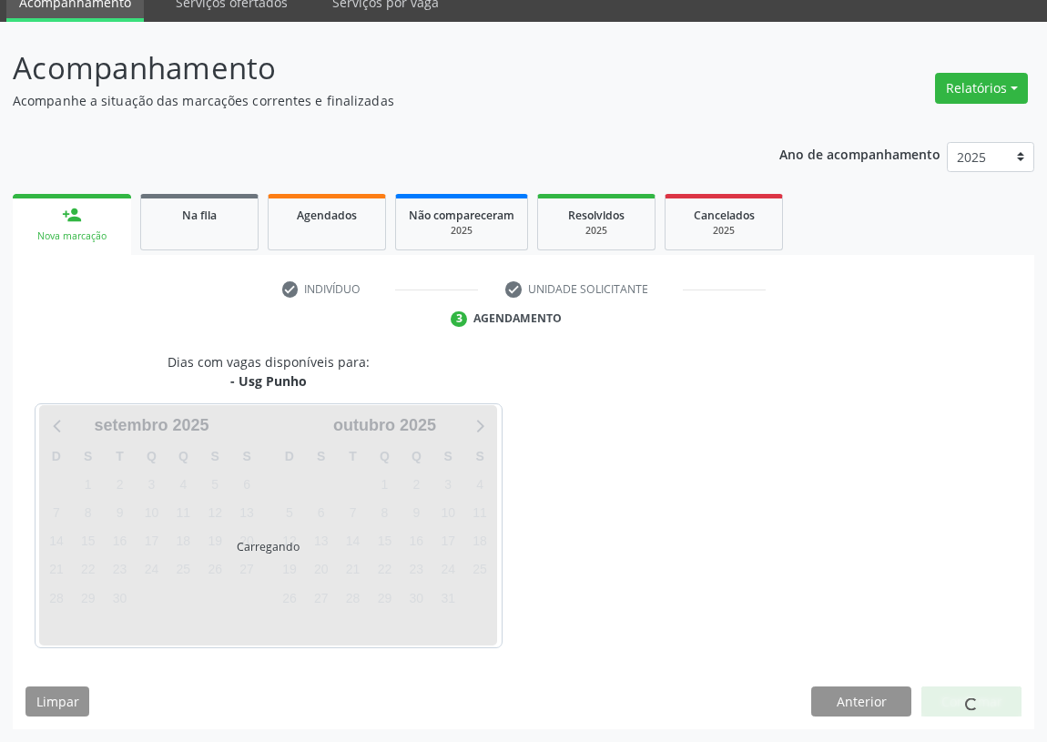
scroll to position [76, 0]
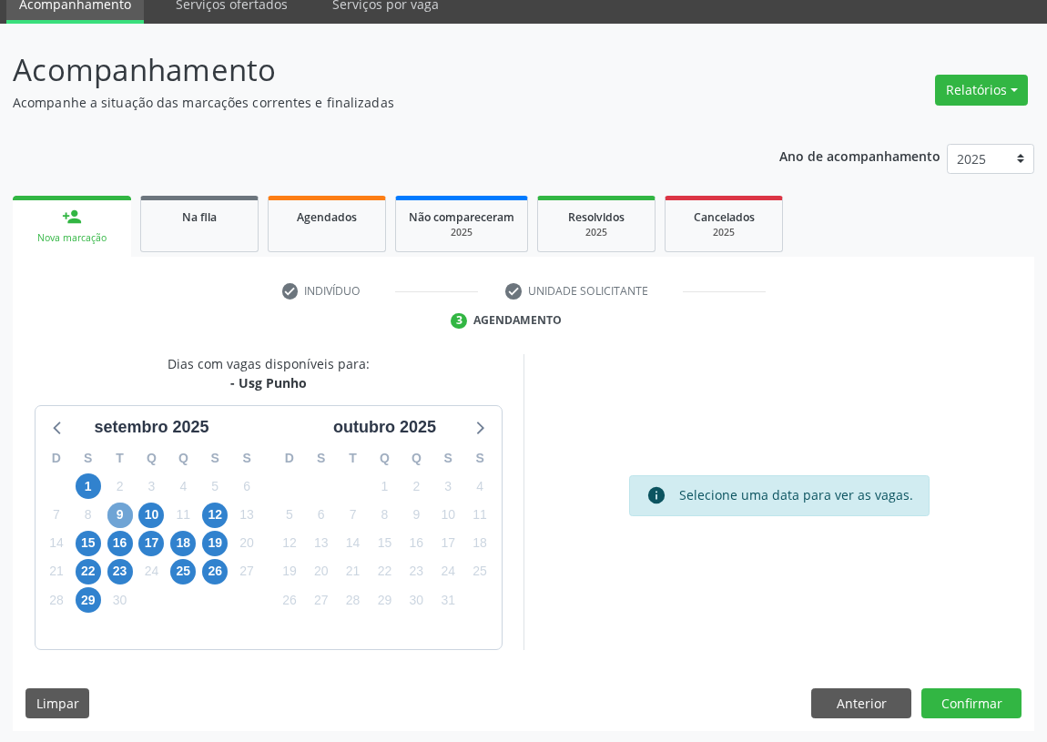
drag, startPoint x: 118, startPoint y: 508, endPoint x: 628, endPoint y: 366, distance: 529.1
click at [119, 508] on span "9" at bounding box center [119, 514] width 25 height 25
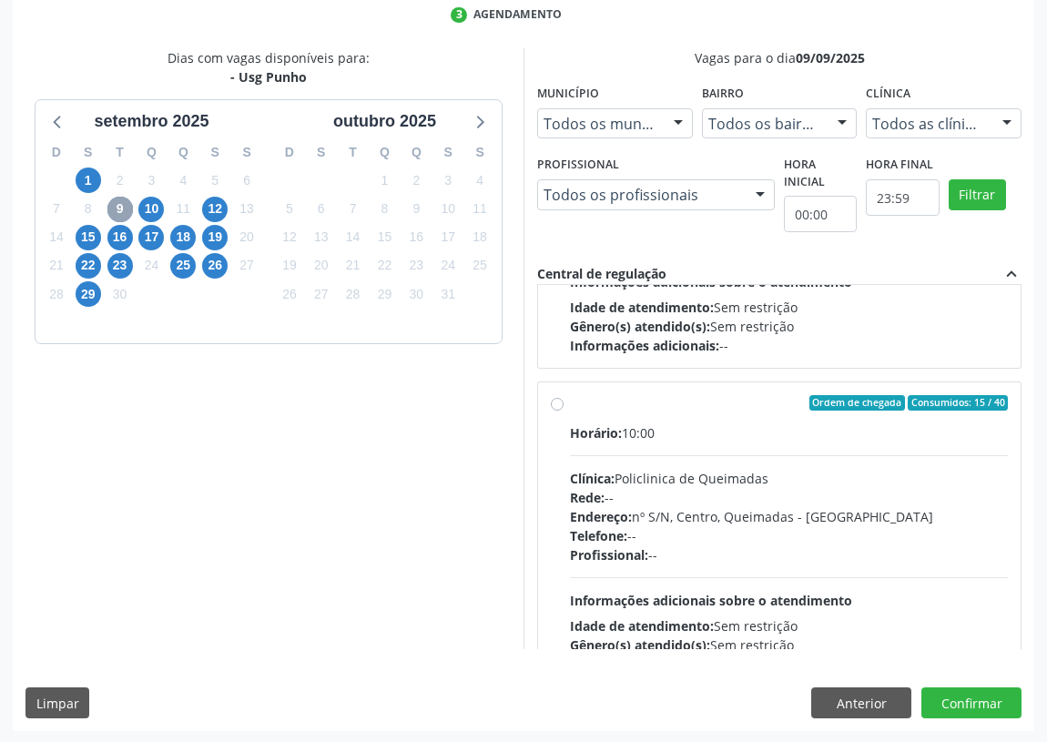
scroll to position [285, 0]
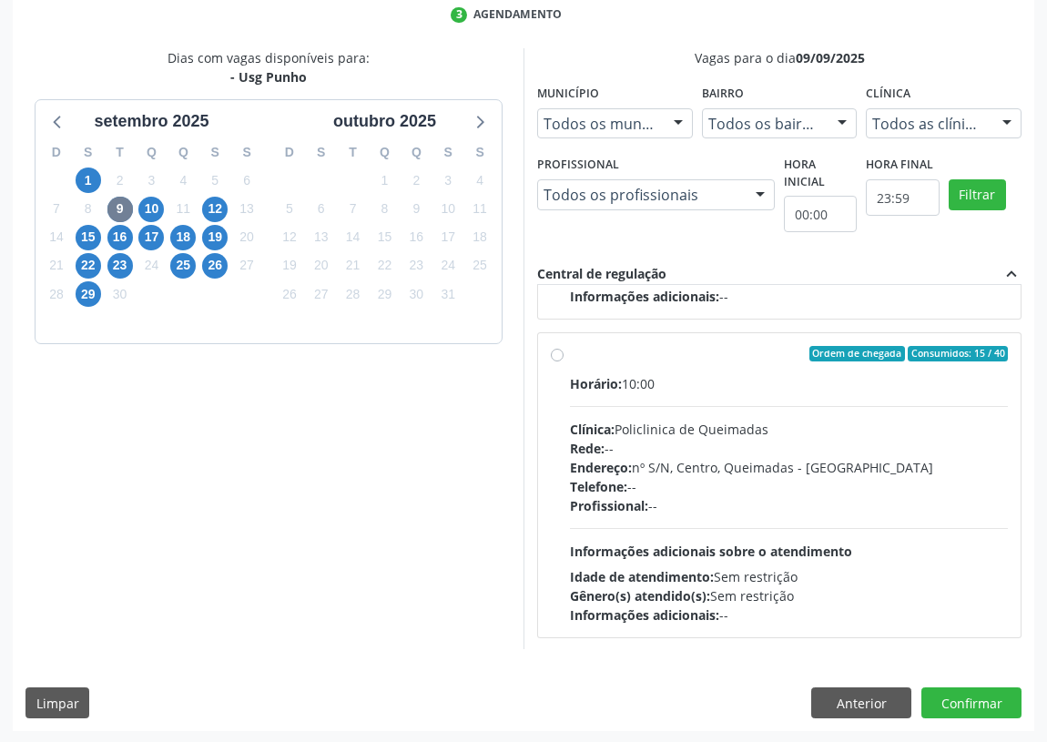
click at [570, 356] on label "Ordem de chegada Consumidos: 15 / 40 Horário: 10:00 Clínica: Policlinica de Que…" at bounding box center [789, 485] width 438 height 279
click at [560, 356] on input "Ordem de chegada Consumidos: 15 / 40 Horário: 10:00 Clínica: Policlinica de Que…" at bounding box center [557, 354] width 13 height 16
radio input "true"
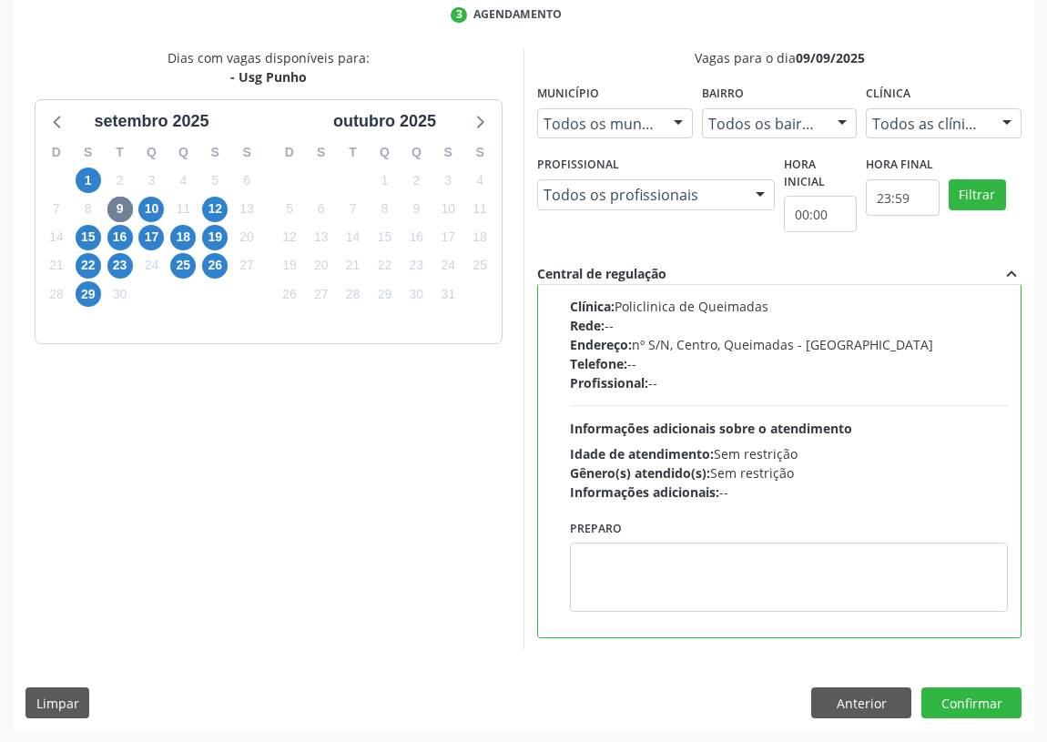
scroll to position [409, 0]
drag, startPoint x: 960, startPoint y: 696, endPoint x: 487, endPoint y: 612, distance: 480.8
click at [958, 696] on button "Confirmar" at bounding box center [971, 702] width 100 height 31
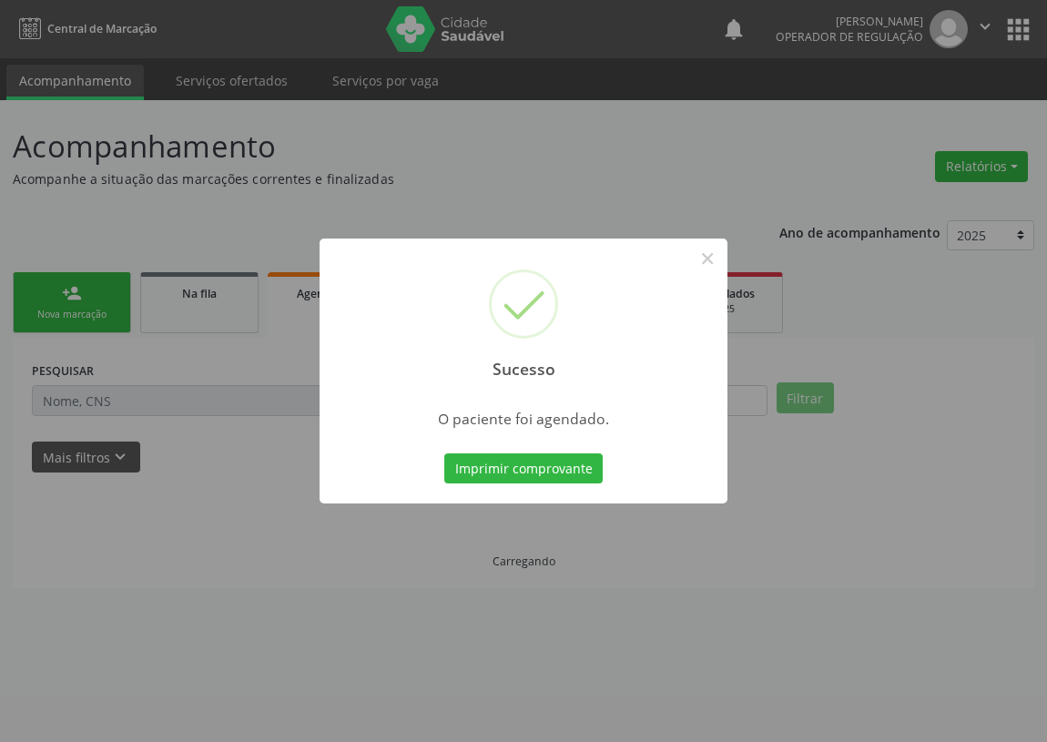
scroll to position [0, 0]
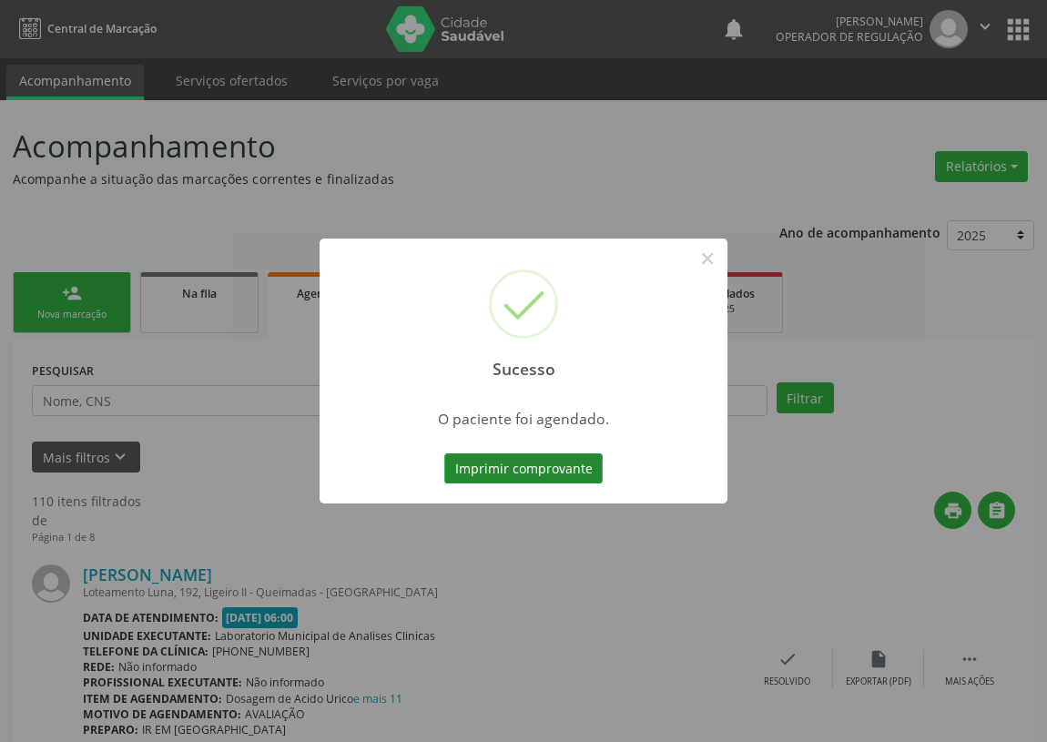
click at [553, 473] on button "Imprimir comprovante" at bounding box center [523, 468] width 158 height 31
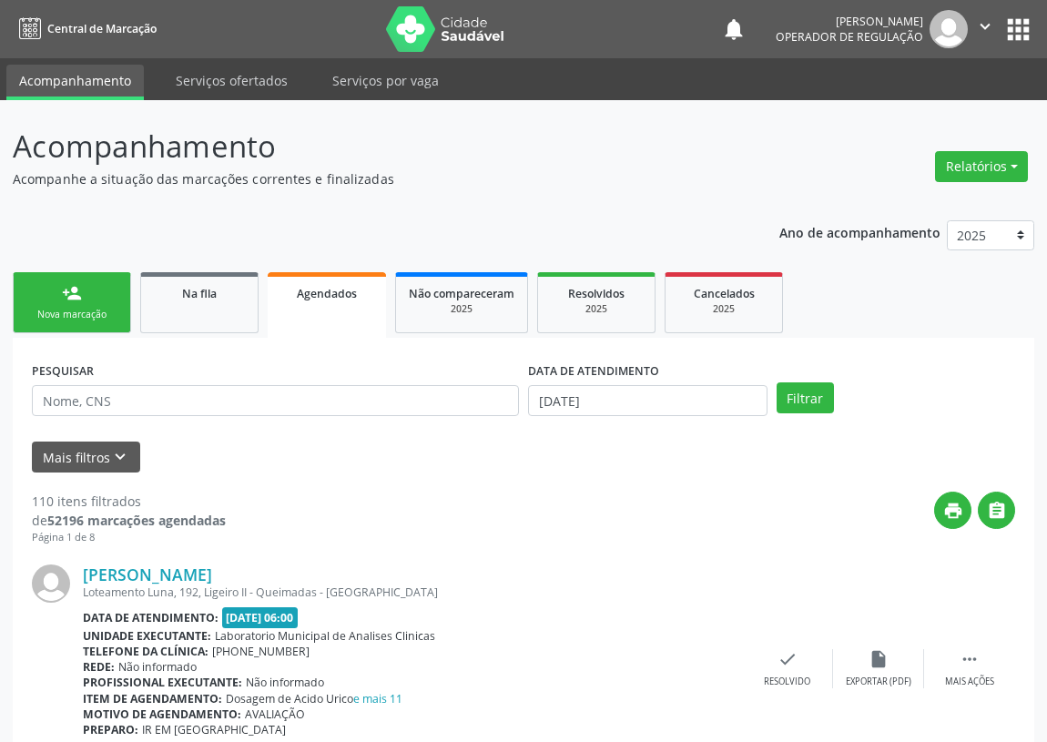
click at [93, 295] on link "person_add Nova marcação" at bounding box center [72, 302] width 118 height 61
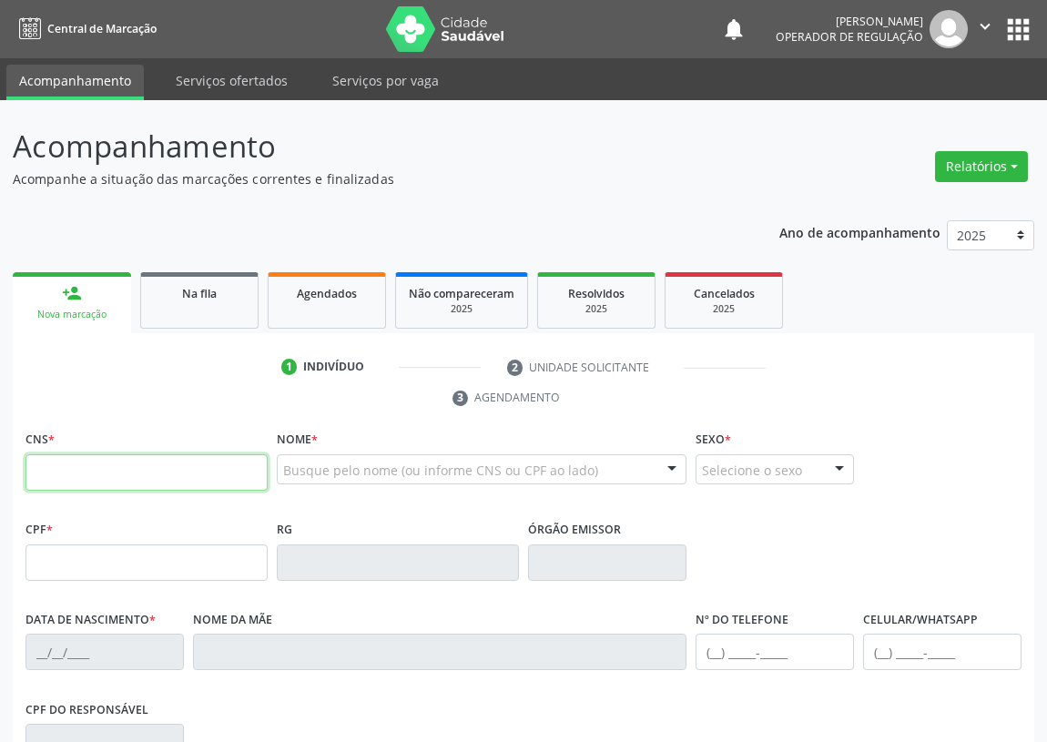
click at [50, 472] on input "text" at bounding box center [146, 472] width 242 height 36
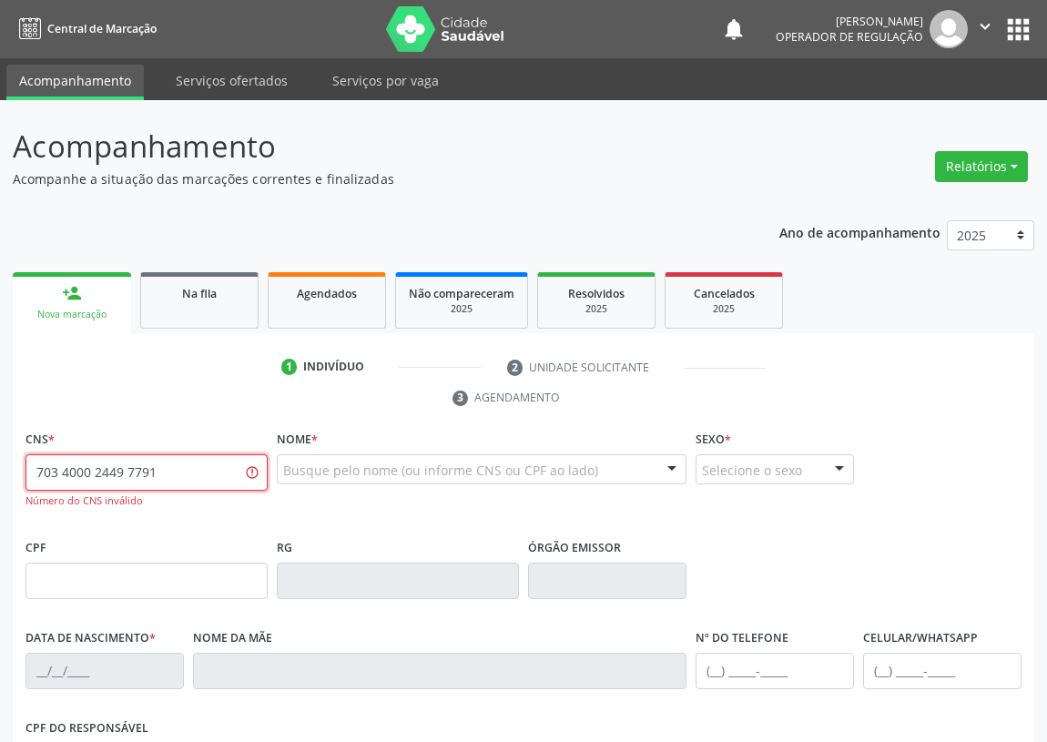
drag, startPoint x: 175, startPoint y: 471, endPoint x: 131, endPoint y: 479, distance: 44.3
click at [131, 479] on input "703 4000 2449 7791" at bounding box center [146, 472] width 242 height 36
drag, startPoint x: 208, startPoint y: 477, endPoint x: 0, endPoint y: 480, distance: 207.5
click at [0, 480] on div "Acompanhamento Acompanhe a situação das marcações correntes e finalizadas Relat…" at bounding box center [523, 568] width 1047 height 936
type input "703 4002 4497 7912"
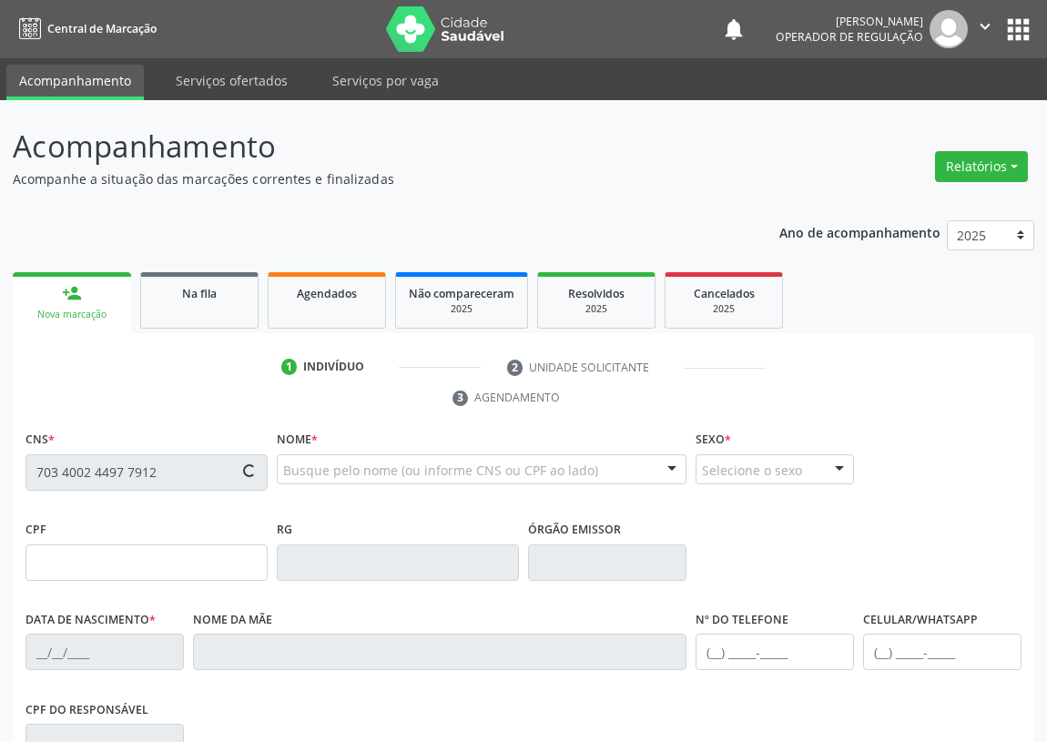
type input "443.199.404-15"
type input "[DATE]"
type input "[PERSON_NAME]"
type input "[PHONE_NUMBER]"
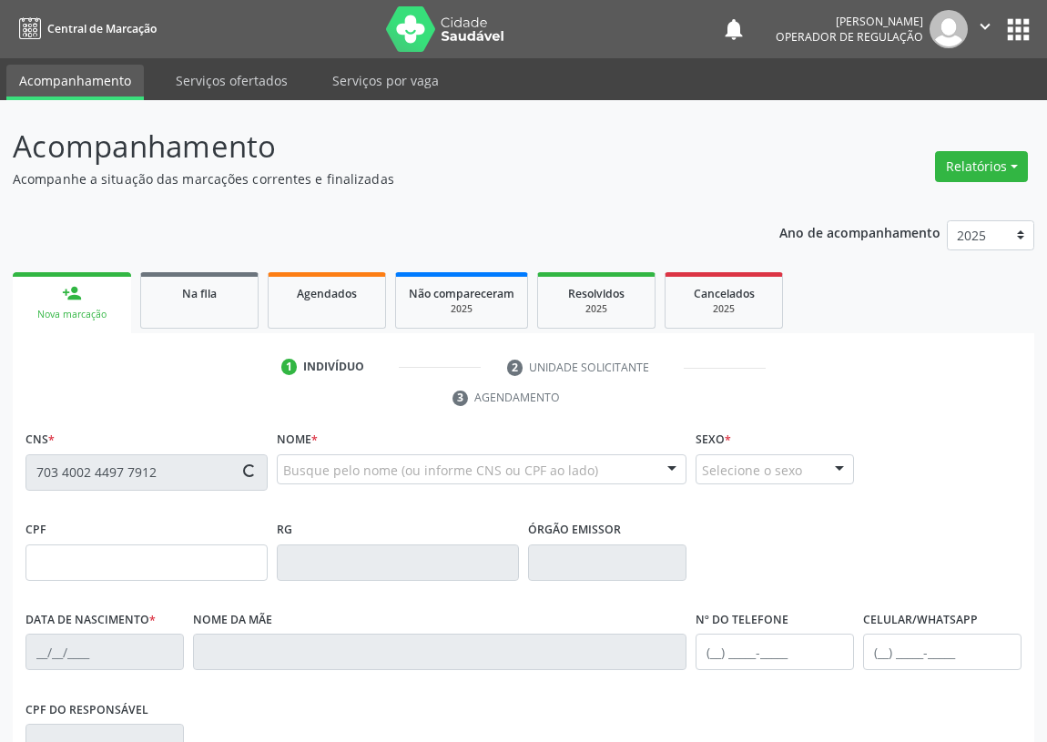
type input "63"
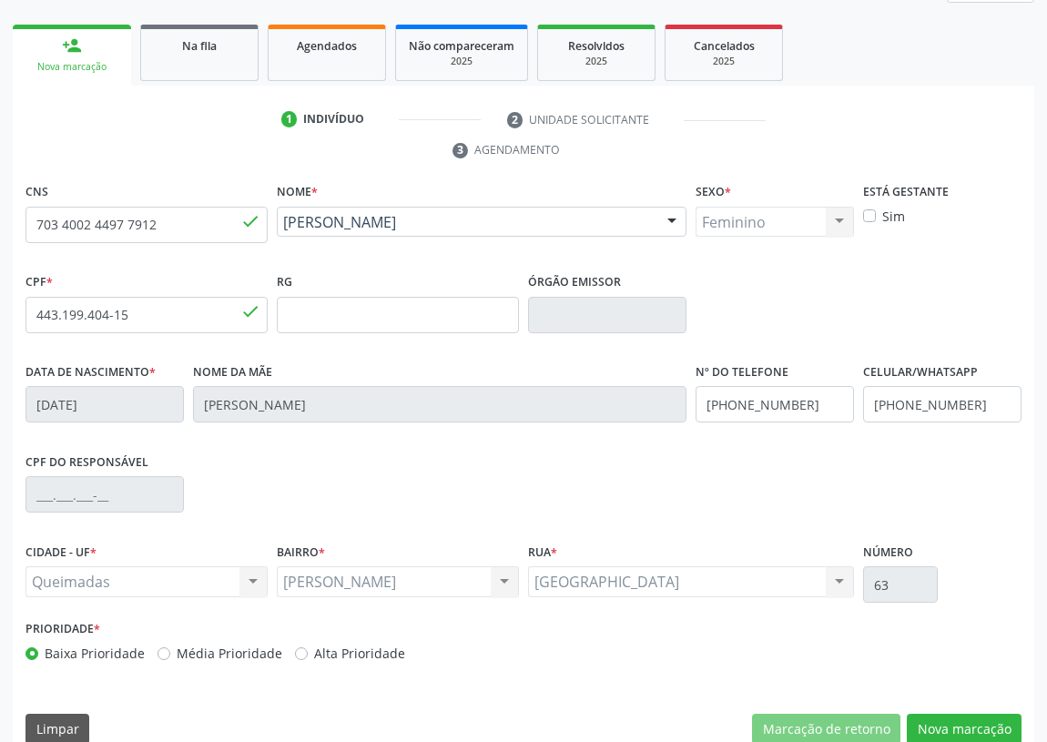
scroll to position [273, 0]
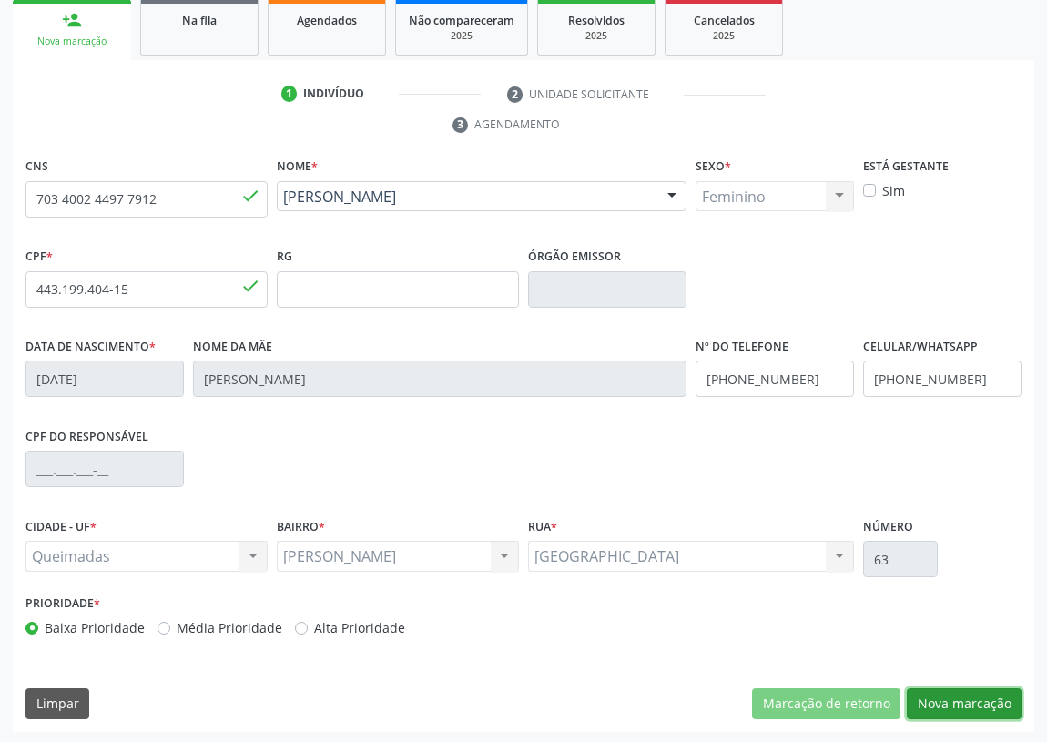
drag, startPoint x: 955, startPoint y: 690, endPoint x: 592, endPoint y: 626, distance: 367.8
click at [937, 691] on button "Nova marcação" at bounding box center [963, 703] width 115 height 31
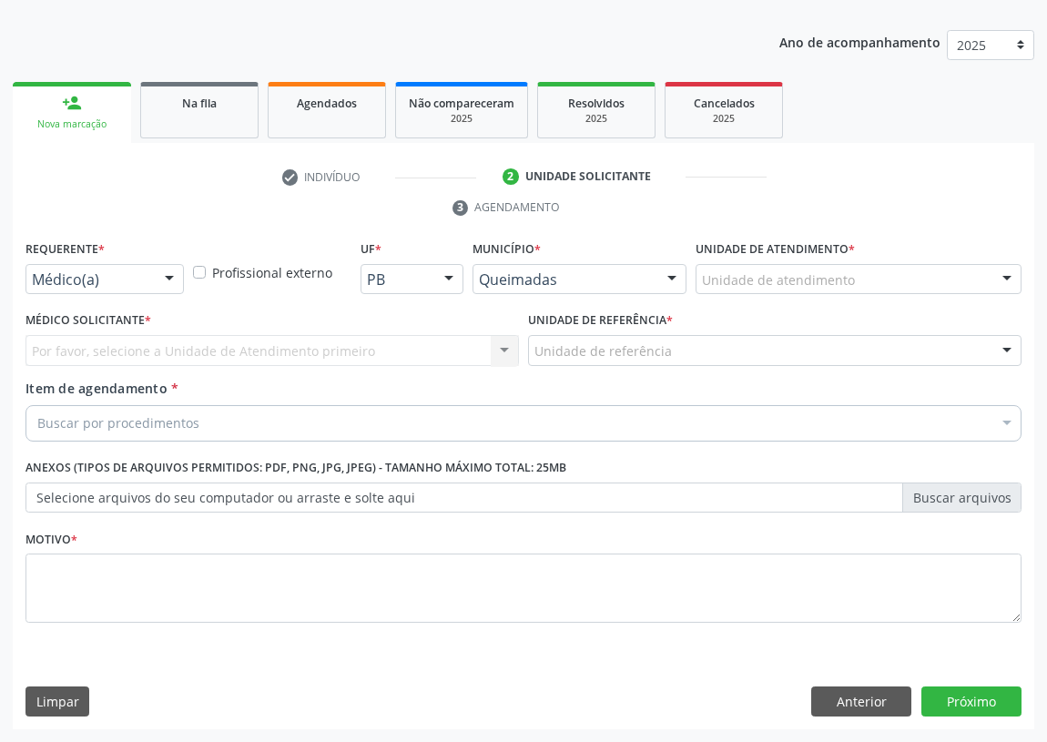
scroll to position [188, 0]
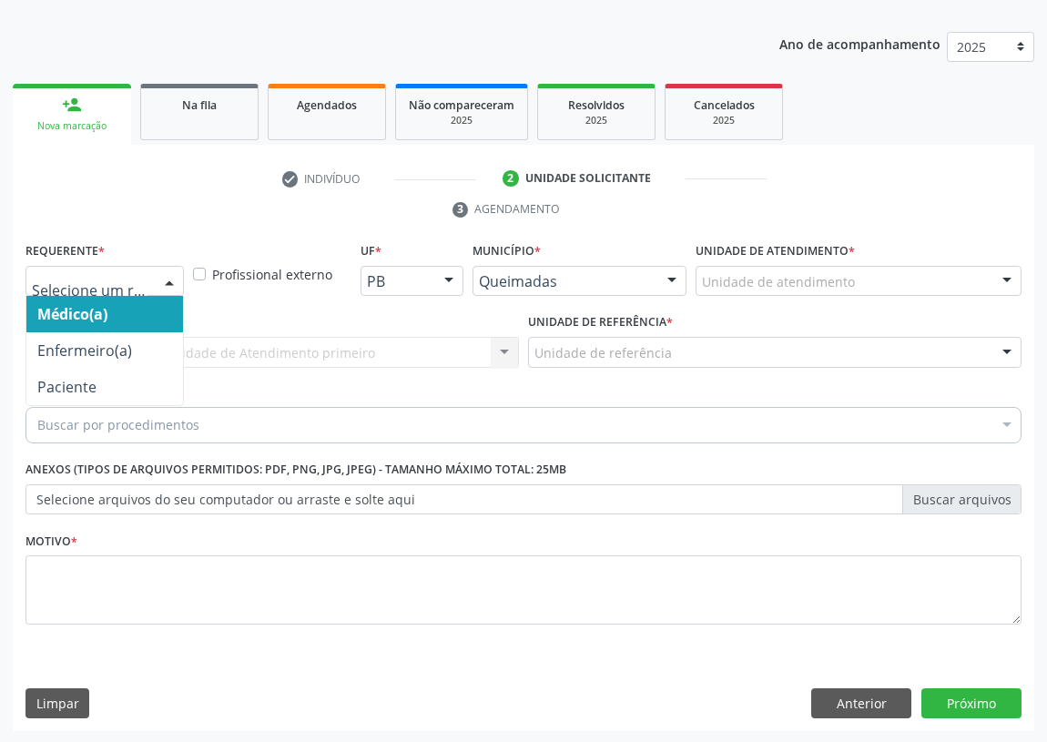
drag, startPoint x: 157, startPoint y: 273, endPoint x: 176, endPoint y: 347, distance: 75.9
click at [158, 278] on div at bounding box center [169, 282] width 27 height 31
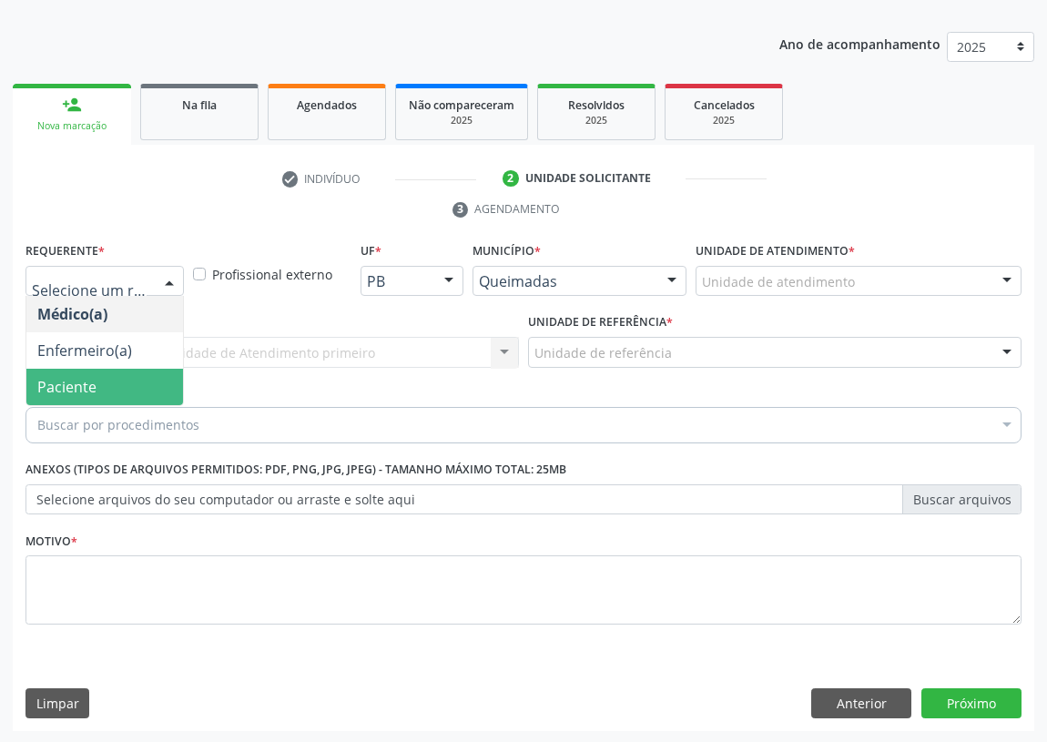
drag, startPoint x: 162, startPoint y: 386, endPoint x: 349, endPoint y: 355, distance: 190.0
click at [173, 386] on span "Paciente" at bounding box center [104, 387] width 157 height 36
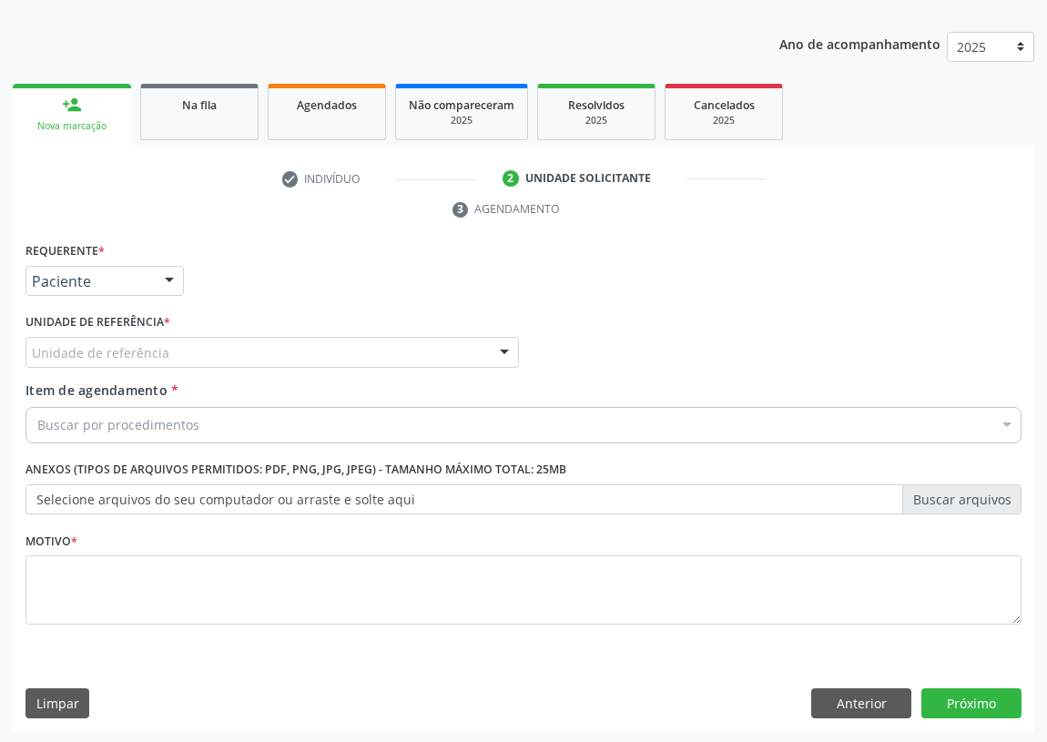
drag, startPoint x: 390, startPoint y: 346, endPoint x: 376, endPoint y: 349, distance: 14.8
click at [376, 349] on div "Unidade de referência" at bounding box center [271, 352] width 493 height 31
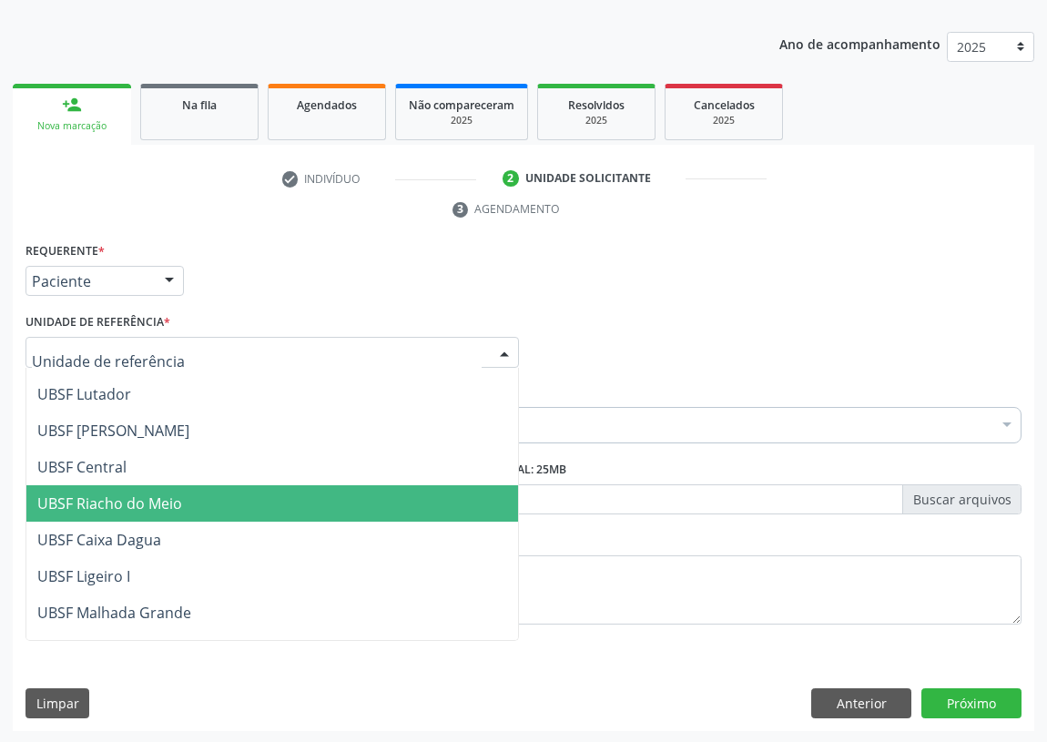
scroll to position [290, 0]
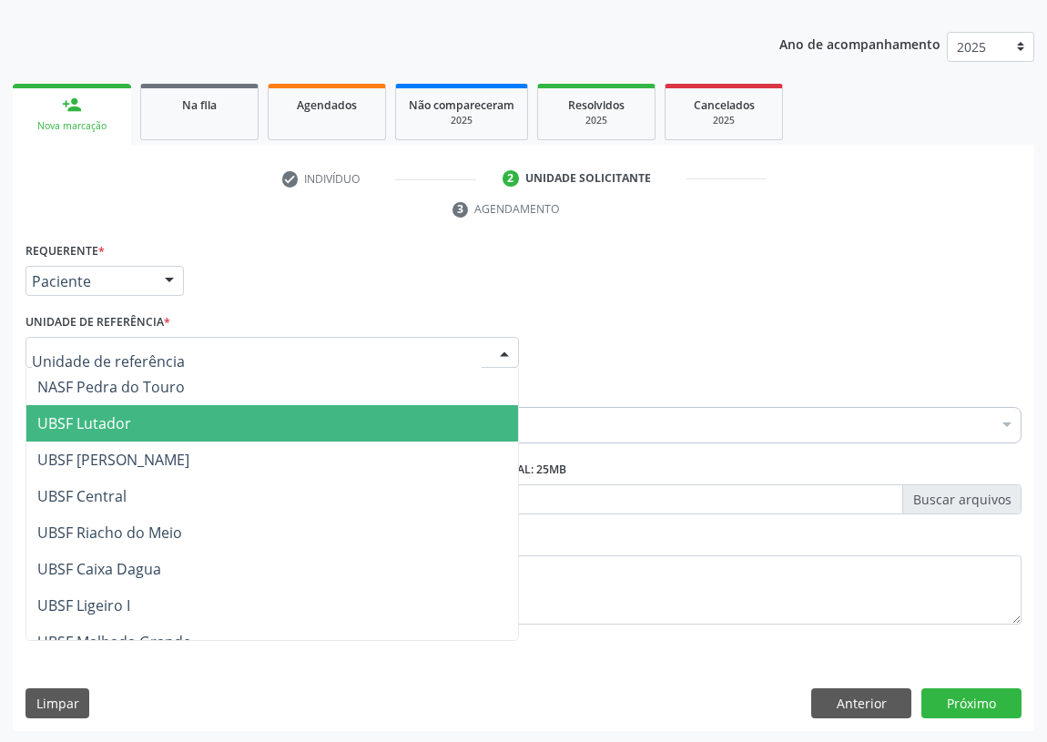
drag, startPoint x: 124, startPoint y: 429, endPoint x: 0, endPoint y: 417, distance: 124.3
click at [107, 429] on span "UBSF Lutador" at bounding box center [84, 423] width 94 height 20
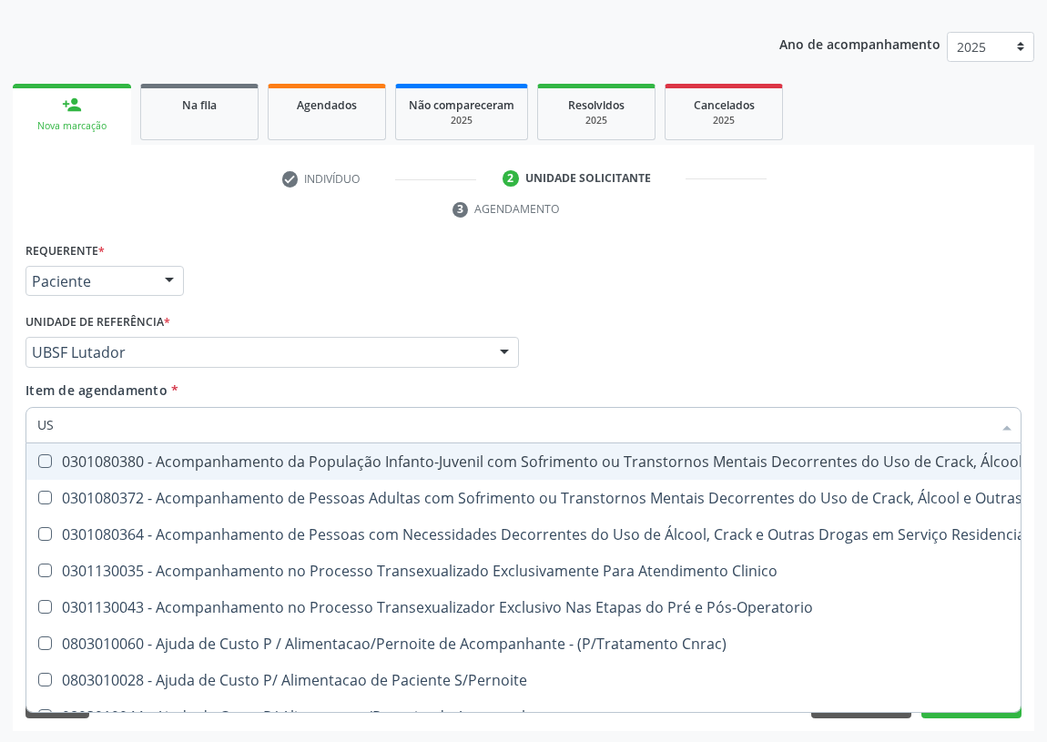
type input "USG"
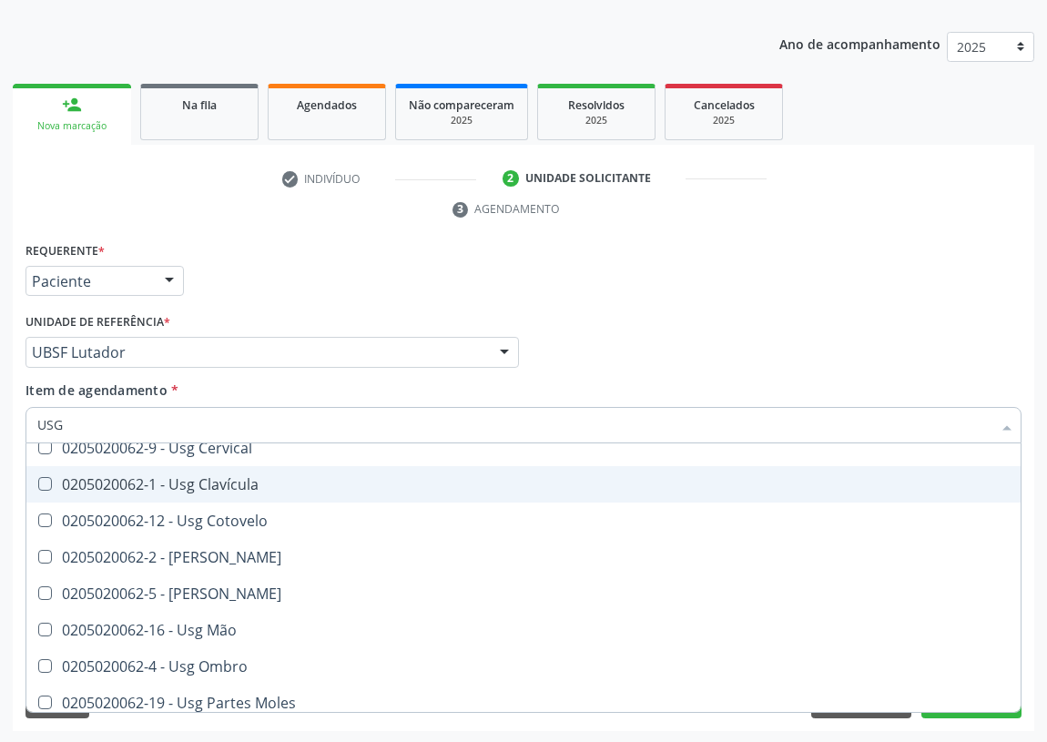
scroll to position [165, 0]
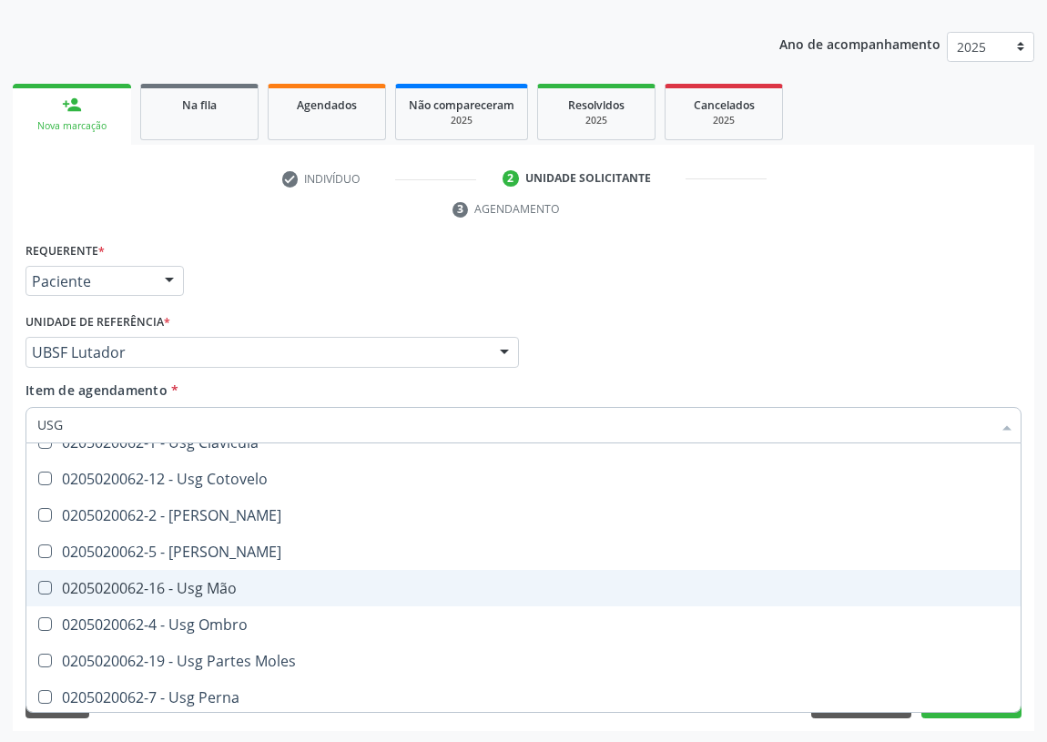
drag, startPoint x: 240, startPoint y: 580, endPoint x: 183, endPoint y: 590, distance: 58.2
click at [230, 581] on div "0205020062-16 - Usg Mão" at bounding box center [523, 588] width 972 height 15
checkbox Mão "true"
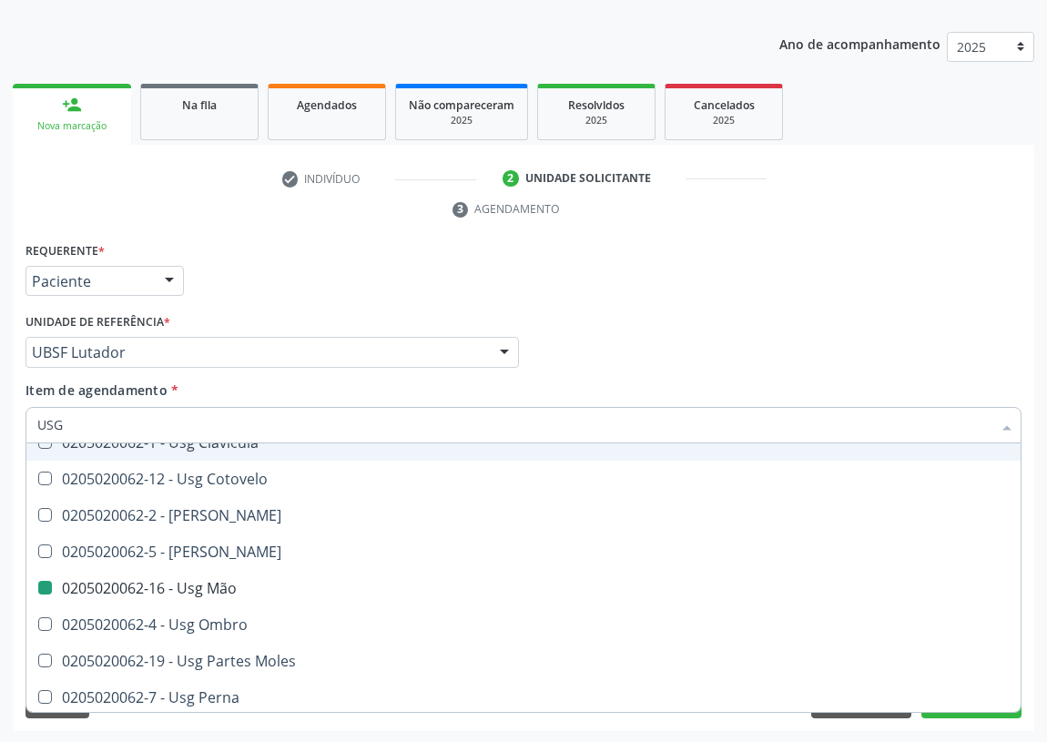
click at [767, 340] on div "Médico Solicitante Por favor, selecione a Unidade de Atendimento primeiro Nenhu…" at bounding box center [523, 344] width 1005 height 71
checkbox Braço "true"
checkbox Mão "false"
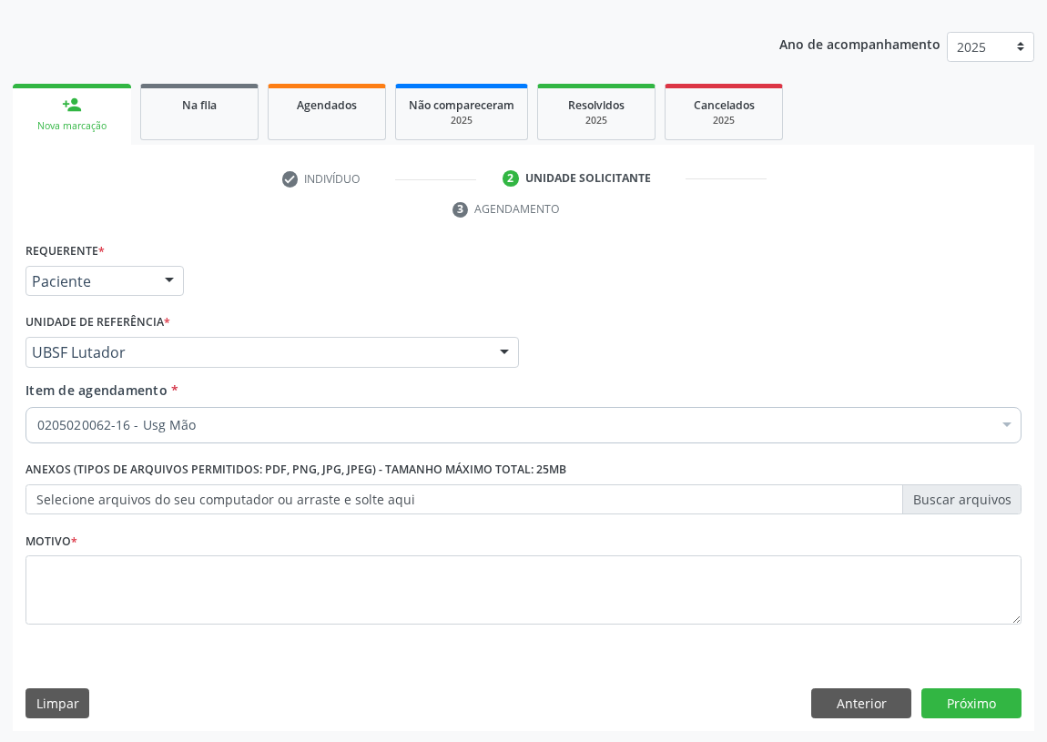
scroll to position [0, 0]
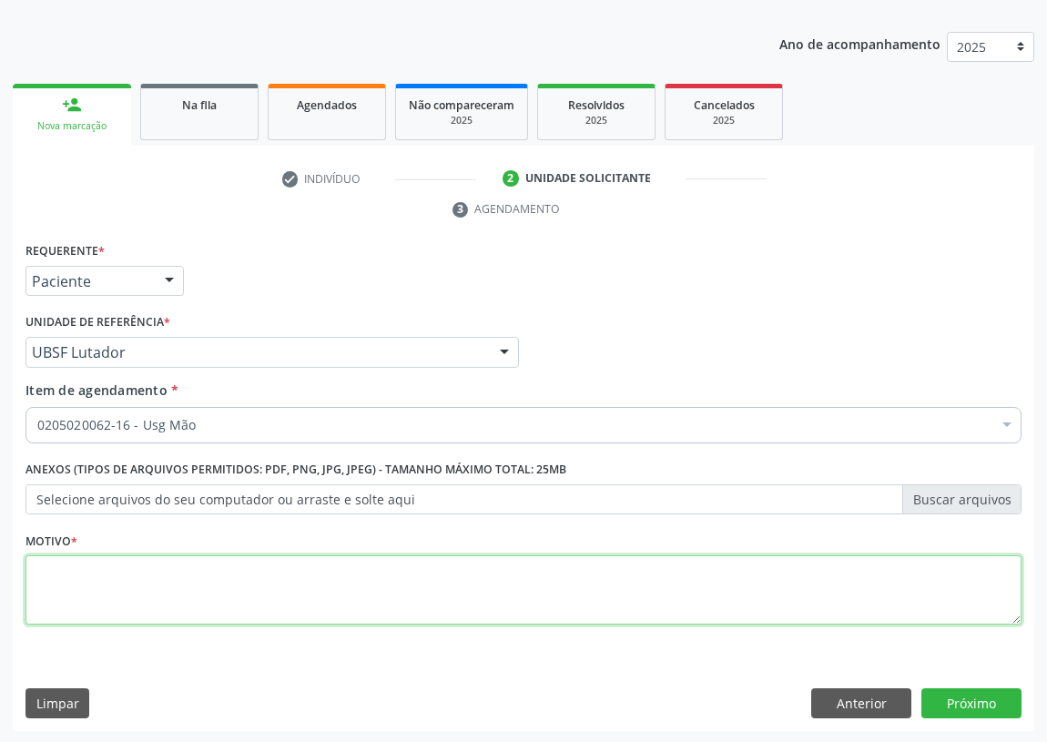
click at [108, 596] on textarea at bounding box center [523, 589] width 996 height 69
type textarea "AVALIAÇÃO"
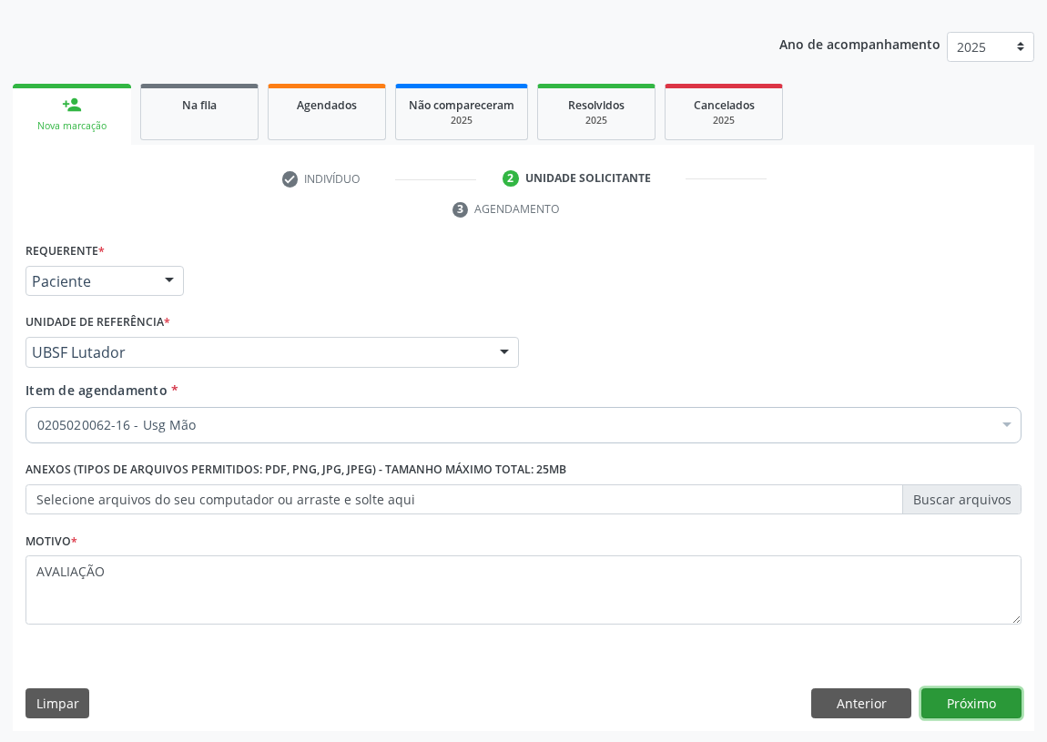
click at [960, 697] on button "Próximo" at bounding box center [971, 703] width 100 height 31
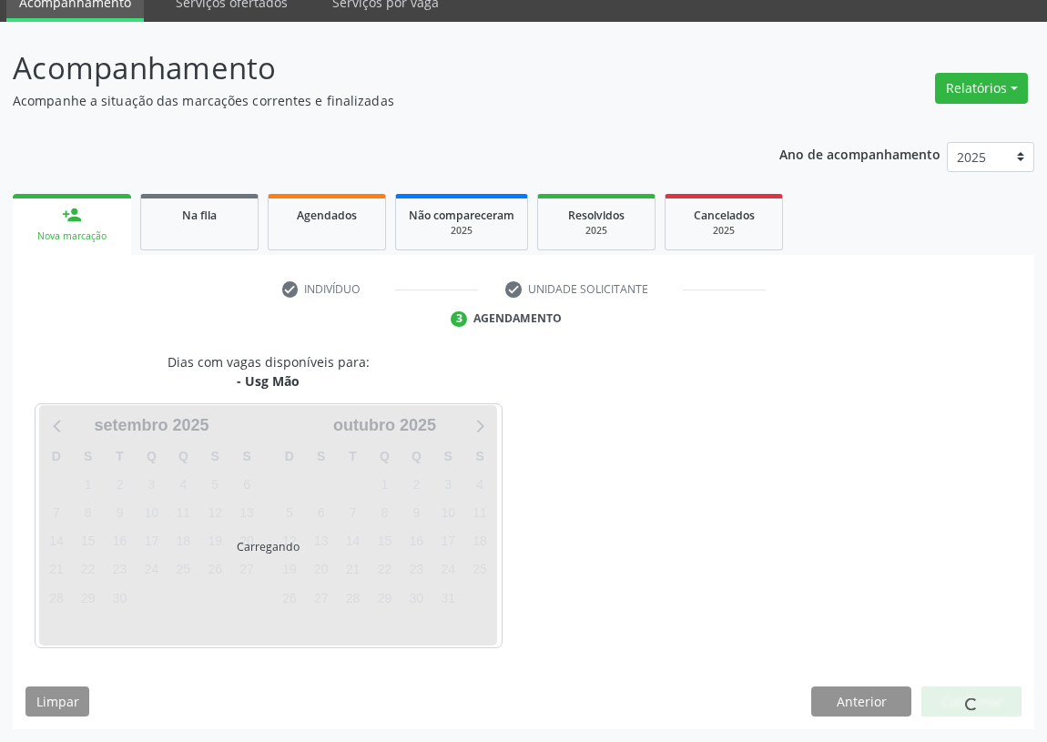
scroll to position [76, 0]
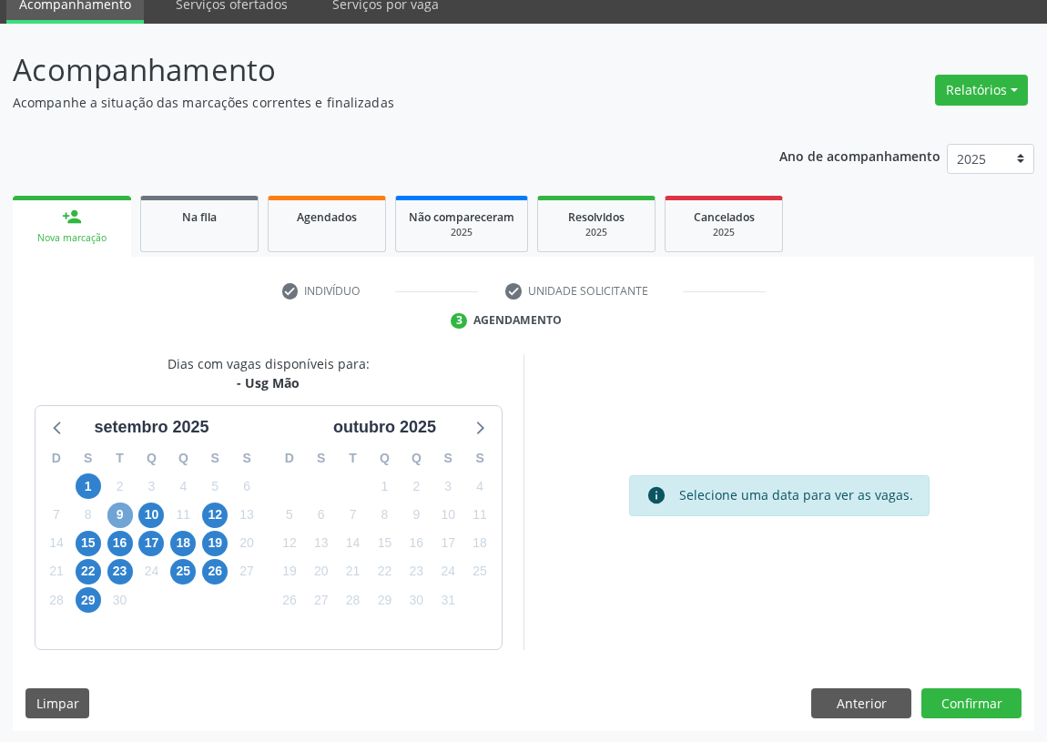
drag, startPoint x: 112, startPoint y: 505, endPoint x: 274, endPoint y: 494, distance: 162.4
click at [118, 510] on span "9" at bounding box center [119, 514] width 25 height 25
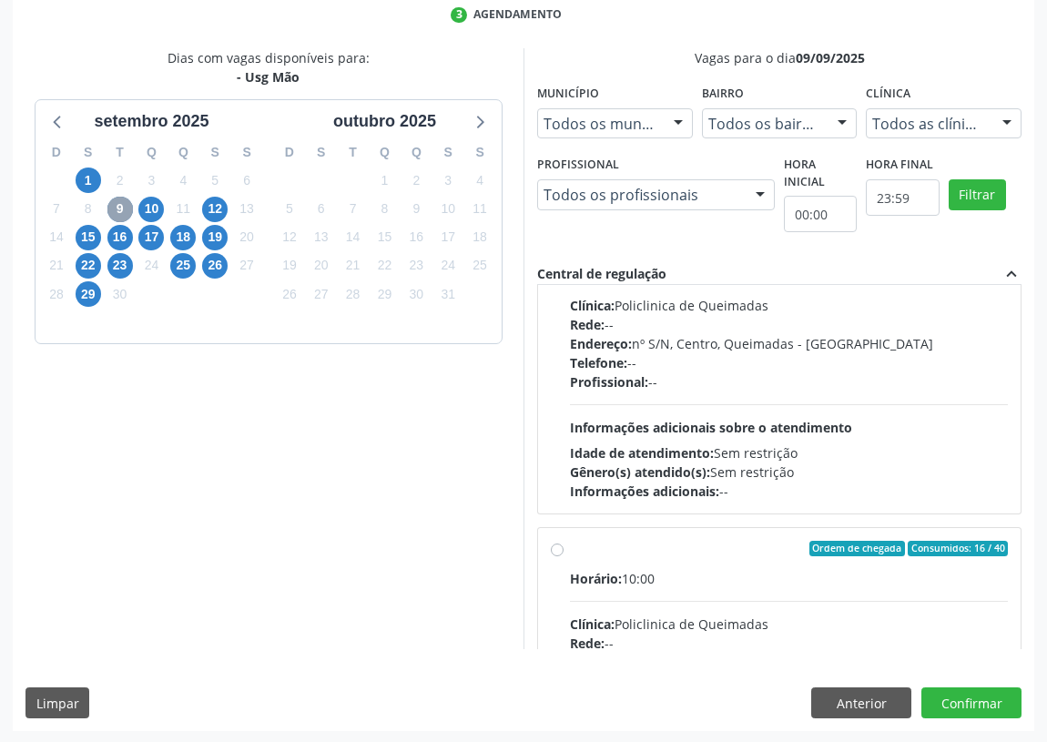
scroll to position [285, 0]
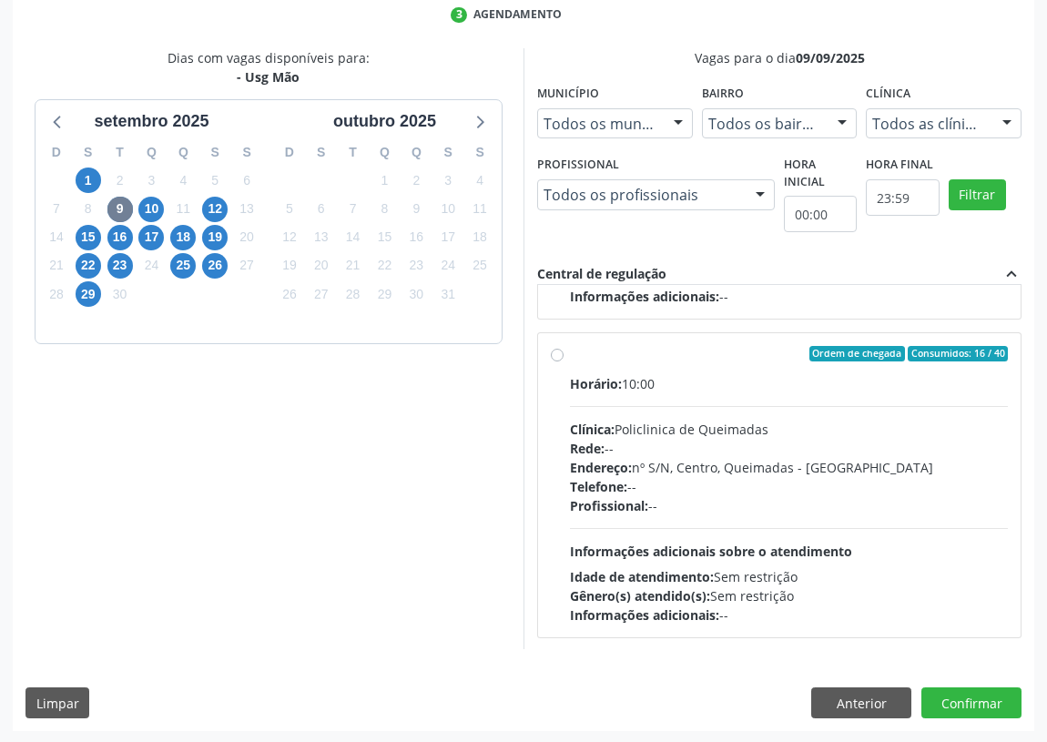
drag, startPoint x: 554, startPoint y: 351, endPoint x: 568, endPoint y: 424, distance: 74.1
click at [570, 358] on label "Ordem de chegada Consumidos: 16 / 40 Horário: 10:00 Clínica: Policlinica de Que…" at bounding box center [789, 485] width 438 height 279
click at [556, 358] on input "Ordem de chegada Consumidos: 16 / 40 Horário: 10:00 Clínica: Policlinica de Que…" at bounding box center [557, 354] width 13 height 16
radio input "true"
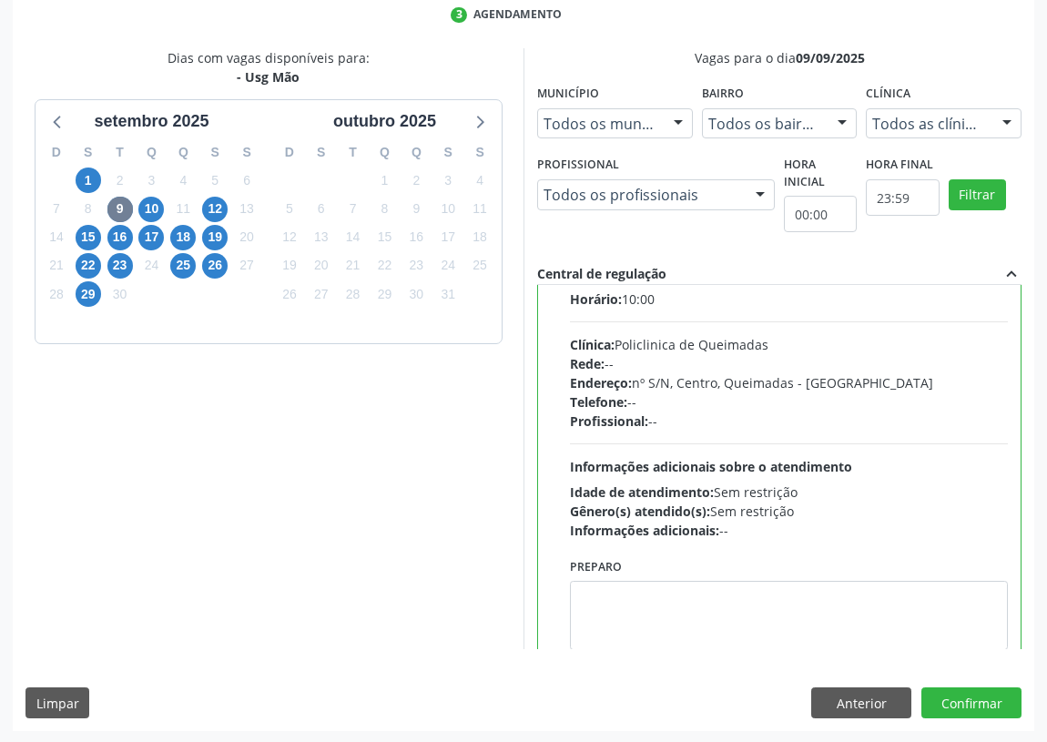
scroll to position [409, 0]
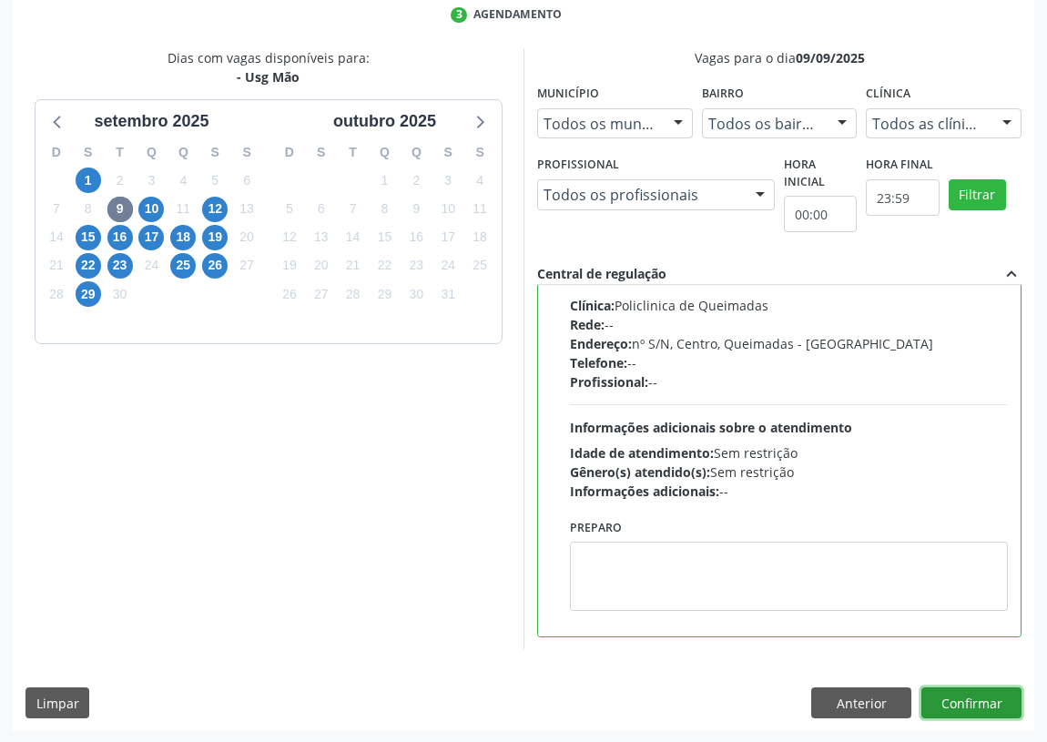
click at [976, 691] on button "Confirmar" at bounding box center [971, 702] width 100 height 31
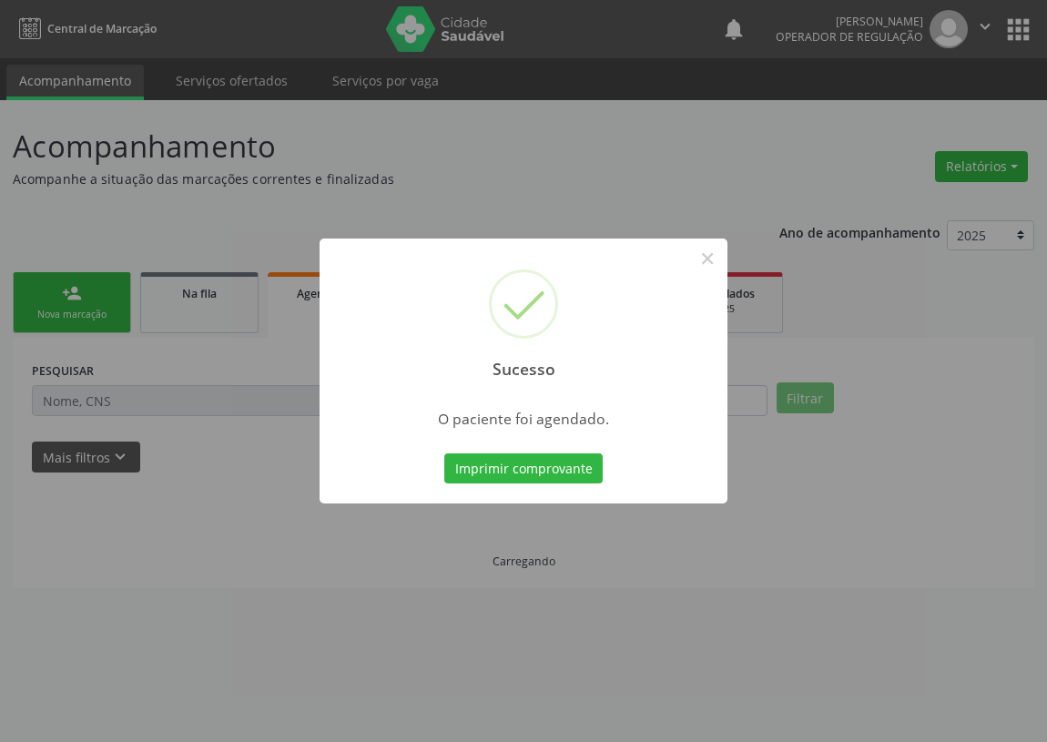
scroll to position [0, 0]
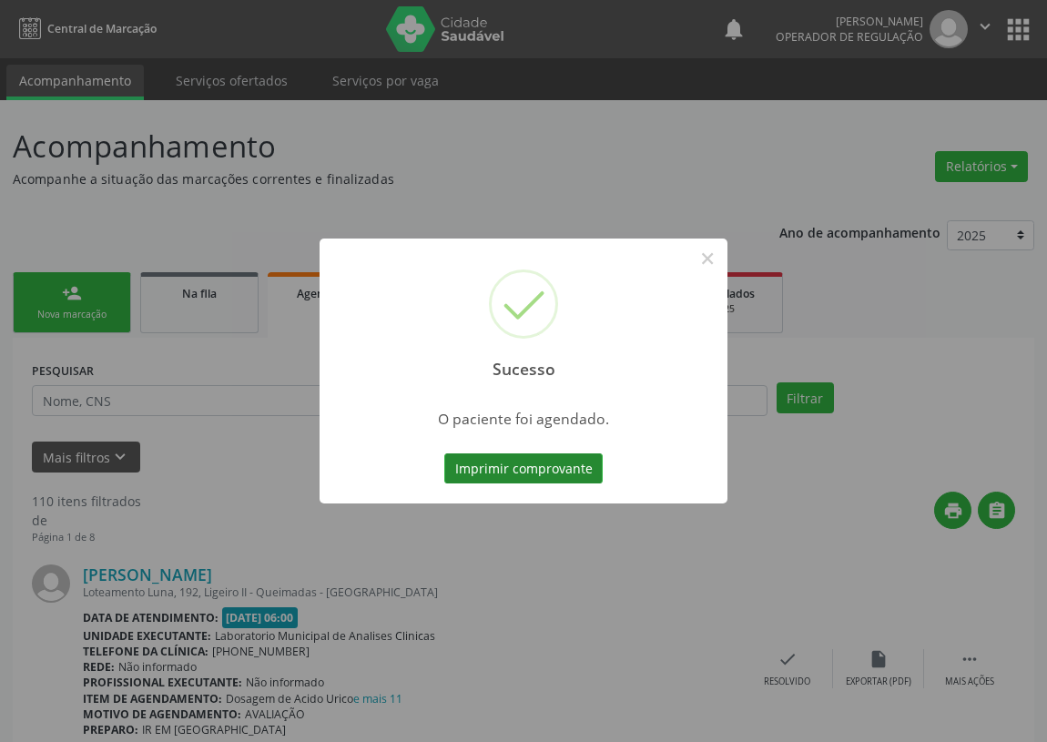
click at [596, 462] on button "Imprimir comprovante" at bounding box center [523, 468] width 158 height 31
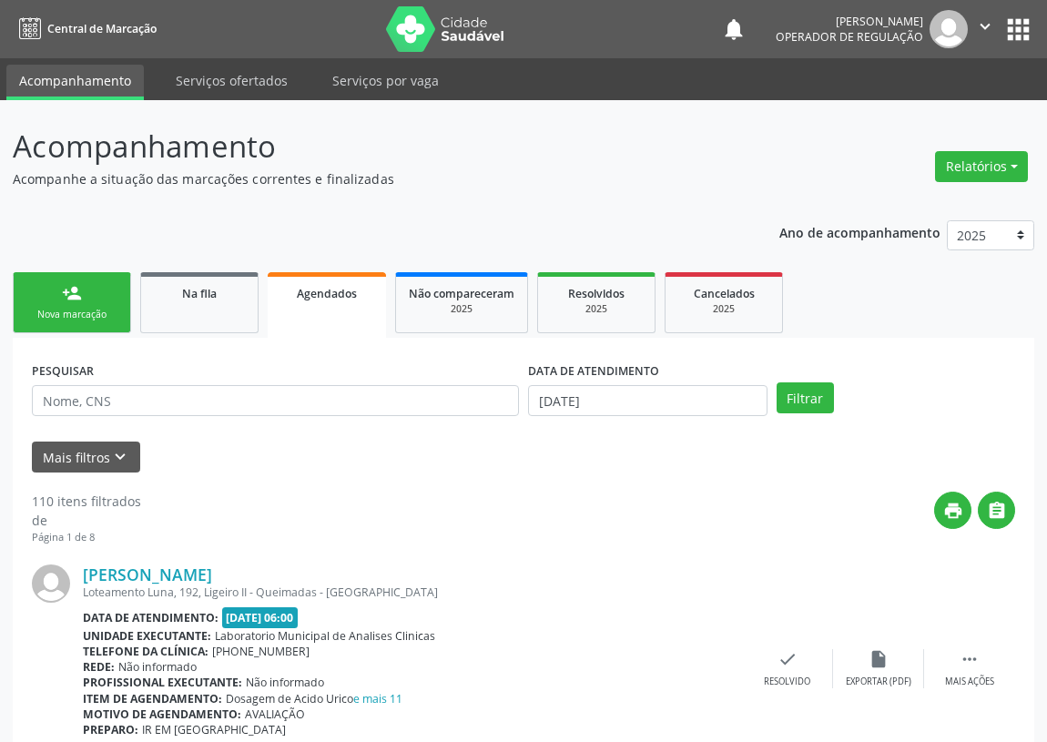
click at [100, 313] on div "Nova marcação" at bounding box center [71, 315] width 91 height 14
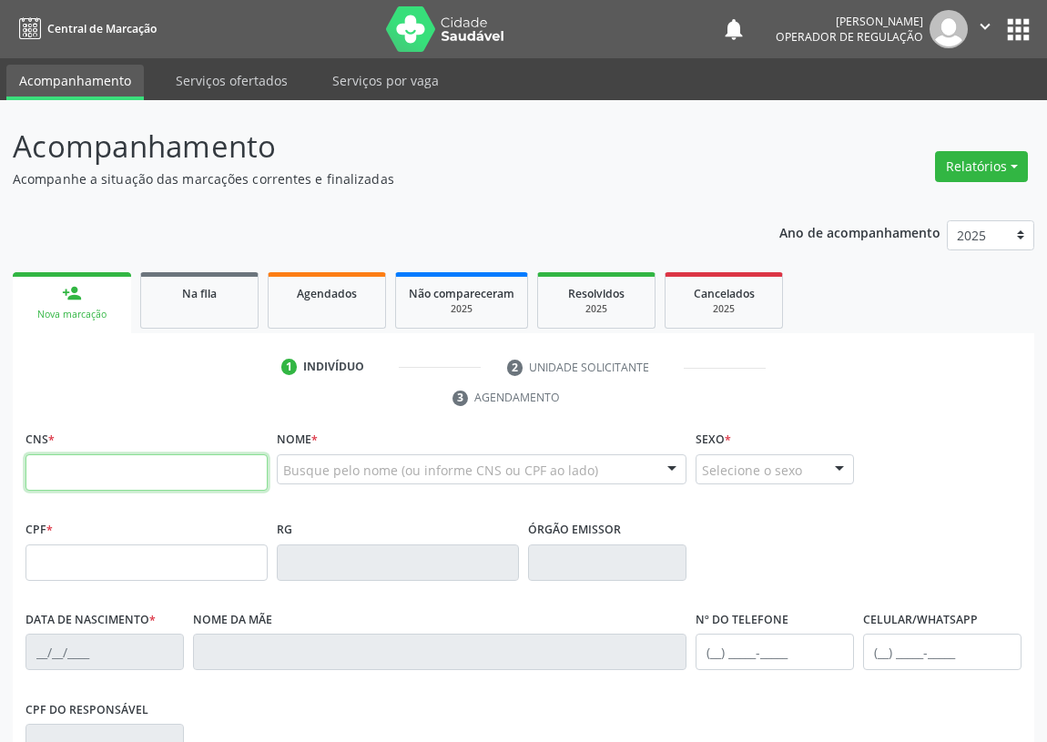
click at [64, 477] on input "text" at bounding box center [146, 472] width 242 height 36
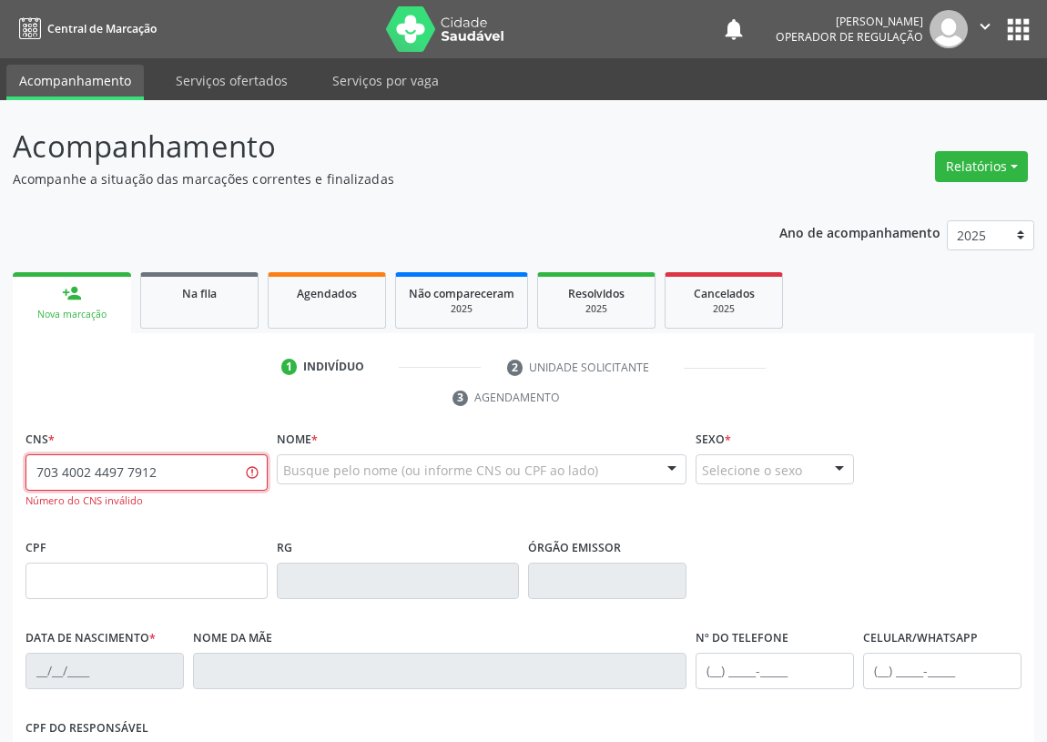
type input "703 4002 4497 7912"
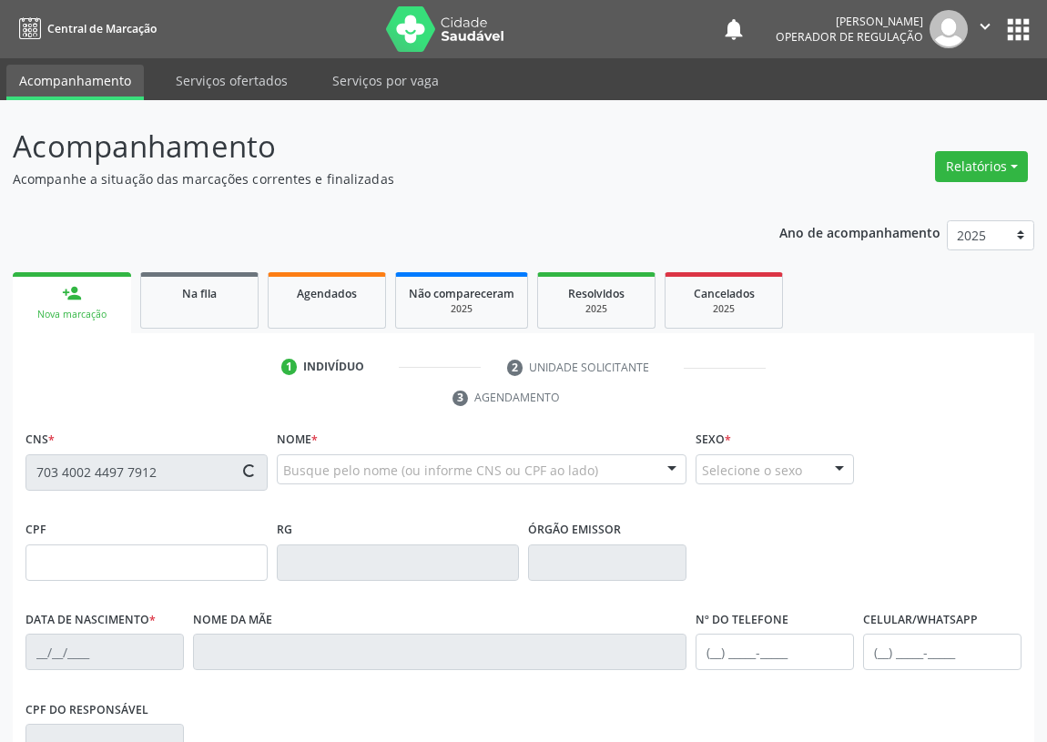
type input "443.199.404-15"
type input "[DATE]"
type input "[PERSON_NAME]"
type input "[PHONE_NUMBER]"
type input "(83) 99171-3002"
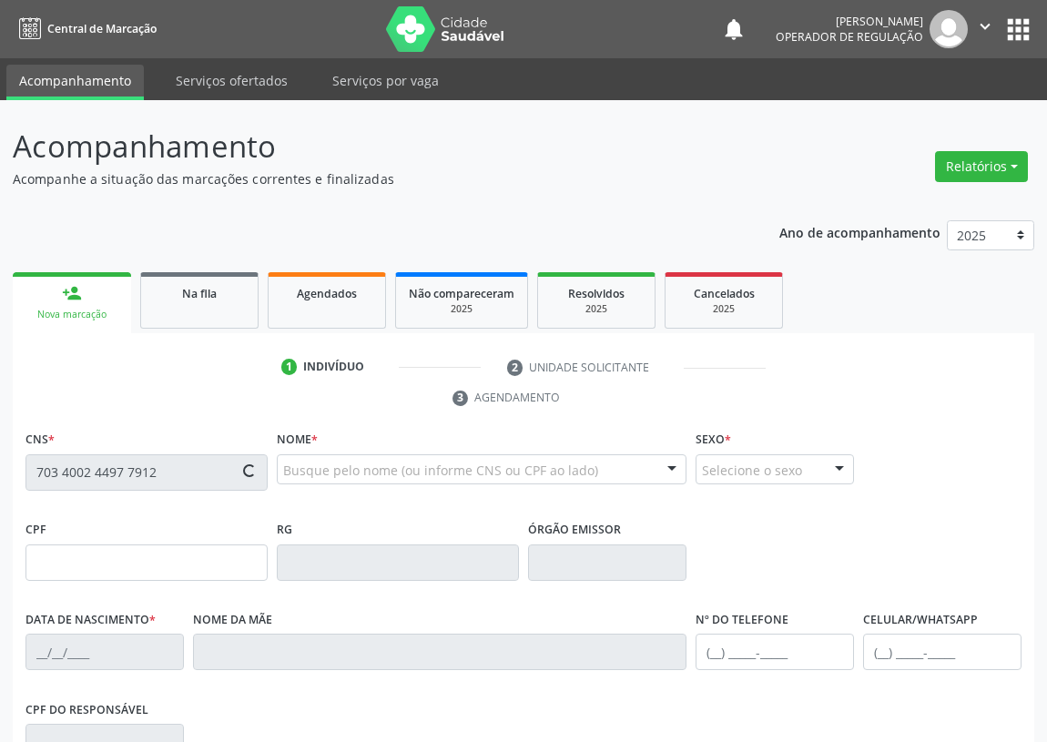
type input "63"
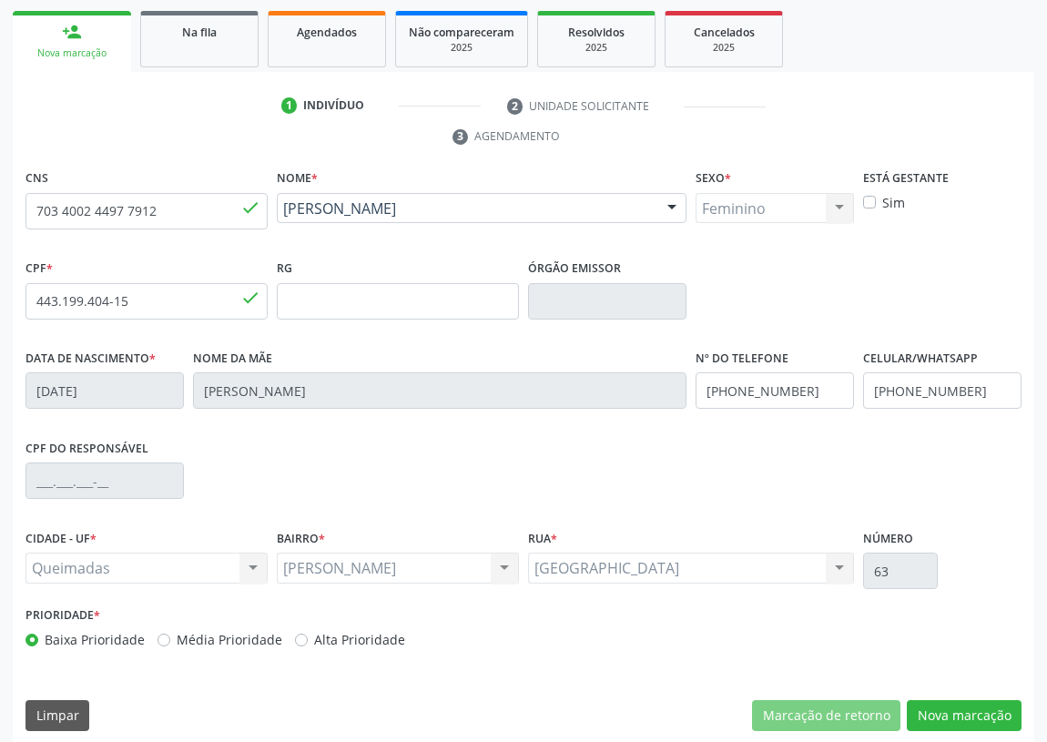
scroll to position [273, 0]
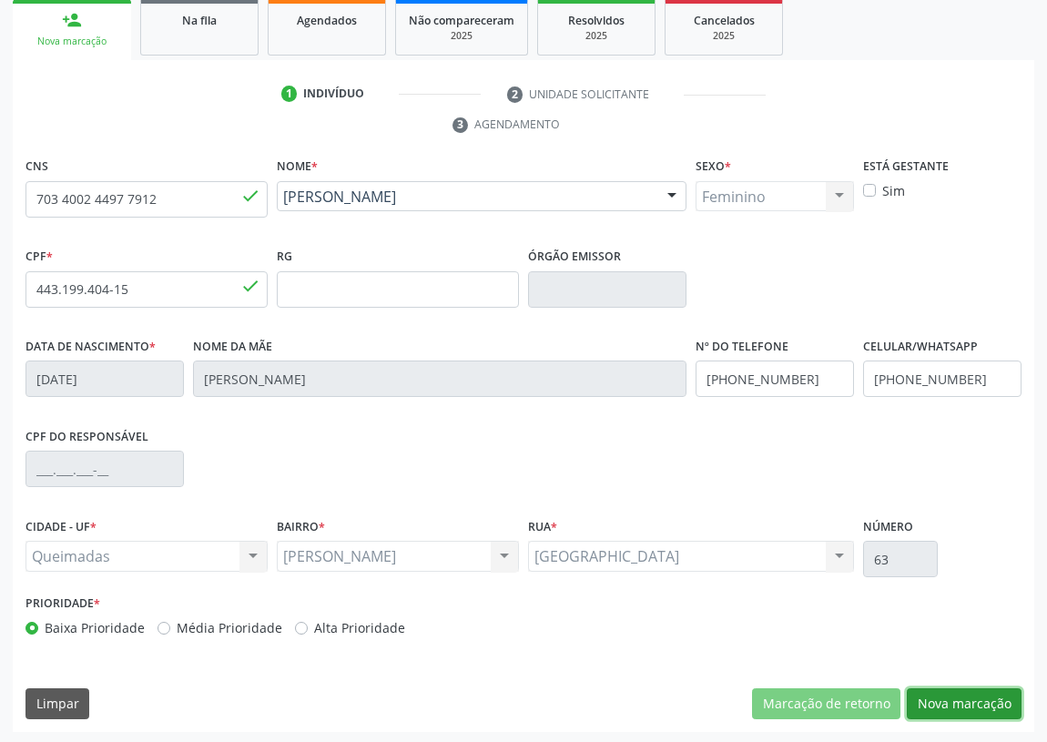
drag, startPoint x: 957, startPoint y: 701, endPoint x: 272, endPoint y: 531, distance: 705.2
click at [957, 700] on button "Nova marcação" at bounding box center [963, 703] width 115 height 31
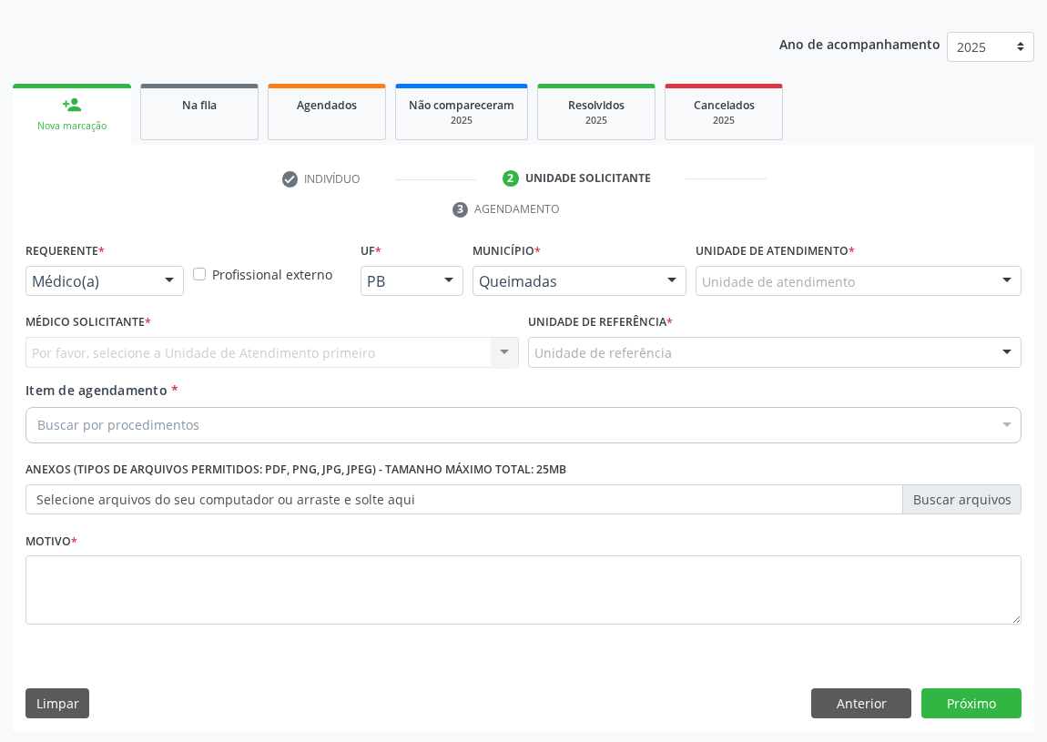
drag, startPoint x: 162, startPoint y: 275, endPoint x: 154, endPoint y: 314, distance: 40.0
click at [160, 281] on div at bounding box center [169, 282] width 27 height 31
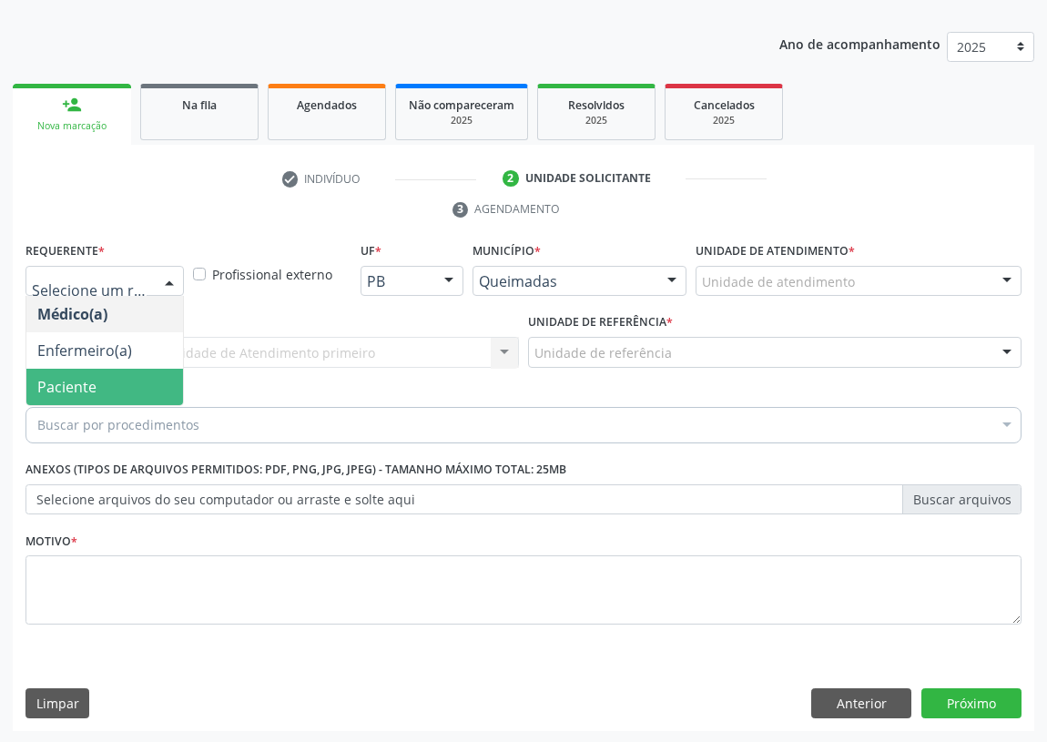
drag, startPoint x: 155, startPoint y: 381, endPoint x: 521, endPoint y: 295, distance: 376.8
click at [164, 380] on span "Paciente" at bounding box center [104, 387] width 157 height 36
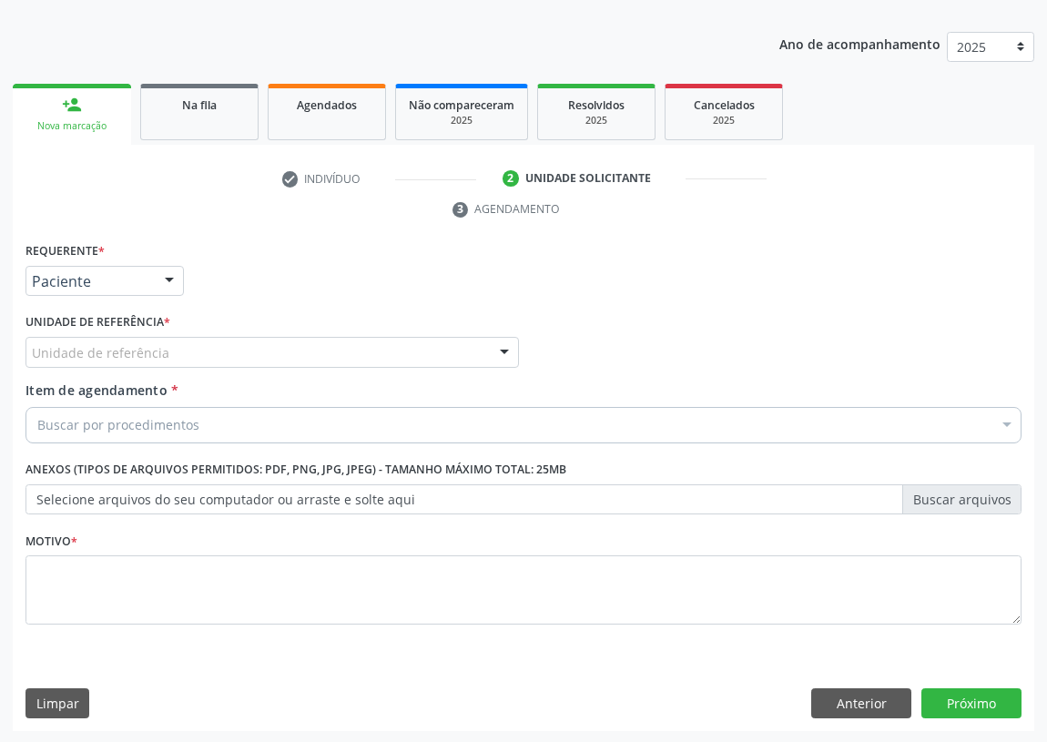
drag, startPoint x: 487, startPoint y: 345, endPoint x: 212, endPoint y: 419, distance: 284.6
click at [481, 352] on div "Unidade de referência" at bounding box center [271, 352] width 493 height 31
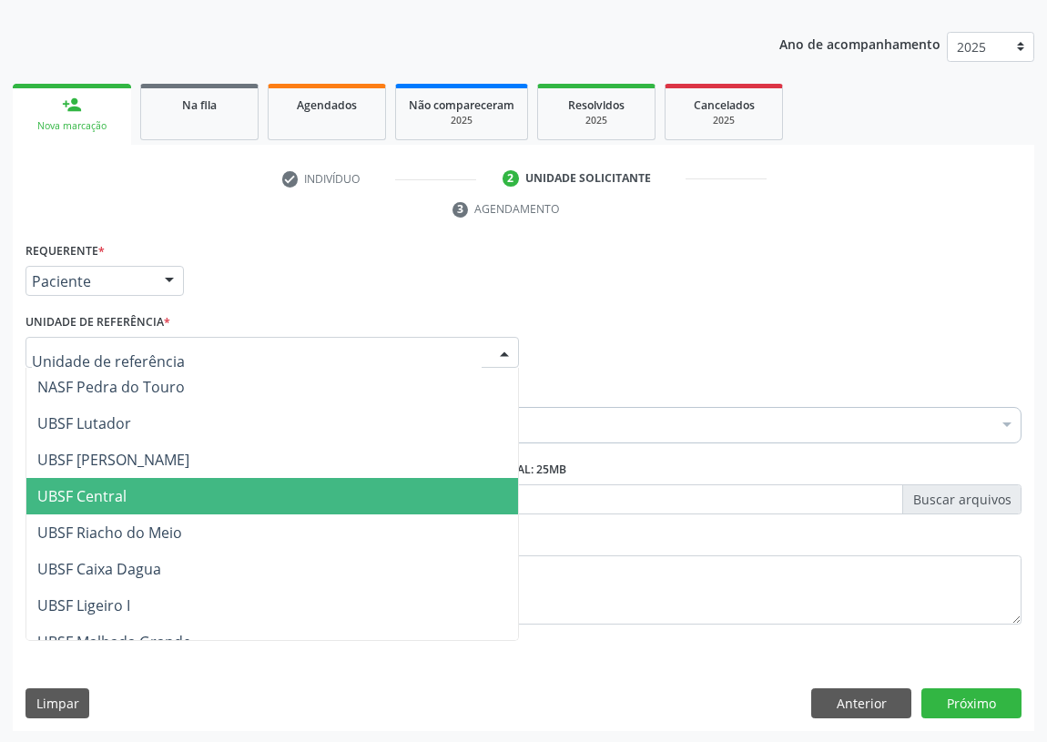
scroll to position [208, 0]
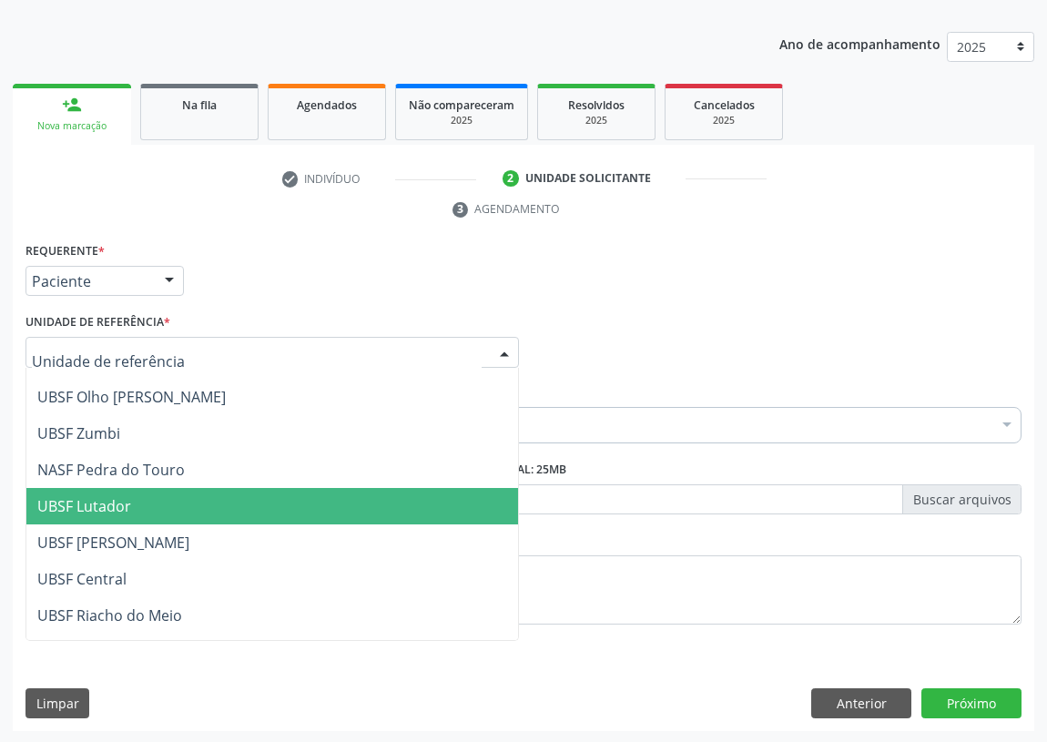
click at [106, 499] on span "UBSF Lutador" at bounding box center [84, 506] width 94 height 20
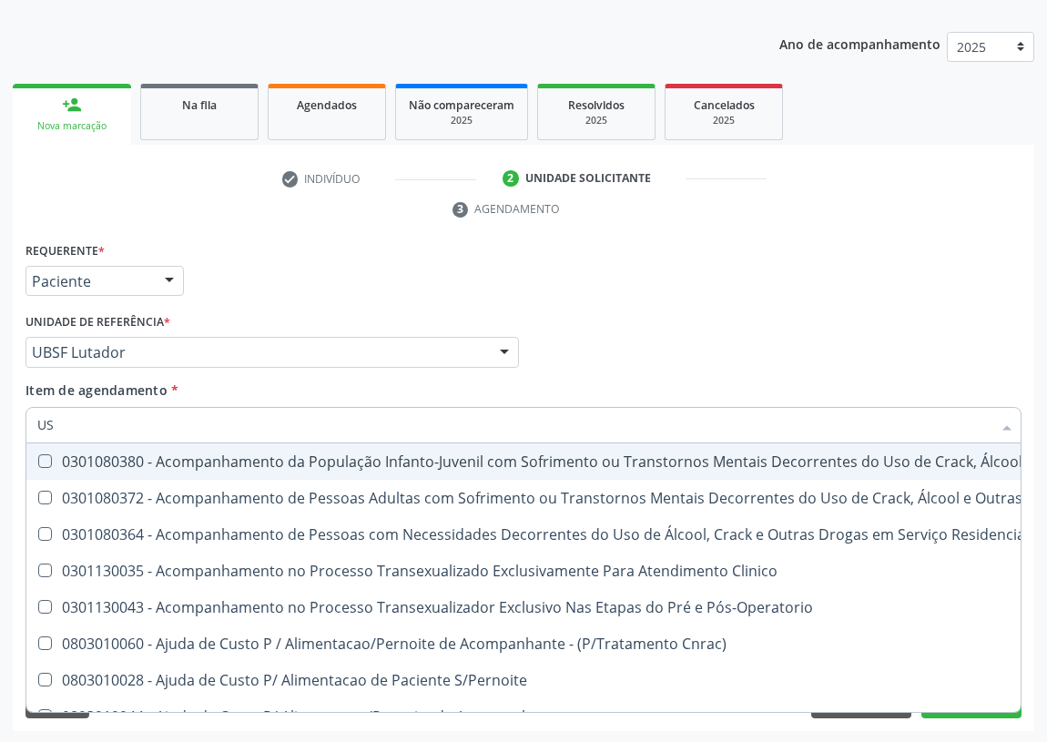
type input "USG"
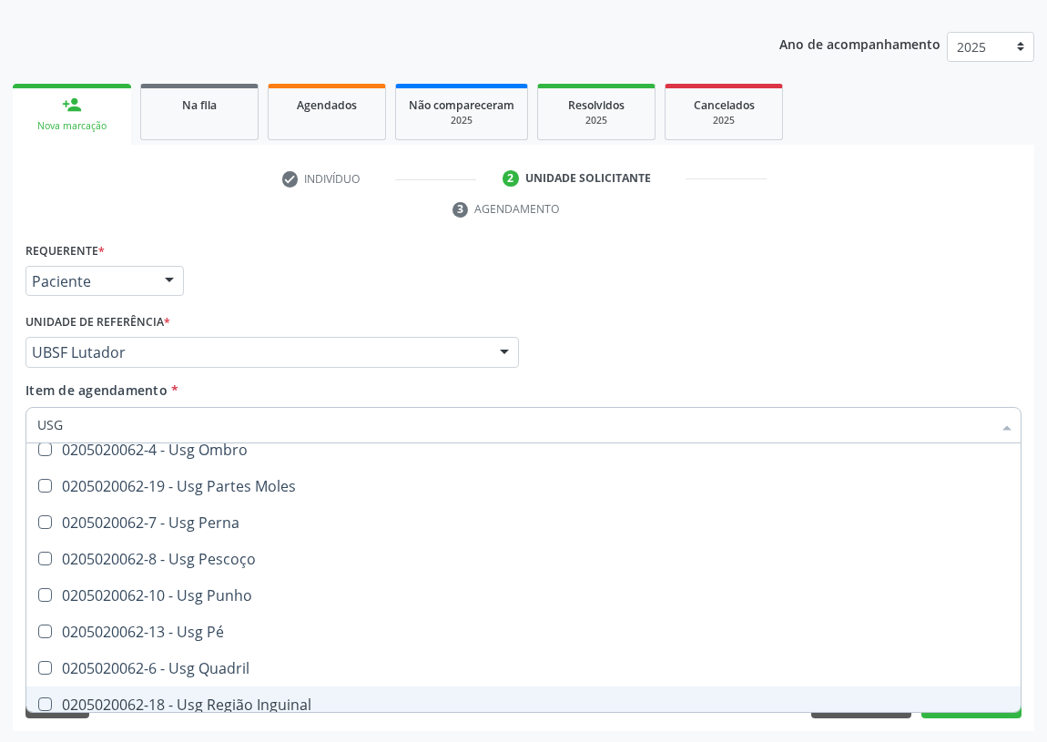
scroll to position [257, 0]
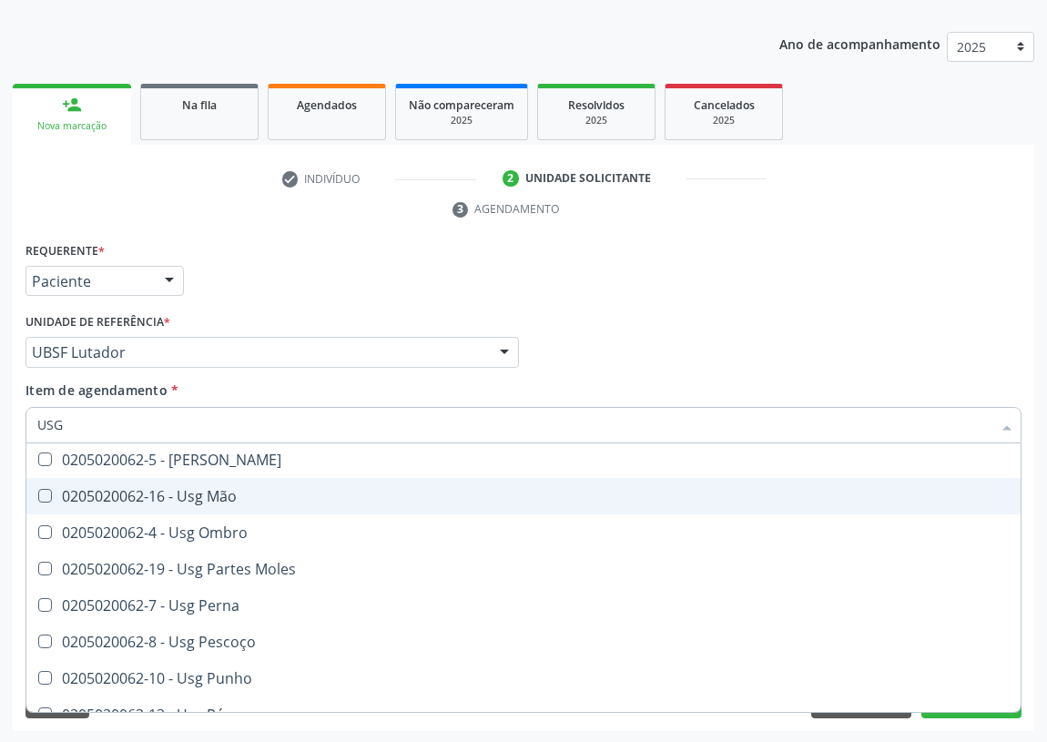
drag, startPoint x: 224, startPoint y: 488, endPoint x: 208, endPoint y: 482, distance: 16.4
click at [222, 489] on div "0205020062-16 - Usg Mão" at bounding box center [523, 496] width 972 height 15
checkbox Mão "true"
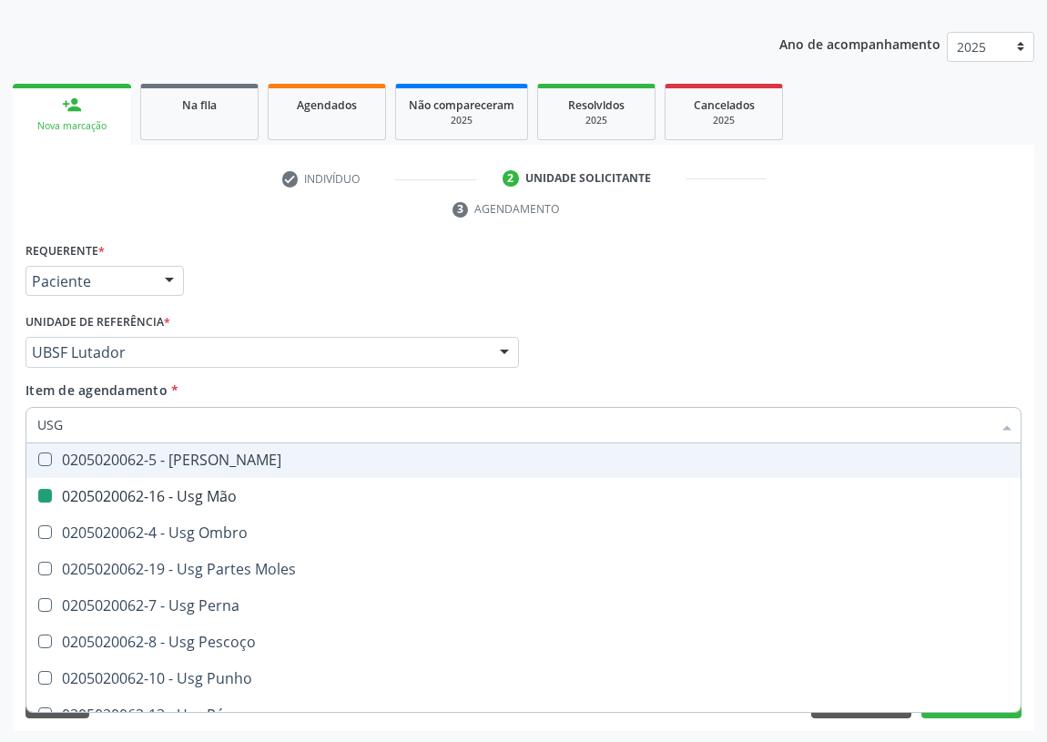
drag, startPoint x: 792, startPoint y: 331, endPoint x: 2, endPoint y: 590, distance: 831.2
click at [787, 331] on div "Médico Solicitante Por favor, selecione a Unidade de Atendimento primeiro Nenhu…" at bounding box center [523, 344] width 1005 height 71
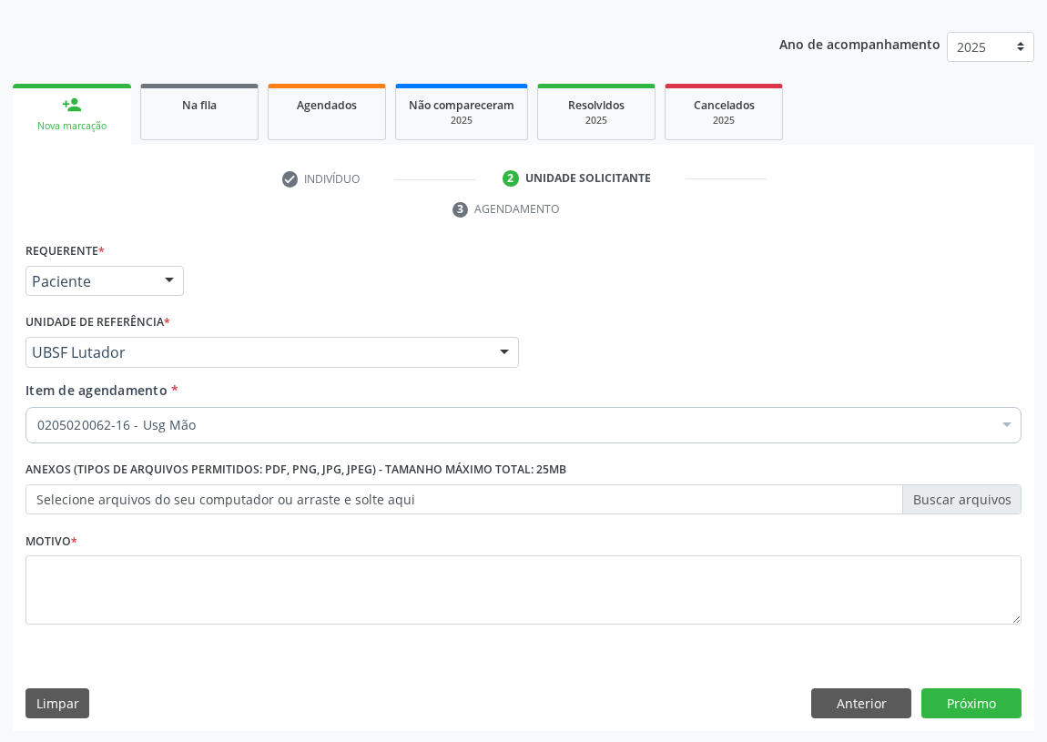
scroll to position [0, 0]
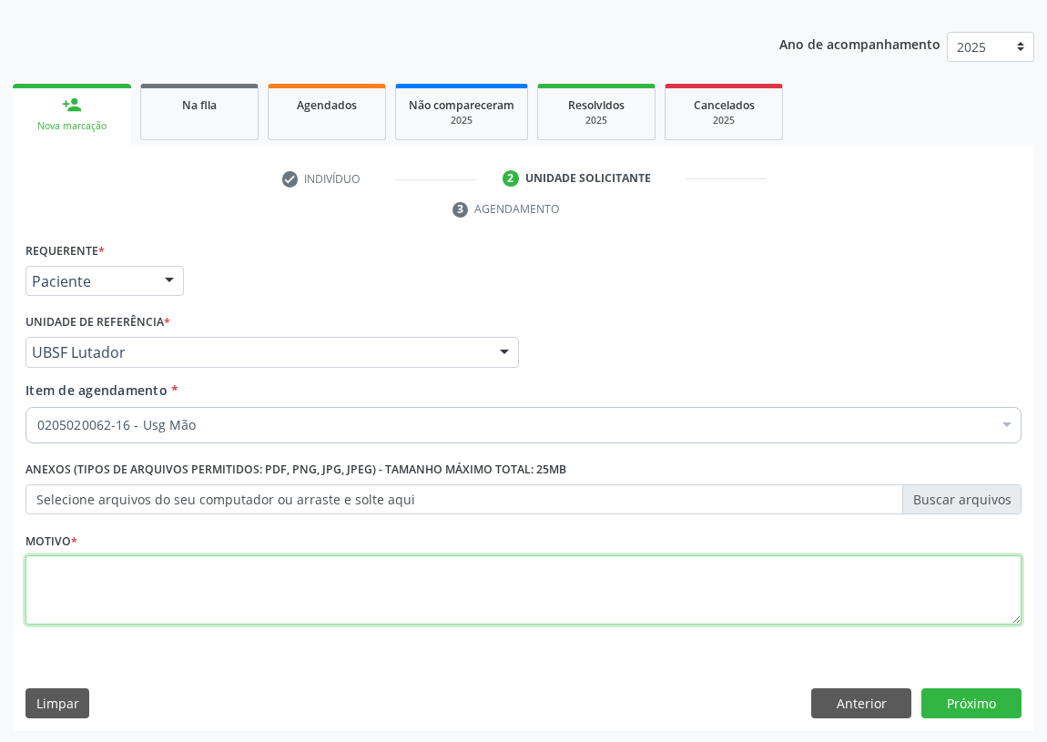
click at [76, 600] on textarea at bounding box center [523, 589] width 996 height 69
type textarea "AVALIAÇÃO"
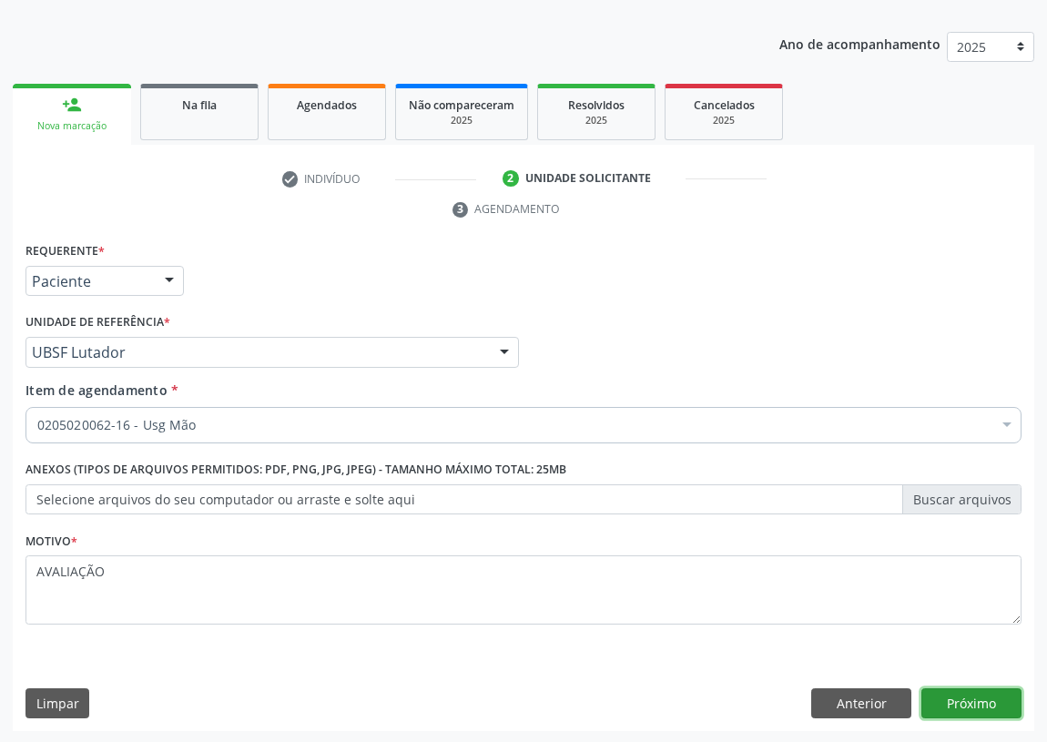
click at [979, 692] on button "Próximo" at bounding box center [971, 703] width 100 height 31
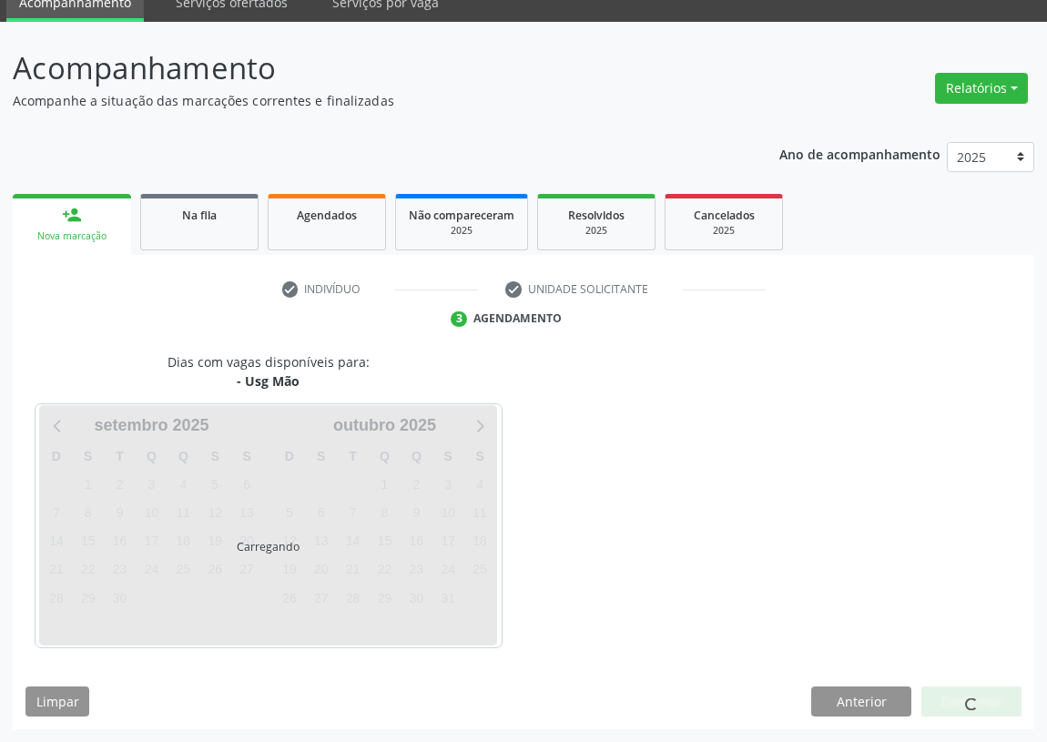
scroll to position [76, 0]
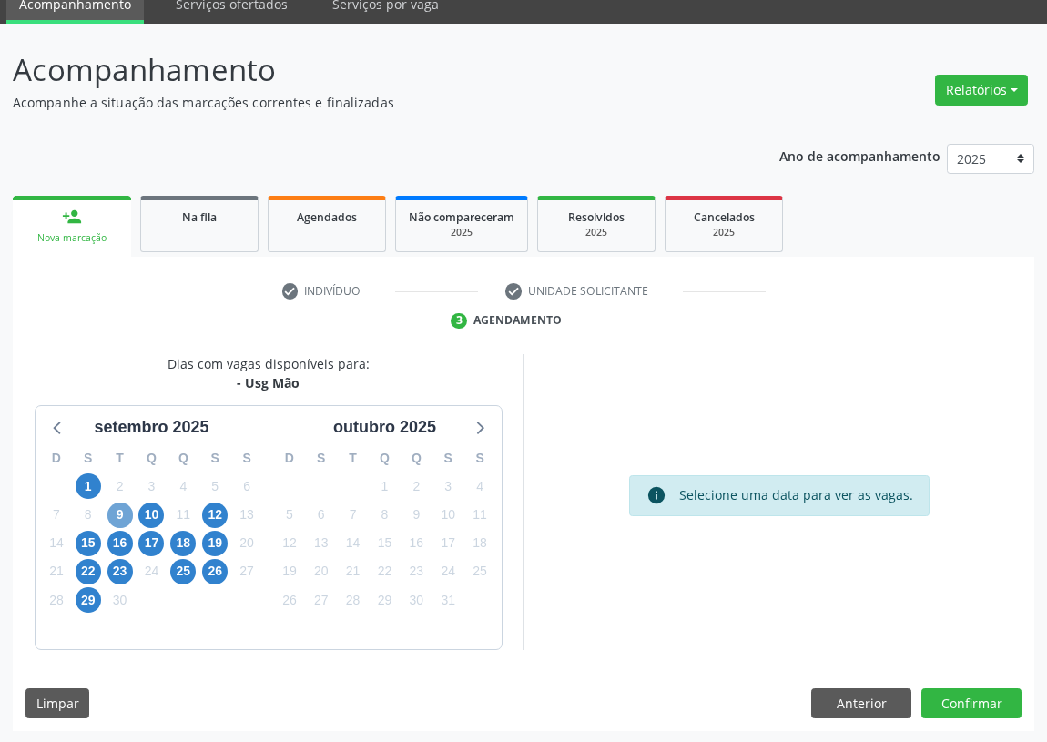
drag, startPoint x: 116, startPoint y: 513, endPoint x: 237, endPoint y: 530, distance: 121.2
click at [124, 519] on span "9" at bounding box center [119, 514] width 25 height 25
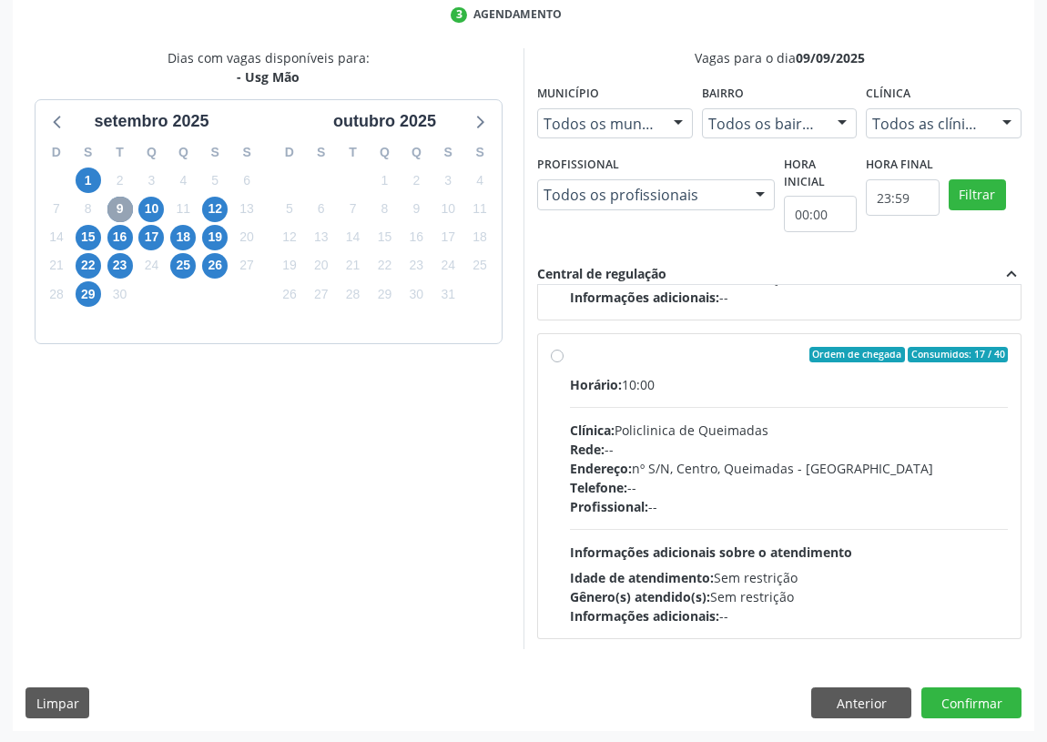
scroll to position [285, 0]
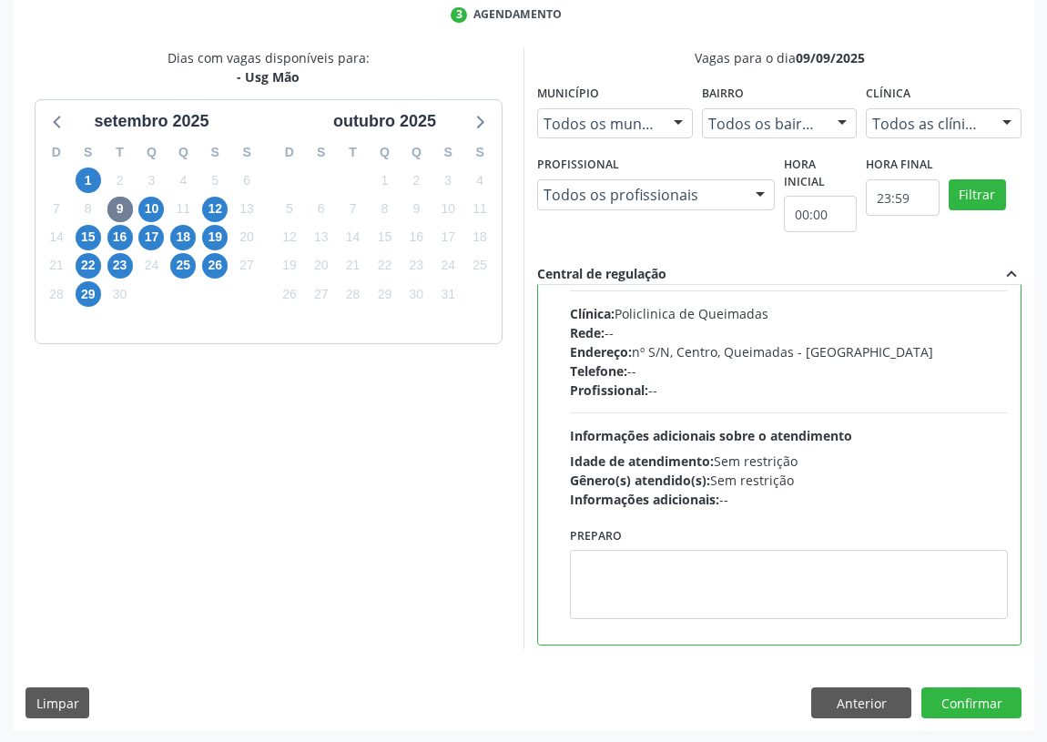
scroll to position [409, 0]
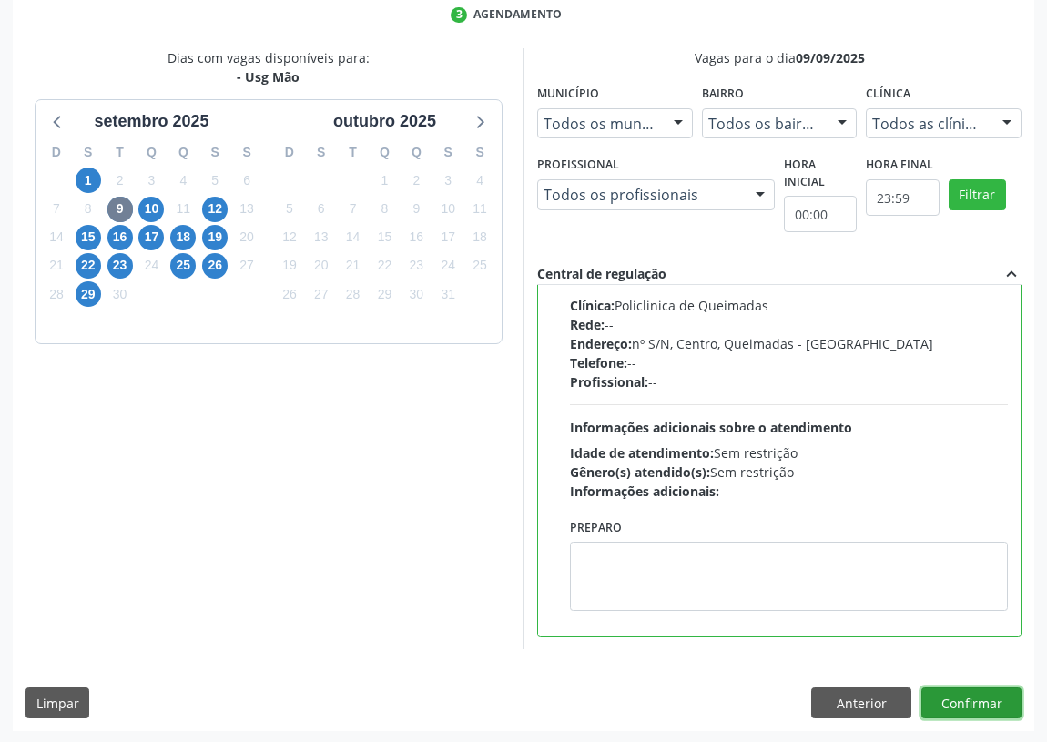
click at [974, 687] on button "Confirmar" at bounding box center [971, 702] width 100 height 31
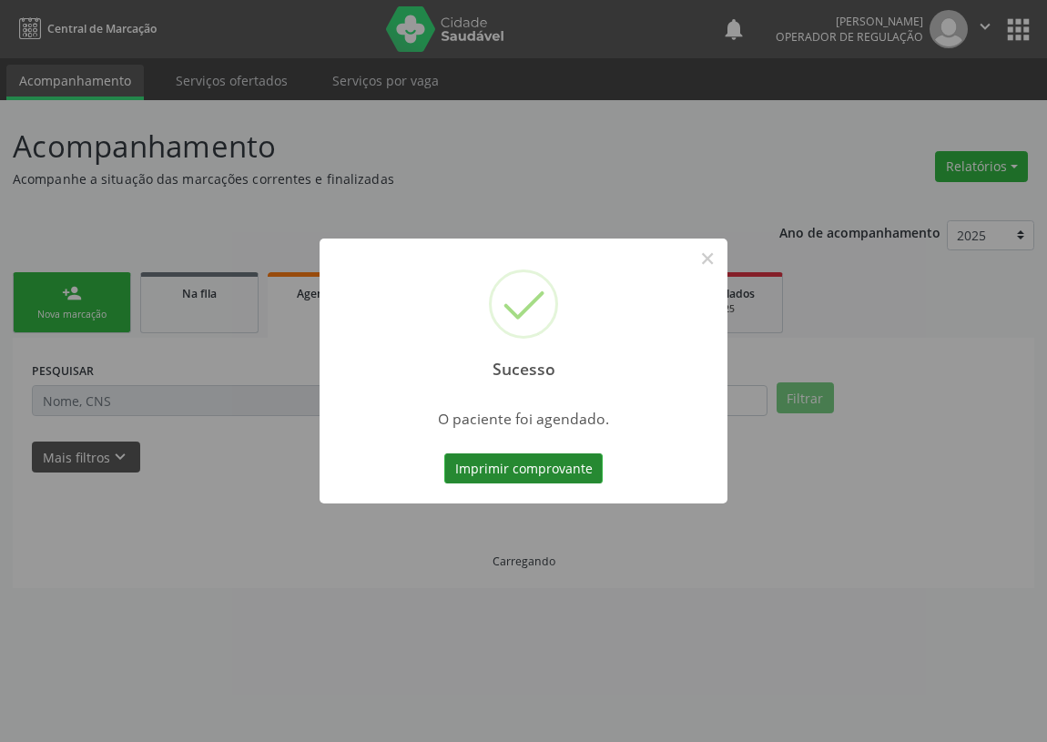
scroll to position [0, 0]
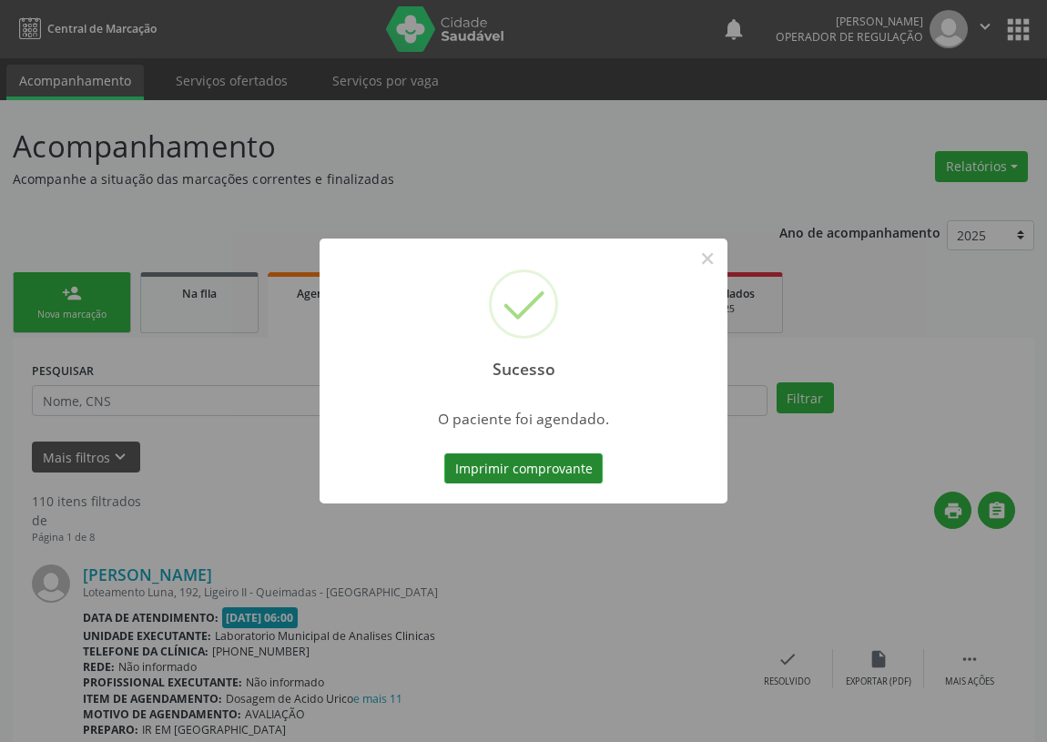
click at [566, 469] on button "Imprimir comprovante" at bounding box center [523, 468] width 158 height 31
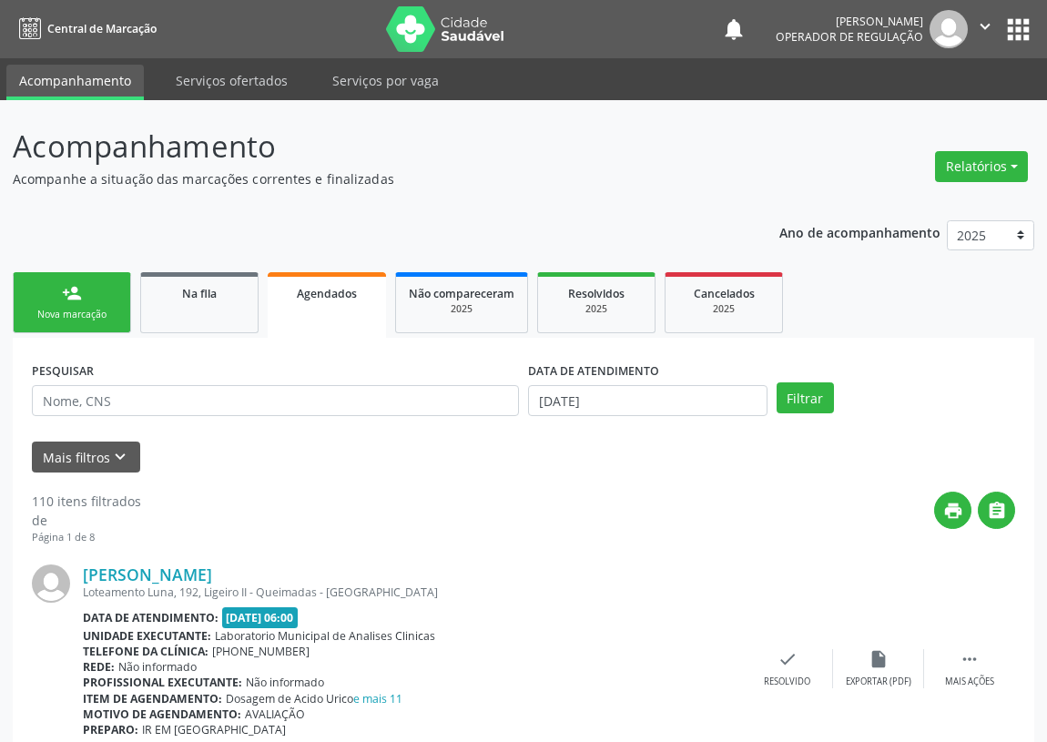
click at [107, 311] on div "Nova marcação" at bounding box center [71, 315] width 91 height 14
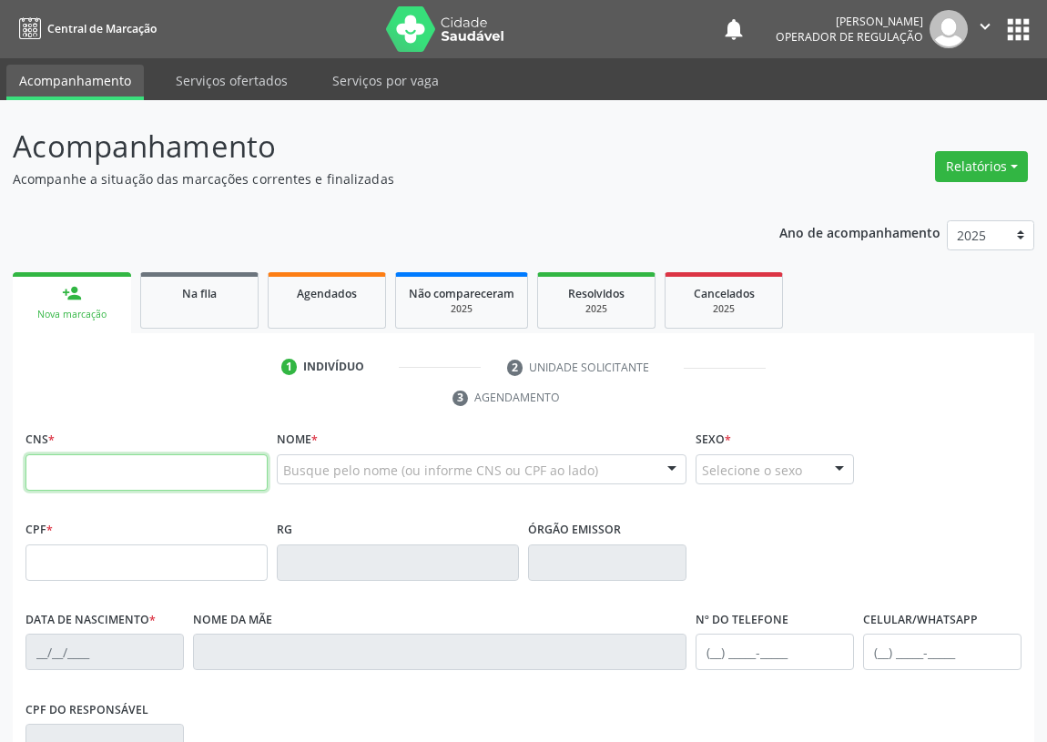
click at [48, 485] on input "text" at bounding box center [146, 472] width 242 height 36
drag, startPoint x: 44, startPoint y: 463, endPoint x: 184, endPoint y: 445, distance: 141.3
click at [53, 461] on input "text" at bounding box center [146, 472] width 242 height 36
type input "703 4002 4497 7912"
type input "443.199.404-15"
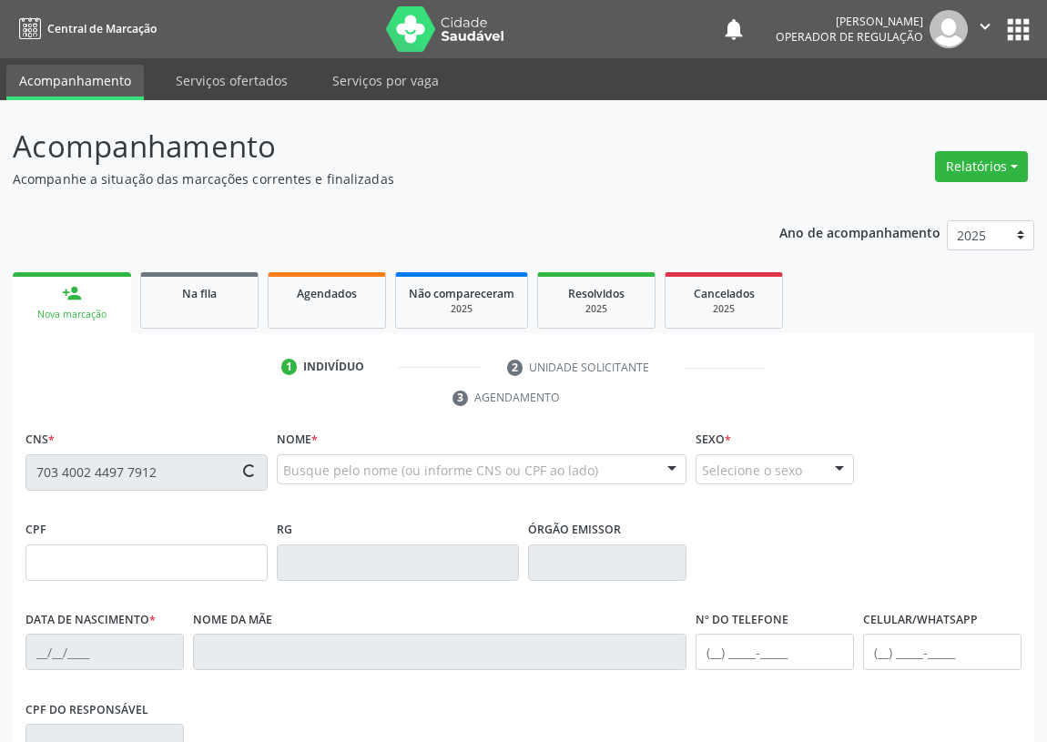
type input "[DATE]"
type input "[PERSON_NAME]"
type input "[PHONE_NUMBER]"
type input "63"
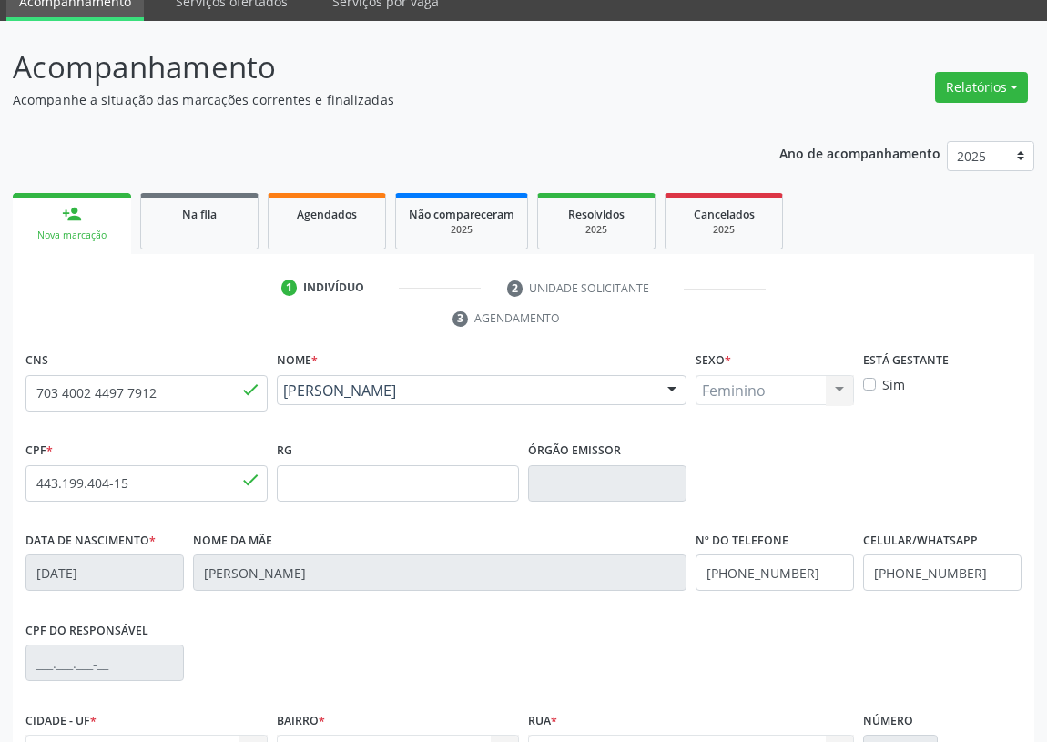
scroll to position [273, 0]
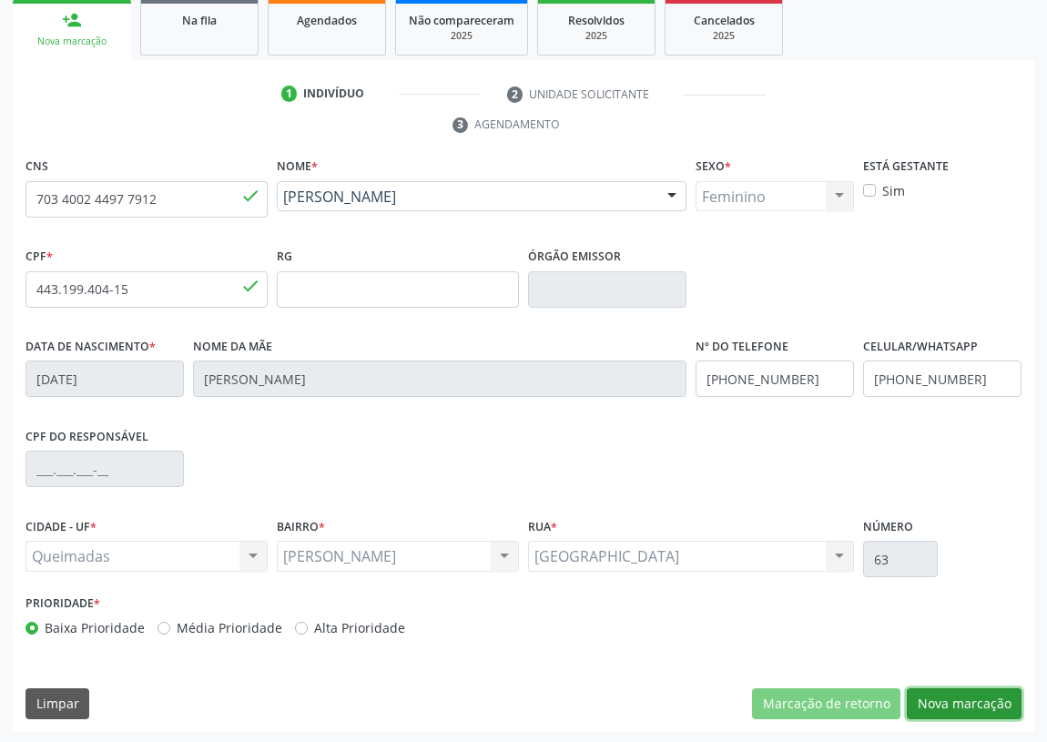
drag, startPoint x: 963, startPoint y: 694, endPoint x: 363, endPoint y: 564, distance: 613.7
click at [946, 692] on button "Nova marcação" at bounding box center [963, 703] width 115 height 31
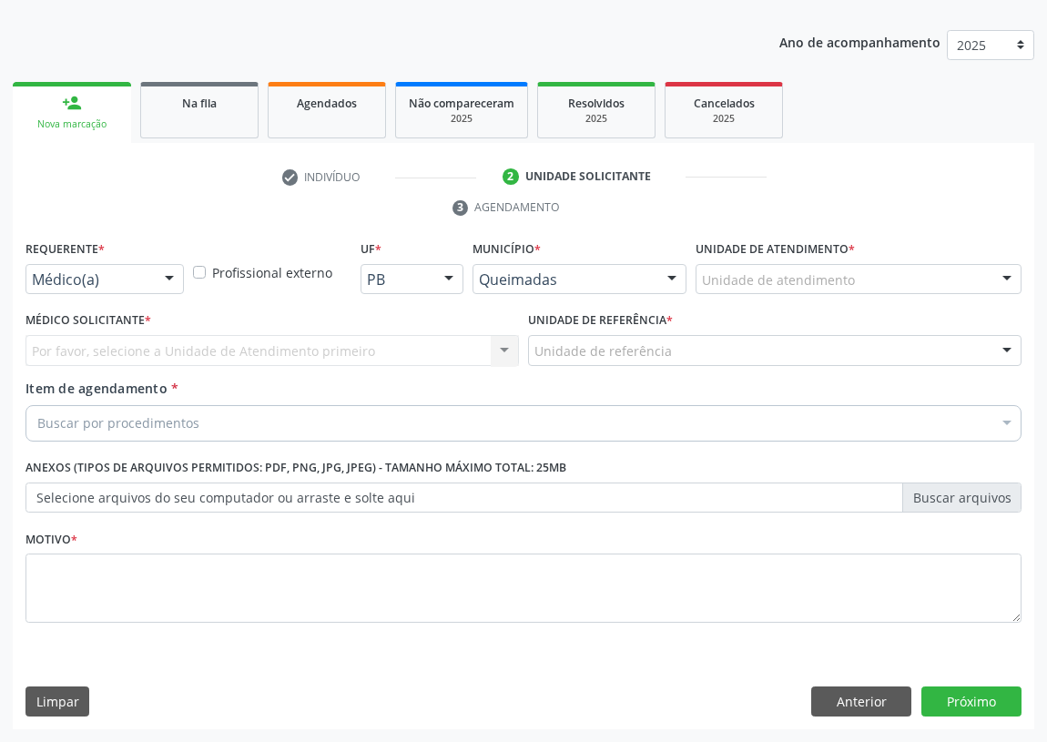
scroll to position [188, 0]
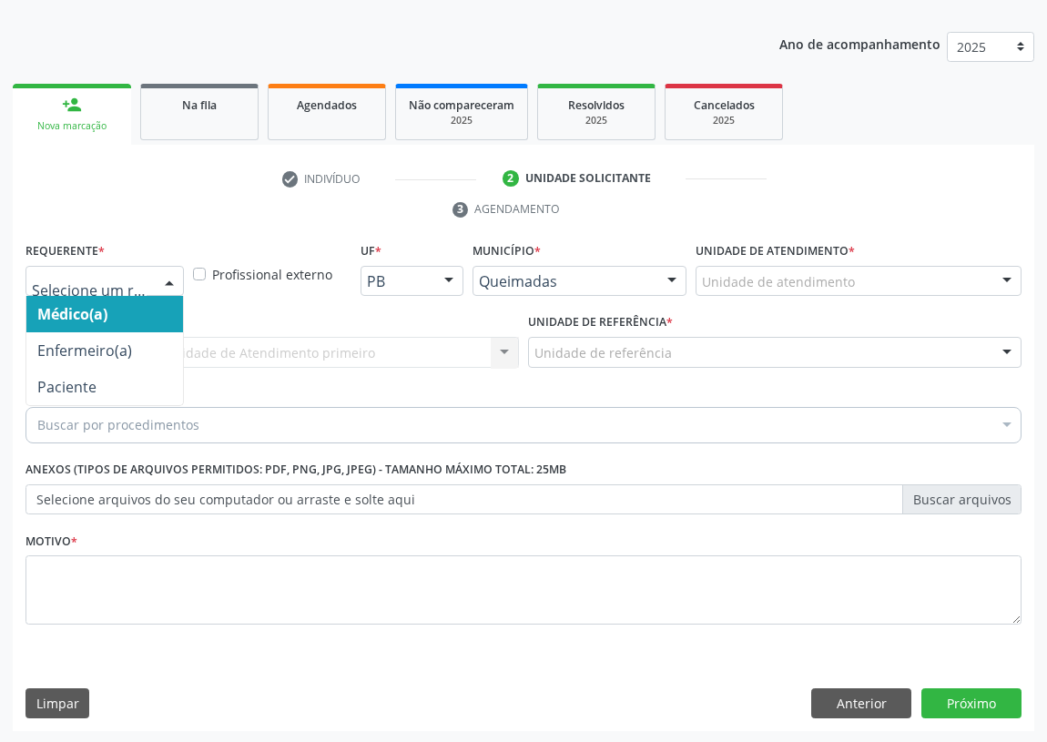
drag, startPoint x: 173, startPoint y: 278, endPoint x: 120, endPoint y: 369, distance: 105.2
click at [173, 279] on div at bounding box center [169, 282] width 27 height 31
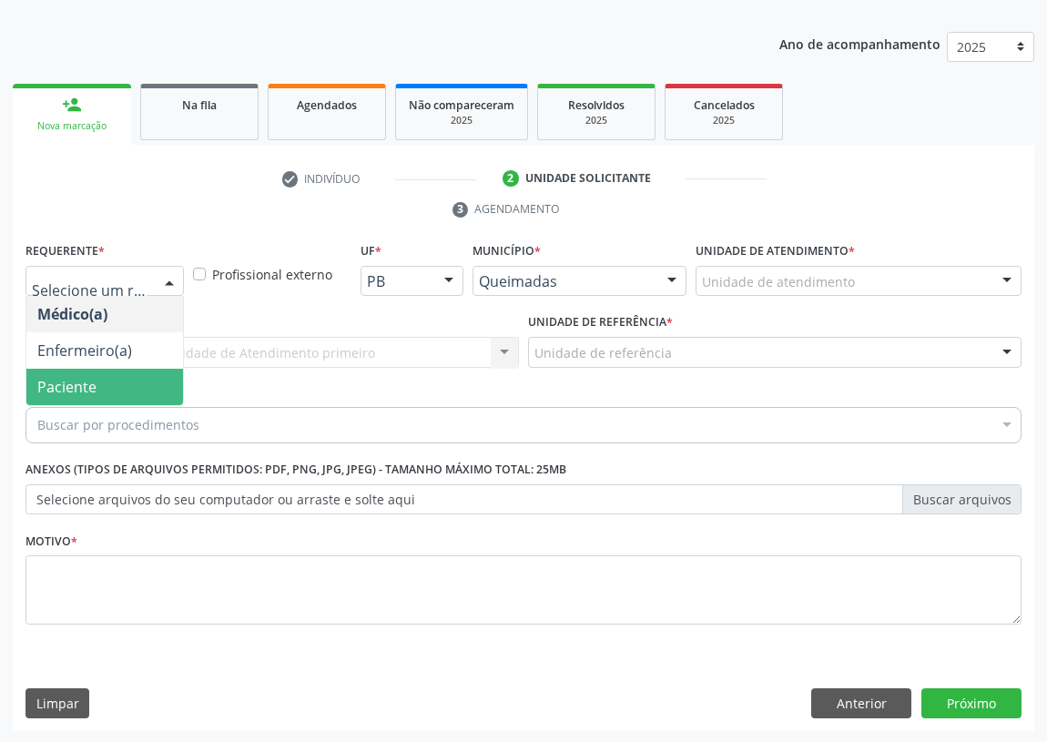
click at [137, 386] on span "Paciente" at bounding box center [104, 387] width 157 height 36
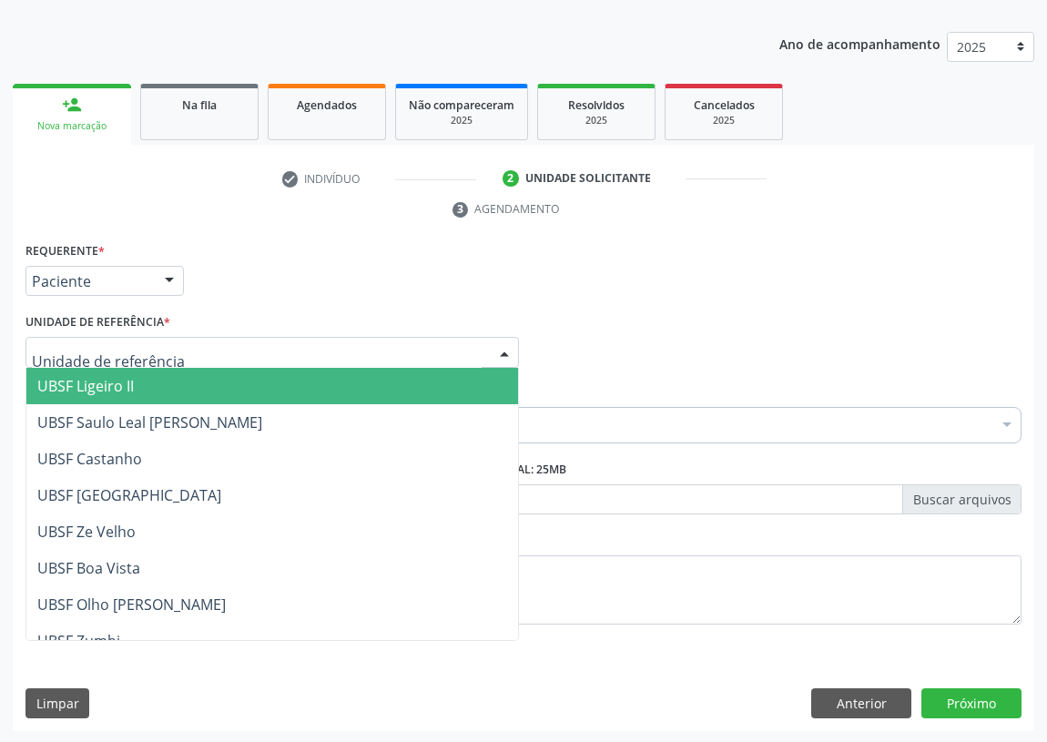
drag, startPoint x: 454, startPoint y: 345, endPoint x: 110, endPoint y: 479, distance: 369.1
click at [443, 346] on div at bounding box center [271, 352] width 493 height 31
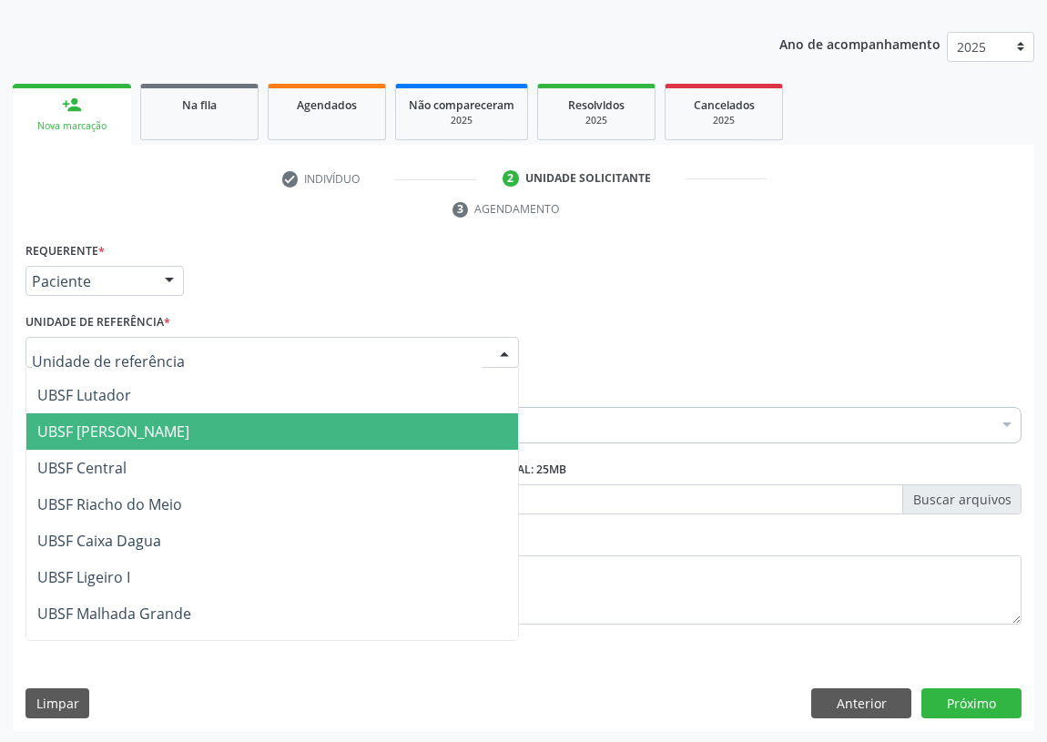
scroll to position [290, 0]
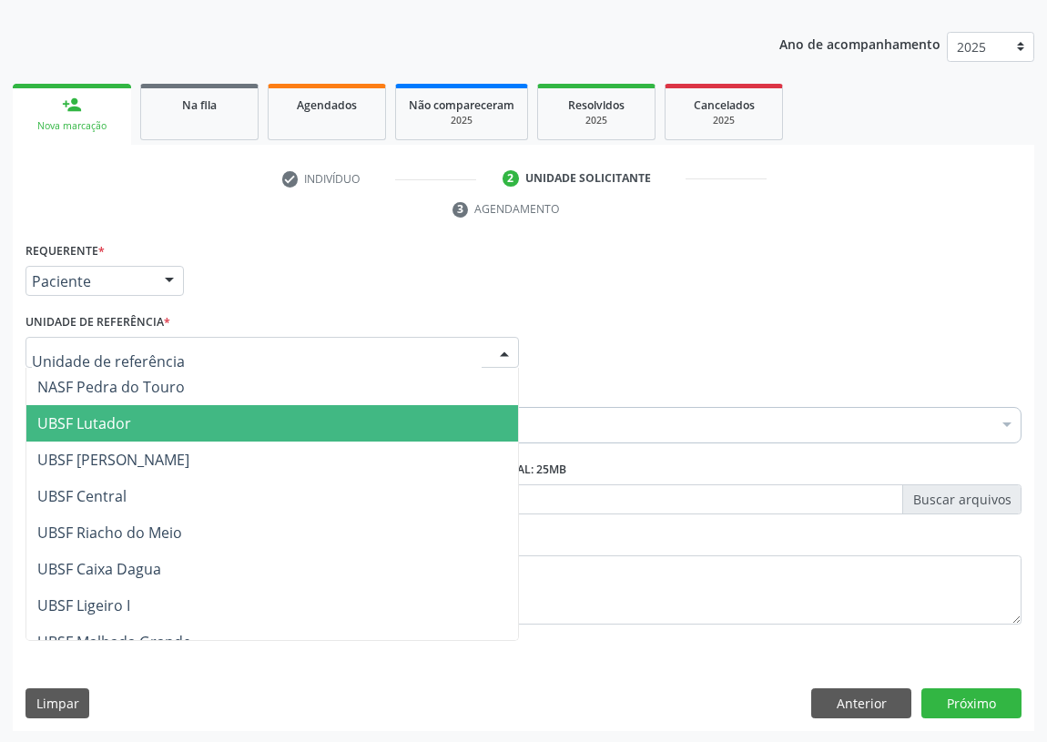
click at [110, 418] on span "UBSF Lutador" at bounding box center [84, 423] width 94 height 20
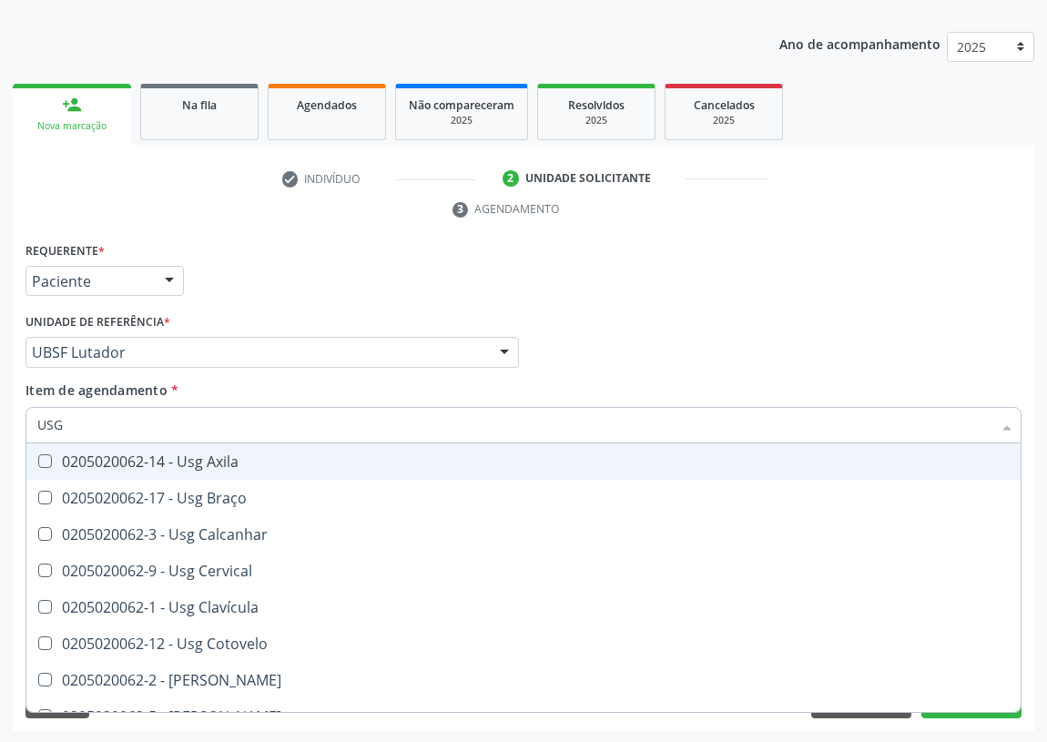
type input "USG"
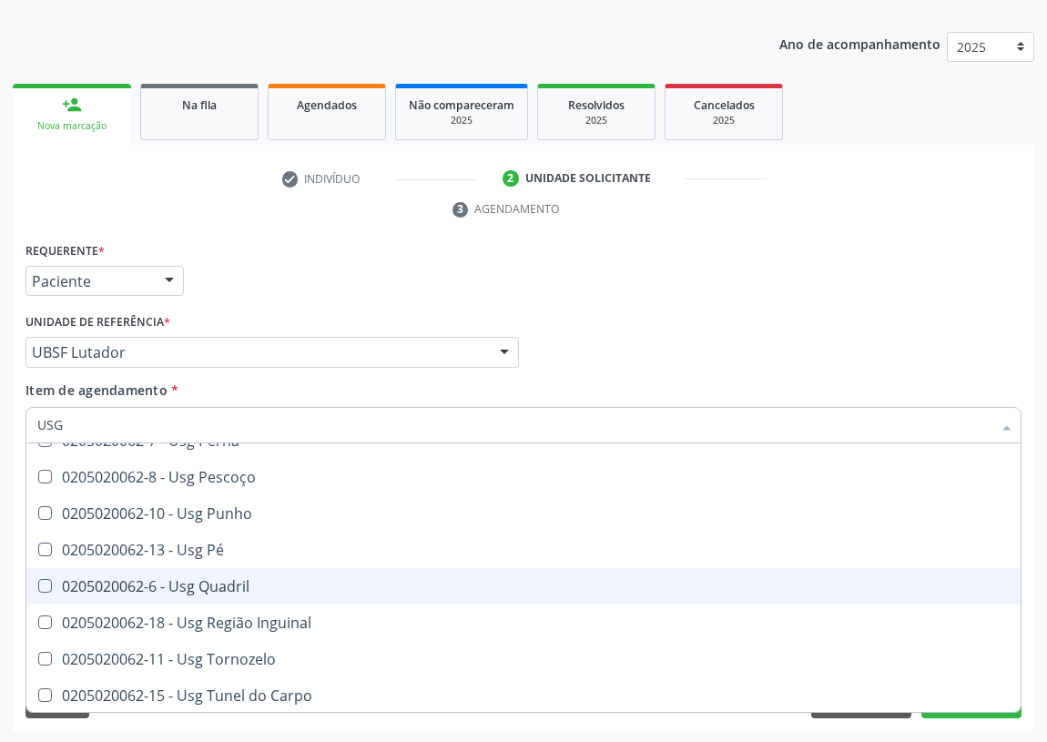
scroll to position [422, 0]
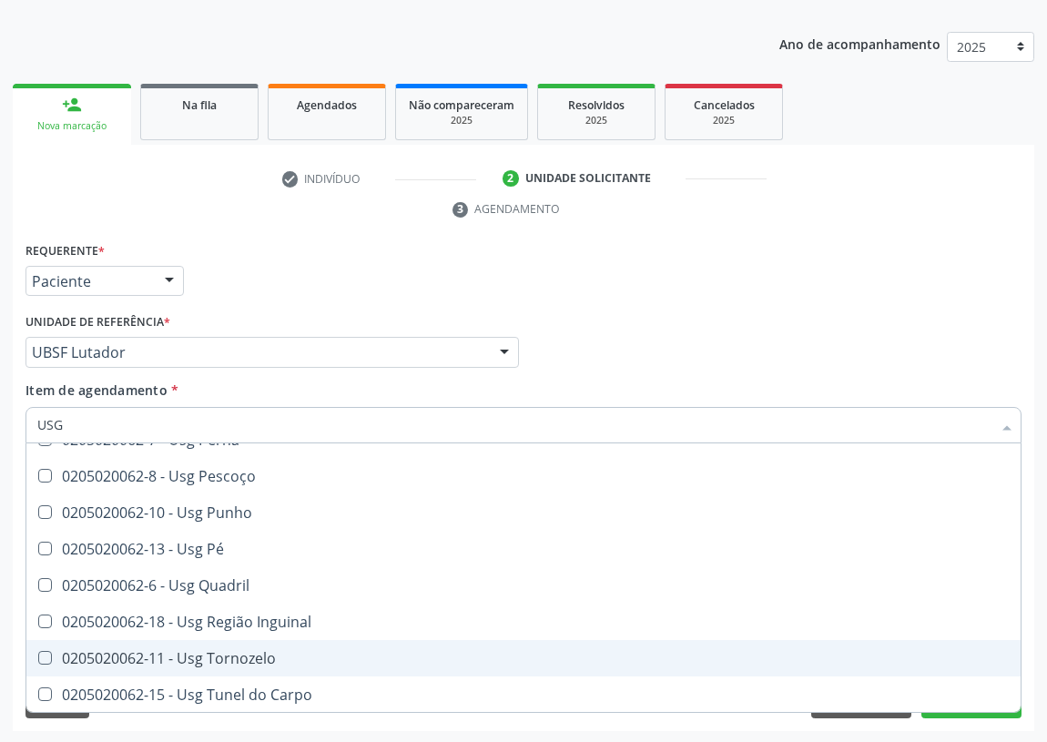
drag, startPoint x: 244, startPoint y: 655, endPoint x: 47, endPoint y: 582, distance: 209.6
click at [244, 655] on div "0205020062-11 - Usg Tornozelo" at bounding box center [523, 658] width 972 height 15
checkbox Tornozelo "true"
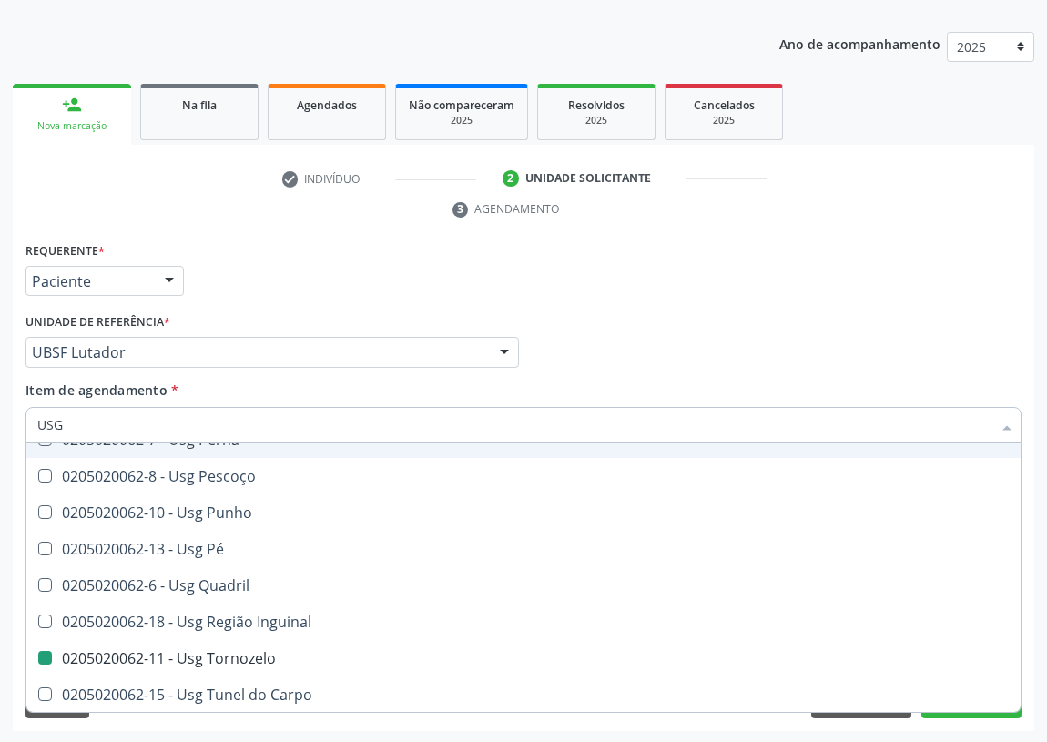
click at [714, 353] on div "Médico Solicitante Por favor, selecione a Unidade de Atendimento primeiro Nenhu…" at bounding box center [523, 344] width 1005 height 71
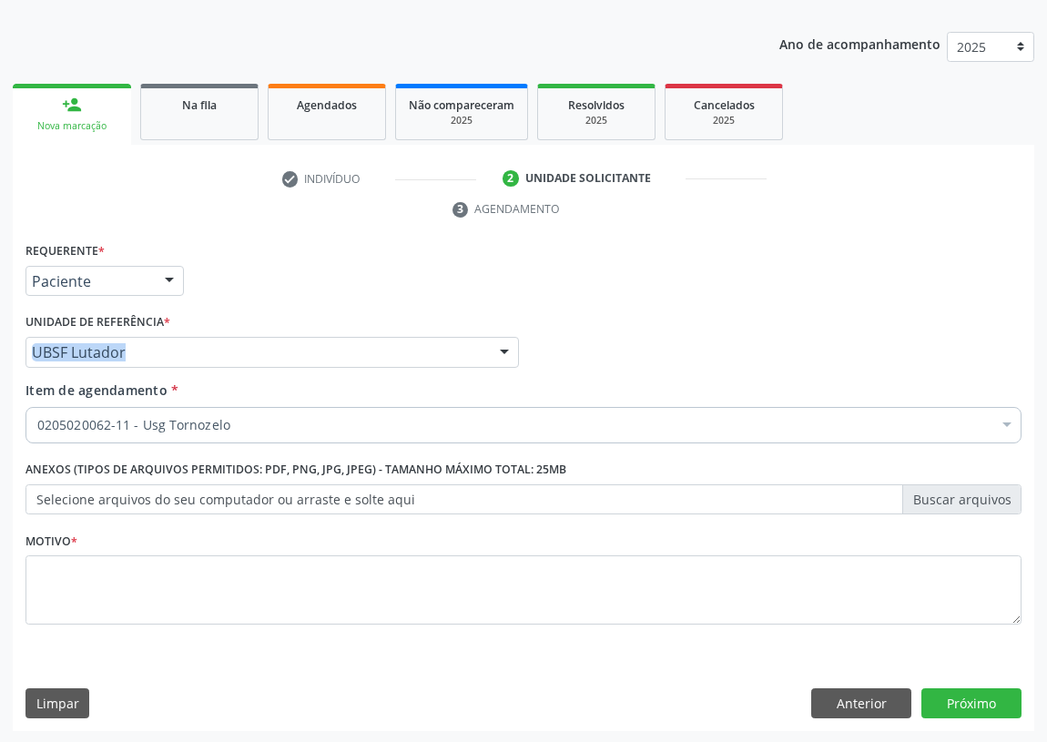
scroll to position [0, 0]
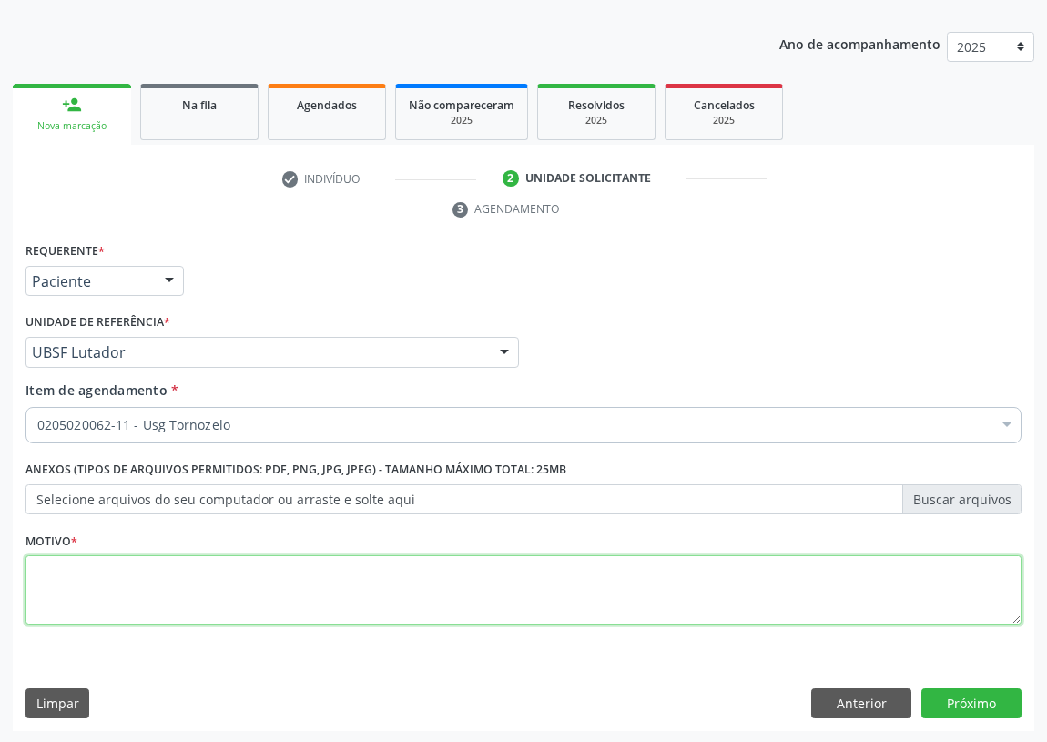
click at [112, 602] on textarea at bounding box center [523, 589] width 996 height 69
type textarea "AVALIAÇÃO"
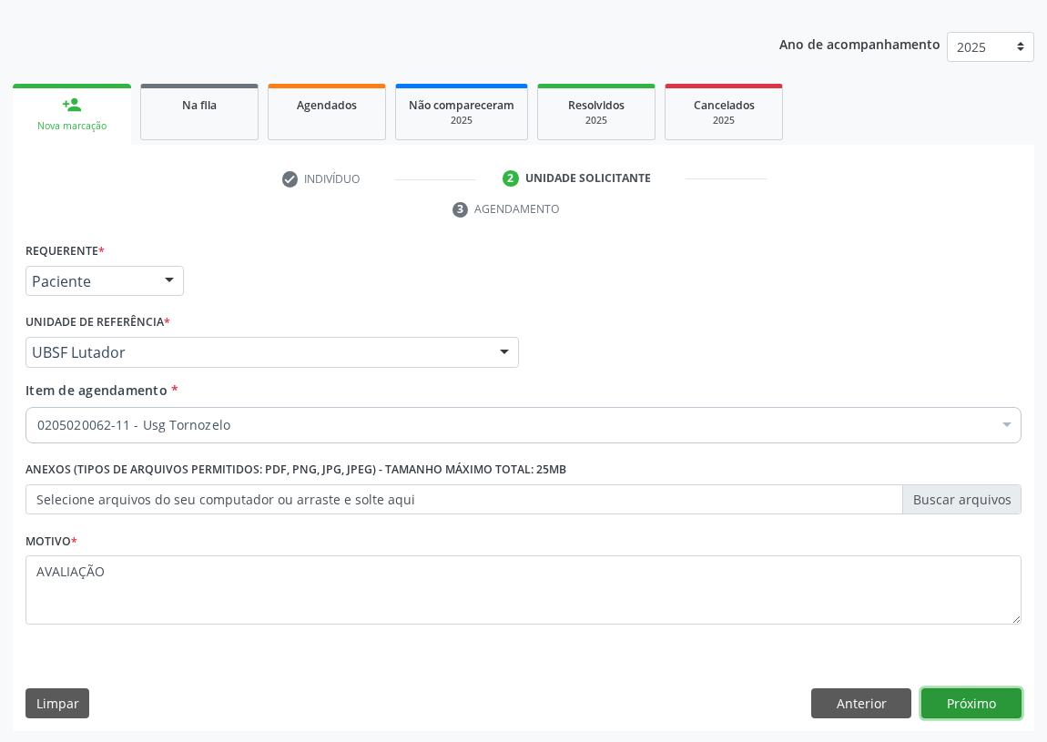
drag, startPoint x: 977, startPoint y: 702, endPoint x: 953, endPoint y: 700, distance: 24.6
click at [953, 700] on button "Próximo" at bounding box center [971, 703] width 100 height 31
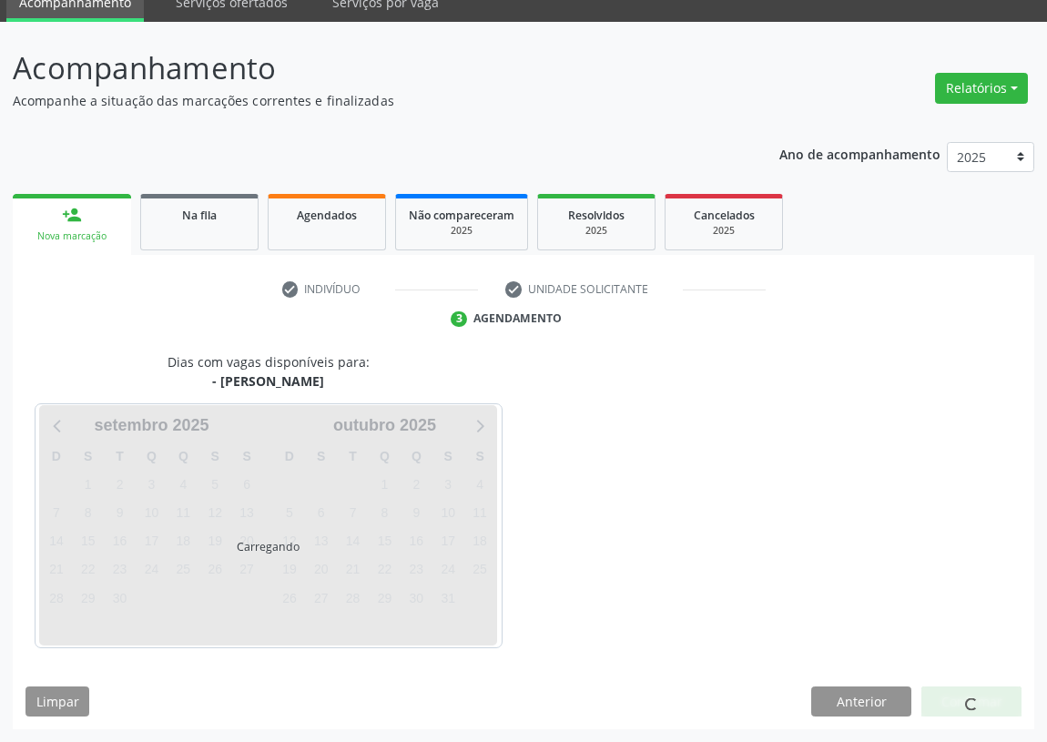
scroll to position [76, 0]
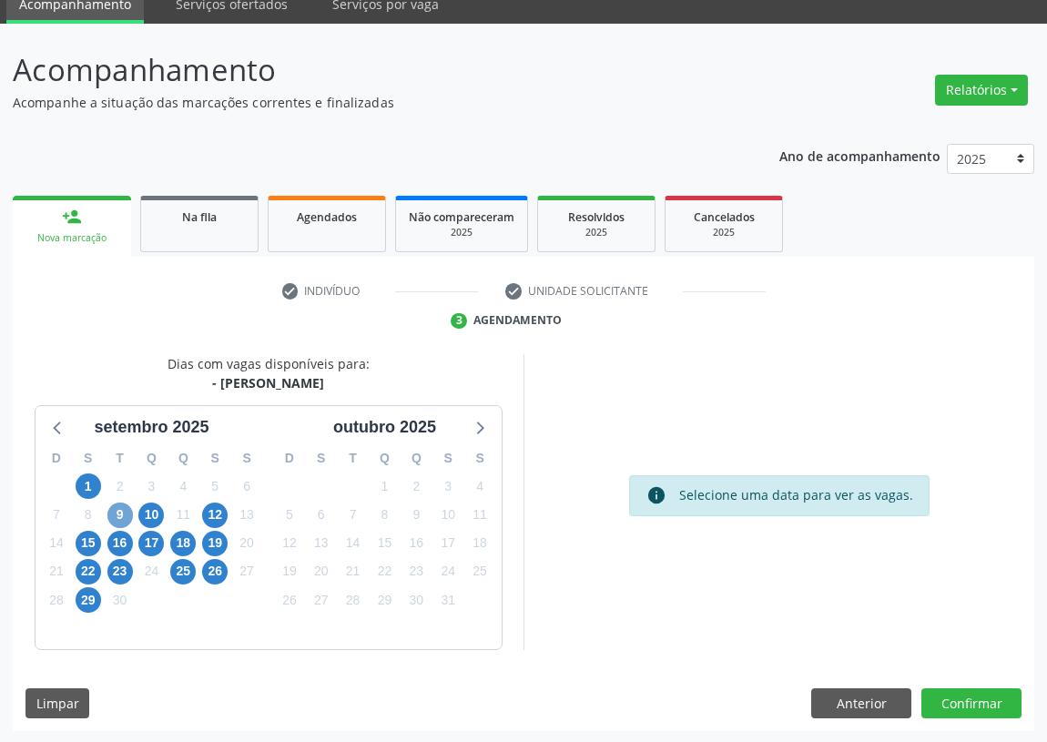
click at [114, 517] on span "9" at bounding box center [119, 514] width 25 height 25
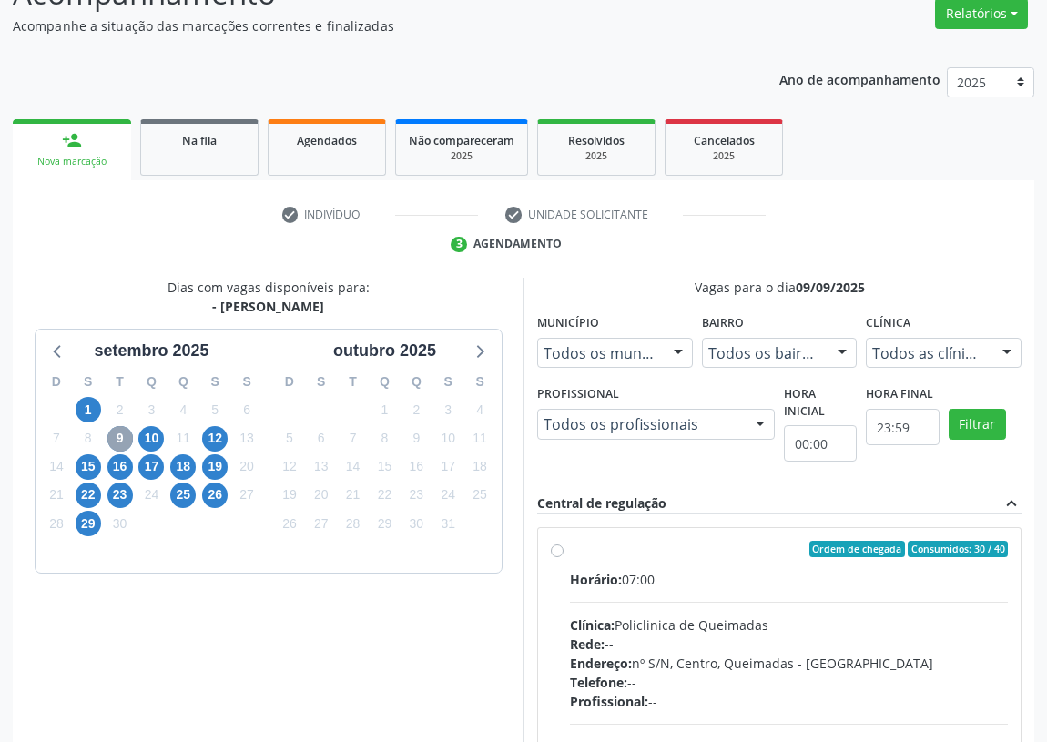
scroll to position [382, 0]
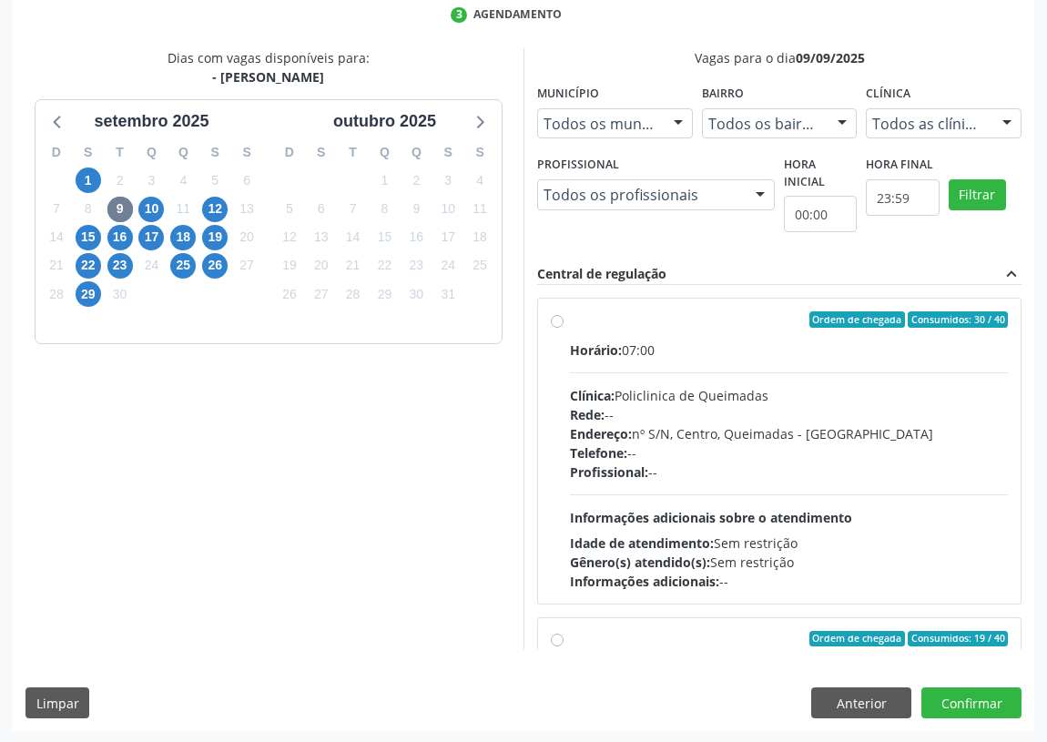
drag, startPoint x: 557, startPoint y: 319, endPoint x: 555, endPoint y: 328, distance: 9.3
click at [570, 321] on label "Ordem de chegada Consumidos: 30 / 40 Horário: 07:00 Clínica: Policlinica de Que…" at bounding box center [789, 450] width 438 height 279
click at [556, 321] on input "Ordem de chegada Consumidos: 30 / 40 Horário: 07:00 Clínica: Policlinica de Que…" at bounding box center [557, 319] width 13 height 16
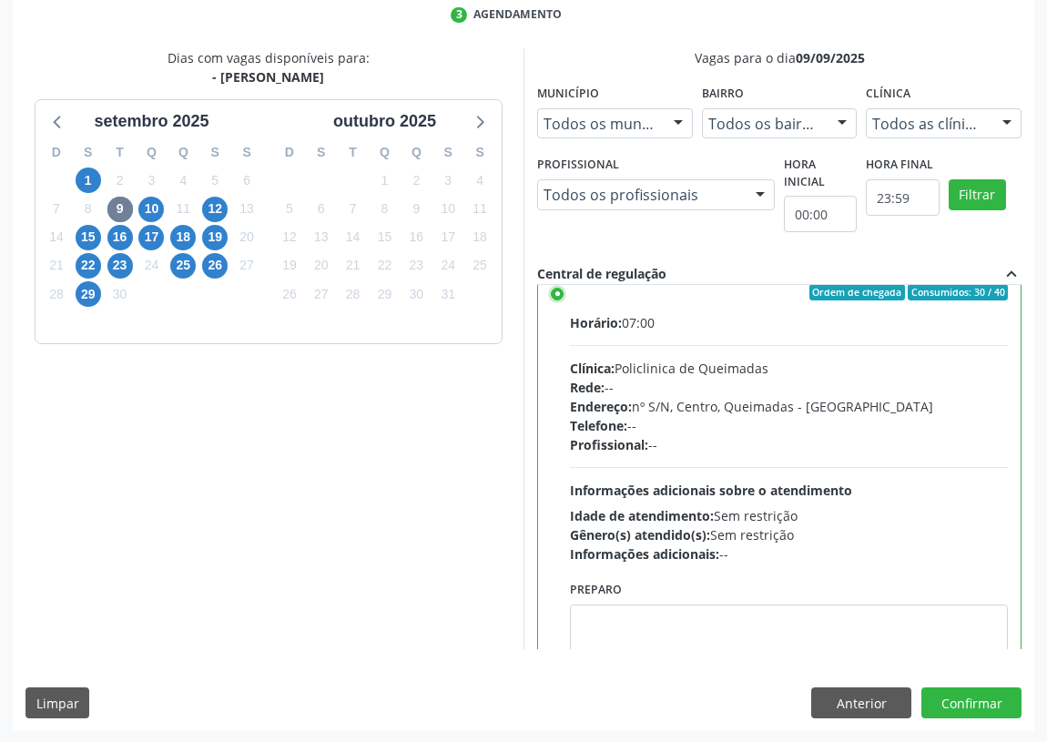
scroll to position [0, 0]
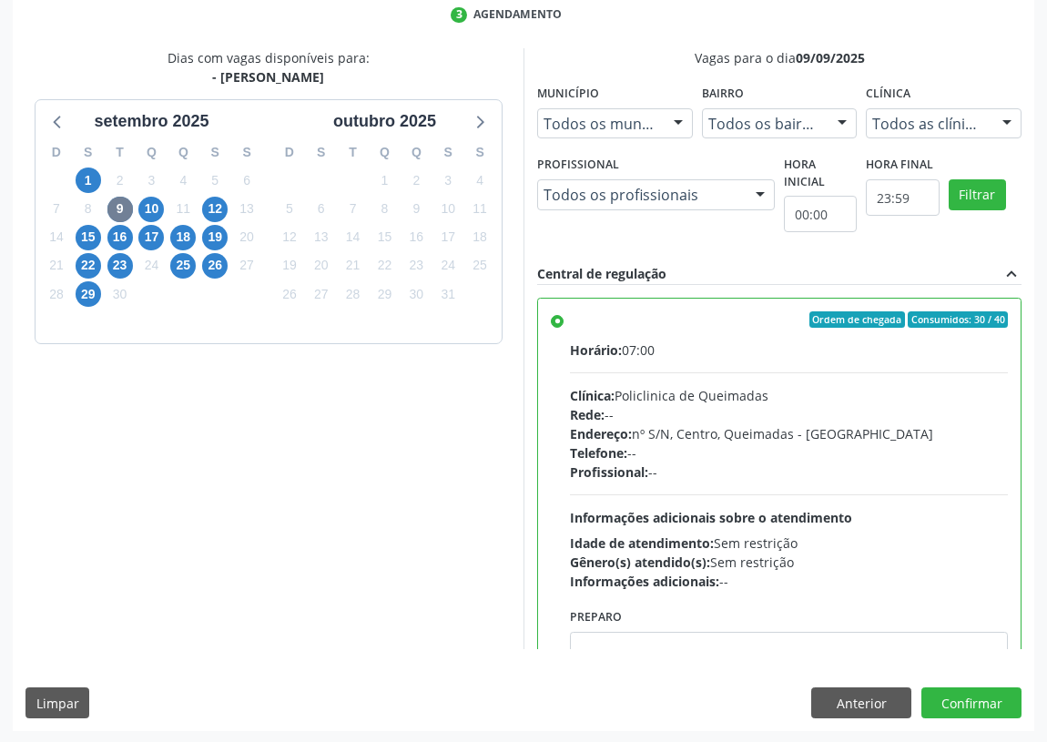
click at [570, 314] on label "Ordem de chegada Consumidos: 30 / 40 Horário: 07:00 Clínica: Policlinica de Que…" at bounding box center [789, 450] width 438 height 279
click at [555, 314] on input "Ordem de chegada Consumidos: 30 / 40 Horário: 07:00 Clínica: Policlinica de Que…" at bounding box center [557, 319] width 13 height 16
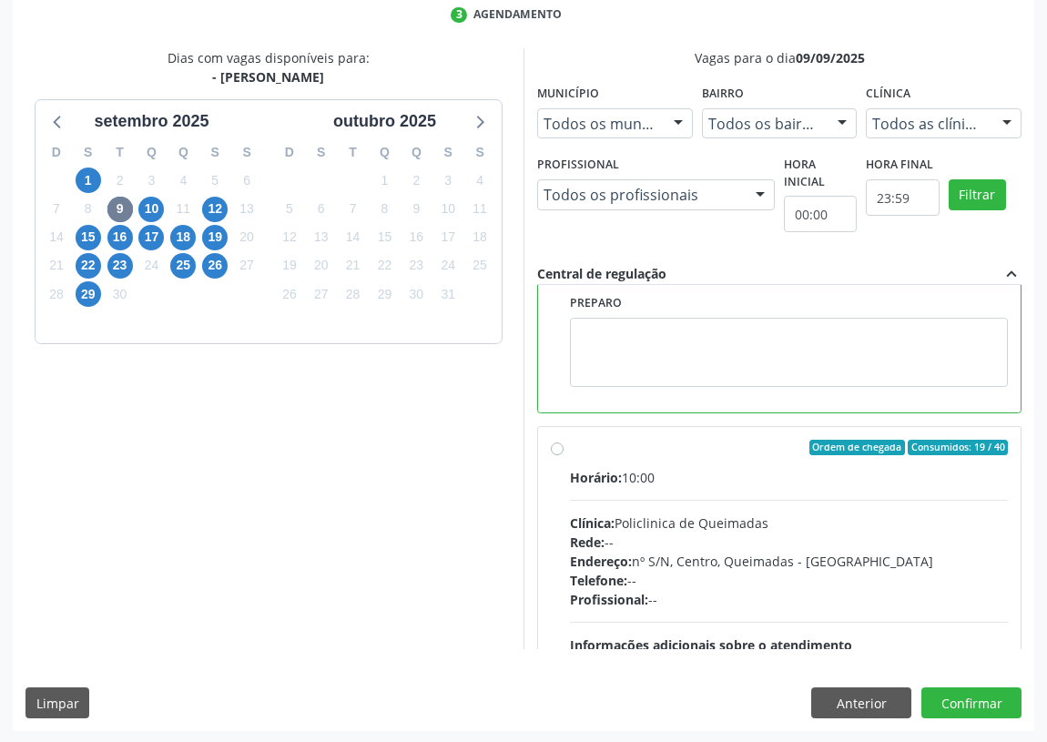
scroll to position [409, 0]
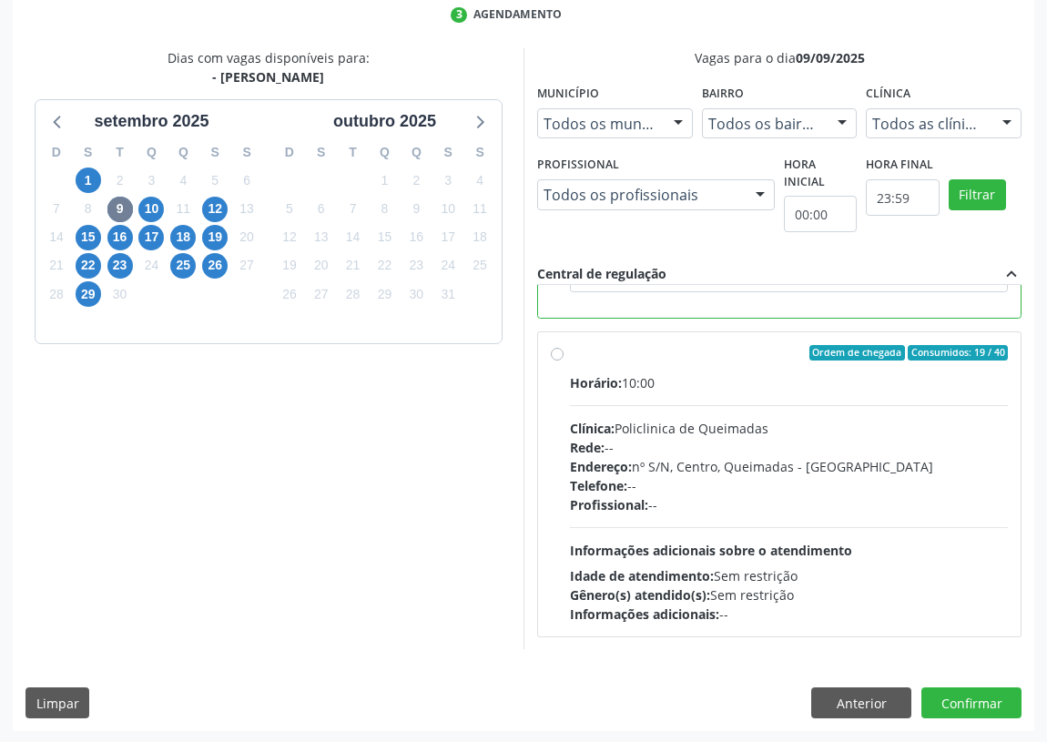
click at [570, 353] on label "Ordem de chegada Consumidos: 19 / 40 Horário: 10:00 Clínica: Policlinica de Que…" at bounding box center [789, 484] width 438 height 279
click at [557, 353] on input "Ordem de chegada Consumidos: 19 / 40 Horário: 10:00 Clínica: Policlinica de Que…" at bounding box center [557, 353] width 13 height 16
radio input "false"
radio input "true"
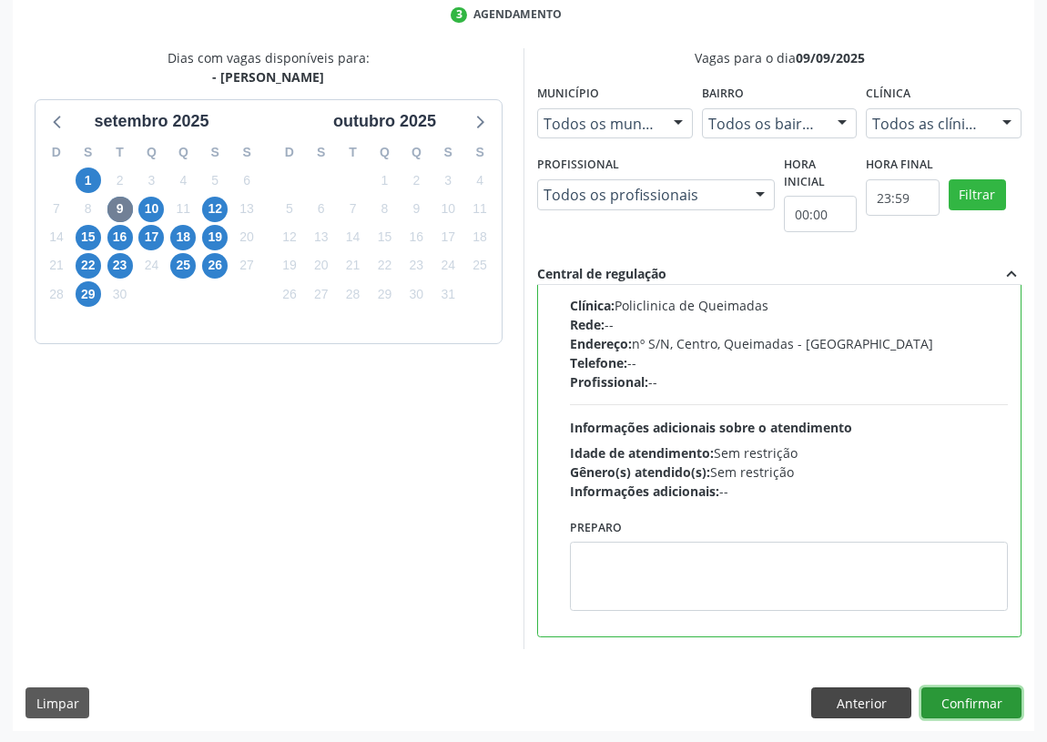
drag, startPoint x: 956, startPoint y: 695, endPoint x: 855, endPoint y: 692, distance: 100.2
click at [953, 693] on button "Confirmar" at bounding box center [971, 702] width 100 height 31
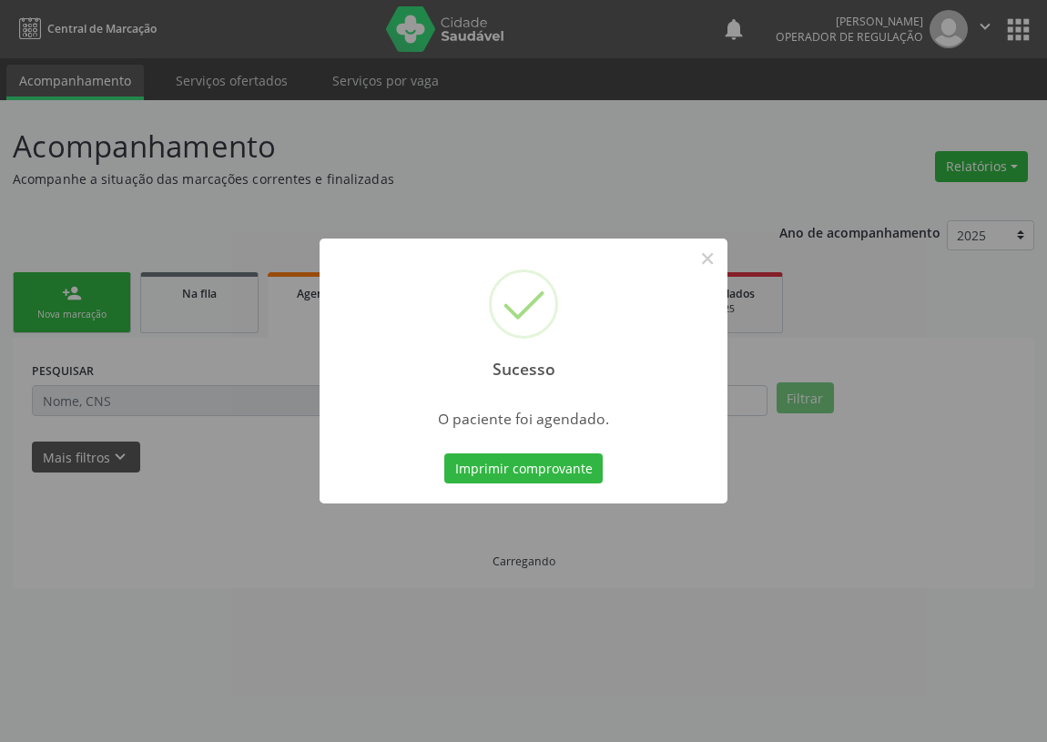
scroll to position [0, 0]
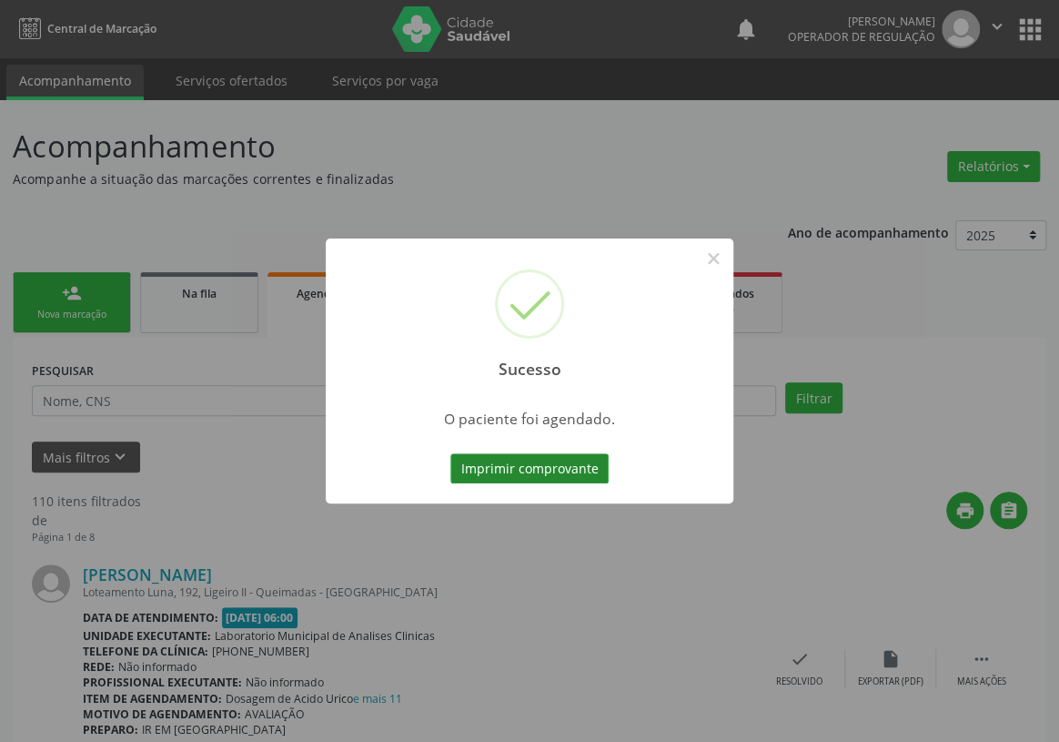
click at [538, 473] on button "Imprimir comprovante" at bounding box center [529, 468] width 158 height 31
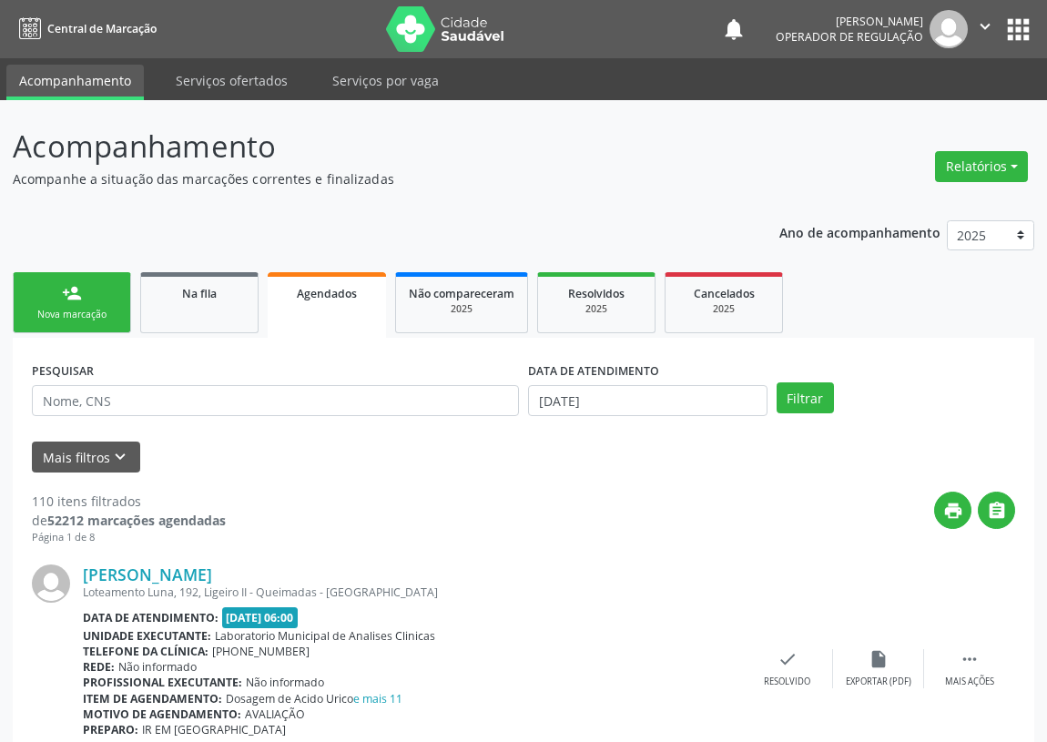
click at [86, 304] on link "person_add Nova marcação" at bounding box center [72, 302] width 118 height 61
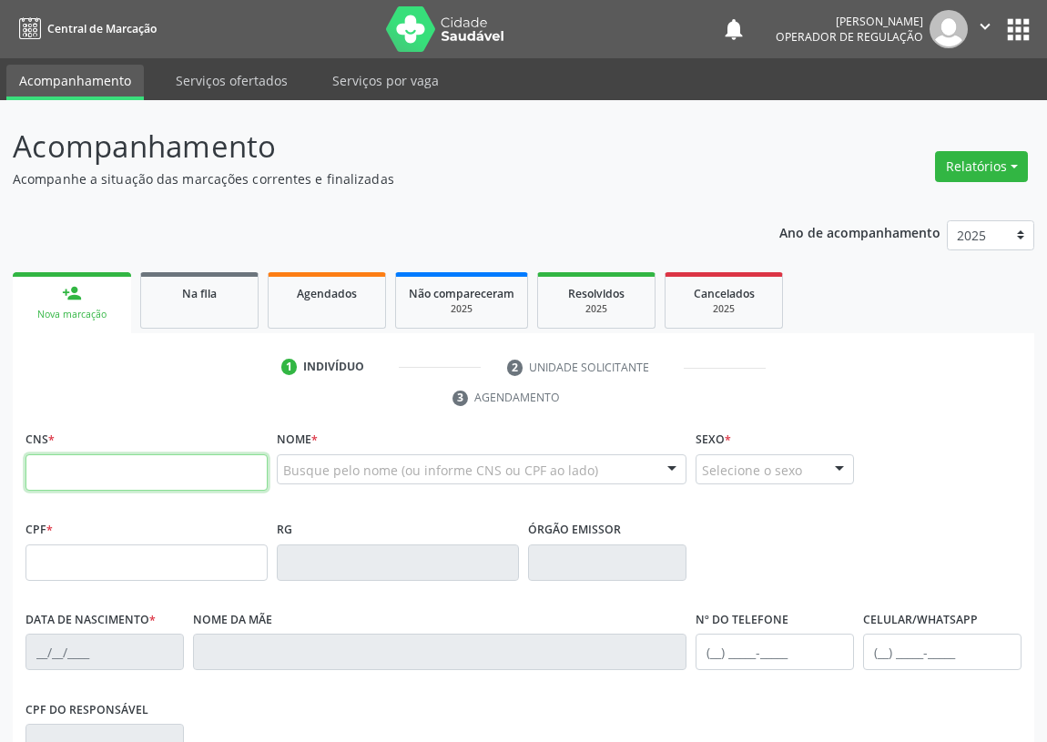
click at [51, 468] on input "text" at bounding box center [146, 472] width 242 height 36
click at [48, 472] on input "text" at bounding box center [146, 472] width 242 height 36
type input "703 4002 4497 7912"
type input "443.199.404-15"
type input "[DATE]"
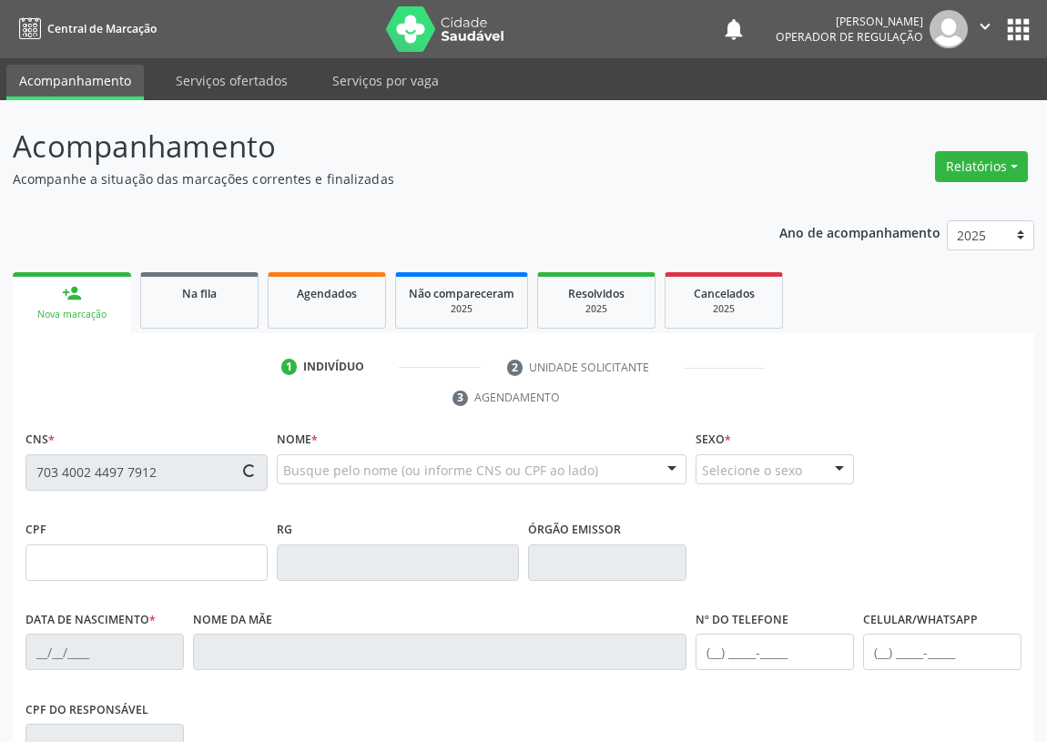
type input "[PERSON_NAME]"
type input "[PHONE_NUMBER]"
type input "63"
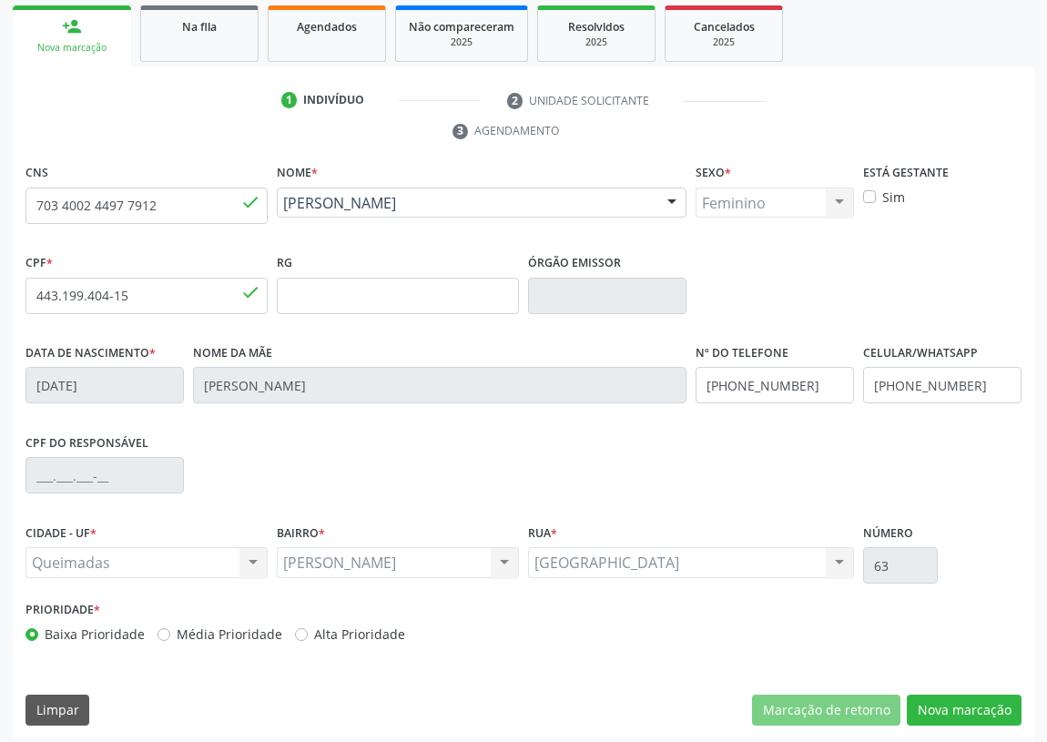
scroll to position [273, 0]
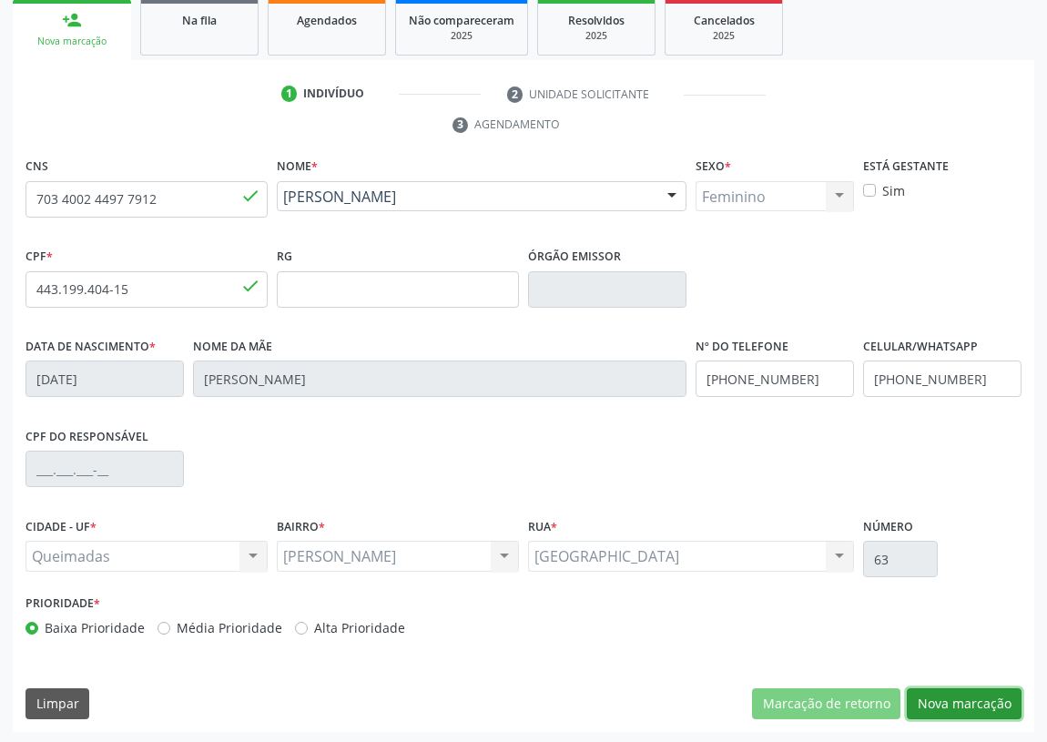
drag, startPoint x: 984, startPoint y: 698, endPoint x: 511, endPoint y: 626, distance: 478.7
click at [976, 699] on button "Nova marcação" at bounding box center [963, 703] width 115 height 31
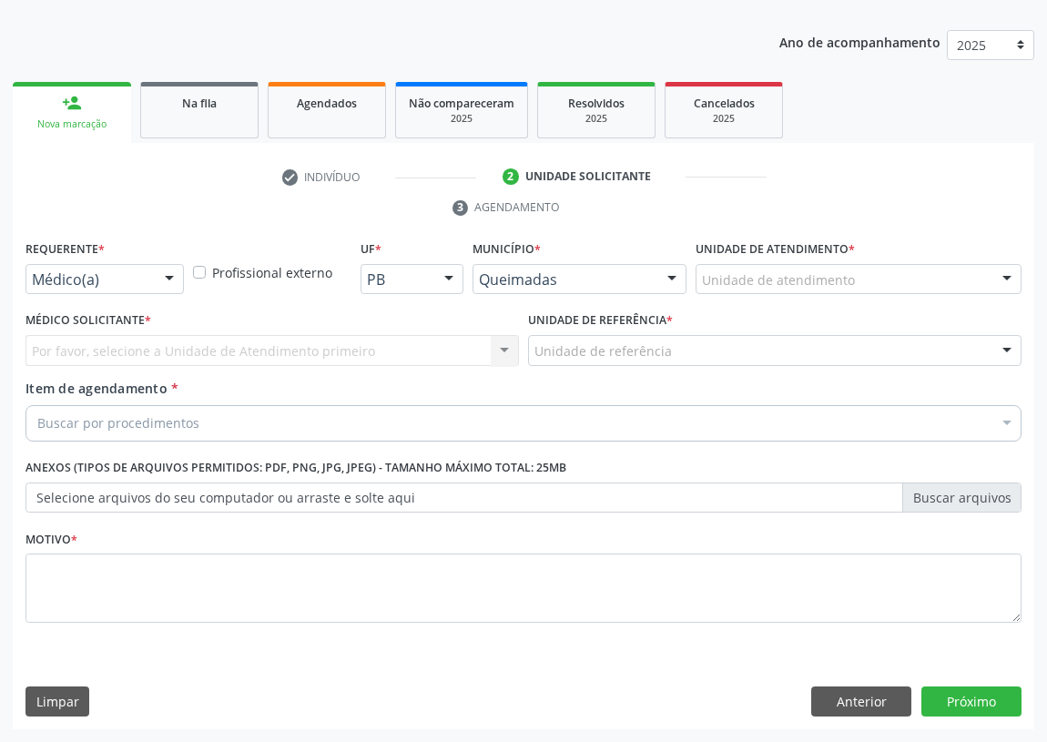
scroll to position [188, 0]
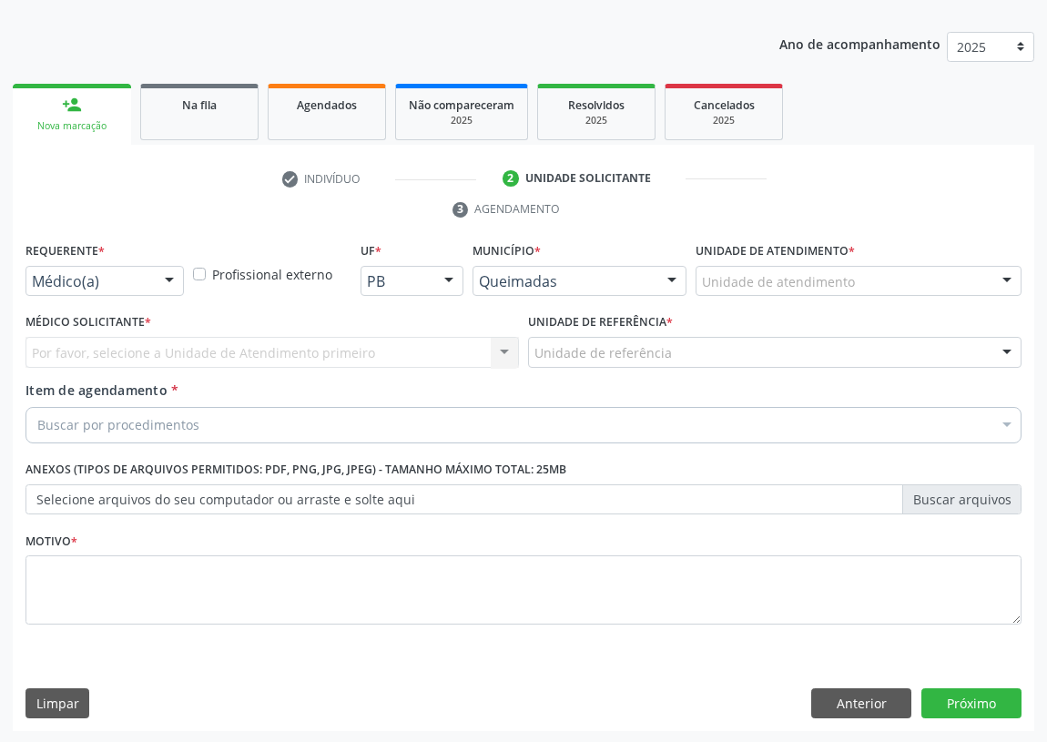
drag, startPoint x: 173, startPoint y: 278, endPoint x: 136, endPoint y: 390, distance: 118.9
click at [164, 287] on div at bounding box center [169, 282] width 27 height 31
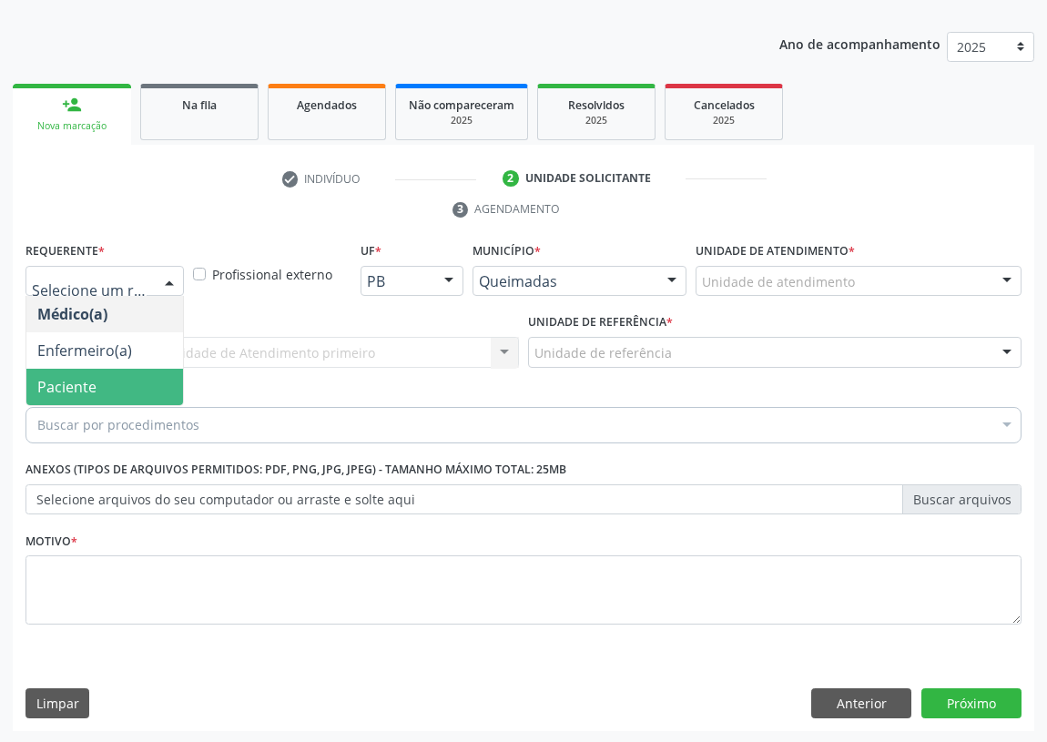
click at [163, 389] on span "Paciente" at bounding box center [104, 387] width 157 height 36
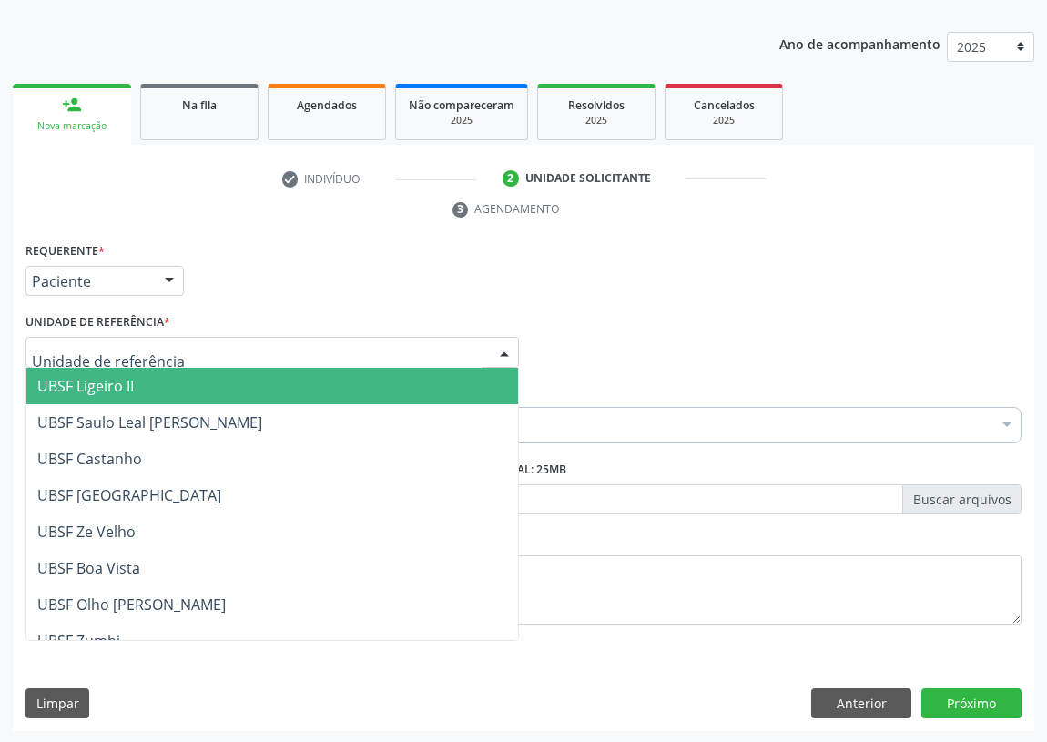
drag, startPoint x: 455, startPoint y: 345, endPoint x: 5, endPoint y: 461, distance: 465.3
click at [452, 346] on div at bounding box center [271, 352] width 493 height 31
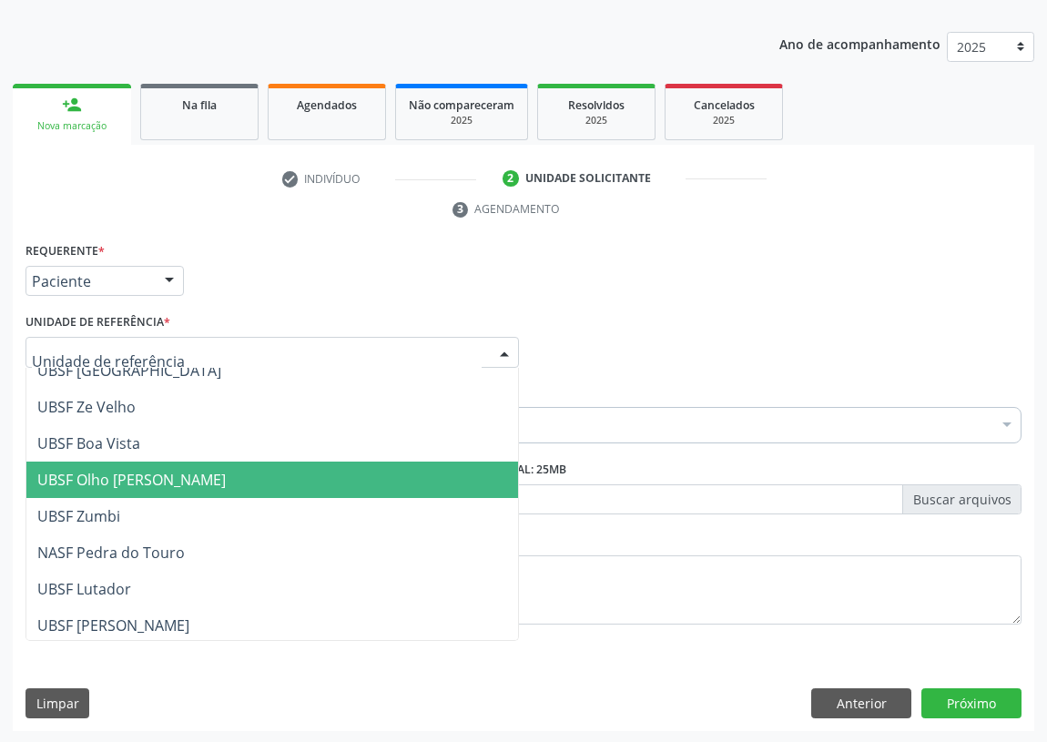
scroll to position [208, 0]
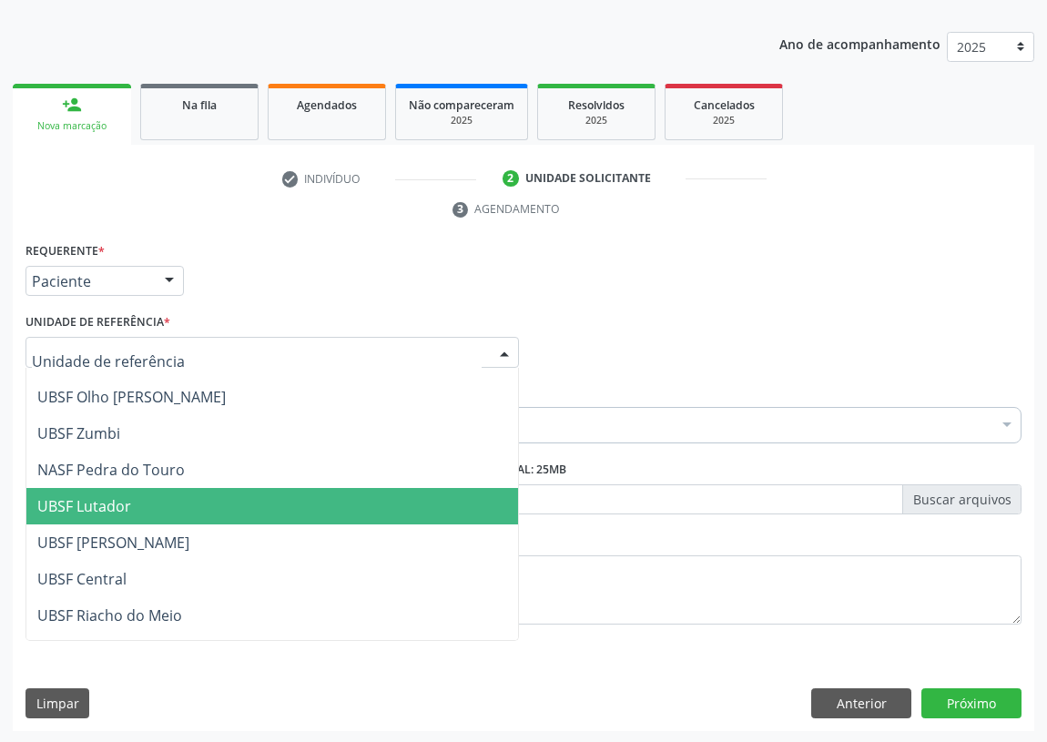
drag, startPoint x: 98, startPoint y: 502, endPoint x: 42, endPoint y: 473, distance: 63.5
click at [97, 503] on span "UBSF Lutador" at bounding box center [84, 506] width 94 height 20
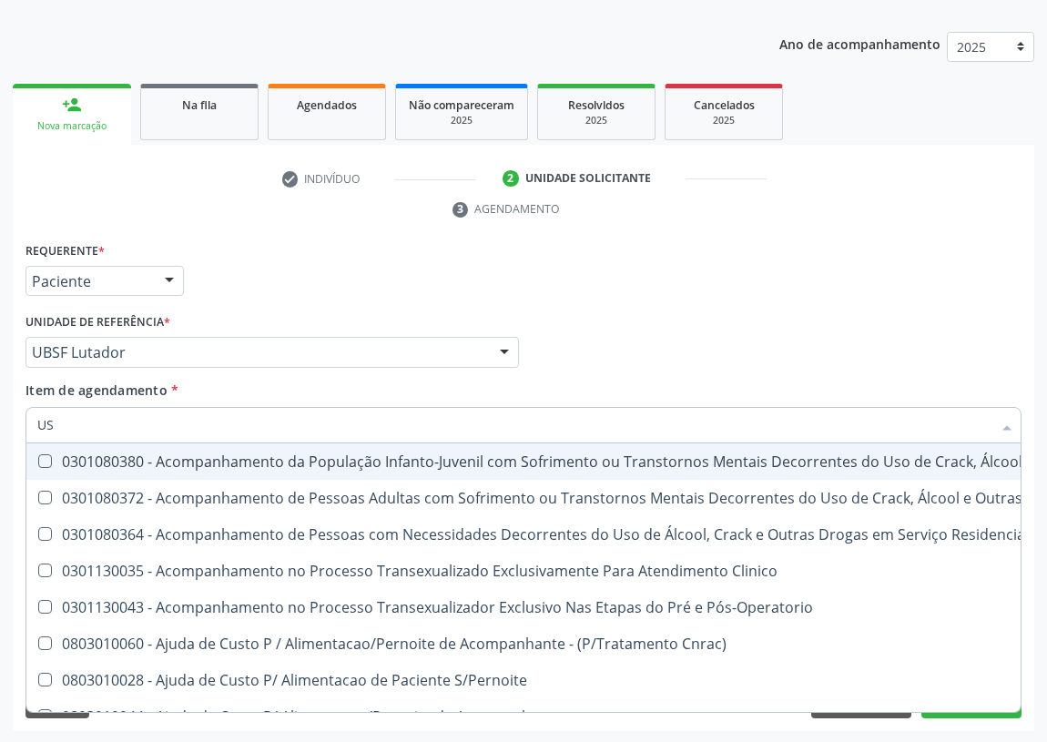
type input "USG"
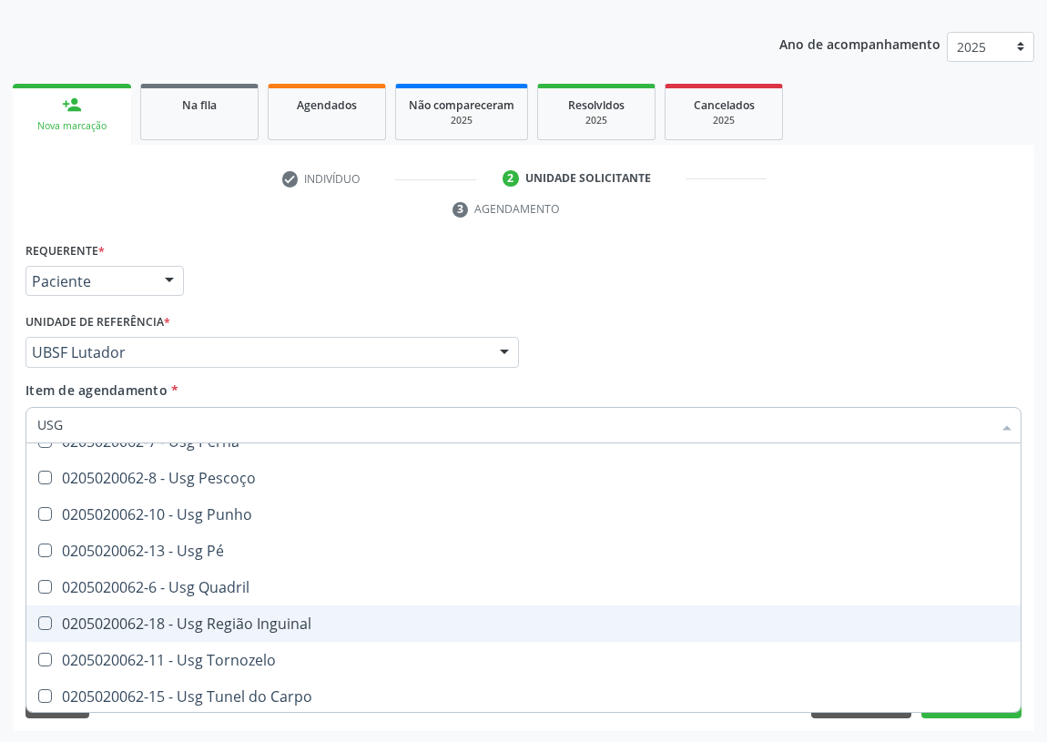
scroll to position [422, 0]
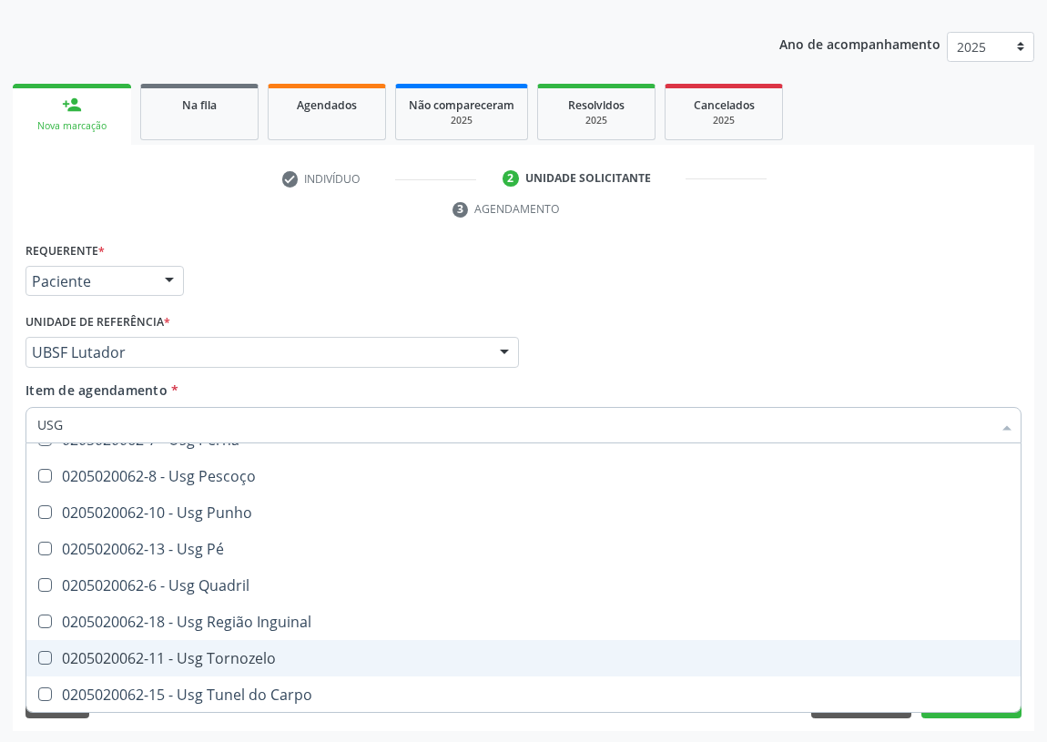
drag, startPoint x: 234, startPoint y: 648, endPoint x: 200, endPoint y: 653, distance: 34.1
click at [232, 651] on div "0205020062-11 - Usg Tornozelo" at bounding box center [523, 658] width 972 height 15
checkbox Tornozelo "true"
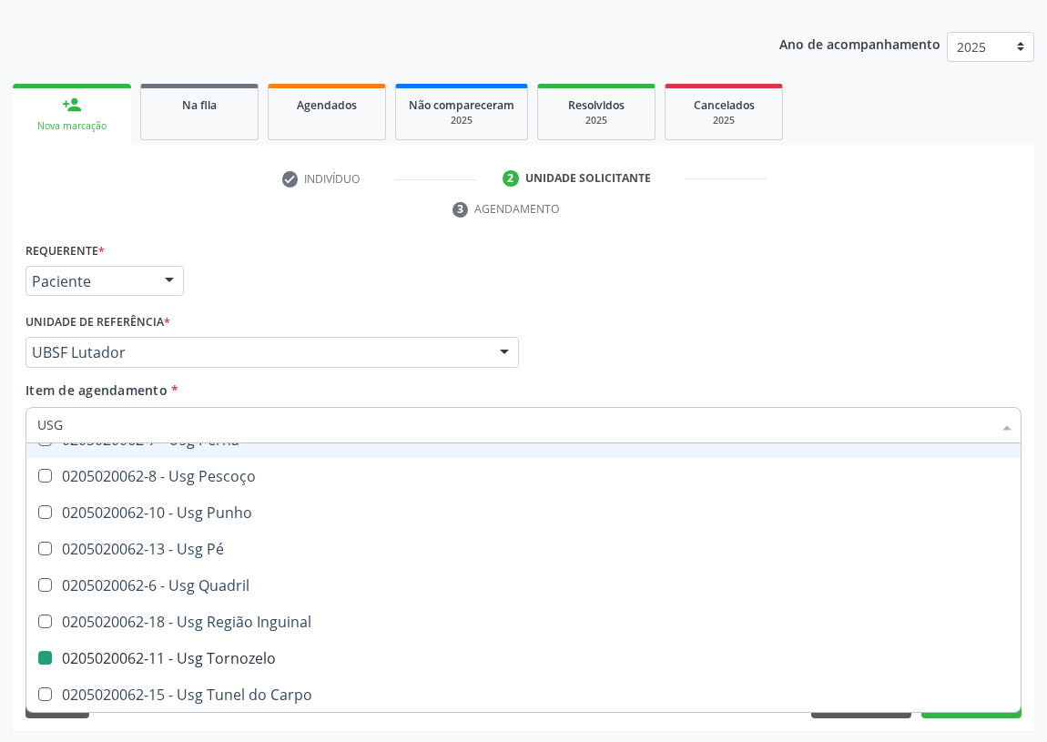
drag, startPoint x: 572, startPoint y: 355, endPoint x: 0, endPoint y: 640, distance: 639.4
click at [564, 358] on div "Médico Solicitante Por favor, selecione a Unidade de Atendimento primeiro Nenhu…" at bounding box center [523, 344] width 1005 height 71
checkbox Braço "true"
checkbox Tornozelo "false"
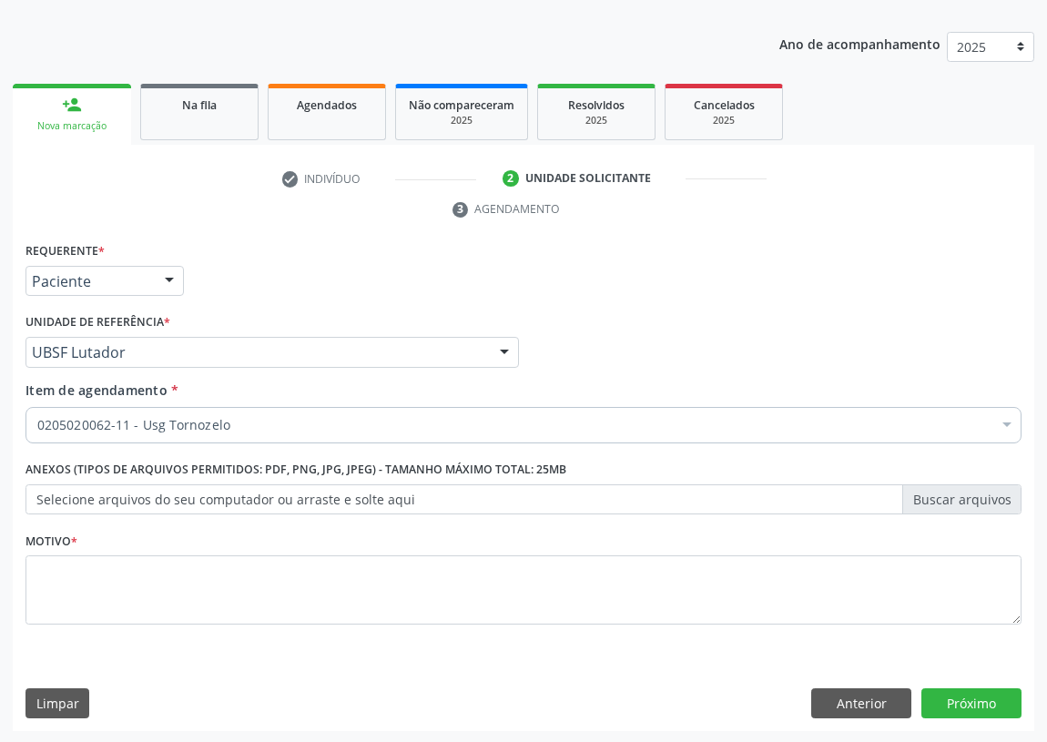
scroll to position [0, 0]
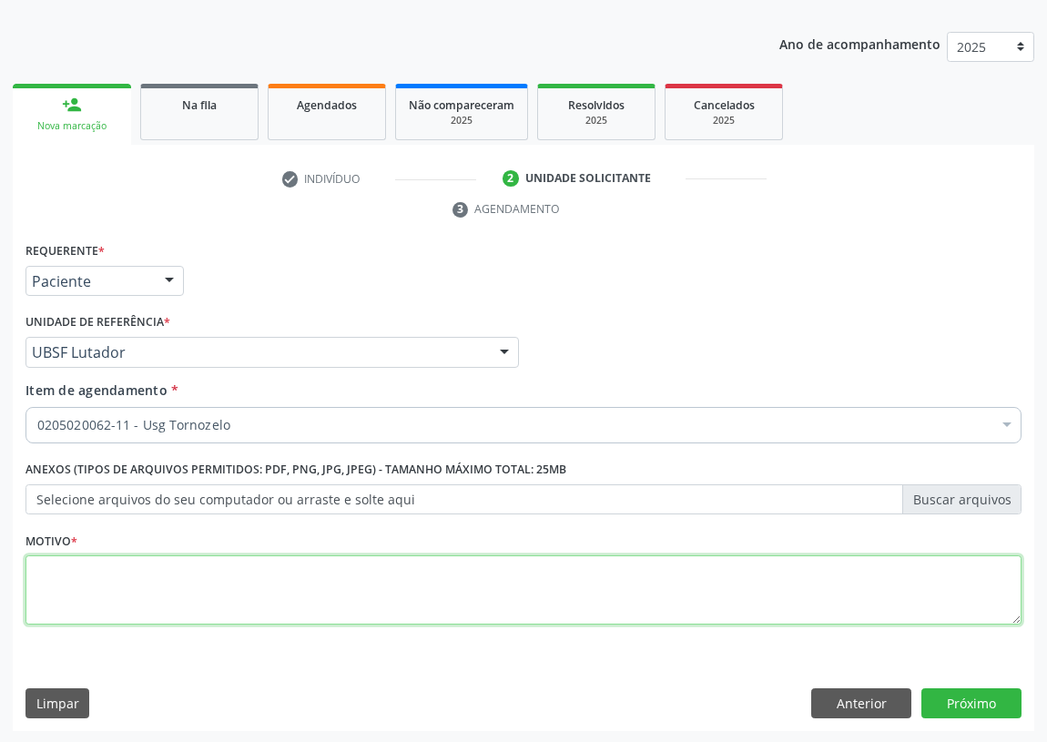
click at [62, 594] on textarea at bounding box center [523, 589] width 996 height 69
type textarea "AVALIAÇÃO"
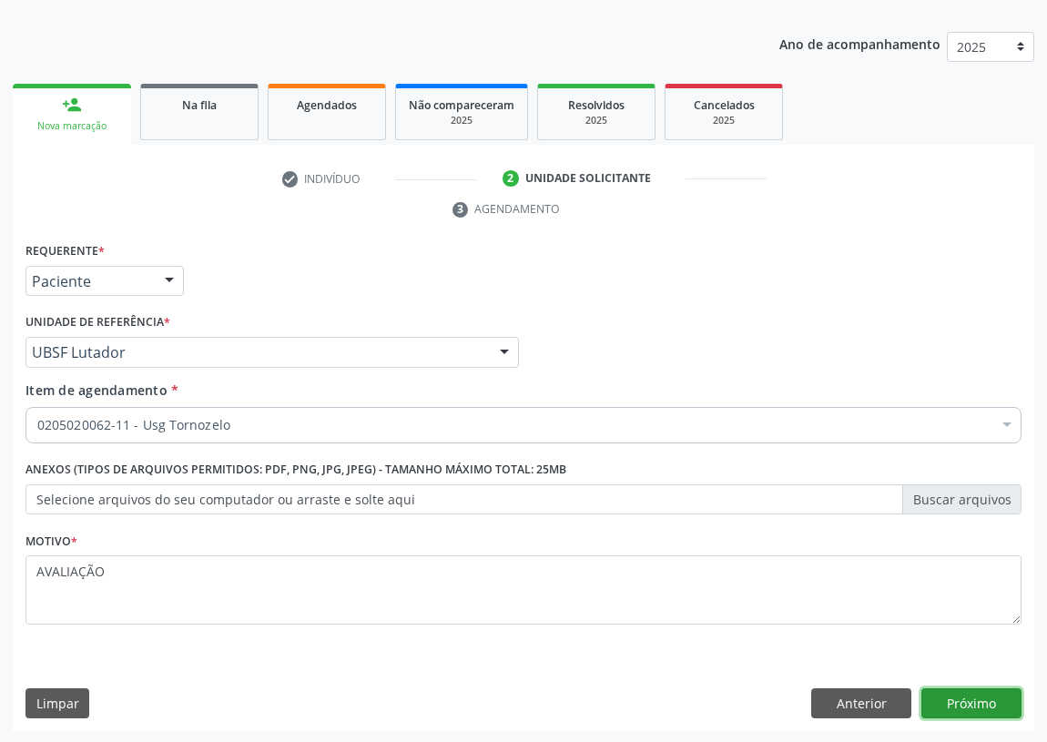
click at [966, 703] on button "Próximo" at bounding box center [971, 703] width 100 height 31
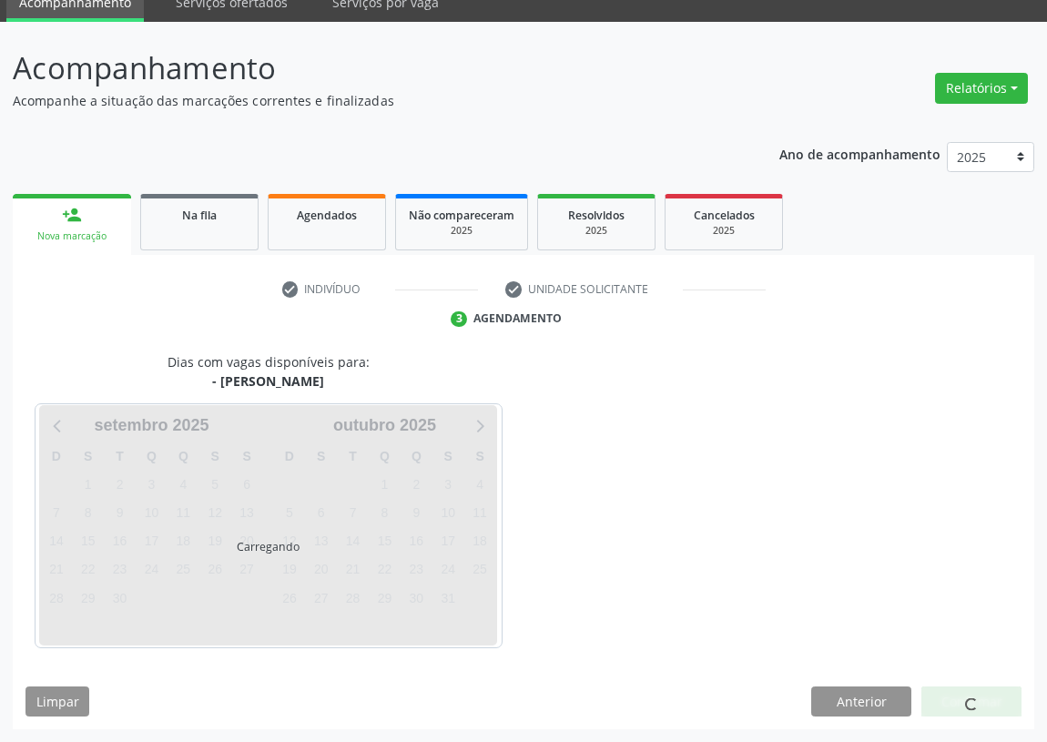
scroll to position [76, 0]
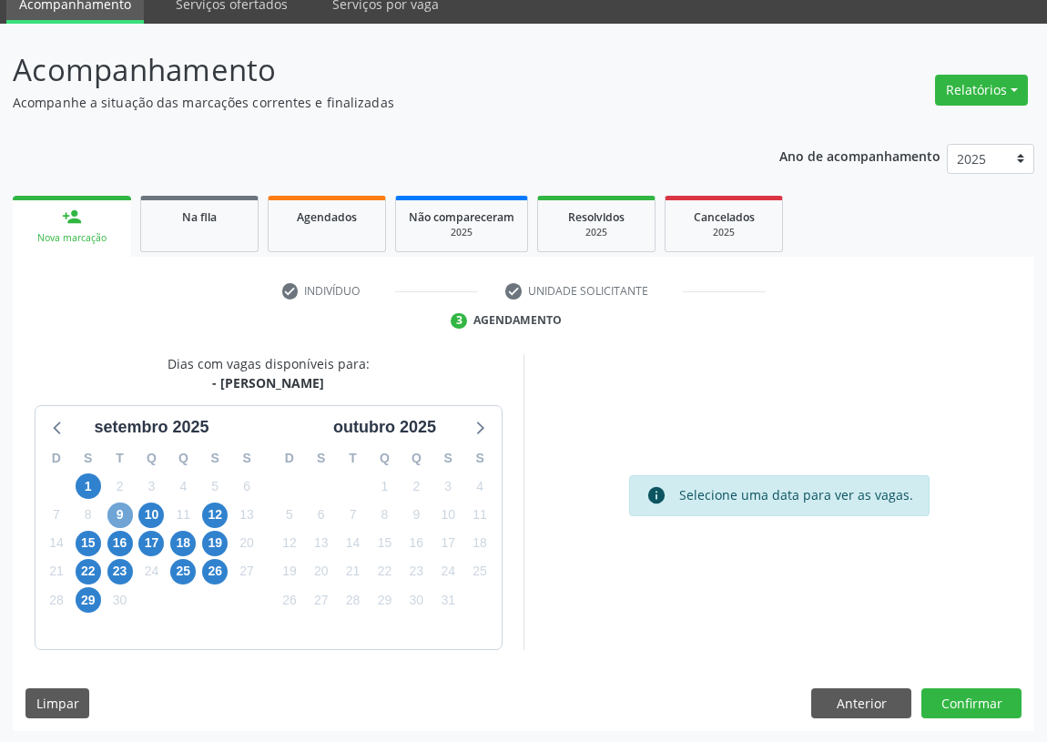
click at [118, 507] on span "9" at bounding box center [119, 514] width 25 height 25
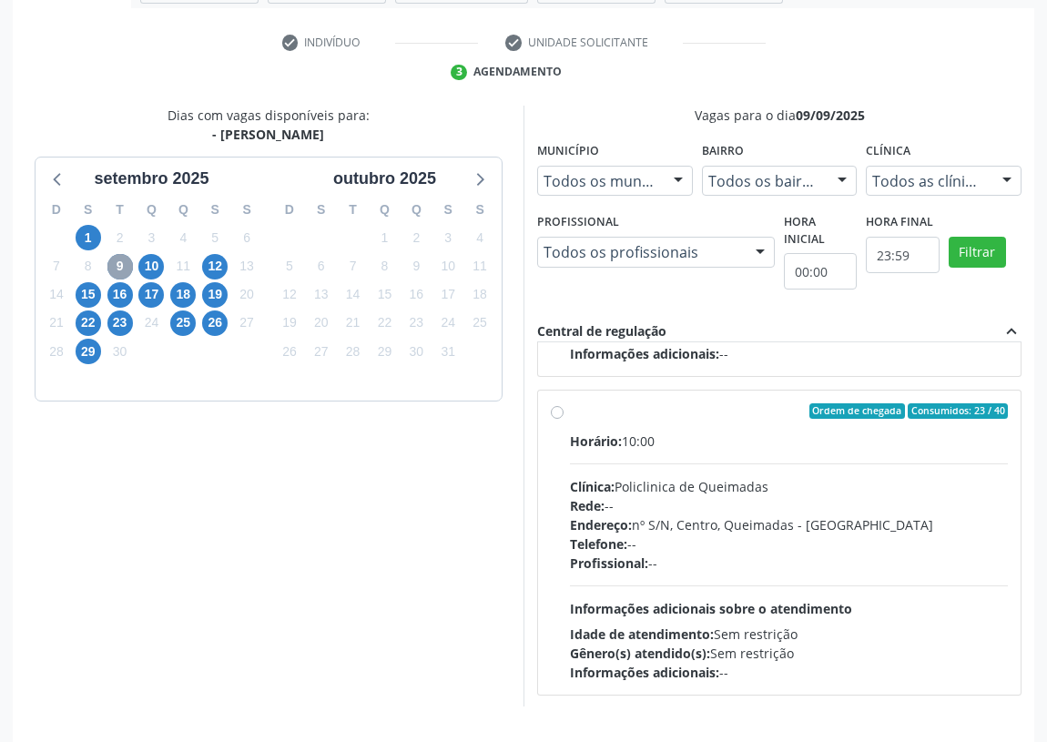
scroll to position [382, 0]
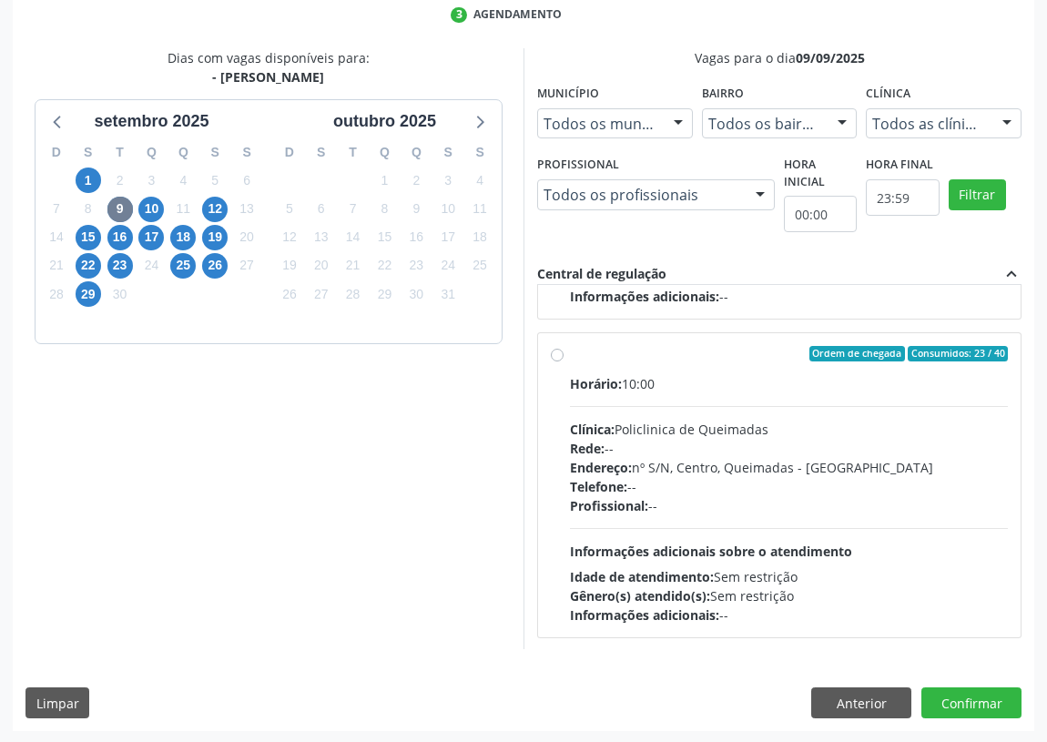
click at [570, 354] on label "Ordem de chegada Consumidos: 23 / 40 Horário: 10:00 Clínica: Policlinica de Que…" at bounding box center [789, 485] width 438 height 279
click at [555, 354] on input "Ordem de chegada Consumidos: 23 / 40 Horário: 10:00 Clínica: Policlinica de Que…" at bounding box center [557, 354] width 13 height 16
radio input "true"
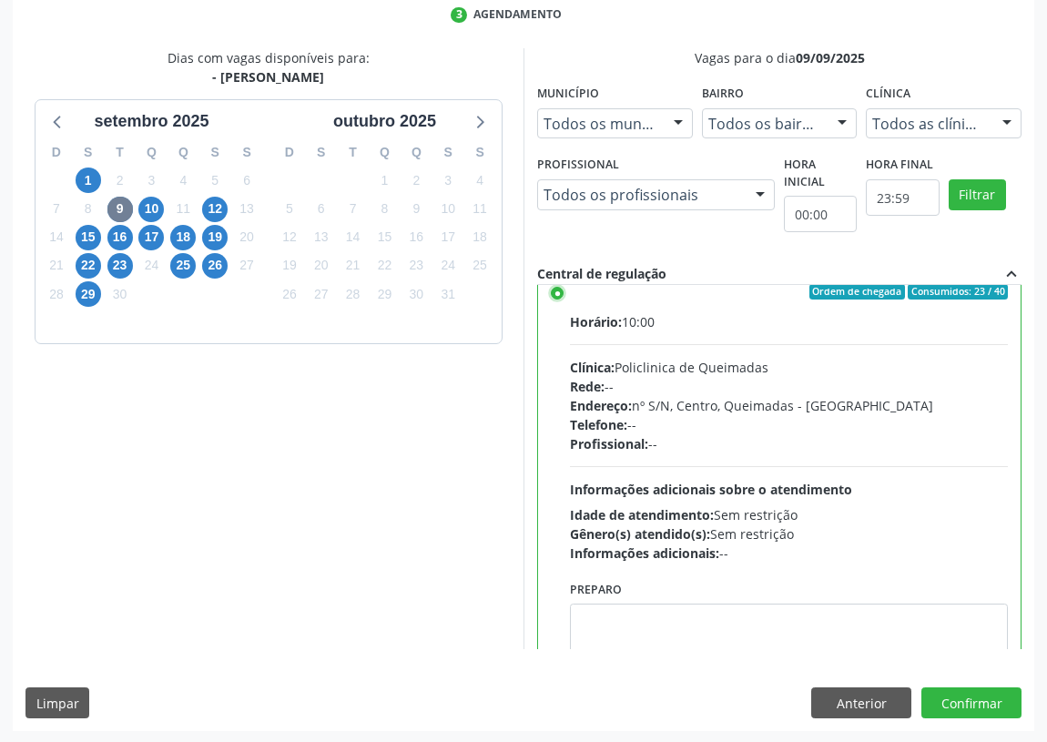
scroll to position [409, 0]
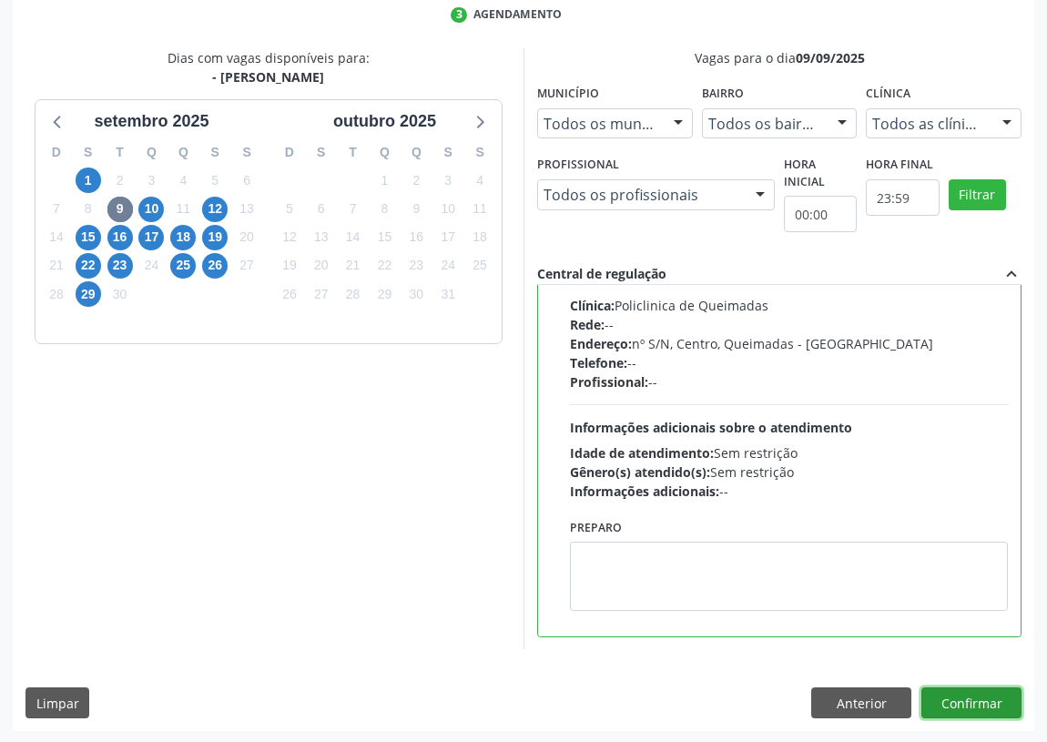
drag, startPoint x: 983, startPoint y: 703, endPoint x: 664, endPoint y: 631, distance: 326.5
click at [980, 703] on button "Confirmar" at bounding box center [971, 702] width 100 height 31
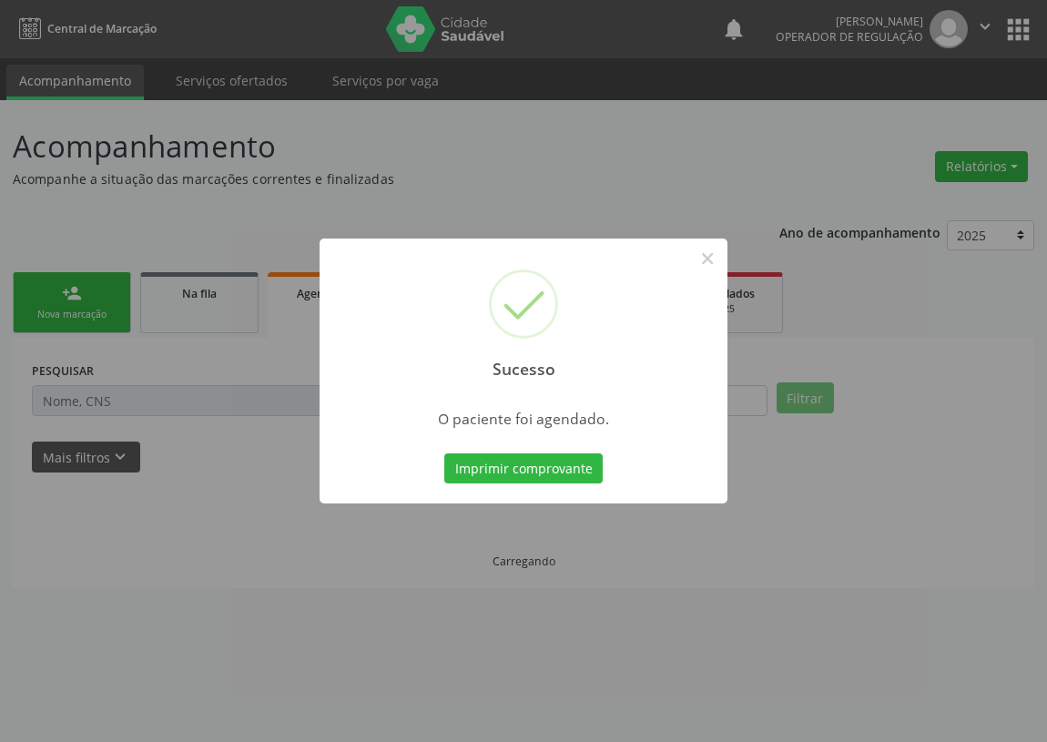
scroll to position [0, 0]
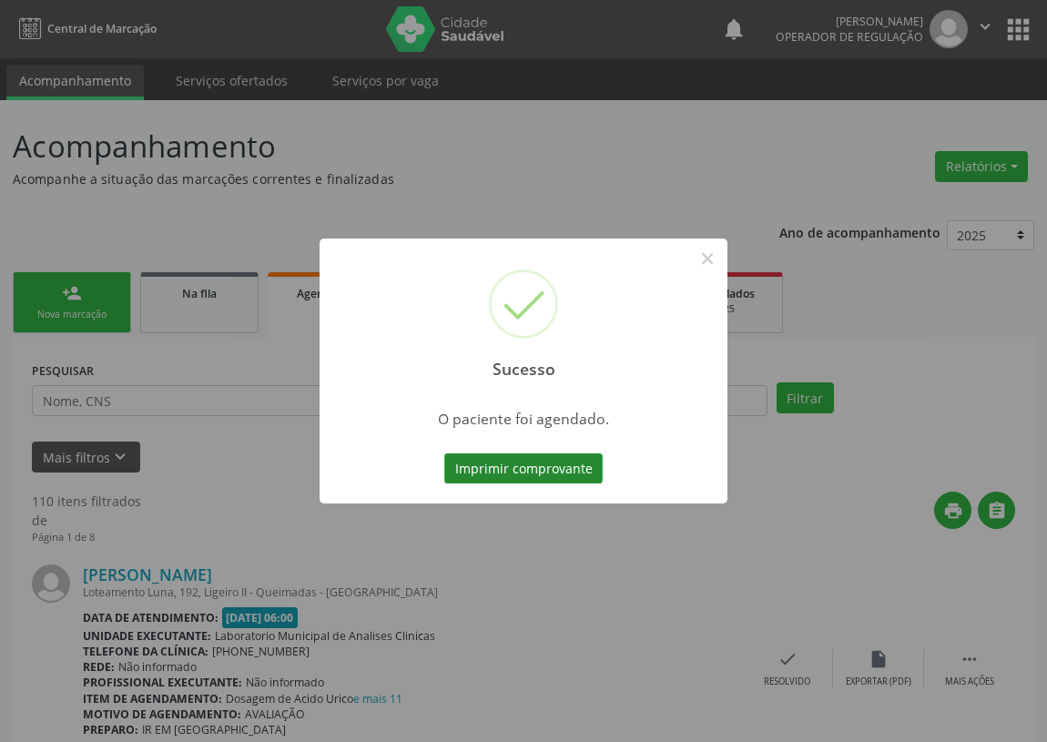
click at [587, 477] on button "Imprimir comprovante" at bounding box center [523, 468] width 158 height 31
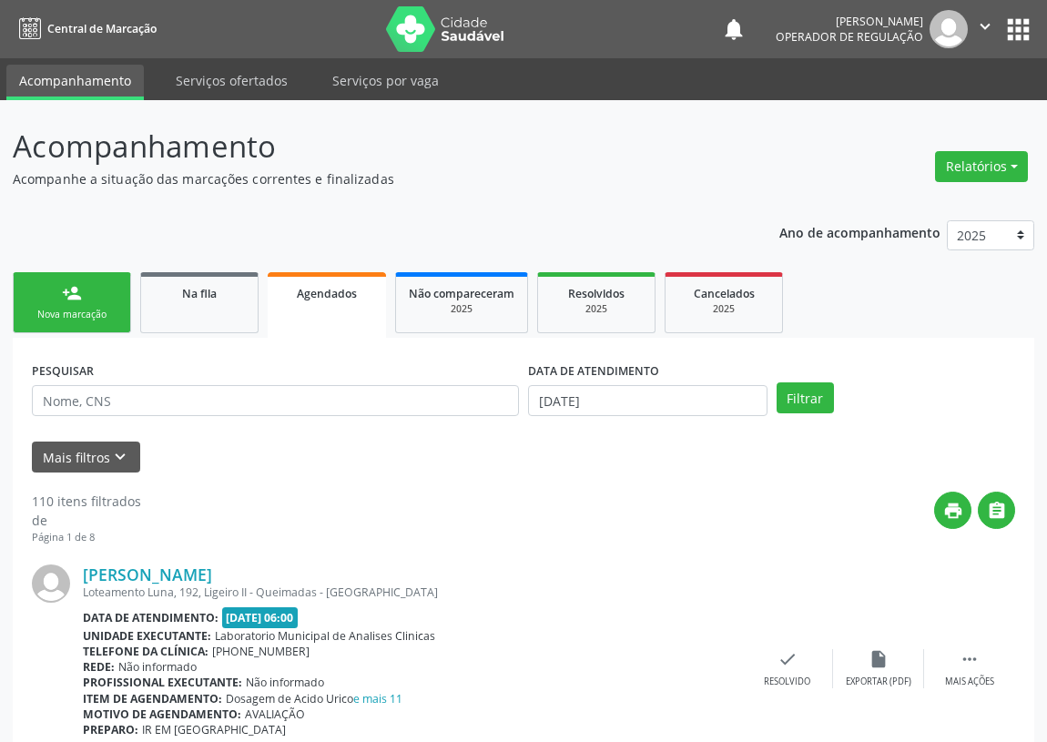
click at [108, 304] on link "person_add Nova marcação" at bounding box center [72, 302] width 118 height 61
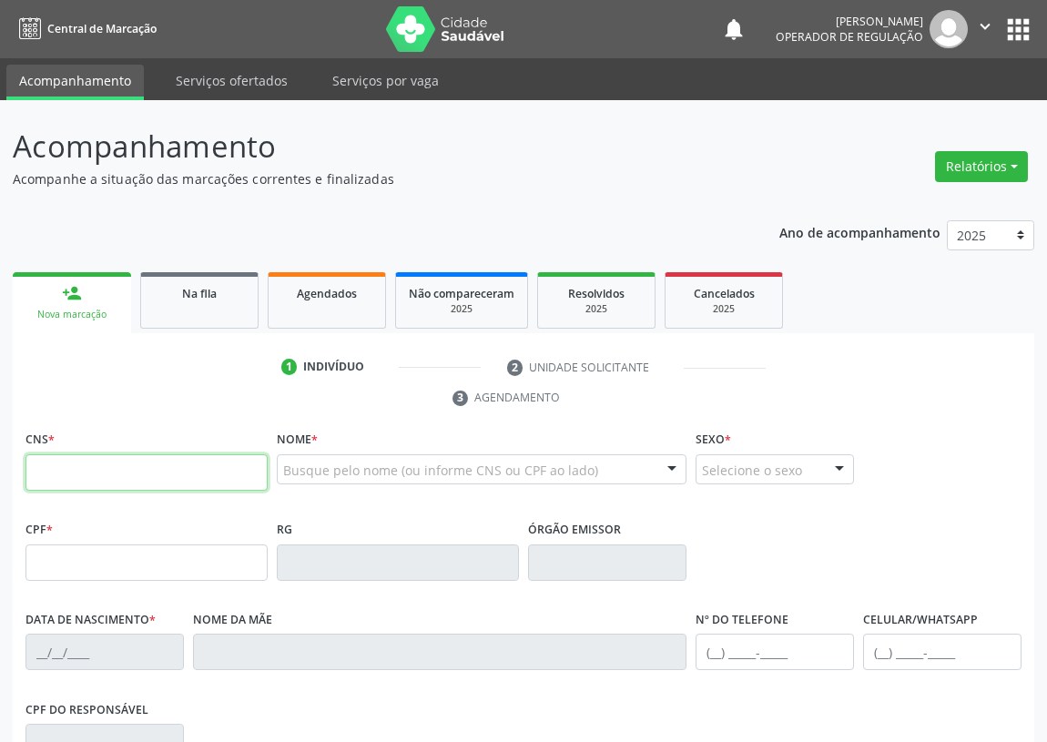
click at [90, 477] on input "text" at bounding box center [146, 472] width 242 height 36
click at [45, 459] on input "text" at bounding box center [146, 472] width 242 height 36
type input "703 4002 4497 7912"
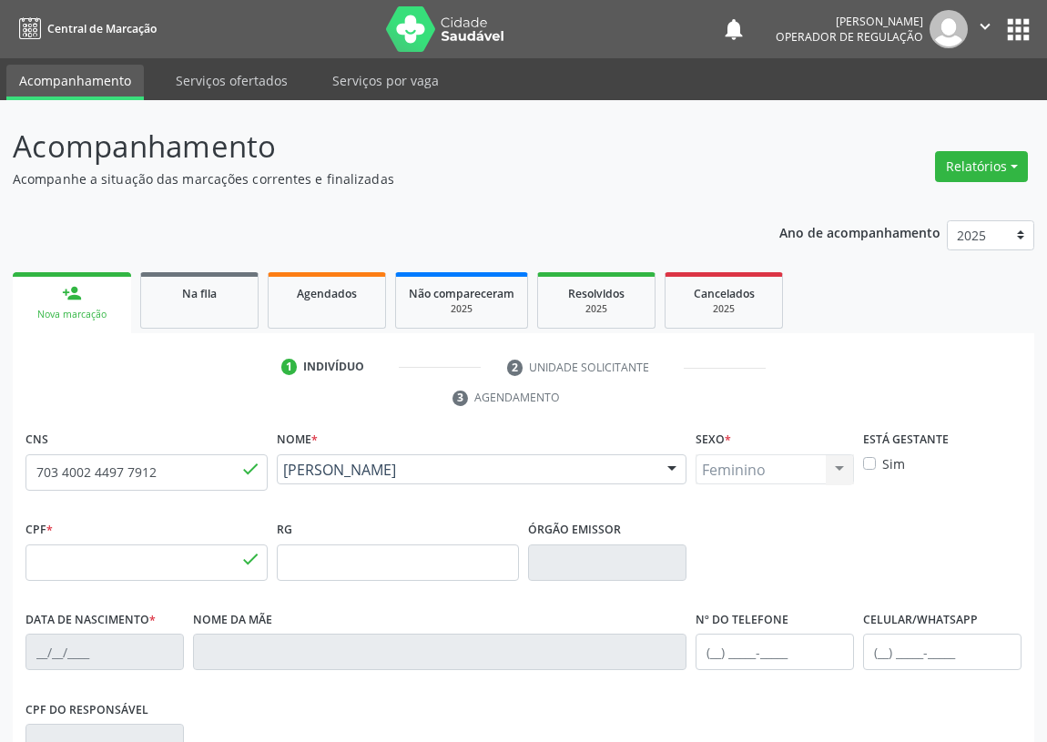
type input "443.199.404-15"
type input "26/06/1964"
type input "Francisca Bernardo da Costa"
type input "(83) 99171-3002"
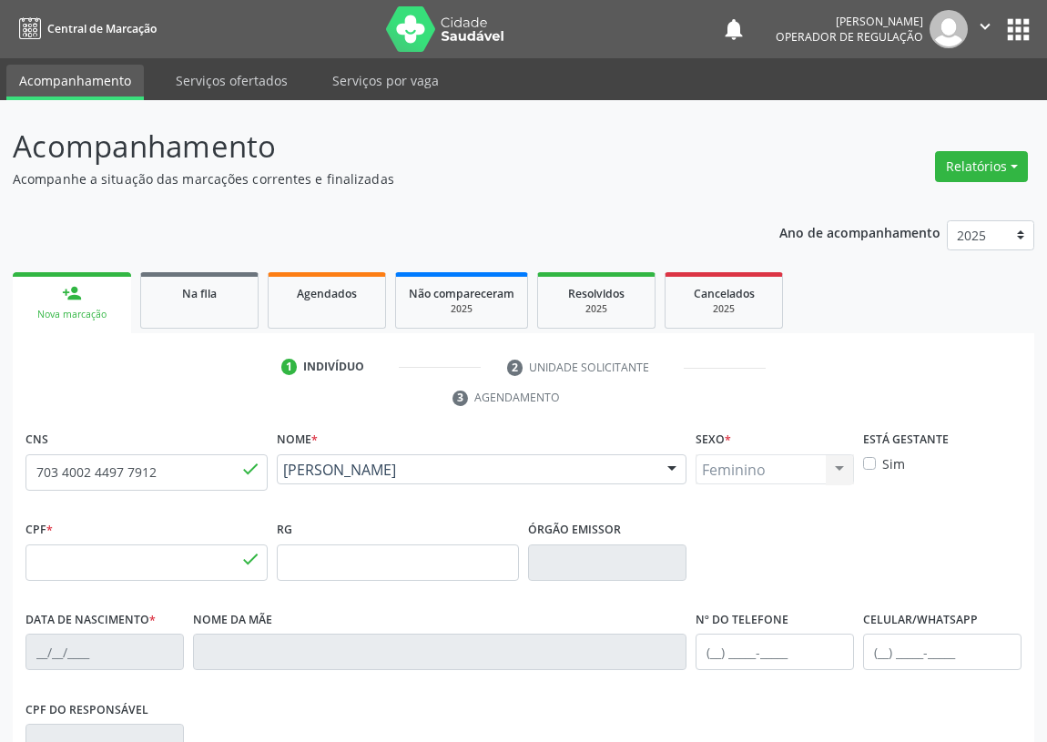
type input "63"
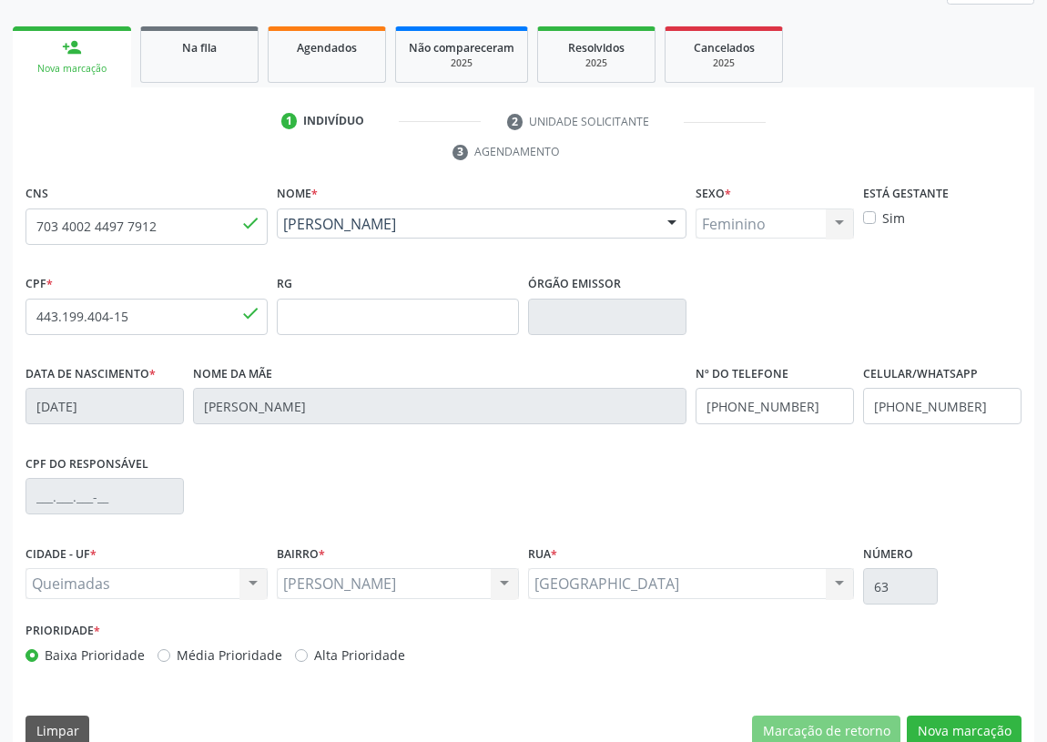
scroll to position [273, 0]
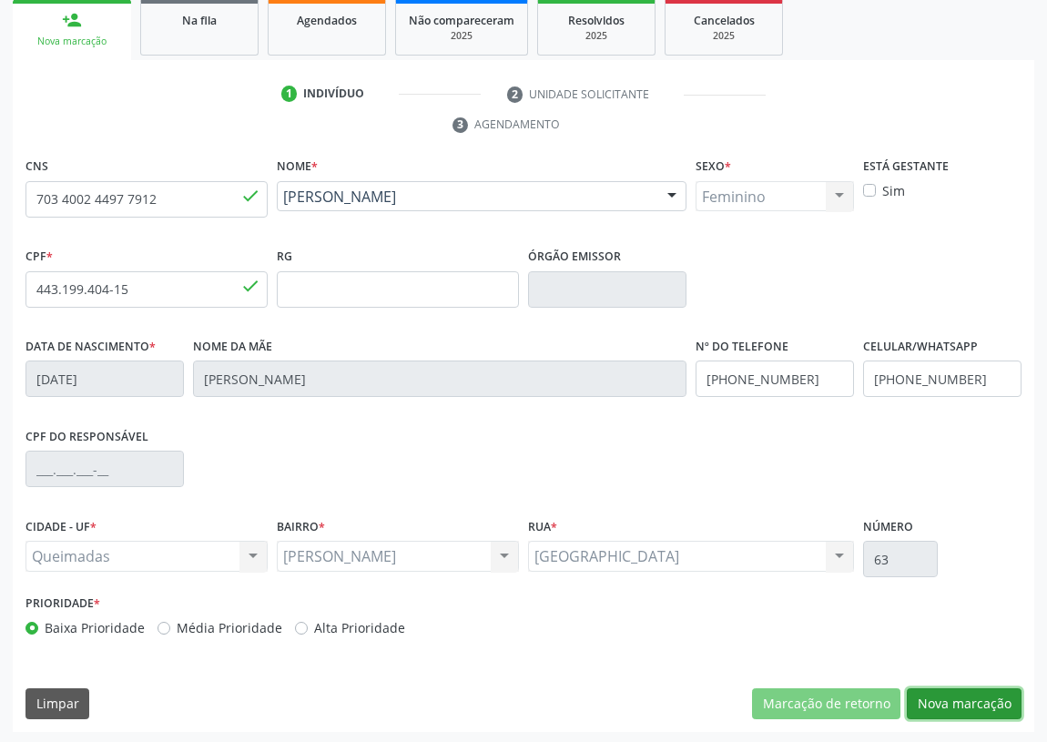
drag, startPoint x: 970, startPoint y: 692, endPoint x: 744, endPoint y: 667, distance: 227.9
click at [967, 692] on button "Nova marcação" at bounding box center [963, 703] width 115 height 31
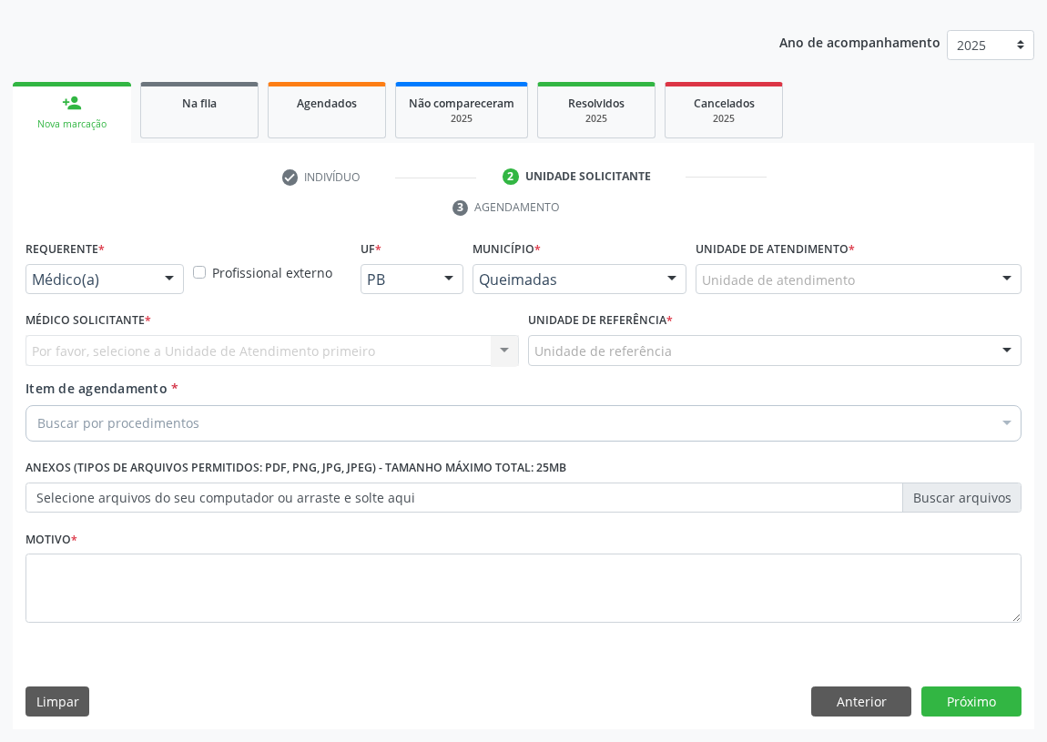
scroll to position [188, 0]
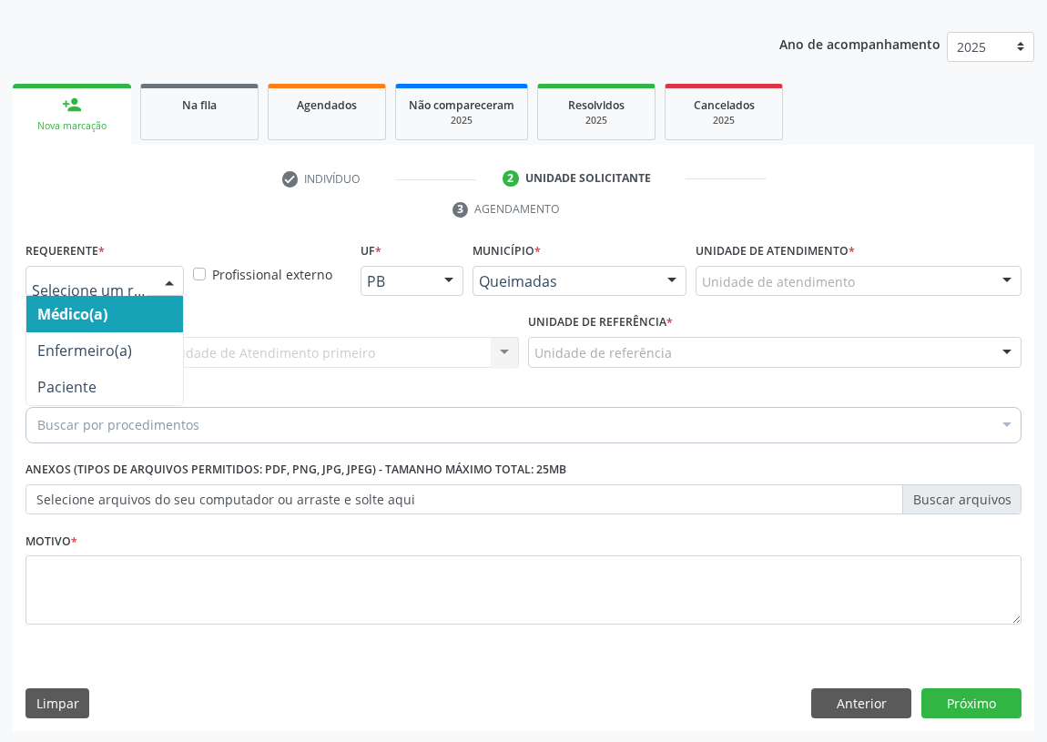
drag, startPoint x: 173, startPoint y: 272, endPoint x: 155, endPoint y: 356, distance: 85.7
click at [172, 273] on div at bounding box center [169, 282] width 27 height 31
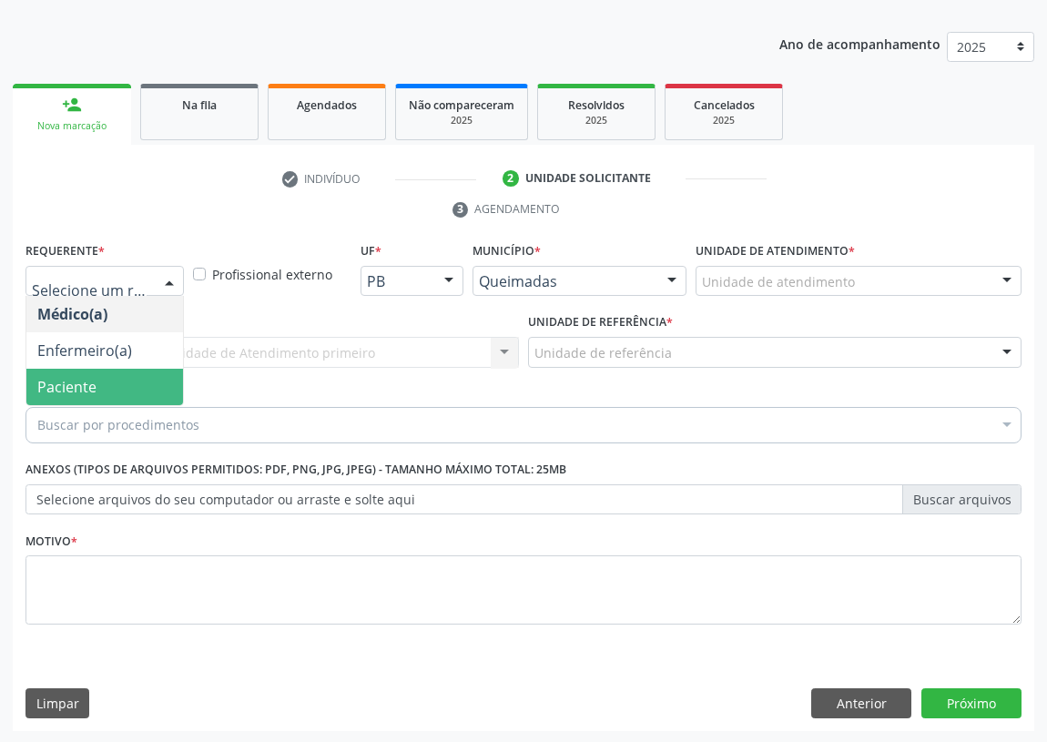
click at [146, 375] on span "Paciente" at bounding box center [104, 387] width 157 height 36
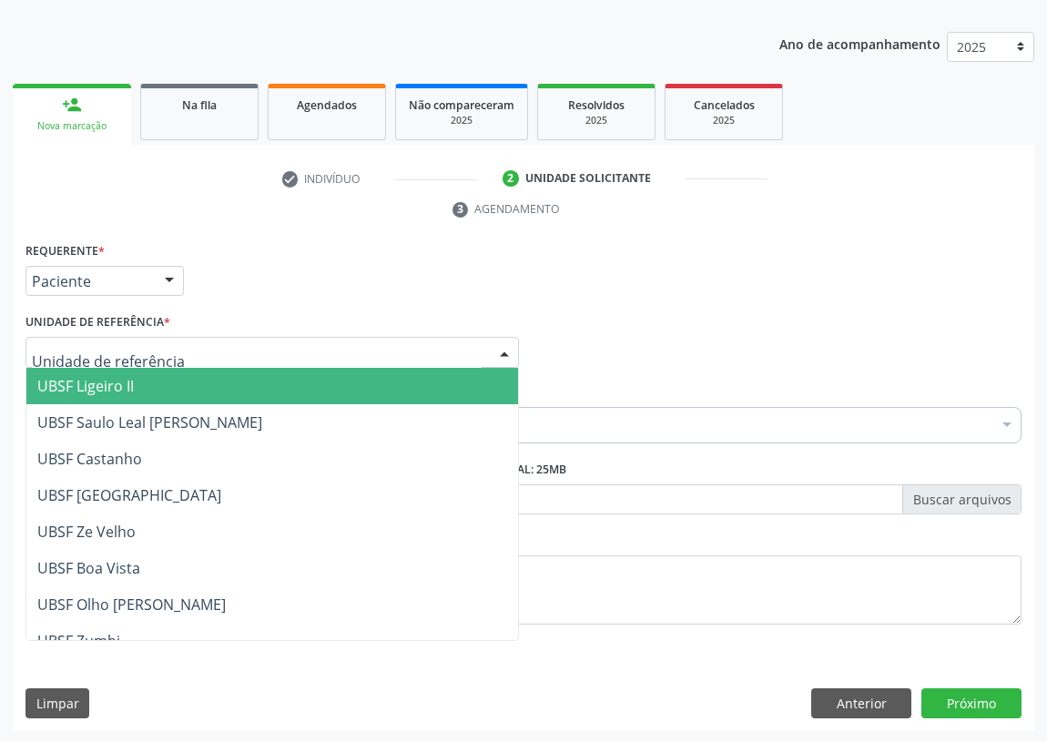
drag, startPoint x: 374, startPoint y: 340, endPoint x: 194, endPoint y: 400, distance: 189.9
click at [373, 340] on div at bounding box center [271, 352] width 493 height 31
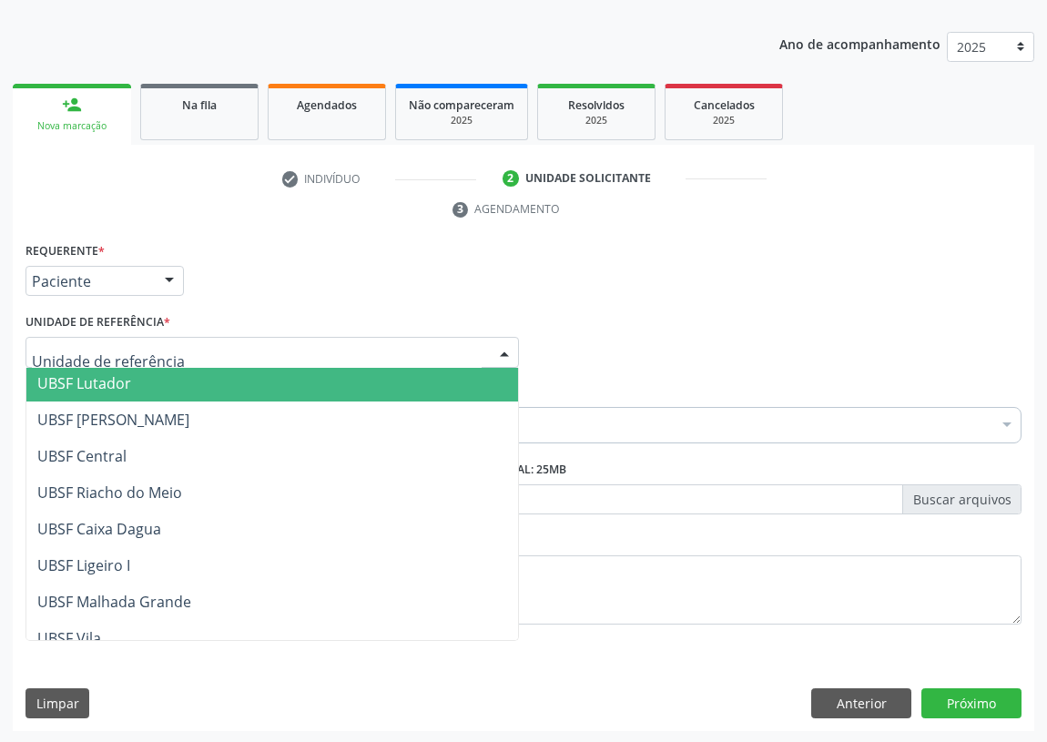
drag, startPoint x: 108, startPoint y: 381, endPoint x: 0, endPoint y: 387, distance: 108.4
click at [95, 386] on span "UBSF Lutador" at bounding box center [84, 383] width 94 height 20
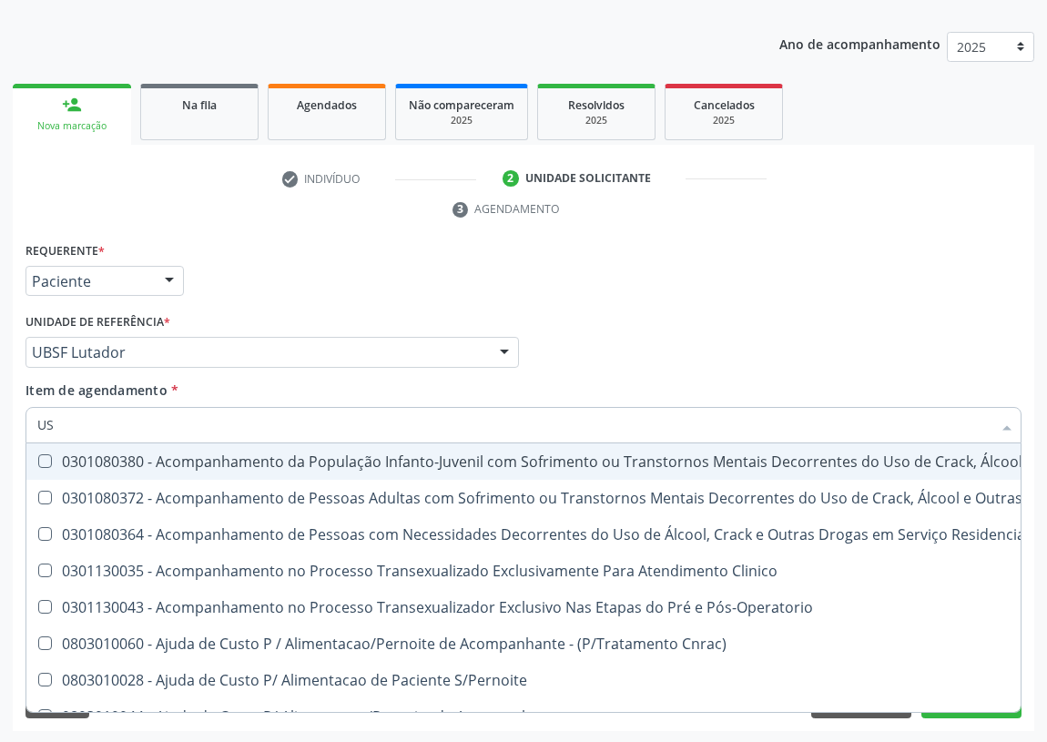
type input "USG"
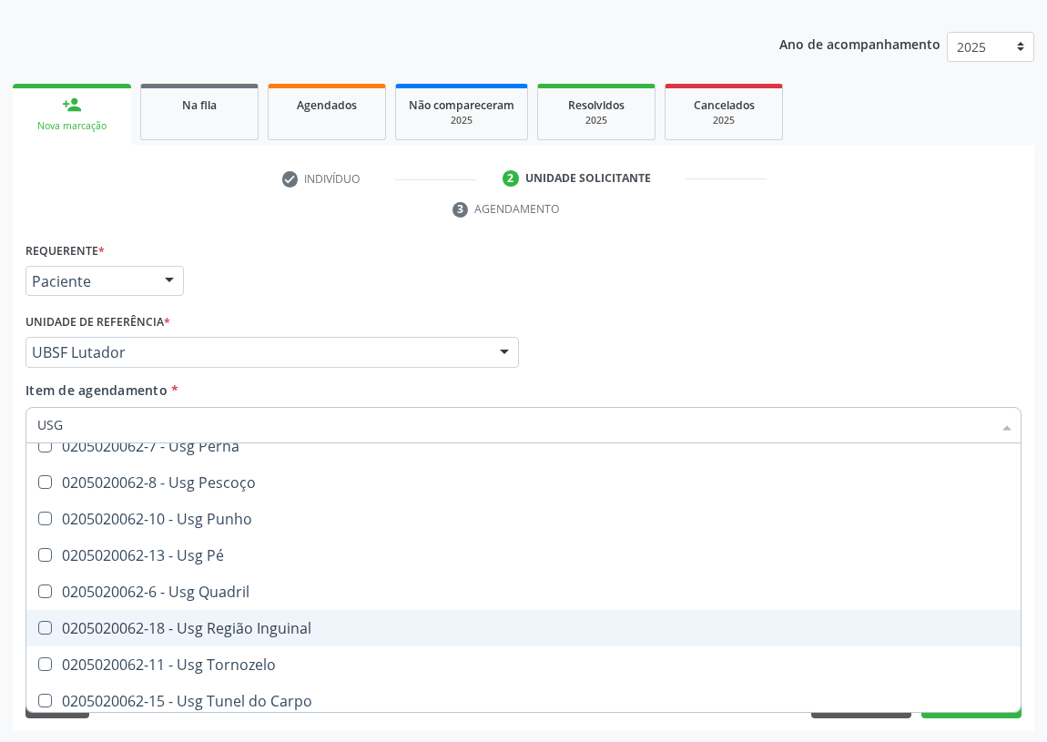
scroll to position [422, 0]
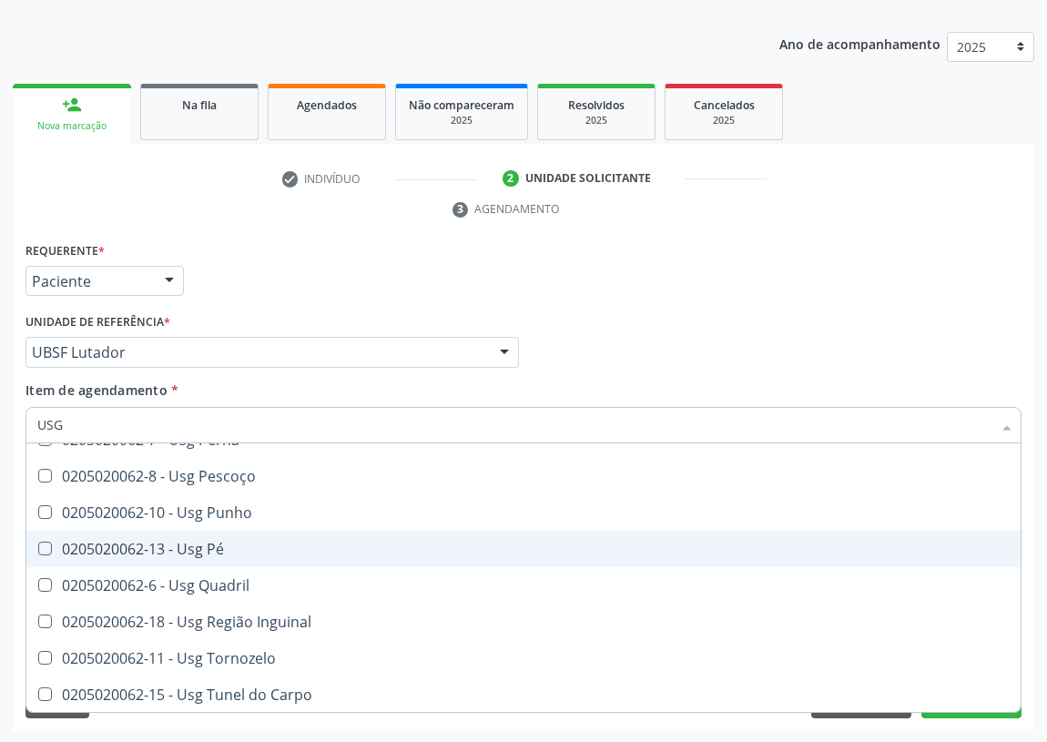
click at [216, 547] on div "0205020062-13 - Usg Pé" at bounding box center [523, 549] width 972 height 15
checkbox Pé "true"
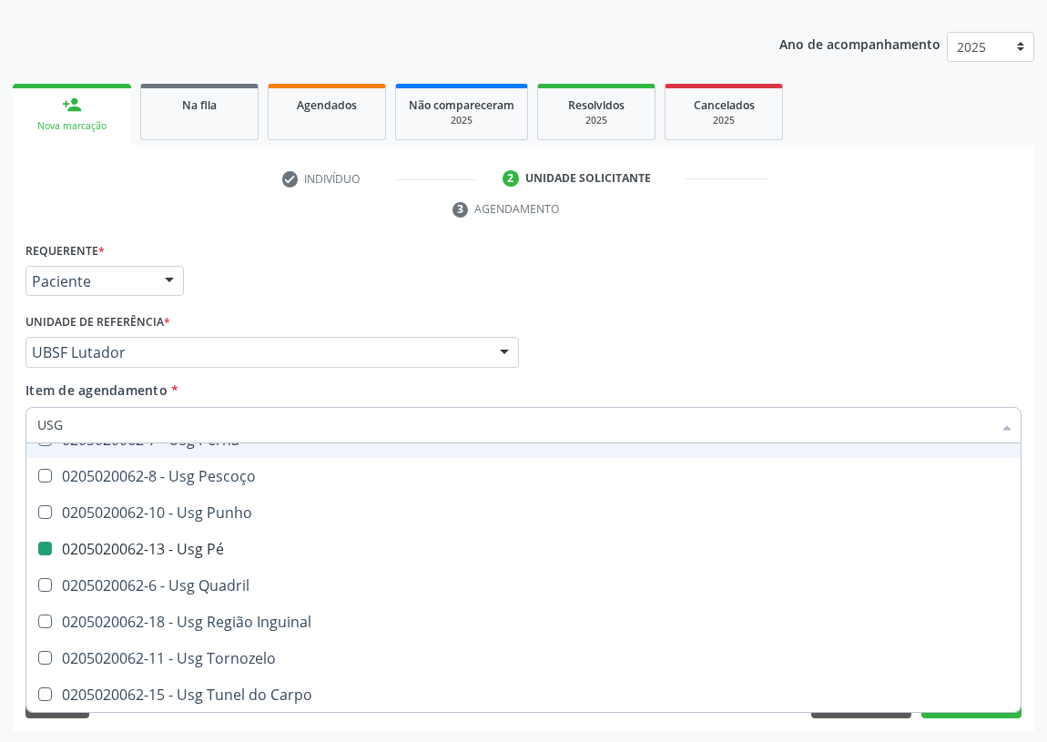
drag, startPoint x: 764, startPoint y: 307, endPoint x: 76, endPoint y: 673, distance: 779.3
click at [743, 310] on div "Médico Solicitante Por favor, selecione a Unidade de Atendimento primeiro Nenhu…" at bounding box center [523, 344] width 1005 height 71
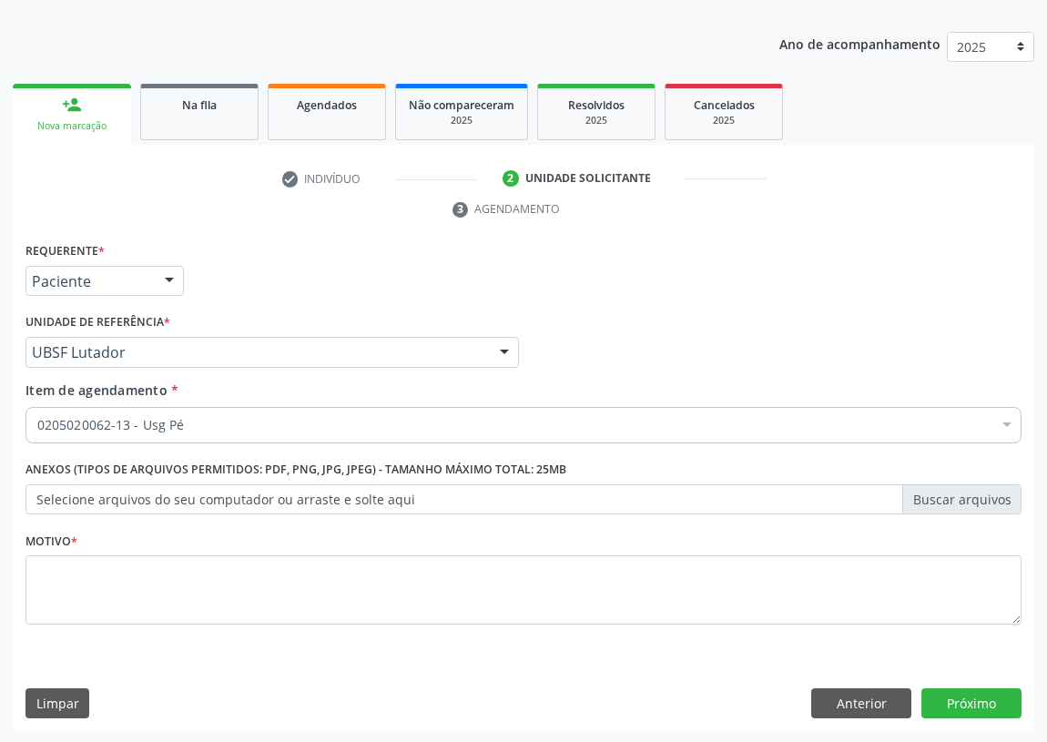
scroll to position [0, 0]
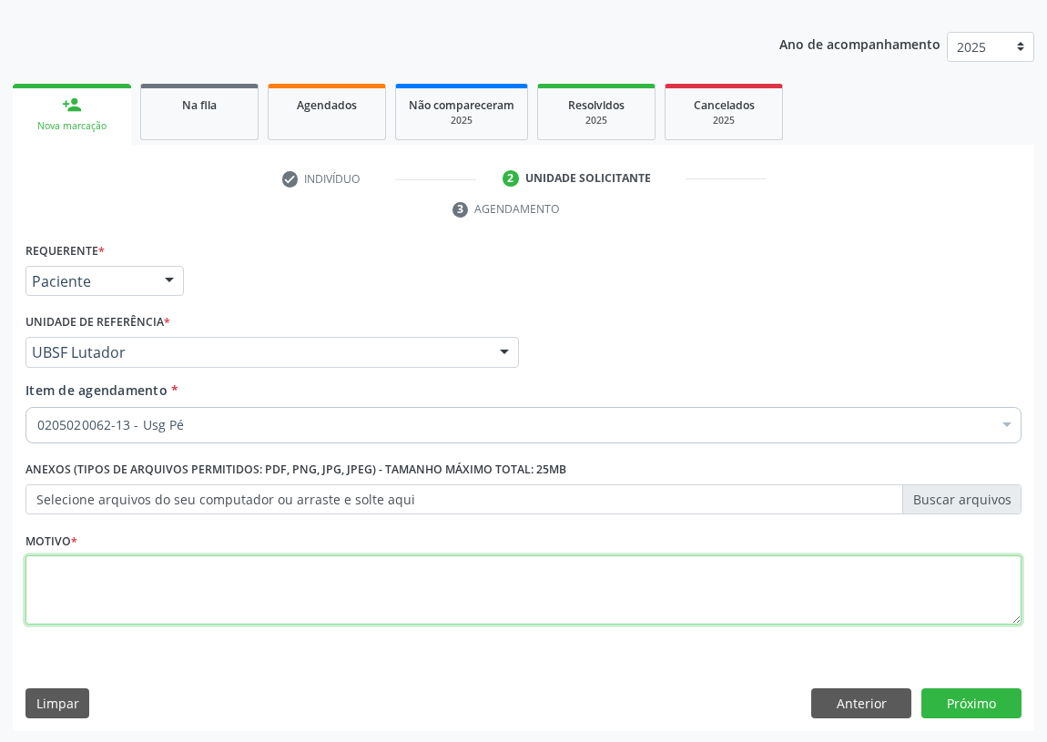
click at [120, 589] on textarea at bounding box center [523, 589] width 996 height 69
type textarea "AVALIAÇÃO"
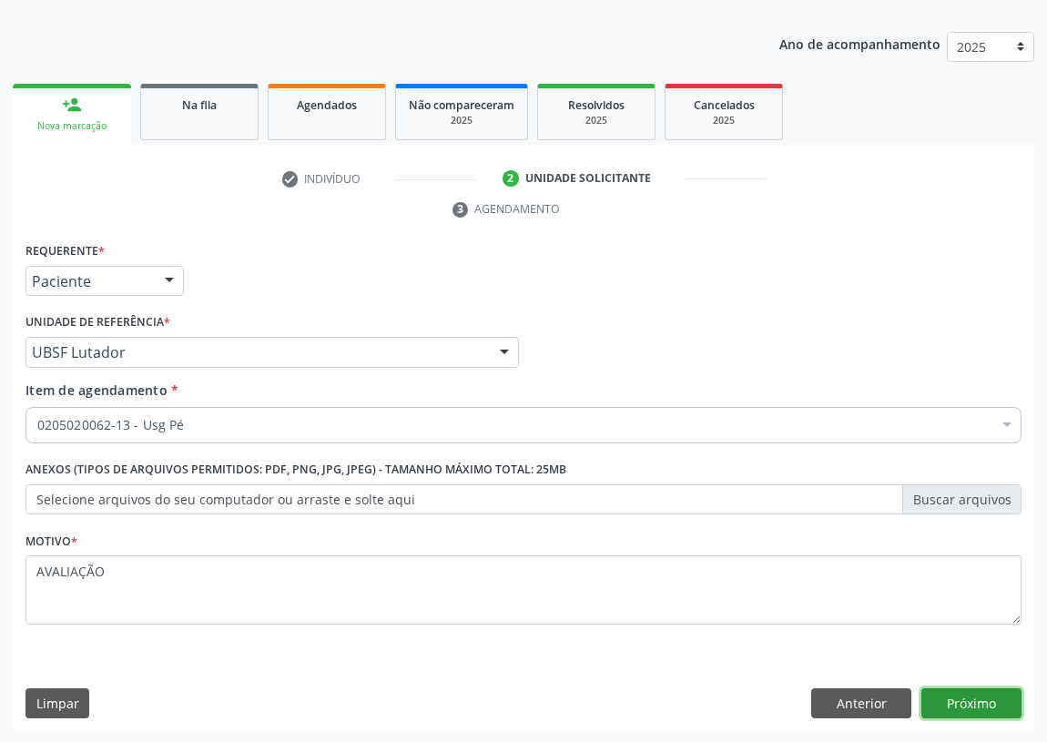
click at [941, 690] on button "Próximo" at bounding box center [971, 703] width 100 height 31
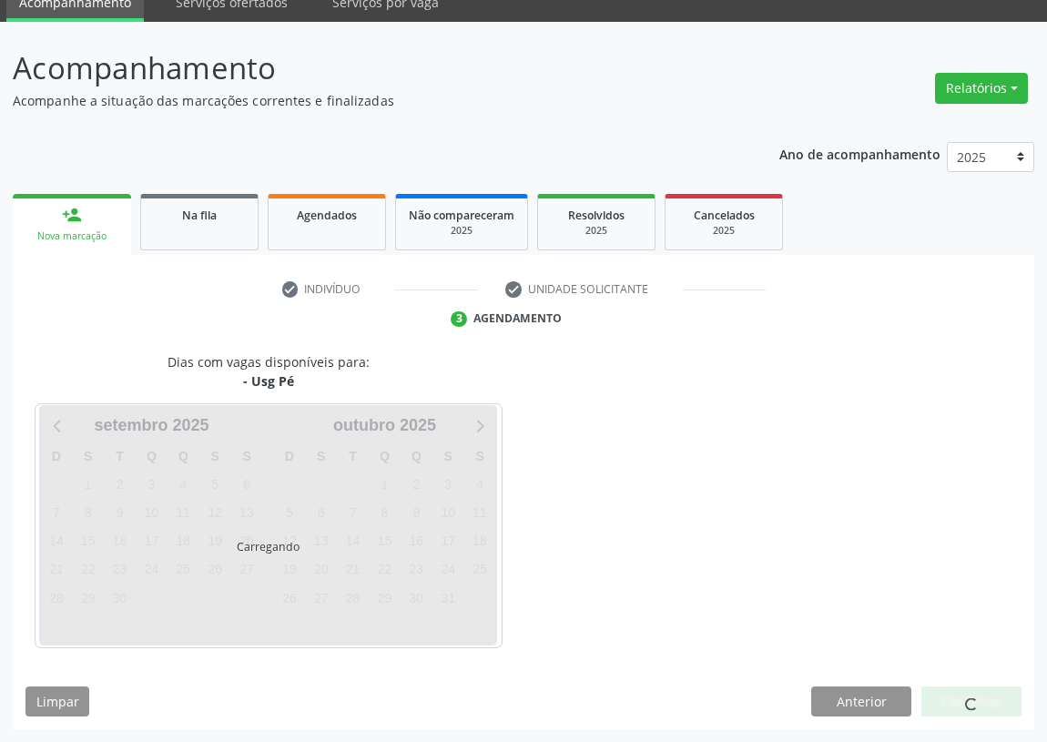
scroll to position [76, 0]
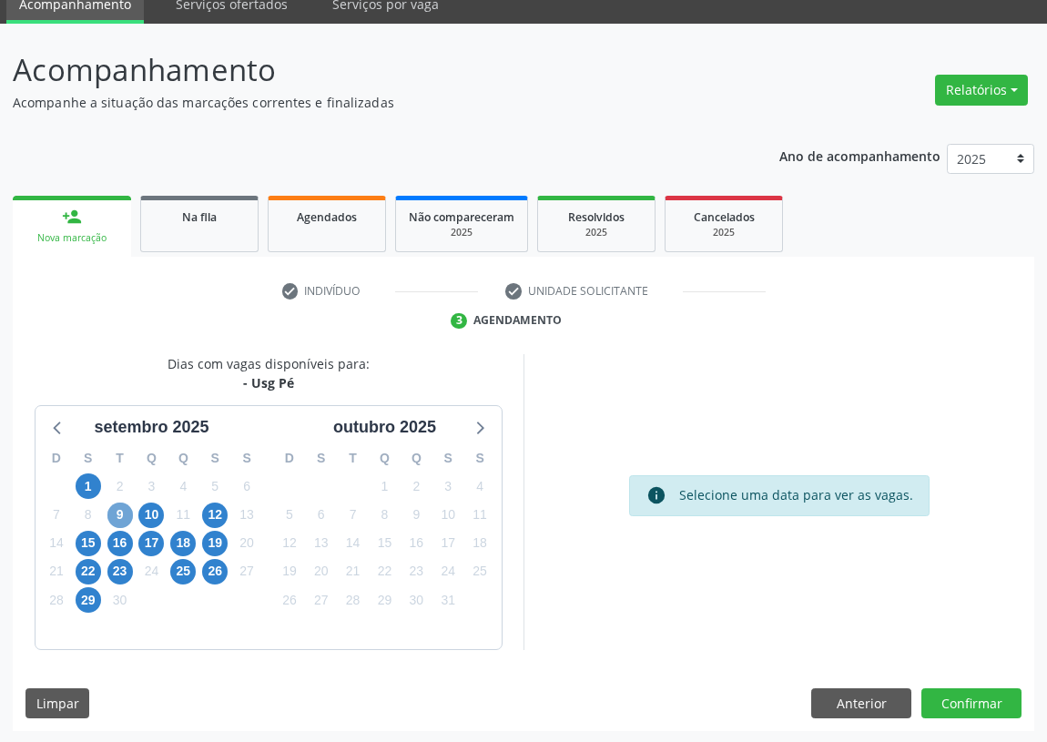
drag, startPoint x: 120, startPoint y: 508, endPoint x: 396, endPoint y: 466, distance: 278.9
click at [121, 508] on span "9" at bounding box center [119, 514] width 25 height 25
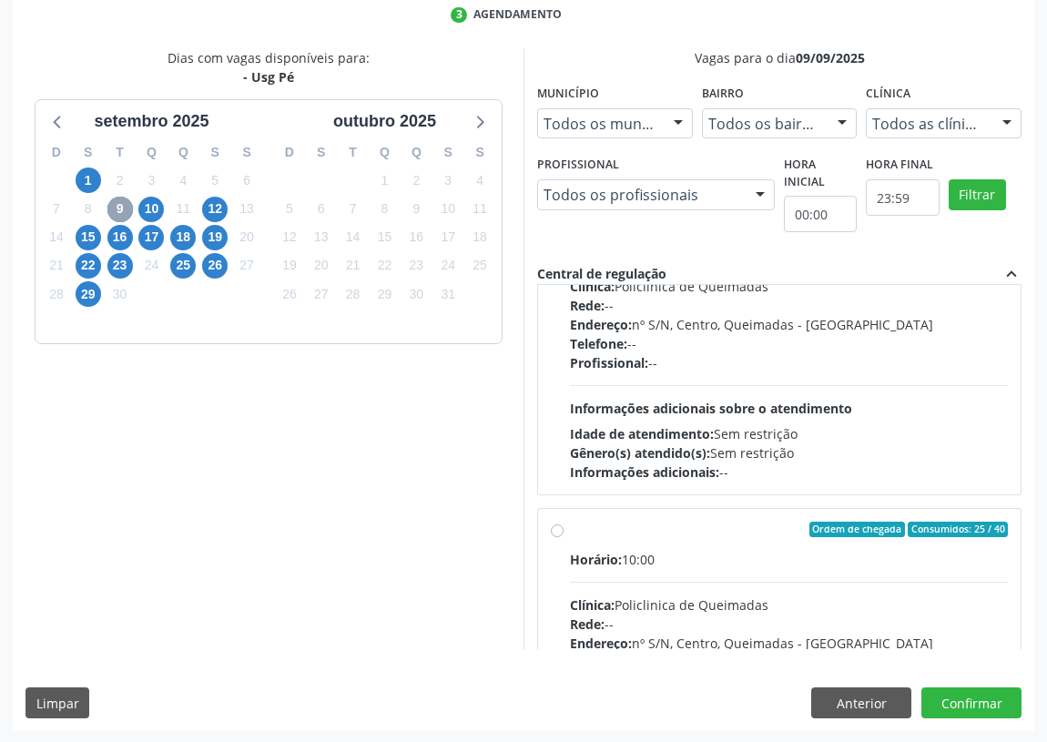
scroll to position [285, 0]
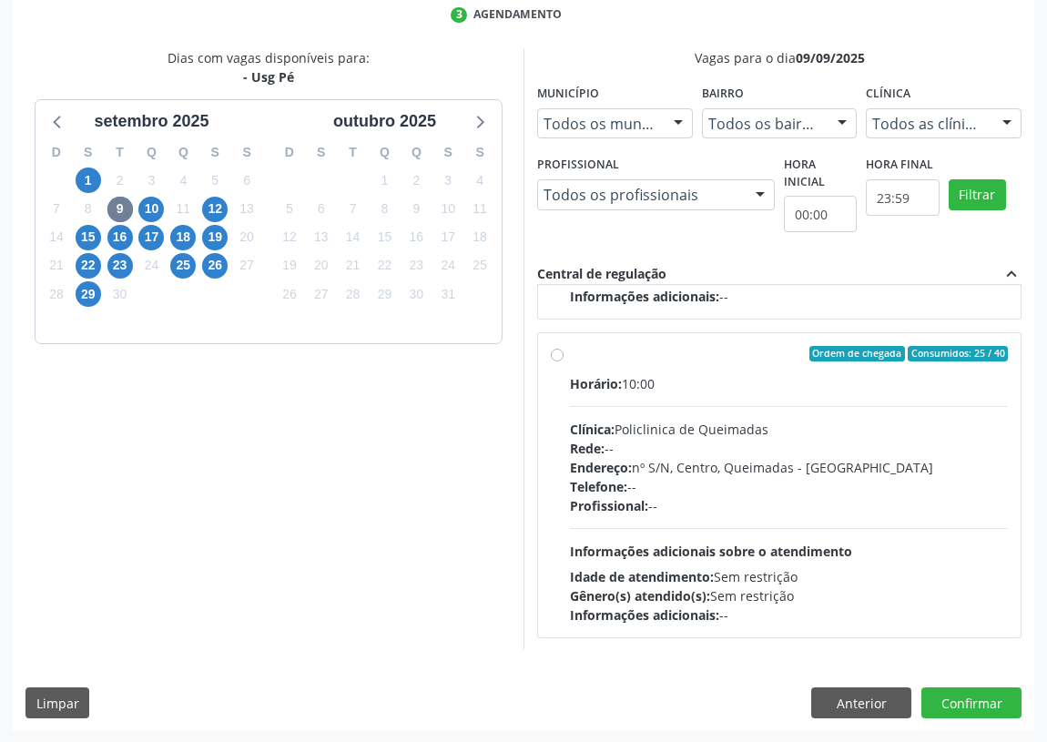
click at [570, 354] on label "Ordem de chegada Consumidos: 25 / 40 Horário: 10:00 Clínica: Policlinica de Que…" at bounding box center [789, 485] width 438 height 279
click at [557, 354] on input "Ordem de chegada Consumidos: 25 / 40 Horário: 10:00 Clínica: Policlinica de Que…" at bounding box center [557, 354] width 13 height 16
radio input "true"
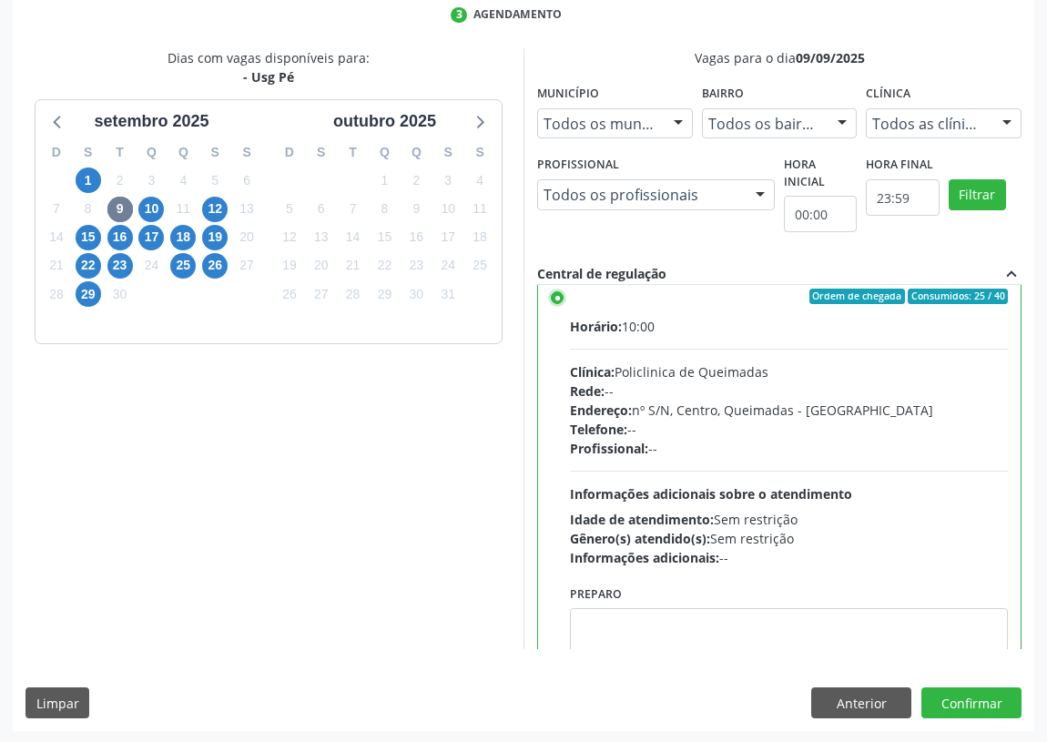
scroll to position [409, 0]
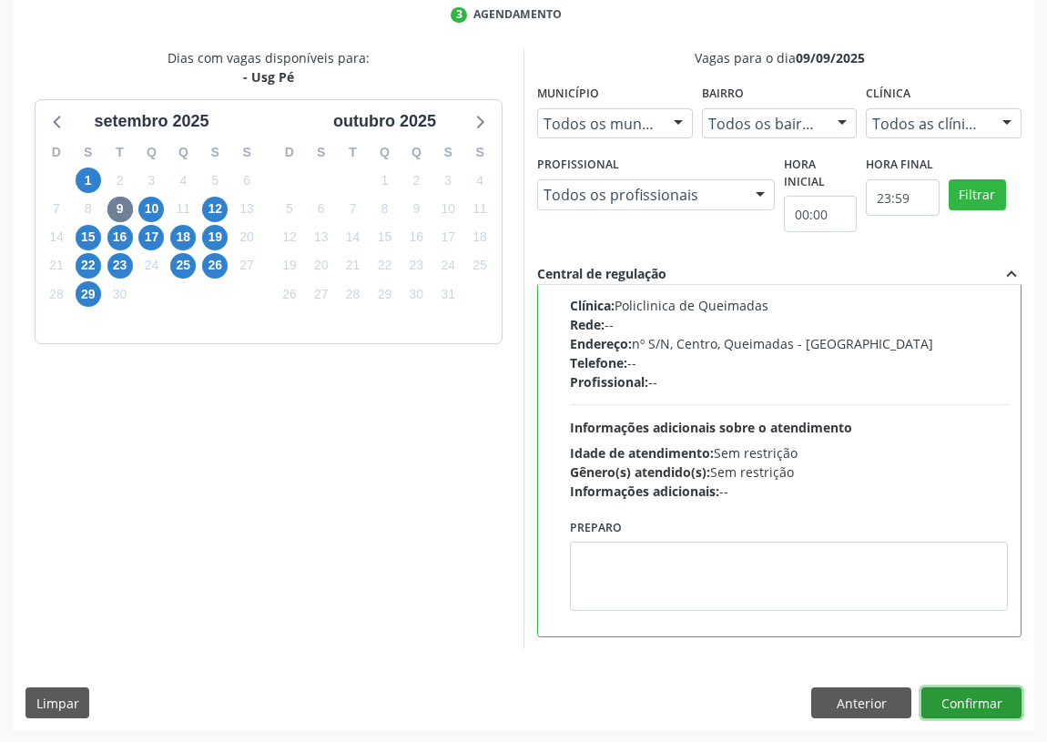
drag, startPoint x: 957, startPoint y: 696, endPoint x: 808, endPoint y: 705, distance: 148.6
click at [949, 696] on button "Confirmar" at bounding box center [971, 702] width 100 height 31
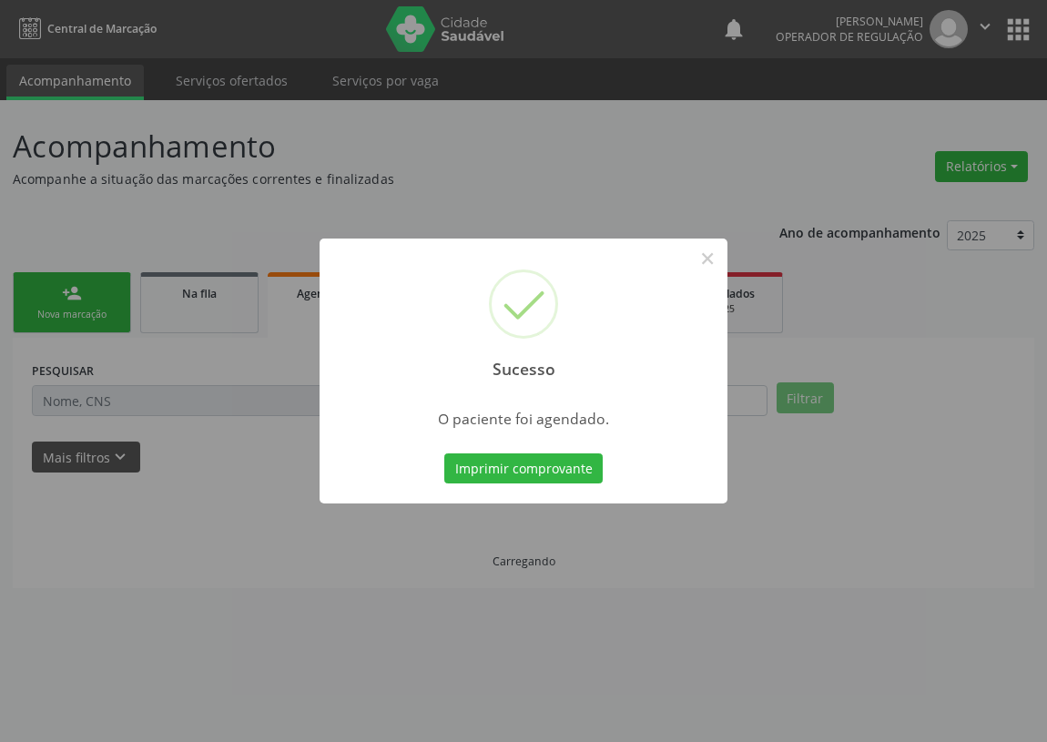
scroll to position [0, 0]
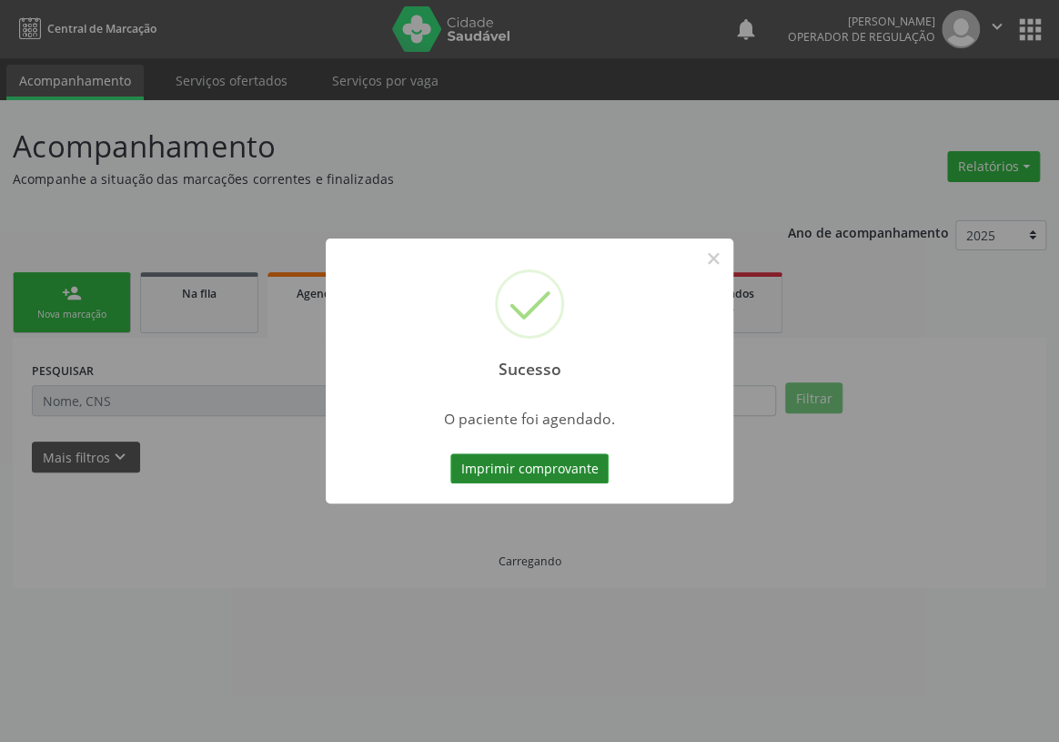
click at [505, 462] on button "Imprimir comprovante" at bounding box center [529, 468] width 158 height 31
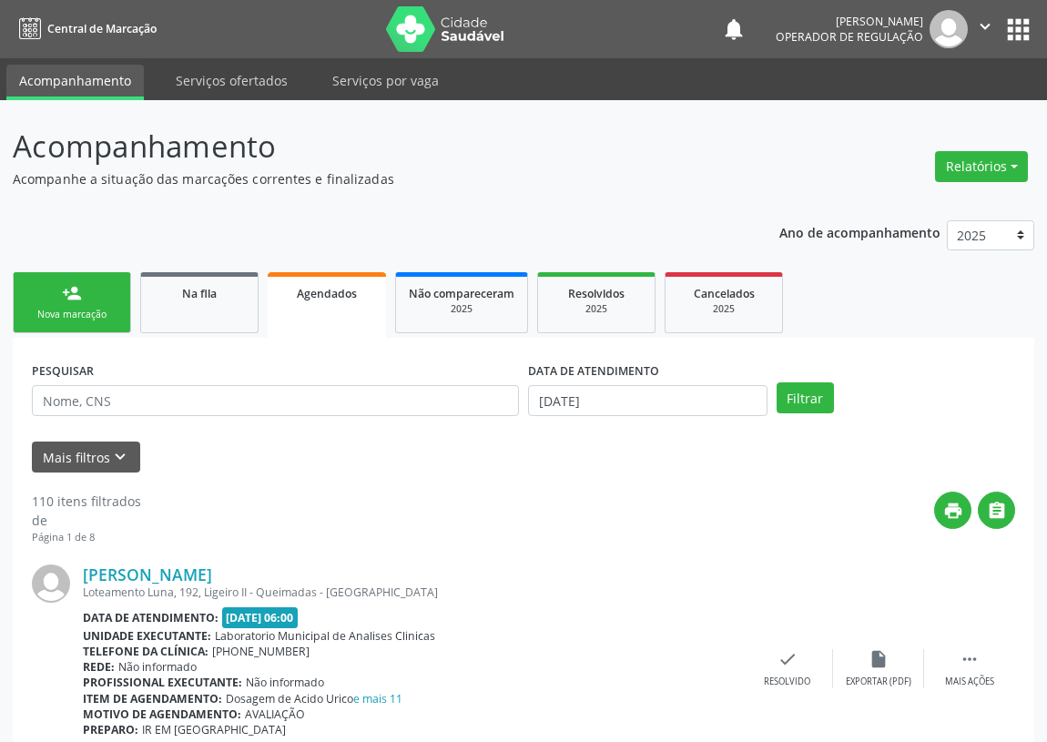
click at [68, 309] on div "Nova marcação" at bounding box center [71, 315] width 91 height 14
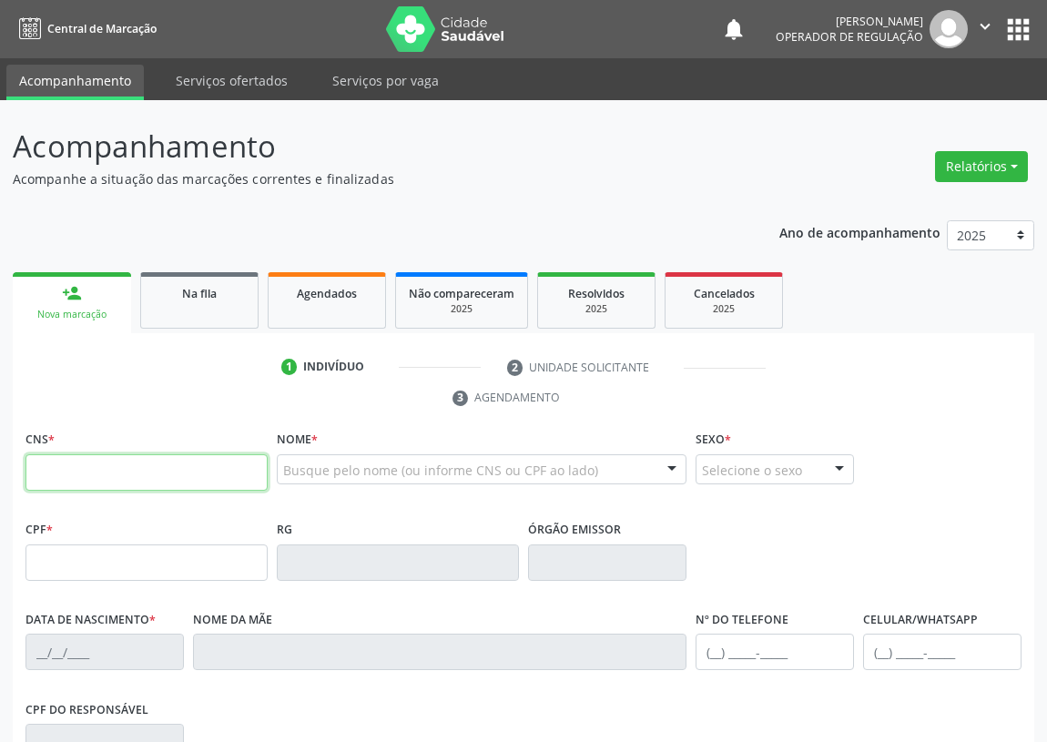
click at [93, 464] on input "text" at bounding box center [146, 472] width 242 height 36
type input "703 4002 4497 7912"
type input "443.199.404-15"
type input "26/06/1964"
type input "Francisca Bernardo da Costa"
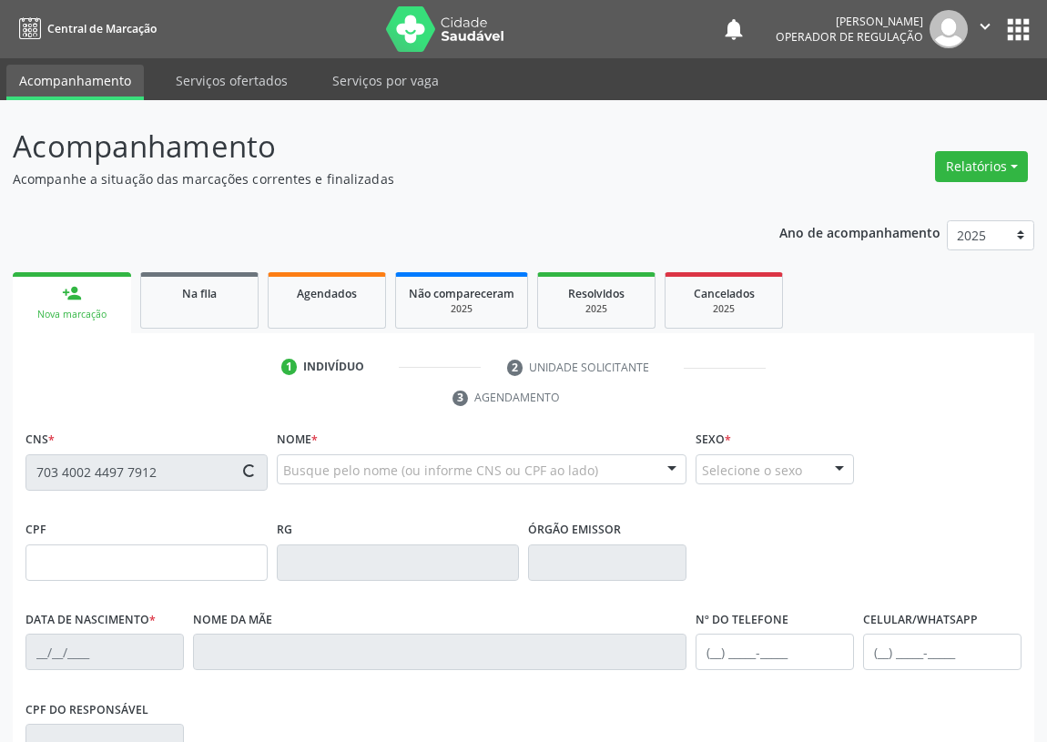
type input "(83) 99171-3002"
type input "63"
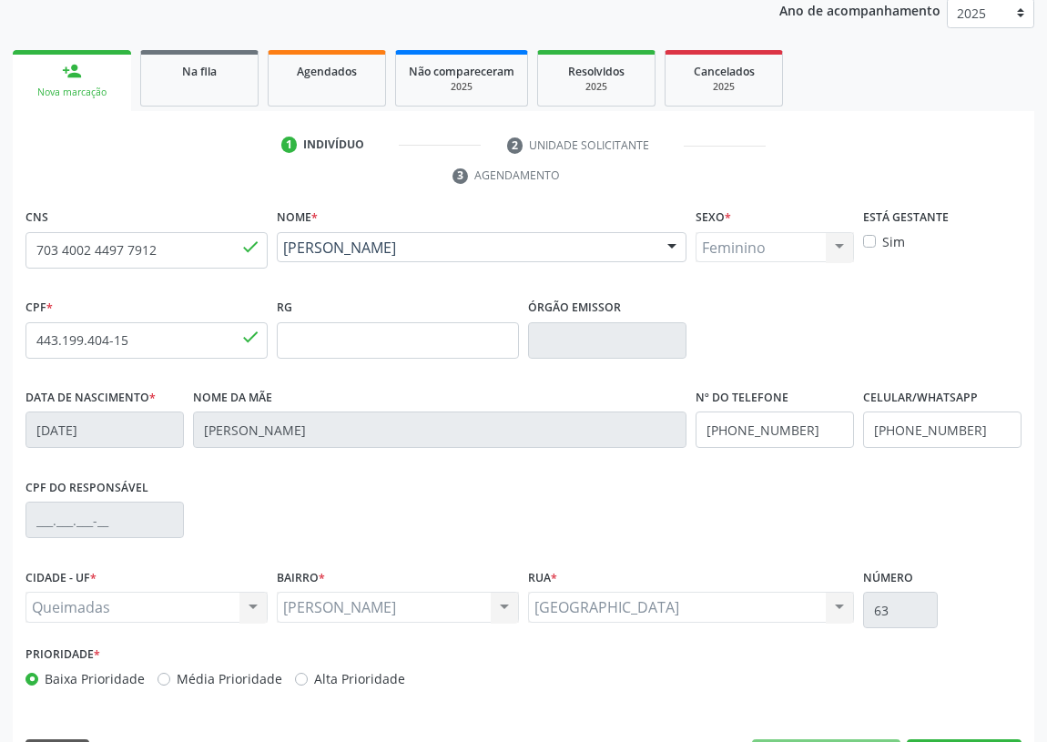
scroll to position [273, 0]
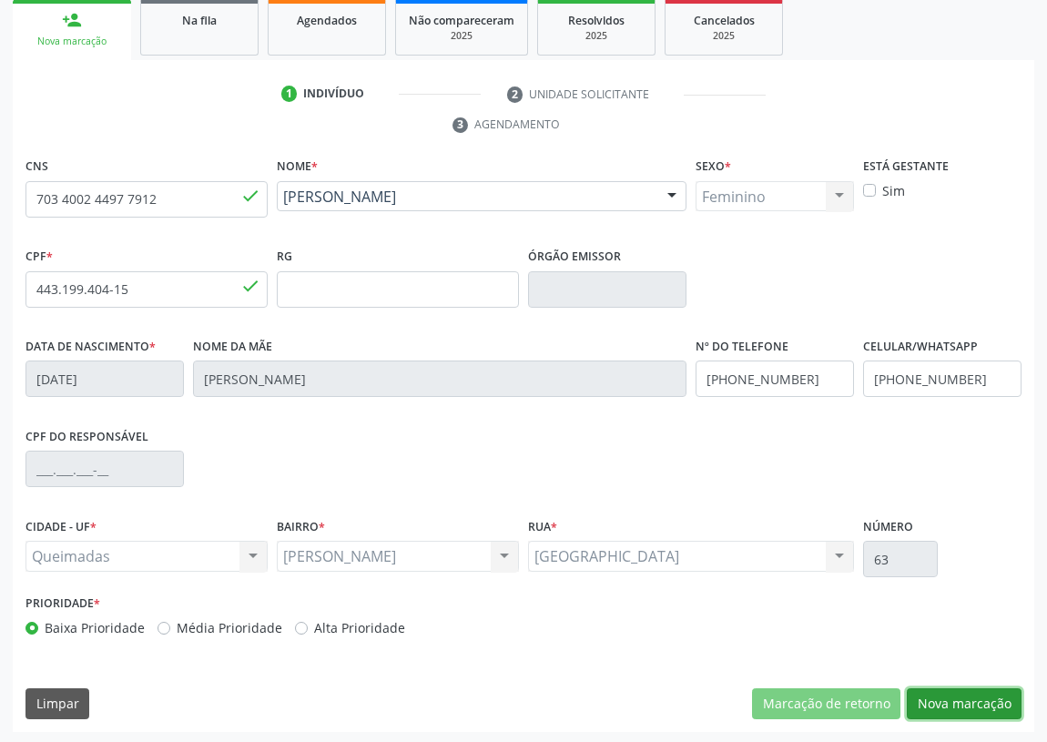
drag, startPoint x: 979, startPoint y: 691, endPoint x: 440, endPoint y: 676, distance: 539.9
click at [978, 691] on button "Nova marcação" at bounding box center [963, 703] width 115 height 31
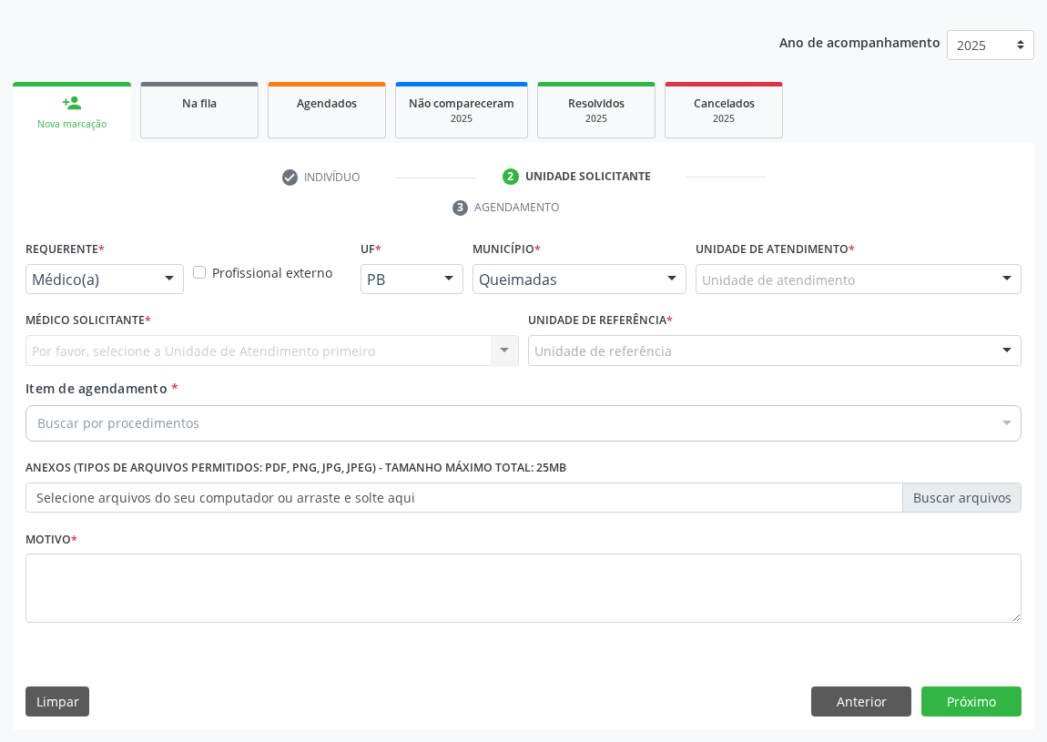
scroll to position [188, 0]
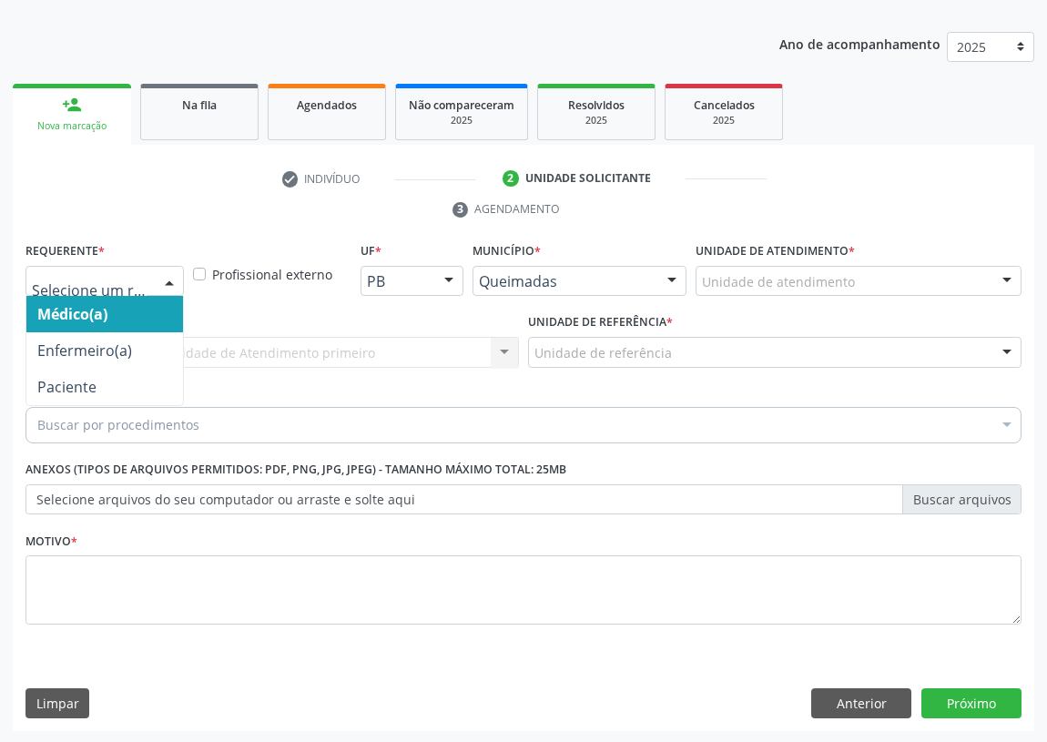
drag, startPoint x: 170, startPoint y: 277, endPoint x: 127, endPoint y: 390, distance: 120.7
click at [164, 281] on div at bounding box center [169, 282] width 27 height 31
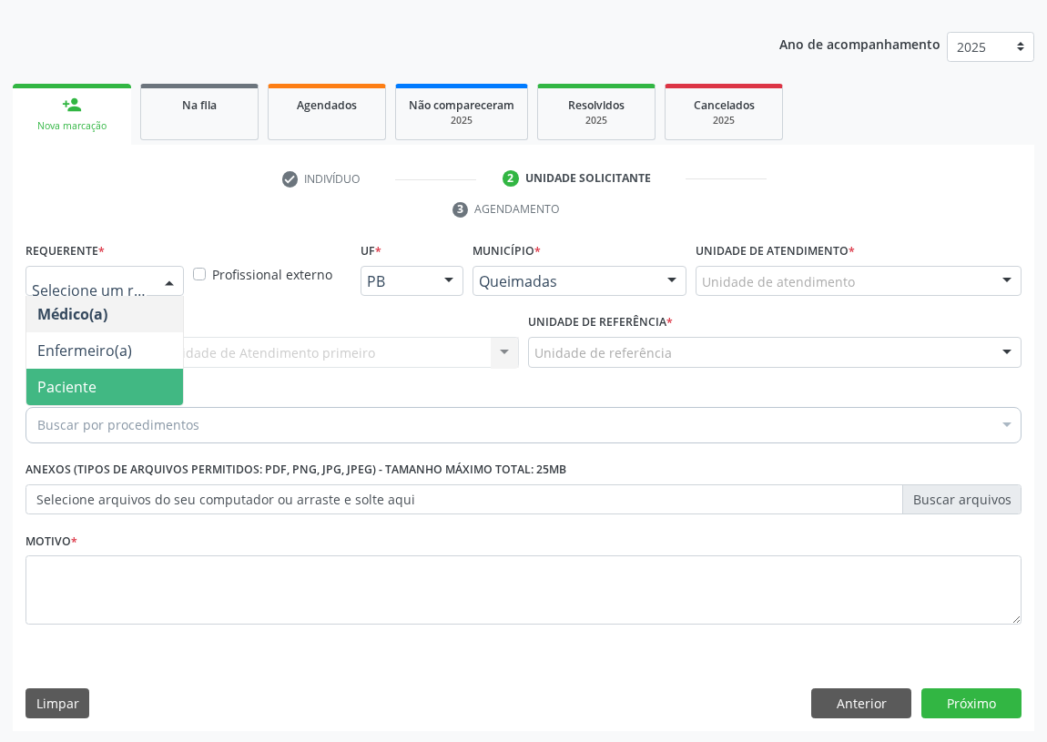
click at [152, 384] on span "Paciente" at bounding box center [104, 387] width 157 height 36
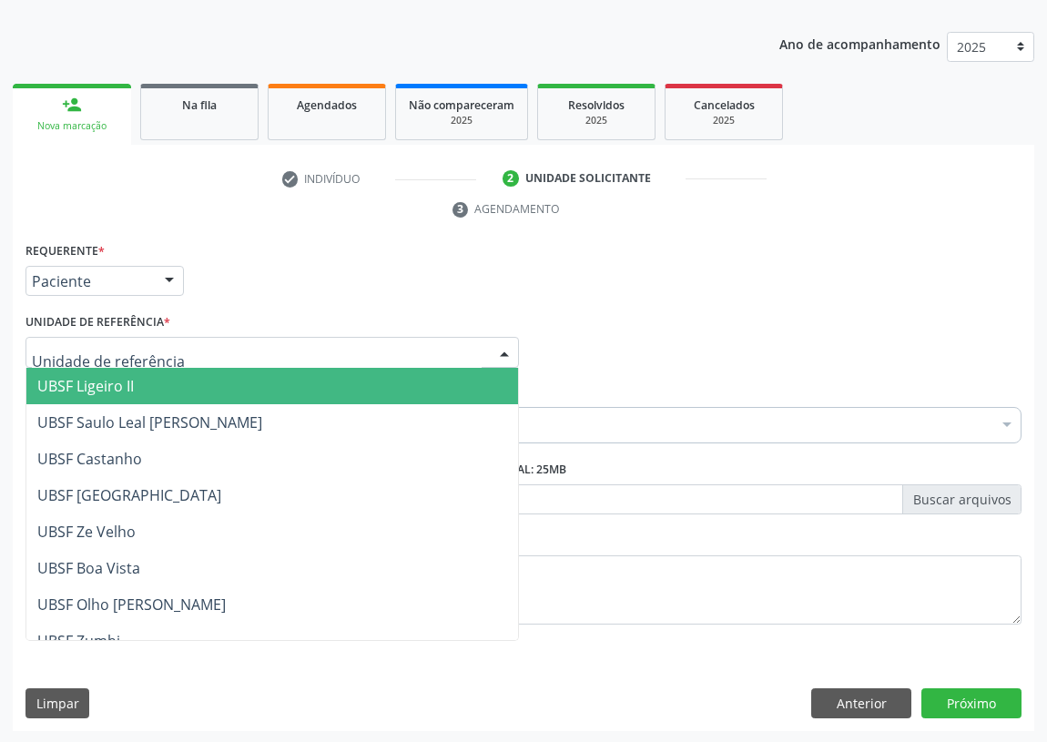
drag, startPoint x: 478, startPoint y: 349, endPoint x: 0, endPoint y: 515, distance: 506.0
click at [459, 351] on div at bounding box center [271, 352] width 493 height 31
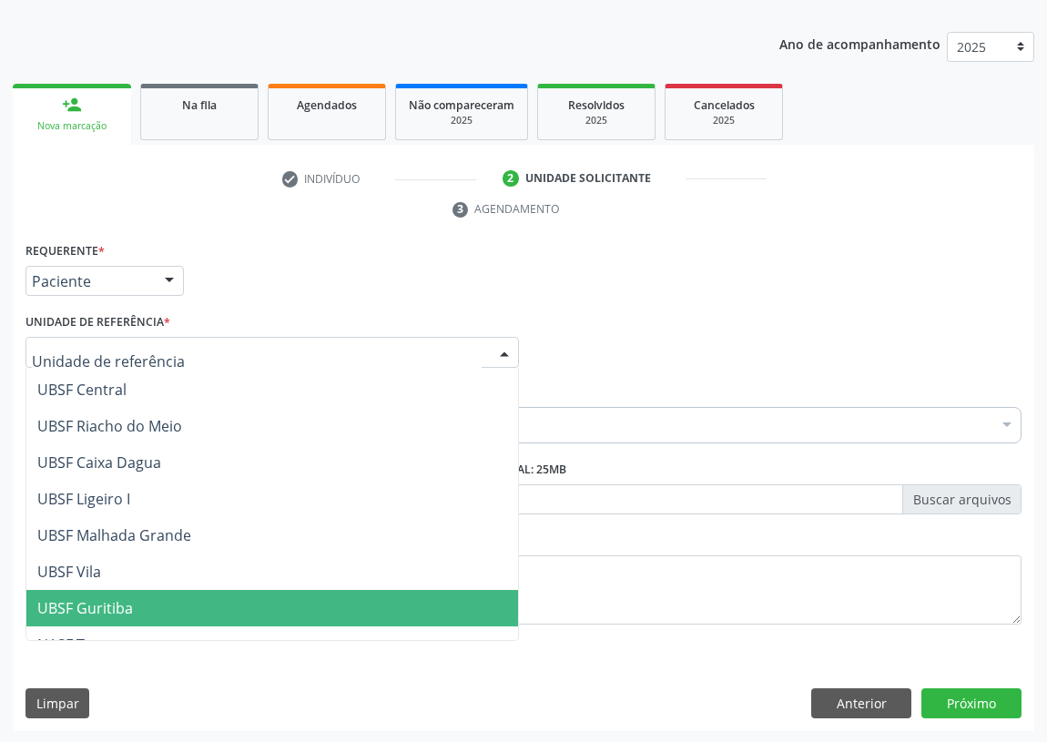
scroll to position [125, 0]
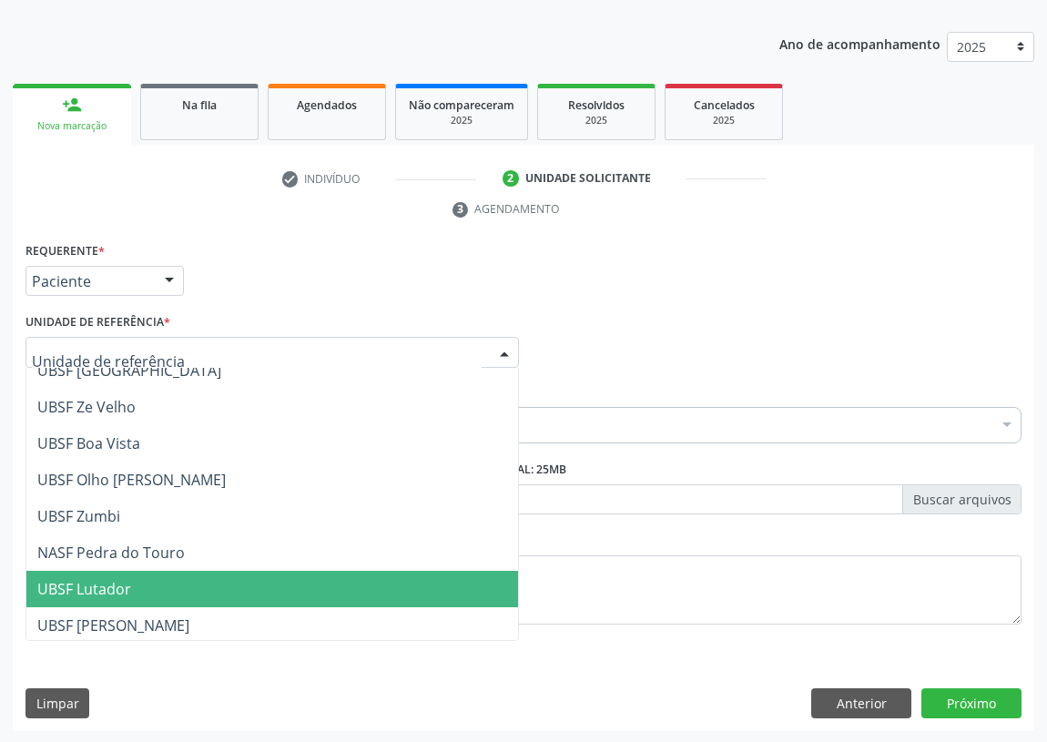
click at [130, 576] on span "UBSF Lutador" at bounding box center [271, 589] width 491 height 36
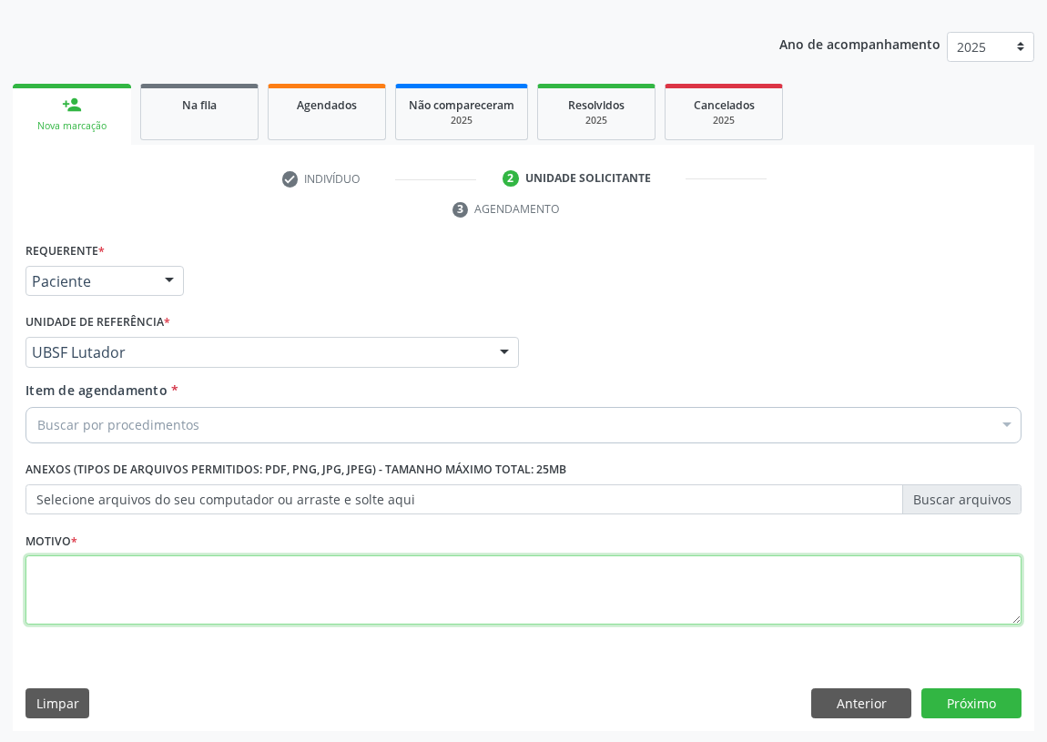
click at [77, 597] on textarea at bounding box center [523, 589] width 996 height 69
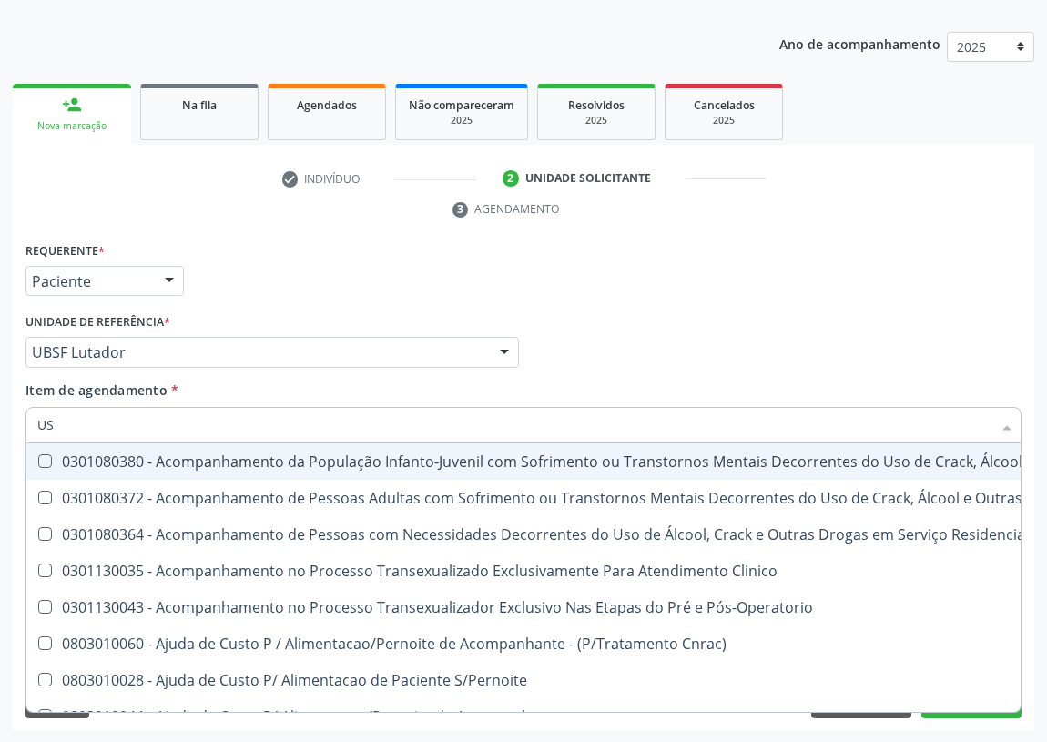
type input "USG"
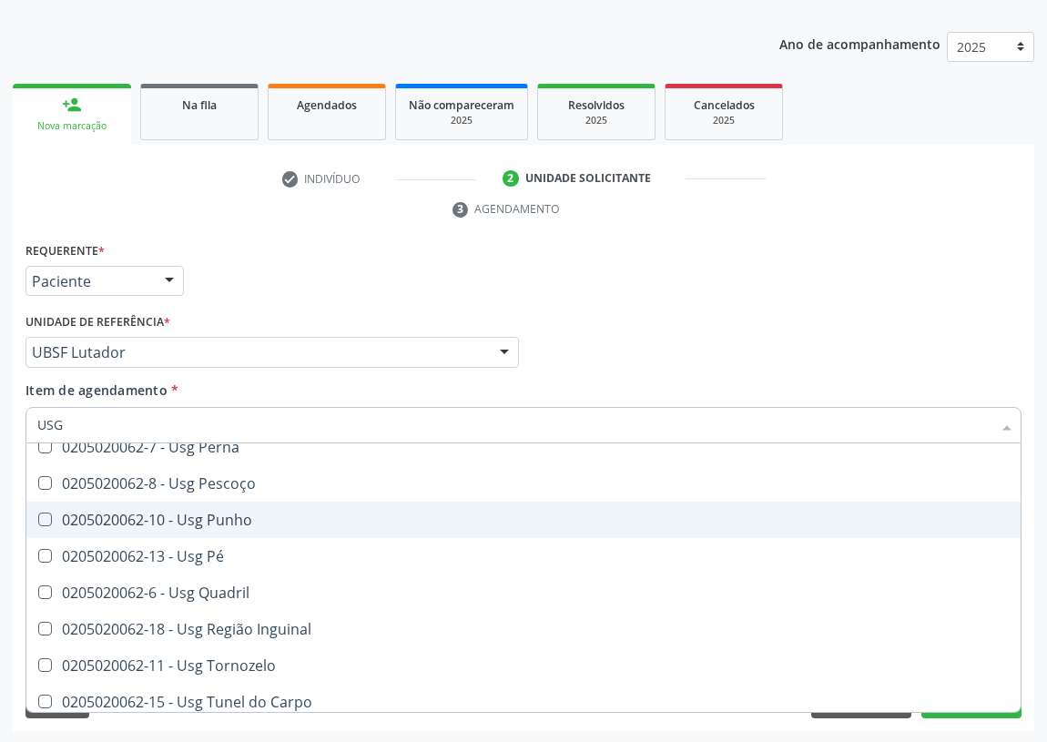
scroll to position [422, 0]
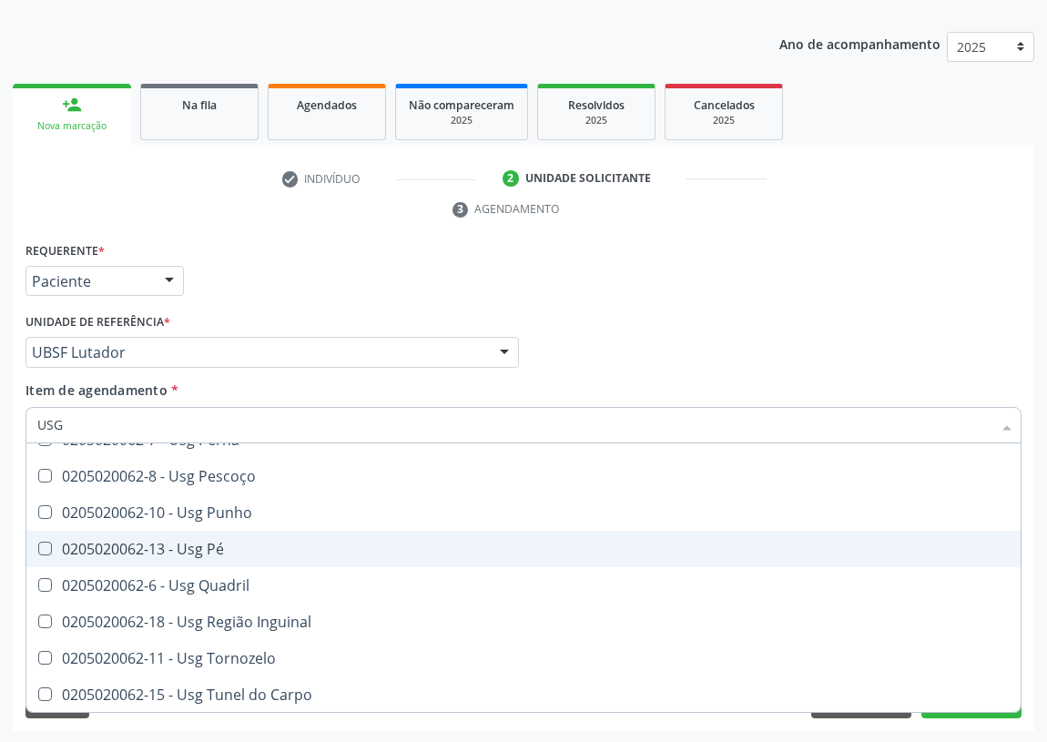
drag, startPoint x: 198, startPoint y: 542, endPoint x: 164, endPoint y: 542, distance: 34.6
click at [178, 542] on div "0205020062-13 - Usg Pé" at bounding box center [523, 549] width 972 height 15
checkbox Pé "true"
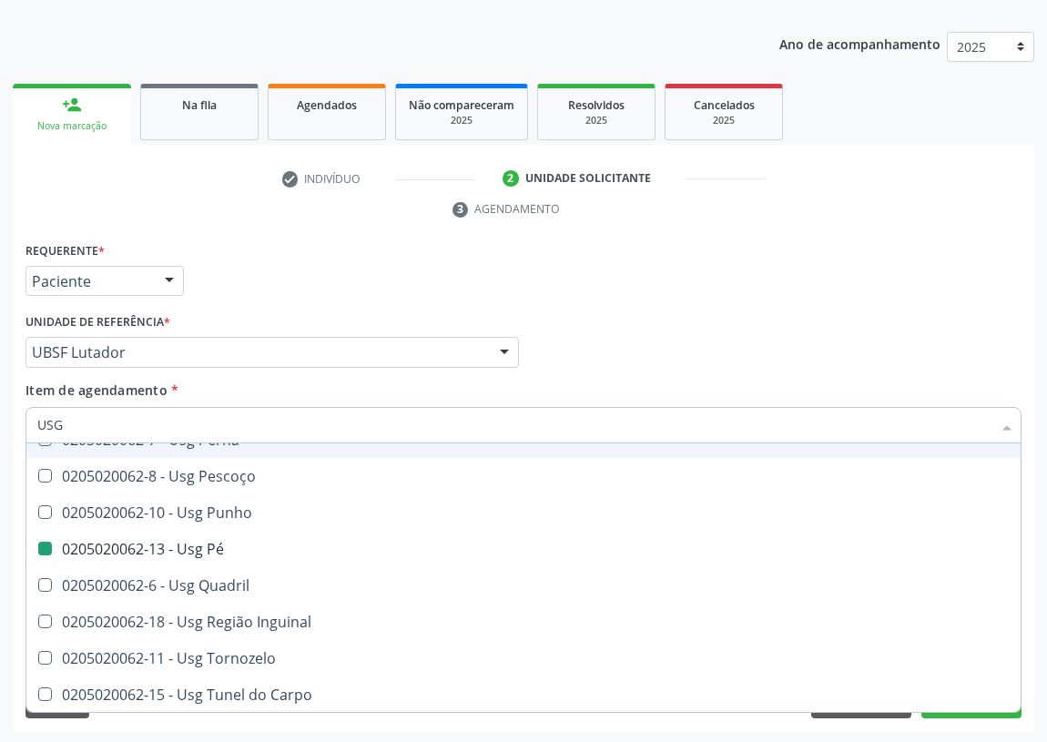
click at [618, 322] on div "Médico Solicitante Por favor, selecione a Unidade de Atendimento primeiro Nenhu…" at bounding box center [523, 344] width 1005 height 71
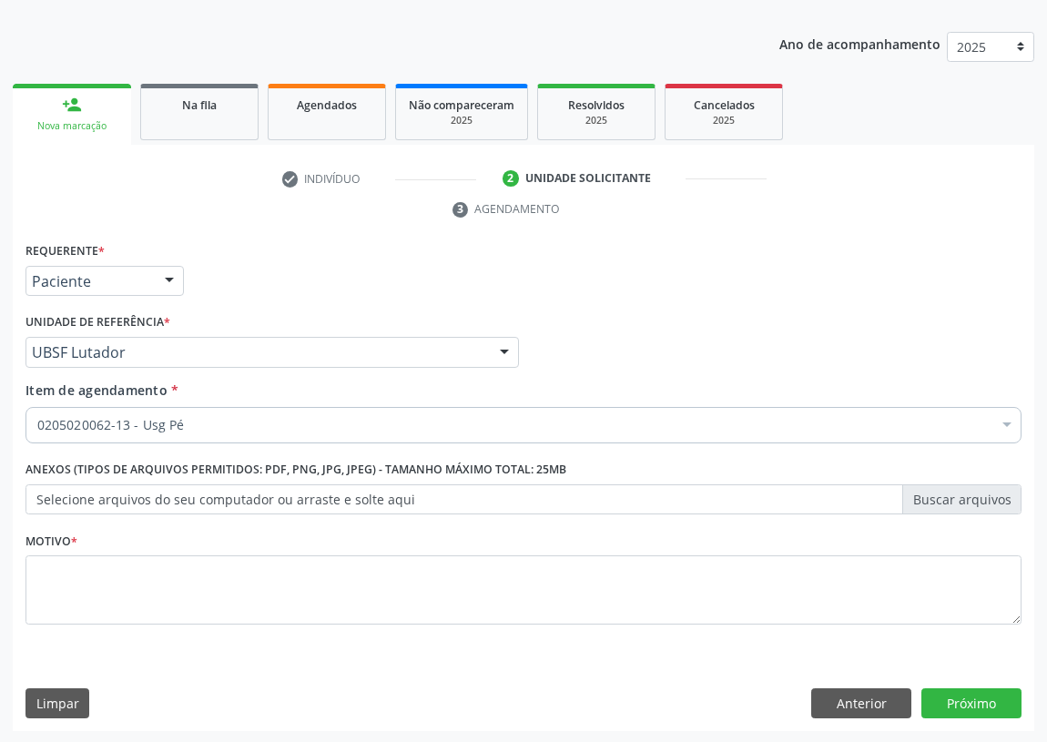
checkbox Pé "true"
checkbox \(Dornic\) "false"
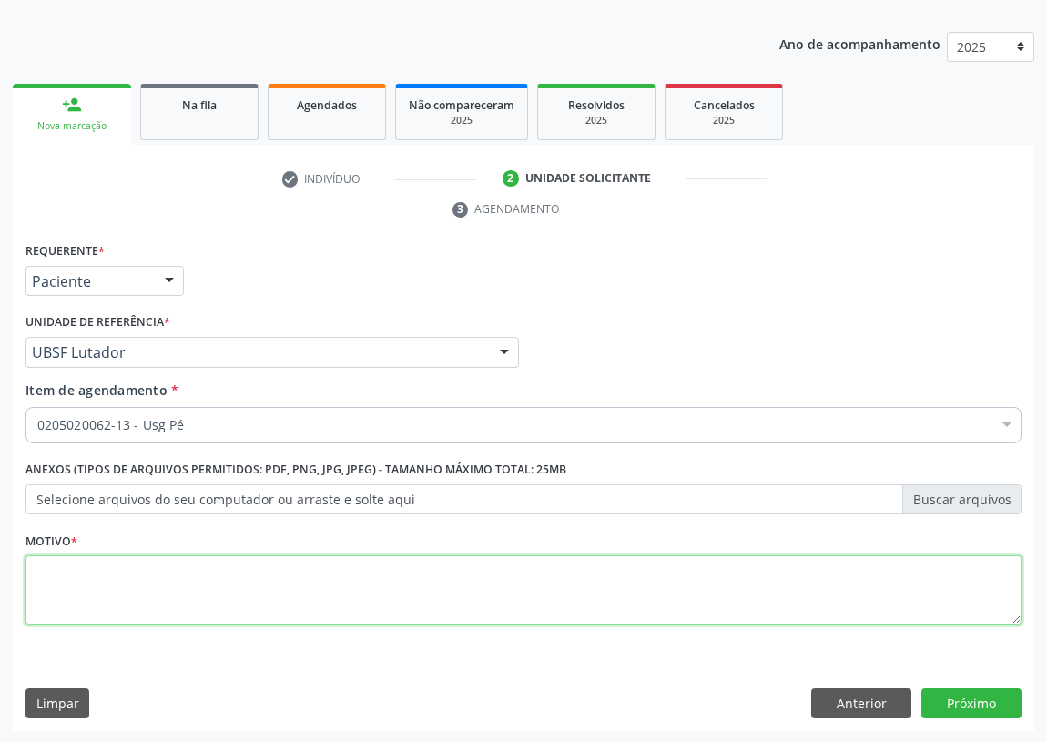
click at [54, 579] on textarea at bounding box center [523, 589] width 996 height 69
type textarea "AVALIAÇÃO"
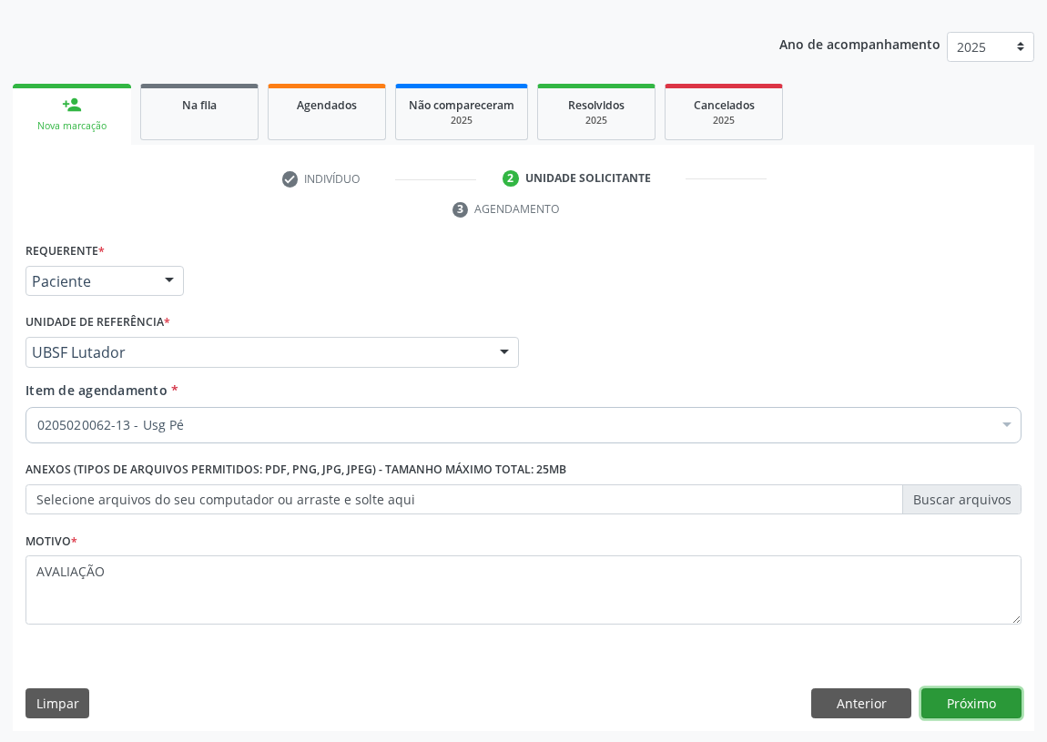
drag, startPoint x: 994, startPoint y: 703, endPoint x: 0, endPoint y: 495, distance: 1015.4
click at [987, 703] on button "Próximo" at bounding box center [971, 703] width 100 height 31
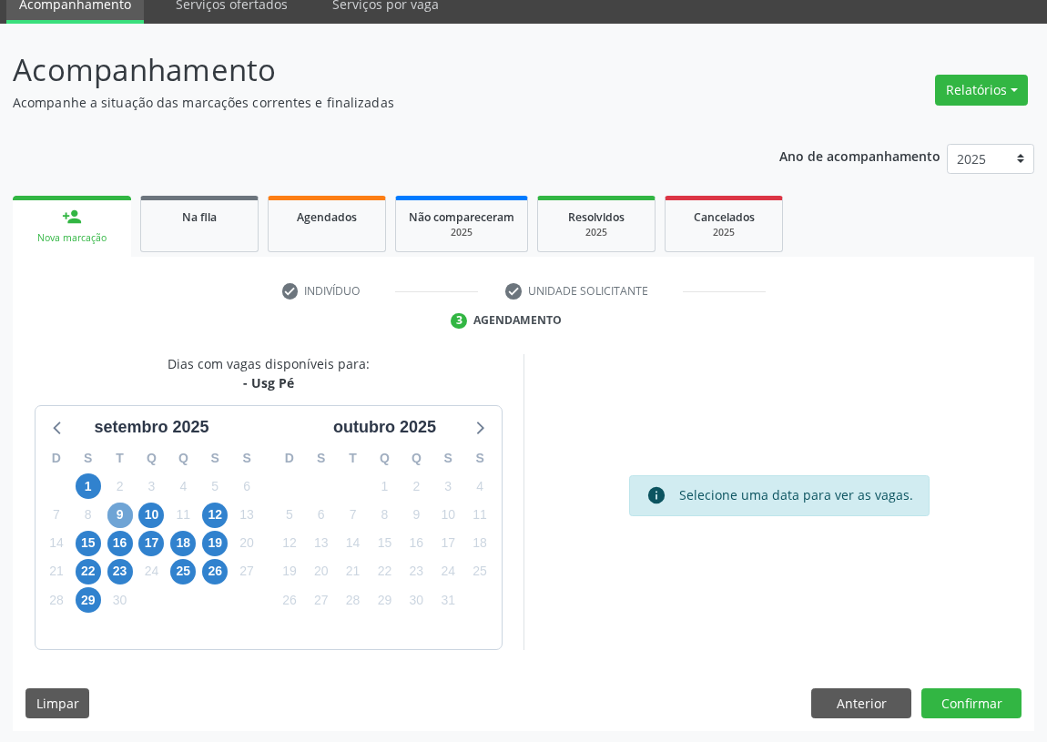
drag, startPoint x: 112, startPoint y: 511, endPoint x: 309, endPoint y: 464, distance: 202.0
click at [116, 511] on span "9" at bounding box center [119, 514] width 25 height 25
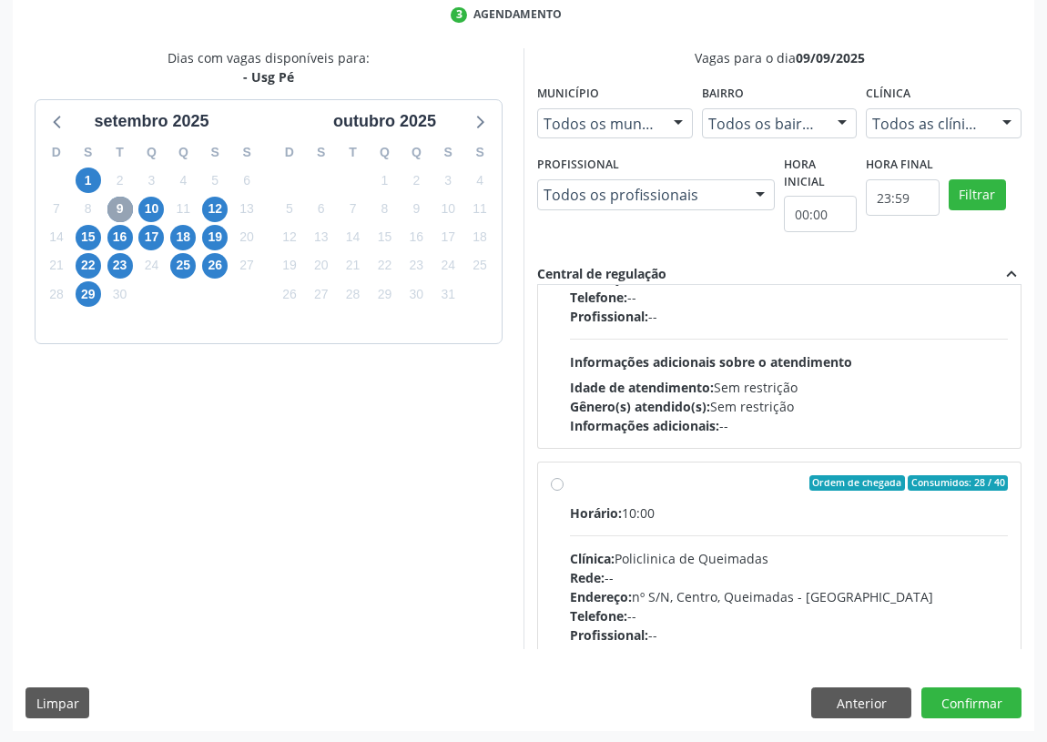
scroll to position [285, 0]
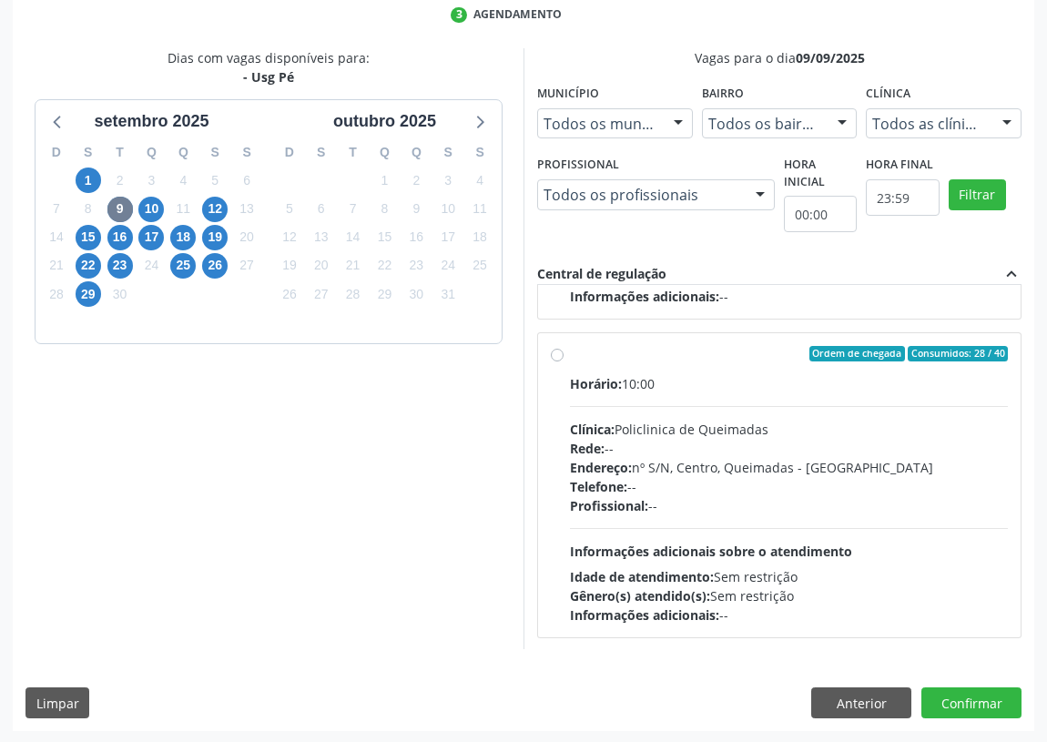
click at [570, 351] on label "Ordem de chegada Consumidos: 28 / 40 Horário: 10:00 Clínica: Policlinica de Que…" at bounding box center [789, 485] width 438 height 279
click at [560, 351] on input "Ordem de chegada Consumidos: 28 / 40 Horário: 10:00 Clínica: Policlinica de Que…" at bounding box center [557, 354] width 13 height 16
radio input "true"
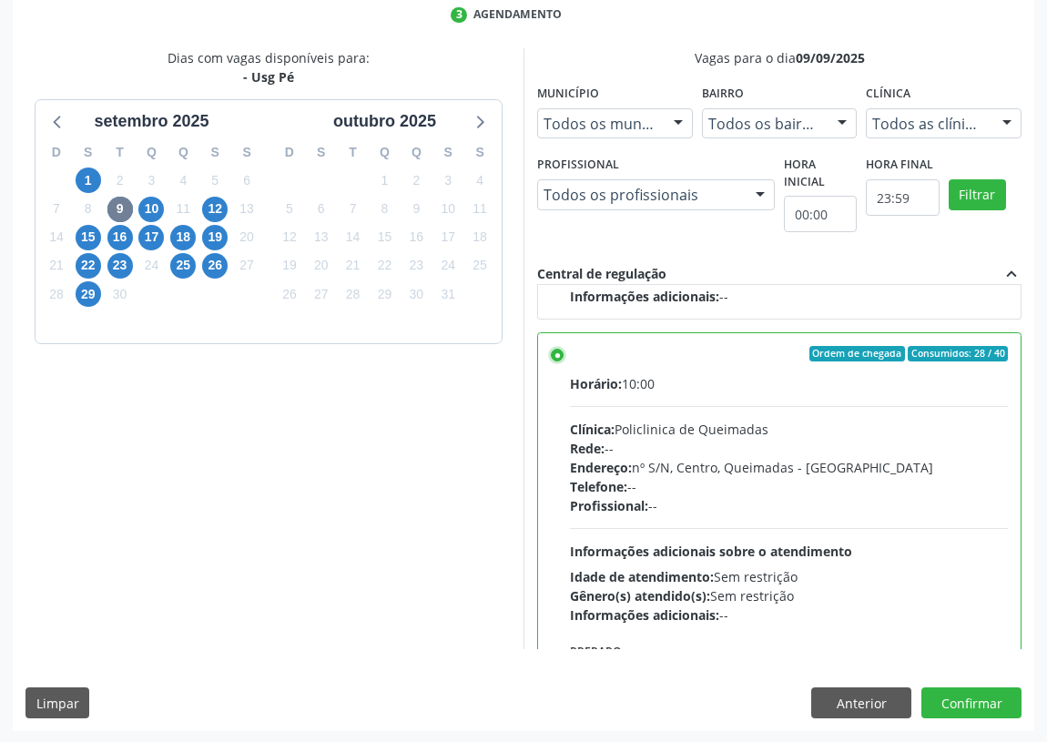
scroll to position [409, 0]
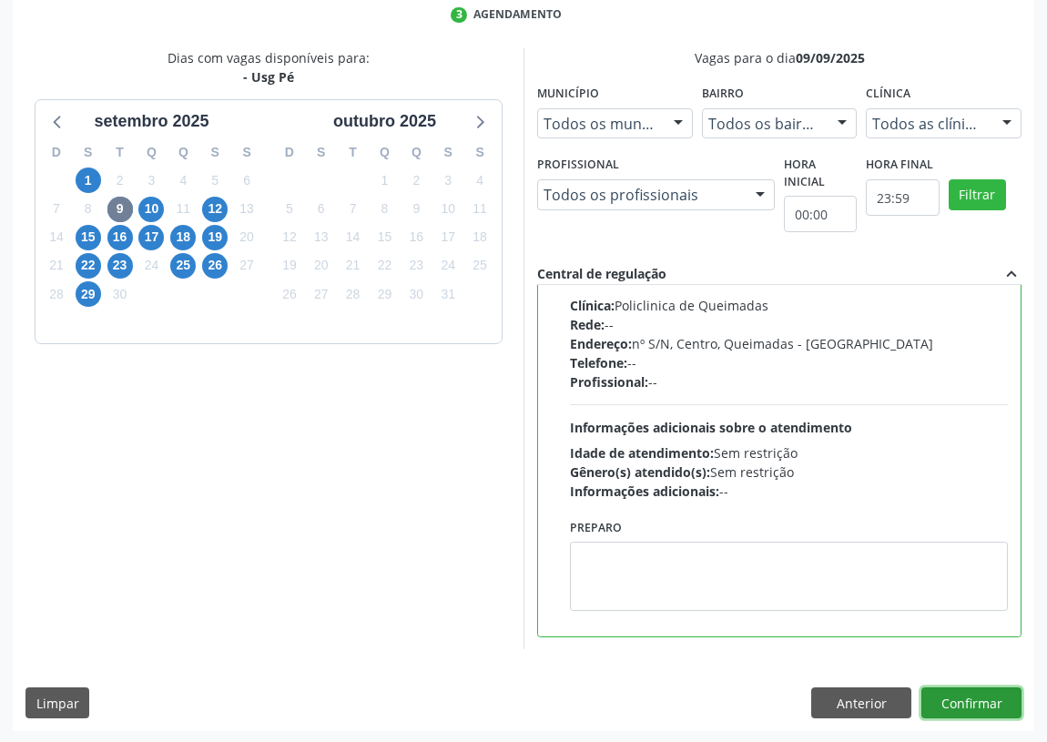
drag, startPoint x: 962, startPoint y: 693, endPoint x: 250, endPoint y: 734, distance: 712.9
click at [951, 693] on button "Confirmar" at bounding box center [971, 702] width 100 height 31
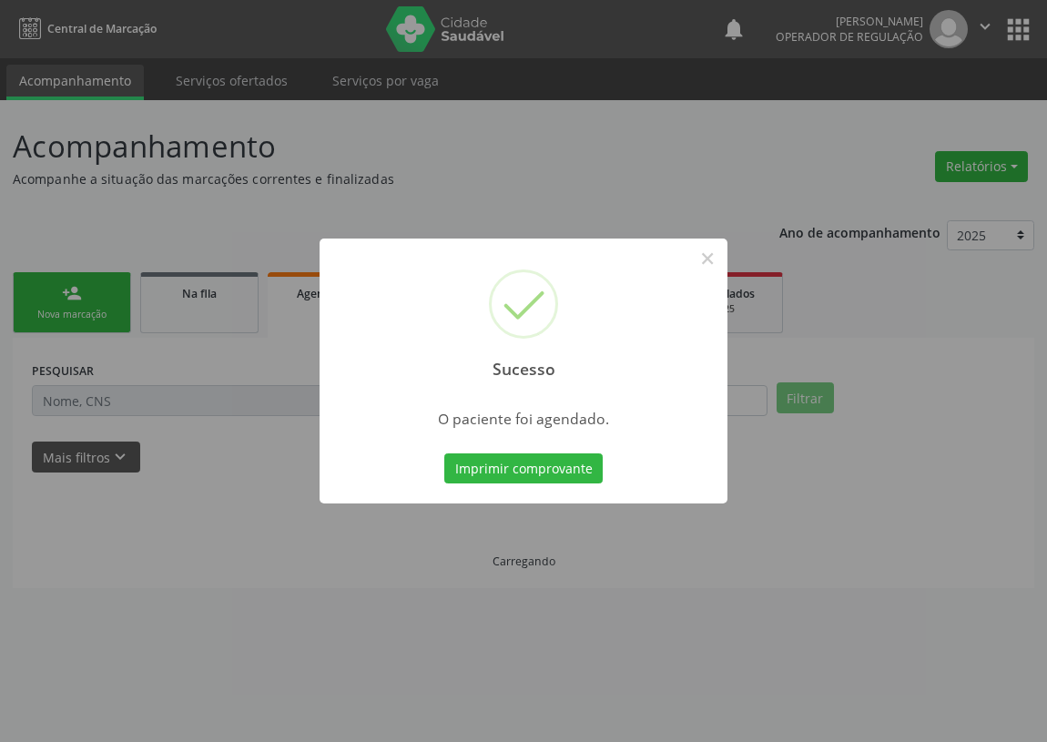
scroll to position [0, 0]
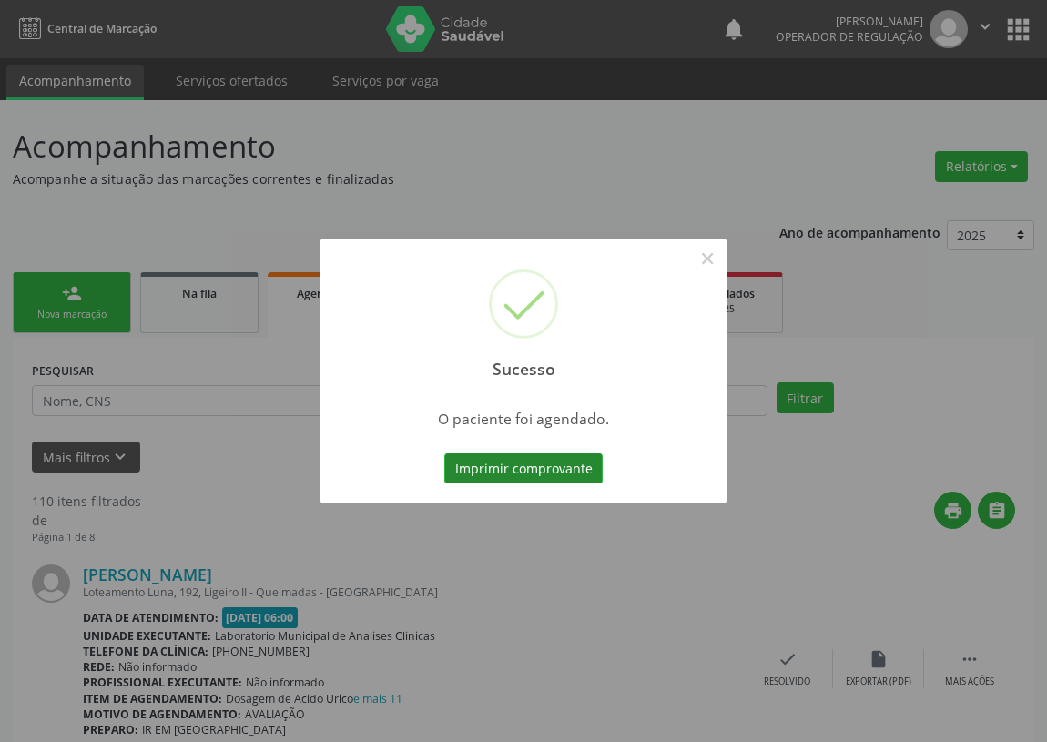
click at [537, 453] on button "Imprimir comprovante" at bounding box center [523, 468] width 158 height 31
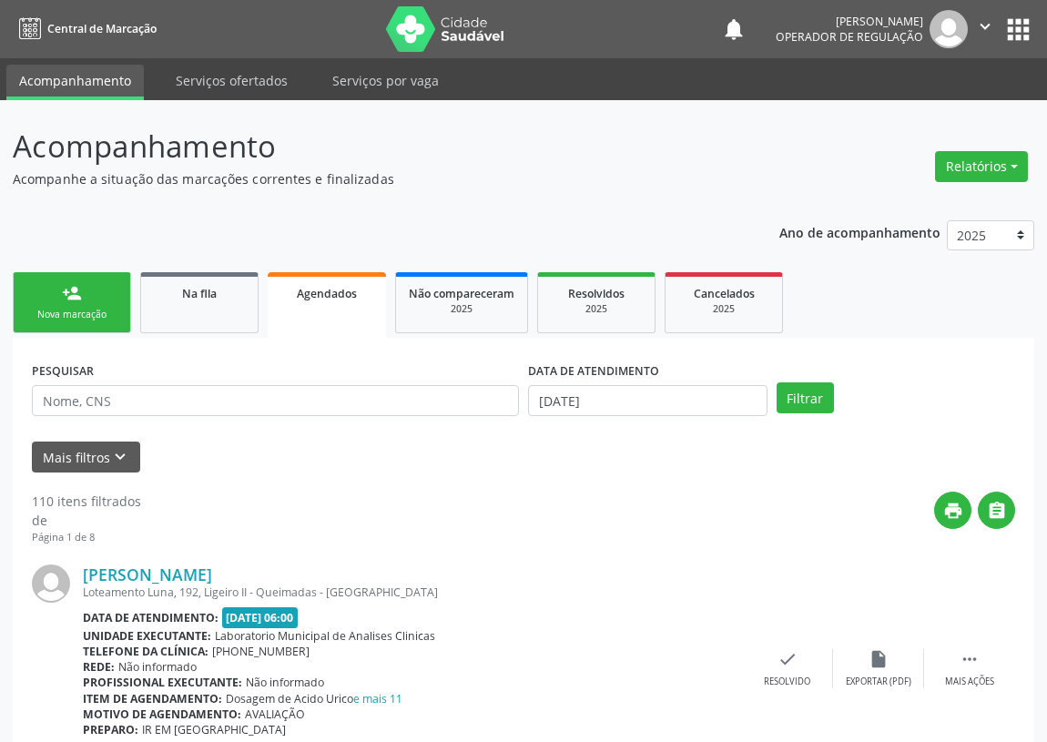
click at [46, 291] on link "person_add Nova marcação" at bounding box center [72, 302] width 118 height 61
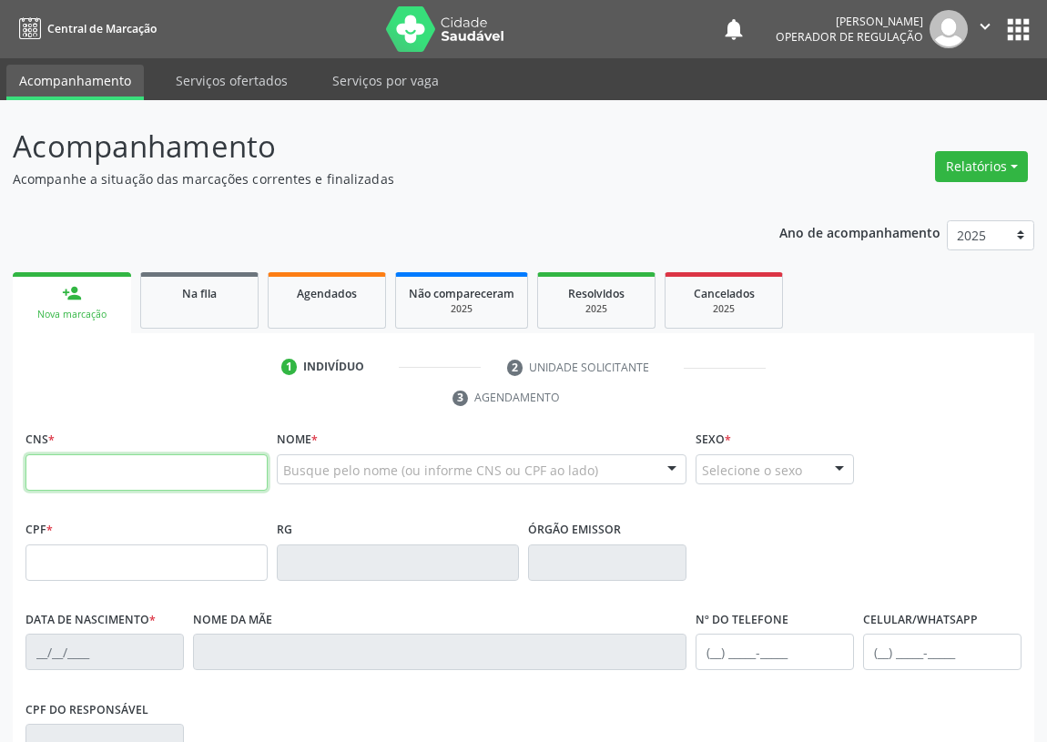
drag, startPoint x: 53, startPoint y: 481, endPoint x: 44, endPoint y: 455, distance: 27.1
click at [48, 465] on input "text" at bounding box center [146, 472] width 242 height 36
type input "708 9097 7124 6218"
type input "738.342.894-34"
type input "30/04/1969"
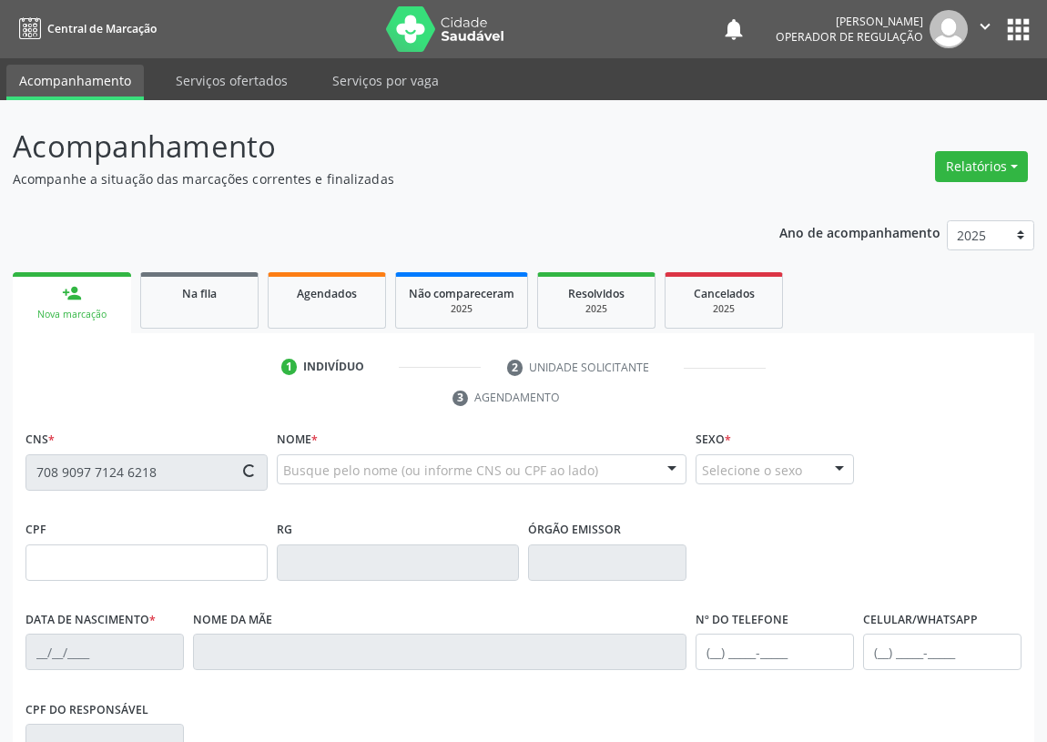
type input "Alfredina Barbosa"
type input "(83) 99158-1373"
type input "(83) 99470-0440"
type input "7"
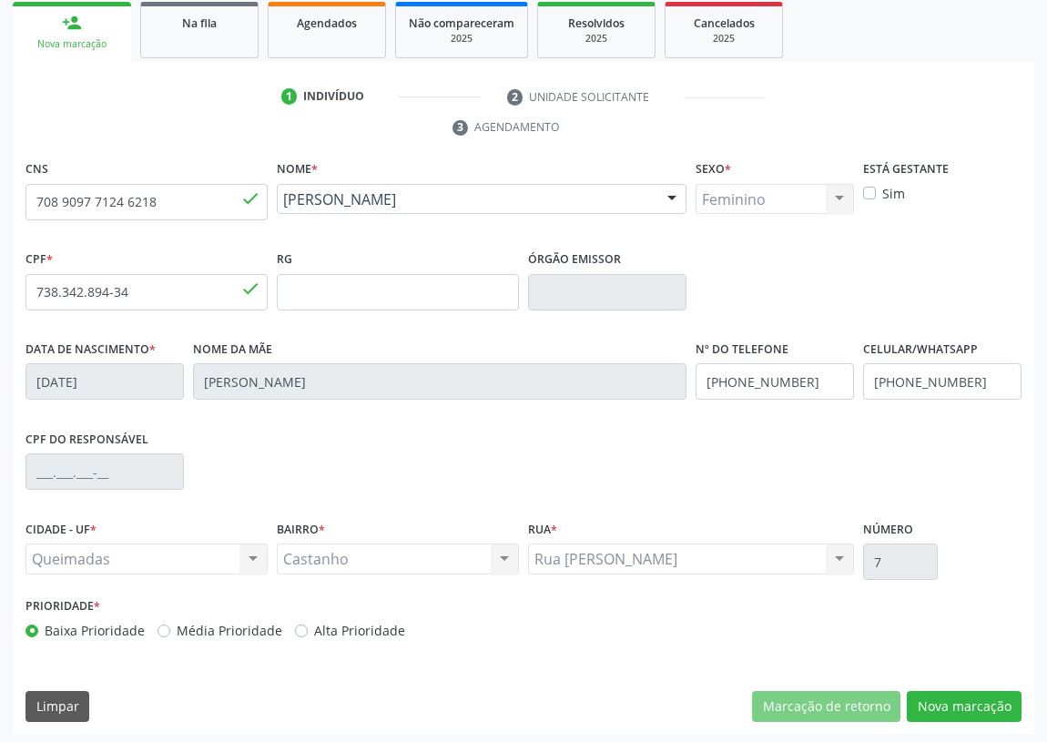
scroll to position [273, 0]
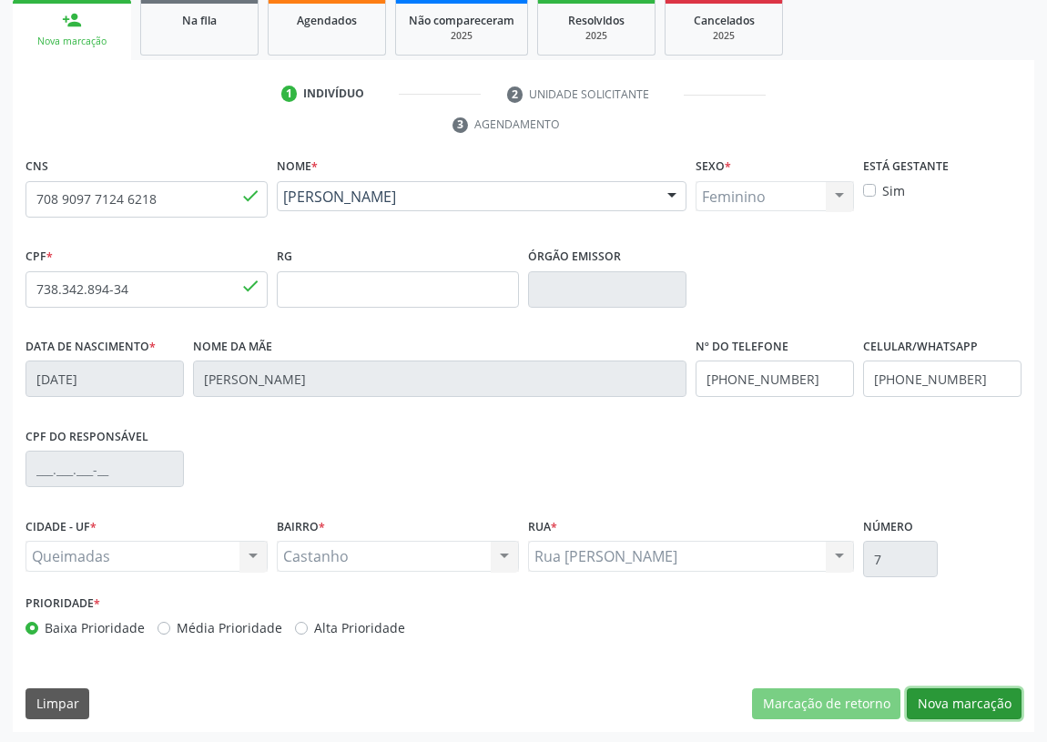
drag, startPoint x: 948, startPoint y: 699, endPoint x: 711, endPoint y: 656, distance: 241.4
click at [936, 693] on button "Nova marcação" at bounding box center [963, 703] width 115 height 31
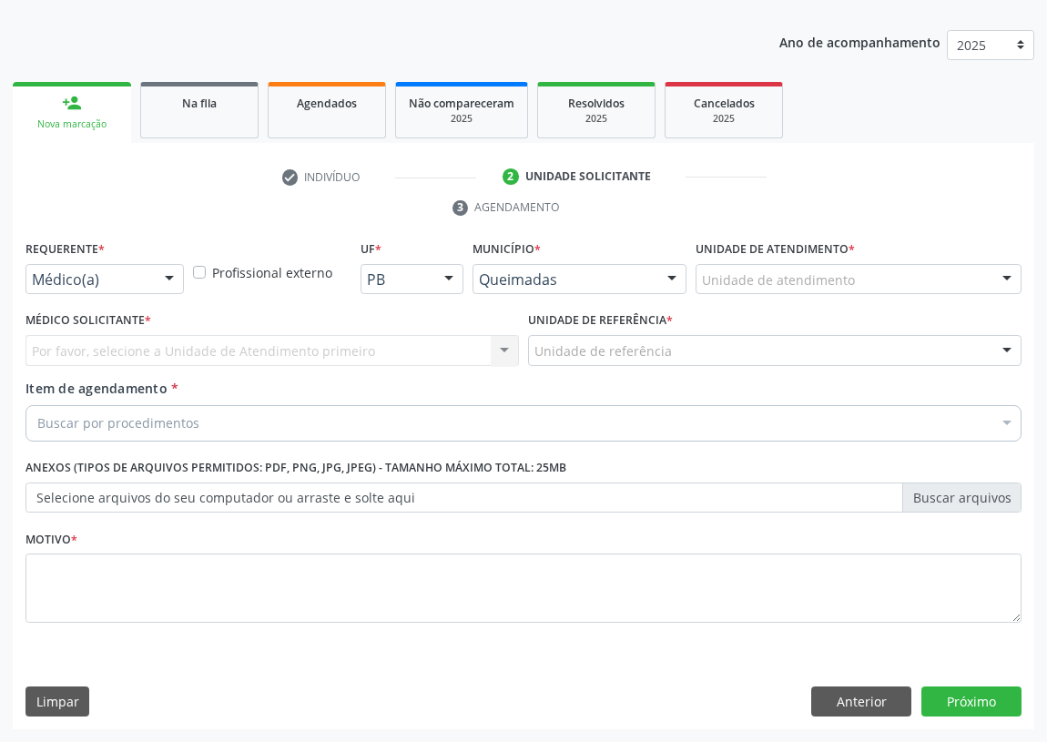
scroll to position [188, 0]
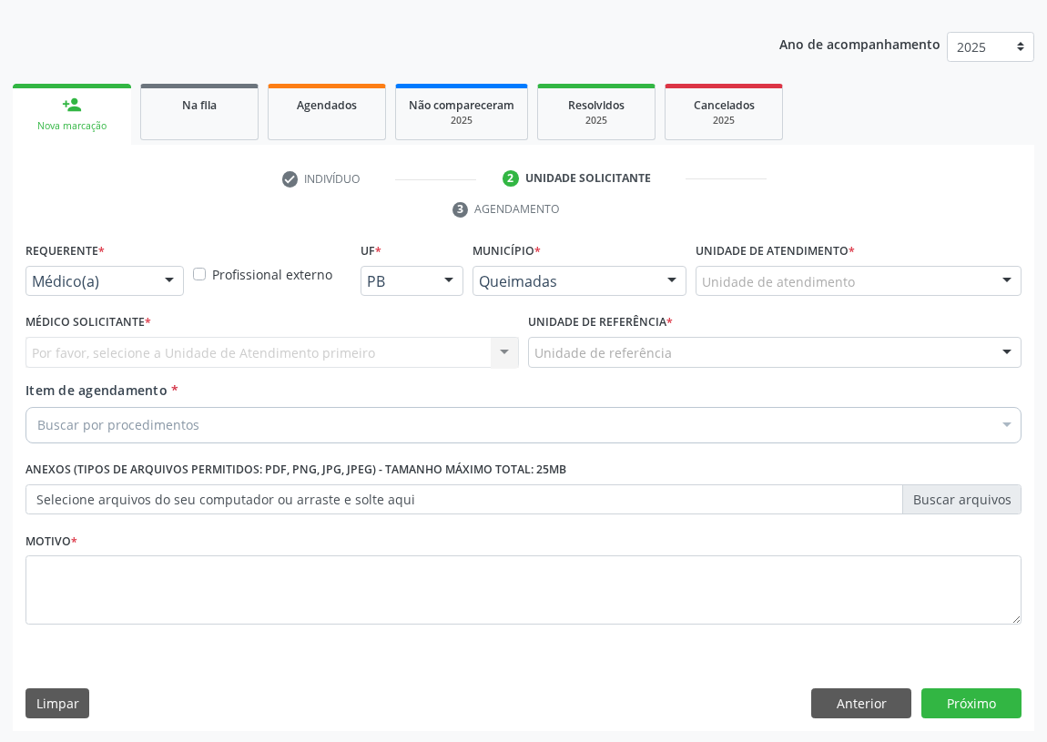
click at [167, 279] on div at bounding box center [169, 282] width 27 height 31
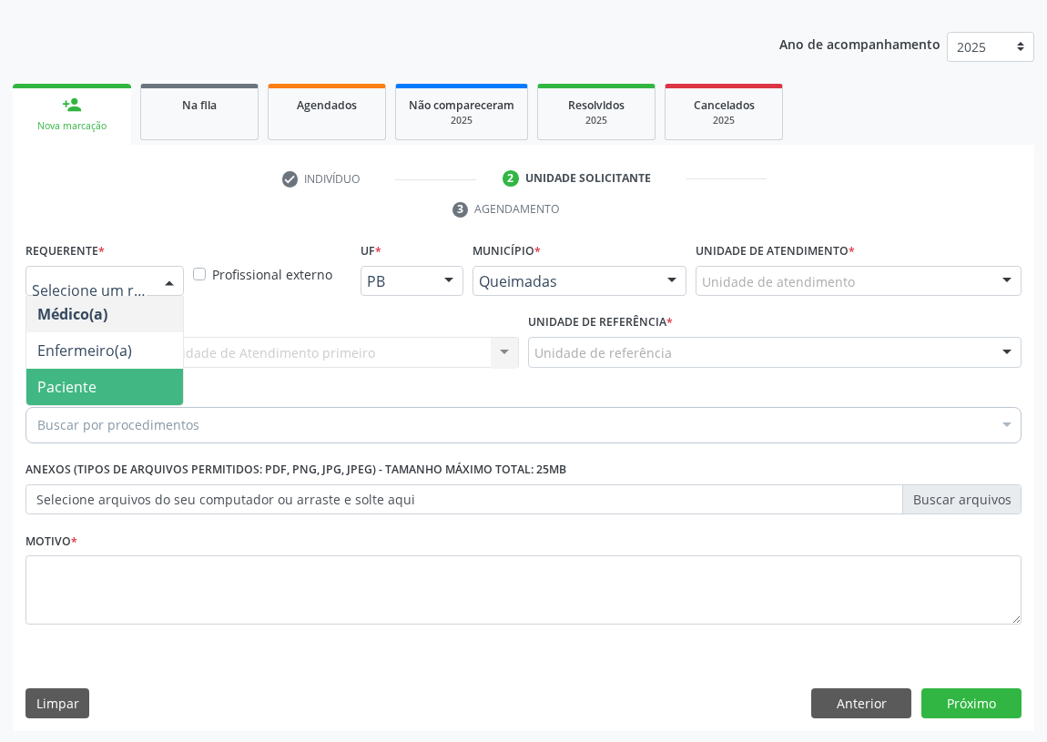
click at [147, 388] on span "Paciente" at bounding box center [104, 387] width 157 height 36
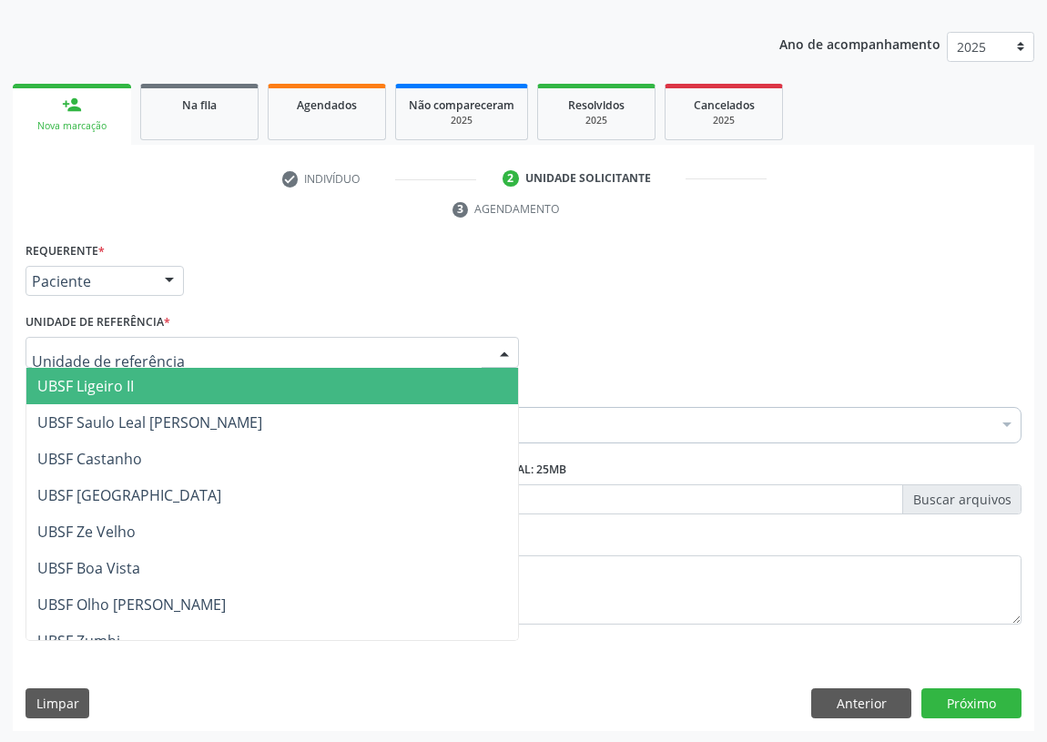
drag, startPoint x: 487, startPoint y: 343, endPoint x: 263, endPoint y: 471, distance: 257.6
click at [487, 344] on div "UBSF Ligeiro II UBSF Saulo Leal Ernesto de Melo UBSF Castanho UBSF Baixa Verde …" at bounding box center [271, 352] width 493 height 31
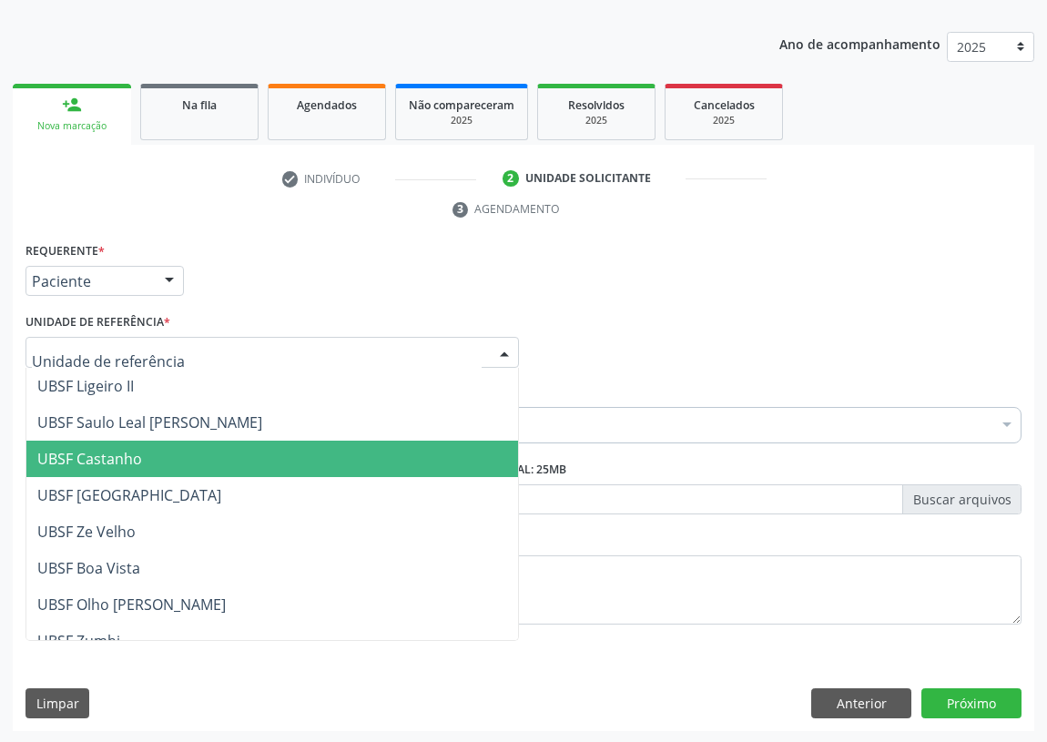
click at [157, 449] on span "UBSF Castanho" at bounding box center [271, 458] width 491 height 36
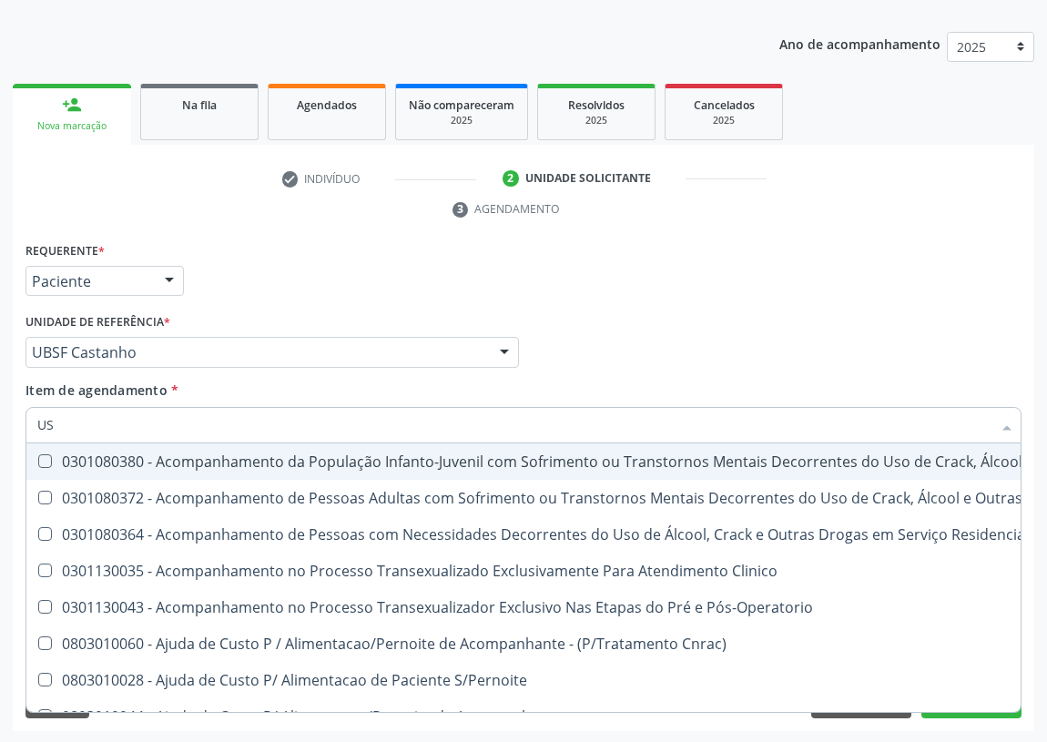
type input "USG"
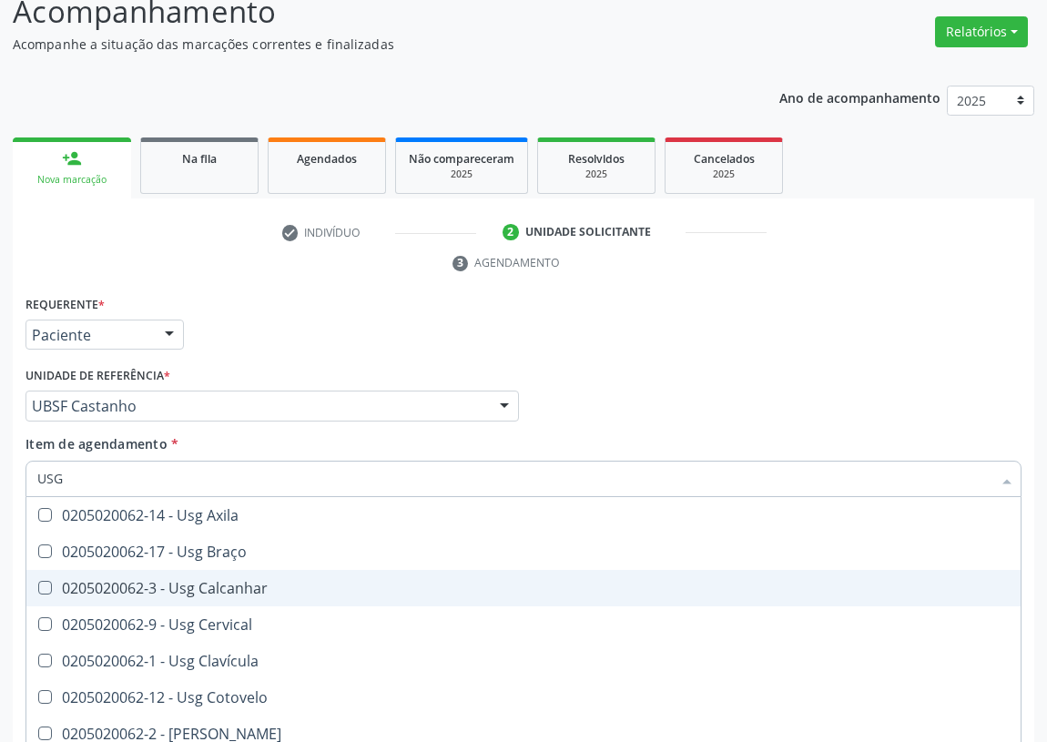
scroll to position [106, 0]
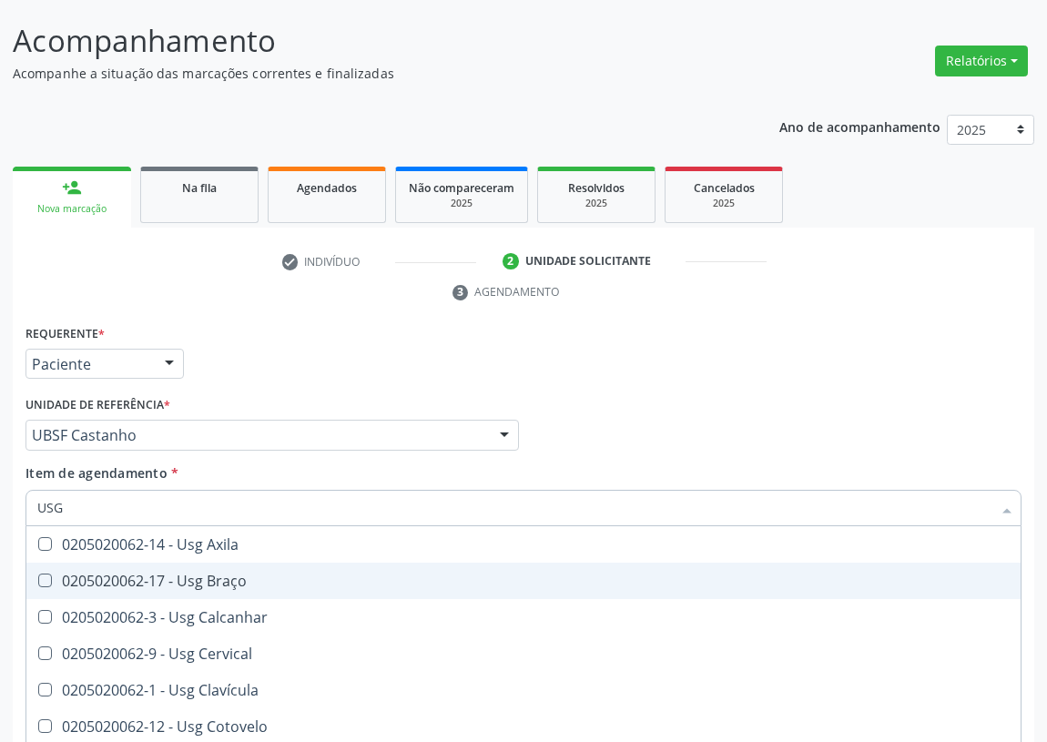
click at [236, 584] on div "0205020062-17 - Usg Braço" at bounding box center [523, 580] width 972 height 15
checkbox Braço "true"
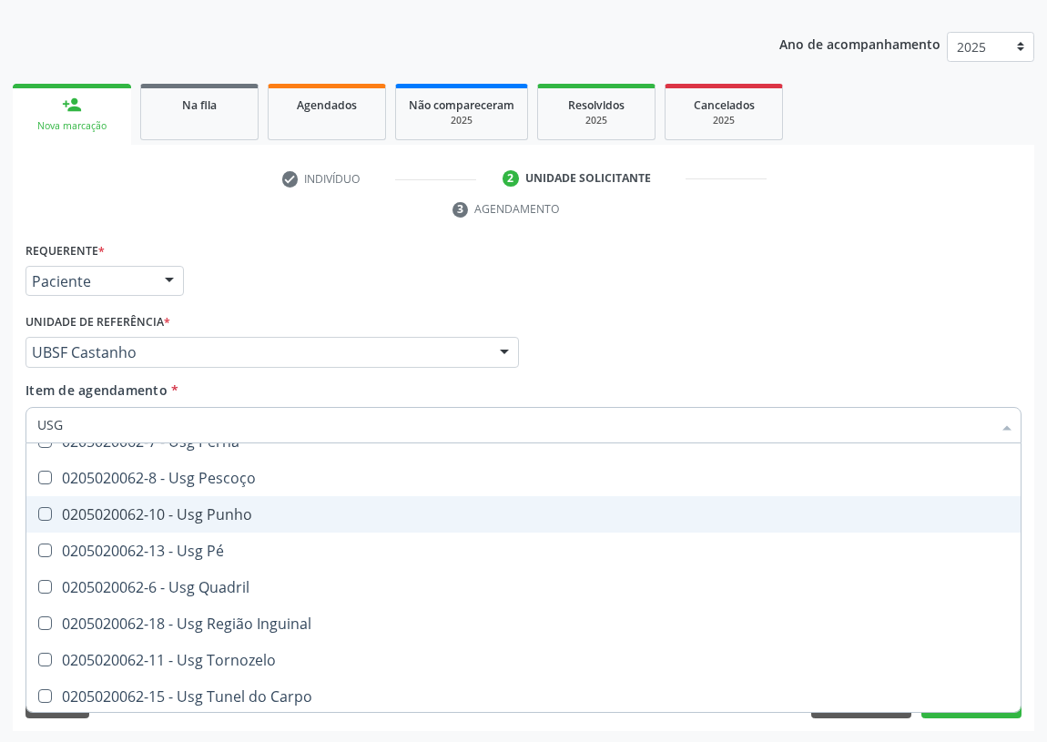
scroll to position [422, 0]
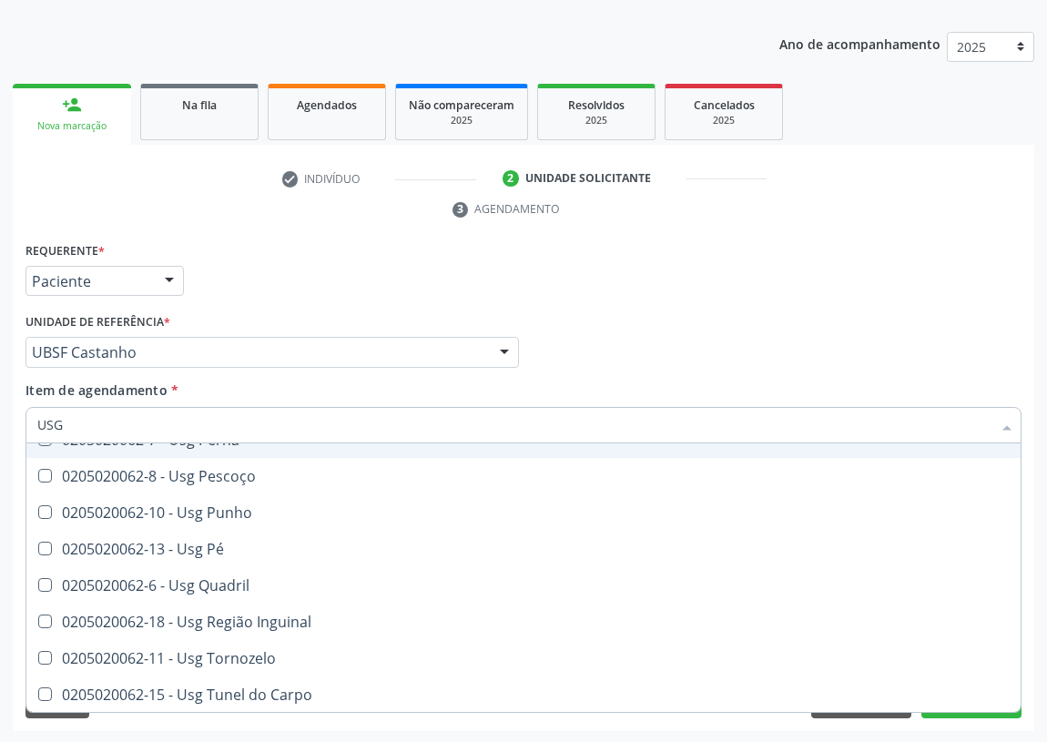
click at [715, 278] on div "Requerente * Paciente Médico(a) Enfermeiro(a) Paciente Nenhum resultado encontr…" at bounding box center [523, 273] width 1005 height 71
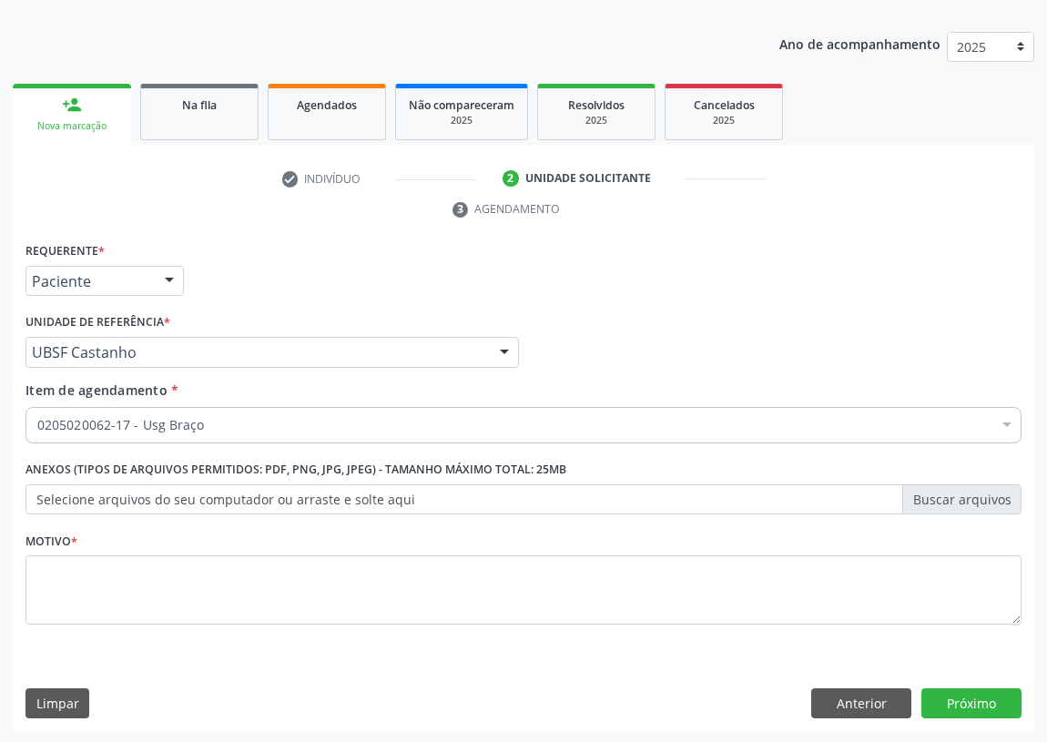
scroll to position [0, 0]
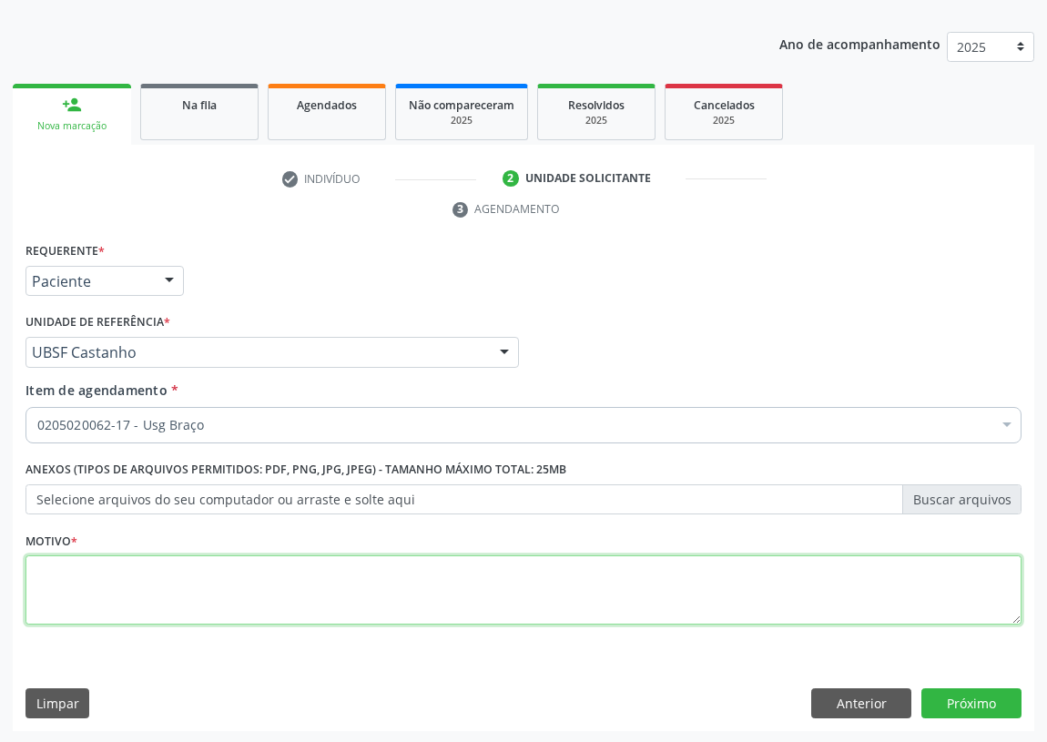
click at [103, 591] on textarea at bounding box center [523, 589] width 996 height 69
type textarea "AVALIAÇÃO"
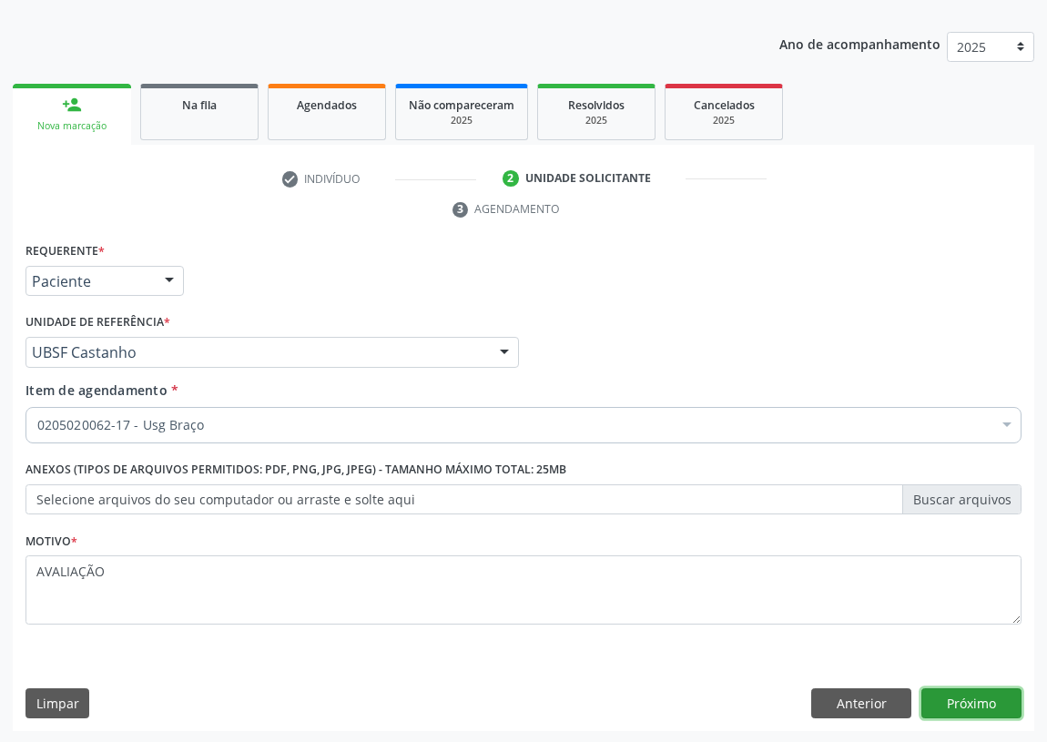
drag, startPoint x: 995, startPoint y: 703, endPoint x: 944, endPoint y: 696, distance: 51.4
click at [944, 696] on button "Próximo" at bounding box center [971, 703] width 100 height 31
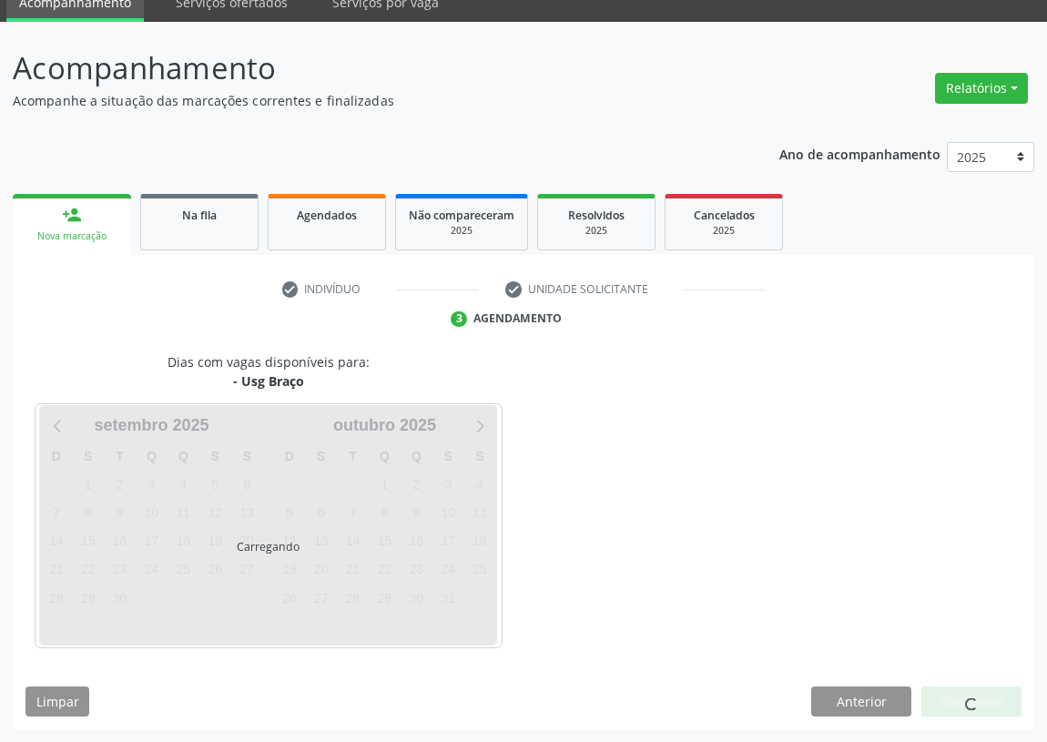
scroll to position [76, 0]
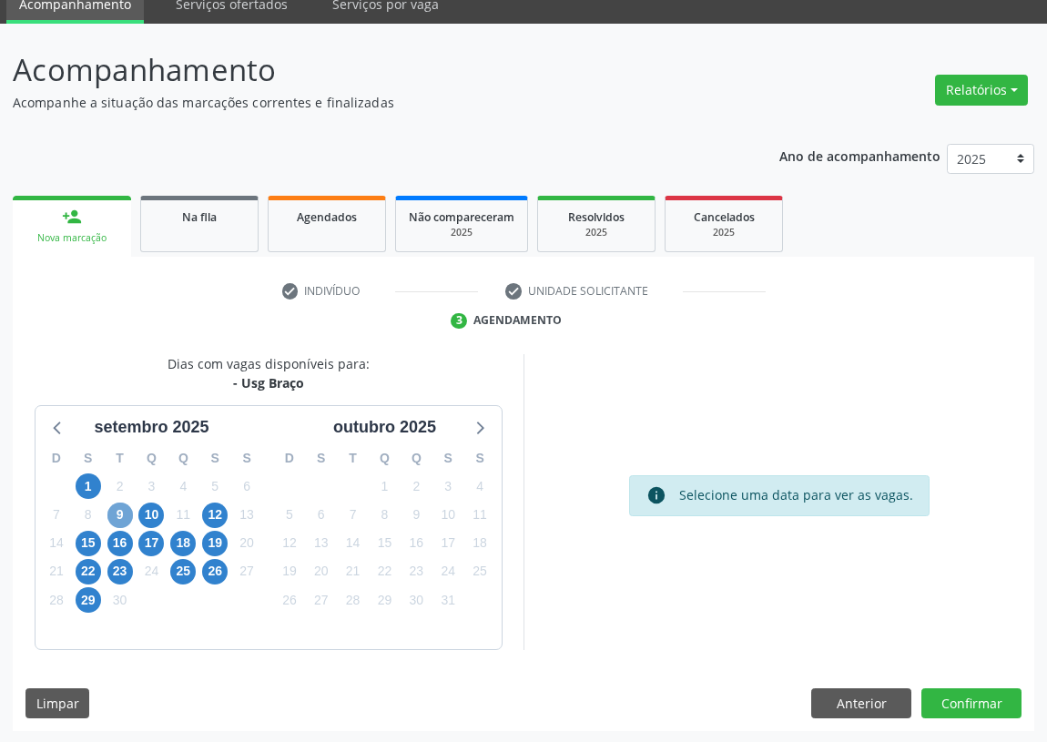
drag, startPoint x: 118, startPoint y: 511, endPoint x: 425, endPoint y: 387, distance: 330.7
click at [136, 504] on div "D S T Q Q S S 31 1 2 3 4 5 6 7 8 9 10 11 12 13 14 15 16 17 18 19 20 21 22 23 24…" at bounding box center [151, 544] width 233 height 209
drag, startPoint x: 114, startPoint y: 513, endPoint x: 200, endPoint y: 474, distance: 94.9
click at [113, 513] on span "9" at bounding box center [119, 514] width 25 height 25
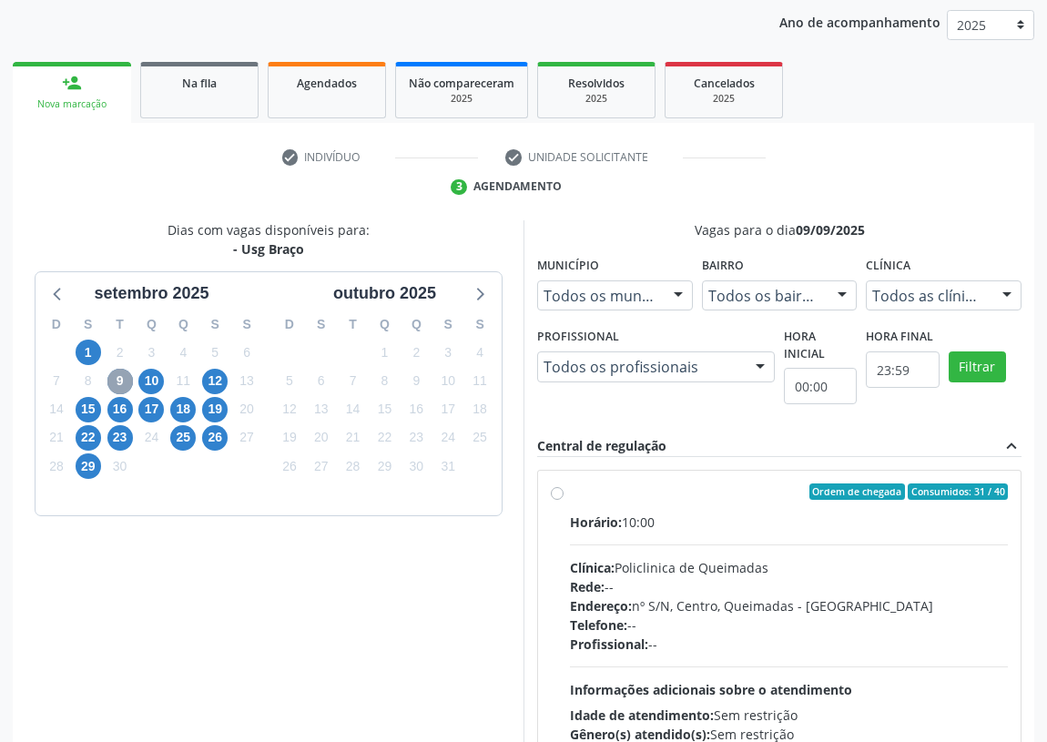
scroll to position [349, 0]
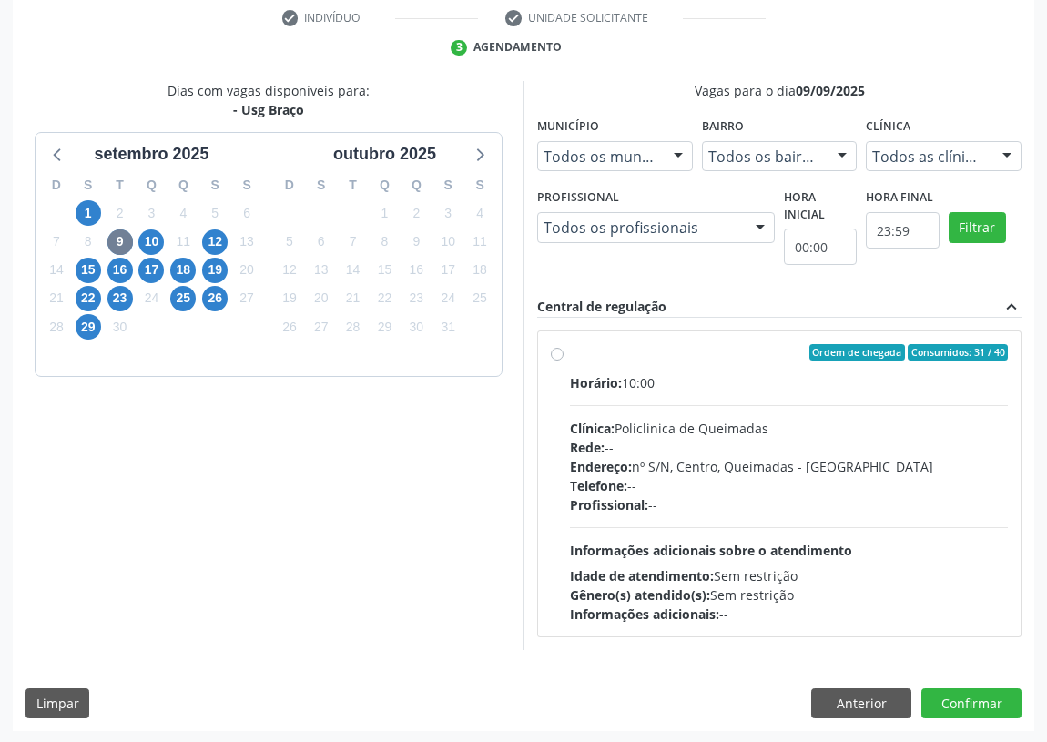
drag, startPoint x: 553, startPoint y: 353, endPoint x: 593, endPoint y: 394, distance: 57.3
click at [570, 354] on label "Ordem de chegada Consumidos: 31 / 40 Horário: 10:00 Clínica: Policlinica de Que…" at bounding box center [789, 483] width 438 height 279
click at [557, 354] on input "Ordem de chegada Consumidos: 31 / 40 Horário: 10:00 Clínica: Policlinica de Que…" at bounding box center [557, 352] width 13 height 16
radio input "true"
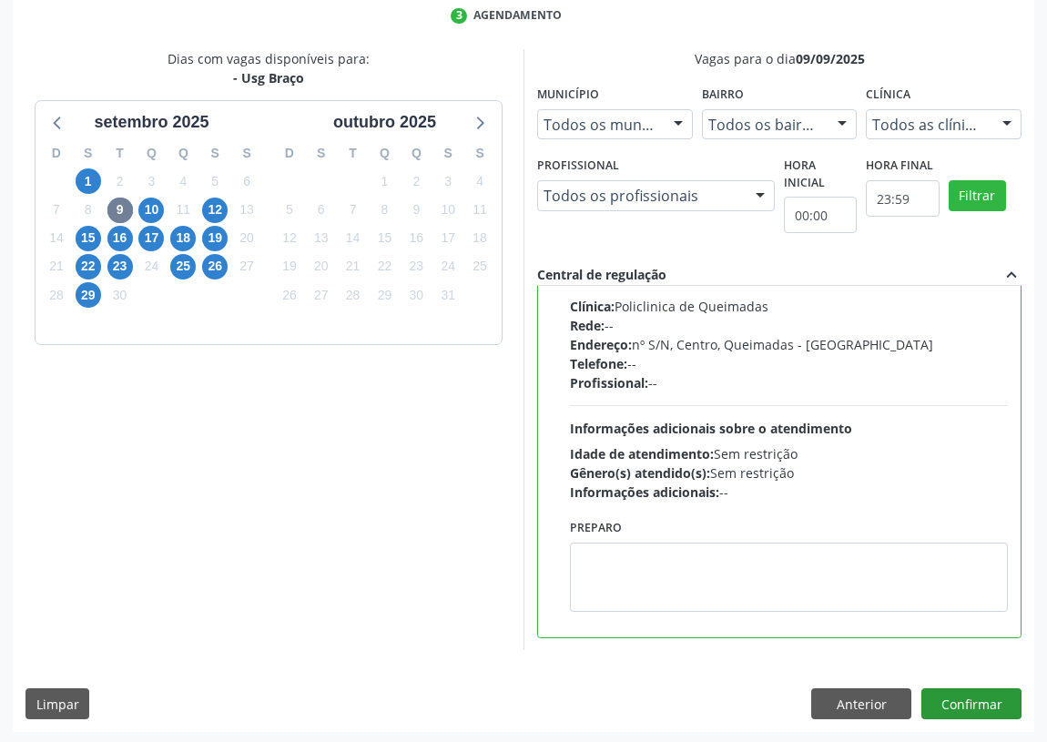
scroll to position [382, 0]
click at [994, 692] on button "Confirmar" at bounding box center [971, 702] width 100 height 31
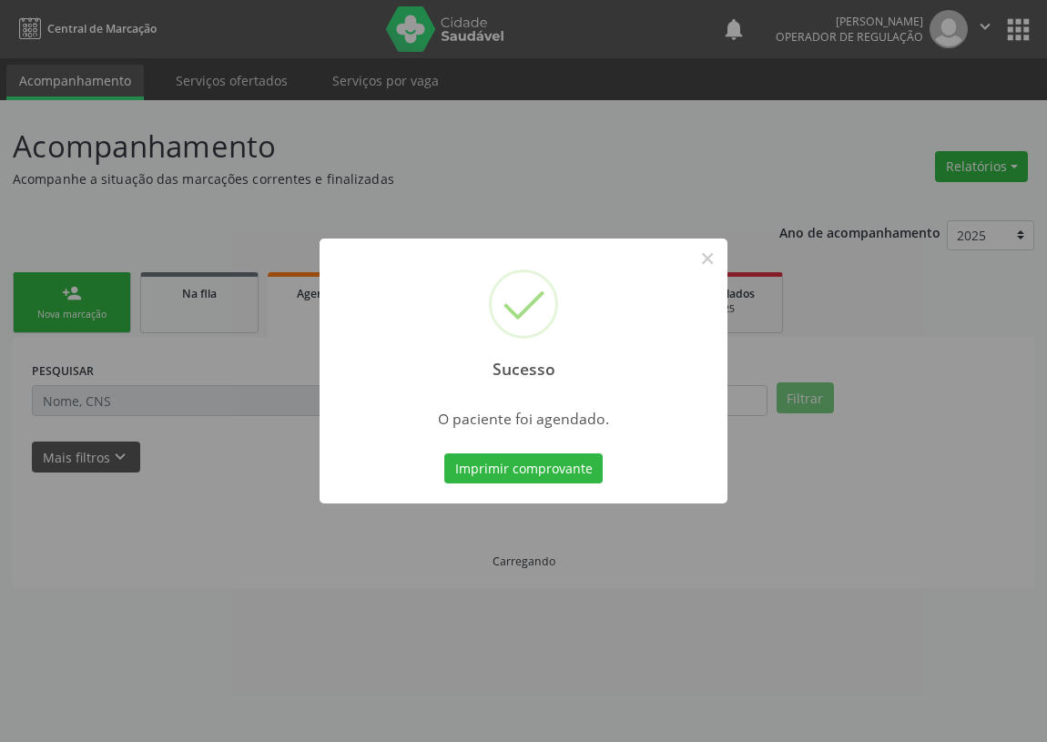
scroll to position [0, 0]
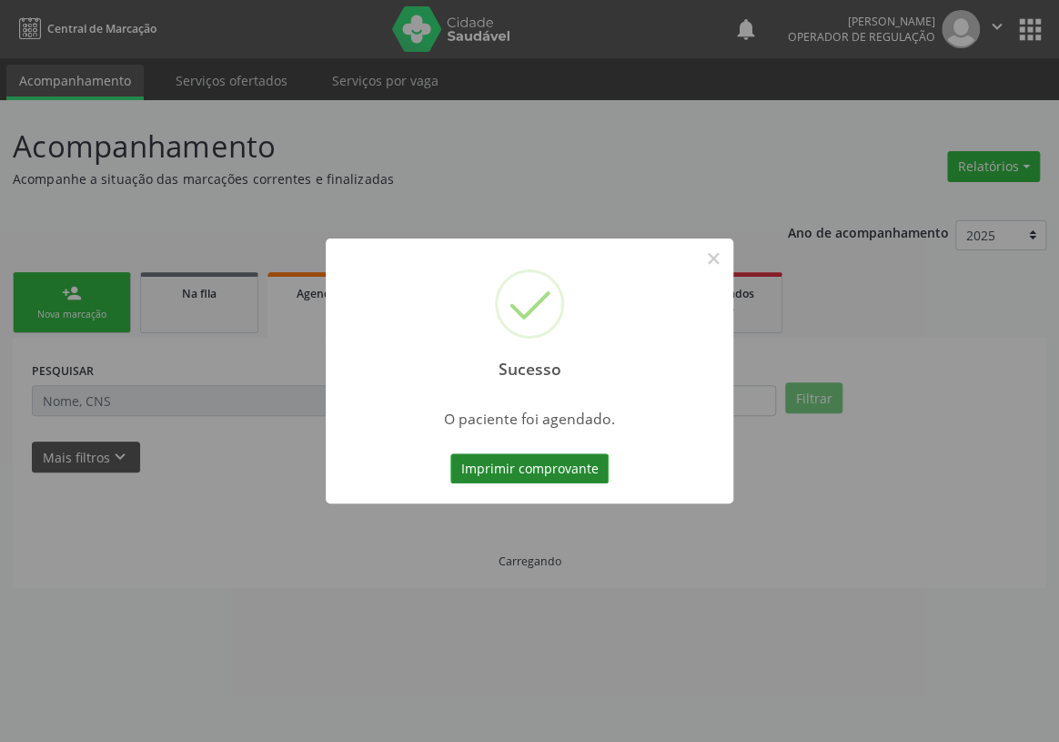
click at [565, 463] on button "Imprimir comprovante" at bounding box center [529, 468] width 158 height 31
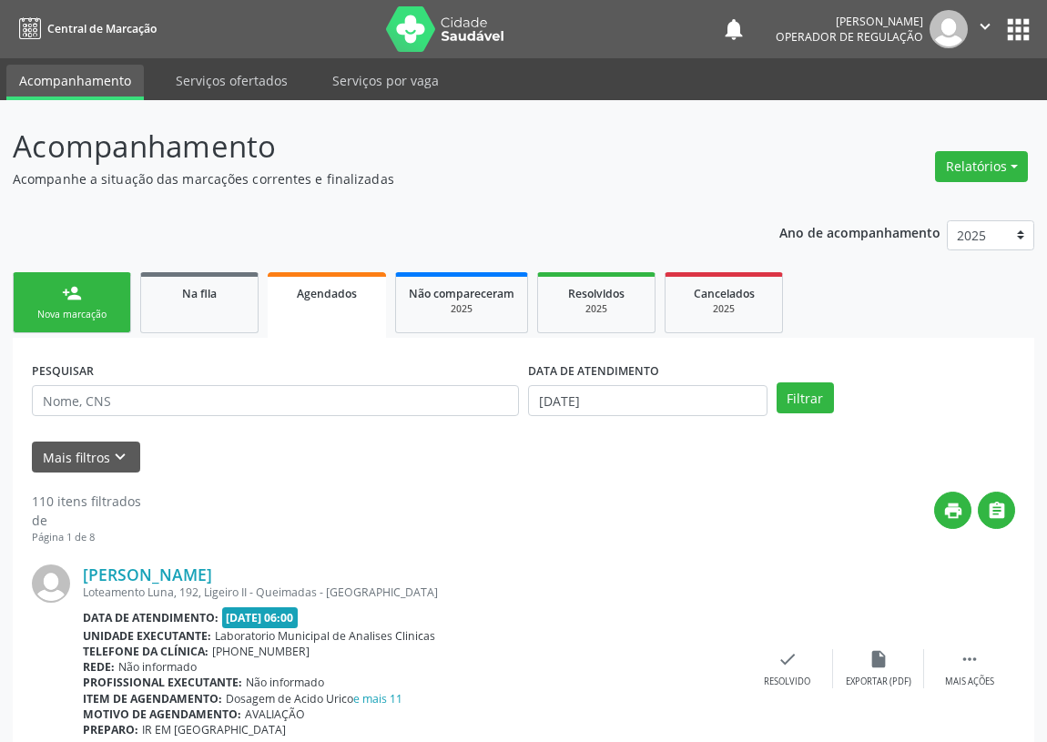
click at [73, 299] on div "Sucesso × O paciente foi agendado. Imprimir comprovante Cancel" at bounding box center [523, 371] width 1047 height 742
click at [86, 309] on div "Sucesso × O paciente foi agendado. Imprimir comprovante Cancel" at bounding box center [523, 371] width 1047 height 742
click at [47, 302] on div "Sucesso × O paciente foi agendado. Imprimir comprovante Cancel" at bounding box center [523, 371] width 1047 height 742
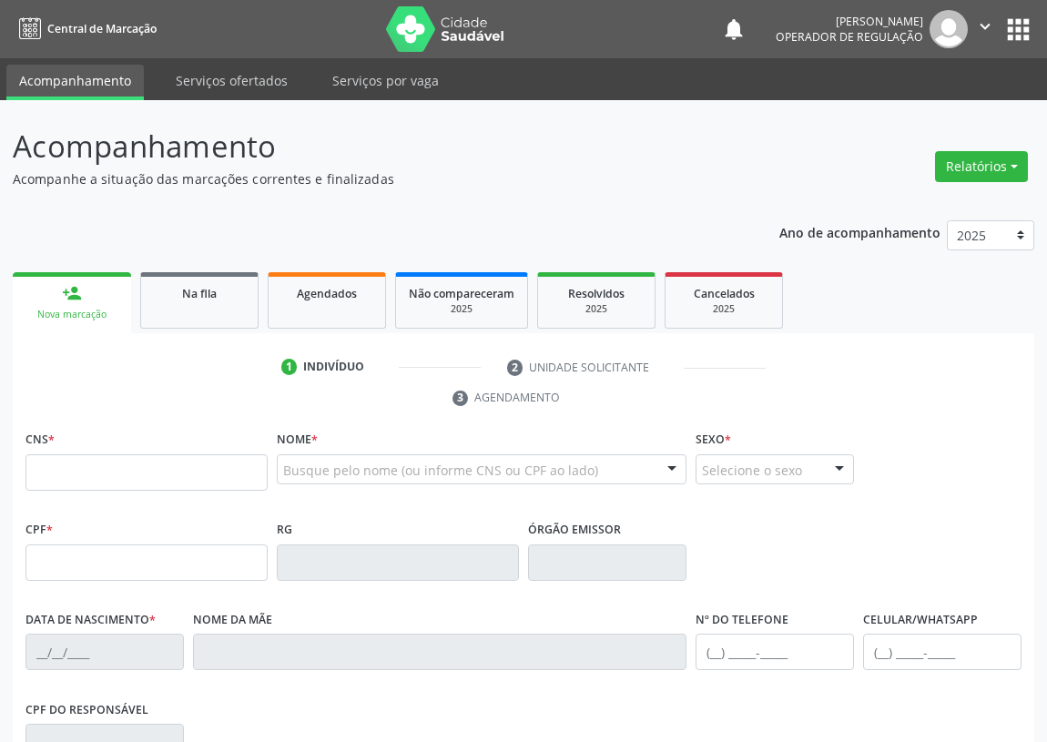
click at [51, 463] on input "text" at bounding box center [146, 472] width 242 height 36
type input "708 9097 7124 6218"
type input "738.342.894-34"
type input "[DATE]"
type input "[PERSON_NAME]"
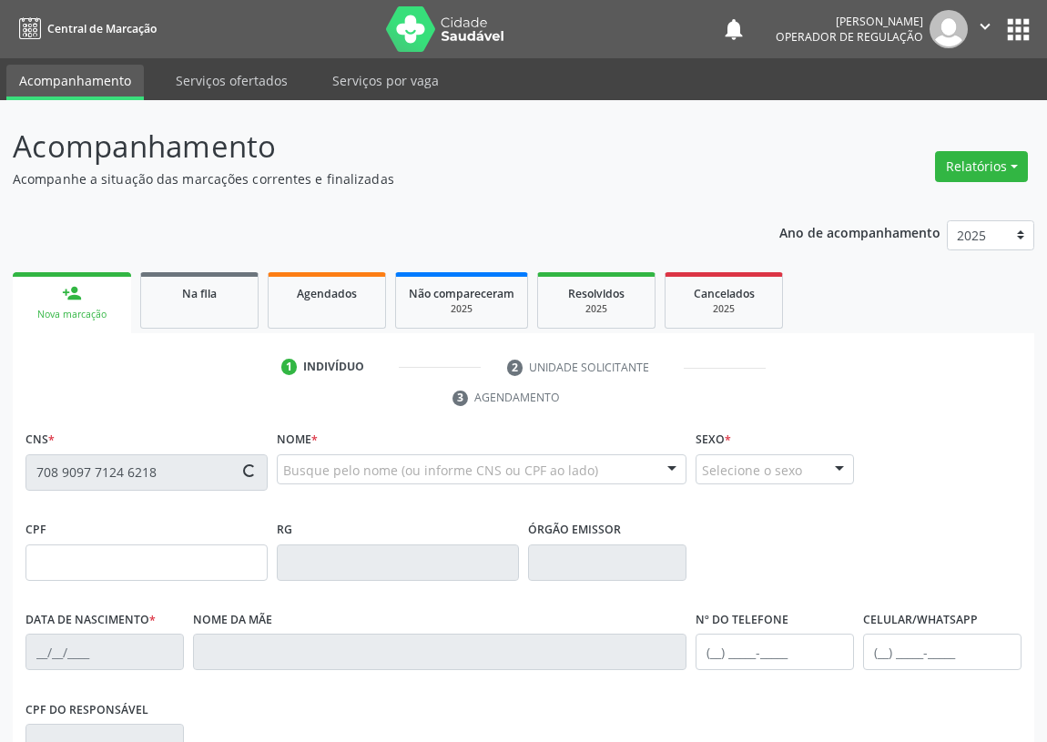
type input "[PHONE_NUMBER]"
type input "7"
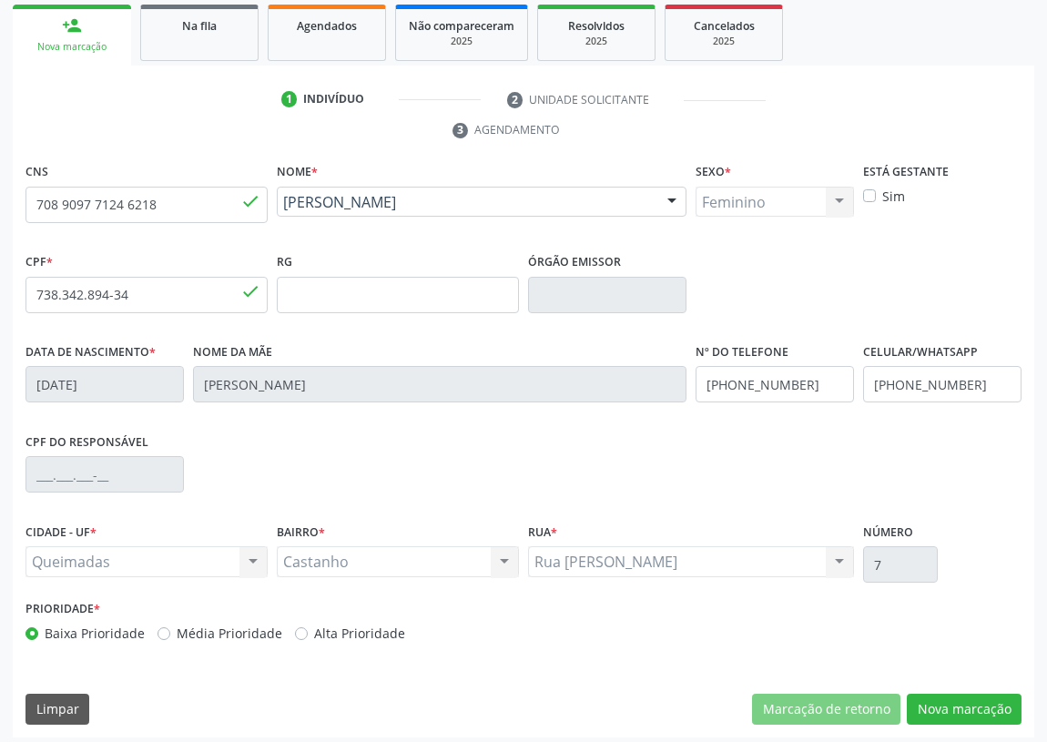
scroll to position [273, 0]
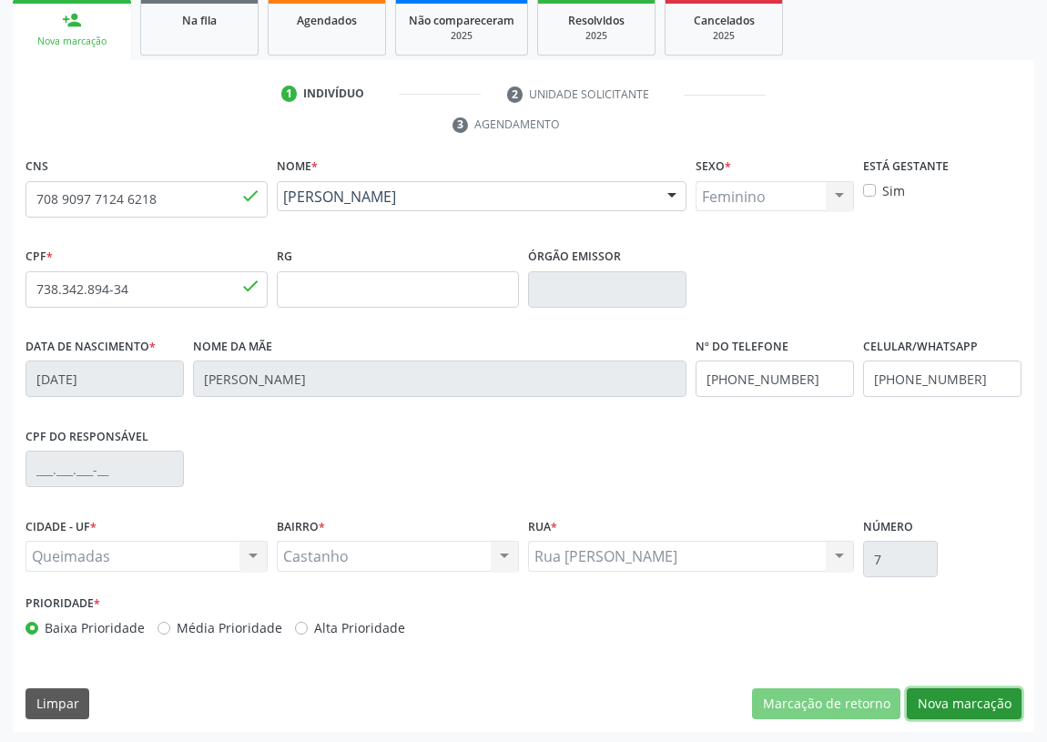
drag, startPoint x: 956, startPoint y: 695, endPoint x: 463, endPoint y: 582, distance: 505.1
click at [944, 692] on button "Nova marcação" at bounding box center [963, 703] width 115 height 31
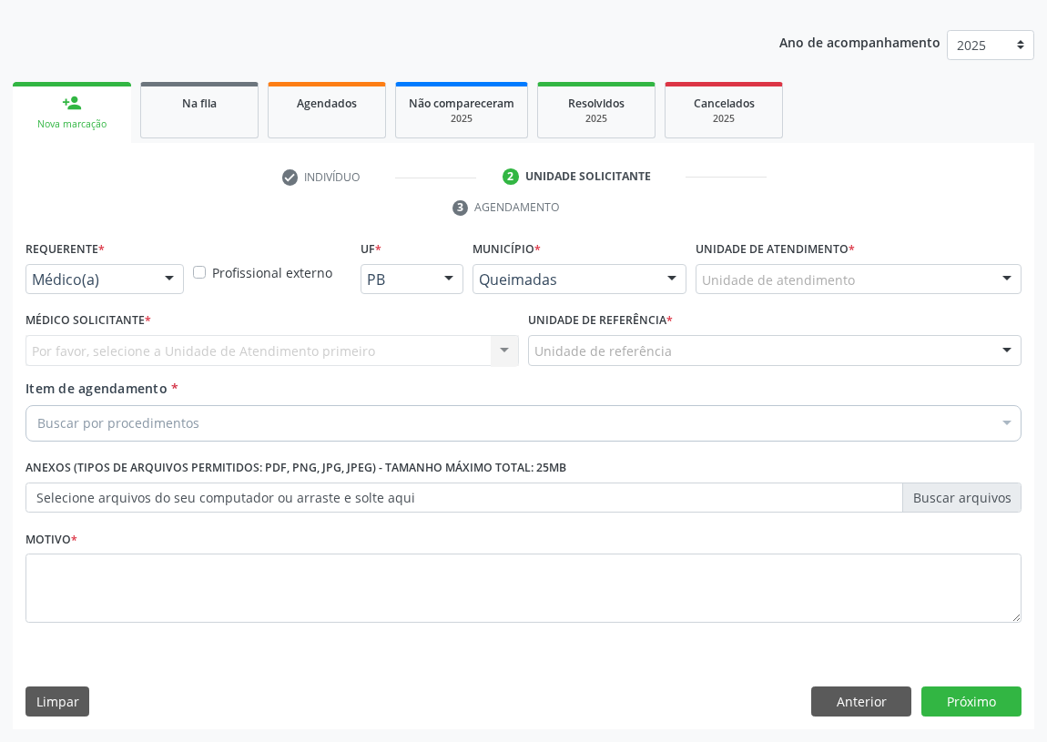
scroll to position [188, 0]
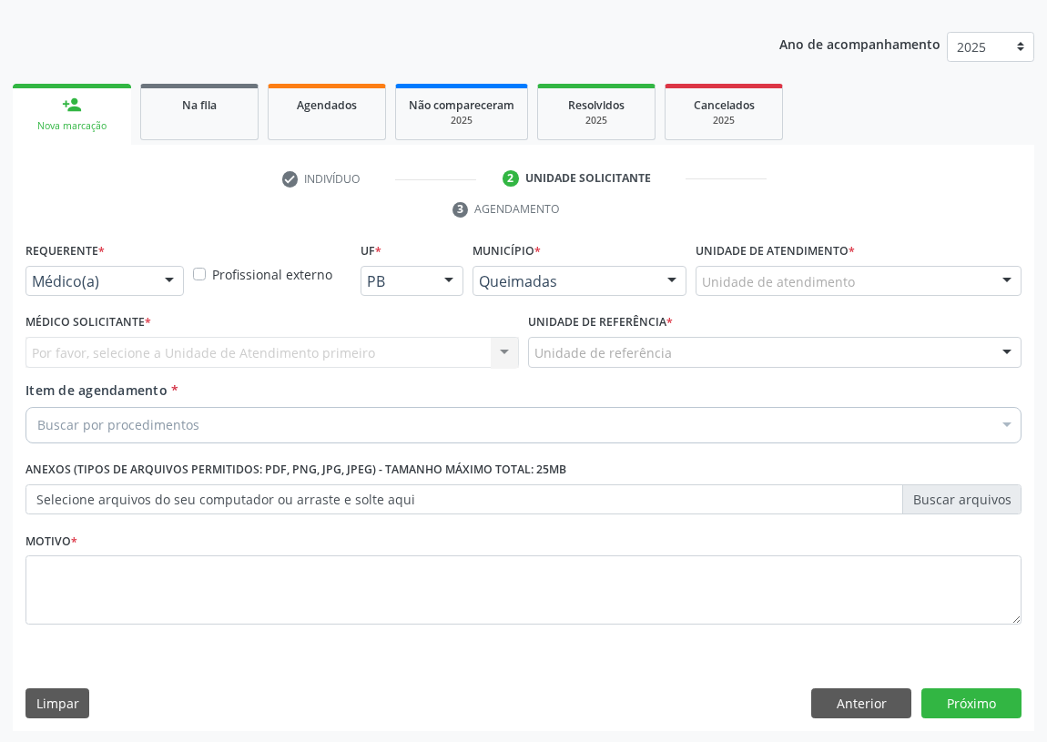
drag, startPoint x: 175, startPoint y: 278, endPoint x: 143, endPoint y: 370, distance: 97.3
click at [169, 292] on div at bounding box center [169, 282] width 27 height 31
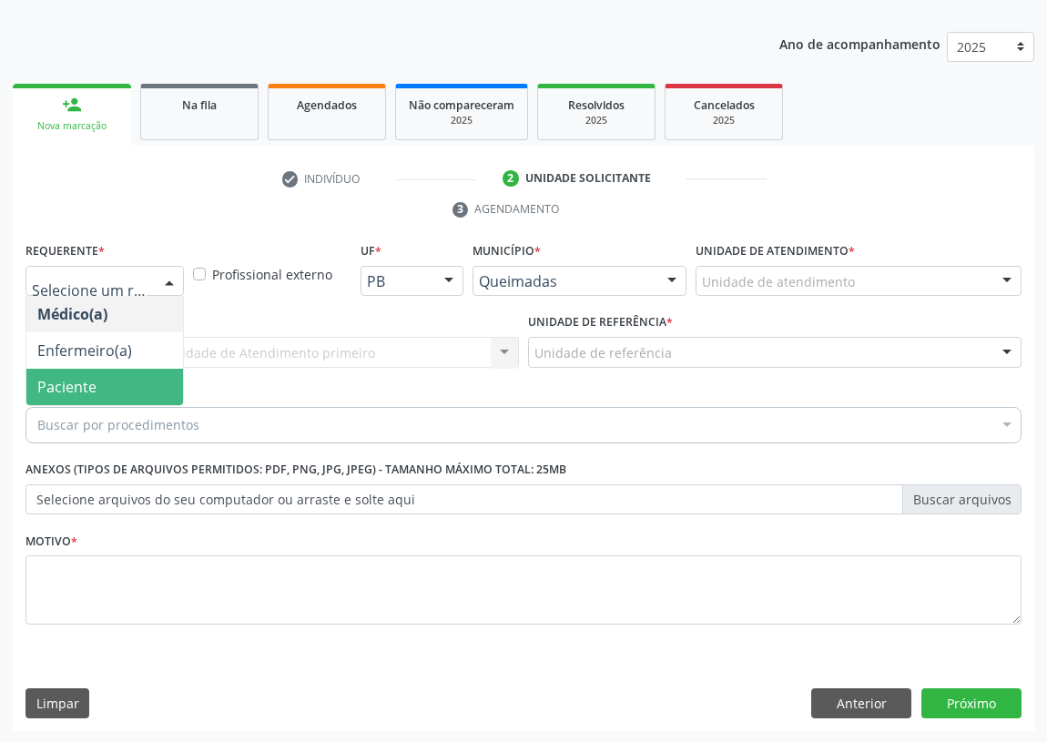
drag, startPoint x: 145, startPoint y: 394, endPoint x: 309, endPoint y: 386, distance: 164.9
click at [146, 395] on span "Paciente" at bounding box center [104, 387] width 157 height 36
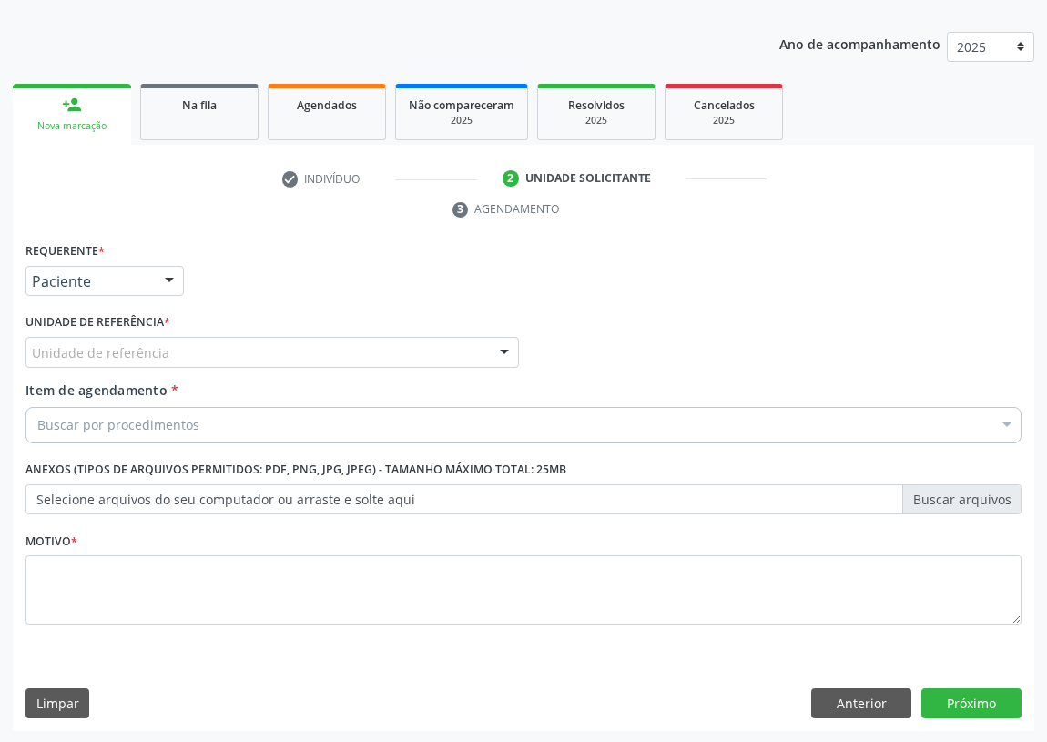
drag, startPoint x: 427, startPoint y: 335, endPoint x: 301, endPoint y: 446, distance: 167.6
click at [427, 337] on div "Unidade de referência" at bounding box center [271, 352] width 493 height 31
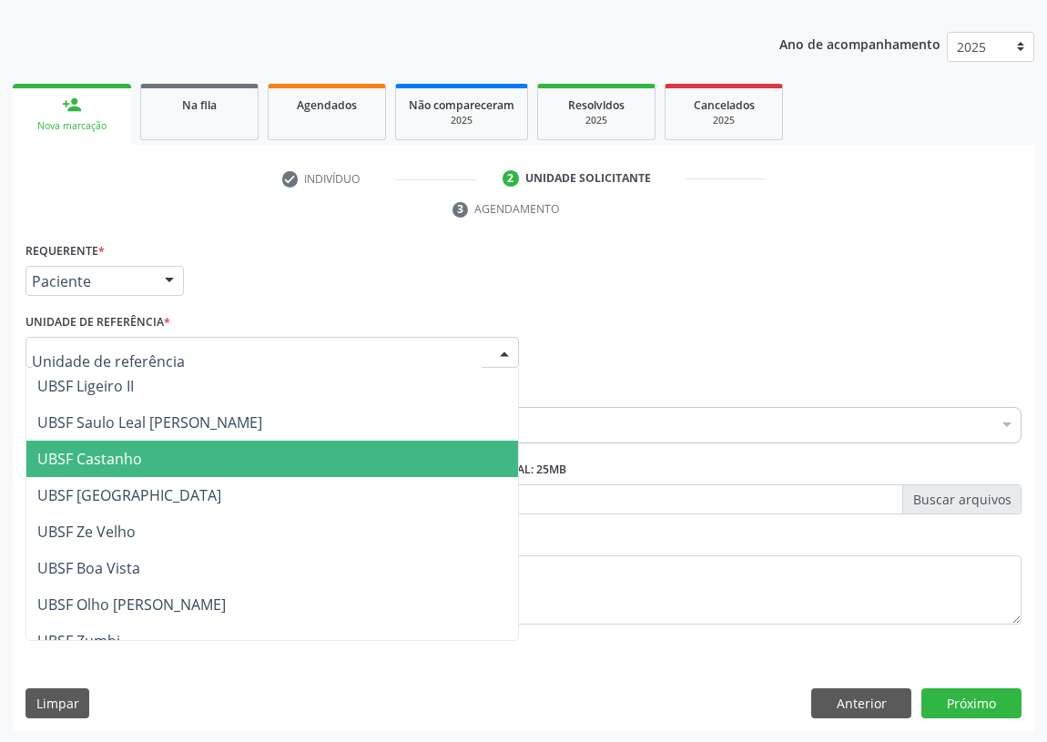
click at [110, 455] on span "UBSF Castanho" at bounding box center [89, 459] width 105 height 20
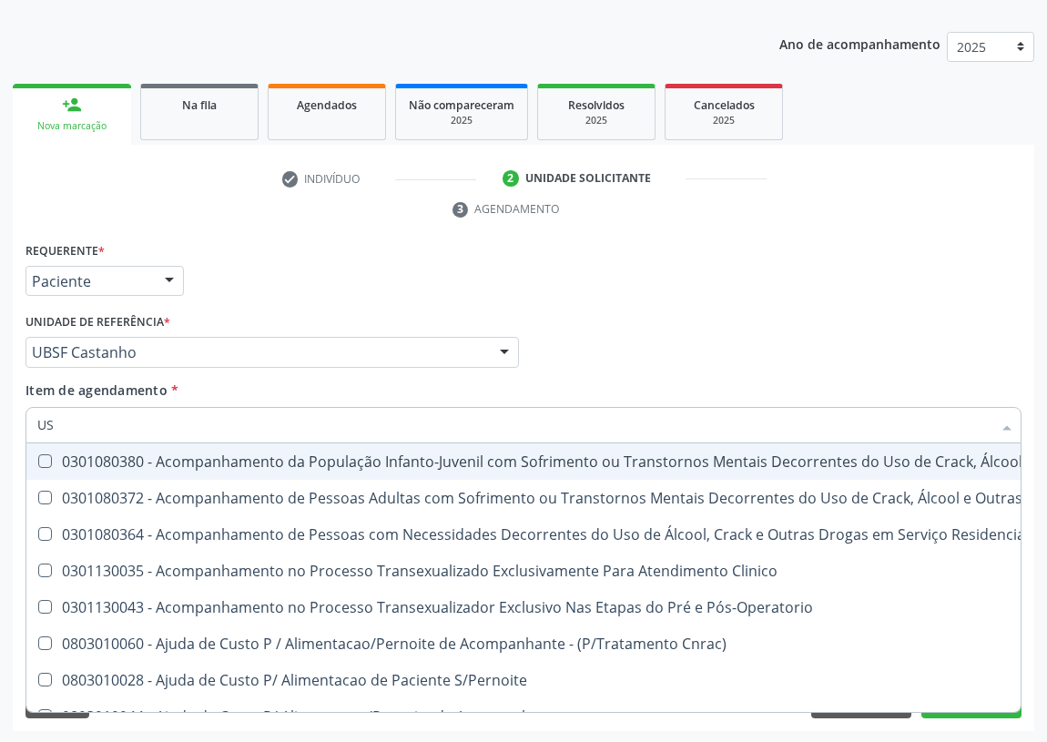
type input "USG"
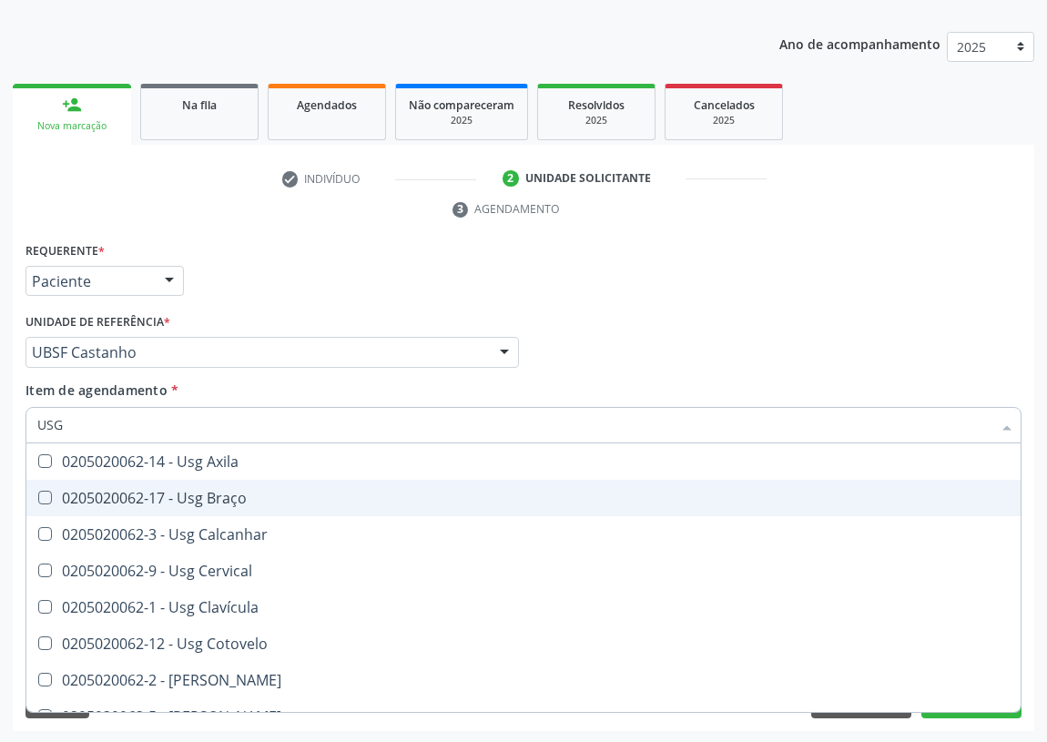
click at [47, 491] on Braço at bounding box center [45, 498] width 14 height 14
click at [38, 491] on Braço "checkbox" at bounding box center [32, 497] width 12 height 12
checkbox Braço "true"
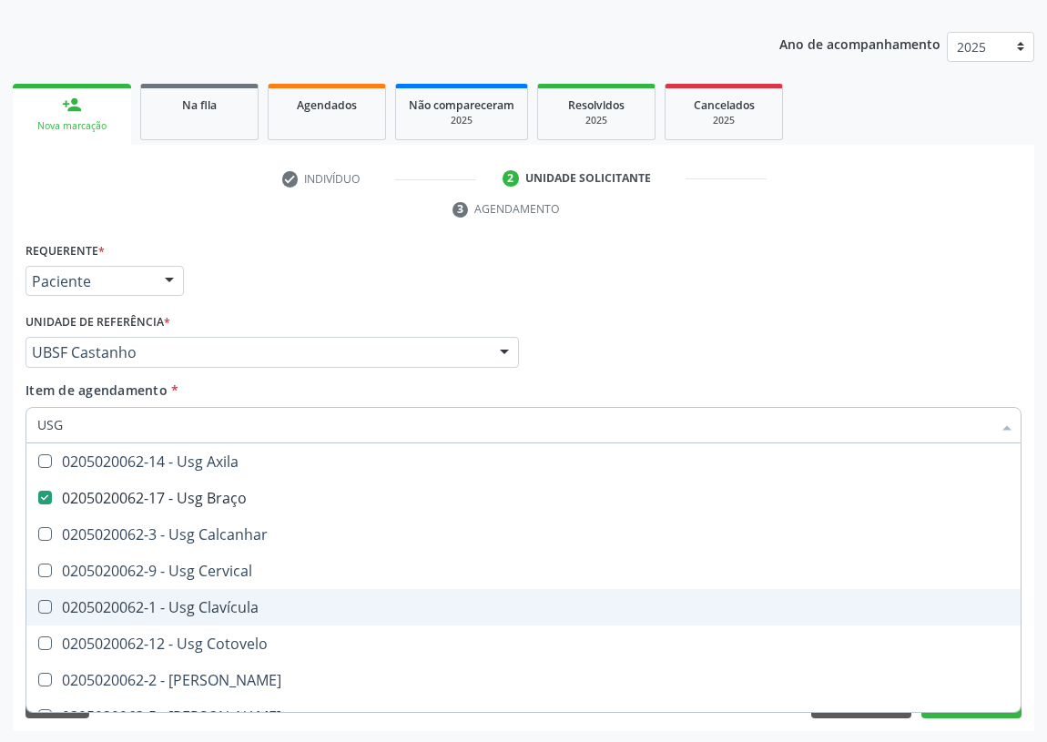
scroll to position [0, 0]
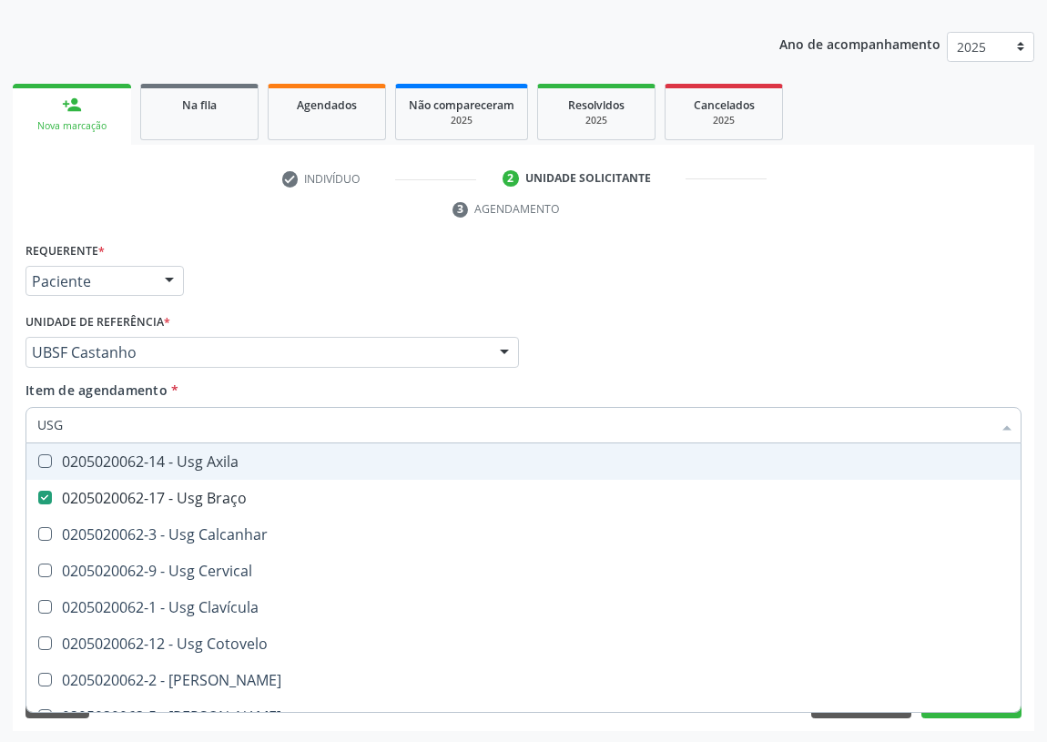
drag, startPoint x: 702, startPoint y: 299, endPoint x: 0, endPoint y: 664, distance: 790.9
click at [684, 308] on div "Requerente * Paciente Médico(a) Enfermeiro(a) Paciente Nenhum resultado encontr…" at bounding box center [523, 444] width 996 height 412
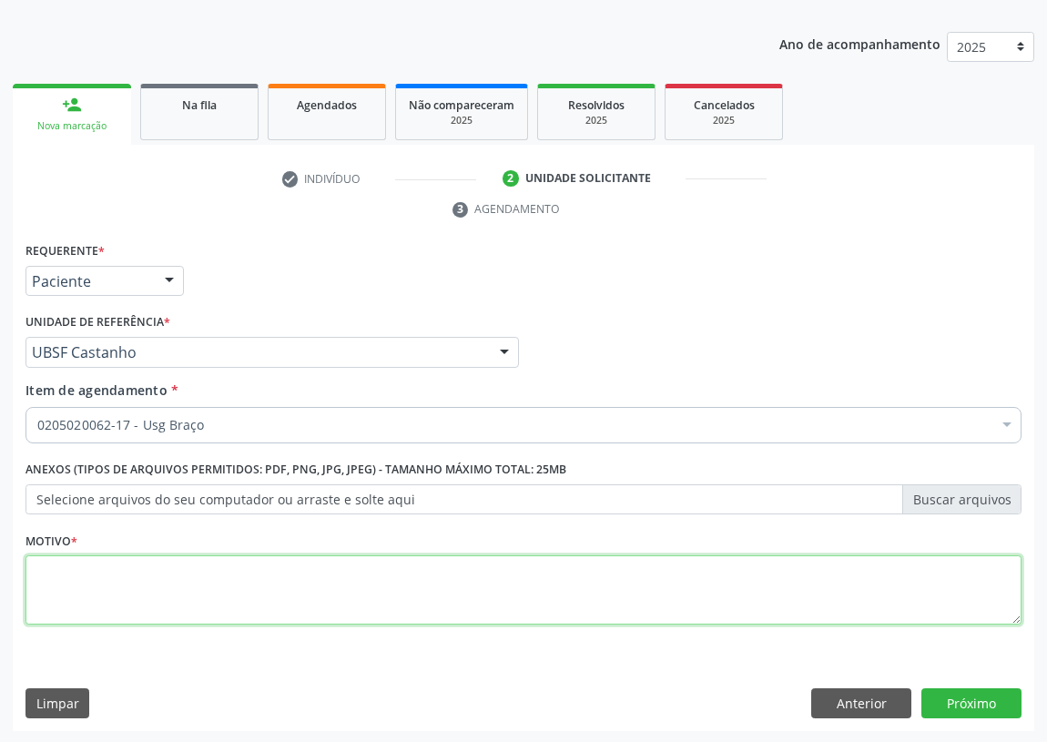
drag, startPoint x: 71, startPoint y: 592, endPoint x: 86, endPoint y: 576, distance: 21.2
click at [84, 579] on textarea at bounding box center [523, 589] width 996 height 69
type textarea "AVALIAÇÃO"
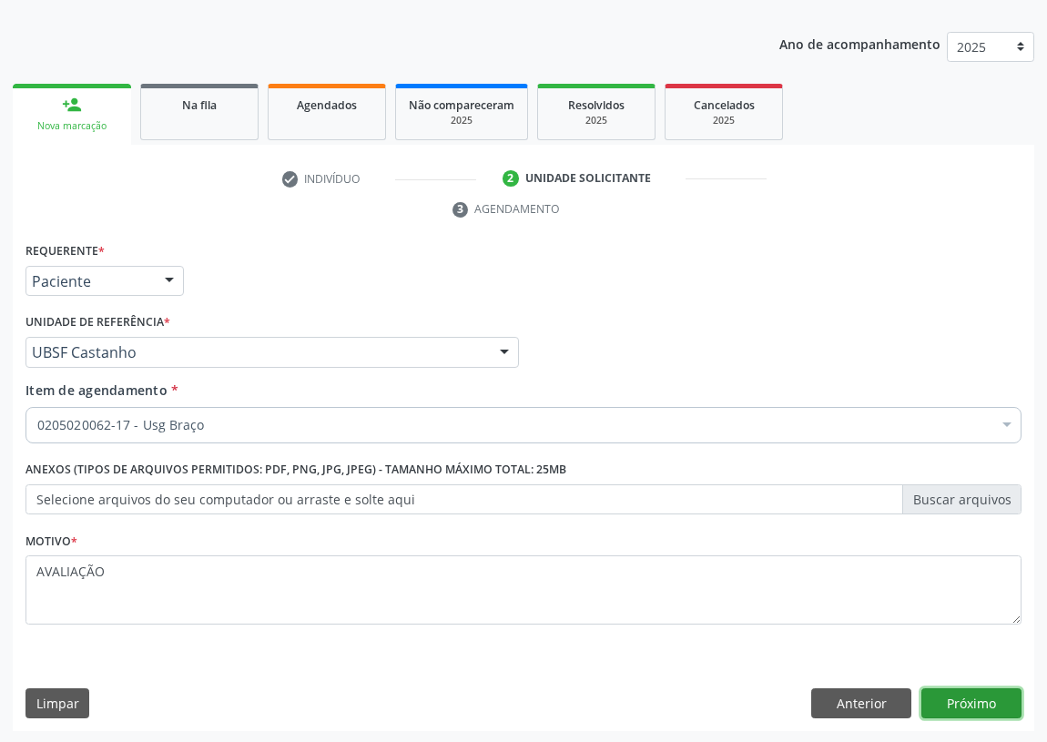
click at [961, 696] on button "Próximo" at bounding box center [971, 703] width 100 height 31
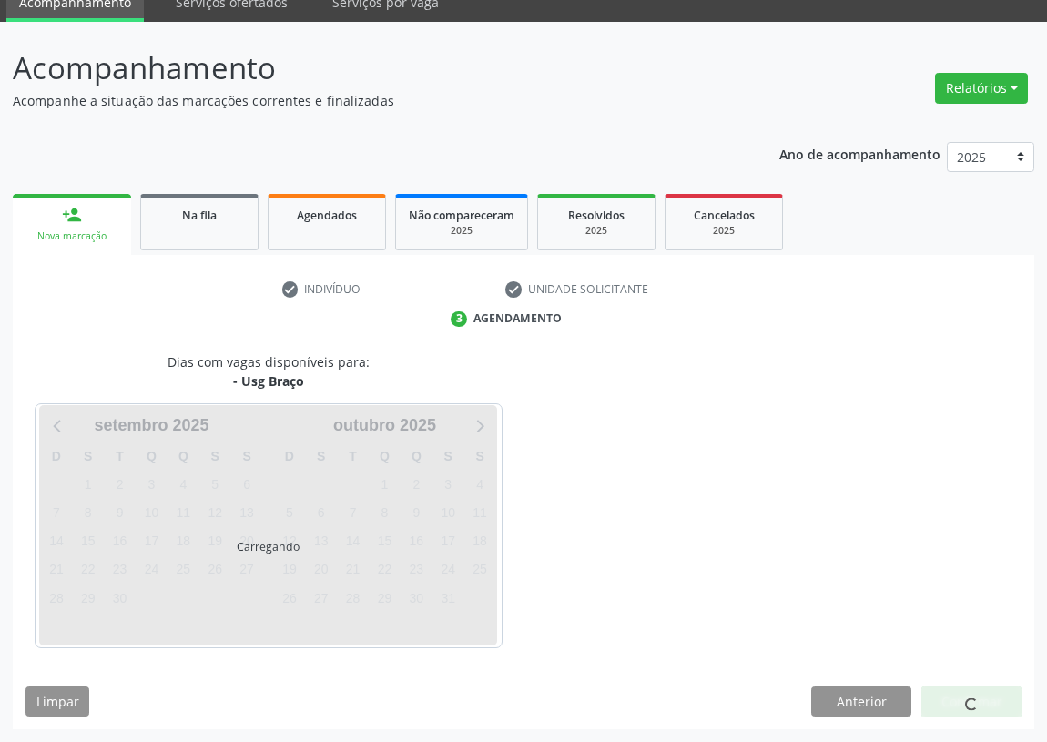
scroll to position [76, 0]
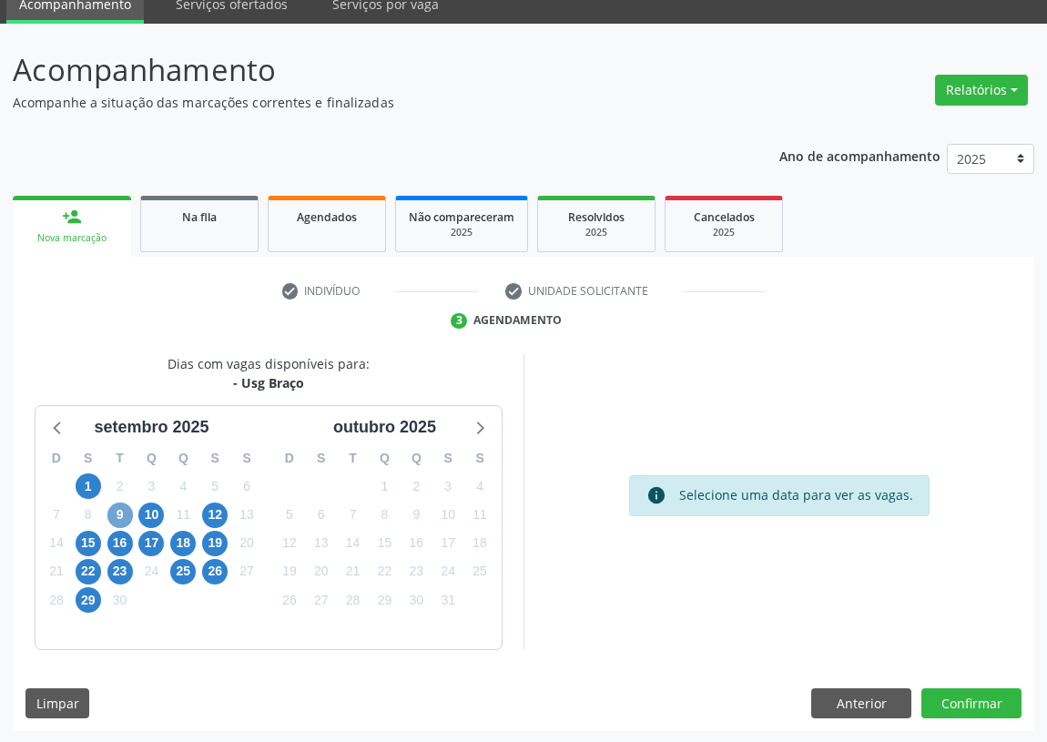
click at [124, 511] on span "9" at bounding box center [119, 514] width 25 height 25
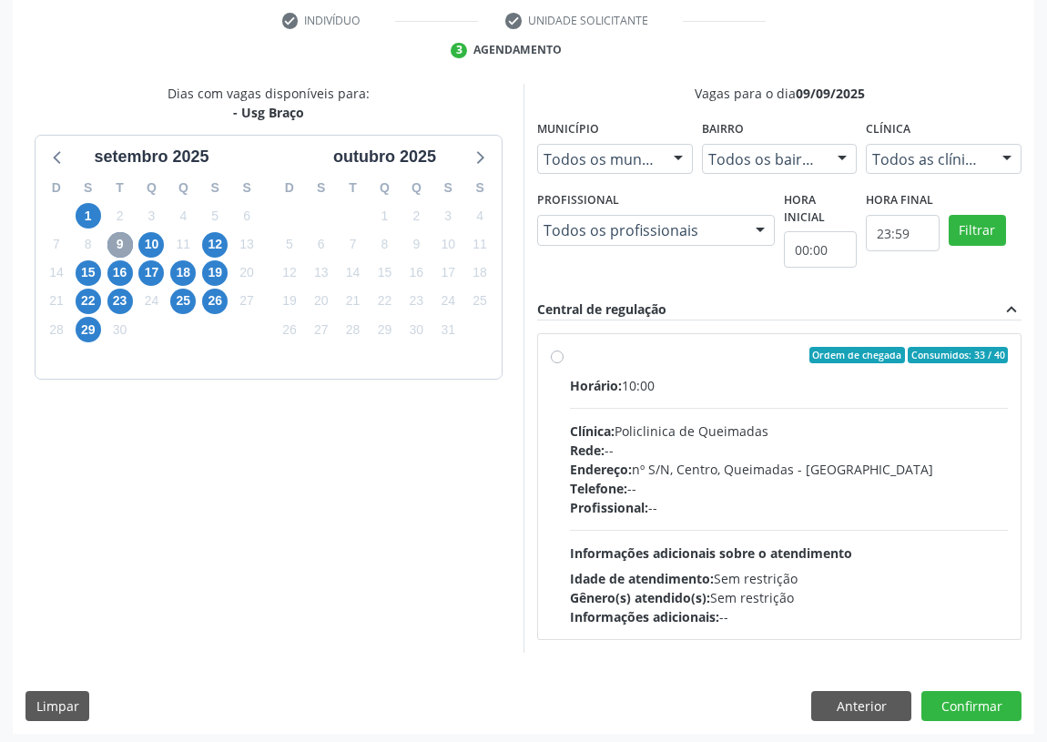
scroll to position [349, 0]
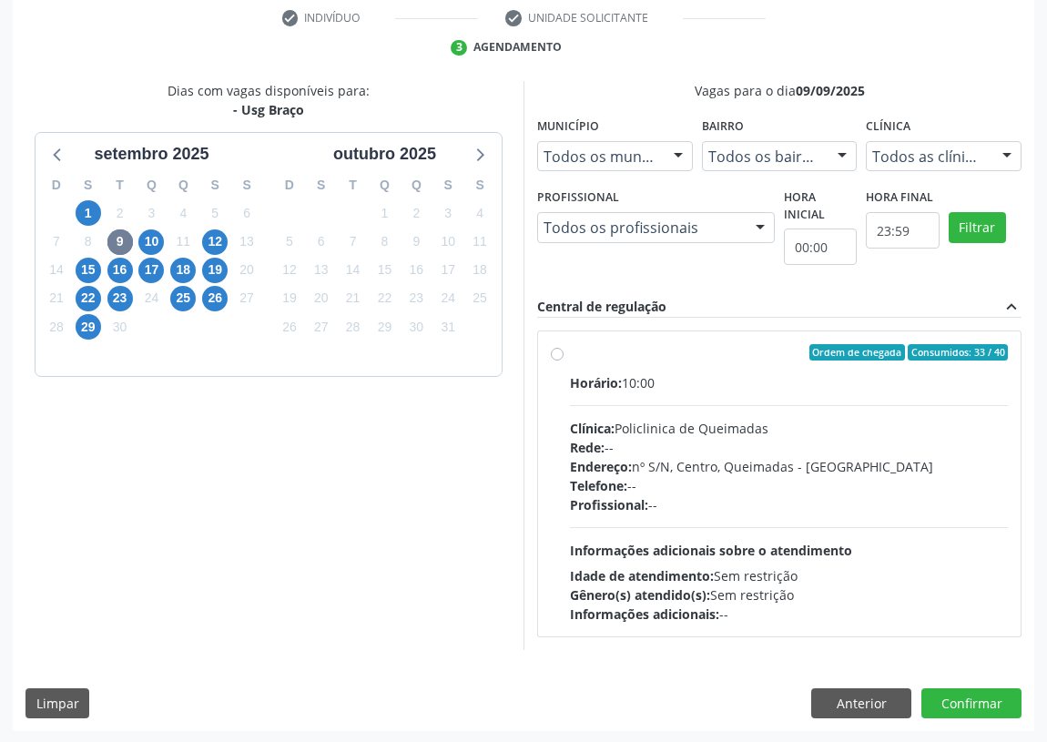
drag, startPoint x: 556, startPoint y: 349, endPoint x: 543, endPoint y: 403, distance: 55.2
click at [570, 349] on label "Ordem de chegada Consumidos: 33 / 40 Horário: 10:00 Clínica: Policlinica de Que…" at bounding box center [789, 483] width 438 height 279
click at [556, 349] on input "Ordem de chegada Consumidos: 33 / 40 Horário: 10:00 Clínica: Policlinica de Que…" at bounding box center [557, 352] width 13 height 16
radio input "true"
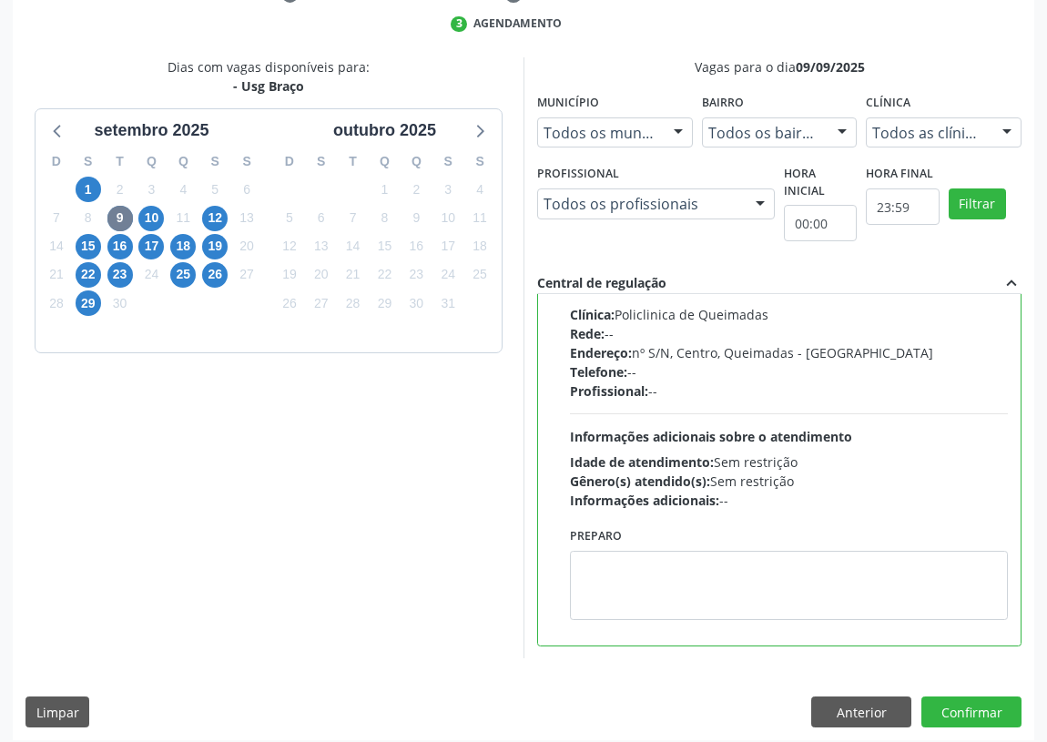
scroll to position [382, 0]
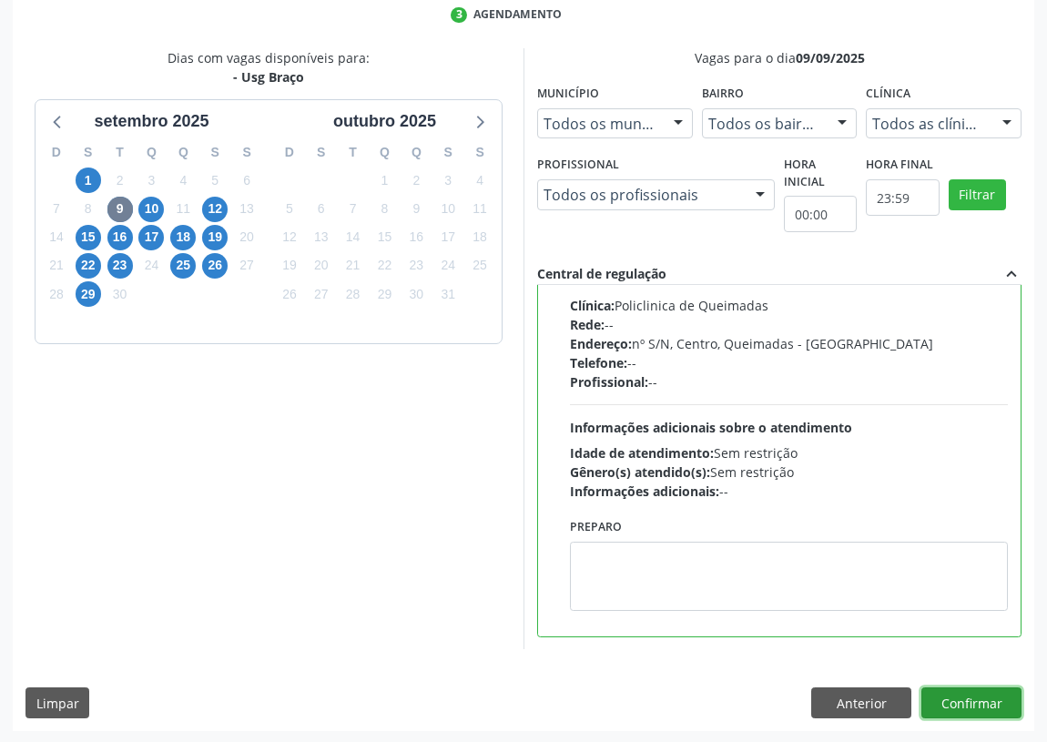
click at [987, 696] on button "Confirmar" at bounding box center [971, 702] width 100 height 31
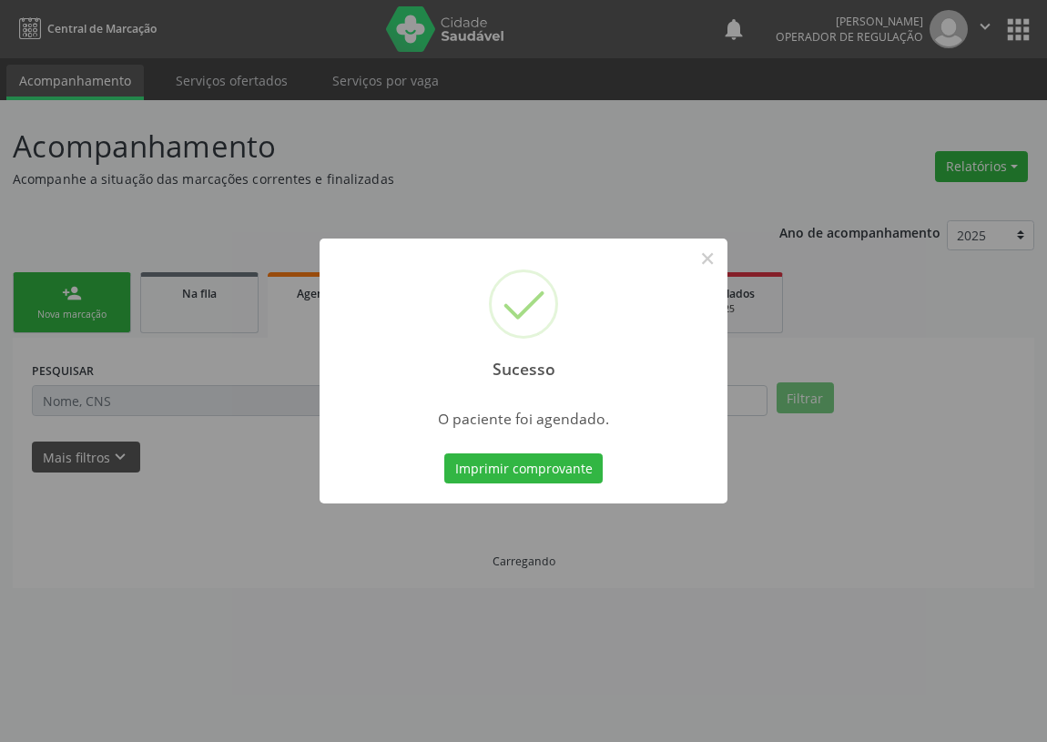
scroll to position [0, 0]
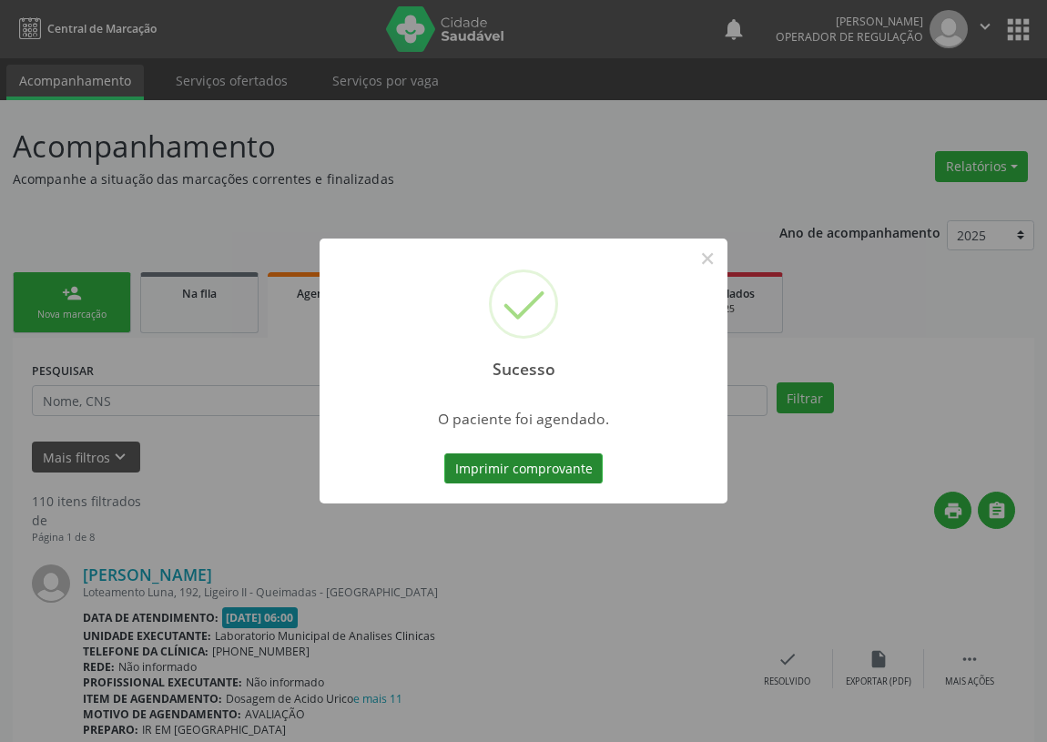
click at [552, 468] on button "Imprimir comprovante" at bounding box center [523, 468] width 158 height 31
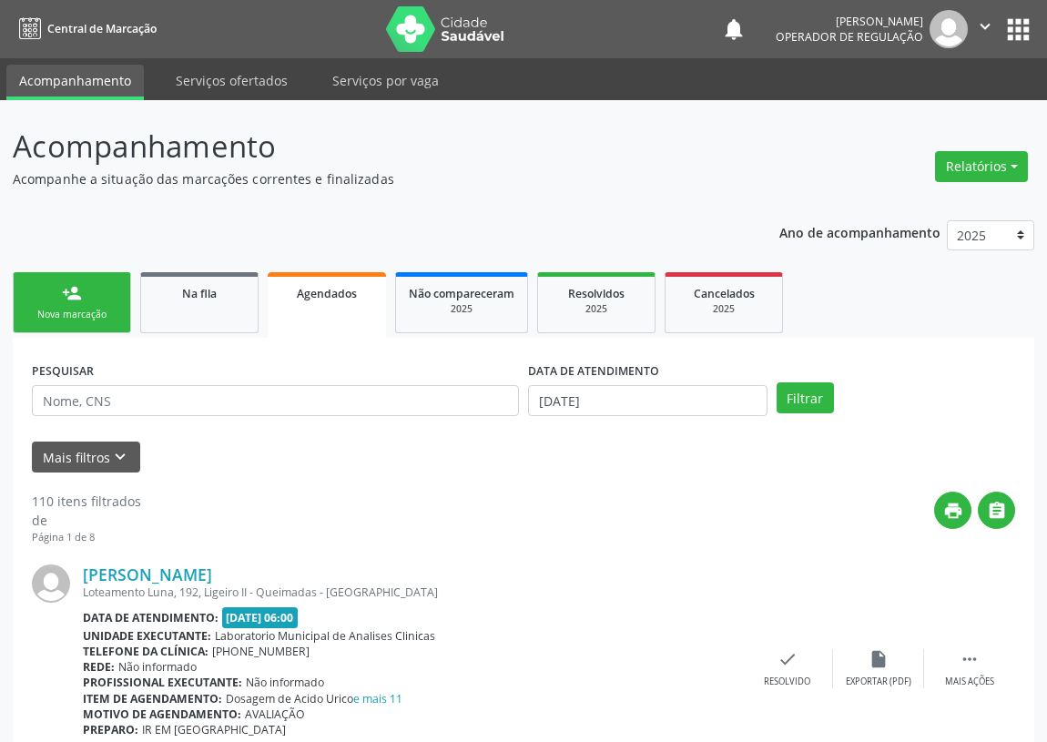
click at [69, 303] on link "person_add Nova marcação" at bounding box center [72, 302] width 118 height 61
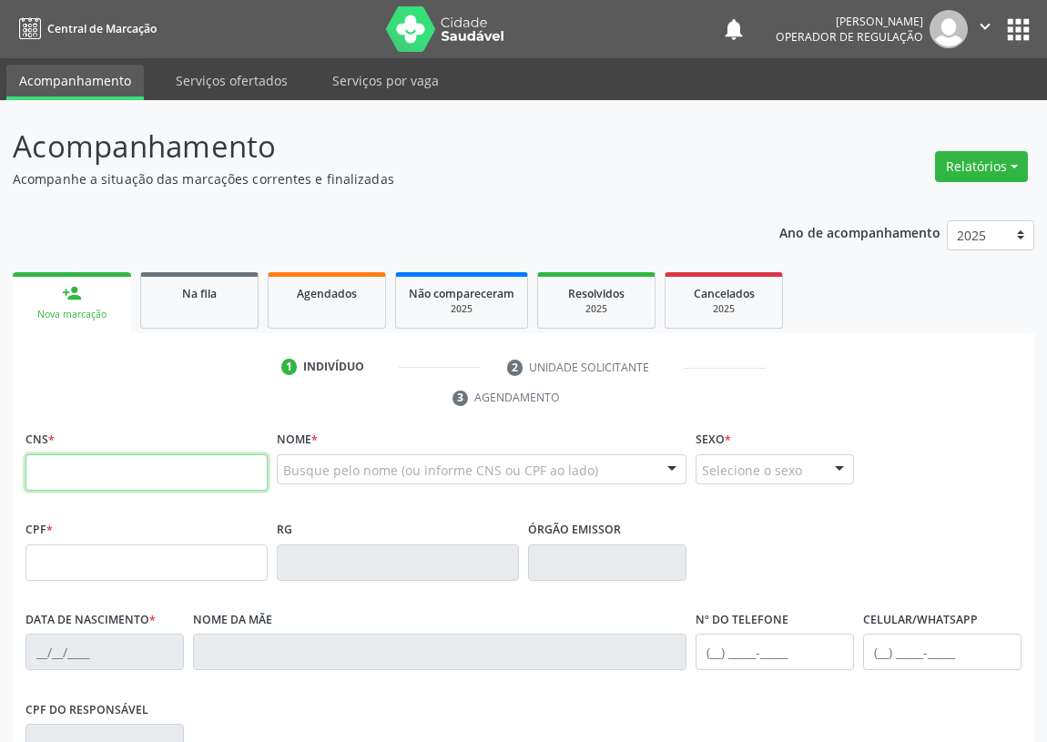
click at [66, 488] on input "text" at bounding box center [146, 472] width 242 height 36
click at [73, 476] on input "text" at bounding box center [146, 472] width 242 height 36
type input "708 9097 7124 6218"
type input "738.342.894-34"
type input "30/04/1969"
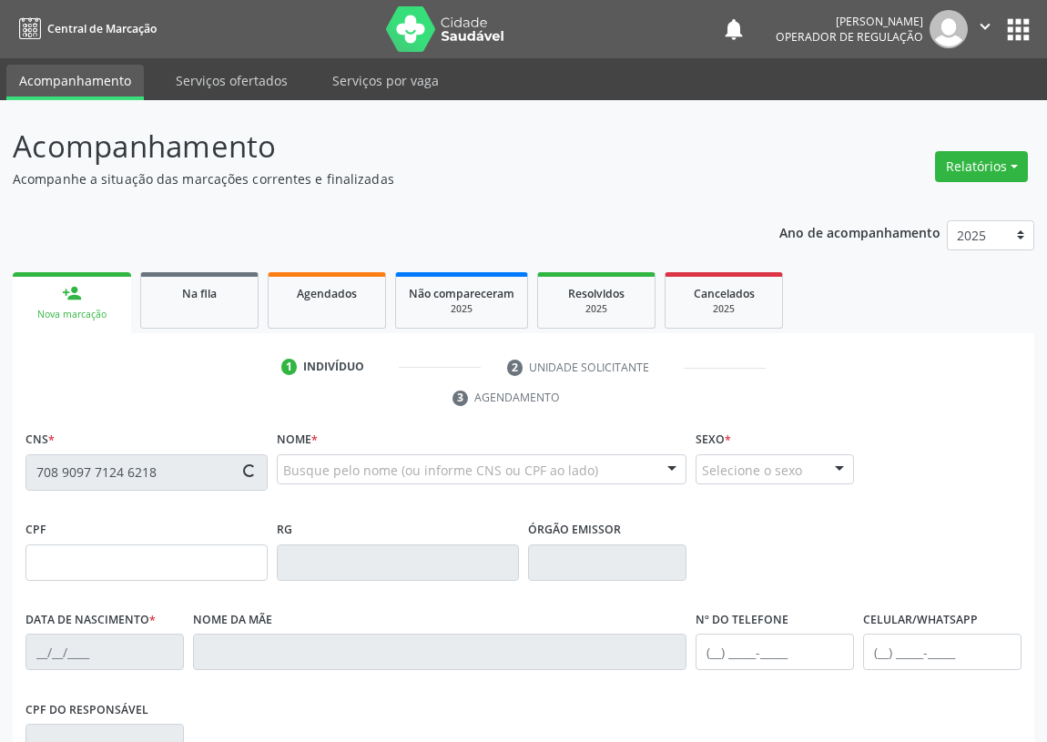
type input "Alfredina Barbosa"
type input "(83) 99158-1373"
type input "(83) 99470-0440"
type input "7"
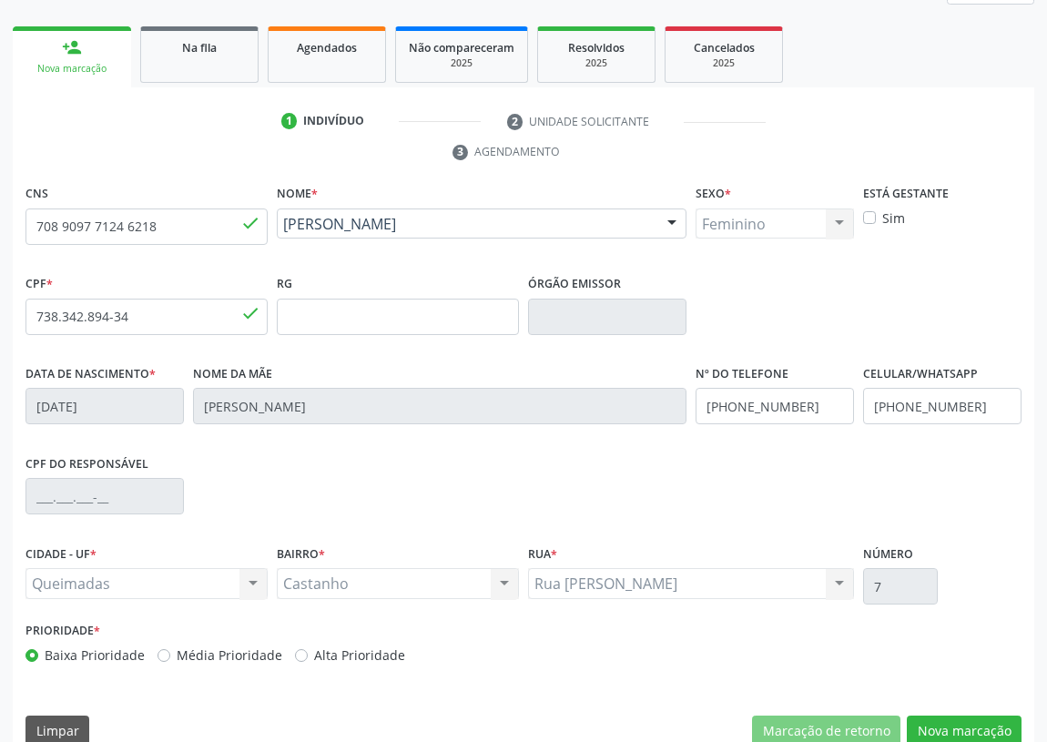
scroll to position [273, 0]
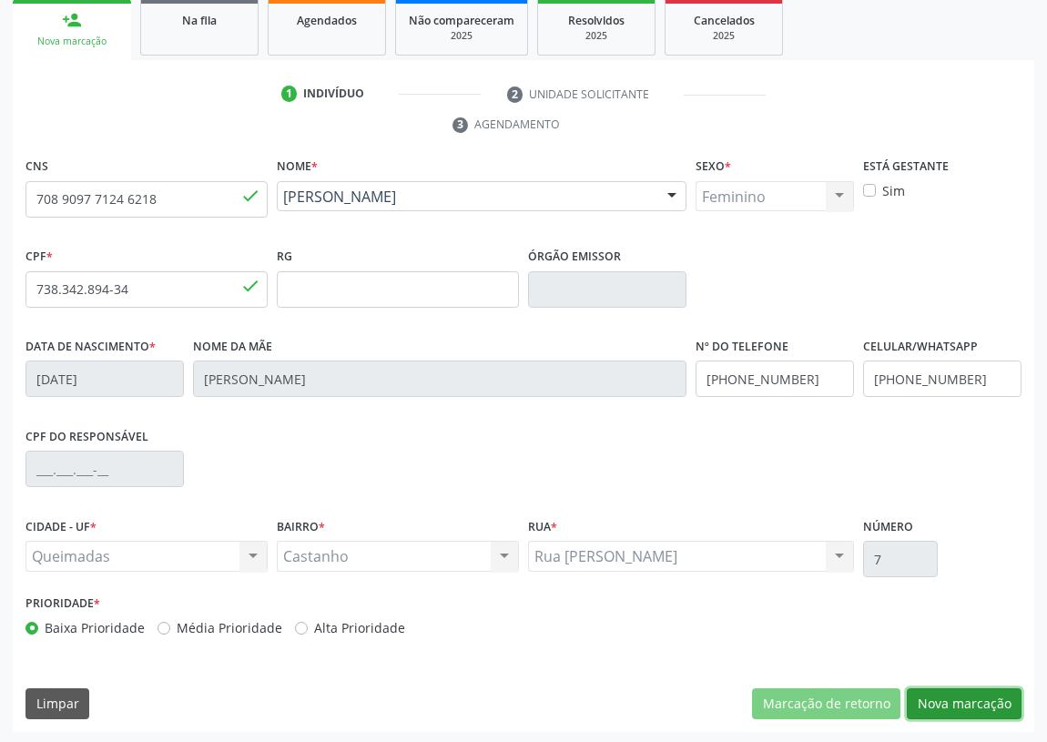
click at [973, 692] on button "Nova marcação" at bounding box center [963, 703] width 115 height 31
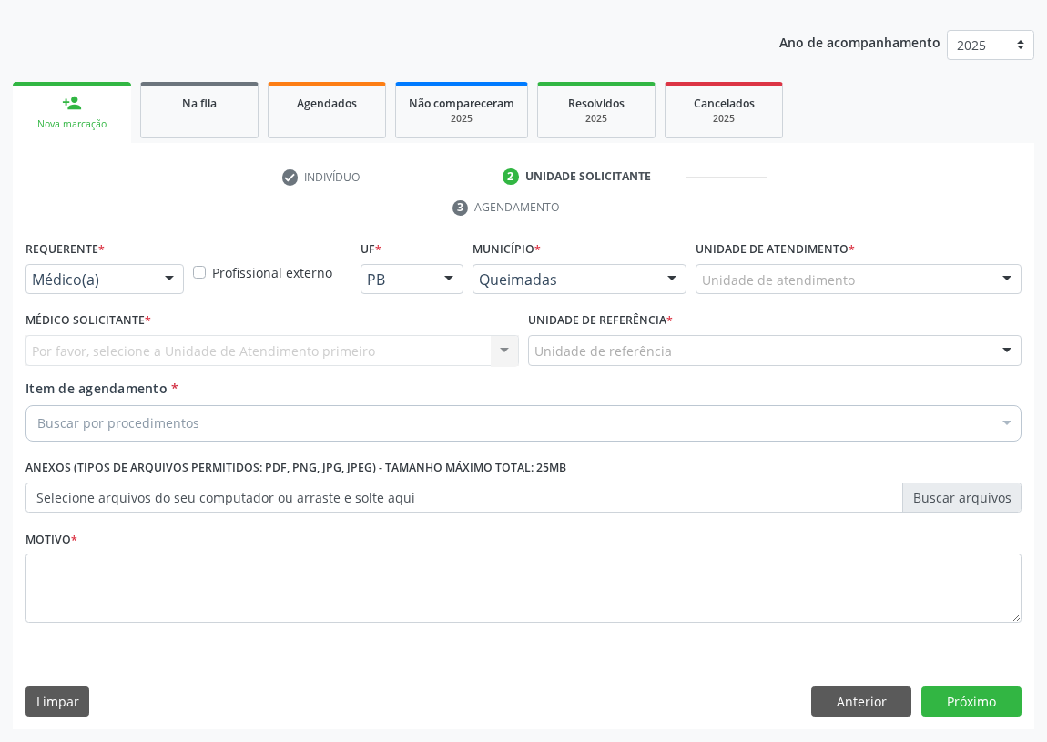
scroll to position [188, 0]
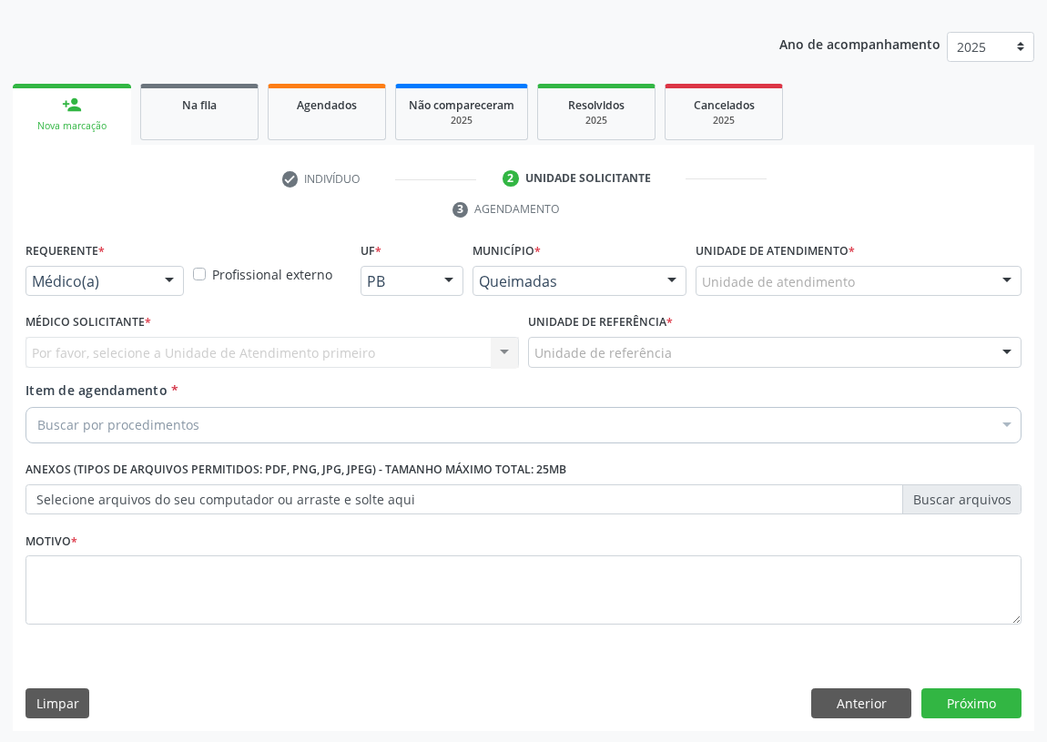
click at [183, 282] on div "Médico(a) Médico(a) Enfermeiro(a) Paciente Nenhum resultado encontrado para: " …" at bounding box center [104, 281] width 158 height 31
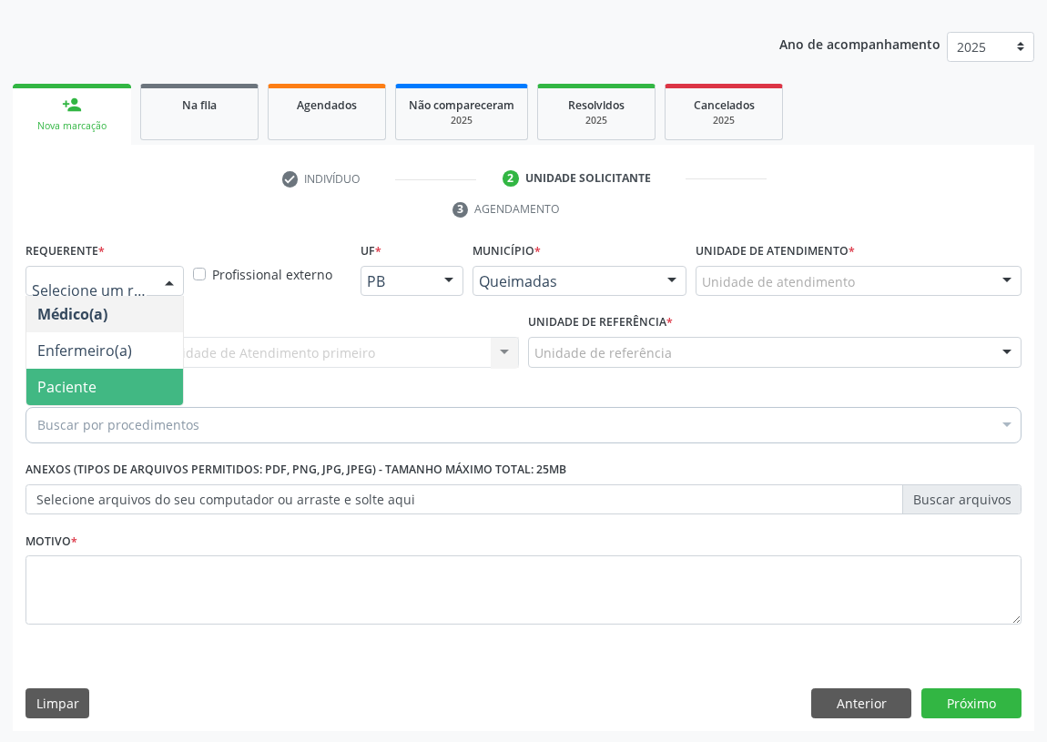
click at [144, 379] on span "Paciente" at bounding box center [104, 387] width 157 height 36
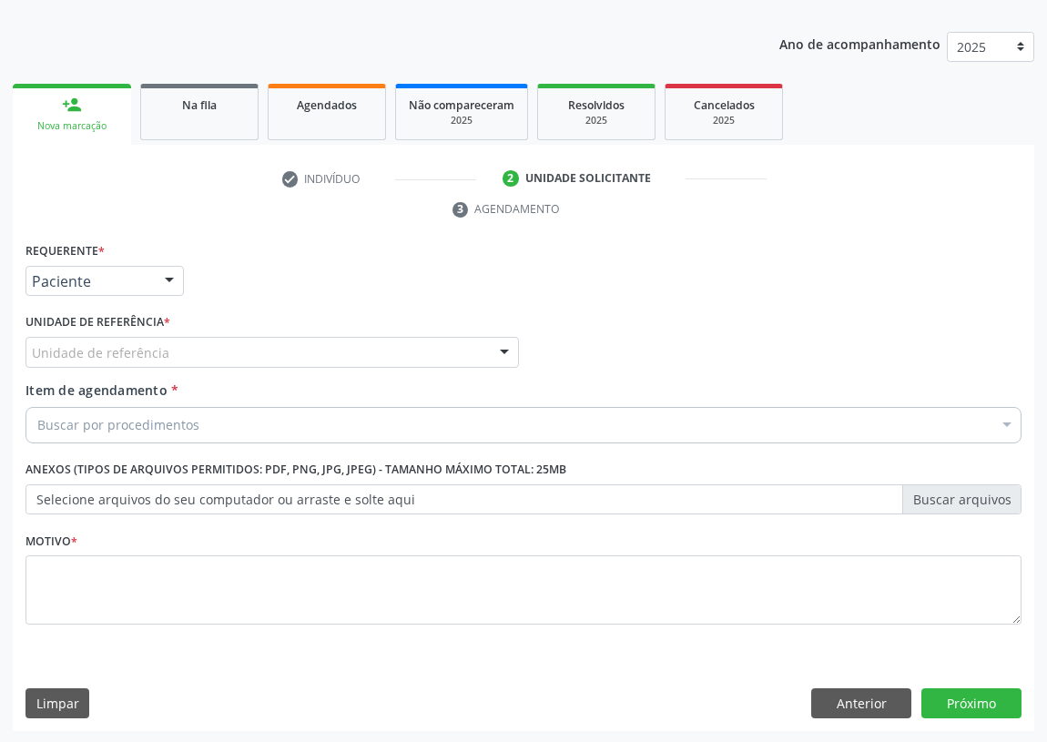
drag, startPoint x: 500, startPoint y: 339, endPoint x: 422, endPoint y: 380, distance: 87.5
click at [493, 345] on div at bounding box center [504, 353] width 27 height 31
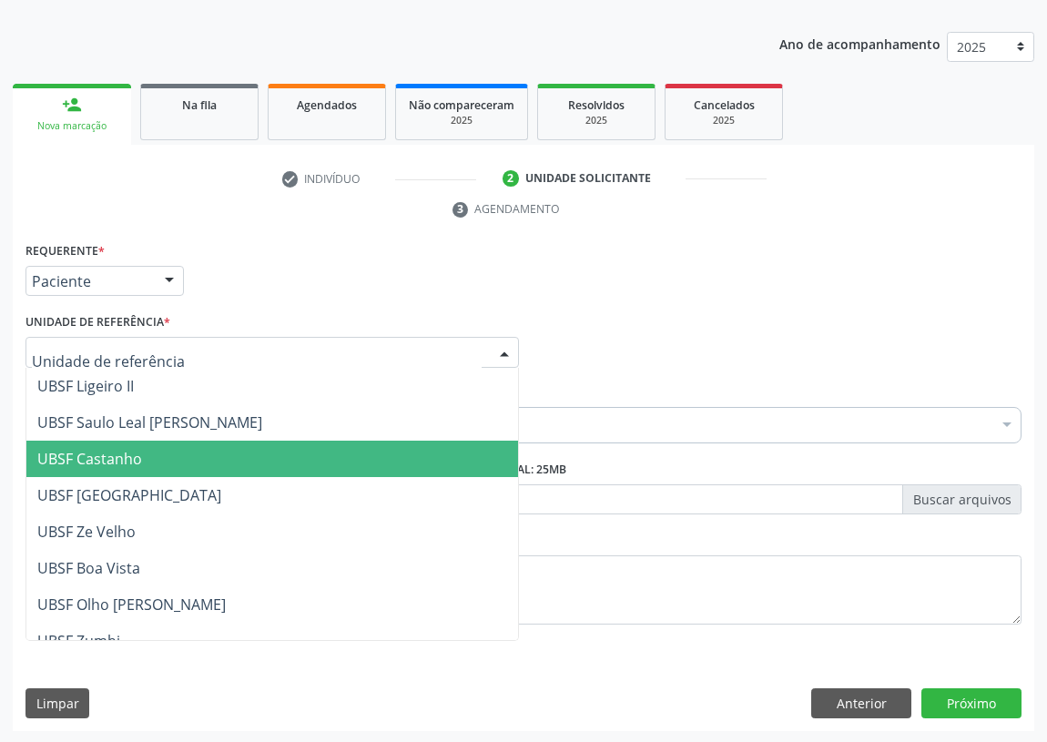
drag, startPoint x: 90, startPoint y: 455, endPoint x: 8, endPoint y: 469, distance: 83.0
click at [78, 455] on span "UBSF Castanho" at bounding box center [89, 459] width 105 height 20
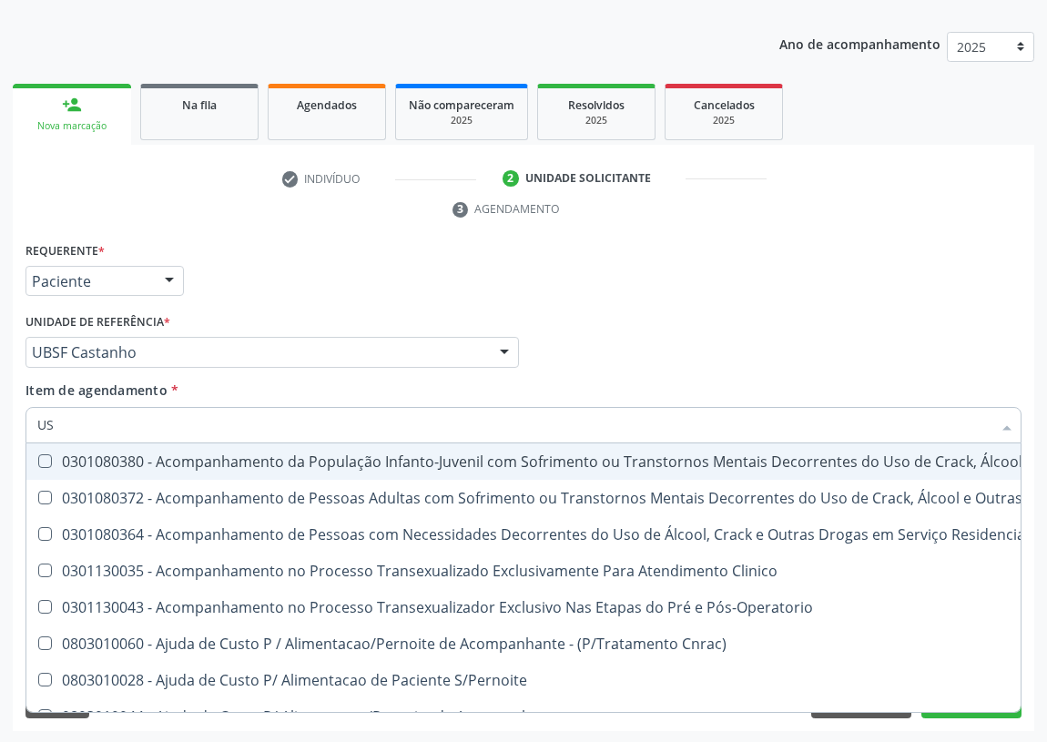
type input "USG"
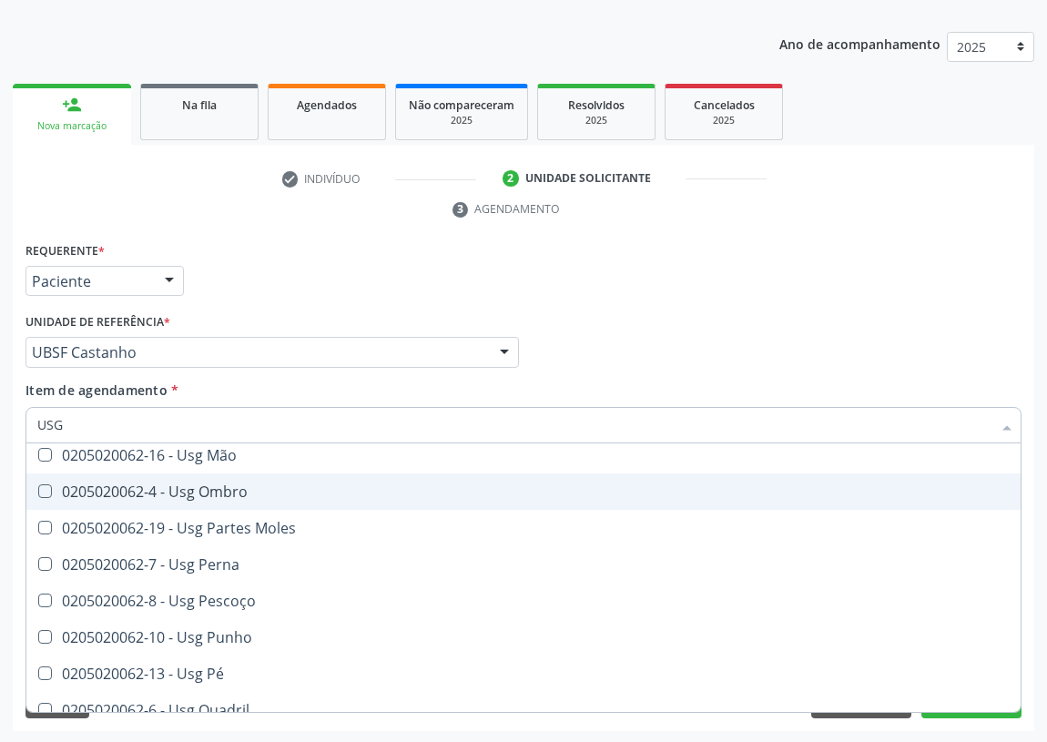
scroll to position [330, 0]
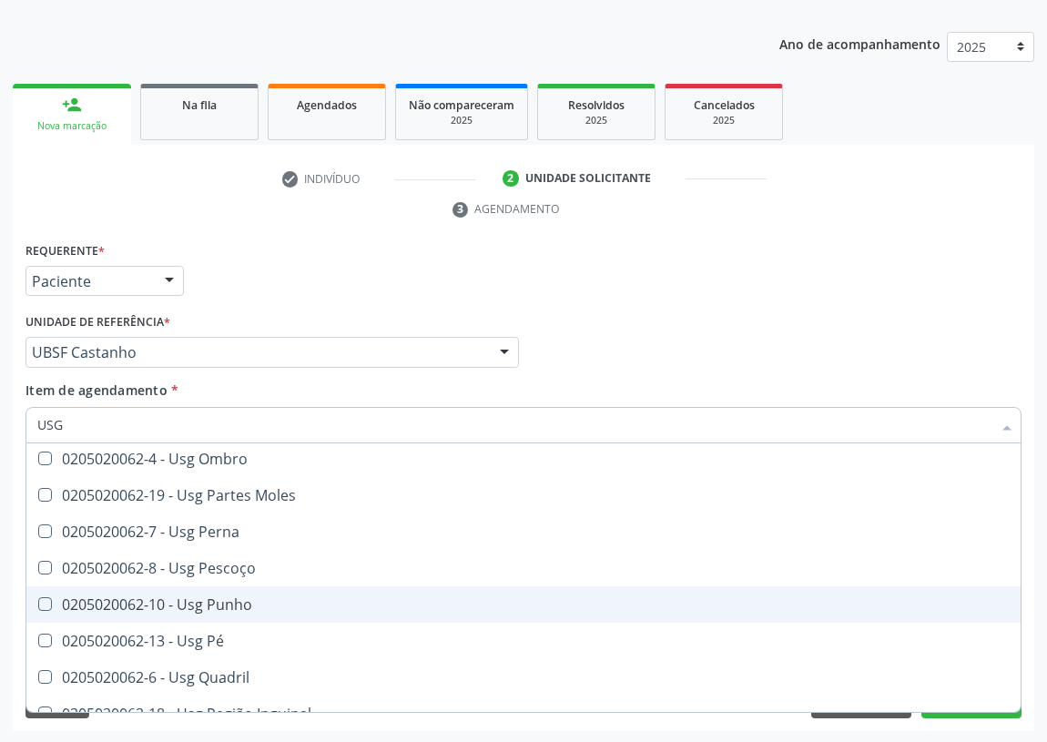
drag, startPoint x: 232, startPoint y: 602, endPoint x: 25, endPoint y: 559, distance: 211.2
click at [228, 602] on div "0205020062-10 - Usg Punho" at bounding box center [523, 604] width 972 height 15
checkbox Punho "true"
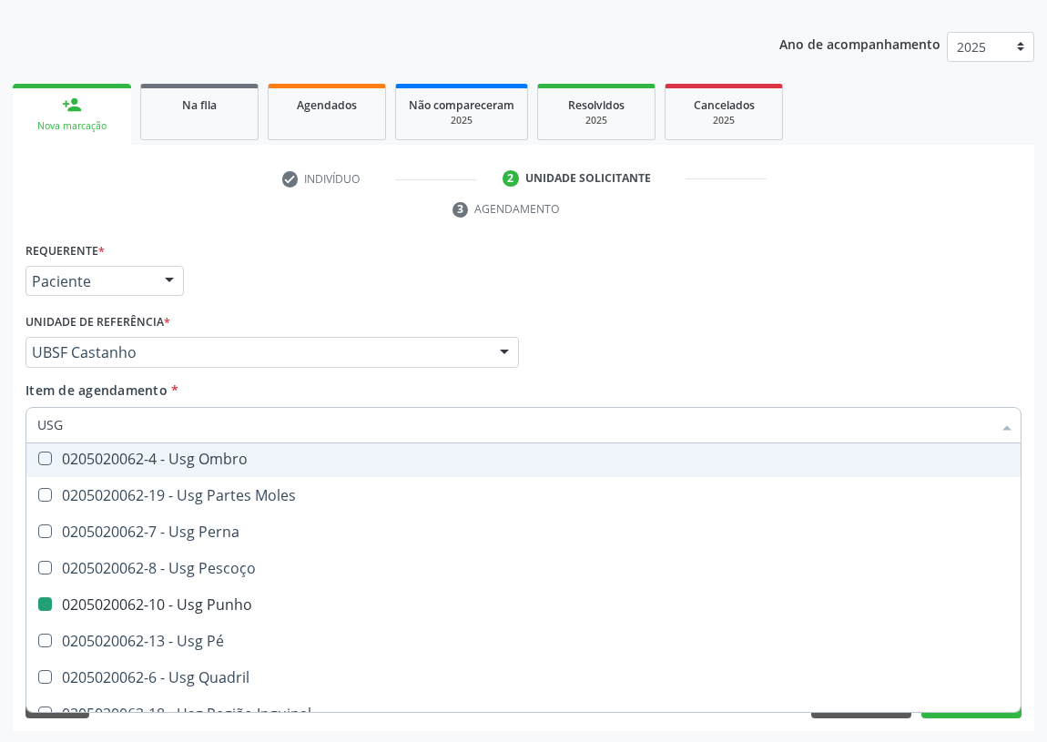
drag, startPoint x: 692, startPoint y: 342, endPoint x: 22, endPoint y: 661, distance: 741.7
click at [687, 344] on div "Médico Solicitante Por favor, selecione a Unidade de Atendimento primeiro Nenhu…" at bounding box center [523, 344] width 1005 height 71
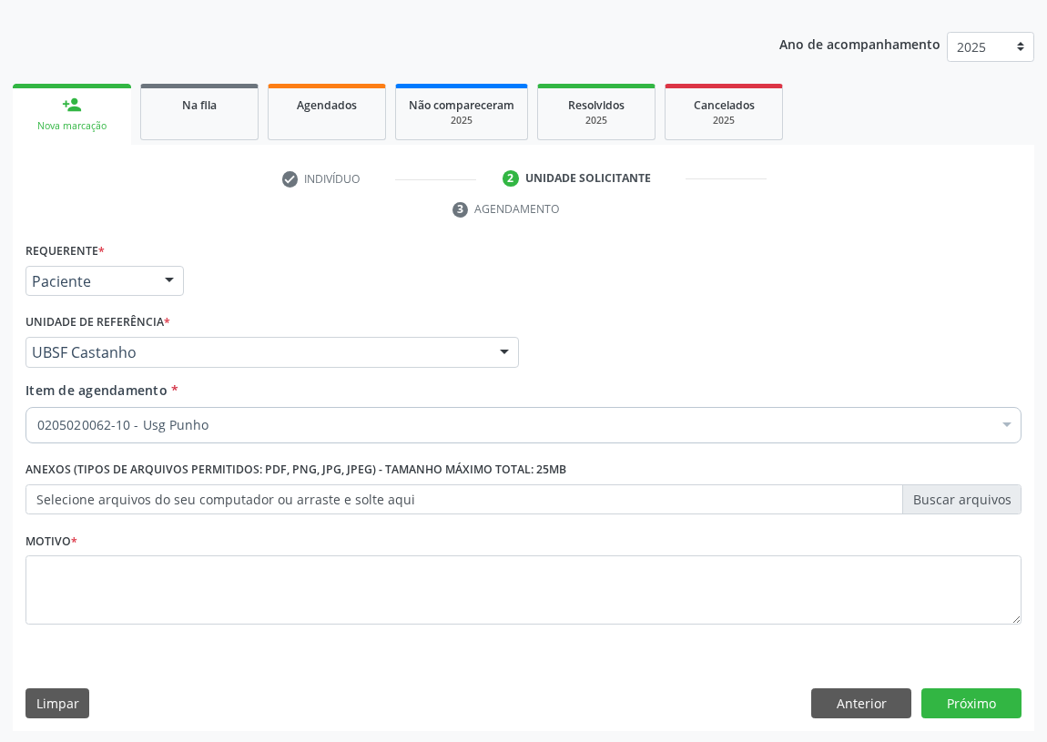
scroll to position [0, 0]
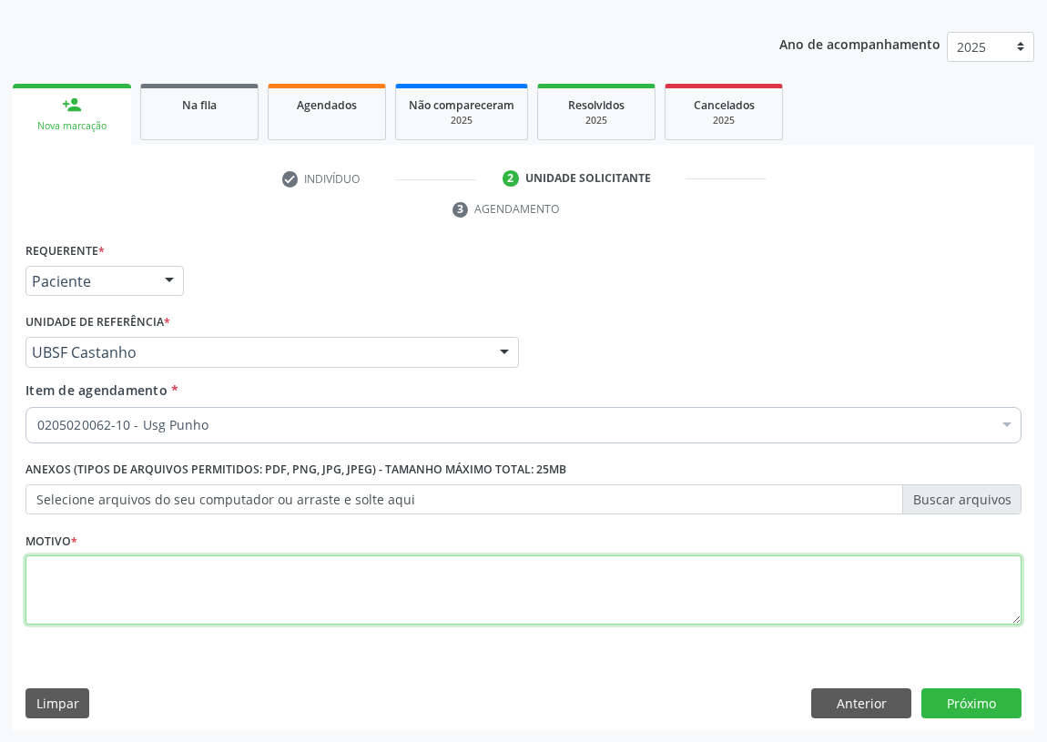
click at [95, 592] on textarea at bounding box center [523, 589] width 996 height 69
type textarea "AVALIAÇÃO"
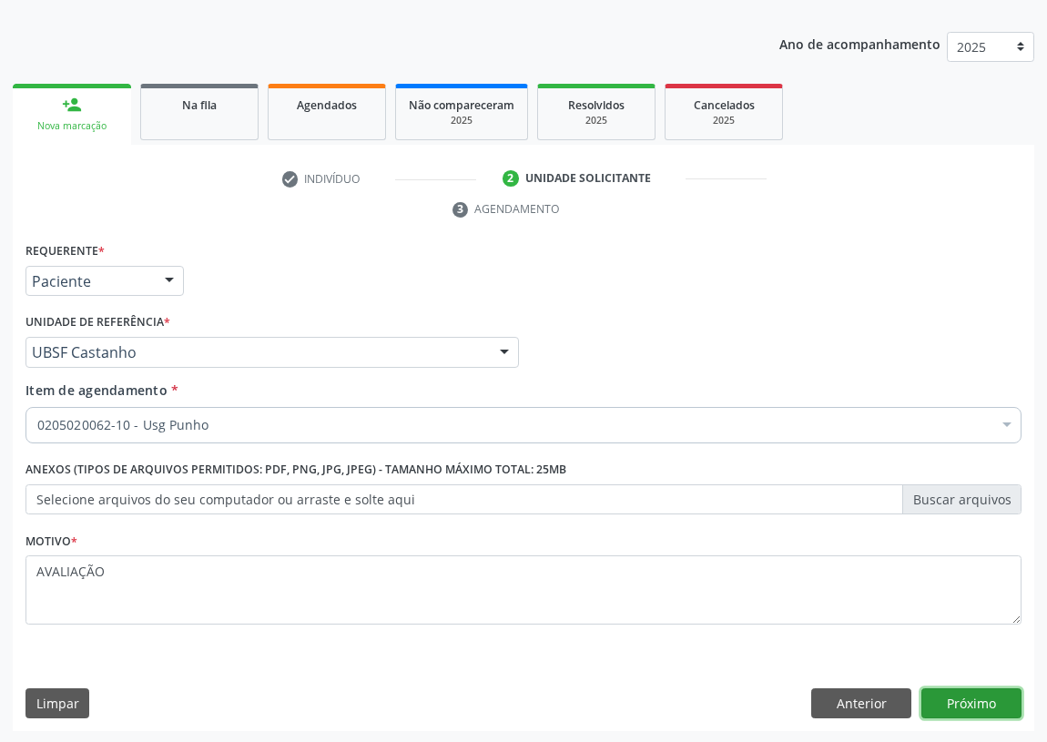
click at [974, 689] on button "Próximo" at bounding box center [971, 703] width 100 height 31
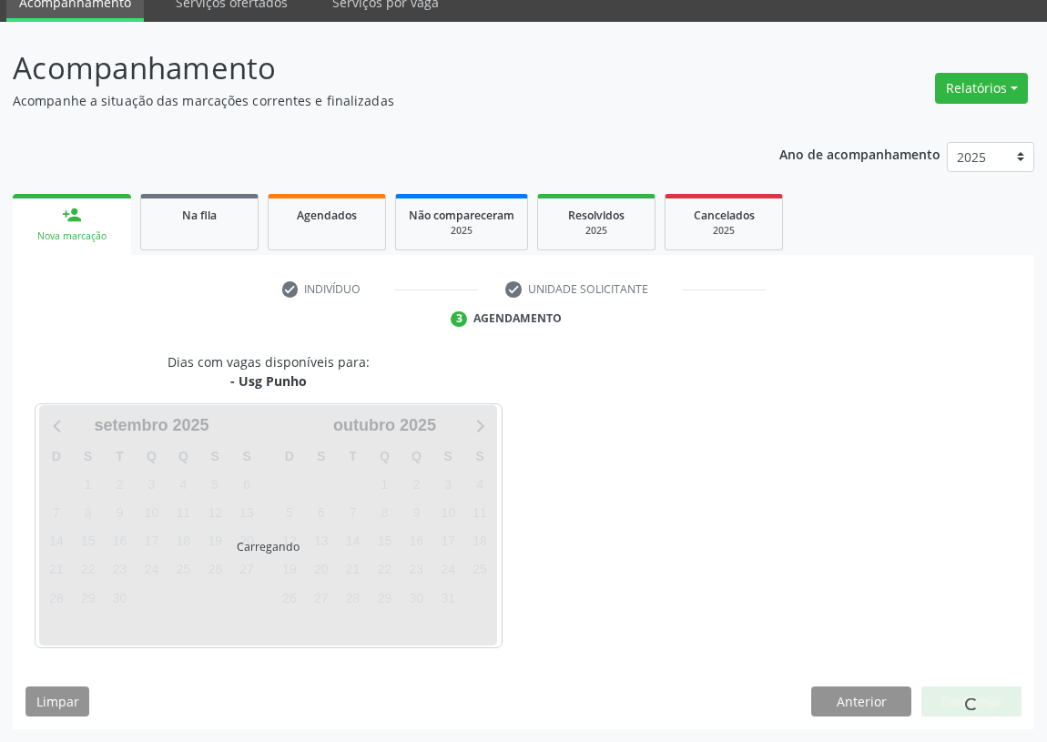
scroll to position [76, 0]
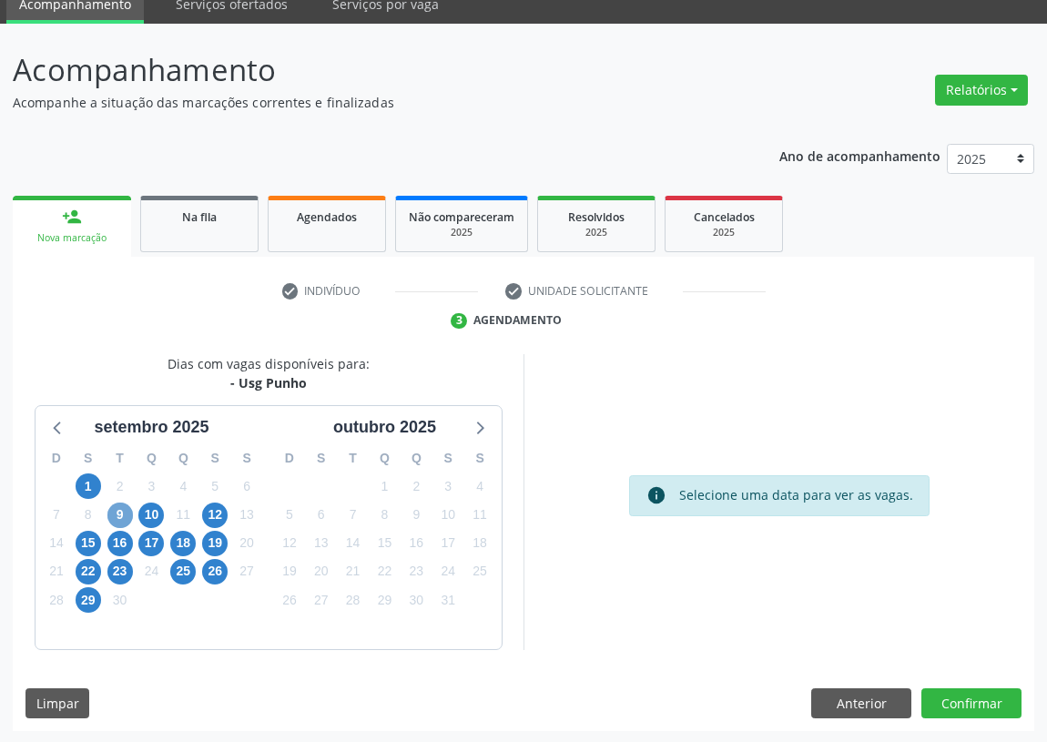
drag, startPoint x: 118, startPoint y: 503, endPoint x: 727, endPoint y: 357, distance: 626.2
click at [123, 505] on span "9" at bounding box center [119, 514] width 25 height 25
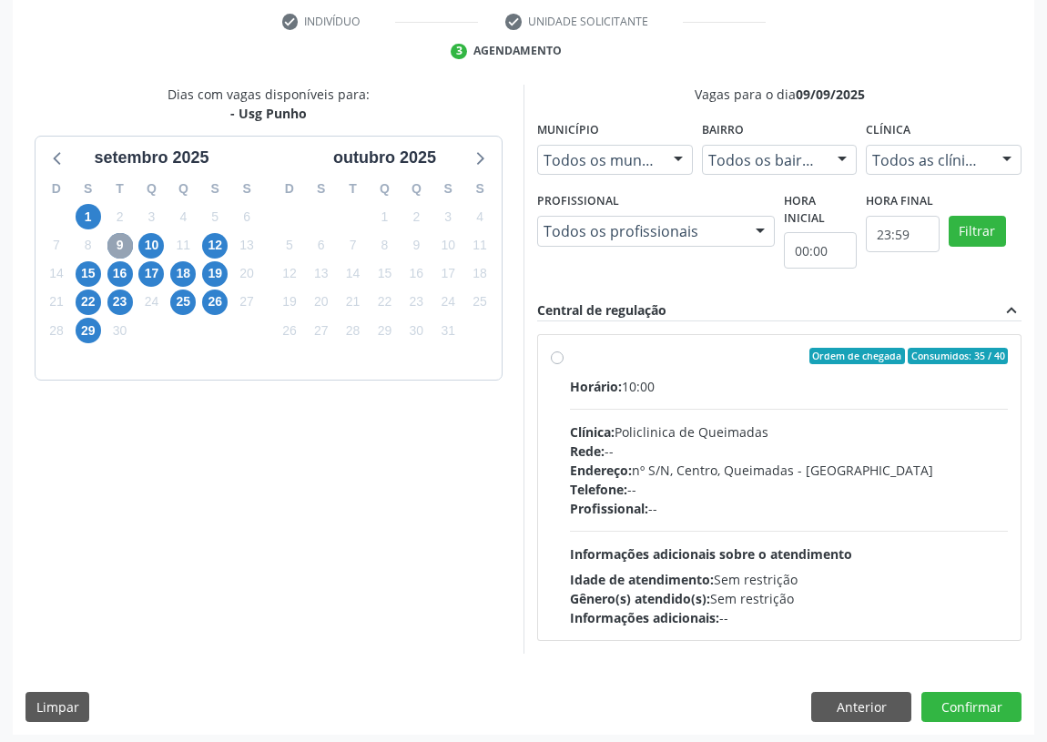
scroll to position [349, 0]
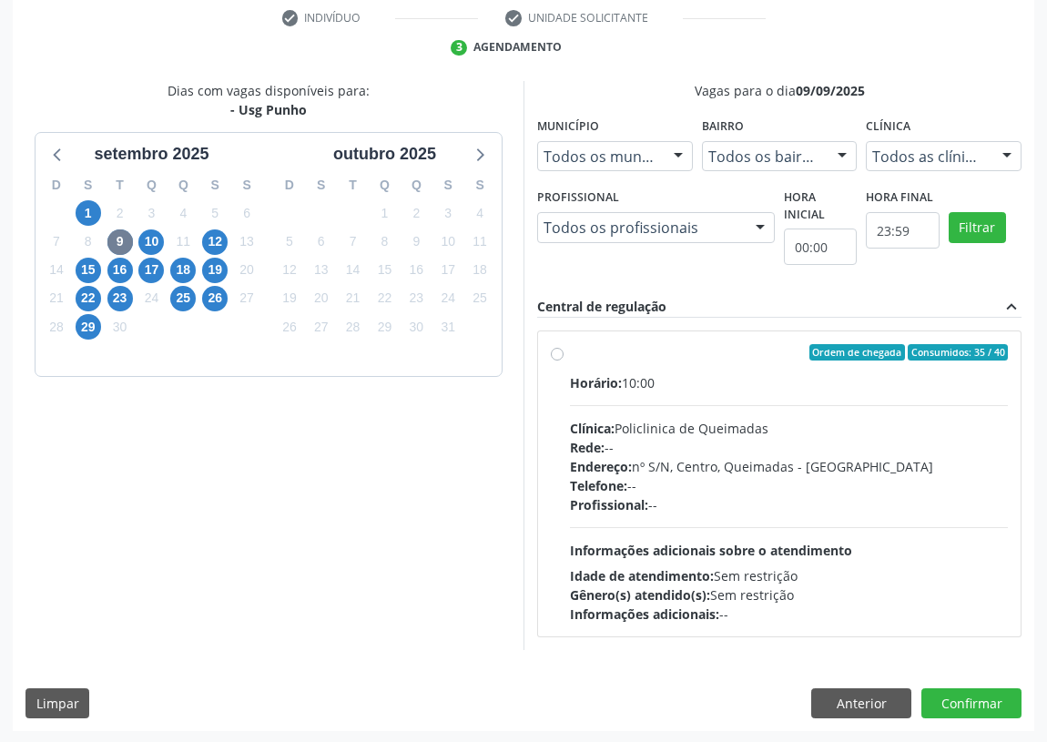
click at [570, 351] on label "Ordem de chegada Consumidos: 35 / 40 Horário: 10:00 Clínica: Policlinica de Que…" at bounding box center [789, 483] width 438 height 279
click at [557, 351] on input "Ordem de chegada Consumidos: 35 / 40 Horário: 10:00 Clínica: Policlinica de Que…" at bounding box center [557, 352] width 13 height 16
radio input "true"
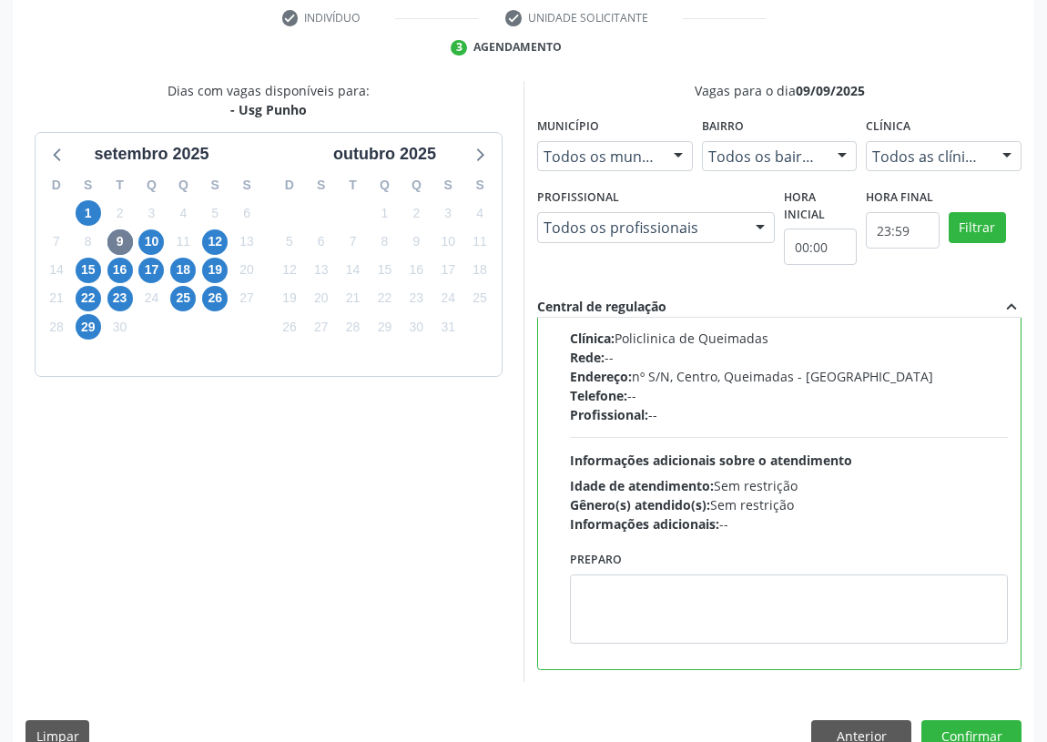
scroll to position [382, 0]
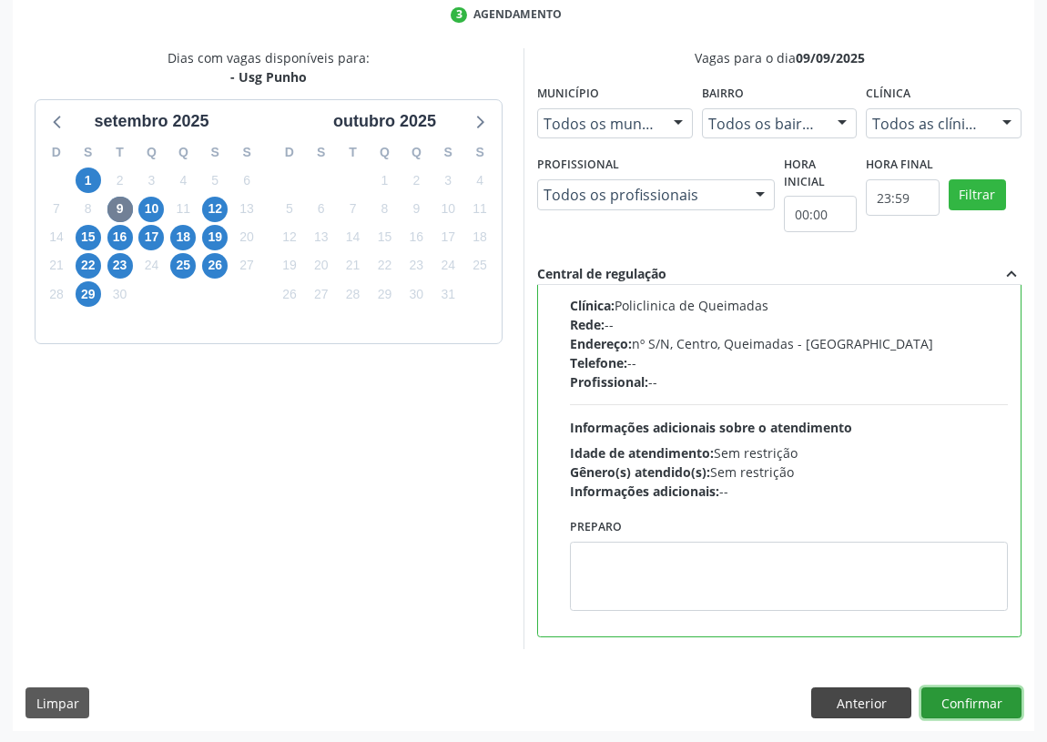
drag, startPoint x: 988, startPoint y: 694, endPoint x: 857, endPoint y: 685, distance: 131.4
click at [984, 693] on button "Confirmar" at bounding box center [971, 702] width 100 height 31
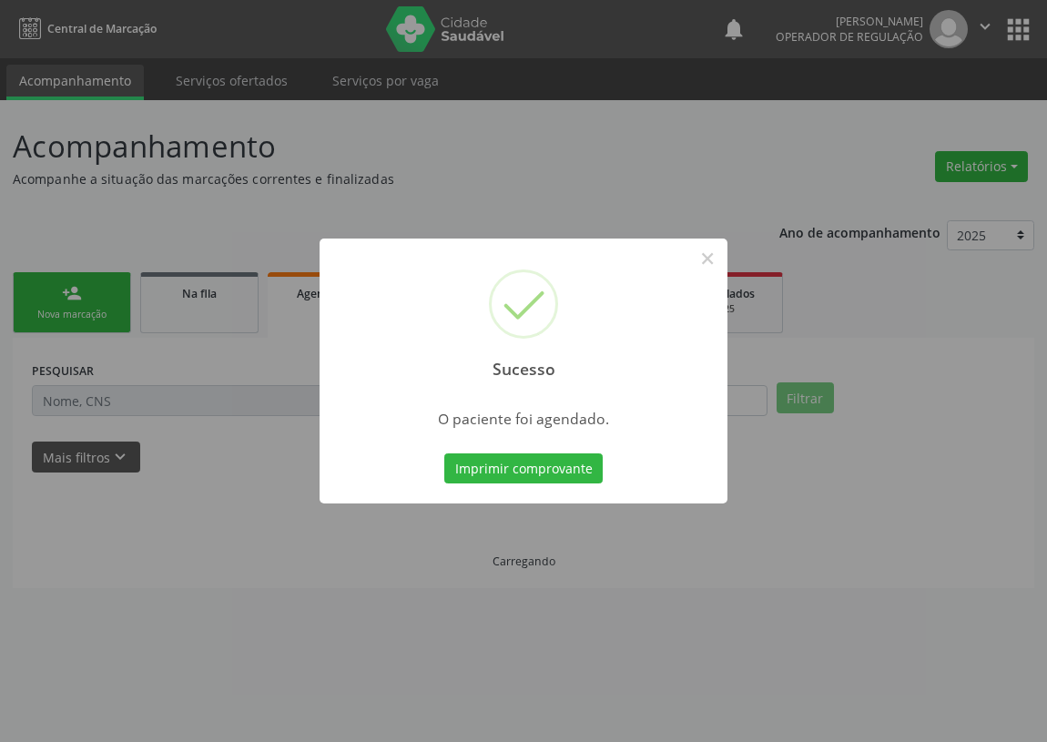
scroll to position [0, 0]
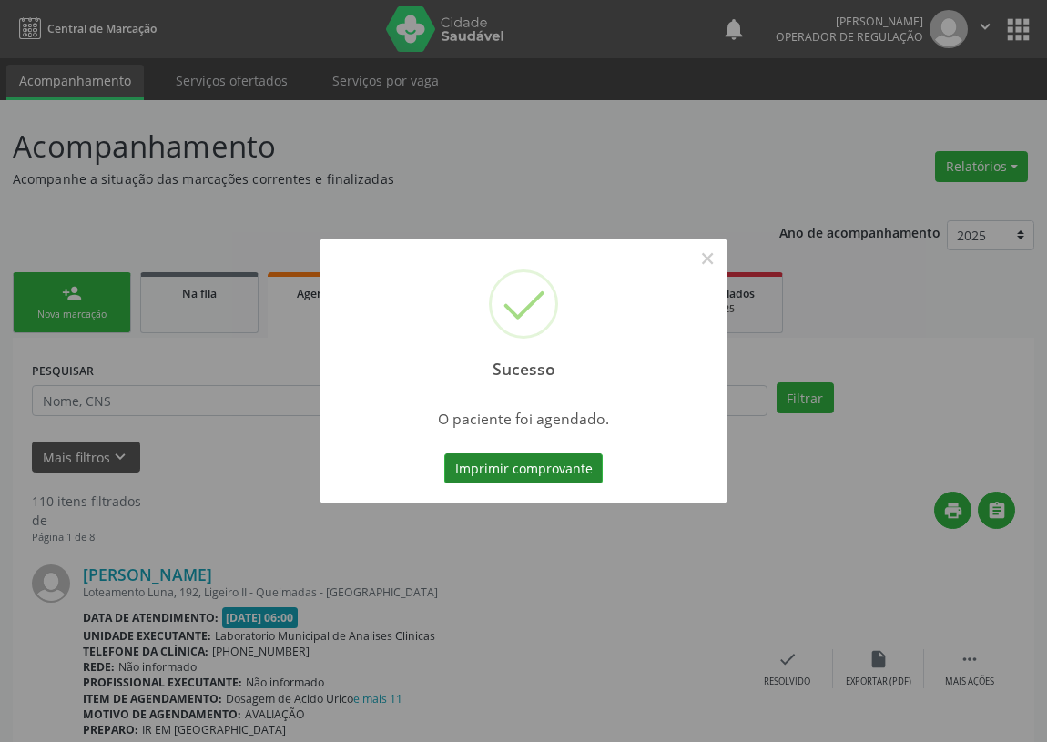
click at [578, 471] on button "Imprimir comprovante" at bounding box center [523, 468] width 158 height 31
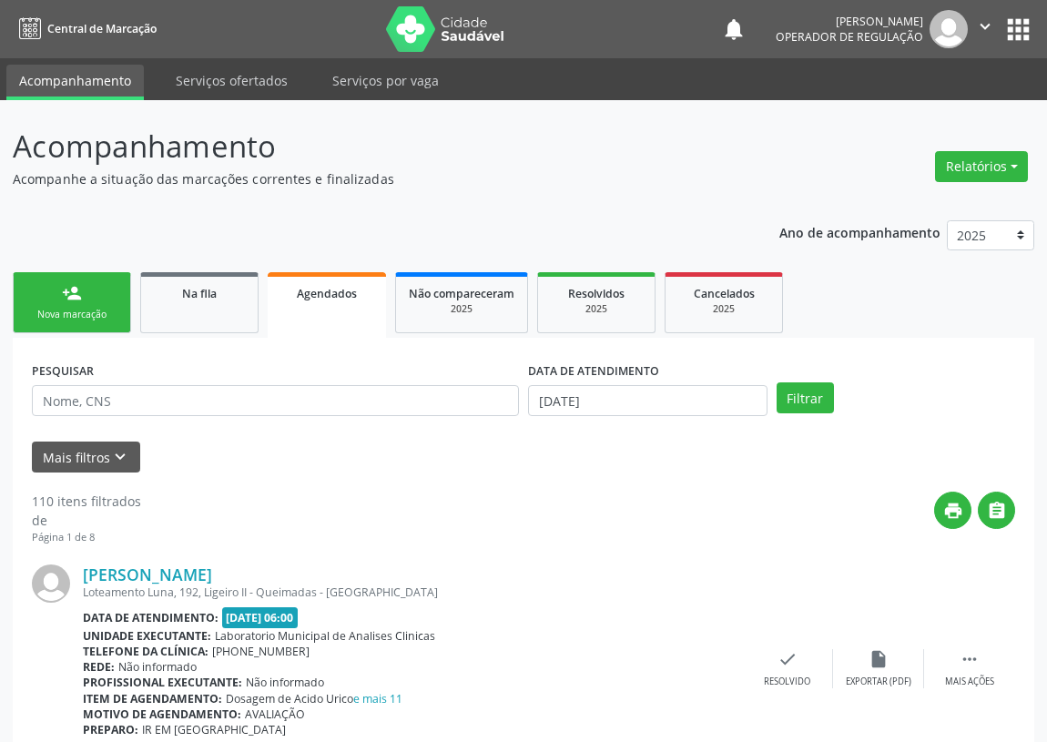
click at [96, 317] on div "Nova marcação" at bounding box center [71, 315] width 91 height 14
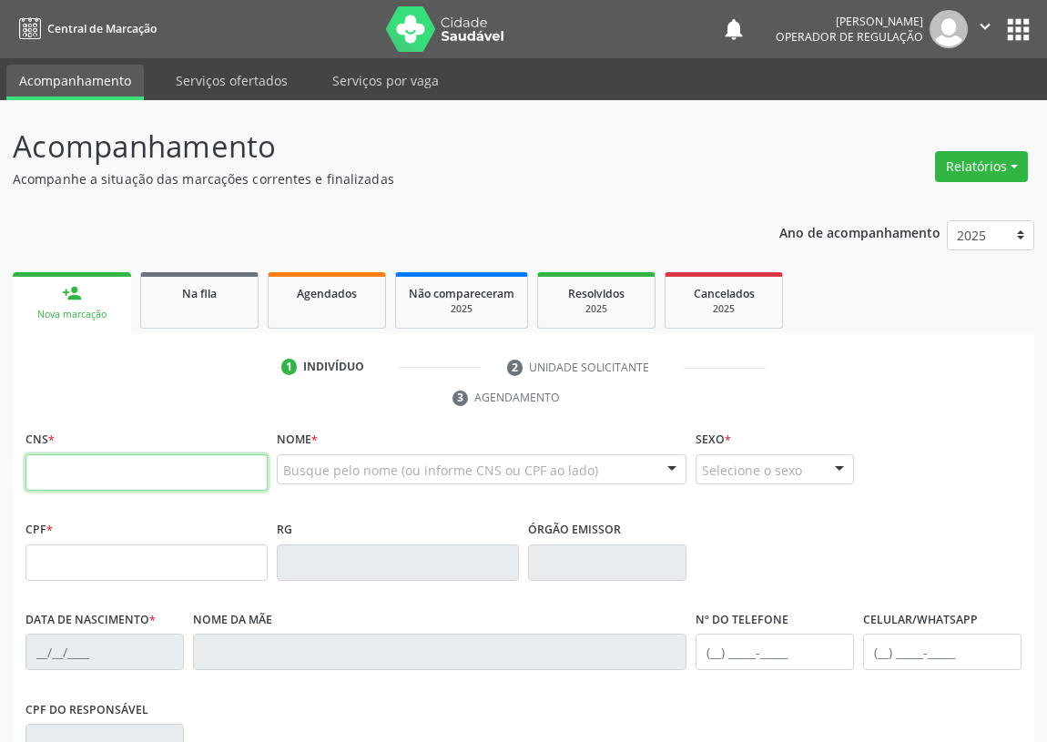
click at [52, 463] on input "text" at bounding box center [146, 472] width 242 height 36
click at [41, 459] on input "text" at bounding box center [146, 472] width 242 height 36
type input "708 9097 7124 6218"
type input "738.342.894-34"
type input "30/04/1969"
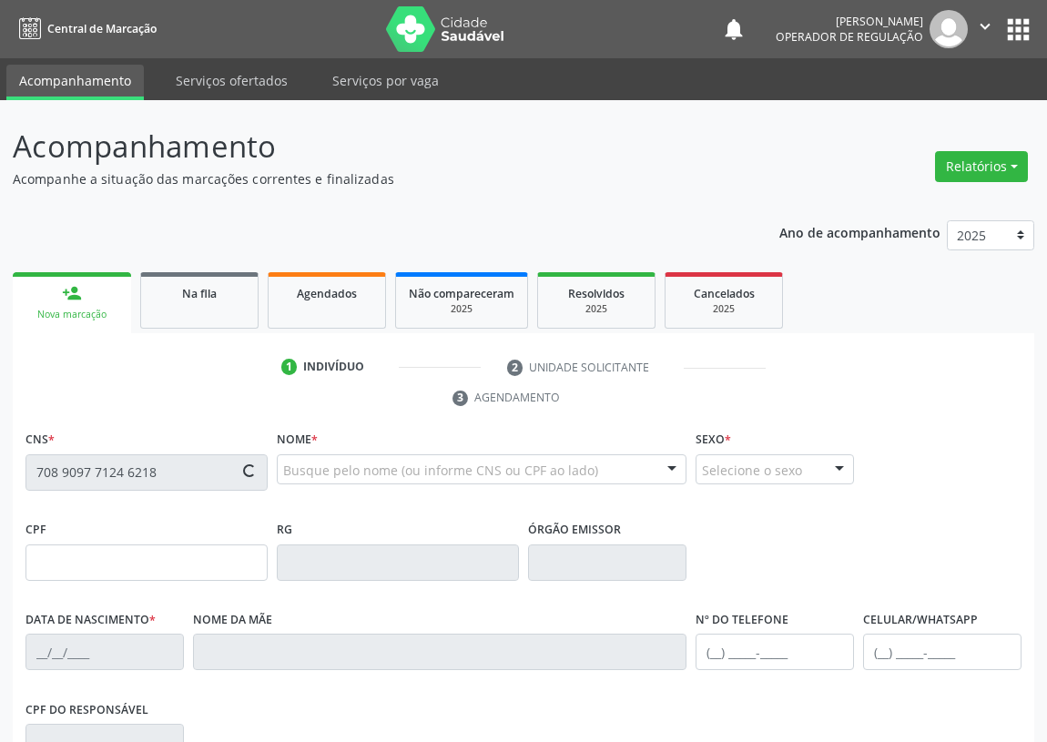
type input "Alfredina Barbosa"
type input "(83) 99158-1373"
type input "(83) 99470-0440"
type input "7"
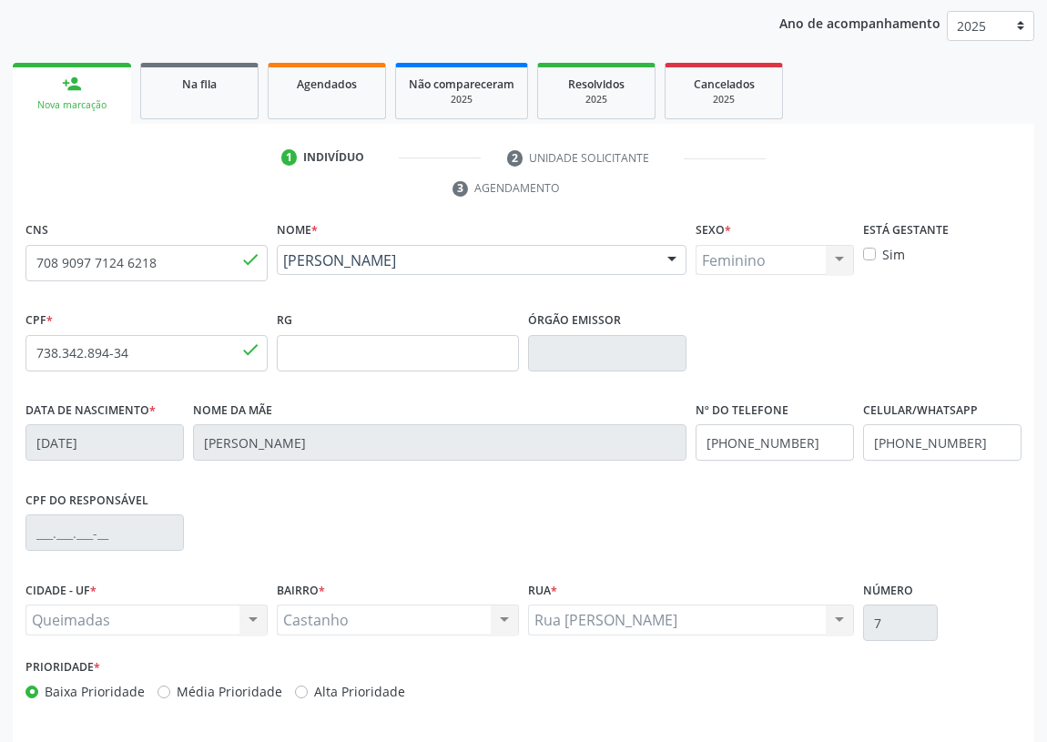
scroll to position [273, 0]
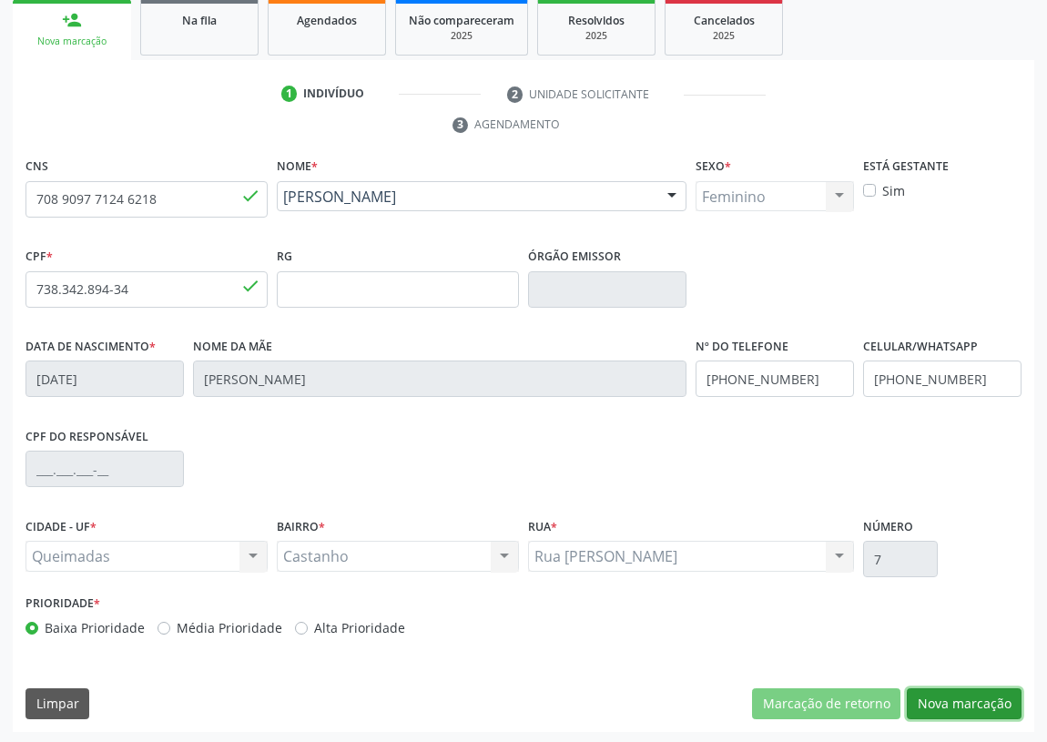
click at [964, 701] on button "Nova marcação" at bounding box center [963, 703] width 115 height 31
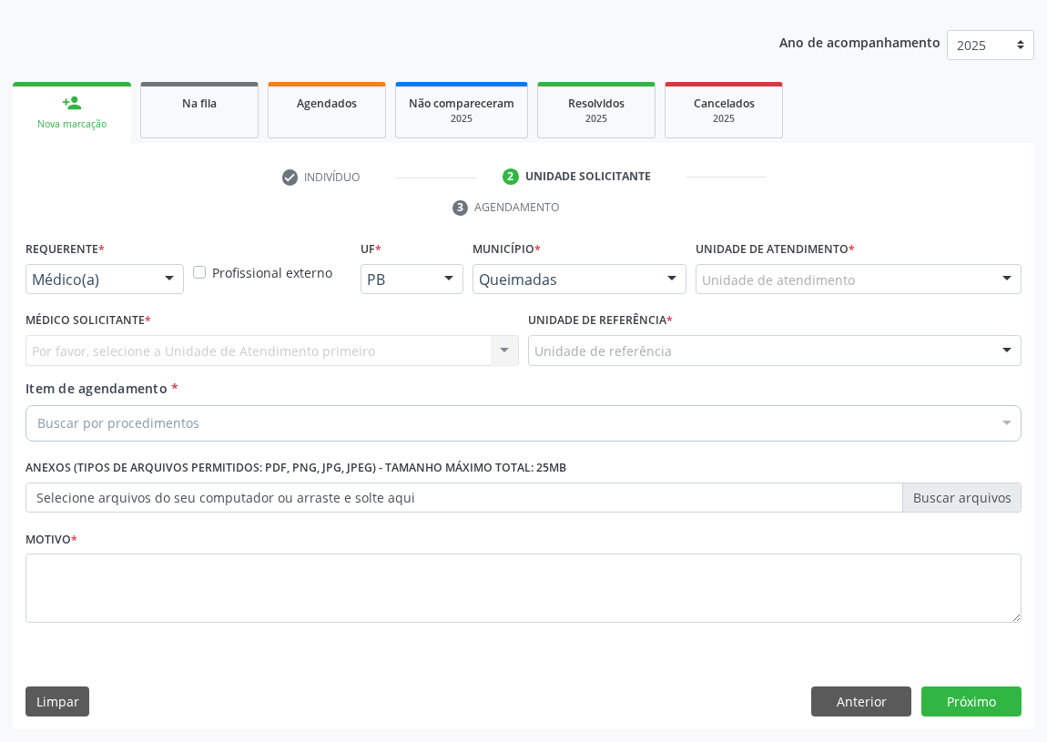
scroll to position [188, 0]
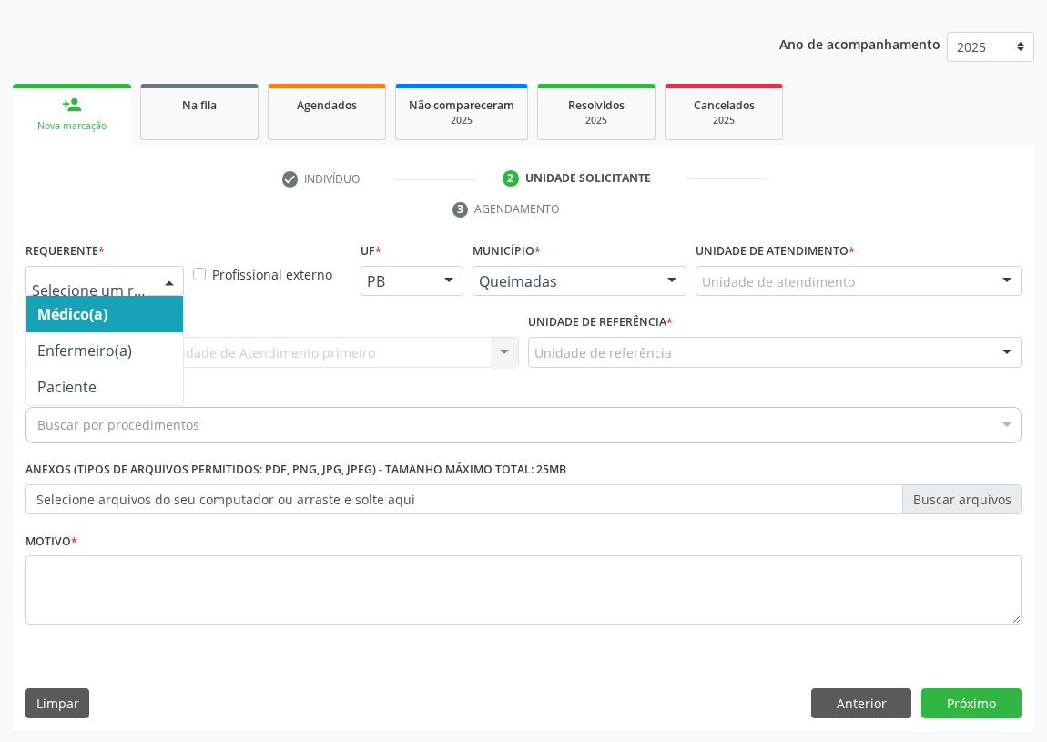
click at [173, 277] on div at bounding box center [169, 282] width 27 height 31
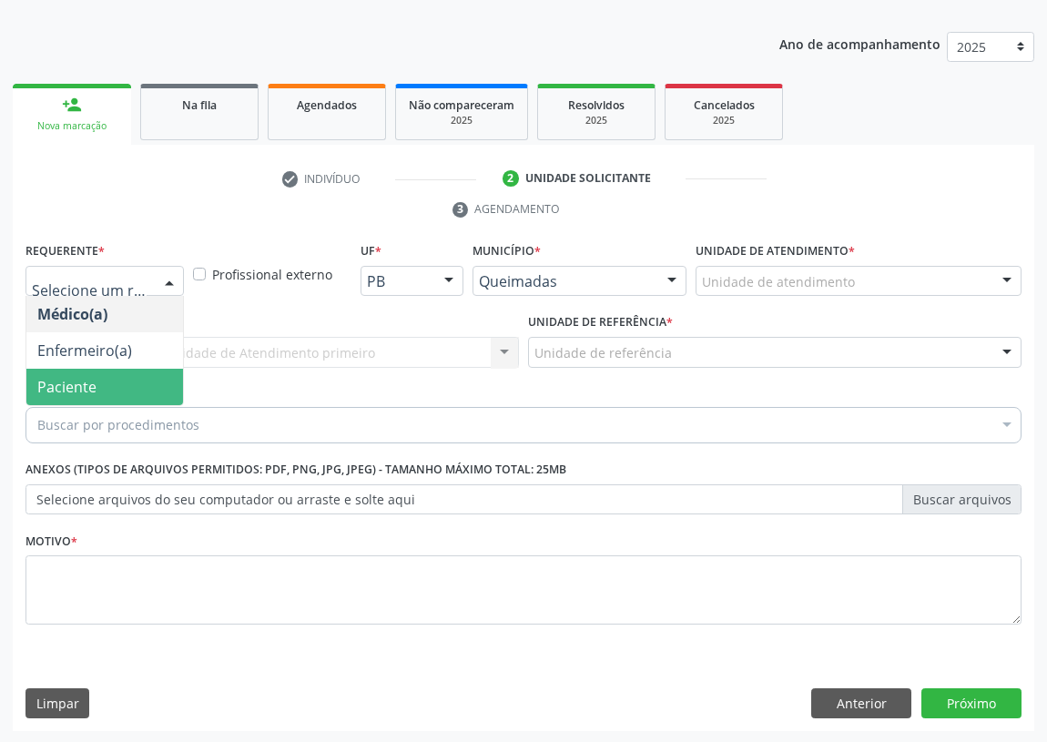
click at [157, 373] on span "Paciente" at bounding box center [104, 387] width 157 height 36
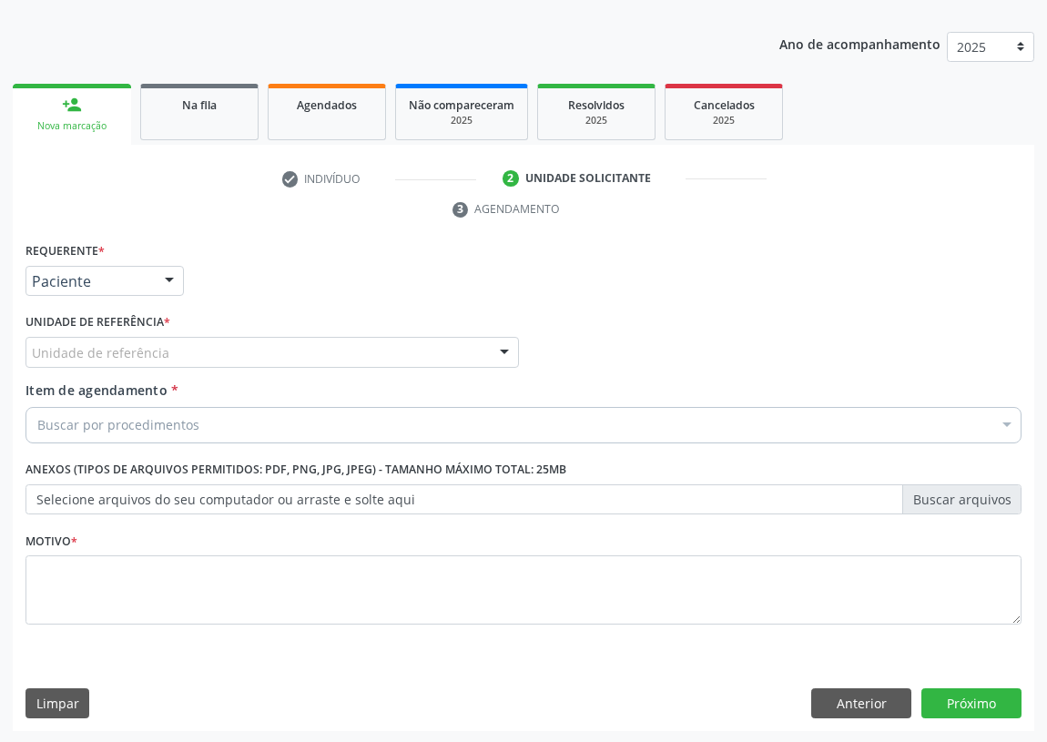
click at [504, 356] on div at bounding box center [504, 353] width 27 height 31
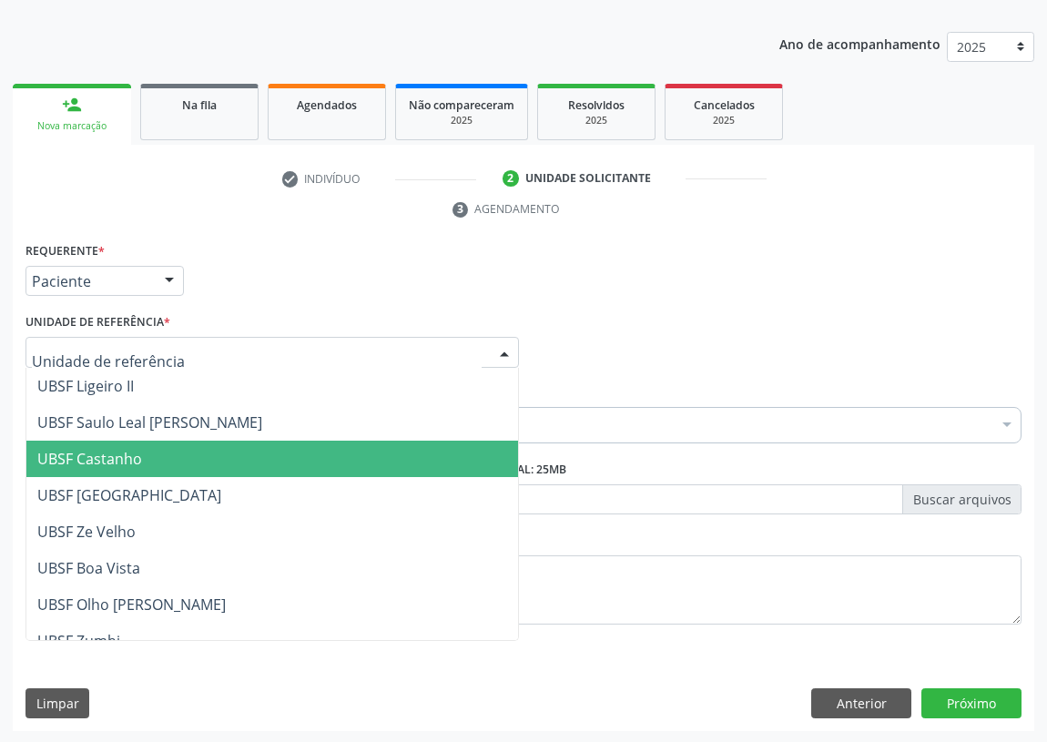
drag, startPoint x: 127, startPoint y: 455, endPoint x: 55, endPoint y: 439, distance: 74.6
click at [127, 455] on span "UBSF Castanho" at bounding box center [89, 459] width 105 height 20
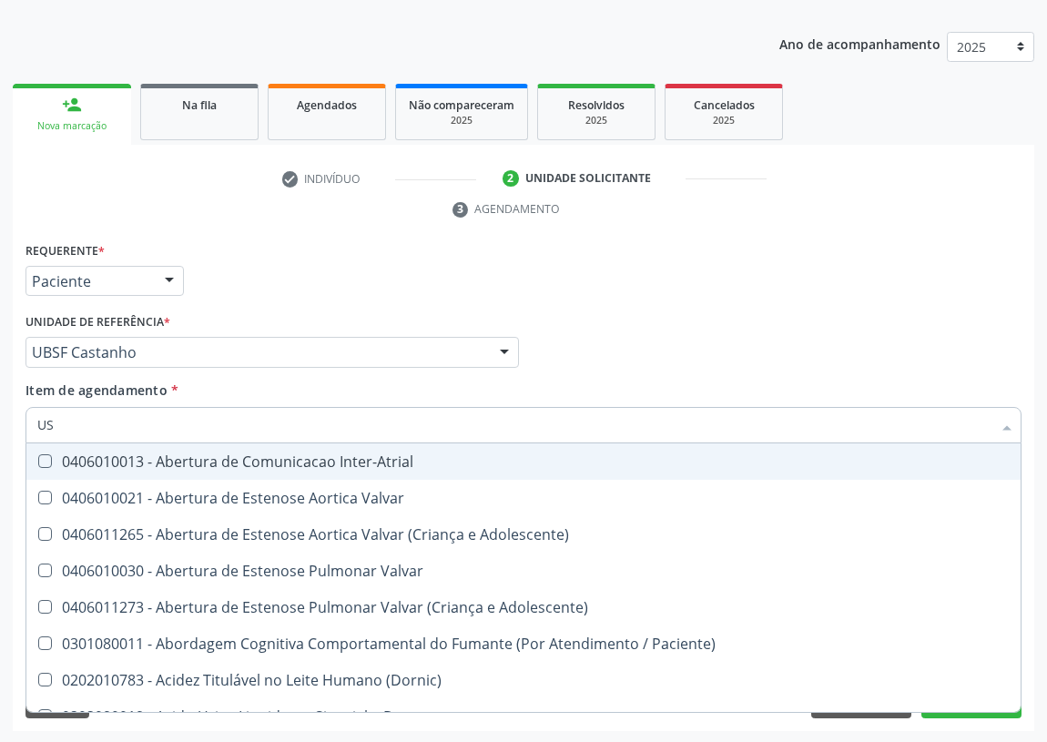
type input "USG"
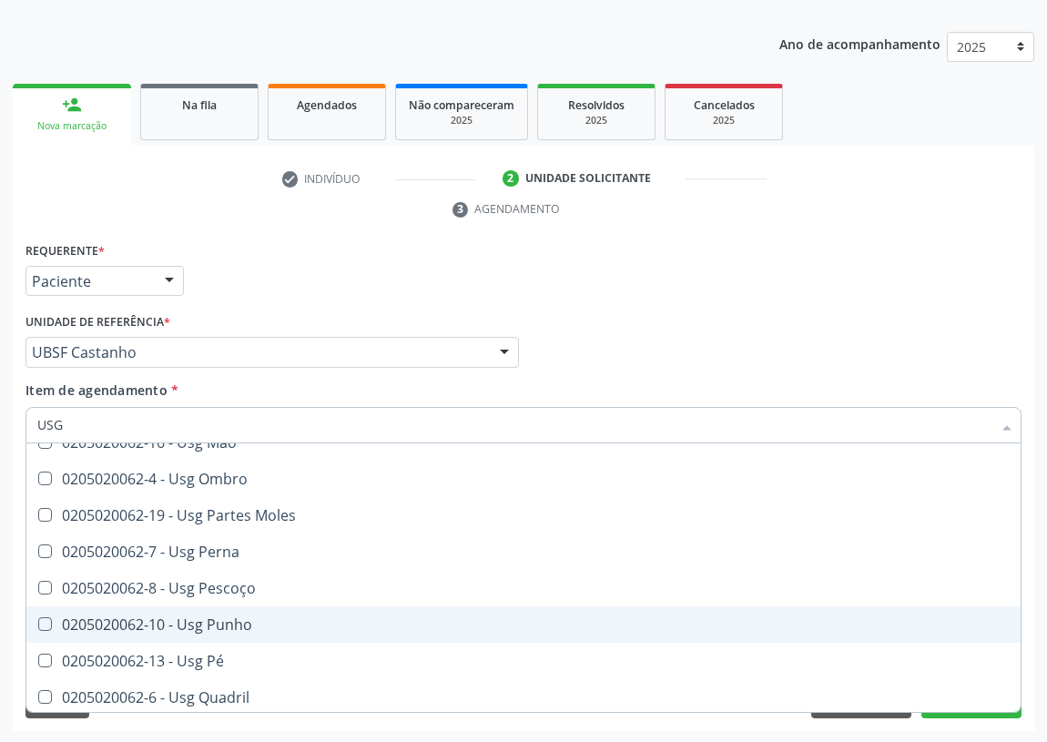
scroll to position [422, 0]
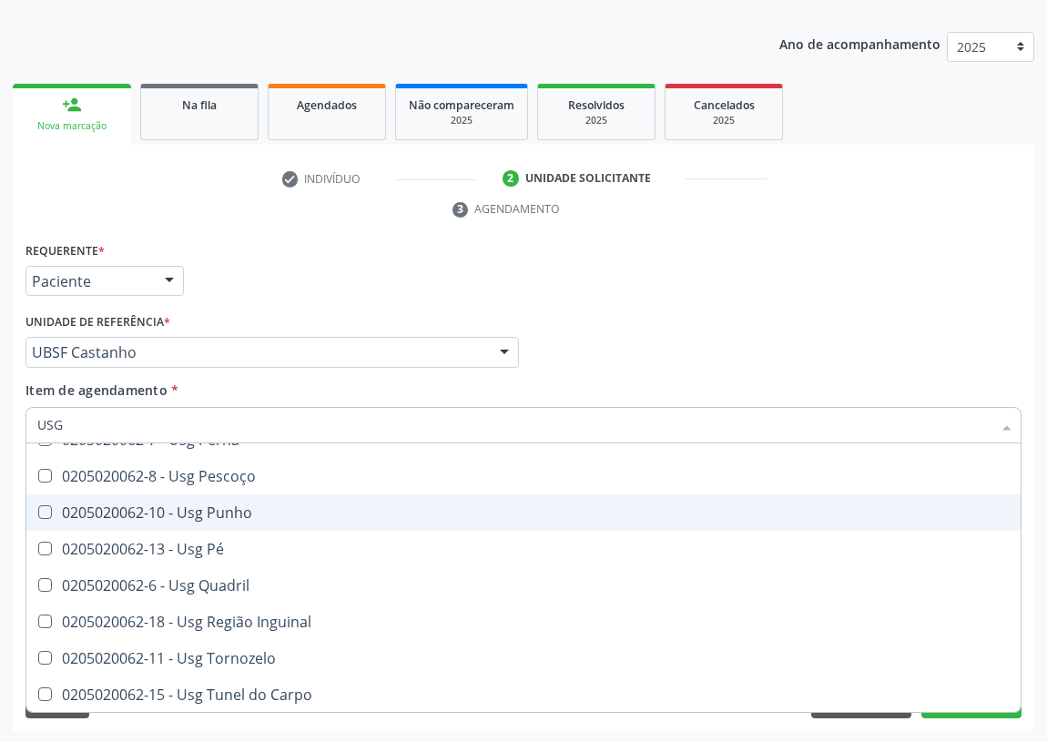
drag, startPoint x: 237, startPoint y: 511, endPoint x: 0, endPoint y: 440, distance: 247.0
click at [231, 511] on div "0205020062-10 - Usg Punho" at bounding box center [523, 512] width 972 height 15
checkbox Punho "true"
click at [896, 300] on div "Requerente * Paciente Médico(a) Enfermeiro(a) Paciente Nenhum resultado encontr…" at bounding box center [523, 273] width 1005 height 71
checkbox Braço "true"
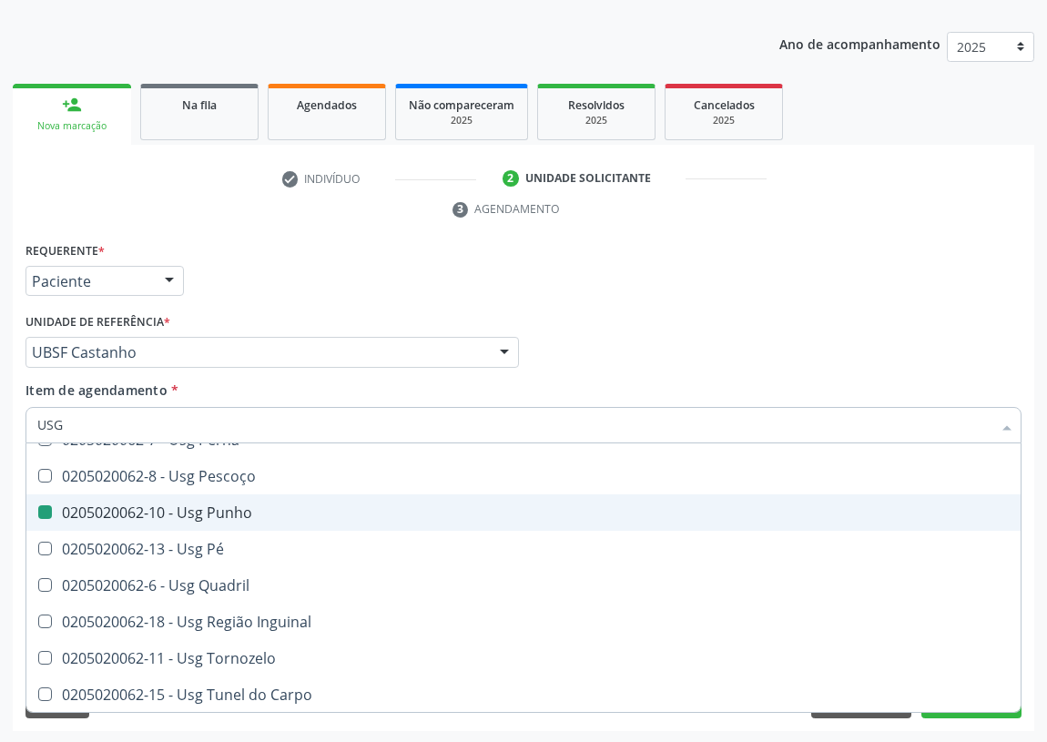
checkbox Punho "false"
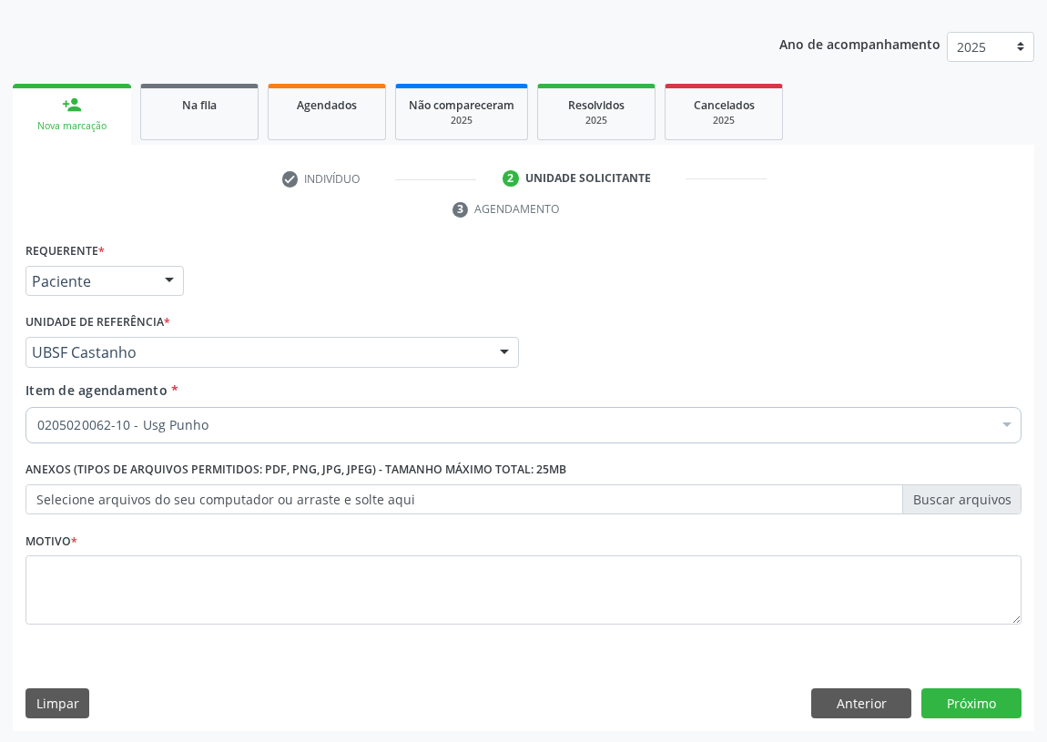
scroll to position [0, 0]
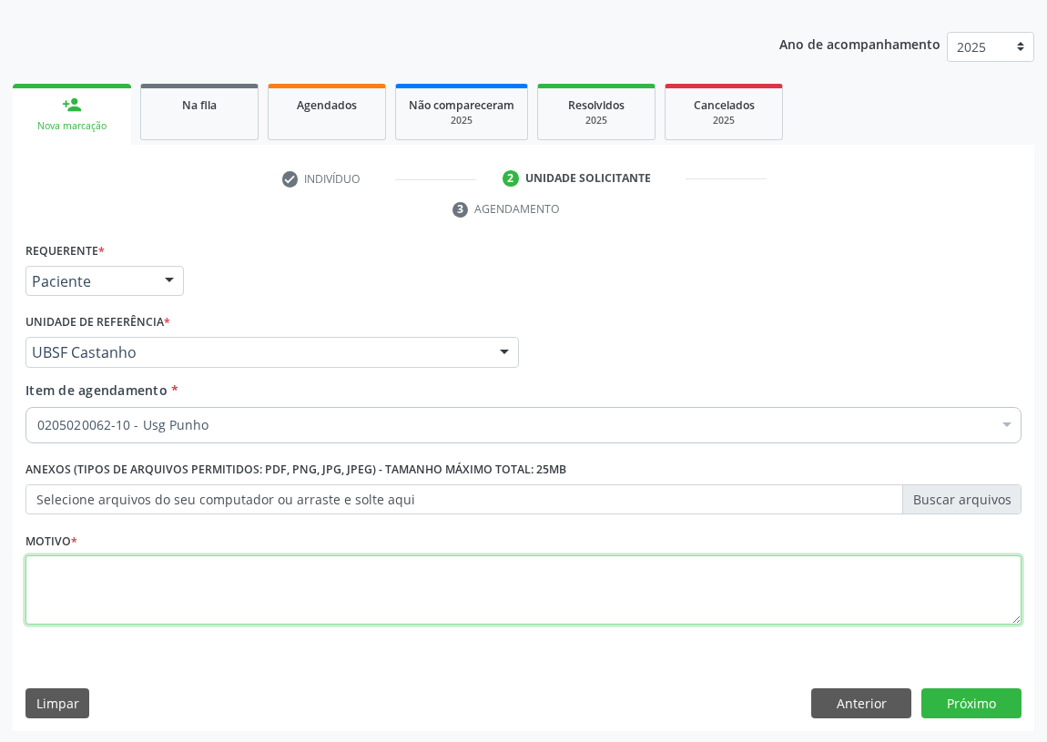
click at [126, 580] on textarea at bounding box center [523, 589] width 996 height 69
type textarea "AVALIAÇÃO"
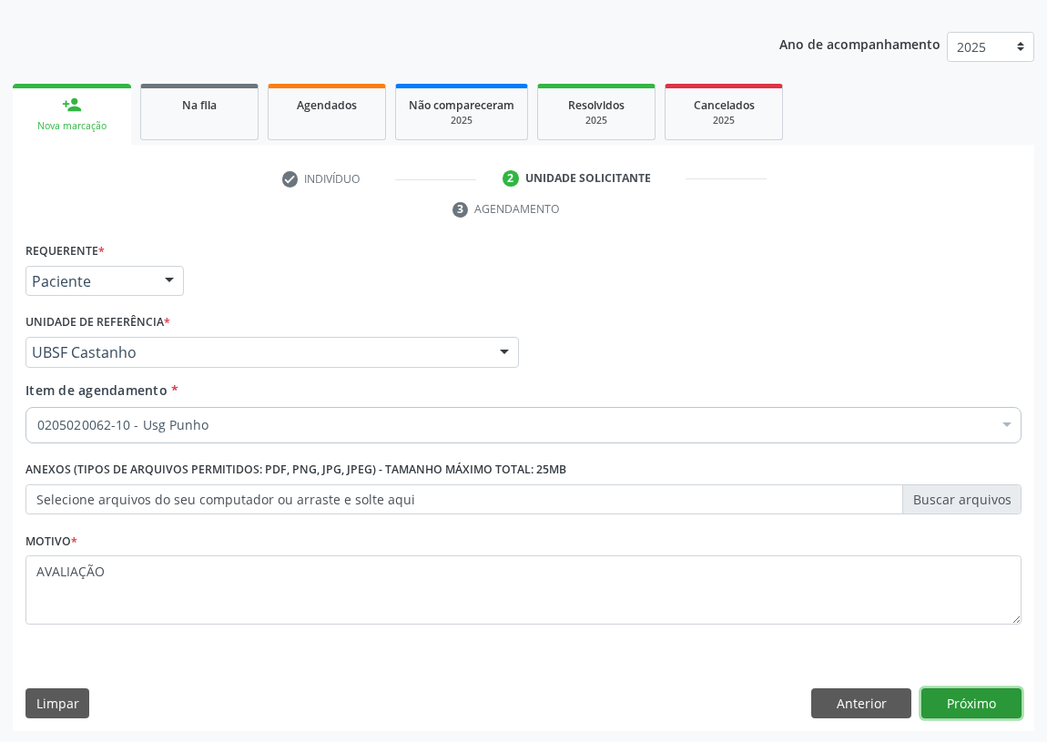
click at [960, 695] on button "Próximo" at bounding box center [971, 703] width 100 height 31
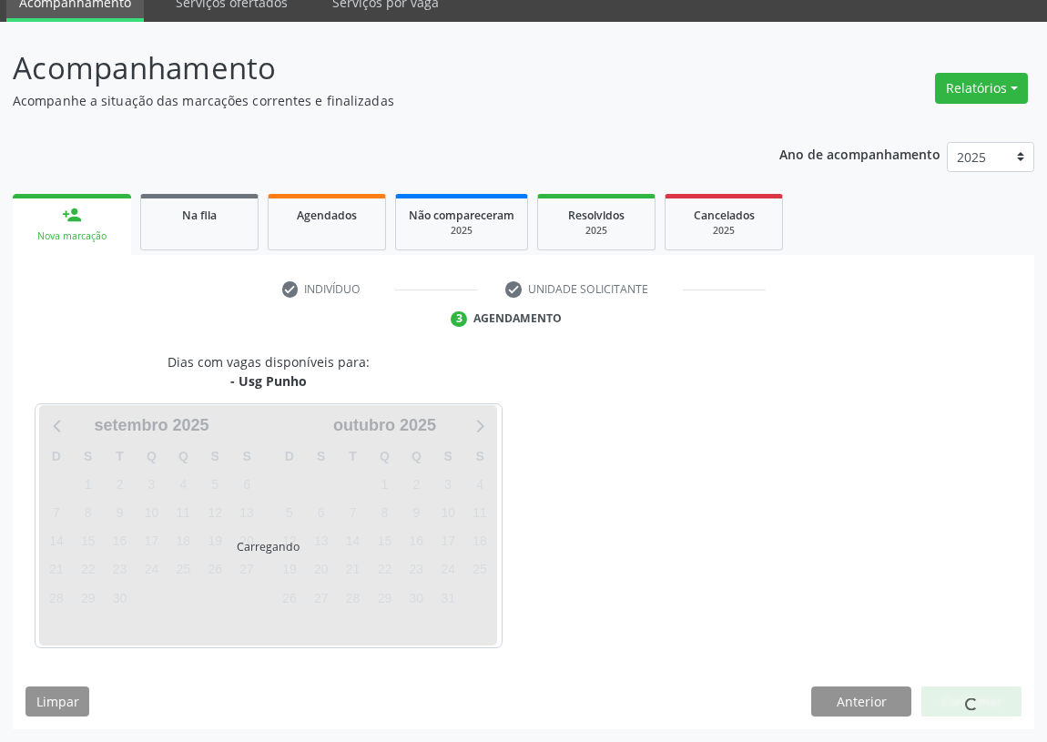
scroll to position [76, 0]
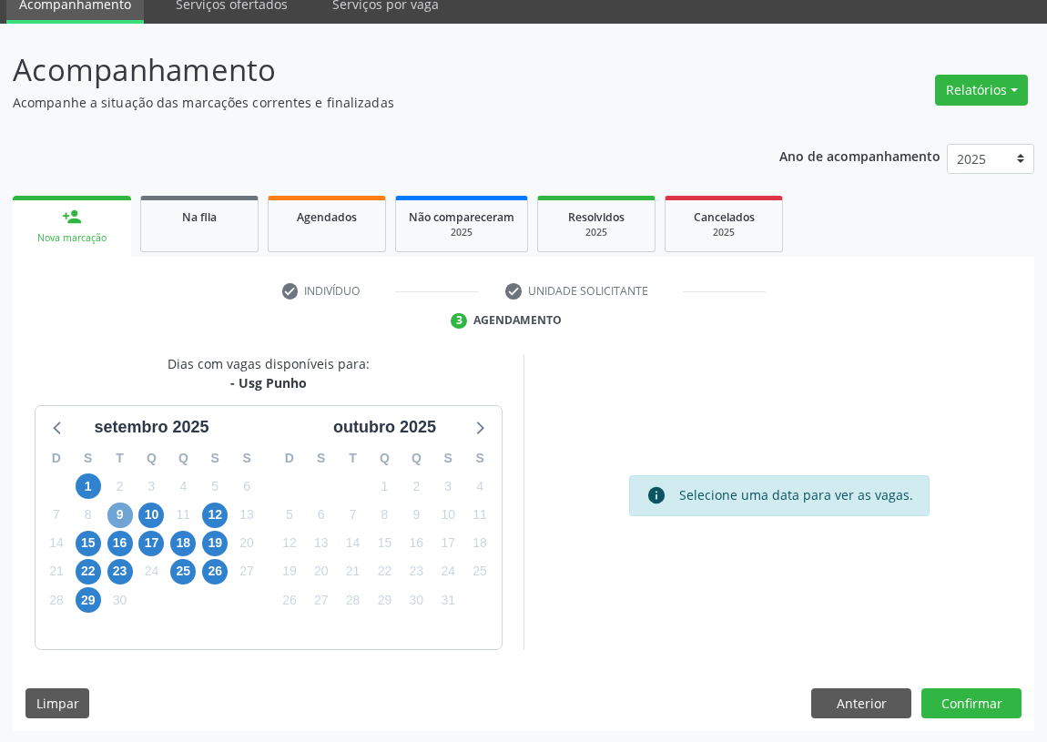
drag, startPoint x: 115, startPoint y: 519, endPoint x: 396, endPoint y: 399, distance: 305.8
click at [119, 519] on span "9" at bounding box center [119, 514] width 25 height 25
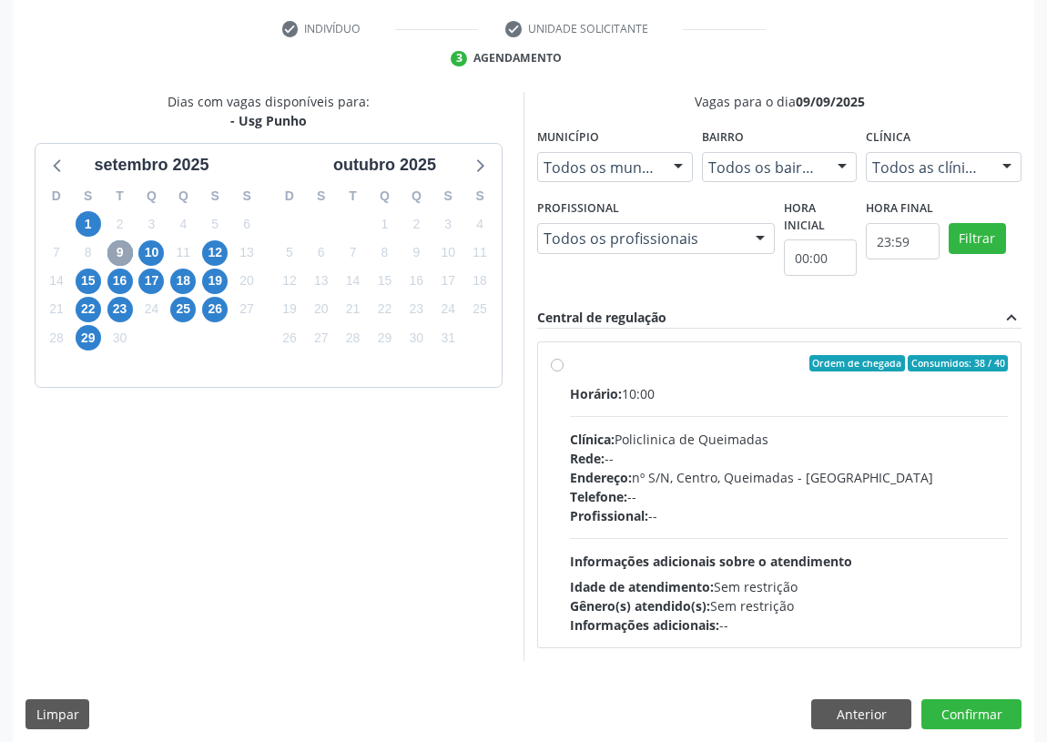
scroll to position [349, 0]
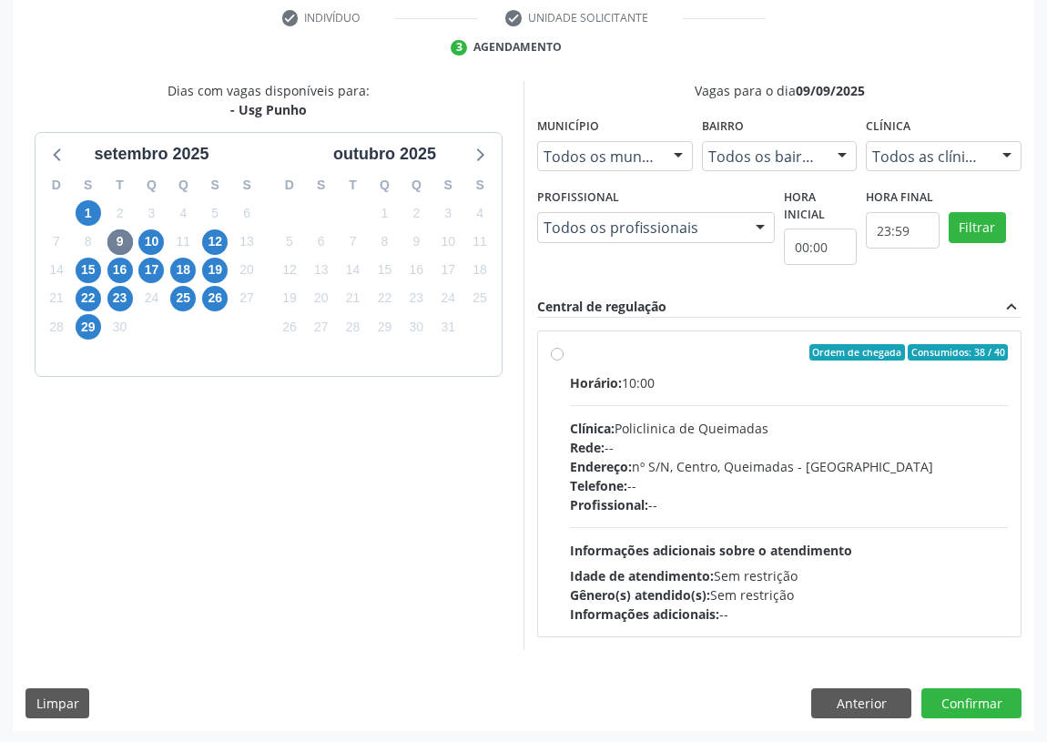
drag, startPoint x: 555, startPoint y: 351, endPoint x: 623, endPoint y: 528, distance: 189.0
click at [570, 352] on label "Ordem de chegada Consumidos: 38 / 40 Horário: 10:00 Clínica: Policlinica de Que…" at bounding box center [789, 483] width 438 height 279
click at [555, 352] on input "Ordem de chegada Consumidos: 38 / 40 Horário: 10:00 Clínica: Policlinica de Que…" at bounding box center [557, 352] width 13 height 16
radio input "true"
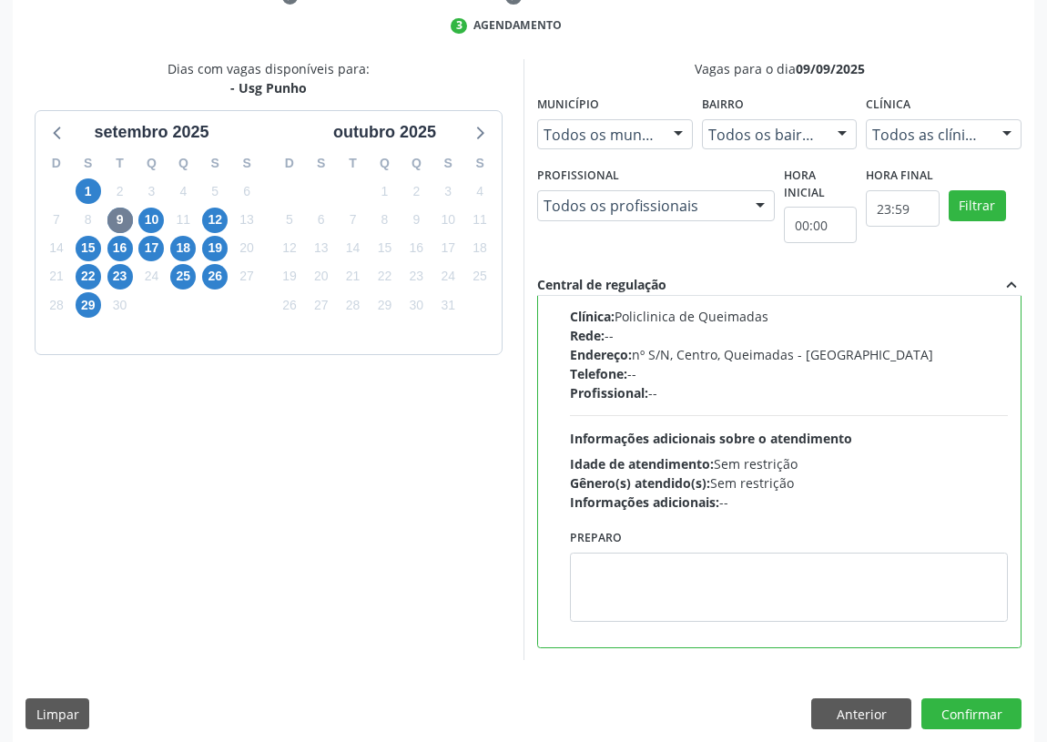
scroll to position [382, 0]
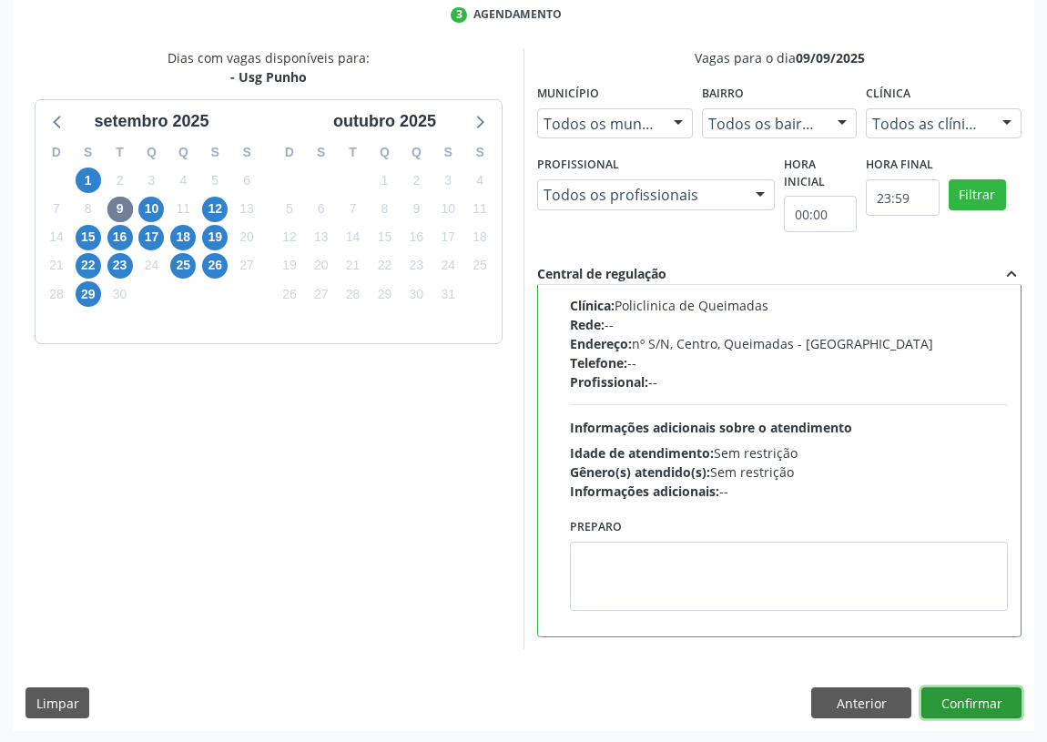
drag, startPoint x: 967, startPoint y: 701, endPoint x: 488, endPoint y: 638, distance: 482.8
click at [967, 700] on button "Confirmar" at bounding box center [971, 702] width 100 height 31
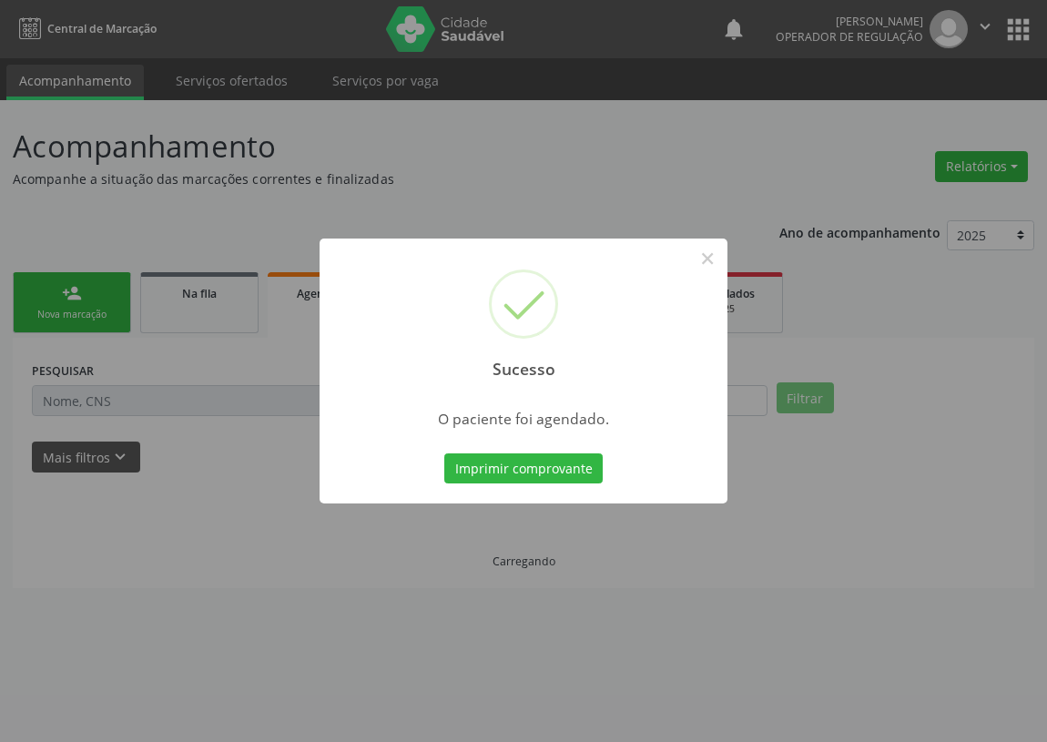
scroll to position [0, 0]
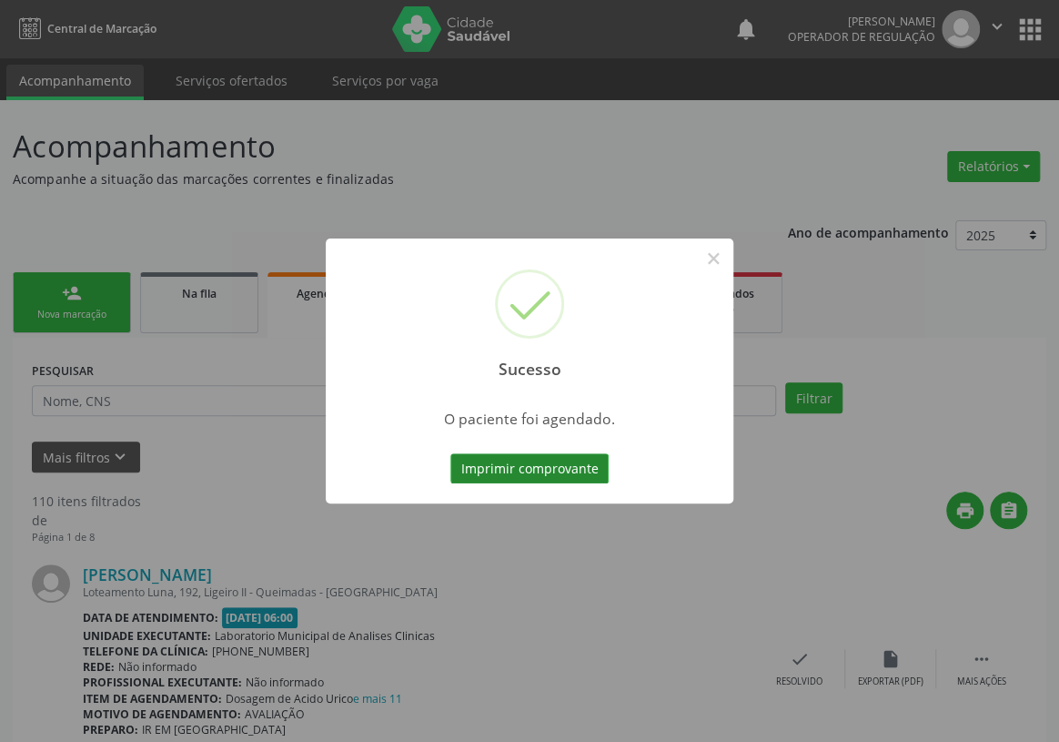
click at [544, 471] on button "Imprimir comprovante" at bounding box center [529, 468] width 158 height 31
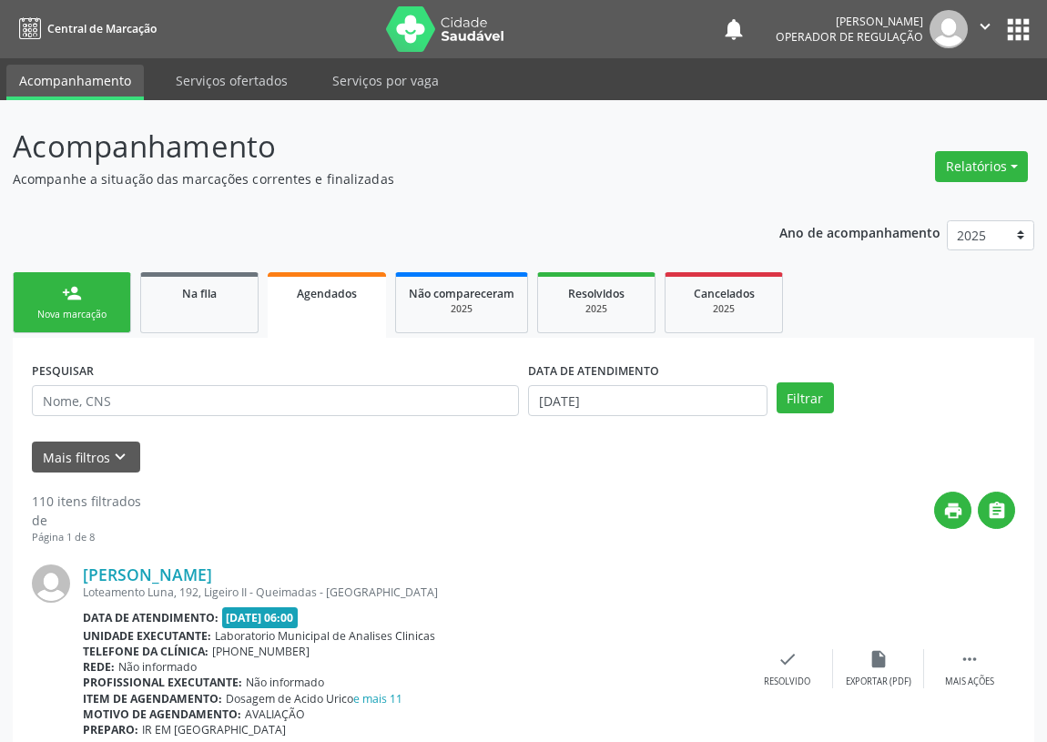
click at [62, 288] on div "person_add" at bounding box center [72, 293] width 20 height 20
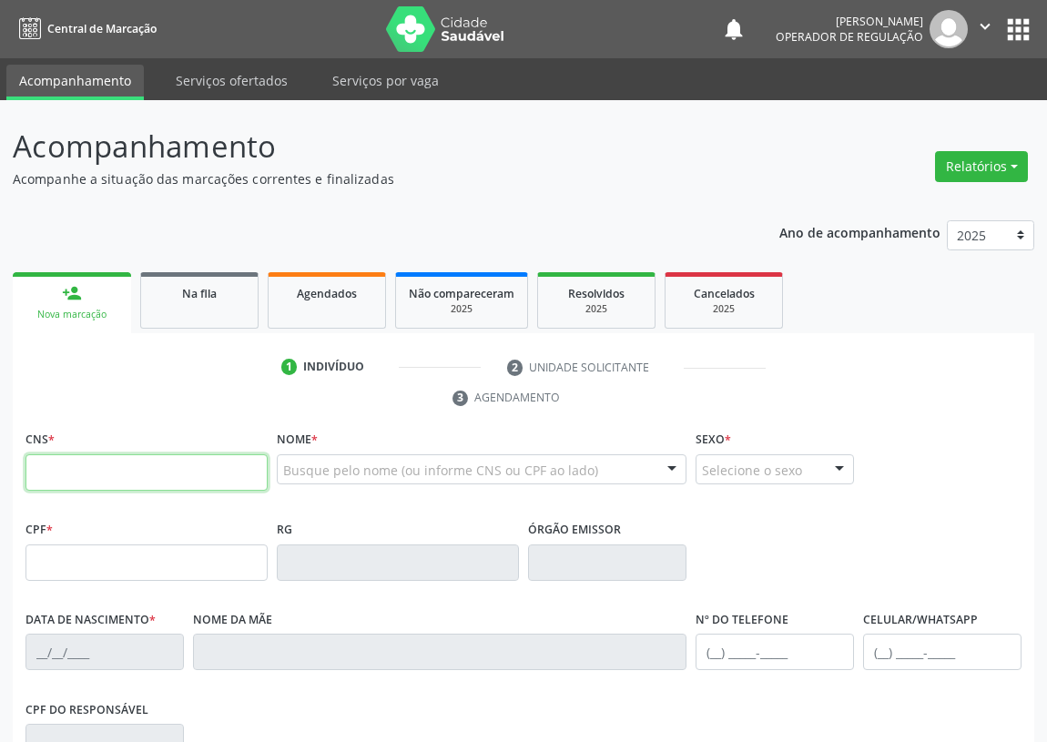
click at [59, 471] on input "text" at bounding box center [146, 472] width 242 height 36
type input "700 0063 7775 0409"
type input "070.836.504-38"
type input "31/10/1987"
type input "Maria Jose Alves da Silva"
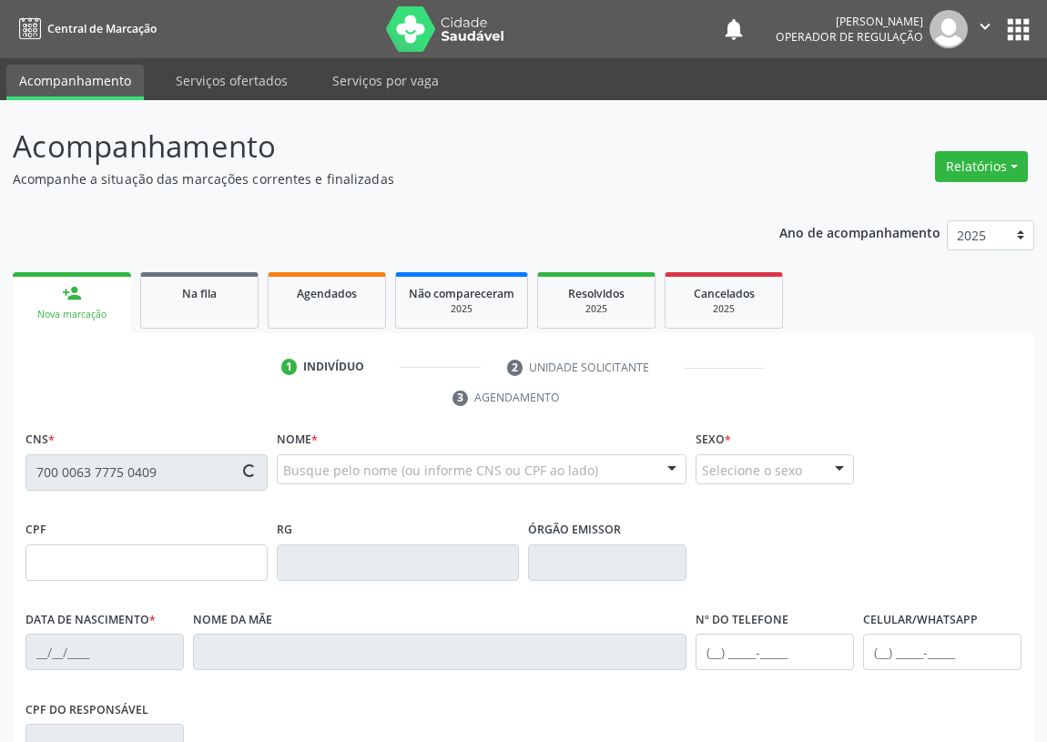
type input "(83) 99112-7700"
type input "S/N"
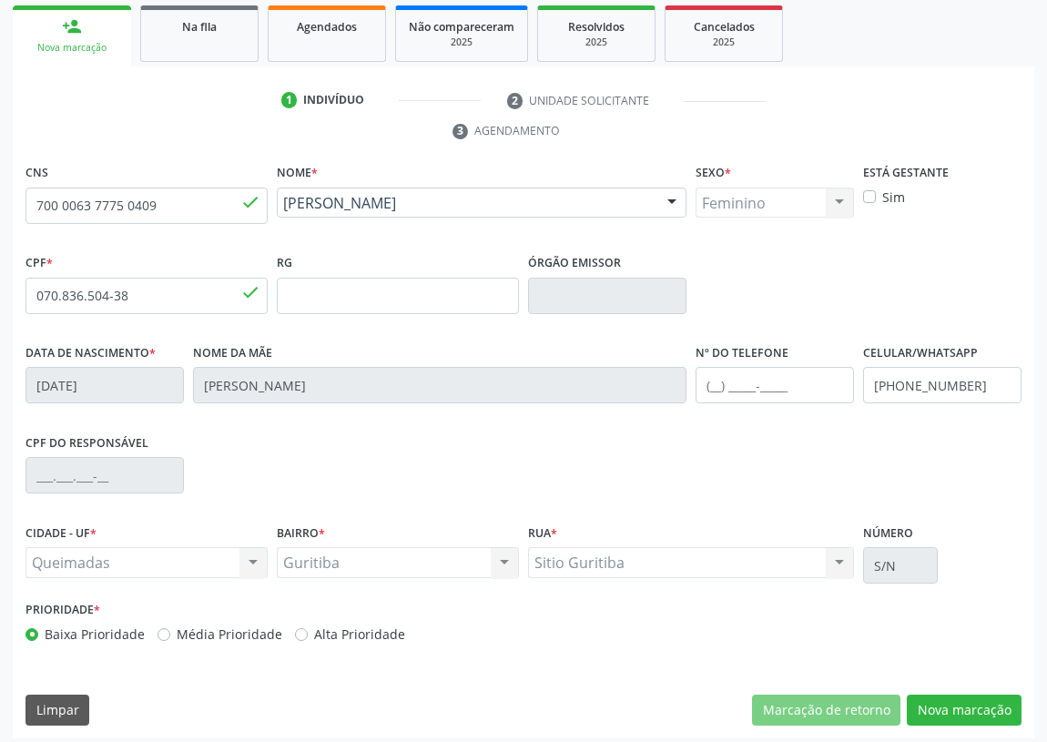
scroll to position [273, 0]
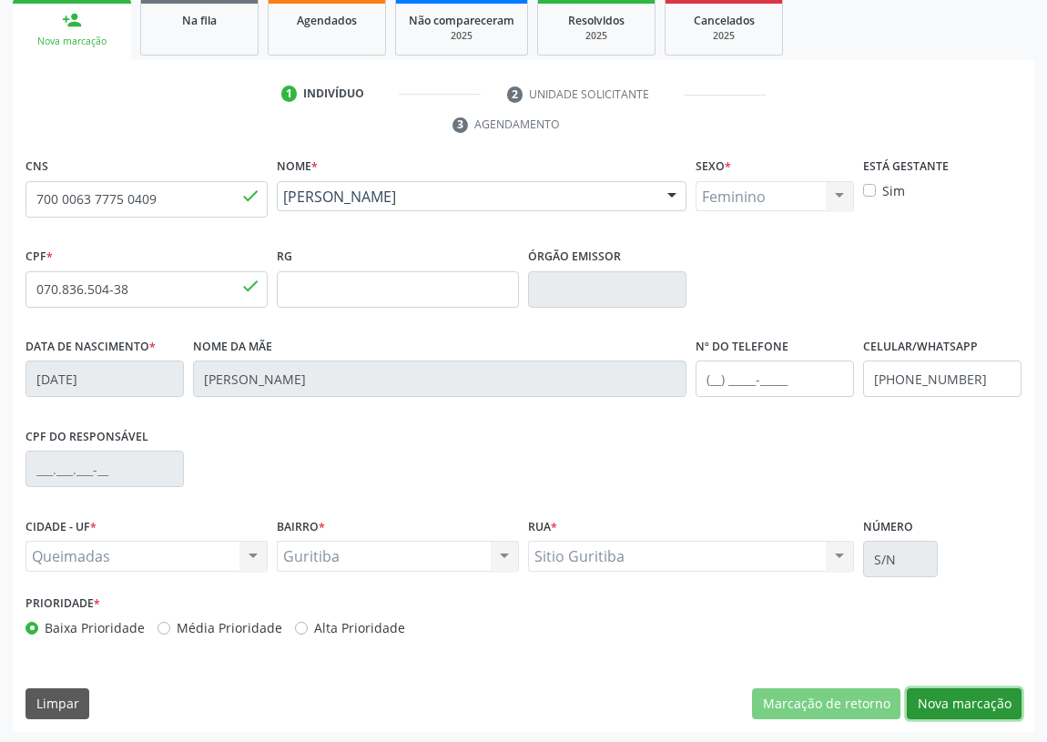
drag, startPoint x: 974, startPoint y: 701, endPoint x: 708, endPoint y: 655, distance: 269.6
click at [967, 701] on button "Nova marcação" at bounding box center [963, 703] width 115 height 31
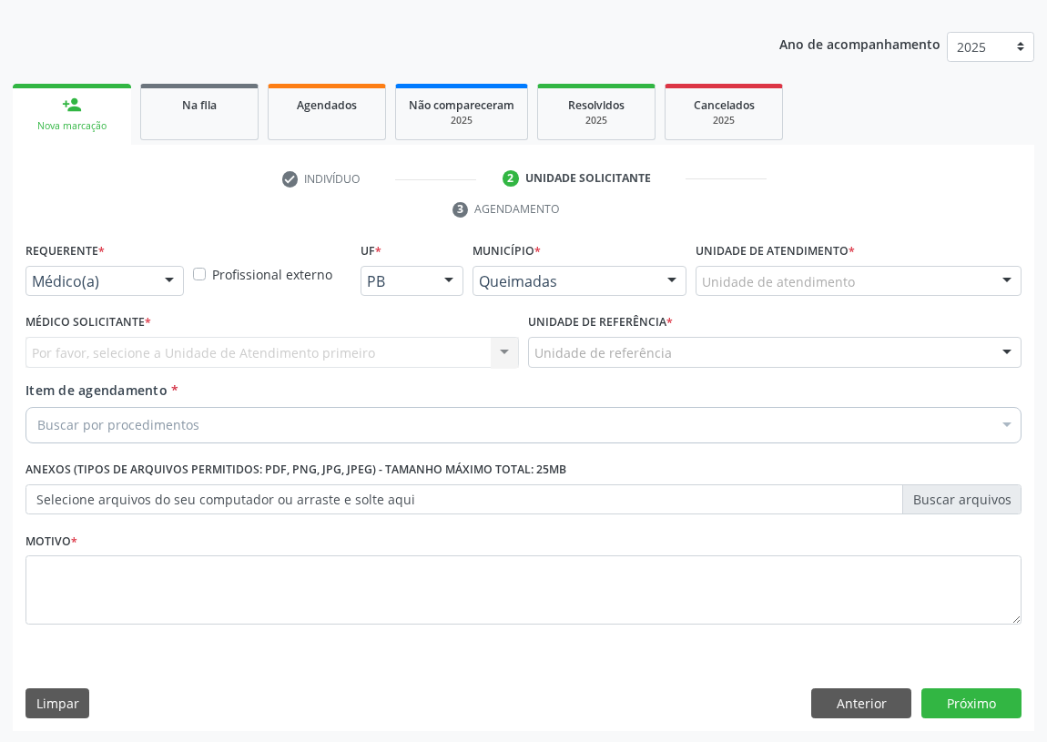
click at [163, 278] on div at bounding box center [169, 282] width 27 height 31
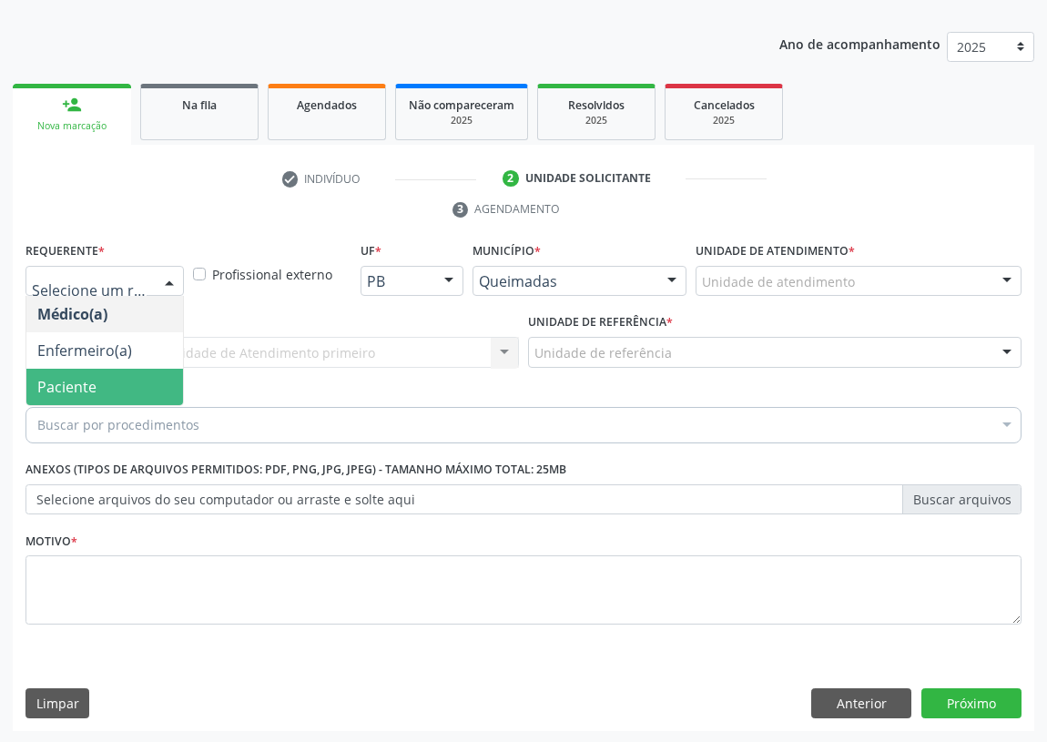
click at [148, 387] on span "Paciente" at bounding box center [104, 387] width 157 height 36
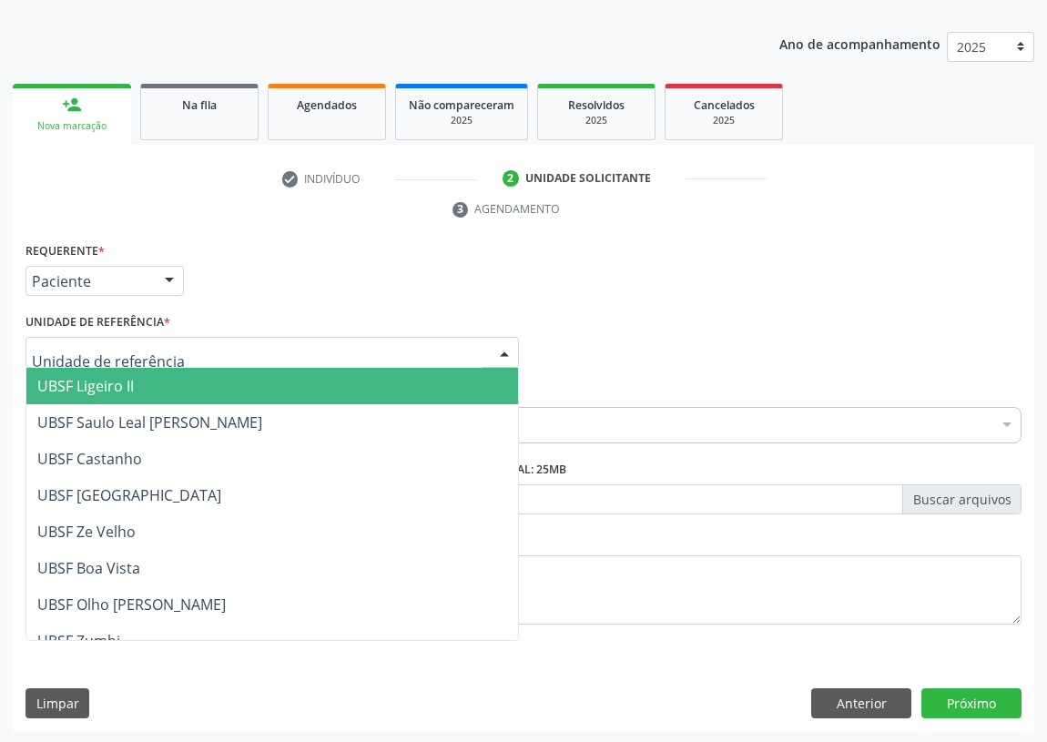
drag, startPoint x: 505, startPoint y: 342, endPoint x: 155, endPoint y: 473, distance: 374.1
click at [499, 351] on div at bounding box center [504, 353] width 27 height 31
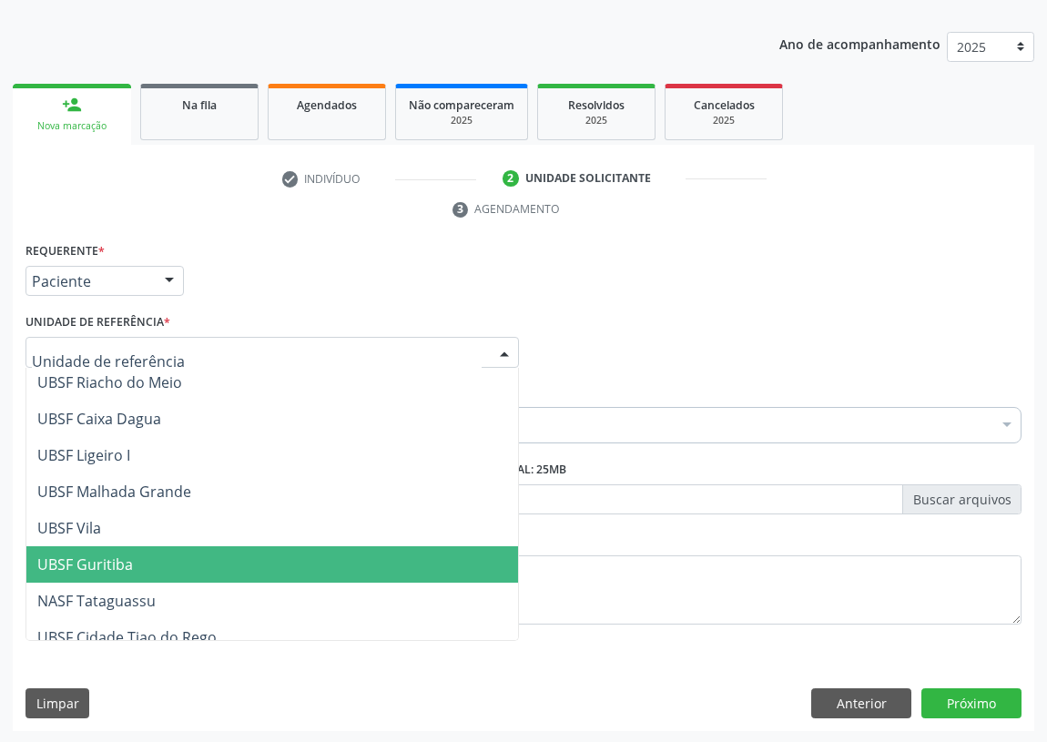
scroll to position [455, 0]
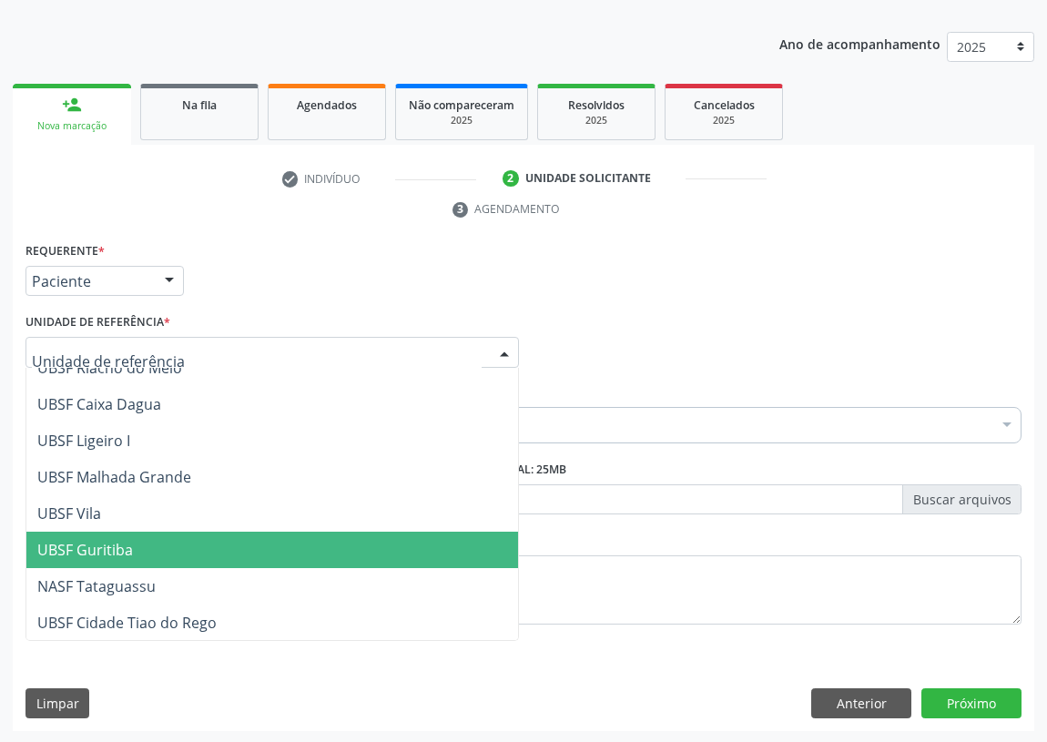
drag, startPoint x: 114, startPoint y: 539, endPoint x: 0, endPoint y: 521, distance: 115.2
click at [106, 540] on span "UBSF Guritiba" at bounding box center [85, 550] width 96 height 20
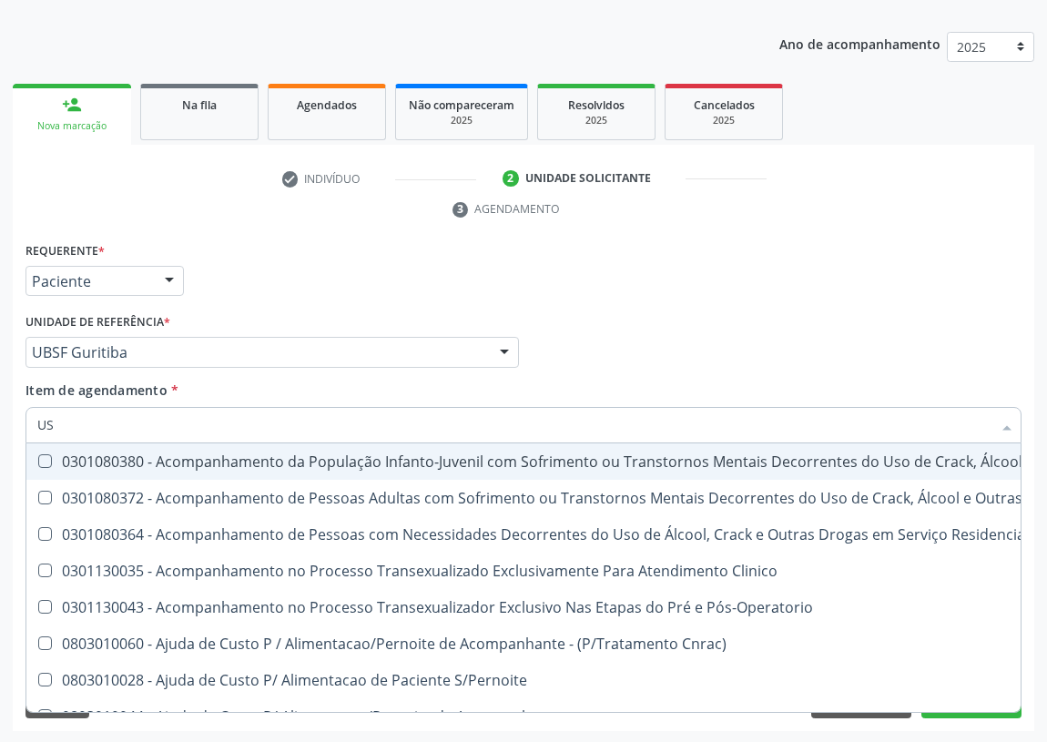
type input "USG"
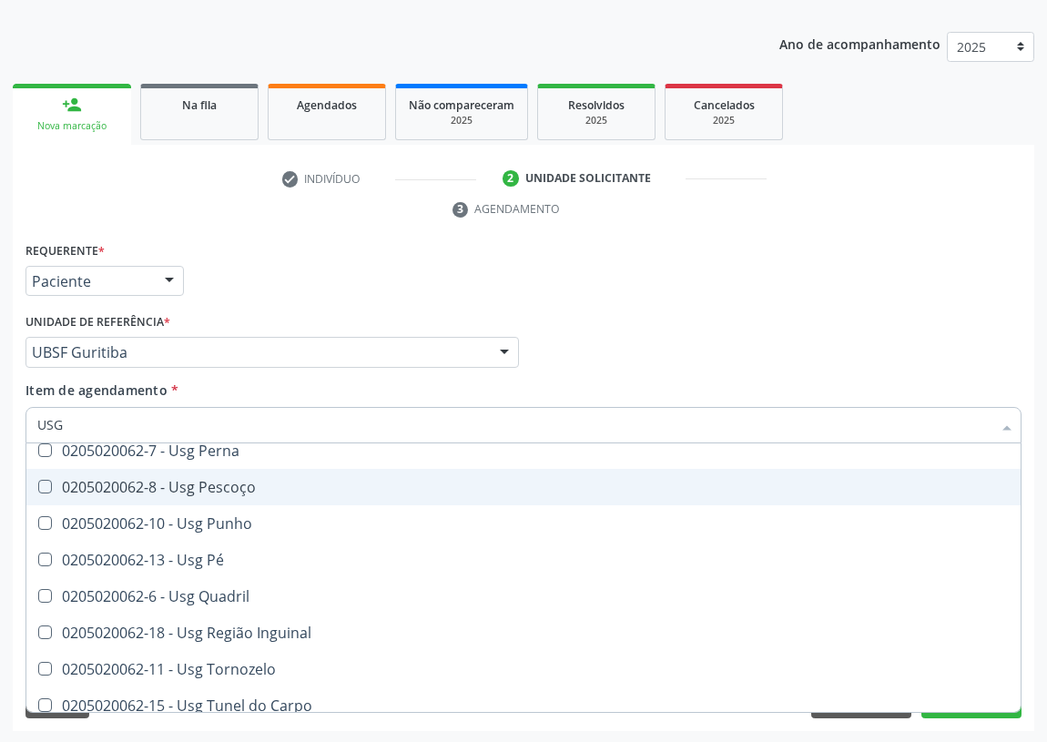
scroll to position [413, 0]
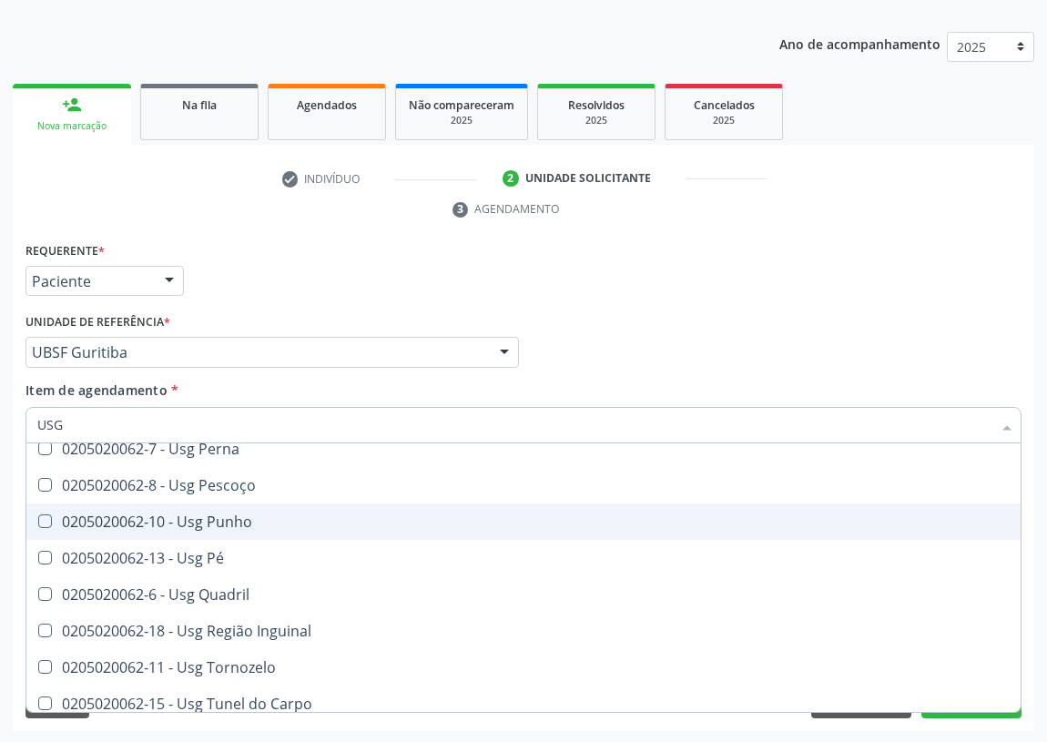
drag, startPoint x: 226, startPoint y: 513, endPoint x: 1, endPoint y: 525, distance: 225.1
click at [225, 514] on div "0205020062-10 - Usg Punho" at bounding box center [523, 521] width 972 height 15
checkbox Punho "true"
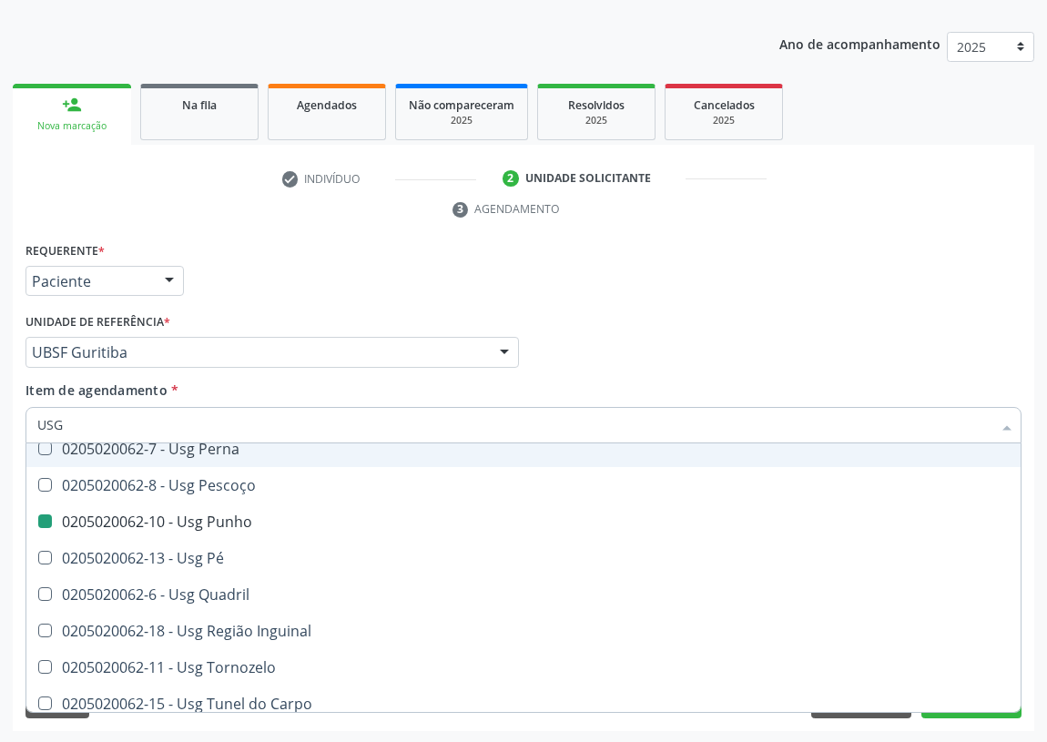
drag, startPoint x: 682, startPoint y: 324, endPoint x: 0, endPoint y: 660, distance: 759.9
click at [678, 324] on div "Médico Solicitante Por favor, selecione a Unidade de Atendimento primeiro Nenhu…" at bounding box center [523, 344] width 1005 height 71
checkbox Braço "true"
checkbox Punho "false"
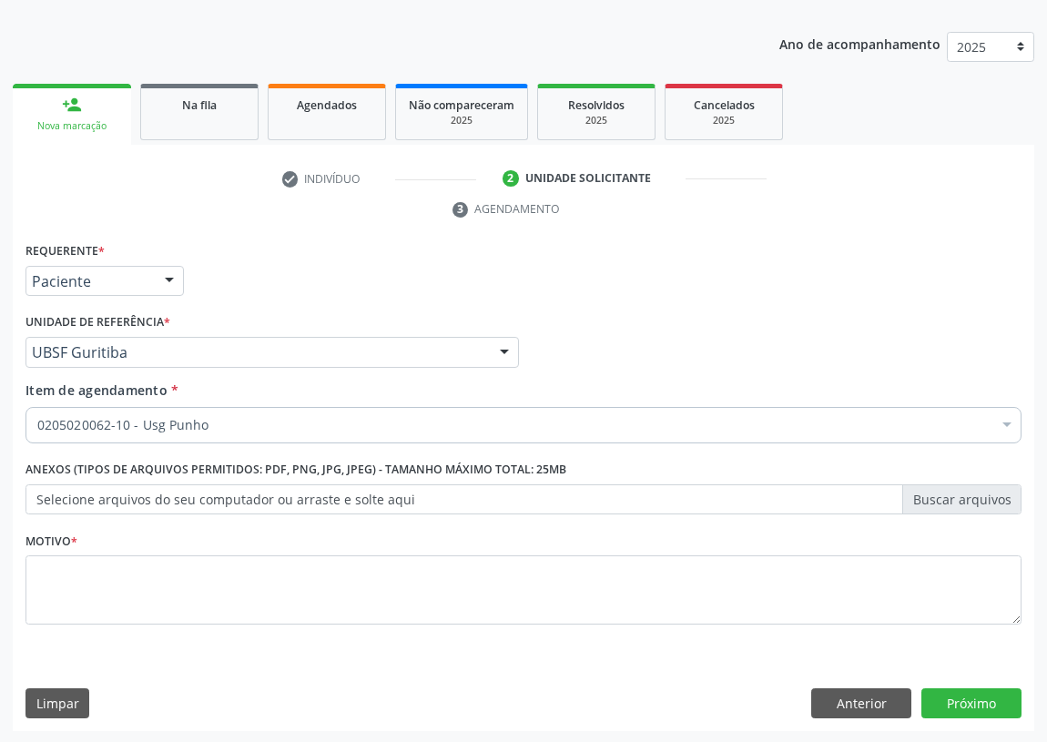
scroll to position [0, 0]
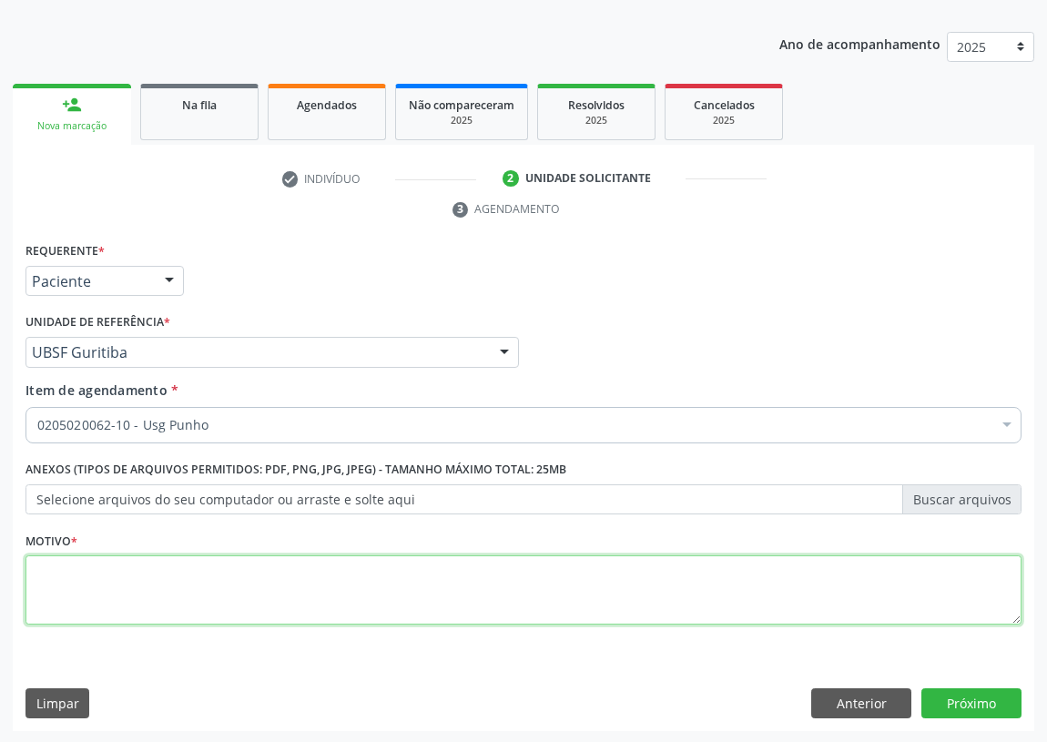
click at [117, 582] on textarea at bounding box center [523, 589] width 996 height 69
type textarea "AVALIAÇÃO"
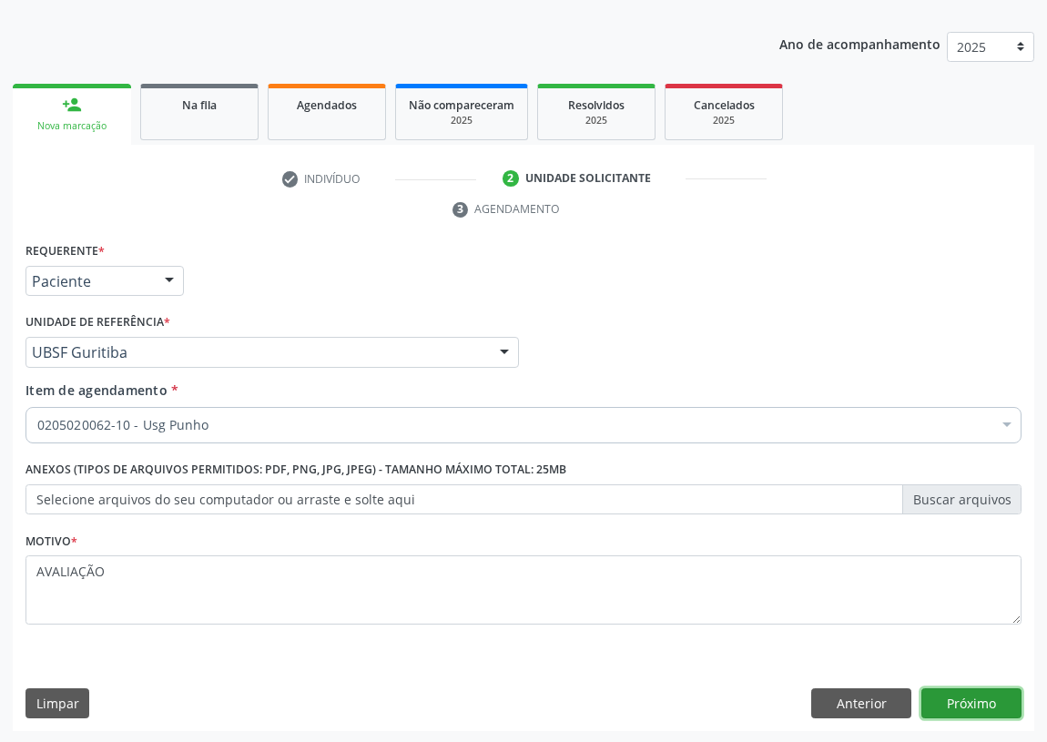
drag, startPoint x: 980, startPoint y: 685, endPoint x: 937, endPoint y: 684, distance: 42.8
click at [975, 684] on div "Requerente * Paciente Médico(a) Enfermeiro(a) Paciente Nenhum resultado encontr…" at bounding box center [523, 485] width 1021 height 494
click at [987, 705] on button "Próximo" at bounding box center [971, 703] width 100 height 31
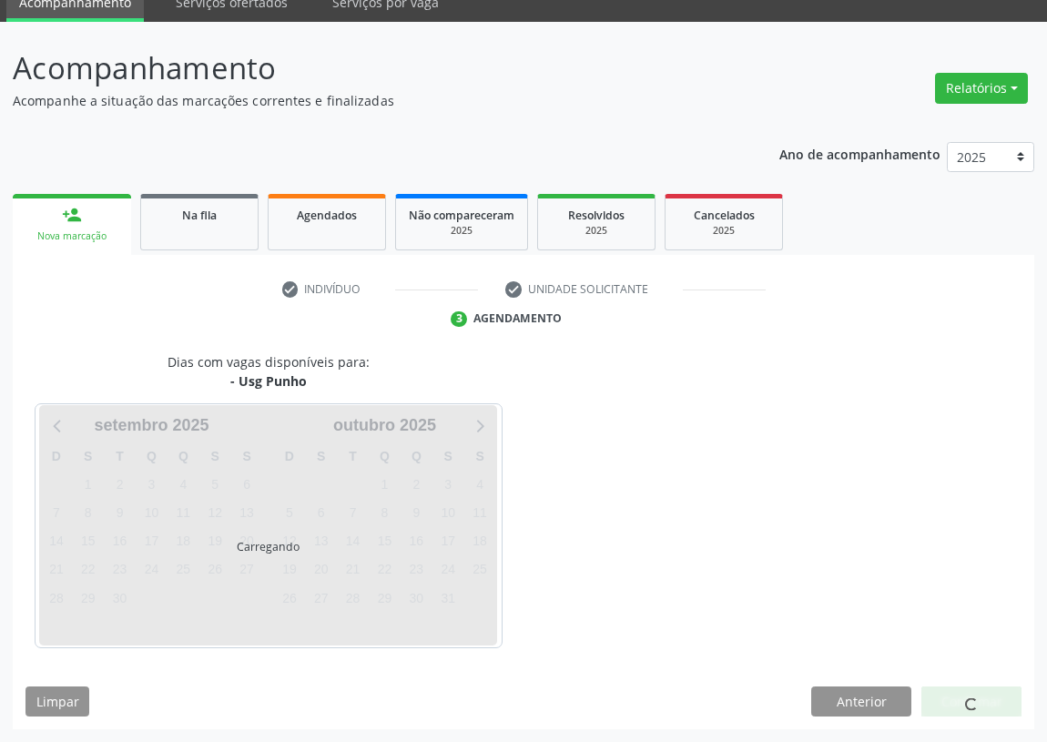
scroll to position [76, 0]
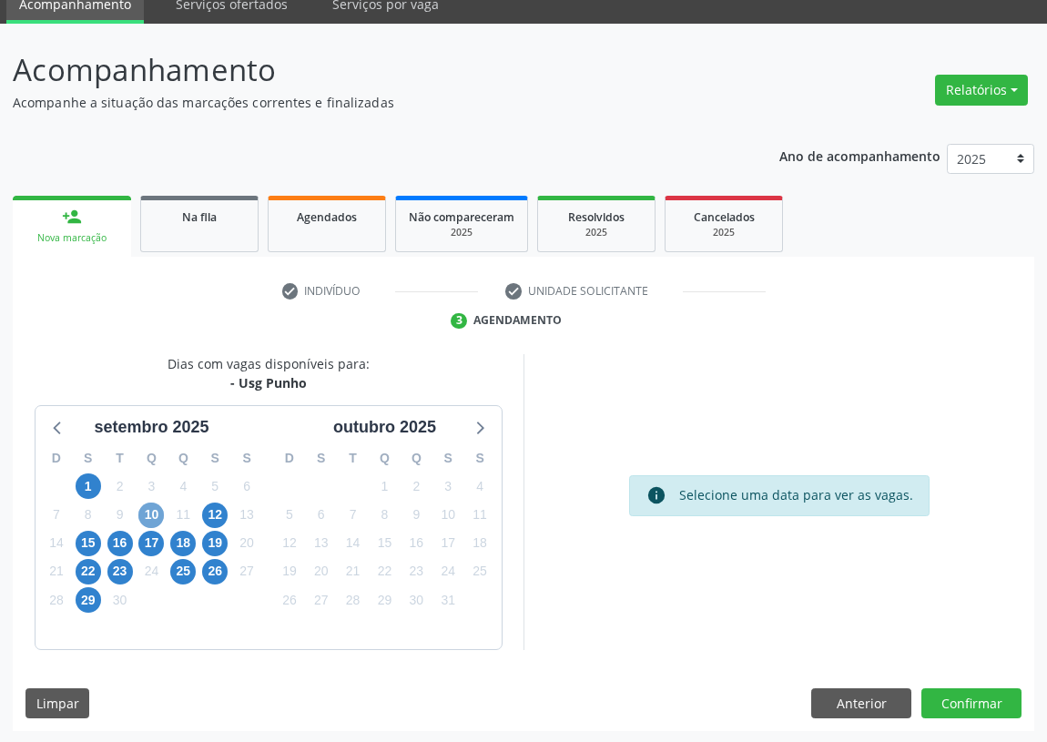
click at [155, 511] on span "10" at bounding box center [150, 514] width 25 height 25
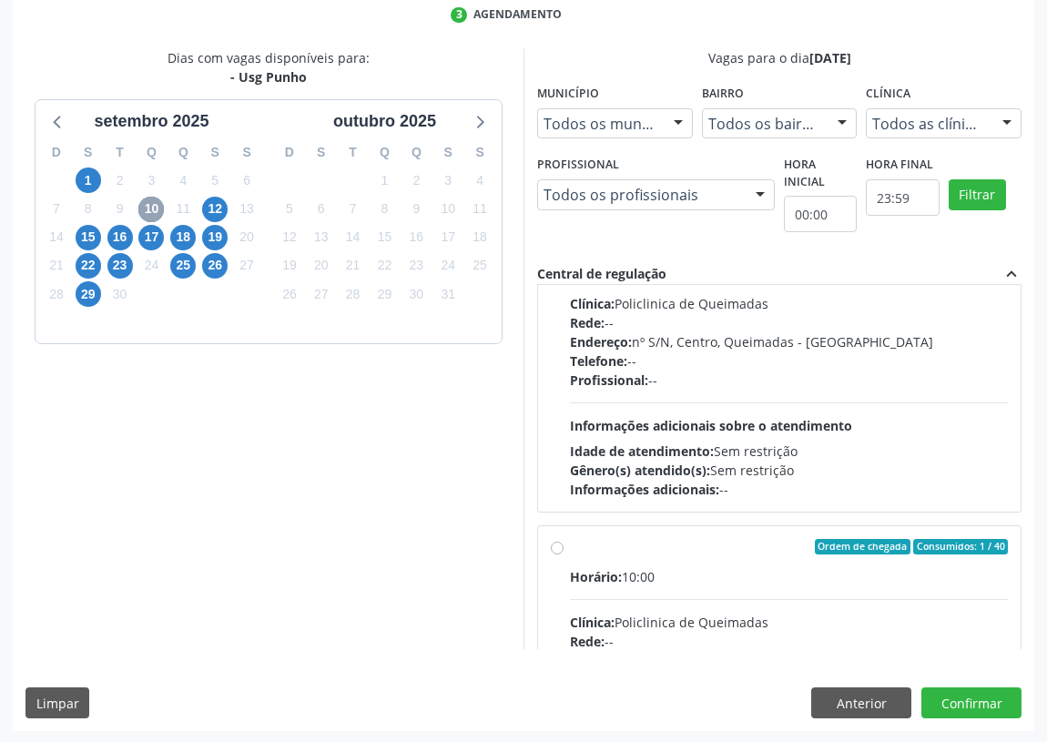
scroll to position [285, 0]
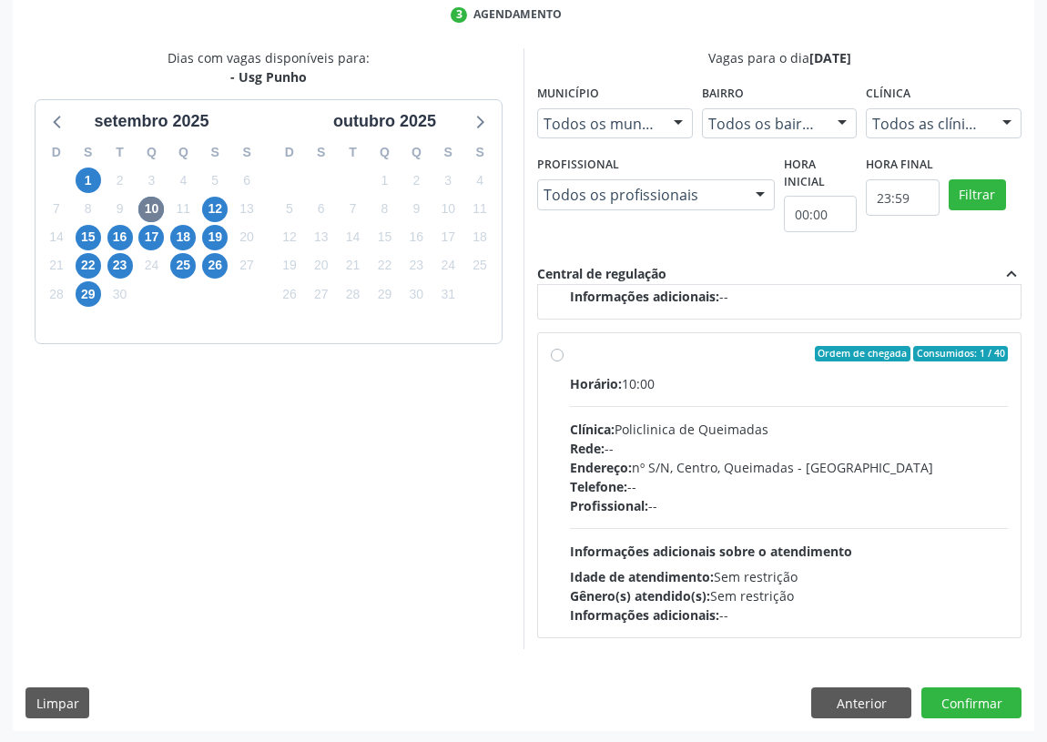
click at [570, 351] on label "Ordem de chegada Consumidos: 1 / 40 Horário: 10:00 Clínica: Policlinica de Quei…" at bounding box center [789, 485] width 438 height 279
click at [558, 351] on input "Ordem de chegada Consumidos: 1 / 40 Horário: 10:00 Clínica: Policlinica de Quei…" at bounding box center [557, 354] width 13 height 16
radio input "true"
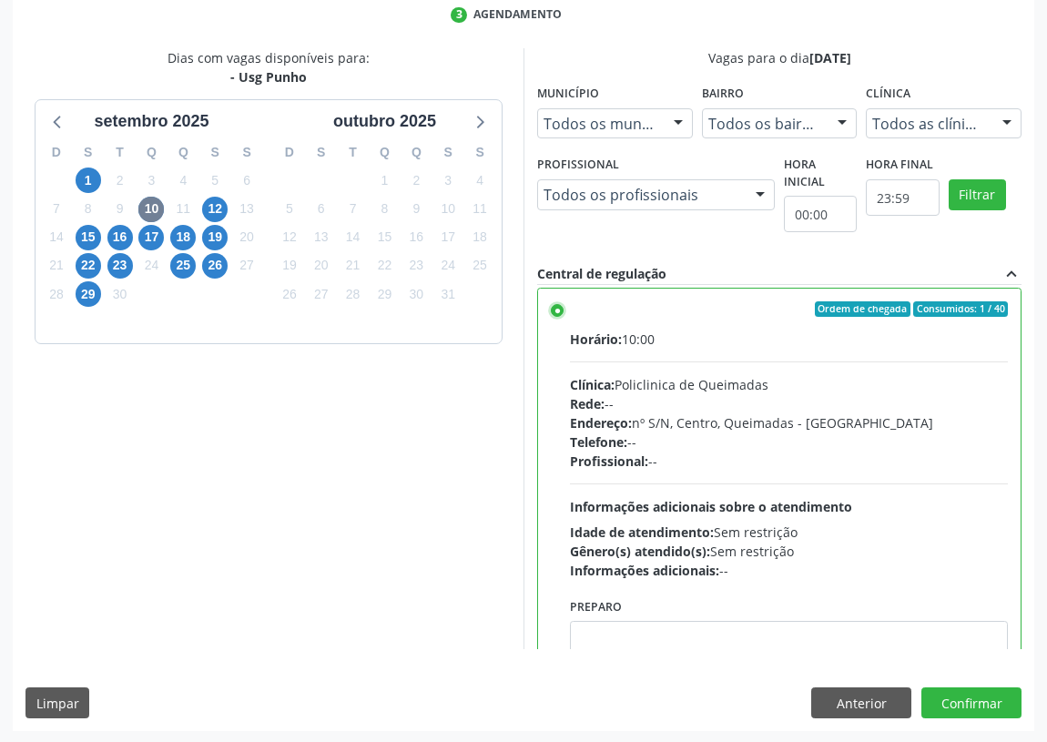
scroll to position [409, 0]
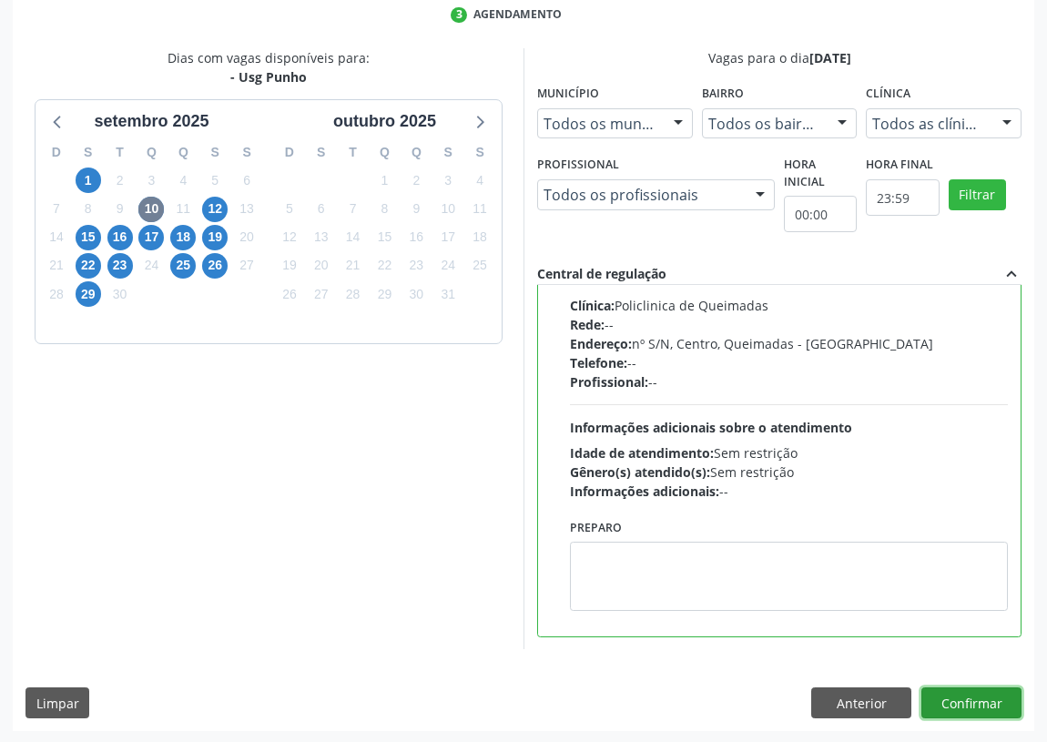
click at [953, 704] on button "Confirmar" at bounding box center [971, 702] width 100 height 31
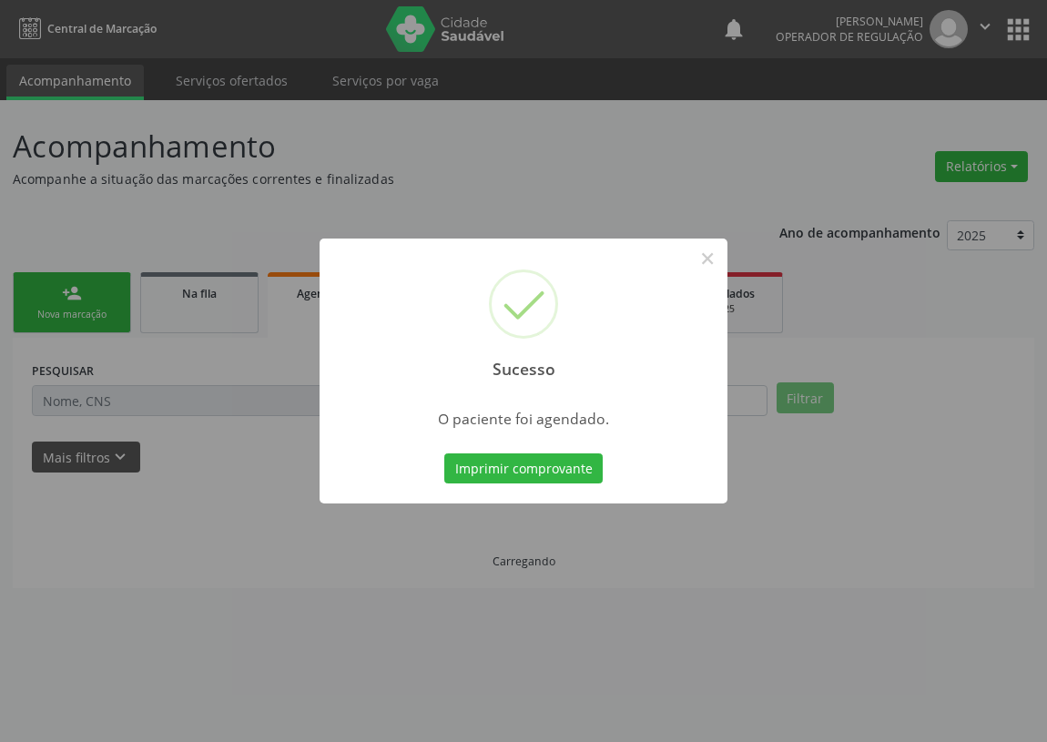
scroll to position [0, 0]
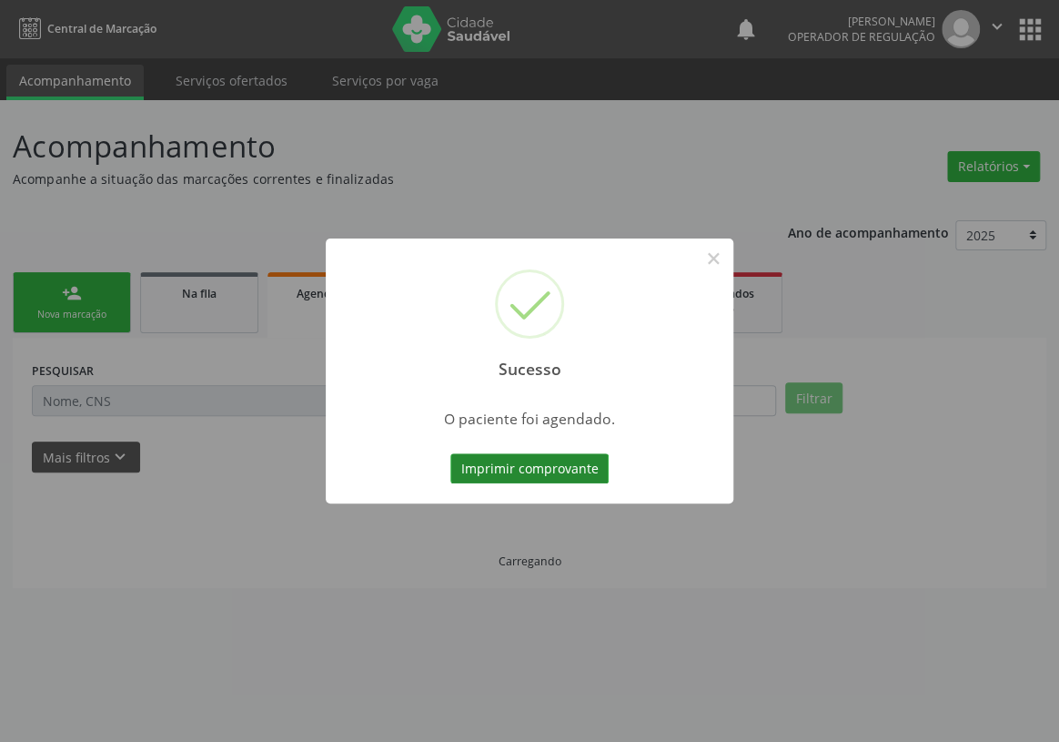
click at [519, 456] on button "Imprimir comprovante" at bounding box center [529, 468] width 158 height 31
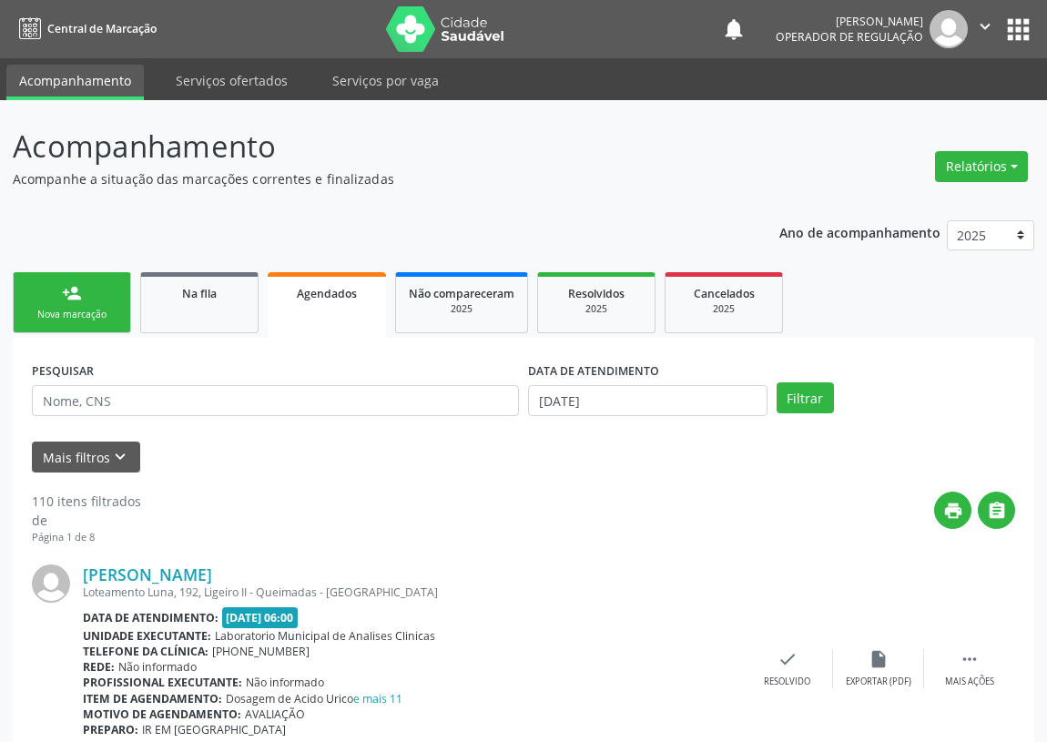
click at [98, 276] on link "person_add Nova marcação" at bounding box center [72, 302] width 118 height 61
click at [76, 305] on link "person_add Nova marcação" at bounding box center [72, 302] width 118 height 61
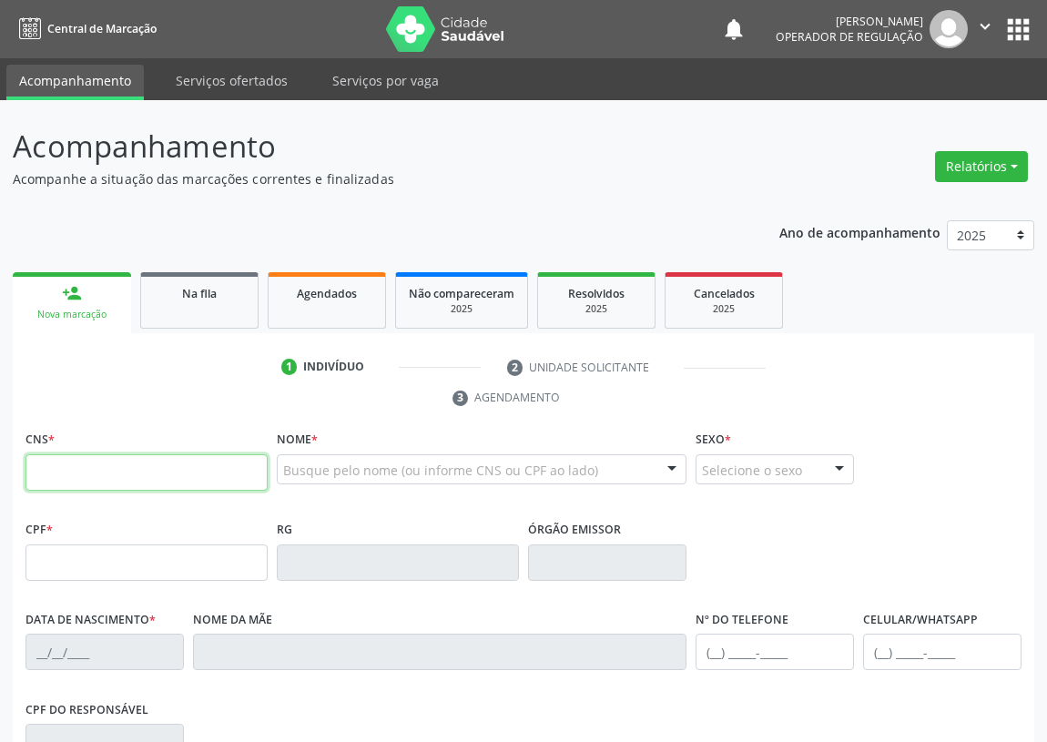
click at [53, 471] on input "text" at bounding box center [146, 472] width 242 height 36
click at [46, 458] on input "text" at bounding box center [146, 472] width 242 height 36
type input "705 2094 0289 7775"
type input "081.735.064-00"
type input "18/08/1985"
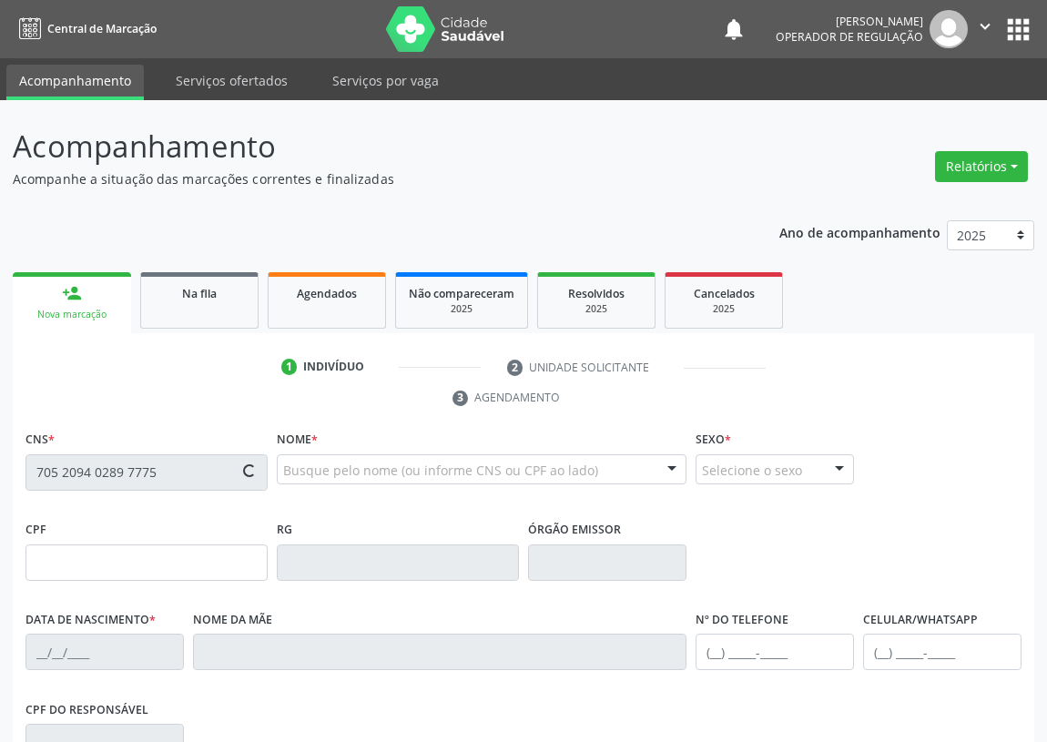
type input "Roselia Costa Ferreira"
type input "(83) 99125-2274"
type input "S/N"
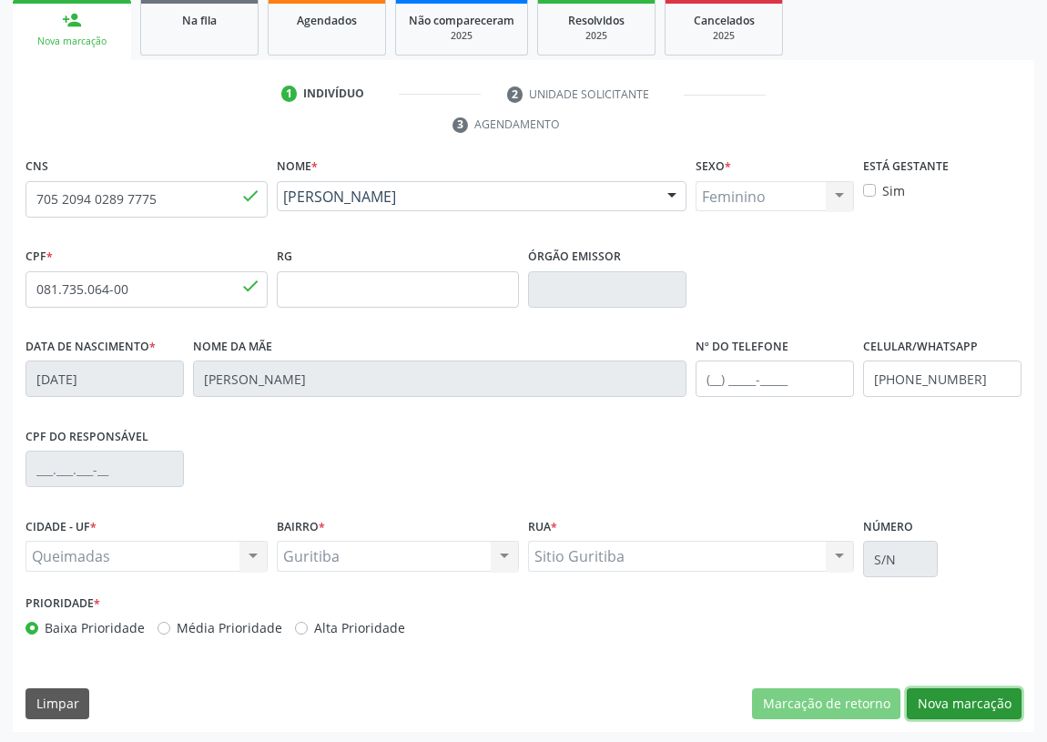
click at [953, 706] on button "Nova marcação" at bounding box center [963, 703] width 115 height 31
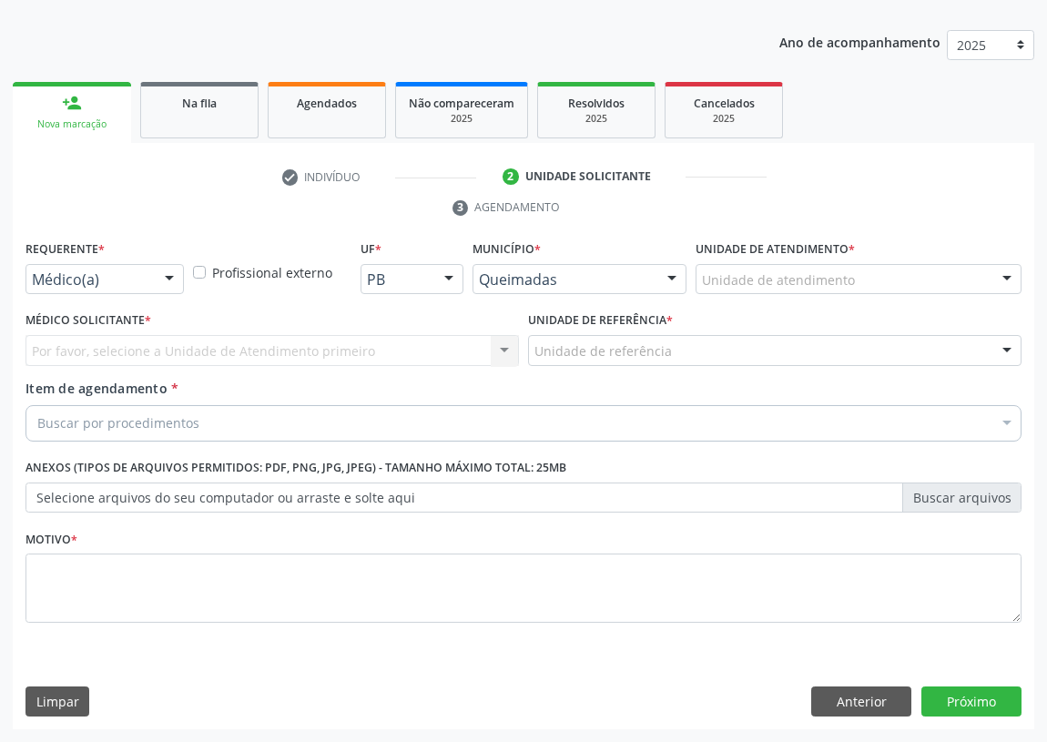
scroll to position [188, 0]
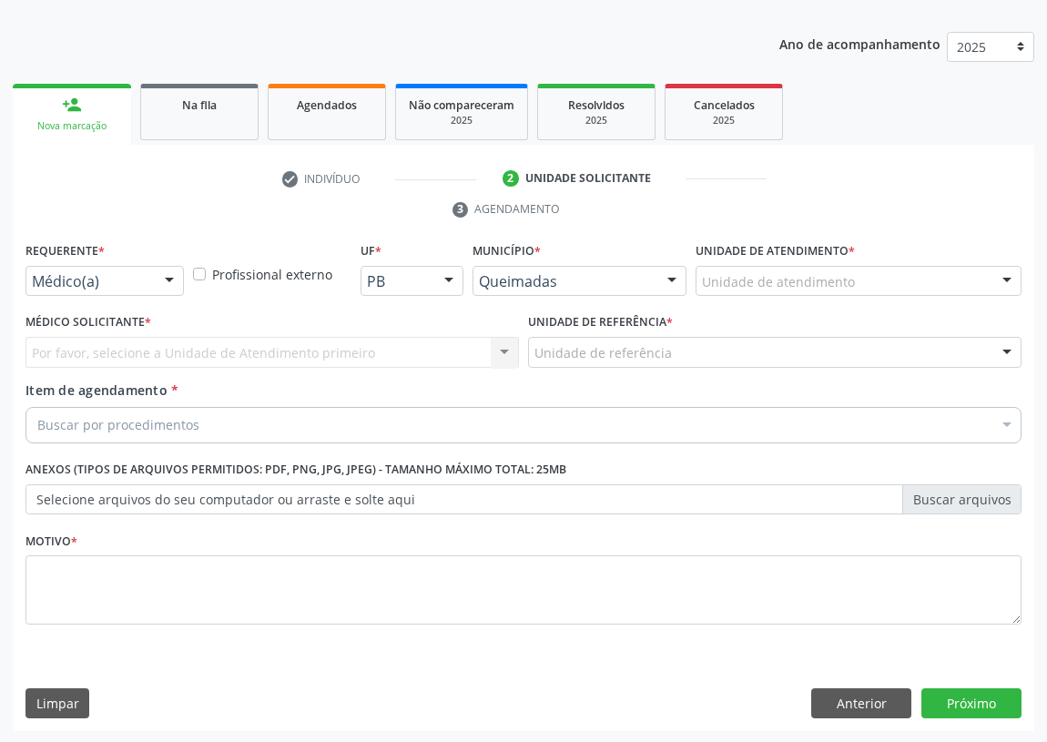
click at [172, 284] on div at bounding box center [169, 282] width 27 height 31
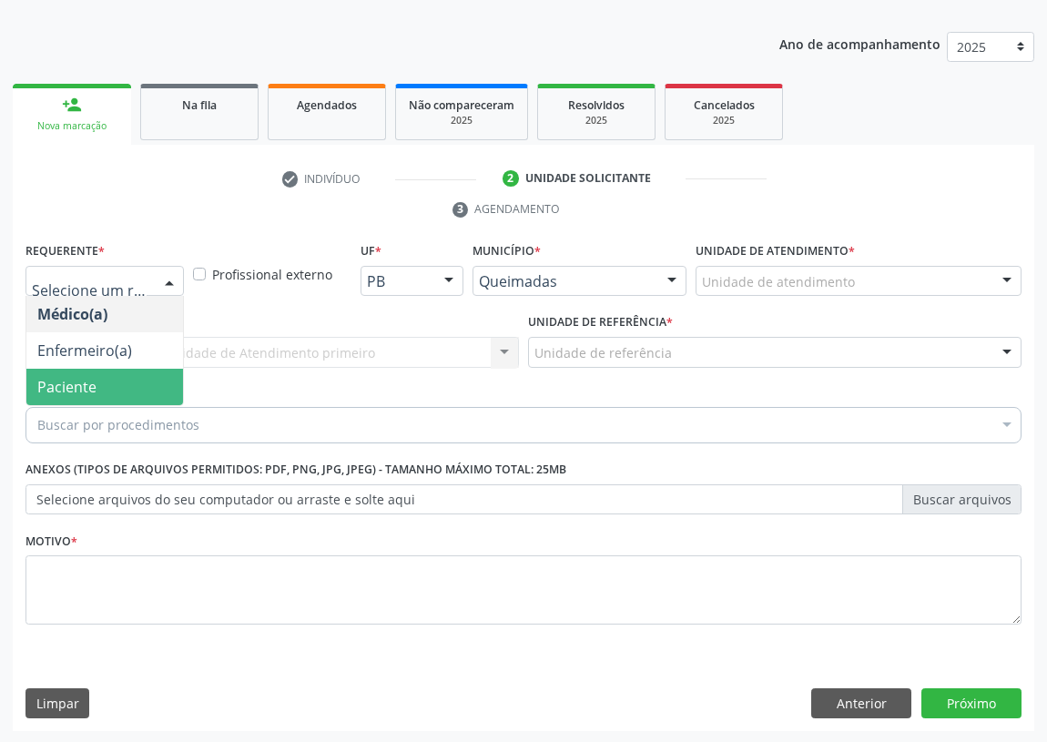
click at [157, 394] on span "Paciente" at bounding box center [104, 387] width 157 height 36
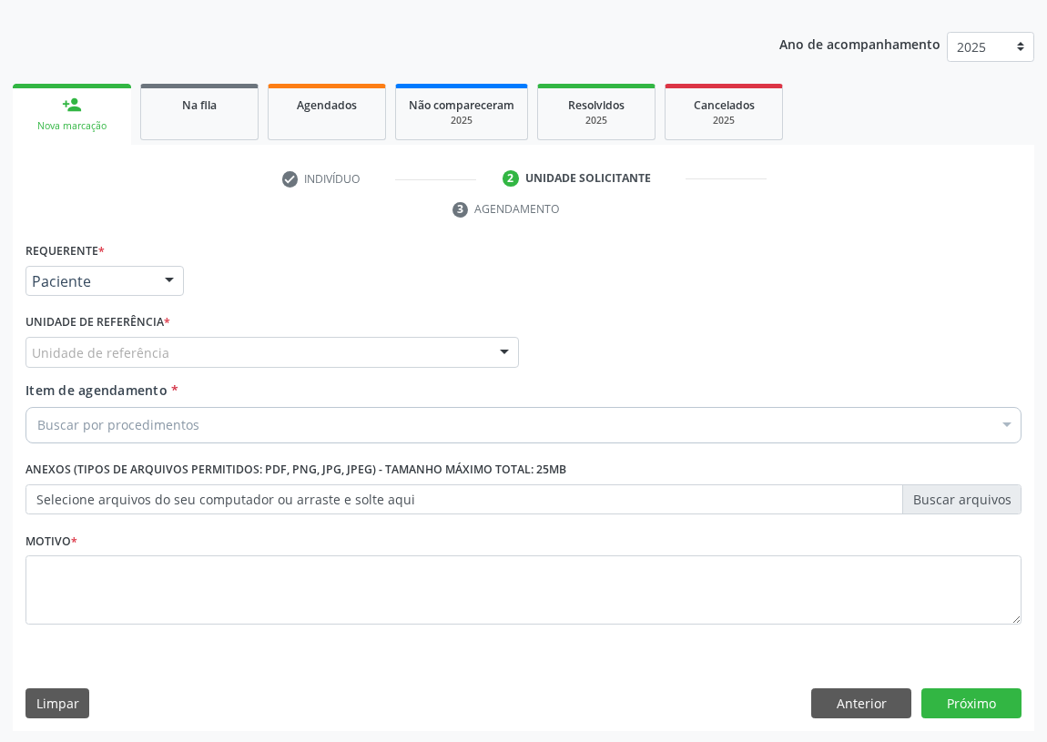
drag, startPoint x: 452, startPoint y: 345, endPoint x: 108, endPoint y: 573, distance: 412.9
click at [450, 346] on div "Unidade de referência" at bounding box center [271, 352] width 493 height 31
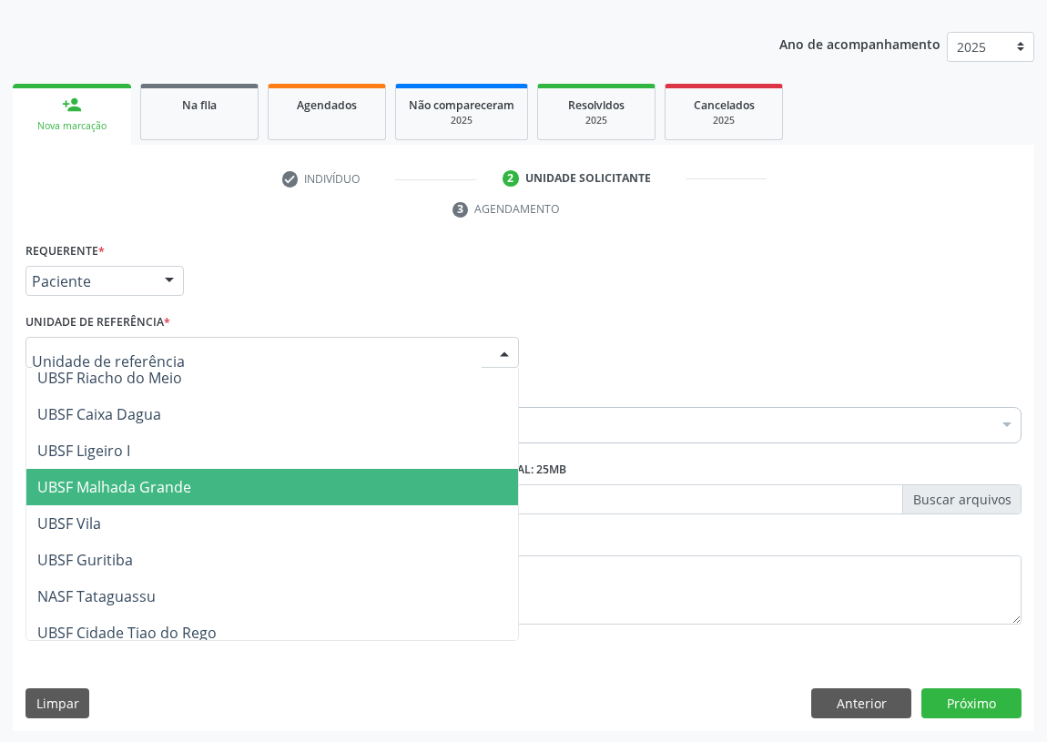
scroll to position [455, 0]
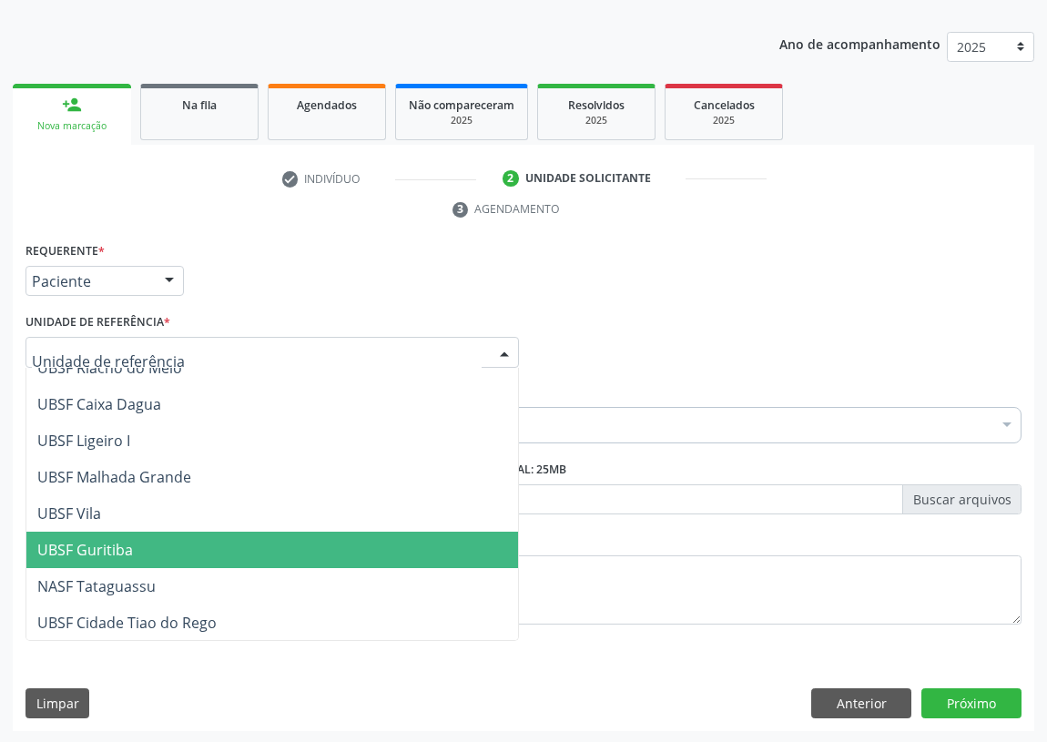
drag, startPoint x: 112, startPoint y: 554, endPoint x: 32, endPoint y: 529, distance: 84.0
click at [110, 552] on span "UBSF Guritiba" at bounding box center [85, 550] width 96 height 20
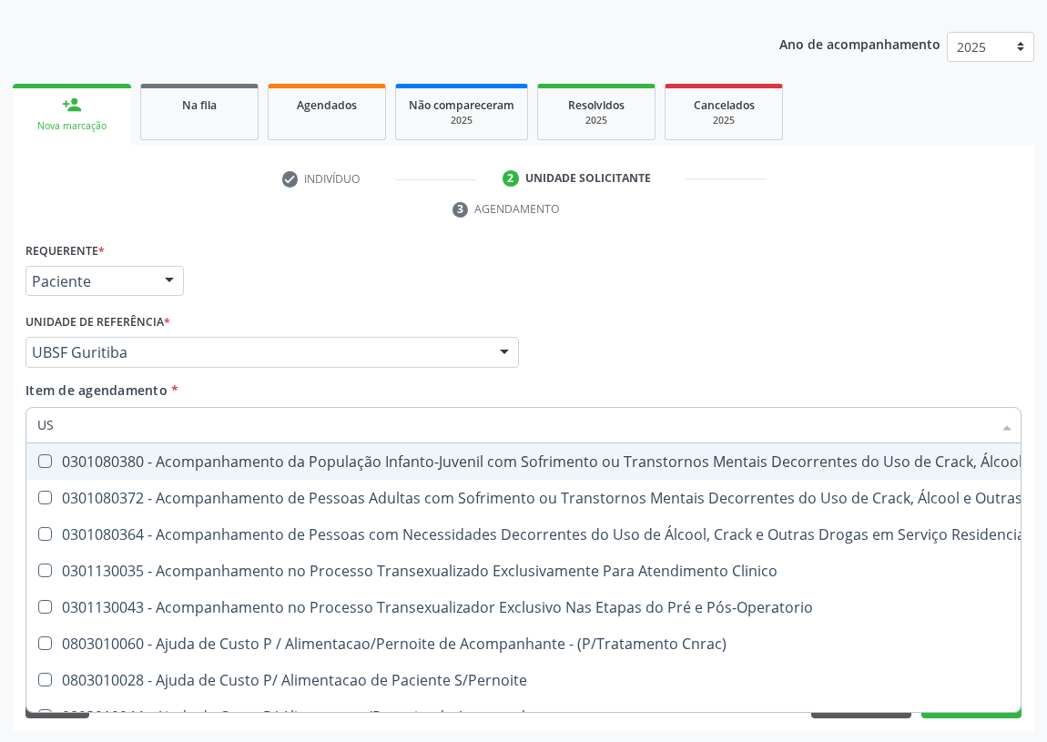
type input "USG"
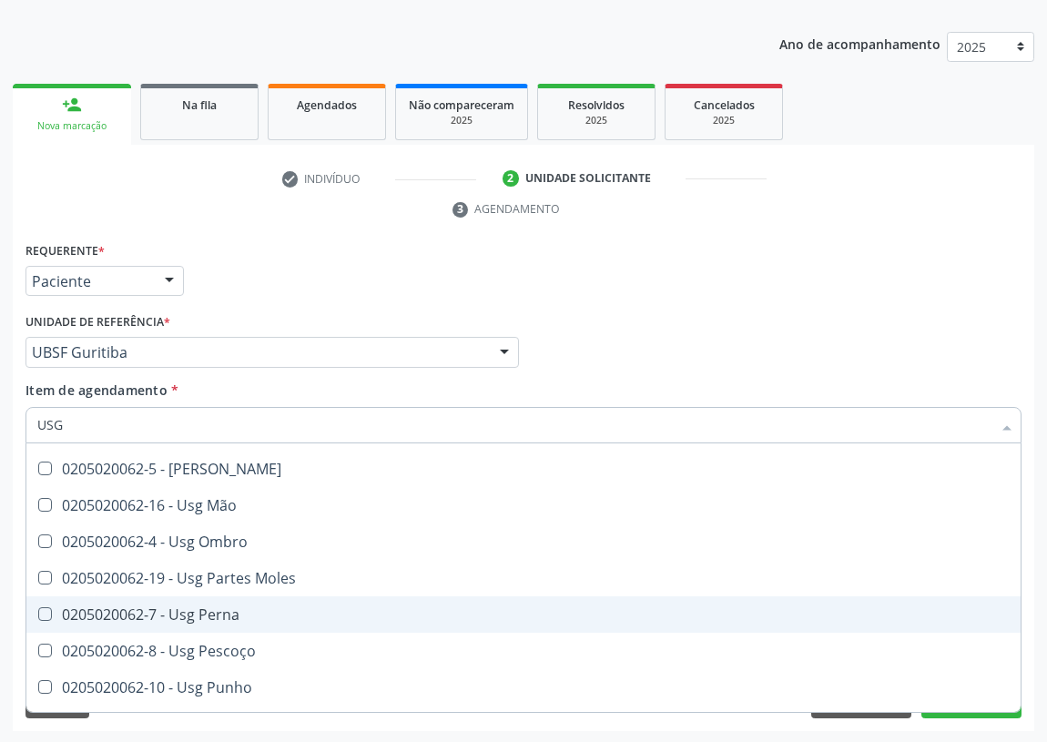
scroll to position [330, 0]
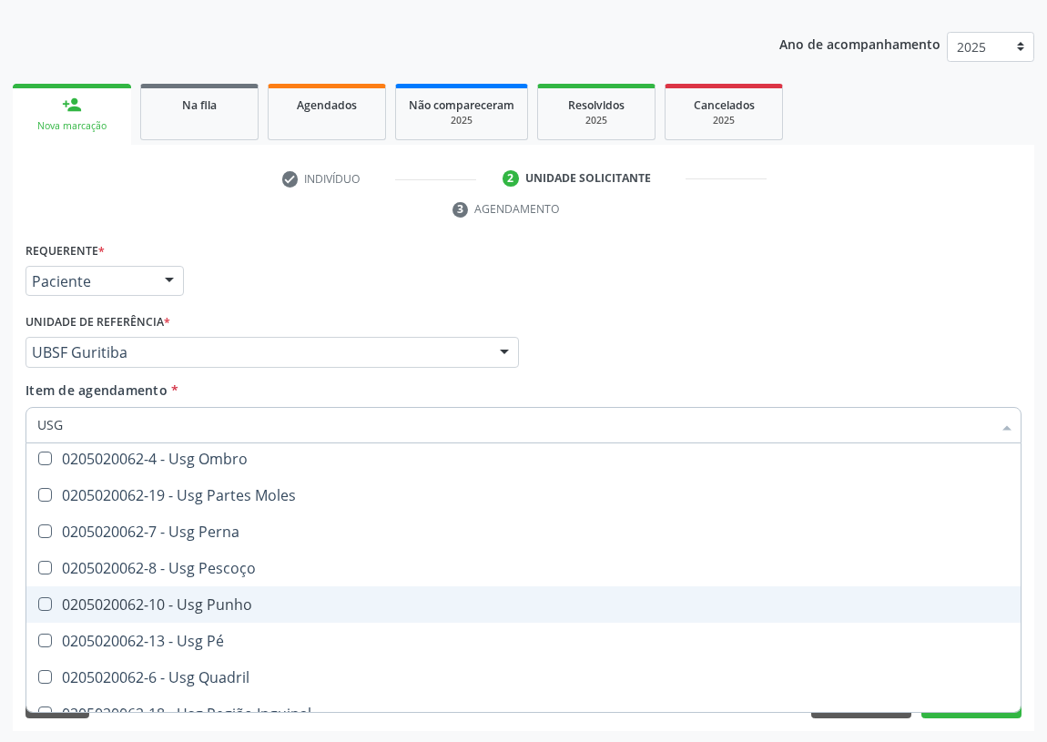
drag, startPoint x: 223, startPoint y: 597, endPoint x: 209, endPoint y: 599, distance: 13.8
click at [221, 597] on div "0205020062-10 - Usg Punho" at bounding box center [523, 604] width 972 height 15
checkbox Punho "true"
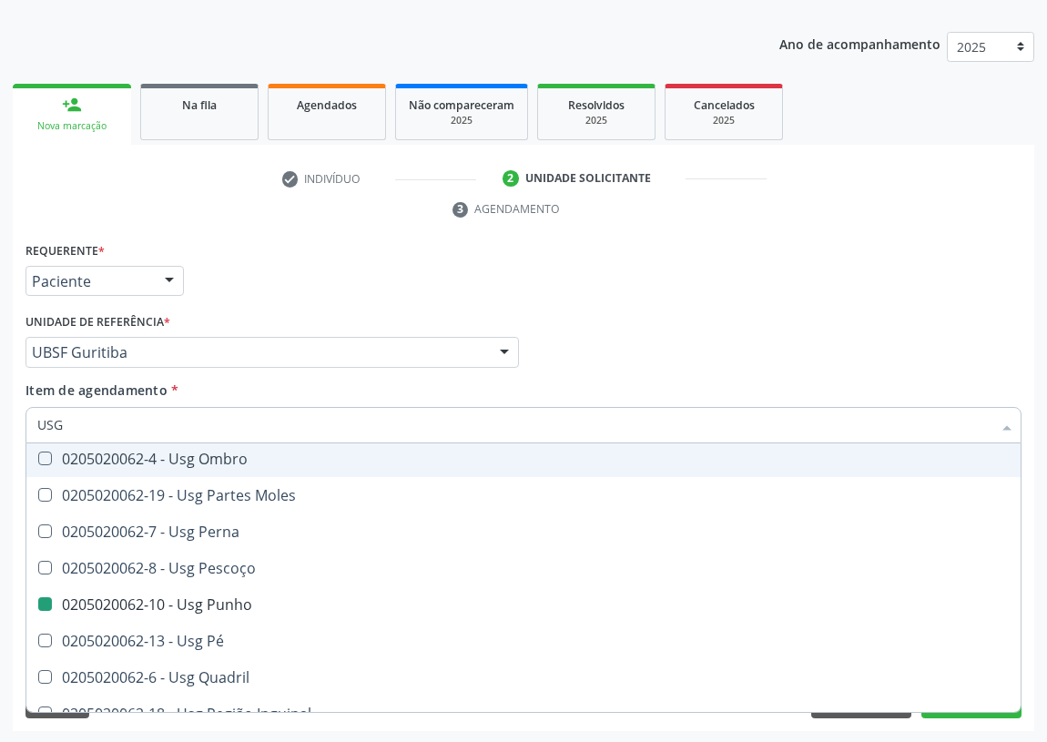
drag, startPoint x: 703, startPoint y: 328, endPoint x: 5, endPoint y: 663, distance: 775.0
click at [700, 329] on div "Médico Solicitante Por favor, selecione a Unidade de Atendimento primeiro Nenhu…" at bounding box center [523, 344] width 1005 height 71
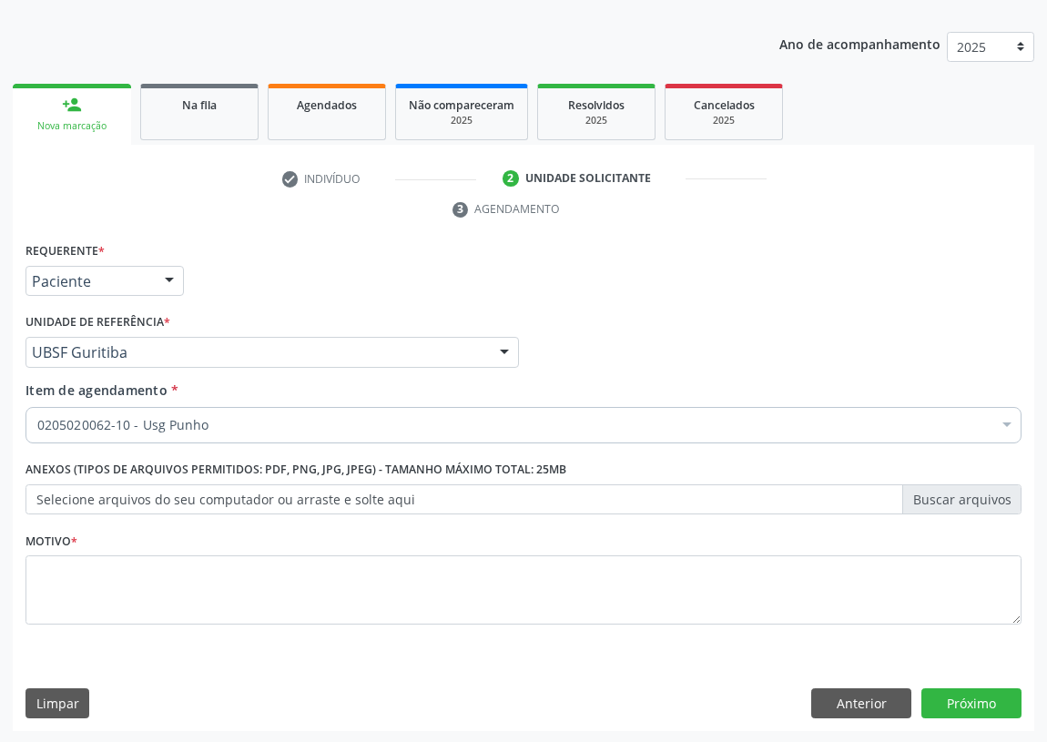
scroll to position [0, 0]
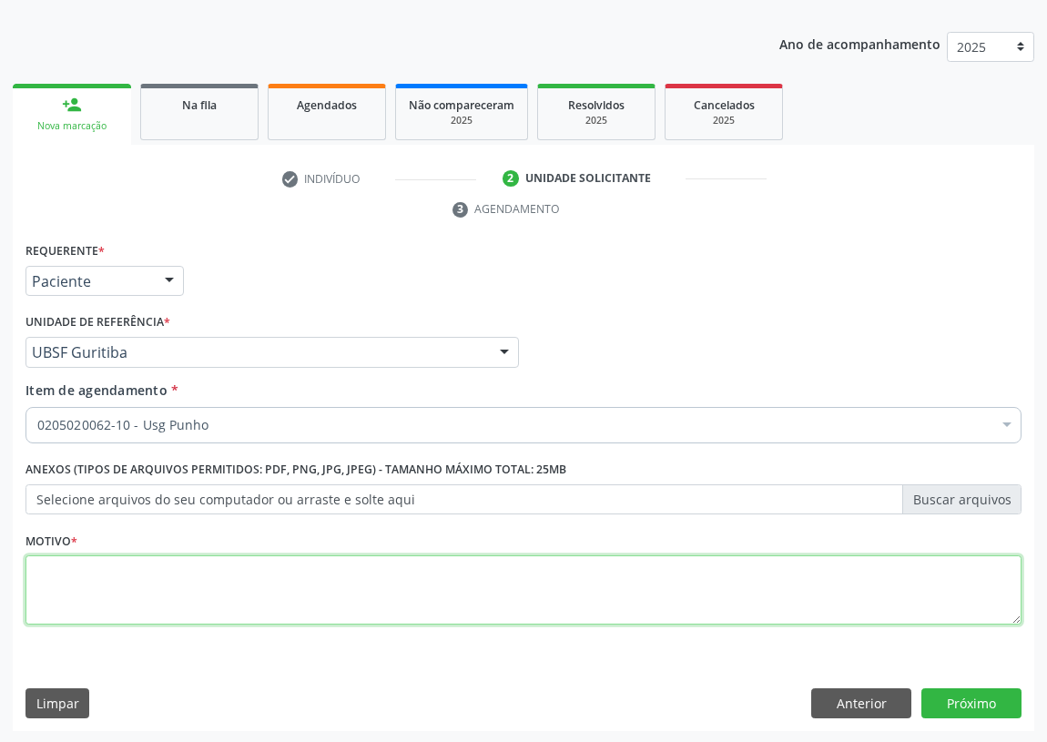
click at [110, 601] on textarea at bounding box center [523, 589] width 996 height 69
type textarea "AVALIAÇÃO"
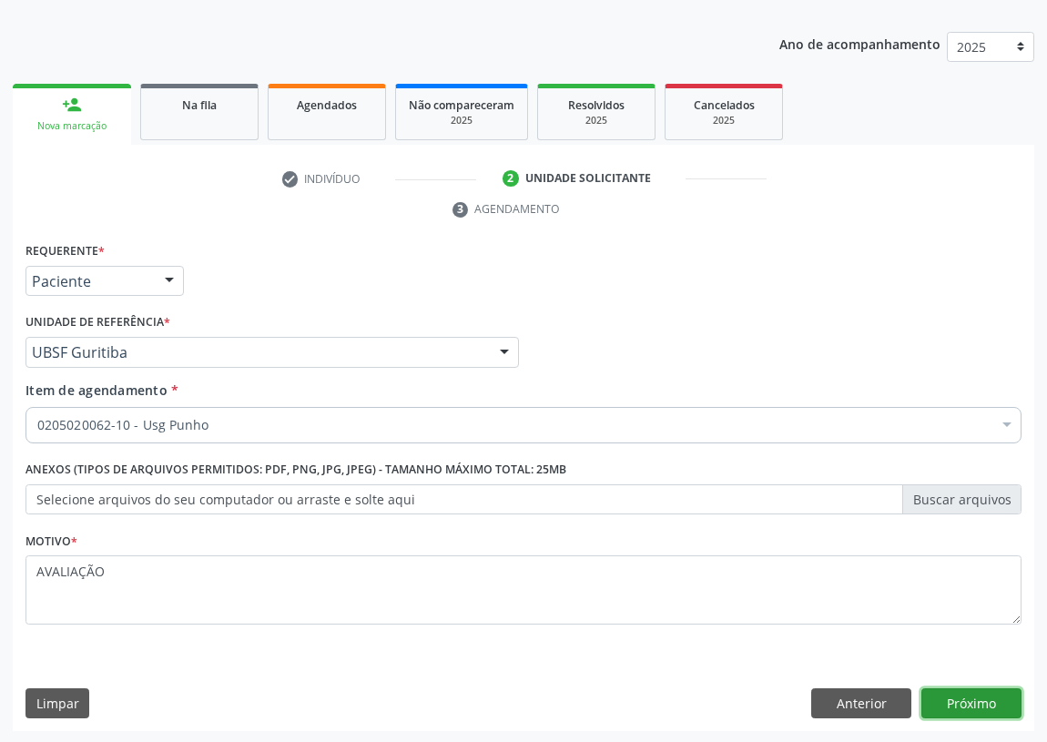
click at [973, 700] on button "Próximo" at bounding box center [971, 703] width 100 height 31
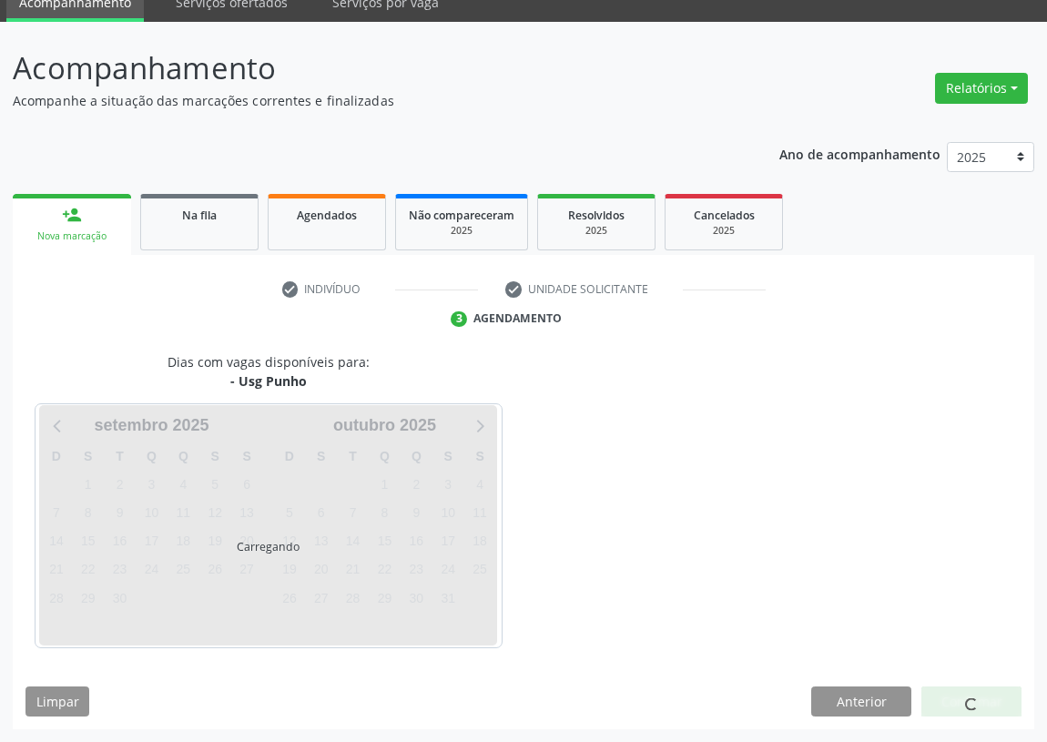
scroll to position [76, 0]
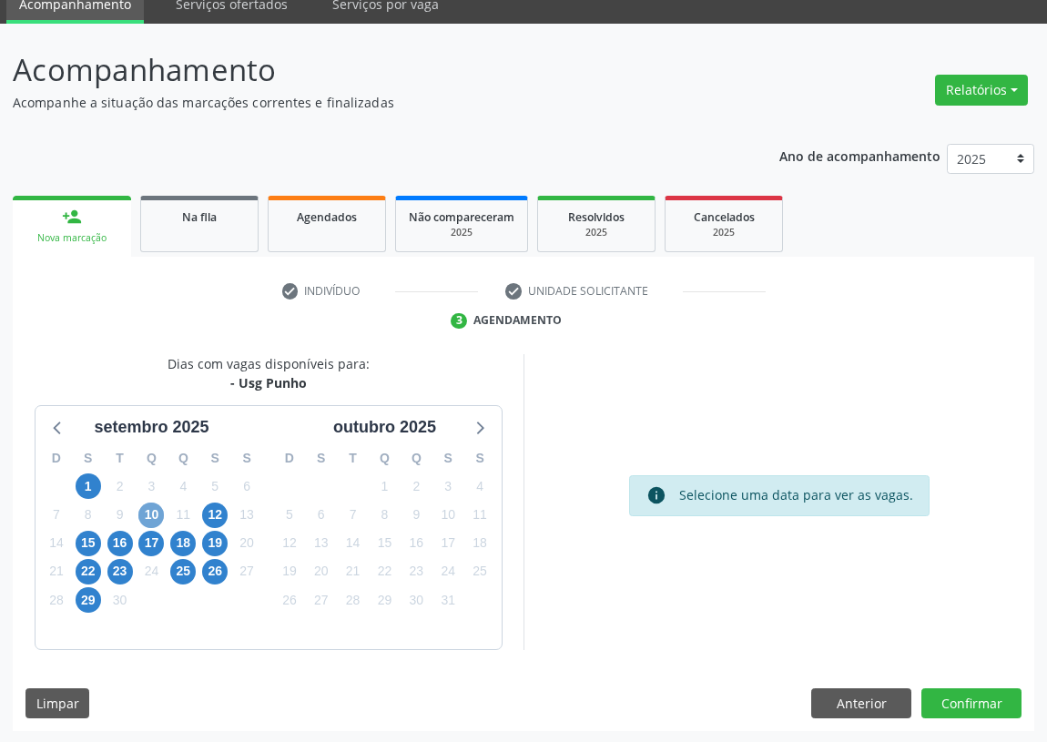
click at [142, 508] on span "10" at bounding box center [150, 514] width 25 height 25
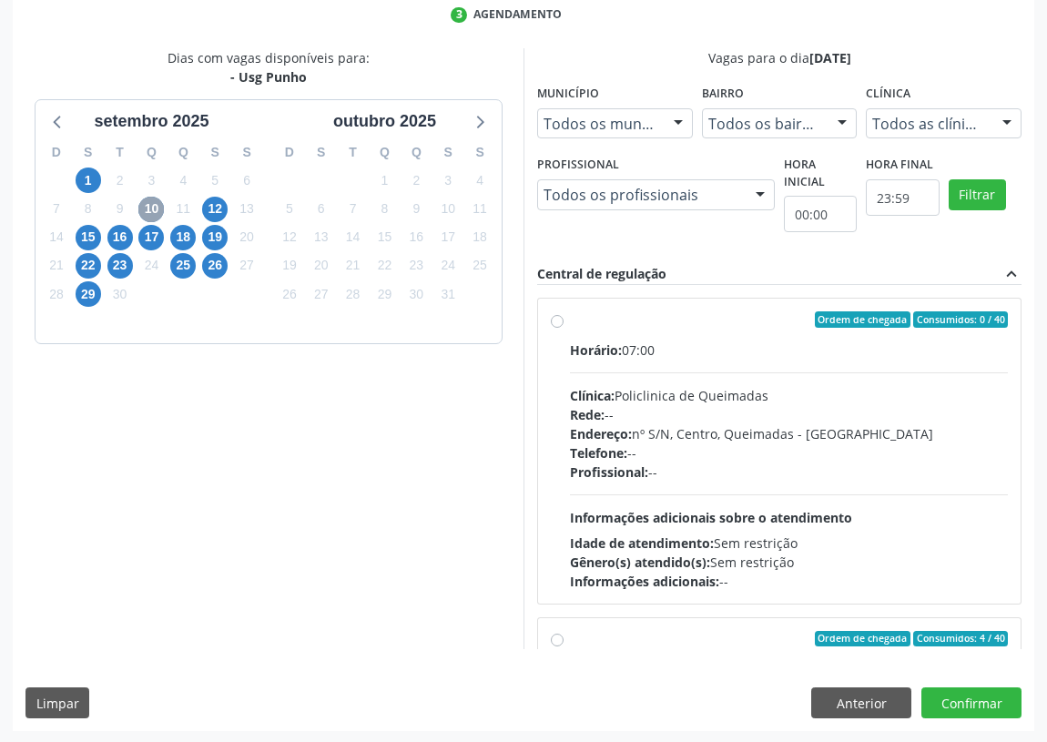
scroll to position [285, 0]
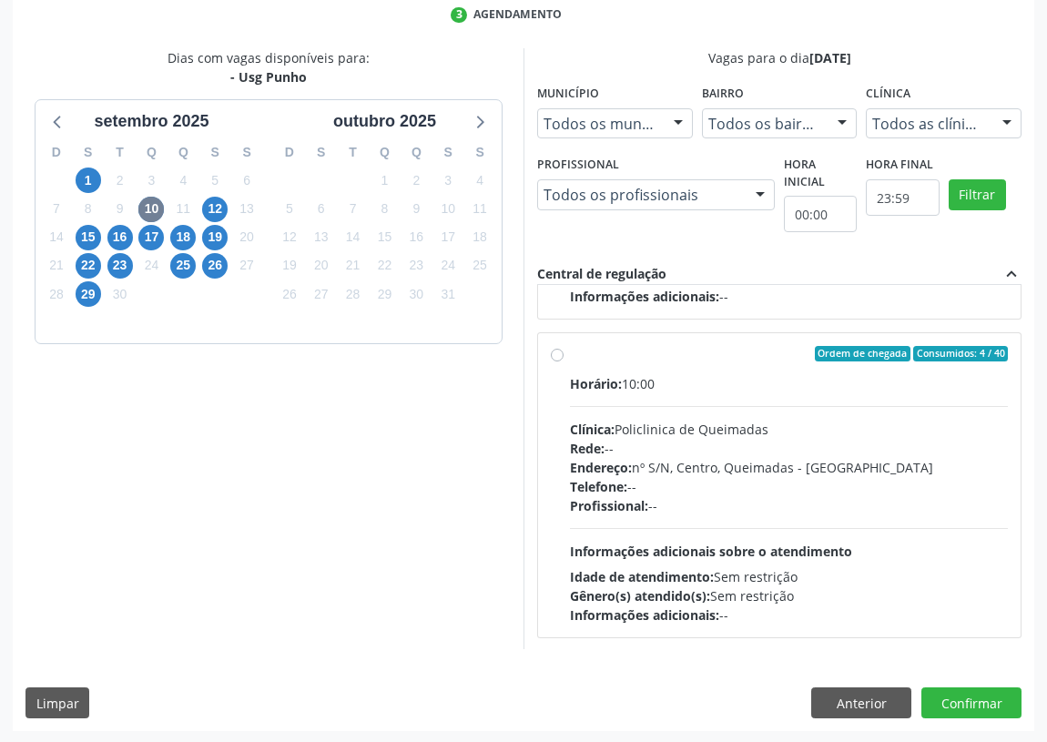
click at [570, 349] on label "Ordem de chegada Consumidos: 4 / 40 Horário: 10:00 Clínica: Policlinica de Quei…" at bounding box center [789, 485] width 438 height 279
click at [560, 349] on input "Ordem de chegada Consumidos: 4 / 40 Horário: 10:00 Clínica: Policlinica de Quei…" at bounding box center [557, 354] width 13 height 16
radio input "true"
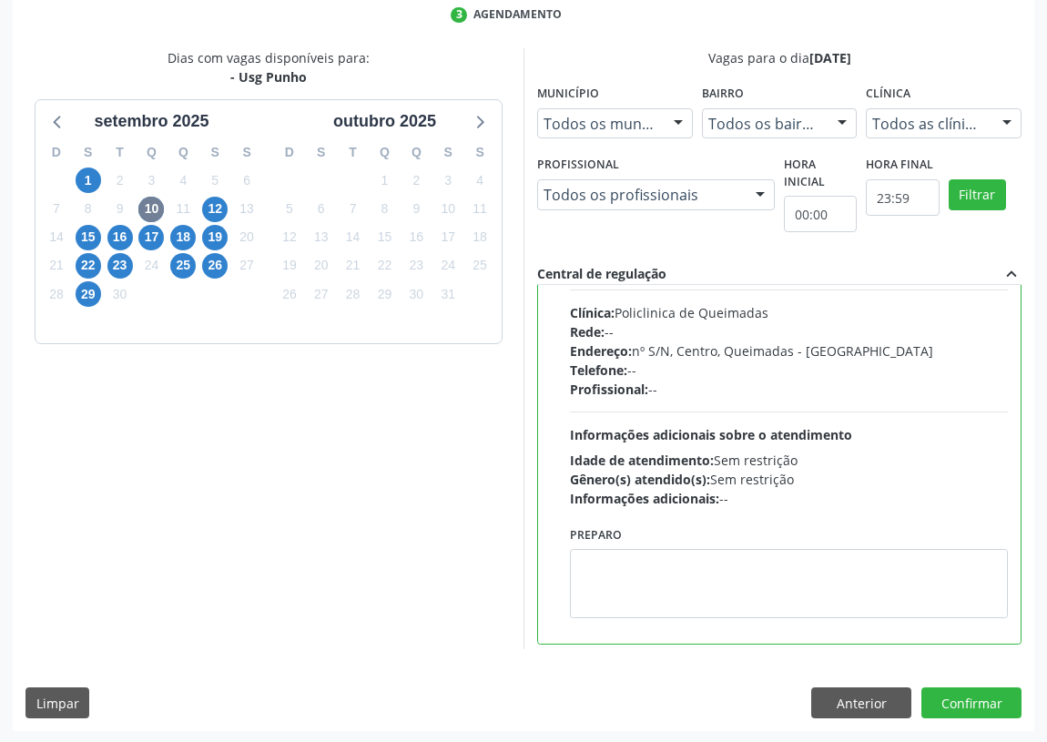
scroll to position [409, 0]
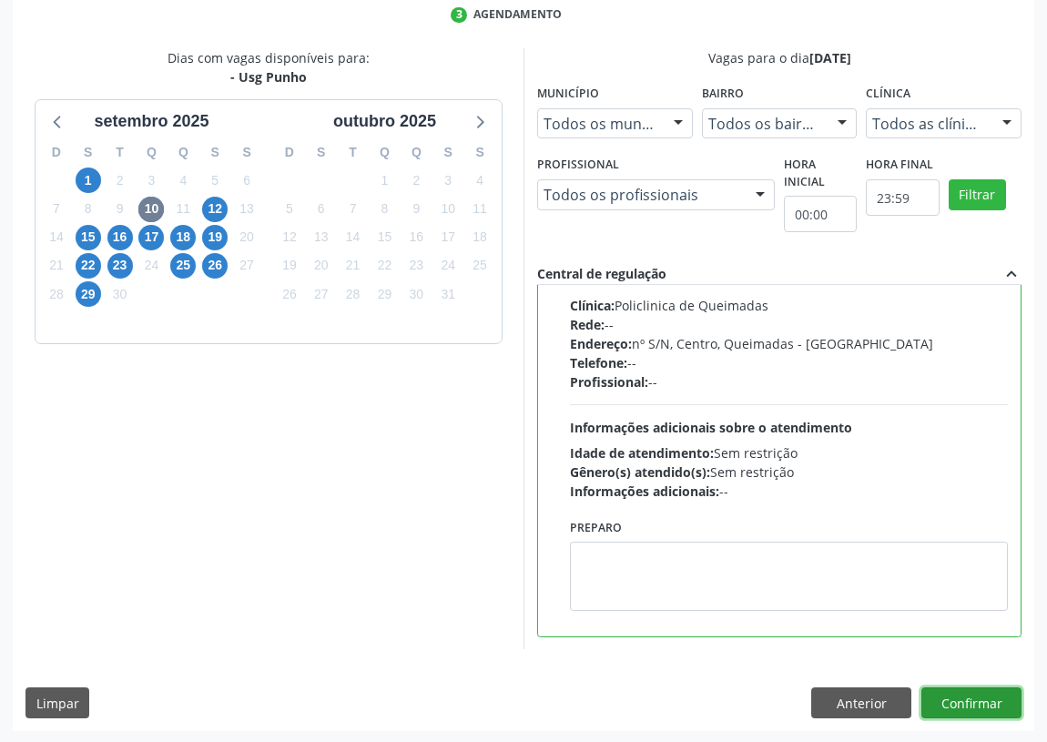
drag, startPoint x: 972, startPoint y: 703, endPoint x: 715, endPoint y: 696, distance: 256.7
click at [958, 698] on button "Confirmar" at bounding box center [971, 702] width 100 height 31
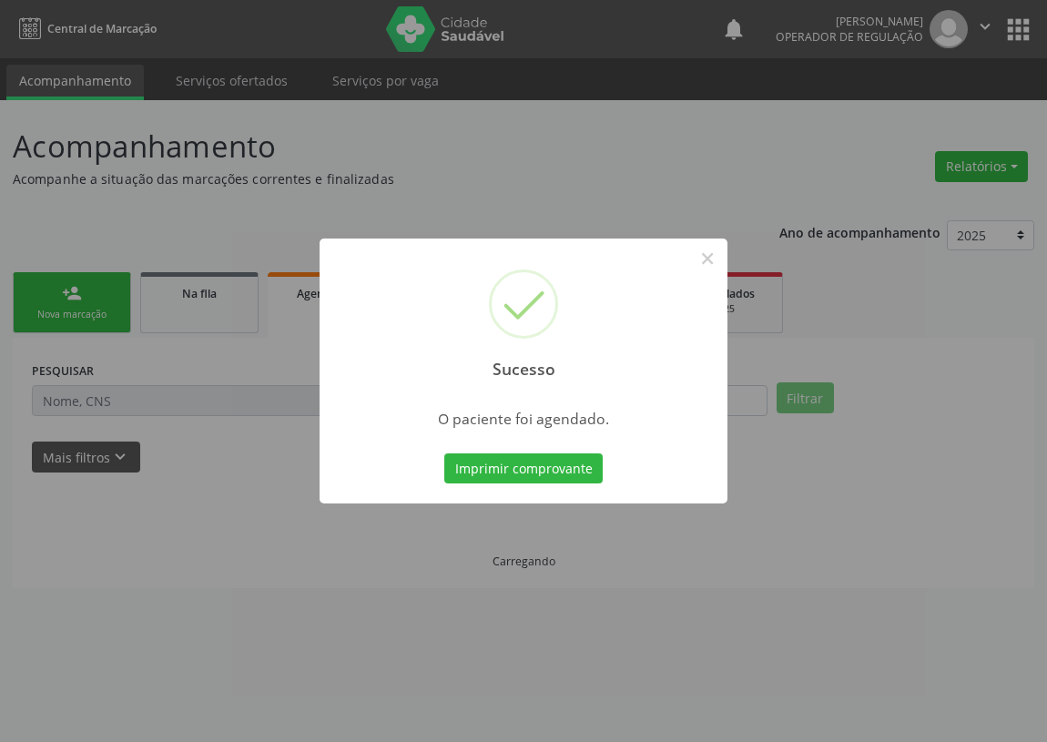
scroll to position [0, 0]
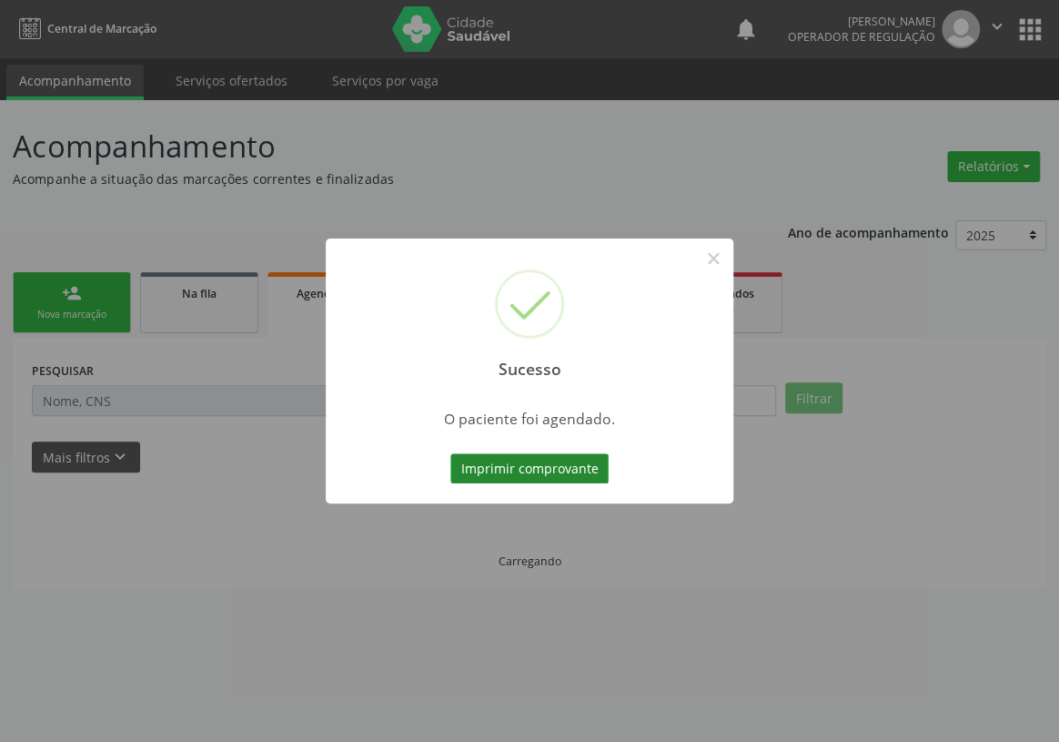
click at [536, 471] on button "Imprimir comprovante" at bounding box center [529, 468] width 158 height 31
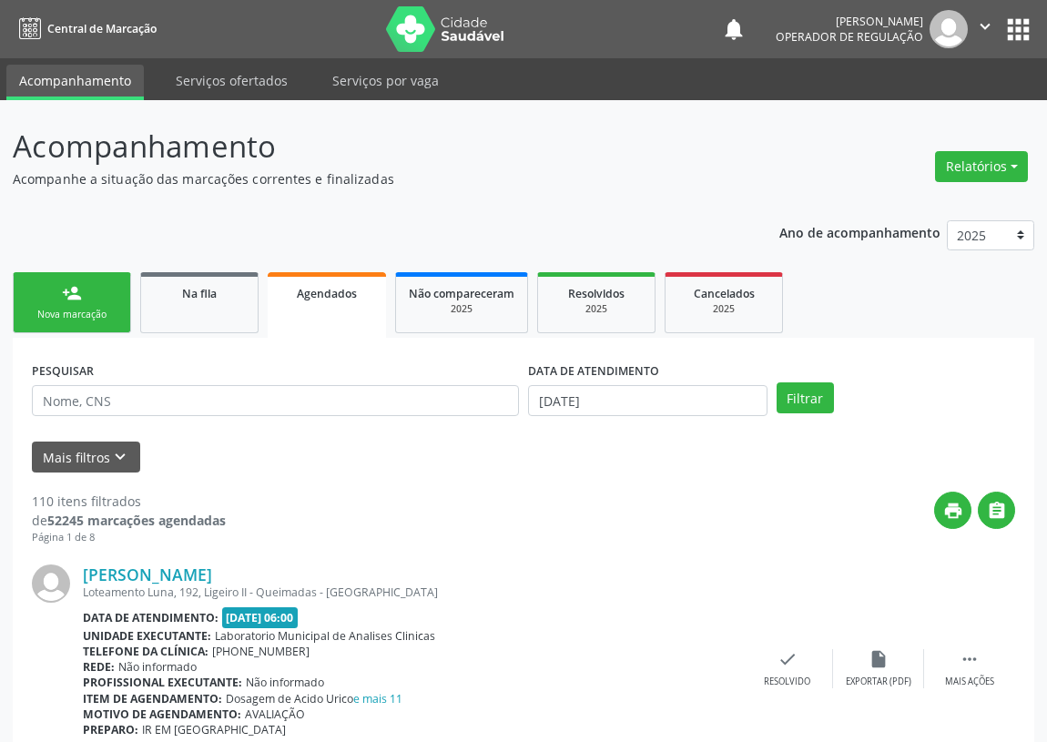
click at [62, 296] on div "person_add" at bounding box center [72, 293] width 20 height 20
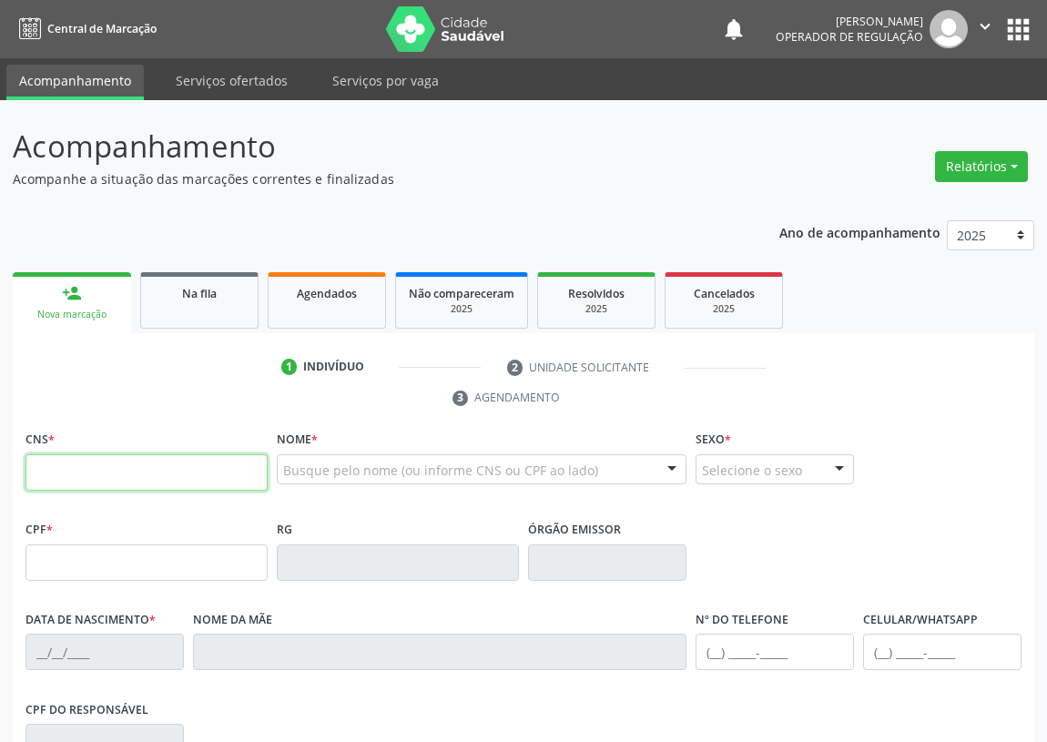
click at [35, 461] on input "text" at bounding box center [146, 472] width 242 height 36
click at [45, 460] on input "text" at bounding box center [146, 472] width 242 height 36
type input "705 2094 0289 7775"
type input "081.735.064-00"
type input "18/08/1985"
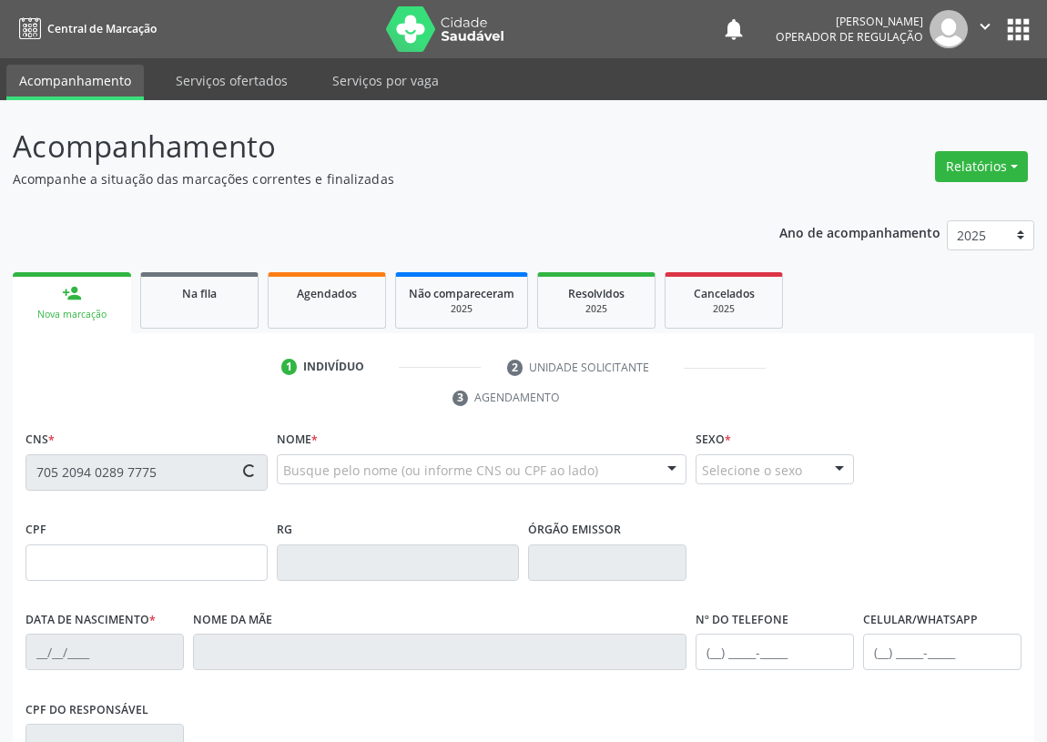
type input "Roselia Costa Ferreira"
type input "(83) 99125-2274"
type input "S/N"
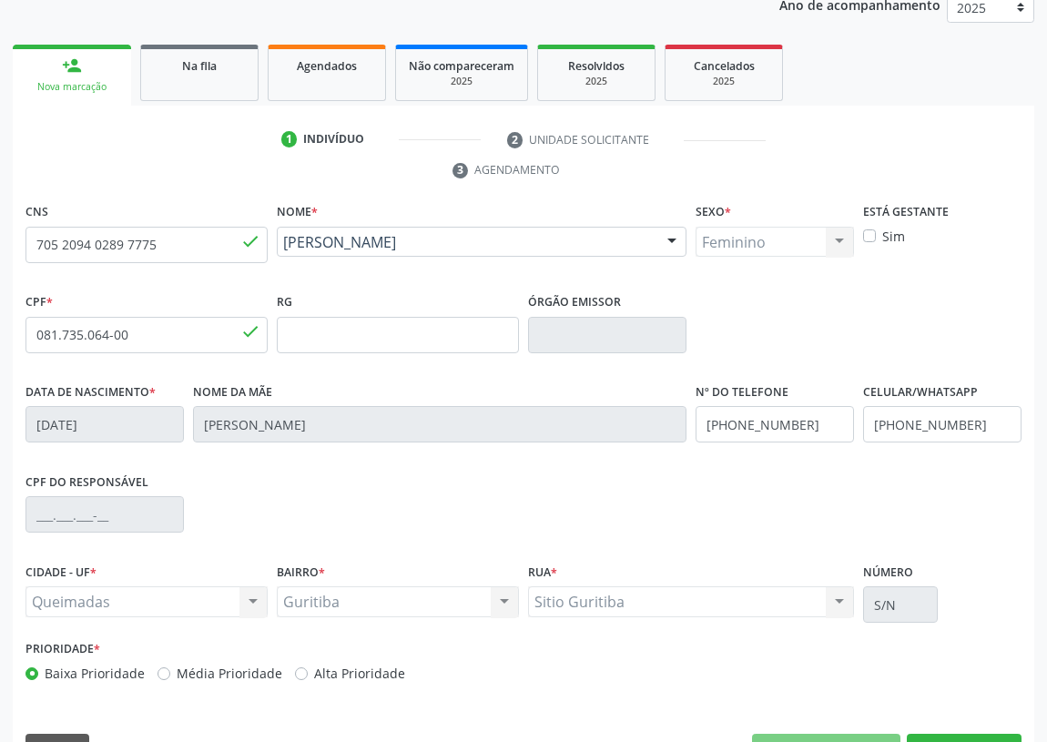
scroll to position [273, 0]
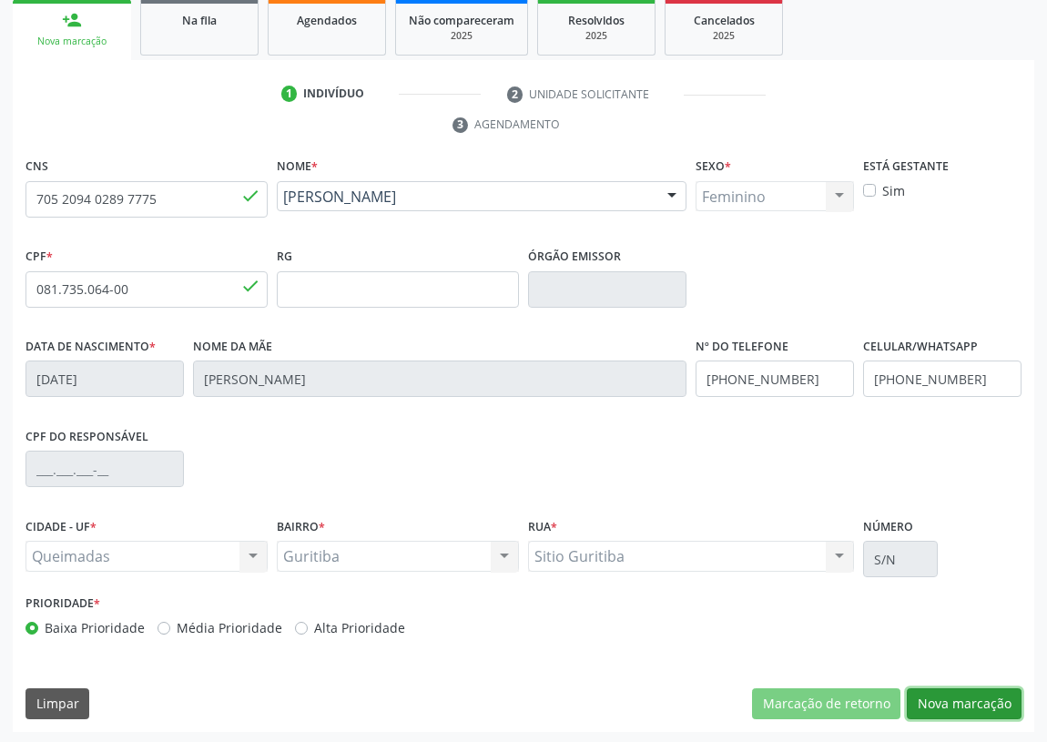
drag, startPoint x: 956, startPoint y: 702, endPoint x: 483, endPoint y: 534, distance: 501.1
click at [919, 688] on button "Nova marcação" at bounding box center [963, 703] width 115 height 31
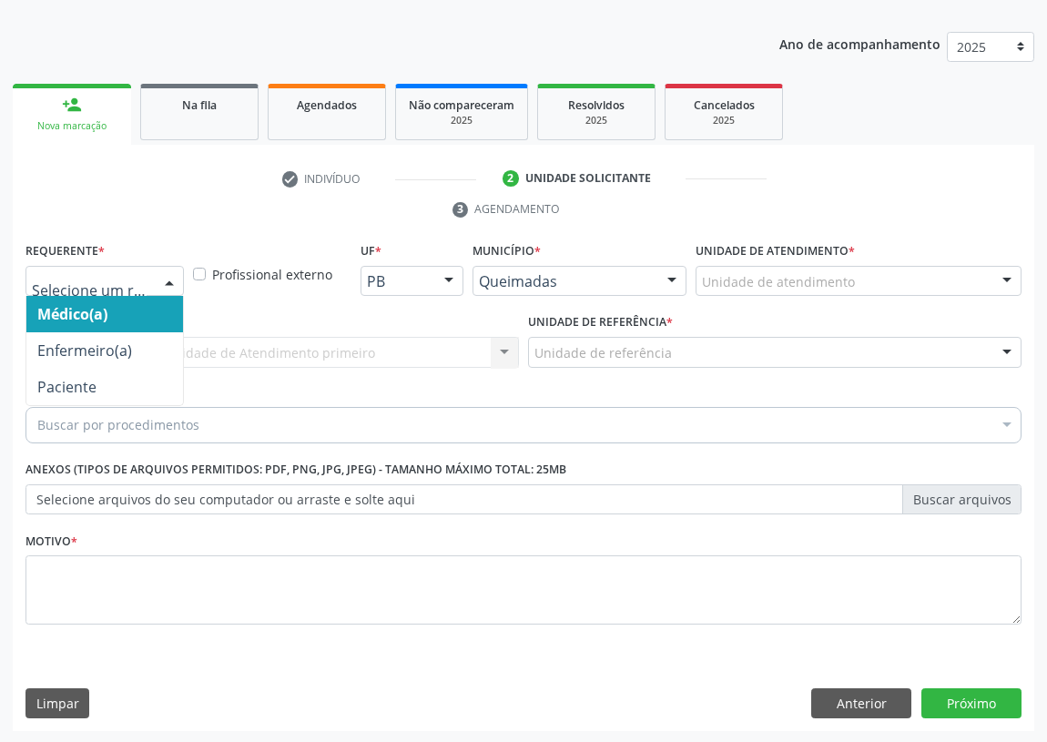
click at [164, 279] on div at bounding box center [169, 282] width 27 height 31
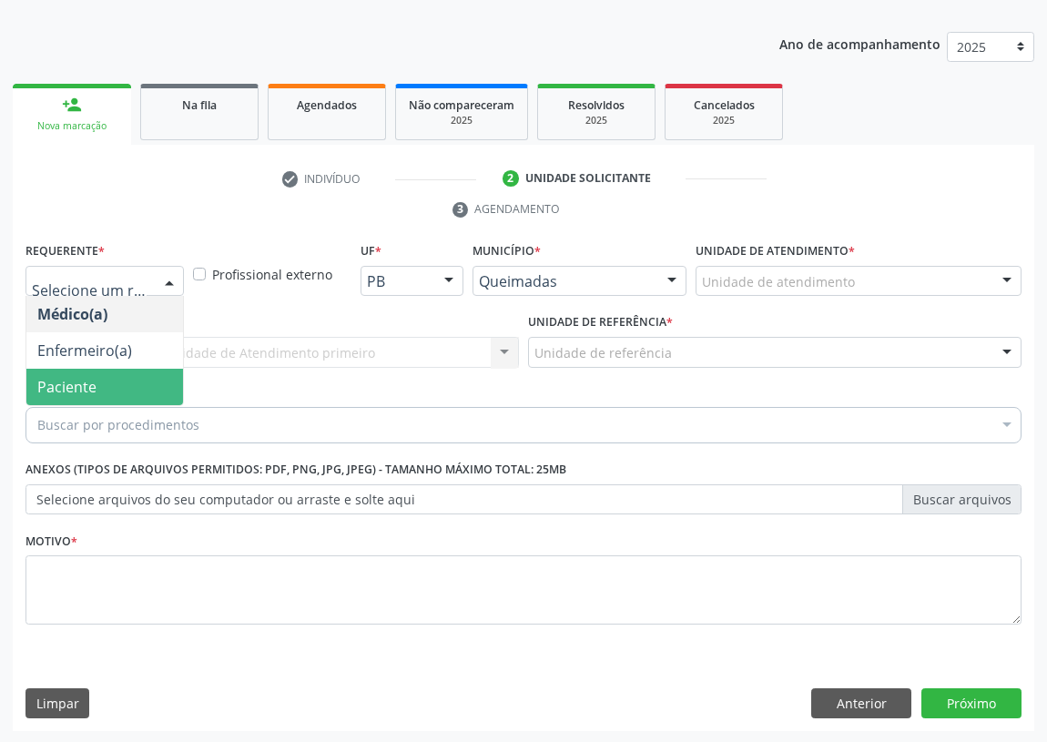
drag, startPoint x: 156, startPoint y: 383, endPoint x: 374, endPoint y: 360, distance: 219.6
click at [166, 382] on span "Paciente" at bounding box center [104, 387] width 157 height 36
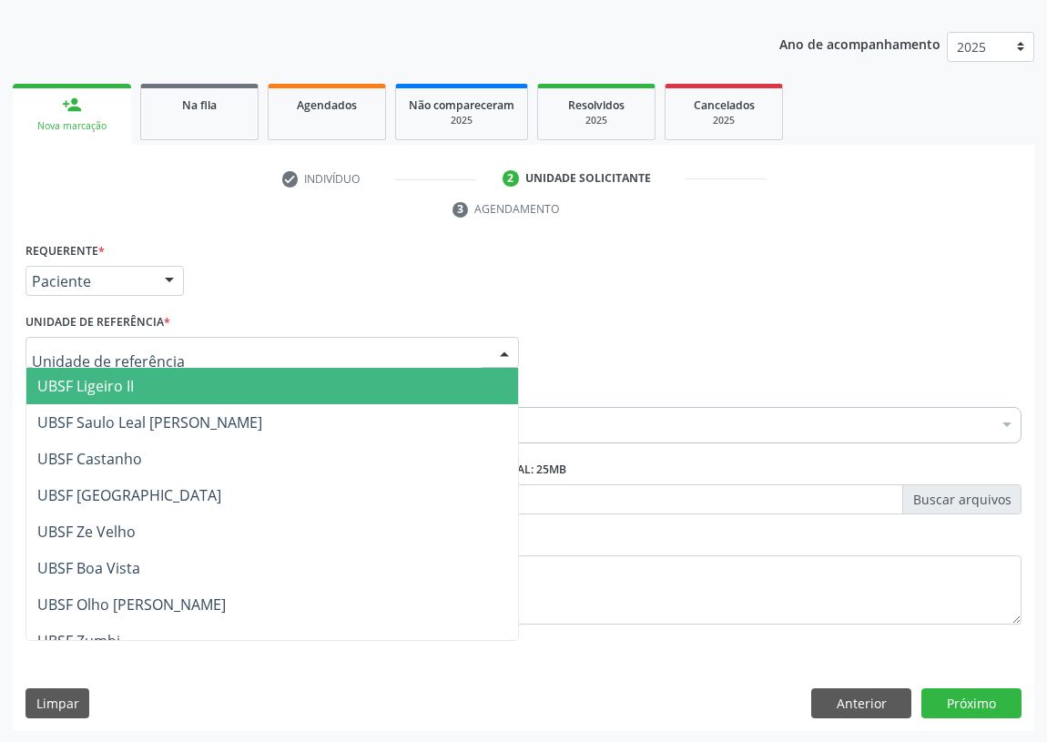
drag, startPoint x: 452, startPoint y: 351, endPoint x: 129, endPoint y: 504, distance: 357.4
click at [445, 353] on div at bounding box center [271, 352] width 493 height 31
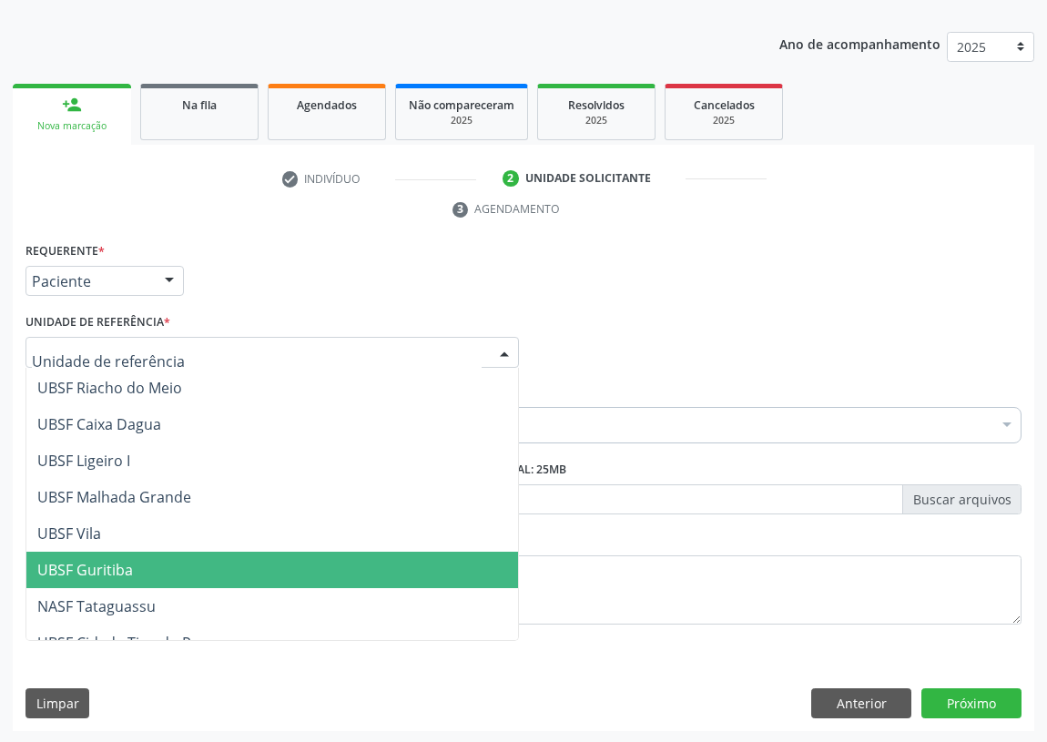
scroll to position [455, 0]
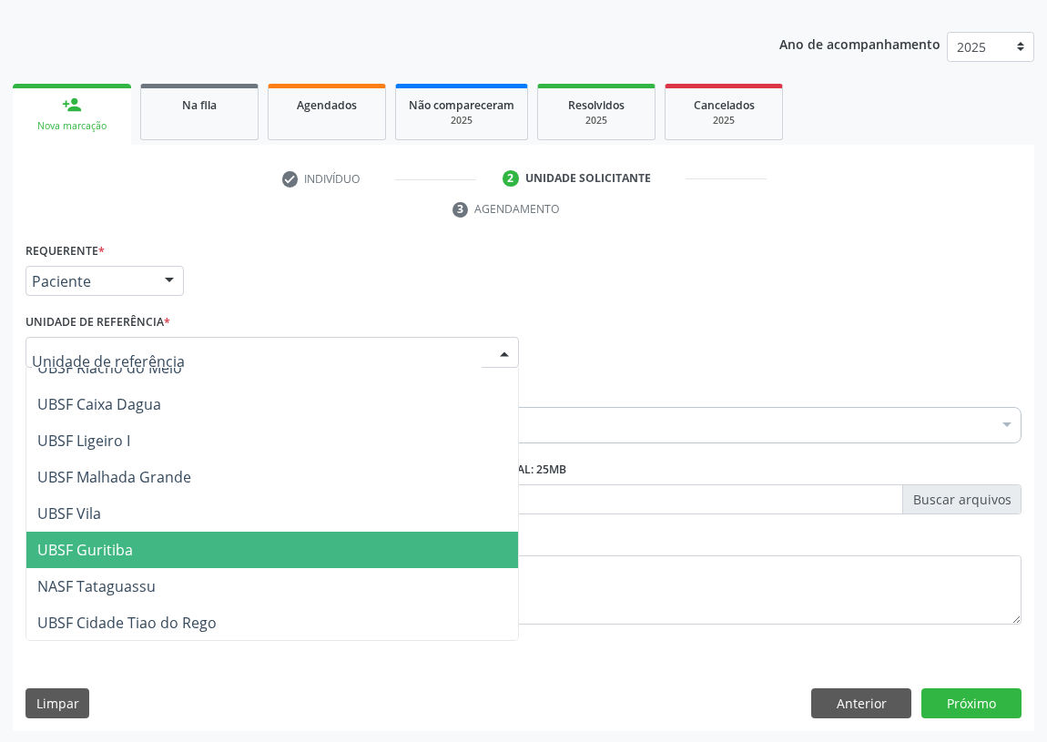
click at [132, 544] on span "UBSF Guritiba" at bounding box center [271, 549] width 491 height 36
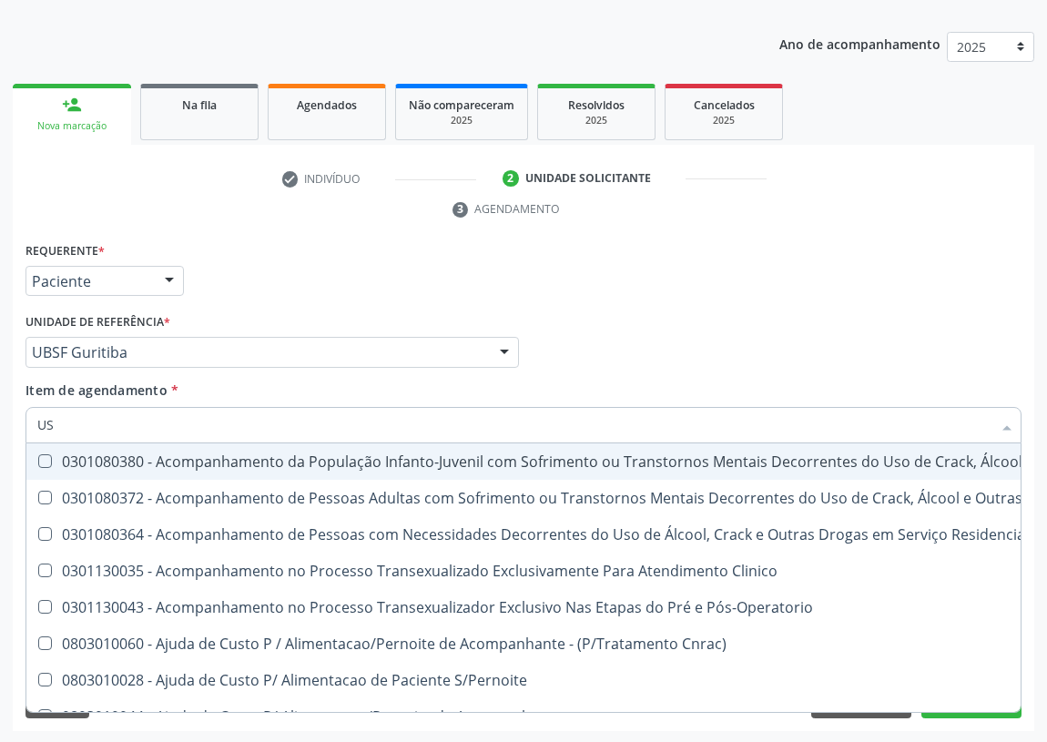
type input "USG"
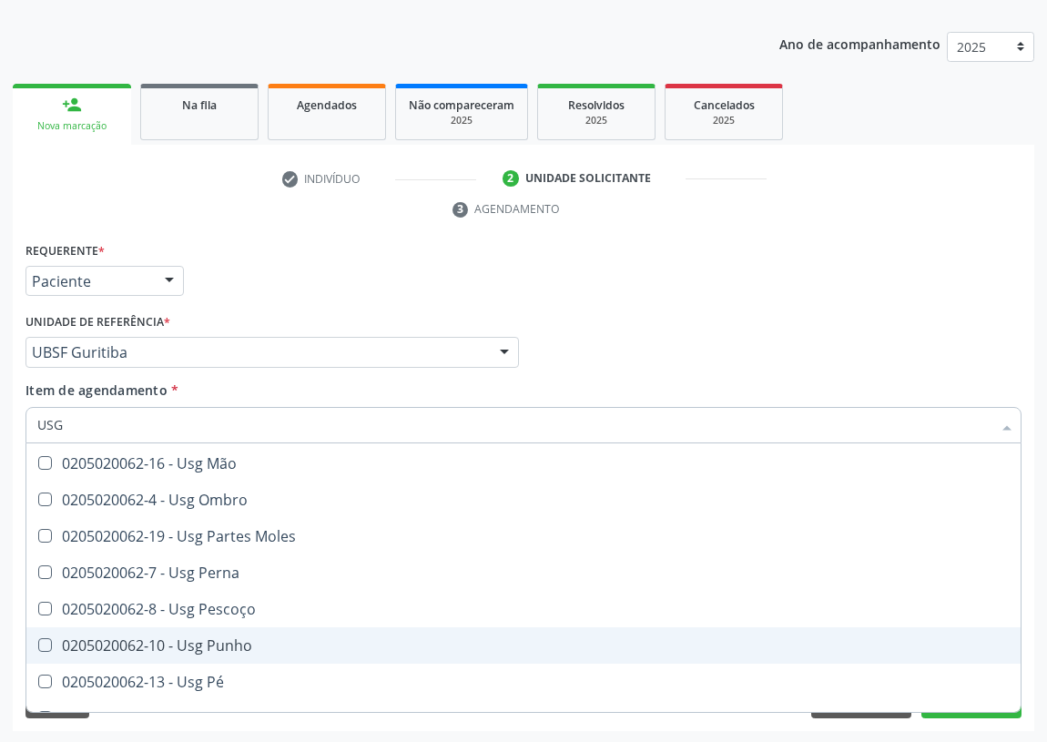
scroll to position [330, 0]
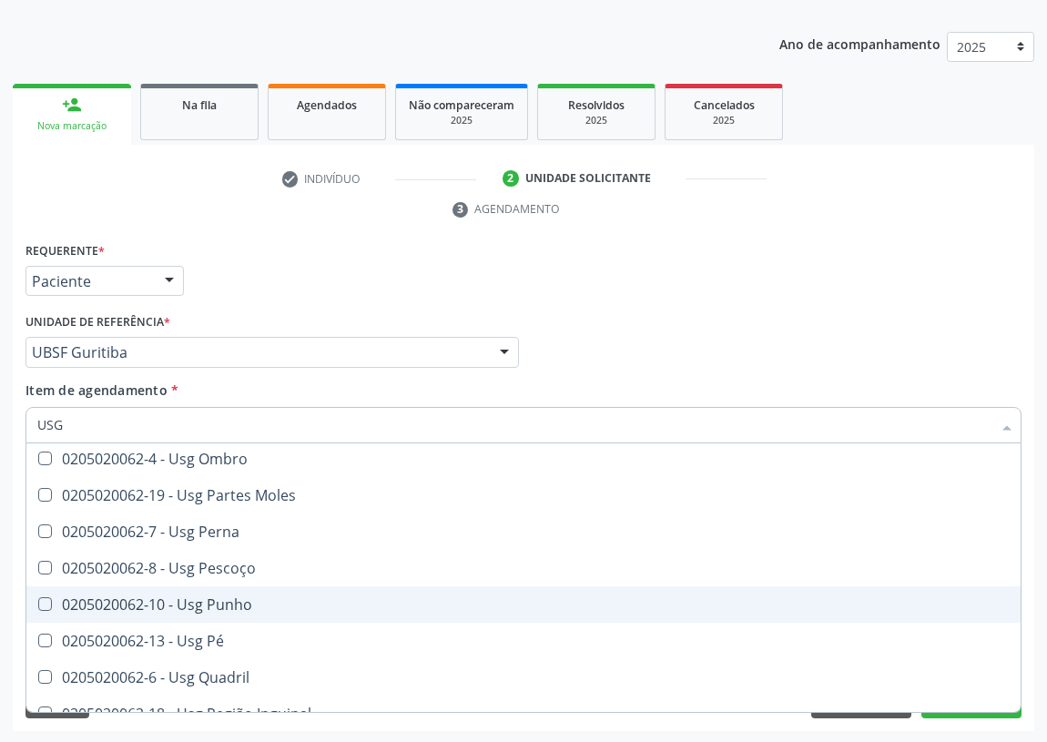
click at [228, 586] on span "0205020062-10 - Usg Punho" at bounding box center [523, 604] width 994 height 36
checkbox Punho "true"
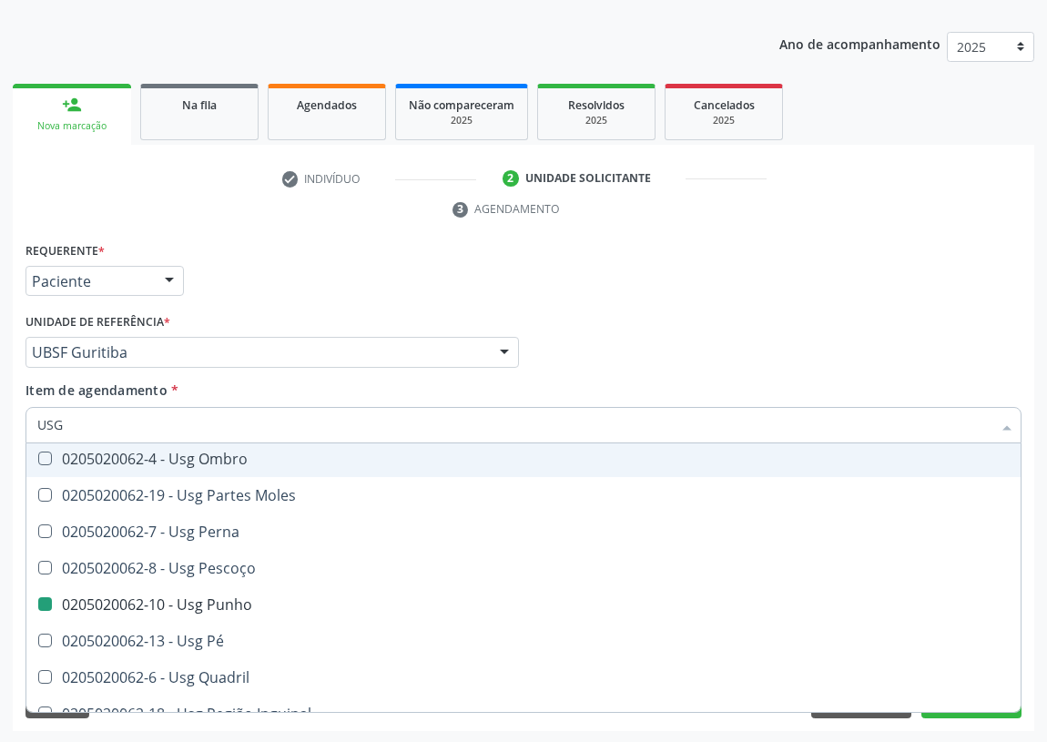
drag, startPoint x: 732, startPoint y: 291, endPoint x: 12, endPoint y: 633, distance: 797.1
click at [706, 301] on div "Requerente * Paciente Médico(a) Enfermeiro(a) Paciente Nenhum resultado encontr…" at bounding box center [523, 273] width 1005 height 71
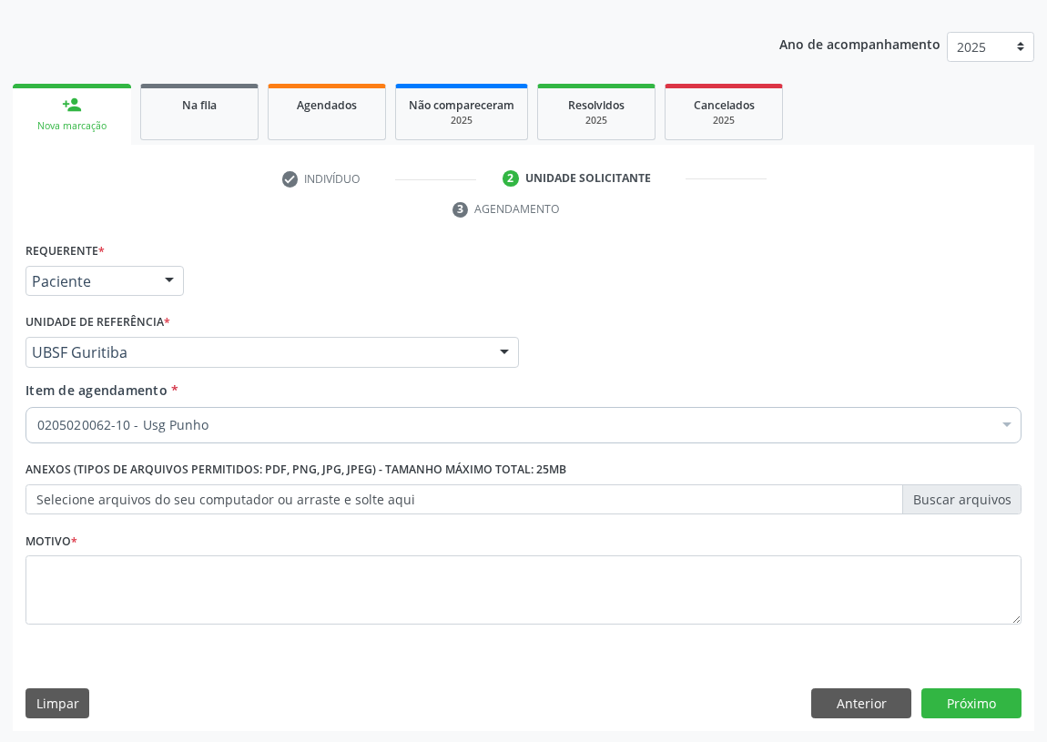
scroll to position [0, 0]
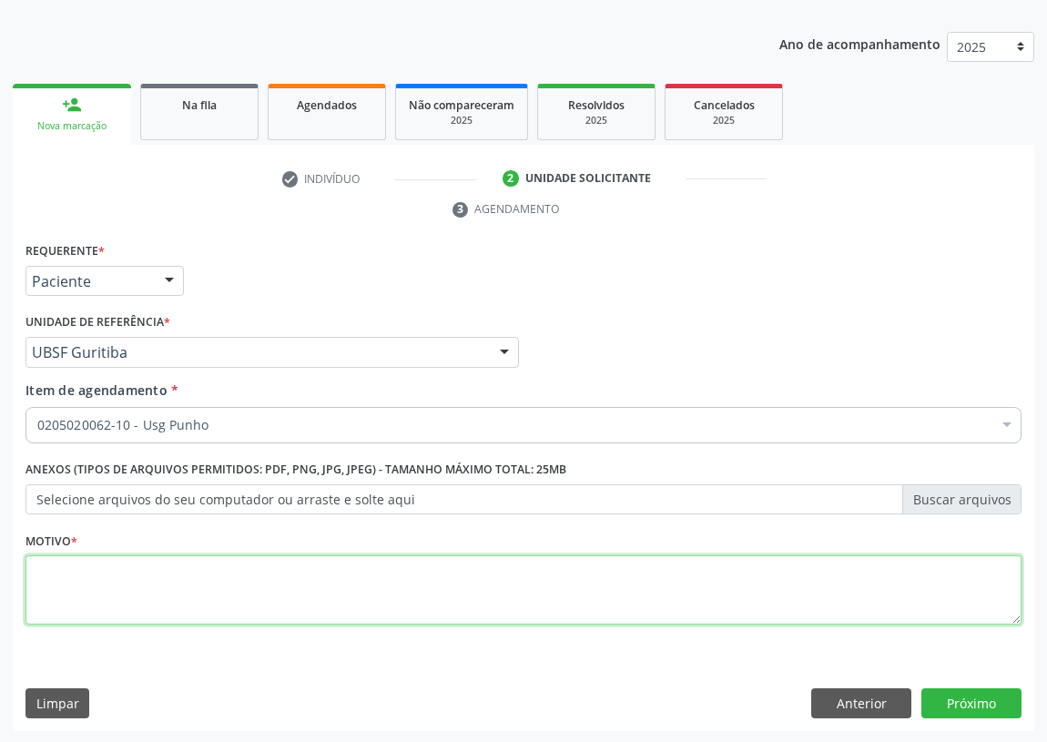
click at [90, 598] on textarea at bounding box center [523, 589] width 996 height 69
type textarea "AVALIAÇÃO"
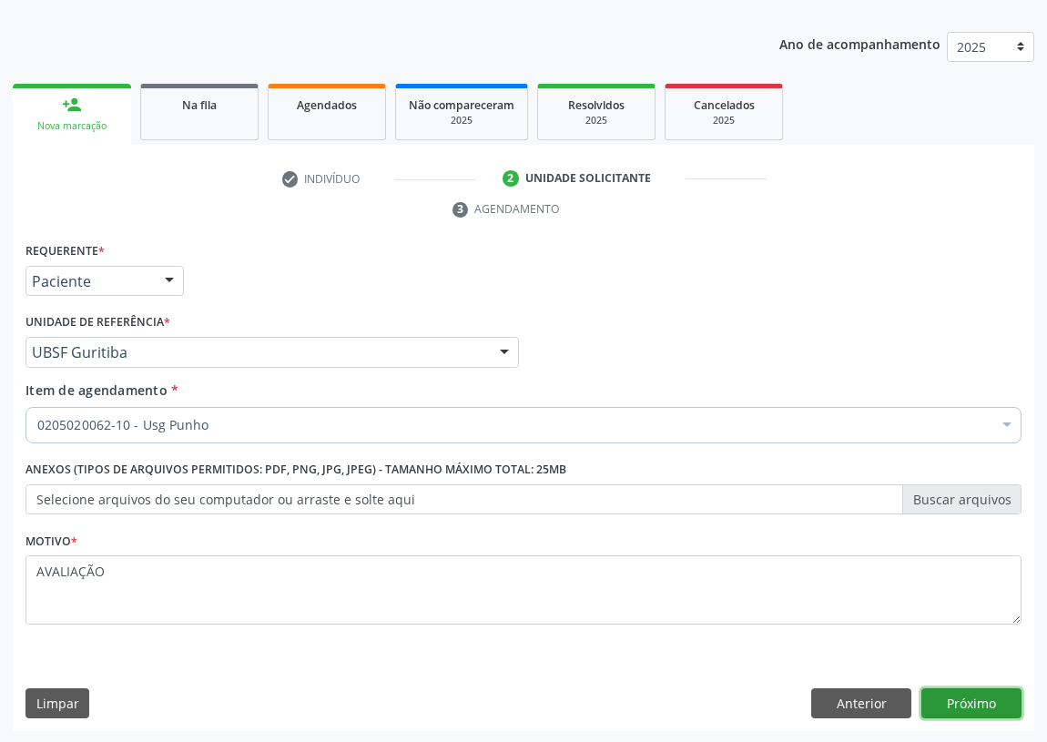
drag, startPoint x: 977, startPoint y: 697, endPoint x: 1, endPoint y: 581, distance: 982.5
click at [939, 696] on button "Próximo" at bounding box center [971, 703] width 100 height 31
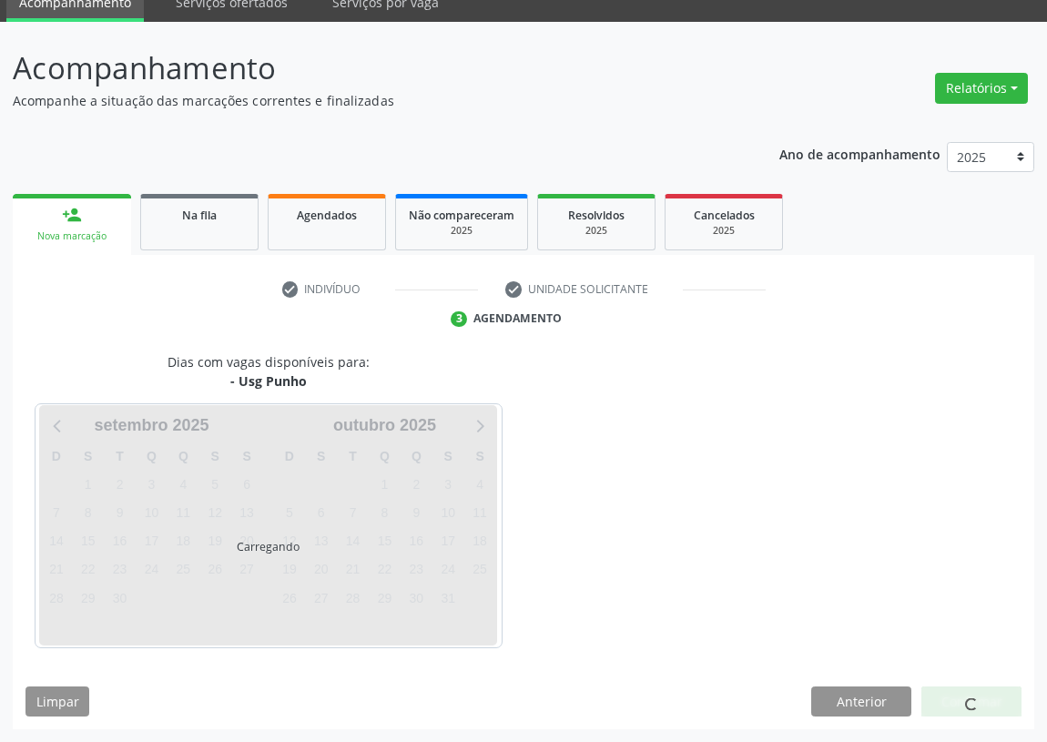
scroll to position [76, 0]
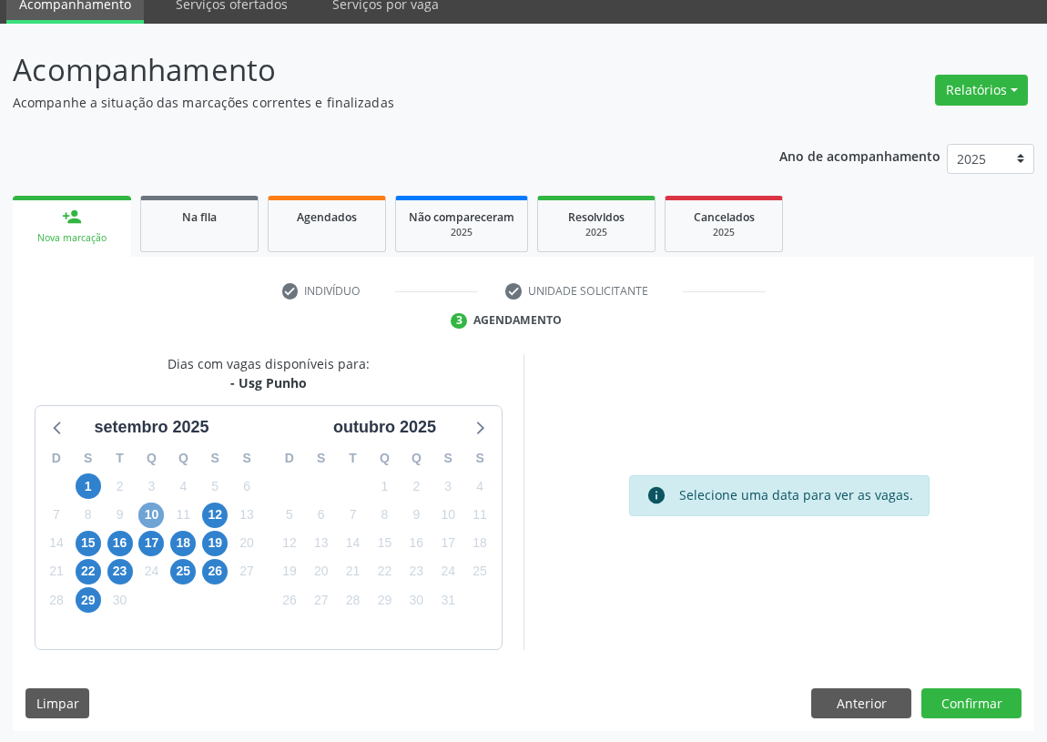
click at [145, 513] on span "10" at bounding box center [150, 514] width 25 height 25
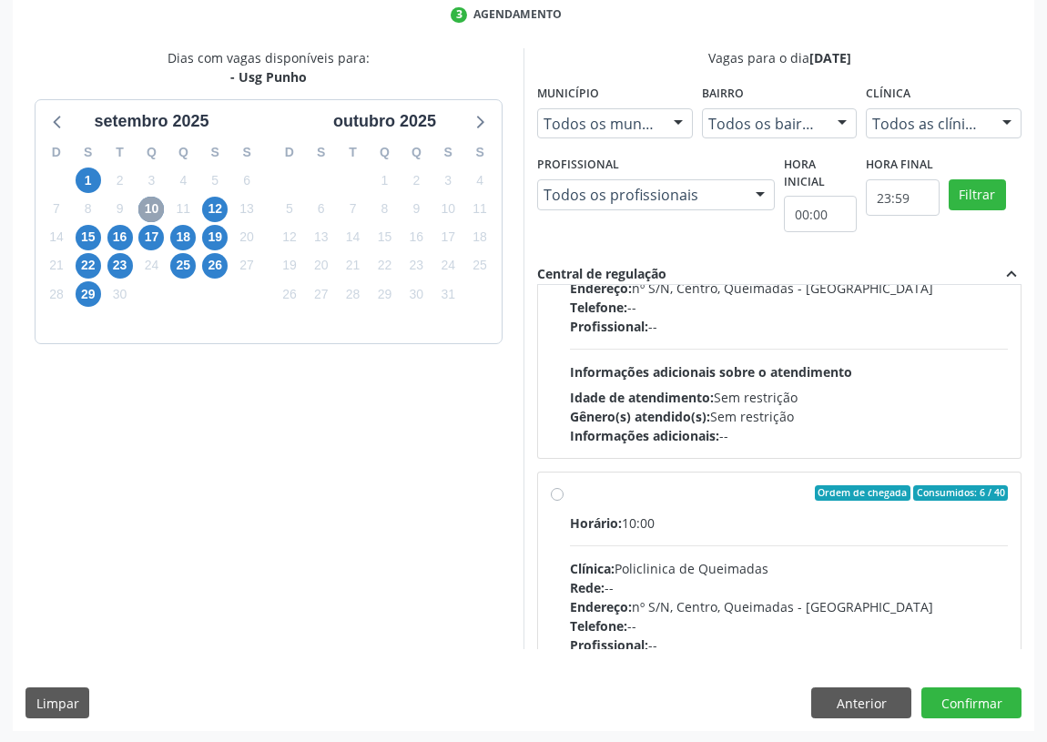
scroll to position [285, 0]
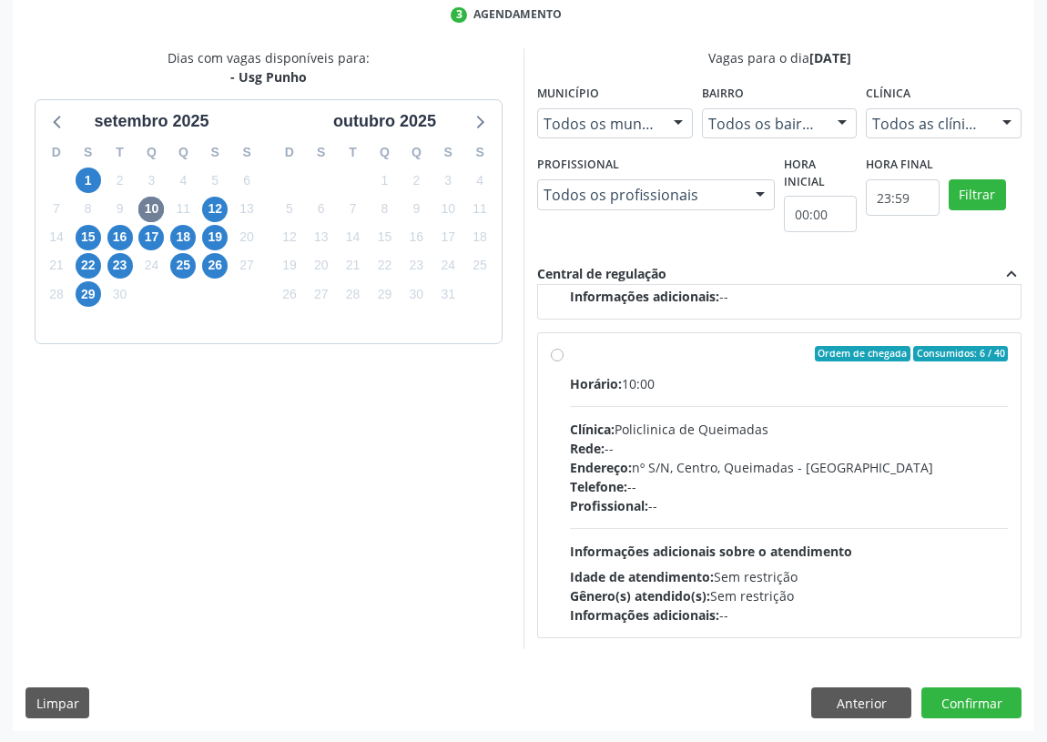
click at [570, 357] on label "Ordem de chegada Consumidos: 6 / 40 Horário: 10:00 Clínica: Policlinica de Quei…" at bounding box center [789, 485] width 438 height 279
click at [557, 357] on input "Ordem de chegada Consumidos: 6 / 40 Horário: 10:00 Clínica: Policlinica de Quei…" at bounding box center [557, 354] width 13 height 16
radio input "true"
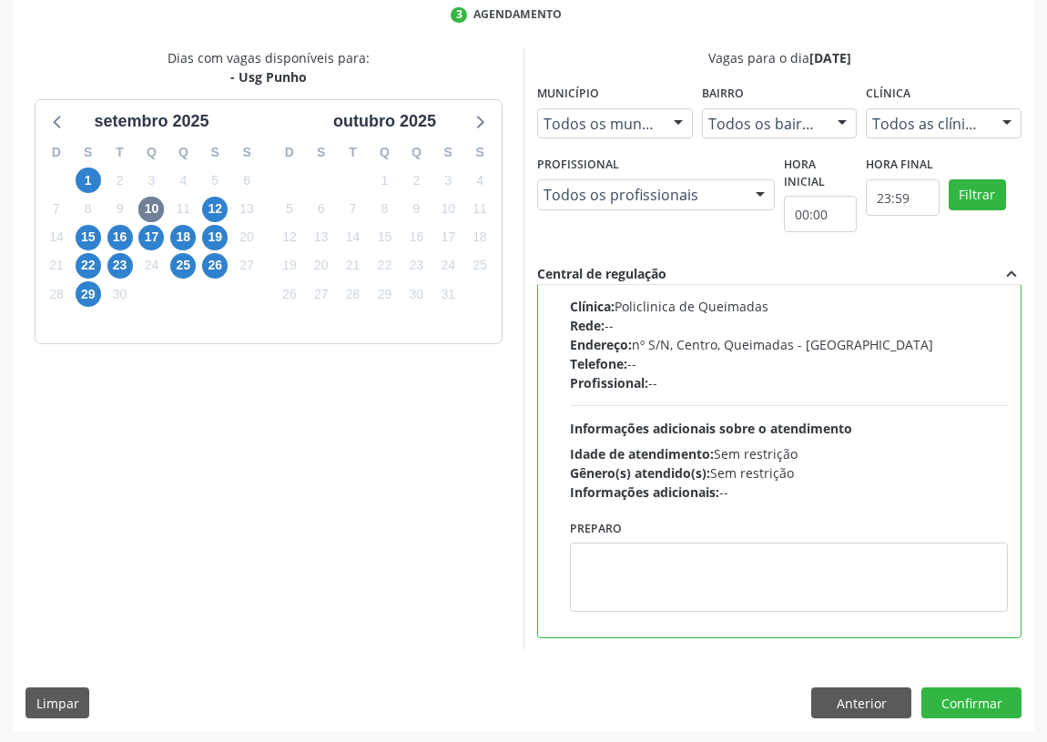
scroll to position [409, 0]
drag, startPoint x: 957, startPoint y: 701, endPoint x: 838, endPoint y: 684, distance: 120.3
click at [957, 696] on button "Confirmar" at bounding box center [971, 702] width 100 height 31
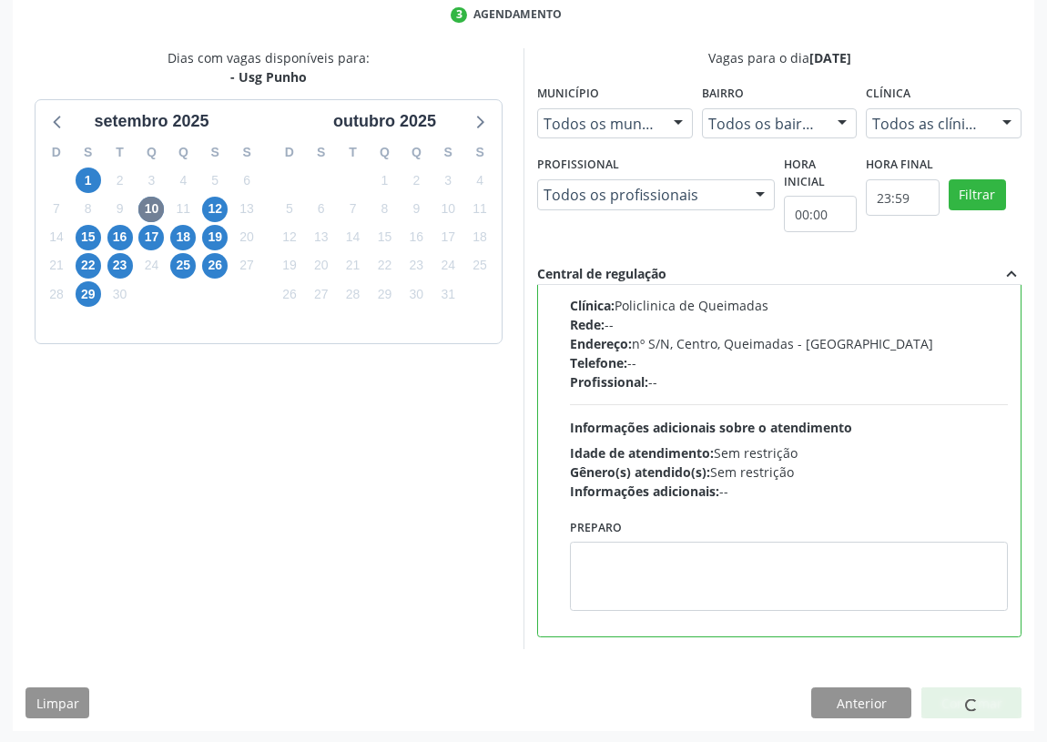
scroll to position [0, 0]
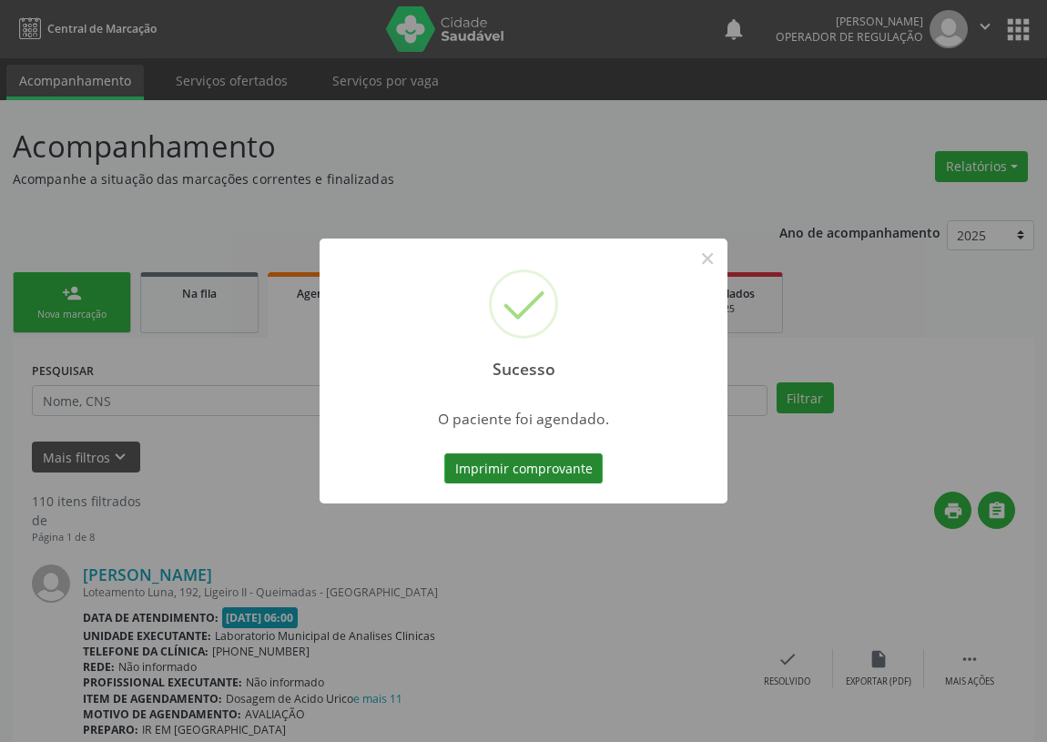
click at [548, 473] on button "Imprimir comprovante" at bounding box center [523, 468] width 158 height 31
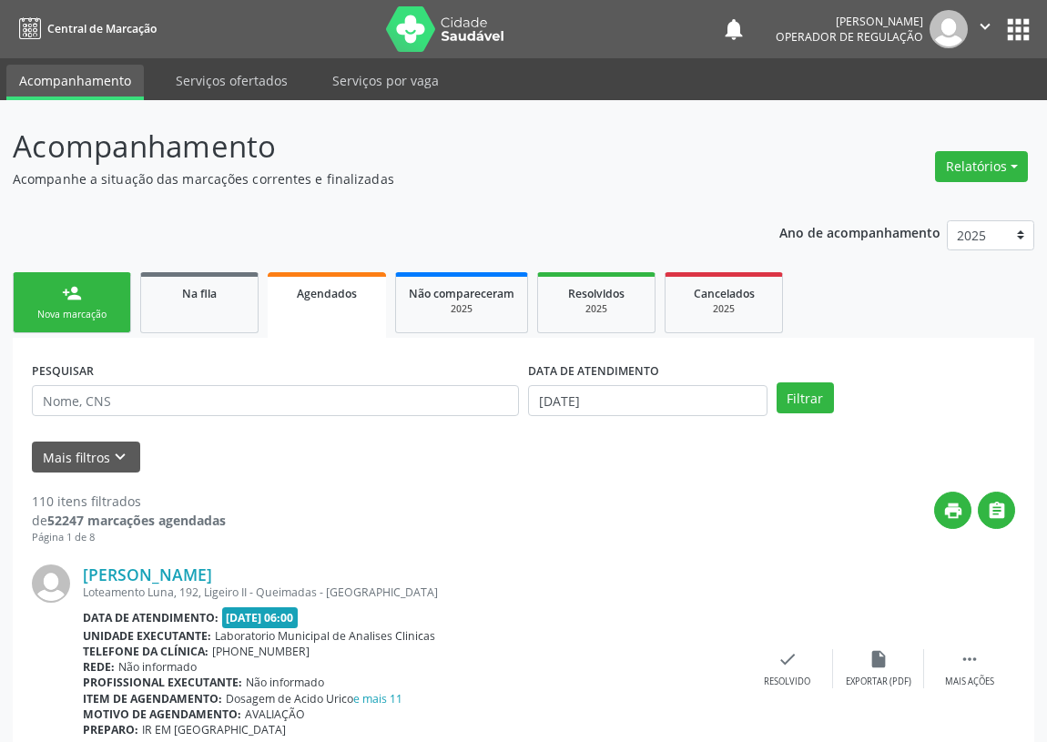
click at [104, 301] on link "person_add Nova marcação" at bounding box center [72, 302] width 118 height 61
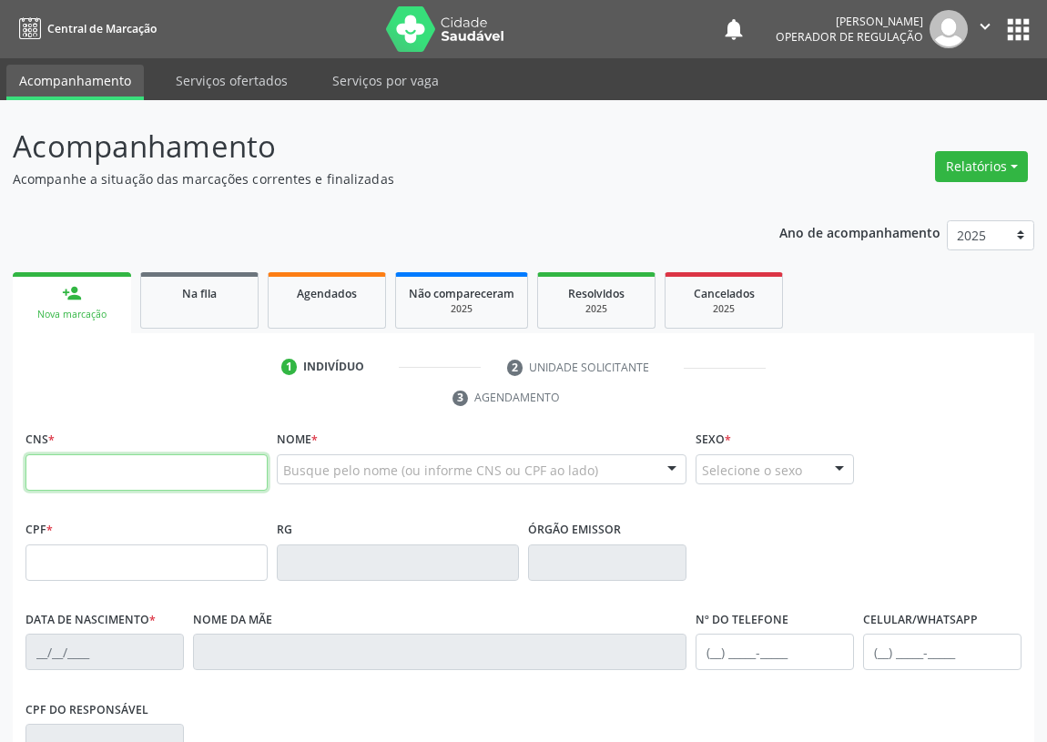
click at [54, 469] on input "text" at bounding box center [146, 472] width 242 height 36
type input "702 5062 9300 1040"
type input "886.170.414-04"
type input "[DATE]"
type input "[PERSON_NAME]"
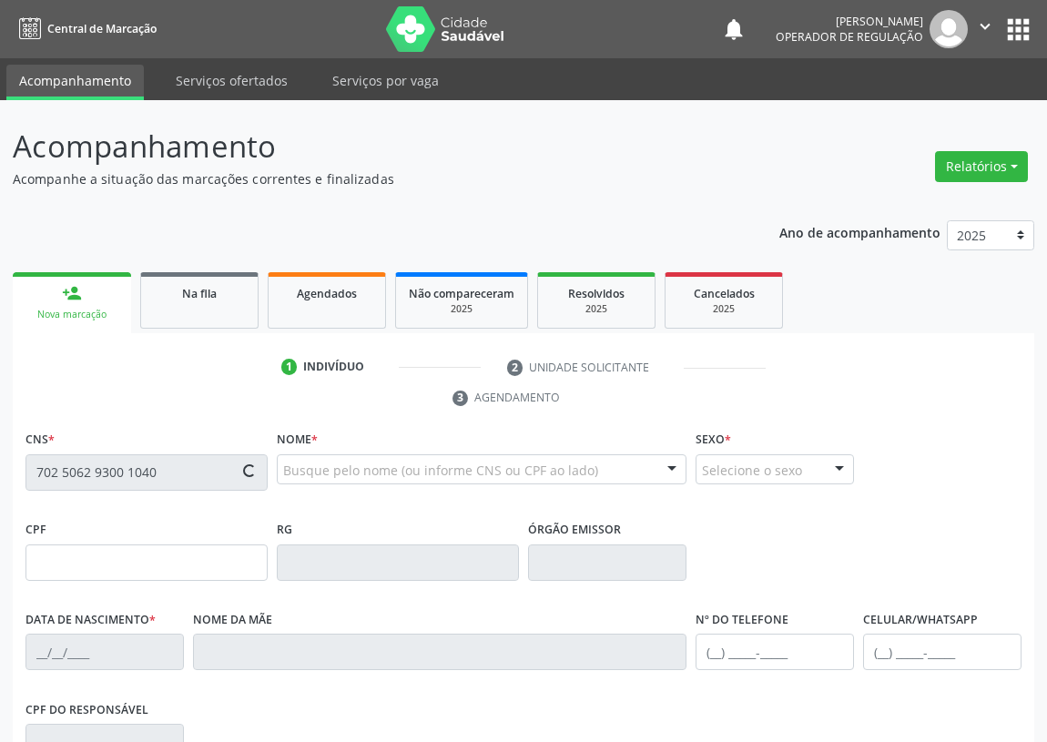
type input "[PHONE_NUMBER]"
type input "S/N"
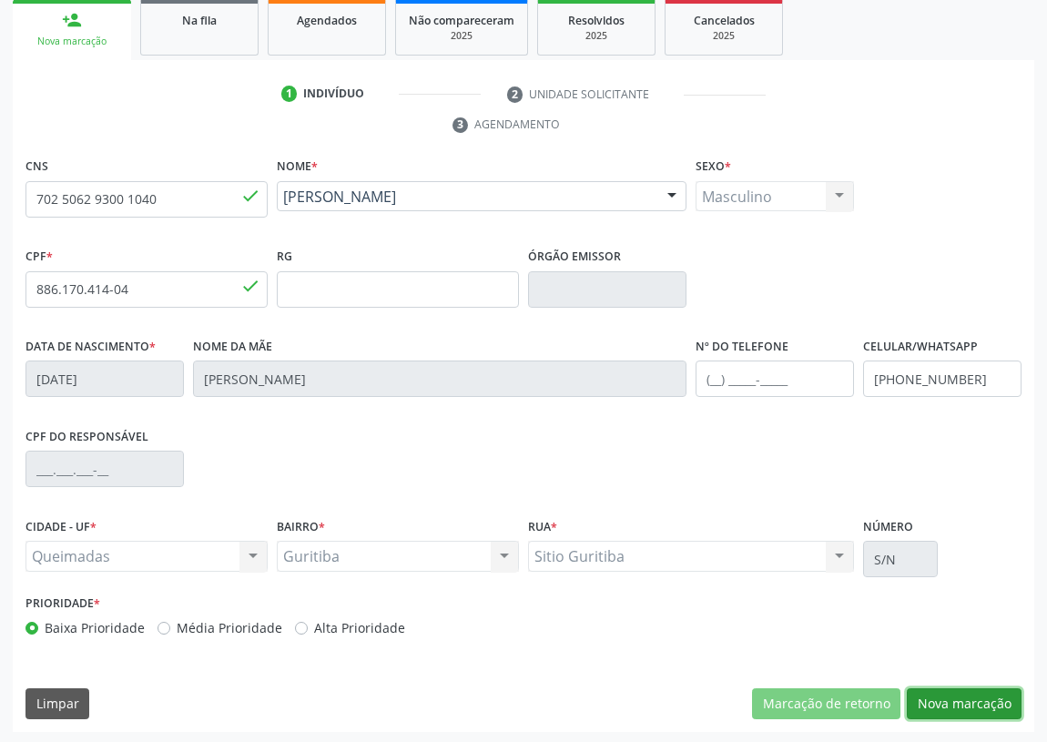
drag, startPoint x: 946, startPoint y: 693, endPoint x: 683, endPoint y: 668, distance: 265.2
click at [945, 693] on button "Nova marcação" at bounding box center [963, 703] width 115 height 31
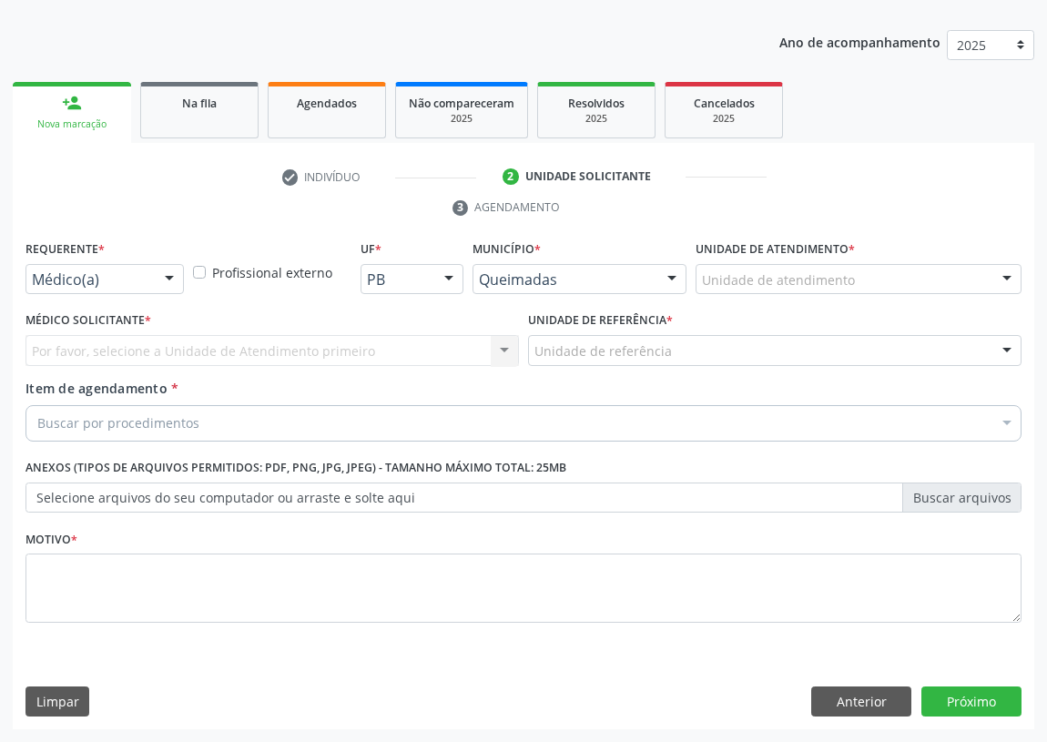
scroll to position [188, 0]
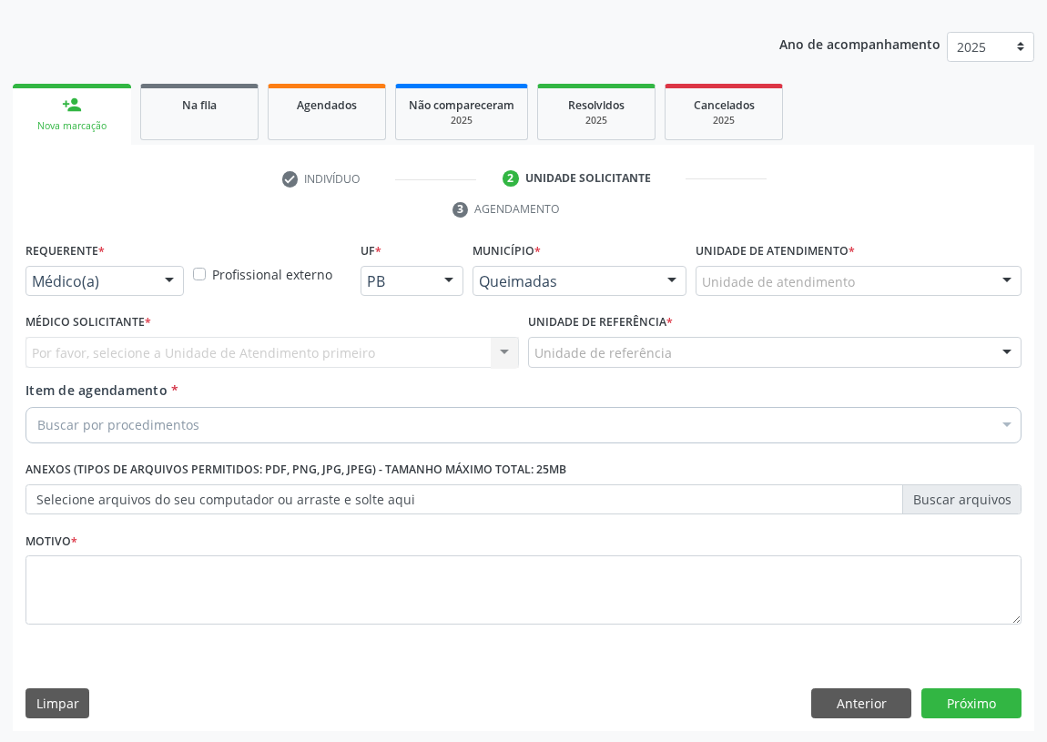
click at [165, 274] on div at bounding box center [169, 282] width 27 height 31
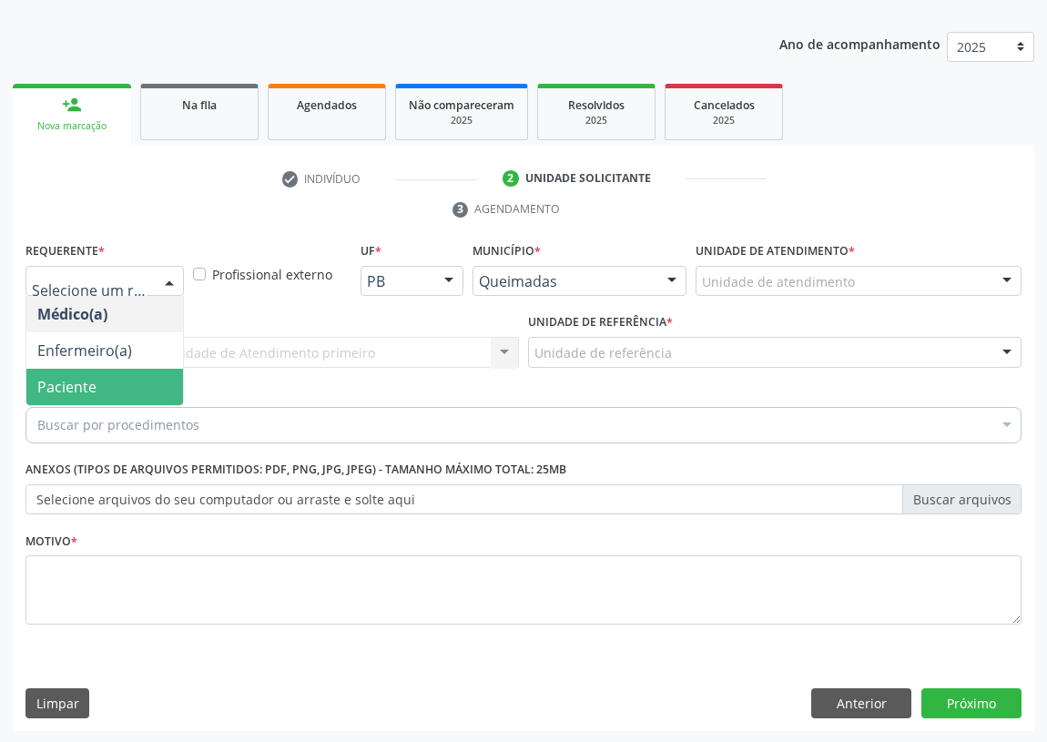
click at [155, 375] on span "Paciente" at bounding box center [104, 387] width 157 height 36
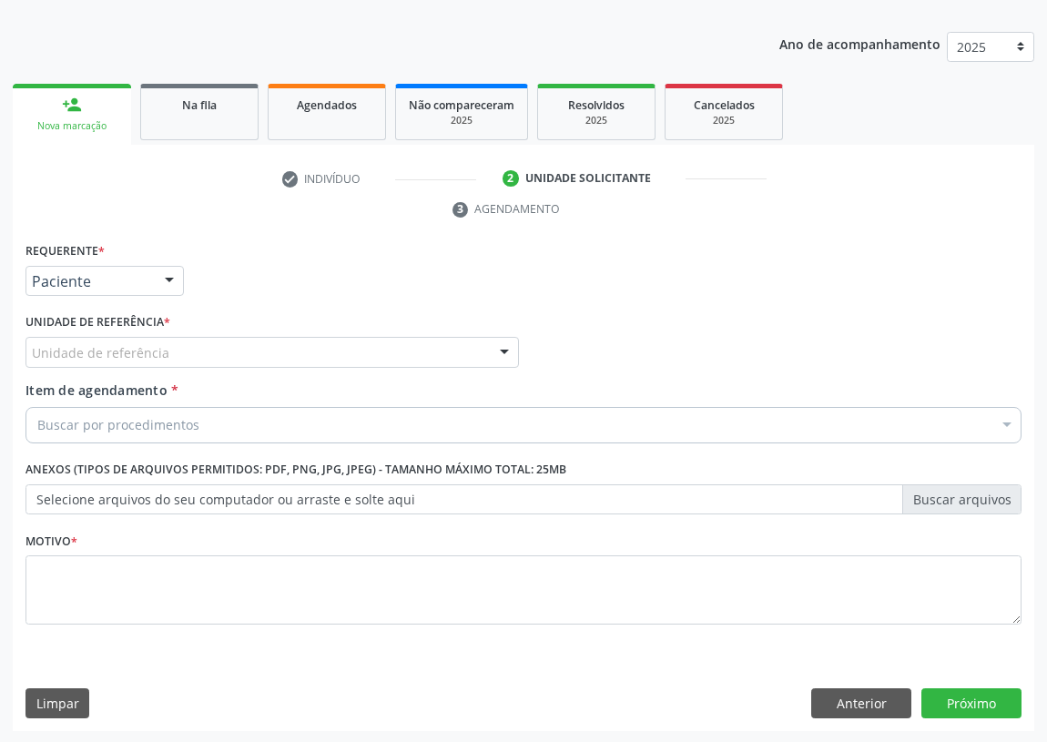
drag, startPoint x: 467, startPoint y: 344, endPoint x: 451, endPoint y: 347, distance: 15.7
click at [466, 344] on div "Unidade de referência" at bounding box center [271, 352] width 493 height 31
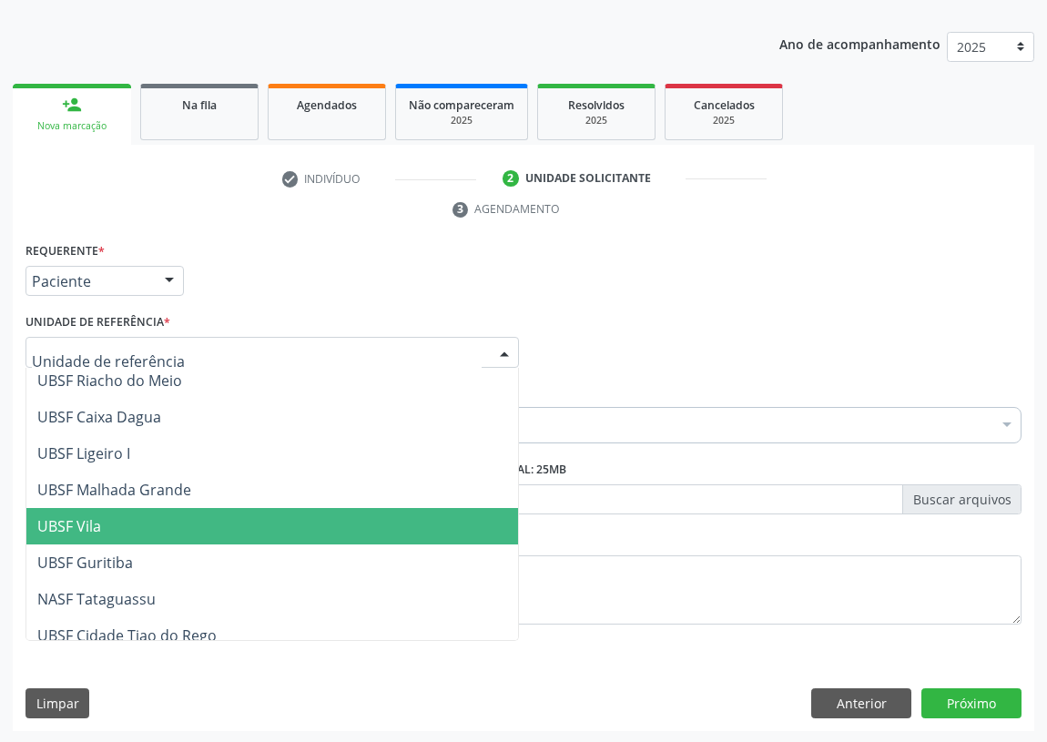
scroll to position [455, 0]
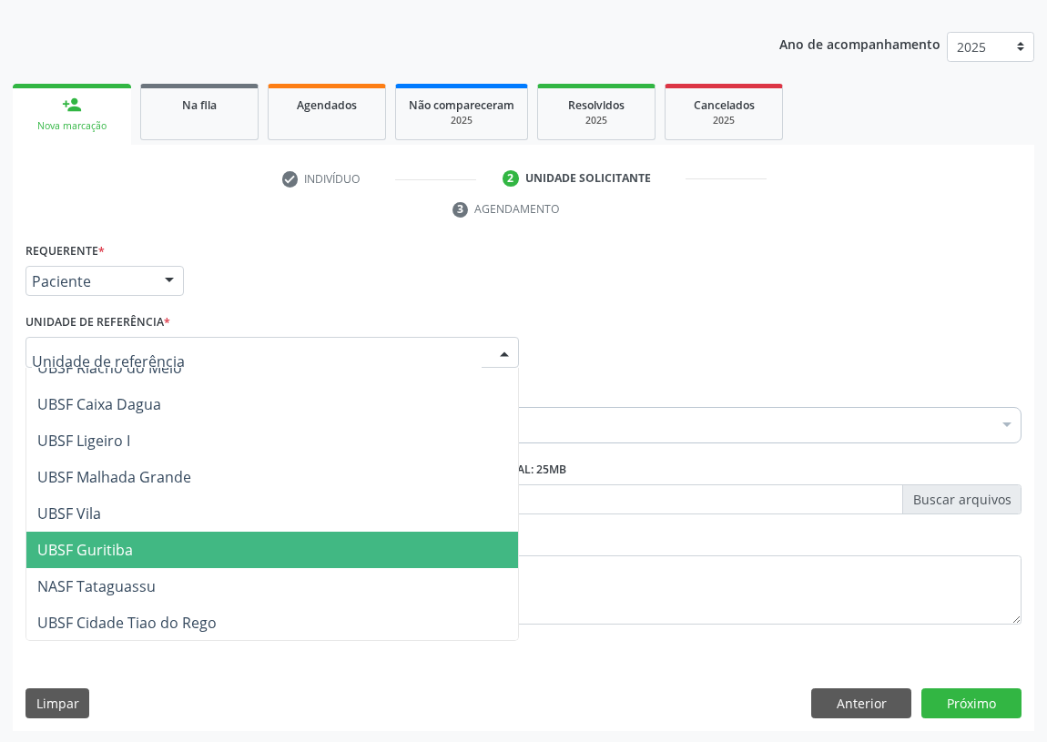
click at [130, 555] on span "UBSF Guritiba" at bounding box center [85, 550] width 96 height 20
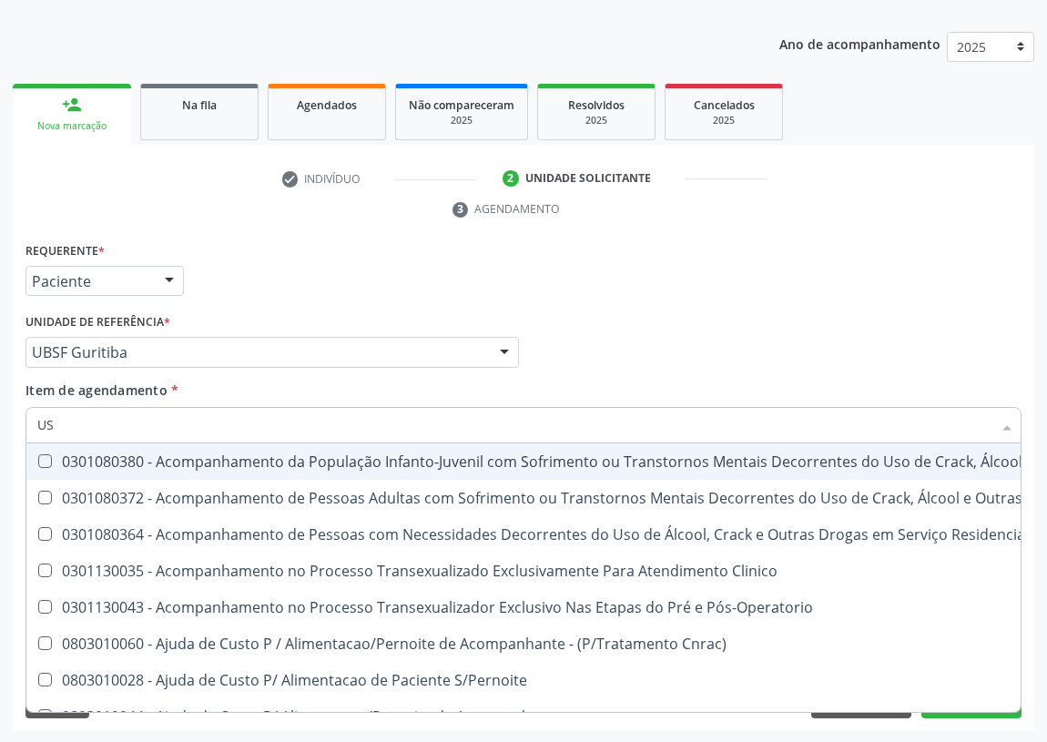
type input "USG"
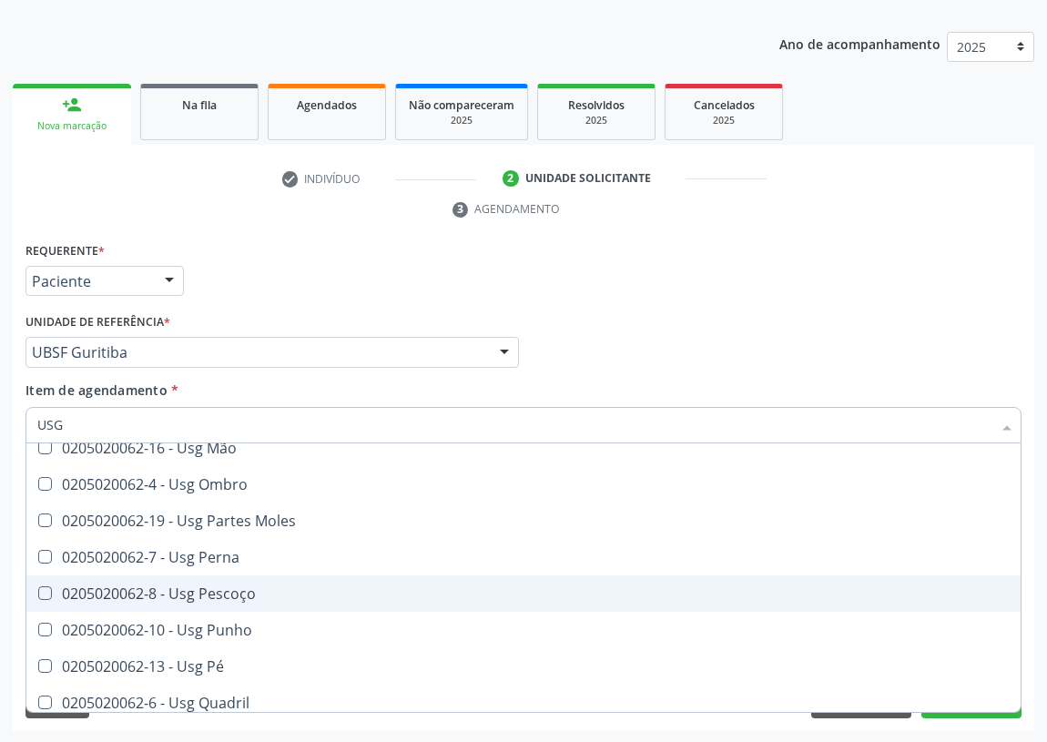
scroll to position [330, 0]
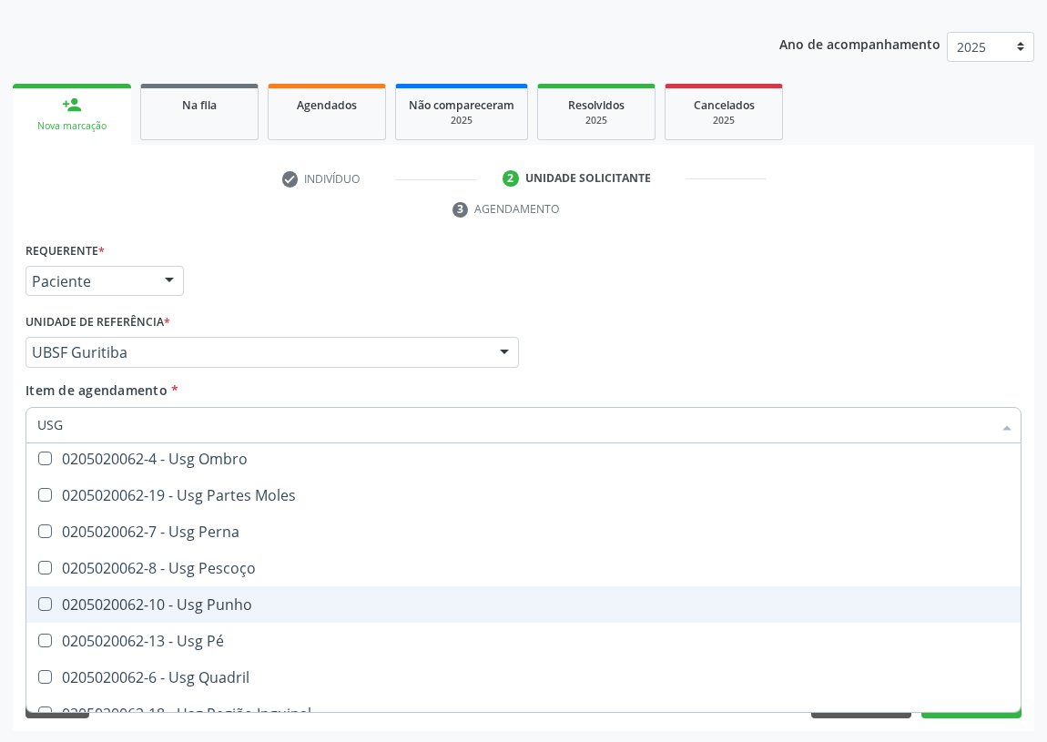
click at [235, 602] on div "0205020062-10 - Usg Punho" at bounding box center [523, 604] width 972 height 15
checkbox Punho "true"
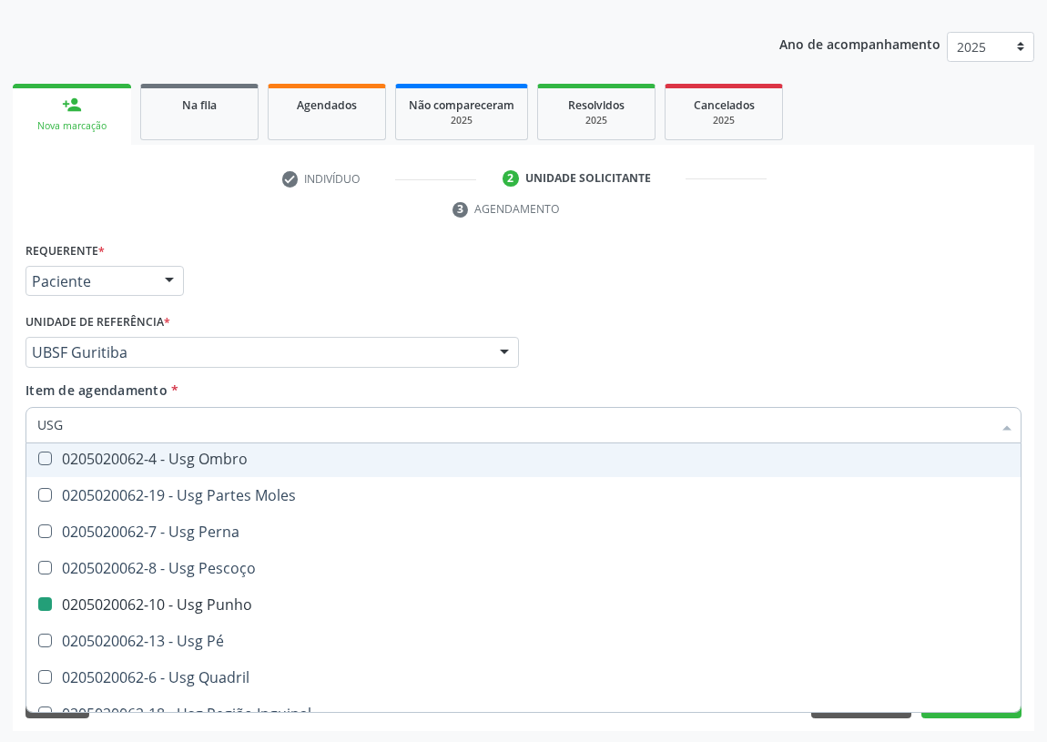
drag, startPoint x: 722, startPoint y: 358, endPoint x: 169, endPoint y: 633, distance: 617.4
click at [719, 358] on div "Médico Solicitante Por favor, selecione a Unidade de Atendimento primeiro Nenhu…" at bounding box center [523, 344] width 1005 height 71
checkbox Braço "true"
checkbox Punho "false"
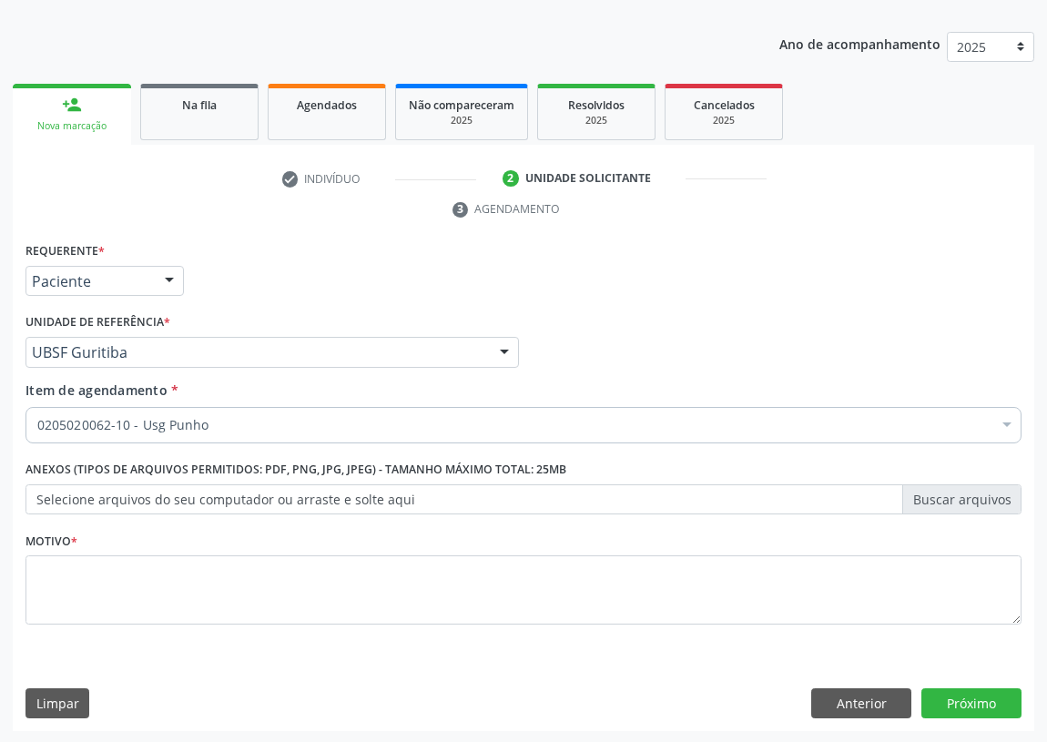
scroll to position [0, 0]
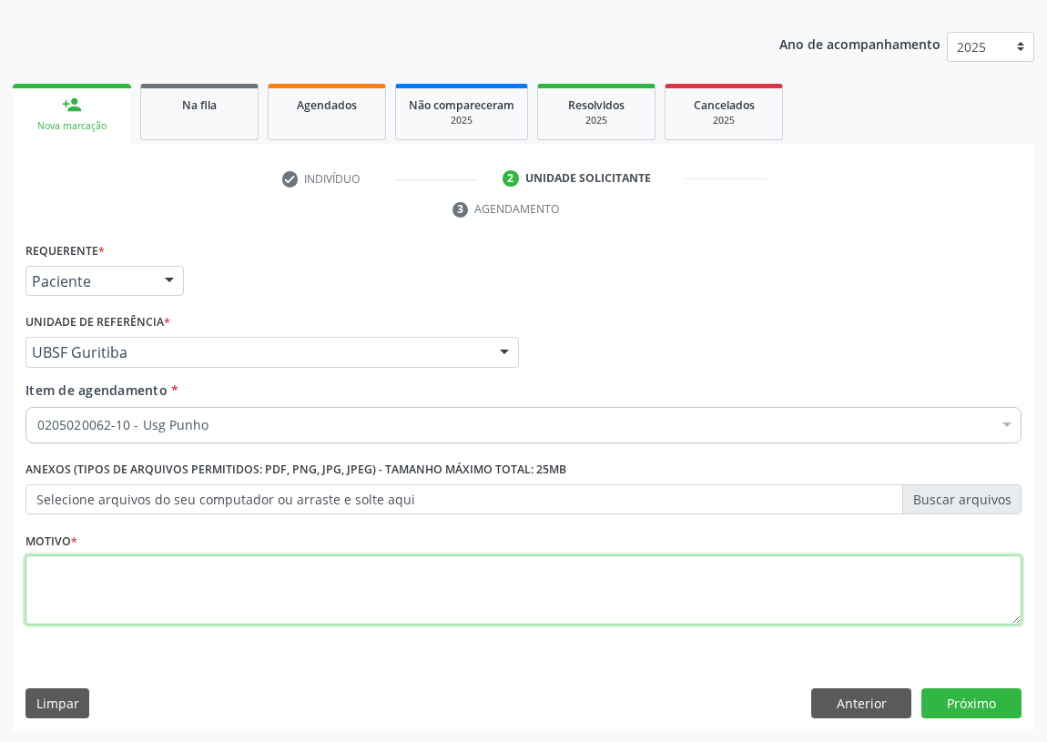
click at [145, 611] on textarea at bounding box center [523, 589] width 996 height 69
type textarea "AVALIAÇÃO"
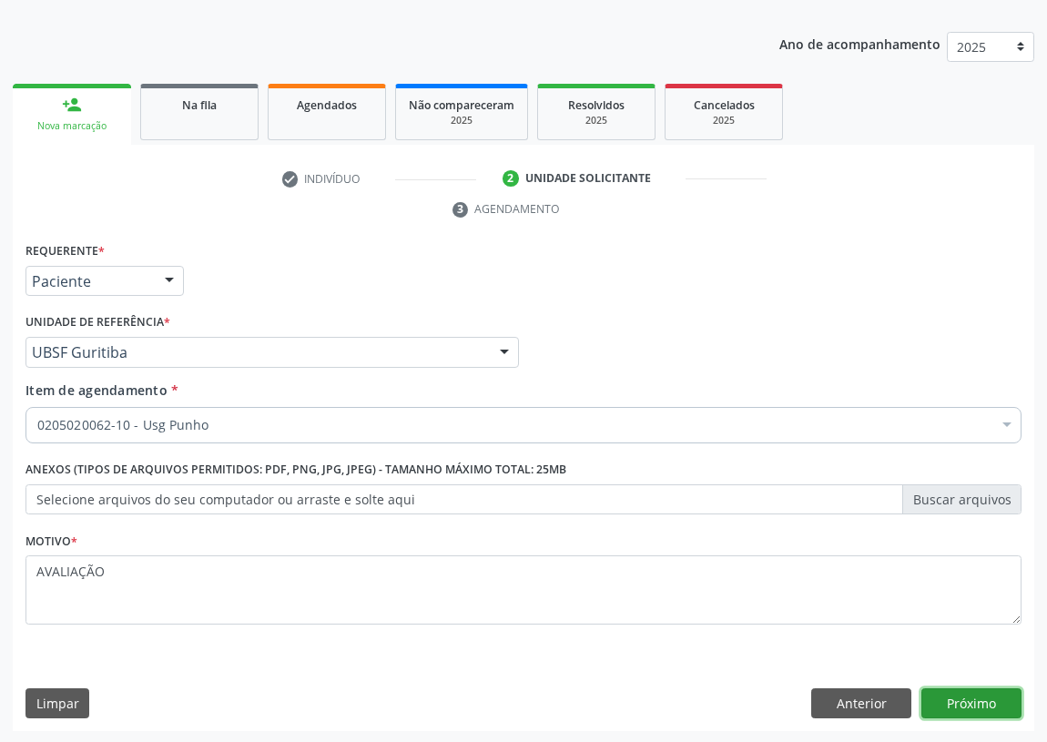
click at [954, 708] on button "Próximo" at bounding box center [971, 703] width 100 height 31
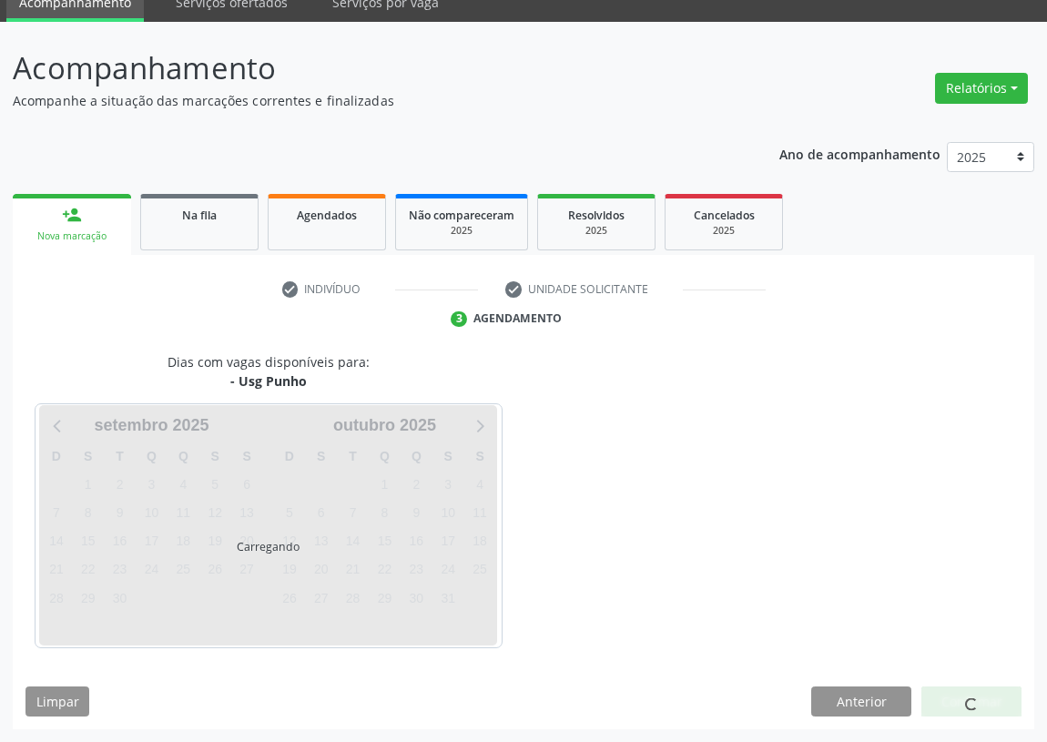
scroll to position [76, 0]
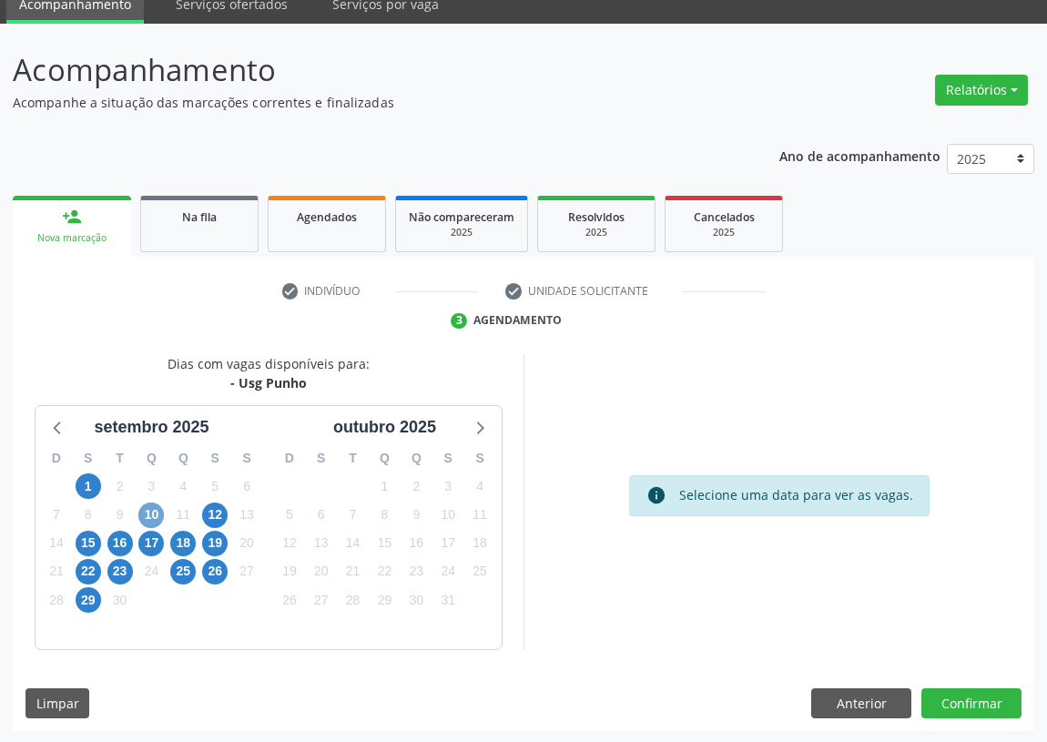
click at [148, 503] on span "10" at bounding box center [150, 514] width 25 height 25
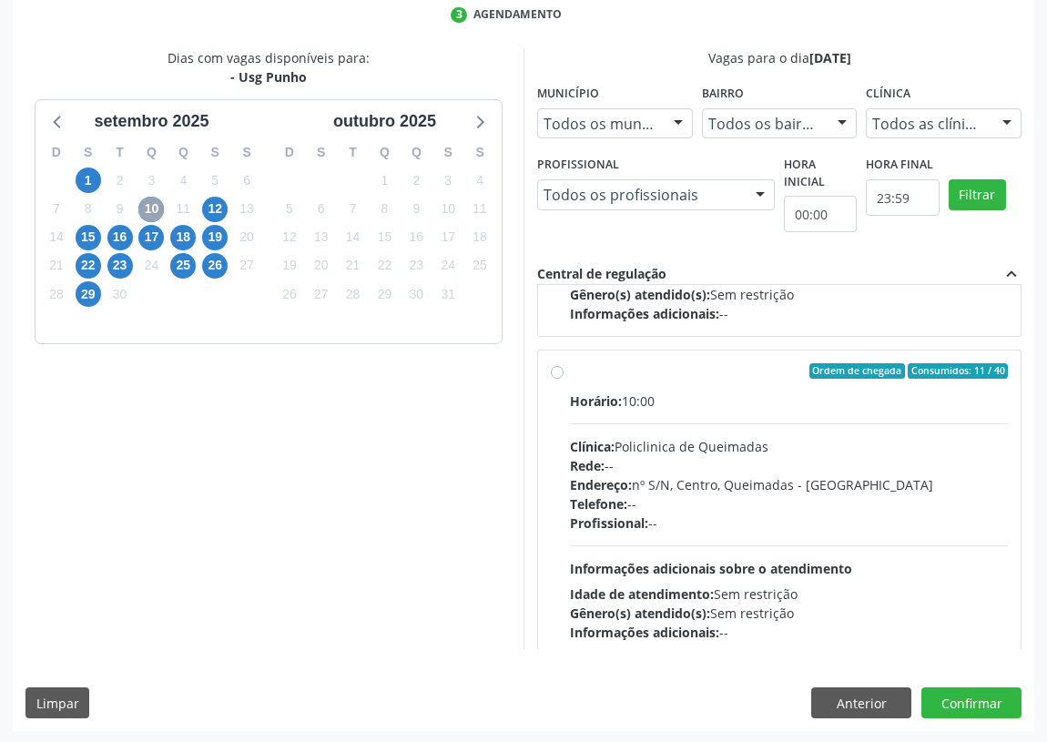
scroll to position [285, 0]
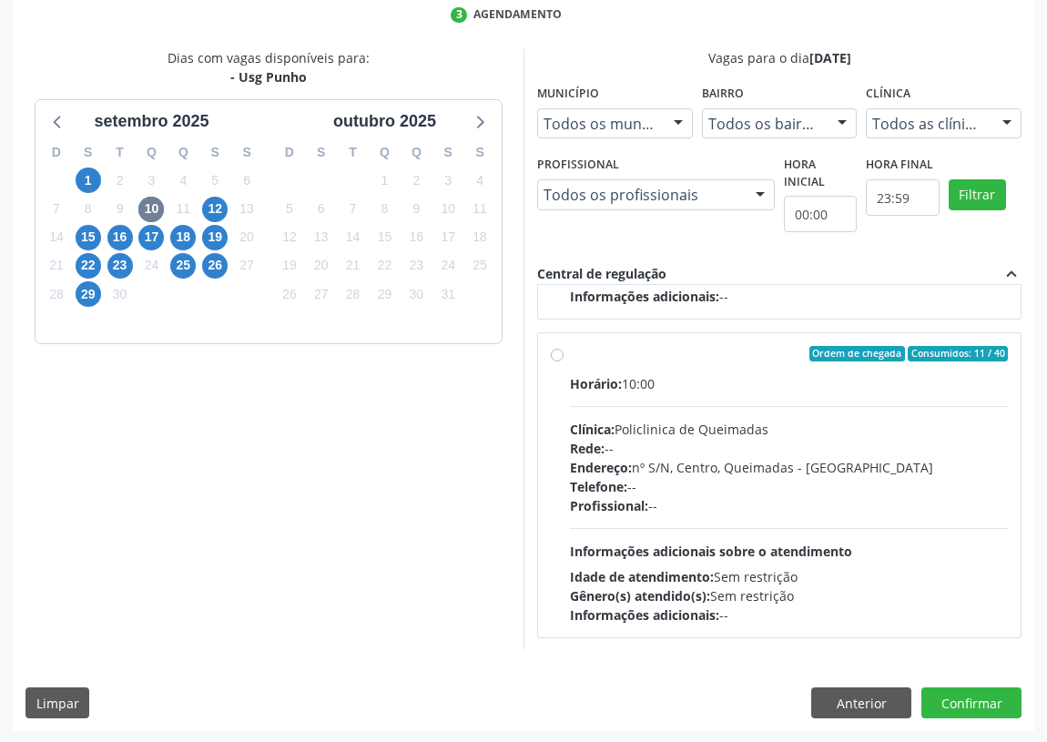
click at [570, 354] on label "Ordem de chegada Consumidos: 11 / 40 Horário: 10:00 Clínica: Policlinica de Que…" at bounding box center [789, 485] width 438 height 279
click at [556, 354] on input "Ordem de chegada Consumidos: 11 / 40 Horário: 10:00 Clínica: Policlinica de Que…" at bounding box center [557, 354] width 13 height 16
radio input "true"
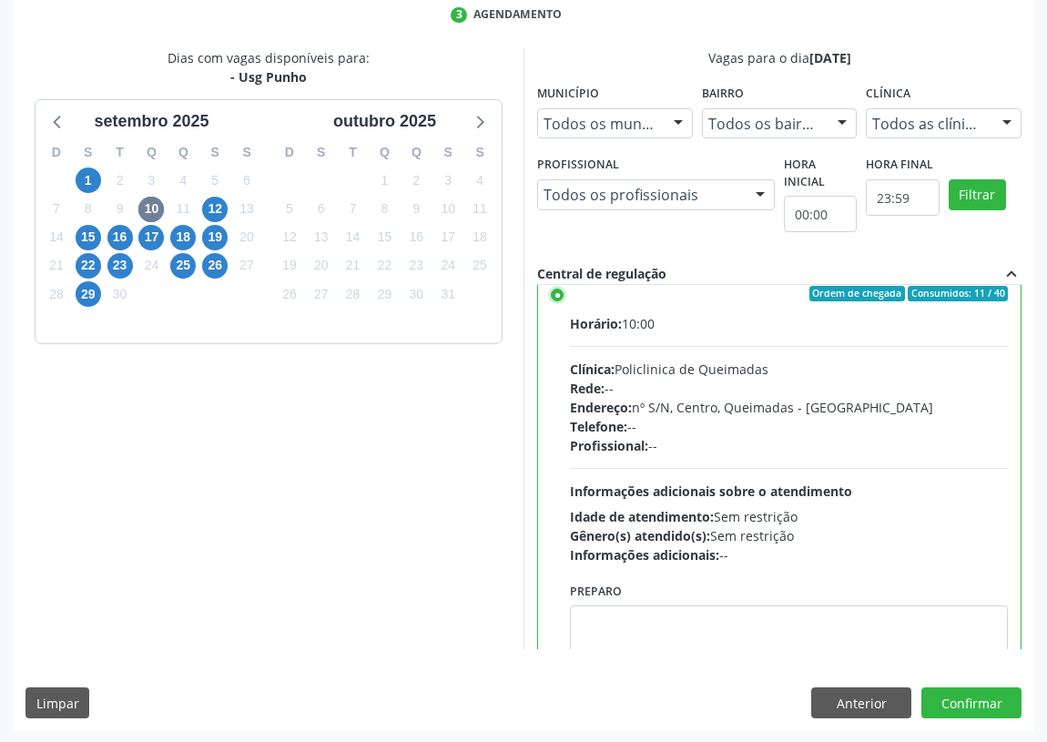
scroll to position [409, 0]
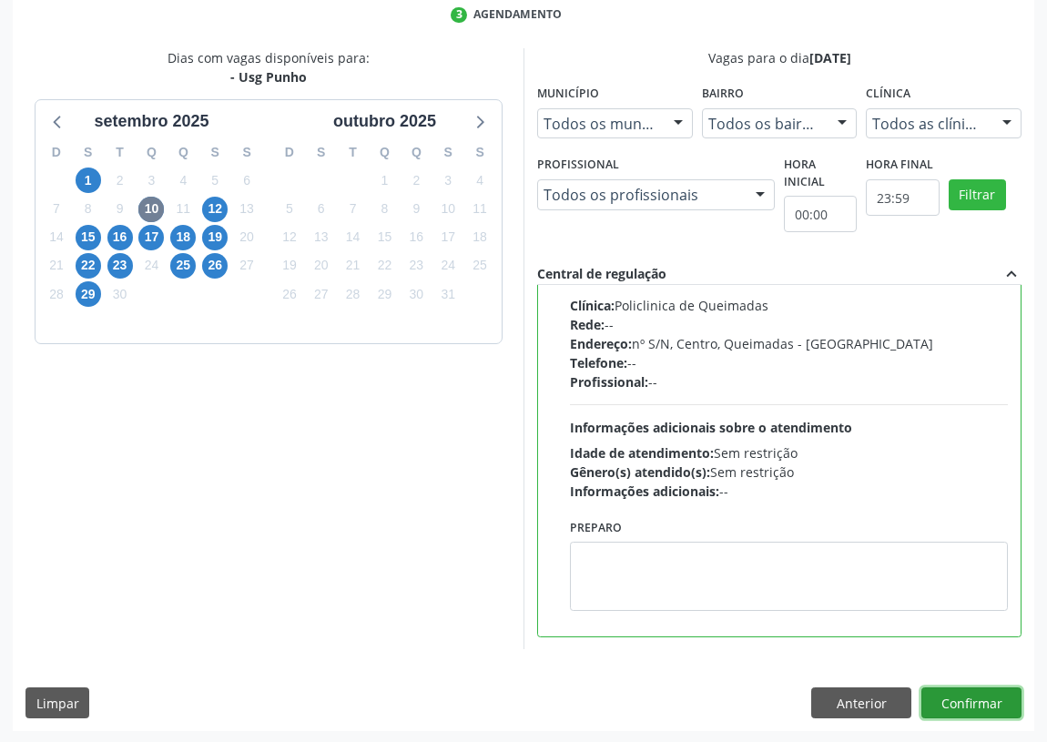
drag, startPoint x: 976, startPoint y: 691, endPoint x: 653, endPoint y: 688, distance: 323.1
click at [972, 689] on button "Confirmar" at bounding box center [971, 702] width 100 height 31
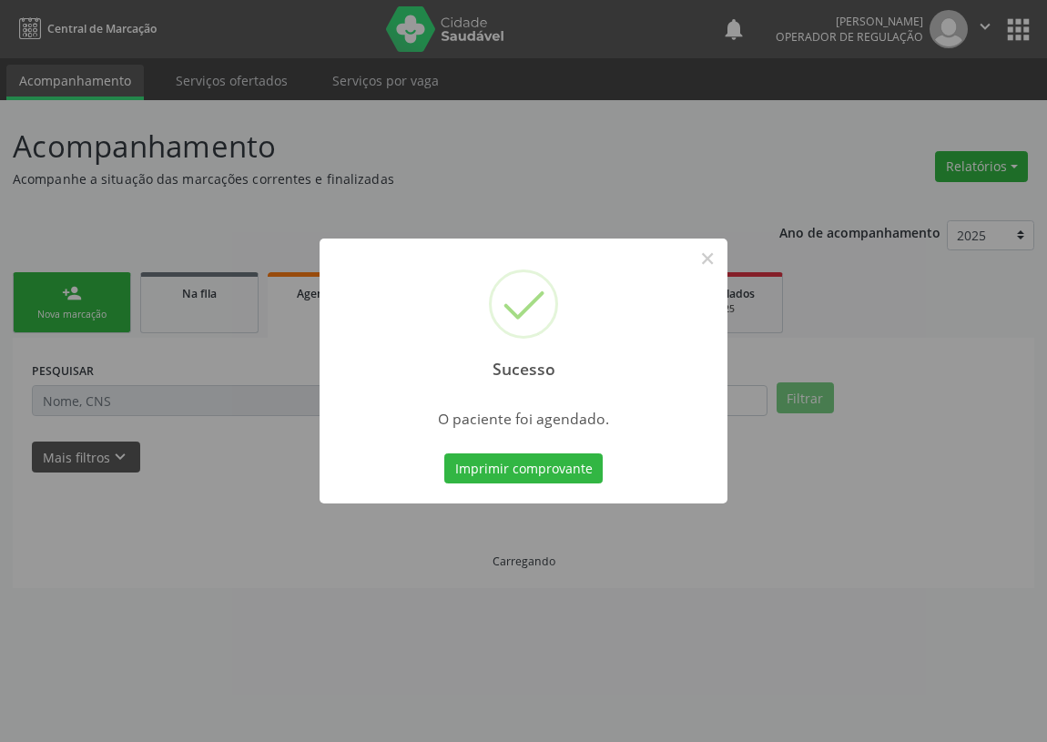
scroll to position [0, 0]
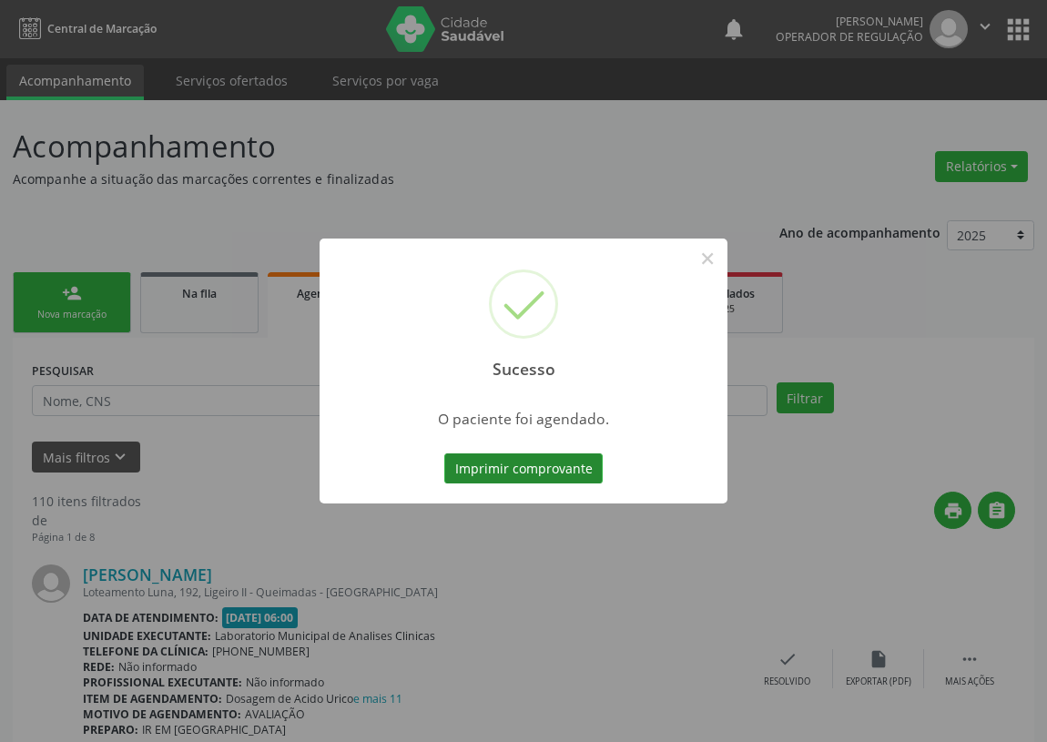
click at [564, 465] on button "Imprimir comprovante" at bounding box center [523, 468] width 158 height 31
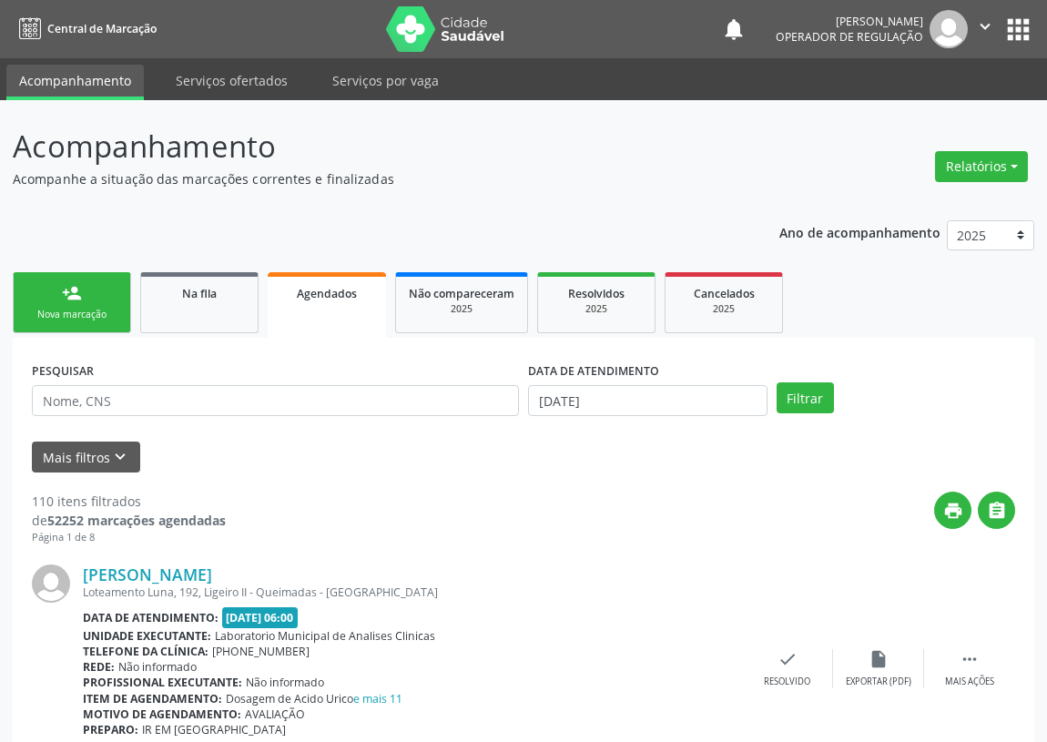
click at [86, 308] on div "Nova marcação" at bounding box center [71, 315] width 91 height 14
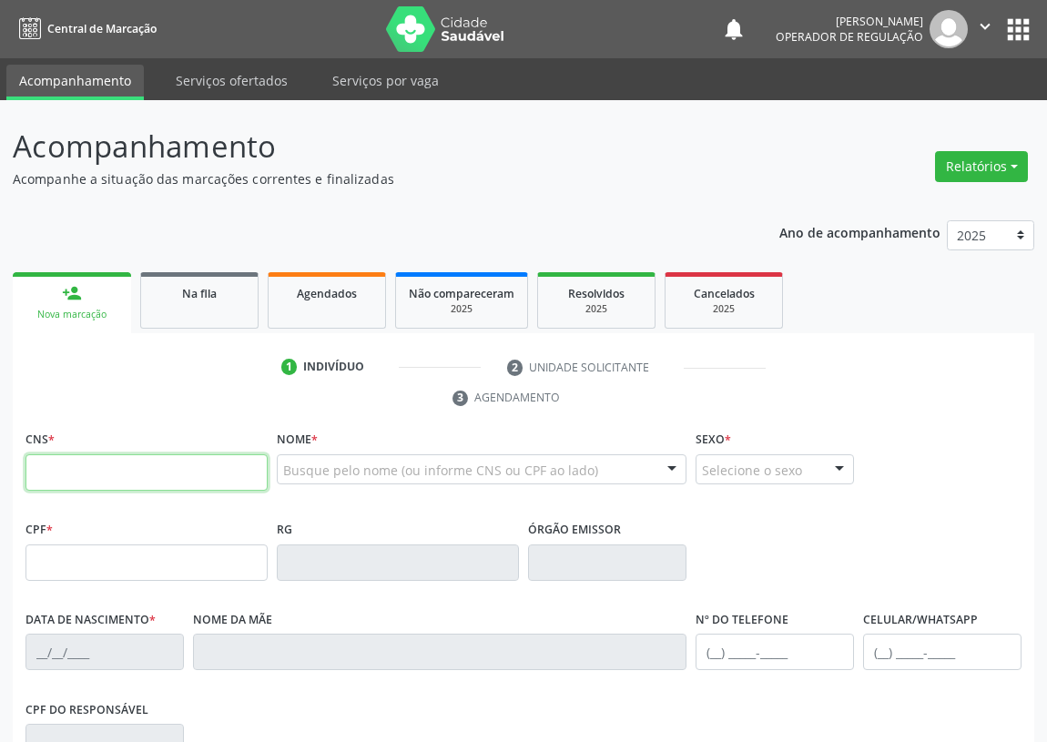
click at [50, 479] on input "text" at bounding box center [146, 472] width 242 height 36
type input "704 1021 2215 7875"
type input "927.959.194-00"
type input "[DATE]"
type input "[PERSON_NAME]"
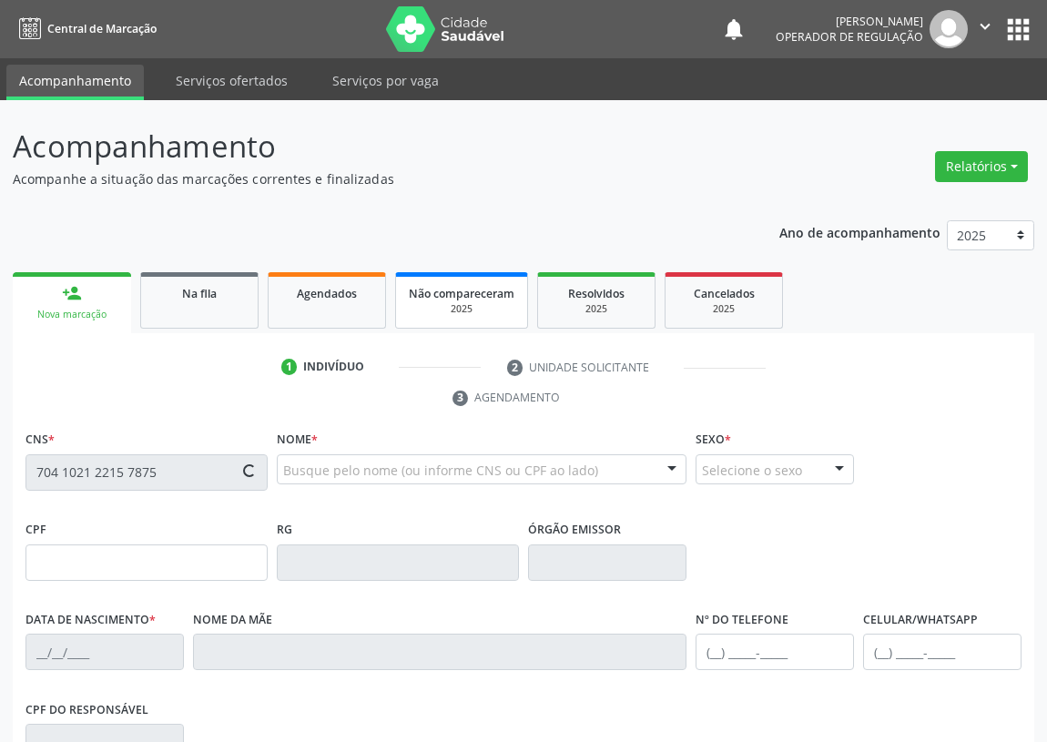
type input "[PHONE_NUMBER]"
type input "S/N"
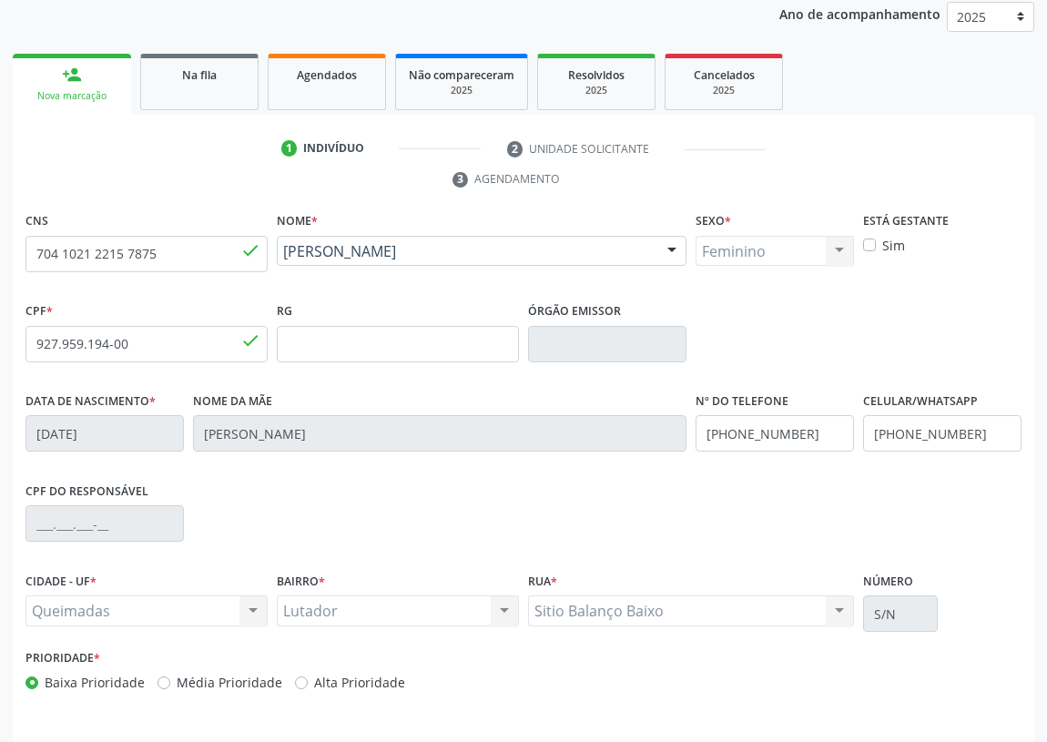
scroll to position [273, 0]
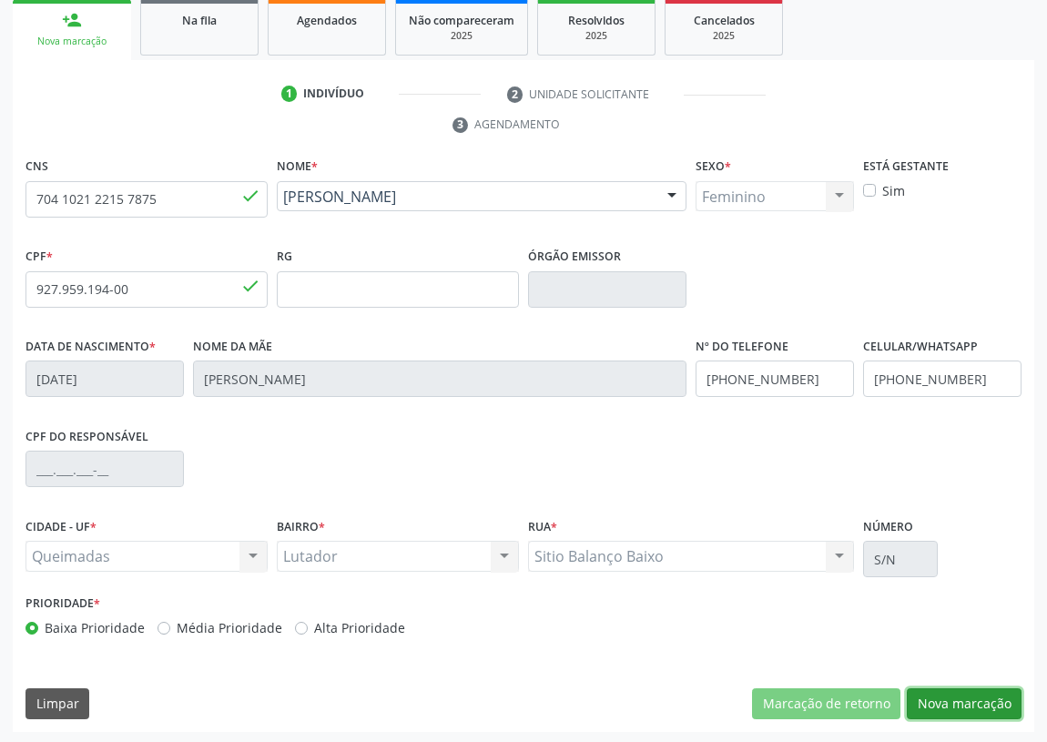
drag, startPoint x: 967, startPoint y: 699, endPoint x: 549, endPoint y: 619, distance: 426.2
click at [929, 690] on button "Nova marcação" at bounding box center [963, 703] width 115 height 31
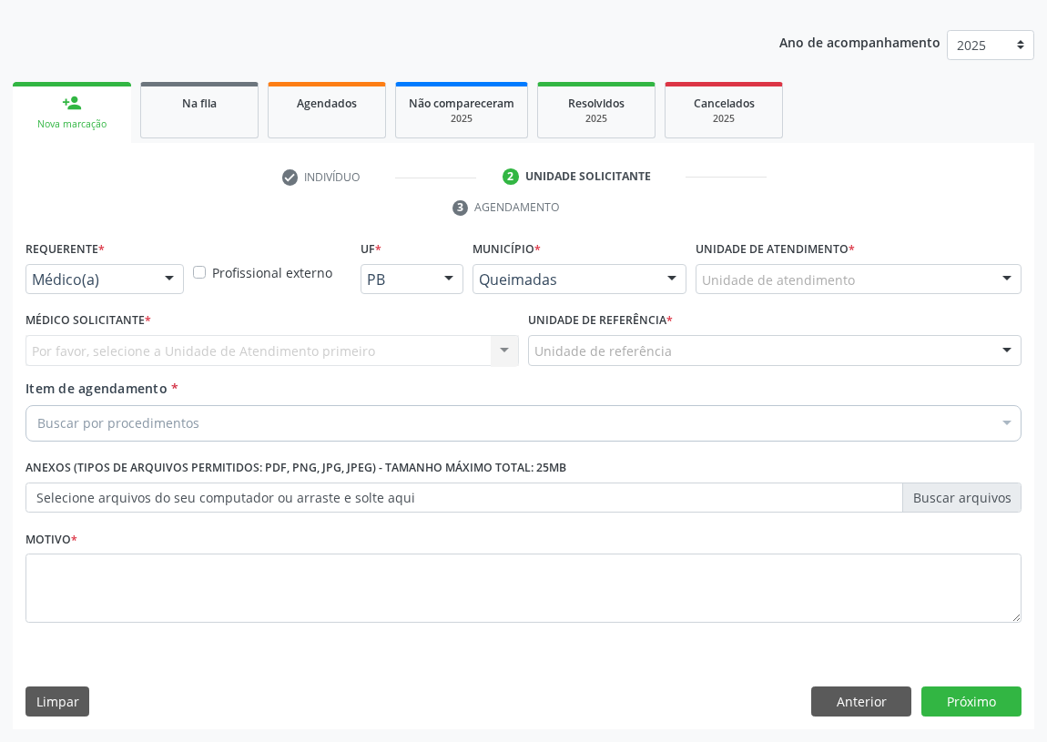
scroll to position [188, 0]
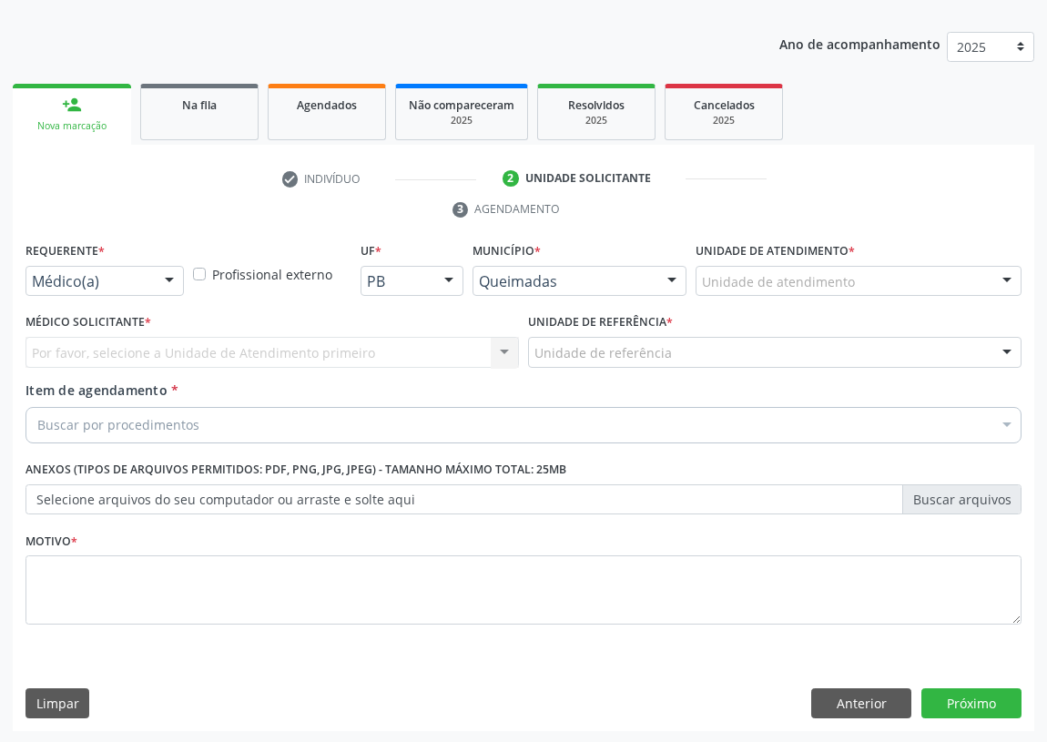
click at [164, 274] on div at bounding box center [169, 282] width 27 height 31
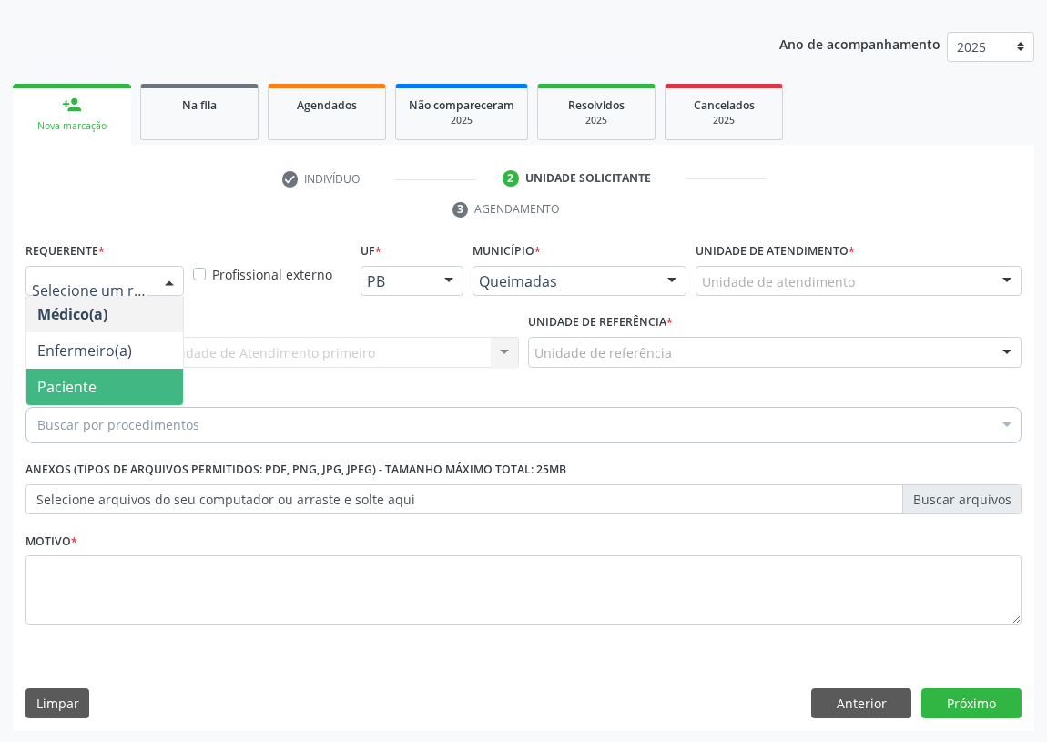
click at [170, 381] on span "Paciente" at bounding box center [104, 387] width 157 height 36
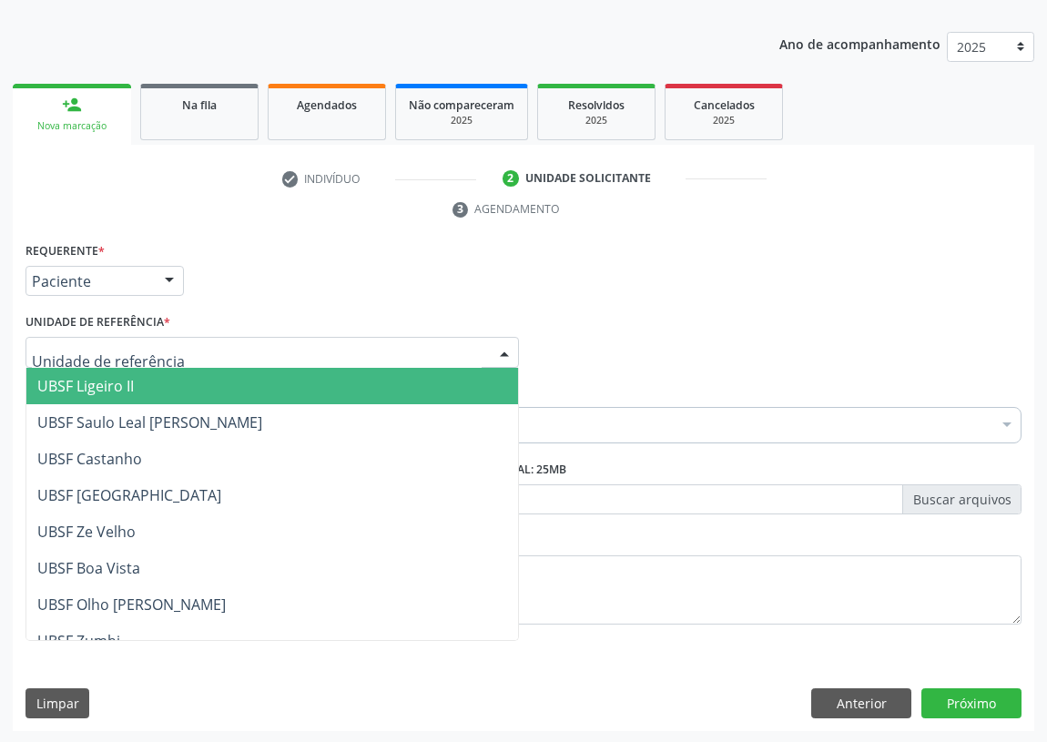
click at [439, 348] on div at bounding box center [271, 352] width 493 height 31
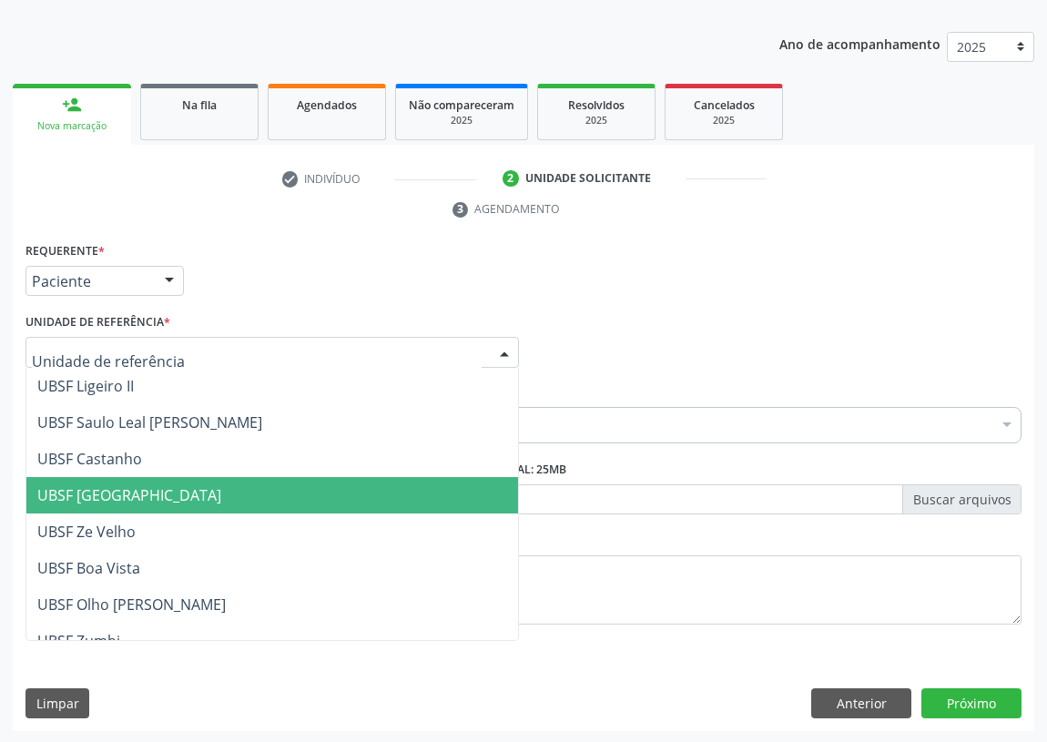
drag, startPoint x: 139, startPoint y: 481, endPoint x: 117, endPoint y: 506, distance: 33.6
click at [139, 484] on span "UBSF [GEOGRAPHIC_DATA]" at bounding box center [271, 495] width 491 height 36
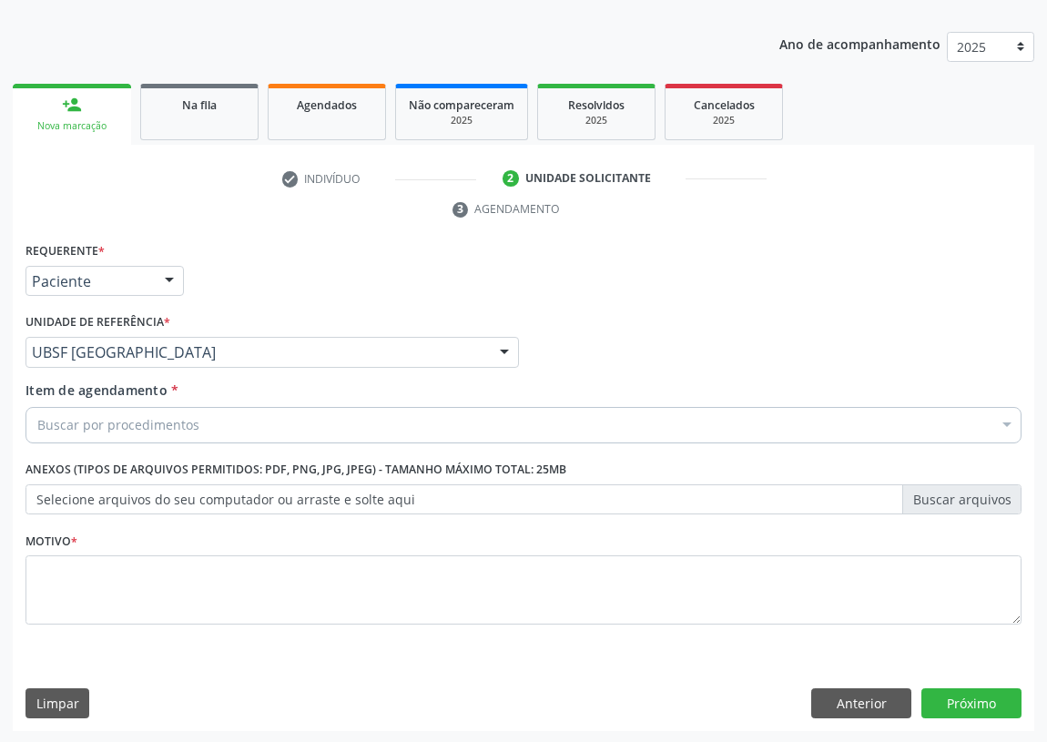
click at [70, 411] on div "Buscar por procedimentos" at bounding box center [523, 425] width 996 height 36
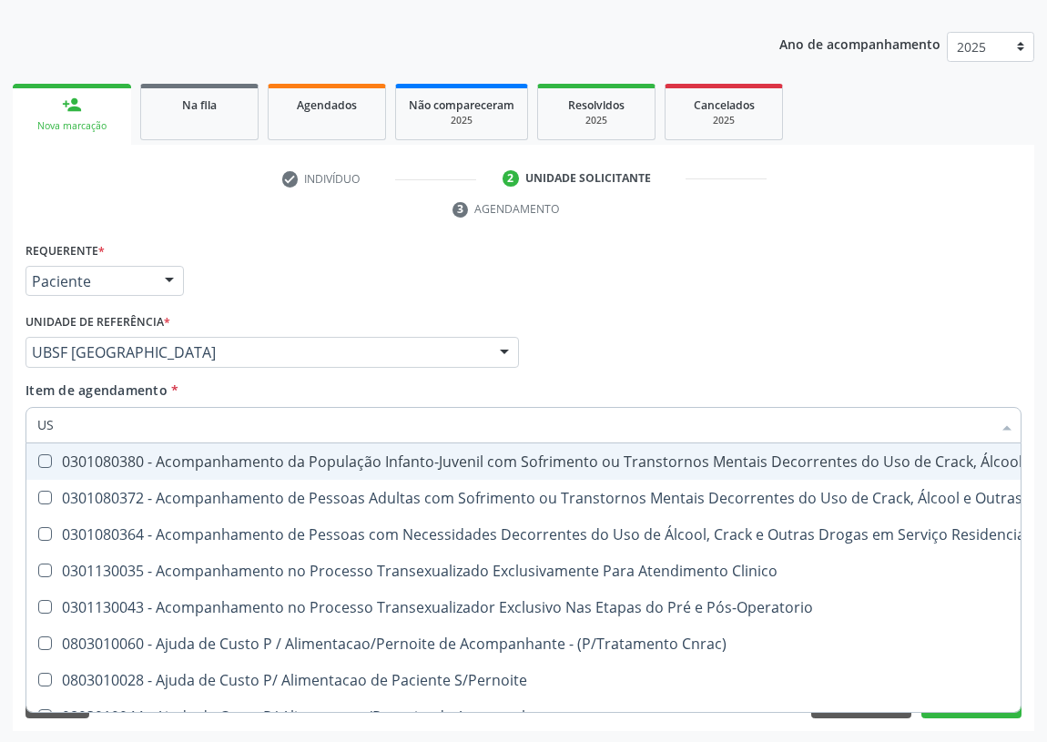
type input "USG"
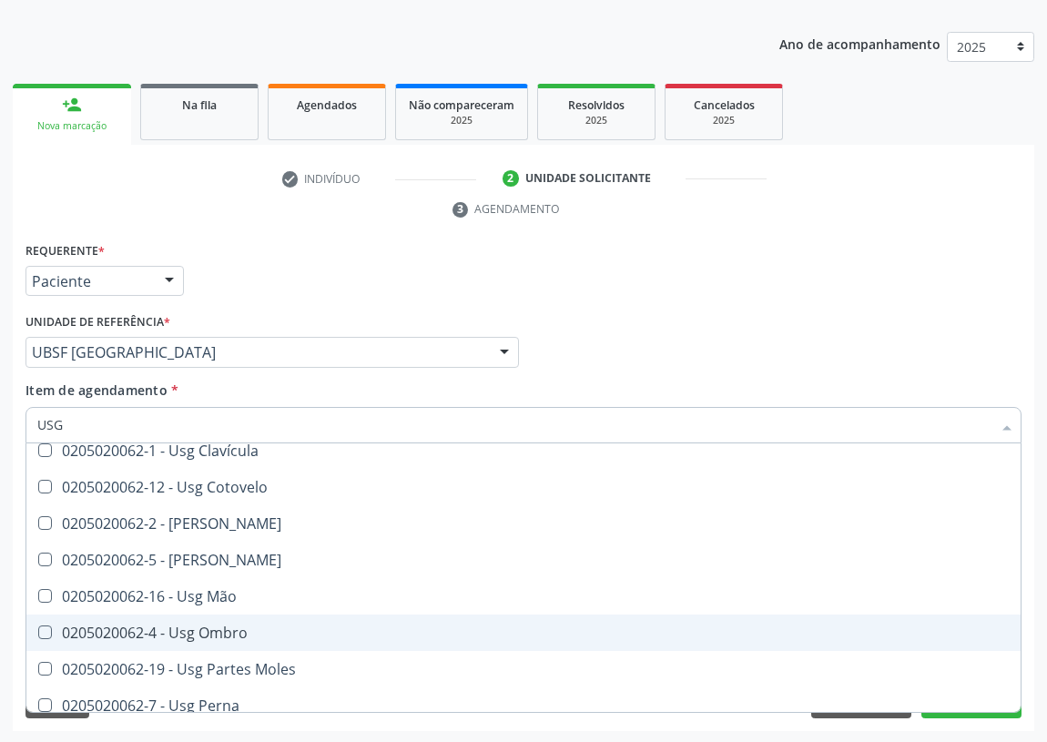
scroll to position [165, 0]
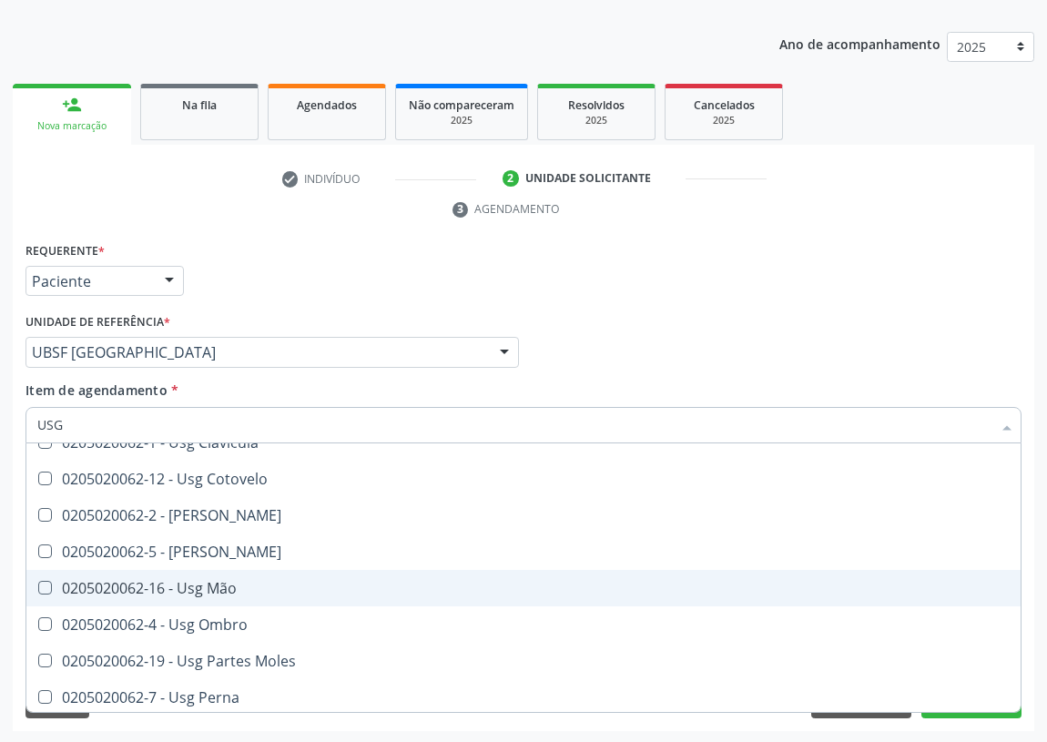
click at [222, 585] on div "0205020062-16 - Usg Mão" at bounding box center [523, 588] width 972 height 15
checkbox Mão "true"
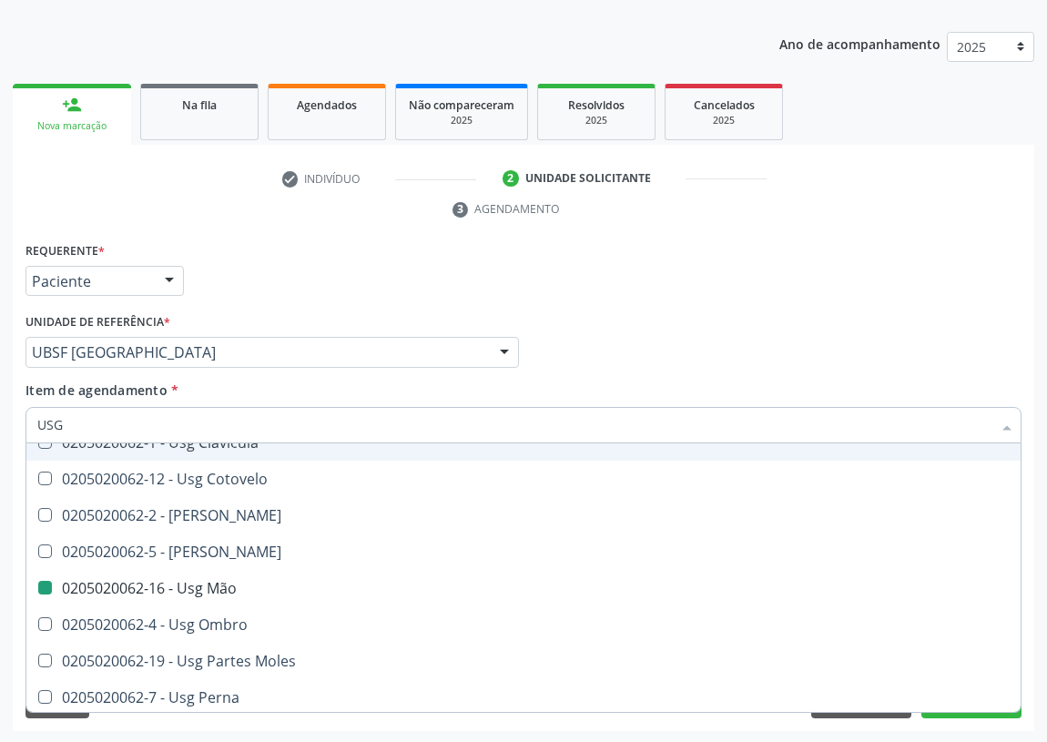
click at [644, 368] on div "Médico Solicitante Por favor, selecione a Unidade de Atendimento primeiro Nenhu…" at bounding box center [523, 344] width 1005 height 71
checkbox Braço "true"
checkbox Mão "false"
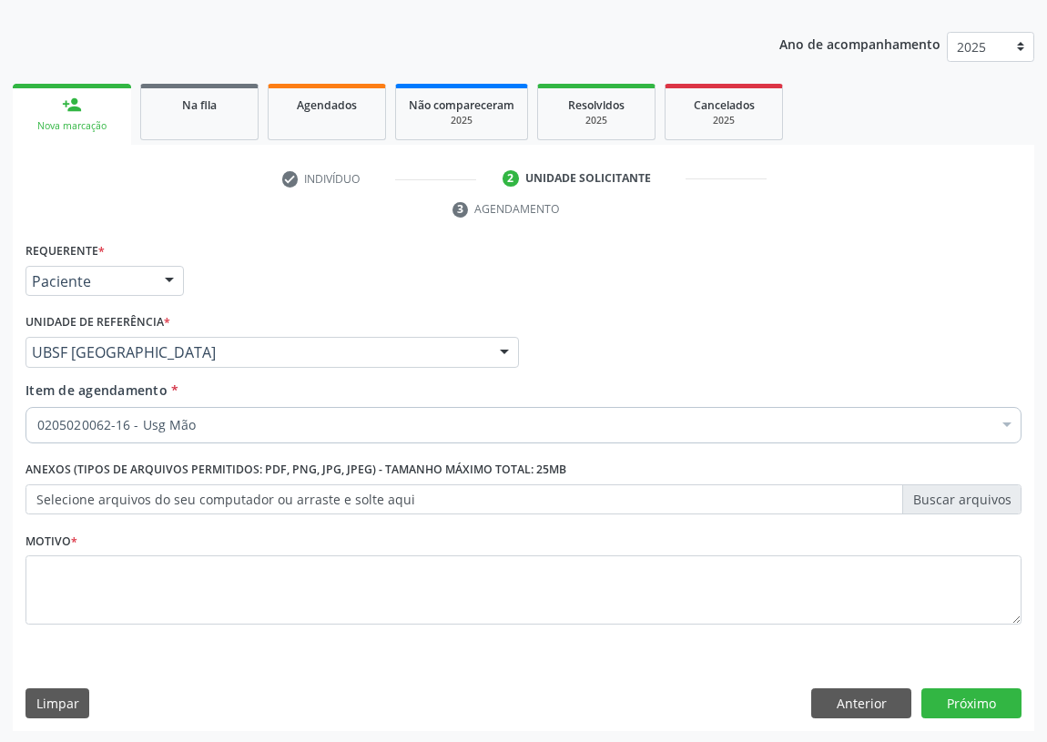
scroll to position [0, 0]
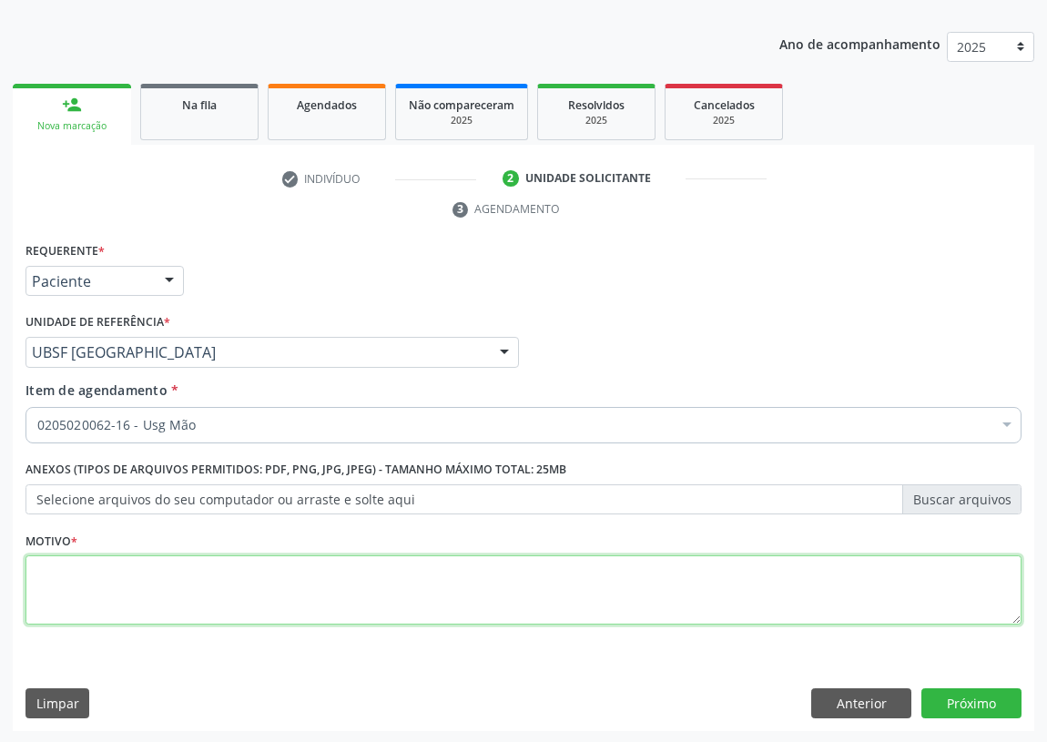
click at [94, 582] on textarea at bounding box center [523, 589] width 996 height 69
type textarea "AVALIAÇÃO"
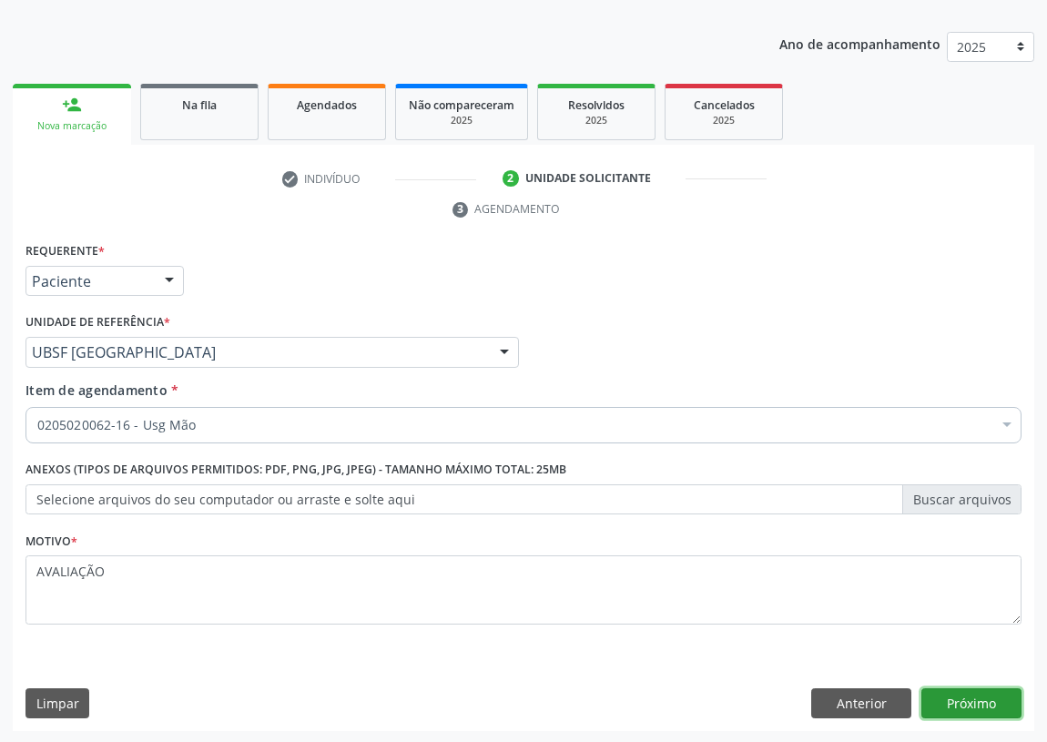
drag, startPoint x: 972, startPoint y: 699, endPoint x: 0, endPoint y: 653, distance: 973.1
click at [936, 698] on button "Próximo" at bounding box center [971, 703] width 100 height 31
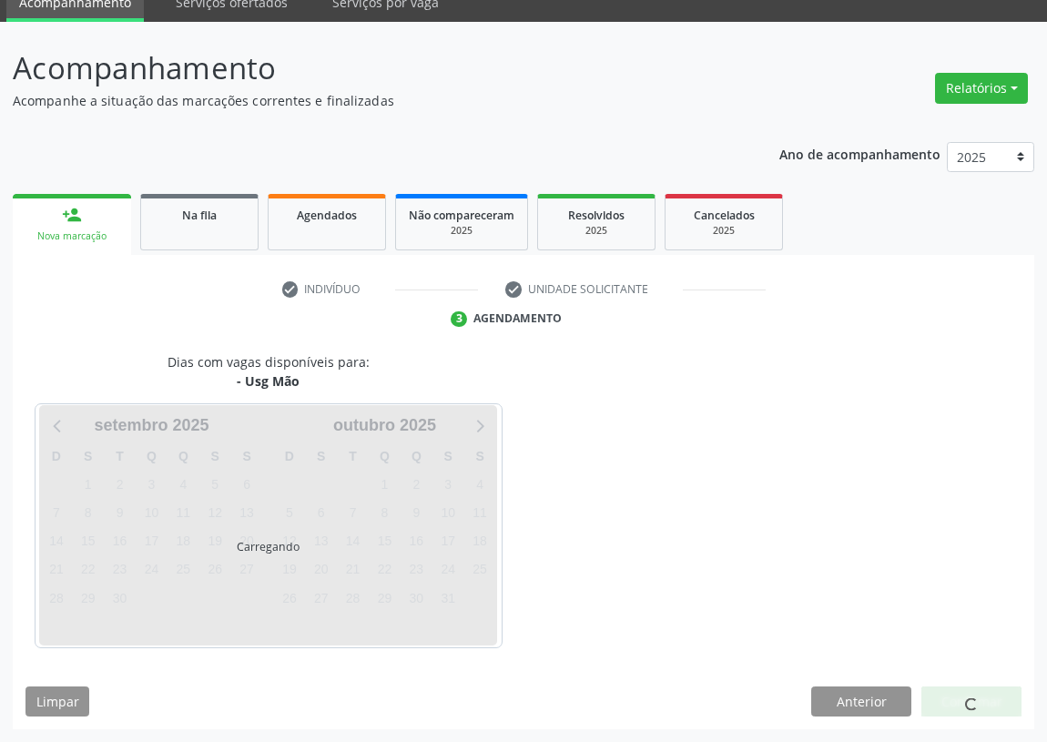
scroll to position [76, 0]
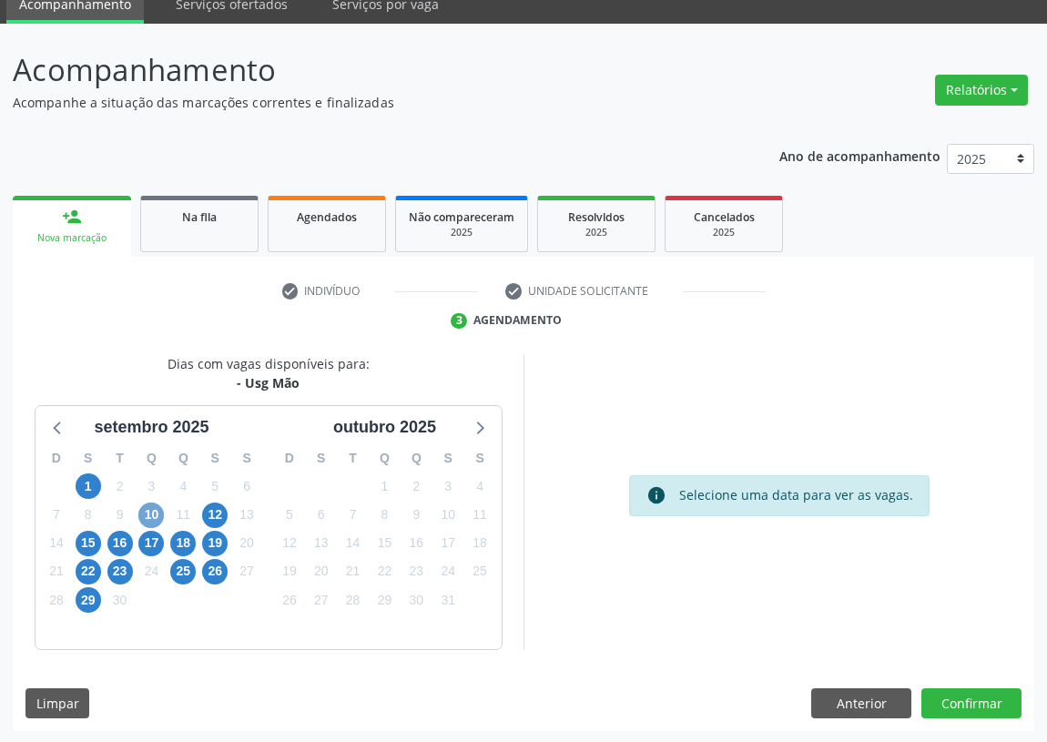
click at [151, 512] on span "10" at bounding box center [150, 514] width 25 height 25
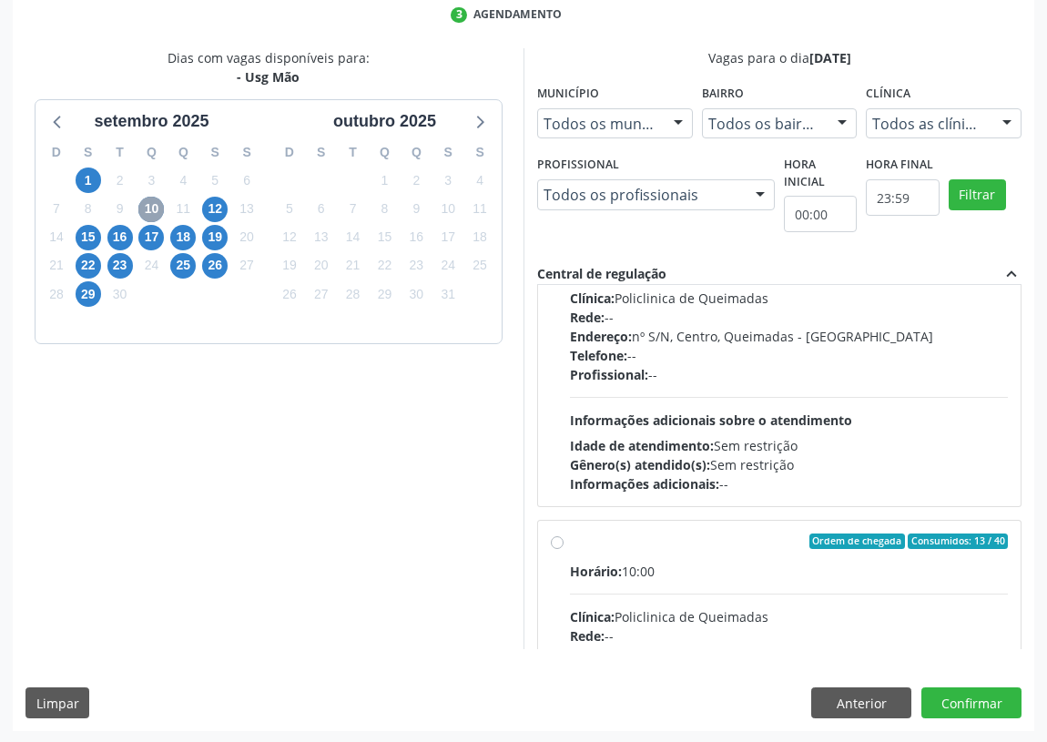
scroll to position [285, 0]
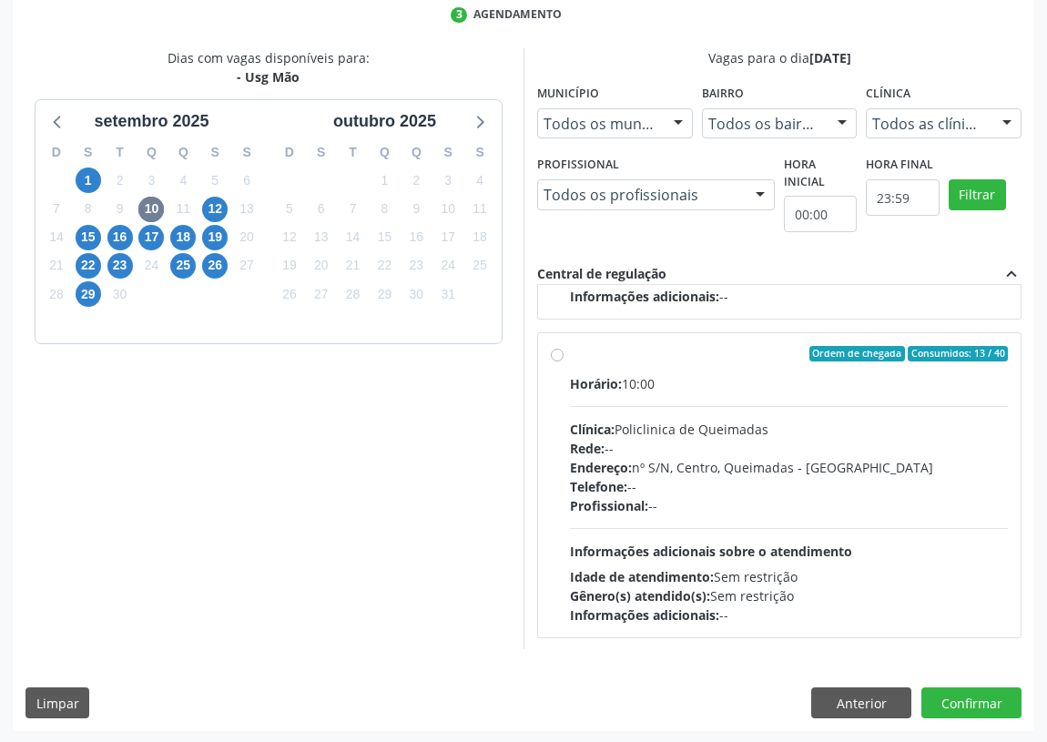
drag, startPoint x: 559, startPoint y: 355, endPoint x: 519, endPoint y: 436, distance: 90.4
click at [570, 355] on label "Ordem de chegada Consumidos: 13 / 40 Horário: 10:00 Clínica: Policlinica de Que…" at bounding box center [789, 485] width 438 height 279
click at [558, 355] on input "Ordem de chegada Consumidos: 13 / 40 Horário: 10:00 Clínica: Policlinica de Que…" at bounding box center [557, 354] width 13 height 16
radio input "true"
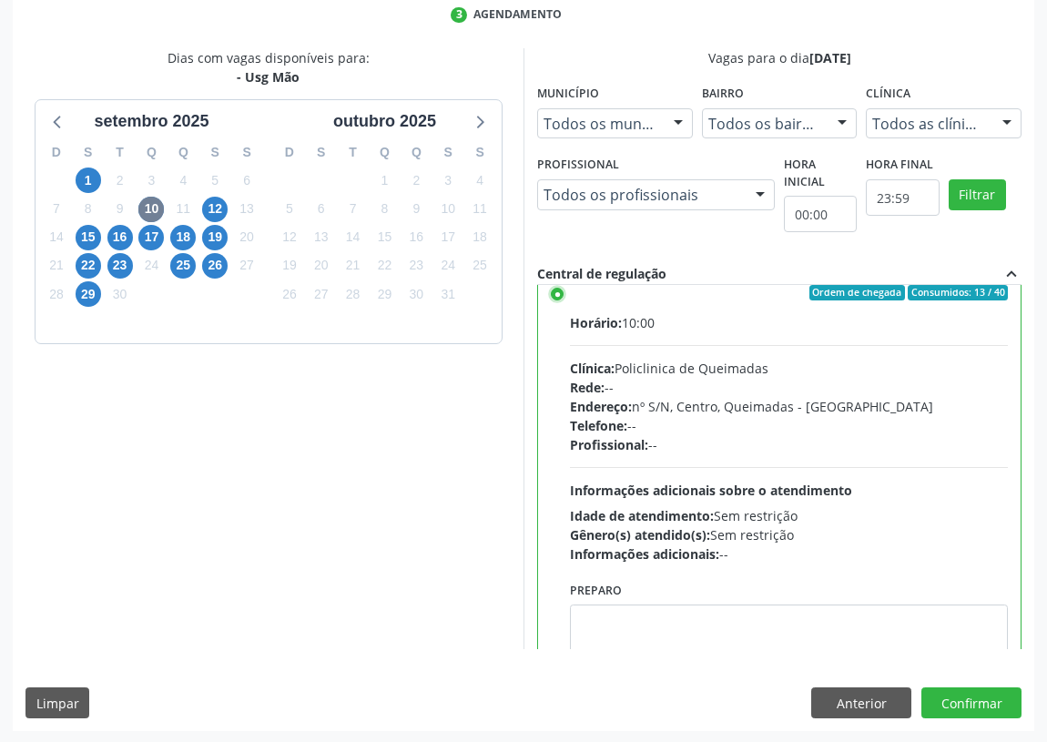
scroll to position [409, 0]
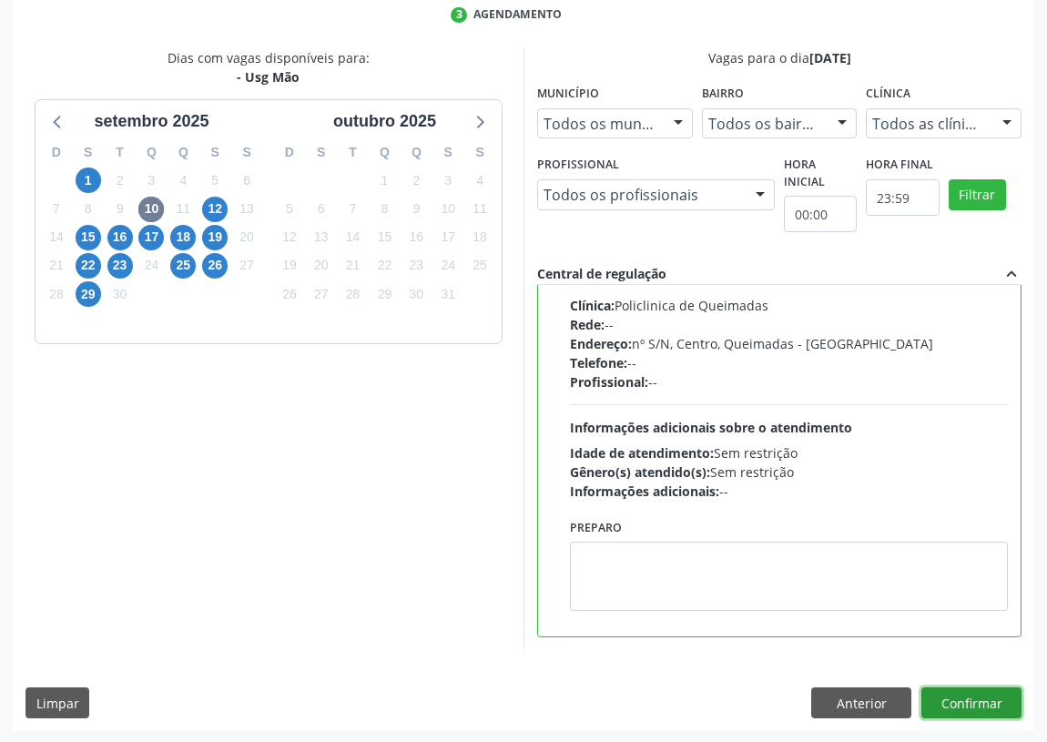
drag, startPoint x: 965, startPoint y: 699, endPoint x: 359, endPoint y: 680, distance: 606.4
click at [958, 696] on button "Confirmar" at bounding box center [971, 702] width 100 height 31
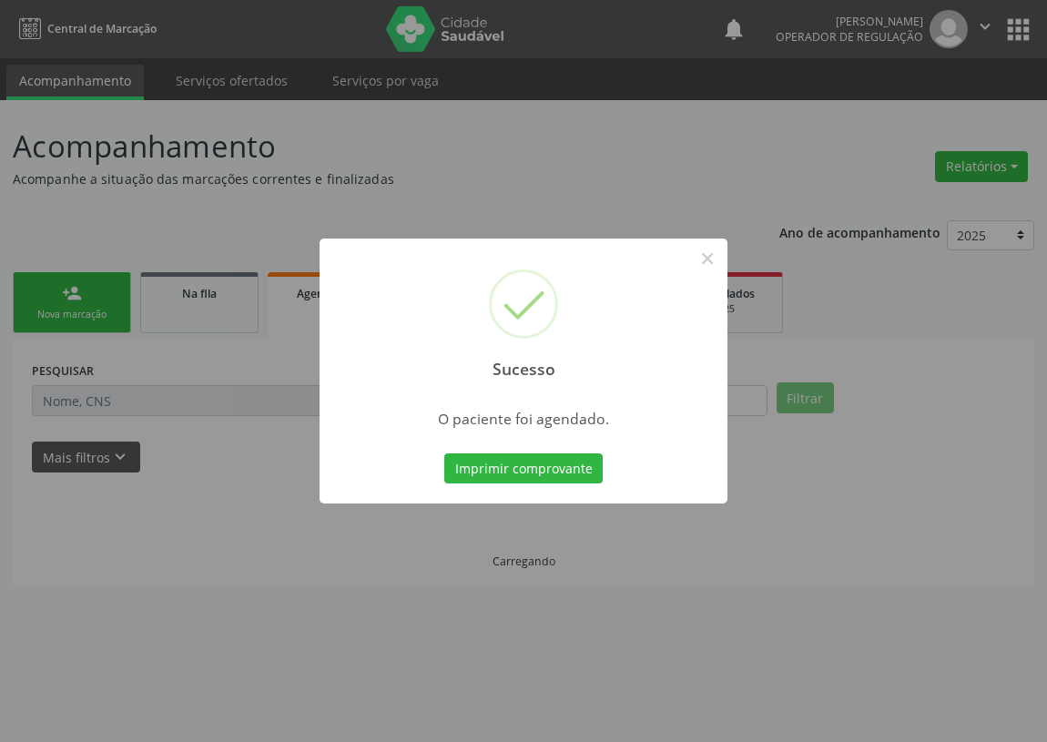
scroll to position [0, 0]
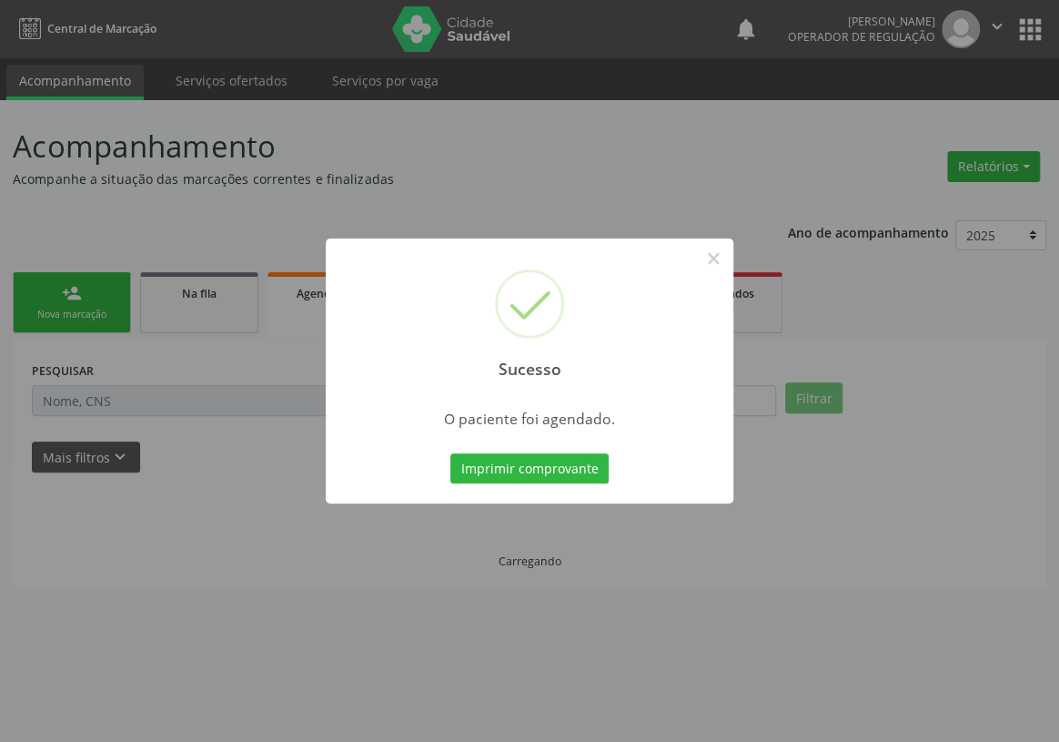
click at [484, 467] on button "Imprimir comprovante" at bounding box center [529, 468] width 158 height 31
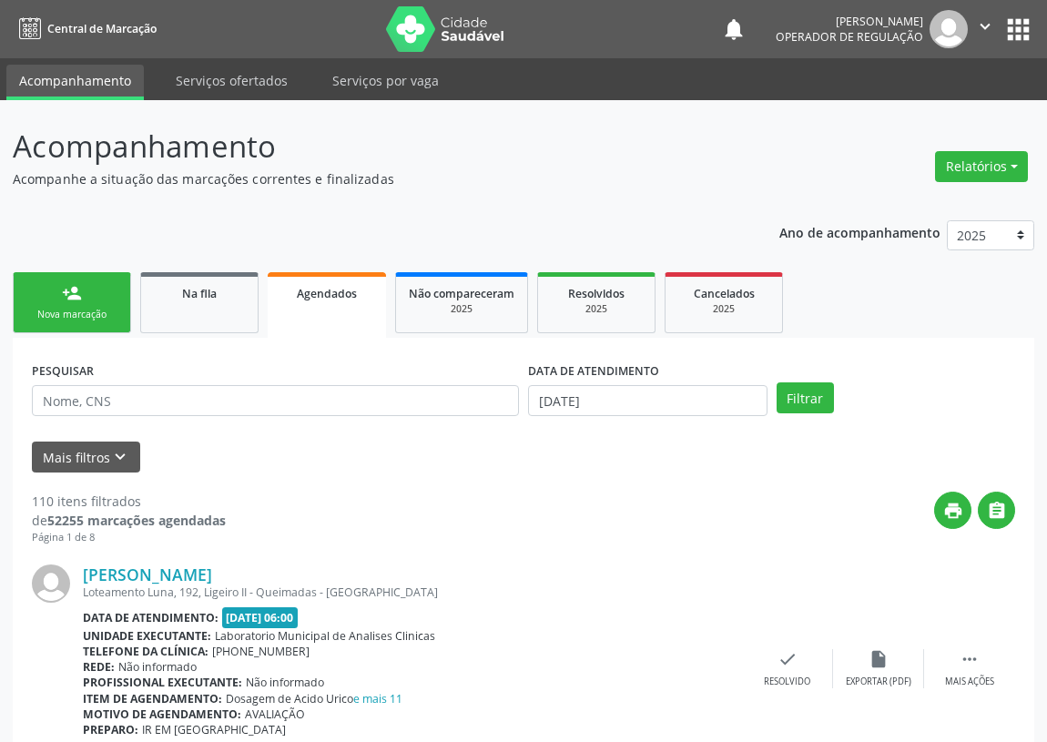
click at [96, 301] on link "person_add Nova marcação" at bounding box center [72, 302] width 118 height 61
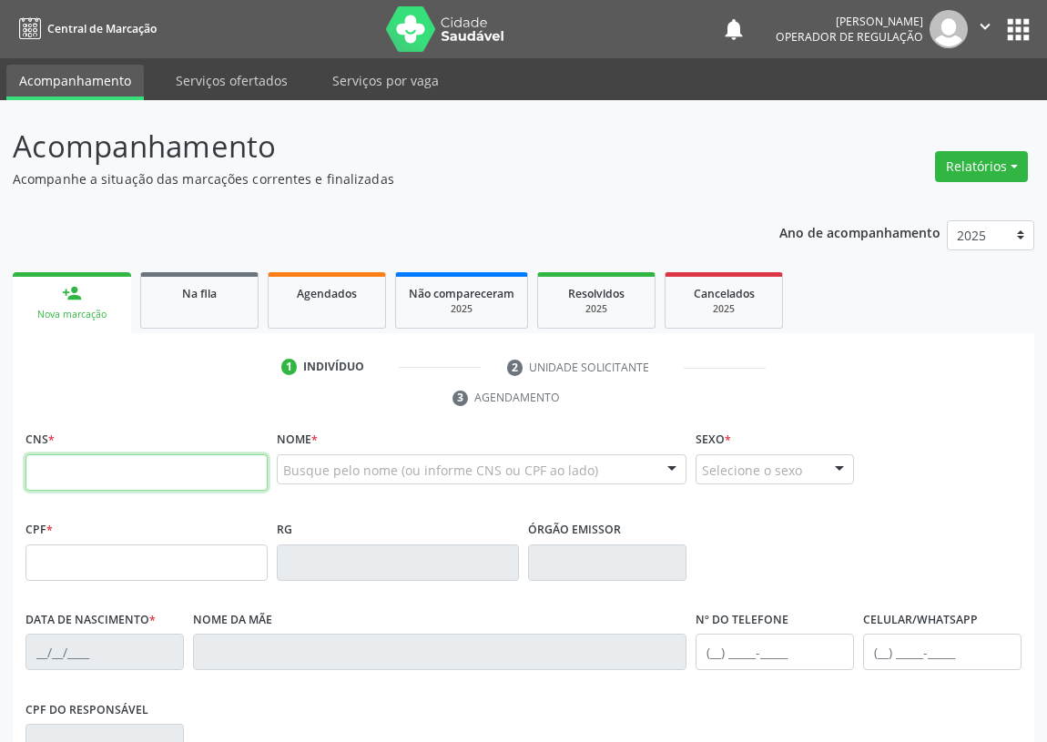
click at [46, 468] on input "text" at bounding box center [146, 472] width 242 height 36
click at [26, 471] on input "text" at bounding box center [146, 472] width 242 height 36
type input "704 3055 6158 3497"
type input "144.717.577-84"
type input "[DATE]"
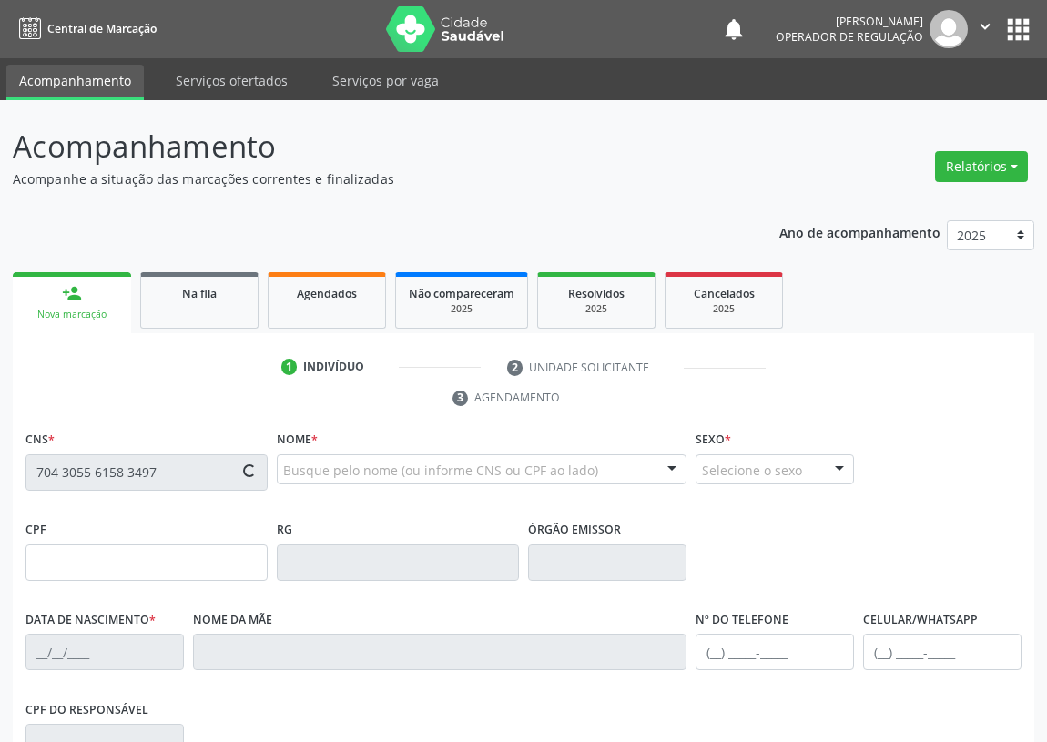
type input "[PERSON_NAME]"
type input "[PHONE_NUMBER]"
type input "65"
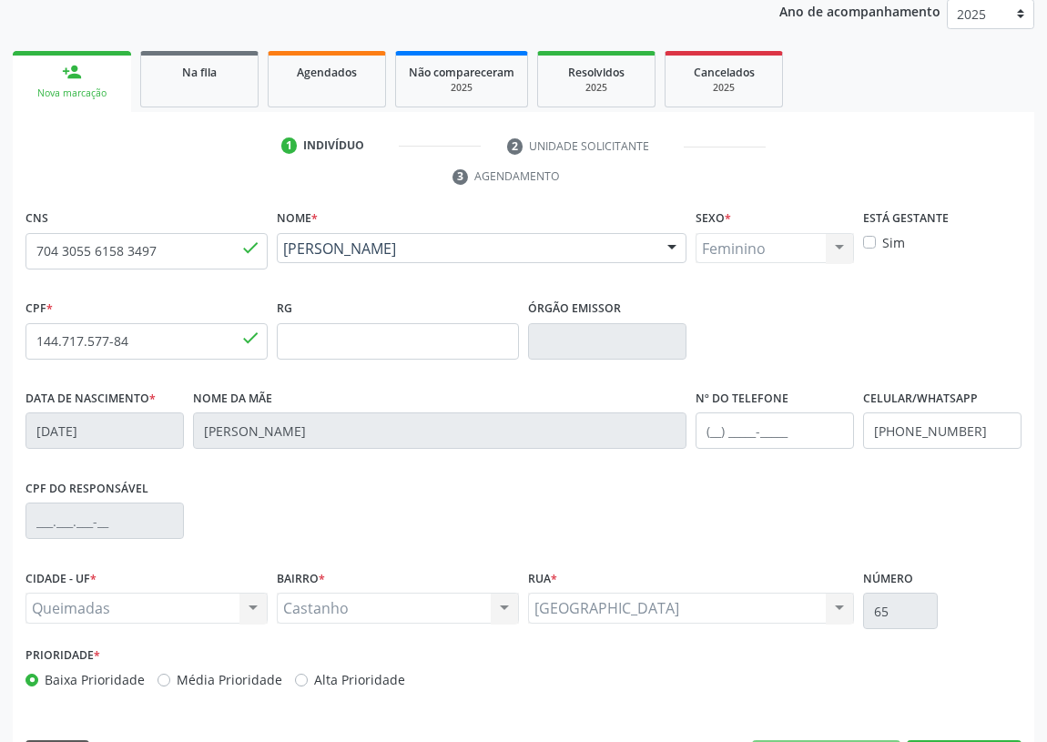
scroll to position [273, 0]
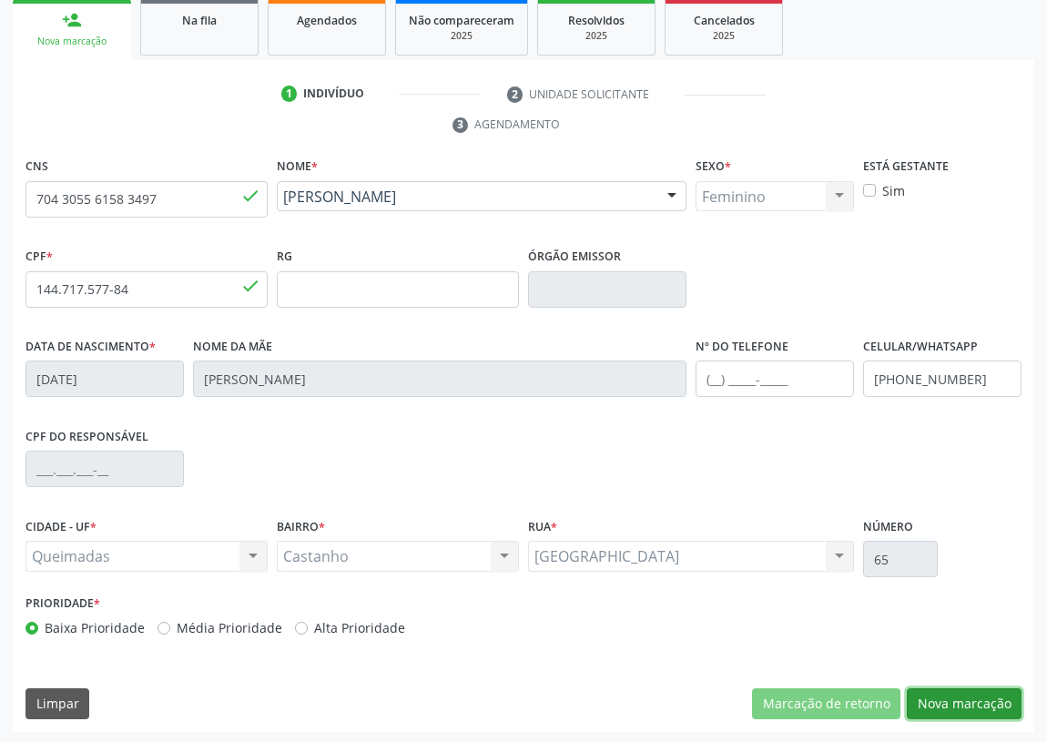
drag, startPoint x: 964, startPoint y: 706, endPoint x: 595, endPoint y: 626, distance: 377.2
click at [961, 704] on button "Nova marcação" at bounding box center [963, 703] width 115 height 31
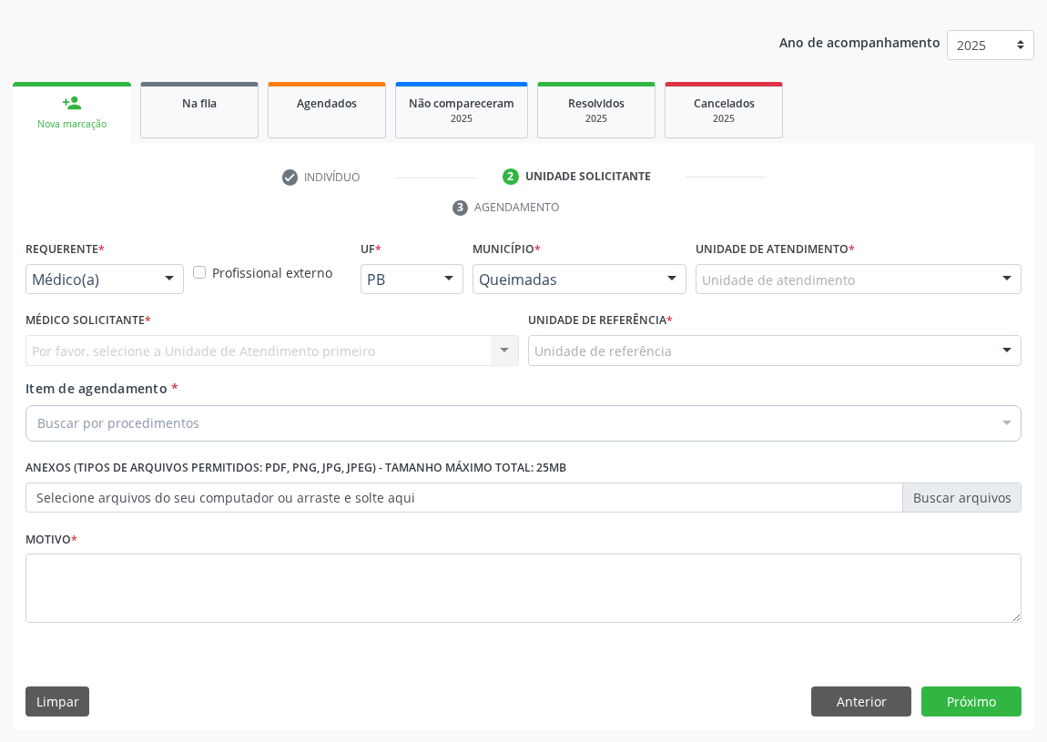
scroll to position [188, 0]
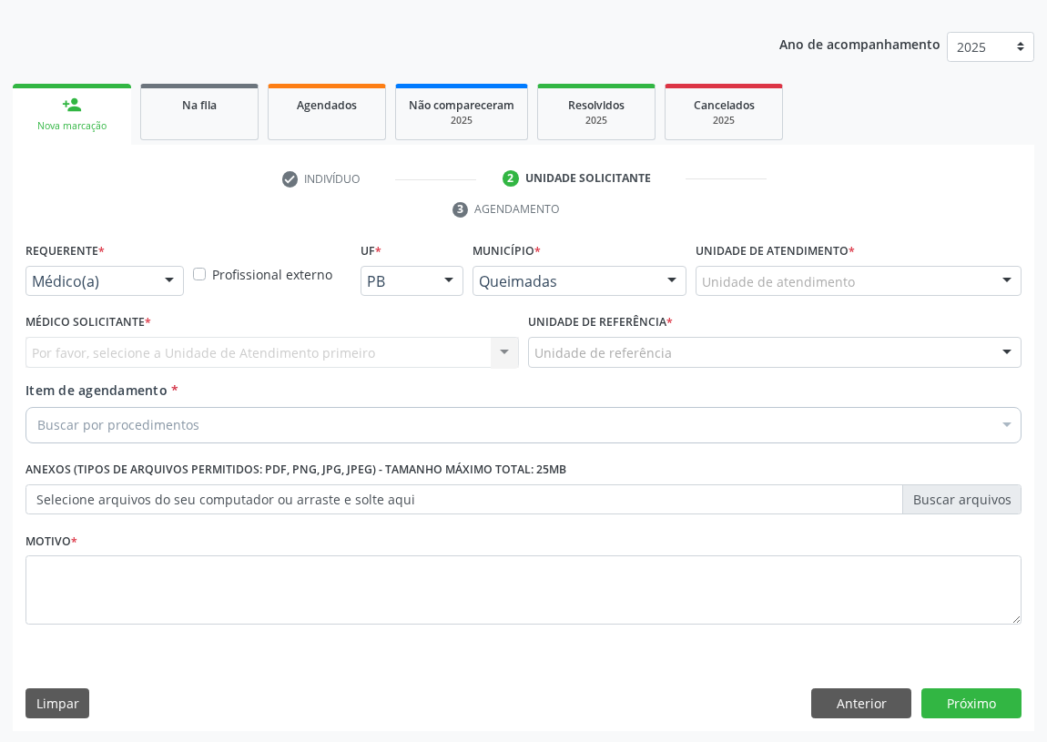
click at [169, 278] on div at bounding box center [169, 282] width 27 height 31
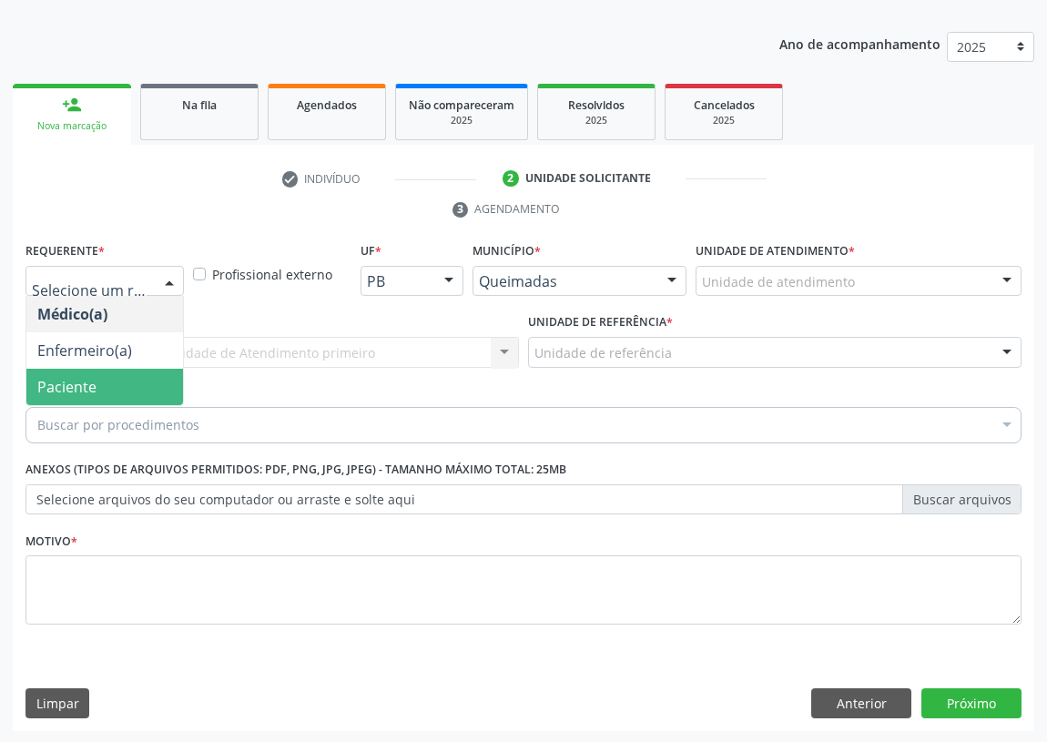
click at [147, 382] on span "Paciente" at bounding box center [104, 387] width 157 height 36
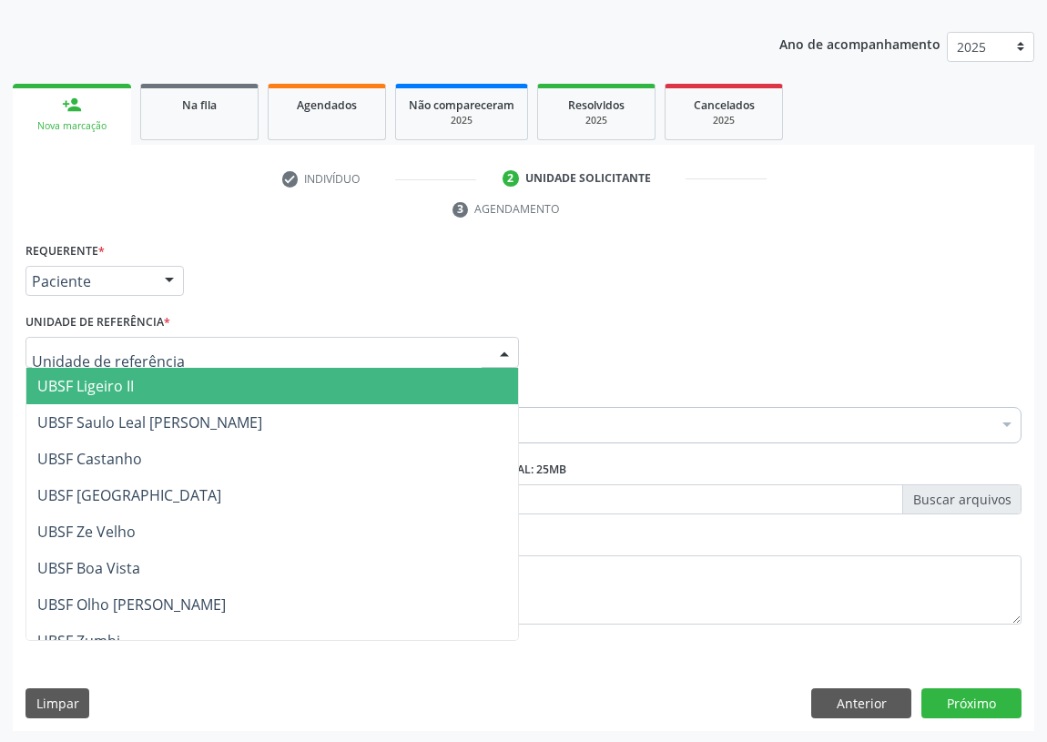
click at [505, 349] on div at bounding box center [504, 353] width 27 height 31
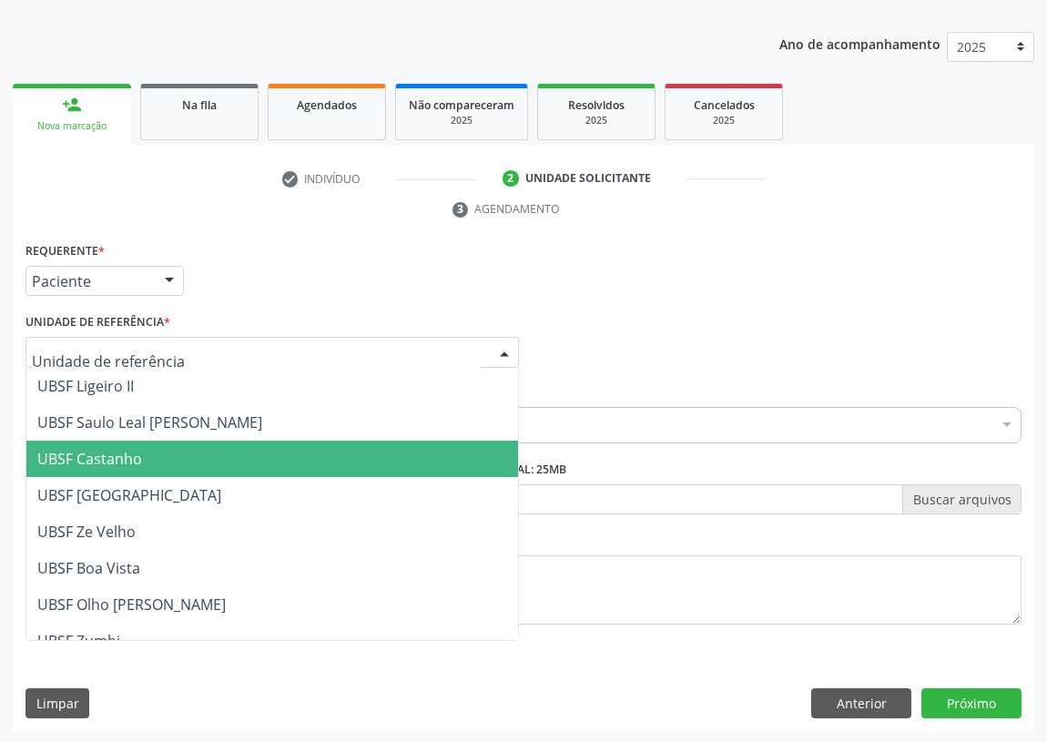
click at [117, 456] on span "UBSF Castanho" at bounding box center [89, 459] width 105 height 20
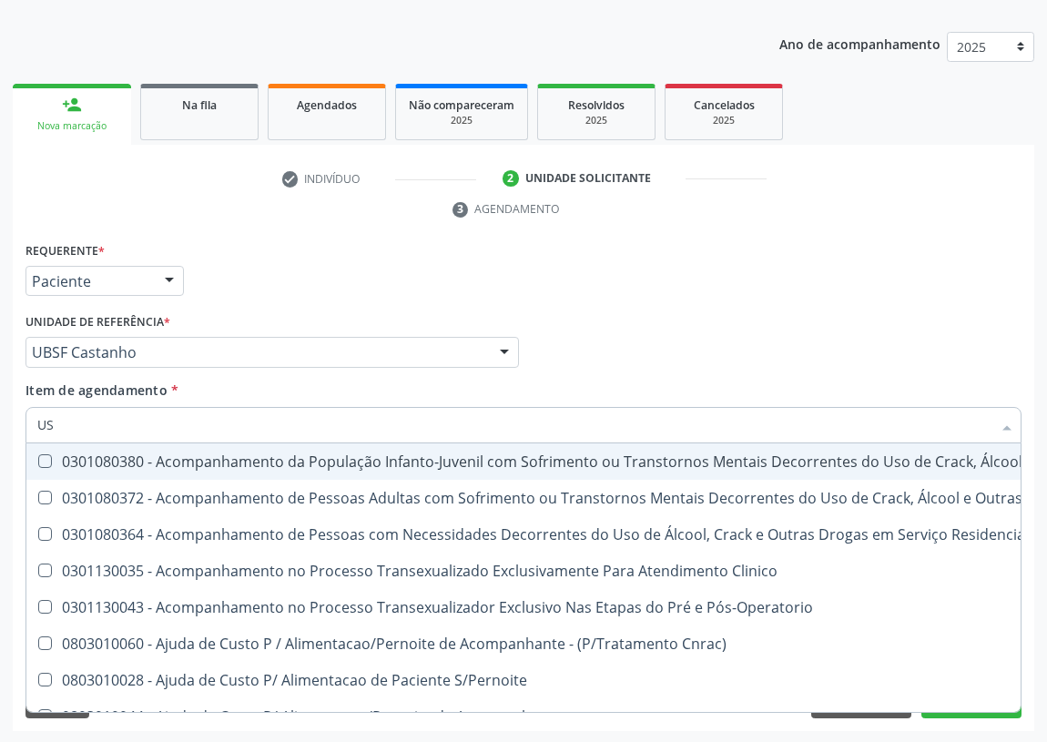
type input "USG"
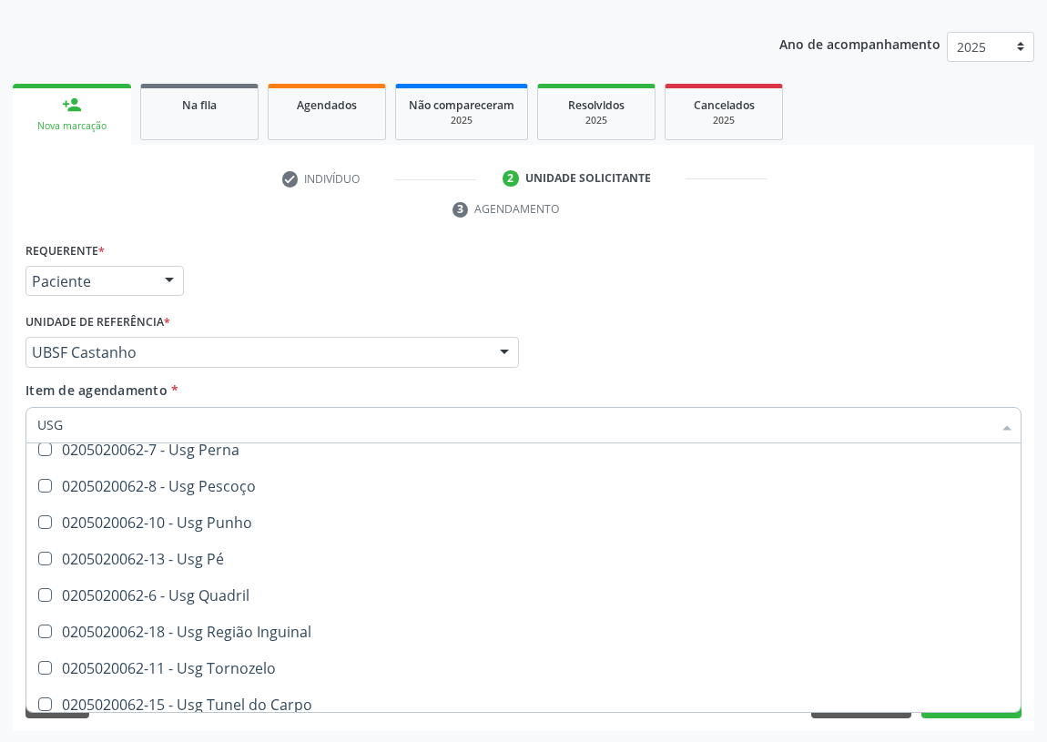
scroll to position [413, 0]
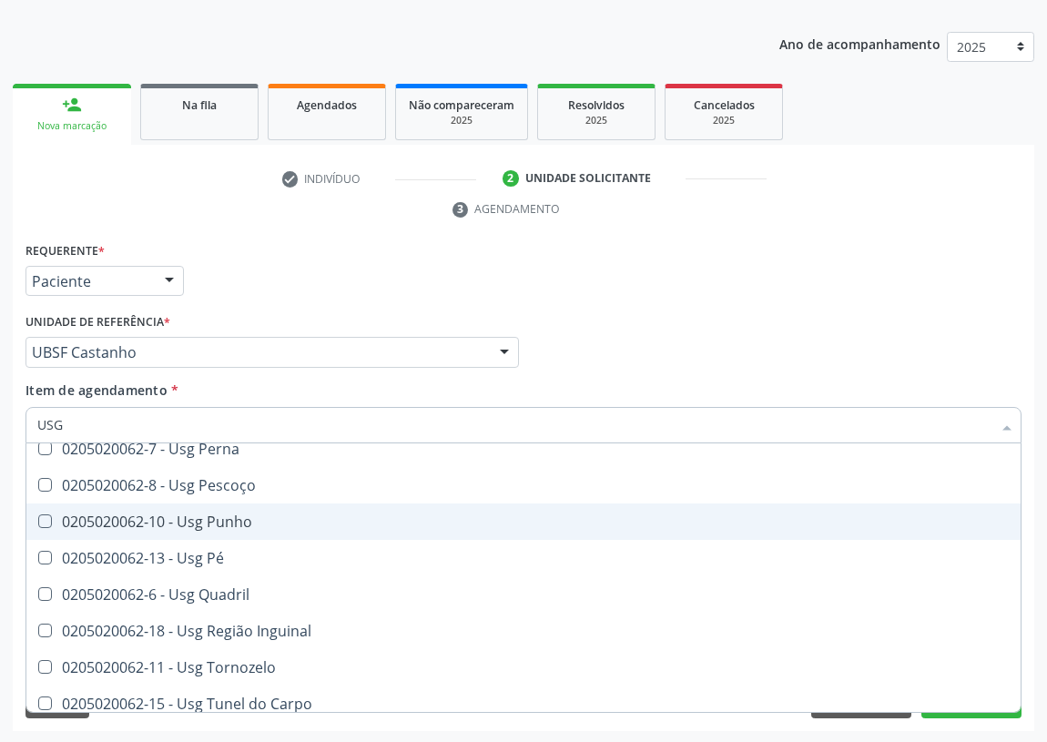
drag, startPoint x: 242, startPoint y: 512, endPoint x: 182, endPoint y: 493, distance: 63.0
click at [242, 514] on div "0205020062-10 - Usg Punho" at bounding box center [523, 521] width 972 height 15
checkbox Punho "true"
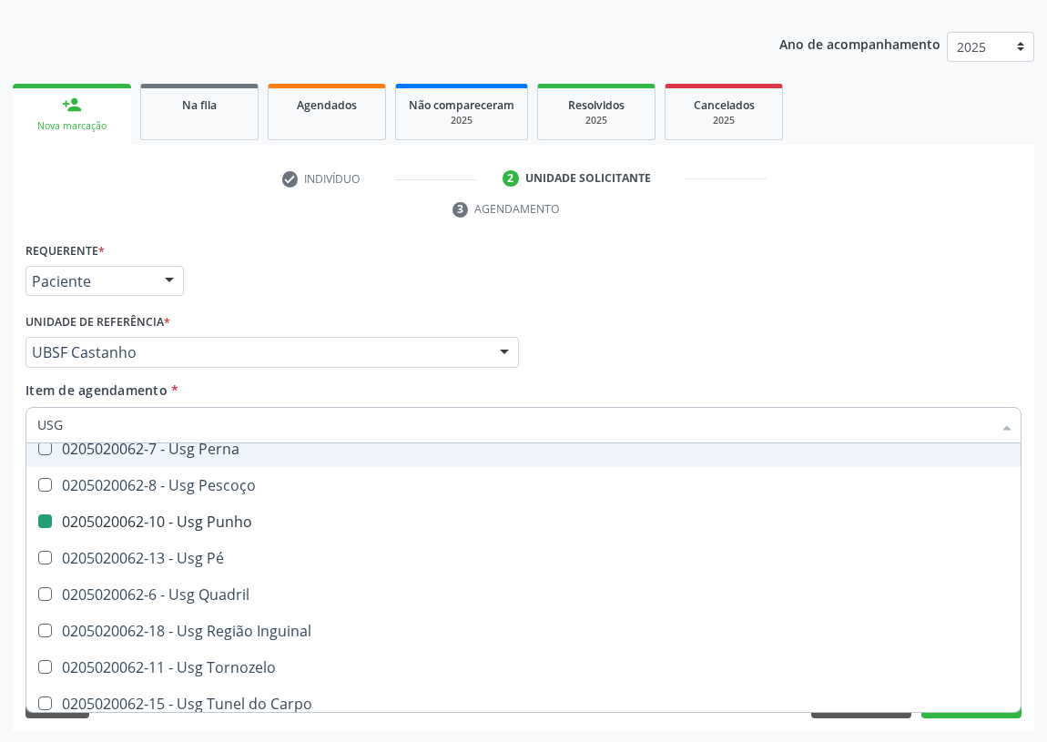
drag, startPoint x: 643, startPoint y: 368, endPoint x: 50, endPoint y: 663, distance: 662.6
click at [630, 364] on div "Médico Solicitante Por favor, selecione a Unidade de Atendimento primeiro Nenhu…" at bounding box center [523, 344] width 1005 height 71
checkbox Braço "true"
checkbox Punho "false"
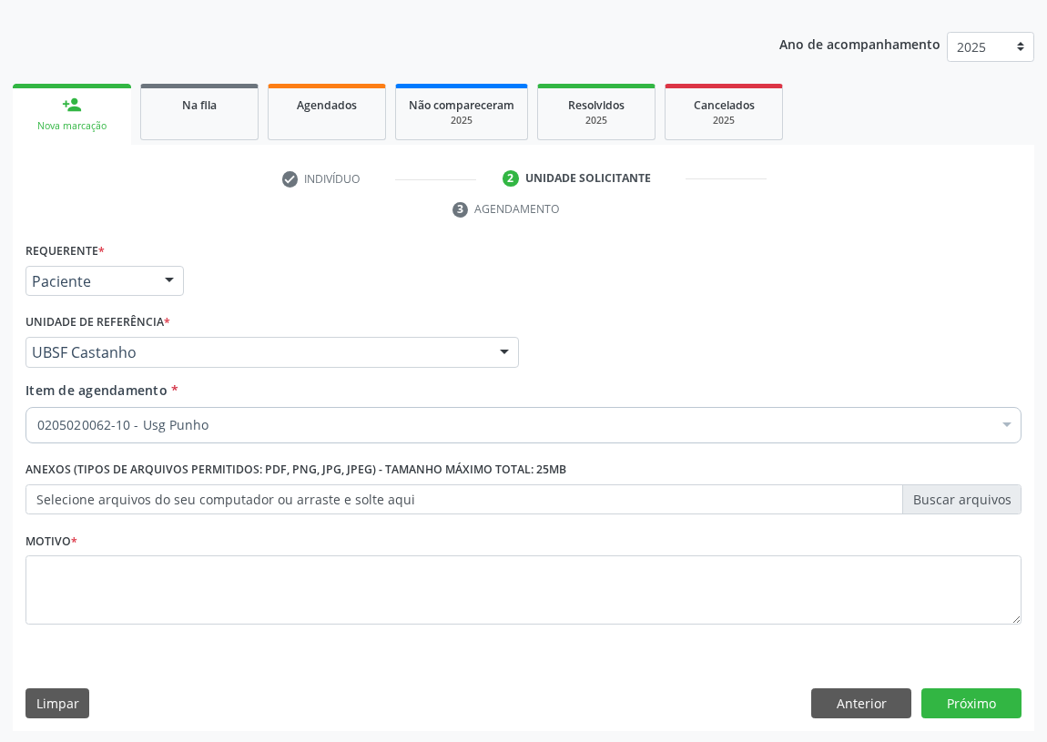
scroll to position [0, 0]
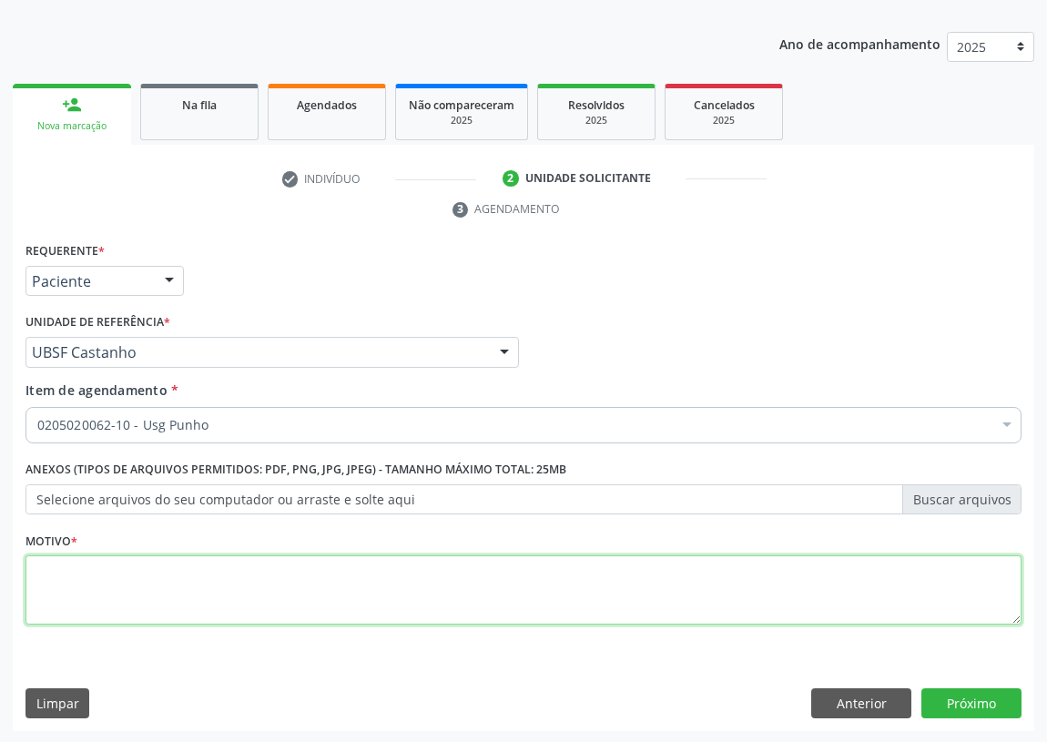
click at [99, 572] on textarea at bounding box center [523, 589] width 996 height 69
type textarea "AVALIAÇÃO"
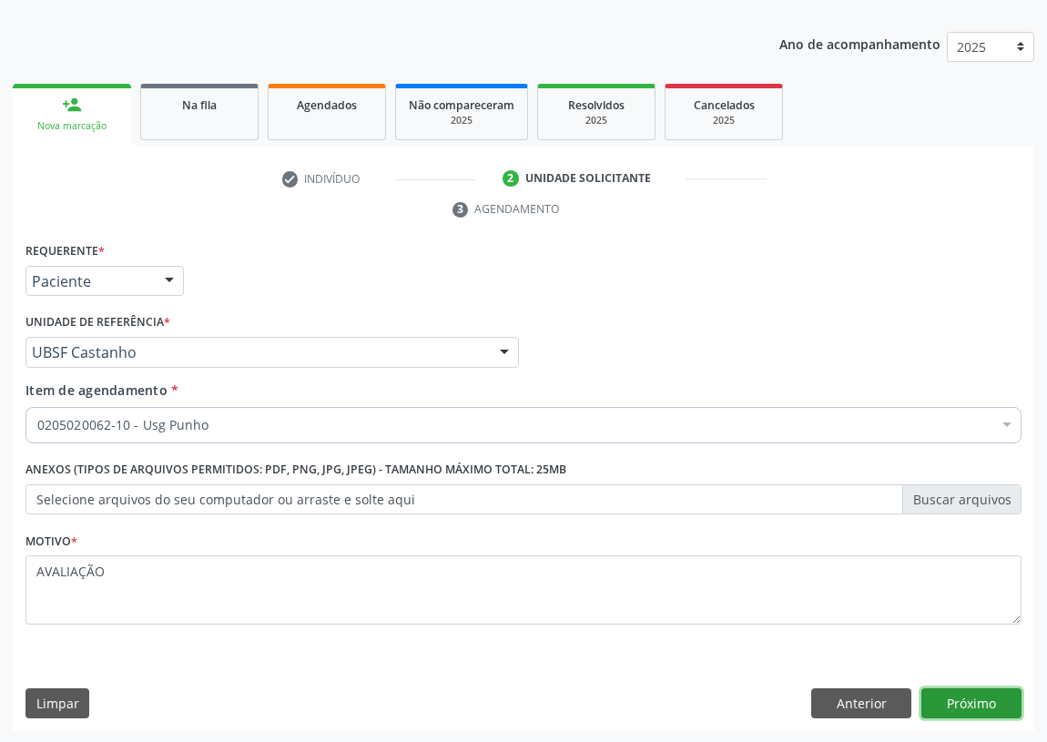
click at [975, 694] on button "Próximo" at bounding box center [971, 703] width 100 height 31
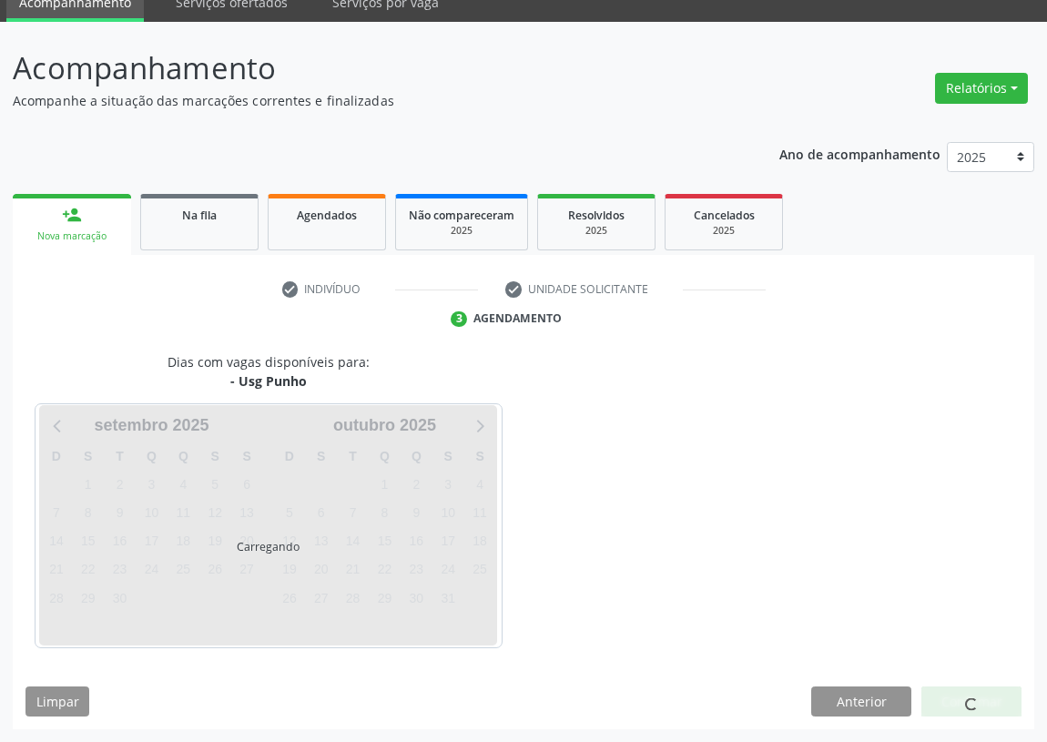
scroll to position [76, 0]
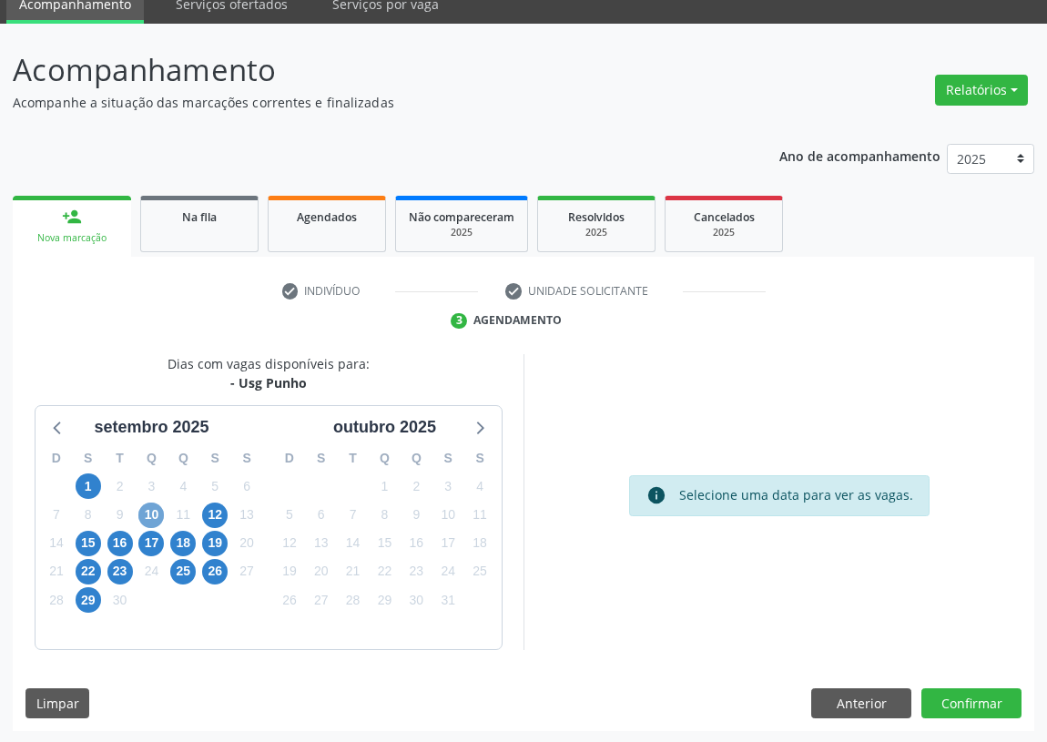
click at [157, 521] on span "10" at bounding box center [150, 514] width 25 height 25
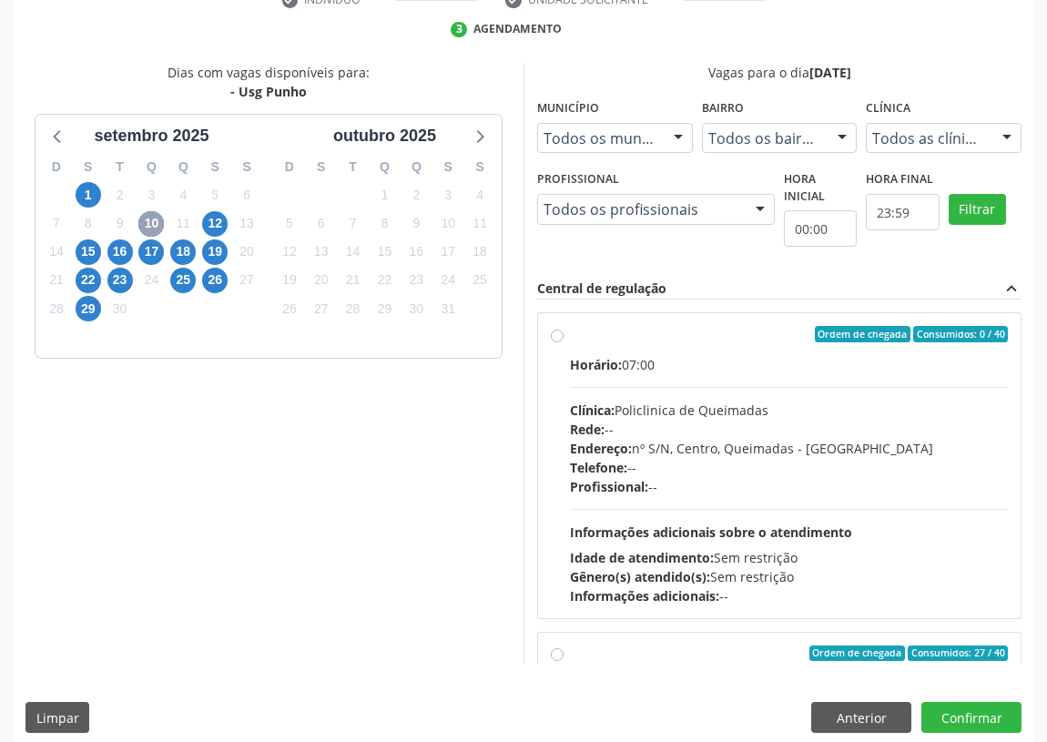
scroll to position [382, 0]
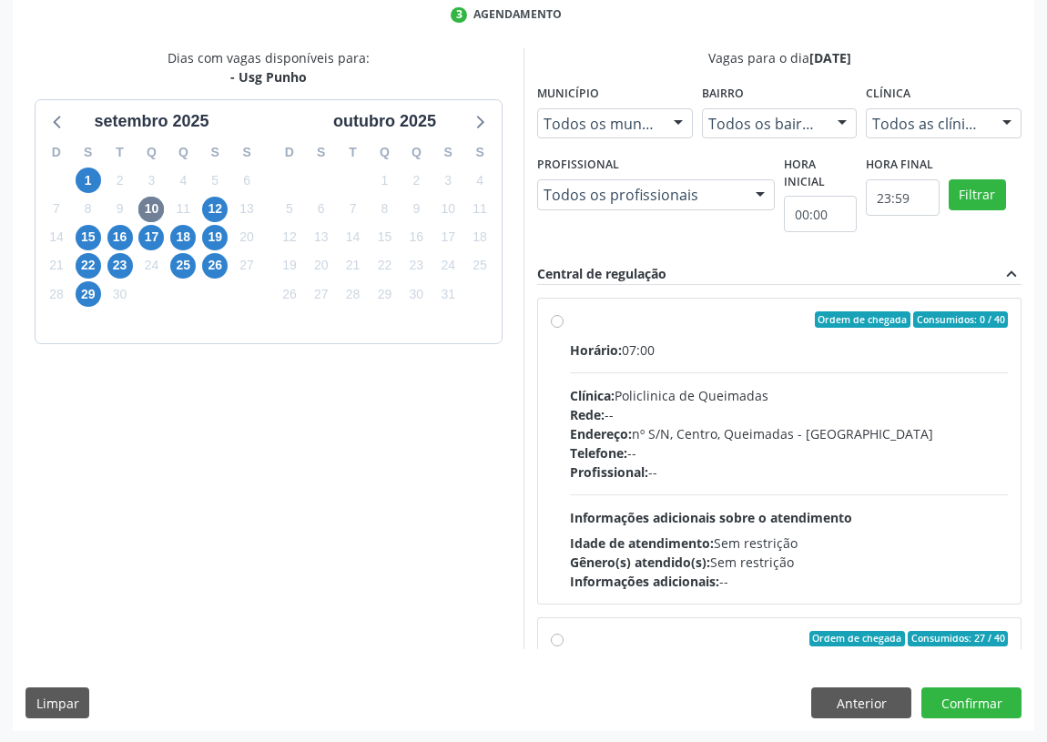
click at [570, 325] on label "Ordem de chegada Consumidos: 0 / 40 Horário: 07:00 Clínica: Policlinica de Quei…" at bounding box center [789, 450] width 438 height 279
click at [558, 325] on input "Ordem de chegada Consumidos: 0 / 40 Horário: 07:00 Clínica: Policlinica de Quei…" at bounding box center [557, 319] width 13 height 16
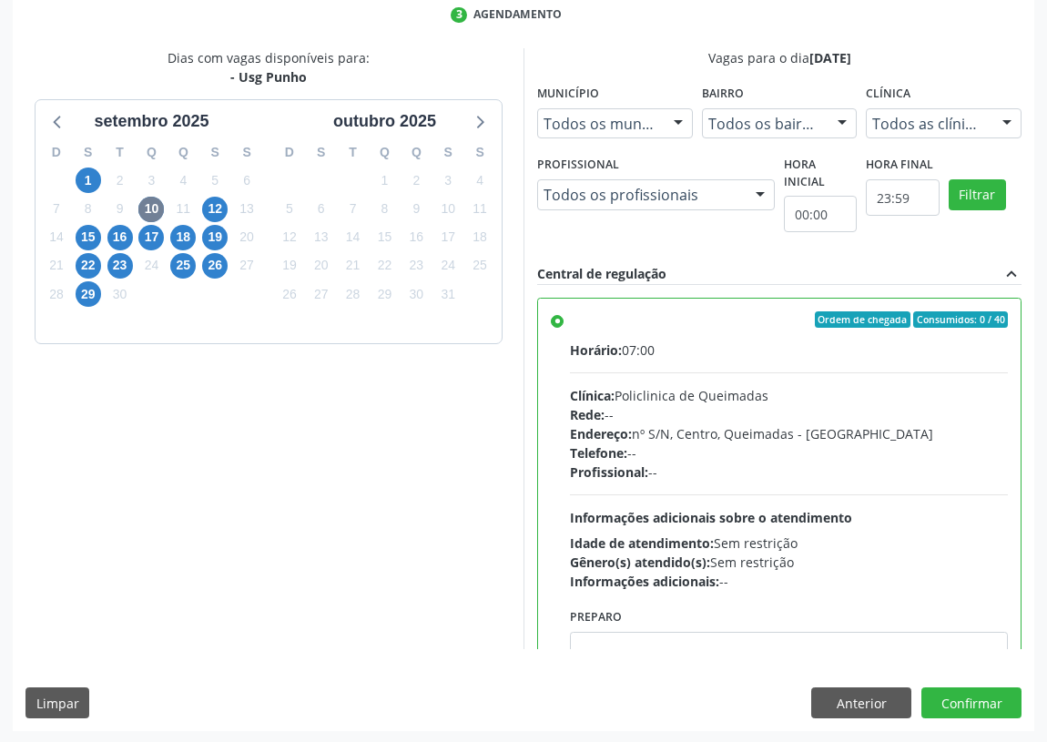
click at [570, 322] on label "Ordem de chegada Consumidos: 0 / 40 Horário: 07:00 Clínica: Policlinica de Quei…" at bounding box center [789, 450] width 438 height 279
click at [560, 322] on input "Ordem de chegada Consumidos: 0 / 40 Horário: 07:00 Clínica: Policlinica de Quei…" at bounding box center [557, 319] width 13 height 16
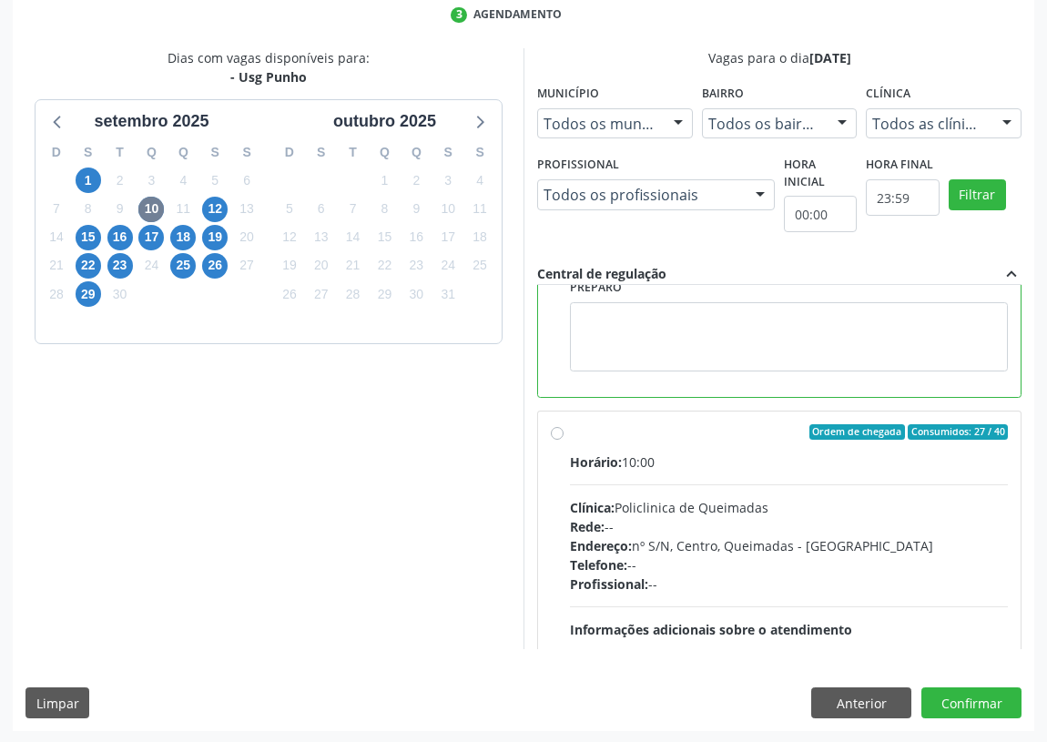
scroll to position [330, 0]
click at [570, 431] on label "Ordem de chegada Consumidos: 27 / 40 Horário: 10:00 Clínica: Policlinica de Que…" at bounding box center [789, 562] width 438 height 279
click at [555, 431] on input "Ordem de chegada Consumidos: 27 / 40 Horário: 10:00 Clínica: Policlinica de Que…" at bounding box center [557, 431] width 13 height 16
radio input "false"
radio input "true"
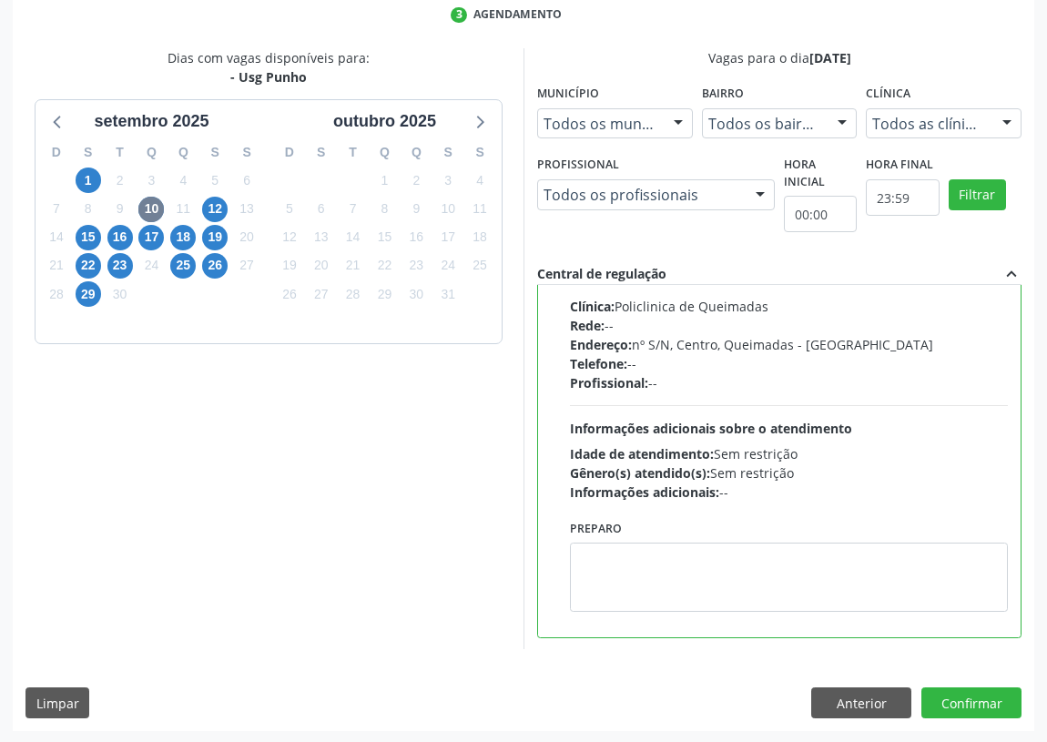
scroll to position [409, 0]
drag, startPoint x: 971, startPoint y: 701, endPoint x: 705, endPoint y: 667, distance: 267.9
click at [967, 701] on button "Confirmar" at bounding box center [971, 702] width 100 height 31
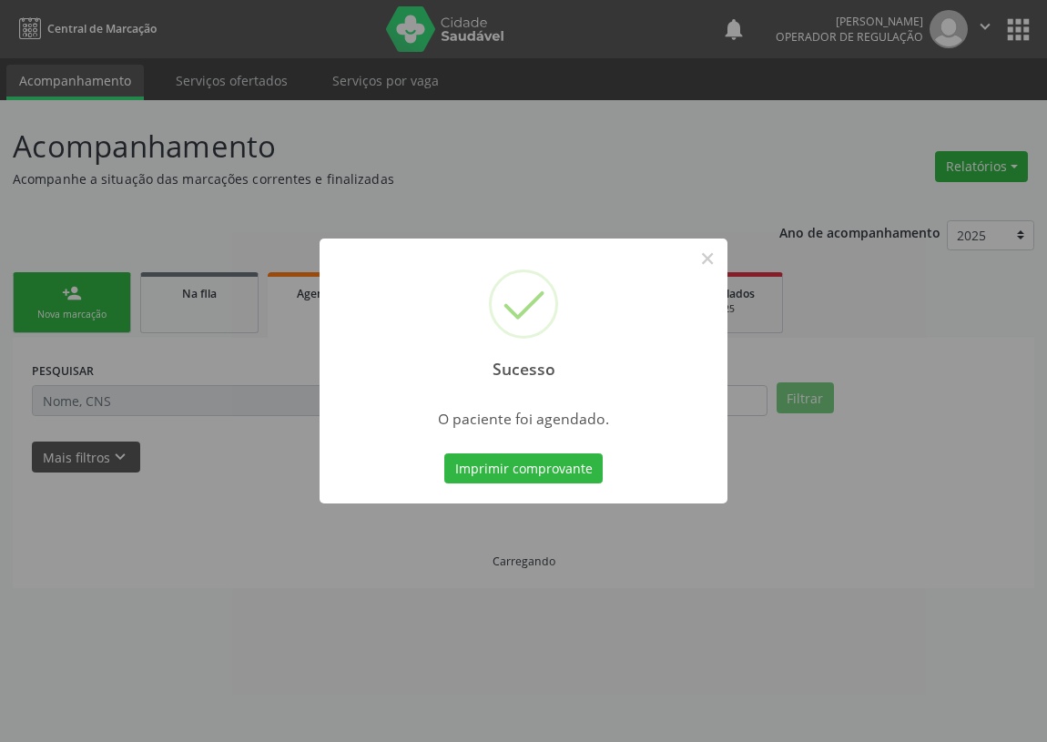
scroll to position [0, 0]
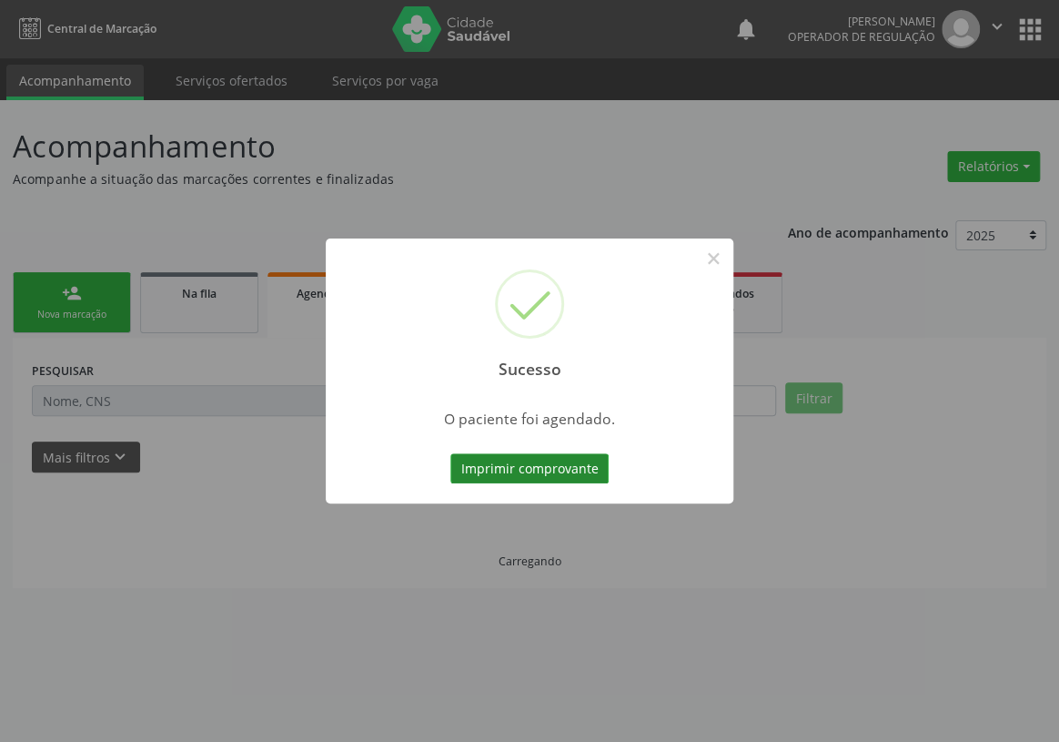
drag, startPoint x: 572, startPoint y: 474, endPoint x: 496, endPoint y: 462, distance: 76.5
click at [562, 473] on button "Imprimir comprovante" at bounding box center [529, 468] width 158 height 31
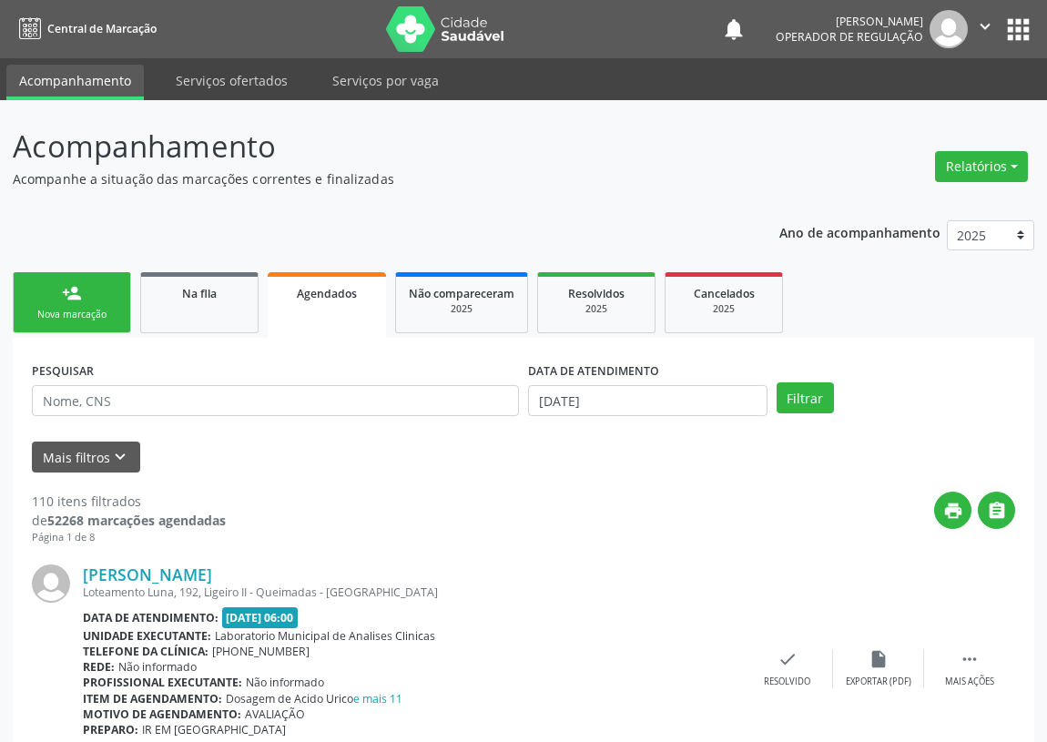
click at [86, 303] on link "person_add Nova marcação" at bounding box center [72, 302] width 118 height 61
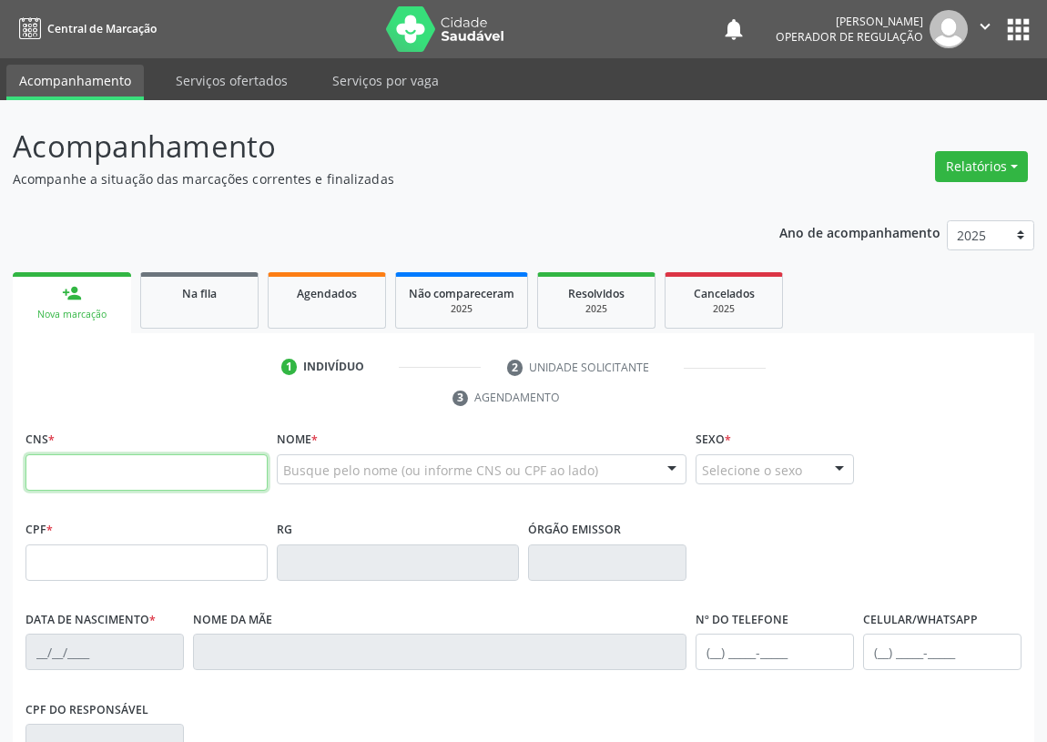
click at [39, 470] on input "text" at bounding box center [146, 472] width 242 height 36
click at [33, 476] on input "text" at bounding box center [146, 472] width 242 height 36
type input "705 0074 9247 8653"
type input "484.102.251-15"
type input "[DATE]"
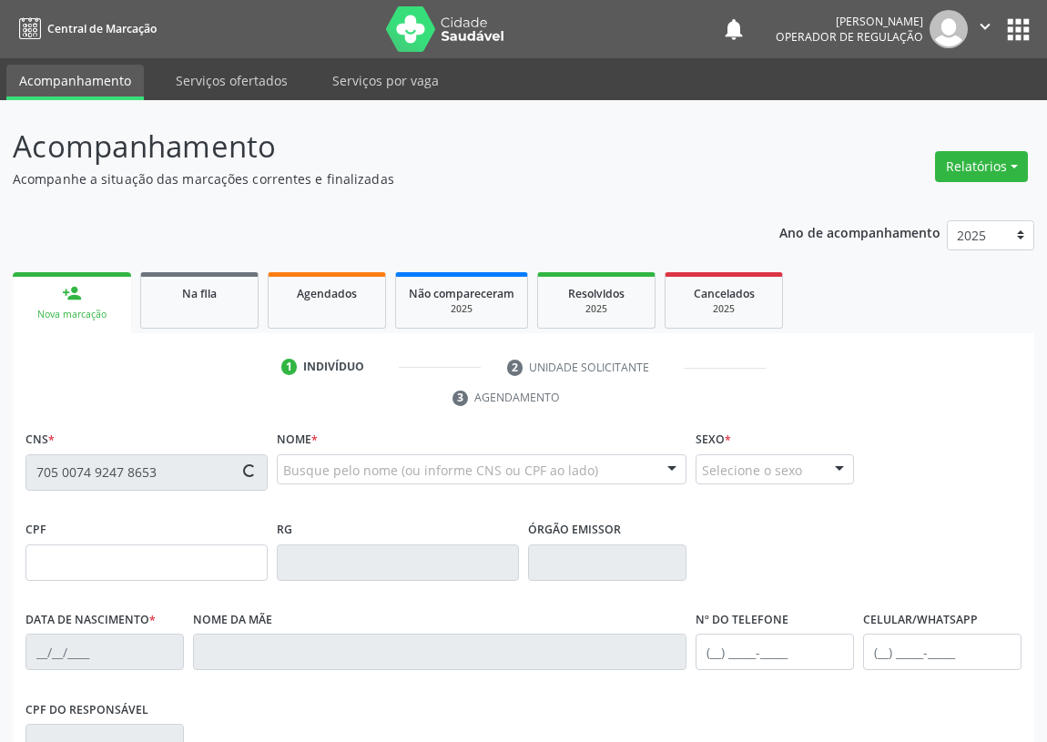
type input "[PERSON_NAME]"
type input "[PHONE_NUMBER]"
type input "65"
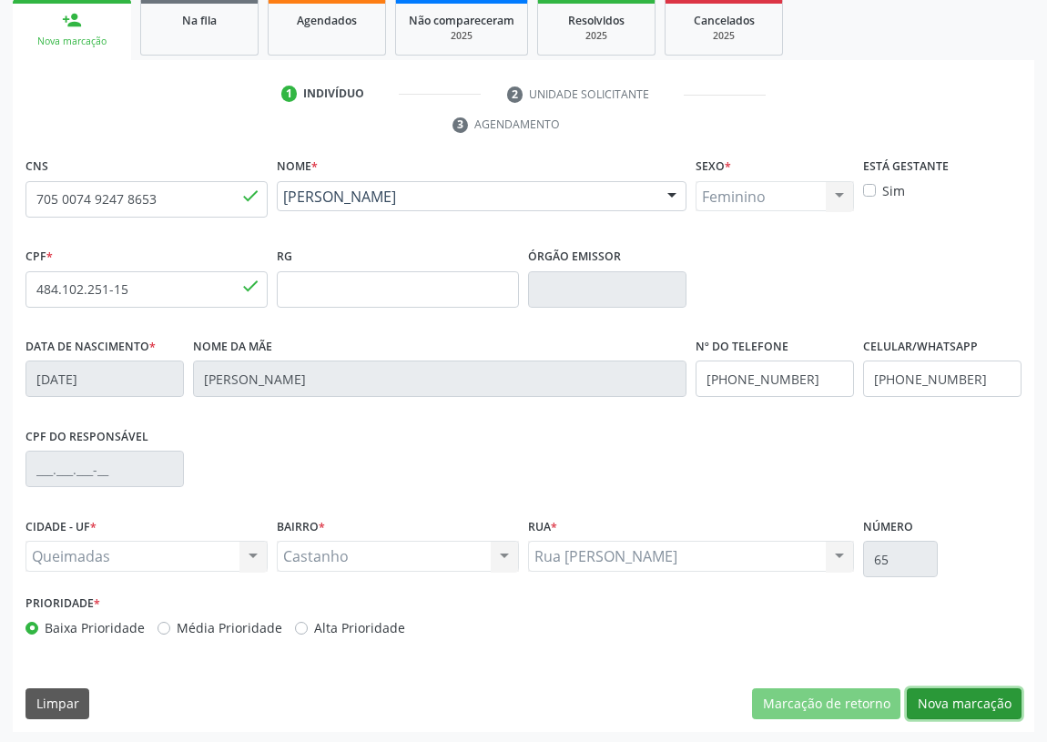
drag, startPoint x: 996, startPoint y: 702, endPoint x: 278, endPoint y: 575, distance: 728.2
click at [967, 692] on button "Nova marcação" at bounding box center [963, 703] width 115 height 31
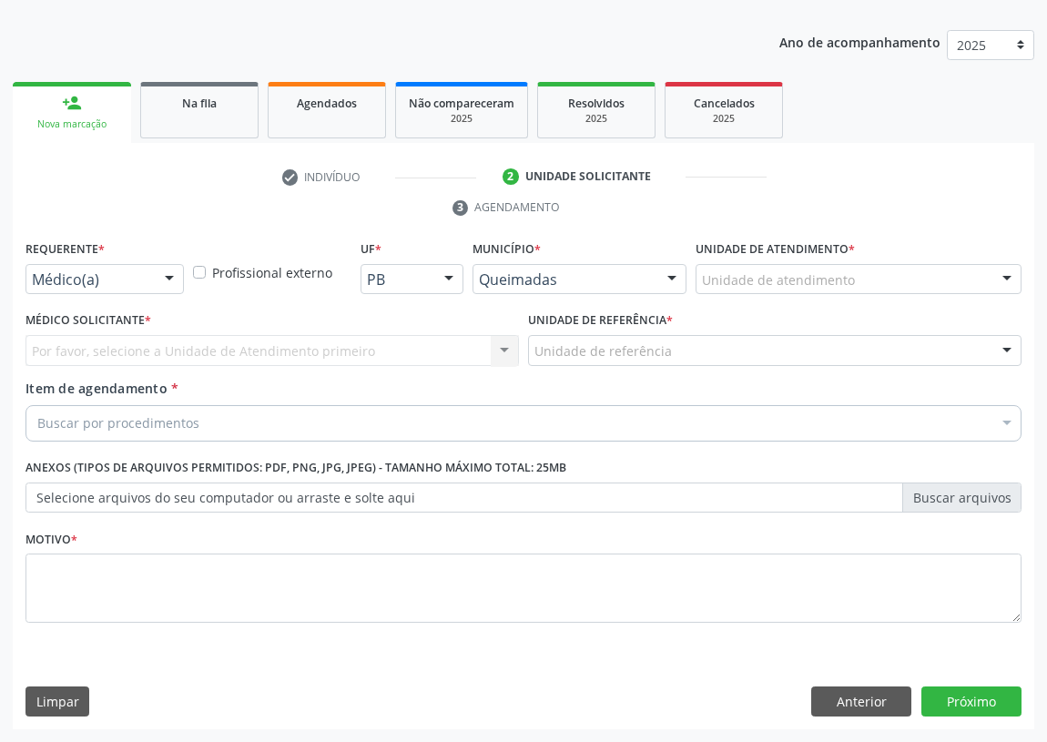
scroll to position [188, 0]
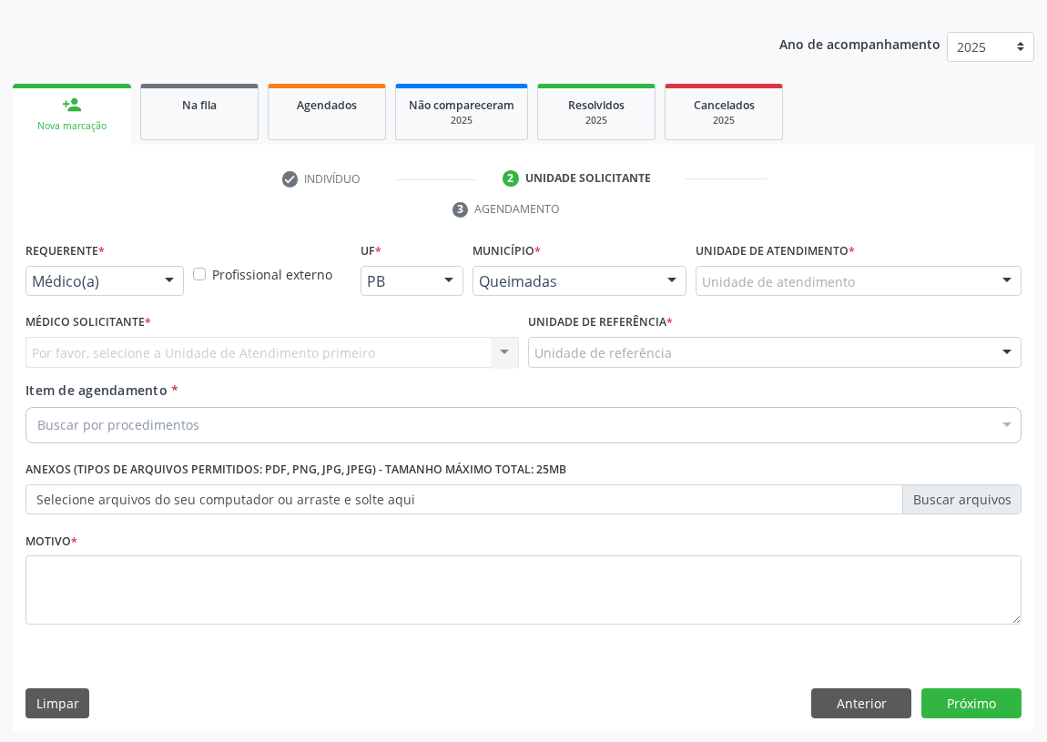
click at [159, 269] on div at bounding box center [169, 282] width 27 height 31
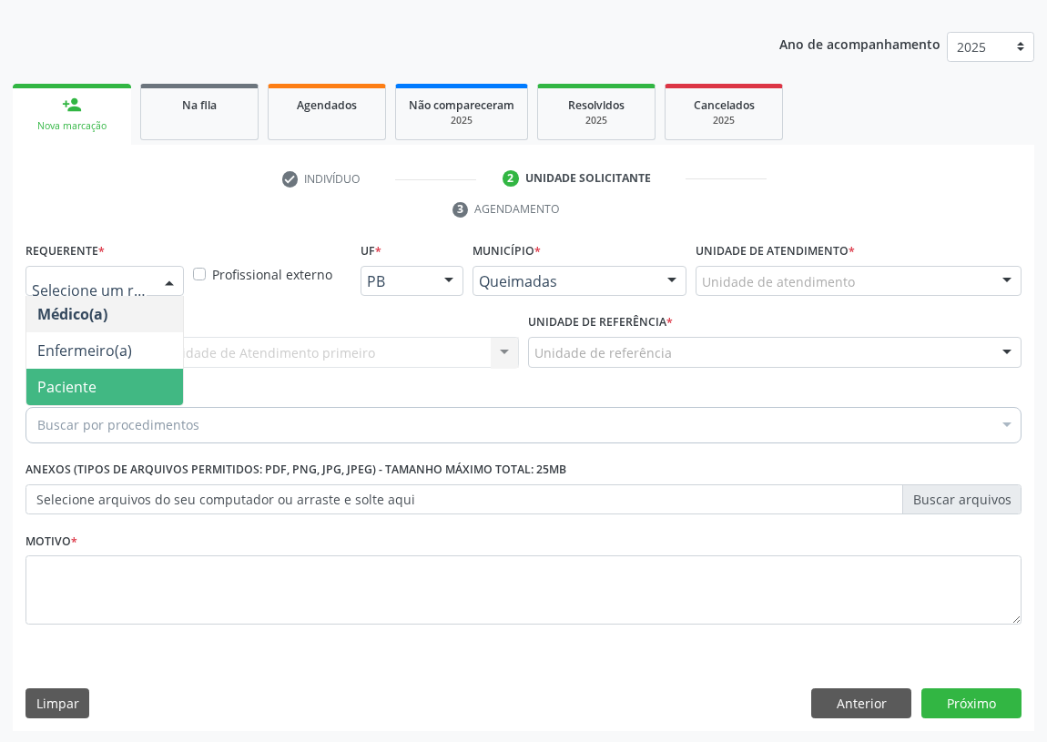
drag, startPoint x: 134, startPoint y: 379, endPoint x: 309, endPoint y: 349, distance: 178.0
click at [134, 380] on span "Paciente" at bounding box center [104, 387] width 157 height 36
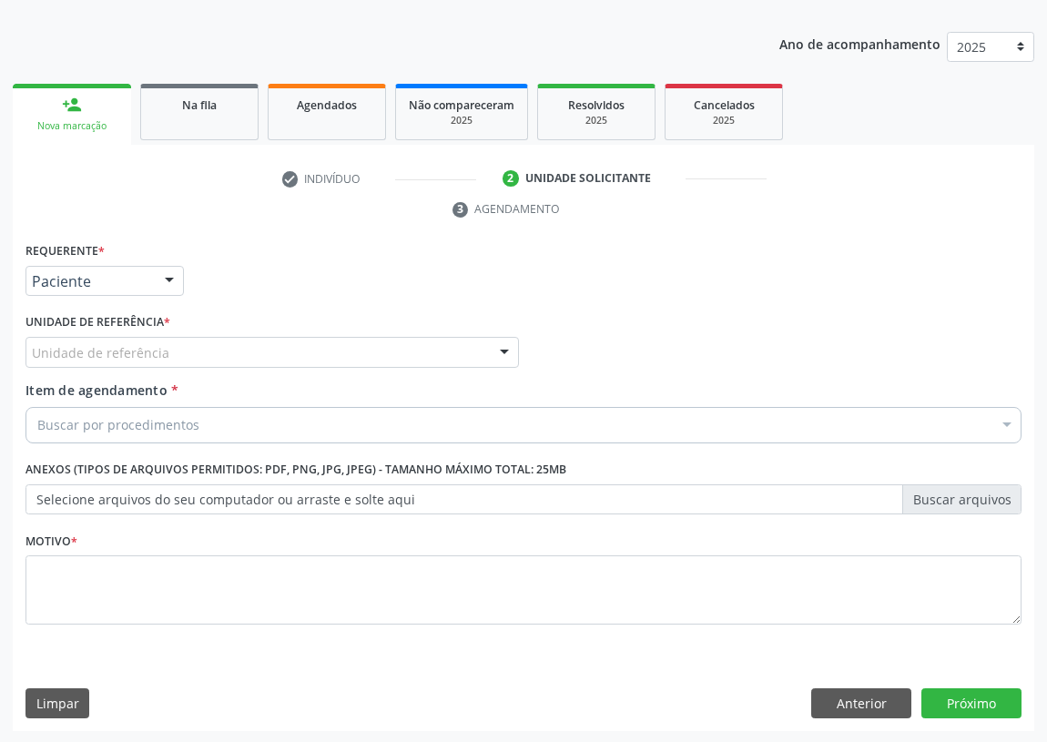
click at [423, 343] on div "Unidade de referência" at bounding box center [271, 352] width 493 height 31
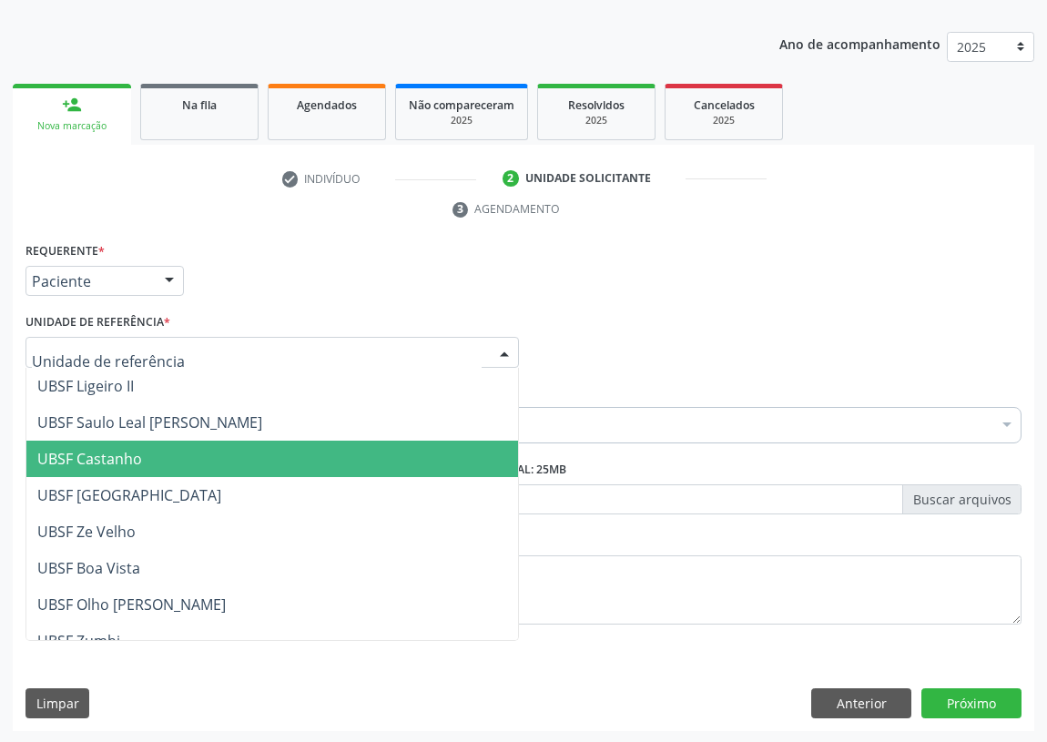
click at [107, 453] on span "UBSF Castanho" at bounding box center [89, 459] width 105 height 20
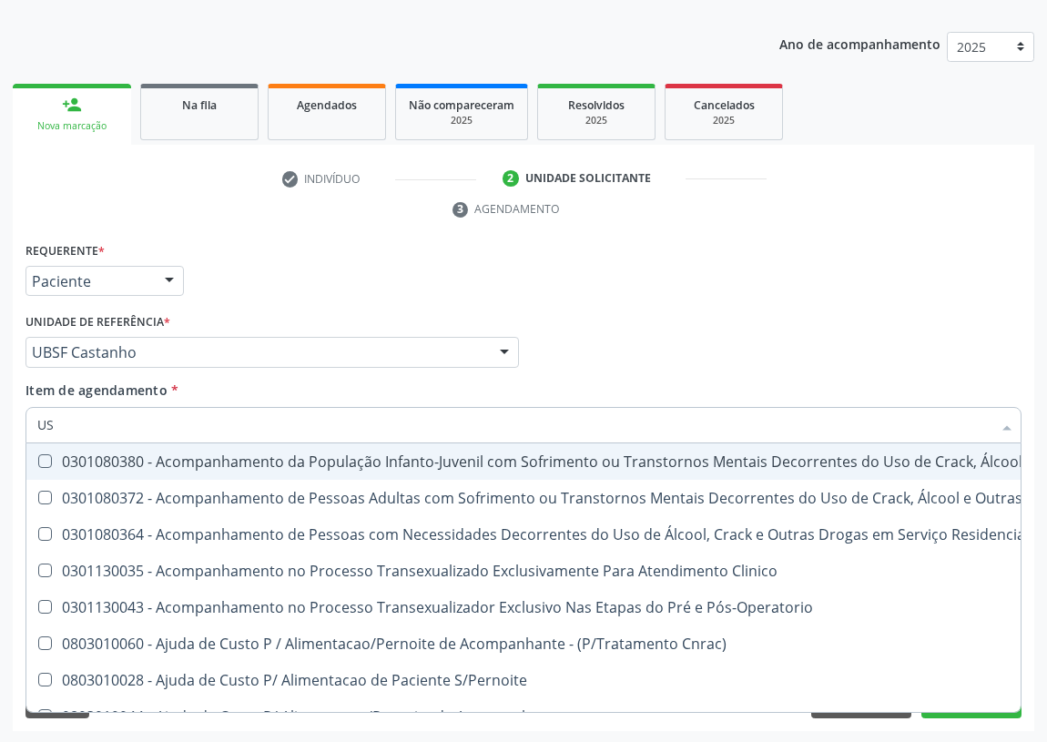
type input "USG"
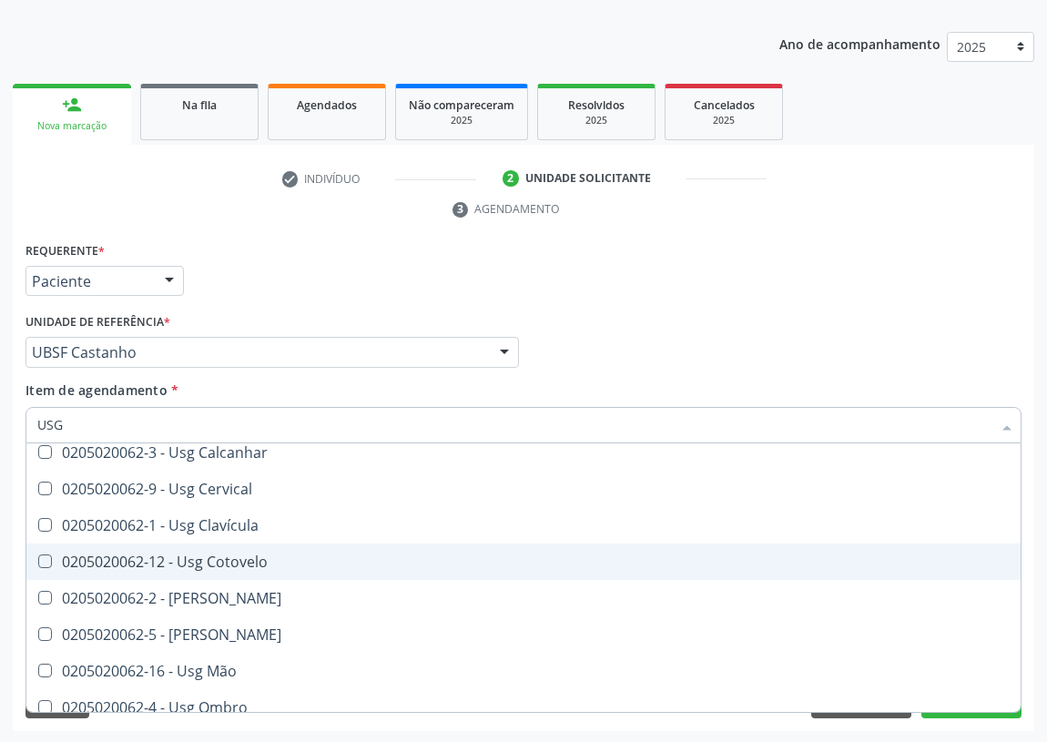
scroll to position [0, 0]
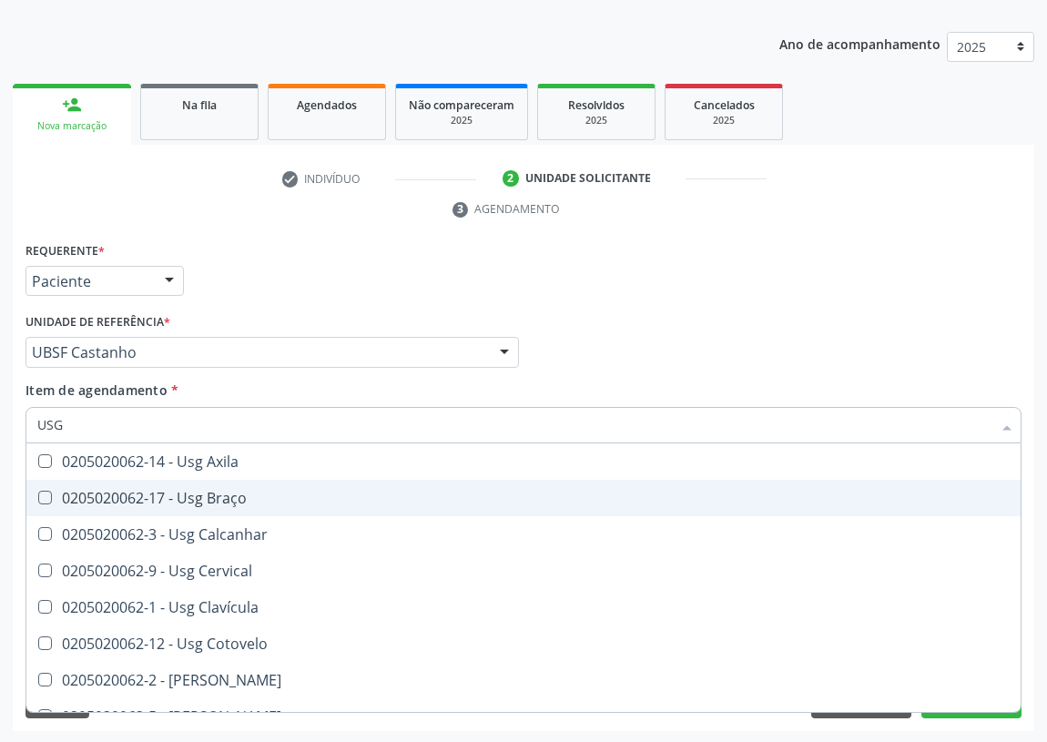
drag, startPoint x: 214, startPoint y: 495, endPoint x: 66, endPoint y: 491, distance: 148.4
click at [213, 494] on div "0205020062-17 - Usg Braço" at bounding box center [523, 498] width 972 height 15
checkbox Braço "true"
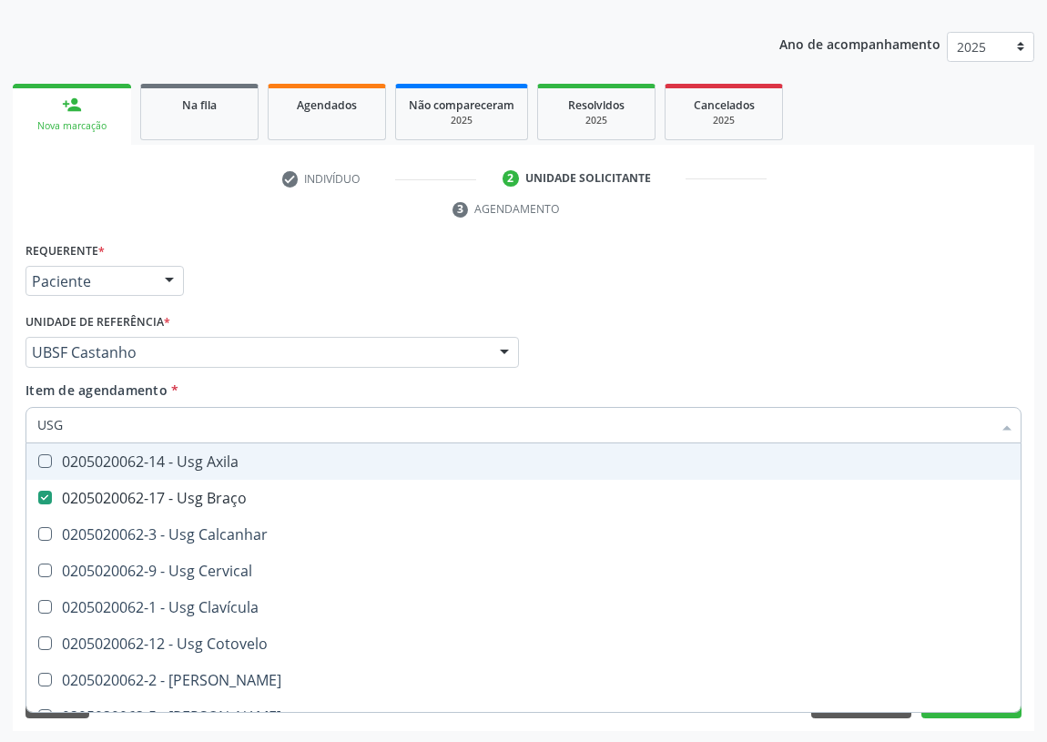
drag, startPoint x: 641, startPoint y: 335, endPoint x: 0, endPoint y: 608, distance: 696.5
click at [636, 338] on div "Médico Solicitante Por favor, selecione a Unidade de Atendimento primeiro Nenhu…" at bounding box center [523, 344] width 1005 height 71
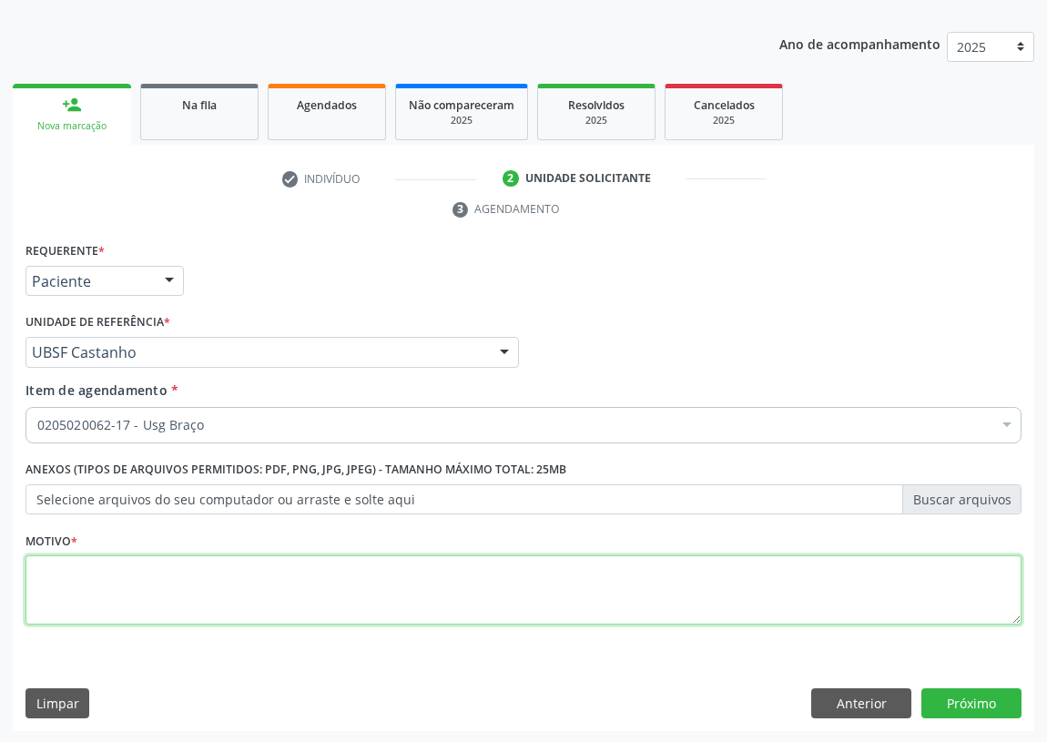
click at [91, 597] on textarea at bounding box center [523, 589] width 996 height 69
type textarea "AVALIAÇÃO"
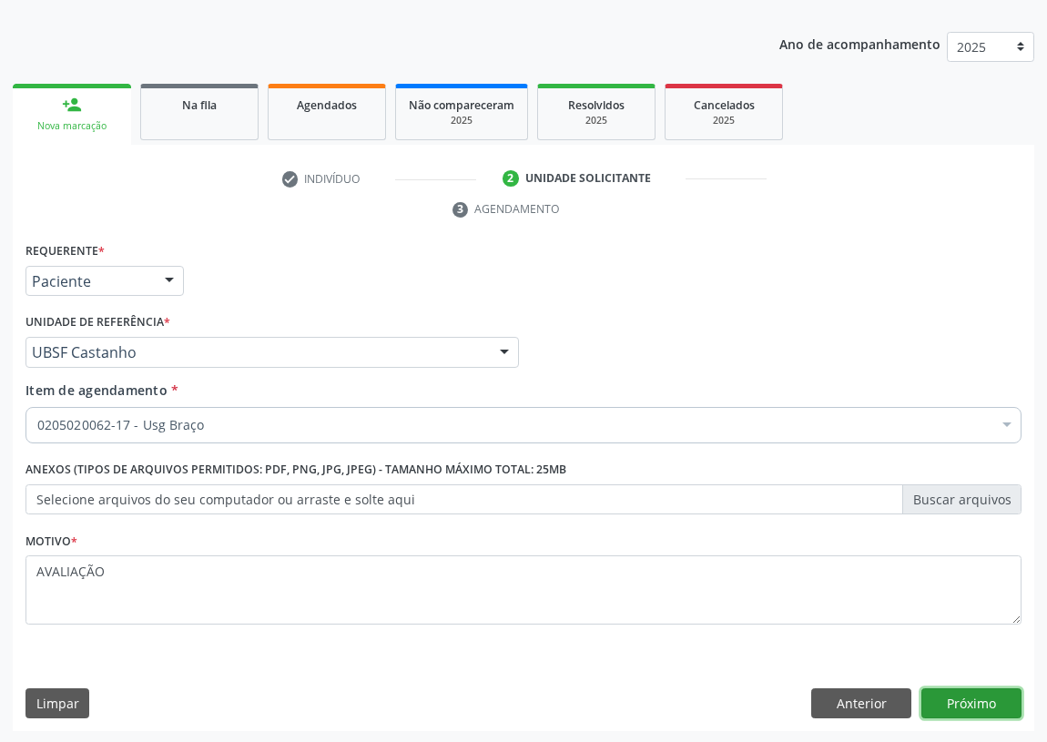
click at [965, 707] on button "Próximo" at bounding box center [971, 703] width 100 height 31
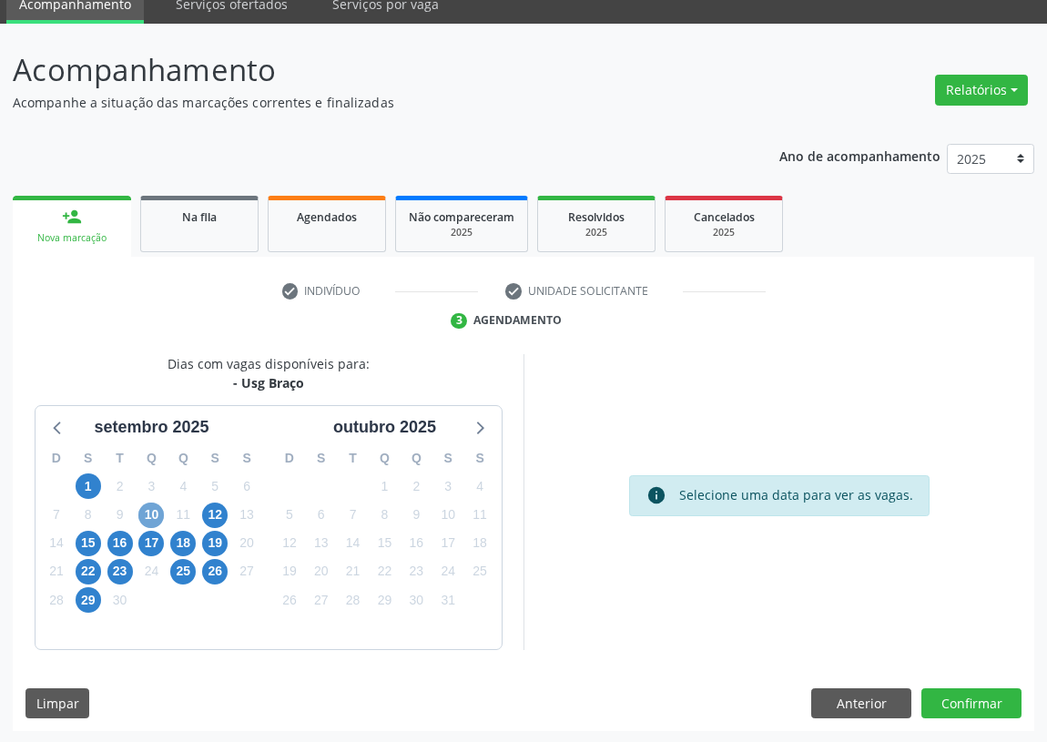
click at [154, 509] on span "10" at bounding box center [150, 514] width 25 height 25
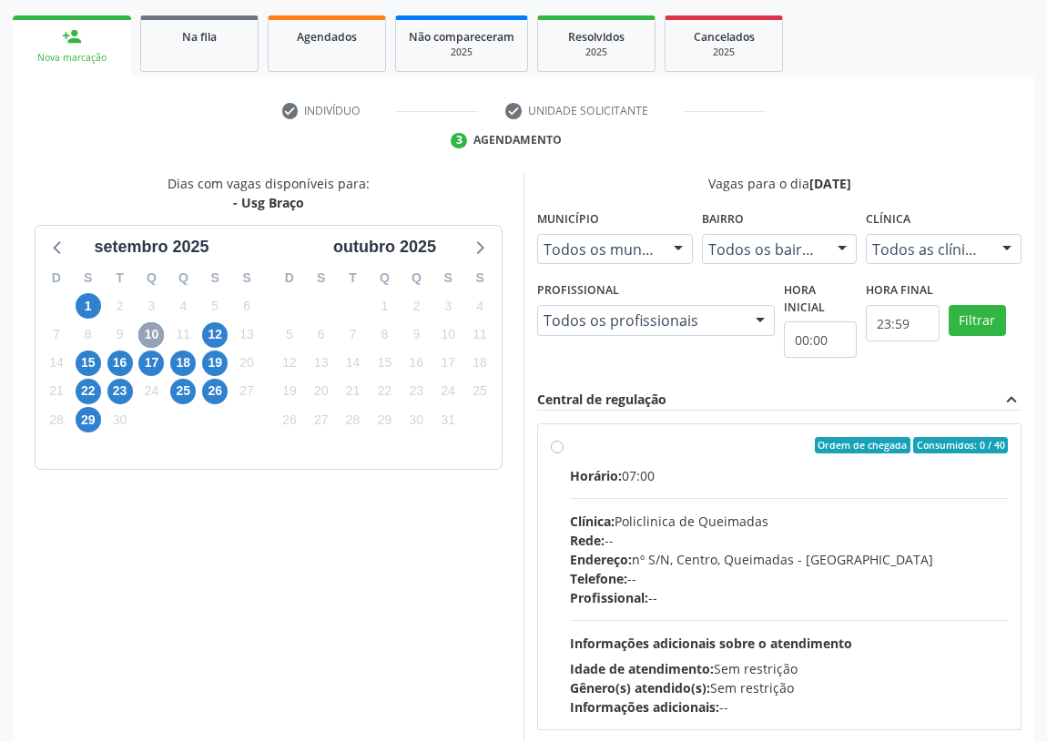
scroll to position [325, 0]
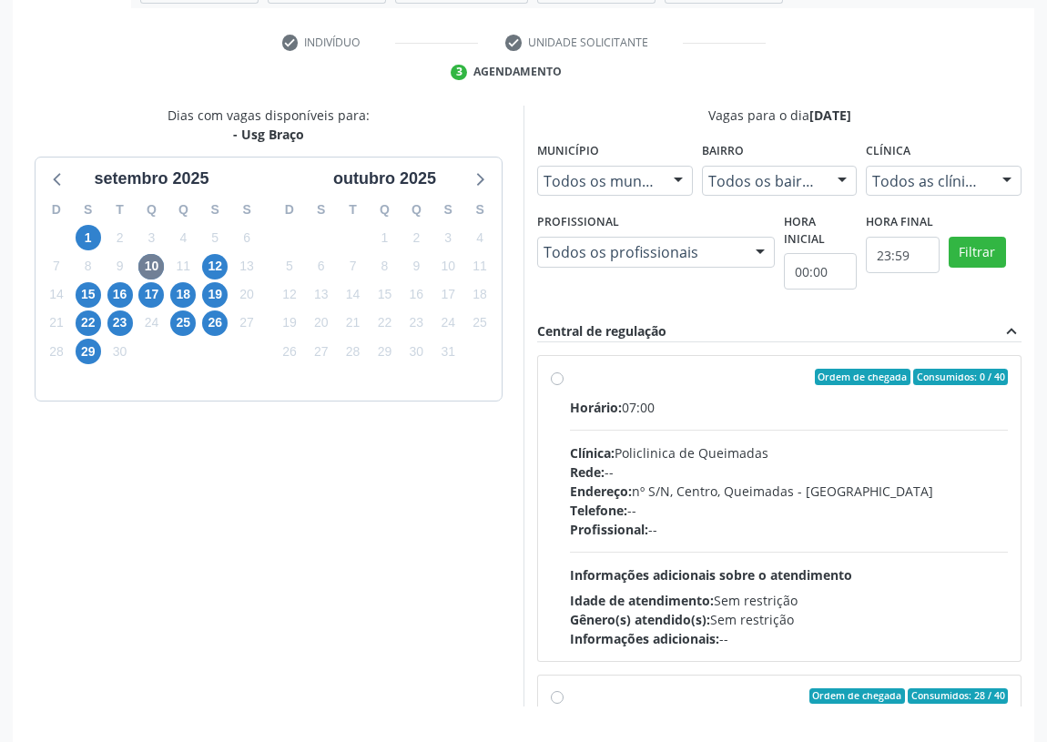
drag, startPoint x: 556, startPoint y: 371, endPoint x: 682, endPoint y: 427, distance: 137.3
click at [570, 373] on label "Ordem de chegada Consumidos: 0 / 40 Horário: 07:00 Clínica: Policlinica de Quei…" at bounding box center [789, 508] width 438 height 279
click at [560, 373] on input "Ordem de chegada Consumidos: 0 / 40 Horário: 07:00 Clínica: Policlinica de Quei…" at bounding box center [557, 377] width 13 height 16
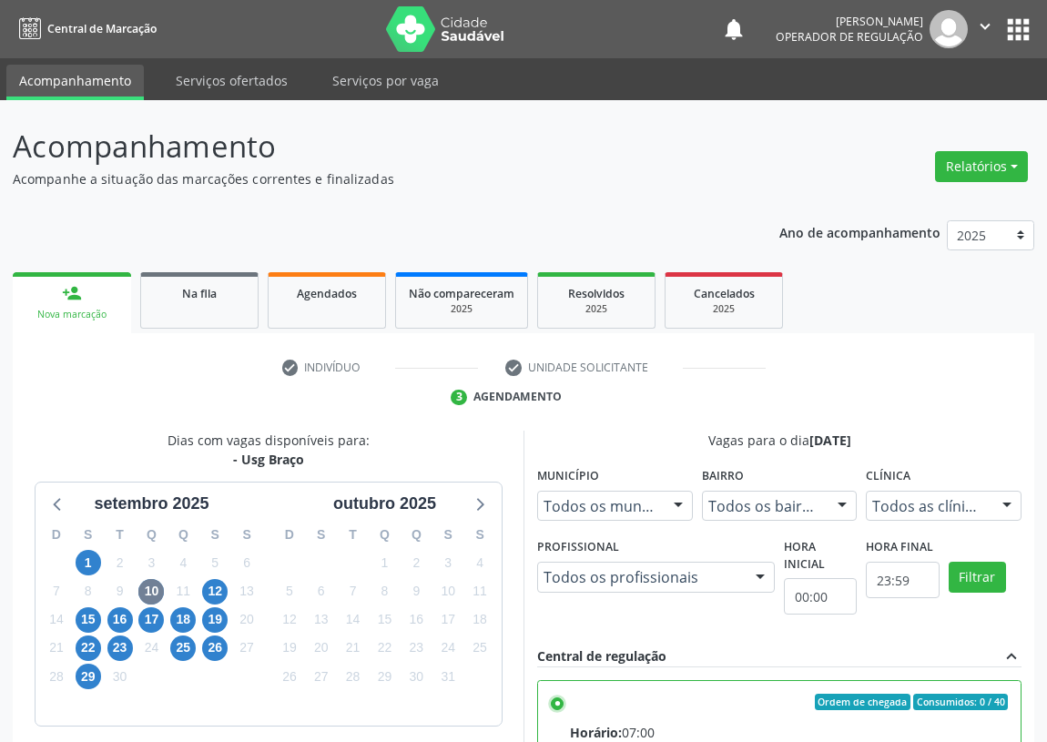
scroll to position [0, 0]
click at [554, 701] on input "Ordem de chegada Consumidos: 0 / 40 Horário: 07:00 Clínica: Policlinica de Quei…" at bounding box center [557, 701] width 13 height 16
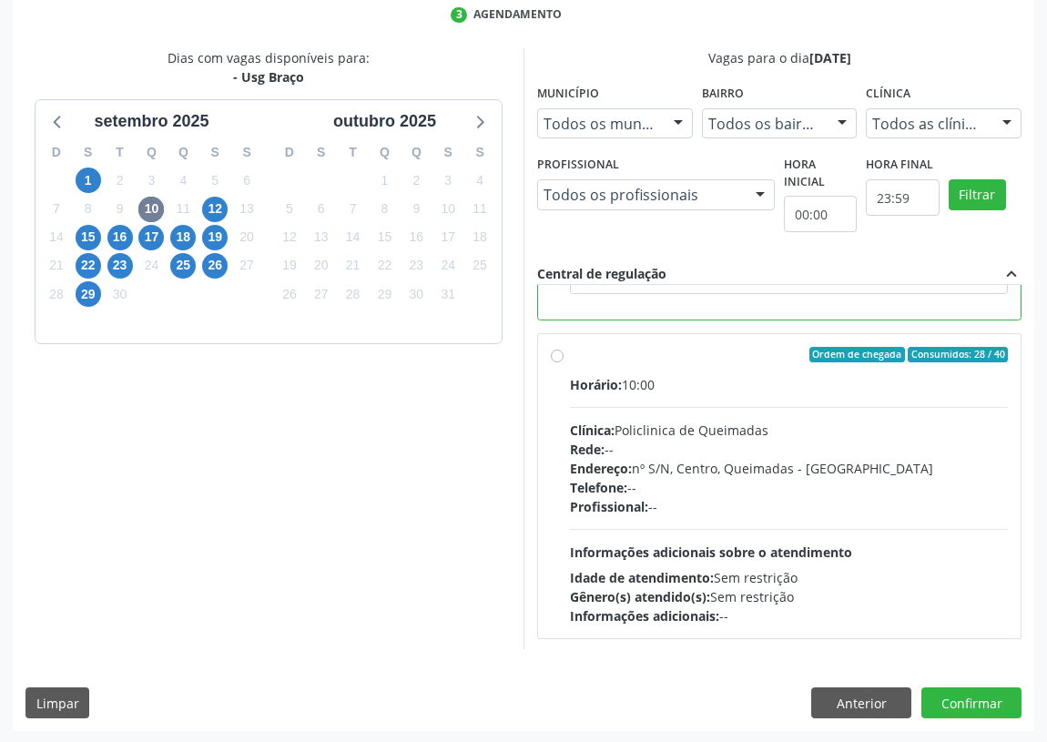
scroll to position [409, 0]
click at [552, 345] on div "Ordem de chegada Consumidos: 28 / 40 Horário: 10:00 Clínica: Policlinica de Que…" at bounding box center [779, 484] width 457 height 279
radio input "false"
radio input "true"
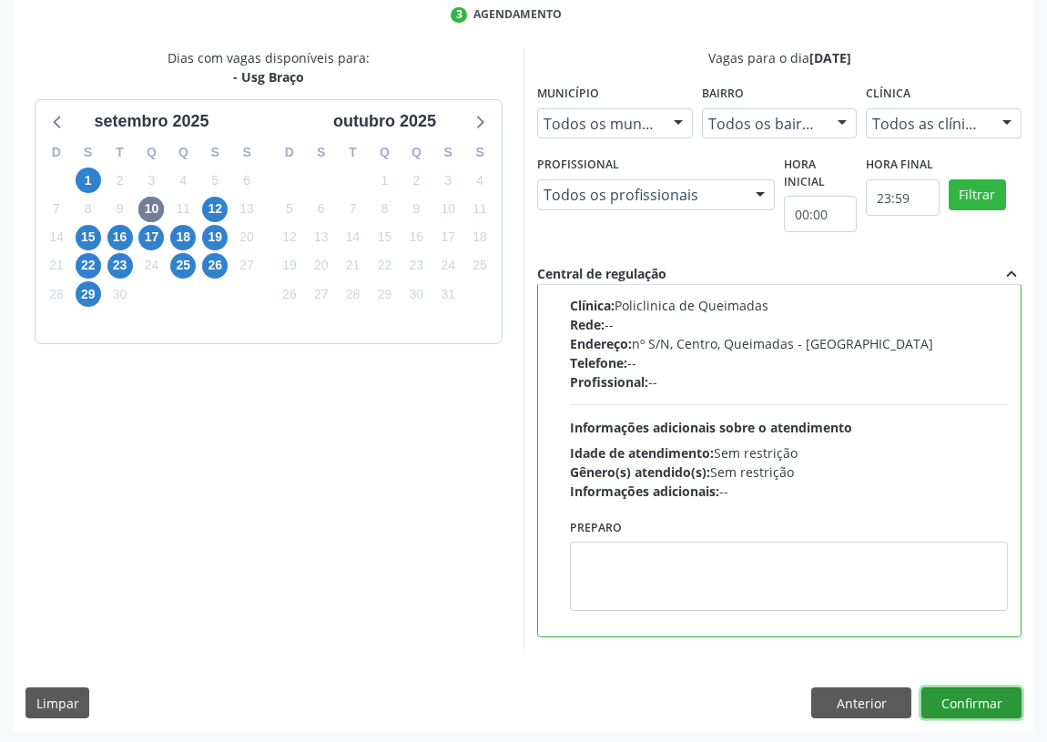
drag, startPoint x: 981, startPoint y: 701, endPoint x: 0, endPoint y: 617, distance: 984.6
click at [966, 701] on button "Confirmar" at bounding box center [971, 702] width 100 height 31
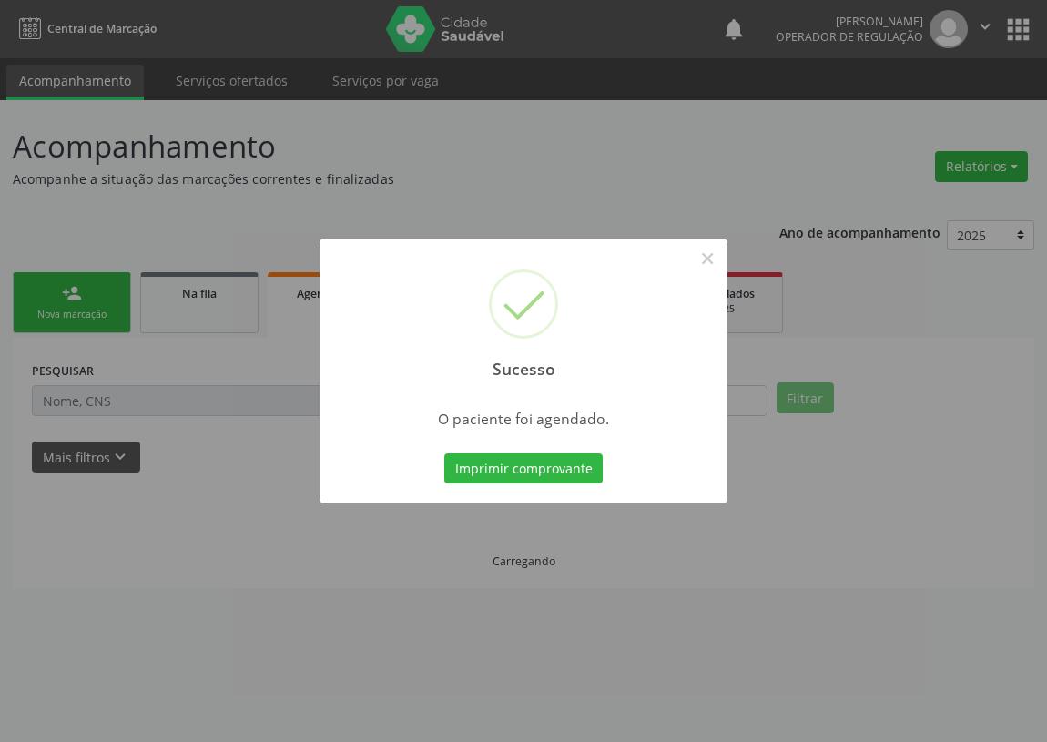
scroll to position [0, 0]
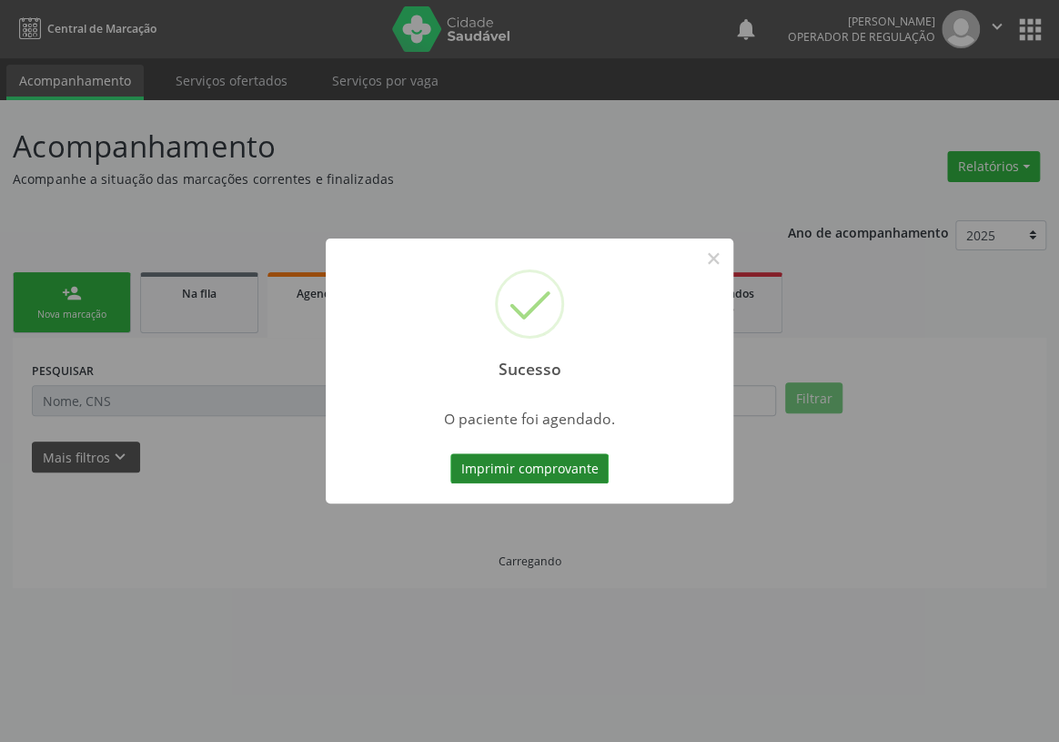
click at [562, 471] on button "Imprimir comprovante" at bounding box center [529, 468] width 158 height 31
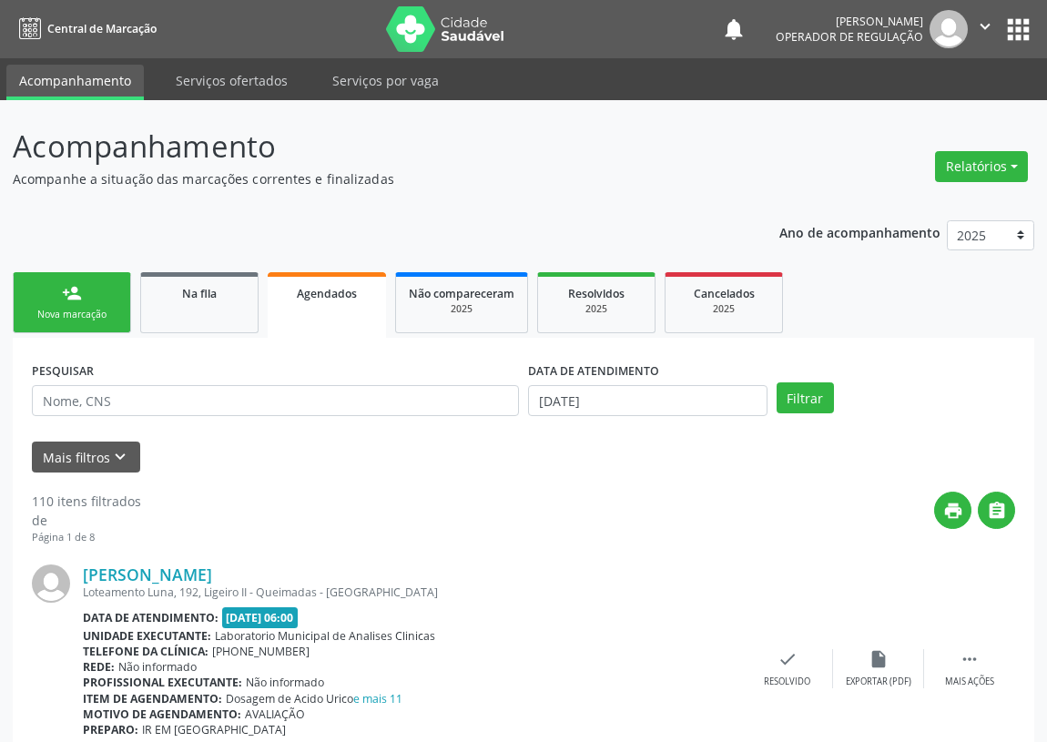
click at [35, 284] on link "person_add Nova marcação" at bounding box center [72, 302] width 118 height 61
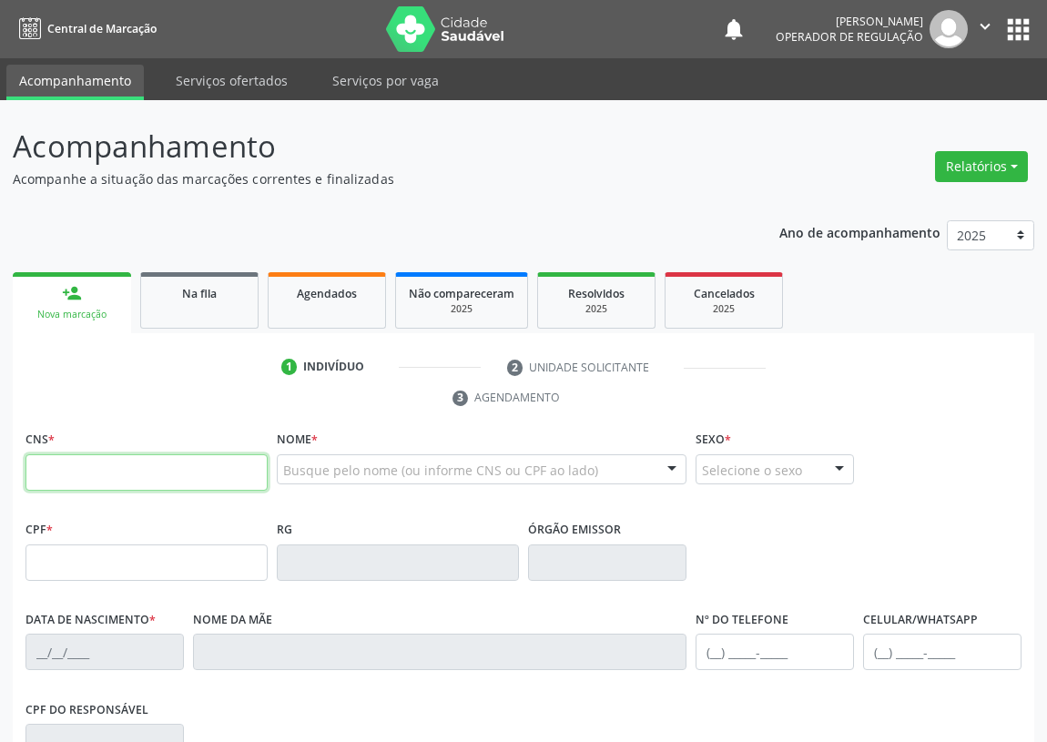
click at [36, 458] on input "text" at bounding box center [146, 472] width 242 height 36
click at [46, 463] on input "text" at bounding box center [146, 472] width 242 height 36
type input "700 4009 5240 7540"
type input "149.467.044-50"
type input "[DATE]"
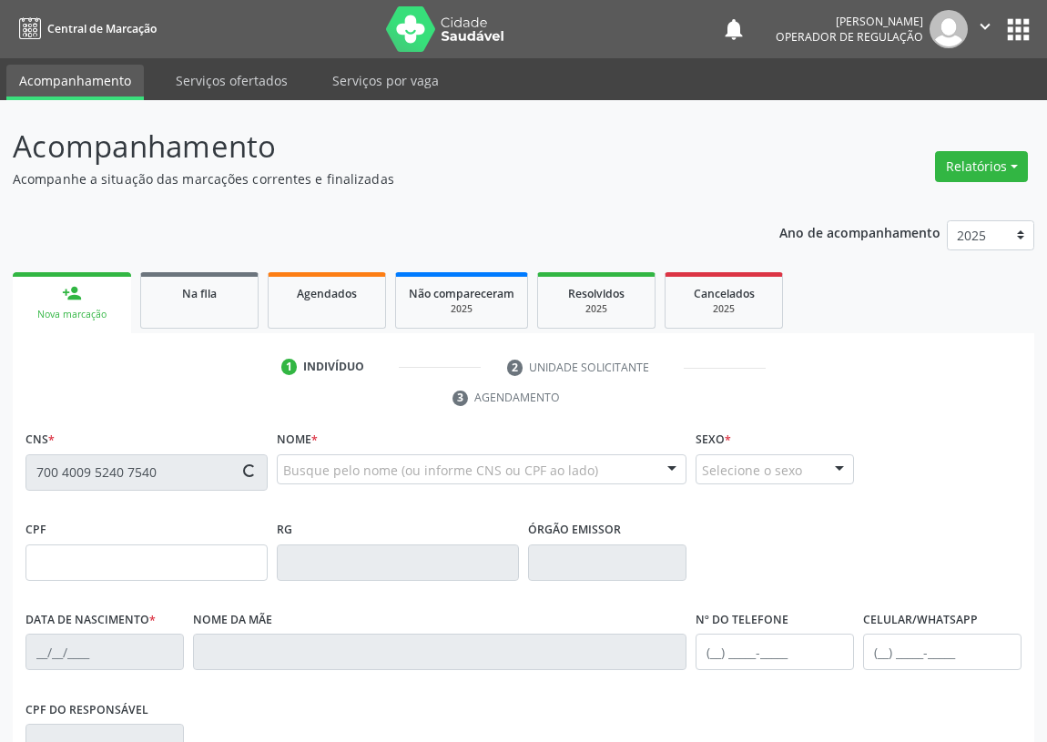
type input "[PERSON_NAME]"
type input "[PHONE_NUMBER]"
type input "30"
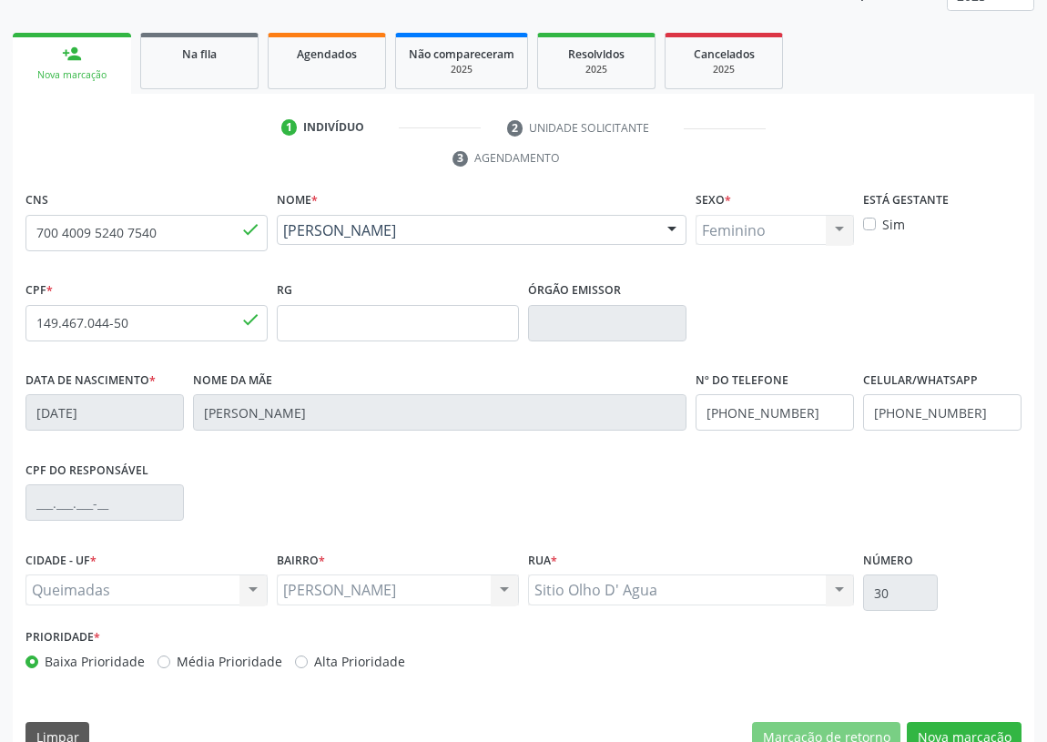
scroll to position [273, 0]
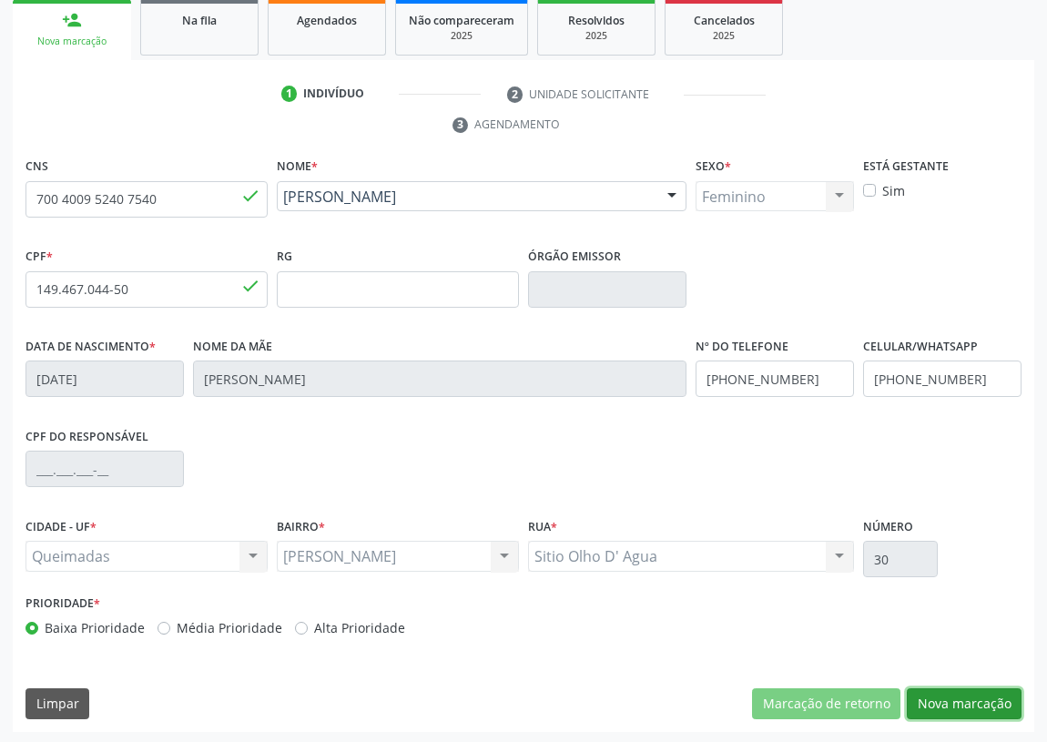
drag, startPoint x: 943, startPoint y: 692, endPoint x: 573, endPoint y: 649, distance: 372.0
click at [929, 692] on button "Nova marcação" at bounding box center [963, 703] width 115 height 31
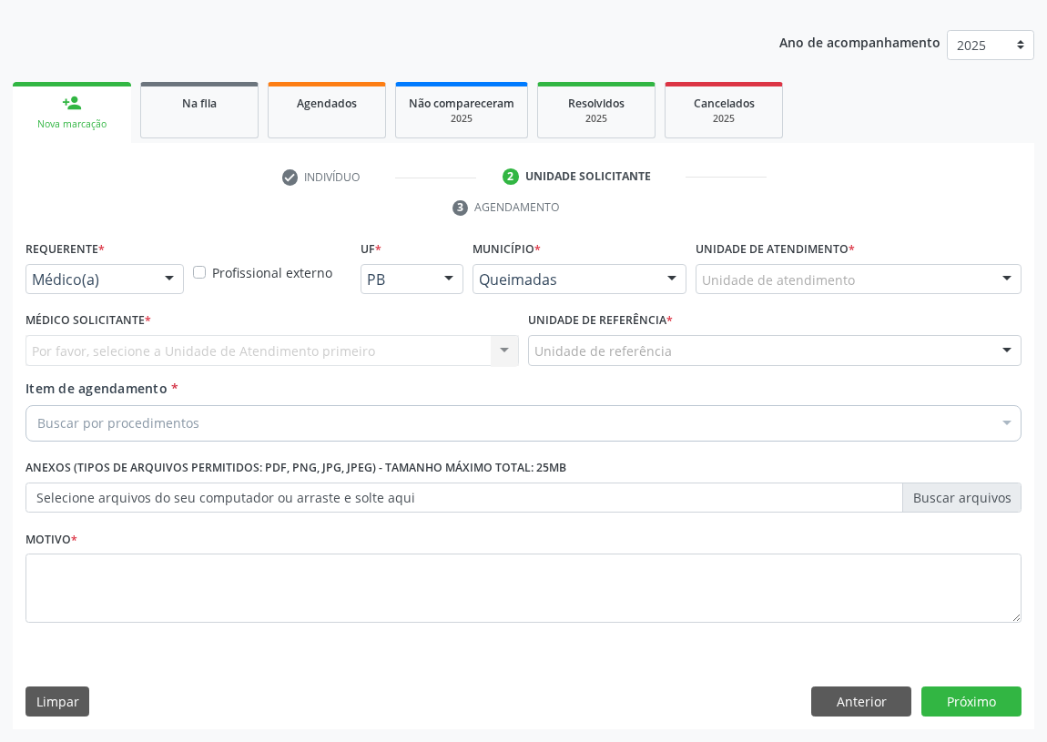
scroll to position [188, 0]
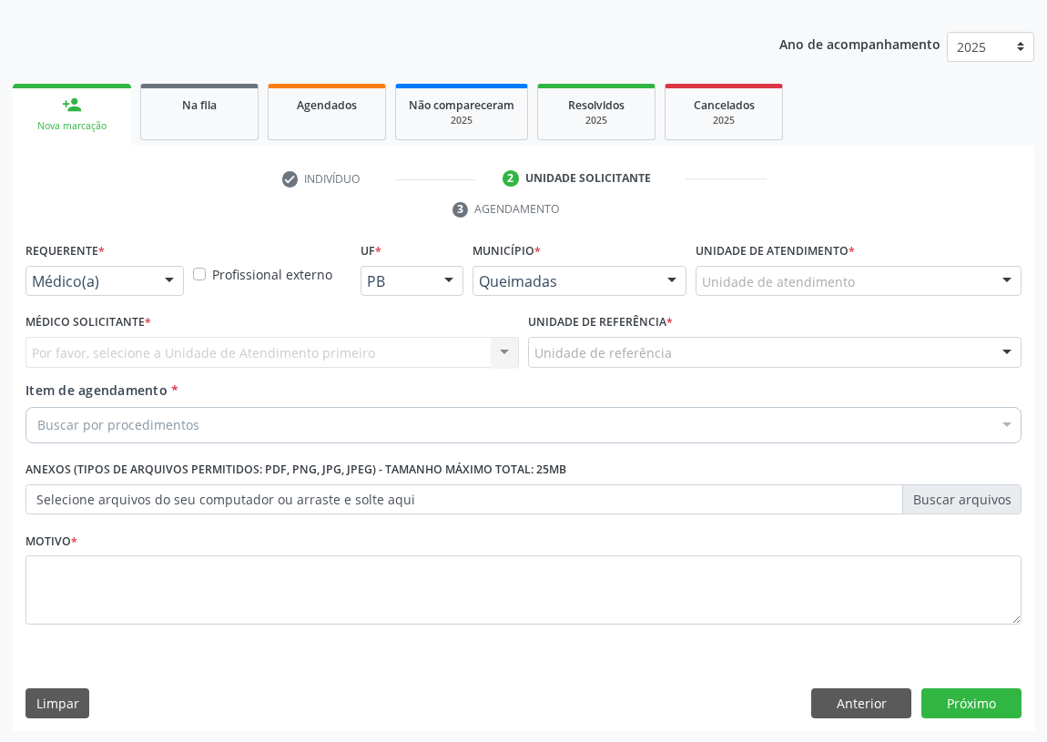
drag, startPoint x: 171, startPoint y: 275, endPoint x: 157, endPoint y: 318, distance: 44.9
click at [165, 297] on div "Médico(a) Médico(a) Enfermeiro(a) Paciente Nenhum resultado encontrado para: " …" at bounding box center [104, 281] width 158 height 31
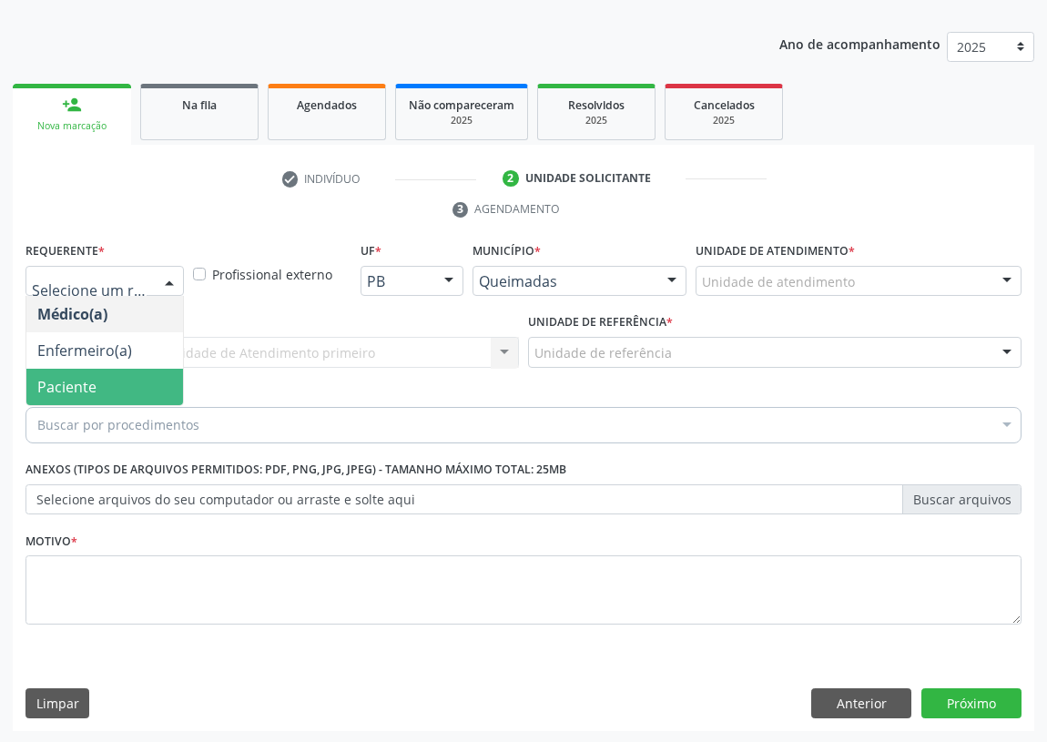
click at [146, 392] on span "Paciente" at bounding box center [104, 387] width 157 height 36
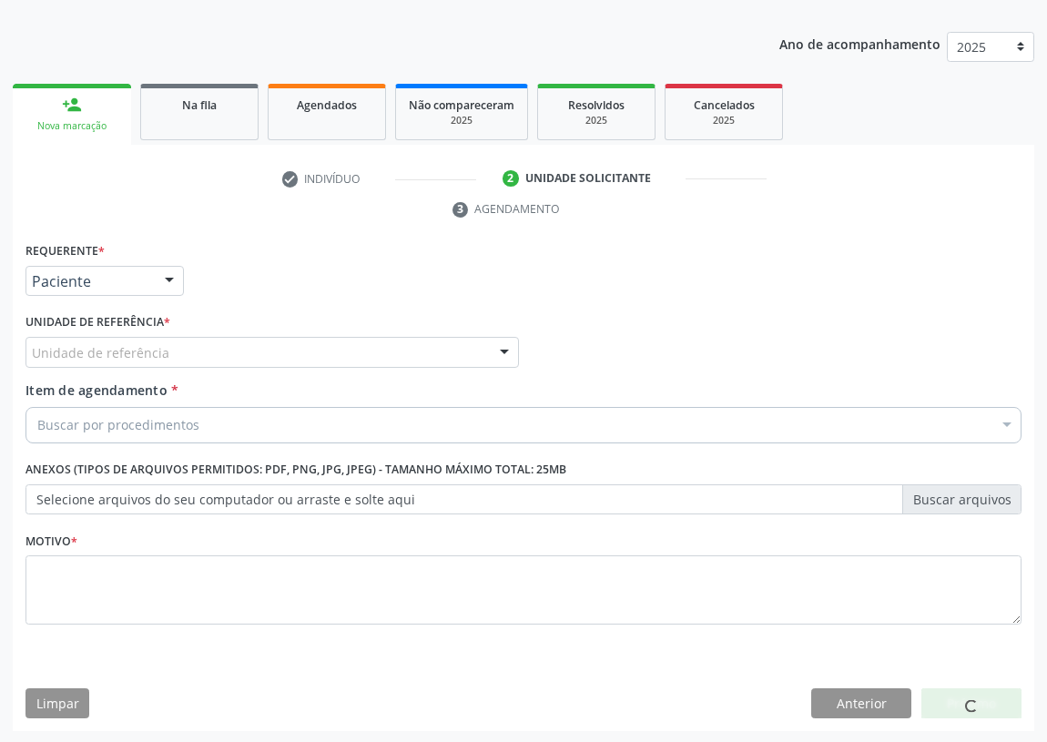
drag, startPoint x: 410, startPoint y: 349, endPoint x: 350, endPoint y: 371, distance: 63.4
click at [403, 349] on div "Unidade de referência" at bounding box center [271, 352] width 493 height 31
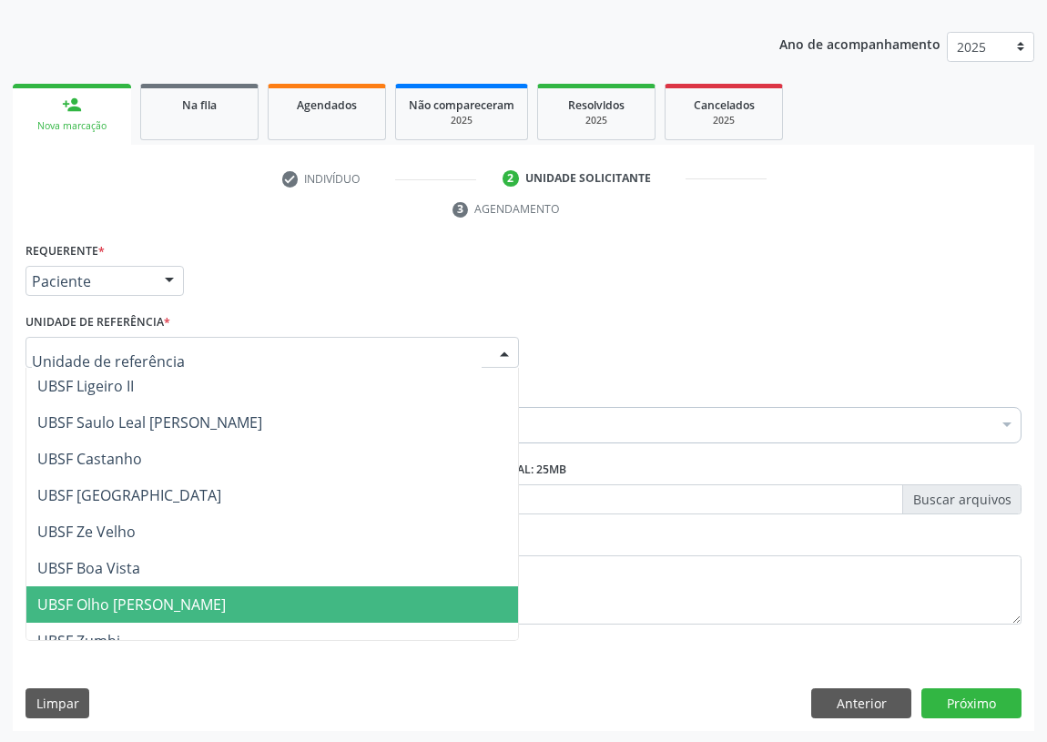
drag, startPoint x: 152, startPoint y: 615, endPoint x: 60, endPoint y: 563, distance: 105.5
click at [144, 612] on span "UBSF Olho [PERSON_NAME]" at bounding box center [271, 604] width 491 height 36
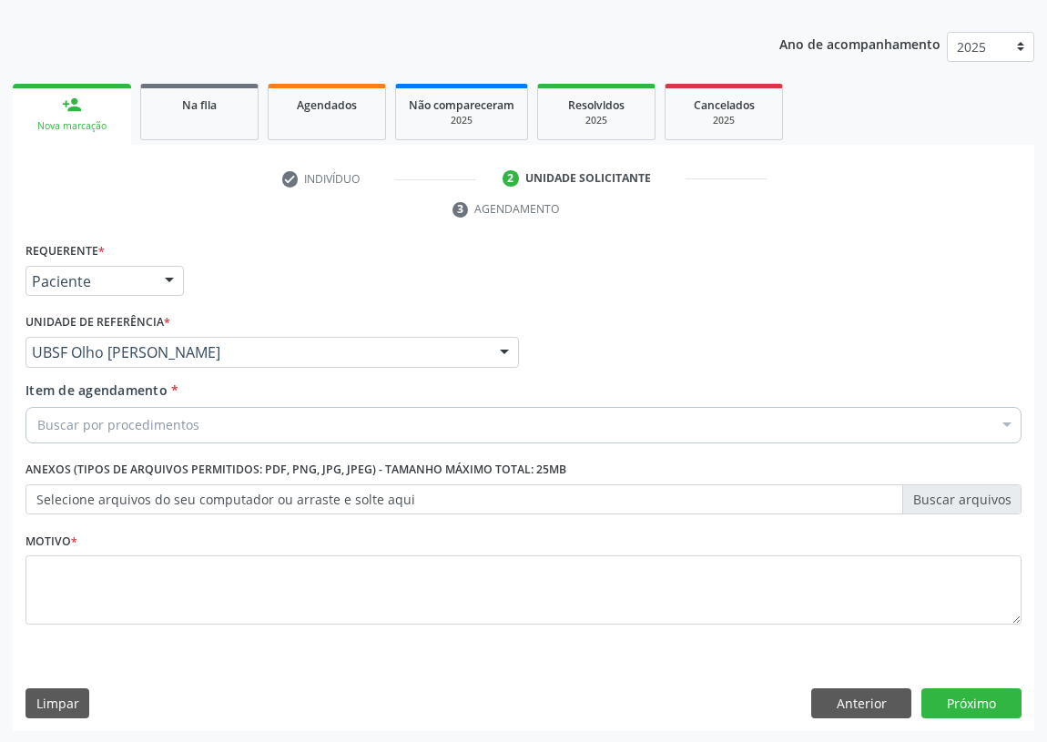
click at [72, 492] on label "Selecione arquivos do seu computador ou arraste e solte aqui" at bounding box center [523, 499] width 996 height 31
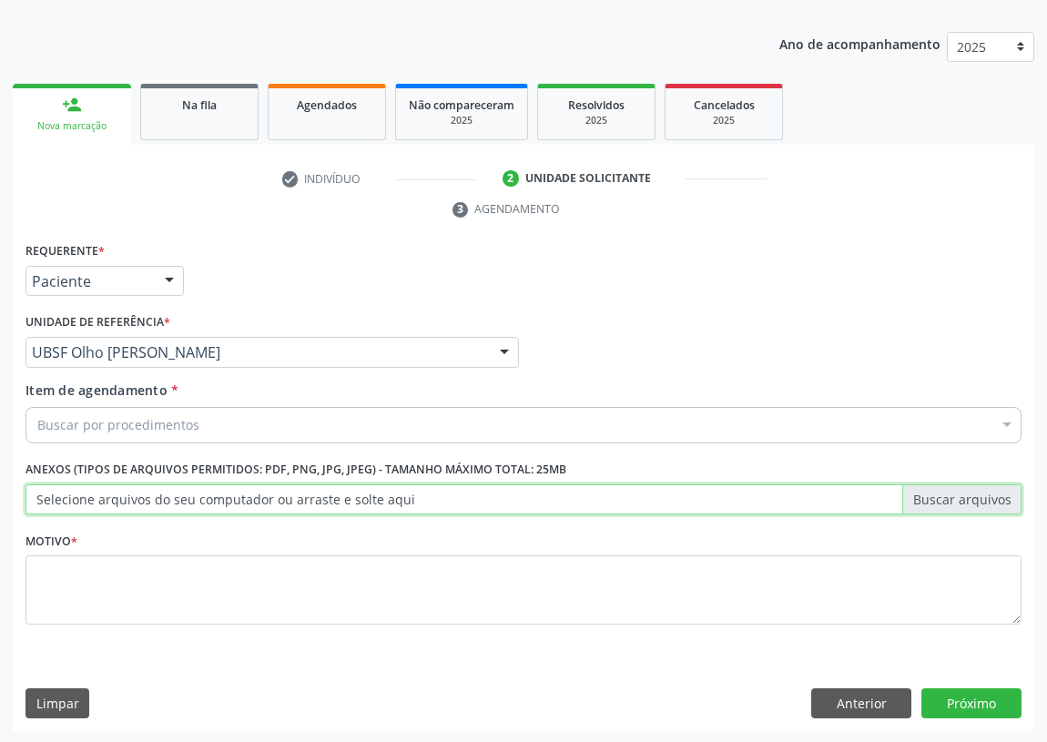
click at [72, 492] on input "Selecione arquivos do seu computador ou arraste e solte aqui" at bounding box center [523, 499] width 996 height 31
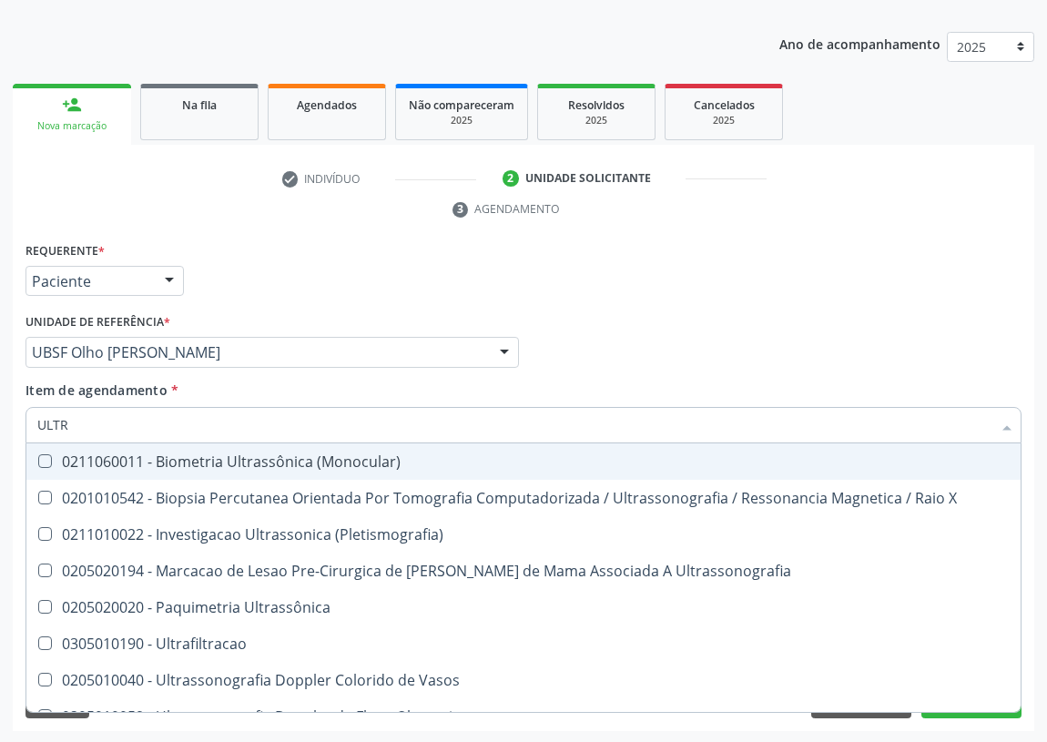
type input "ULTRA"
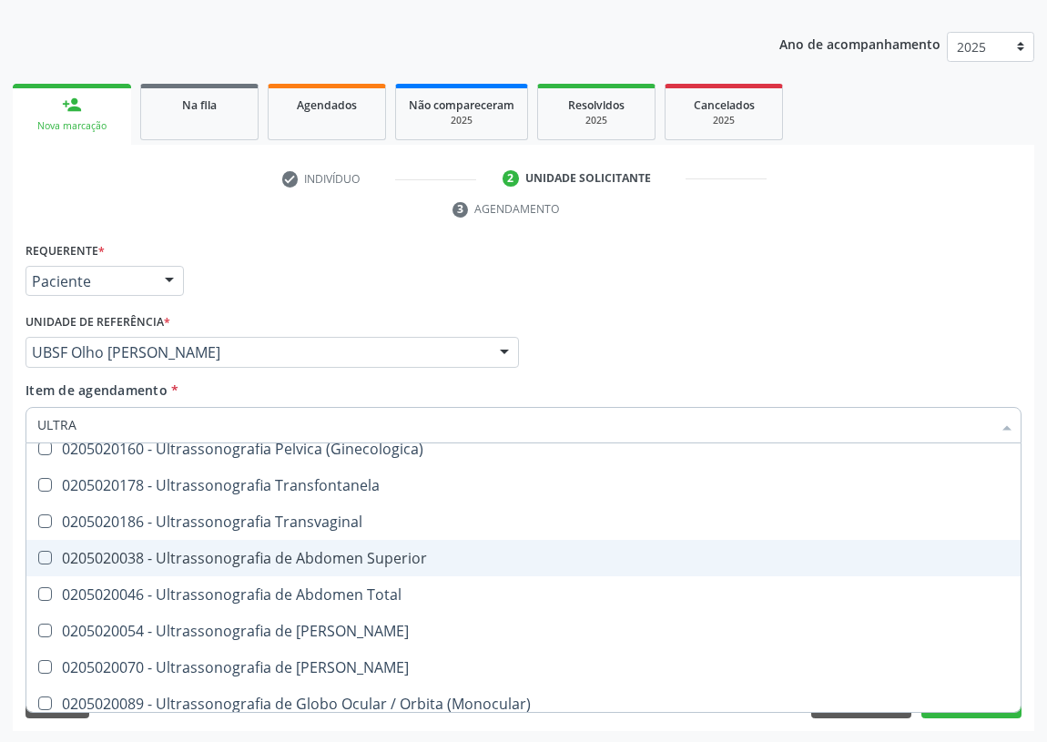
scroll to position [496, 0]
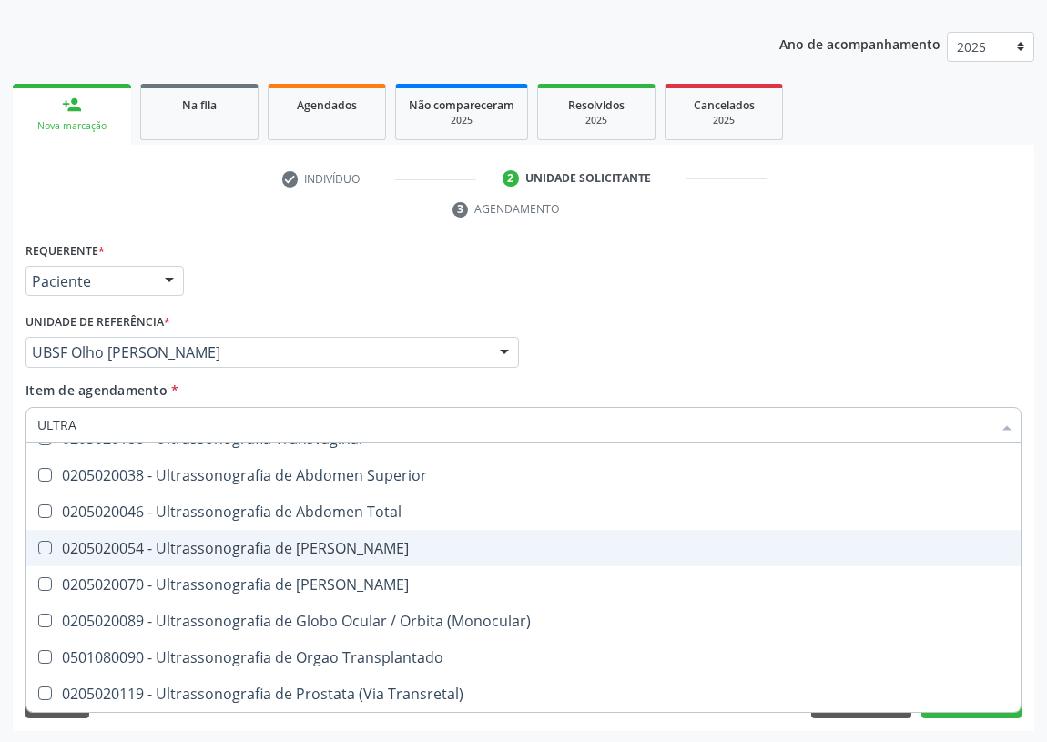
click at [326, 545] on div "0205020054 - Ultrassonografia de Aparelho Urinario" at bounding box center [523, 548] width 972 height 15
checkbox Urinario "true"
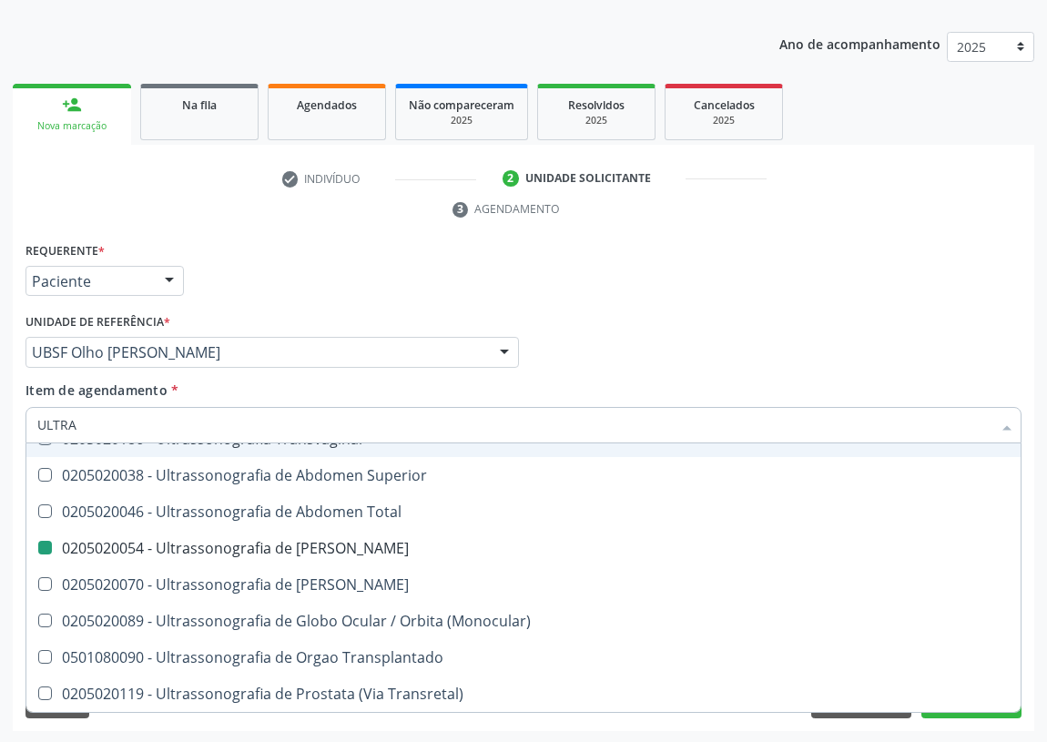
drag, startPoint x: 716, startPoint y: 349, endPoint x: 0, endPoint y: 664, distance: 782.4
click at [700, 351] on div "Médico Solicitante Por favor, selecione a Unidade de Atendimento primeiro Nenhu…" at bounding box center [523, 344] width 1005 height 71
checkbox X "true"
checkbox Urinario "false"
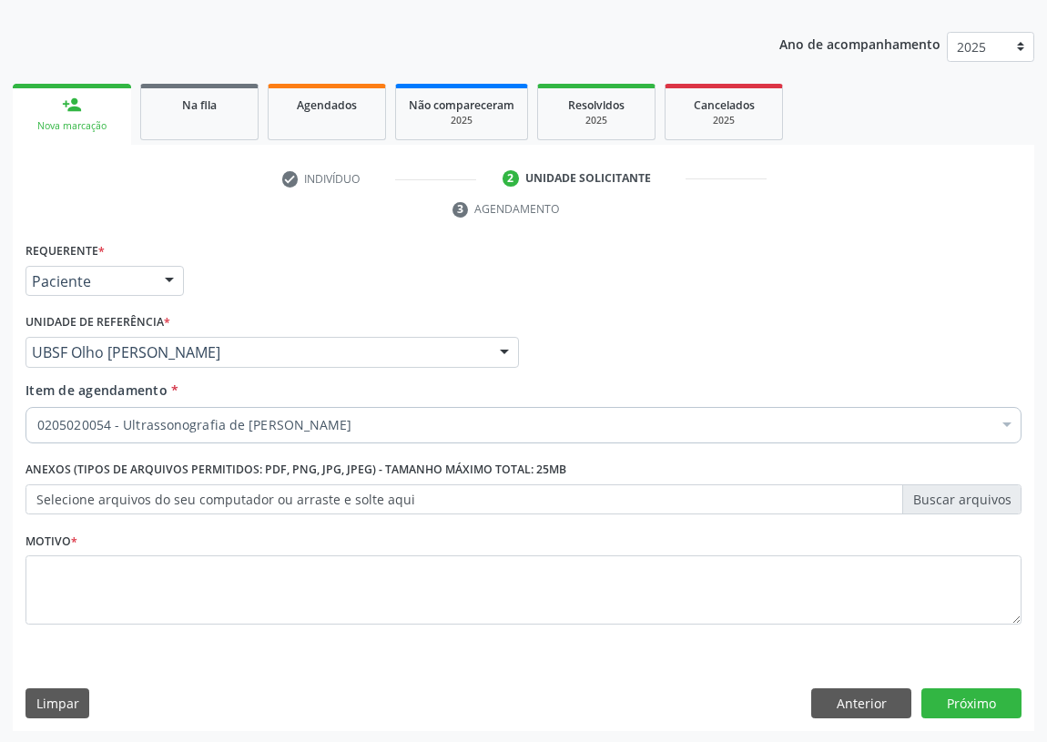
scroll to position [0, 0]
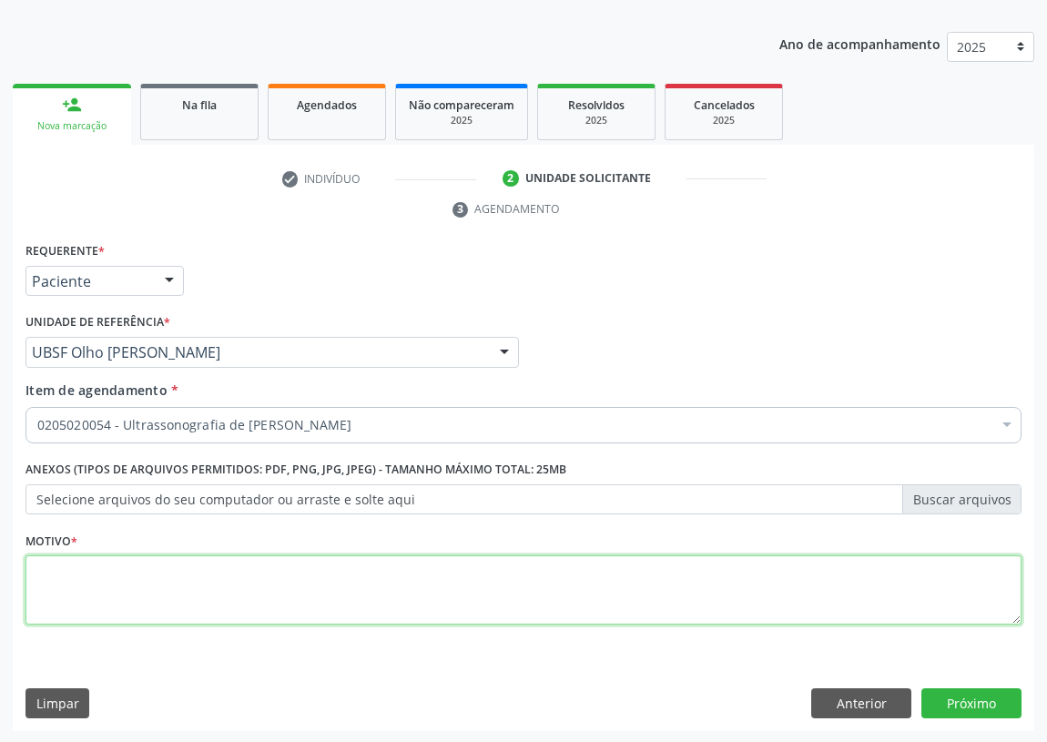
click at [132, 594] on textarea at bounding box center [523, 589] width 996 height 69
type textarea "AVALIAÇÃO"
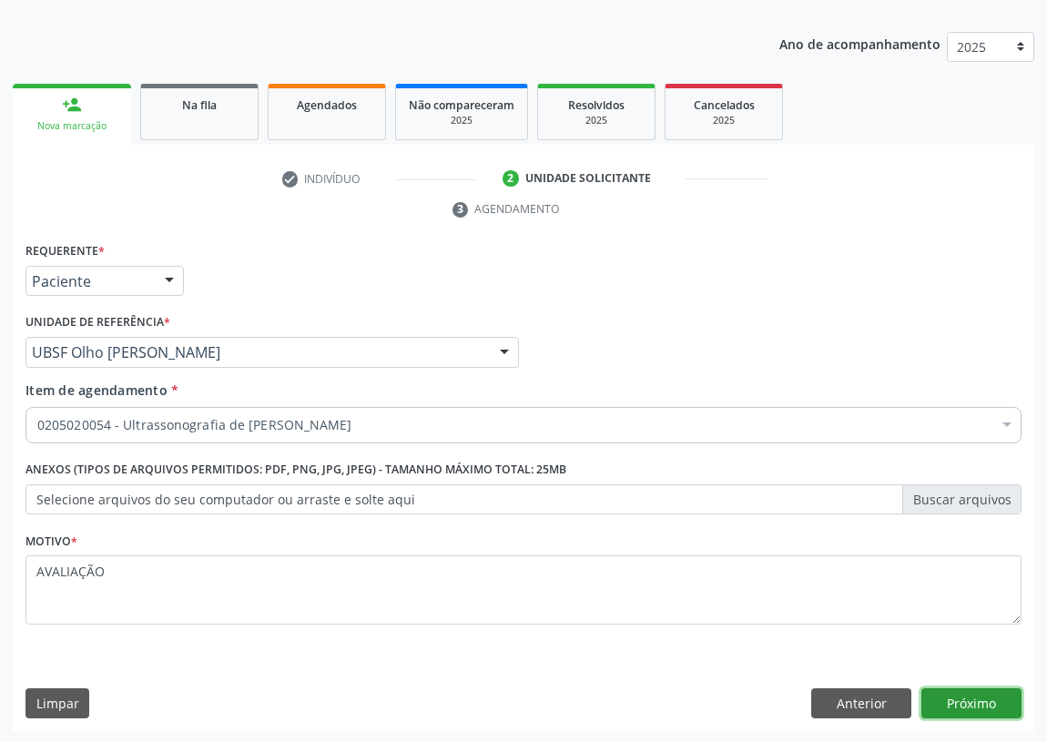
click at [959, 697] on button "Próximo" at bounding box center [971, 703] width 100 height 31
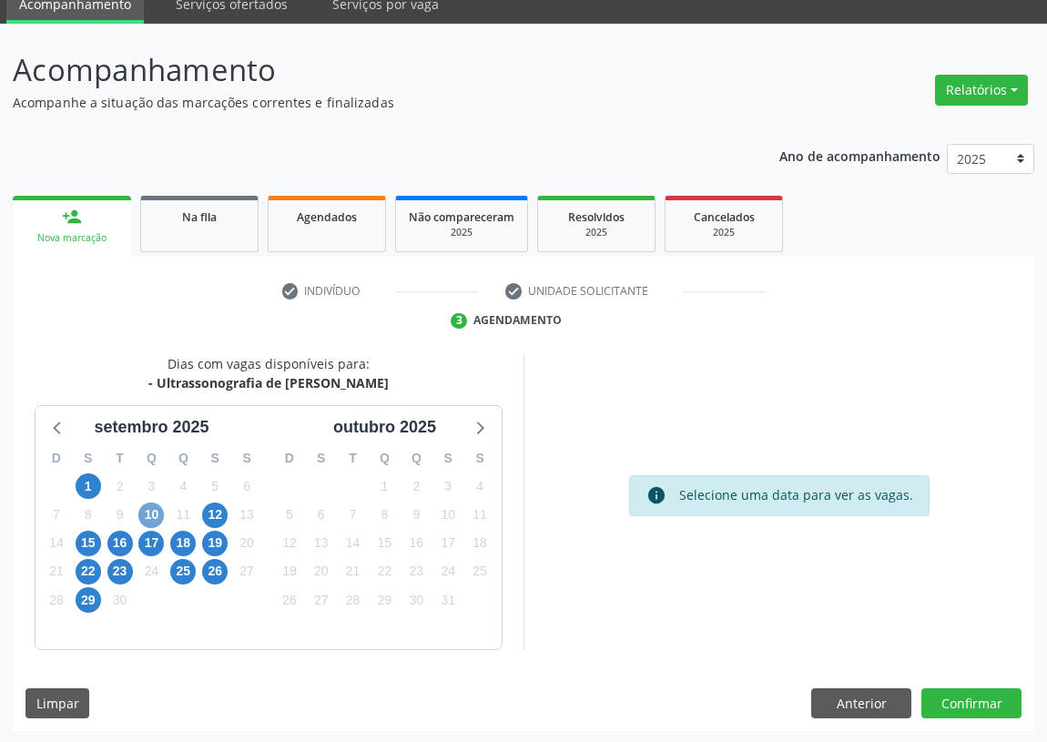
drag, startPoint x: 151, startPoint y: 511, endPoint x: 573, endPoint y: 458, distance: 425.7
click at [154, 511] on span "10" at bounding box center [150, 514] width 25 height 25
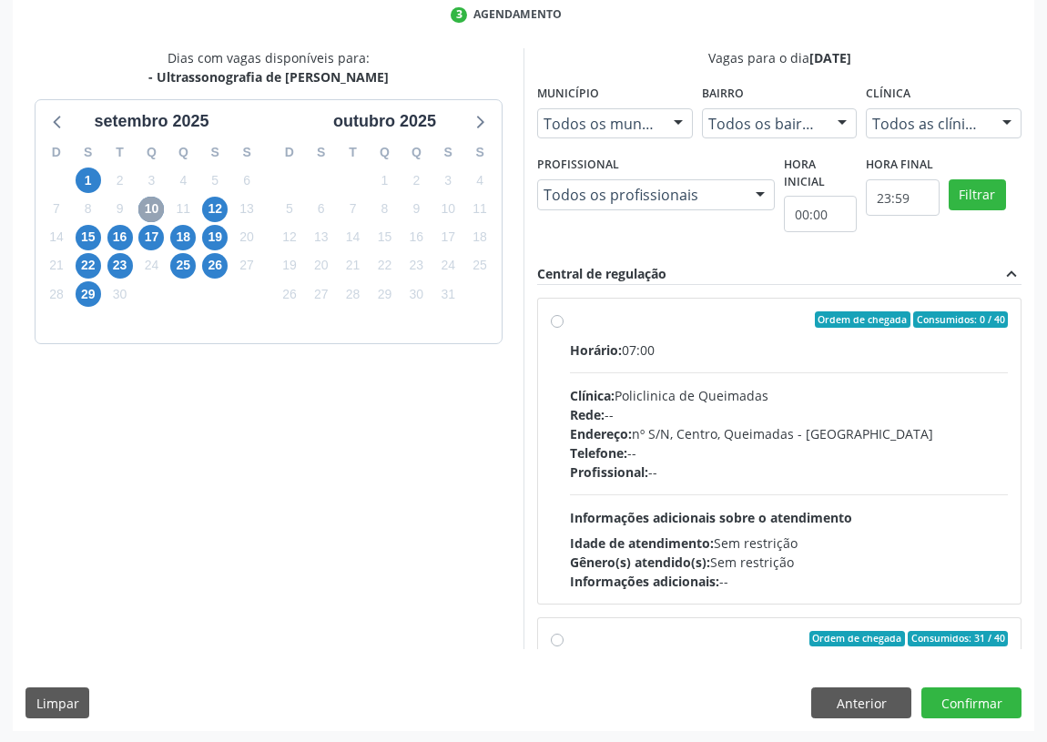
scroll to position [285, 0]
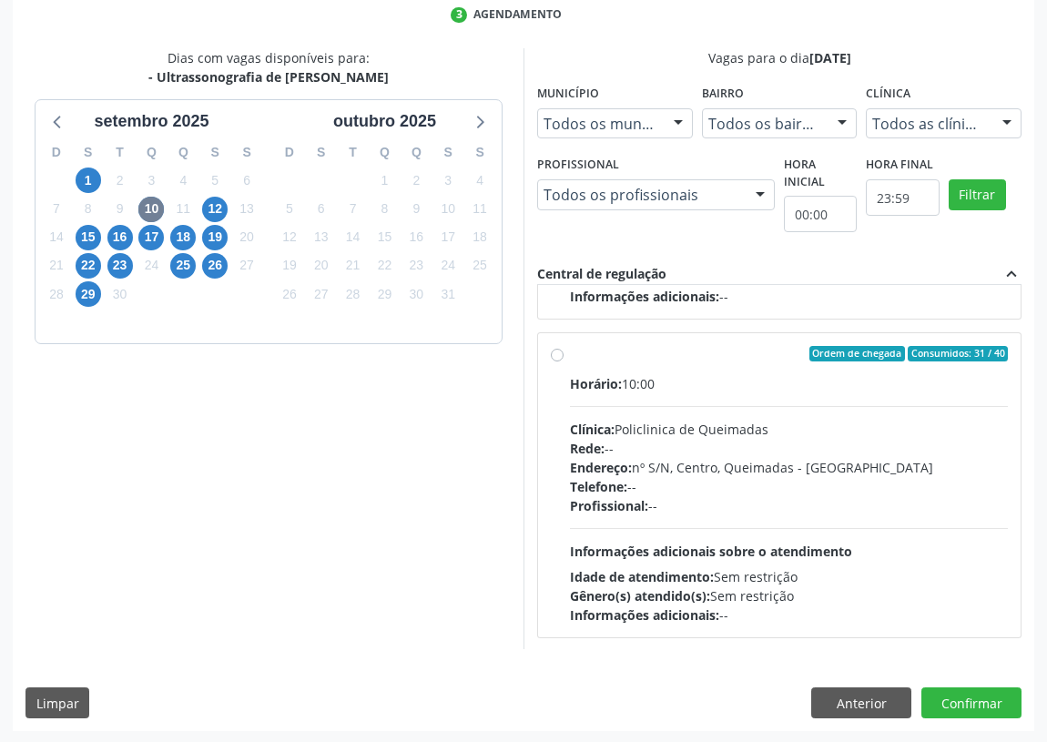
drag, startPoint x: 566, startPoint y: 354, endPoint x: 519, endPoint y: 423, distance: 83.8
click at [565, 354] on div "Ordem de chegada Consumidos: 31 / 40 Horário: 10:00 Clínica: Policlinica de Que…" at bounding box center [779, 485] width 457 height 279
radio input "true"
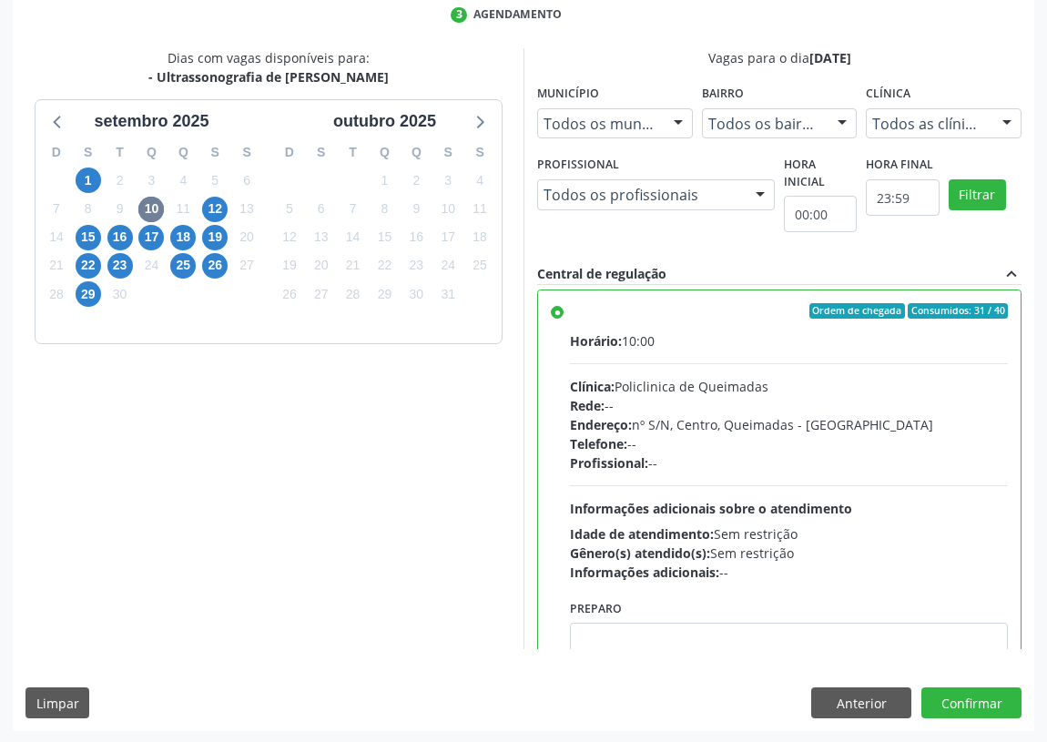
scroll to position [409, 0]
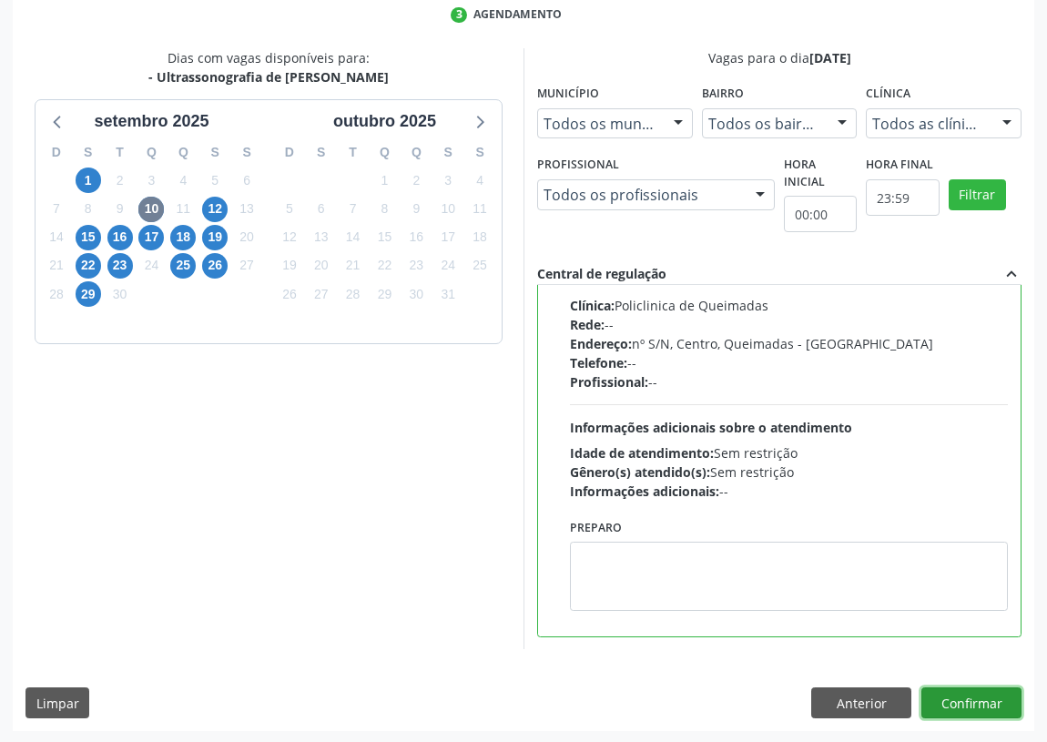
drag, startPoint x: 947, startPoint y: 694, endPoint x: 560, endPoint y: 701, distance: 387.8
click at [944, 693] on button "Confirmar" at bounding box center [971, 702] width 100 height 31
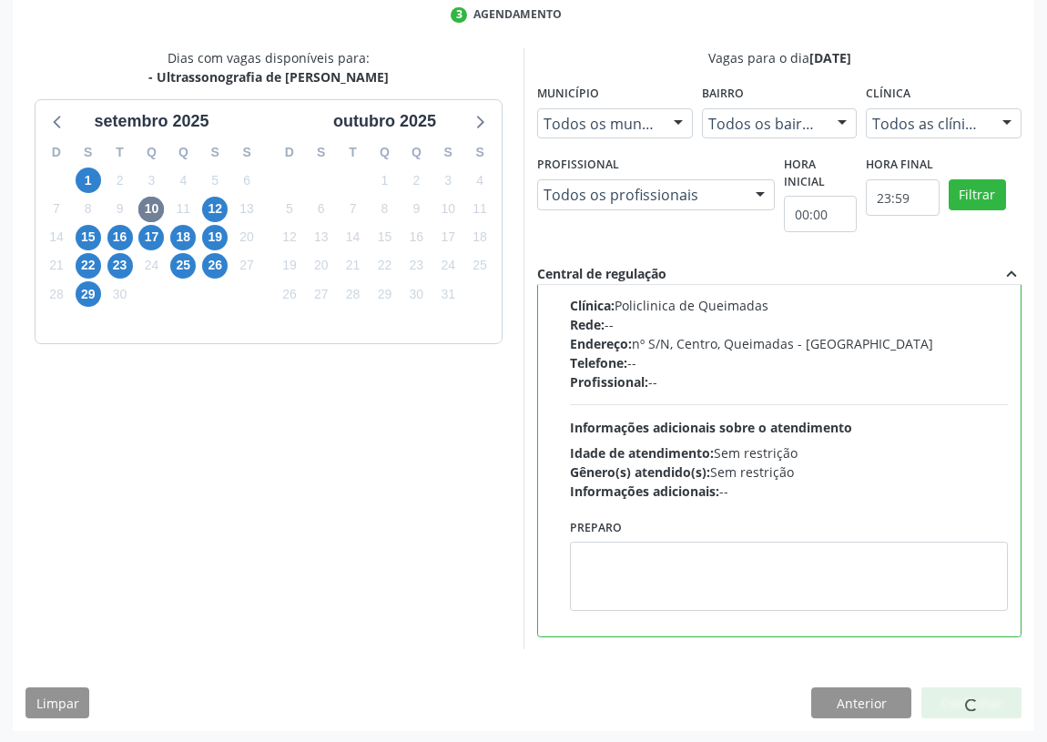
scroll to position [0, 0]
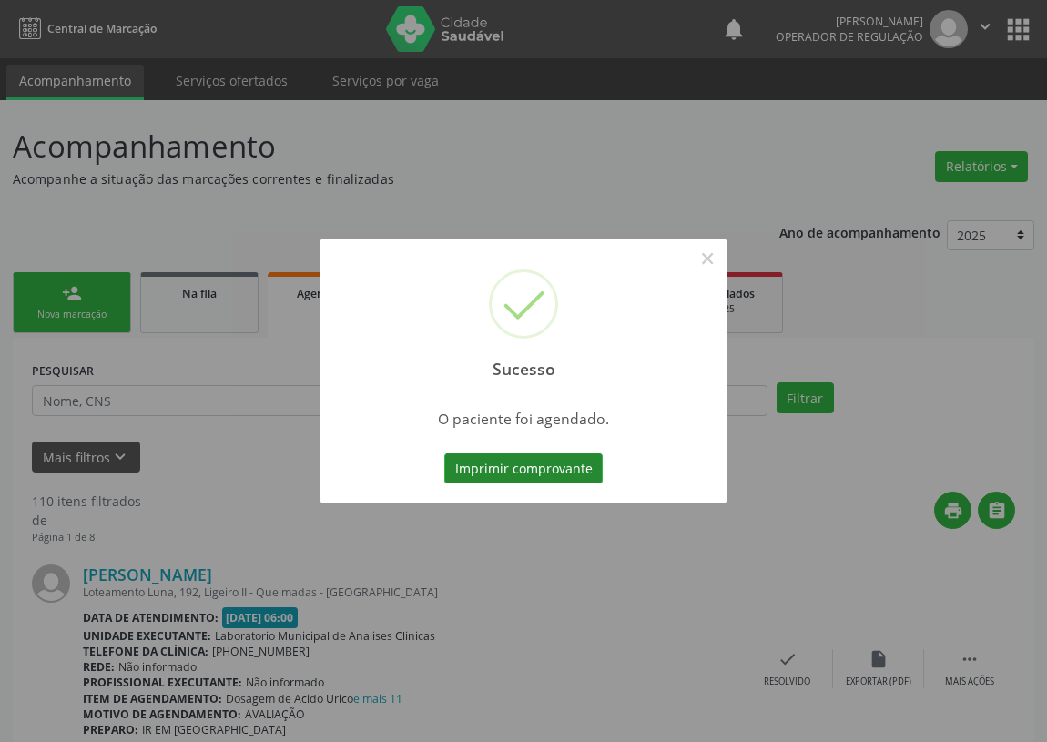
click at [531, 466] on button "Imprimir comprovante" at bounding box center [523, 468] width 158 height 31
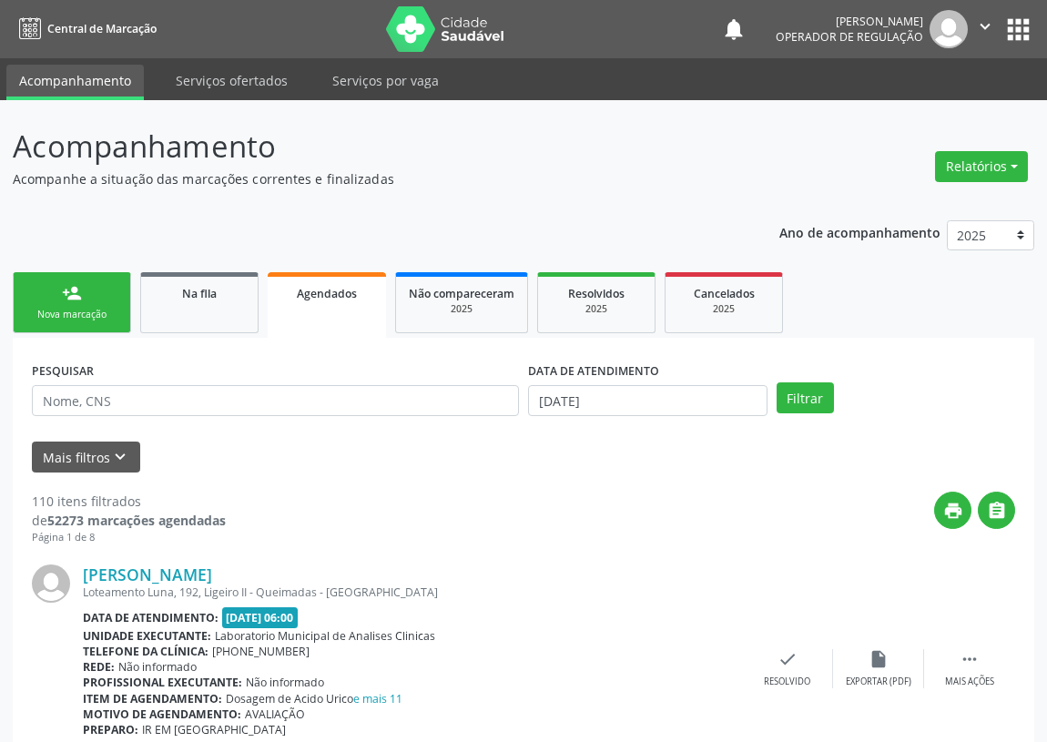
click at [65, 318] on div "Nova marcação" at bounding box center [71, 315] width 91 height 14
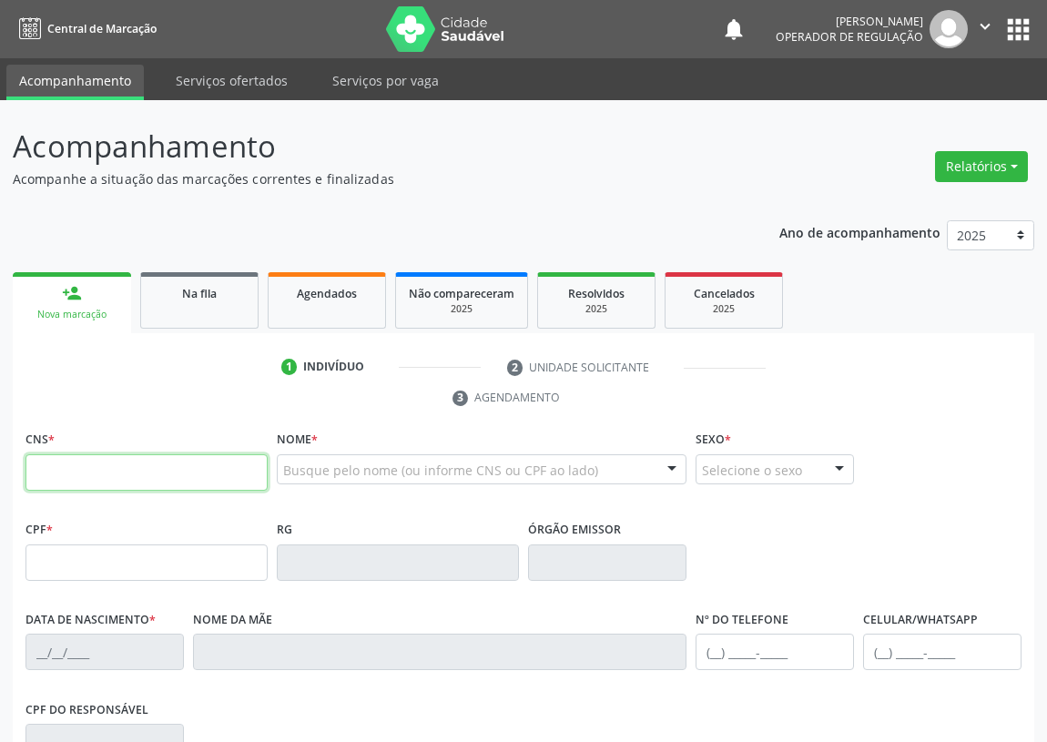
click at [48, 471] on input "text" at bounding box center [146, 472] width 242 height 36
click at [65, 473] on input "text" at bounding box center [146, 472] width 242 height 36
type input "704 3075 3214 0096"
type input "066.033.474-74"
type input "29/06/1987"
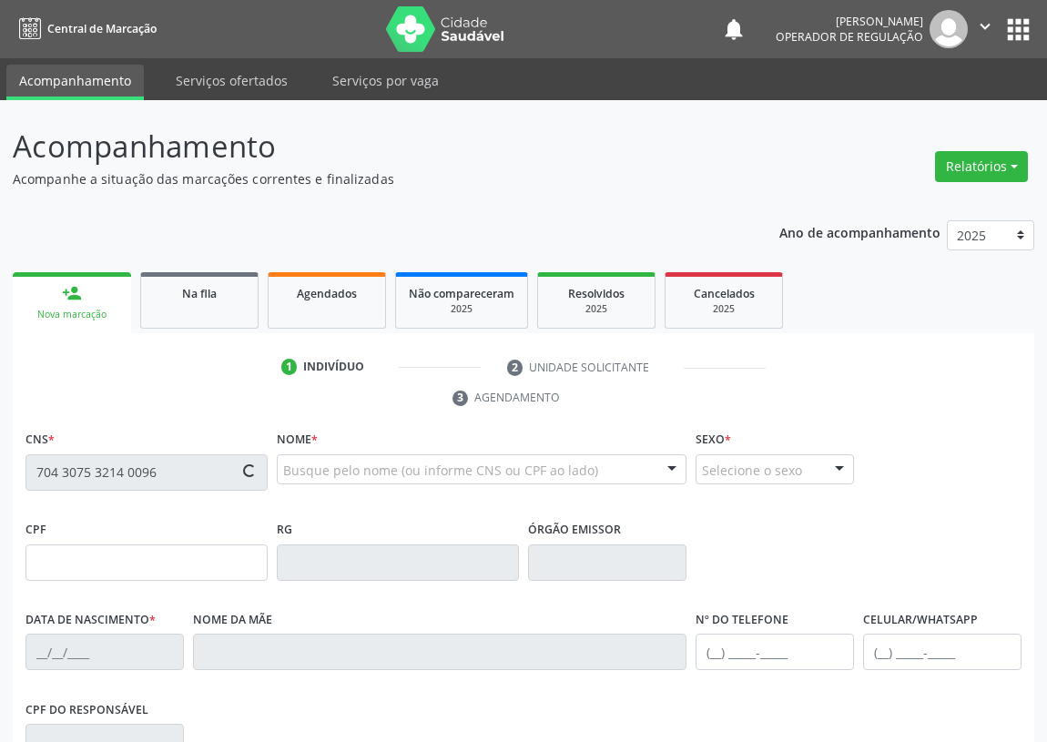
type input "Rozenilda Trigueiro de Lima"
type input "(83) 91582-8755"
type input "168"
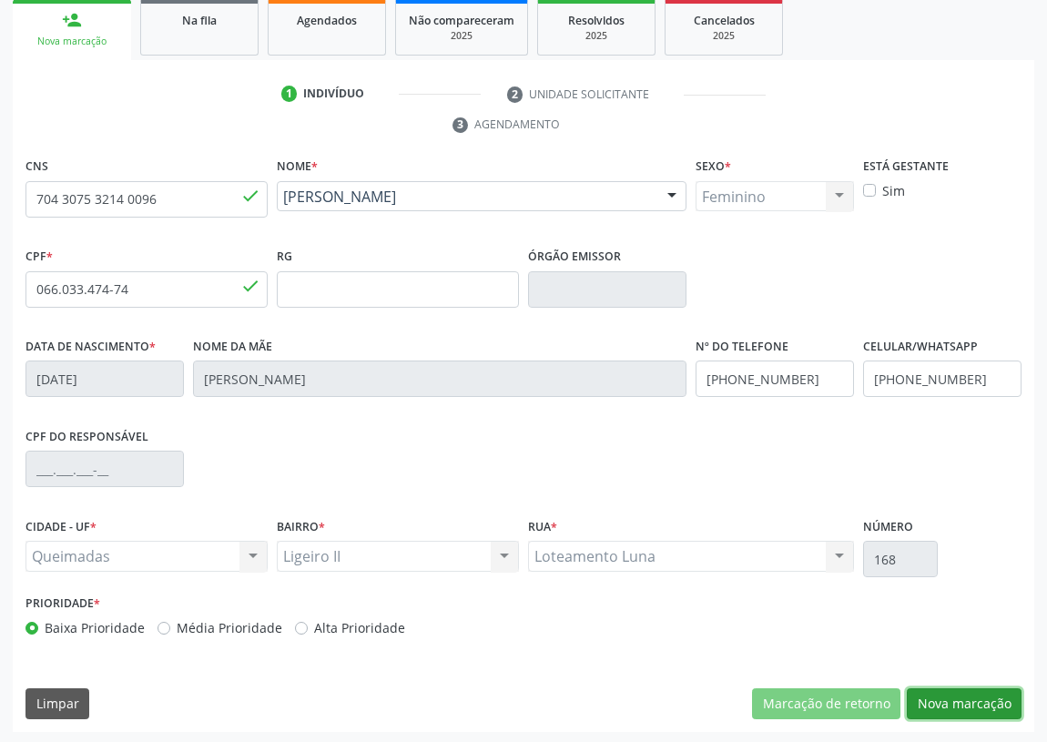
click at [982, 688] on button "Nova marcação" at bounding box center [963, 703] width 115 height 31
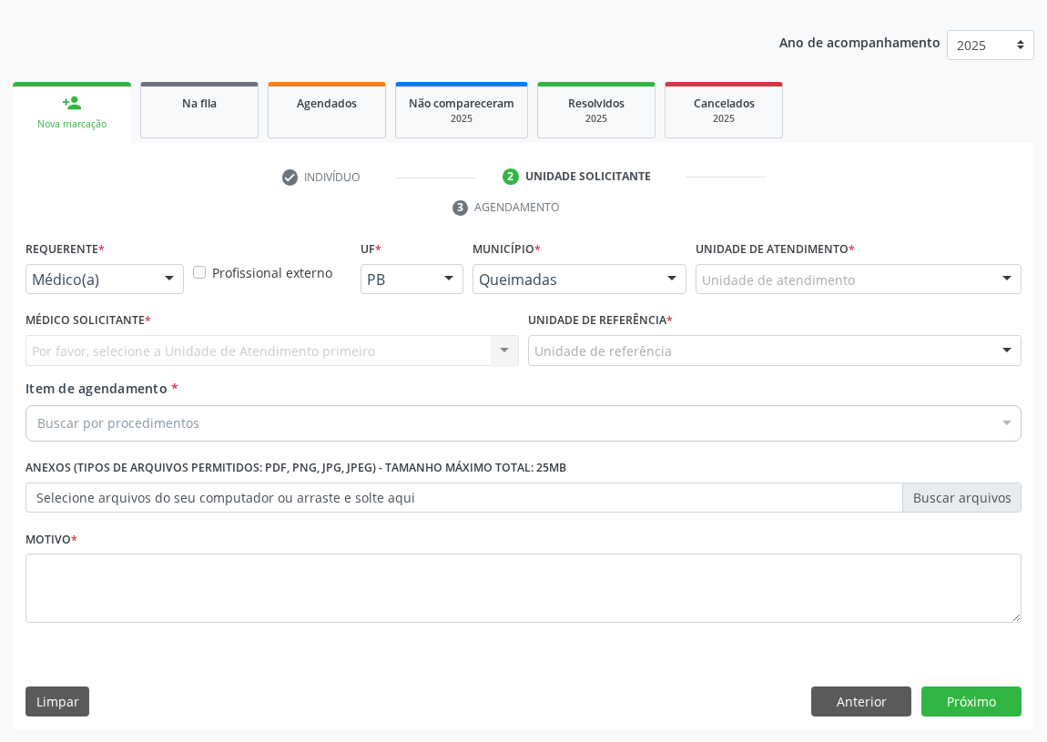
scroll to position [188, 0]
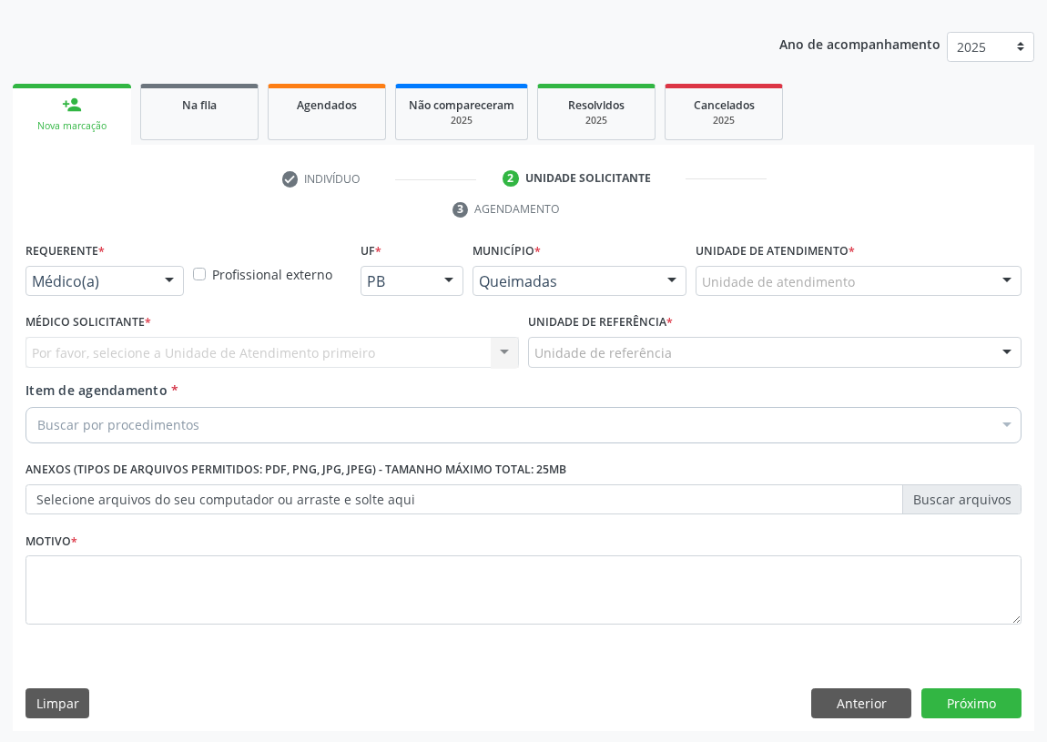
drag, startPoint x: 173, startPoint y: 273, endPoint x: 138, endPoint y: 336, distance: 71.7
click at [167, 279] on div at bounding box center [169, 282] width 27 height 31
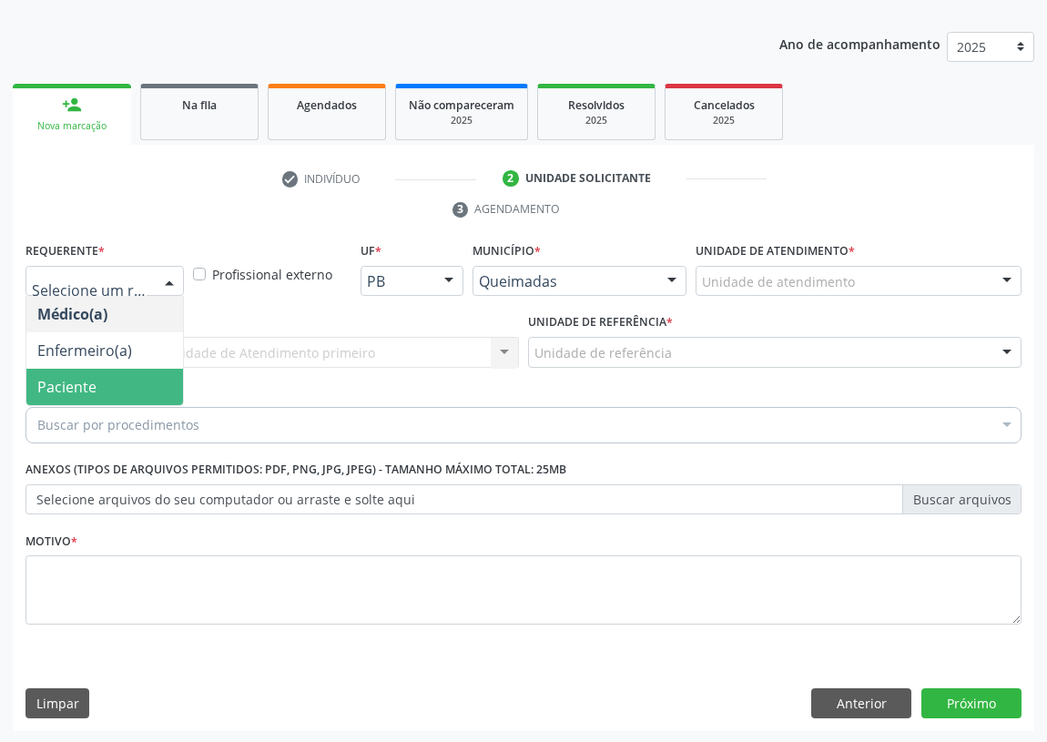
drag, startPoint x: 137, startPoint y: 384, endPoint x: 392, endPoint y: 369, distance: 256.2
click at [146, 381] on span "Paciente" at bounding box center [104, 387] width 157 height 36
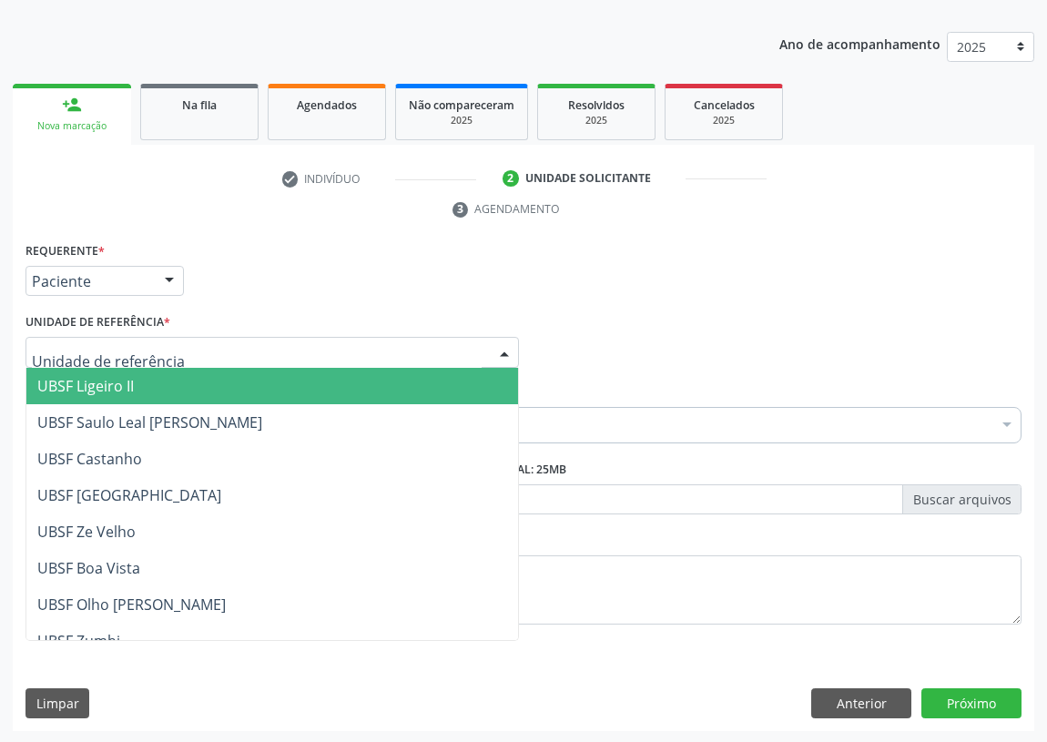
drag, startPoint x: 447, startPoint y: 356, endPoint x: 121, endPoint y: 435, distance: 335.3
click at [431, 363] on div at bounding box center [271, 352] width 493 height 31
drag, startPoint x: 127, startPoint y: 382, endPoint x: 0, endPoint y: 434, distance: 136.7
click at [106, 400] on span "UBSF Ligeiro II" at bounding box center [271, 386] width 491 height 36
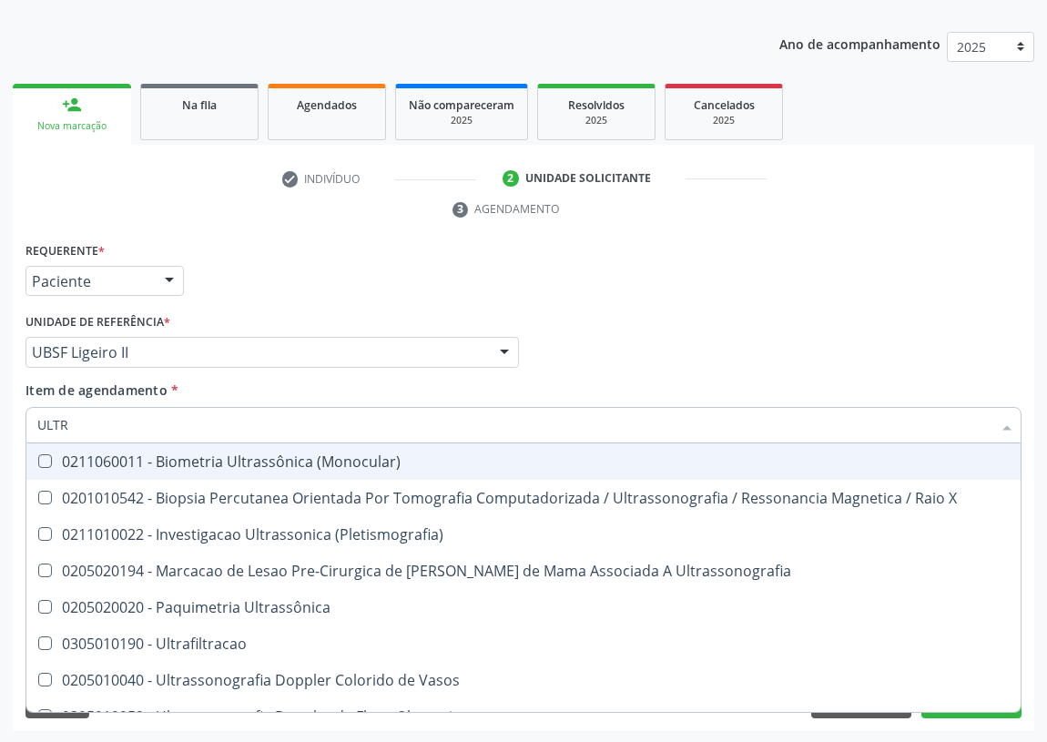
type input "ULTRA"
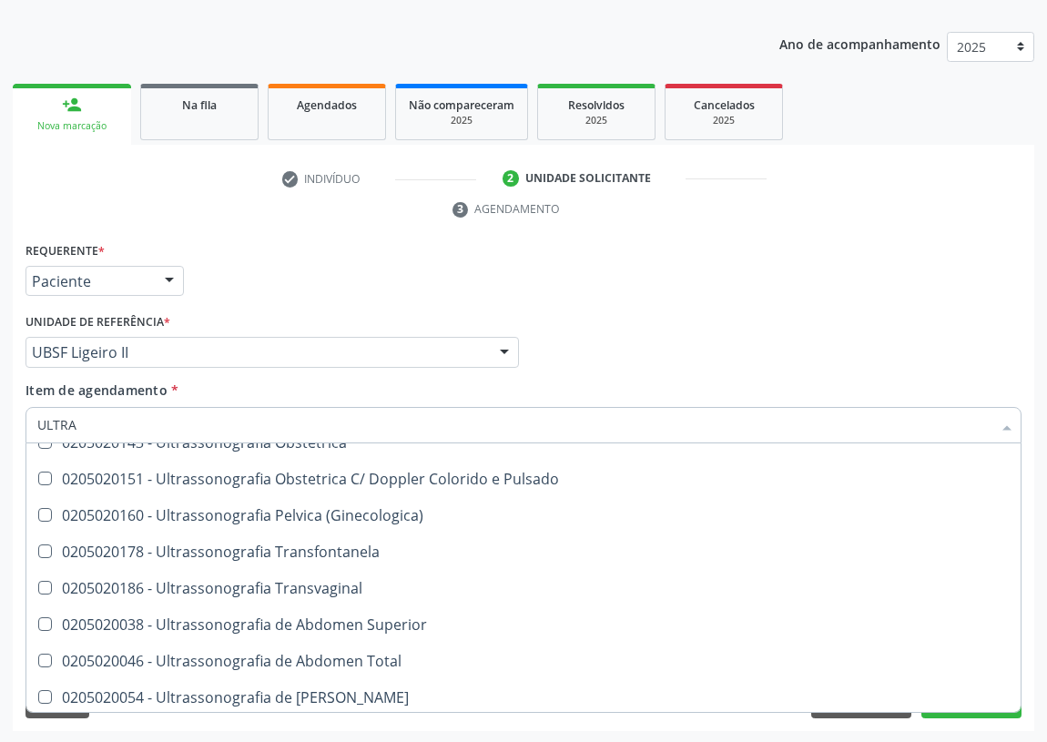
scroll to position [413, 0]
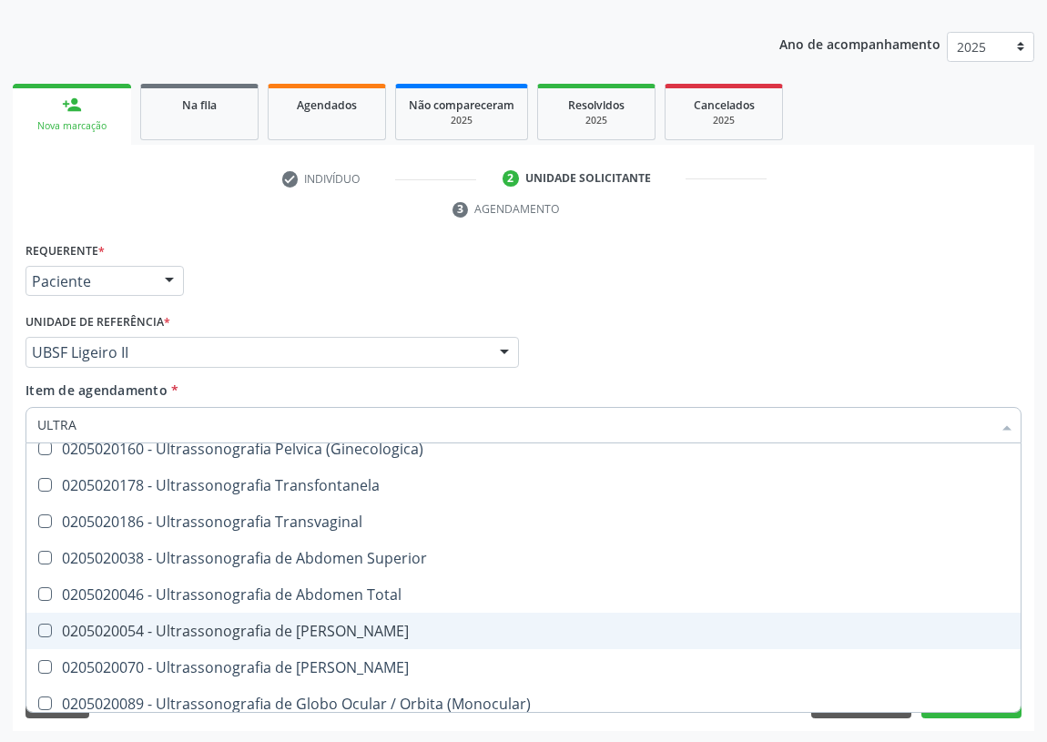
drag, startPoint x: 361, startPoint y: 619, endPoint x: 140, endPoint y: 616, distance: 221.2
click at [360, 623] on div "0205020054 - Ultrassonografia de Aparelho Urinario" at bounding box center [523, 630] width 972 height 15
checkbox Urinario "true"
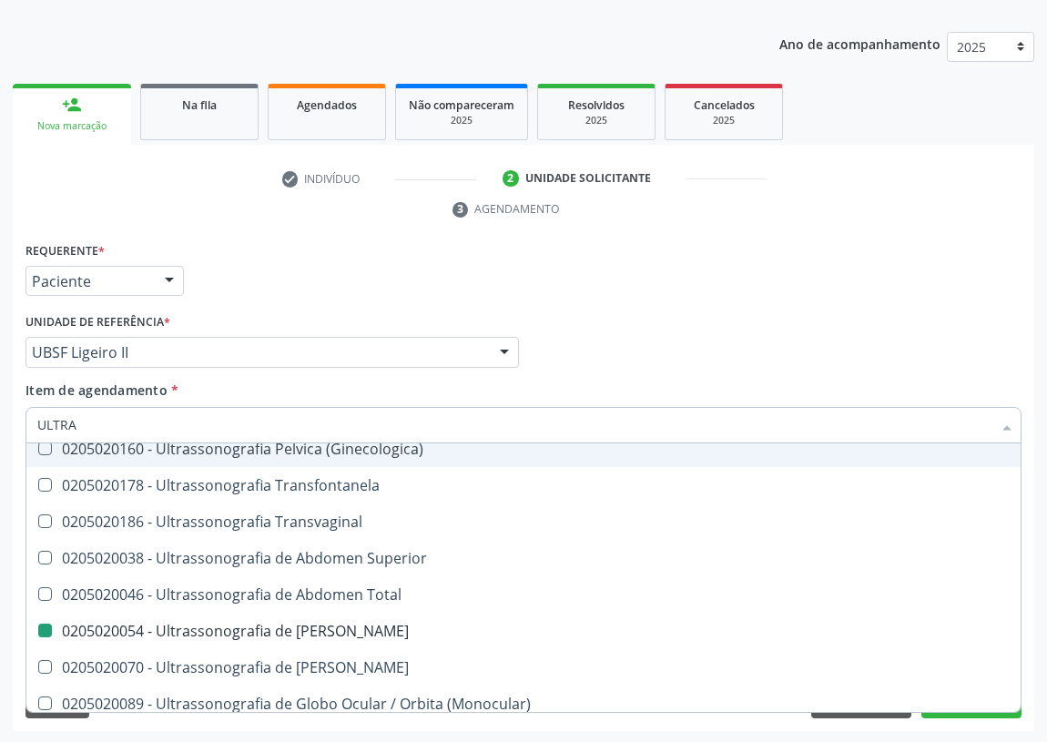
click at [625, 346] on div "Médico Solicitante Por favor, selecione a Unidade de Atendimento primeiro Nenhu…" at bounding box center [523, 344] width 1005 height 71
checkbox X "true"
checkbox Urinario "false"
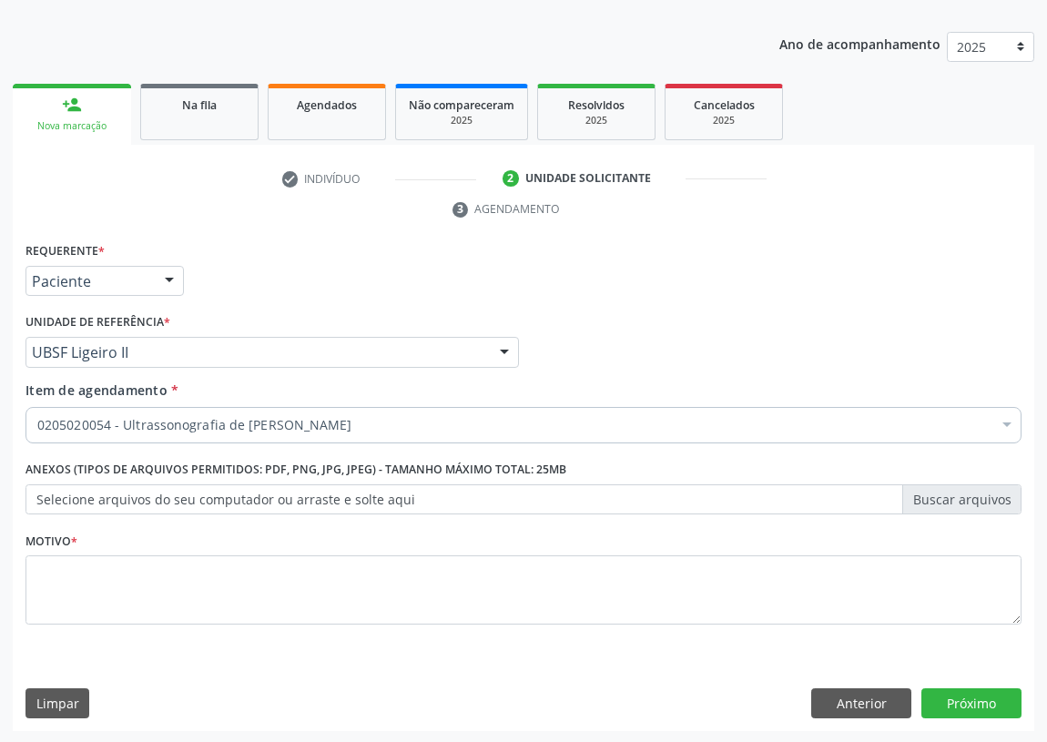
scroll to position [0, 0]
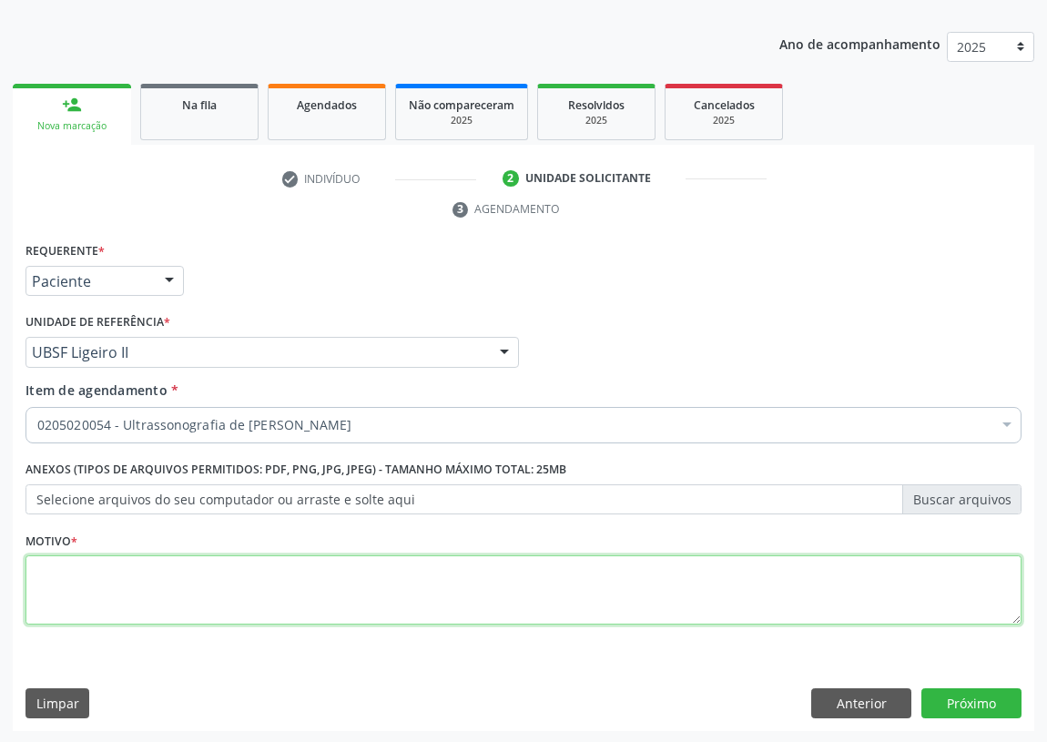
click at [77, 583] on textarea at bounding box center [523, 589] width 996 height 69
type textarea "AVALIAÇÃO"
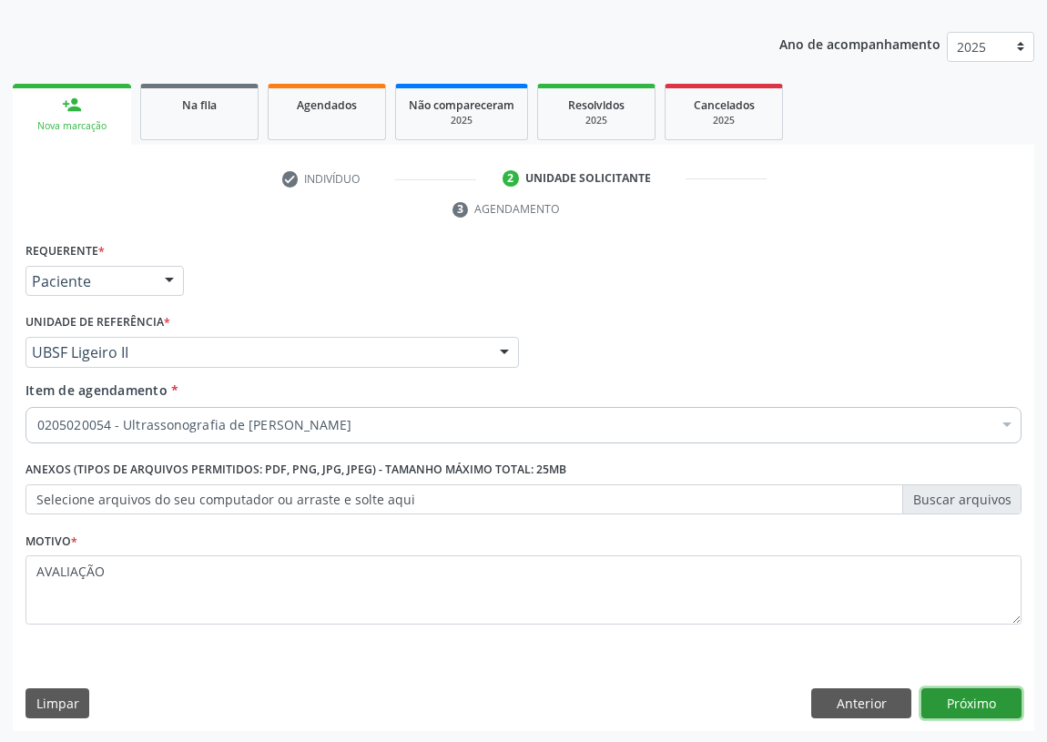
click at [946, 701] on button "Próximo" at bounding box center [971, 703] width 100 height 31
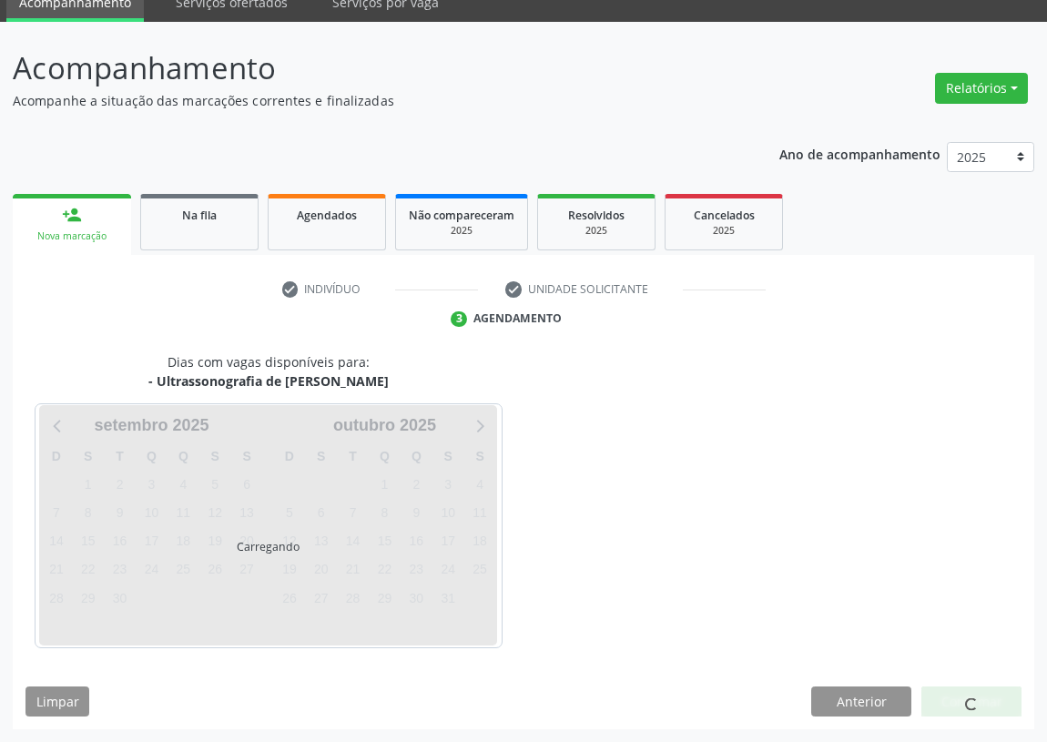
scroll to position [76, 0]
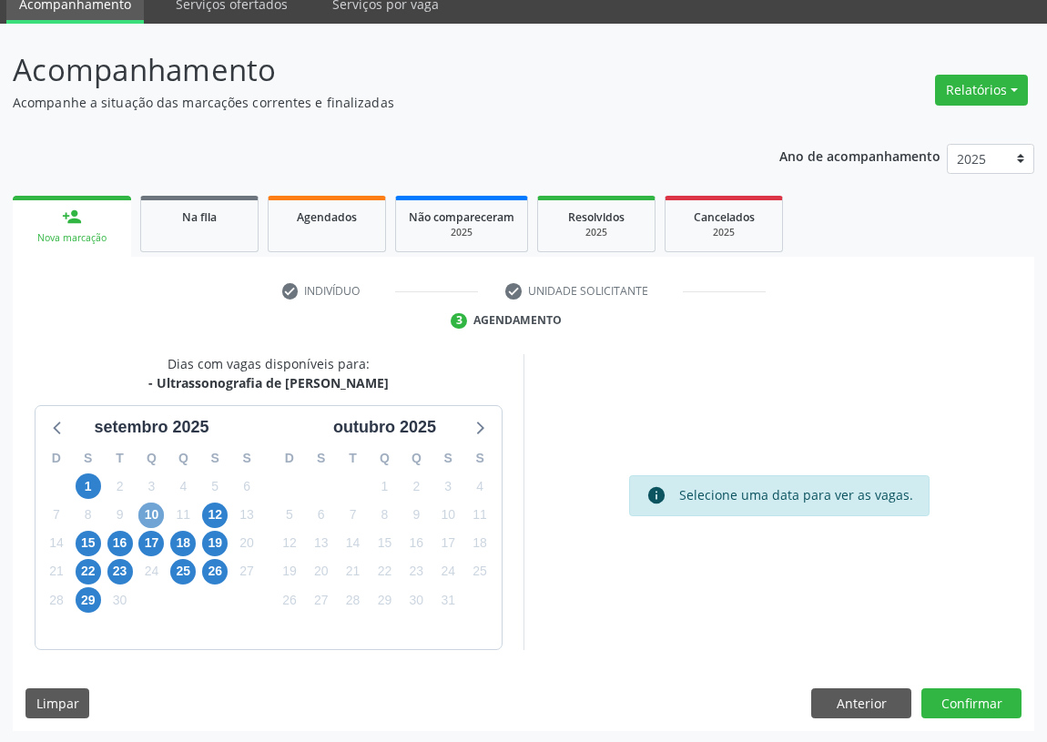
click at [150, 511] on span "10" at bounding box center [150, 514] width 25 height 25
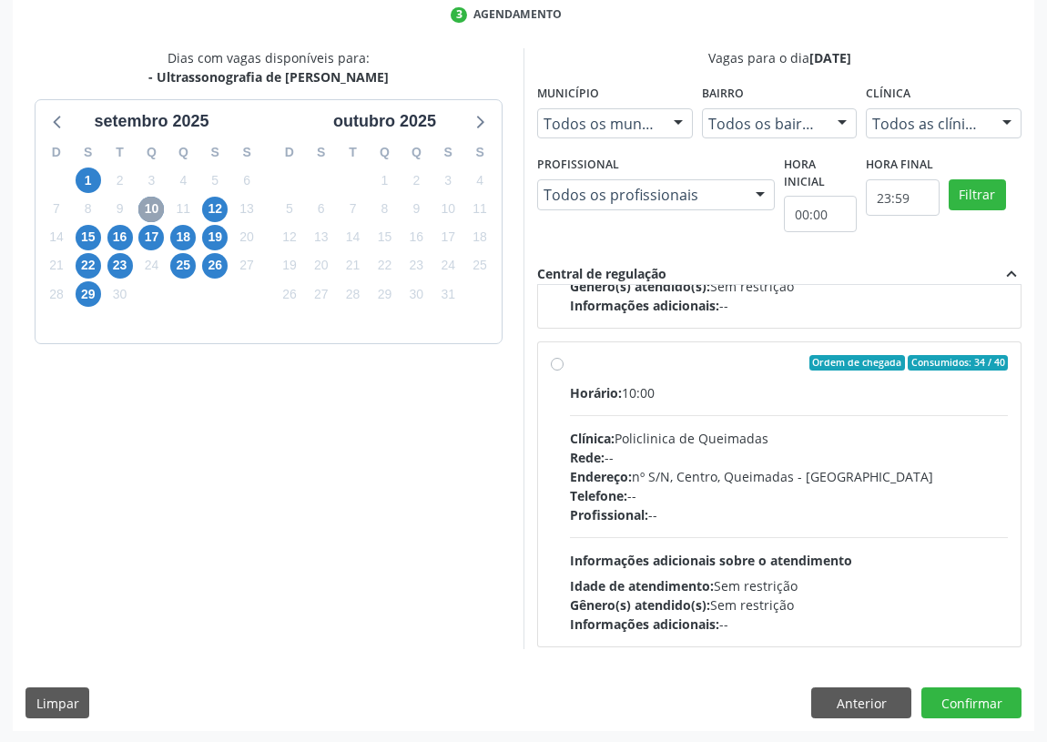
scroll to position [285, 0]
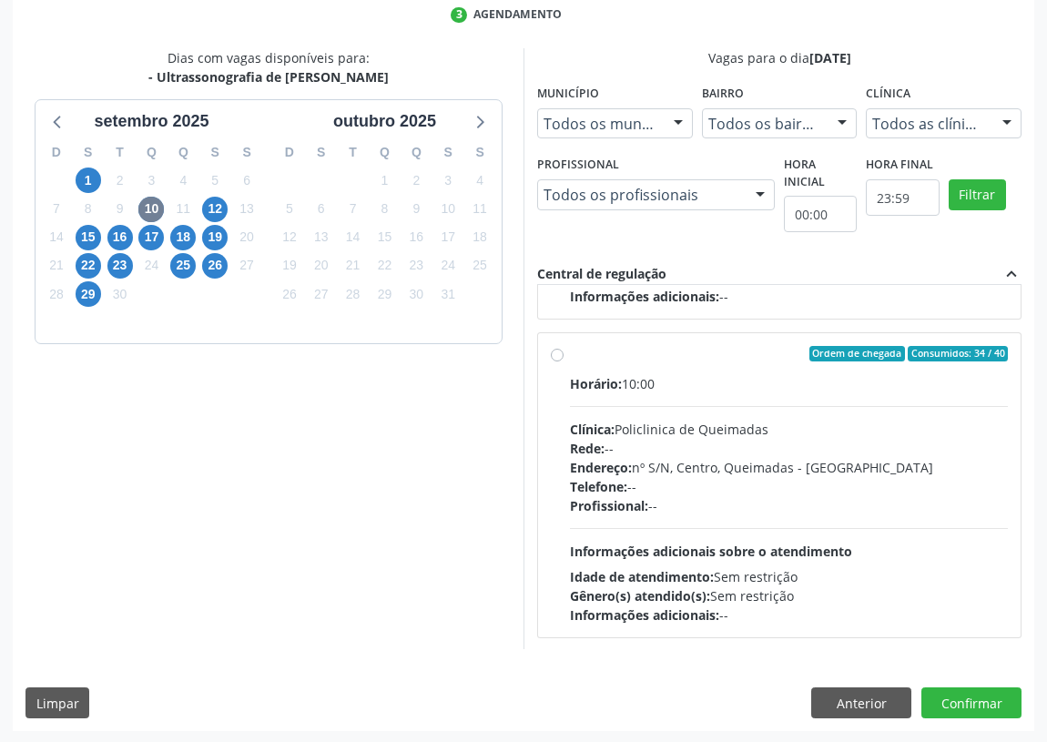
drag, startPoint x: 556, startPoint y: 347, endPoint x: 570, endPoint y: 462, distance: 116.4
click at [570, 355] on label "Ordem de chegada Consumidos: 34 / 40 Horário: 10:00 Clínica: Policlinica de Que…" at bounding box center [789, 485] width 438 height 279
click at [557, 355] on input "Ordem de chegada Consumidos: 34 / 40 Horário: 10:00 Clínica: Policlinica de Que…" at bounding box center [557, 354] width 13 height 16
radio input "true"
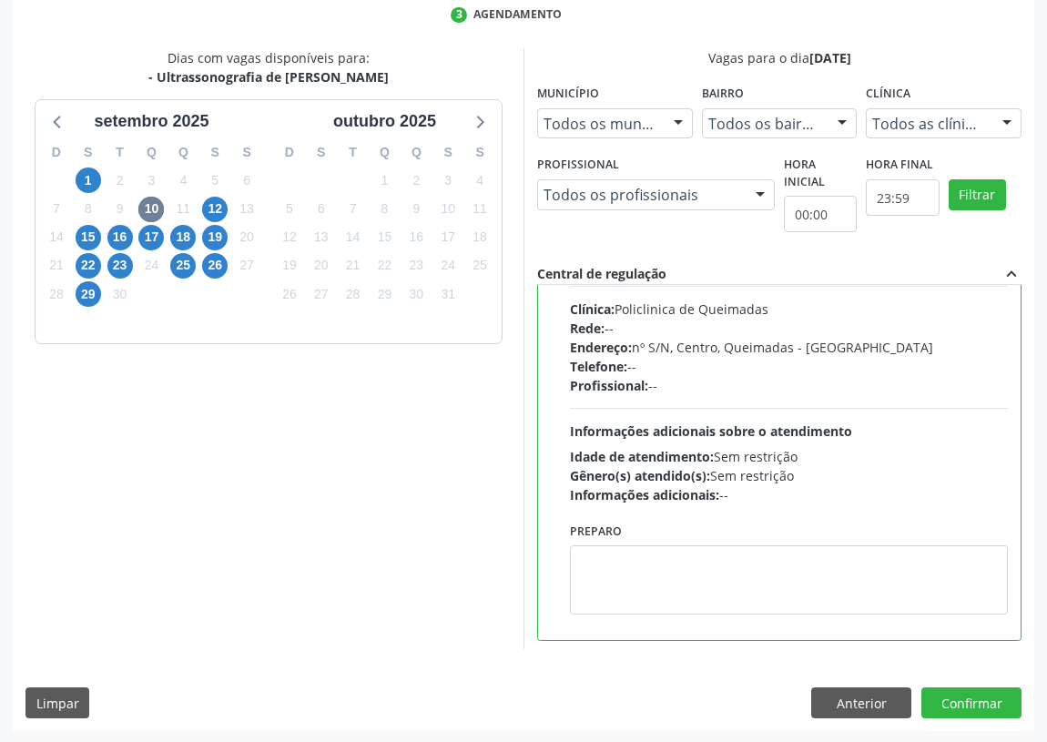
scroll to position [409, 0]
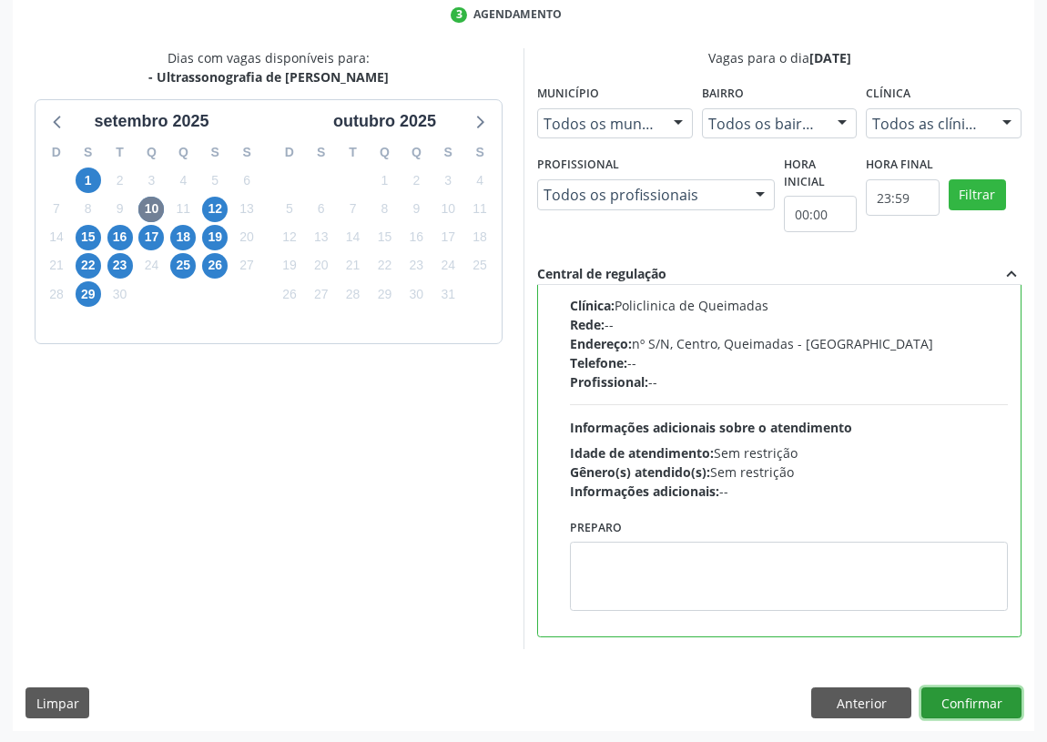
drag, startPoint x: 980, startPoint y: 702, endPoint x: 903, endPoint y: 695, distance: 77.6
click at [978, 700] on button "Confirmar" at bounding box center [971, 702] width 100 height 31
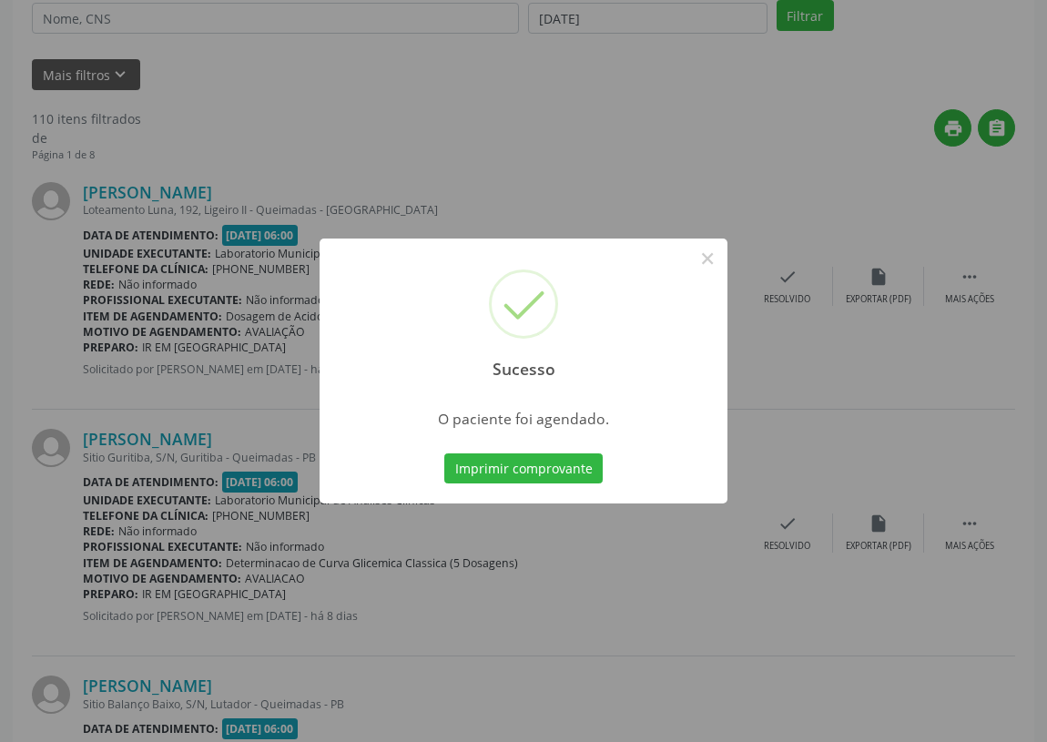
scroll to position [0, 0]
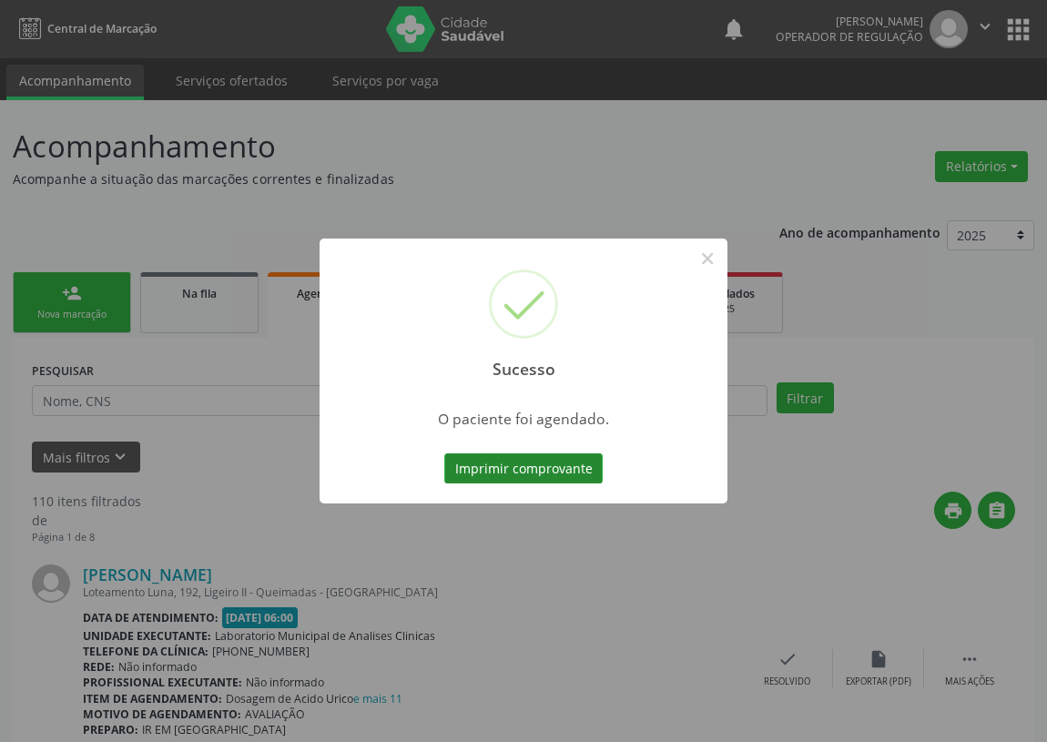
click at [496, 471] on button "Imprimir comprovante" at bounding box center [523, 468] width 158 height 31
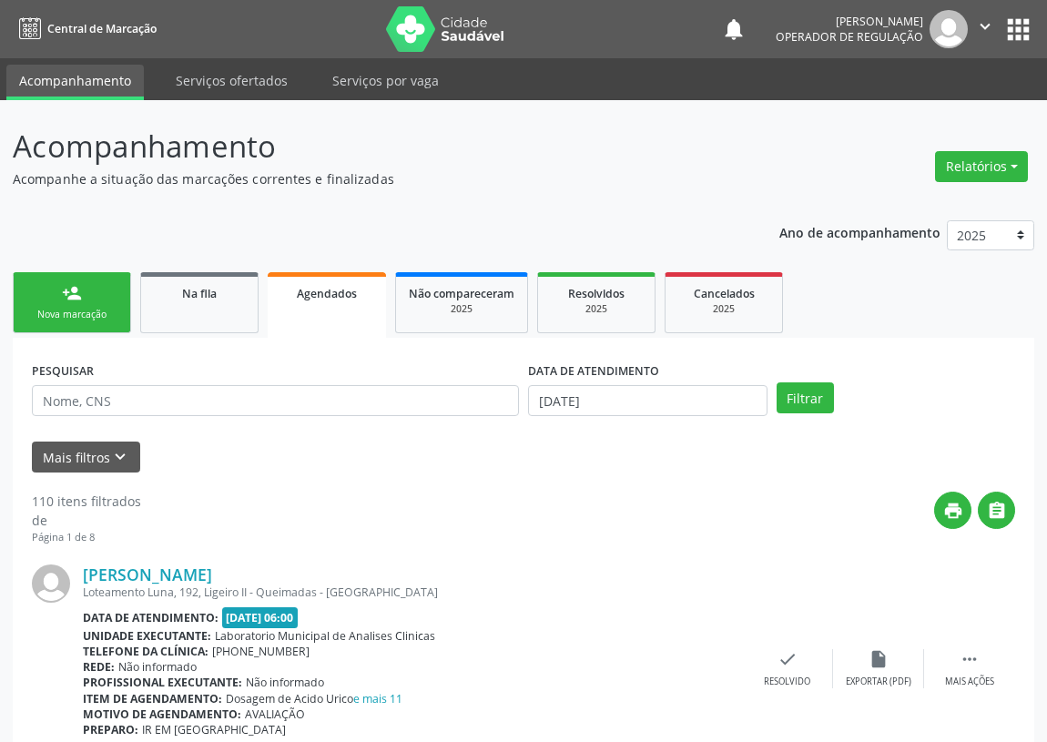
click at [54, 300] on link "person_add Nova marcação" at bounding box center [72, 302] width 118 height 61
